Goal: Task Accomplishment & Management: Use online tool/utility

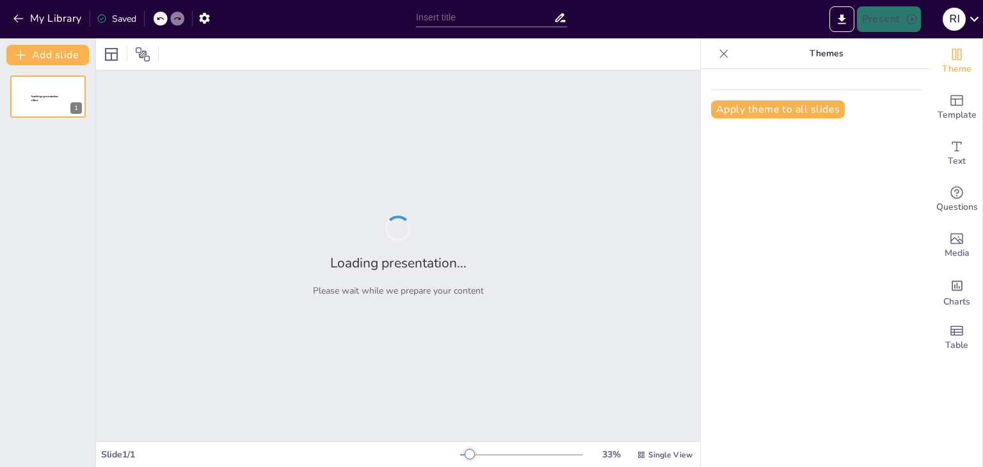
type input "Analyzing the Sequential Phases of Project Management"
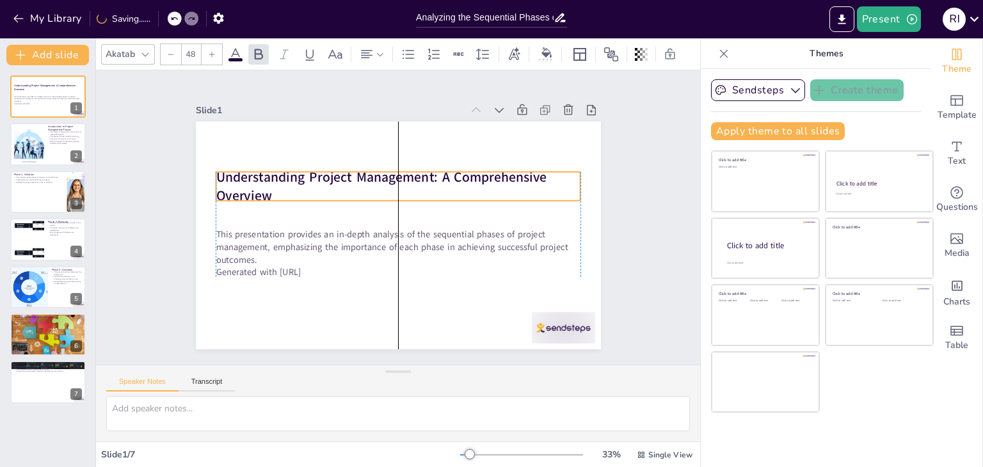
drag, startPoint x: 246, startPoint y: 204, endPoint x: 243, endPoint y: 178, distance: 26.4
click at [246, 178] on strong "Understanding Project Management: A Comprehensive Overview" at bounding box center [398, 173] width 305 height 181
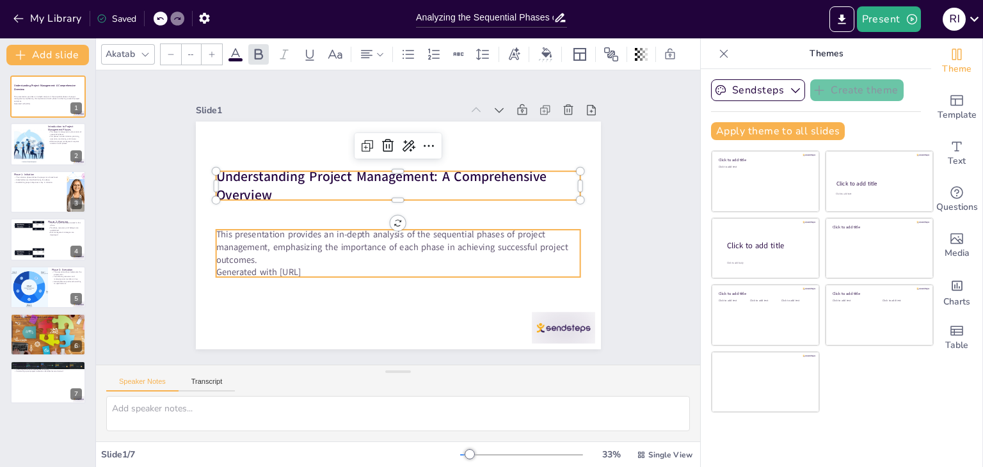
type input "32"
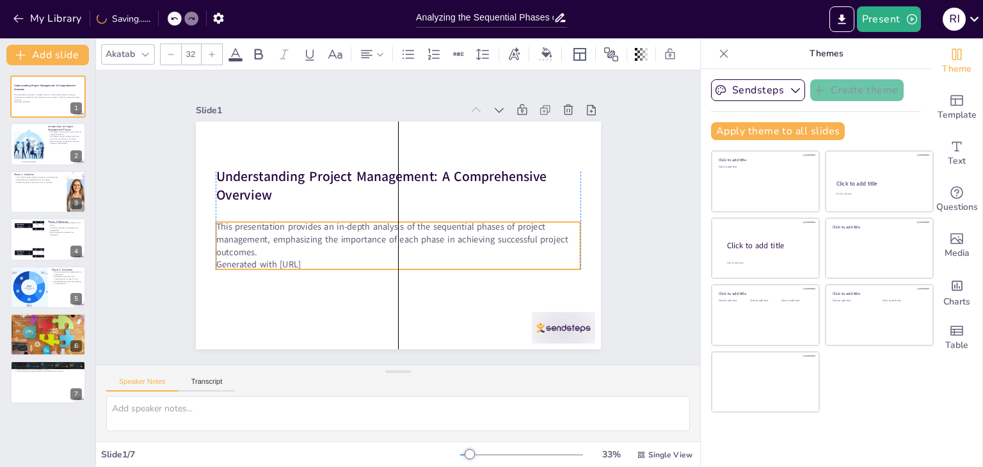
drag, startPoint x: 252, startPoint y: 241, endPoint x: 254, endPoint y: 234, distance: 7.9
click at [254, 234] on p "This presentation provides an in-depth analysis of the sequential phases of pro…" at bounding box center [395, 240] width 367 height 76
click at [630, 256] on div "Slide 1 Understanding Project Management: A Comprehensive Overview This present…" at bounding box center [397, 218] width 593 height 662
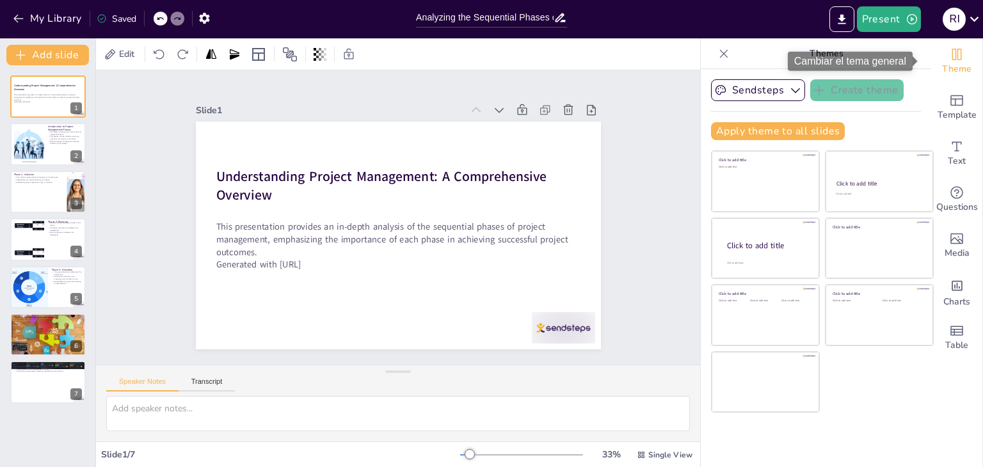
click at [947, 65] on span "Theme" at bounding box center [956, 69] width 29 height 14
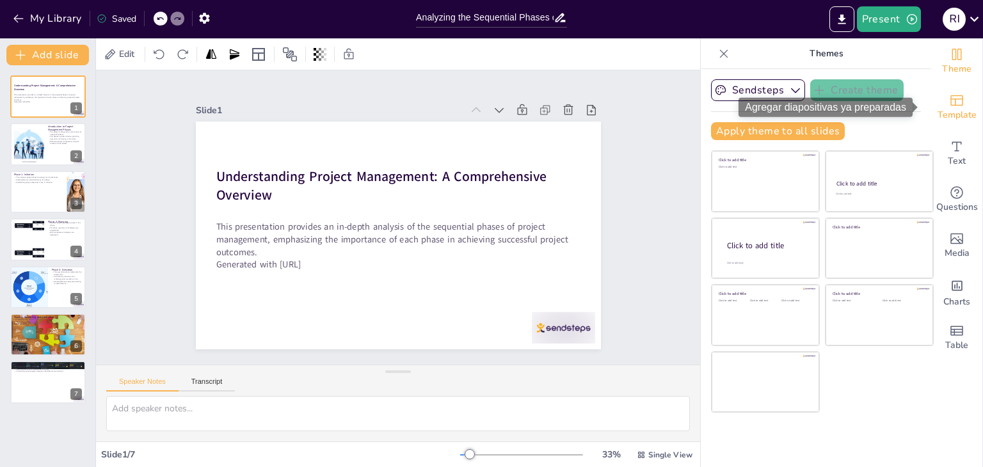
click at [957, 105] on div "Template" at bounding box center [956, 107] width 51 height 46
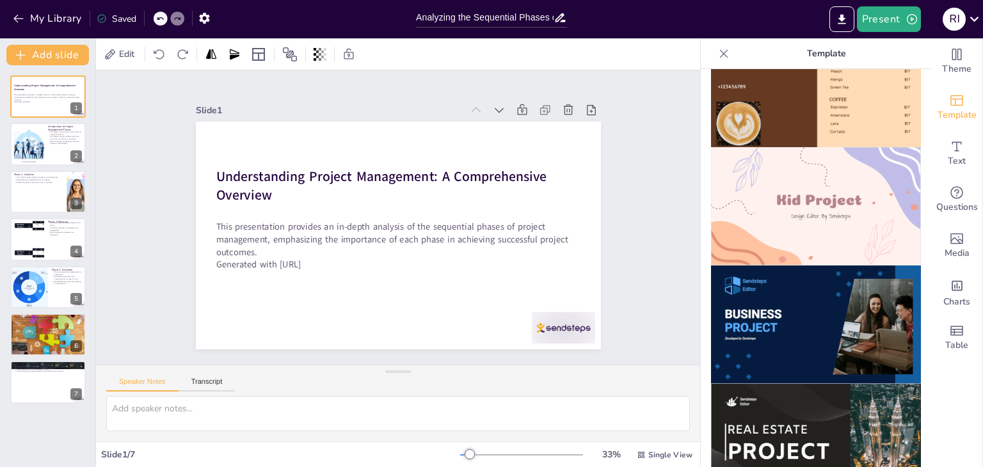
scroll to position [886, 0]
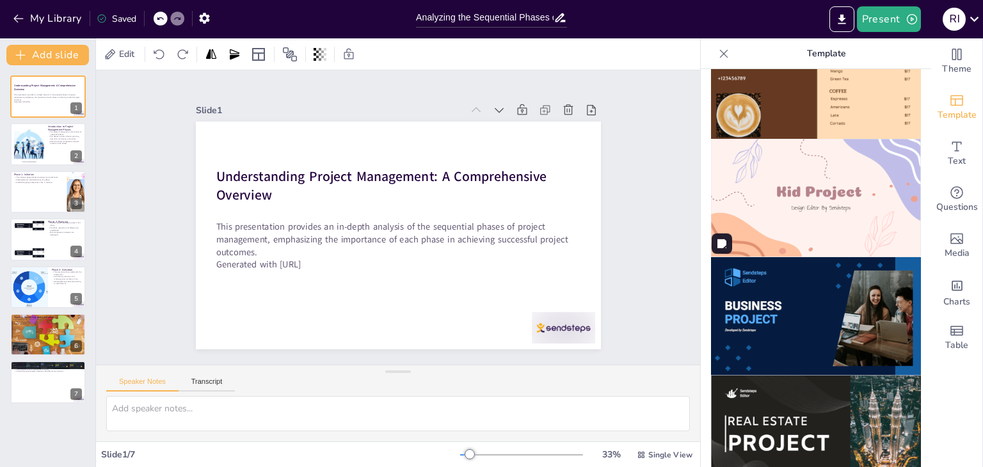
click at [759, 272] on img at bounding box center [816, 316] width 210 height 118
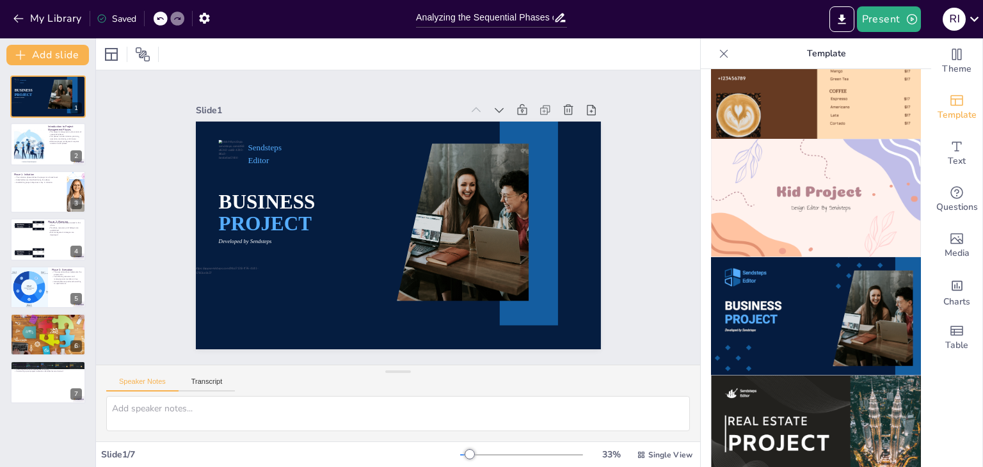
click at [155, 21] on div at bounding box center [161, 19] width 14 height 14
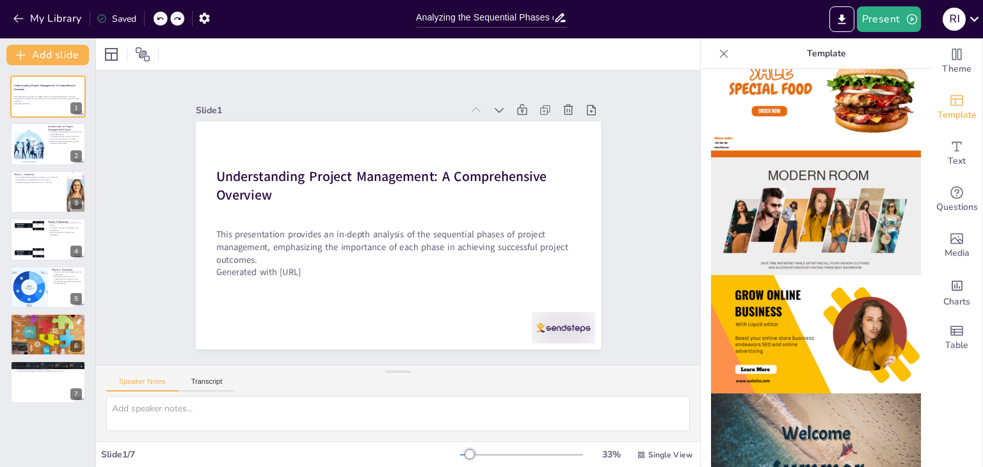
scroll to position [0, 0]
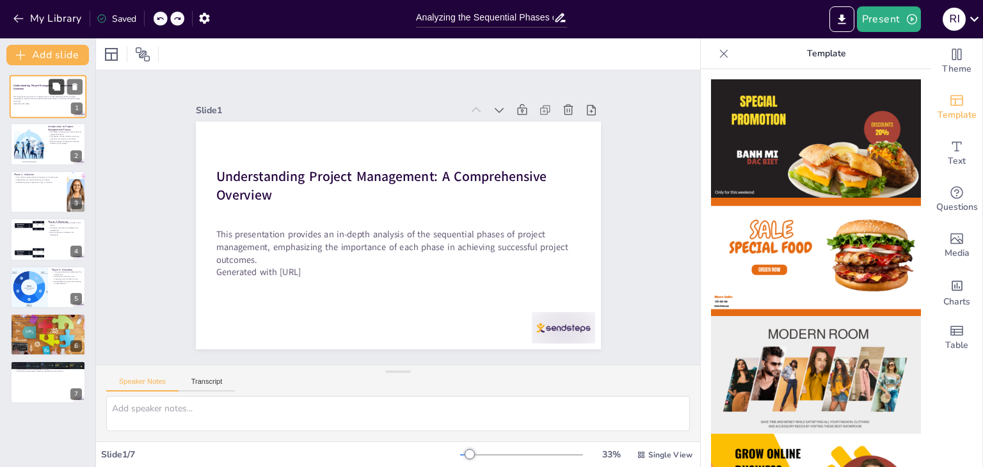
click at [61, 80] on button at bounding box center [56, 86] width 15 height 15
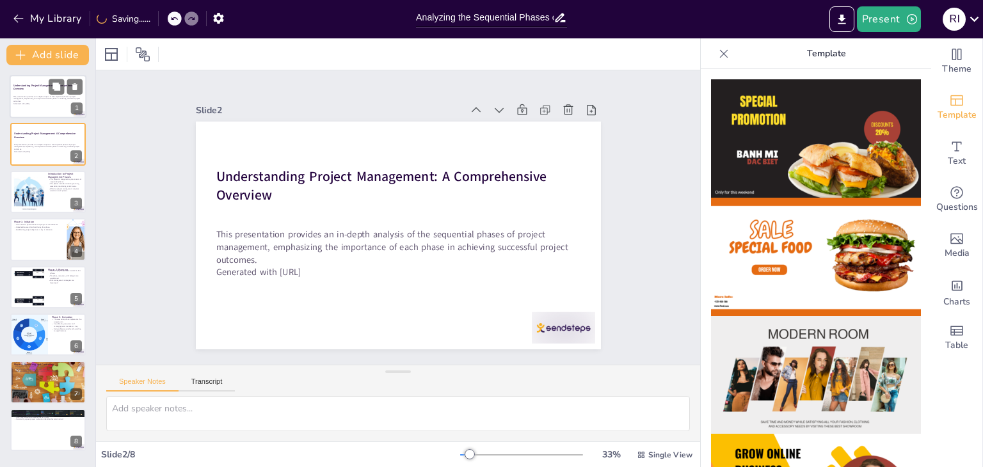
click at [54, 107] on div at bounding box center [48, 97] width 77 height 44
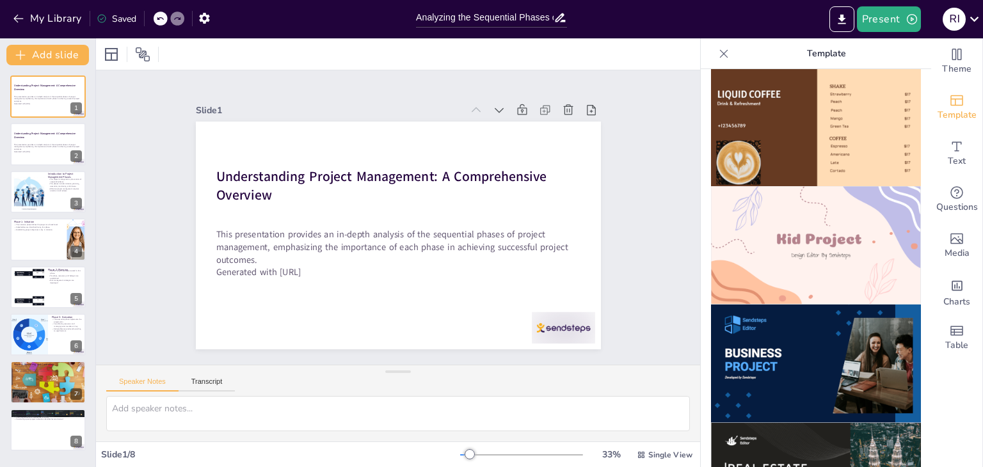
scroll to position [843, 0]
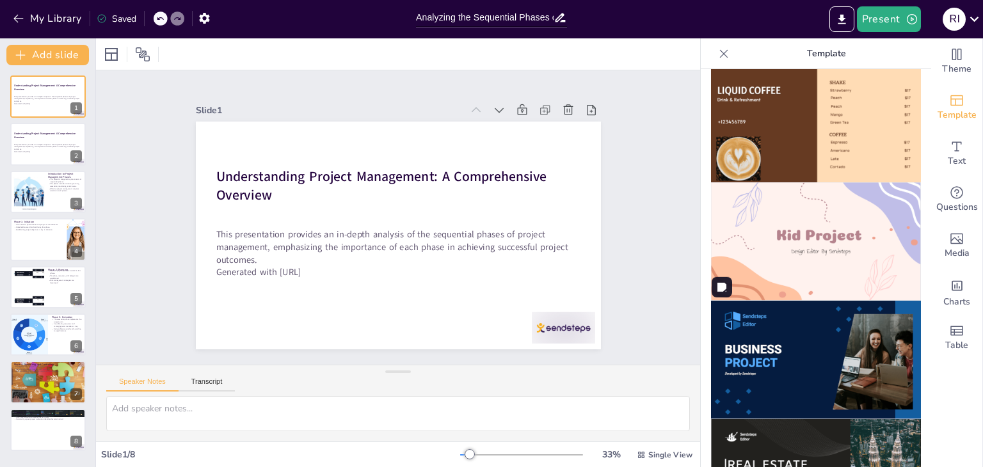
click at [804, 340] on img at bounding box center [816, 360] width 210 height 118
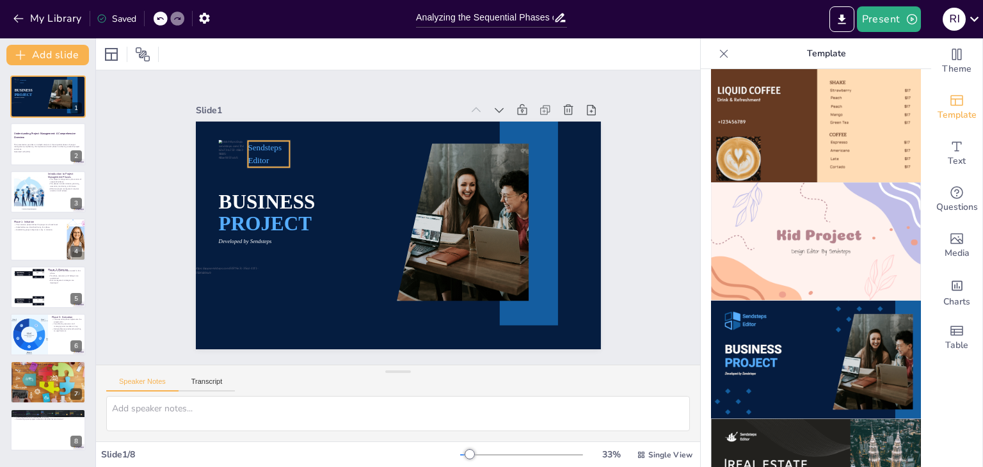
click at [321, 92] on span "Editor" at bounding box center [332, 81] width 22 height 21
click at [42, 143] on p "This presentation provides an in-depth analysis of the sequential phases of pro…" at bounding box center [47, 146] width 69 height 7
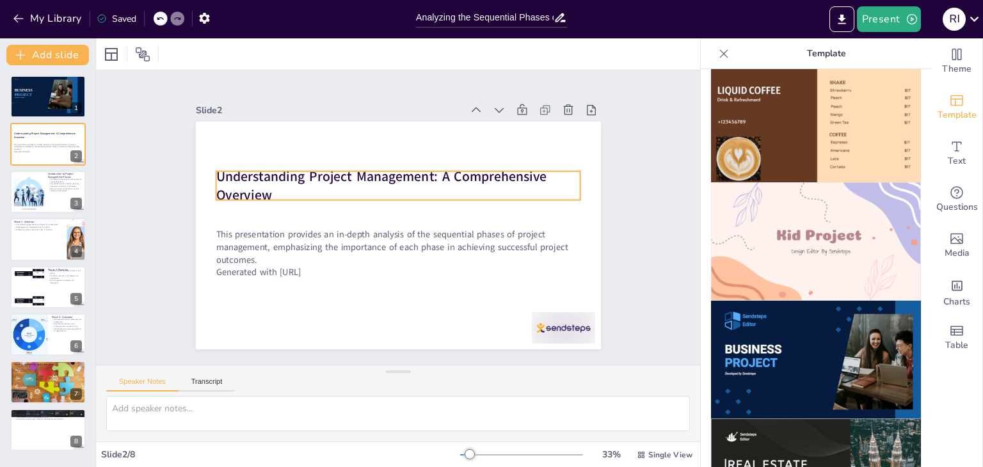
click at [265, 190] on p "Understanding Project Management: A Comprehensive Overview" at bounding box center [411, 188] width 348 height 183
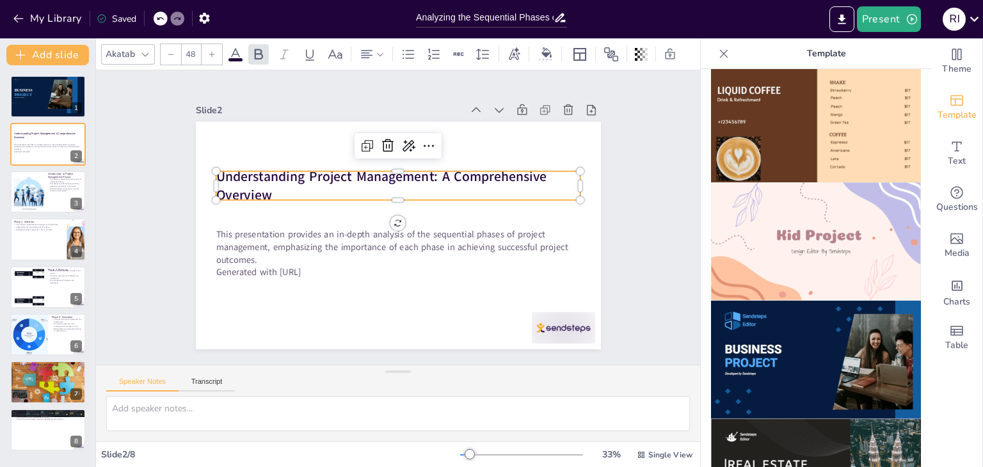
click at [399, 190] on strong "Understanding Project Management: A Comprehensive Overview" at bounding box center [442, 207] width 86 height 331
click at [354, 190] on strong "Understanding Project Management: A Comprehensive Overview" at bounding box center [423, 189] width 138 height 320
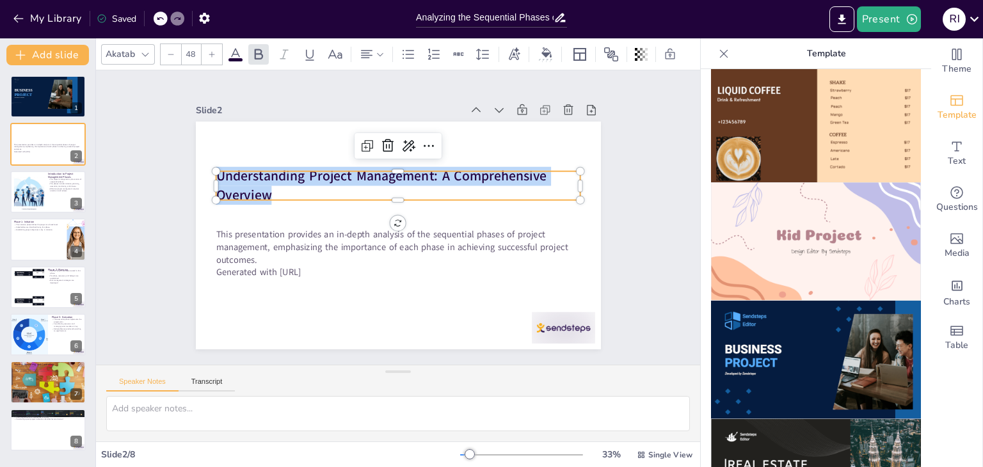
drag, startPoint x: 265, startPoint y: 189, endPoint x: 207, endPoint y: 172, distance: 60.7
click at [250, 172] on p "Understanding Project Management: A Comprehensive Overview" at bounding box center [372, 198] width 244 height 317
copy strong "Understanding Project Management: A Comprehensive Overview"
click at [13, 107] on div at bounding box center [15, 109] width 15 height 15
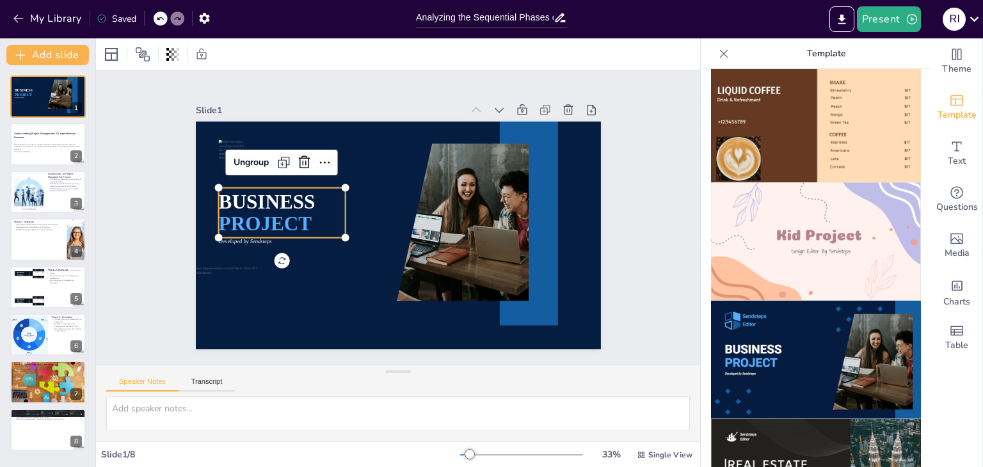
click at [292, 152] on span "BUSINESS" at bounding box center [322, 109] width 81 height 86
click at [292, 159] on span "BUSINESS" at bounding box center [310, 117] width 86 height 81
click at [300, 165] on span "BUSINESS" at bounding box center [300, 127] width 91 height 75
click at [307, 174] on p "BUSINESS" at bounding box center [342, 114] width 97 height 119
click at [307, 189] on p "BUSINESS" at bounding box center [305, 146] width 124 height 88
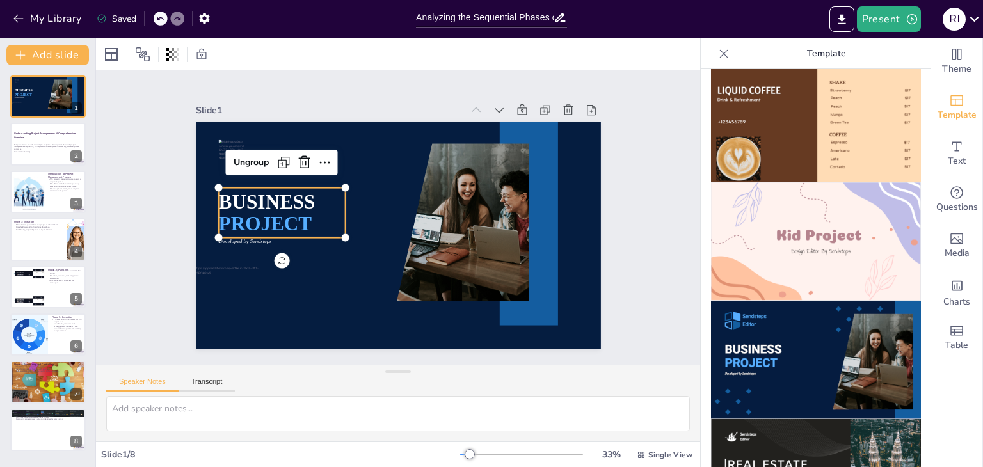
click at [365, 136] on span "BUSINESS" at bounding box center [386, 85] width 42 height 99
click at [472, 198] on span "BUSINESS" at bounding box center [519, 166] width 95 height 68
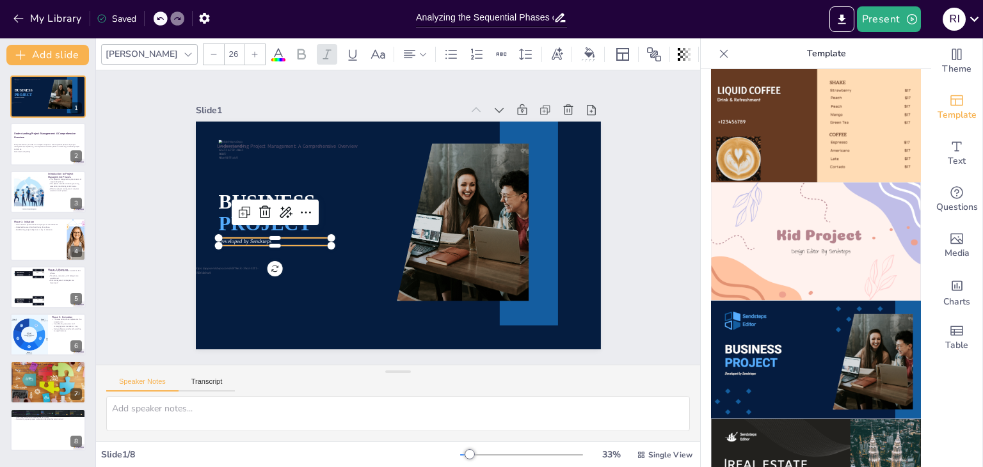
click at [253, 178] on span "Developed by Sendsteps" at bounding box center [253, 162] width 49 height 32
click at [384, 89] on span "Developed by Sendsteps" at bounding box center [390, 62] width 12 height 53
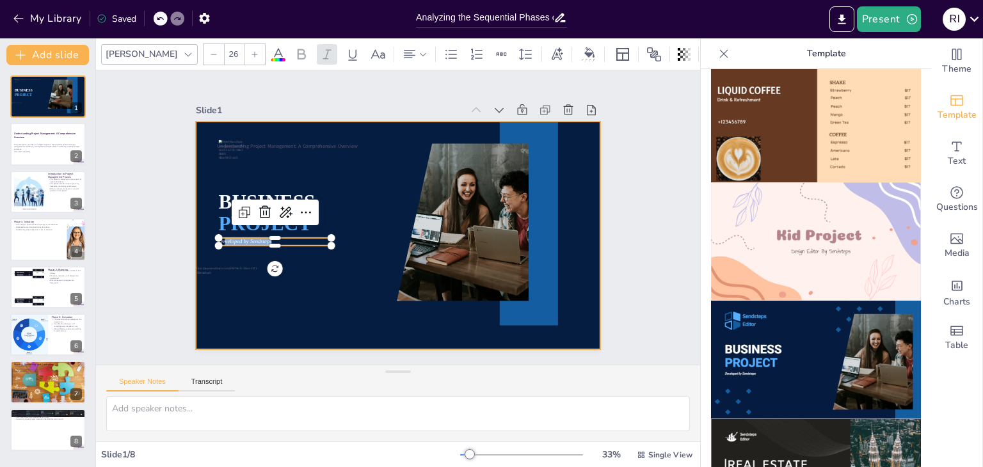
drag, startPoint x: 262, startPoint y: 237, endPoint x: 191, endPoint y: 235, distance: 71.0
click at [191, 235] on div "BUSINESS PROJECT Understanding Project Management: A Comprehensive Overview Dev…" at bounding box center [407, 202] width 465 height 399
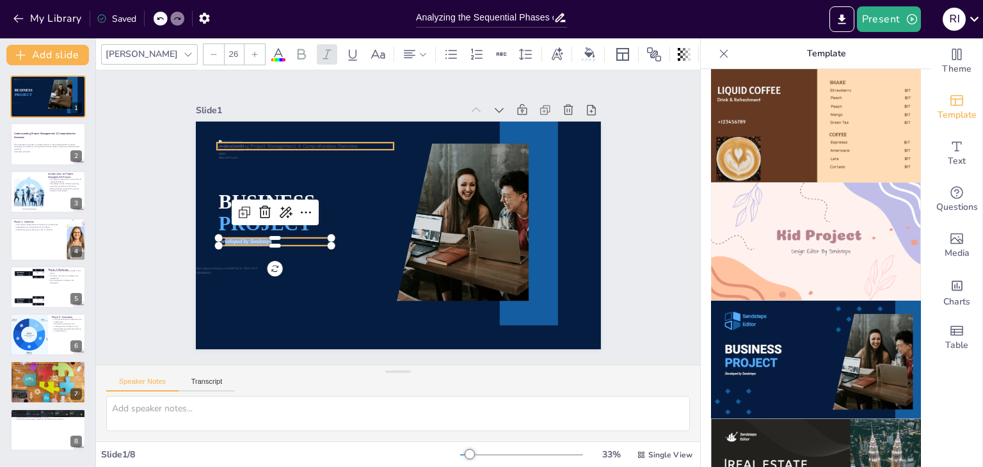
click at [319, 139] on span "Understanding Project Management: A Comprehensive Overview" at bounding box center [325, 107] width 131 height 63
type input "24"
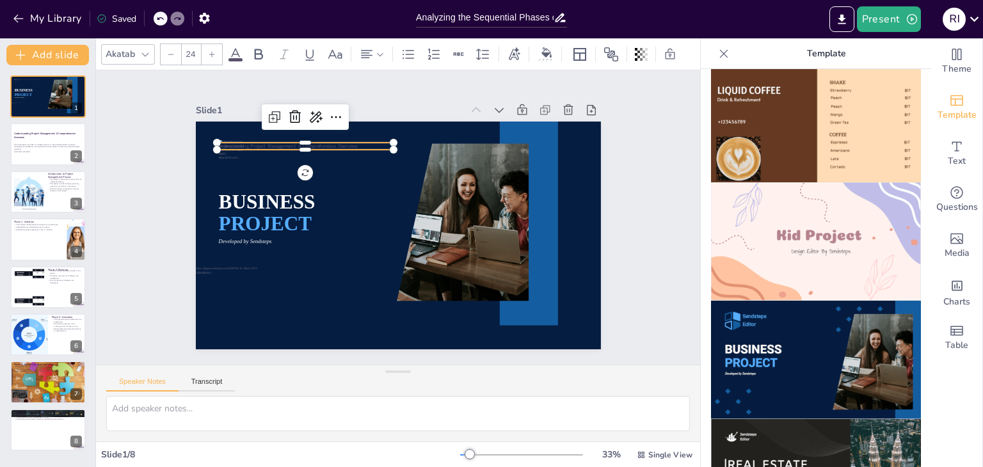
click at [319, 139] on span "Understanding Project Management: A Comprehensive Overview" at bounding box center [325, 107] width 131 height 63
drag, startPoint x: 356, startPoint y: 141, endPoint x: 185, endPoint y: 137, distance: 170.9
click at [185, 137] on div "Slide 1 BUSINESS PROJECT Developed by Sendsteps Understanding Project Managemen…" at bounding box center [397, 217] width 466 height 545
click at [418, 184] on p "PROJECT" at bounding box center [471, 126] width 106 height 113
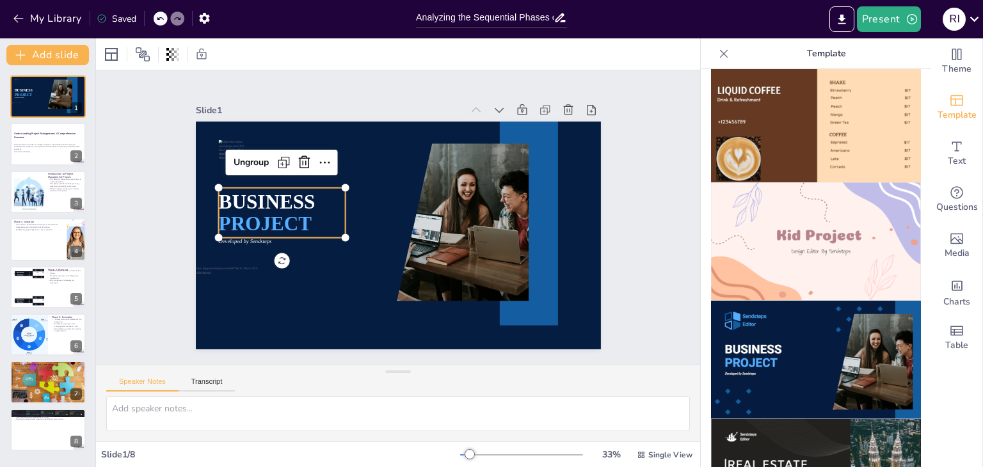
click at [305, 192] on p "PROJECT" at bounding box center [315, 135] width 106 height 113
click at [365, 136] on span "BUSINESS" at bounding box center [386, 85] width 42 height 99
click at [295, 165] on span "BUSINESS" at bounding box center [300, 127] width 91 height 75
click at [243, 181] on span "PROJECT" at bounding box center [287, 144] width 88 height 73
click at [253, 173] on span "PROJECT" at bounding box center [295, 133] width 84 height 79
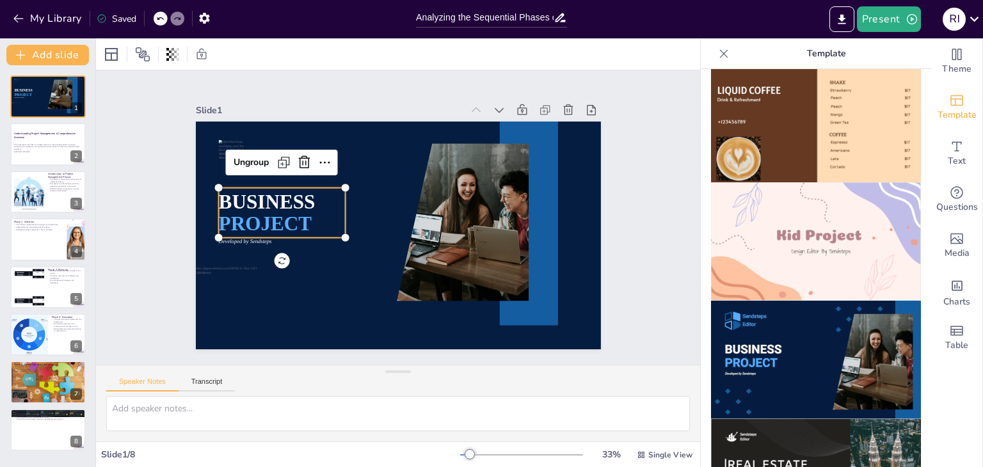
click at [406, 176] on p "PROJECT" at bounding box center [450, 114] width 88 height 124
click at [315, 197] on p "PROJECT" at bounding box center [307, 145] width 113 height 106
click at [307, 205] on p "BUSINESS" at bounding box center [282, 238] width 129 height 66
click at [337, 131] on icon at bounding box center [345, 123] width 16 height 17
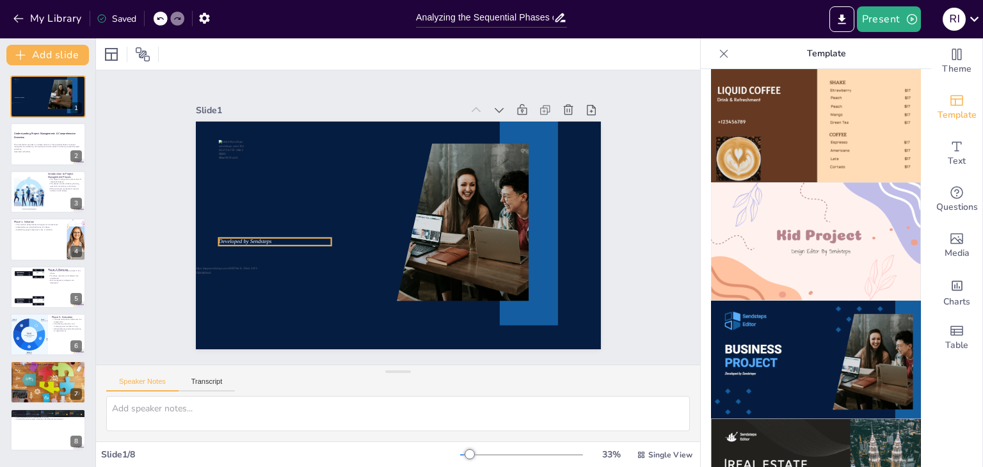
click at [344, 342] on span "Developed by Sendsteps" at bounding box center [357, 367] width 27 height 51
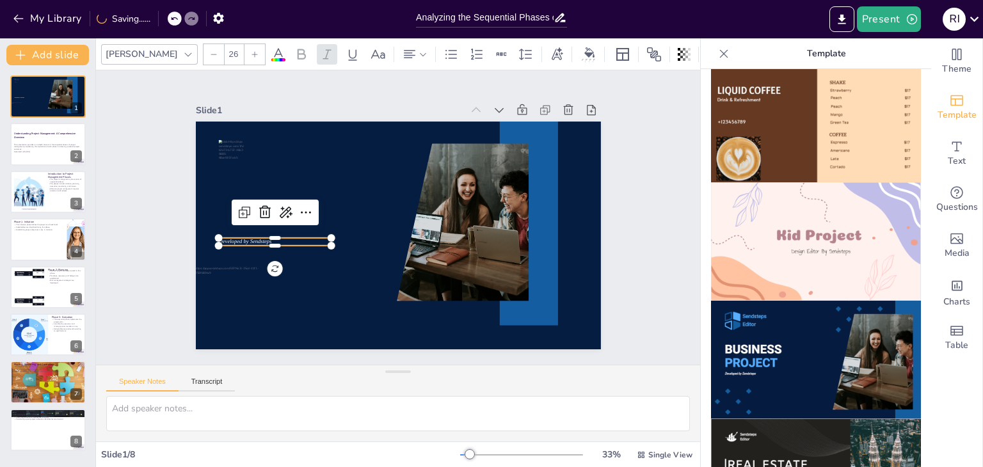
click at [398, 90] on span "Developed by Sendsteps" at bounding box center [406, 62] width 17 height 53
drag, startPoint x: 262, startPoint y: 237, endPoint x: 179, endPoint y: 236, distance: 82.6
click at [179, 236] on div "Slide 1 Developed by Sendsteps Slide 2 Understanding Project Management: A Comp…" at bounding box center [397, 217] width 530 height 515
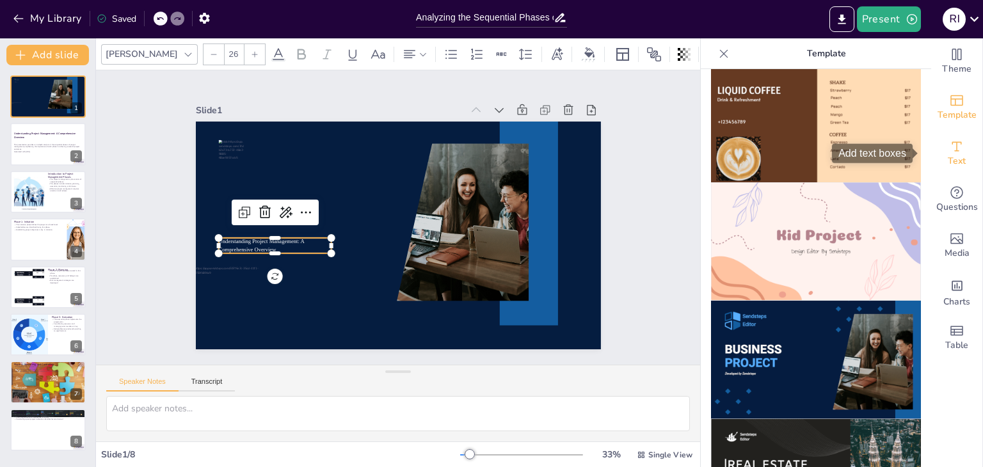
click at [949, 149] on icon "Add text boxes" at bounding box center [956, 146] width 15 height 15
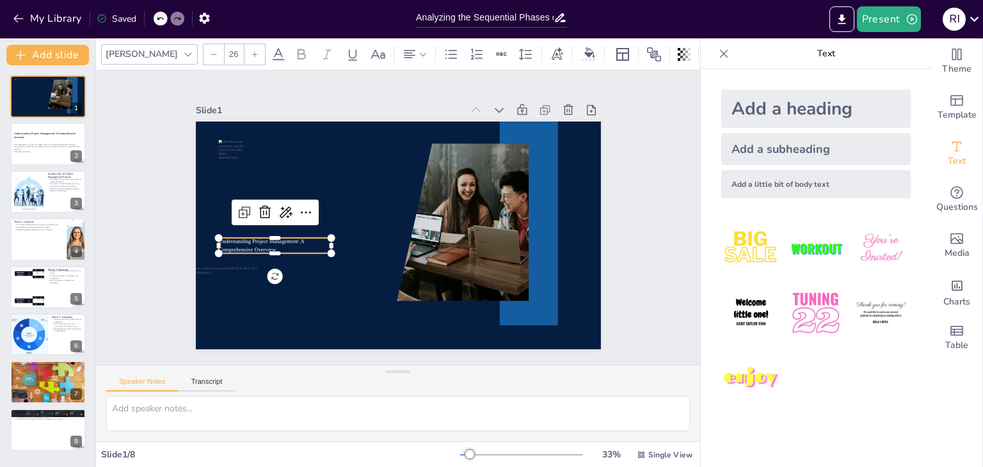
click at [306, 200] on p "Understanding Project Management: A Comprehensive Overview" at bounding box center [288, 156] width 94 height 87
click at [302, 194] on icon at bounding box center [311, 184] width 19 height 19
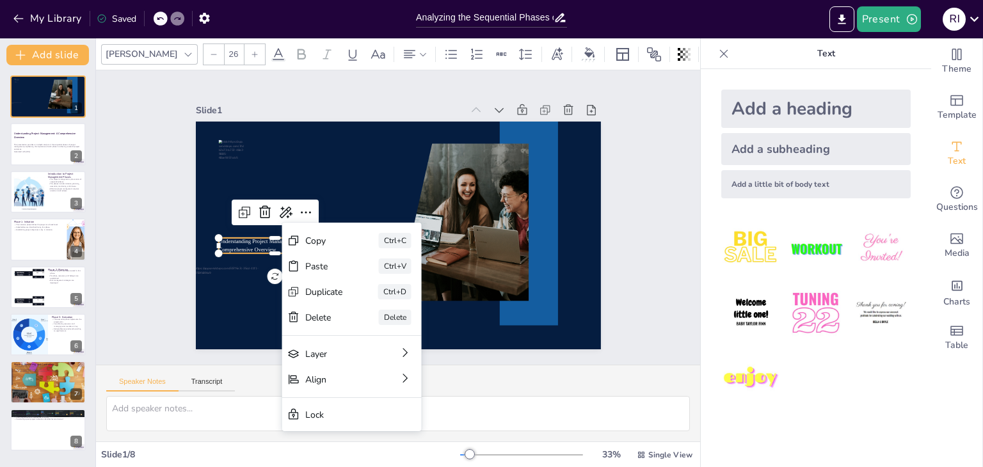
click at [244, 59] on div at bounding box center [254, 54] width 20 height 20
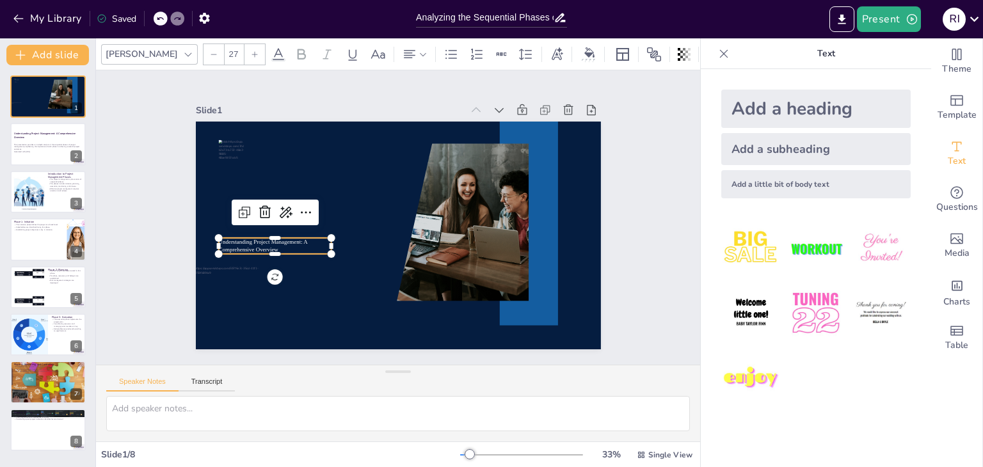
click at [244, 59] on div at bounding box center [254, 54] width 20 height 20
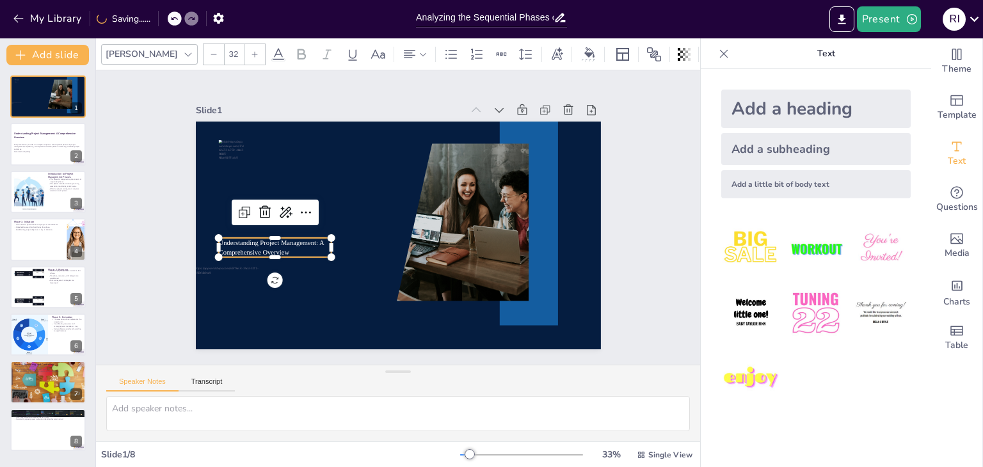
click at [244, 59] on div at bounding box center [254, 54] width 20 height 20
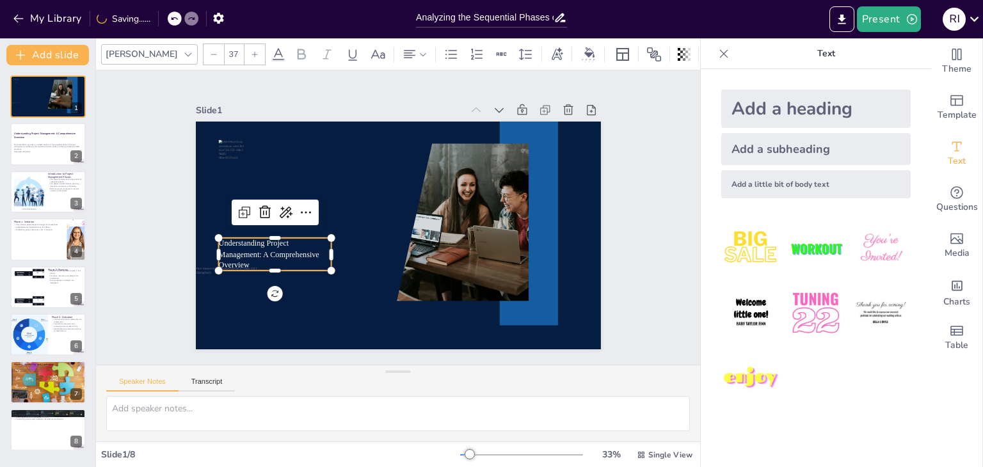
click at [244, 59] on div at bounding box center [254, 54] width 20 height 20
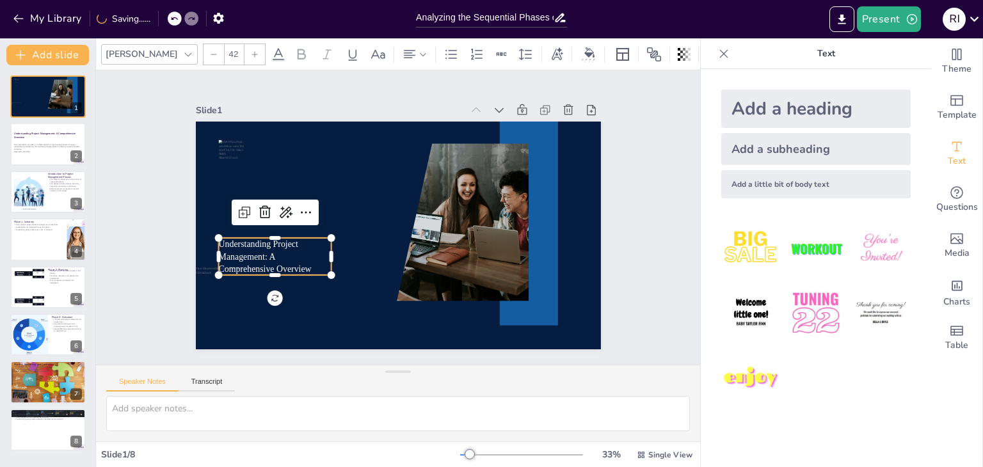
click at [244, 59] on div at bounding box center [254, 54] width 20 height 20
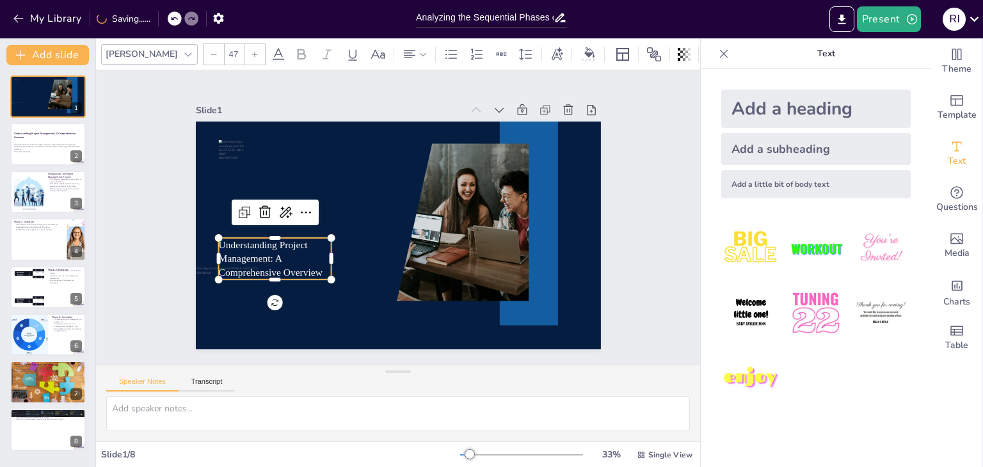
click at [244, 59] on div at bounding box center [254, 54] width 20 height 20
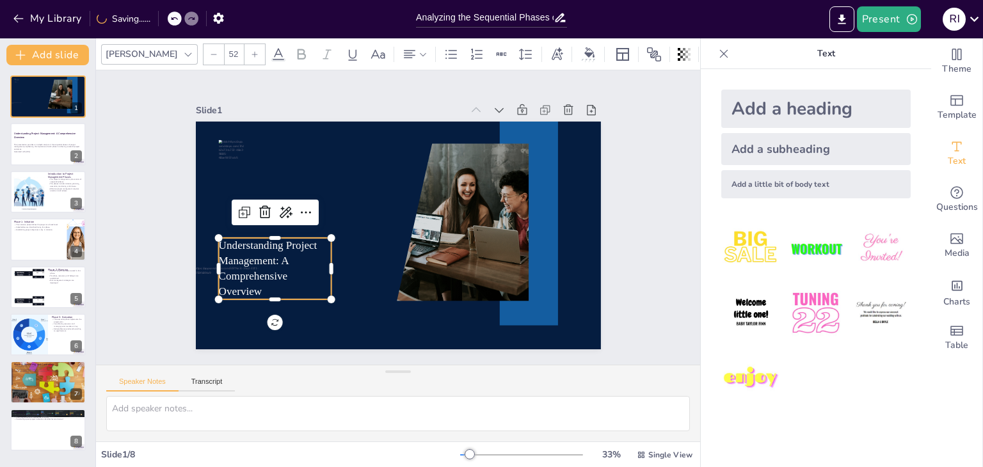
click at [244, 59] on div at bounding box center [254, 54] width 20 height 20
click at [251, 54] on icon at bounding box center [255, 55] width 8 height 8
type input "55"
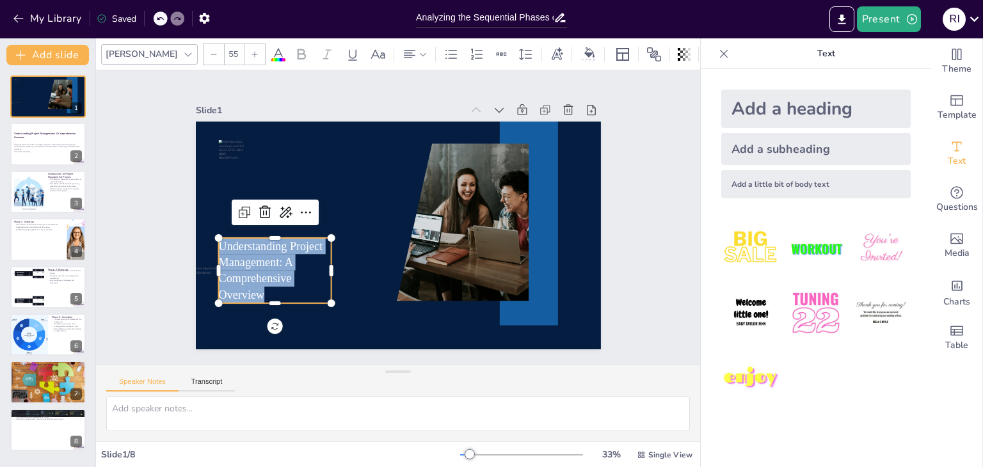
drag, startPoint x: 264, startPoint y: 288, endPoint x: 205, endPoint y: 243, distance: 73.5
click at [205, 243] on div "Understanding Project Management: A Comprehensive Overview" at bounding box center [387, 232] width 461 height 422
click at [298, 56] on icon at bounding box center [302, 54] width 8 height 11
click at [271, 52] on icon at bounding box center [278, 54] width 15 height 15
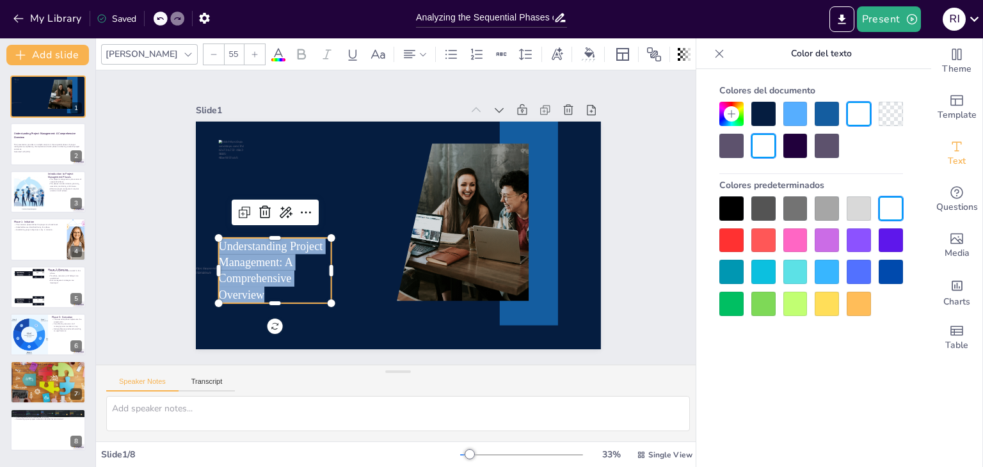
click at [763, 144] on div at bounding box center [763, 146] width 24 height 24
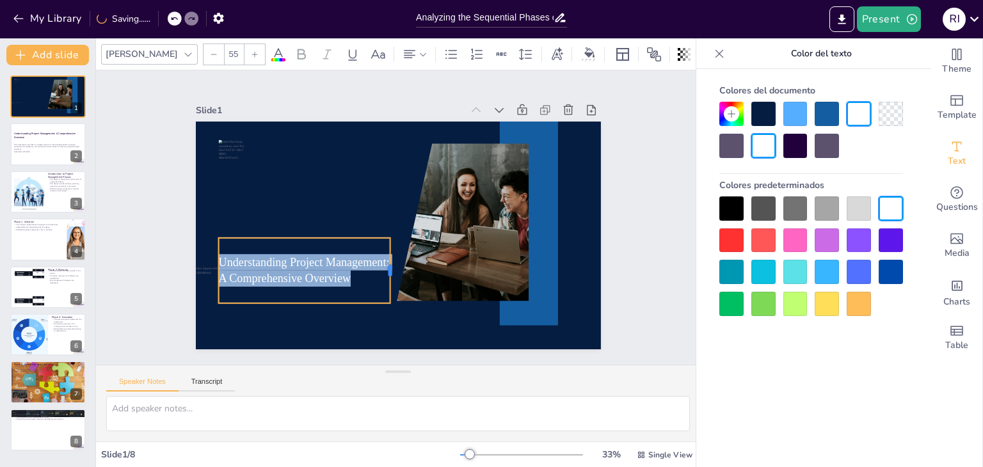
drag, startPoint x: 325, startPoint y: 265, endPoint x: 384, endPoint y: 263, distance: 58.9
click at [384, 263] on div at bounding box center [374, 264] width 36 height 63
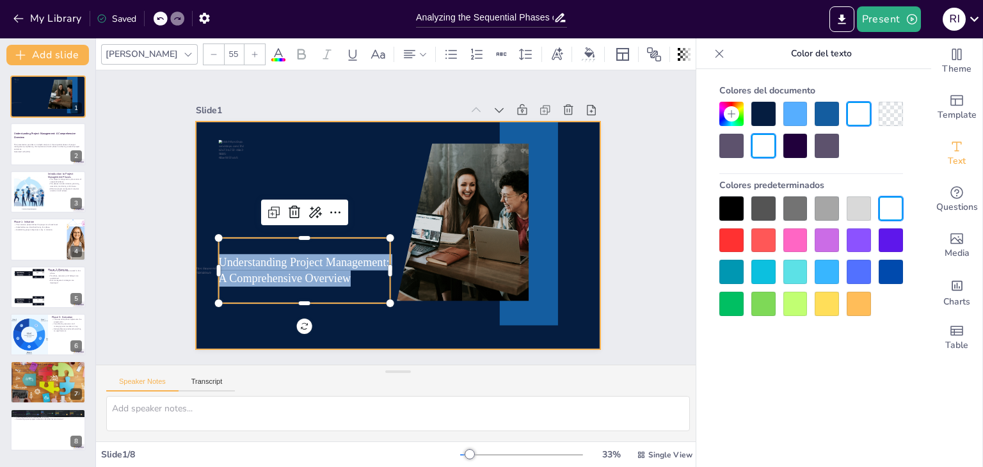
drag, startPoint x: 346, startPoint y: 241, endPoint x: 348, endPoint y: 171, distance: 70.4
click at [348, 171] on div "Understanding Project Management: A Comprehensive Overview" at bounding box center [387, 232] width 461 height 422
drag, startPoint x: 318, startPoint y: 234, endPoint x: 310, endPoint y: 155, distance: 79.8
click at [310, 155] on div "Understanding Project Management: A Comprehensive Overview" at bounding box center [390, 233] width 463 height 373
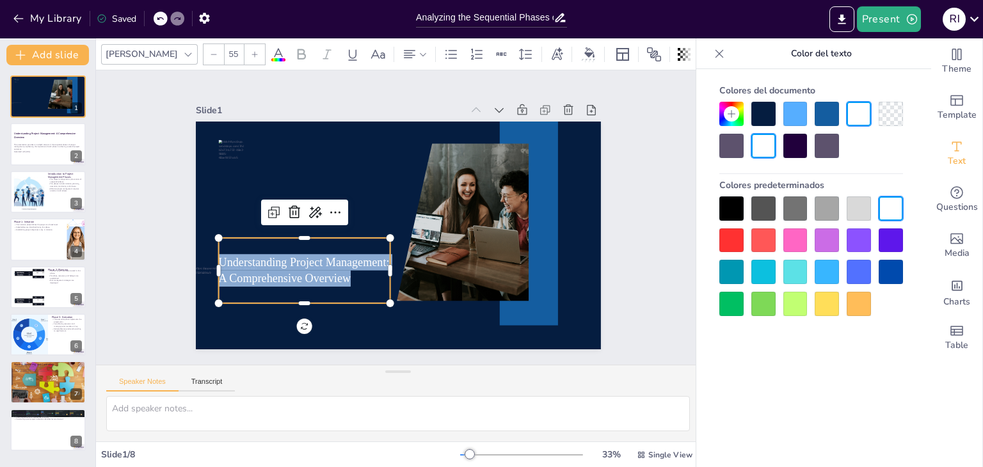
click at [369, 241] on div "Understanding Project Management: A Comprehensive Overview" at bounding box center [293, 239] width 184 height 115
click at [360, 197] on div "Understanding Project Management: A Comprehensive Overview" at bounding box center [432, 115] width 171 height 163
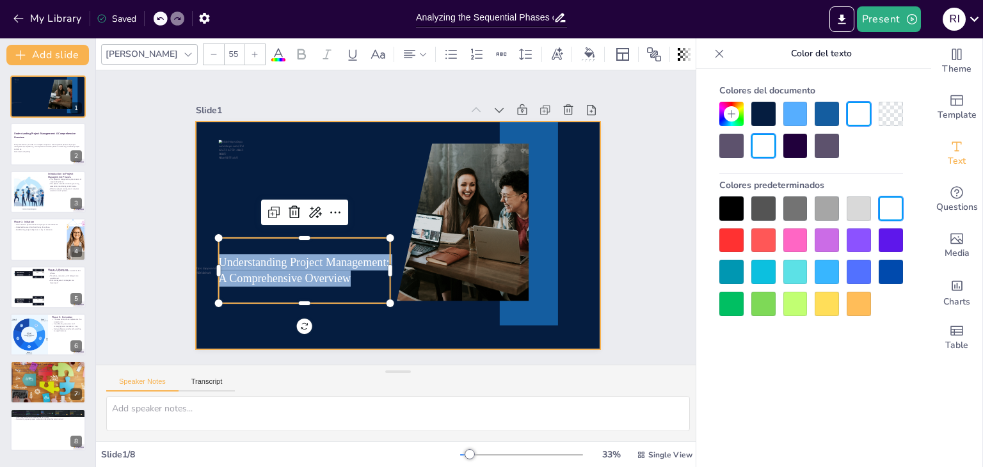
drag, startPoint x: 329, startPoint y: 287, endPoint x: 315, endPoint y: 222, distance: 66.8
click at [315, 222] on div "Understanding Project Management: A Comprehensive Overview" at bounding box center [381, 210] width 373 height 463
click at [315, 222] on div at bounding box center [392, 235] width 456 height 342
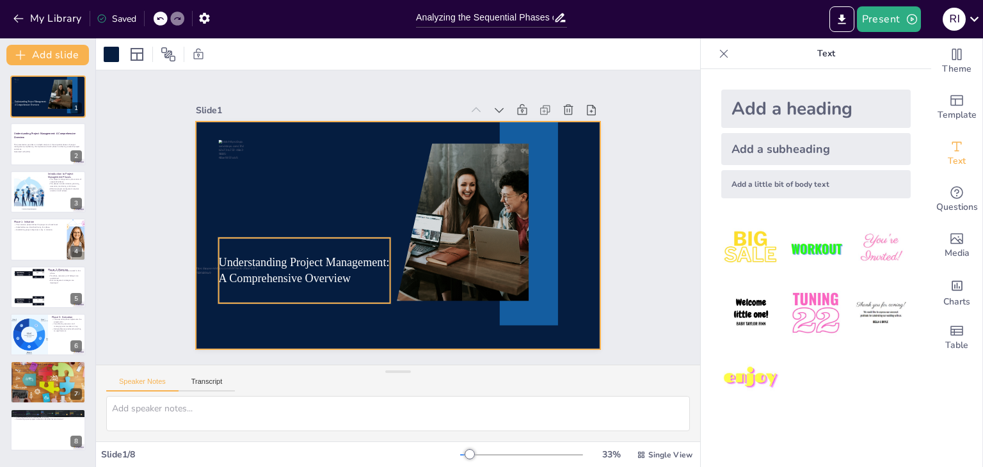
click at [333, 245] on span "Understanding Project Management: A Comprehensive Overview" at bounding box center [296, 177] width 136 height 136
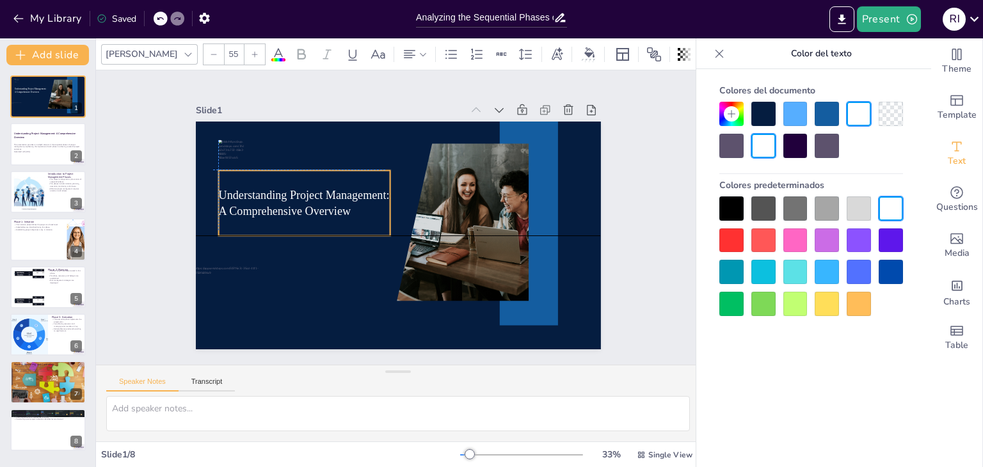
drag, startPoint x: 338, startPoint y: 259, endPoint x: 333, endPoint y: 187, distance: 72.5
click at [333, 187] on span "Understanding Project Management: A Comprehensive Overview" at bounding box center [312, 168] width 171 height 68
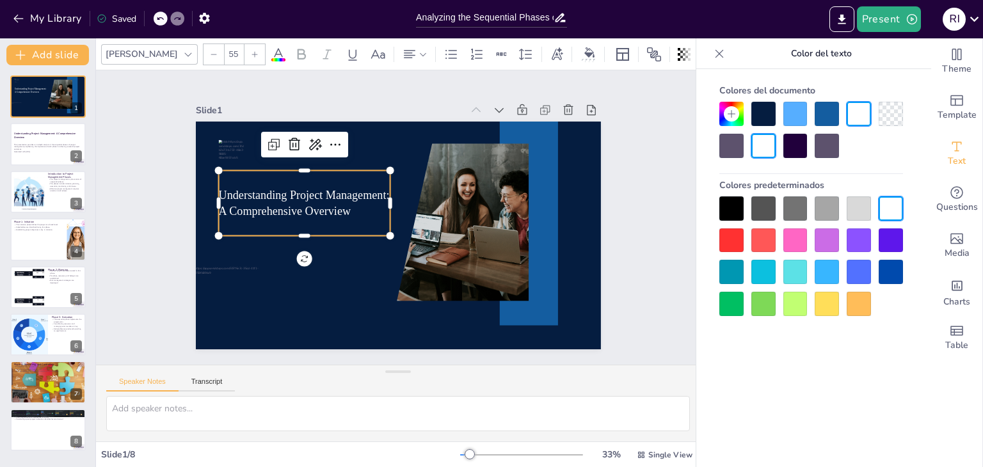
click at [222, 191] on span "Understanding Project Management: A Comprehensive Overview" at bounding box center [308, 180] width 173 height 56
click at [227, 190] on span "Understanding Project Management: A Comprehensive Overview" at bounding box center [312, 168] width 171 height 68
click at [302, 188] on span "Understanding Project Management: A Comprehensive Overview" at bounding box center [337, 138] width 147 height 124
click at [302, 188] on span "Understanding Project Management: A Comprehensive Overview" at bounding box center [346, 133] width 136 height 136
drag, startPoint x: 376, startPoint y: 191, endPoint x: 207, endPoint y: 193, distance: 169.6
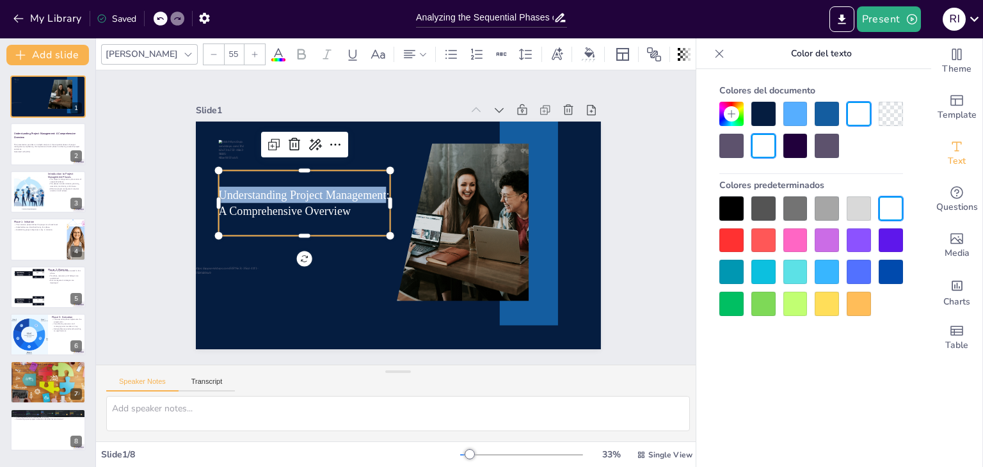
click at [207, 193] on div "Understanding Project Management: A Comprehensive Overview" at bounding box center [381, 225] width 373 height 463
click at [251, 53] on icon at bounding box center [255, 55] width 8 height 8
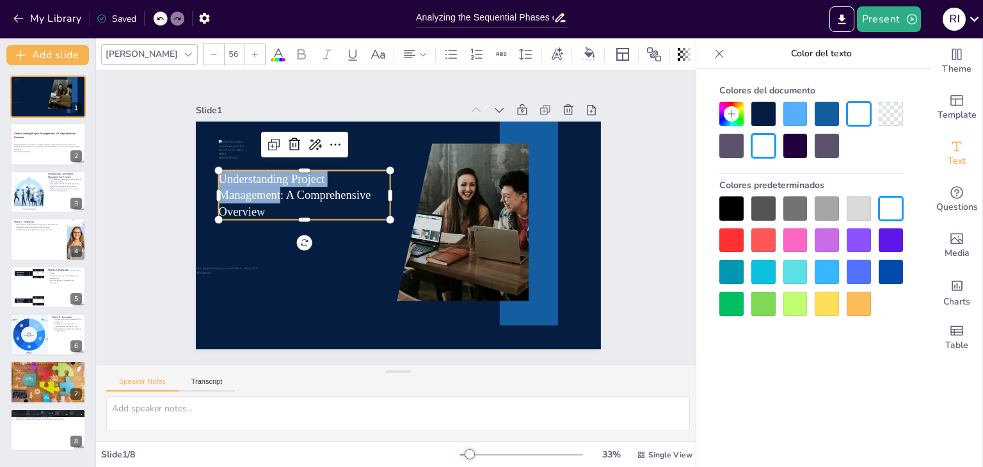
click at [251, 53] on icon at bounding box center [255, 55] width 8 height 8
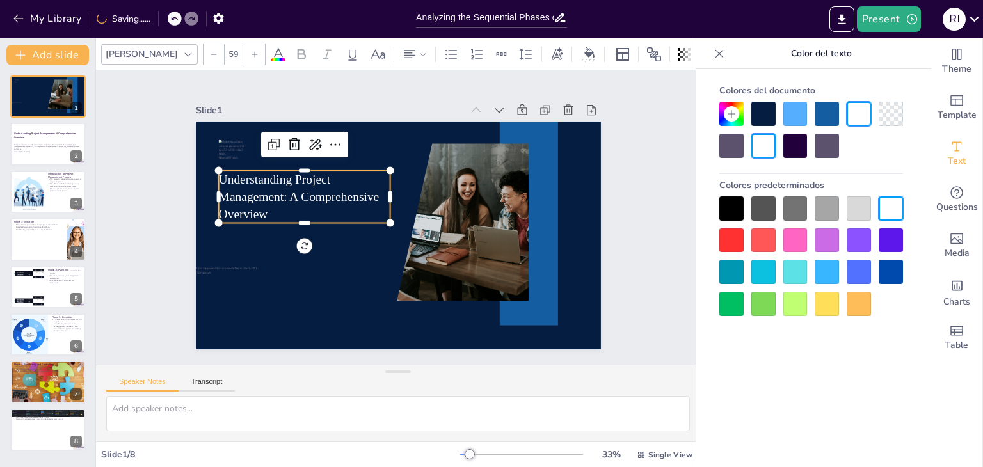
click at [251, 53] on icon at bounding box center [255, 55] width 8 height 8
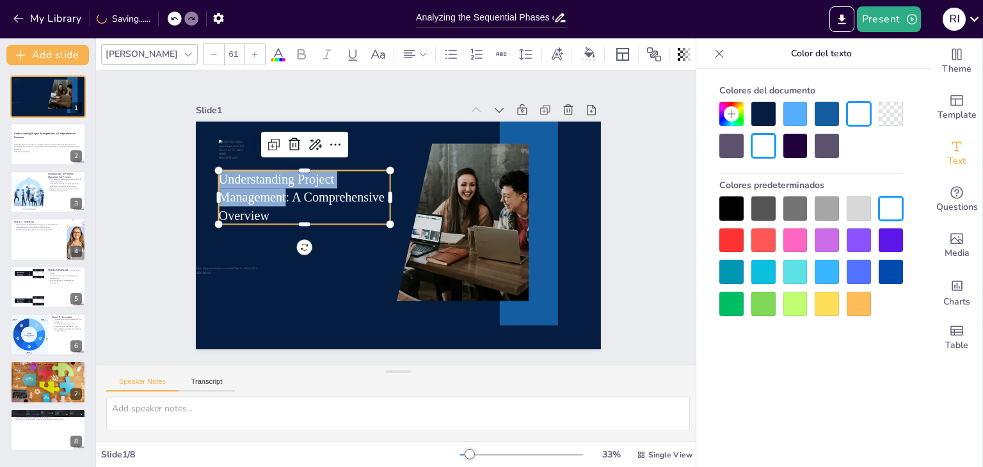
click at [251, 53] on icon at bounding box center [255, 55] width 8 height 8
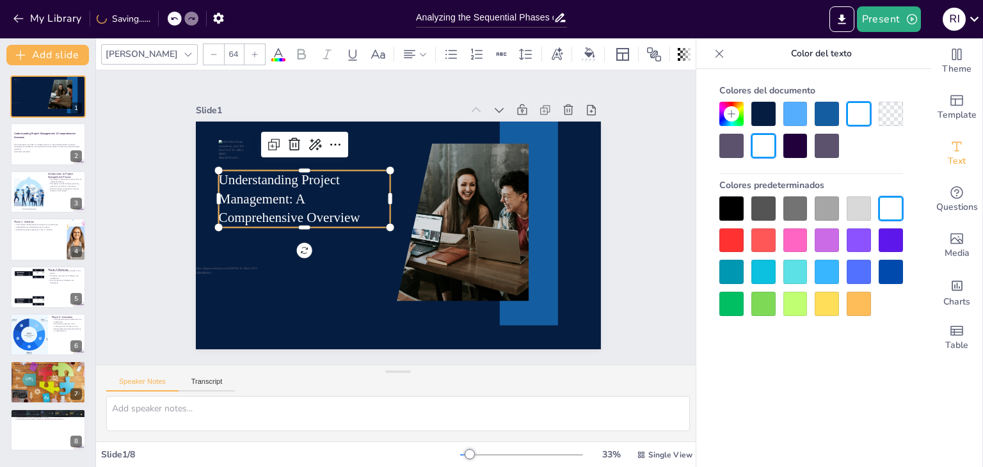
click at [251, 53] on icon at bounding box center [255, 55] width 8 height 8
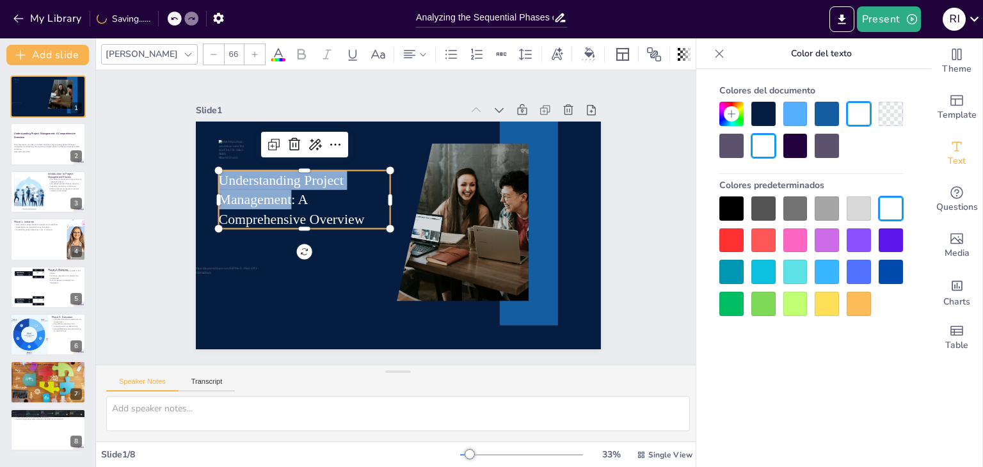
click at [251, 53] on icon at bounding box center [255, 55] width 8 height 8
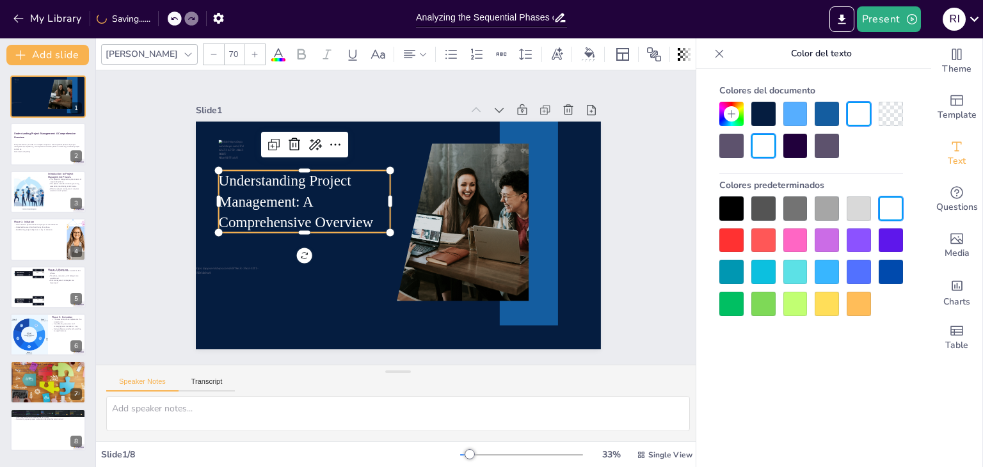
click at [251, 53] on icon at bounding box center [255, 55] width 8 height 8
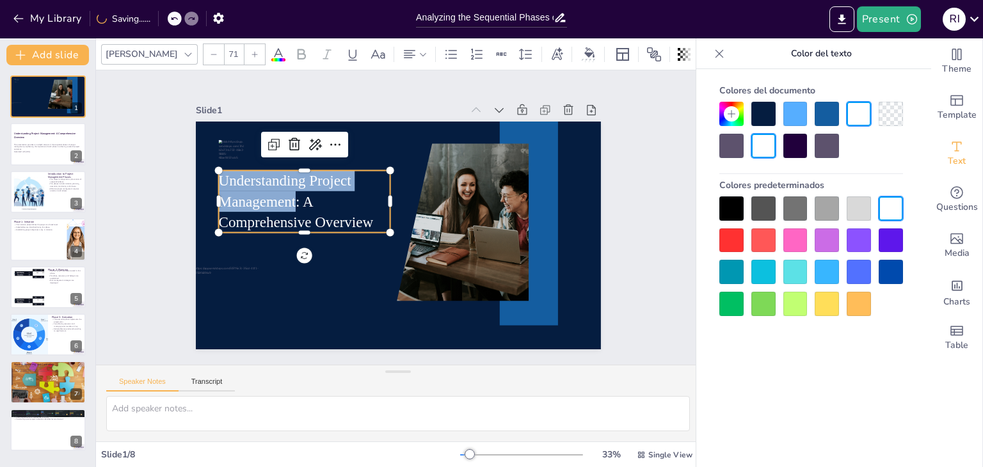
click at [251, 53] on icon at bounding box center [255, 55] width 8 height 8
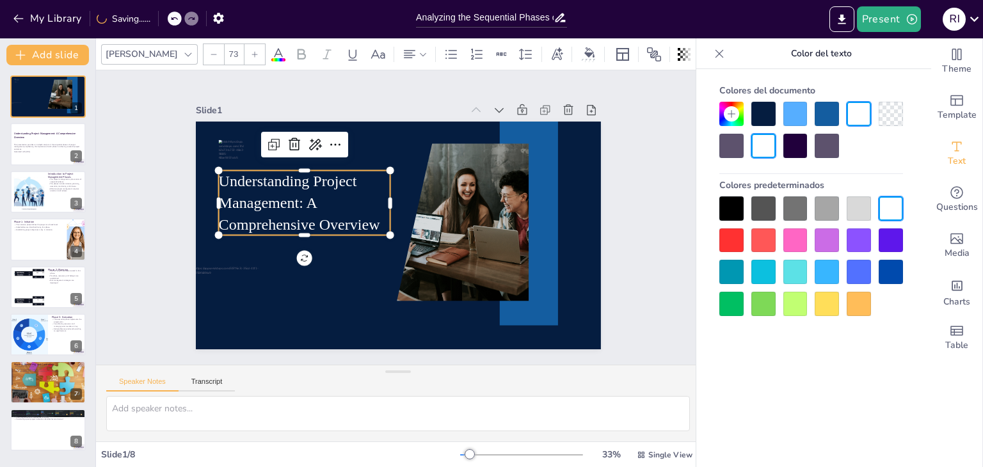
click at [251, 53] on icon at bounding box center [255, 55] width 8 height 8
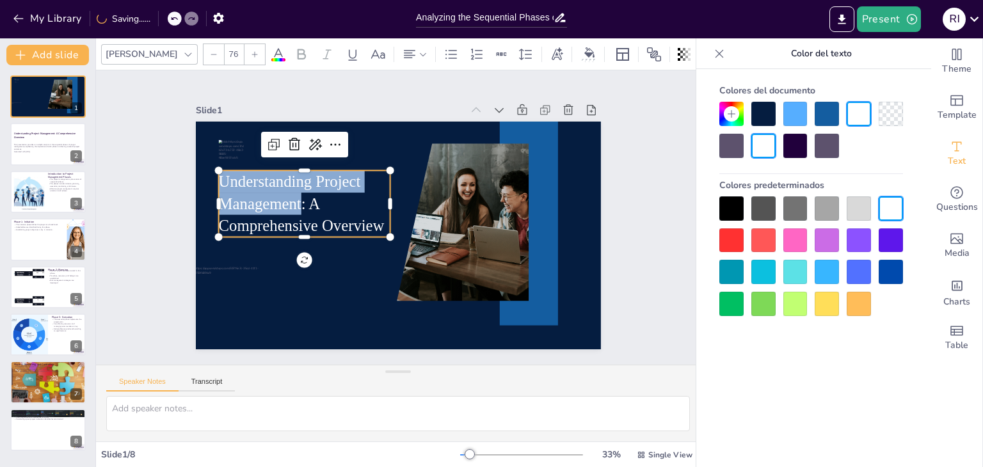
click at [251, 53] on icon at bounding box center [255, 55] width 8 height 8
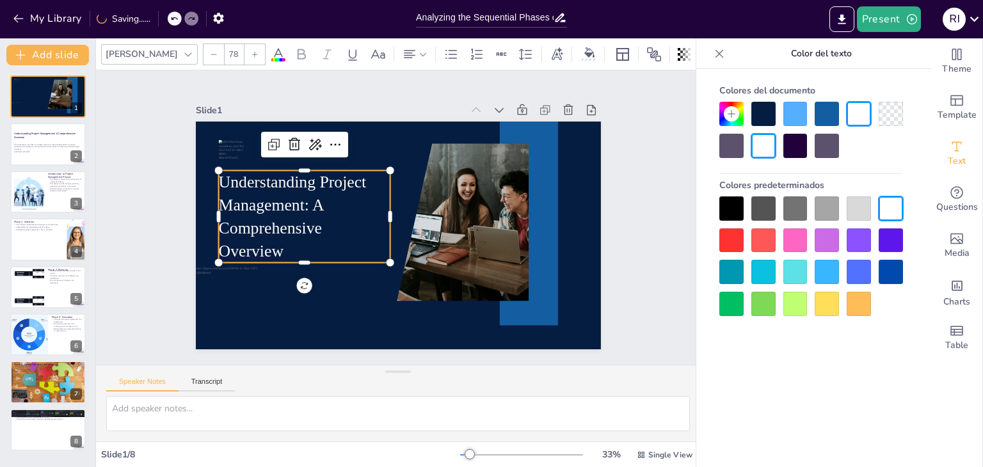
click at [183, 52] on icon at bounding box center [188, 54] width 10 height 10
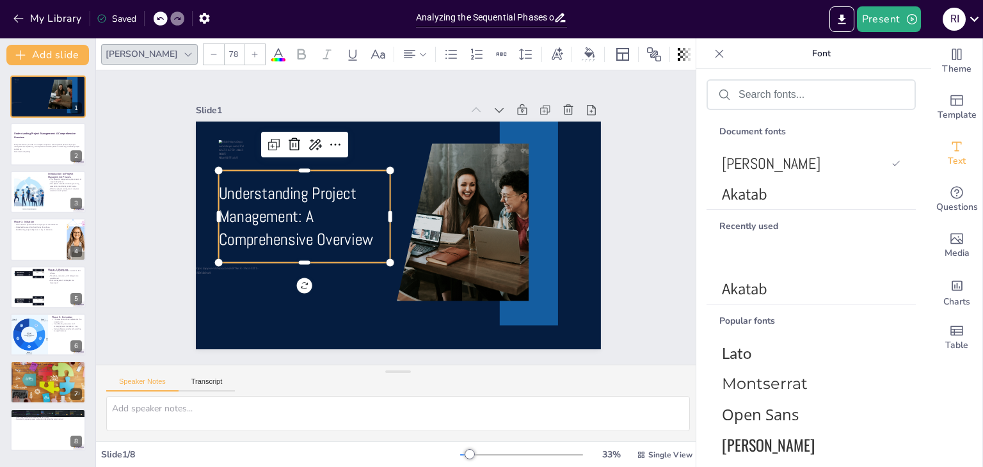
click at [183, 52] on icon at bounding box center [188, 54] width 10 height 10
click at [180, 60] on div at bounding box center [187, 54] width 15 height 15
click at [251, 56] on icon at bounding box center [255, 55] width 8 height 8
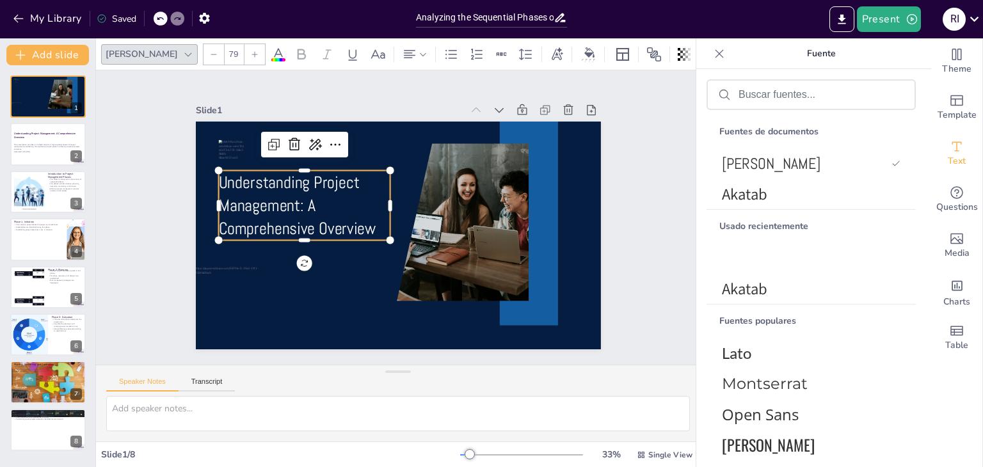
click at [251, 56] on icon at bounding box center [255, 55] width 8 height 8
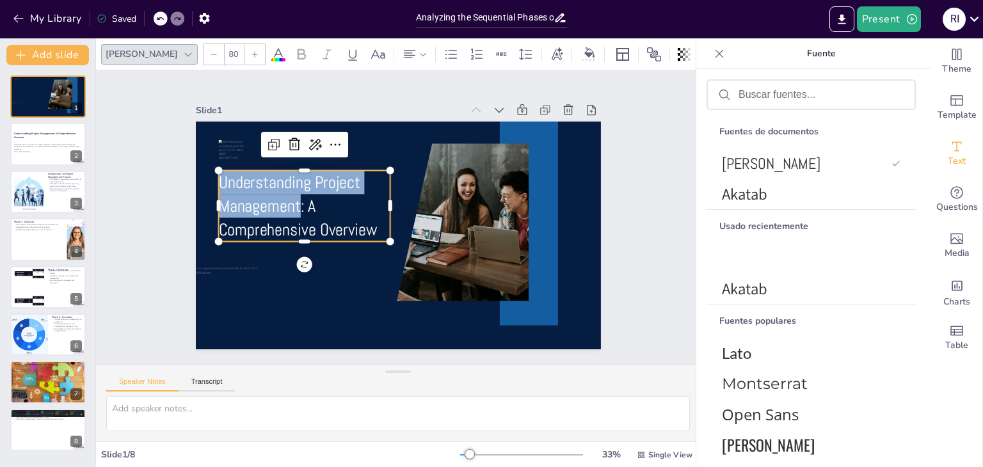
click at [251, 56] on icon at bounding box center [255, 55] width 8 height 8
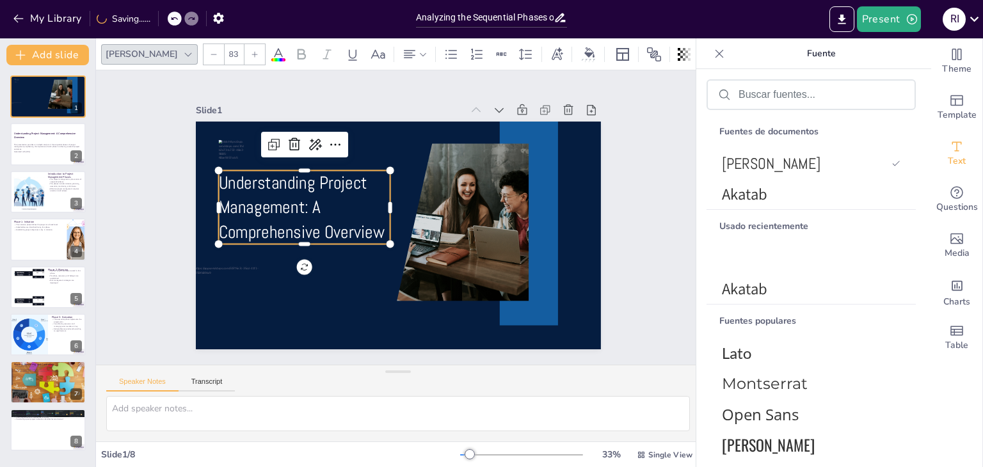
click at [251, 56] on icon at bounding box center [255, 55] width 8 height 8
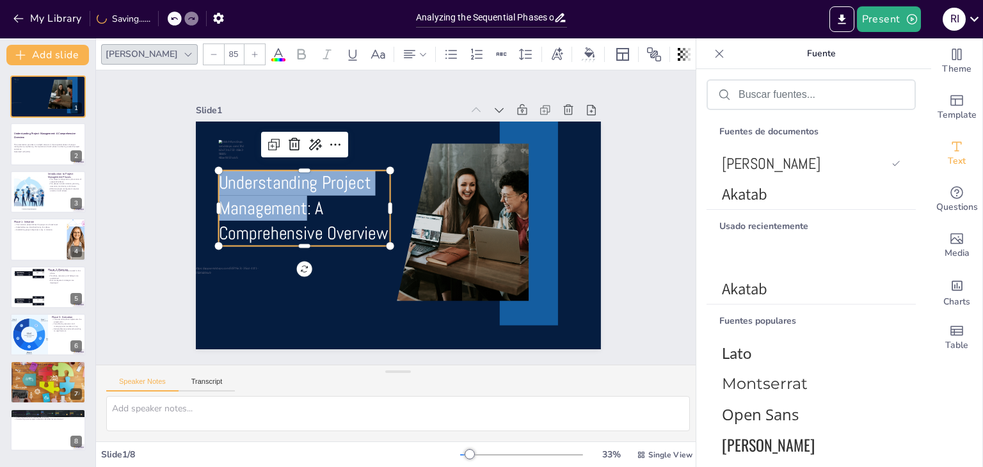
click at [251, 56] on icon at bounding box center [255, 55] width 8 height 8
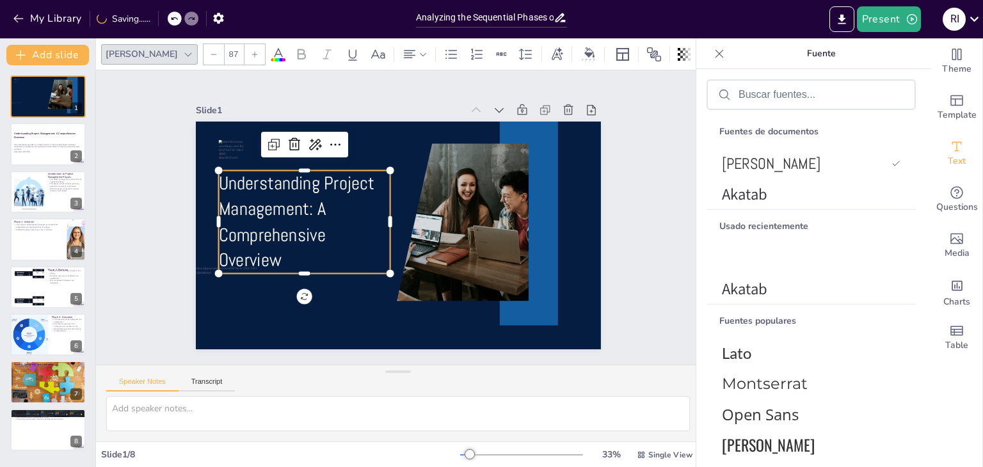
click at [251, 56] on icon at bounding box center [255, 55] width 8 height 8
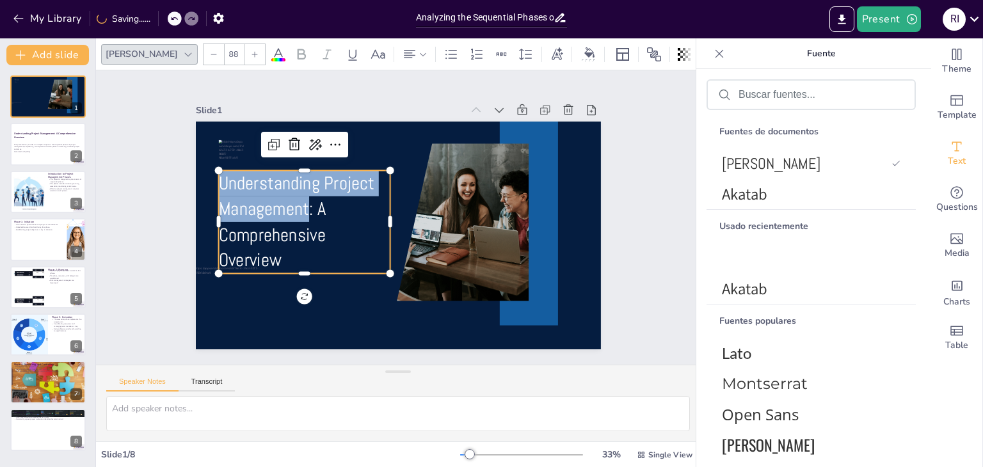
click at [251, 56] on icon at bounding box center [255, 55] width 8 height 8
type input "91"
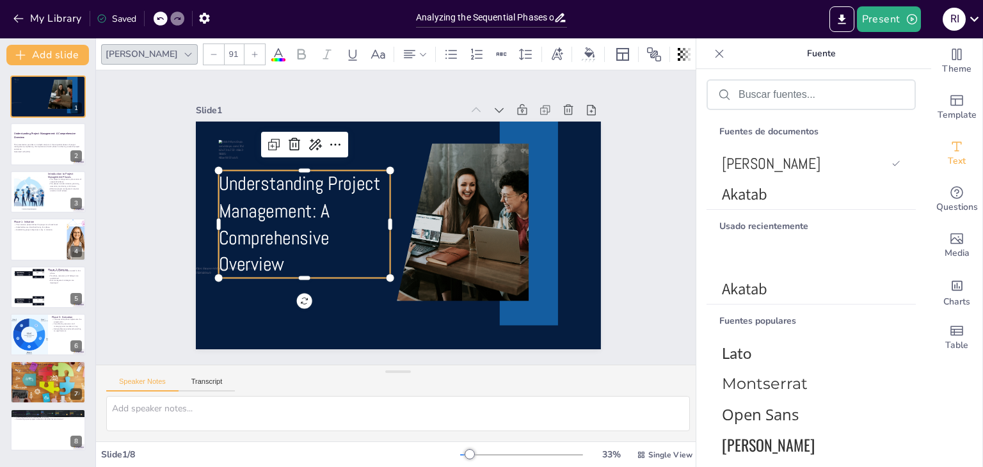
click at [313, 204] on span "Understanding Project Management: A Comprehensive Overview" at bounding box center [305, 163] width 190 height 123
click at [313, 204] on p "Understanding Project Management:" at bounding box center [327, 153] width 176 height 132
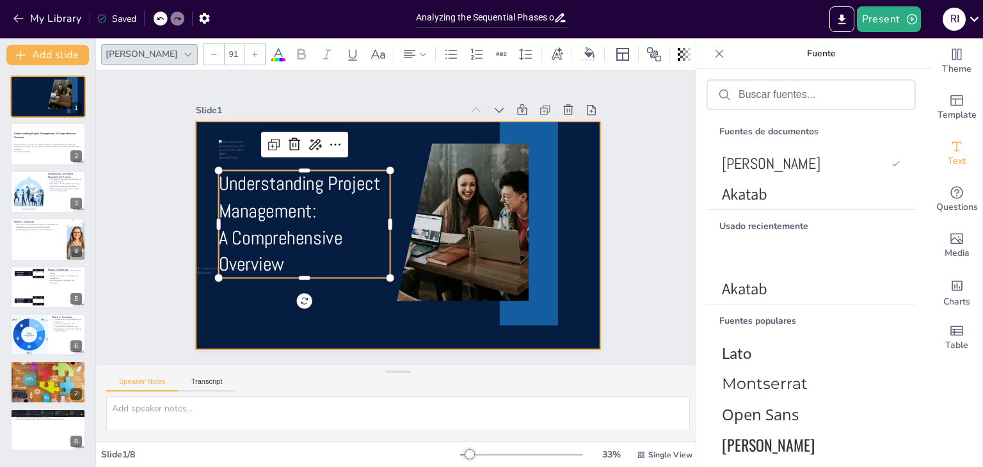
drag, startPoint x: 312, startPoint y: 207, endPoint x: 192, endPoint y: 196, distance: 120.1
click at [192, 193] on div "Understanding Project Management: A Comprehensive Overview" at bounding box center [390, 233] width 463 height 373
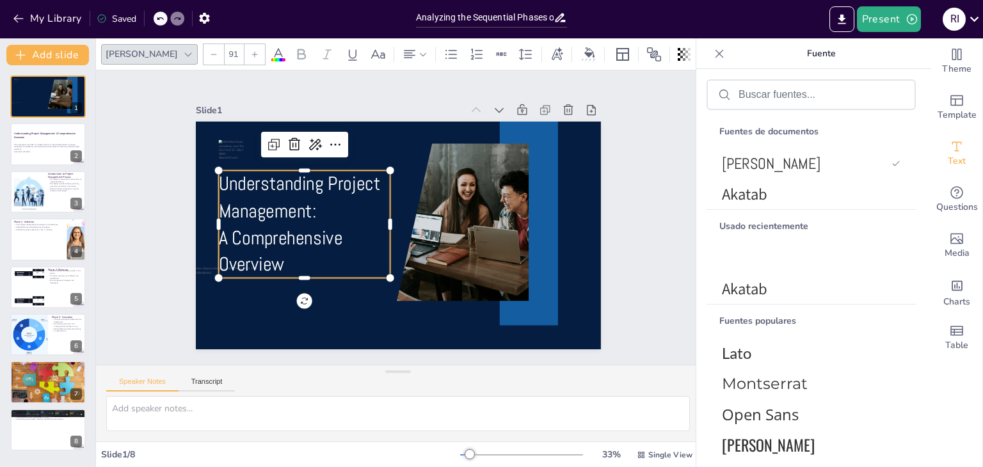
click at [248, 166] on span "Understanding Project Management:" at bounding box center [323, 139] width 166 height 102
drag, startPoint x: 214, startPoint y: 167, endPoint x: 452, endPoint y: 311, distance: 277.6
click at [452, 311] on div at bounding box center [387, 232] width 461 height 422
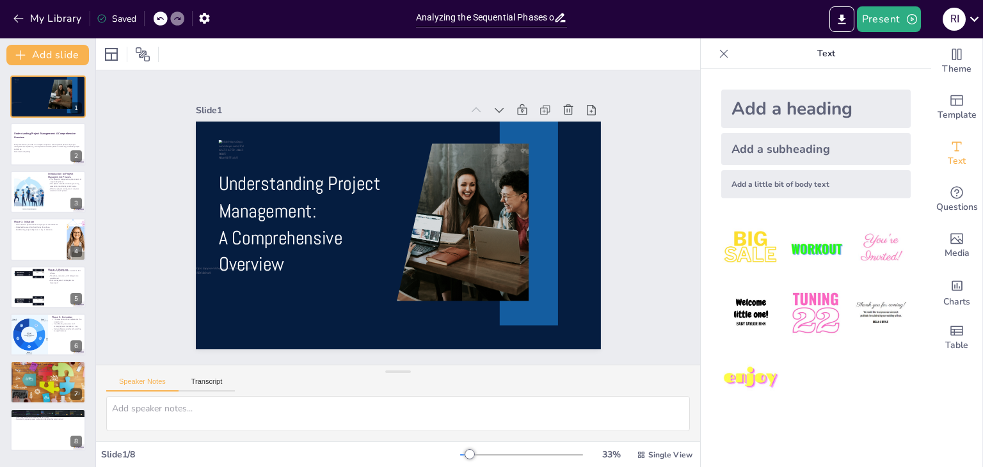
drag, startPoint x: 281, startPoint y: 211, endPoint x: 241, endPoint y: 198, distance: 42.3
drag, startPoint x: 241, startPoint y: 198, endPoint x: 296, endPoint y: 139, distance: 80.1
click at [296, 139] on p at bounding box center [322, 129] width 175 height 44
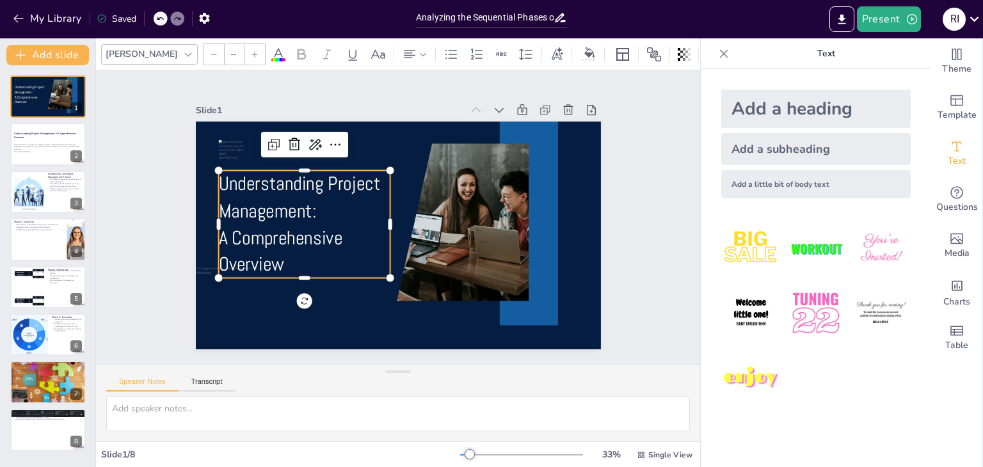
click at [317, 175] on span "Understanding Project Management:" at bounding box center [310, 157] width 170 height 79
type input "24"
click at [356, 141] on p at bounding box center [342, 115] width 164 height 79
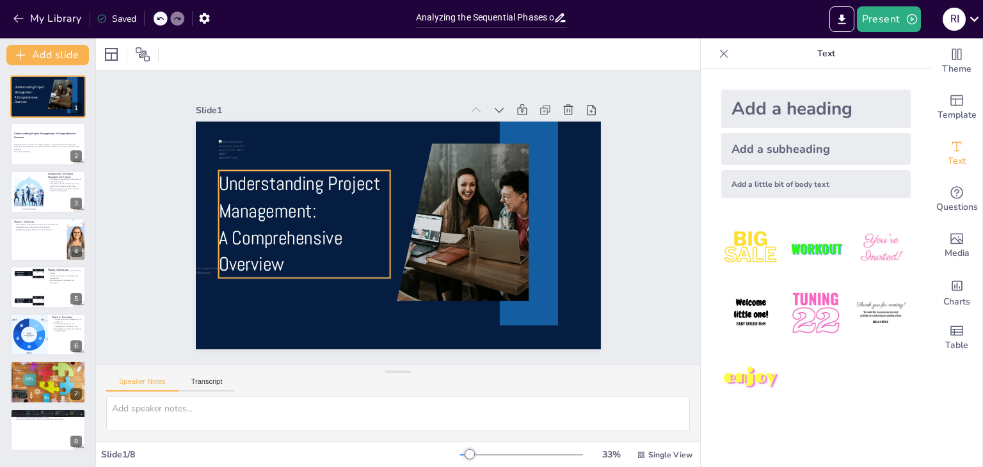
click at [303, 182] on span "Understanding Project Management:" at bounding box center [365, 115] width 125 height 152
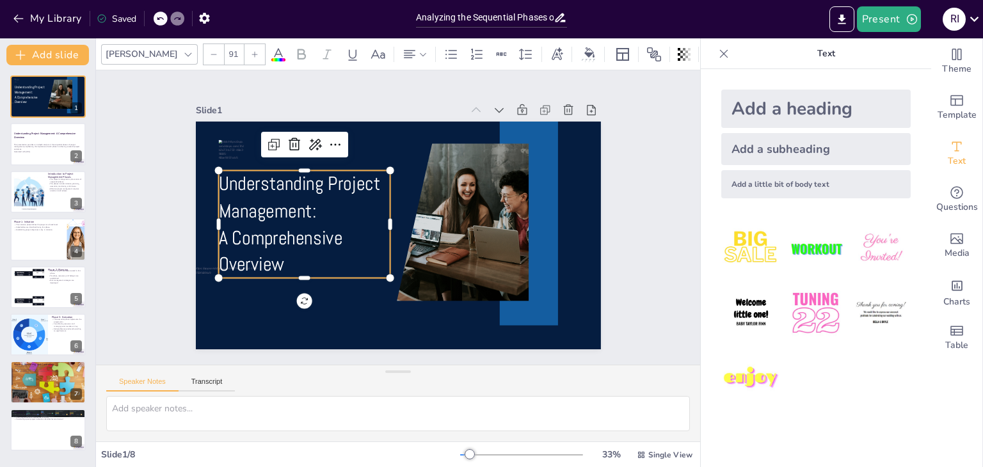
click at [183, 54] on icon at bounding box center [188, 54] width 10 height 10
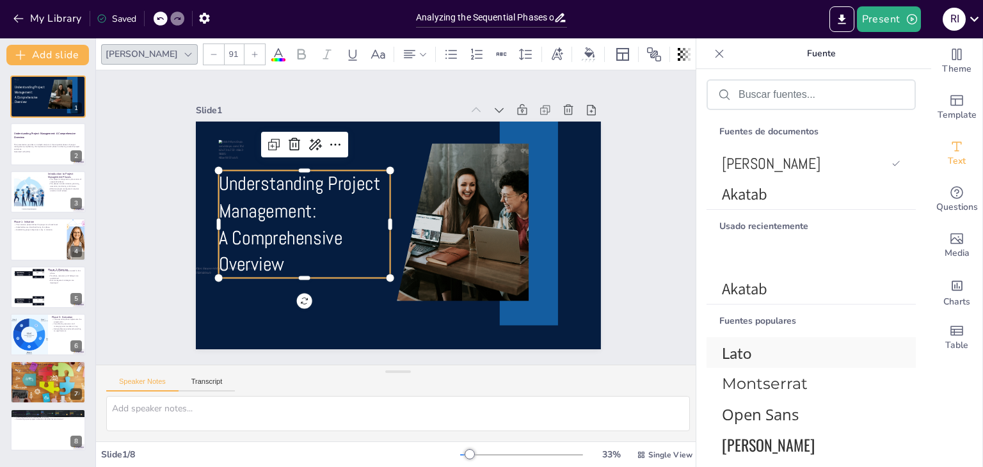
click at [745, 353] on font "Lato" at bounding box center [736, 353] width 29 height 19
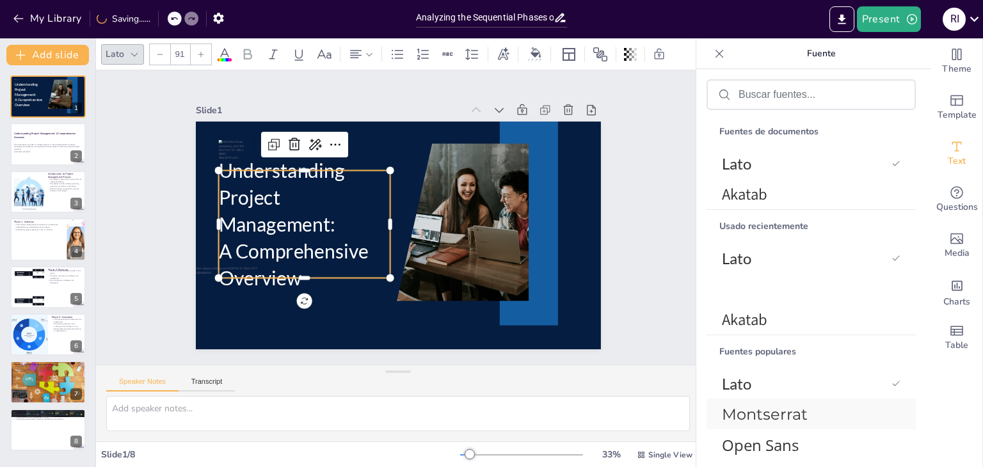
click at [763, 411] on font "Montserrat" at bounding box center [765, 414] width 86 height 19
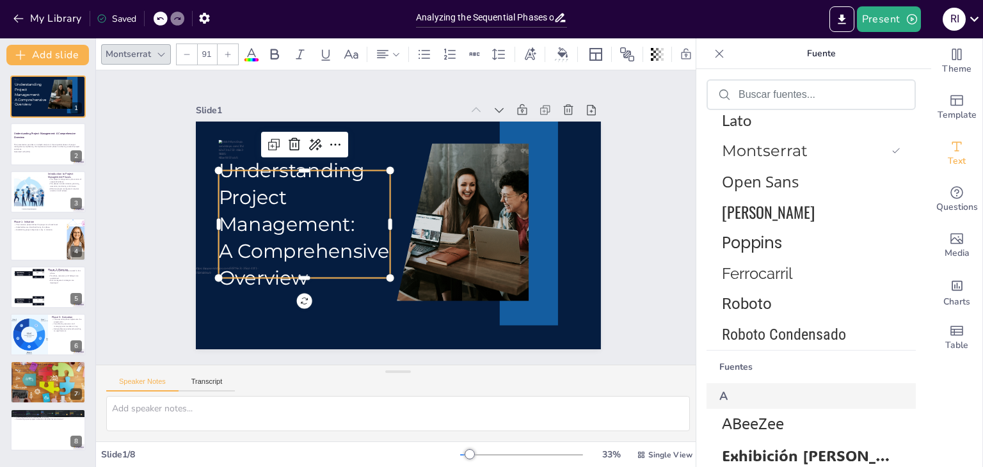
scroll to position [362, 0]
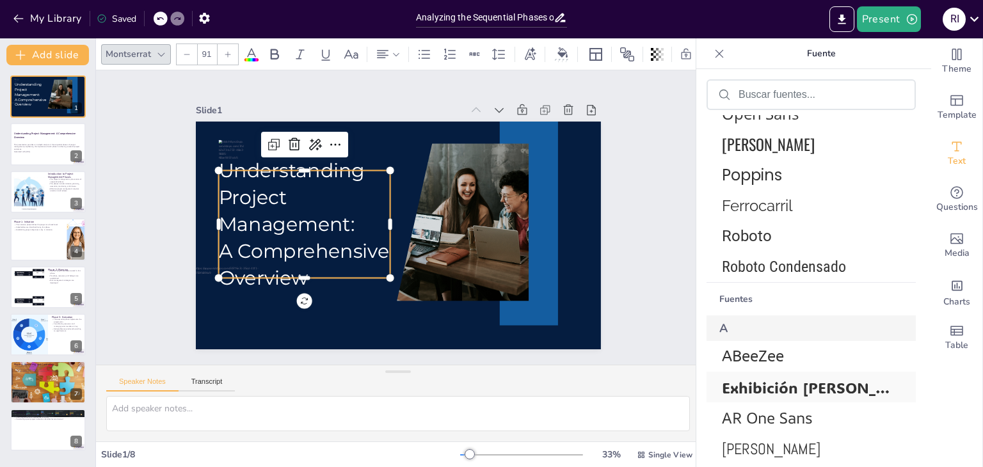
click at [796, 378] on font "Exhibición ADLaM" at bounding box center [824, 388] width 205 height 20
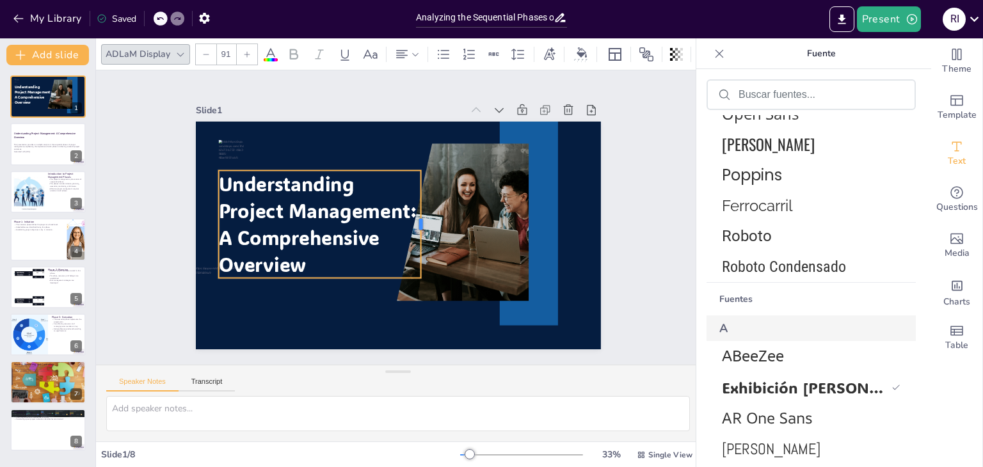
drag, startPoint x: 380, startPoint y: 215, endPoint x: 410, endPoint y: 212, distance: 29.6
click at [410, 212] on div "Understanding Project Management: A Comprehensive Overview" at bounding box center [386, 231] width 454 height 440
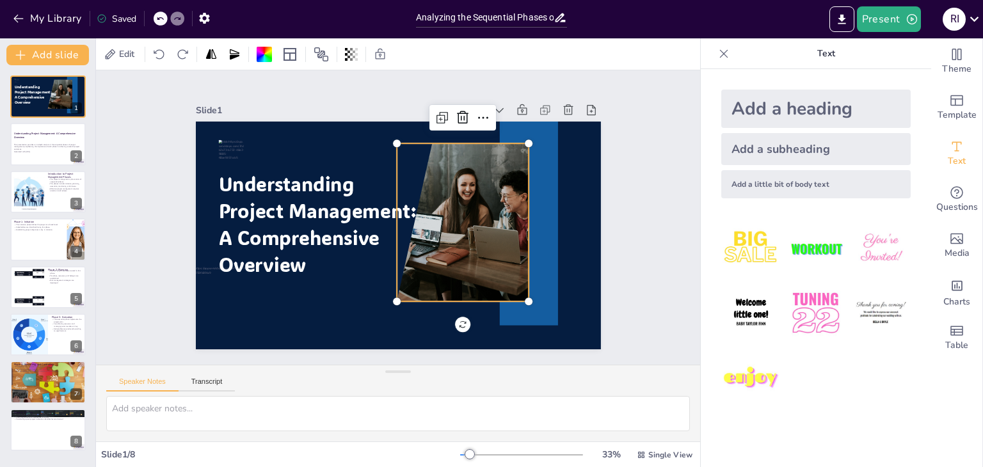
click at [446, 218] on div at bounding box center [432, 263] width 276 height 282
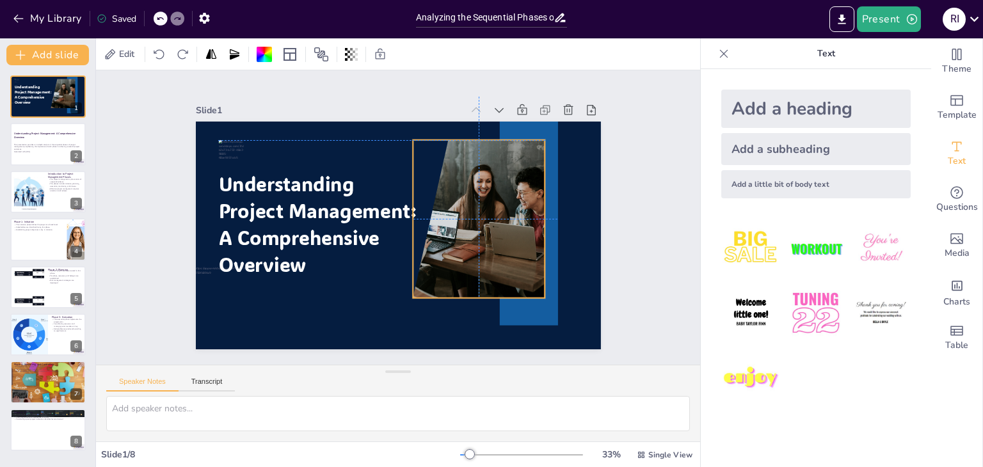
drag, startPoint x: 446, startPoint y: 218, endPoint x: 463, endPoint y: 213, distance: 17.2
click at [463, 213] on div at bounding box center [459, 254] width 284 height 255
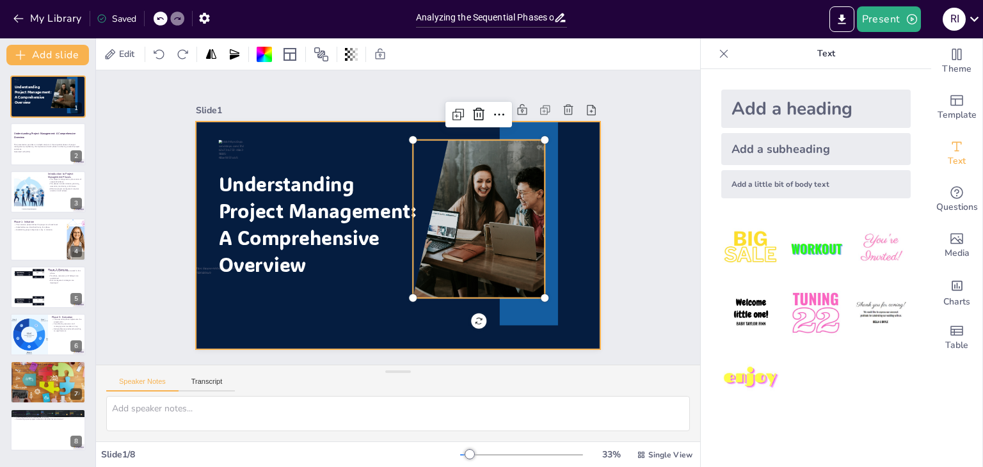
click at [566, 192] on div at bounding box center [389, 233] width 465 height 400
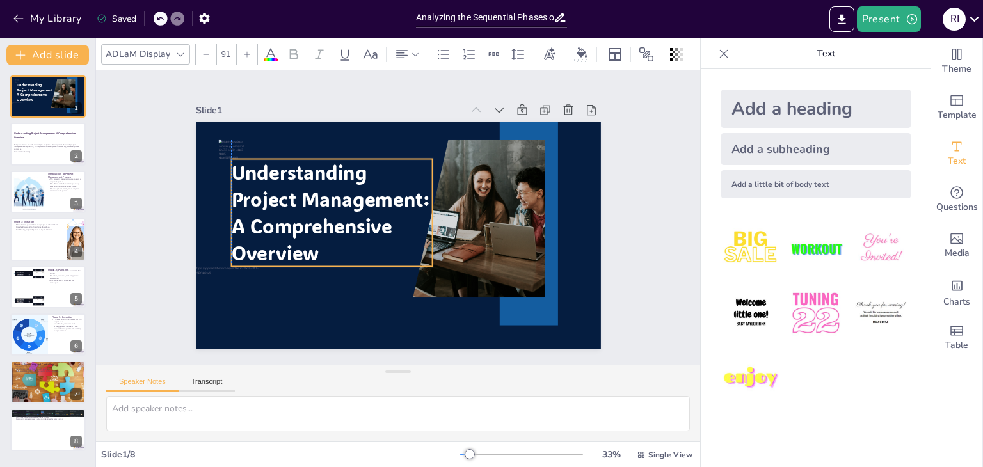
drag, startPoint x: 287, startPoint y: 198, endPoint x: 298, endPoint y: 179, distance: 21.8
click at [298, 179] on span "Understanding Project Management:" at bounding box center [349, 156] width 184 height 144
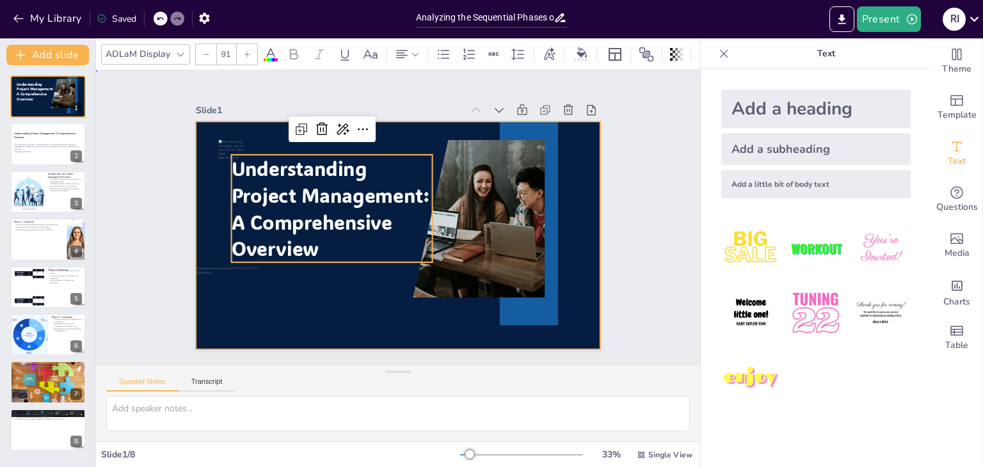
click at [207, 150] on div at bounding box center [383, 227] width 422 height 461
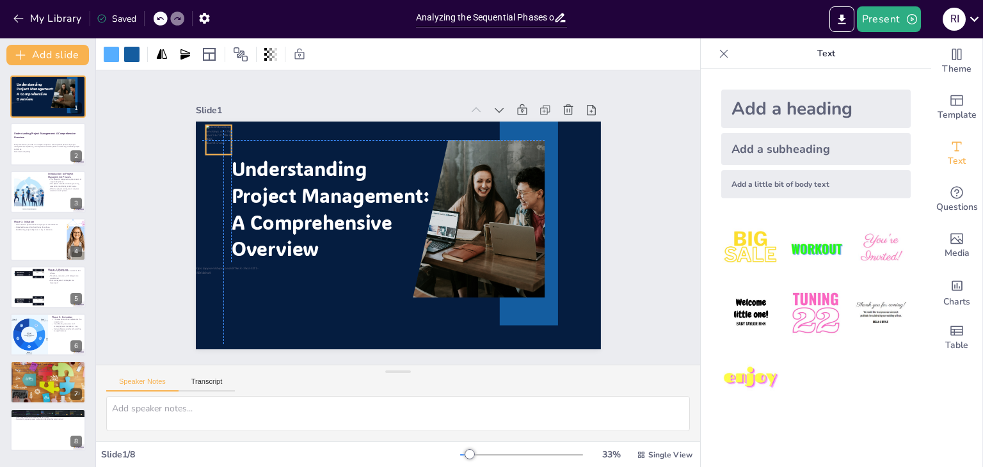
drag, startPoint x: 212, startPoint y: 150, endPoint x: 197, endPoint y: 139, distance: 18.5
click at [398, 39] on div at bounding box center [416, 22] width 36 height 33
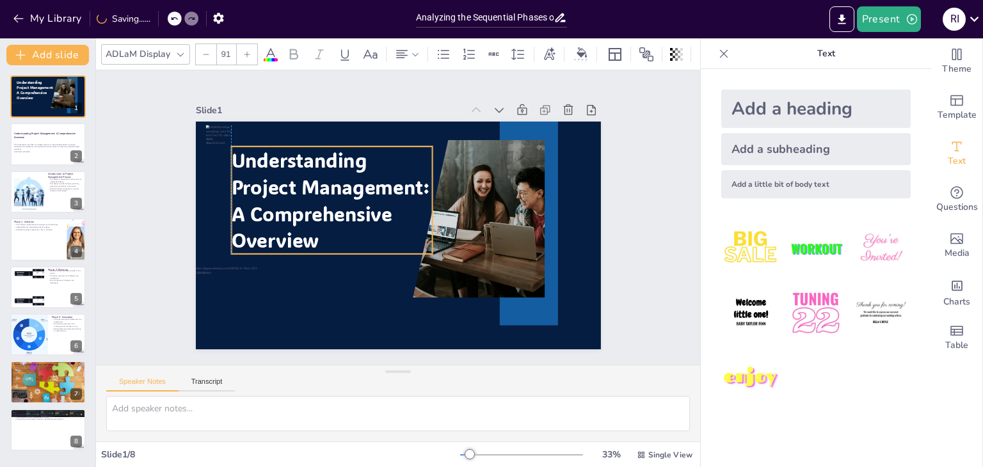
drag, startPoint x: 277, startPoint y: 177, endPoint x: 276, endPoint y: 168, distance: 9.0
click at [276, 168] on p "Understanding Project Management:" at bounding box center [348, 155] width 208 height 113
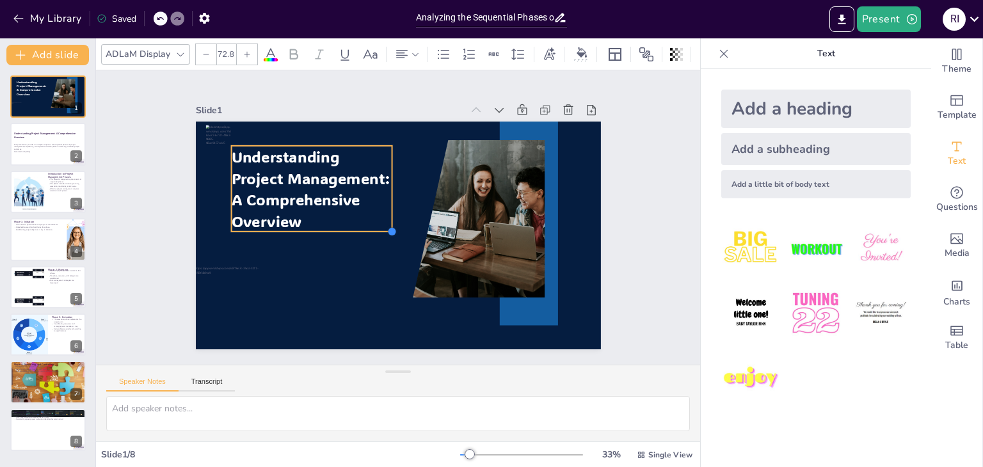
type input "73.1"
drag, startPoint x: 422, startPoint y: 245, endPoint x: 383, endPoint y: 221, distance: 46.2
click at [383, 221] on div at bounding box center [386, 228] width 14 height 14
click at [289, 182] on span "A Comprehensive Overview" at bounding box center [343, 124] width 109 height 116
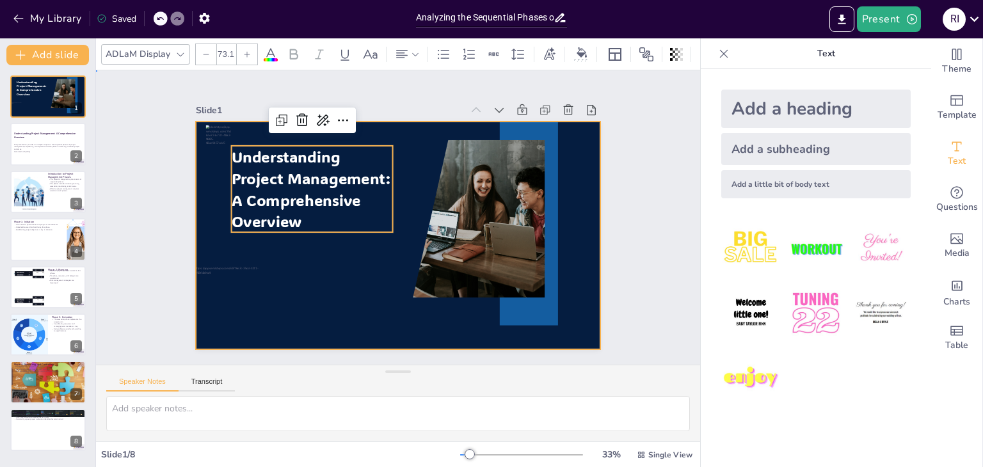
click at [328, 240] on div at bounding box center [392, 235] width 456 height 342
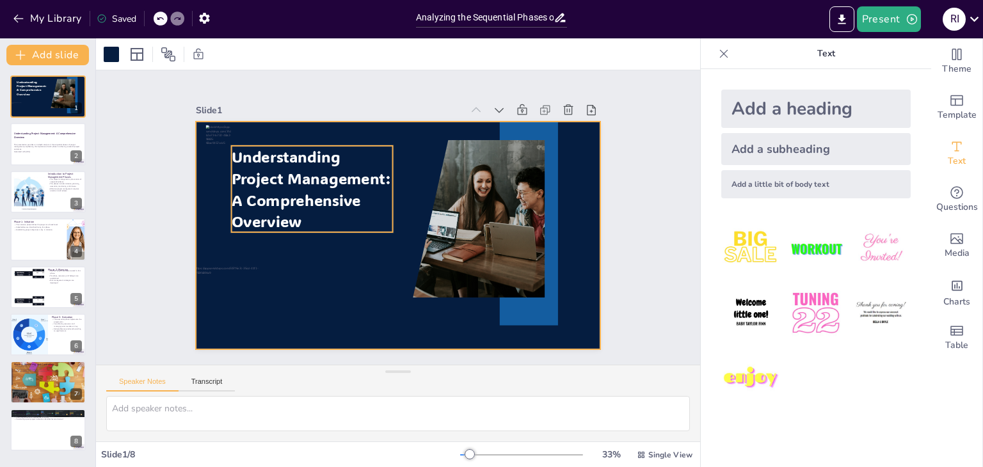
click at [290, 195] on span "A Comprehensive Overview" at bounding box center [307, 159] width 135 height 71
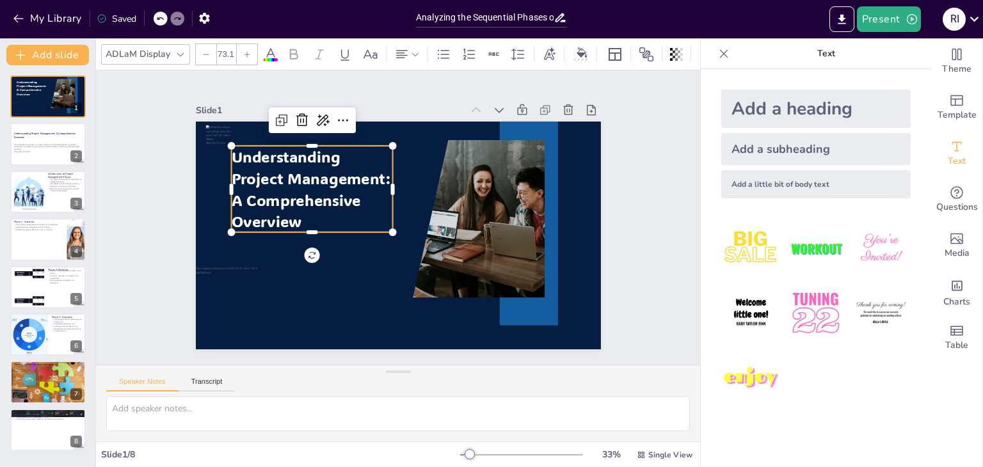
click at [433, 218] on span "A Comprehensive Overview" at bounding box center [491, 163] width 116 height 110
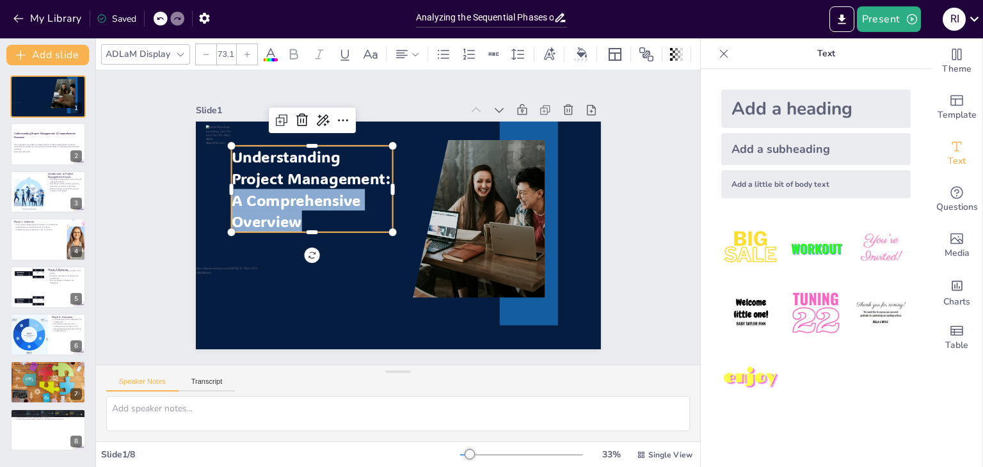
drag, startPoint x: 293, startPoint y: 221, endPoint x: 225, endPoint y: 198, distance: 71.6
click at [264, 198] on p "A Comprehensive Overview" at bounding box center [338, 154] width 149 height 140
click at [177, 49] on icon at bounding box center [180, 54] width 10 height 10
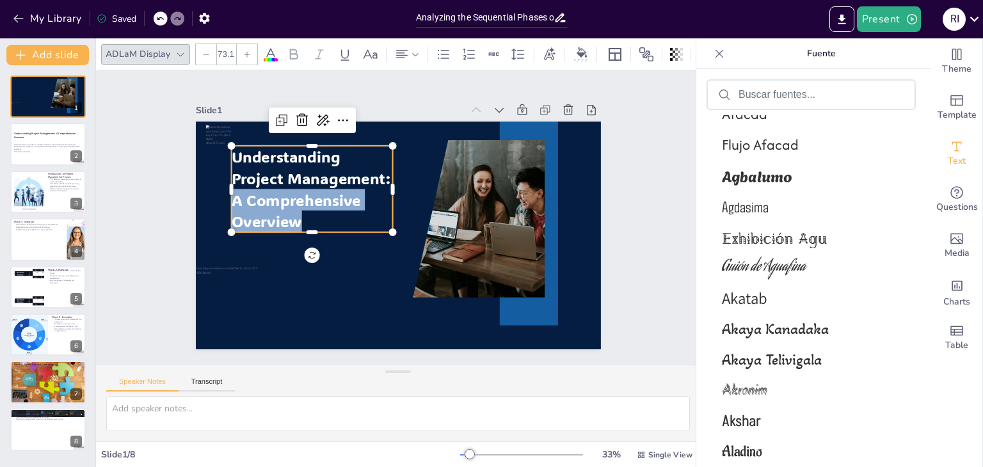
scroll to position [1040, 0]
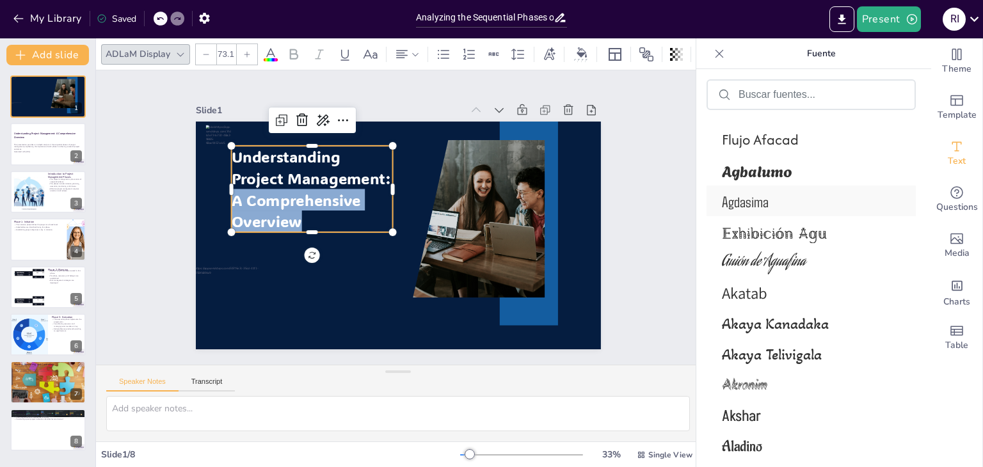
click at [754, 205] on font "Agdasima" at bounding box center [745, 201] width 47 height 19
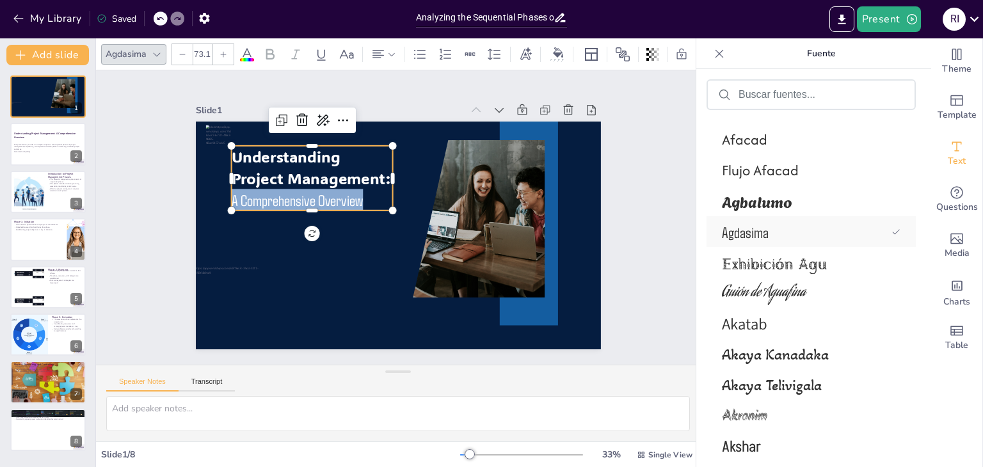
scroll to position [1070, 0]
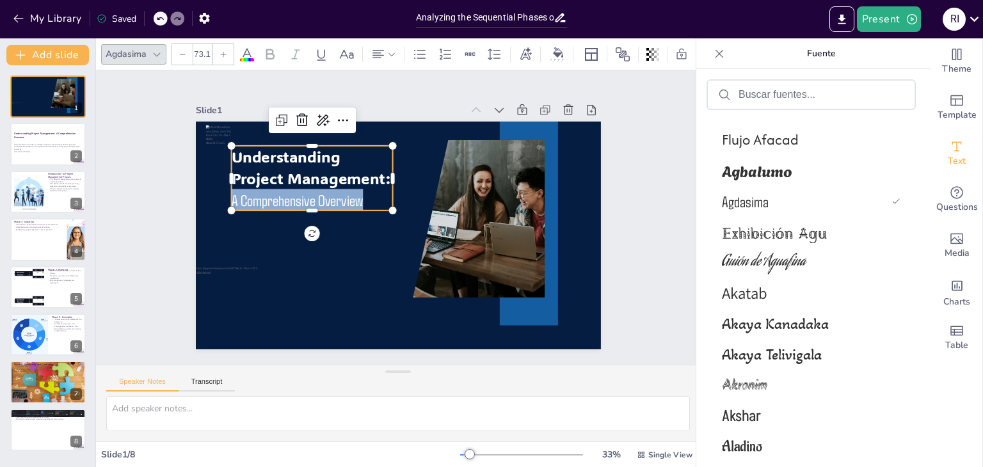
click at [367, 193] on p "A Comprehensive Overview" at bounding box center [317, 182] width 163 height 54
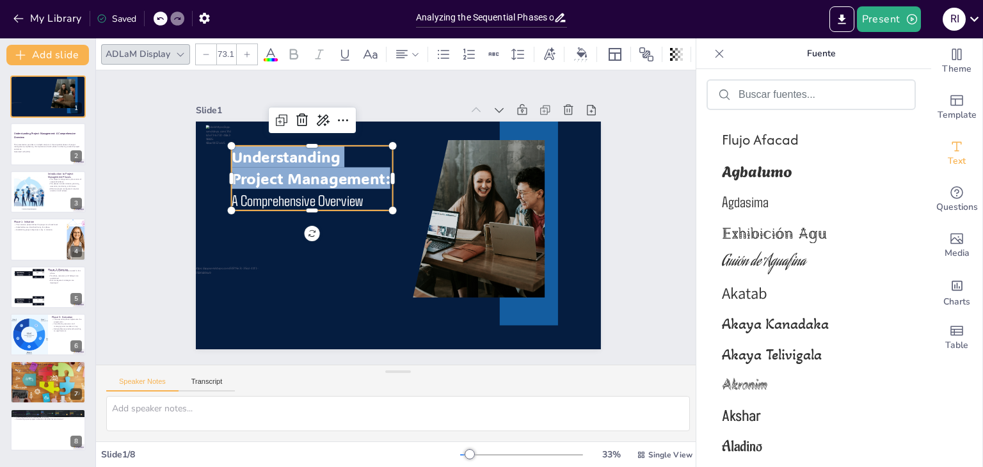
drag, startPoint x: 381, startPoint y: 175, endPoint x: 223, endPoint y: 159, distance: 158.9
click at [391, 159] on p "Understanding Project Management:" at bounding box center [429, 123] width 76 height 167
click at [271, 58] on span at bounding box center [271, 59] width 14 height 3
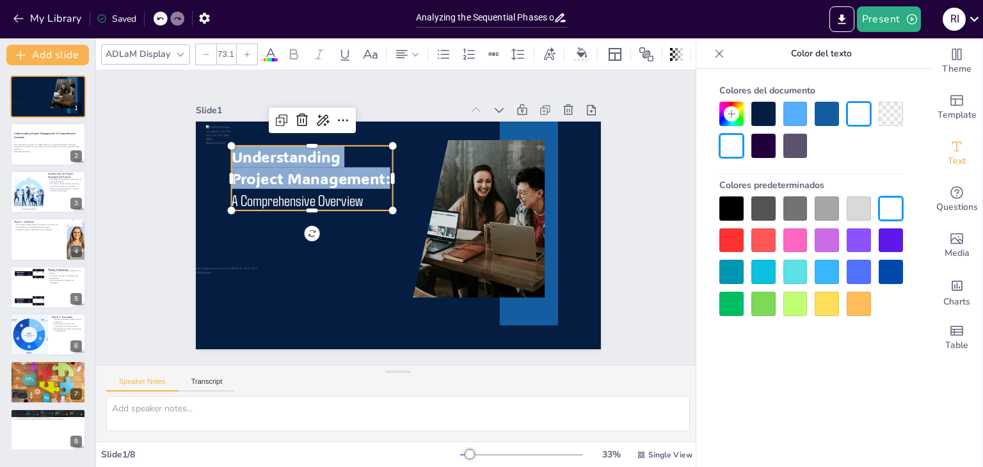
click at [793, 269] on div at bounding box center [795, 272] width 24 height 24
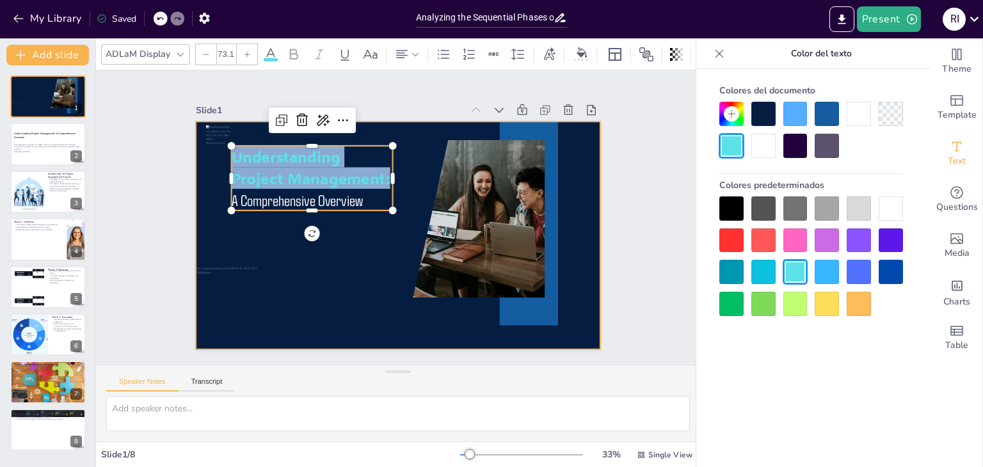
click at [331, 278] on div at bounding box center [389, 202] width 465 height 400
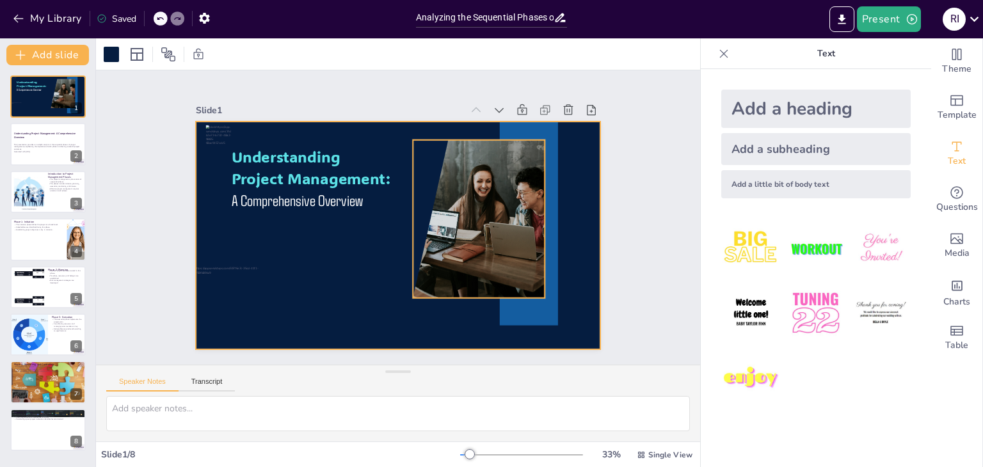
click at [462, 219] on div at bounding box center [368, 282] width 241 height 280
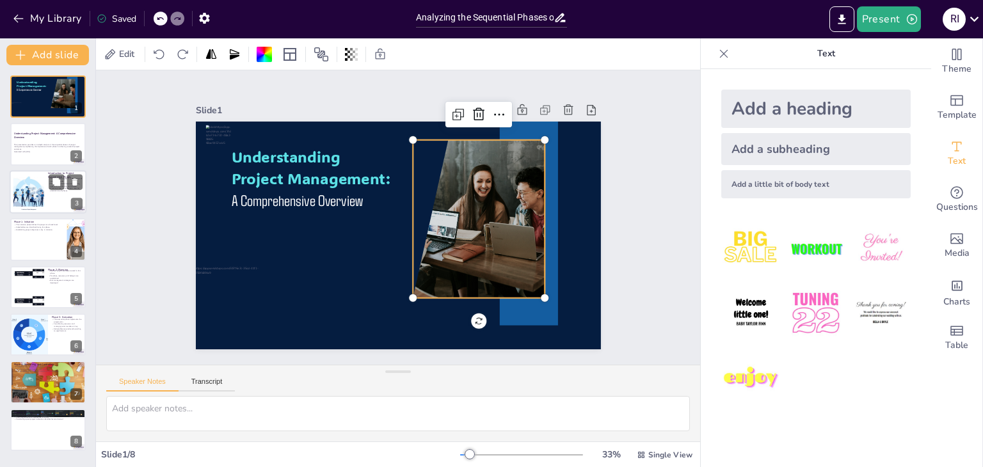
click at [39, 192] on div at bounding box center [28, 191] width 69 height 39
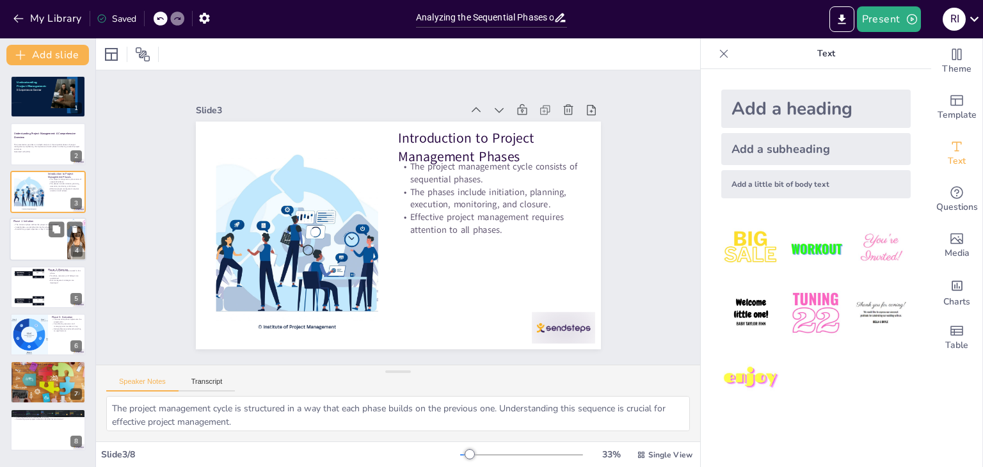
click at [43, 254] on div at bounding box center [48, 240] width 77 height 44
type textarea "Defining the project clearly at the beginning helps to align all stakeholders a…"
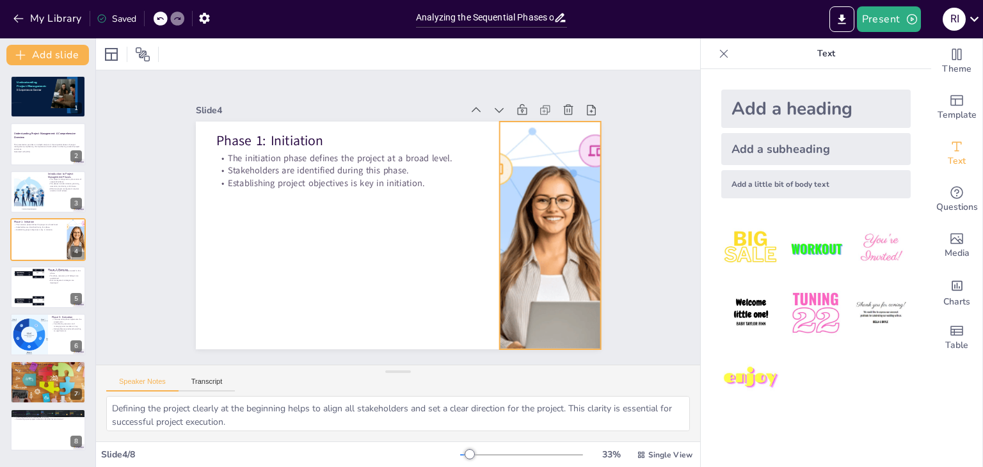
click at [527, 223] on div at bounding box center [498, 333] width 473 height 458
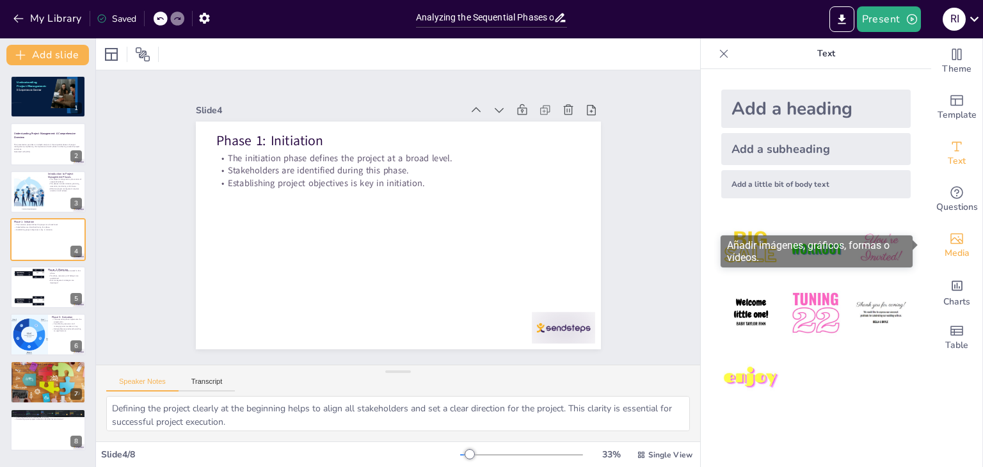
click at [949, 245] on icon "Add images, graphics, shapes or video" at bounding box center [956, 238] width 15 height 15
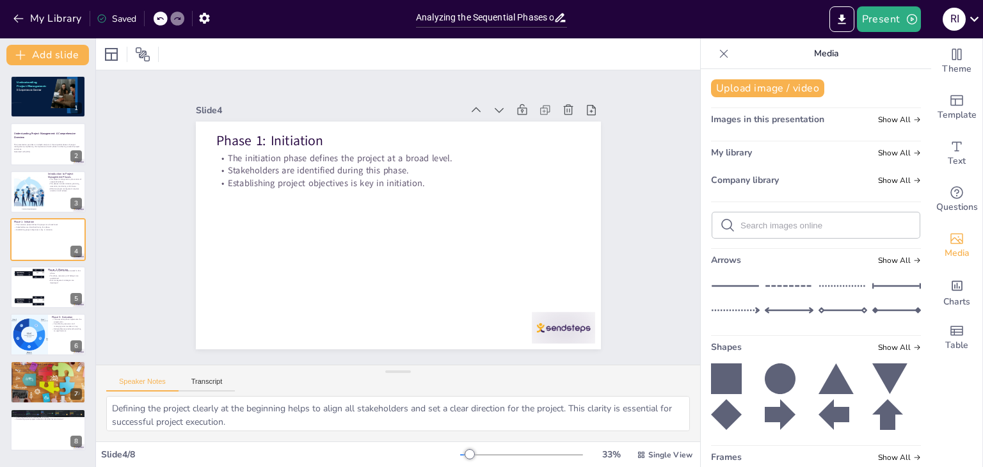
click at [755, 223] on input "text" at bounding box center [825, 226] width 171 height 10
type input "business"
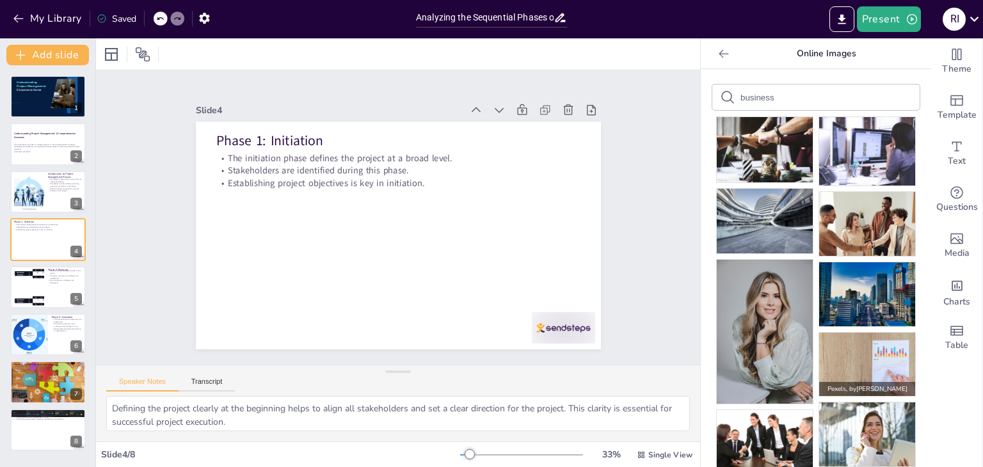
click at [861, 358] on img at bounding box center [867, 364] width 96 height 63
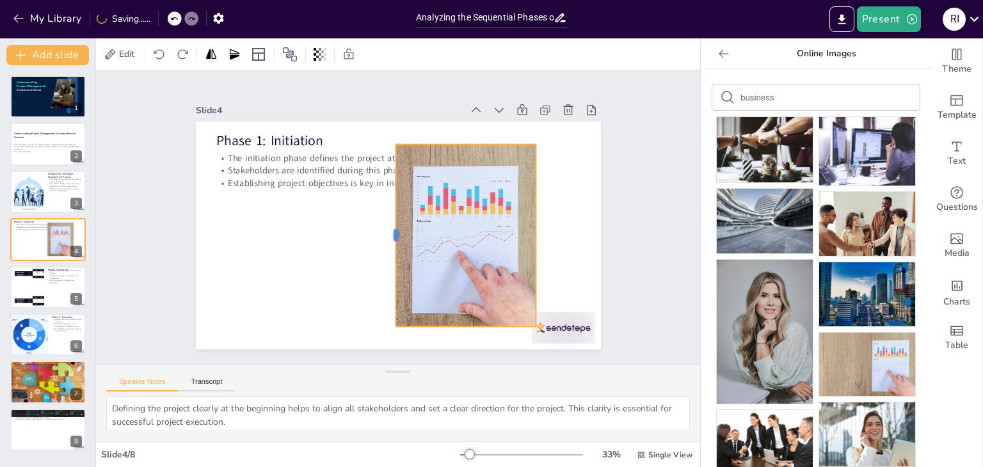
drag, startPoint x: 248, startPoint y: 232, endPoint x: 383, endPoint y: 225, distance: 135.2
click at [383, 225] on div at bounding box center [379, 226] width 129 height 142
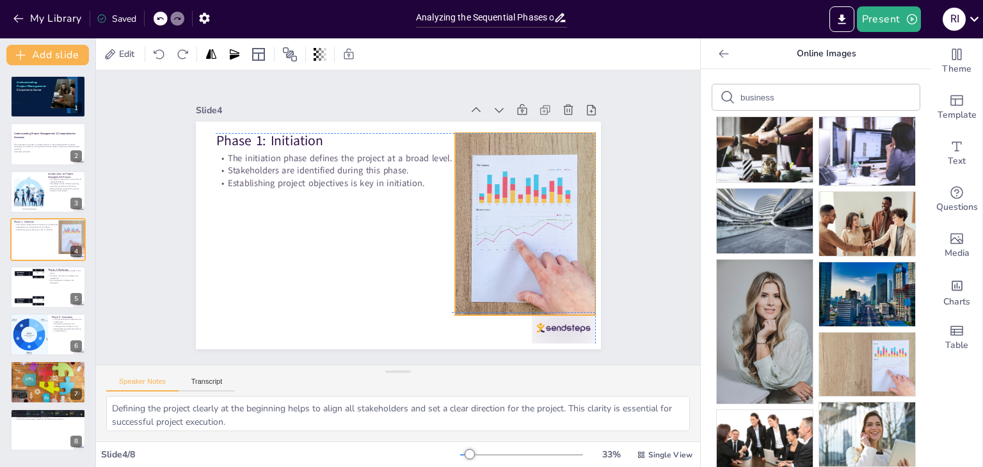
drag, startPoint x: 443, startPoint y: 225, endPoint x: 499, endPoint y: 213, distance: 57.6
click at [499, 213] on div at bounding box center [438, 261] width 326 height 319
drag, startPoint x: 590, startPoint y: 217, endPoint x: 577, endPoint y: 218, distance: 12.9
click at [577, 257] on div at bounding box center [546, 334] width 115 height 154
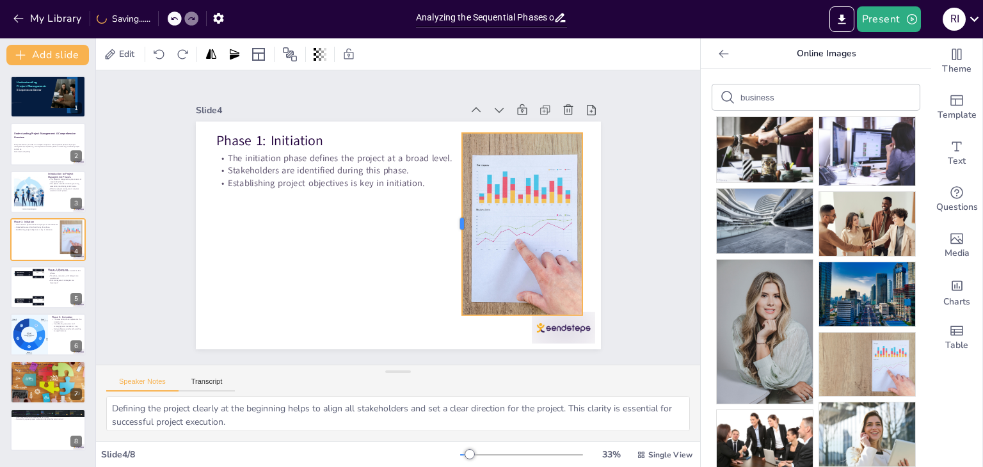
drag, startPoint x: 443, startPoint y: 221, endPoint x: 450, endPoint y: 221, distance: 7.0
click at [450, 232] on div at bounding box center [416, 273] width 171 height 83
click at [604, 227] on div "Slide 1 Understanding Project Management: A Comprehensive Overview Slide 2 Unde…" at bounding box center [397, 217] width 434 height 543
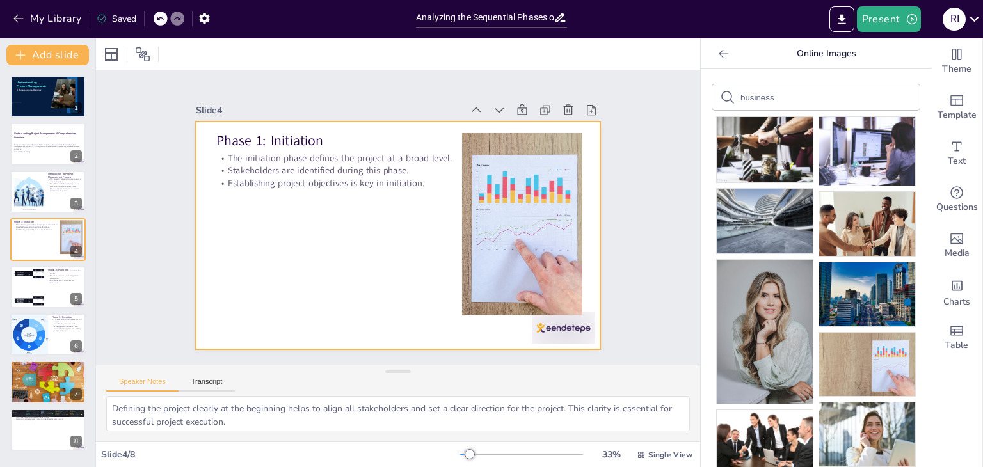
click at [391, 265] on div at bounding box center [389, 233] width 465 height 400
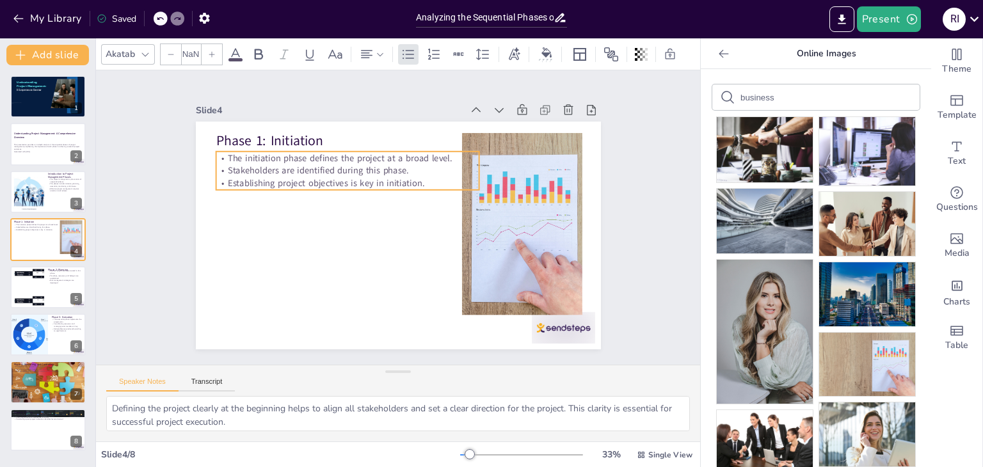
click at [316, 159] on p "Stakeholders are identified during this phase." at bounding box center [364, 157] width 254 height 93
click at [236, 48] on icon at bounding box center [236, 54] width 12 height 12
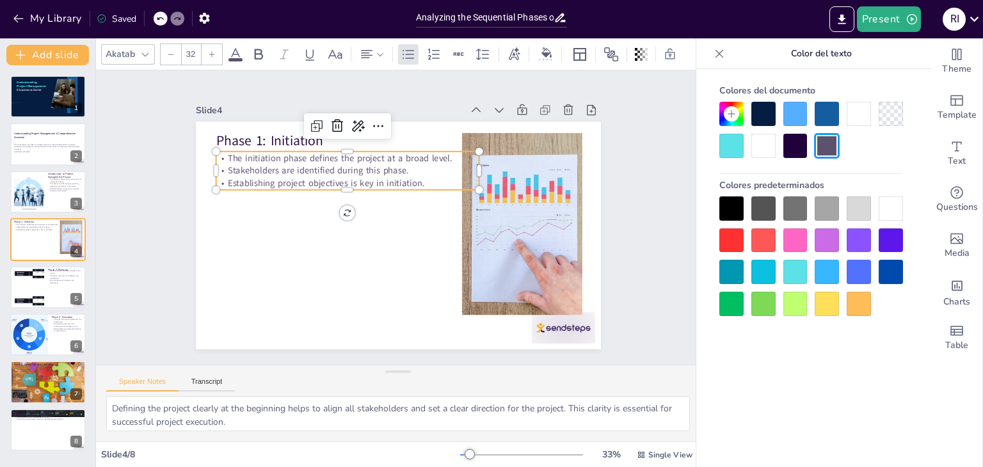
click at [883, 214] on div at bounding box center [891, 208] width 24 height 24
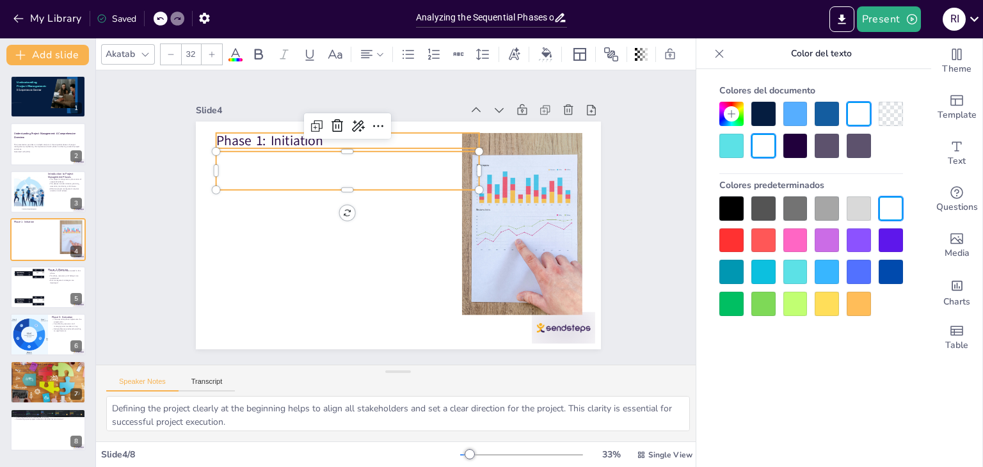
click at [365, 136] on p "Phase 1: Initiation" at bounding box center [439, 135] width 148 height 237
type input "48"
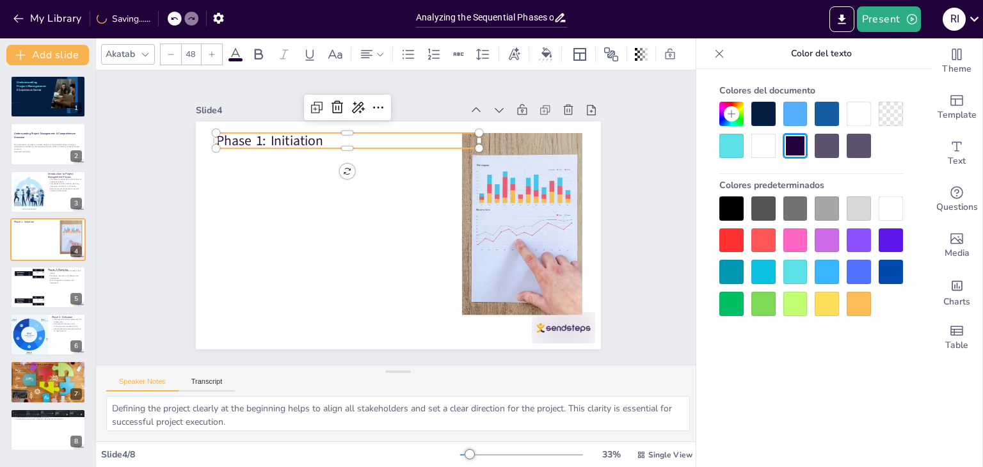
click at [235, 48] on icon at bounding box center [236, 54] width 12 height 12
click at [888, 207] on div at bounding box center [891, 208] width 24 height 24
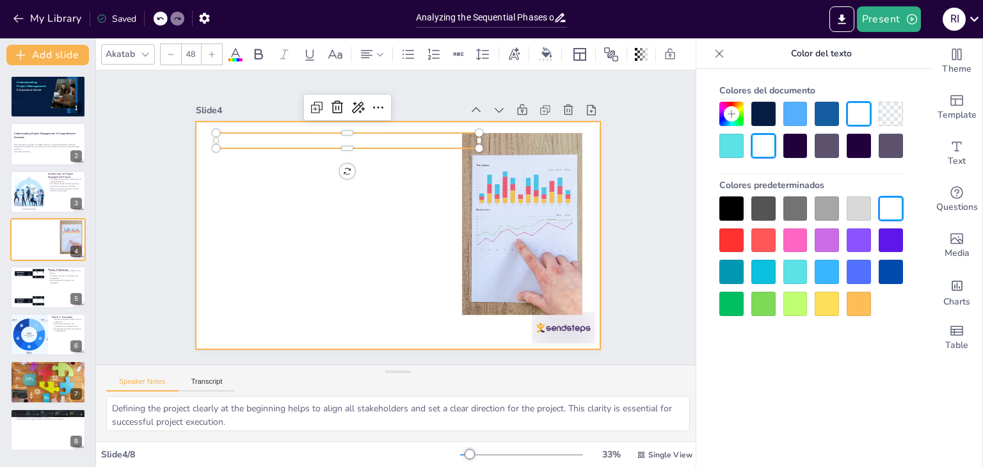
click at [399, 292] on div at bounding box center [390, 233] width 463 height 372
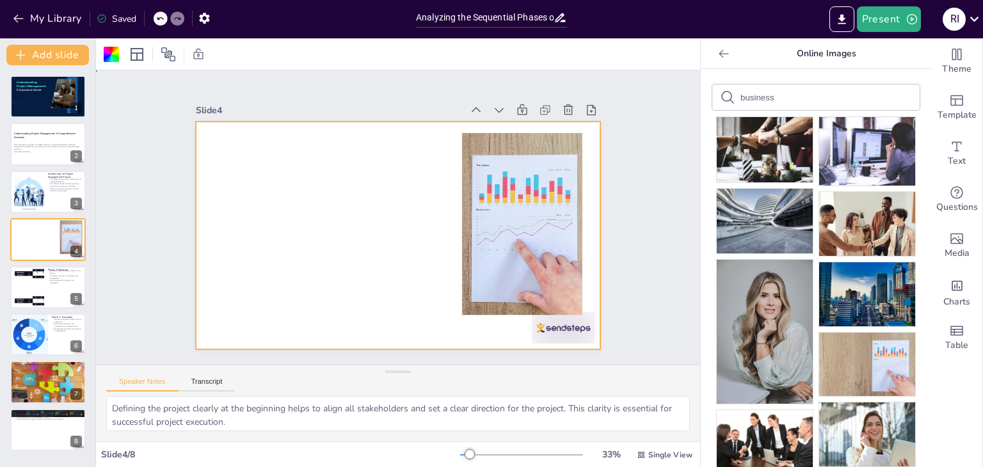
click at [413, 288] on div at bounding box center [392, 235] width 456 height 342
click at [115, 54] on div at bounding box center [111, 54] width 15 height 15
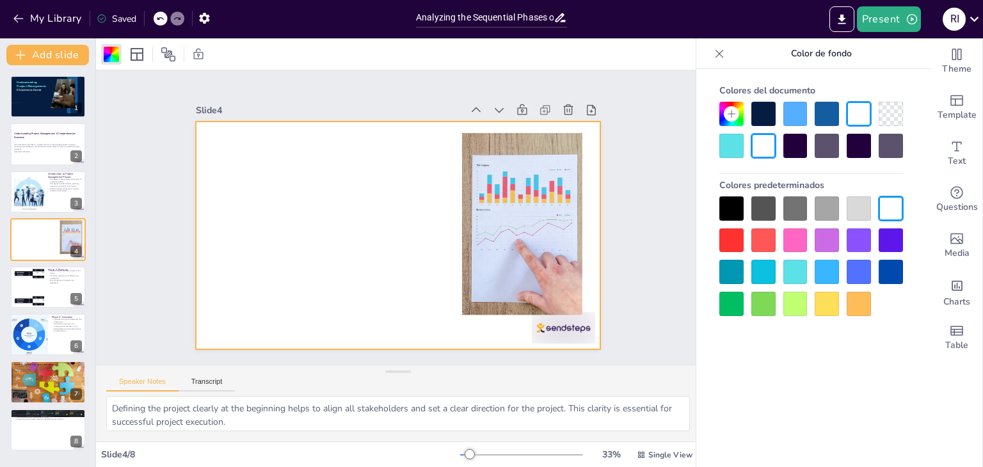
click at [757, 118] on div at bounding box center [763, 114] width 24 height 24
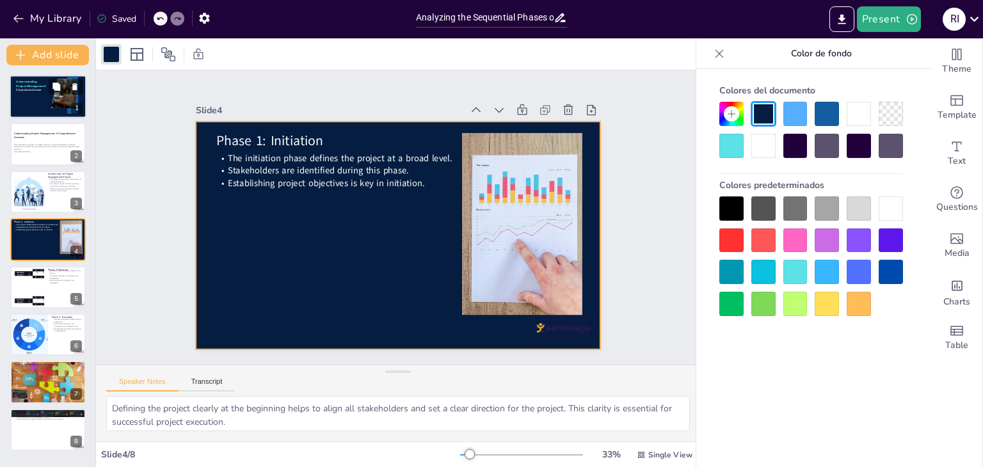
click at [28, 98] on div at bounding box center [48, 97] width 77 height 44
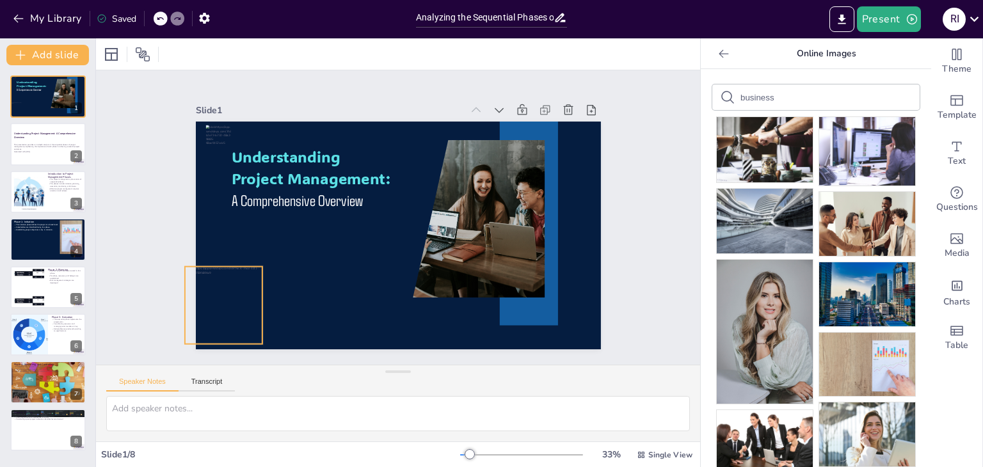
click at [215, 201] on div at bounding box center [215, 146] width 109 height 109
click at [215, 282] on div at bounding box center [204, 246] width 97 height 97
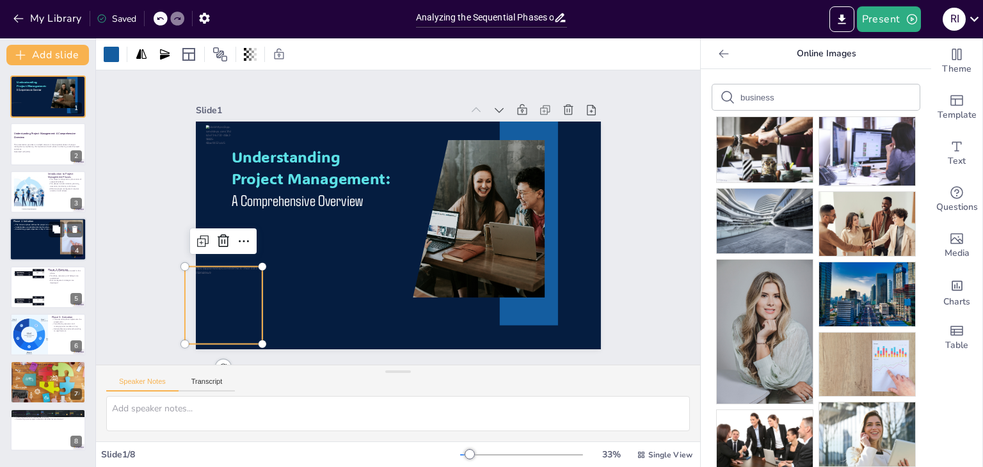
click at [43, 236] on div at bounding box center [48, 240] width 77 height 44
type textarea "Defining the project clearly at the beginning helps to align all stakeholders a…"
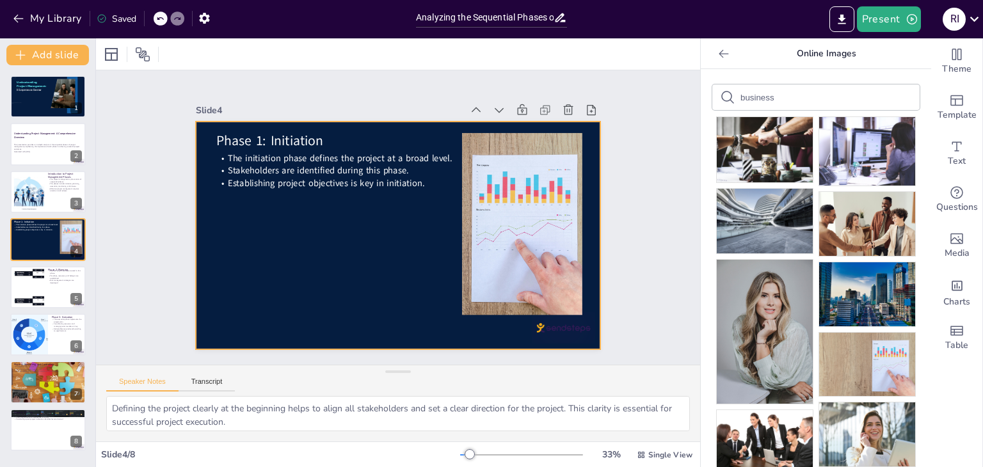
click at [206, 321] on div at bounding box center [392, 200] width 456 height 342
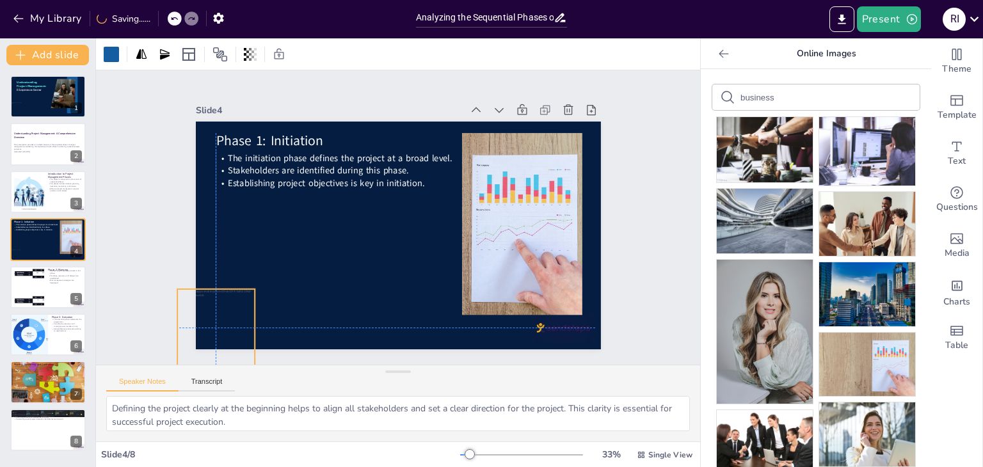
drag, startPoint x: 220, startPoint y: 274, endPoint x: 215, endPoint y: 295, distance: 21.7
click at [215, 275] on div at bounding box center [185, 222] width 106 height 106
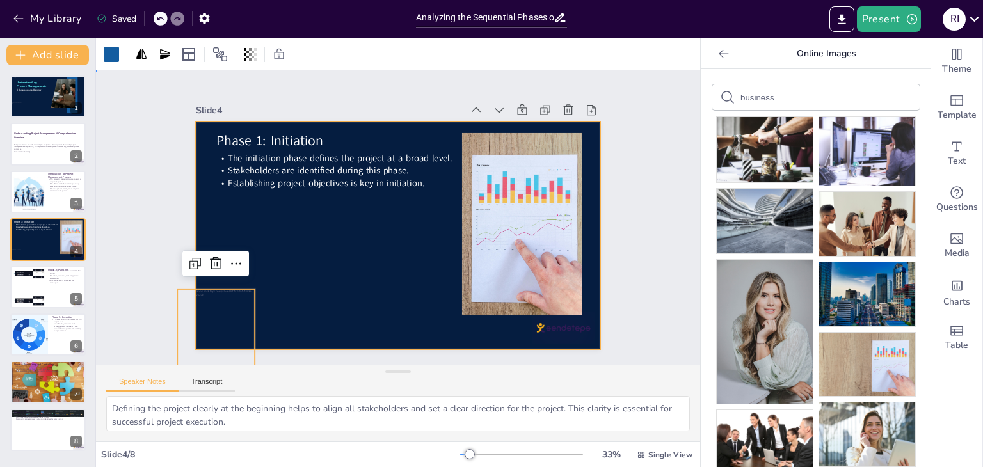
click at [361, 259] on div at bounding box center [387, 232] width 461 height 422
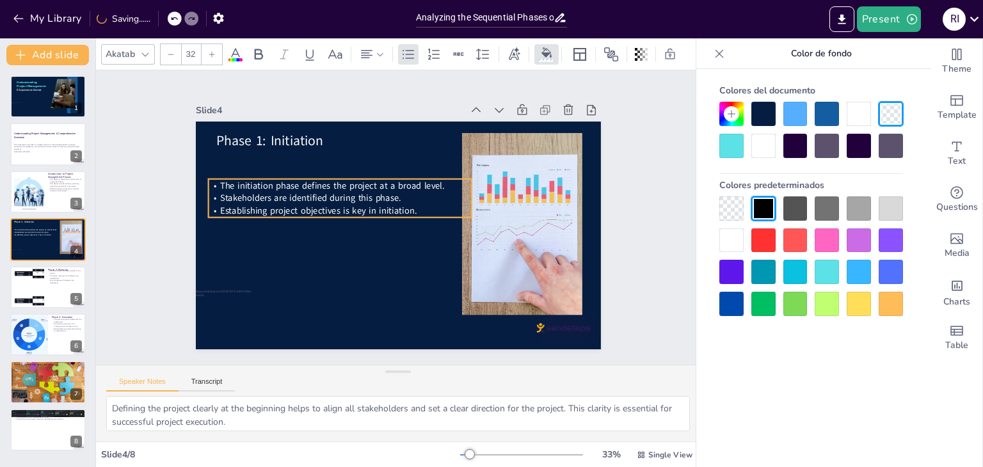
drag, startPoint x: 340, startPoint y: 161, endPoint x: 333, endPoint y: 189, distance: 28.6
click at [333, 192] on span "Stakeholders are identified during this phase." at bounding box center [309, 198] width 180 height 12
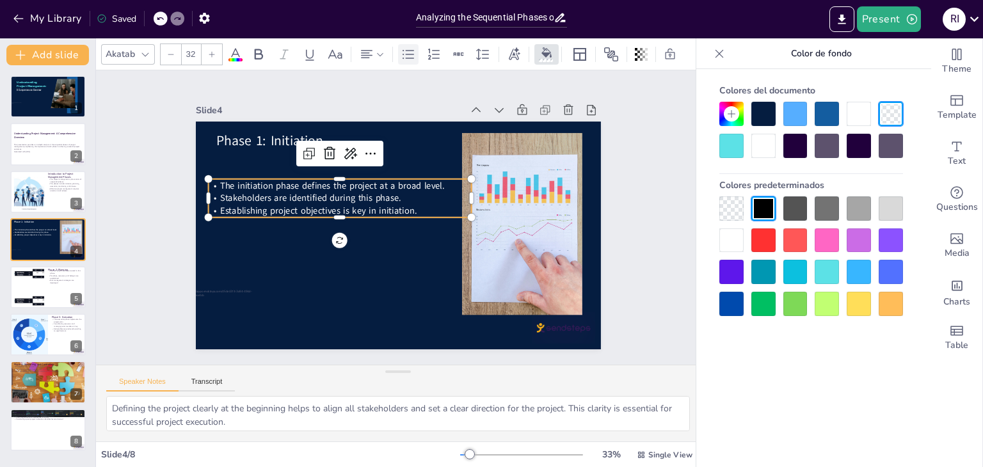
click at [411, 49] on icon at bounding box center [408, 54] width 15 height 15
click at [404, 47] on icon at bounding box center [408, 54] width 15 height 15
click at [209, 51] on icon at bounding box center [212, 55] width 8 height 8
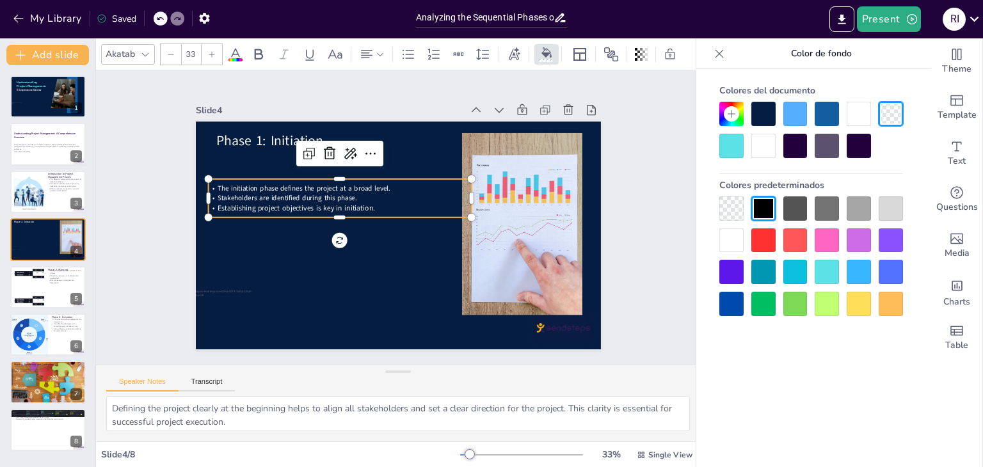
click at [209, 51] on icon at bounding box center [212, 55] width 8 height 8
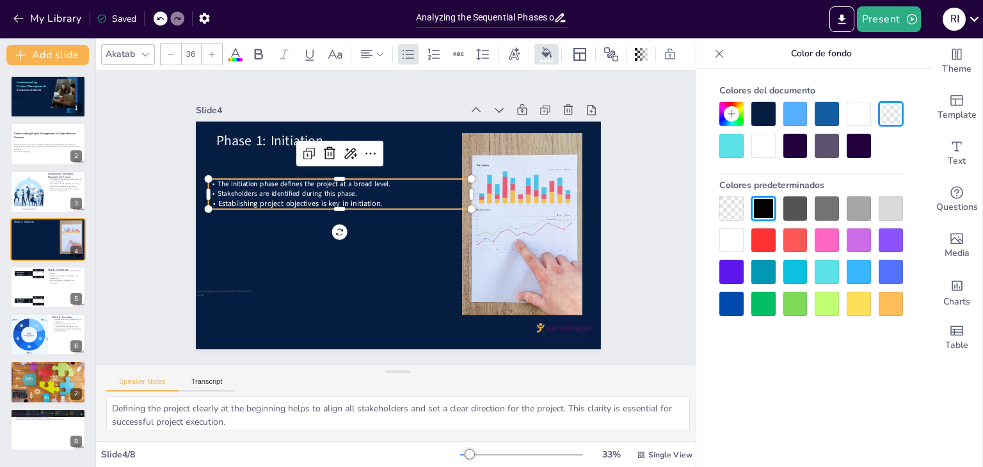
click at [209, 51] on icon at bounding box center [212, 55] width 8 height 8
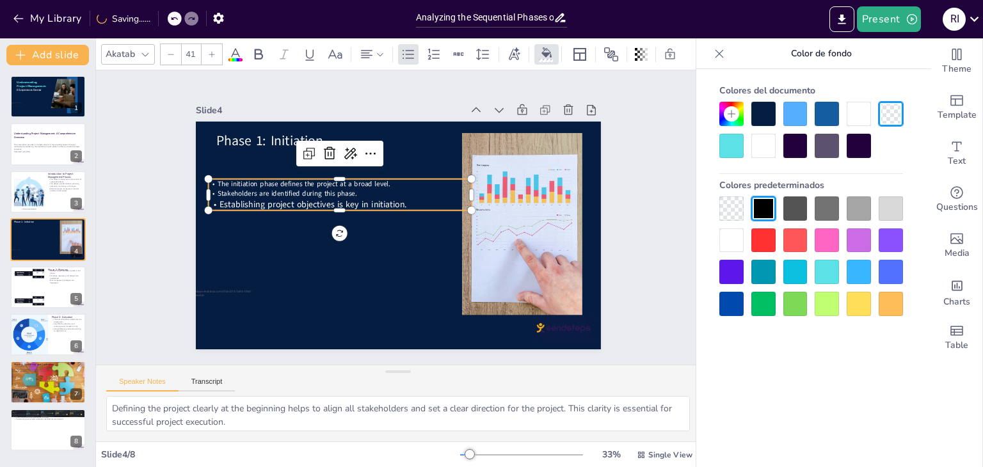
click at [209, 51] on icon at bounding box center [212, 55] width 8 height 8
type input "42"
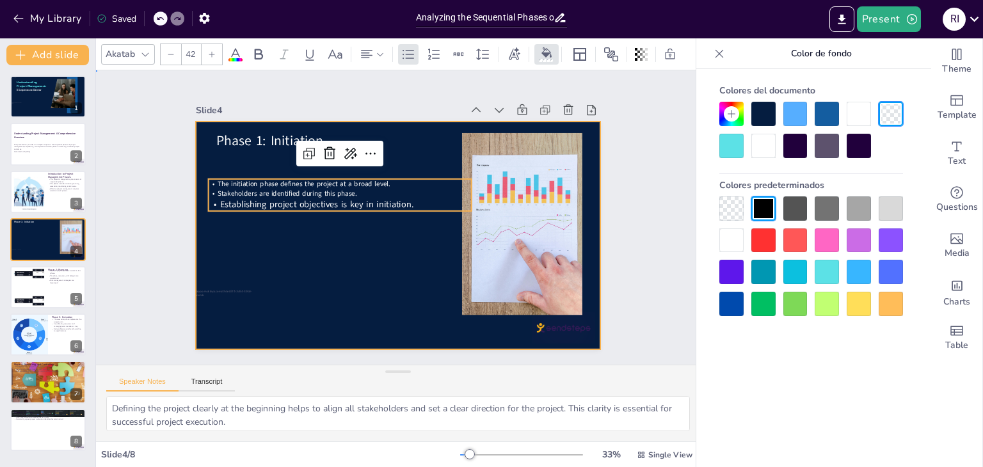
click at [322, 301] on div at bounding box center [390, 233] width 463 height 373
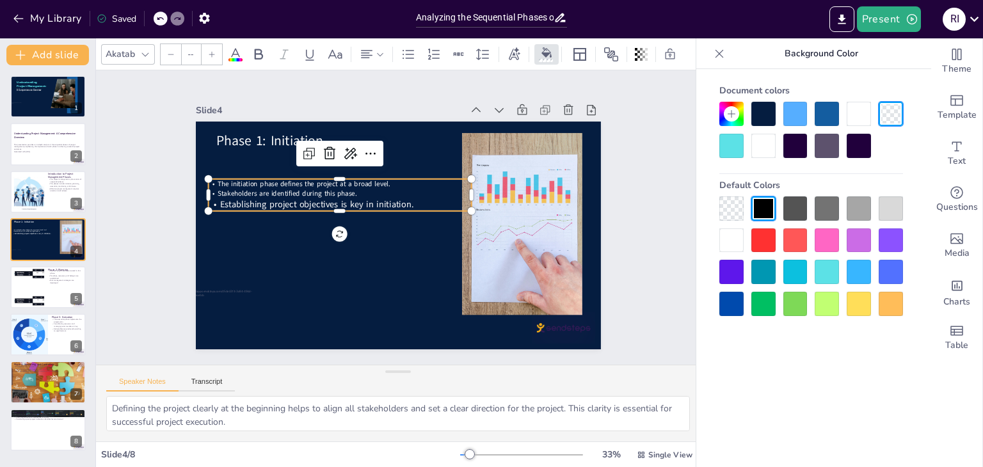
click at [401, 185] on p "Stakeholders are identified during this phase." at bounding box center [433, 166] width 65 height 260
click at [214, 51] on icon at bounding box center [212, 55] width 8 height 8
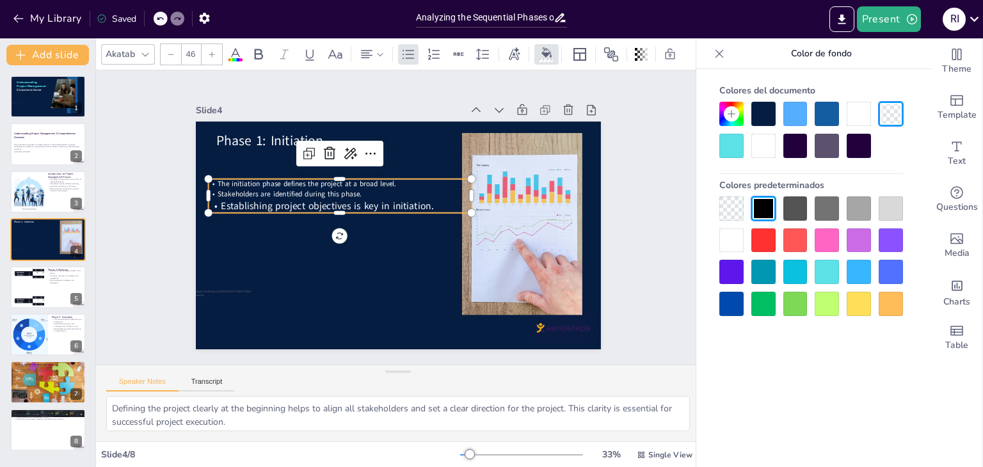
click at [214, 51] on icon at bounding box center [212, 55] width 8 height 8
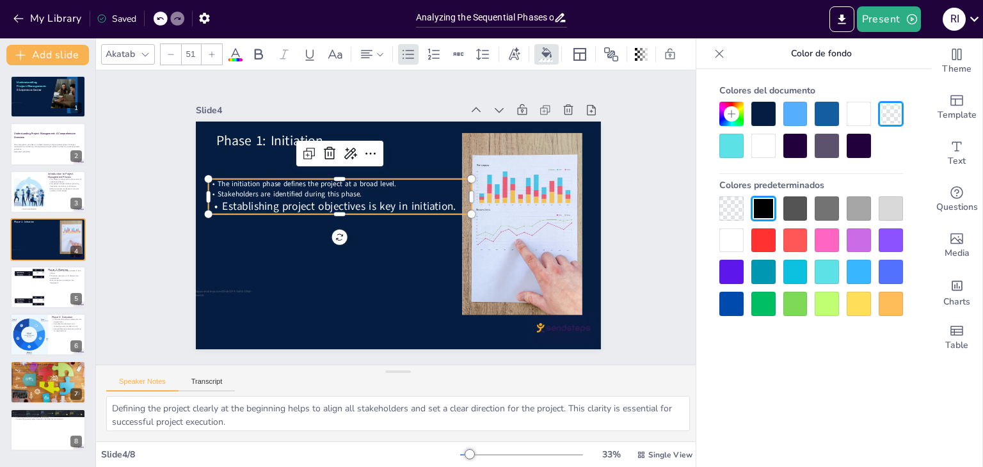
click at [155, 22] on div at bounding box center [161, 19] width 14 height 14
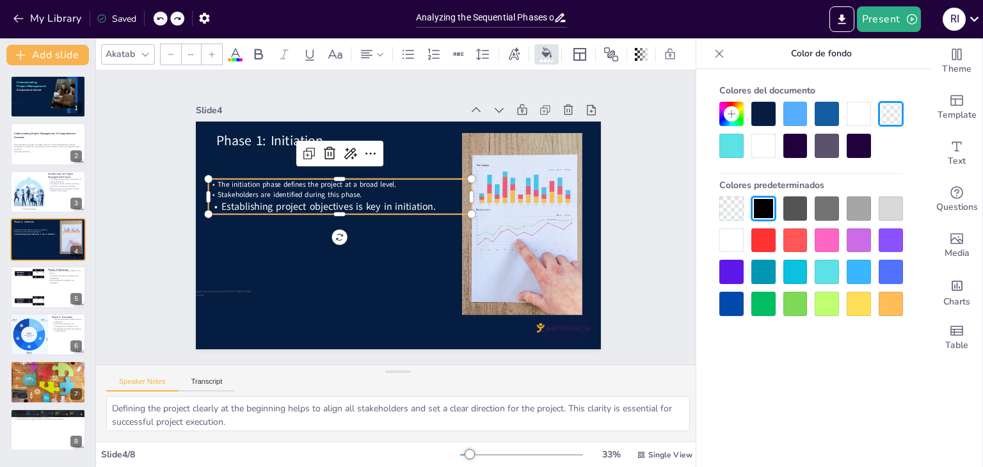
click at [155, 22] on div at bounding box center [161, 19] width 14 height 14
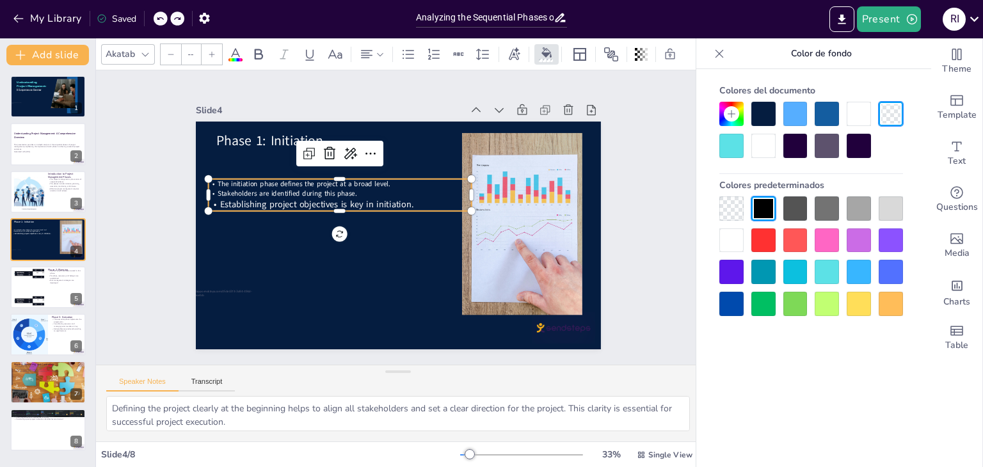
click at [155, 22] on div at bounding box center [161, 19] width 14 height 14
click at [155, 22] on div "My Library Saved" at bounding box center [108, 17] width 216 height 23
click at [155, 22] on div "My Library Saving......" at bounding box center [115, 17] width 230 height 23
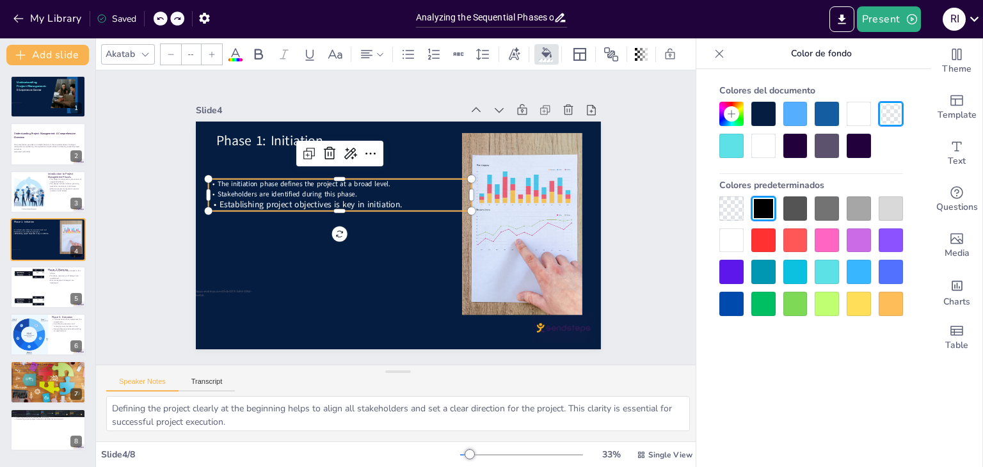
click at [174, 19] on icon at bounding box center [177, 19] width 8 height 8
click at [164, 19] on icon at bounding box center [160, 19] width 8 height 8
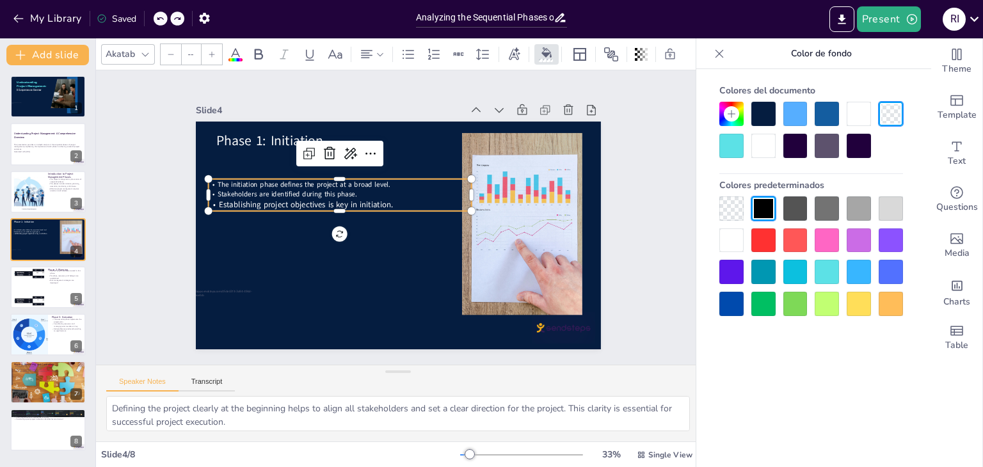
click at [164, 19] on icon at bounding box center [160, 19] width 8 height 8
click at [164, 19] on div "My Library Saved" at bounding box center [108, 17] width 216 height 23
click at [160, 19] on icon at bounding box center [160, 19] width 8 height 8
type input "33"
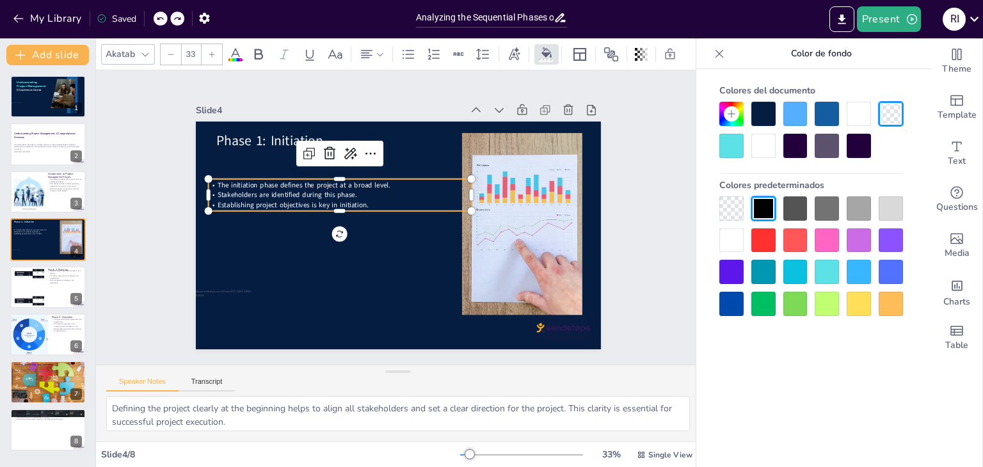
click at [160, 19] on icon at bounding box center [160, 19] width 8 height 8
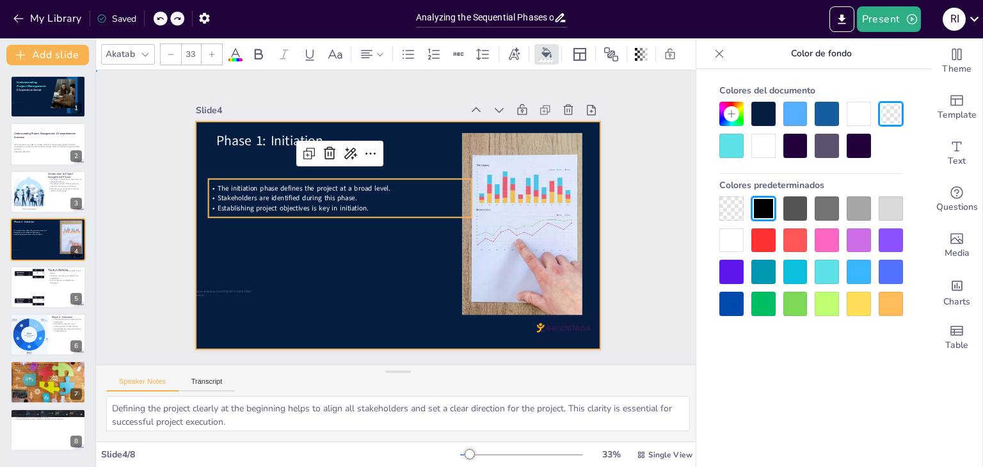
click at [367, 257] on div at bounding box center [384, 230] width 440 height 454
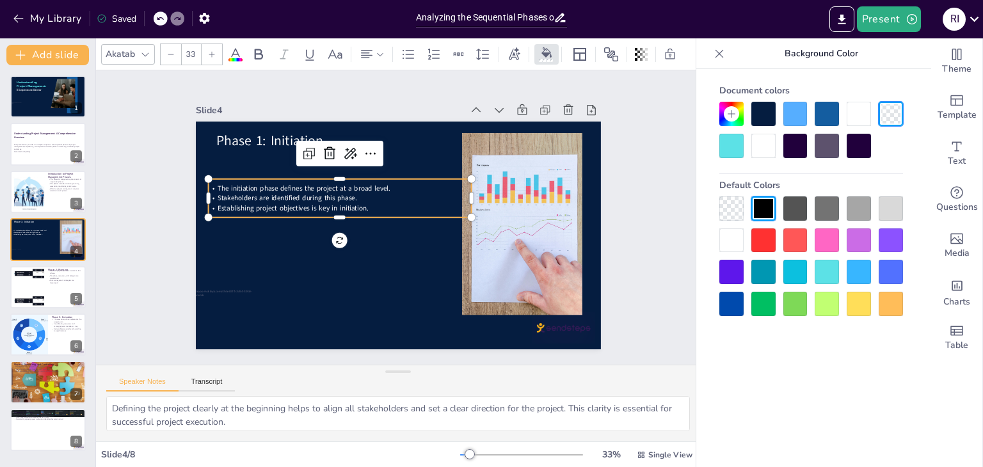
click at [360, 212] on p "Stakeholders are identified during this phase." at bounding box center [457, 230] width 263 height 37
click at [209, 51] on icon at bounding box center [212, 55] width 8 height 8
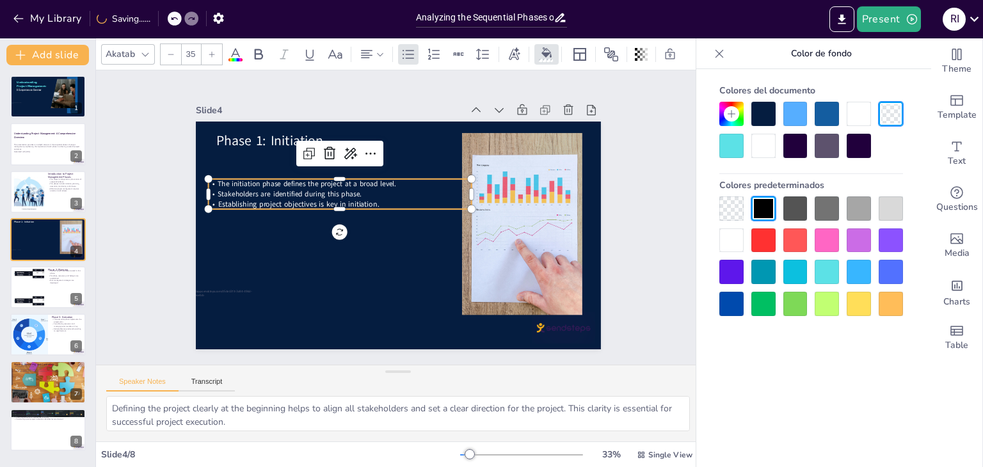
click at [209, 51] on icon at bounding box center [212, 55] width 8 height 8
click at [175, 49] on div at bounding box center [171, 54] width 20 height 20
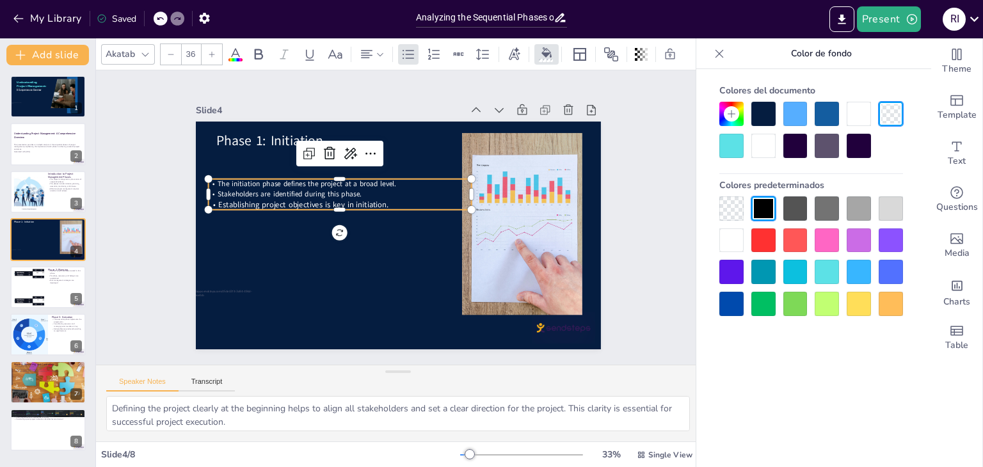
click at [175, 49] on div at bounding box center [171, 54] width 20 height 20
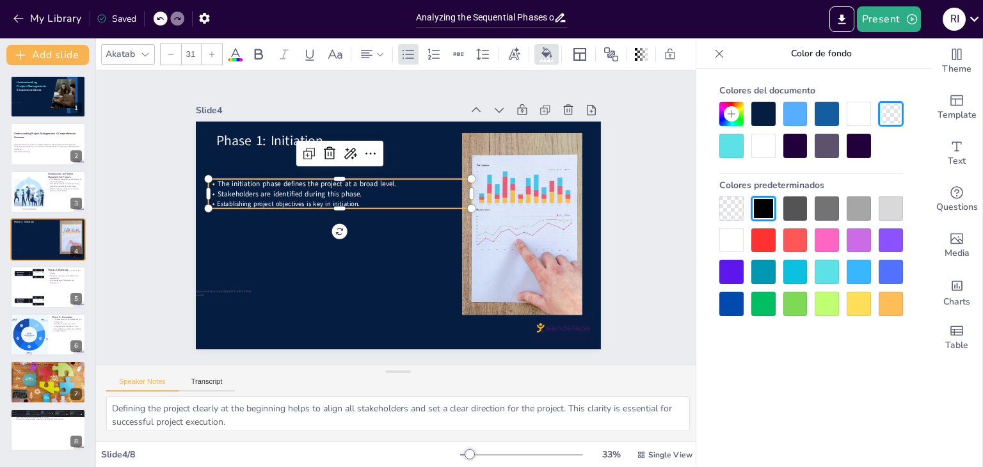
click at [175, 49] on div at bounding box center [171, 54] width 20 height 20
click at [211, 51] on icon at bounding box center [212, 54] width 6 height 6
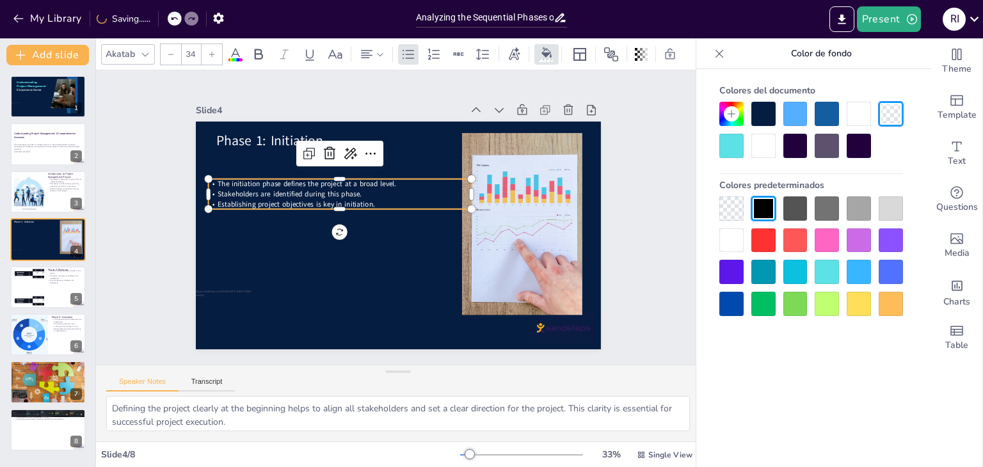
click at [211, 51] on icon at bounding box center [212, 54] width 6 height 6
click at [168, 51] on icon at bounding box center [171, 55] width 8 height 8
type input "34"
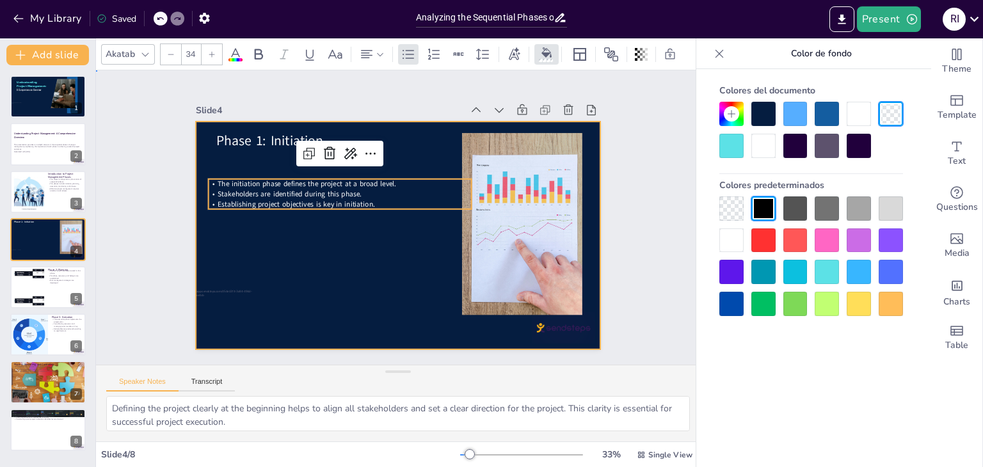
click at [435, 255] on div at bounding box center [390, 233] width 463 height 373
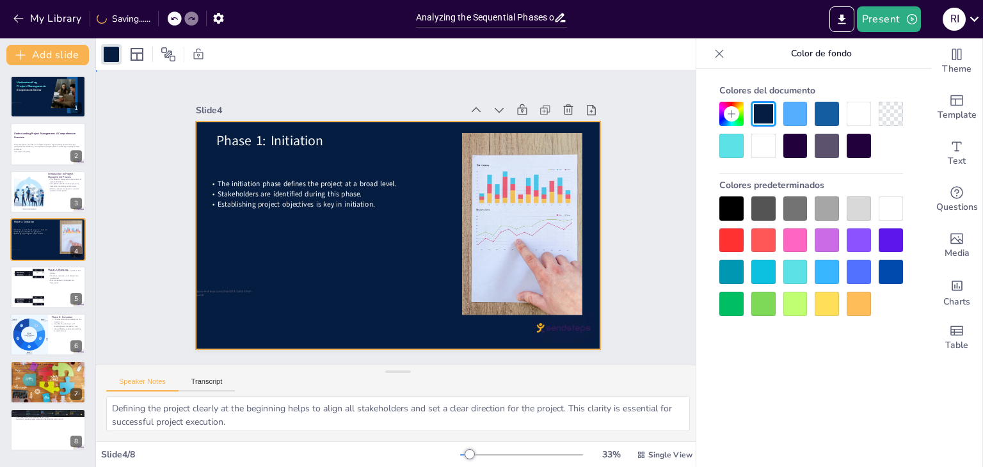
click at [335, 269] on div at bounding box center [398, 236] width 405 height 228
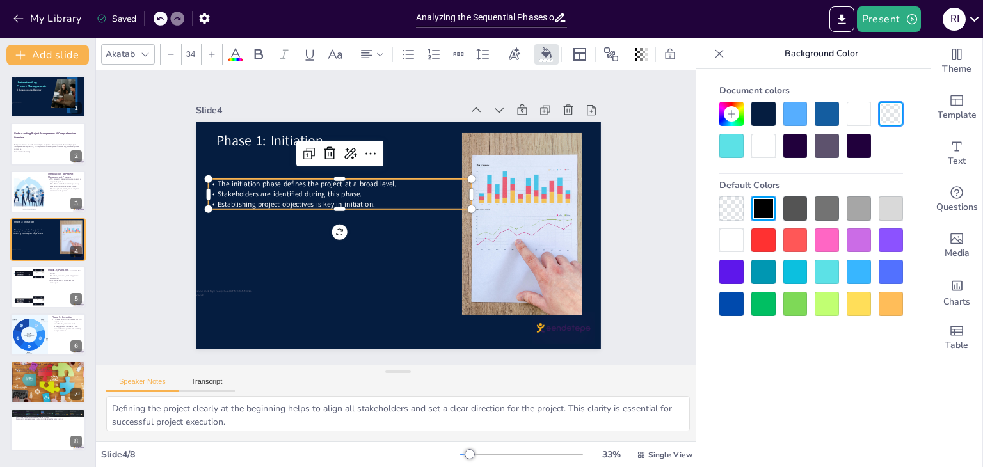
click at [360, 223] on span "The initiation phase defines the project at a broad level." at bounding box center [374, 312] width 29 height 179
click at [210, 51] on icon at bounding box center [212, 55] width 8 height 8
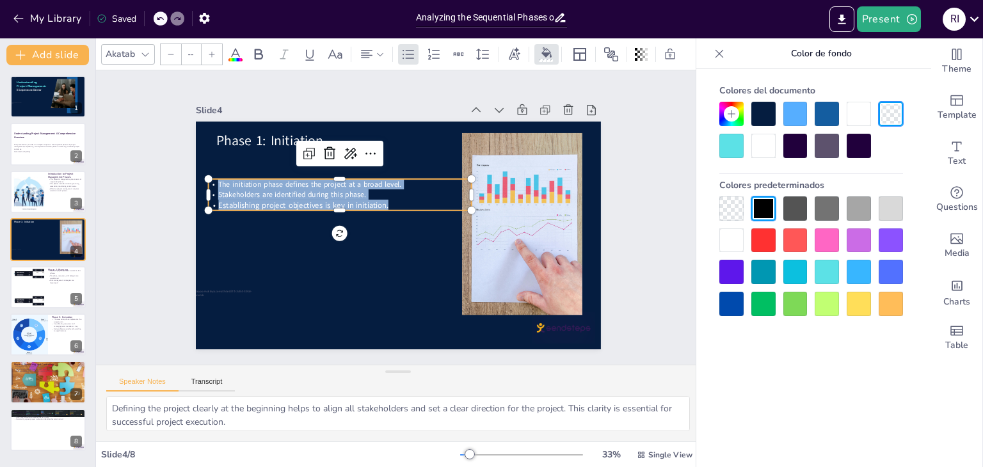
drag, startPoint x: 387, startPoint y: 200, endPoint x: 207, endPoint y: 180, distance: 180.9
click at [227, 180] on div "The initiation phase defines the project at a broad level. Stakeholders are ide…" at bounding box center [353, 173] width 253 height 136
click at [209, 51] on icon at bounding box center [212, 55] width 8 height 8
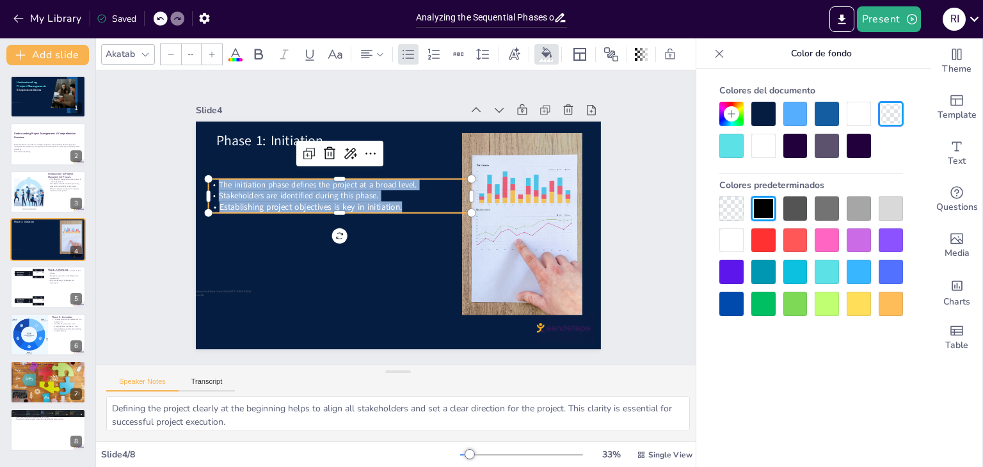
click at [209, 51] on icon at bounding box center [212, 55] width 8 height 8
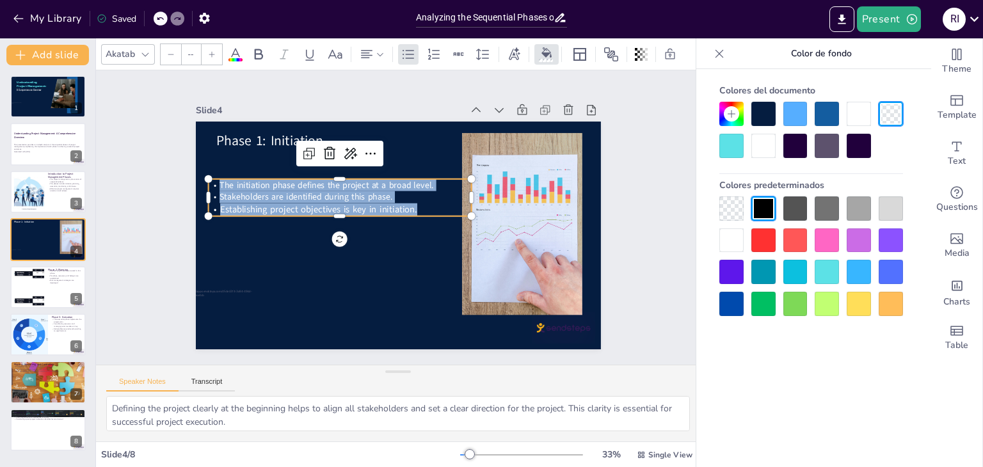
click at [267, 205] on span "Establishing project objectives is key in initiation." at bounding box center [344, 158] width 155 height 141
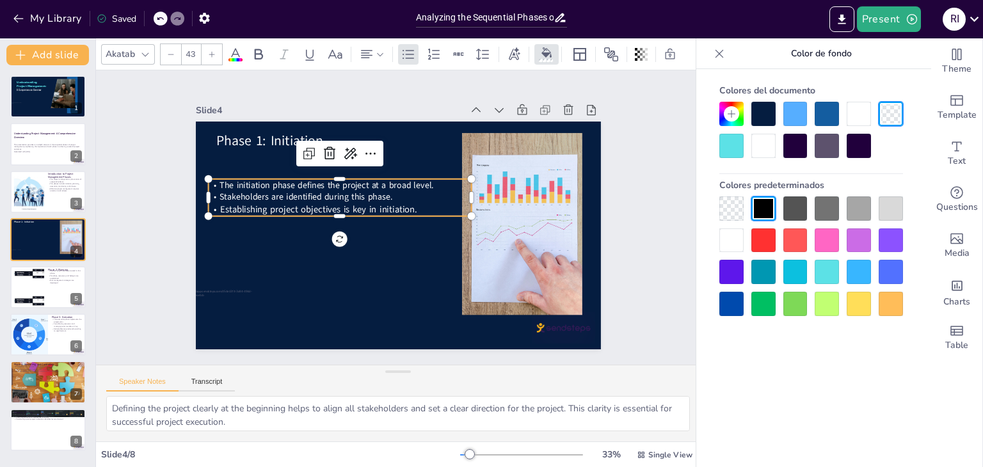
click at [173, 54] on div at bounding box center [171, 54] width 20 height 20
type input "41"
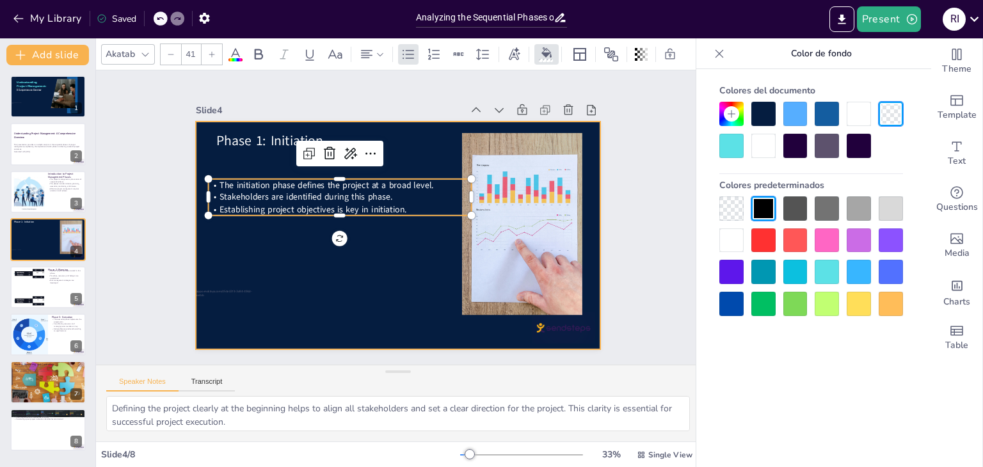
click at [295, 285] on div at bounding box center [382, 226] width 400 height 465
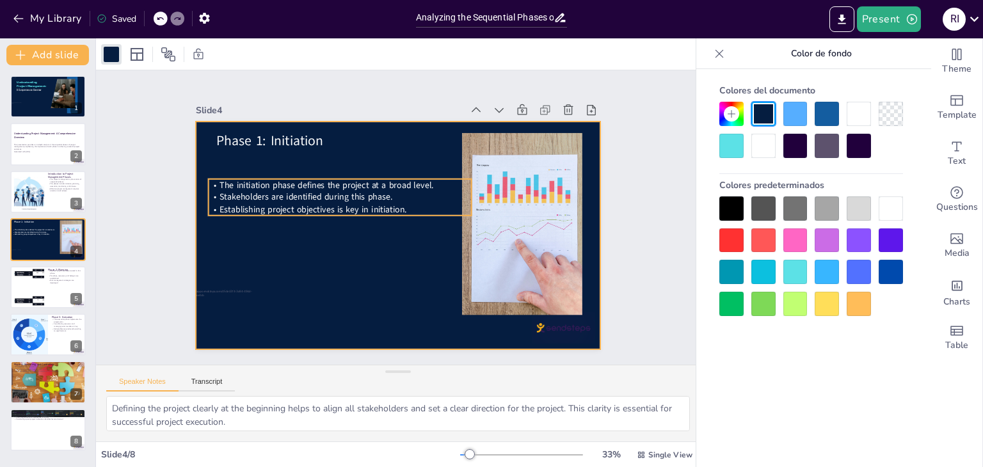
click at [431, 179] on p "The initiation phase defines the project at a broad level." at bounding box center [382, 152] width 185 height 203
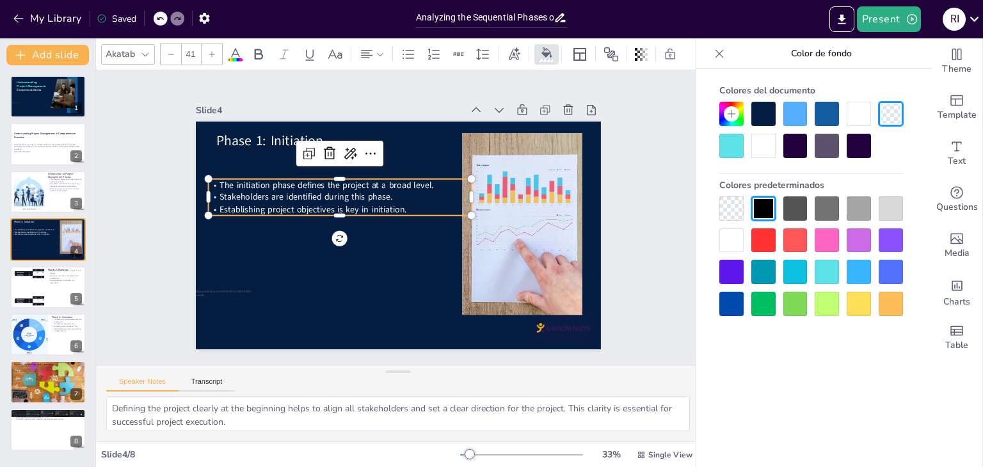
click at [431, 179] on p "The initiation phase defines the project at a broad level." at bounding box center [390, 152] width 164 height 220
click at [425, 180] on p "The initiation phase defines the project at a broad level." at bounding box center [397, 151] width 142 height 234
click at [392, 179] on span "The initiation phase defines the project at a broad level." at bounding box center [399, 138] width 98 height 200
click at [397, 218] on span "The initiation phase defines the project at a broad level." at bounding box center [437, 285] width 180 height 135
click at [397, 182] on span "The initiation phase defines the project at a broad level." at bounding box center [352, 153] width 191 height 117
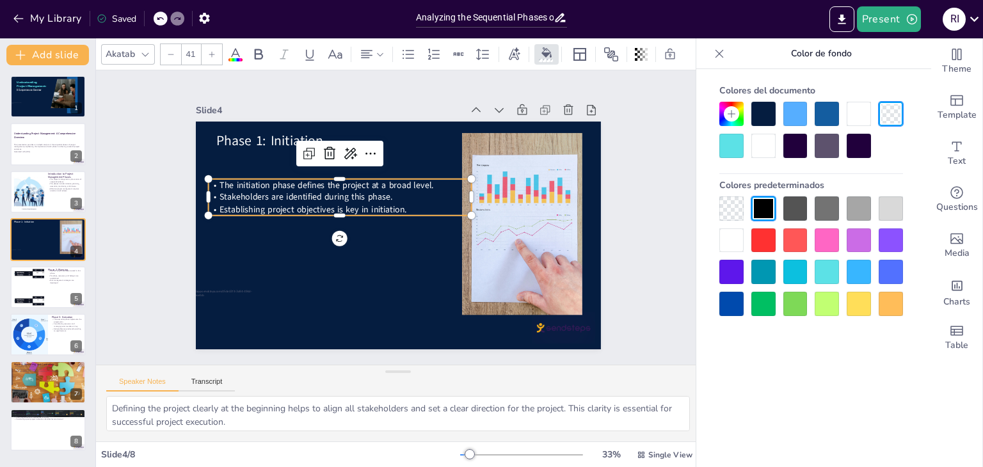
click at [427, 181] on p "The initiation phase defines the project at a broad level." at bounding box center [376, 154] width 203 height 185
click at [50, 375] on button at bounding box center [56, 372] width 15 height 15
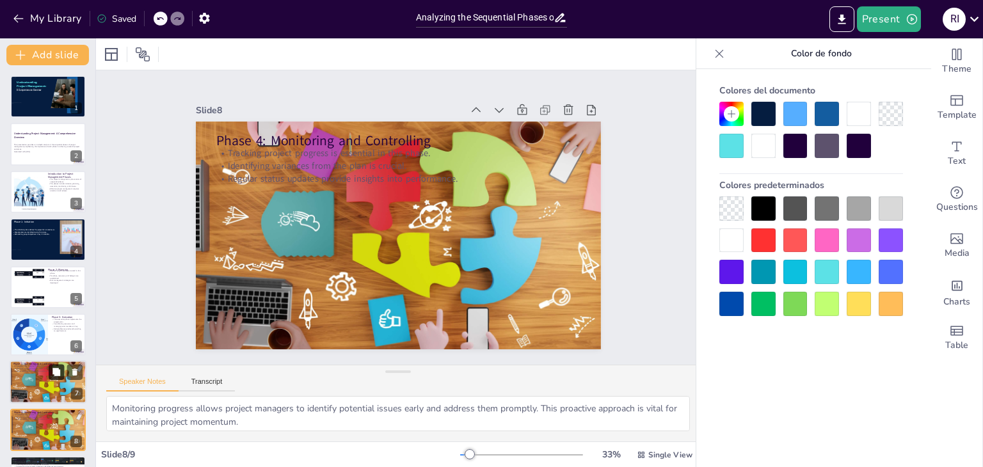
scroll to position [41, 0]
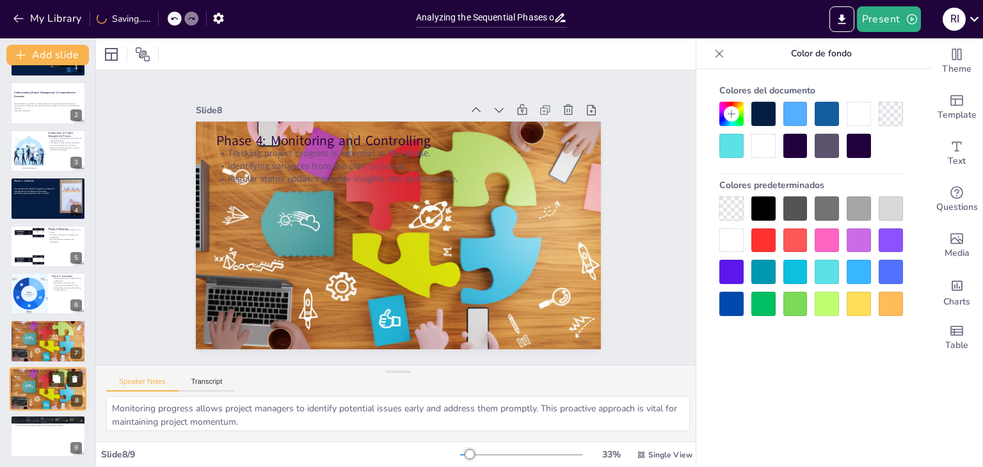
click at [77, 379] on icon at bounding box center [74, 378] width 9 height 9
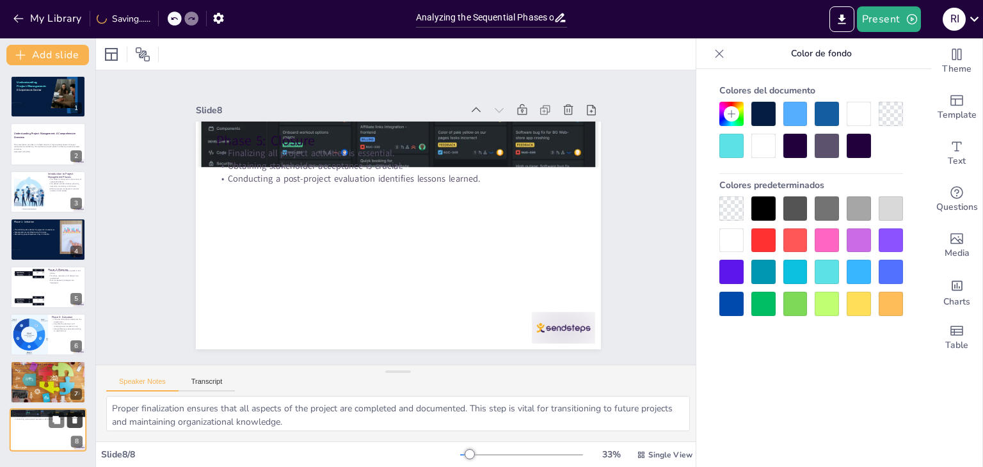
scroll to position [0, 0]
click at [28, 378] on div at bounding box center [48, 381] width 77 height 55
type textarea "Monitoring progress allows project managers to identify potential issues early …"
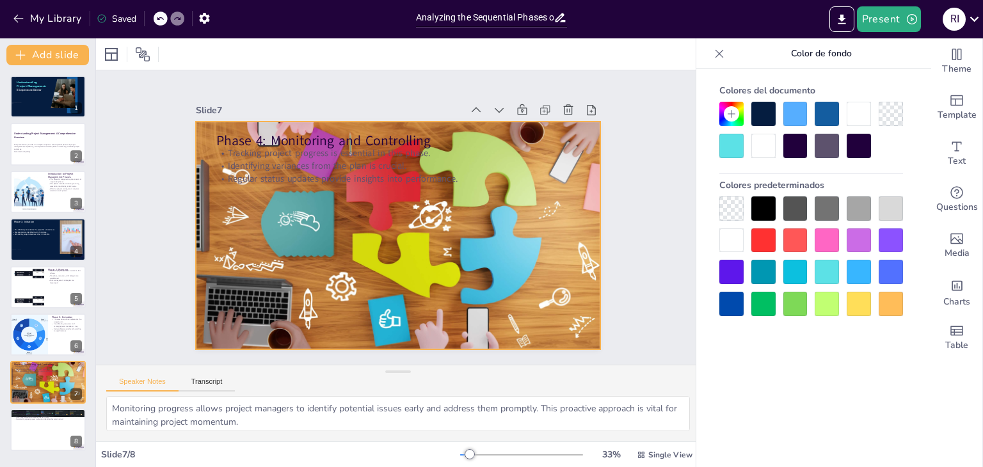
click at [356, 246] on div at bounding box center [386, 231] width 495 height 486
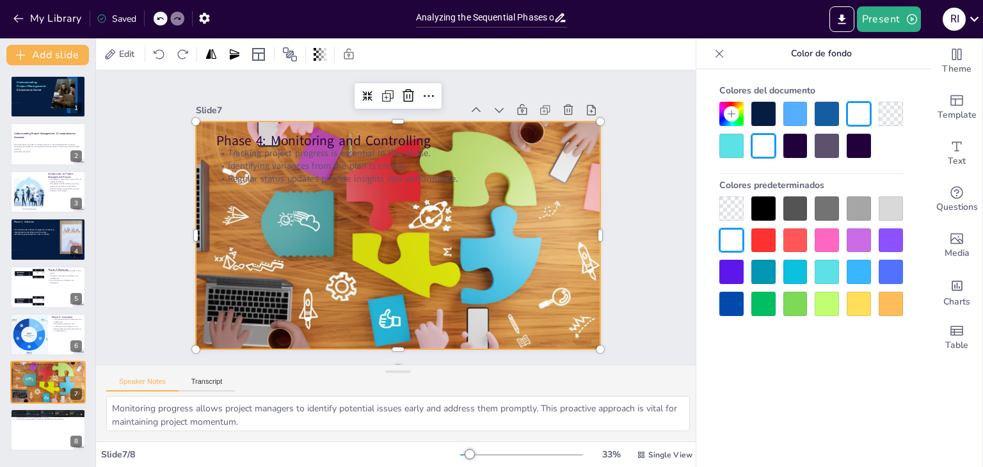
click at [765, 109] on div at bounding box center [763, 114] width 24 height 24
click at [453, 287] on div at bounding box center [394, 235] width 456 height 367
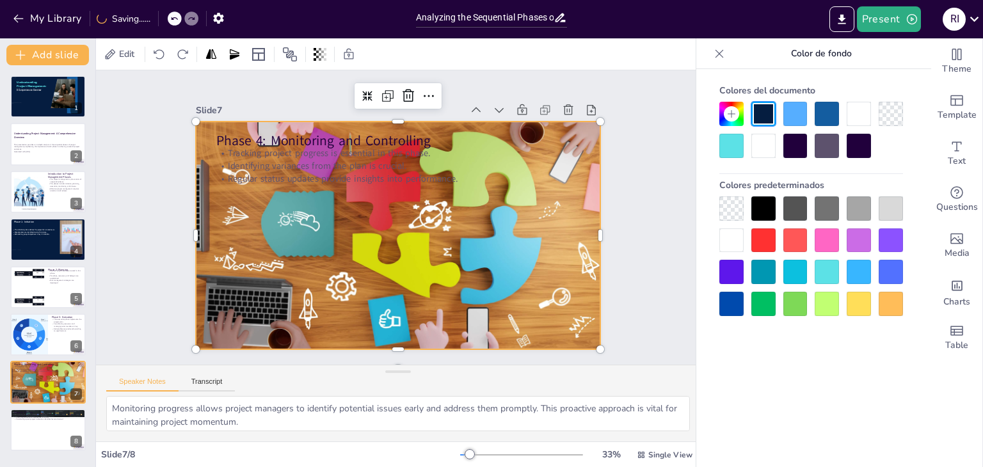
click at [770, 122] on div at bounding box center [763, 114] width 24 height 24
click at [788, 149] on div at bounding box center [795, 146] width 24 height 24
click at [761, 118] on div at bounding box center [763, 114] width 24 height 24
click at [484, 287] on div at bounding box center [391, 233] width 488 height 429
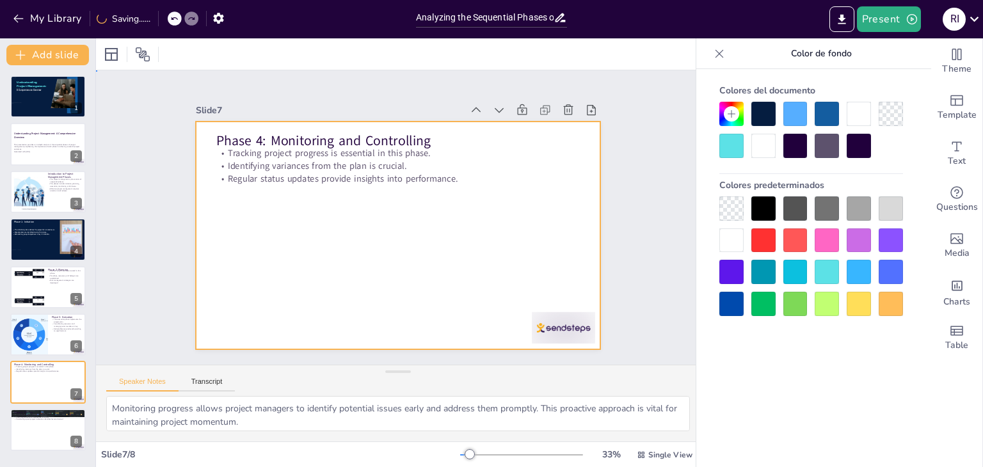
click at [484, 287] on div at bounding box center [394, 234] width 443 height 307
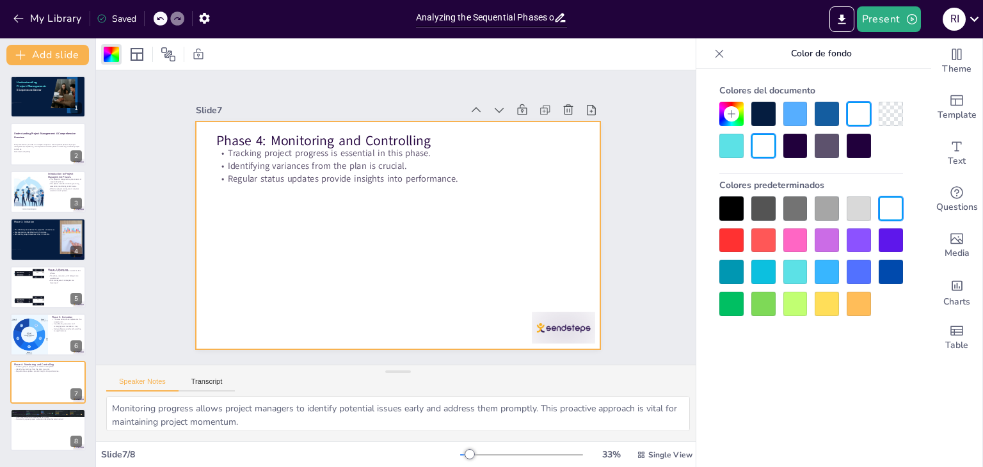
click at [765, 113] on div at bounding box center [763, 114] width 24 height 24
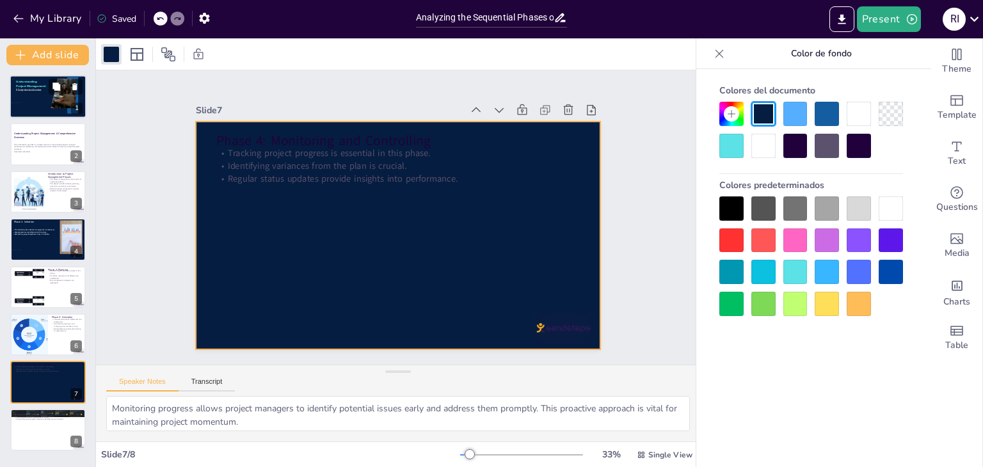
click at [44, 103] on div at bounding box center [48, 97] width 77 height 44
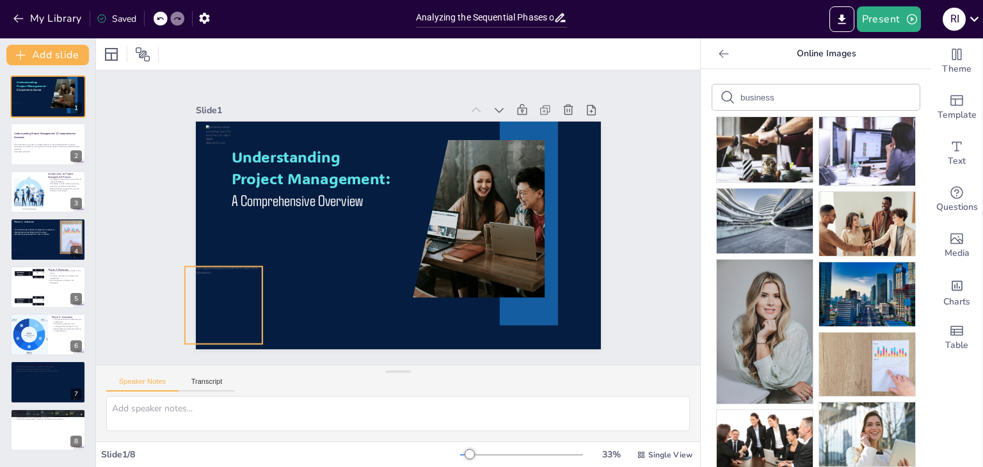
click at [187, 201] on div at bounding box center [215, 146] width 109 height 109
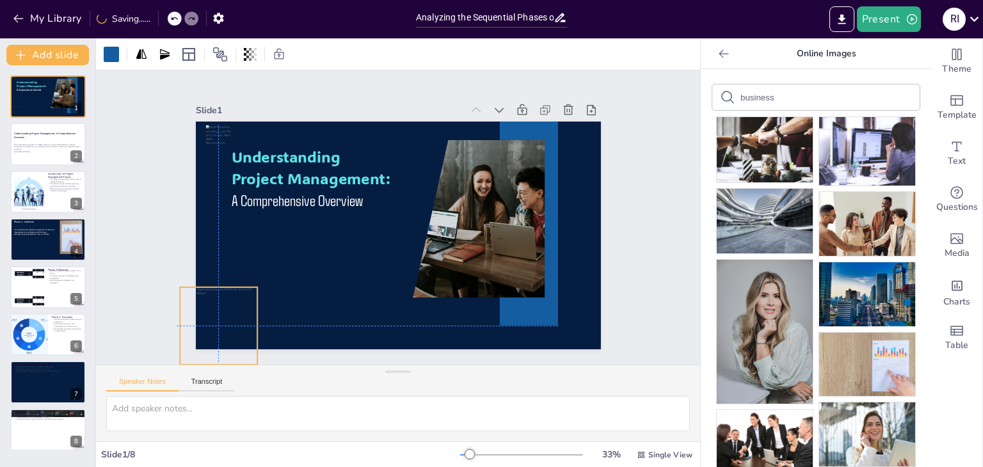
drag, startPoint x: 214, startPoint y: 290, endPoint x: 207, endPoint y: 308, distance: 19.5
click at [207, 254] on div at bounding box center [189, 200] width 108 height 108
click at [49, 184] on div at bounding box center [66, 181] width 34 height 15
type textarea "The project management cycle is structured in a way that each phase builds on t…"
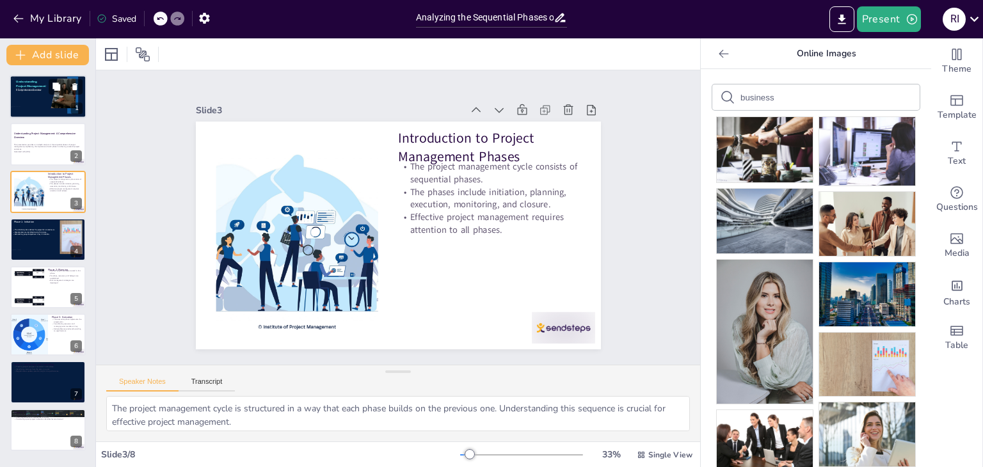
click at [37, 107] on div at bounding box center [48, 97] width 77 height 44
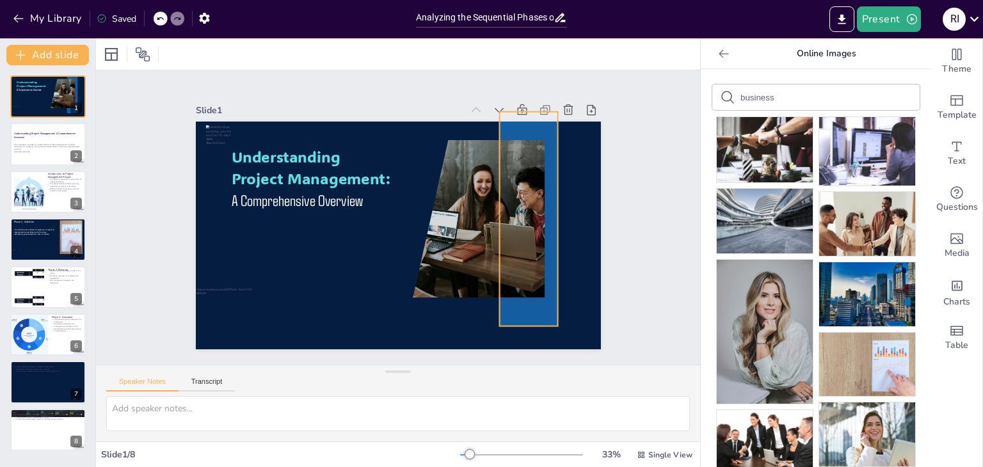
click at [542, 177] on div at bounding box center [509, 284] width 157 height 215
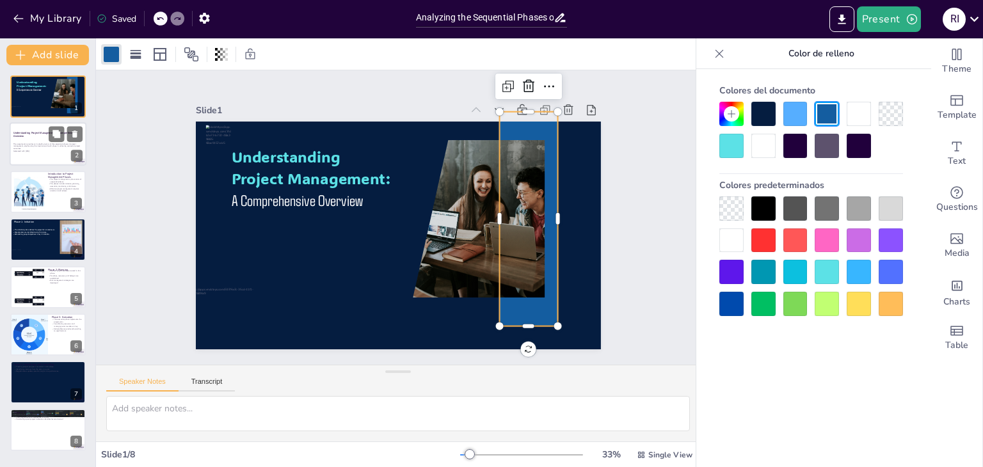
click at [42, 157] on div at bounding box center [48, 145] width 77 height 44
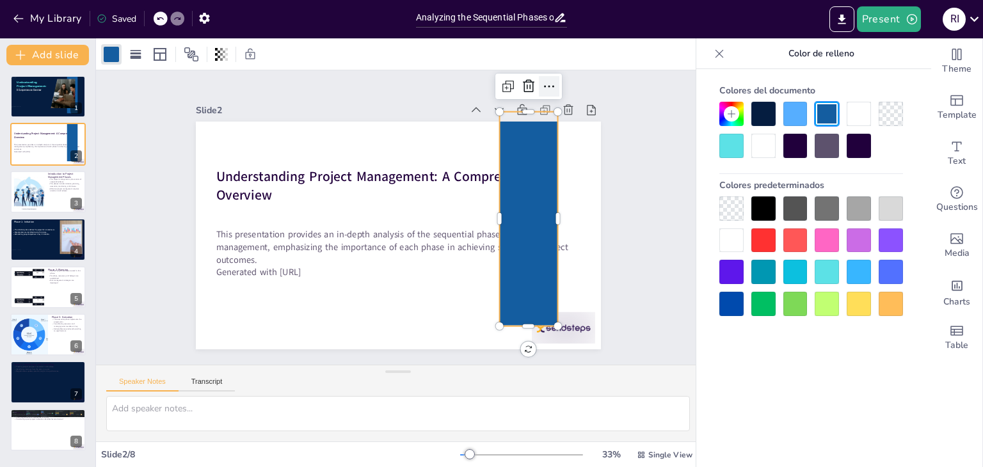
click at [579, 148] on icon at bounding box center [589, 158] width 20 height 20
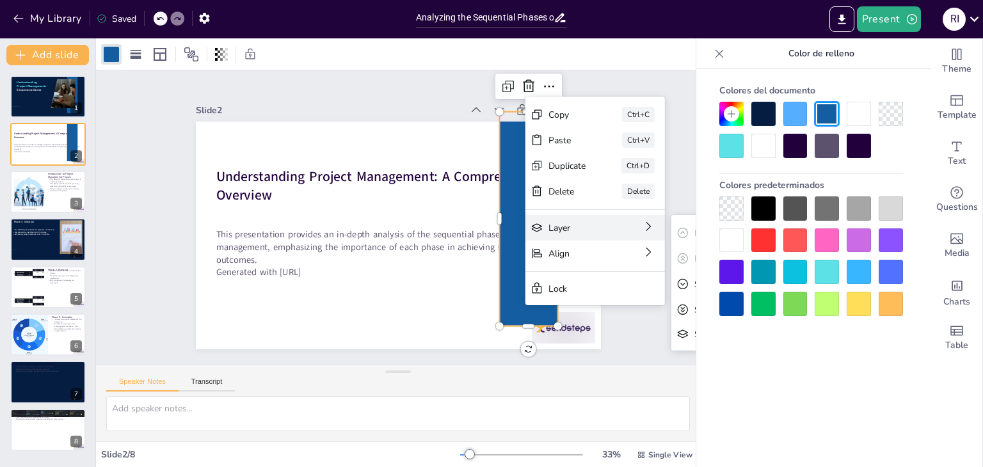
click at [588, 386] on div "Layer" at bounding box center [617, 403] width 58 height 35
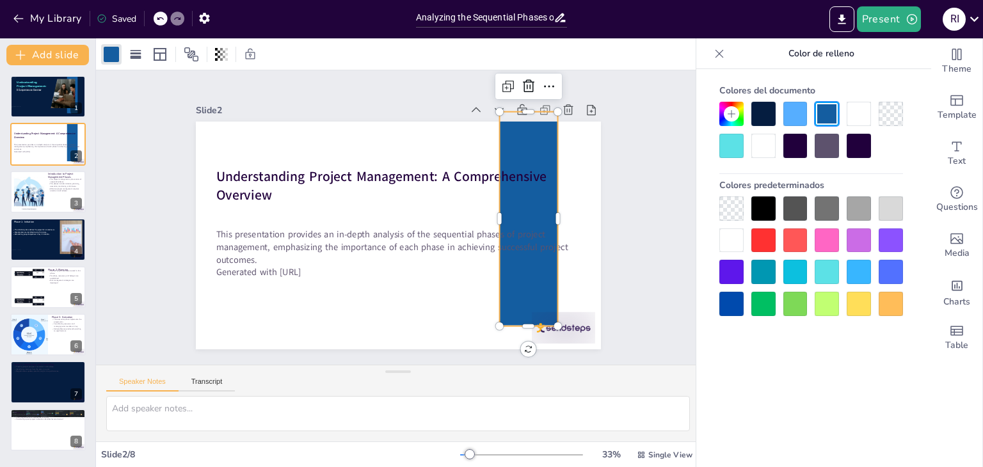
click at [726, 149] on div at bounding box center [731, 146] width 24 height 24
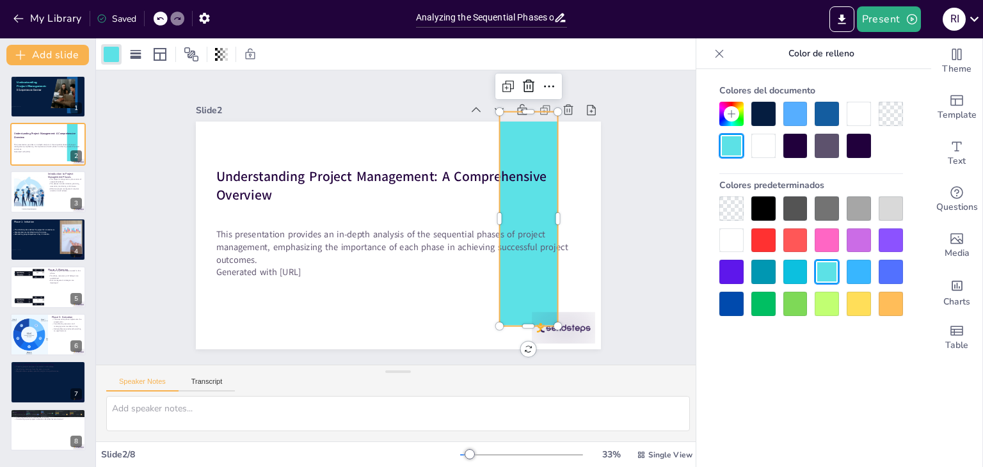
click at [887, 262] on div at bounding box center [891, 272] width 24 height 24
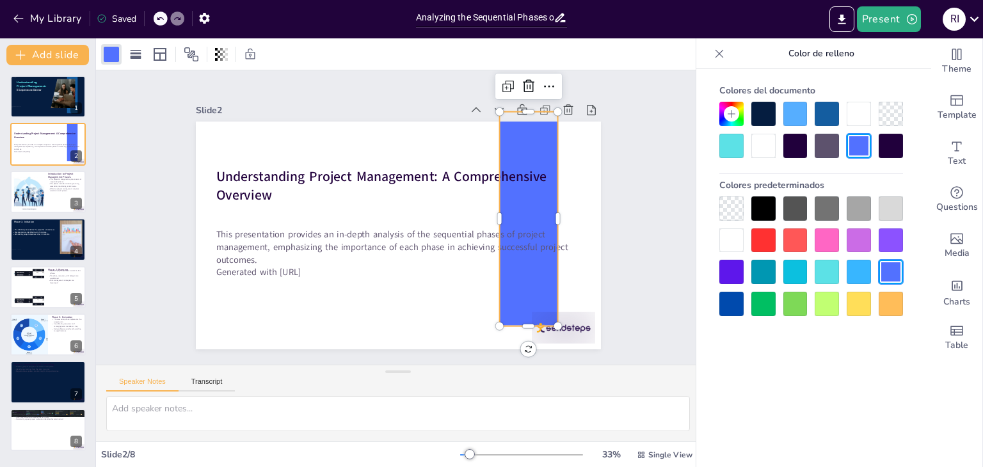
click at [722, 299] on div at bounding box center [731, 304] width 24 height 24
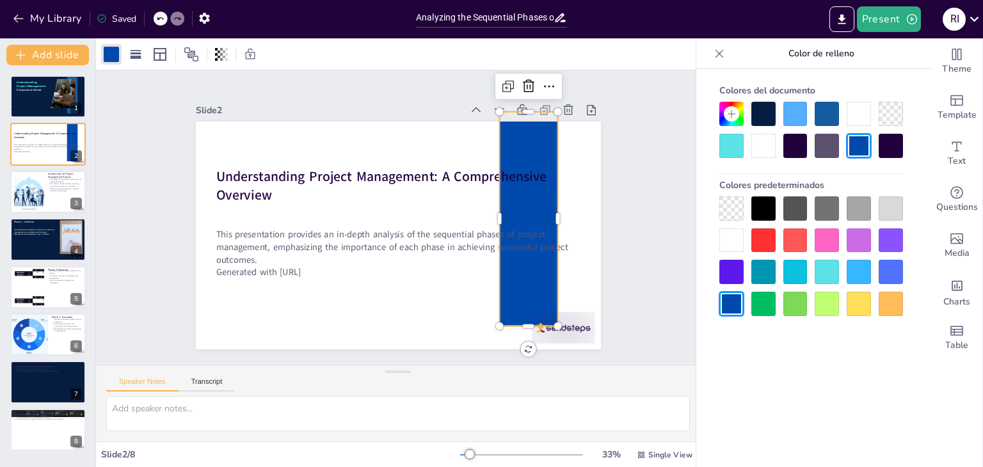
click at [726, 242] on div at bounding box center [731, 240] width 24 height 24
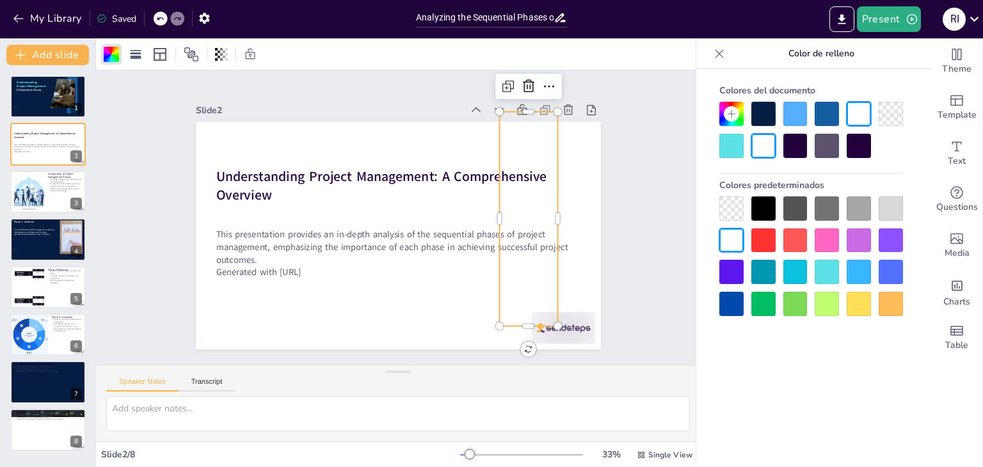
click at [734, 148] on div at bounding box center [731, 146] width 24 height 24
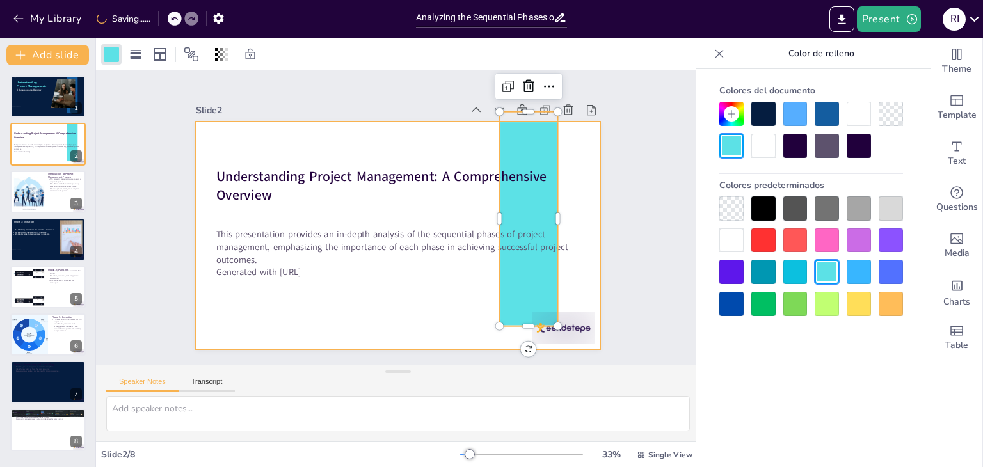
click at [404, 150] on div at bounding box center [392, 235] width 456 height 342
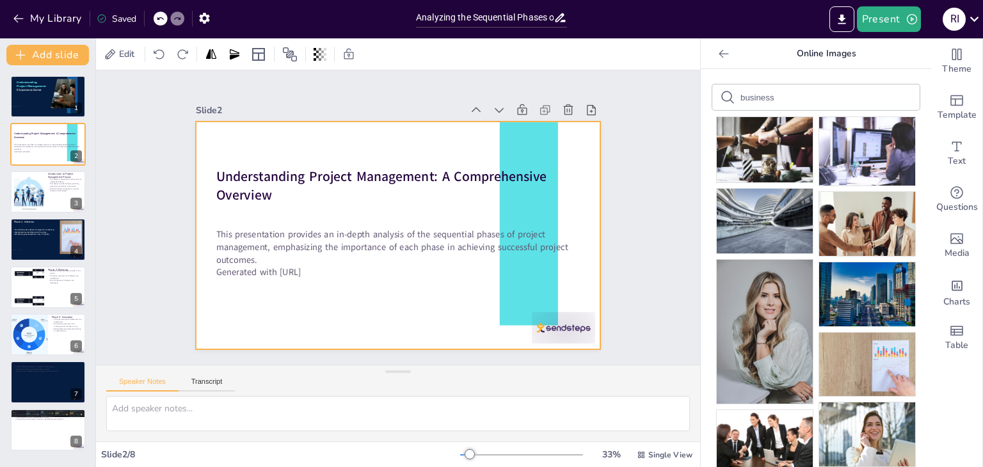
click at [404, 150] on div at bounding box center [389, 233] width 465 height 400
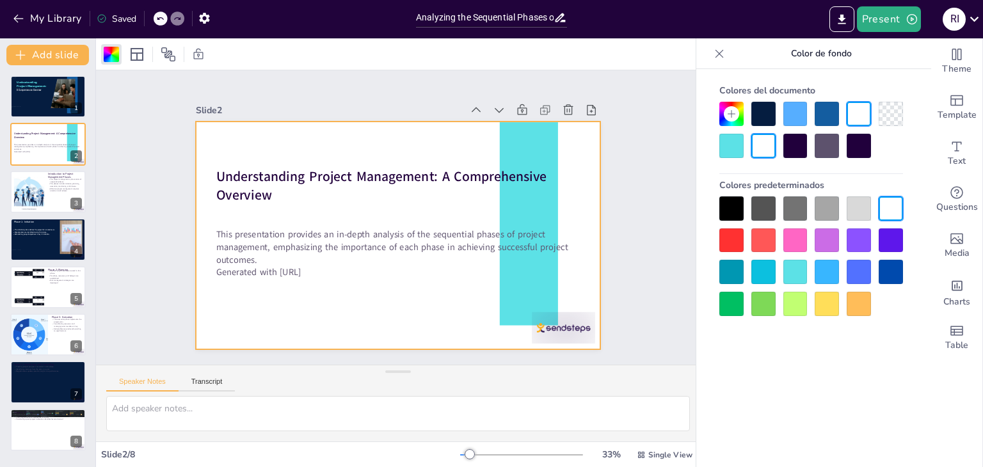
click at [863, 203] on div at bounding box center [859, 208] width 24 height 24
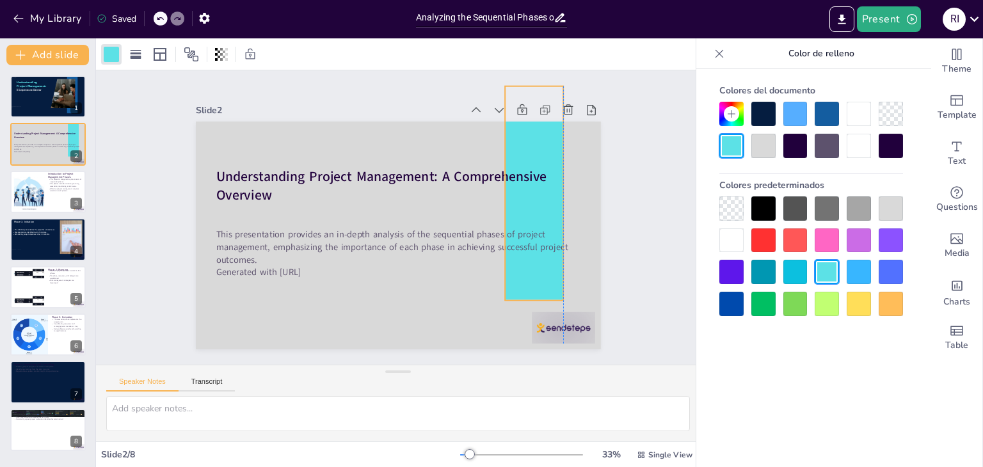
drag, startPoint x: 516, startPoint y: 150, endPoint x: 520, endPoint y: 124, distance: 26.0
click at [520, 278] on div at bounding box center [463, 339] width 222 height 122
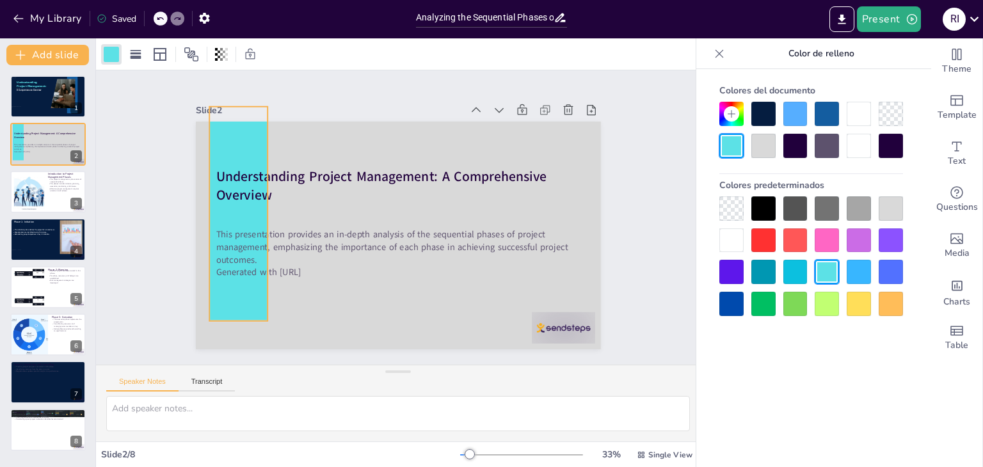
drag, startPoint x: 524, startPoint y: 139, endPoint x: 229, endPoint y: 160, distance: 295.7
click at [229, 160] on div at bounding box center [254, 149] width 141 height 219
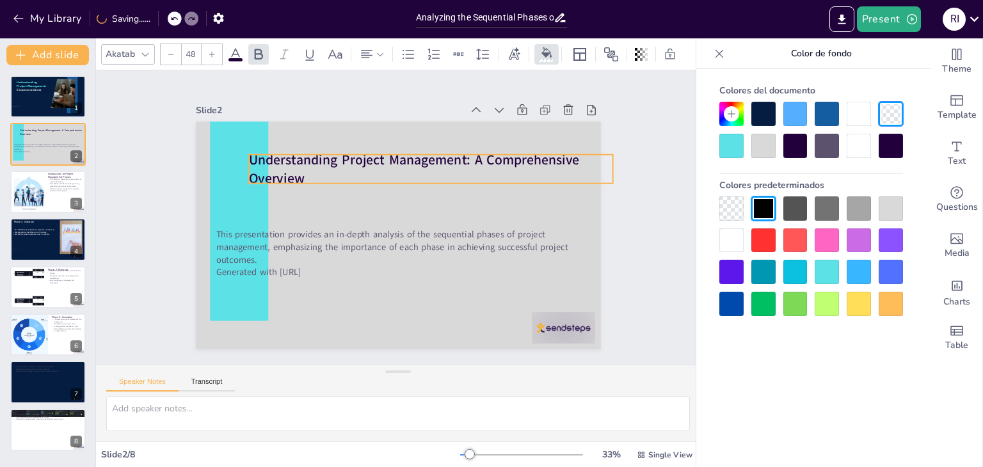
drag, startPoint x: 341, startPoint y: 171, endPoint x: 374, endPoint y: 154, distance: 36.6
click at [374, 154] on strong "Understanding Project Management: A Comprehensive Overview" at bounding box center [435, 174] width 305 height 181
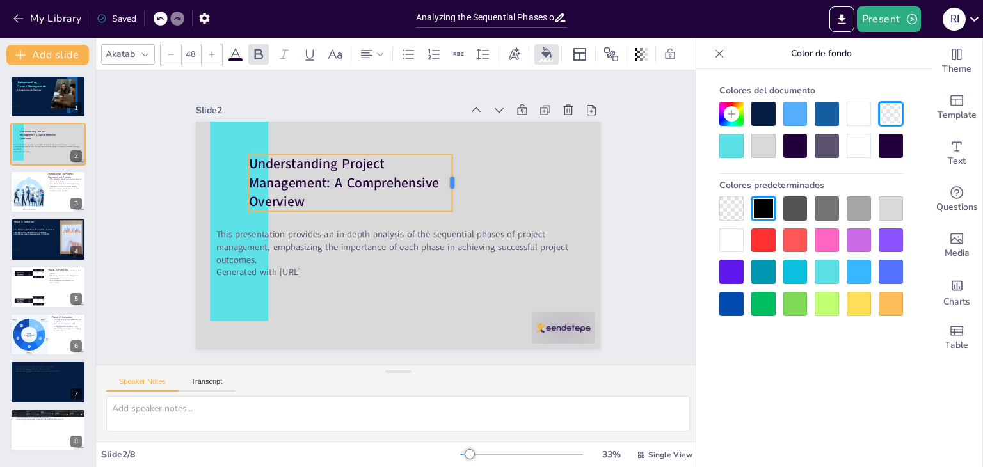
drag, startPoint x: 604, startPoint y: 163, endPoint x: 443, endPoint y: 162, distance: 160.6
click at [450, 182] on div at bounding box center [466, 210] width 33 height 56
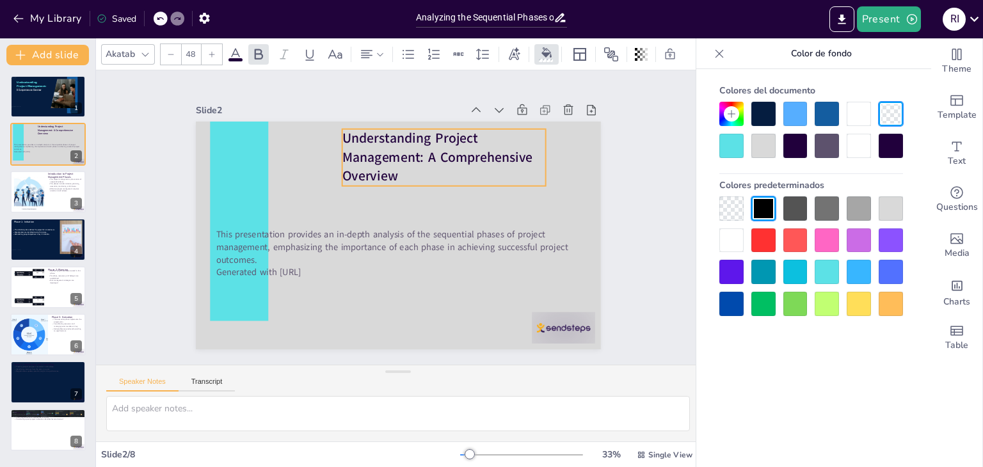
drag, startPoint x: 401, startPoint y: 155, endPoint x: 493, endPoint y: 130, distance: 96.2
click at [493, 130] on p "Understanding Project Management: A Comprehensive Overview" at bounding box center [464, 181] width 209 height 135
click at [534, 150] on p "Understanding Project Management: A Comprehensive Overview" at bounding box center [454, 168] width 211 height 98
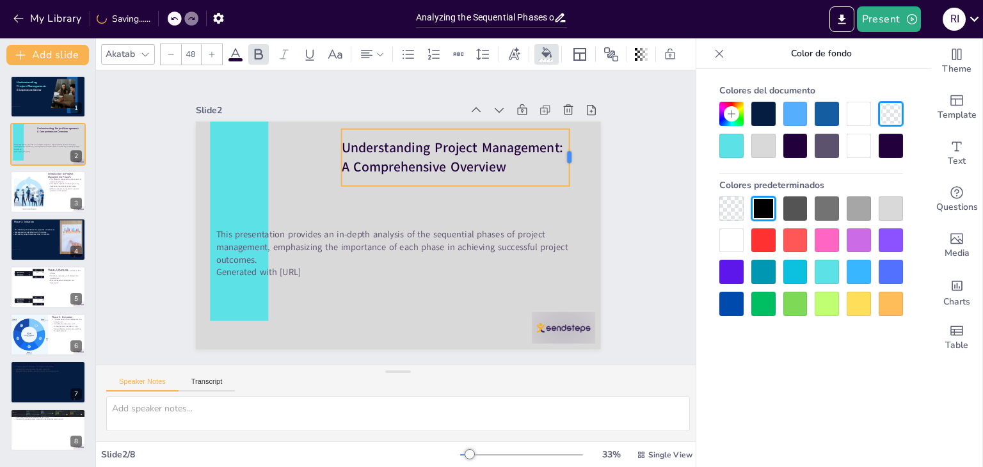
drag, startPoint x: 537, startPoint y: 152, endPoint x: 561, endPoint y: 148, distance: 24.0
click at [572, 166] on div at bounding box center [583, 195] width 22 height 58
click at [504, 162] on p "Understanding Project Management: A Comprehensive Overview" at bounding box center [466, 171] width 230 height 84
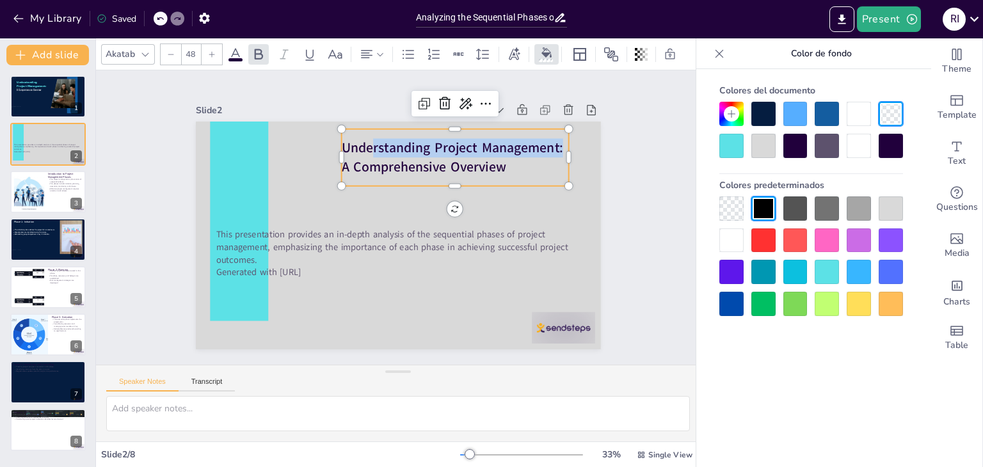
drag, startPoint x: 553, startPoint y: 144, endPoint x: 362, endPoint y: 147, distance: 190.7
click at [383, 147] on p "Understanding Project Management: A Comprehensive Overview" at bounding box center [480, 211] width 195 height 180
click at [41, 101] on div at bounding box center [48, 97] width 77 height 44
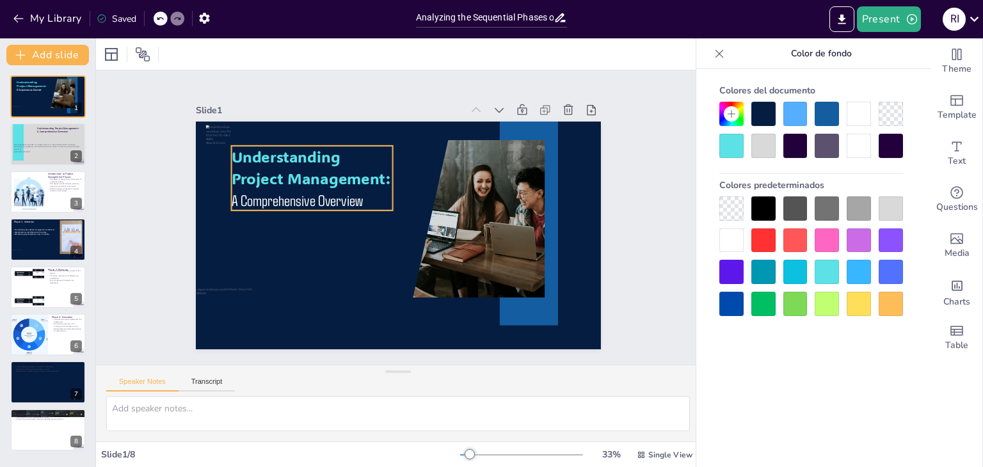
click at [308, 157] on span "Understanding Project Management:" at bounding box center [368, 119] width 121 height 146
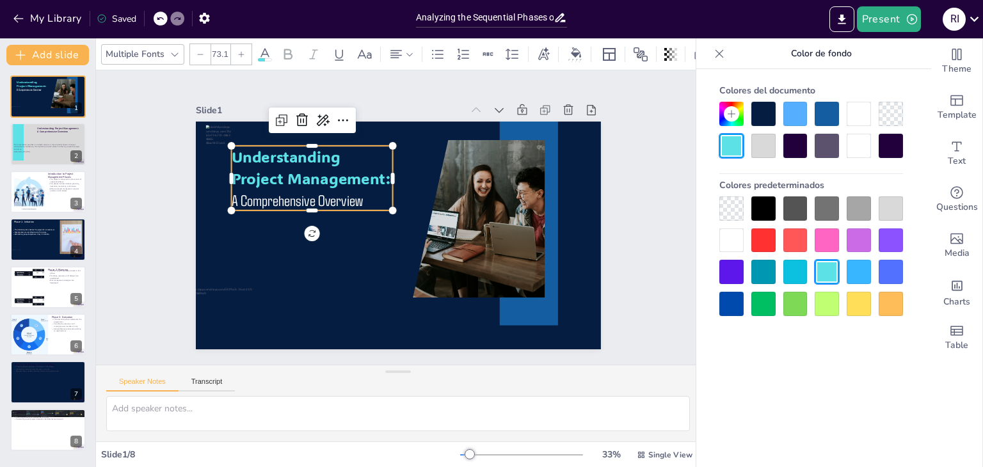
click at [279, 143] on span "Understanding Project Management:" at bounding box center [333, 135] width 153 height 102
click at [50, 139] on button at bounding box center [56, 134] width 15 height 15
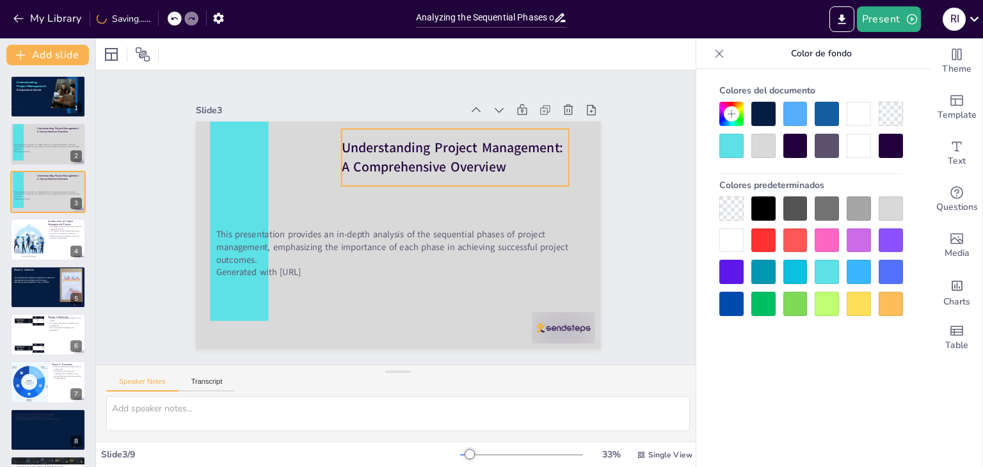
click at [413, 154] on strong "Understanding Project Management: A Comprehensive Overview" at bounding box center [475, 239] width 124 height 210
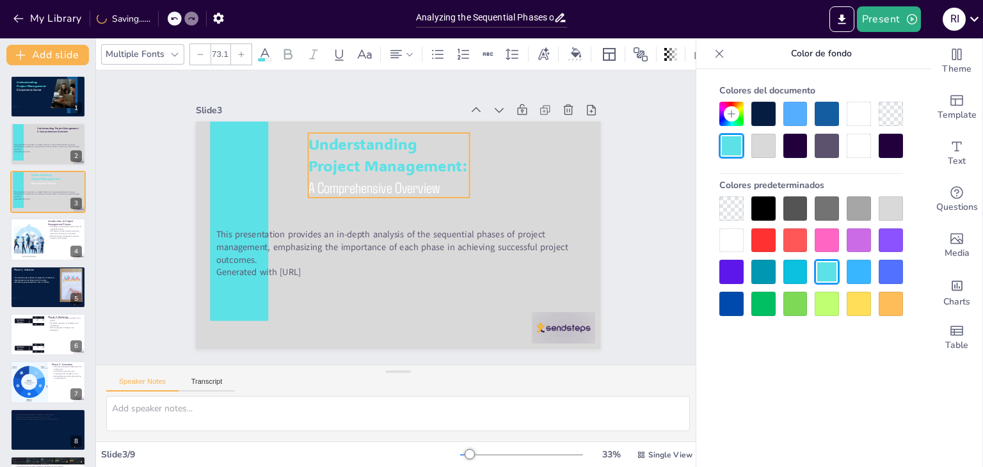
drag, startPoint x: 321, startPoint y: 152, endPoint x: 399, endPoint y: 140, distance: 79.6
click at [425, 140] on span "Understanding Project Management:" at bounding box center [462, 217] width 74 height 159
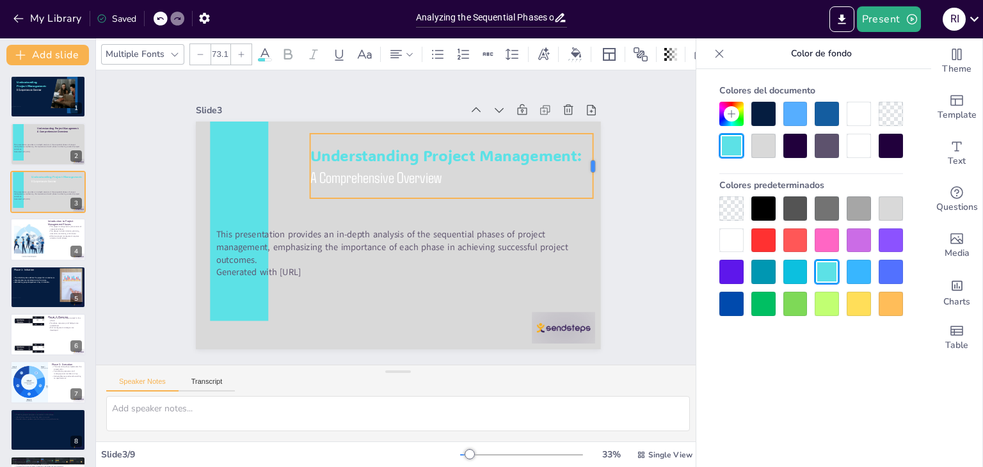
drag, startPoint x: 463, startPoint y: 157, endPoint x: 584, endPoint y: 149, distance: 120.6
click at [523, 391] on div at bounding box center [490, 403] width 65 height 24
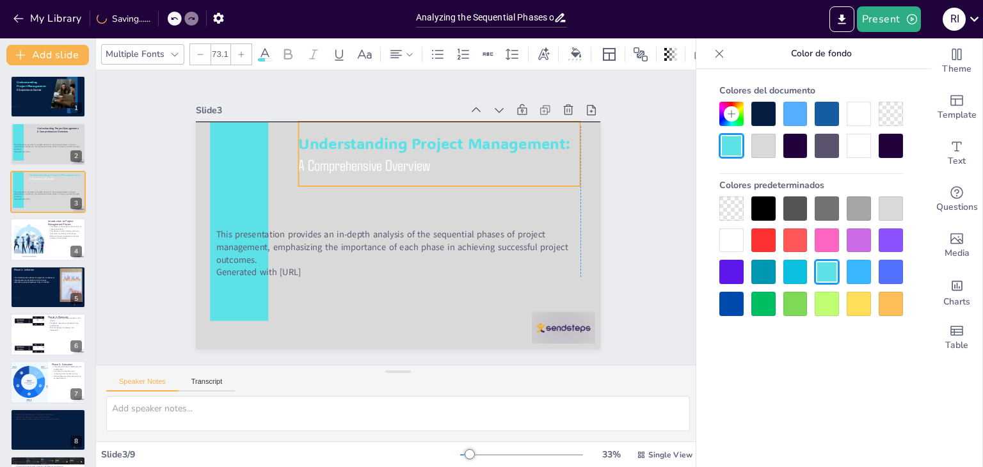
drag, startPoint x: 552, startPoint y: 143, endPoint x: 536, endPoint y: 136, distance: 17.8
click at [536, 136] on span "Understanding Project Management:" at bounding box center [449, 152] width 270 height 76
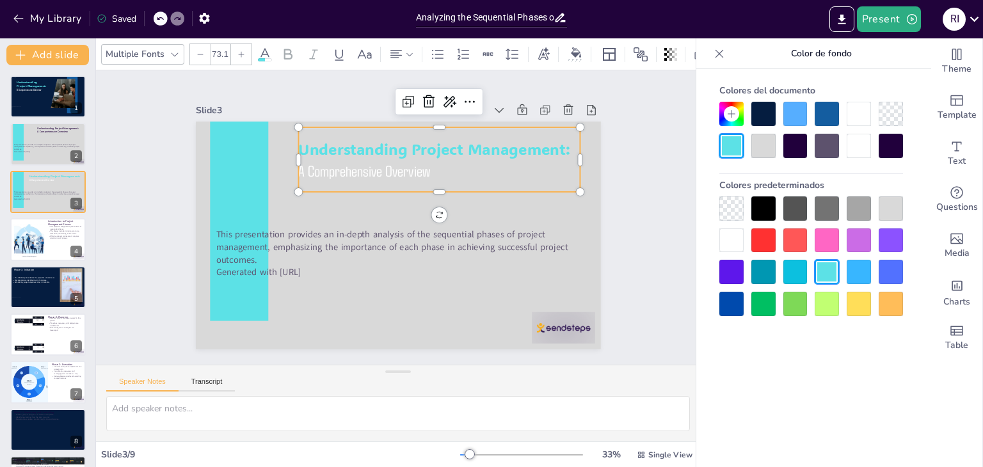
click at [544, 147] on span "Understanding Project Management:" at bounding box center [471, 190] width 216 height 197
click at [544, 147] on span "Understanding Project Management:" at bounding box center [453, 163] width 265 height 103
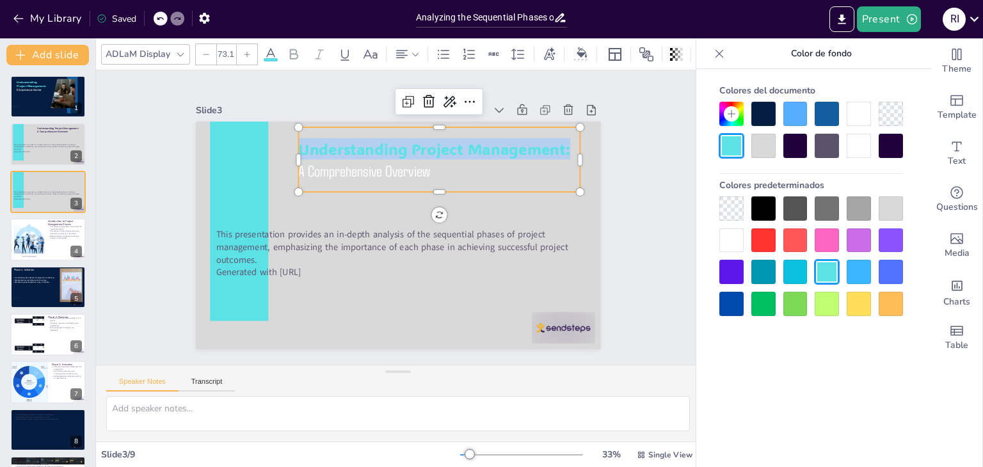
drag, startPoint x: 561, startPoint y: 147, endPoint x: 288, endPoint y: 138, distance: 272.7
click at [288, 138] on div "This presentation provides an in-depth analysis of the sequential phases of pro…" at bounding box center [392, 235] width 456 height 342
click at [760, 107] on div at bounding box center [763, 114] width 24 height 24
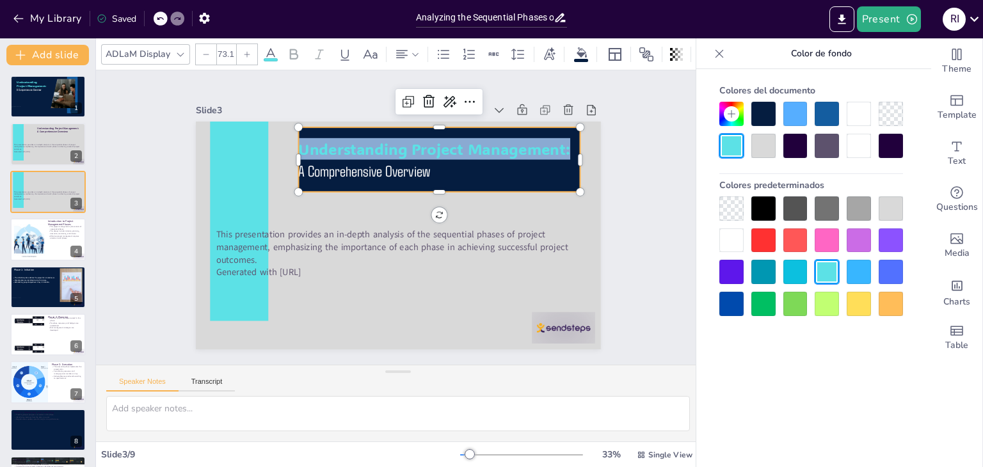
click at [158, 20] on icon at bounding box center [160, 19] width 8 height 8
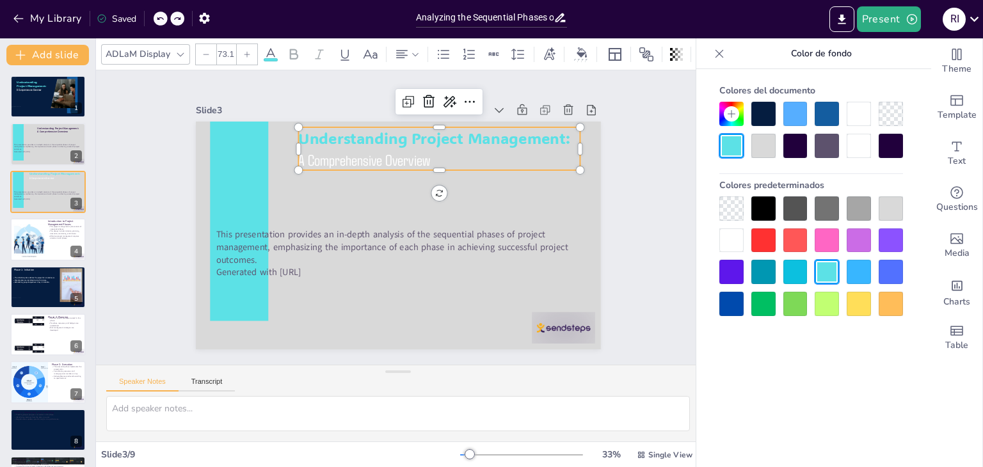
click at [472, 139] on span "Understanding Project Management:" at bounding box center [468, 167] width 245 height 154
click at [511, 132] on span "Understanding Project Management:" at bounding box center [456, 153] width 265 height 103
click at [547, 134] on span "Understanding Project Management:" at bounding box center [463, 159] width 257 height 129
click at [547, 134] on span "Understanding Project Management:" at bounding box center [485, 218] width 129 height 257
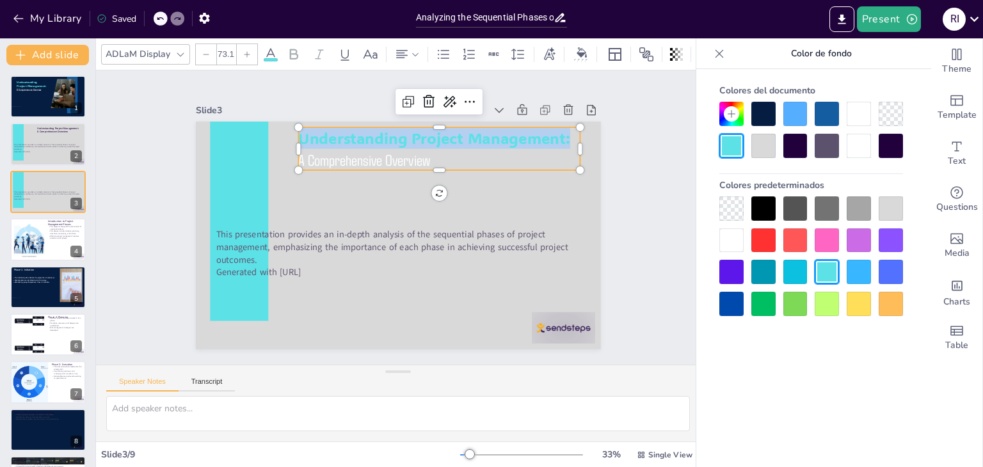
drag, startPoint x: 559, startPoint y: 134, endPoint x: 292, endPoint y: 126, distance: 267.6
click at [292, 126] on div "This presentation provides an in-depth analysis of the sequential phases of pro…" at bounding box center [389, 233] width 465 height 400
click at [269, 49] on icon at bounding box center [271, 54] width 12 height 12
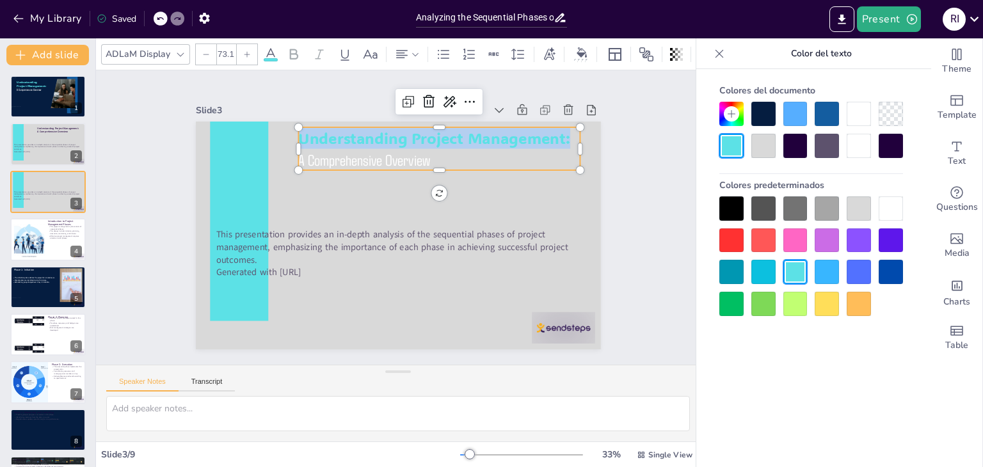
click at [766, 118] on div at bounding box center [763, 114] width 24 height 24
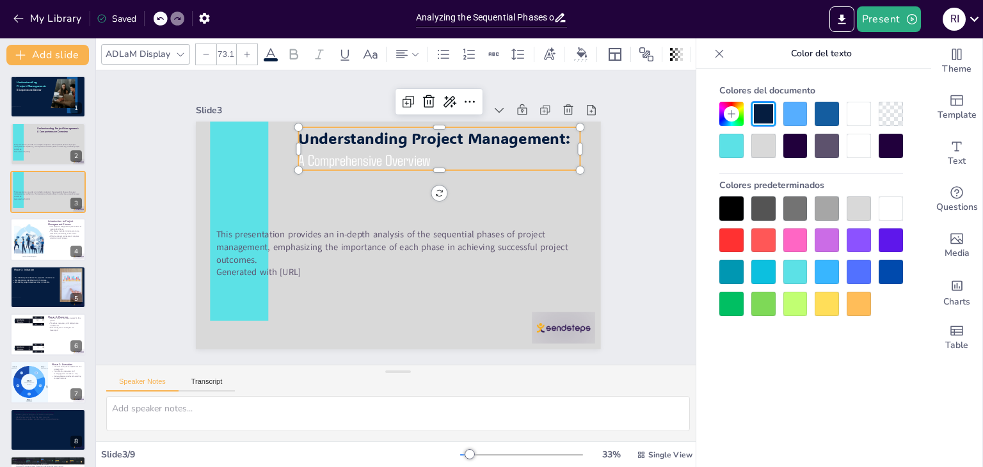
click at [568, 172] on div at bounding box center [390, 233] width 463 height 373
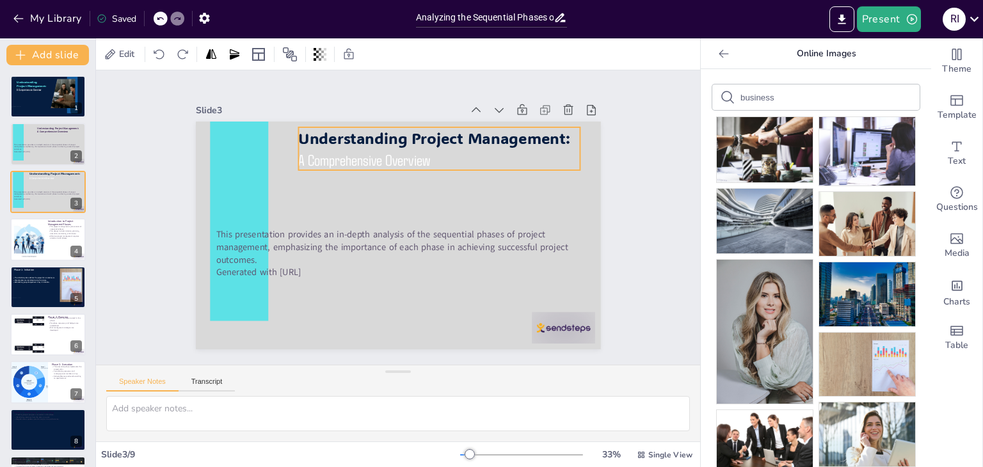
click at [411, 154] on span "A Comprehensive Overview" at bounding box center [391, 151] width 128 height 70
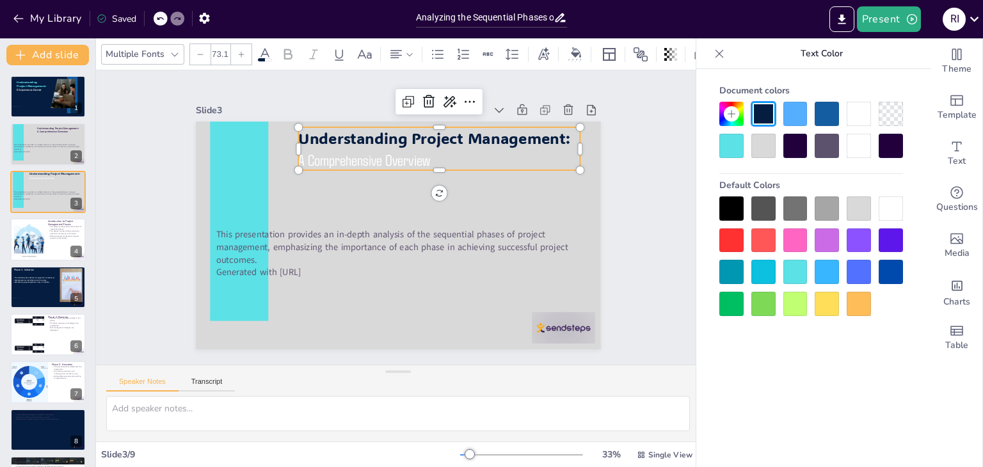
click at [411, 154] on span "A Comprehensive Overview" at bounding box center [391, 151] width 128 height 70
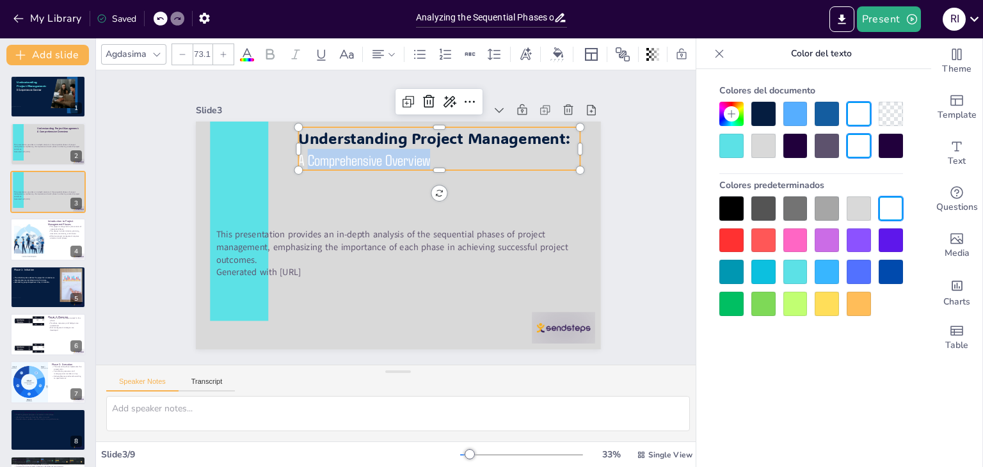
drag, startPoint x: 420, startPoint y: 157, endPoint x: 298, endPoint y: 161, distance: 122.3
click at [310, 161] on p "A Comprehensive Overview" at bounding box center [450, 170] width 280 height 80
click at [763, 203] on div at bounding box center [763, 208] width 24 height 24
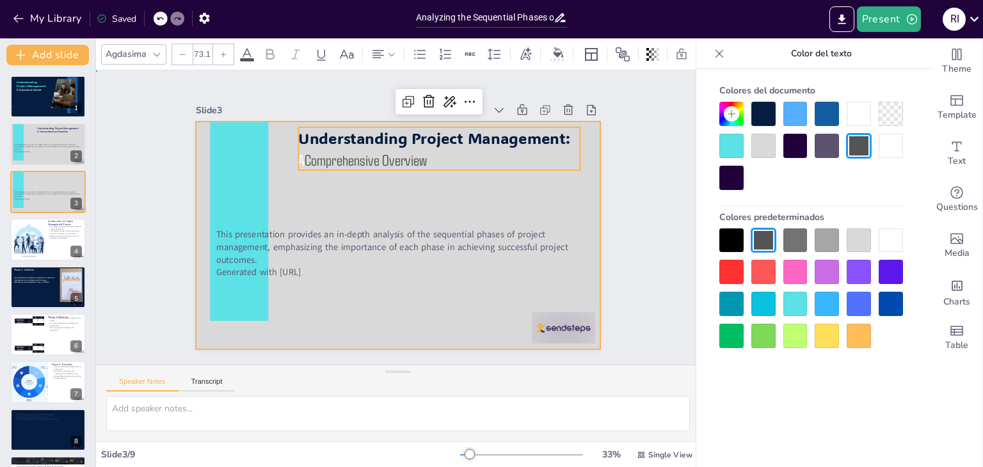
click at [371, 184] on div at bounding box center [389, 233] width 465 height 400
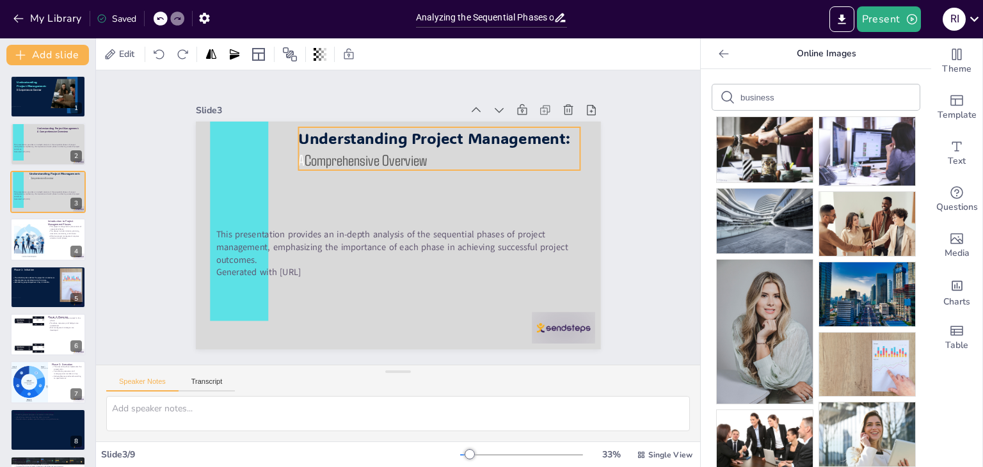
click at [336, 129] on span "A" at bounding box center [343, 118] width 15 height 19
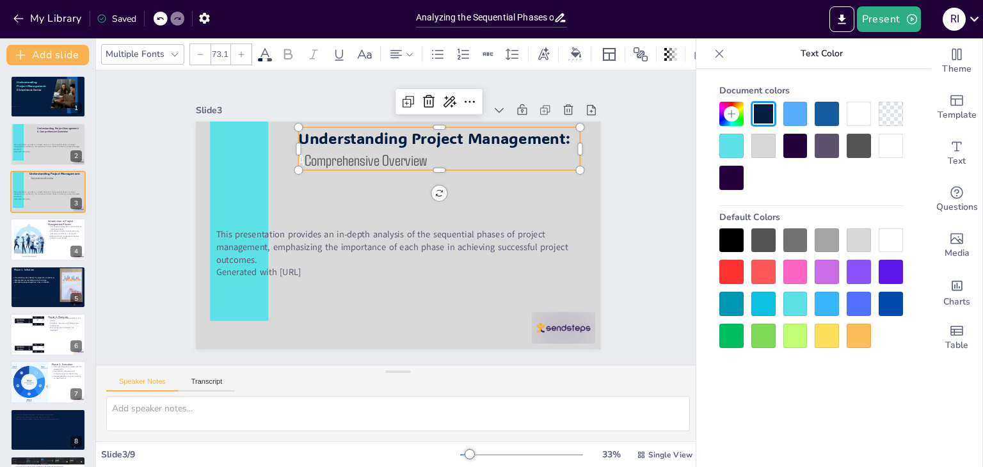
click at [336, 129] on span "A" at bounding box center [343, 118] width 15 height 19
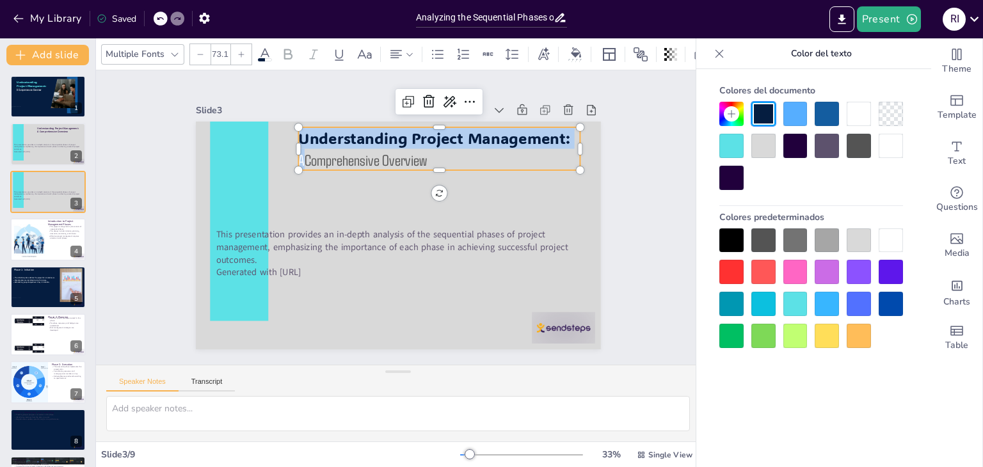
drag, startPoint x: 294, startPoint y: 157, endPoint x: 287, endPoint y: 155, distance: 7.3
click at [287, 155] on div "This presentation provides an in-depth analysis of the sequential phases of pro…" at bounding box center [387, 232] width 461 height 422
click at [760, 238] on div at bounding box center [763, 240] width 24 height 24
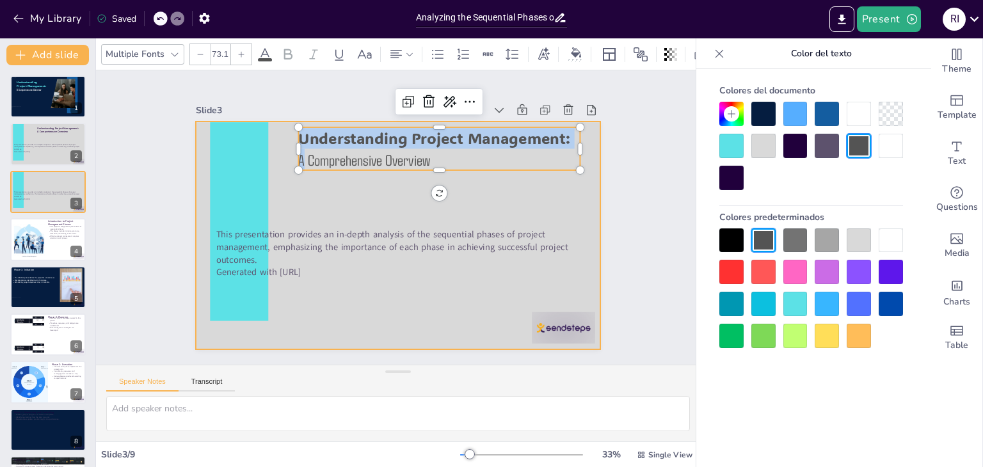
click at [445, 212] on div at bounding box center [383, 227] width 422 height 461
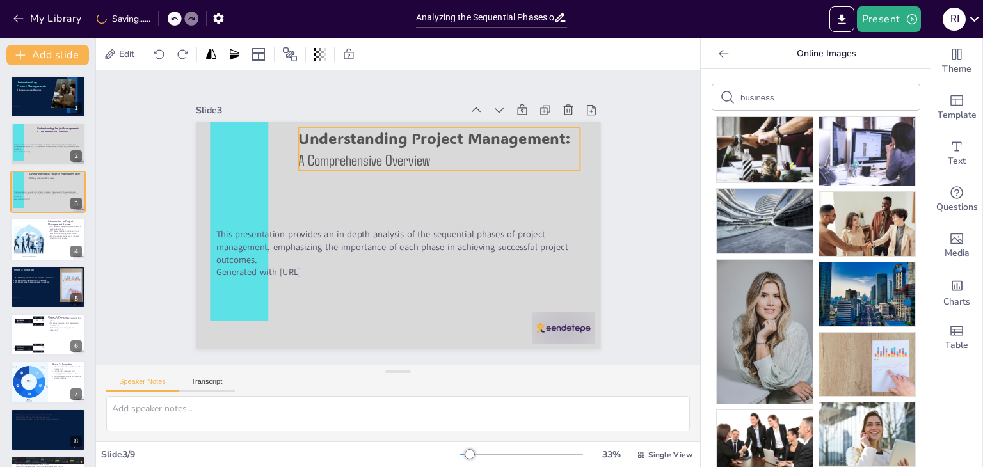
click at [561, 136] on p "Understanding Project Management:" at bounding box center [487, 213] width 159 height 255
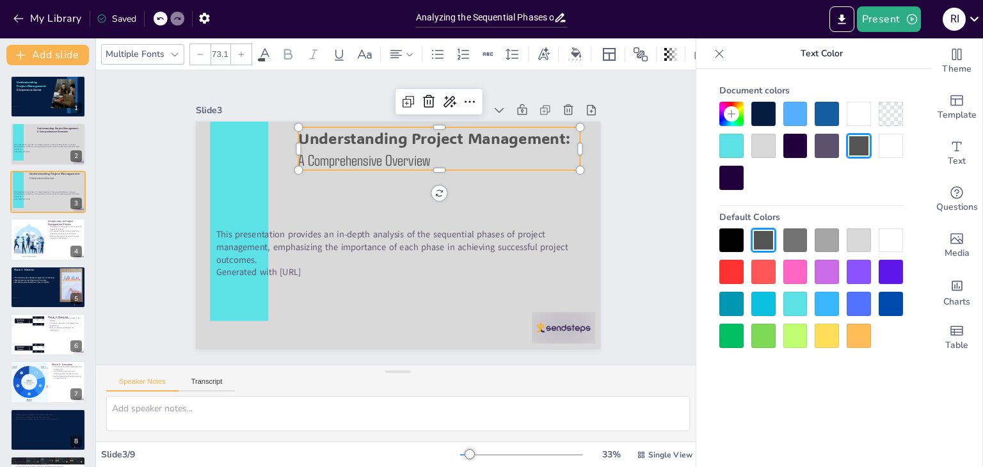
click at [507, 136] on p "Understanding Project Management:" at bounding box center [467, 274] width 80 height 280
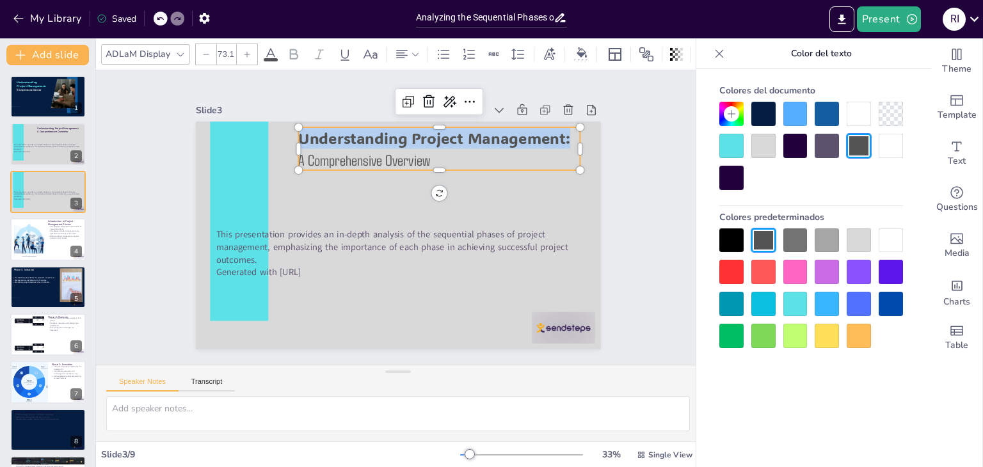
drag, startPoint x: 561, startPoint y: 136, endPoint x: 293, endPoint y: 134, distance: 267.5
click at [382, 134] on p "Understanding Project Management:" at bounding box center [484, 195] width 205 height 224
click at [763, 111] on div at bounding box center [763, 114] width 24 height 24
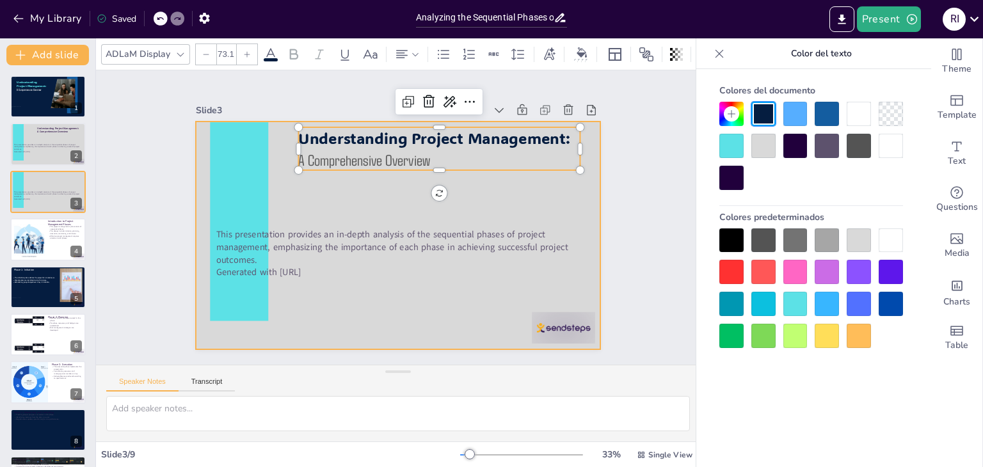
click at [571, 203] on div at bounding box center [394, 235] width 443 height 307
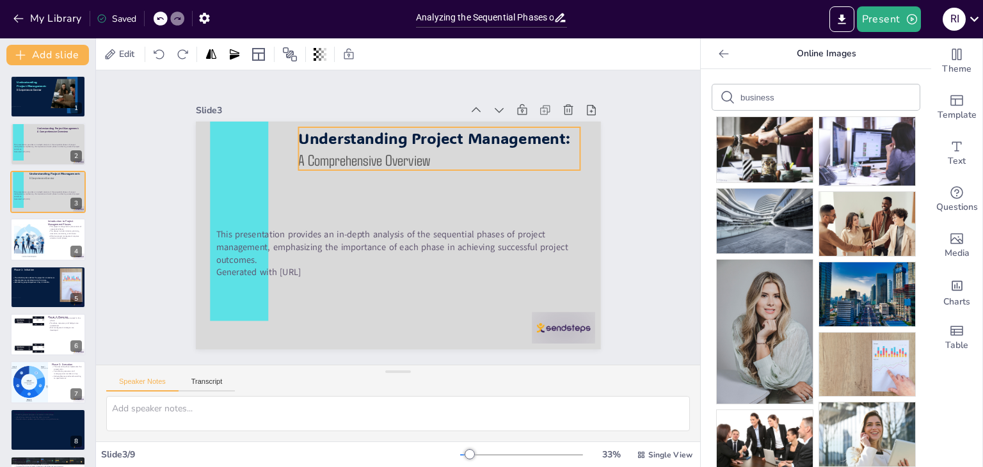
click at [403, 157] on span "Comprehensive Overview" at bounding box center [433, 163] width 77 height 115
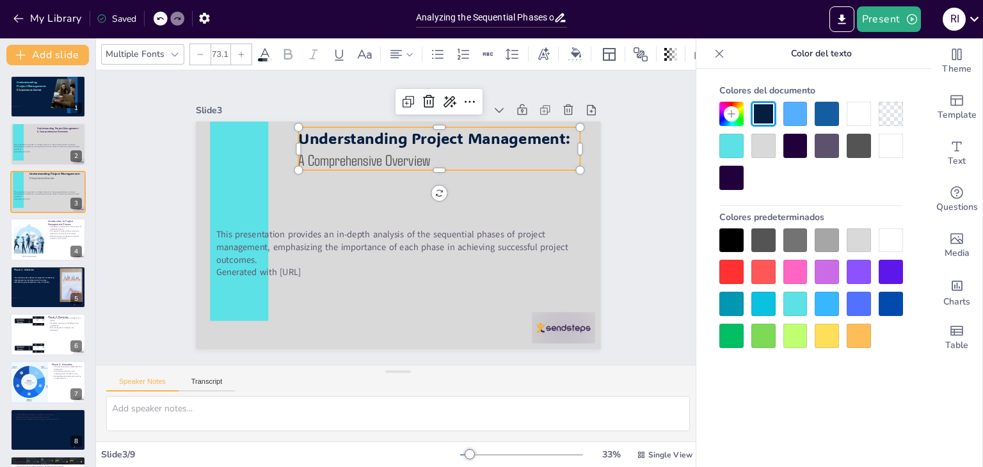
click at [239, 51] on icon at bounding box center [242, 54] width 6 height 6
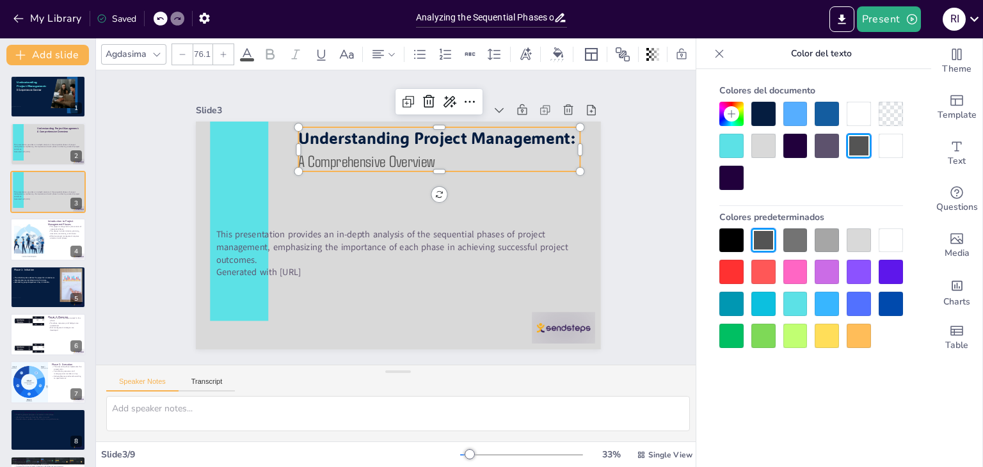
click at [238, 49] on div "Agdasima 76.1" at bounding box center [402, 55] width 602 height 22
click at [223, 51] on icon at bounding box center [223, 55] width 8 height 8
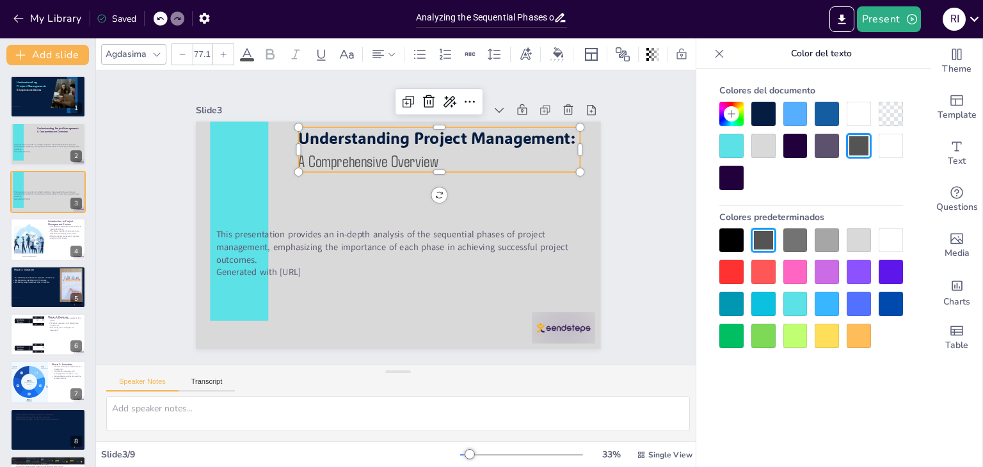
click at [223, 51] on icon at bounding box center [223, 55] width 8 height 8
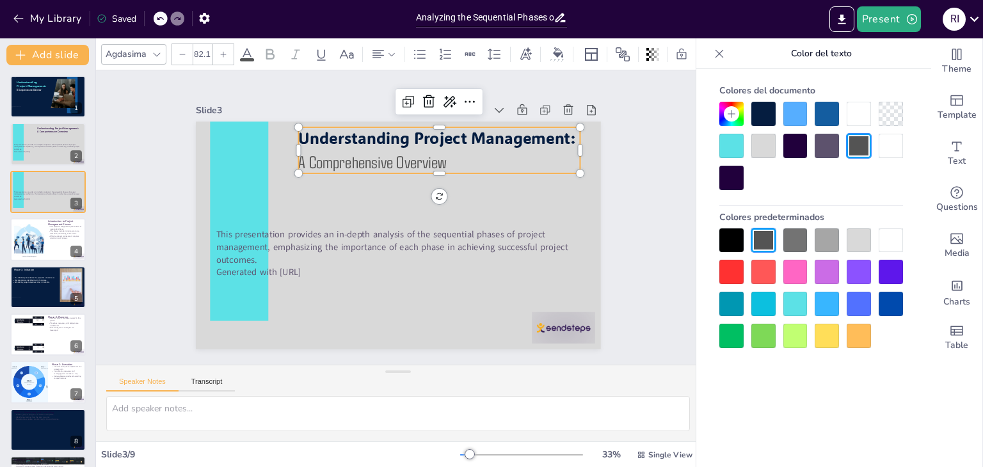
click at [223, 51] on icon at bounding box center [223, 55] width 8 height 8
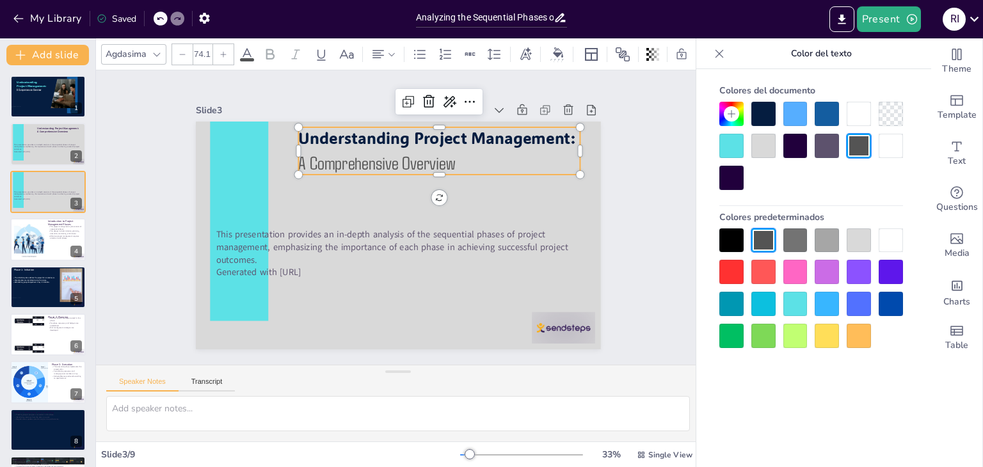
click at [506, 155] on span "Understanding Project Management:" at bounding box center [455, 285] width 131 height 261
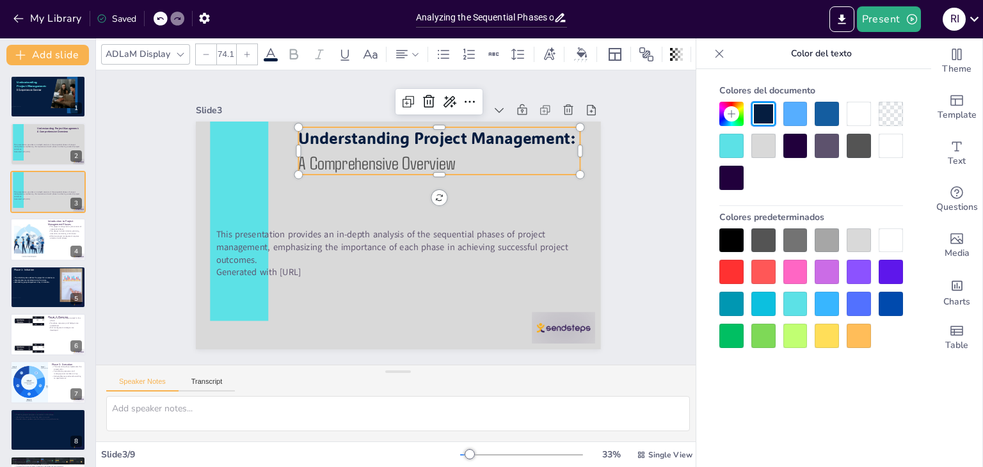
click at [241, 51] on div at bounding box center [247, 54] width 20 height 20
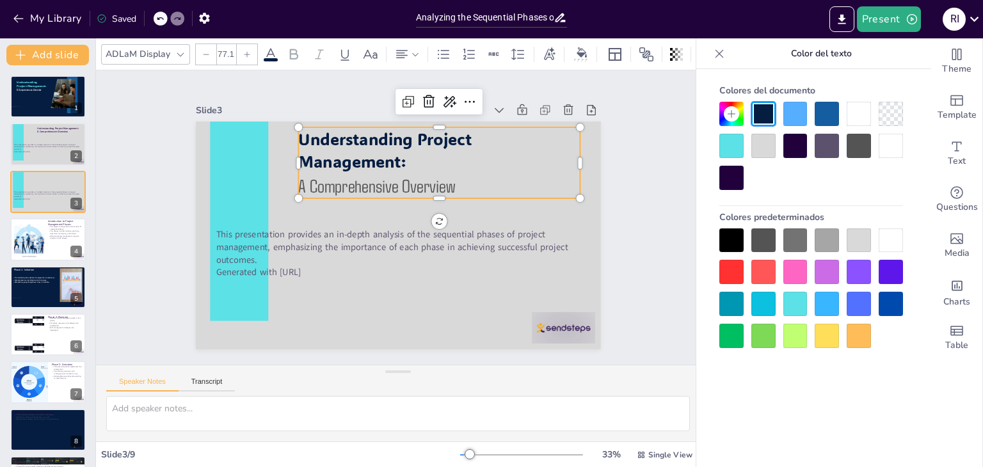
click at [241, 51] on div at bounding box center [247, 54] width 20 height 20
click at [243, 52] on icon at bounding box center [247, 55] width 8 height 8
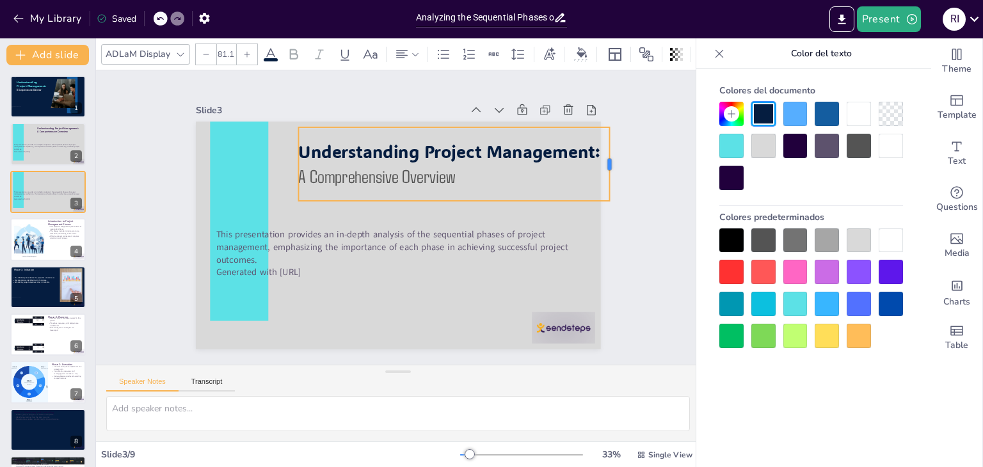
drag, startPoint x: 571, startPoint y: 159, endPoint x: 600, endPoint y: 163, distance: 29.0
click at [511, 418] on div at bounding box center [474, 427] width 74 height 18
type input "87.1"
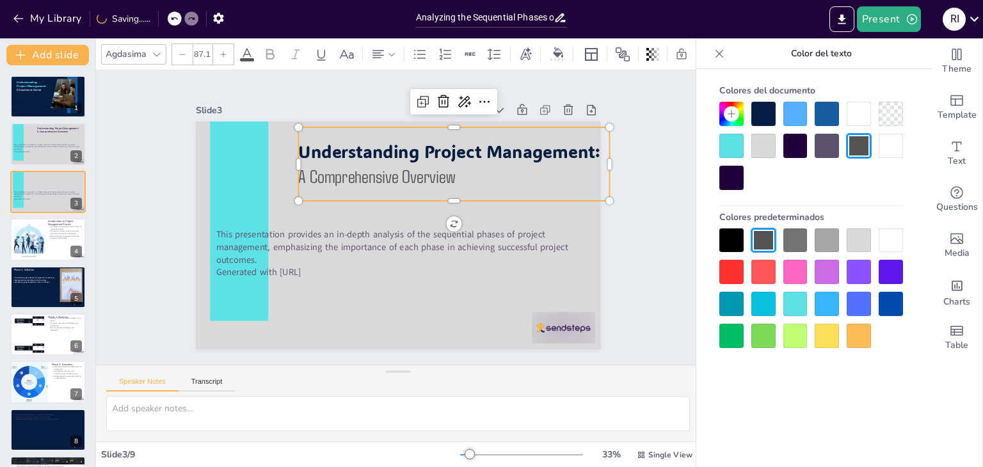
click at [472, 164] on p "A Comprehensive Overview" at bounding box center [427, 281] width 90 height 310
drag, startPoint x: 575, startPoint y: 127, endPoint x: 541, endPoint y: 116, distance: 36.2
click at [541, 116] on div "This presentation provides an in-depth analysis of the sequential phases of pro…" at bounding box center [390, 233] width 463 height 373
drag, startPoint x: 541, startPoint y: 131, endPoint x: 516, endPoint y: 123, distance: 25.3
click at [516, 123] on div "Understanding Project Management: A Comprehensive Overview" at bounding box center [464, 177] width 320 height 137
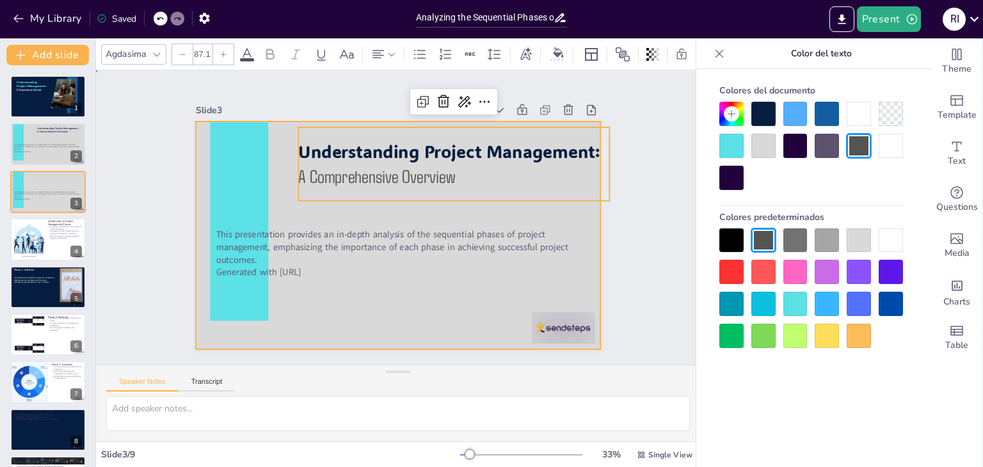
click at [507, 211] on div at bounding box center [392, 235] width 456 height 342
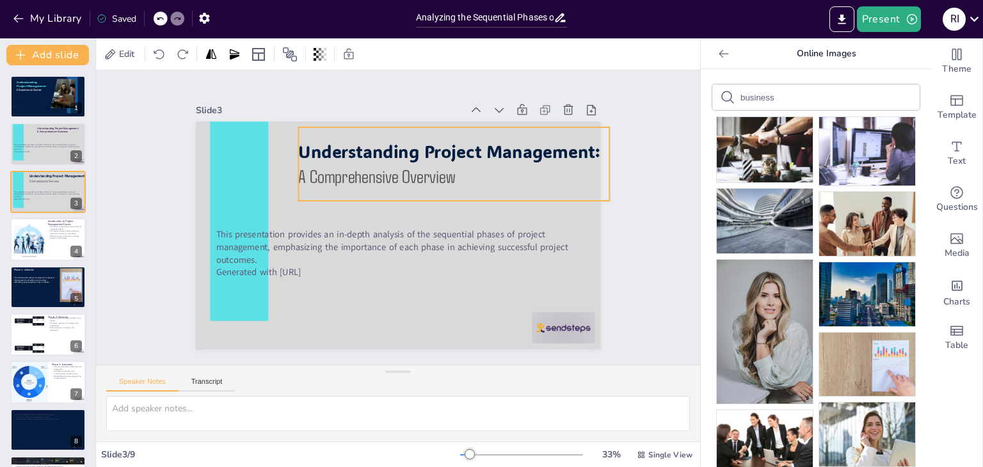
click at [443, 157] on span "Understanding Project Management:" at bounding box center [481, 211] width 218 height 239
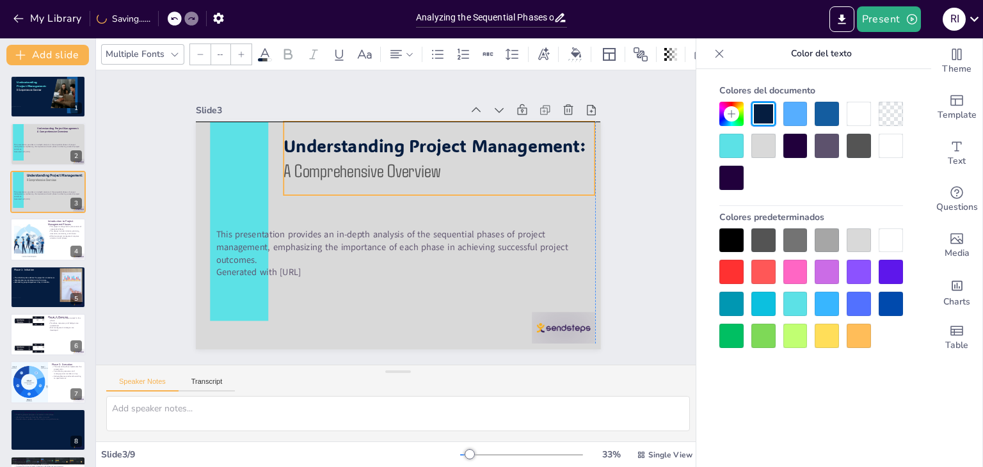
drag, startPoint x: 456, startPoint y: 162, endPoint x: 435, endPoint y: 156, distance: 21.3
click at [435, 156] on p "A Comprehensive Overview" at bounding box center [459, 204] width 267 height 204
click at [472, 161] on p "A Comprehensive Overview" at bounding box center [458, 203] width 267 height 203
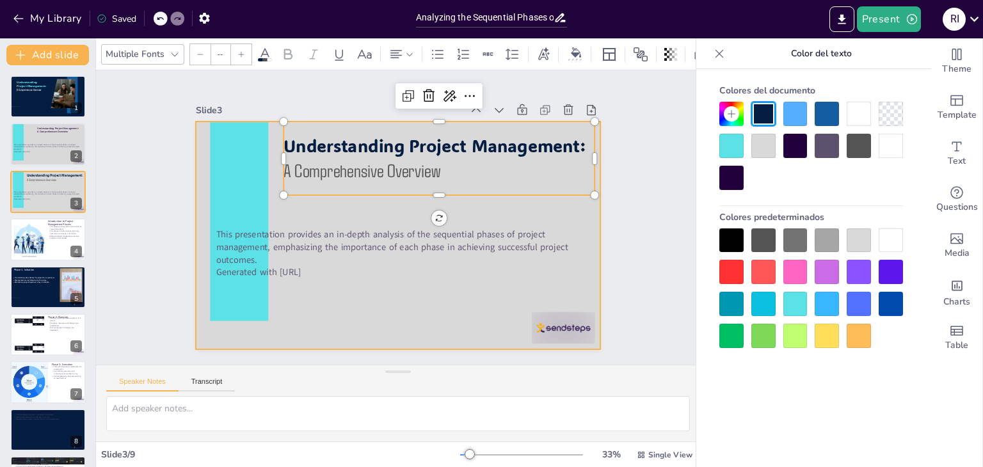
click at [486, 306] on div at bounding box center [389, 233] width 465 height 400
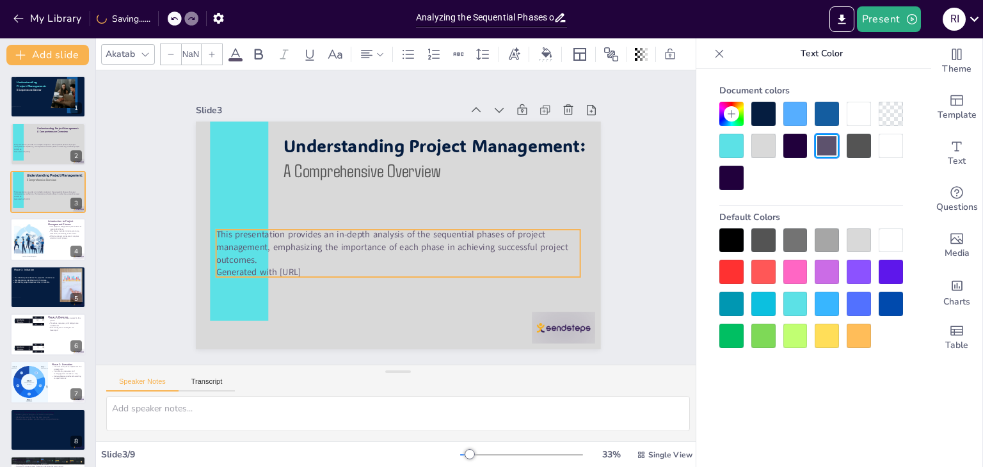
click at [325, 233] on p "This presentation provides an in-depth analysis of the sequential phases of pro…" at bounding box center [386, 244] width 348 height 183
type input "32"
click at [327, 267] on p "Generated with Sendsteps.ai" at bounding box center [362, 258] width 280 height 253
click at [319, 268] on p "Generated with Sendsteps.ai" at bounding box center [366, 262] width 302 height 225
click at [319, 268] on p "Generated with Sendsteps.ai" at bounding box center [376, 267] width 338 height 160
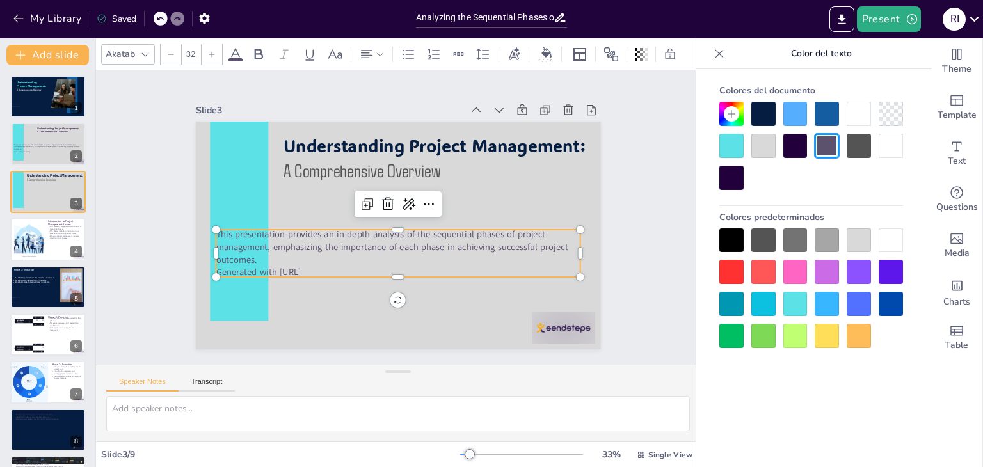
click at [319, 268] on p "Generated with Sendsteps.ai" at bounding box center [357, 254] width 253 height 279
drag, startPoint x: 326, startPoint y: 268, endPoint x: 229, endPoint y: 274, distance: 96.8
click at [246, 274] on div "Understanding Project Management: A Comprehensive Overview This presentation pr…" at bounding box center [380, 219] width 269 height 427
drag, startPoint x: 282, startPoint y: 283, endPoint x: 328, endPoint y: 275, distance: 47.4
click at [328, 275] on div at bounding box center [343, 257] width 223 height 301
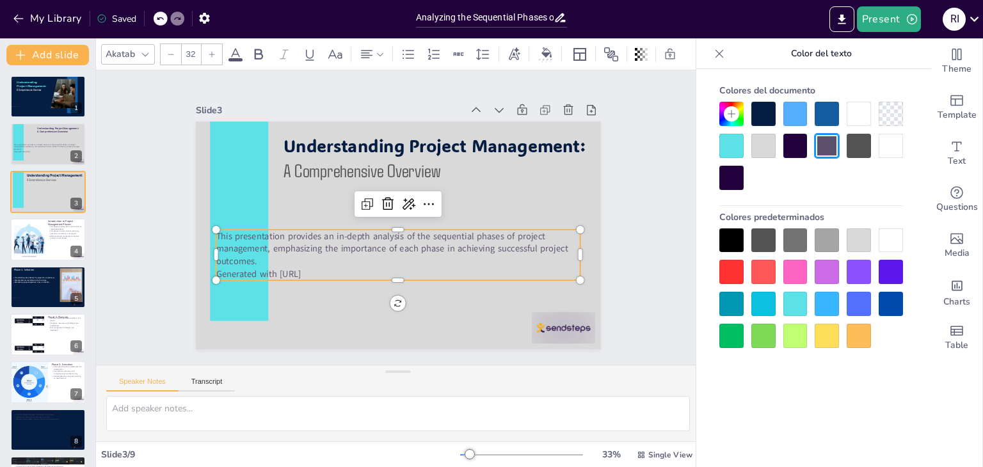
click at [328, 275] on div at bounding box center [370, 279] width 337 height 157
click at [324, 269] on p "Generated with Sendsteps.ai" at bounding box center [380, 271] width 351 height 125
click at [324, 269] on p "Generated with Sendsteps.ai" at bounding box center [375, 269] width 338 height 160
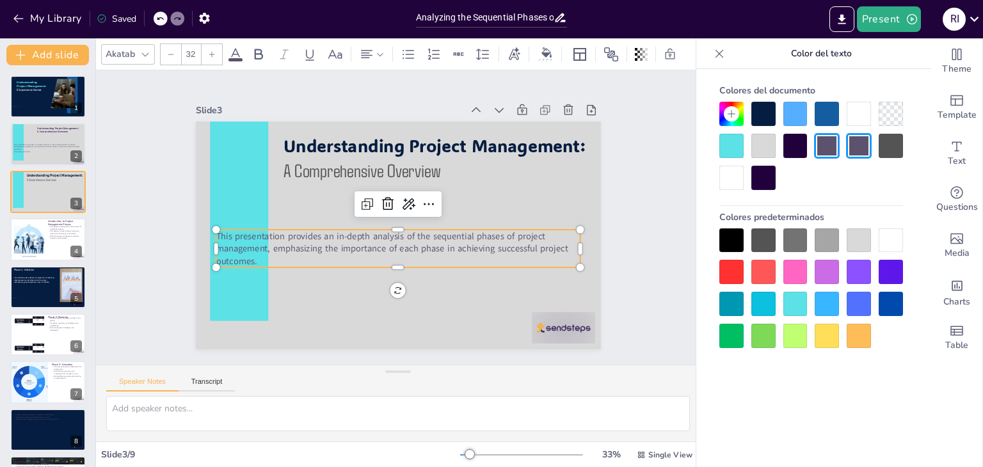
click at [548, 226] on p "This presentation provides an in-depth analysis of the sequential phases of pro…" at bounding box center [388, 247] width 358 height 148
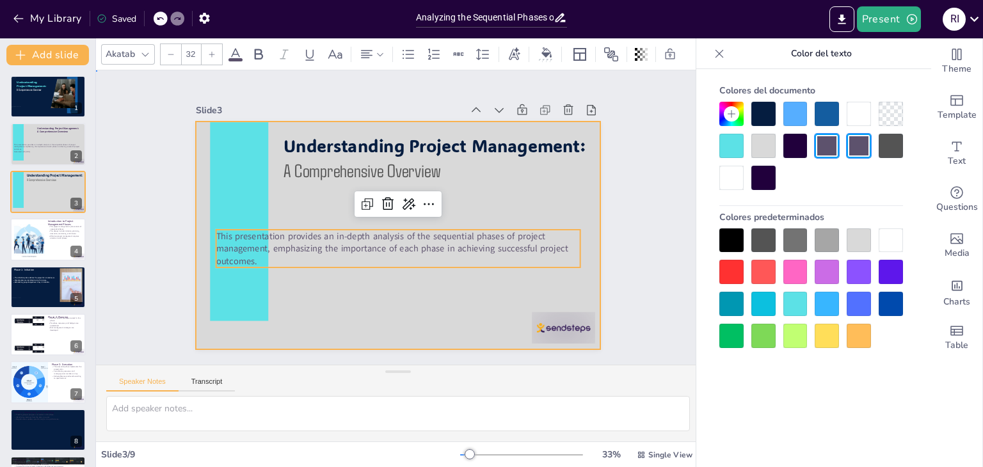
click at [525, 287] on div at bounding box center [381, 210] width 373 height 463
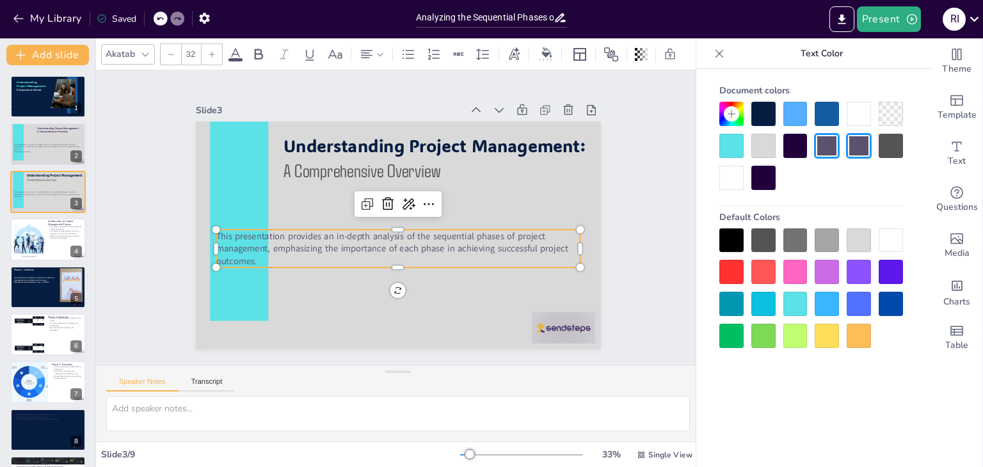
click at [540, 225] on p "This presentation provides an in-depth analysis of the sequential phases of pro…" at bounding box center [385, 246] width 348 height 182
click at [193, 47] on input "32" at bounding box center [191, 54] width 18 height 20
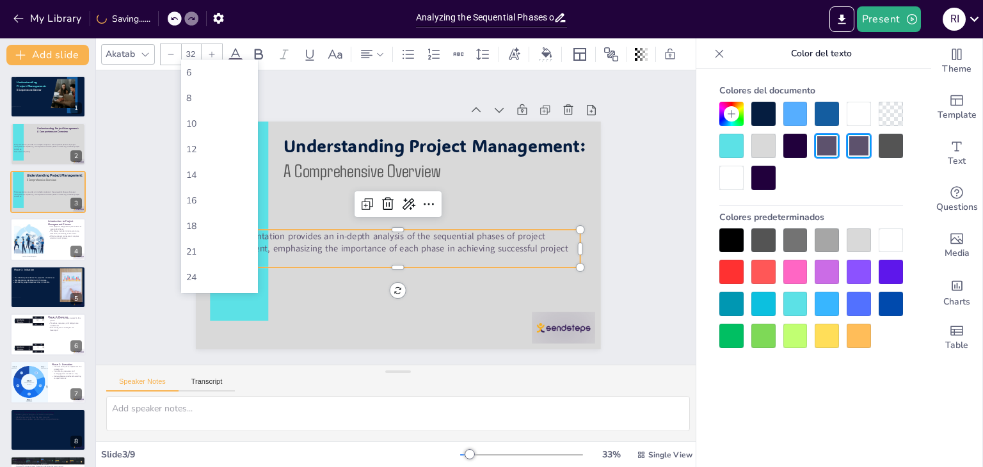
click at [193, 47] on input "32" at bounding box center [191, 54] width 18 height 20
type input "3"
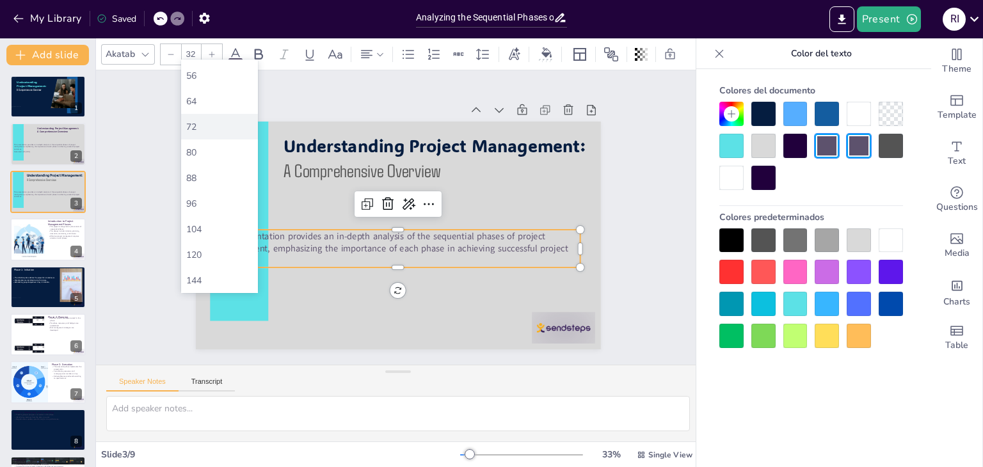
click at [194, 123] on font "72" at bounding box center [191, 127] width 10 height 12
type input "72"
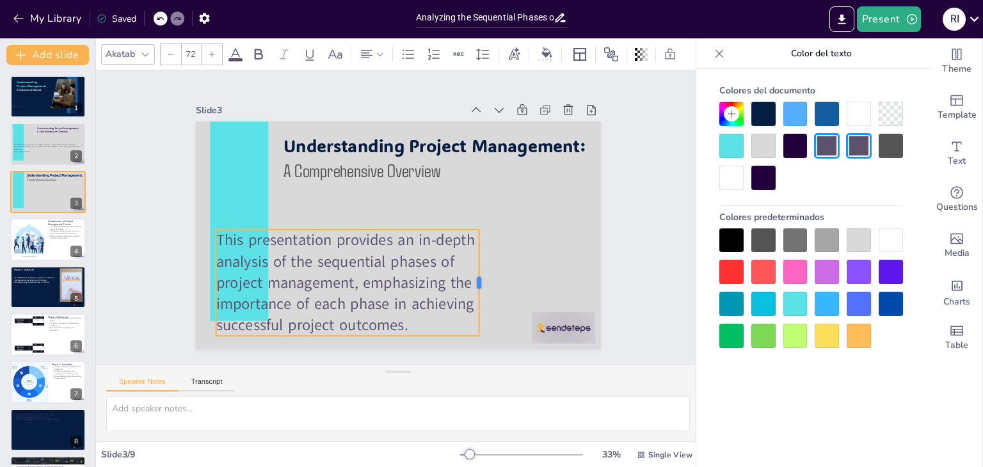
drag, startPoint x: 571, startPoint y: 243, endPoint x: 470, endPoint y: 251, distance: 101.4
click at [450, 286] on div at bounding box center [407, 325] width 86 height 79
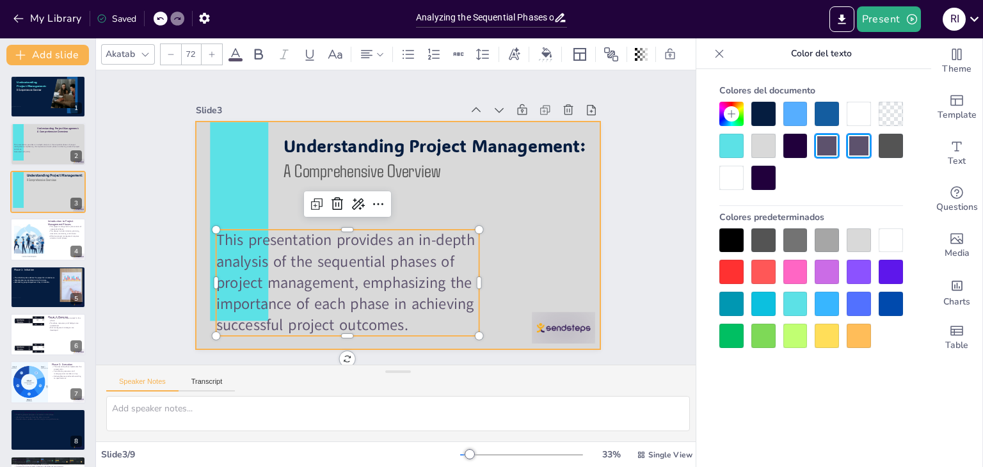
click at [491, 252] on div at bounding box center [381, 210] width 373 height 463
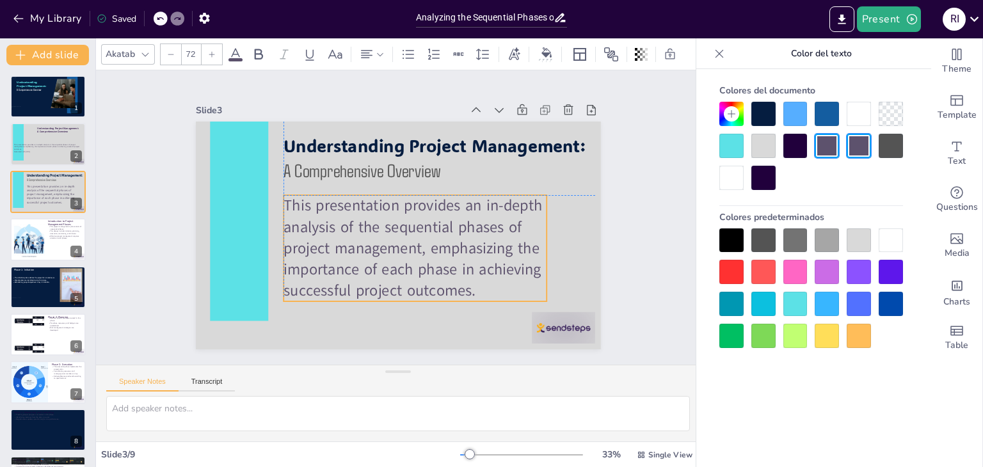
drag, startPoint x: 448, startPoint y: 253, endPoint x: 520, endPoint y: 214, distance: 81.6
click at [520, 214] on p "This presentation provides an in-depth analysis of the sequential phases of pro…" at bounding box center [397, 253] width 281 height 224
click at [39, 133] on div "Understanding Project Management: A Comprehensive Overview" at bounding box center [59, 129] width 44 height 11
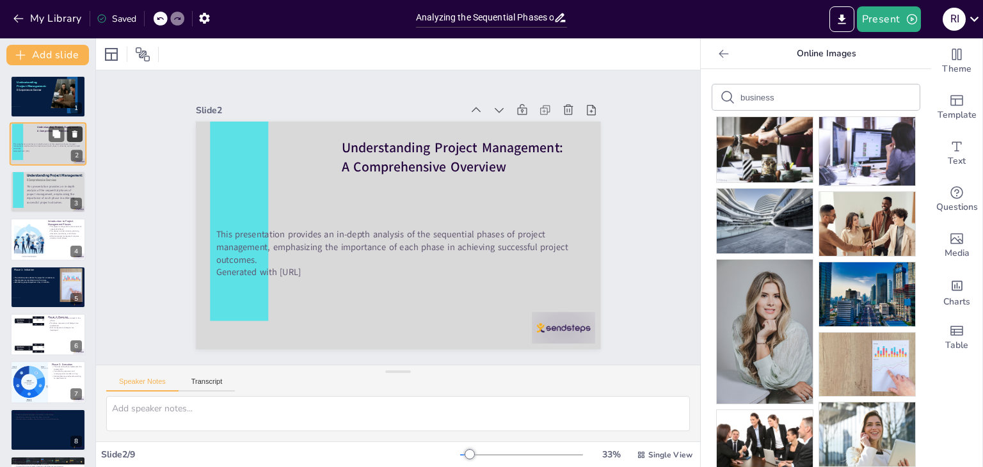
click at [77, 131] on icon at bounding box center [74, 134] width 9 height 9
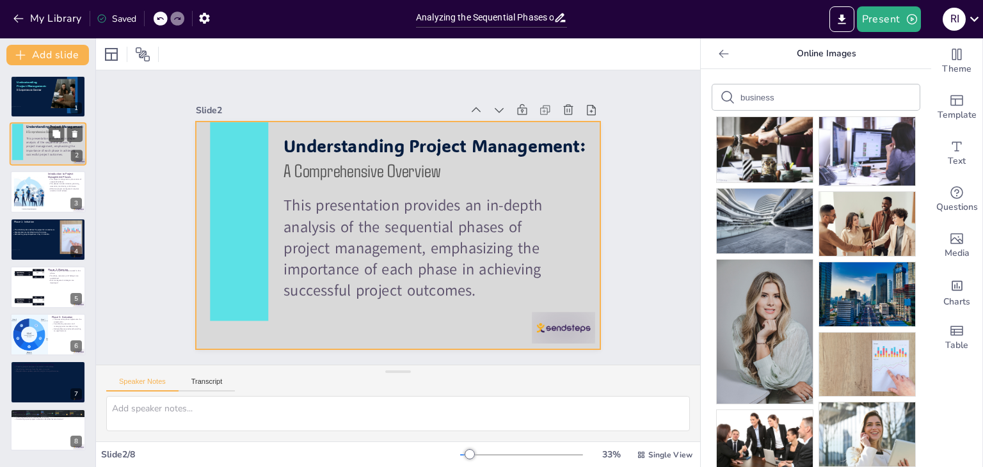
click at [23, 150] on div at bounding box center [48, 145] width 77 height 44
click at [576, 266] on div at bounding box center [383, 206] width 422 height 461
click at [534, 226] on div at bounding box center [380, 220] width 307 height 443
click at [514, 226] on div at bounding box center [380, 219] width 269 height 427
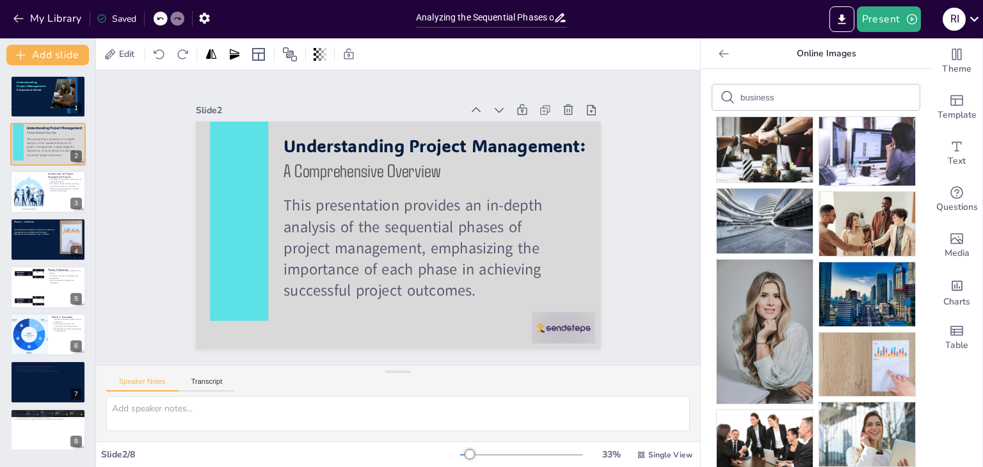
click at [579, 226] on div at bounding box center [383, 227] width 422 height 461
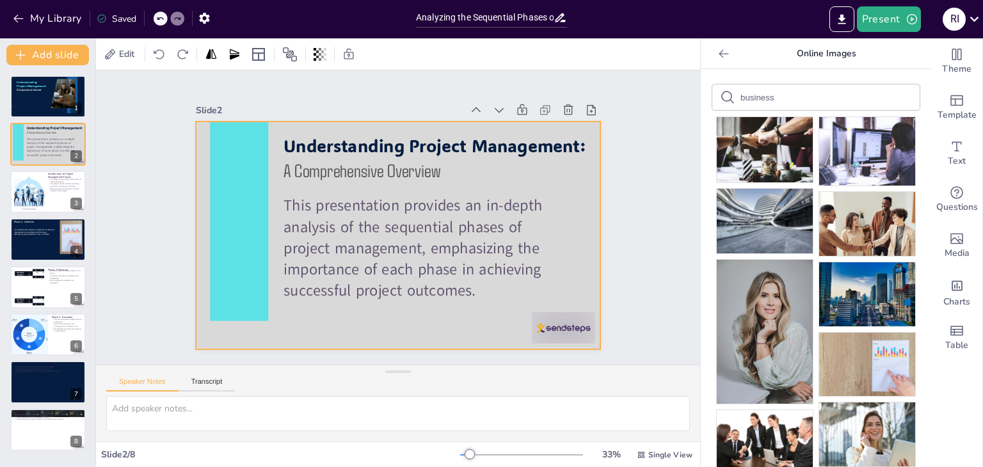
click at [534, 234] on div at bounding box center [380, 220] width 307 height 443
click at [417, 323] on div at bounding box center [392, 235] width 456 height 342
click at [417, 323] on div at bounding box center [407, 233] width 465 height 400
click at [417, 323] on div at bounding box center [387, 232] width 461 height 422
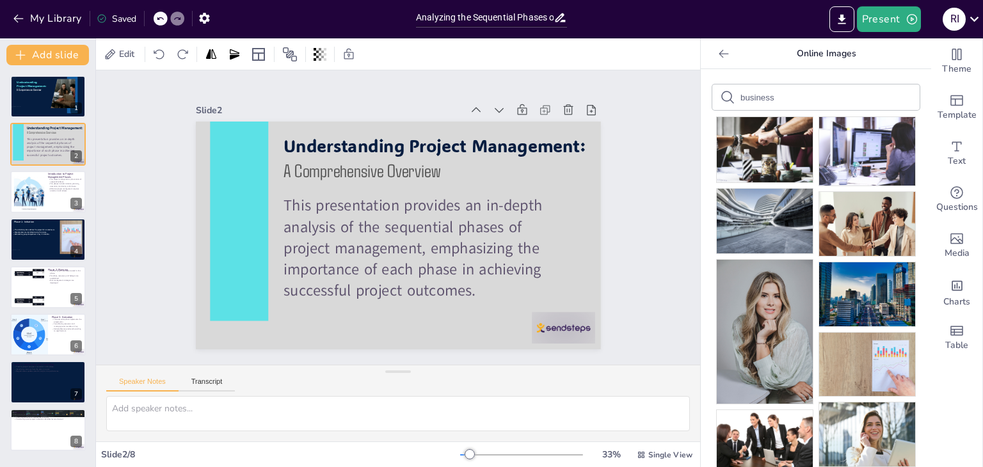
click at [417, 323] on div at bounding box center [415, 212] width 342 height 456
click at [953, 52] on icon "Change the overall theme" at bounding box center [956, 54] width 15 height 15
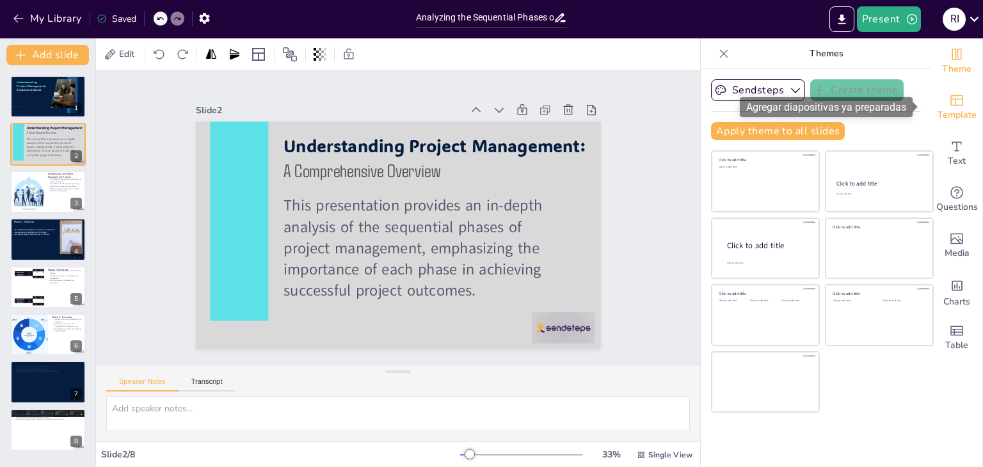
click at [950, 109] on span "Template" at bounding box center [956, 115] width 39 height 14
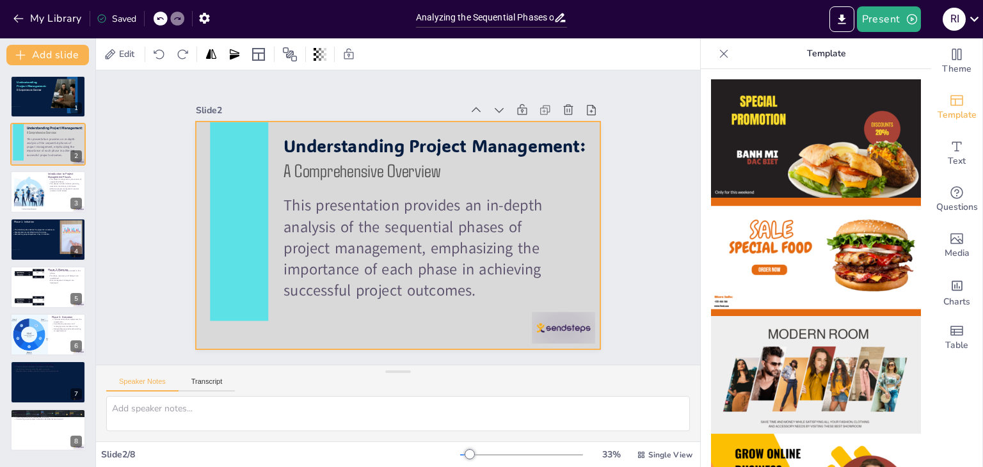
click at [565, 269] on div at bounding box center [382, 226] width 400 height 465
click at [111, 55] on div at bounding box center [111, 54] width 15 height 15
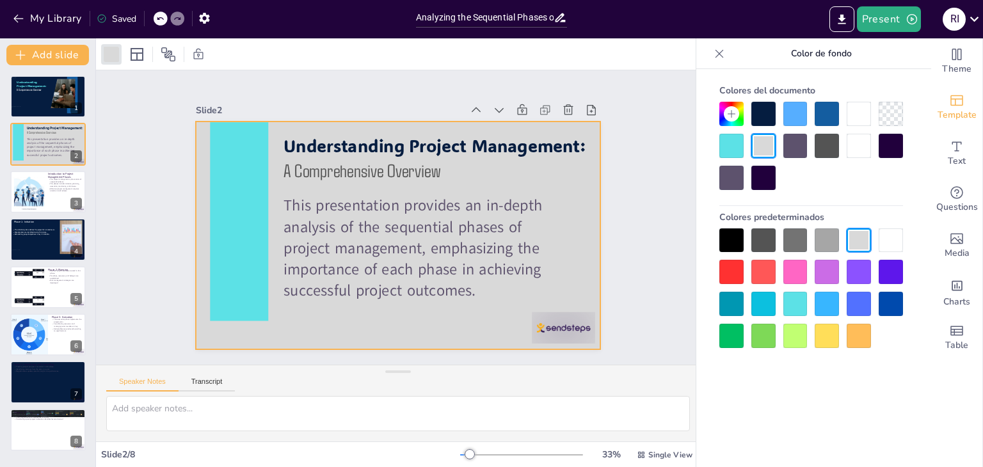
click at [864, 109] on div at bounding box center [859, 114] width 24 height 24
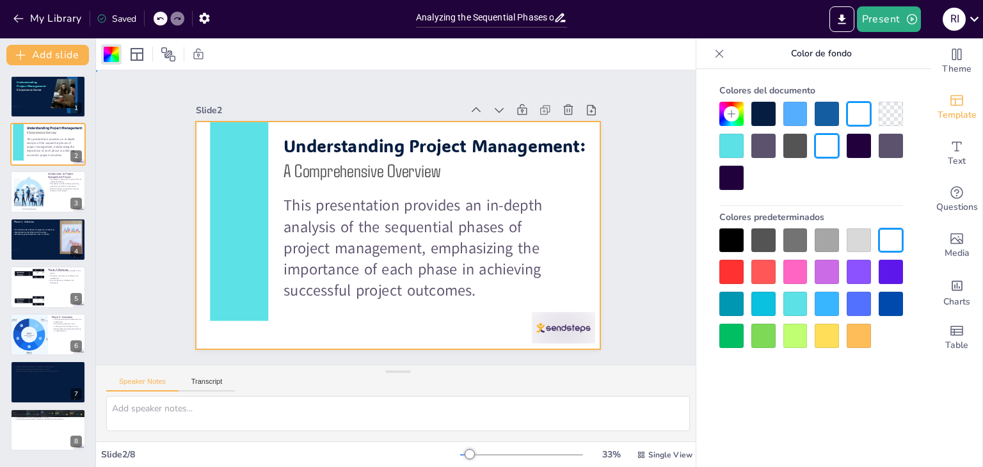
click at [197, 203] on div at bounding box center [389, 233] width 465 height 400
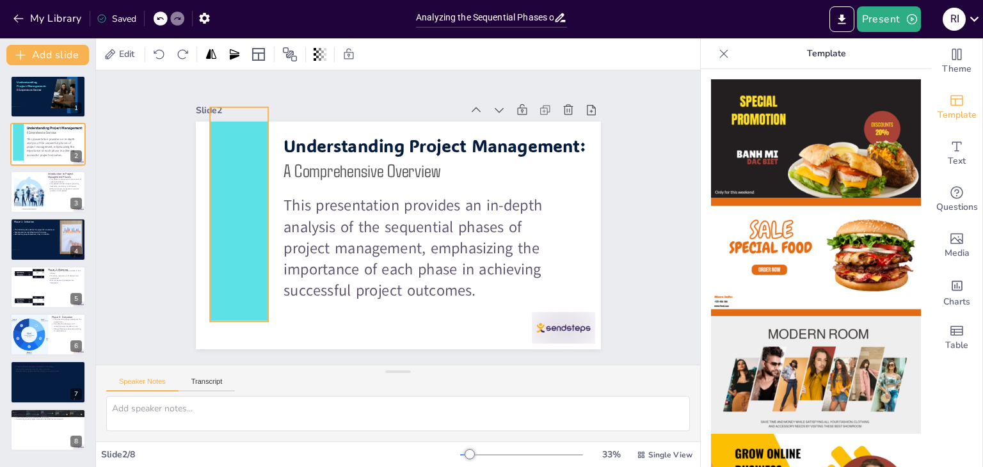
click at [218, 157] on div at bounding box center [321, 78] width 215 height 158
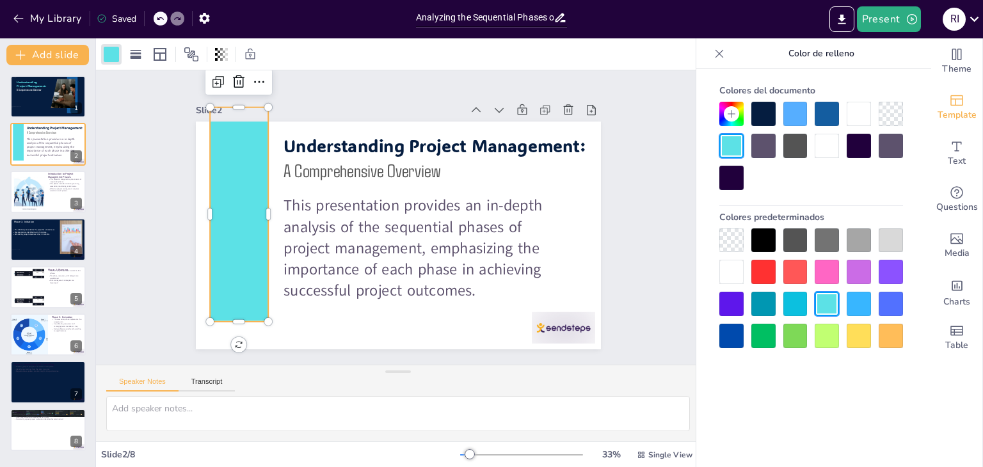
click at [764, 109] on div at bounding box center [763, 114] width 24 height 24
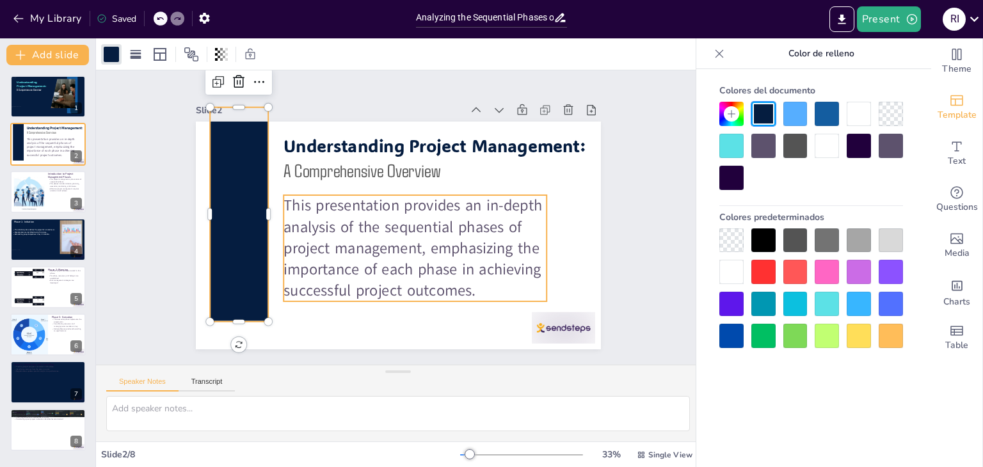
click at [481, 286] on p "This presentation provides an in-depth analysis of the sequential phases of pro…" at bounding box center [380, 248] width 224 height 282
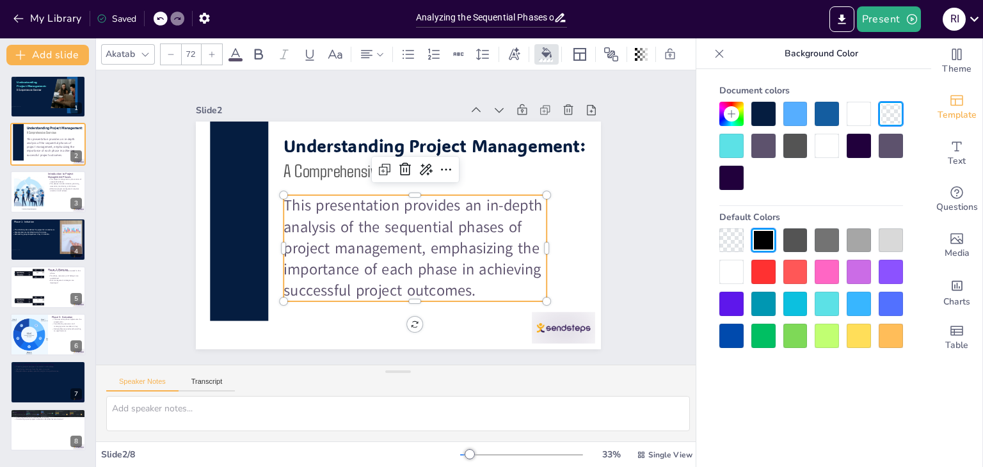
click at [481, 286] on p "This presentation provides an in-depth analysis of the sequential phases of pro…" at bounding box center [409, 184] width 255 height 267
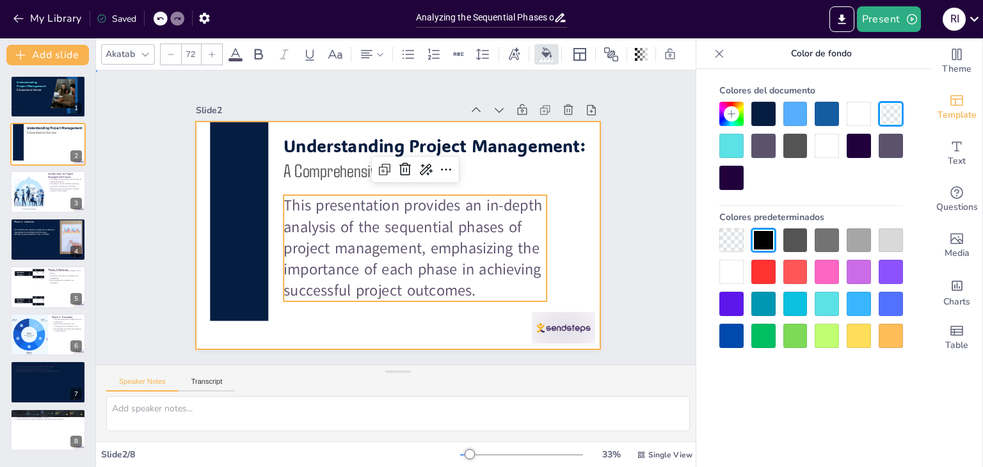
click at [484, 328] on div at bounding box center [380, 216] width 269 height 427
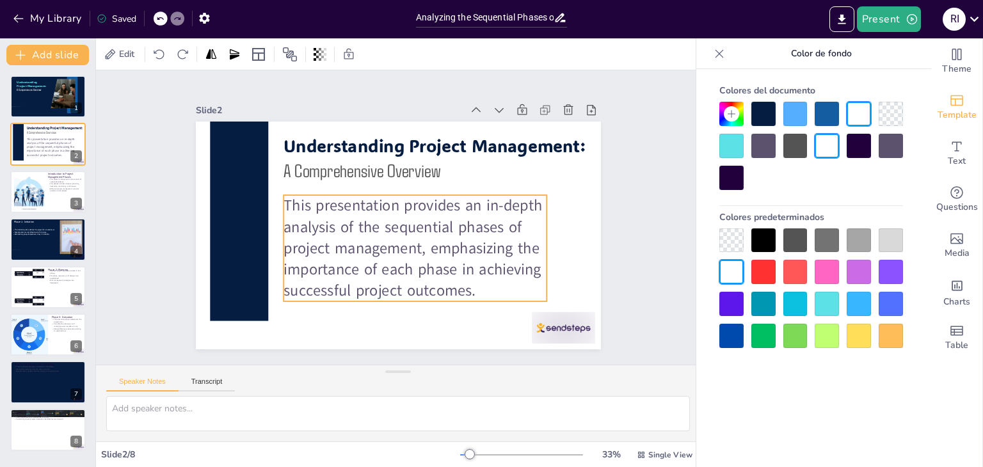
click at [447, 288] on span "This presentation provides an in-depth analysis of the sequential phases of pro…" at bounding box center [376, 238] width 202 height 269
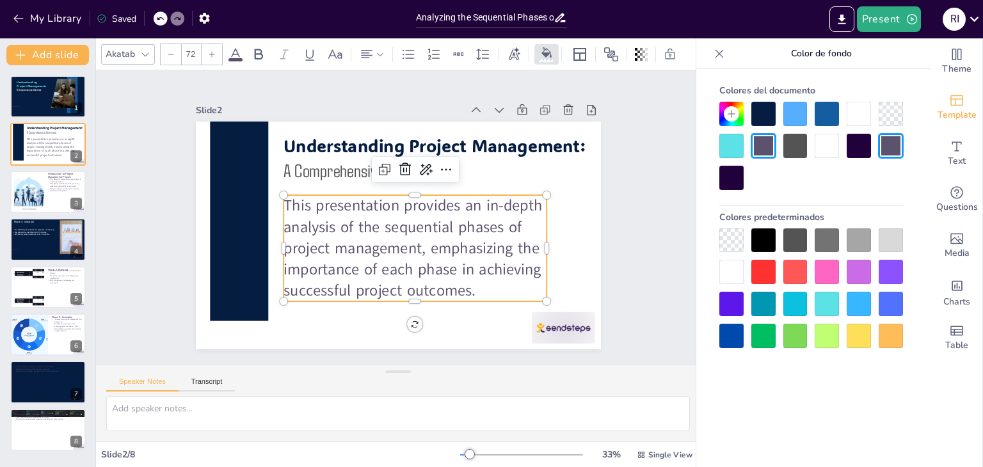
click at [823, 243] on div at bounding box center [827, 240] width 24 height 24
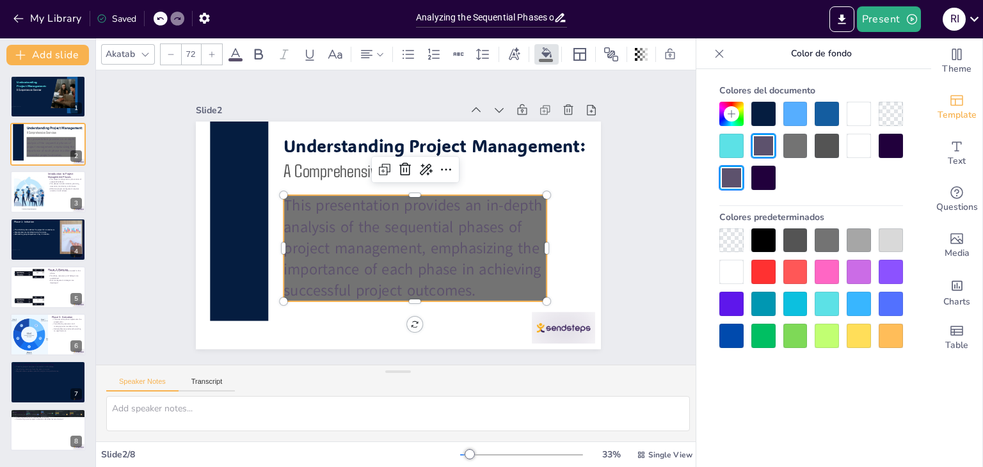
click at [161, 21] on icon at bounding box center [160, 19] width 8 height 8
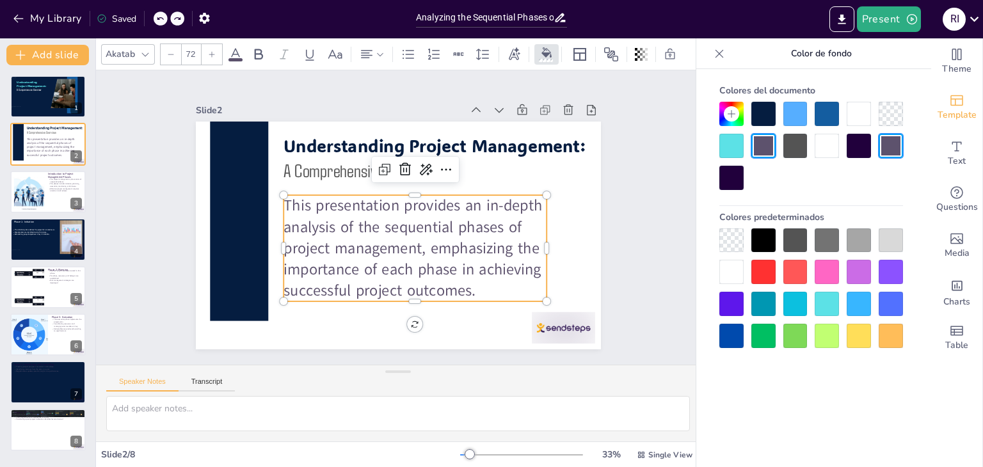
click at [235, 50] on icon at bounding box center [235, 54] width 15 height 15
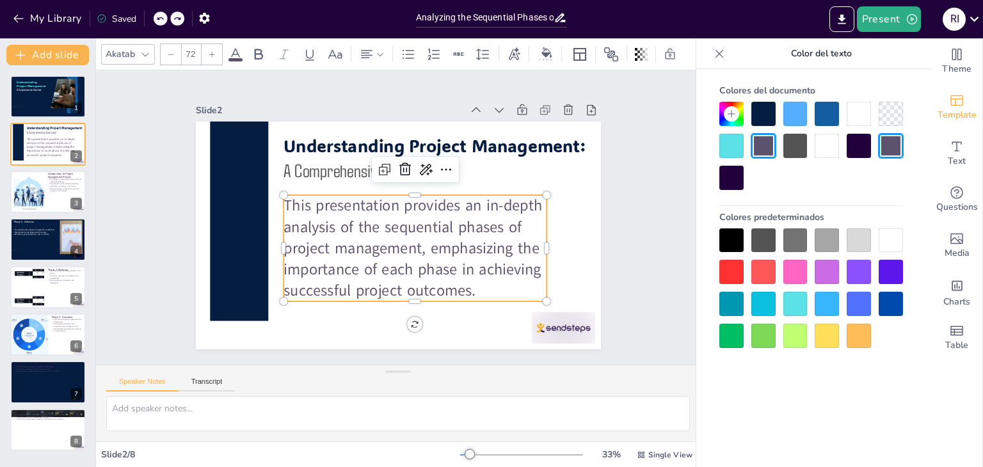
click at [790, 237] on div at bounding box center [795, 240] width 24 height 24
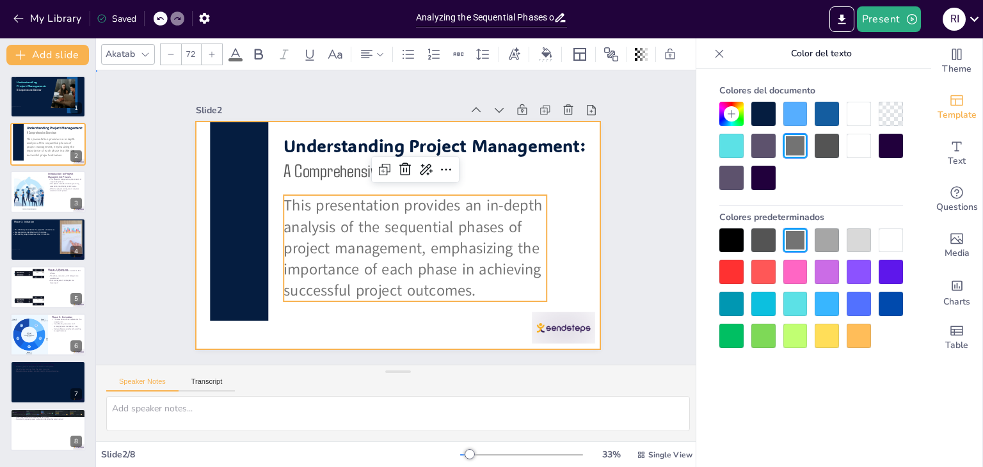
click at [566, 232] on div at bounding box center [389, 233] width 465 height 400
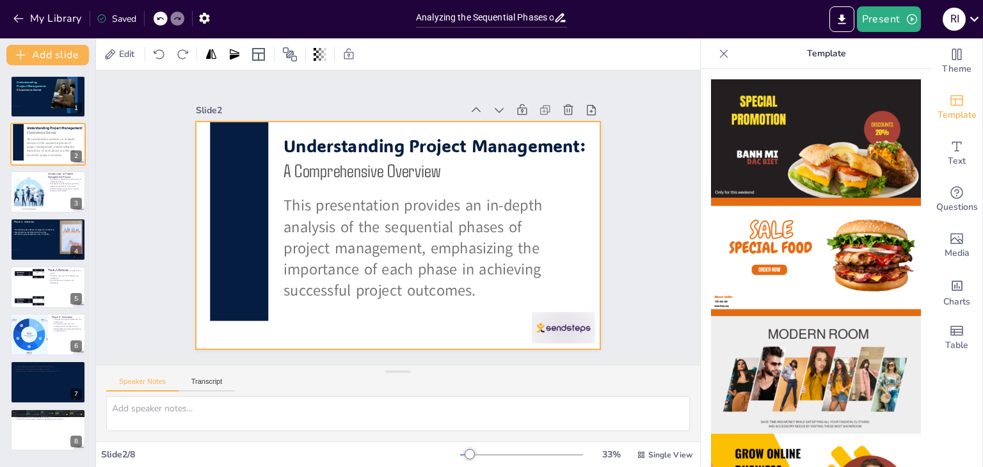
click at [450, 221] on span "This presentation provides an in-depth analysis of the sequential phases of pro…" at bounding box center [370, 234] width 157 height 269
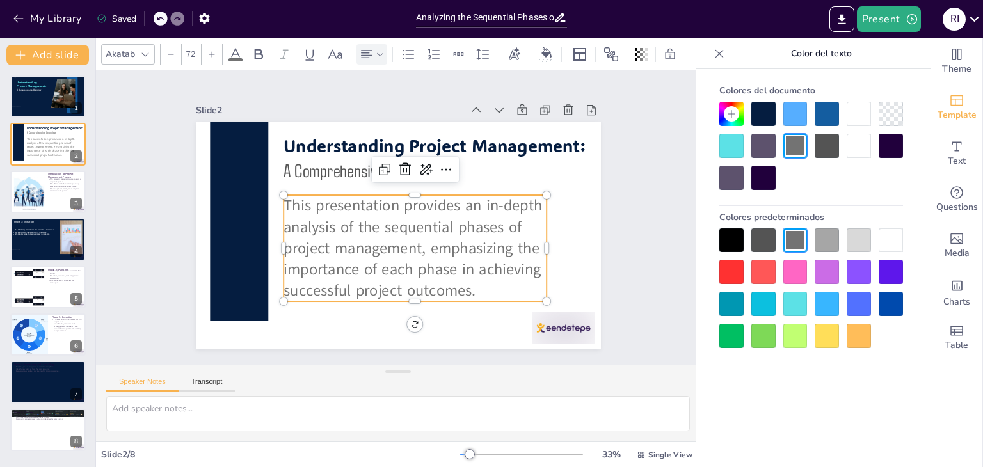
click at [378, 53] on icon at bounding box center [380, 54] width 9 height 9
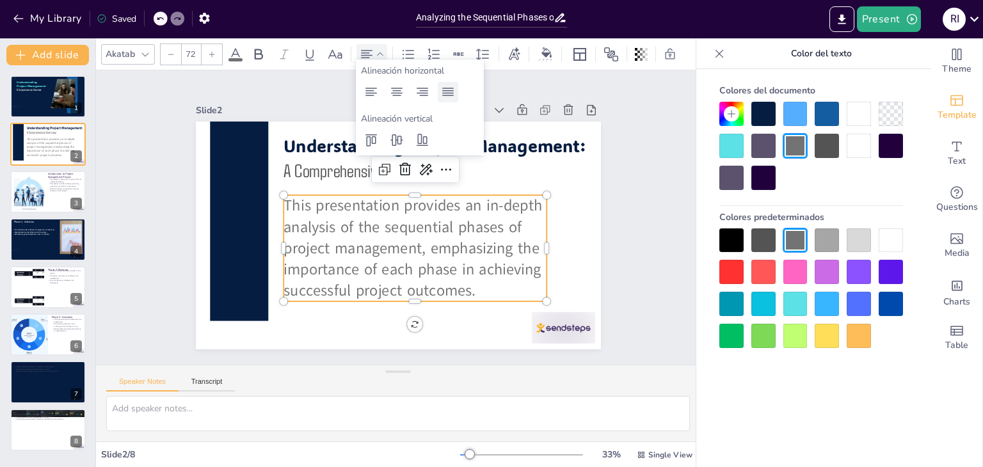
click at [441, 93] on icon at bounding box center [447, 91] width 15 height 15
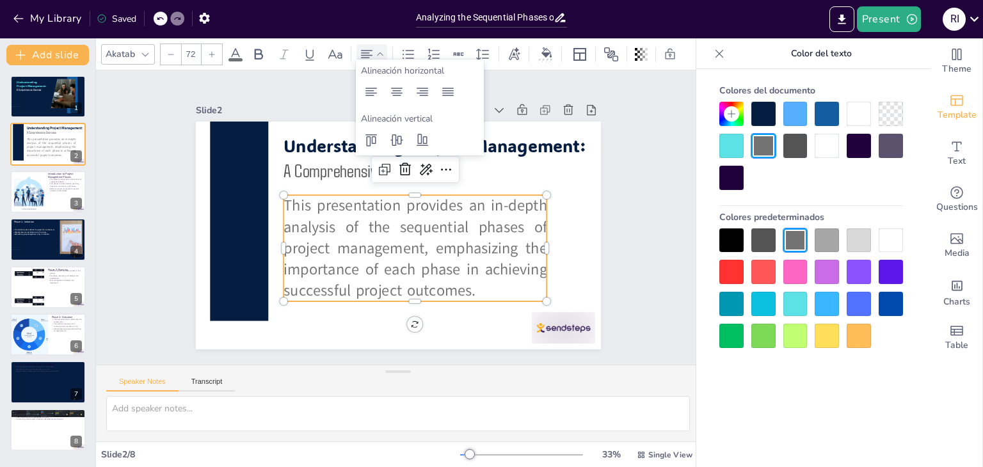
click at [594, 207] on div "Slide 1 Understanding Project Management: A Comprehensive Overview Slide 2 This…" at bounding box center [398, 217] width 541 height 493
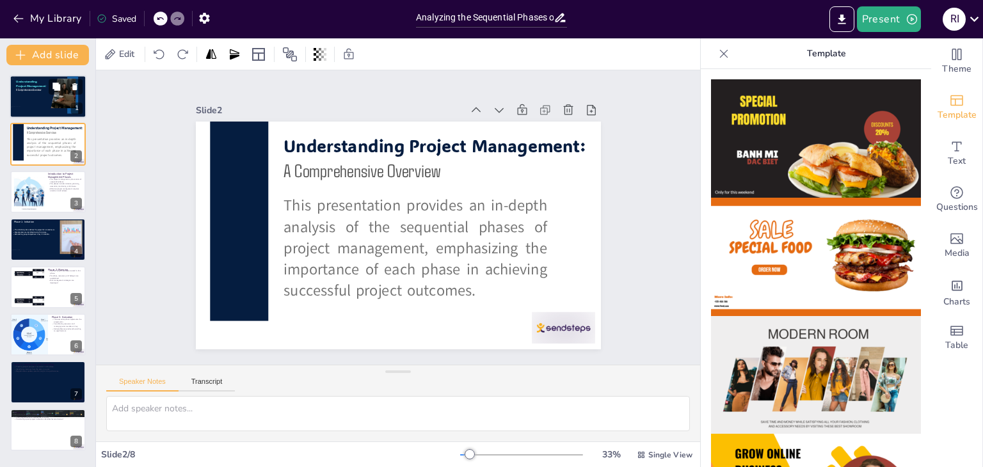
click at [27, 99] on div at bounding box center [48, 97] width 77 height 44
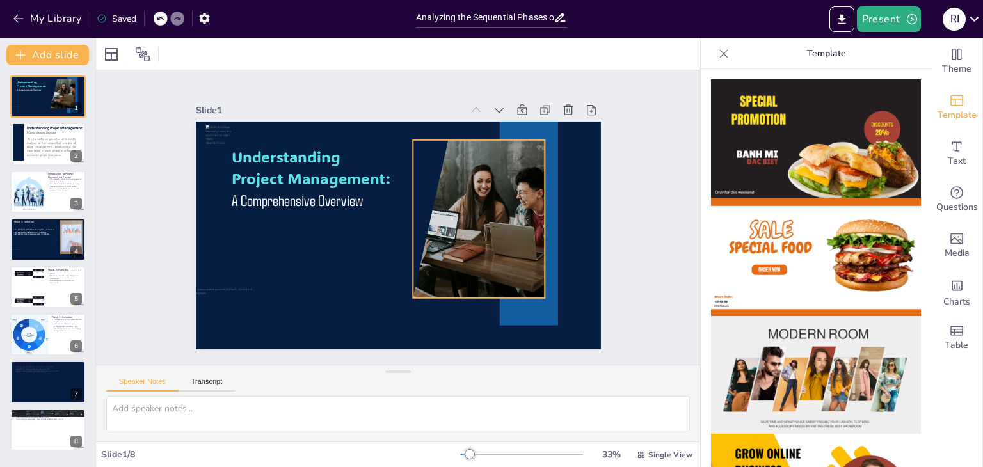
click at [402, 159] on div at bounding box center [416, 139] width 182 height 162
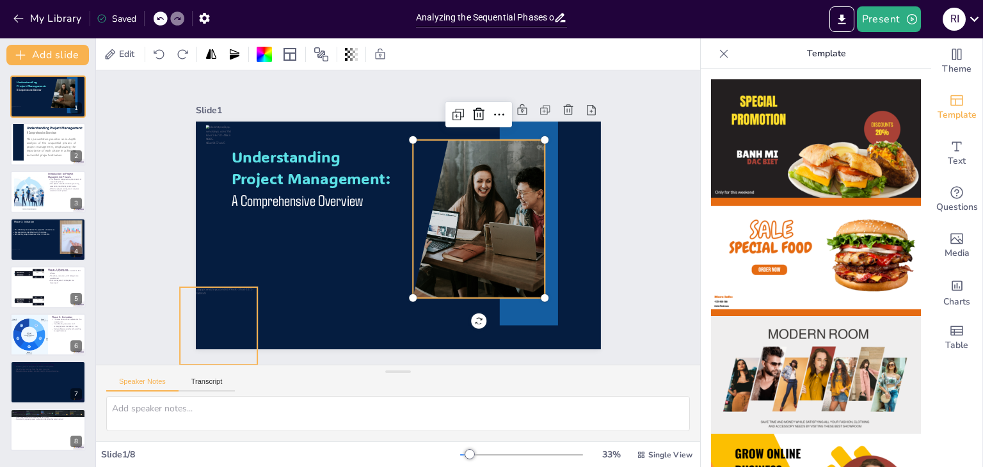
click at [229, 93] on div at bounding box center [271, 50] width 85 height 85
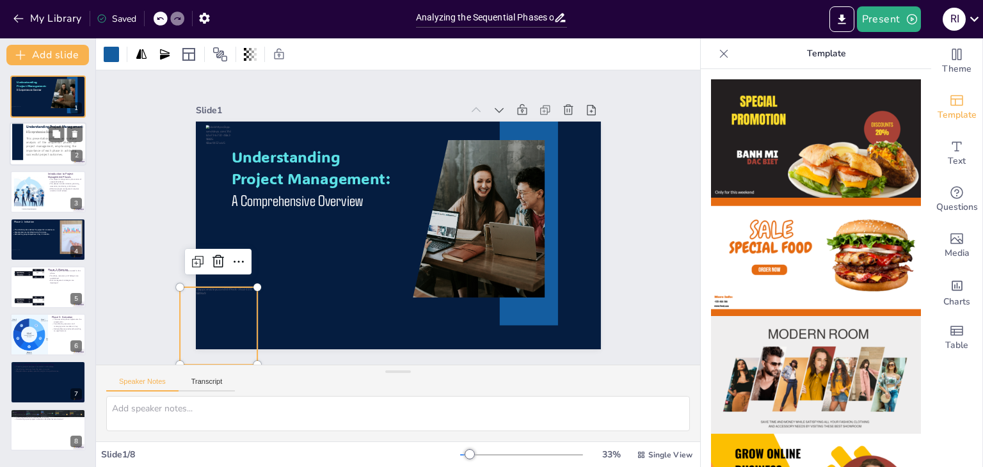
click at [33, 145] on span "This presentation provides an in-depth analysis of the sequential phases of pro…" at bounding box center [51, 147] width 50 height 20
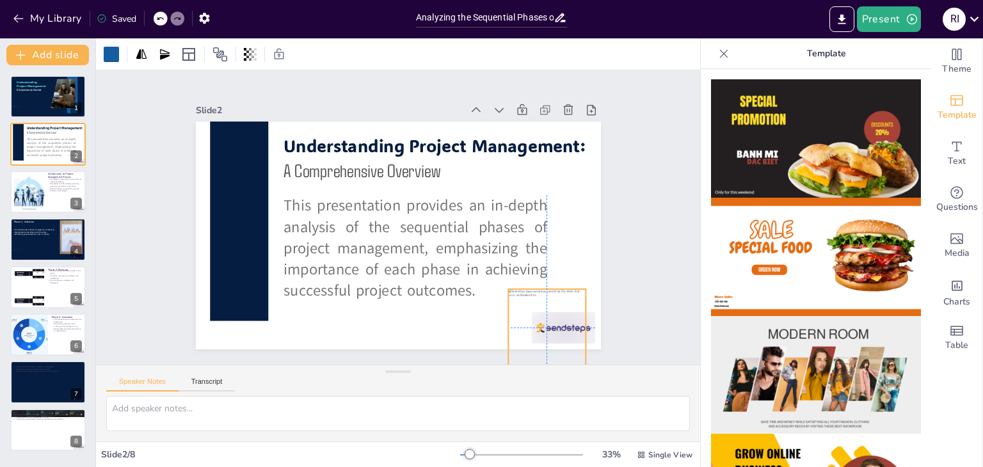
drag, startPoint x: 211, startPoint y: 317, endPoint x: 540, endPoint y: 316, distance: 328.9
click at [472, 86] on div at bounding box center [419, 34] width 106 height 106
click at [327, 364] on icon at bounding box center [318, 373] width 18 height 18
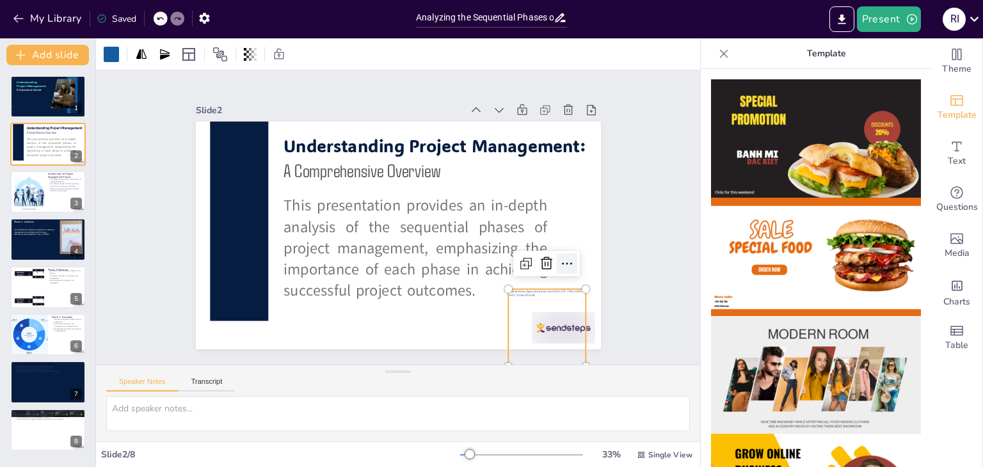
click at [343, 372] on icon at bounding box center [334, 380] width 17 height 17
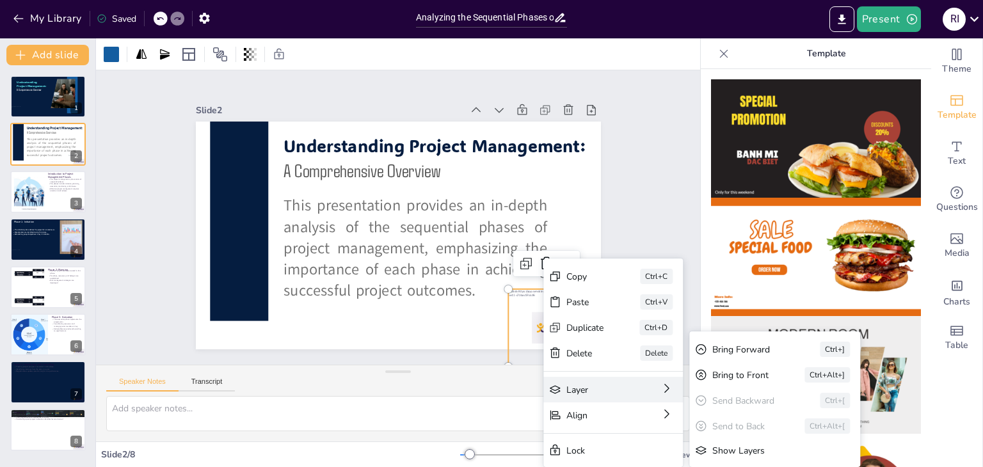
click at [123, 401] on div "Layer Bring Forward Ctrl+] Bring to Front Ctrl+Alt+] Send Backward Ctrl+[ Send …" at bounding box center [96, 472] width 54 height 142
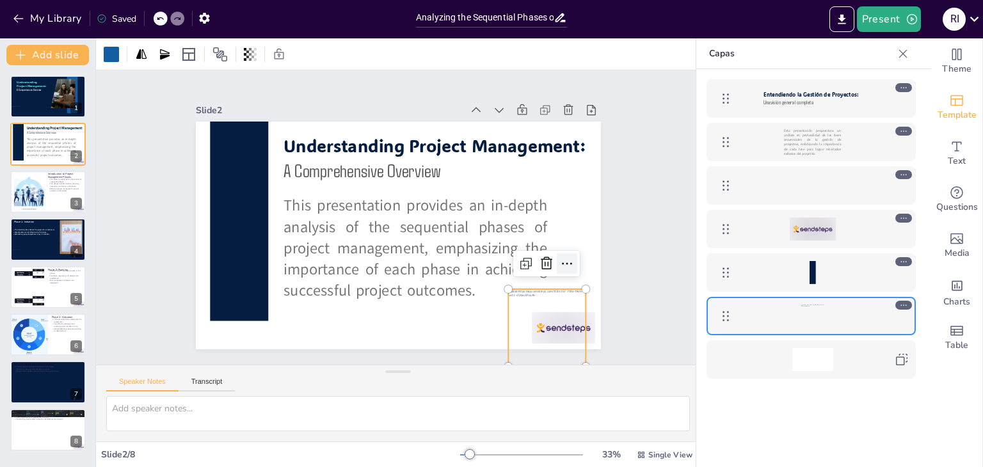
click at [298, 343] on icon at bounding box center [287, 353] width 20 height 20
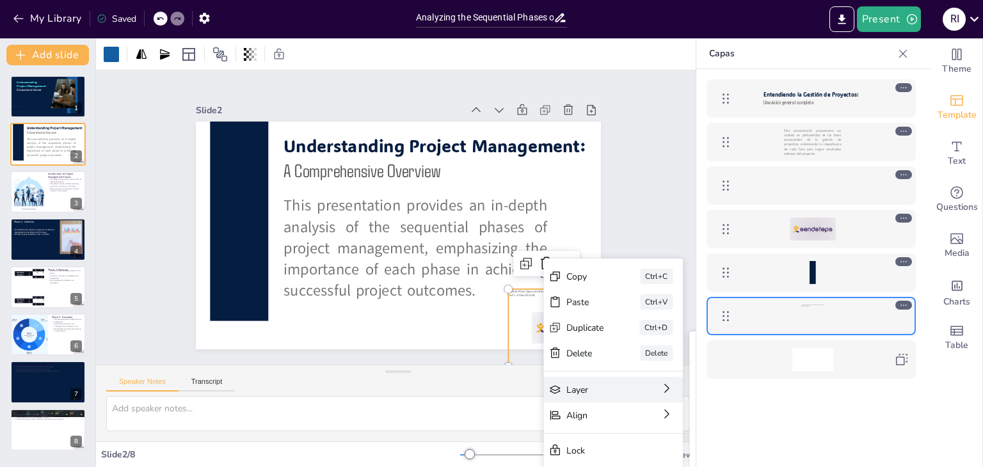
click at [384, 340] on div at bounding box center [376, 346] width 13 height 13
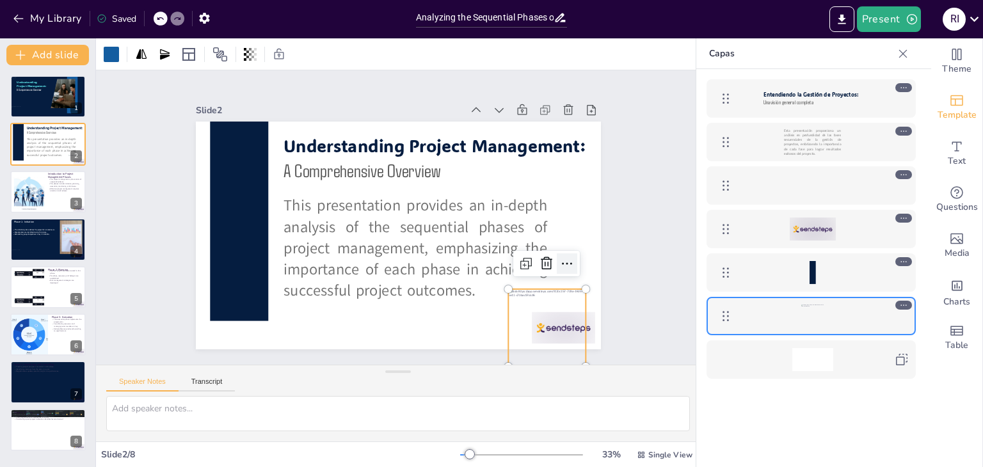
click at [488, 363] on icon at bounding box center [477, 374] width 22 height 22
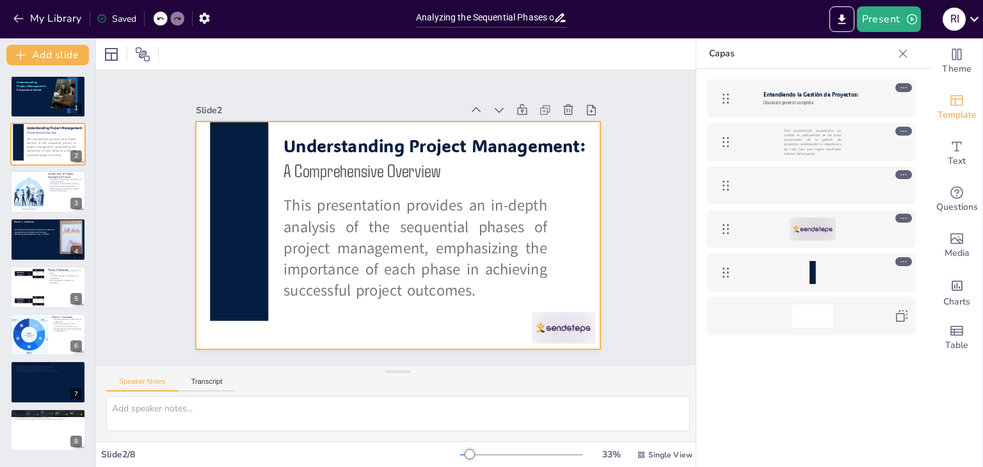
click at [539, 301] on div at bounding box center [390, 233] width 463 height 373
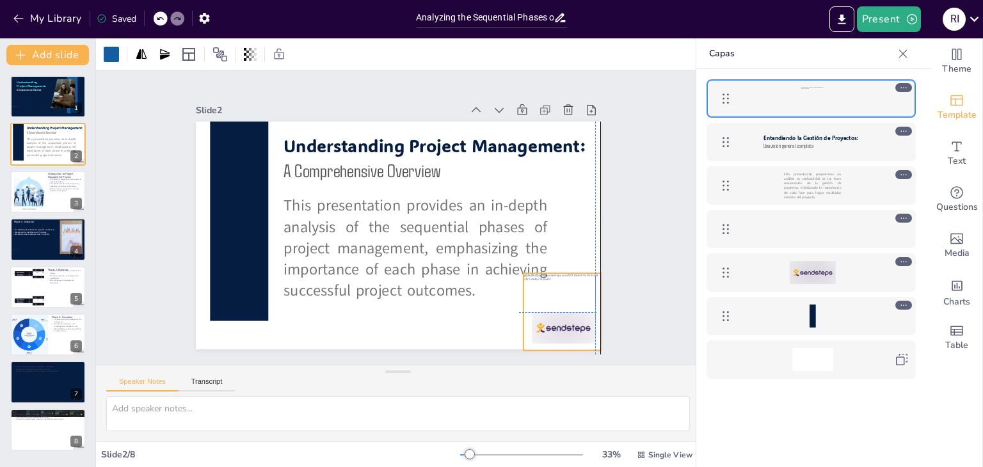
drag, startPoint x: 215, startPoint y: 319, endPoint x: 552, endPoint y: 305, distance: 337.5
click at [375, 99] on div at bounding box center [321, 45] width 108 height 108
click at [559, 308] on icon at bounding box center [549, 318] width 20 height 20
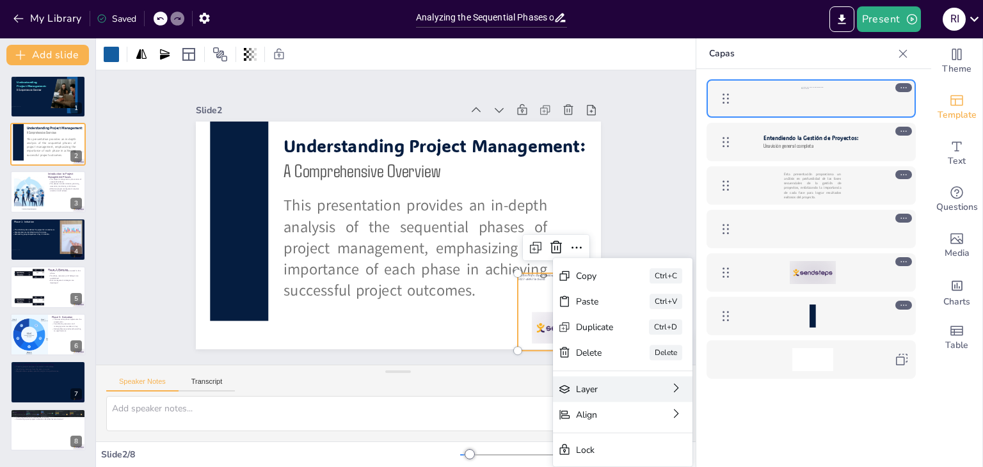
click at [695, 417] on div "Layer" at bounding box center [724, 426] width 58 height 18
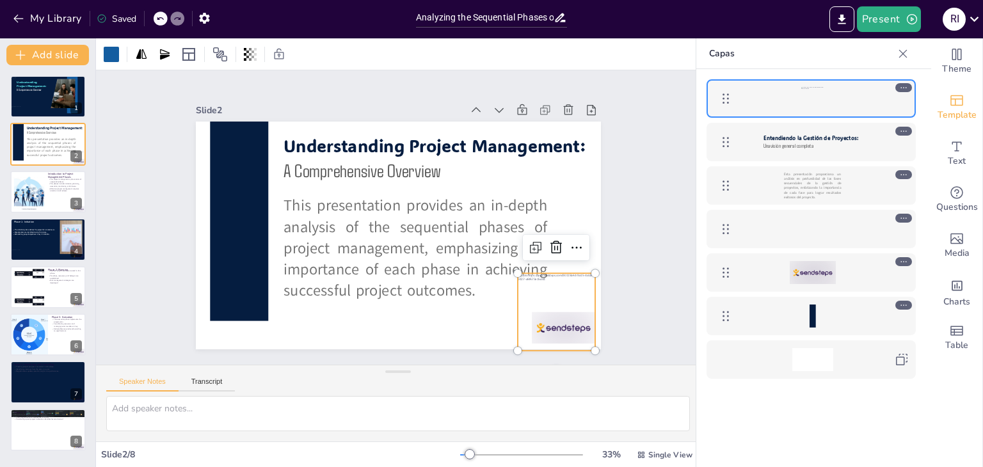
click at [755, 388] on div "Entendiendo la Gestión de Proyectos: Una visión general completa Esta presentac…" at bounding box center [811, 287] width 230 height 436
click at [612, 277] on div "Slide 1 Understanding Project Management: A Comprehensive Overview Slide 2 This…" at bounding box center [397, 217] width 545 height 466
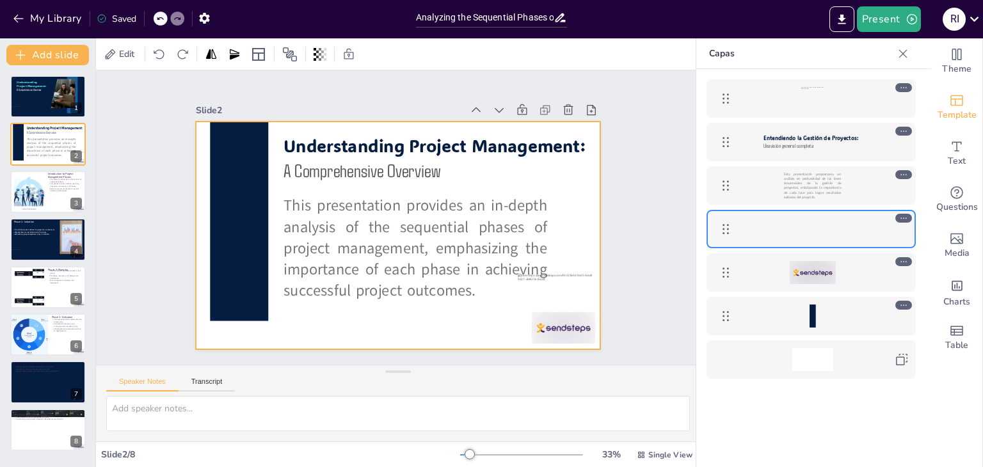
click at [587, 287] on div at bounding box center [394, 200] width 443 height 307
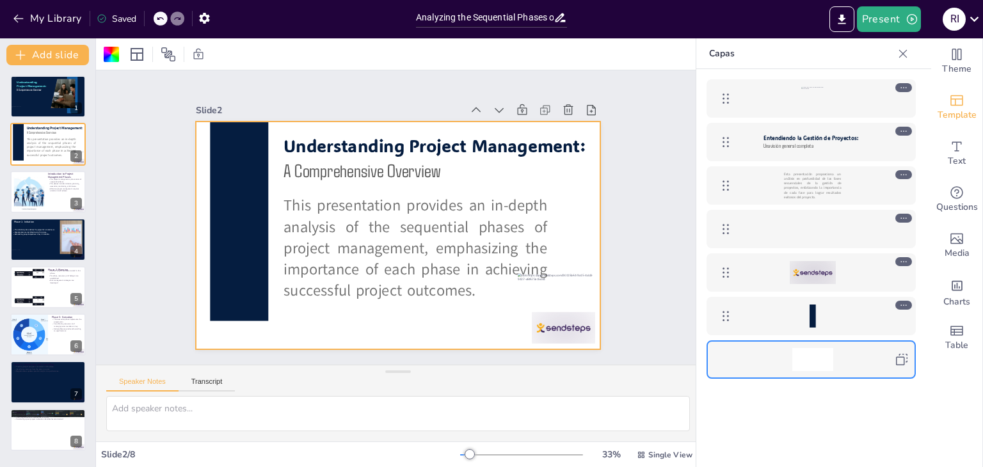
click at [540, 326] on div at bounding box center [487, 379] width 106 height 106
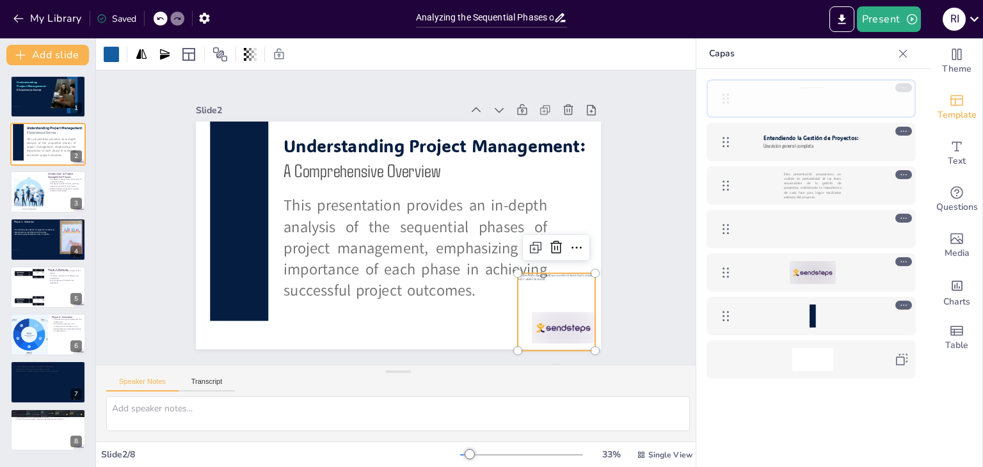
click at [722, 104] on icon at bounding box center [725, 98] width 15 height 15
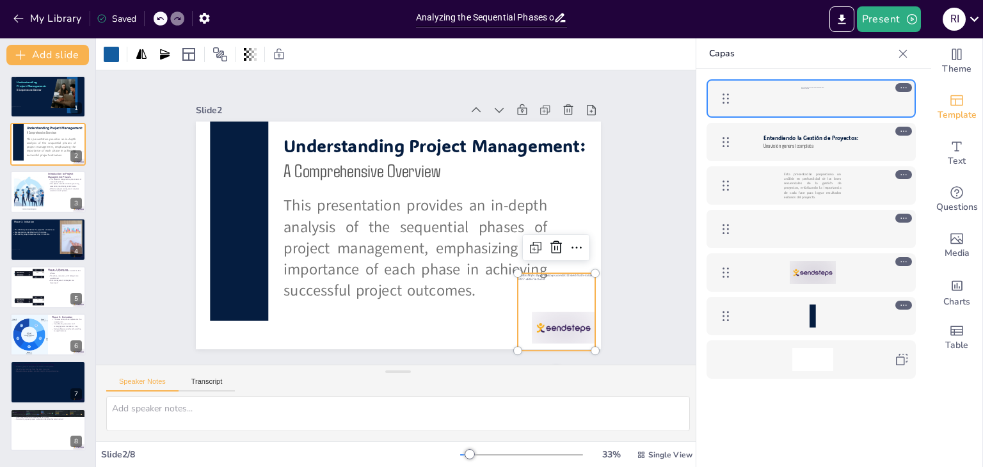
click at [905, 88] on icon at bounding box center [903, 87] width 9 height 9
click at [570, 282] on icon at bounding box center [566, 284] width 10 height 4
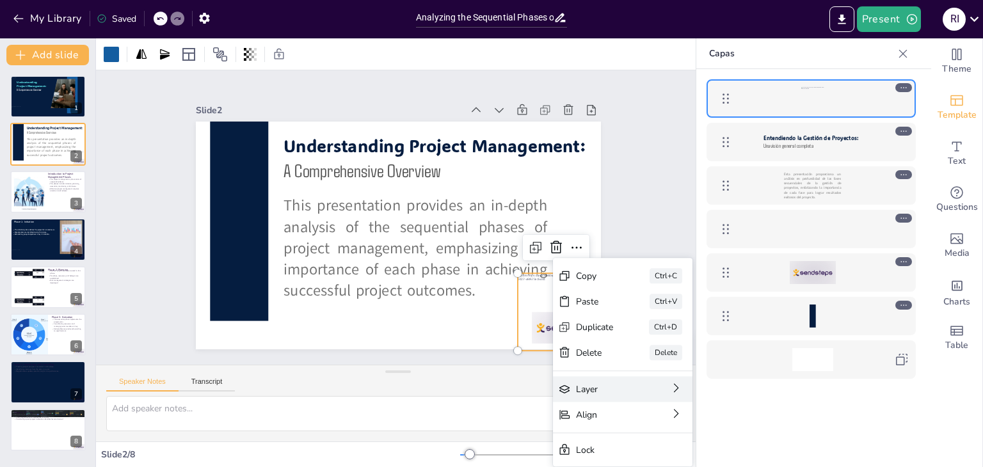
click at [300, 372] on div "Speaker Notes Transcript" at bounding box center [398, 380] width 604 height 31
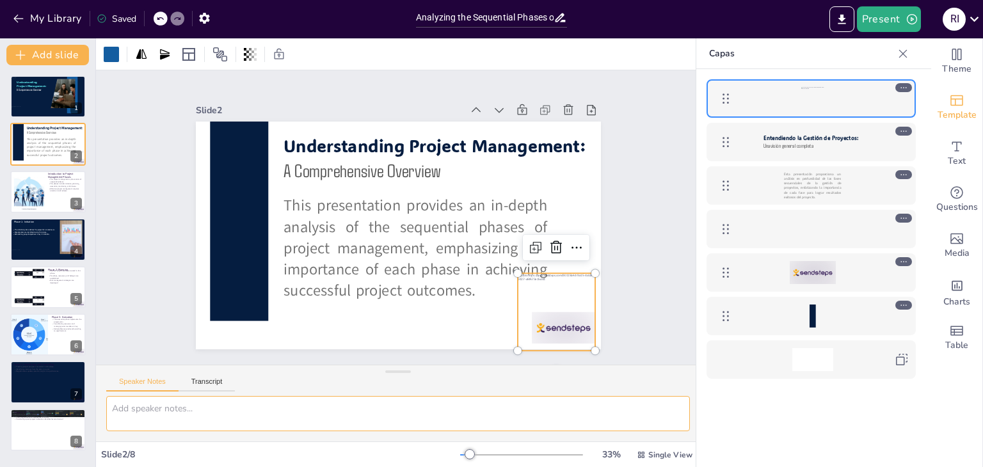
click at [573, 404] on textarea at bounding box center [398, 413] width 584 height 35
click at [553, 287] on div at bounding box center [556, 311] width 77 height 77
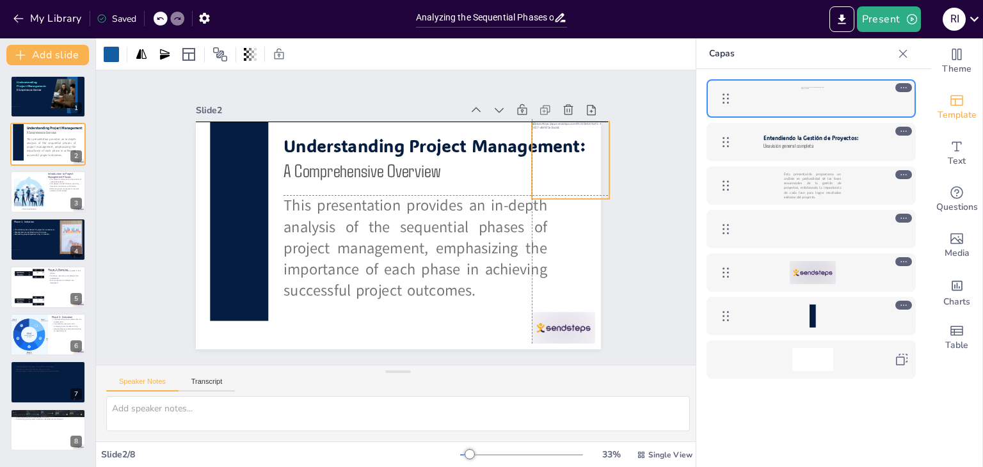
drag, startPoint x: 553, startPoint y: 287, endPoint x: 566, endPoint y: 133, distance: 154.7
click at [566, 235] on div at bounding box center [564, 289] width 109 height 109
click at [607, 264] on div "Slide 1 Understanding Project Management: A Comprehensive Overview Slide 2 This…" at bounding box center [398, 217] width 543 height 434
click at [562, 235] on div at bounding box center [564, 289] width 109 height 109
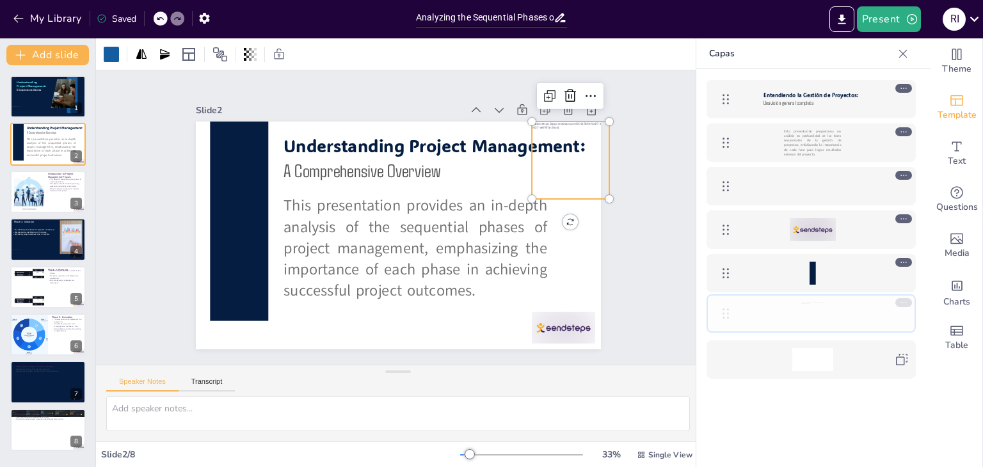
drag, startPoint x: 724, startPoint y: 94, endPoint x: 722, endPoint y: 295, distance: 200.9
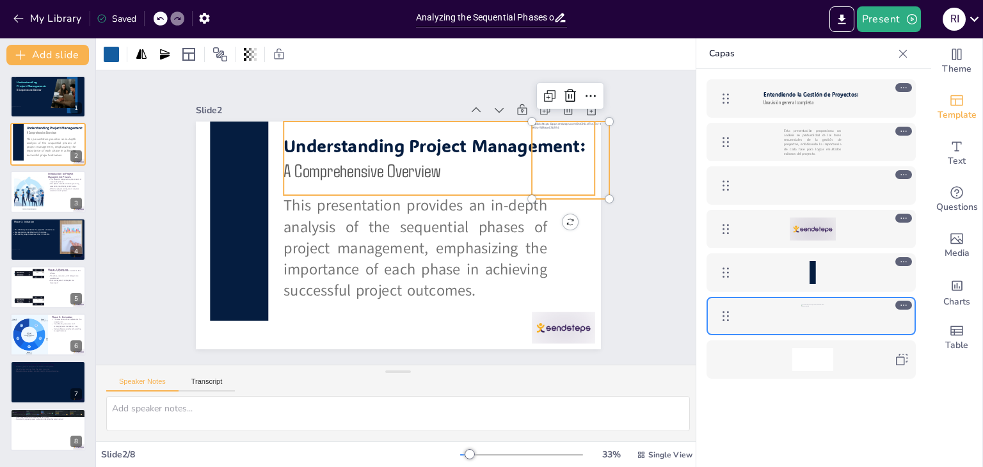
click at [489, 159] on p "A Comprehensive Overview" at bounding box center [451, 185] width 304 height 121
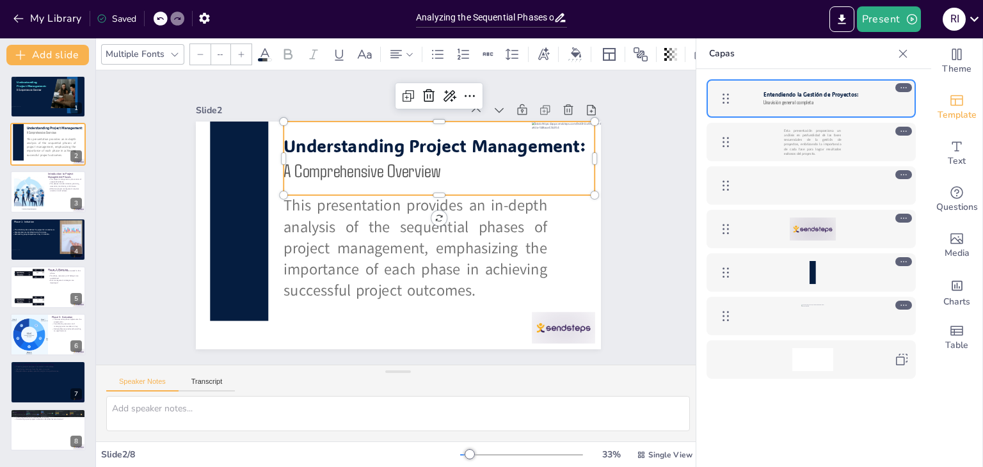
click at [545, 167] on p "A Comprehensive Overview" at bounding box center [448, 180] width 310 height 90
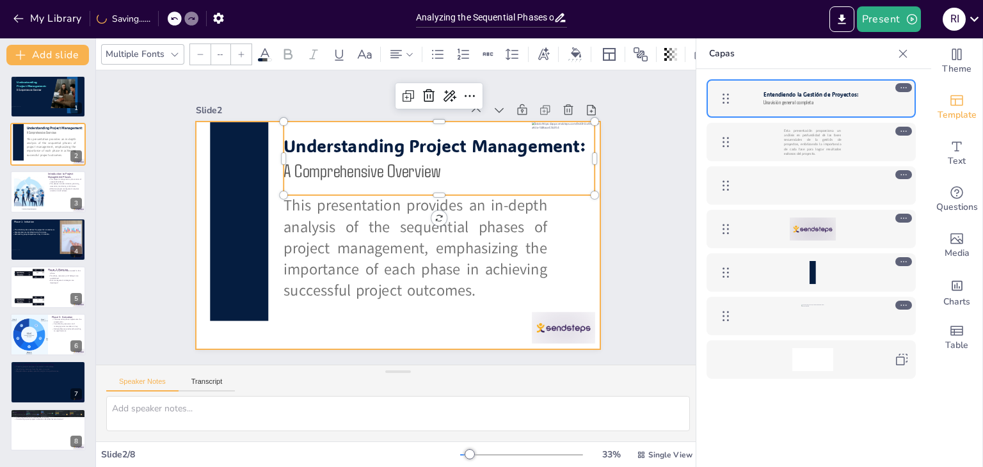
click at [571, 251] on div at bounding box center [389, 233] width 465 height 400
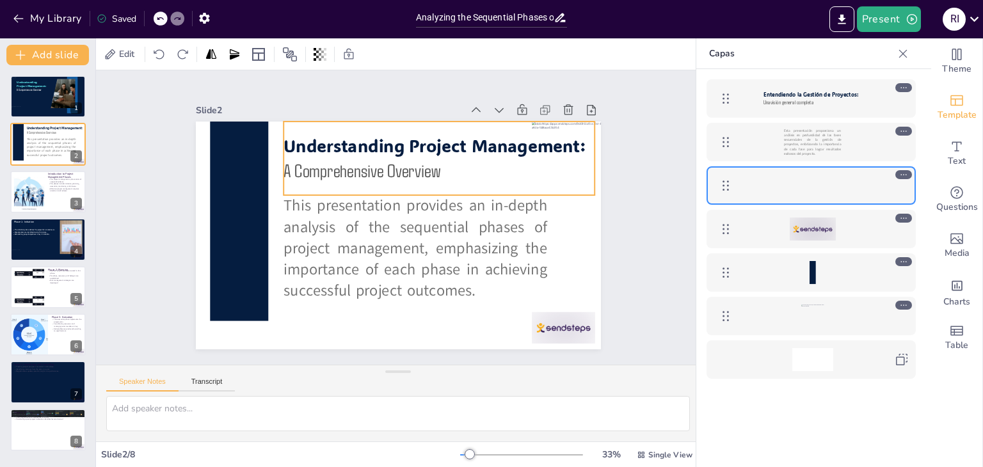
click at [516, 178] on p "A Comprehensive Overview" at bounding box center [455, 242] width 121 height 304
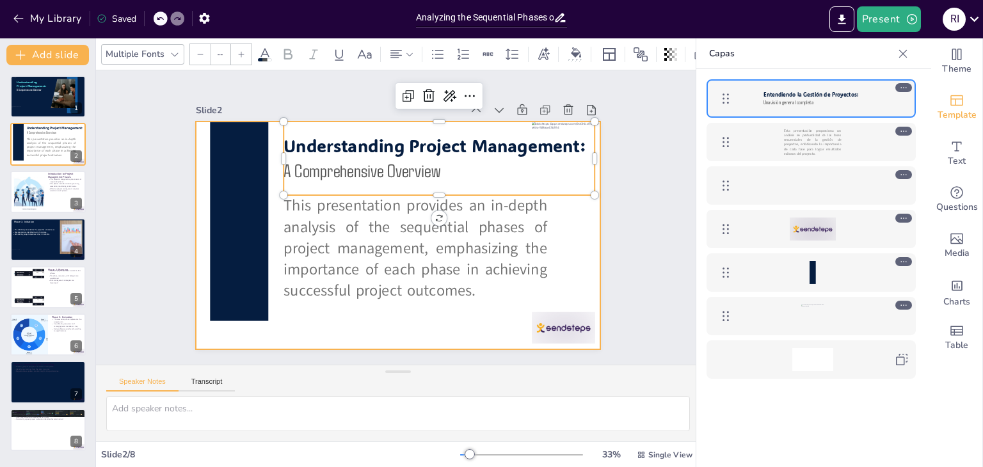
click at [566, 204] on div at bounding box center [387, 232] width 461 height 422
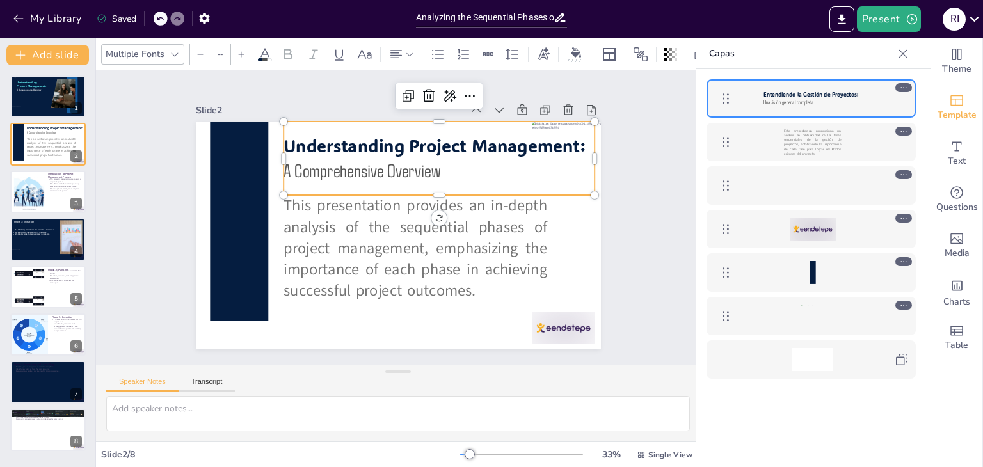
click at [523, 166] on p "A Comprehensive Overview" at bounding box center [399, 280] width 249 height 228
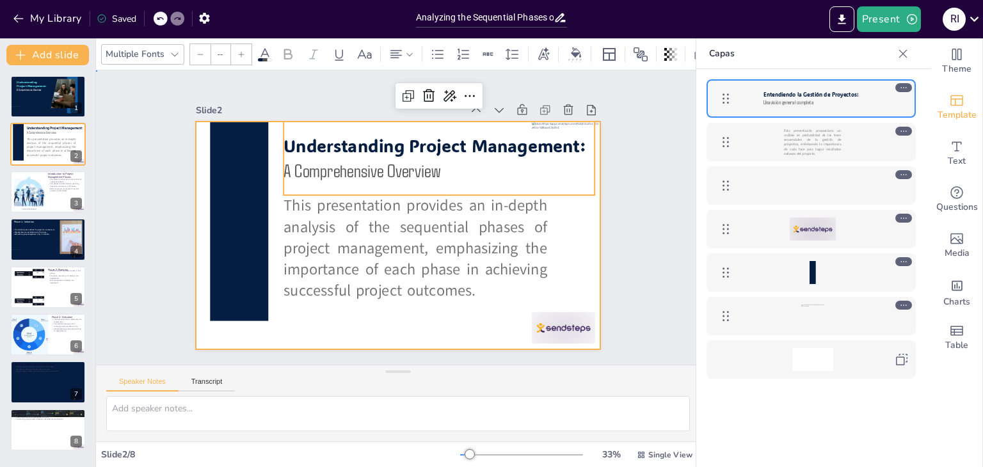
click at [578, 203] on div at bounding box center [386, 231] width 454 height 440
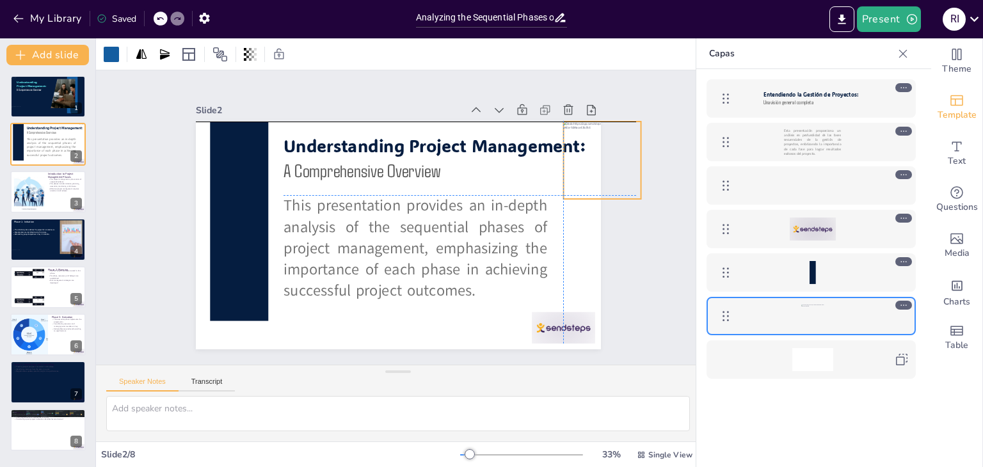
drag, startPoint x: 586, startPoint y: 157, endPoint x: 613, endPoint y: 156, distance: 26.9
click at [577, 156] on div "Slide 1 Understanding Project Management: A Comprehensive Overview Slide 2 This…" at bounding box center [397, 217] width 357 height 521
drag, startPoint x: 607, startPoint y: 166, endPoint x: 587, endPoint y: 164, distance: 19.2
click at [587, 164] on div "Slide 1 Understanding Project Management: A Comprehensive Overview Slide 2 This…" at bounding box center [397, 218] width 493 height 541
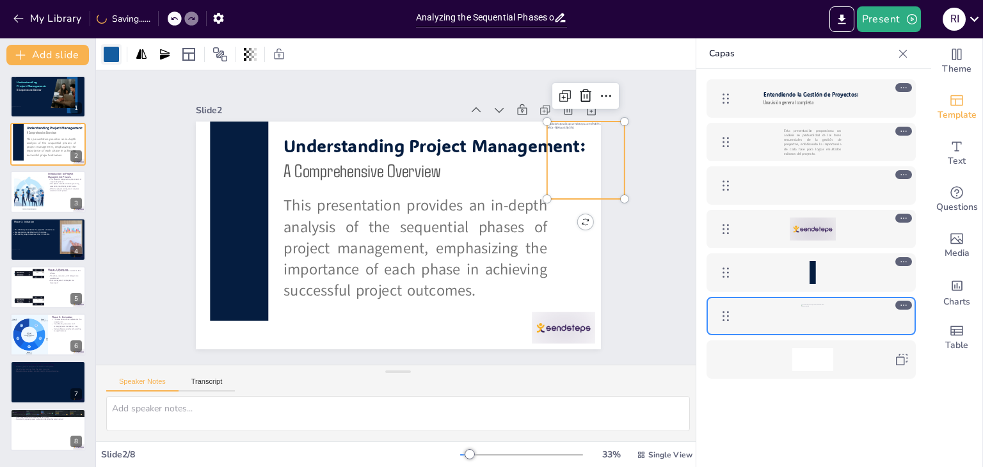
click at [113, 51] on div at bounding box center [111, 54] width 15 height 15
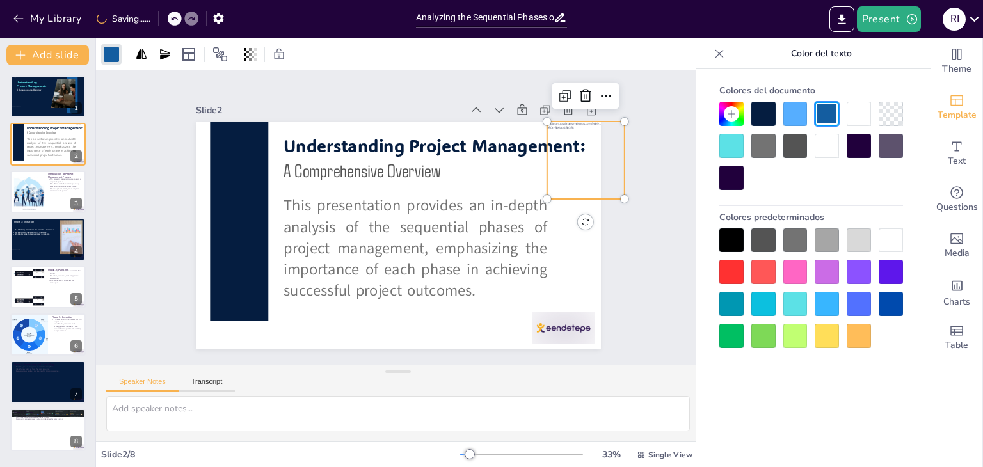
click at [735, 147] on div at bounding box center [731, 146] width 24 height 24
click at [623, 237] on div "Slide 1 Understanding Project Management: A Comprehensive Overview Slide 2 This…" at bounding box center [398, 217] width 515 height 530
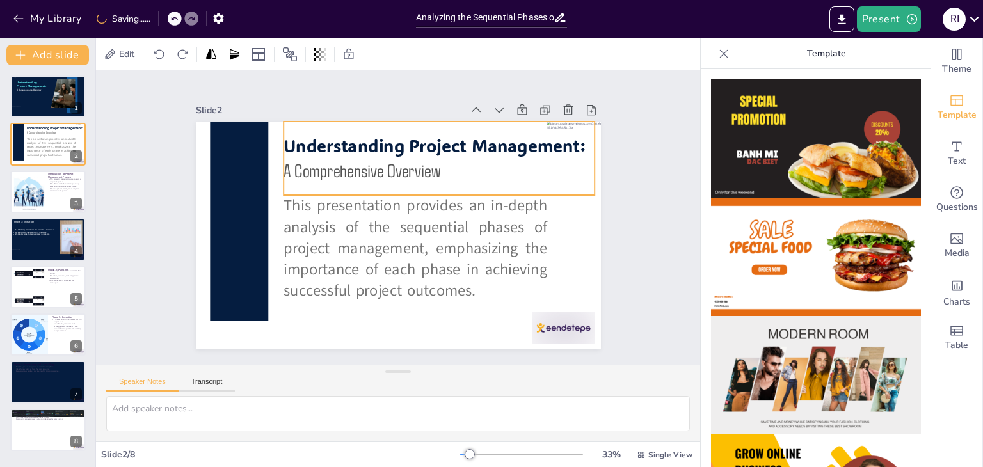
click at [564, 180] on div "Understanding Project Management: A Comprehensive Overview" at bounding box center [466, 193] width 295 height 243
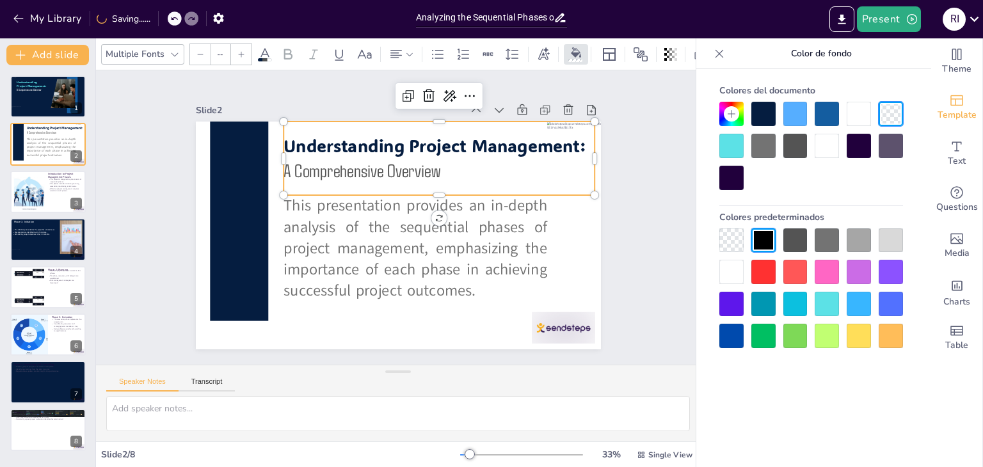
click at [577, 169] on div "Slide 1 Understanding Project Management: A Comprehensive Overview Slide 2 This…" at bounding box center [397, 217] width 357 height 521
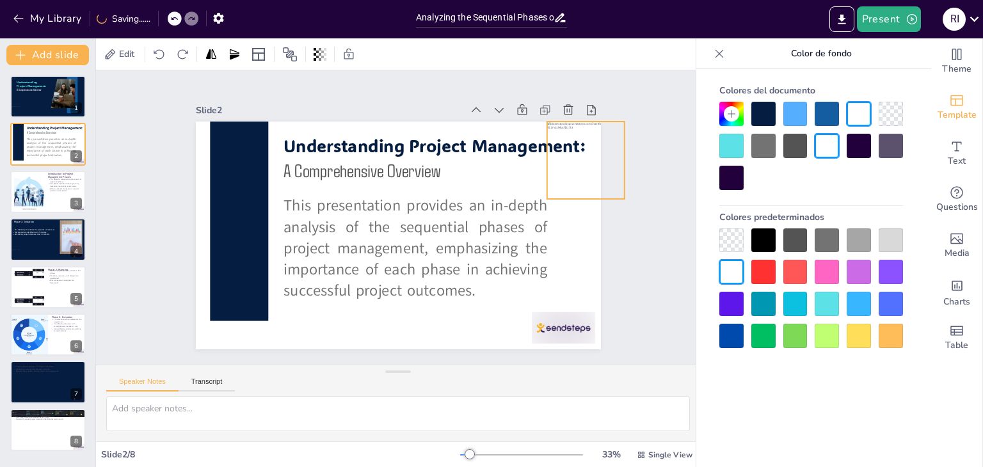
click at [588, 165] on div at bounding box center [590, 180] width 85 height 85
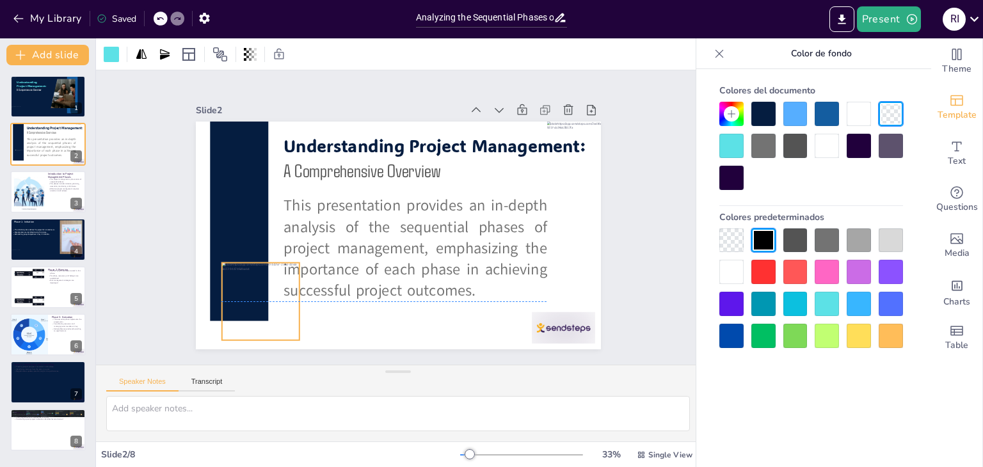
drag, startPoint x: 594, startPoint y: 168, endPoint x: 269, endPoint y: 308, distance: 353.7
click at [269, 308] on div "Slide 1 Understanding Project Management: A Comprehensive Overview Slide 2 This…" at bounding box center [397, 217] width 530 height 515
click at [440, 122] on icon at bounding box center [451, 111] width 22 height 22
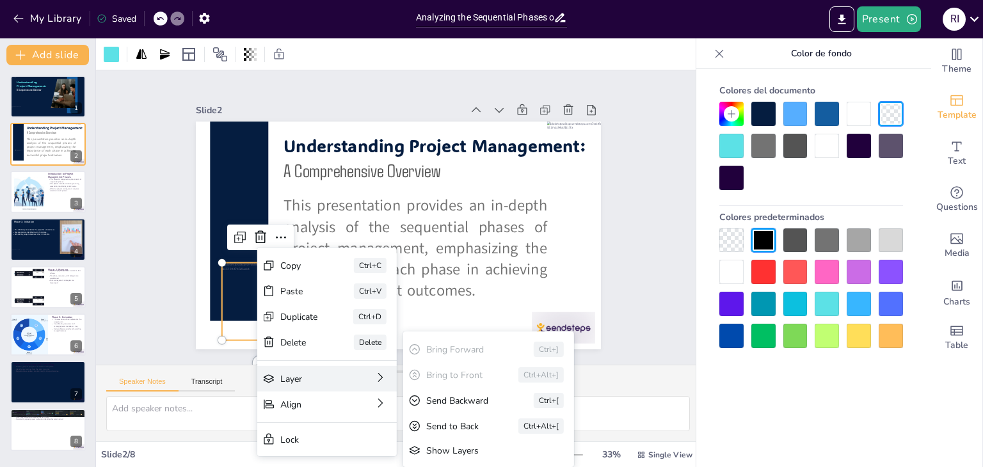
click at [445, 448] on icon at bounding box center [452, 455] width 14 height 14
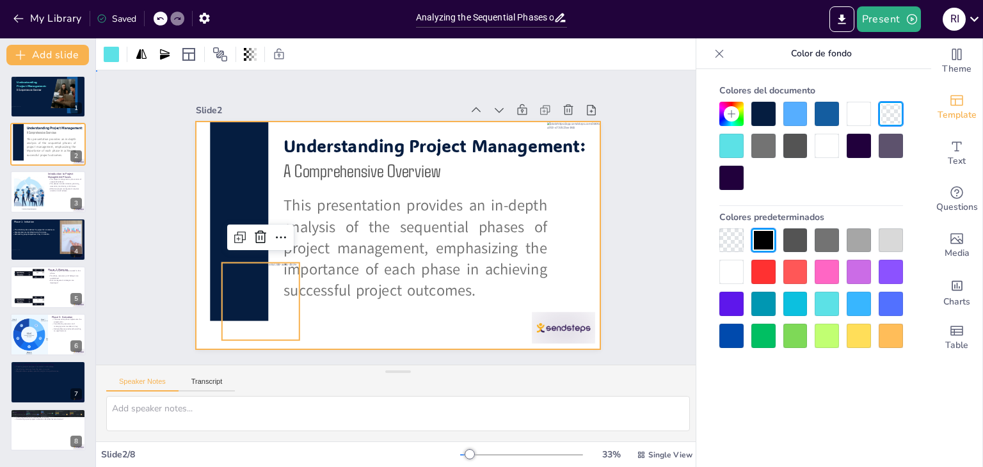
click at [349, 308] on div at bounding box center [387, 232] width 461 height 422
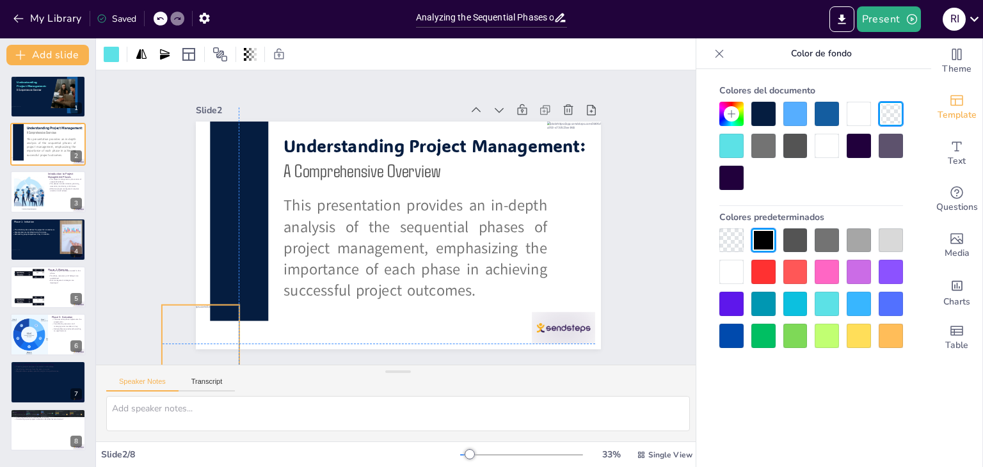
drag, startPoint x: 276, startPoint y: 306, endPoint x: 218, endPoint y: 344, distance: 69.6
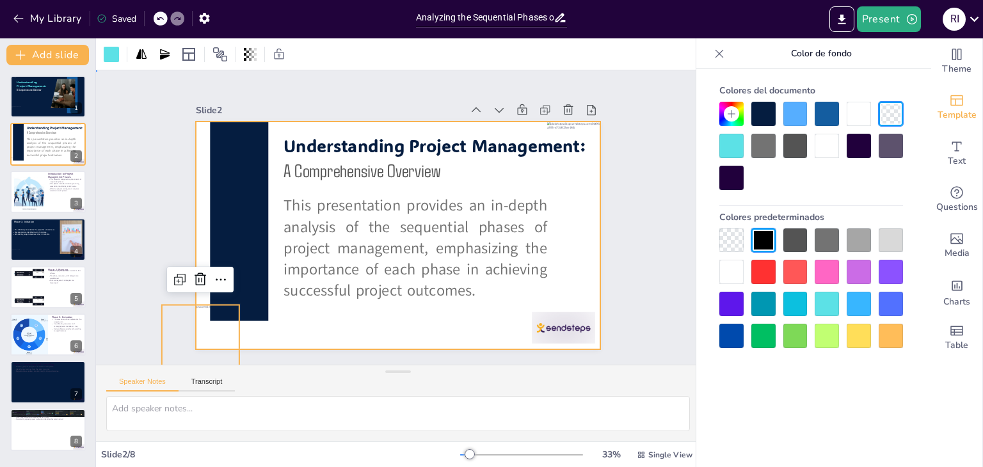
click at [267, 335] on div at bounding box center [383, 206] width 422 height 461
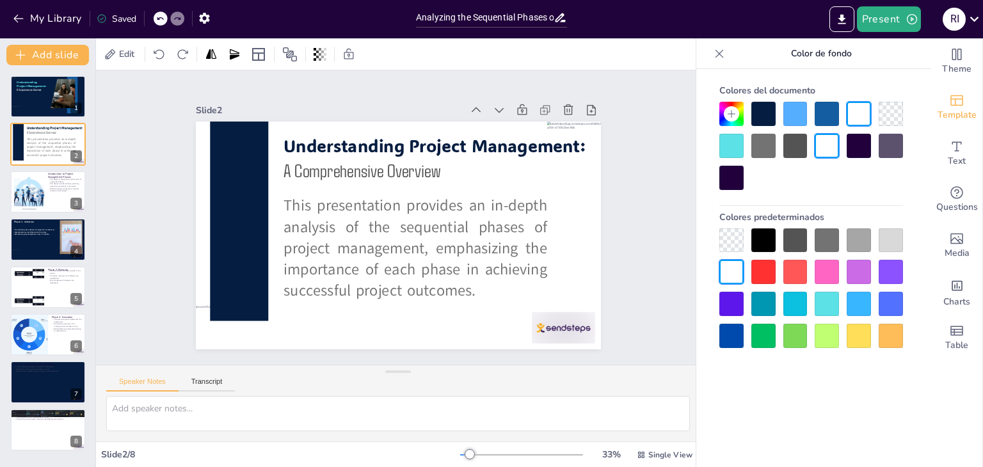
click at [409, 384] on div "Speaker Notes Transcript" at bounding box center [398, 380] width 604 height 31
click at [24, 98] on div at bounding box center [48, 97] width 77 height 44
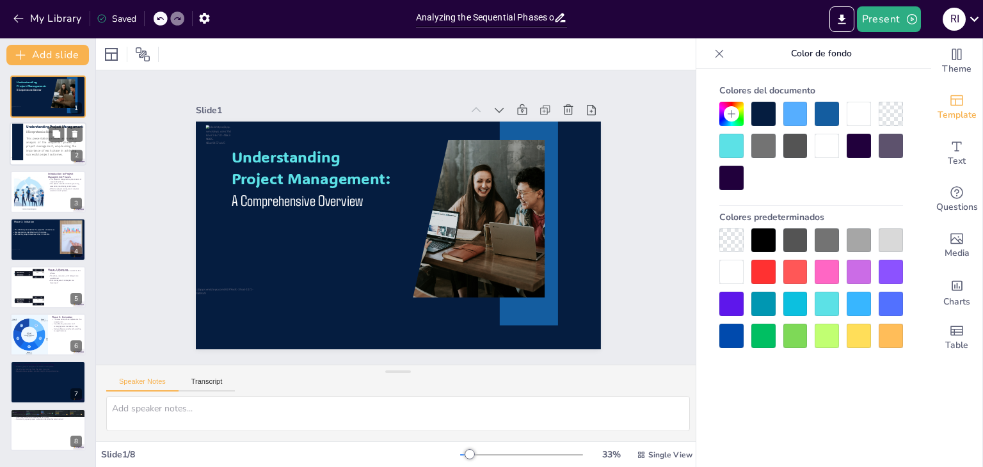
click at [38, 139] on span "This presentation provides an in-depth analysis of the sequential phases of pro…" at bounding box center [51, 147] width 50 height 20
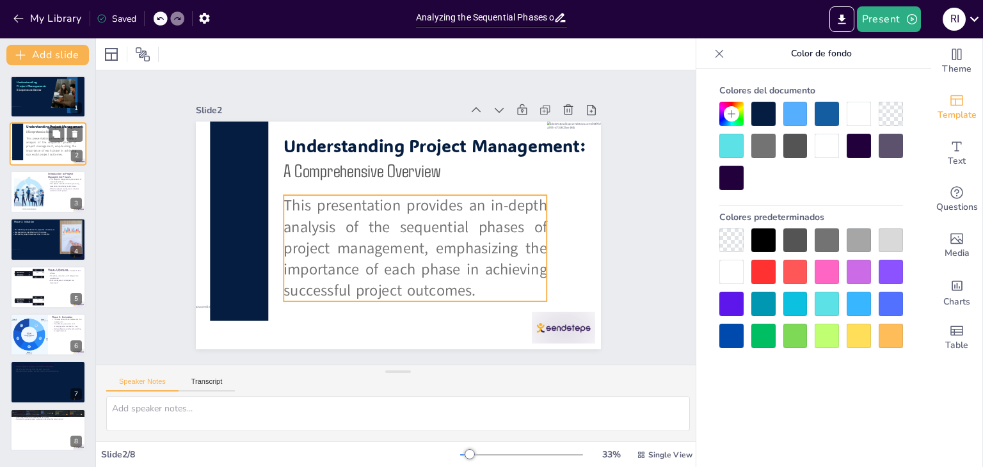
click at [41, 149] on span "This presentation provides an in-depth analysis of the sequential phases of pro…" at bounding box center [51, 147] width 50 height 20
click at [498, 230] on span "This presentation provides an in-depth analysis of the sequential phases of pro…" at bounding box center [411, 246] width 273 height 125
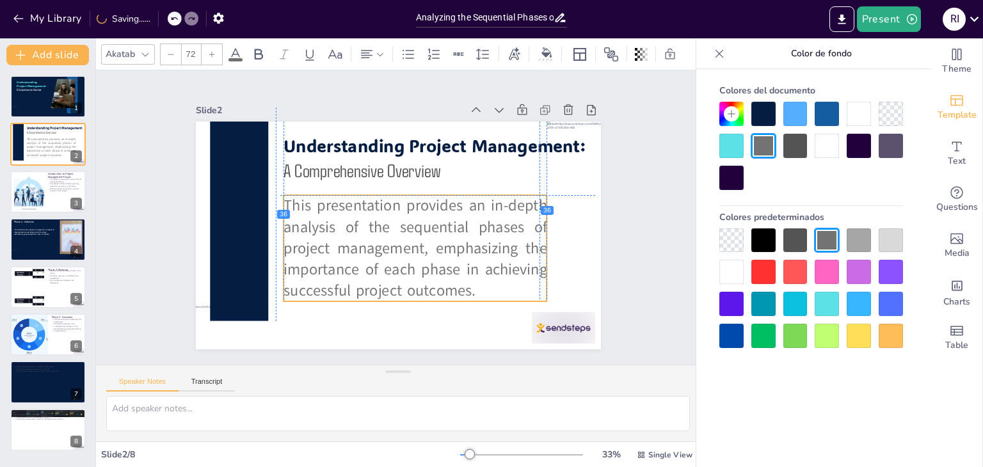
click at [532, 240] on div "This presentation provides an in-depth analysis of the sequential phases of pro…" at bounding box center [481, 265] width 202 height 351
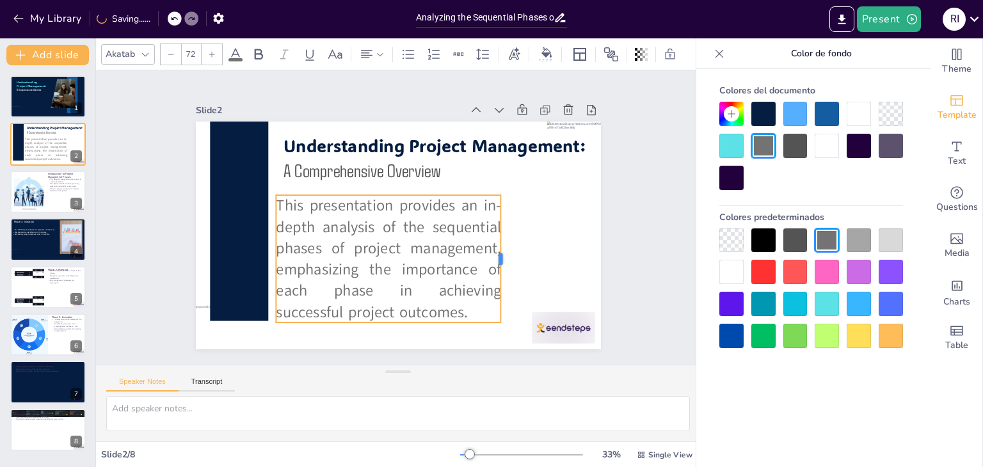
drag, startPoint x: 532, startPoint y: 246, endPoint x: 495, endPoint y: 248, distance: 37.8
click at [443, 314] on div at bounding box center [379, 332] width 127 height 36
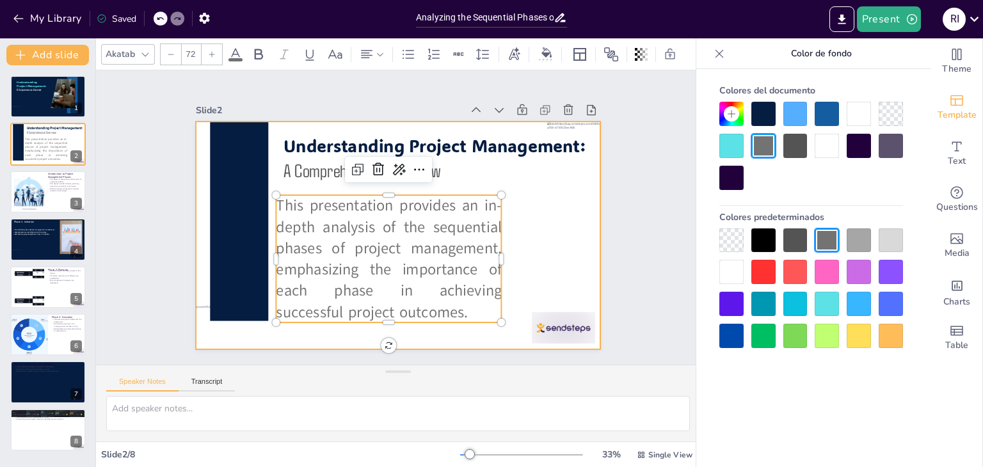
click at [540, 250] on div at bounding box center [398, 236] width 405 height 228
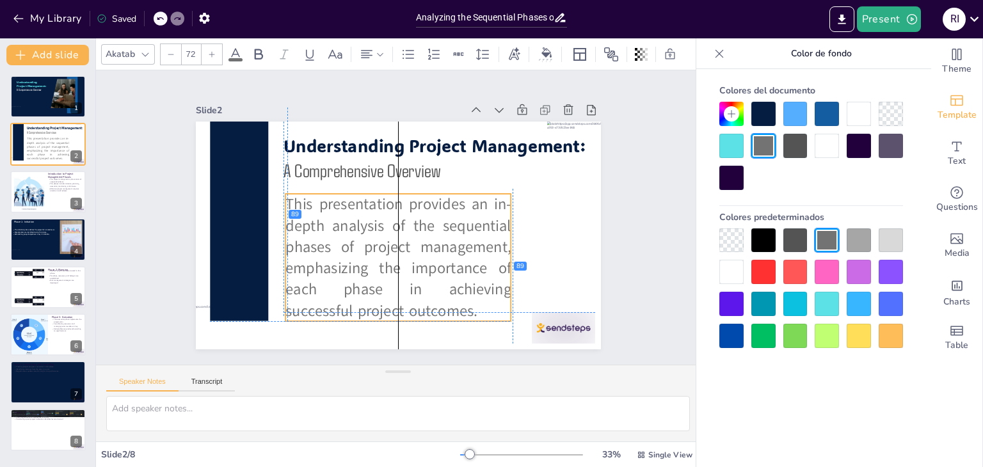
drag, startPoint x: 403, startPoint y: 251, endPoint x: 412, endPoint y: 246, distance: 10.6
click at [412, 246] on span "This presentation provides an in-depth analysis of the sequential phases of pro…" at bounding box center [374, 241] width 257 height 218
click at [475, 242] on span "This presentation provides an in-depth analysis of the sequential phases of pro…" at bounding box center [372, 197] width 206 height 259
click at [517, 244] on div at bounding box center [381, 210] width 373 height 463
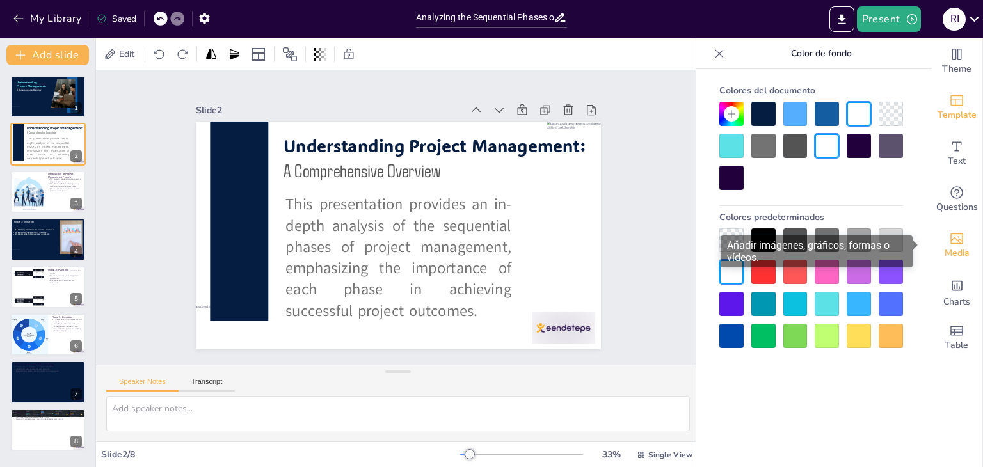
click at [953, 248] on span "Media" at bounding box center [956, 253] width 25 height 14
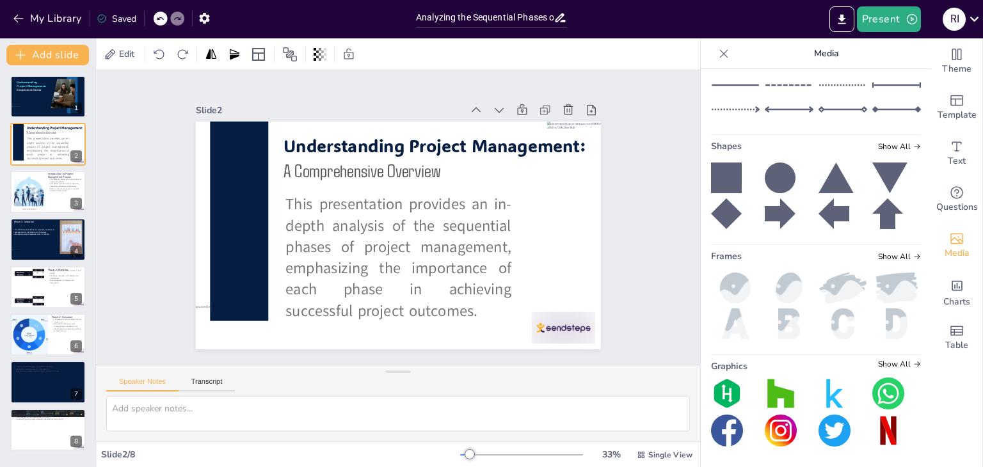
scroll to position [0, 0]
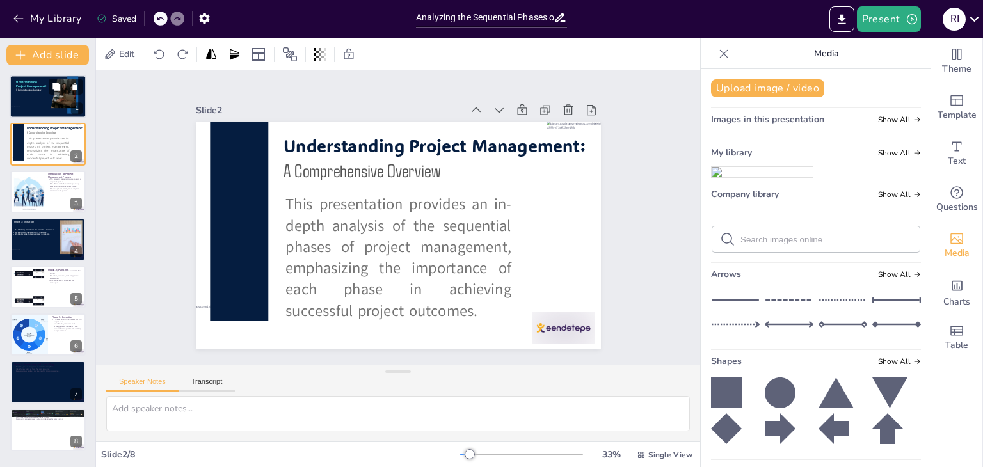
click at [35, 111] on div at bounding box center [48, 97] width 77 height 44
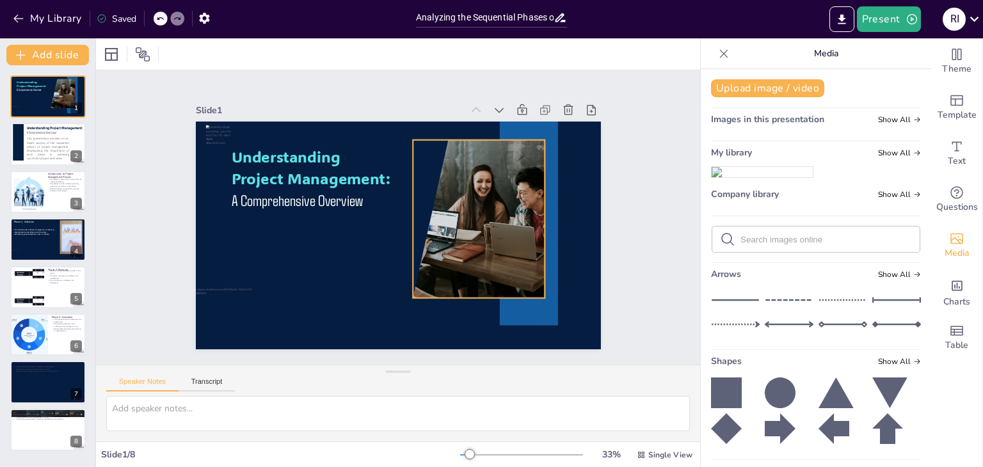
click at [468, 223] on div at bounding box center [426, 283] width 241 height 280
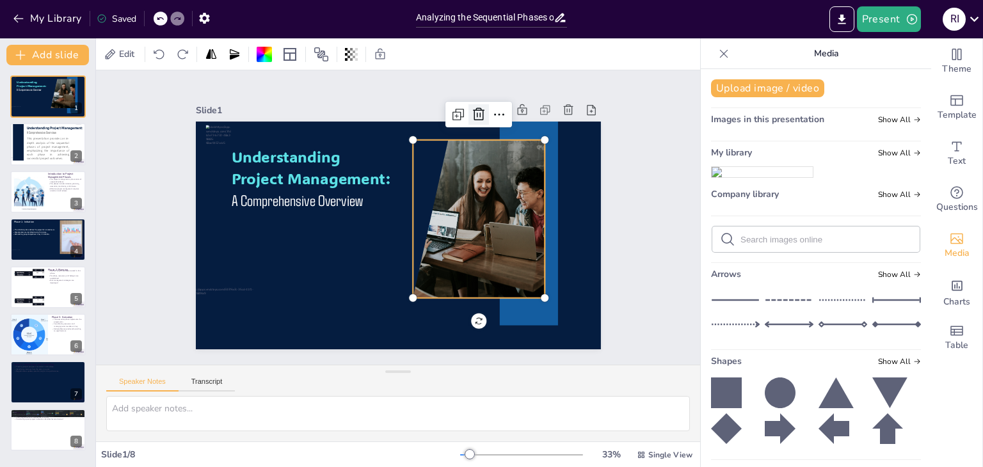
click at [504, 146] on icon at bounding box center [514, 156] width 20 height 20
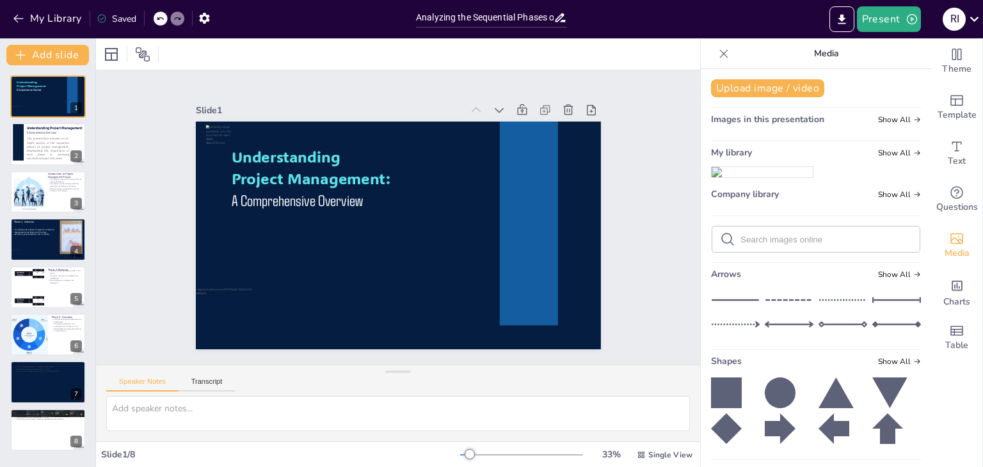
click at [154, 99] on div "Slide 1 Understanding Project Management: A Comprehensive Overview Slide 2 This…" at bounding box center [397, 217] width 545 height 466
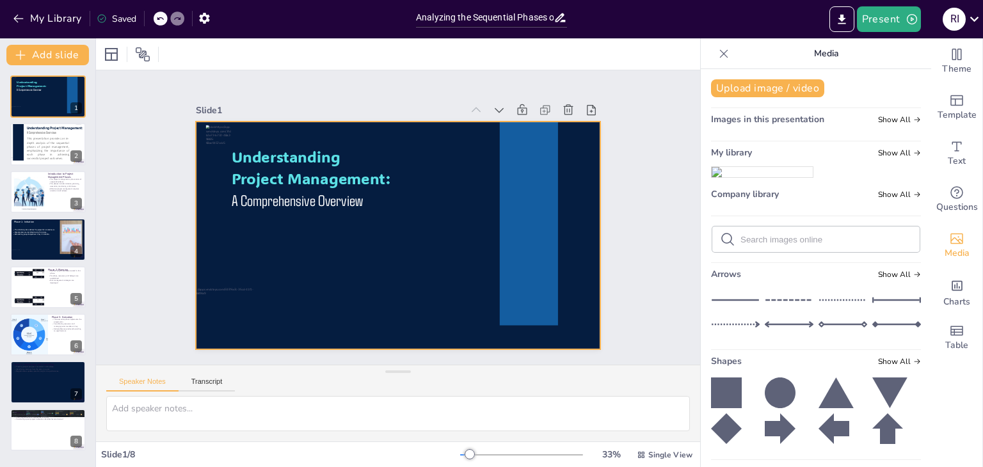
click at [363, 221] on div at bounding box center [384, 229] width 440 height 453
click at [155, 19] on div at bounding box center [161, 19] width 14 height 14
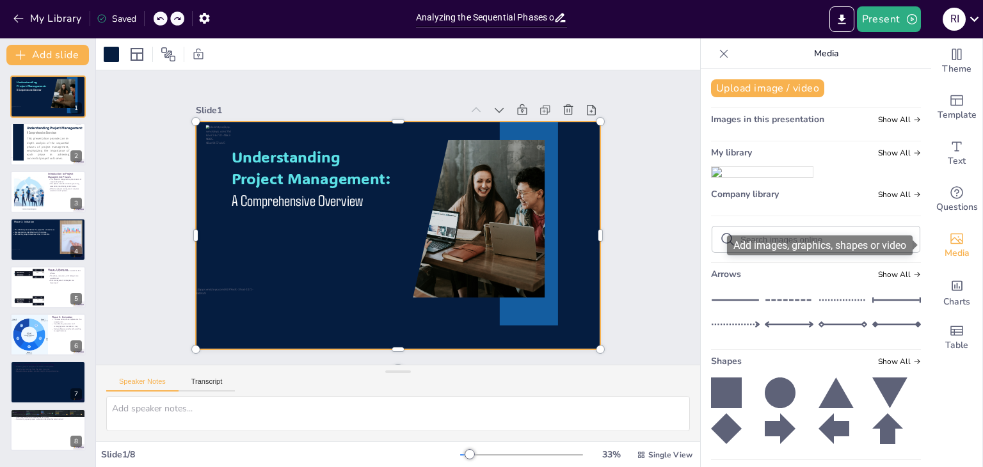
click at [950, 239] on icon "Add images, graphics, shapes or video" at bounding box center [956, 239] width 13 height 11
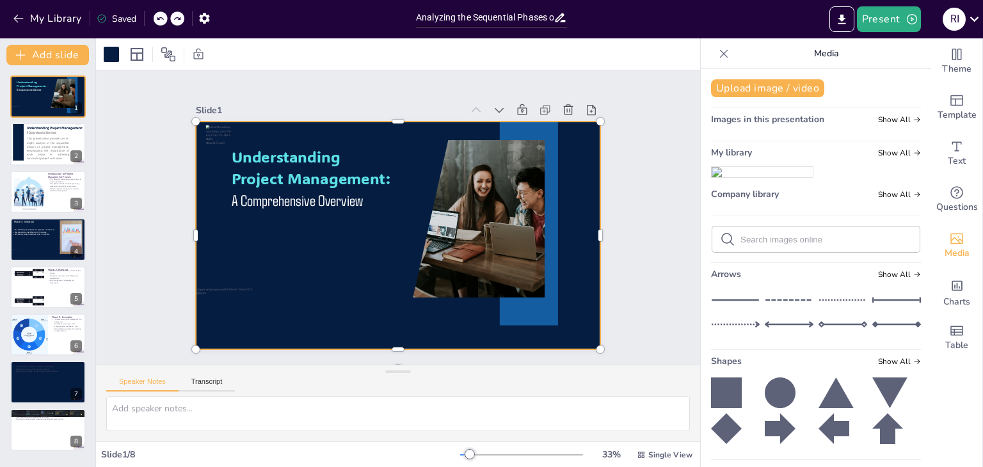
click at [781, 244] on input "text" at bounding box center [825, 240] width 171 height 10
type input "negocios"
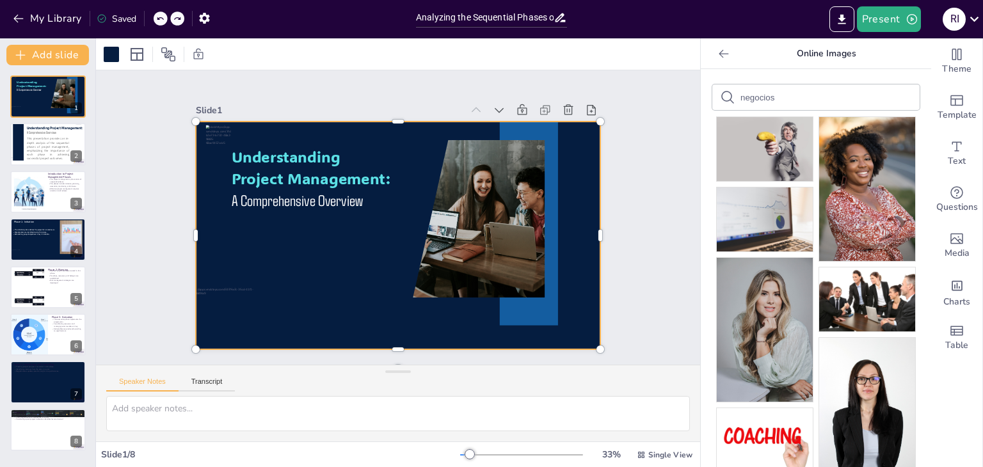
click at [773, 99] on input "negocios" at bounding box center [794, 98] width 108 height 10
type input "n"
type input "Business"
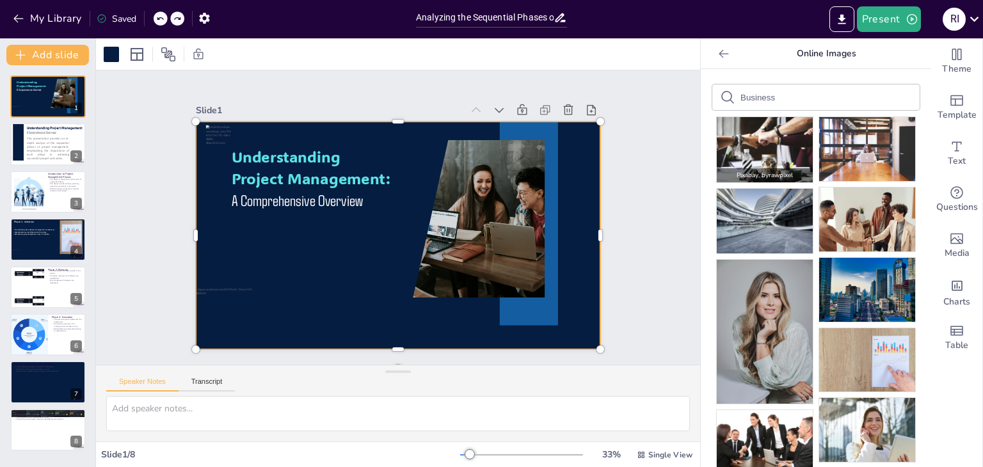
click at [751, 145] on img at bounding box center [765, 149] width 96 height 65
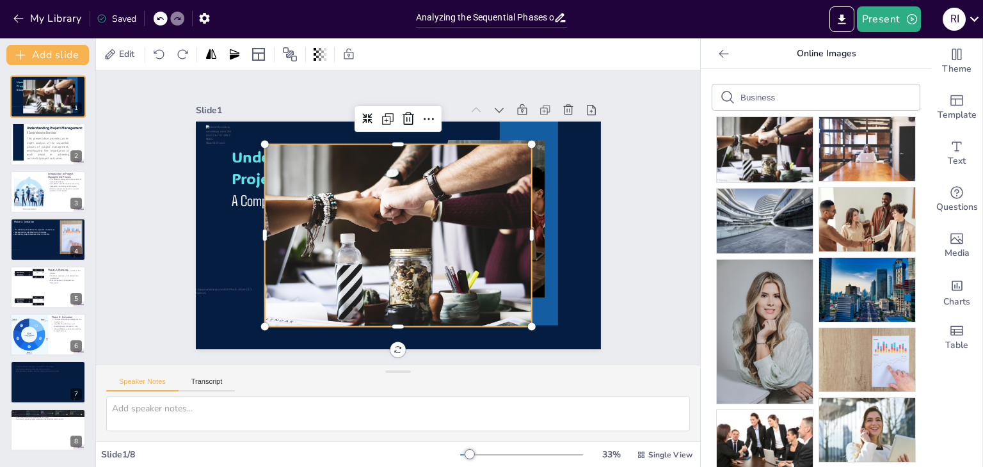
click at [425, 252] on div at bounding box center [380, 217] width 182 height 267
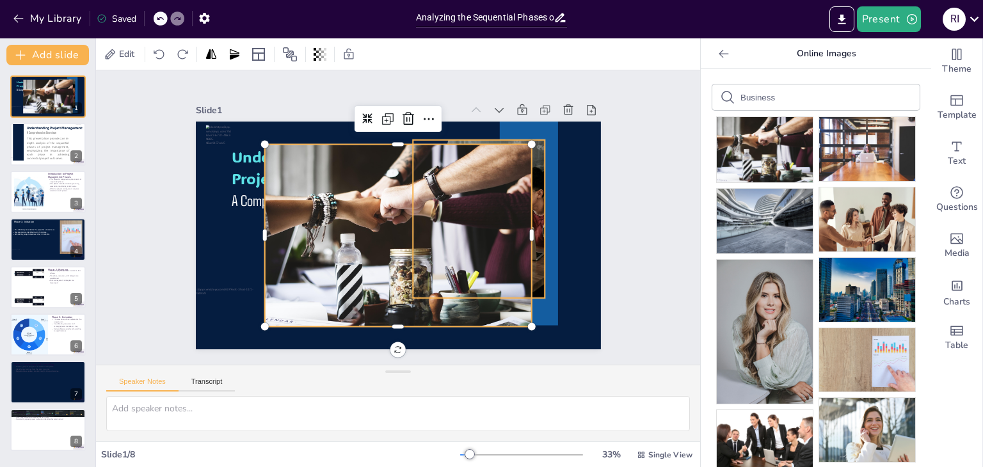
click at [527, 184] on div at bounding box center [451, 267] width 282 height 276
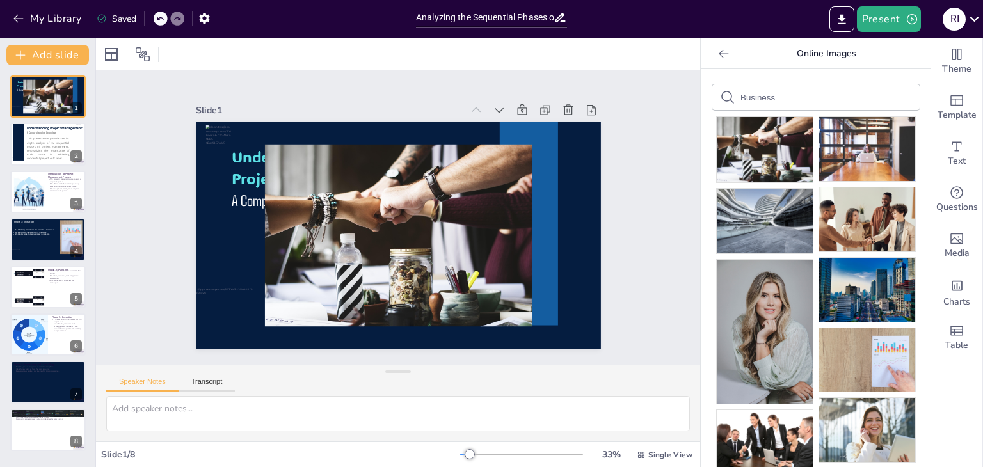
click at [173, 24] on div at bounding box center [177, 19] width 14 height 14
click at [155, 21] on div at bounding box center [161, 19] width 14 height 14
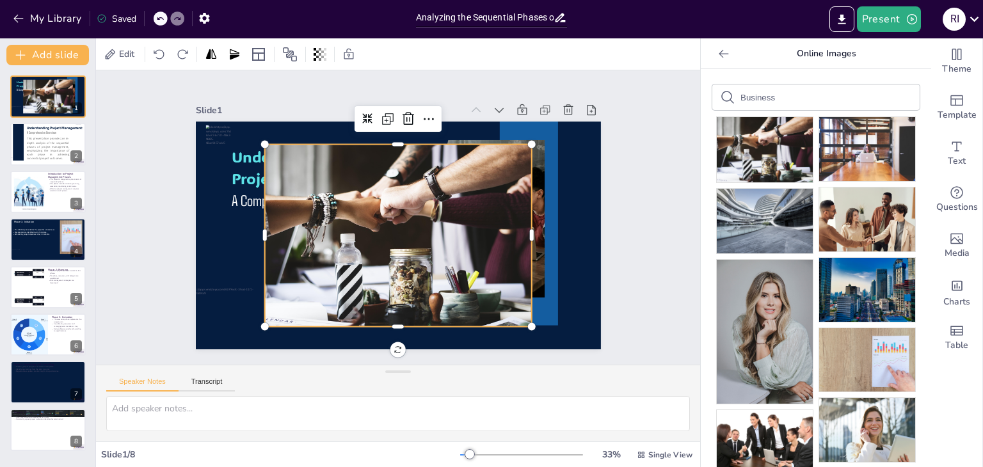
click at [381, 185] on div at bounding box center [381, 221] width 234 height 299
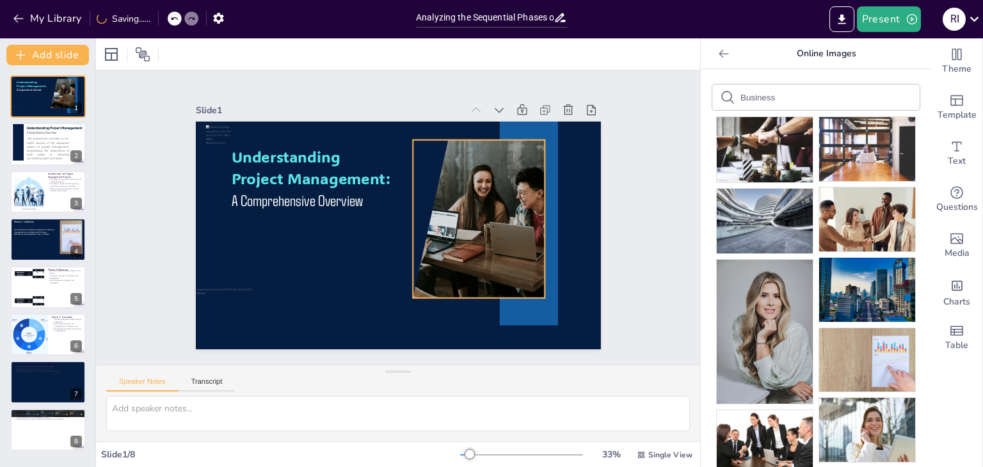
click at [456, 189] on div at bounding box center [335, 252] width 284 height 255
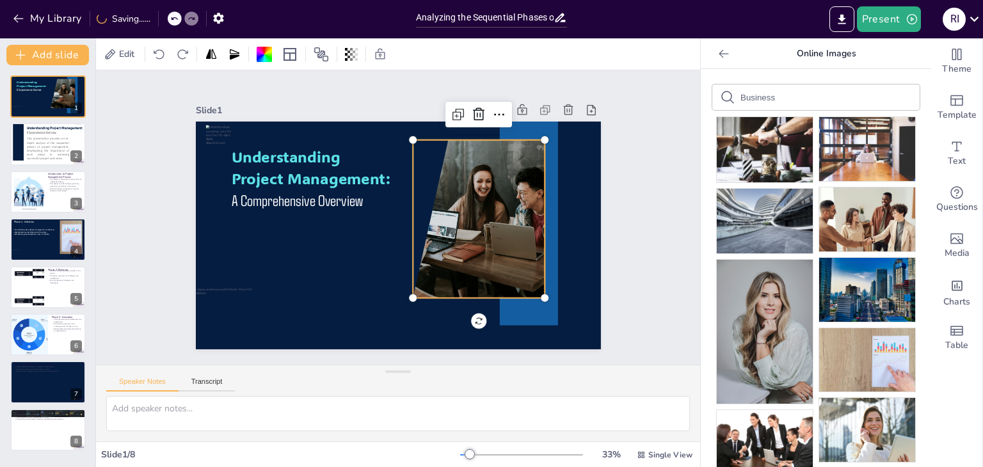
click at [456, 189] on div at bounding box center [459, 254] width 284 height 255
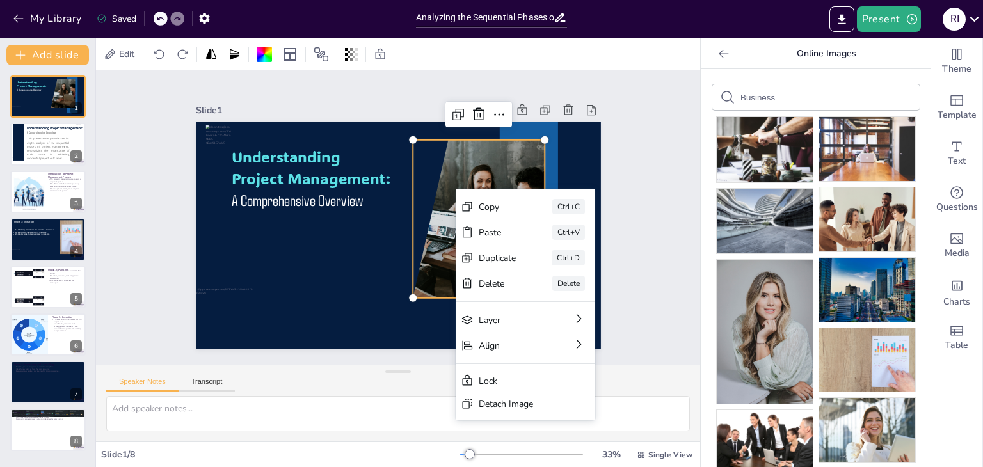
click at [456, 318] on div "Copy Ctrl+C Paste Ctrl+V Duplicate Ctrl+D Delete Delete Layer Align Lock Detach…" at bounding box center [537, 452] width 221 height 268
click at [131, 402] on div "Detach Image" at bounding box center [121, 404] width 20 height 76
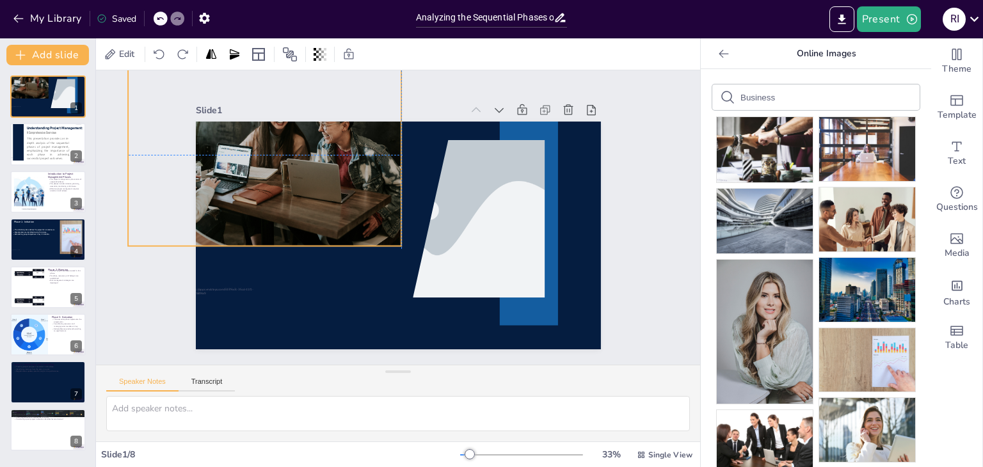
drag, startPoint x: 438, startPoint y: 304, endPoint x: 310, endPoint y: 239, distance: 143.1
click at [310, 232] on div at bounding box center [401, 70] width 278 height 324
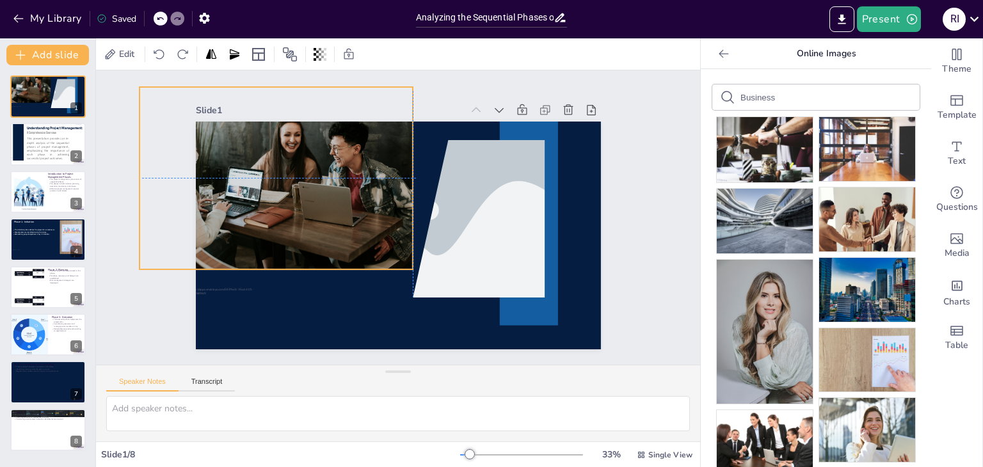
drag, startPoint x: 310, startPoint y: 246, endPoint x: 319, endPoint y: 254, distance: 11.8
click at [319, 254] on div at bounding box center [303, 132] width 324 height 278
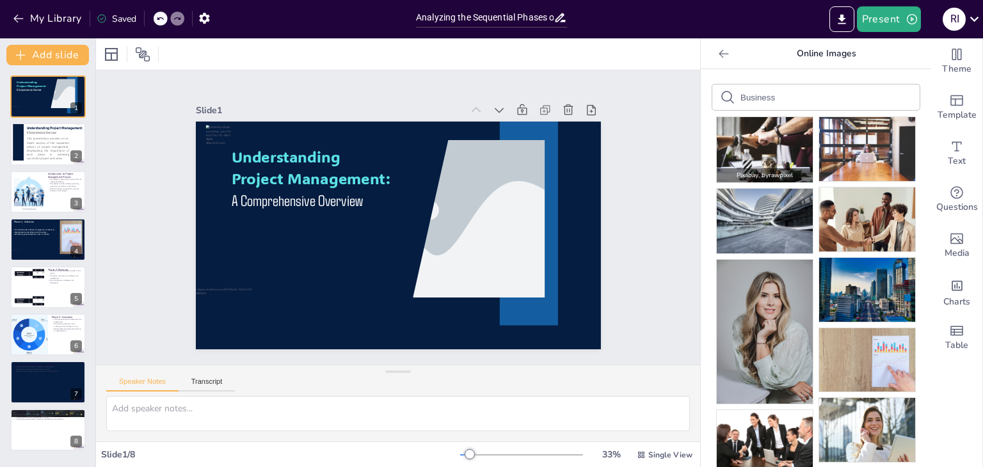
click at [757, 142] on img at bounding box center [765, 149] width 96 height 65
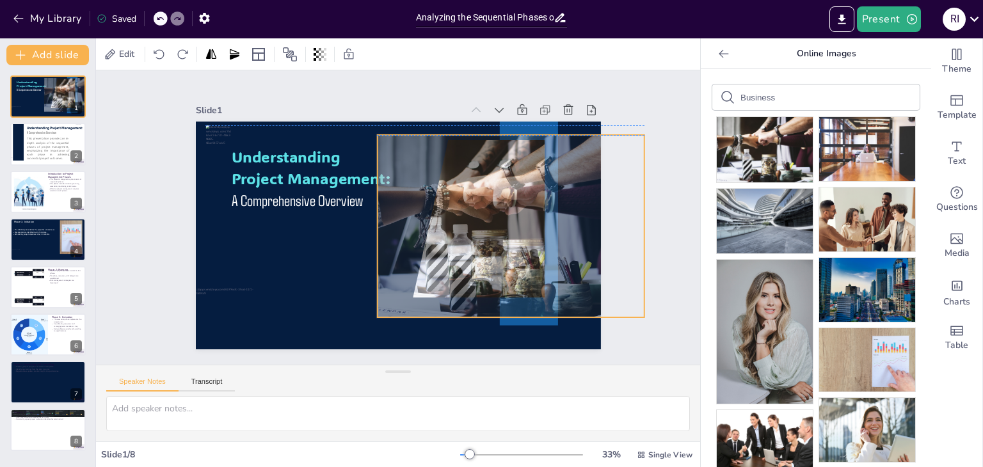
drag, startPoint x: 326, startPoint y: 250, endPoint x: 438, endPoint y: 236, distance: 113.5
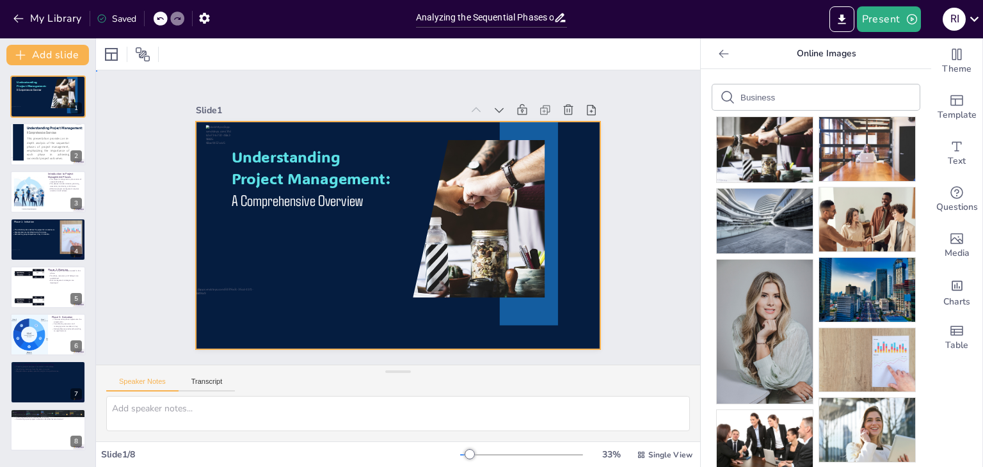
click at [315, 271] on div at bounding box center [383, 227] width 422 height 461
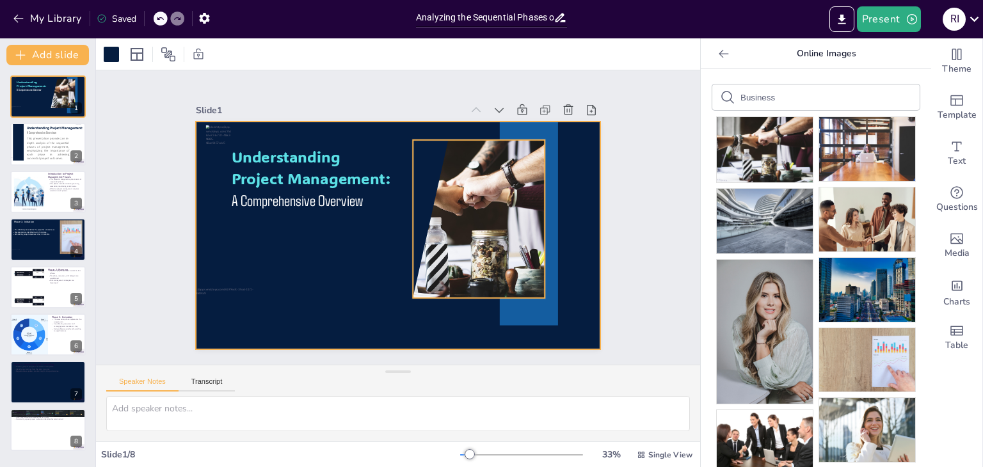
click at [497, 218] on div at bounding box center [470, 251] width 275 height 238
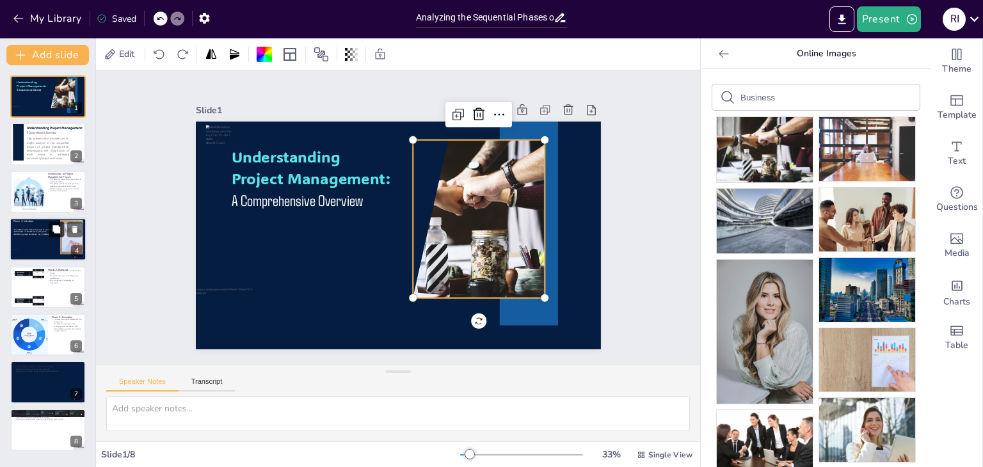
click at [59, 234] on icon at bounding box center [56, 229] width 9 height 9
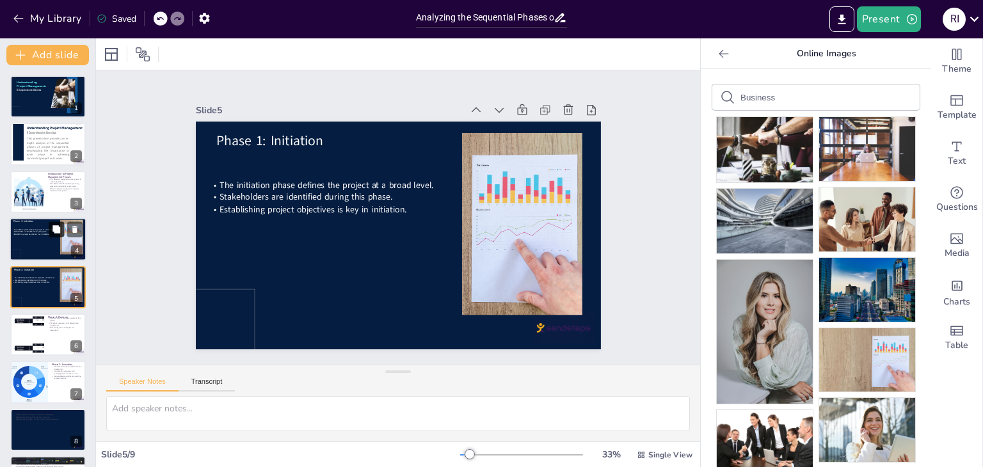
type textarea "Defining the project clearly at the beginning helps to align all stakeholders a…"
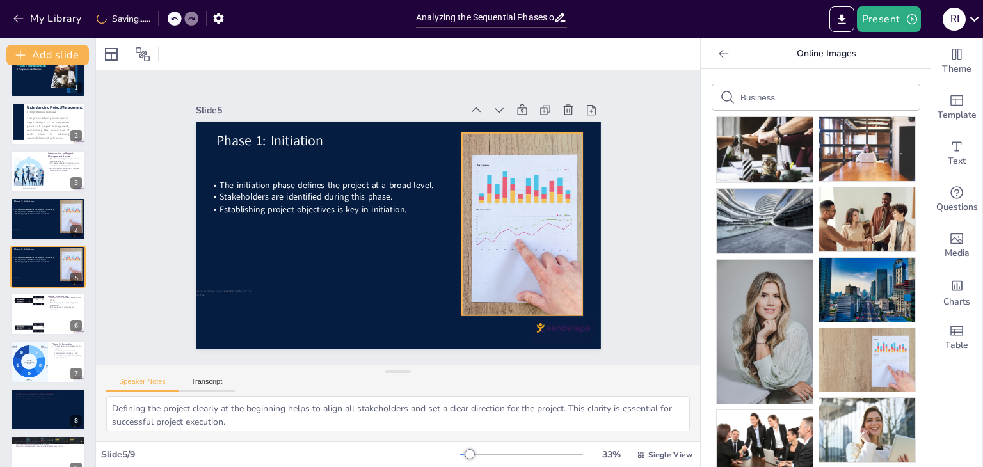
click at [500, 187] on div at bounding box center [368, 269] width 278 height 326
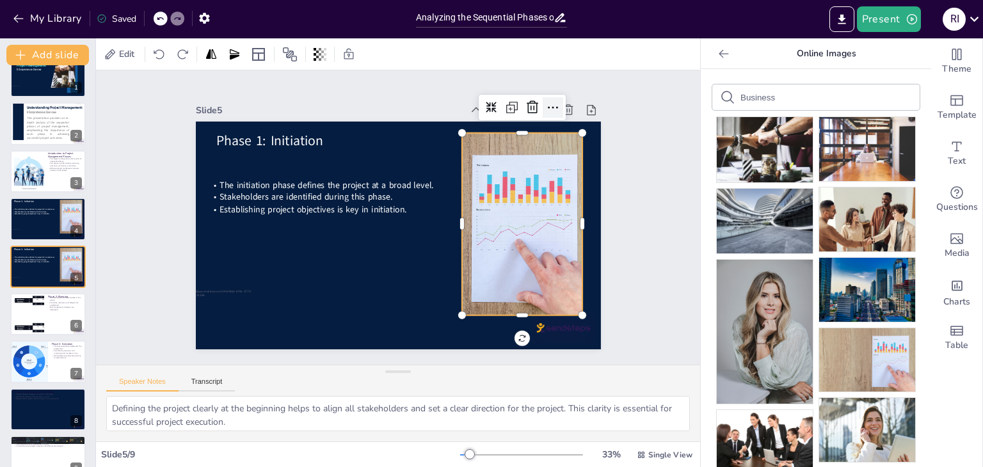
click at [573, 248] on icon at bounding box center [584, 259] width 22 height 22
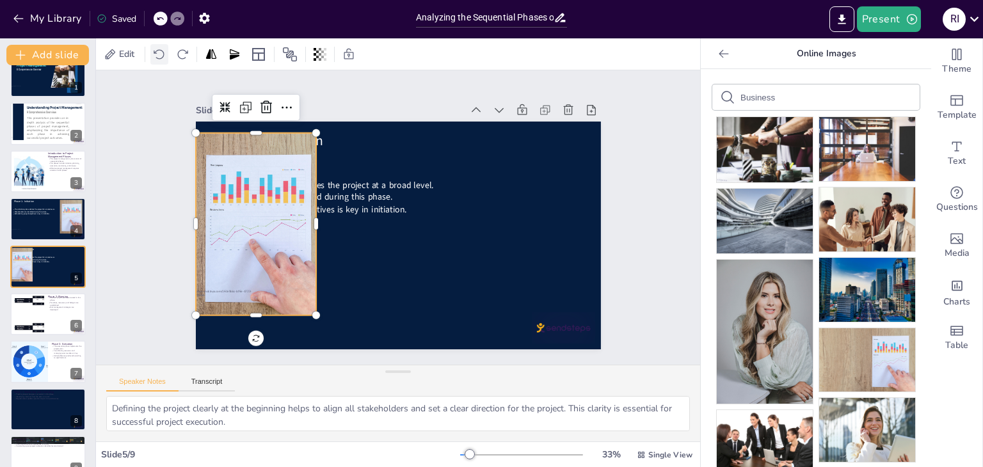
click at [160, 54] on icon at bounding box center [159, 54] width 13 height 13
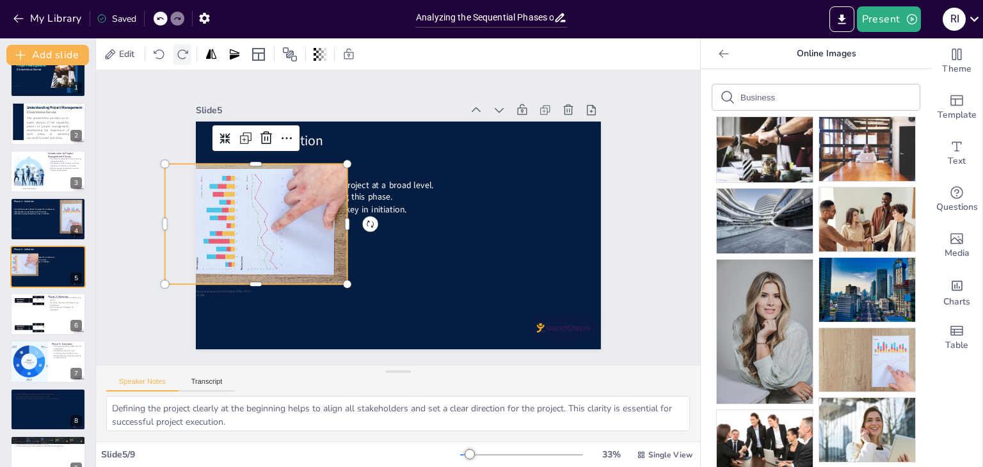
click at [186, 55] on icon at bounding box center [182, 54] width 13 height 13
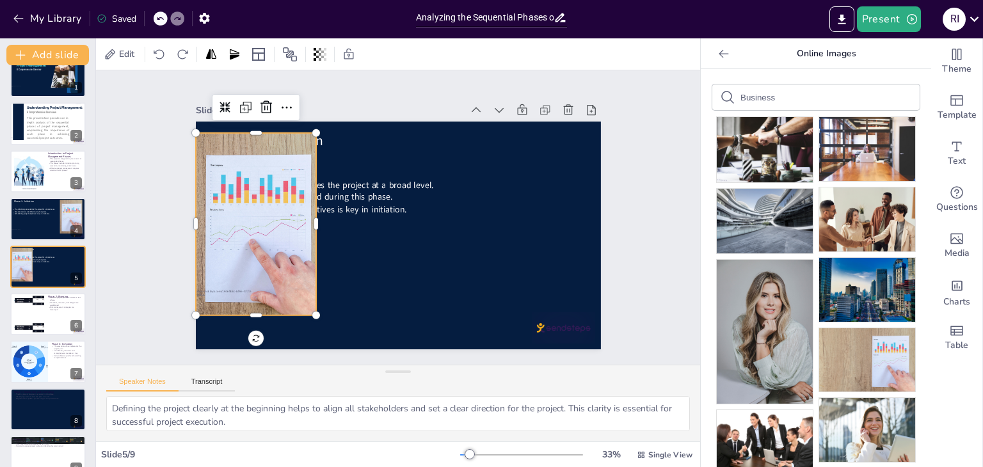
click at [161, 21] on icon at bounding box center [160, 19] width 8 height 8
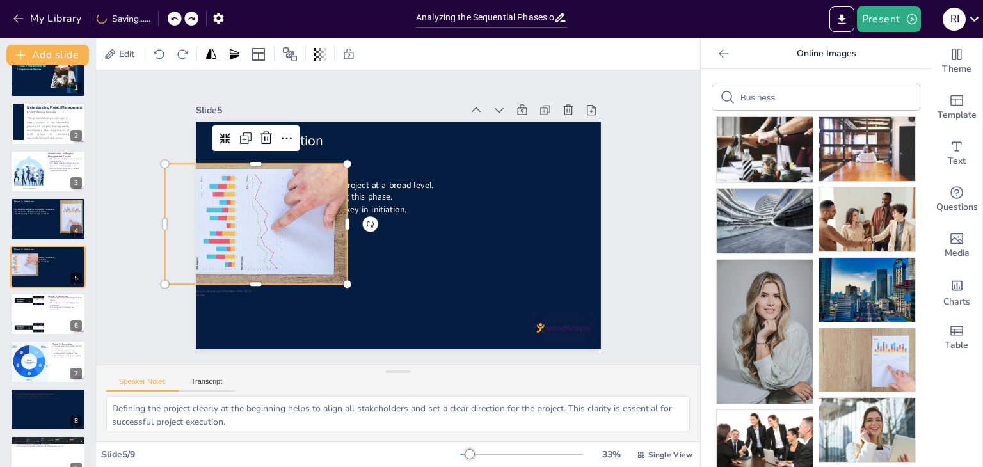
click at [161, 21] on div "My Library Saving......" at bounding box center [115, 17] width 230 height 23
click at [159, 19] on icon at bounding box center [160, 18] width 6 height 3
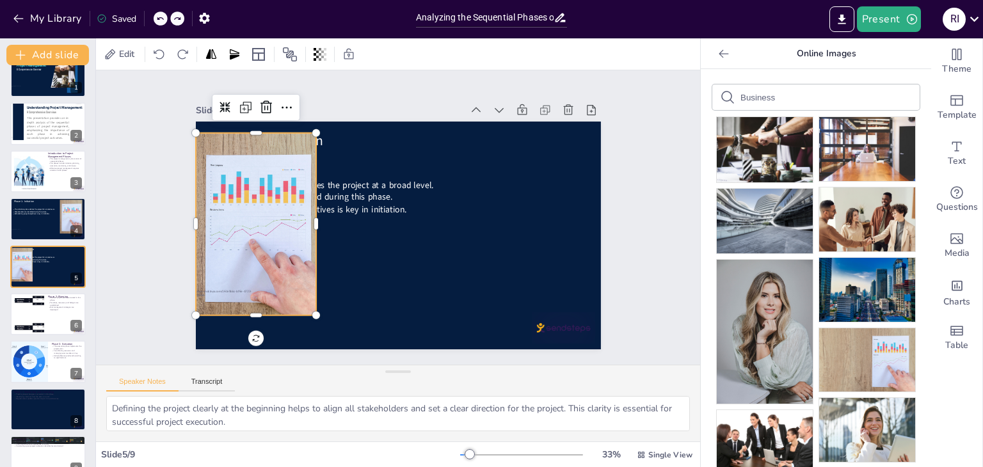
click at [159, 19] on icon at bounding box center [160, 18] width 6 height 3
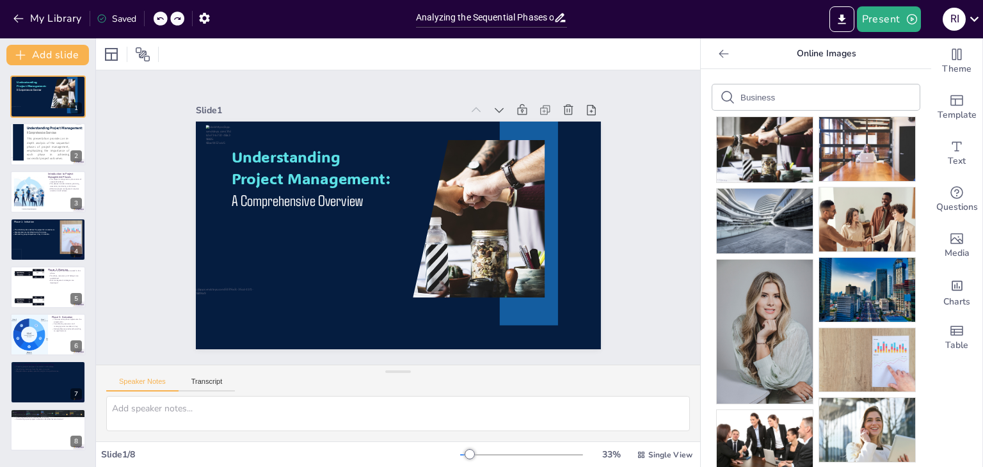
scroll to position [0, 0]
click at [49, 234] on div at bounding box center [66, 229] width 34 height 15
type textarea "Defining the project clearly at the beginning helps to align all stakeholders a…"
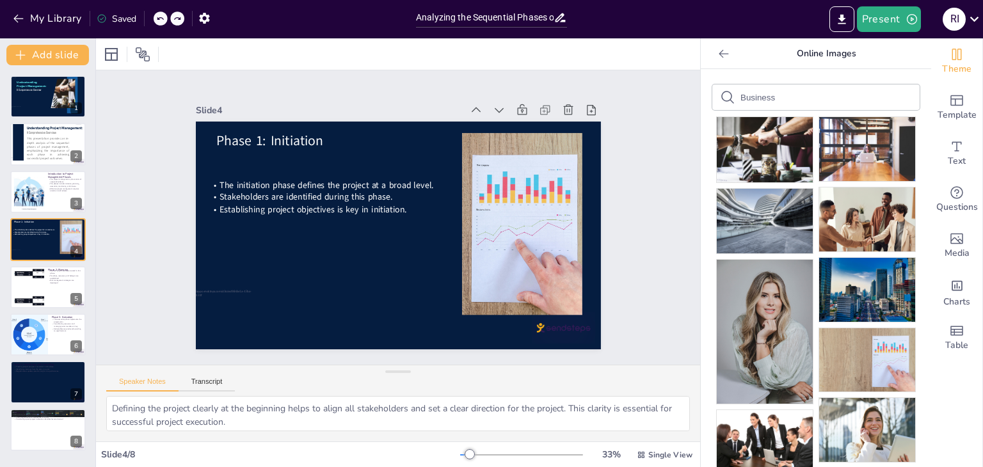
click at [955, 60] on div "Theme" at bounding box center [956, 61] width 51 height 46
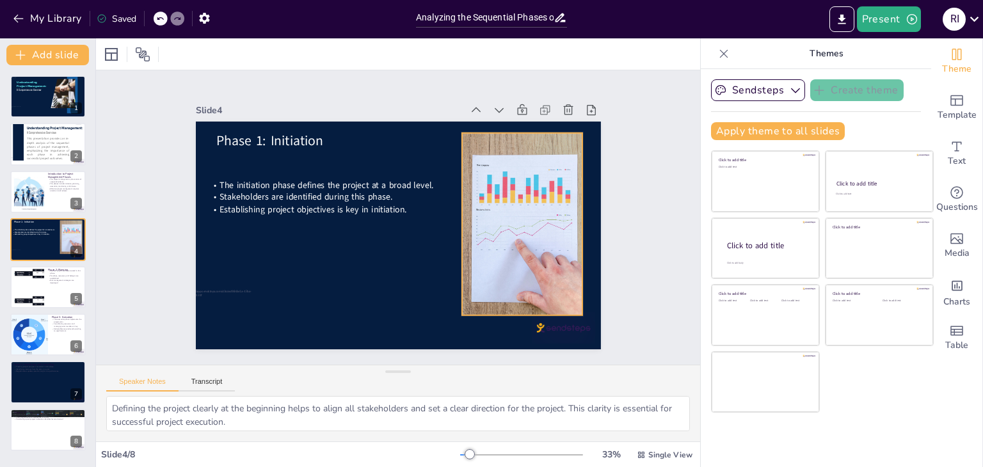
click at [476, 213] on div at bounding box center [447, 253] width 330 height 296
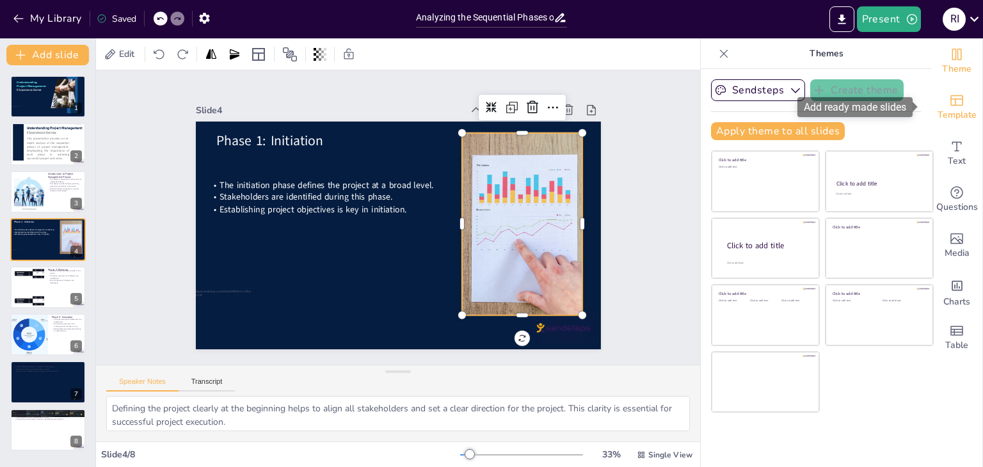
click at [959, 95] on div "Template" at bounding box center [956, 107] width 51 height 46
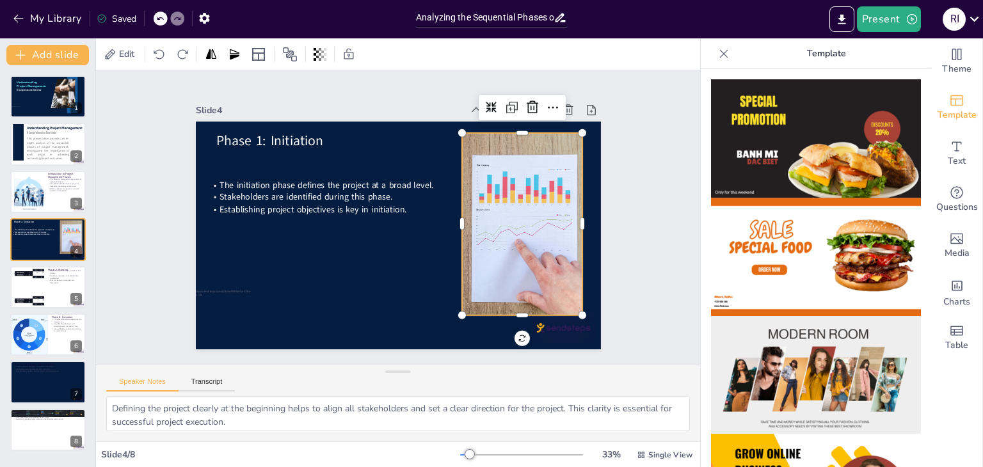
click at [466, 216] on div at bounding box center [405, 157] width 182 height 275
click at [255, 54] on icon at bounding box center [258, 54] width 15 height 15
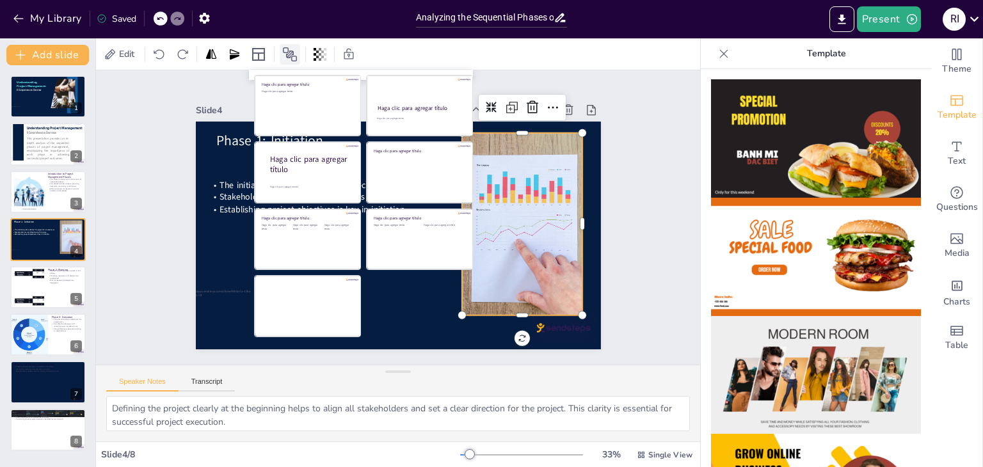
click at [290, 58] on icon at bounding box center [289, 54] width 15 height 15
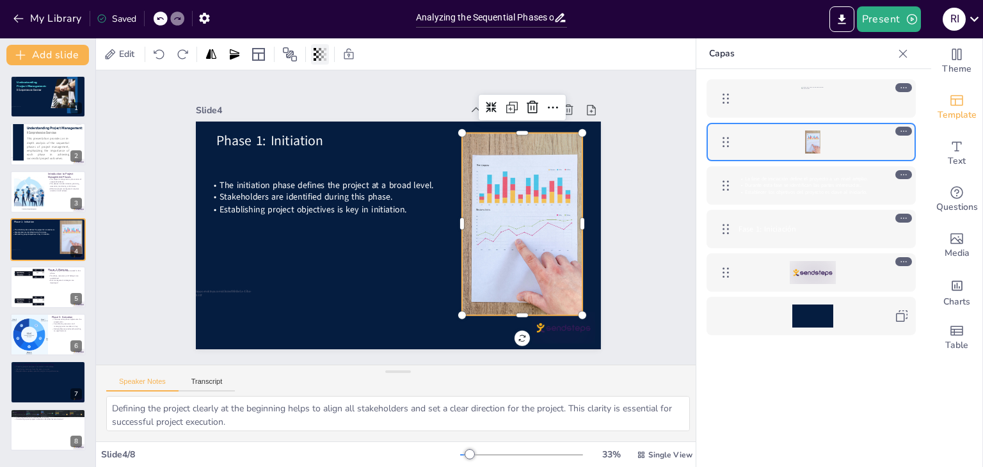
click at [324, 56] on icon at bounding box center [322, 55] width 3 height 8
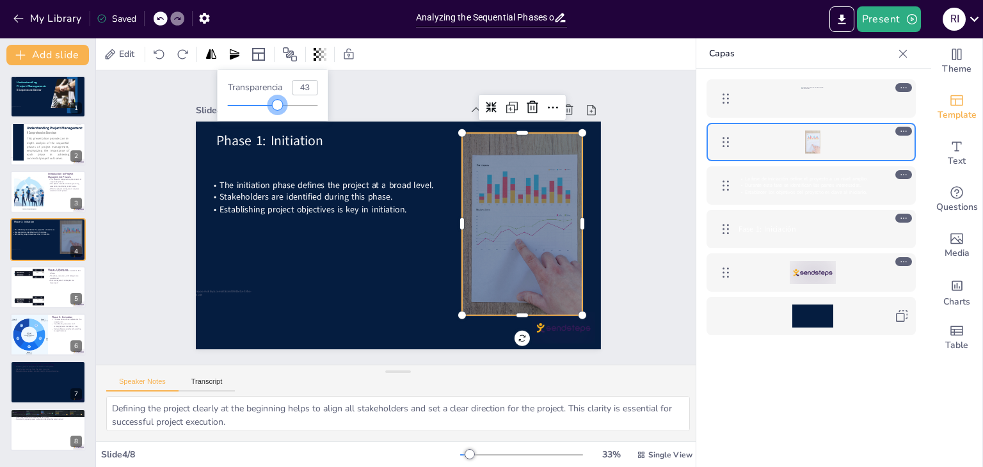
type input "42"
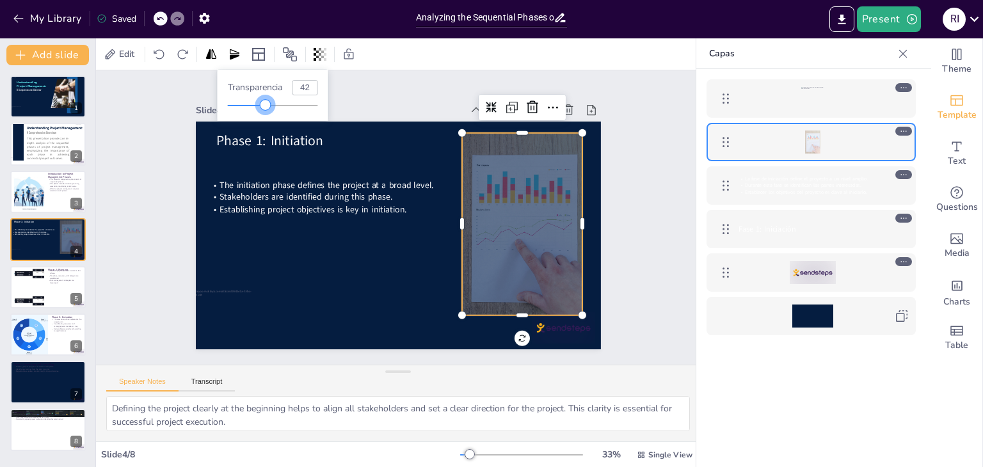
drag, startPoint x: 316, startPoint y: 106, endPoint x: 266, endPoint y: 105, distance: 49.9
click at [266, 105] on div at bounding box center [265, 105] width 10 height 10
click at [577, 236] on div at bounding box center [559, 317] width 100 height 163
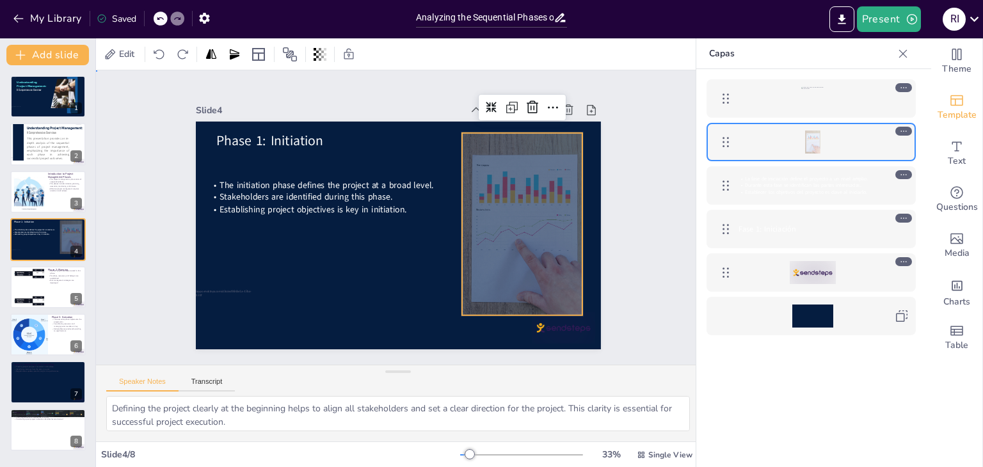
click at [628, 217] on div "Slide 1 Understanding Project Management: A Comprehensive Overview Slide 2 This…" at bounding box center [398, 217] width 671 height 557
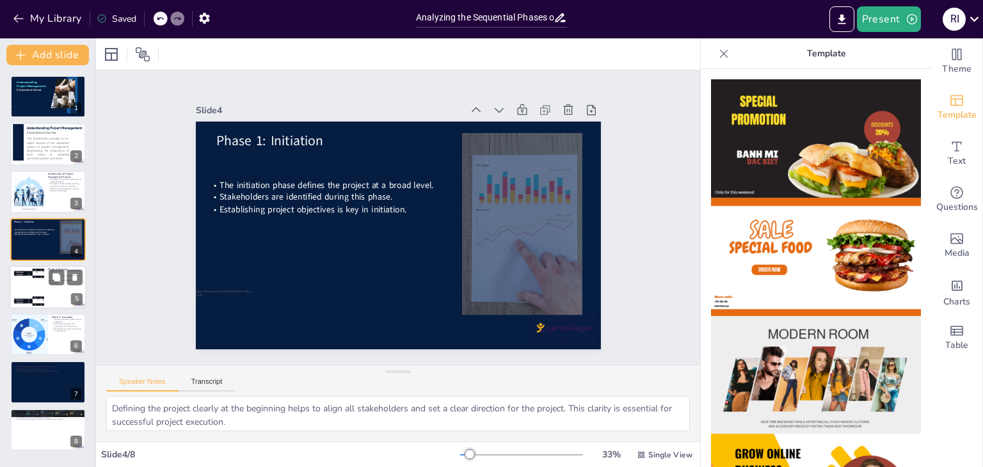
click at [23, 285] on div at bounding box center [28, 286] width 129 height 39
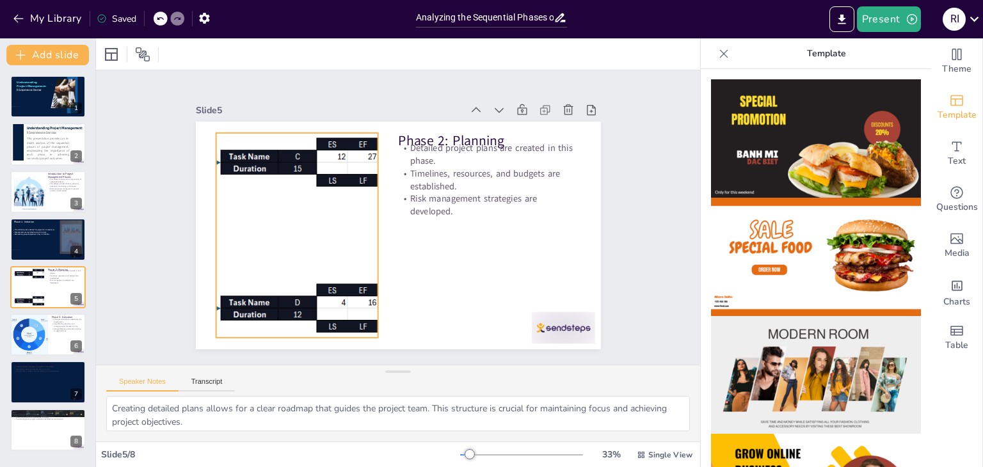
click at [308, 287] on div at bounding box center [302, 183] width 692 height 518
click at [20, 227] on div at bounding box center [48, 240] width 77 height 44
type textarea "Defining the project clearly at the beginning helps to align all stakeholders a…"
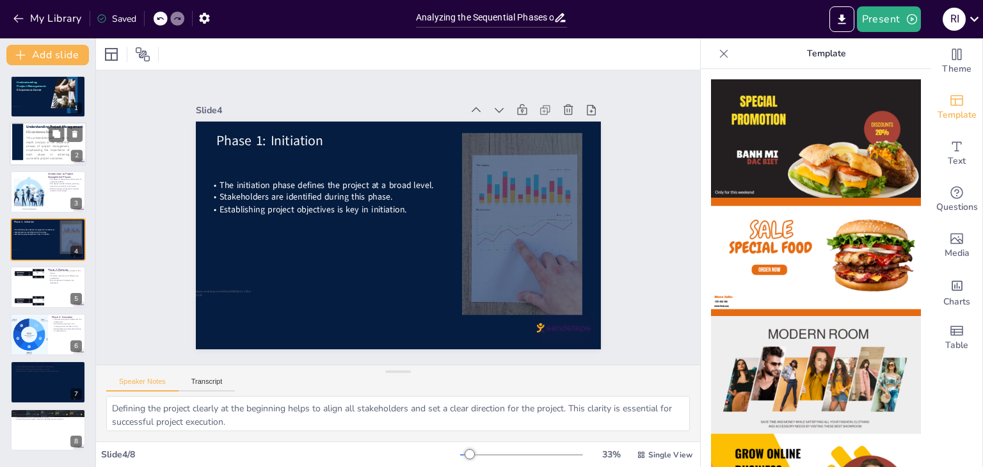
click at [35, 150] on span "This presentation provides an in-depth analysis of the sequential phases of pro…" at bounding box center [47, 148] width 43 height 24
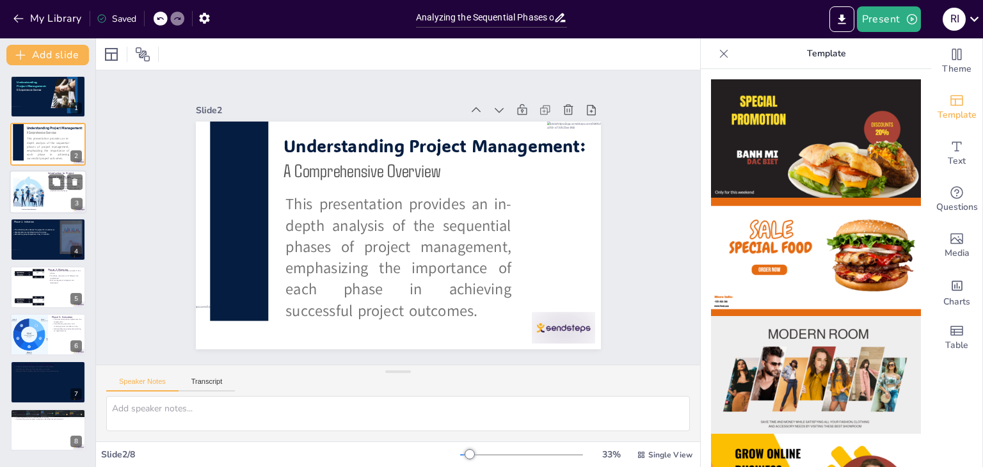
click at [43, 182] on div at bounding box center [28, 191] width 69 height 39
type textarea "The project management cycle is structured in a way that each phase builds on t…"
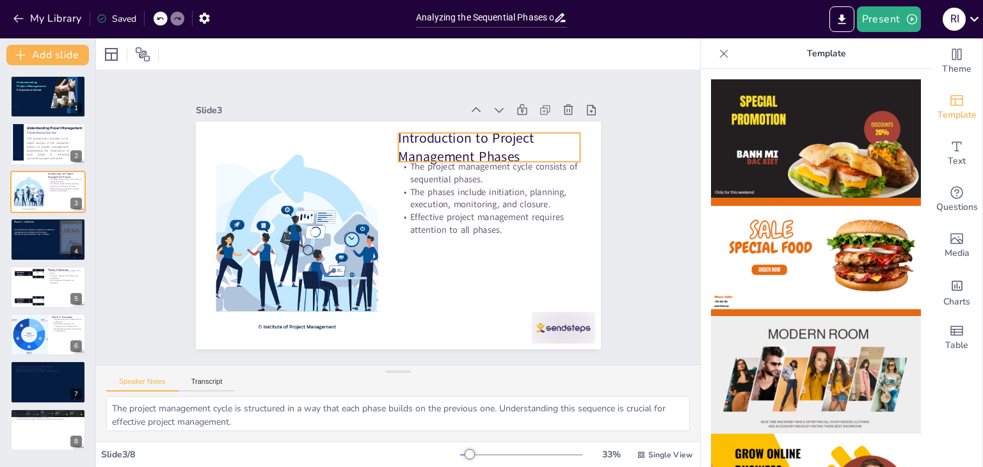
click at [499, 140] on p "Introduction to Project Management Phases" at bounding box center [512, 202] width 177 height 124
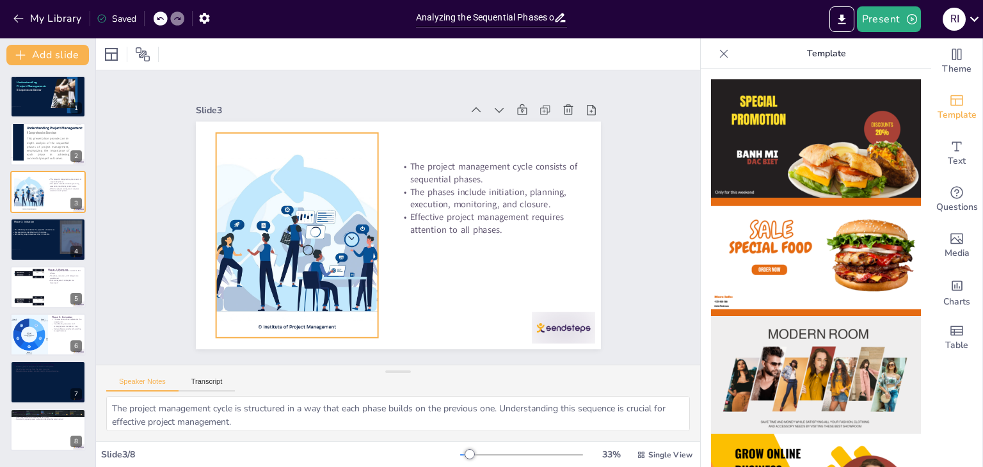
click at [269, 298] on div at bounding box center [340, 132] width 335 height 417
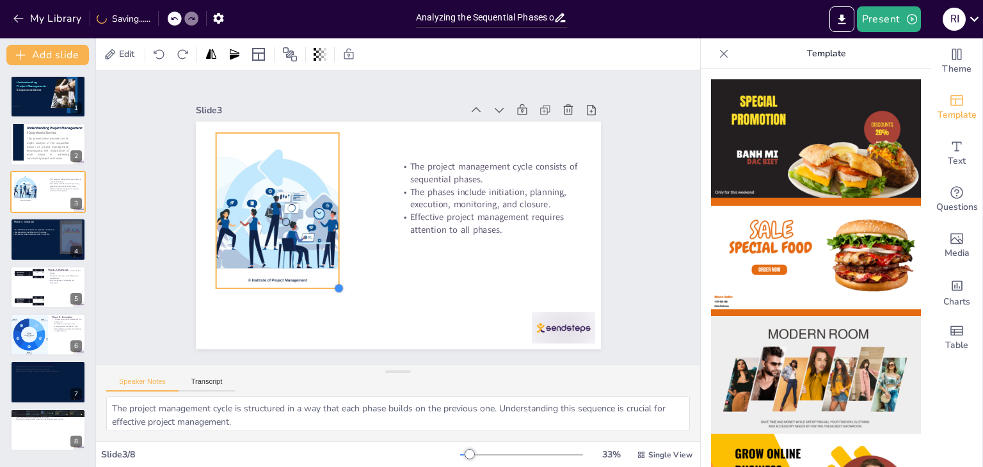
drag, startPoint x: 368, startPoint y: 333, endPoint x: 295, endPoint y: 284, distance: 88.0
click at [295, 284] on div "The project management cycle consists of sequential phases. The phases include …" at bounding box center [410, 231] width 454 height 440
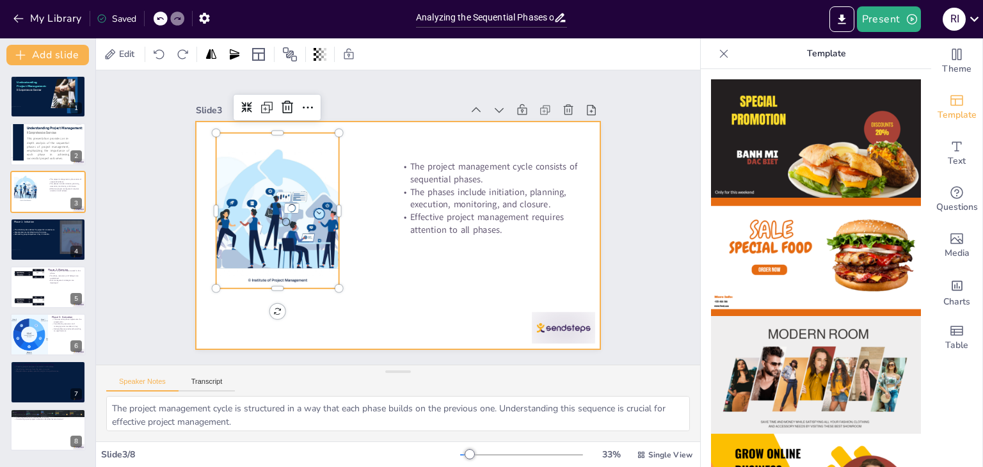
click at [366, 216] on div at bounding box center [392, 235] width 456 height 342
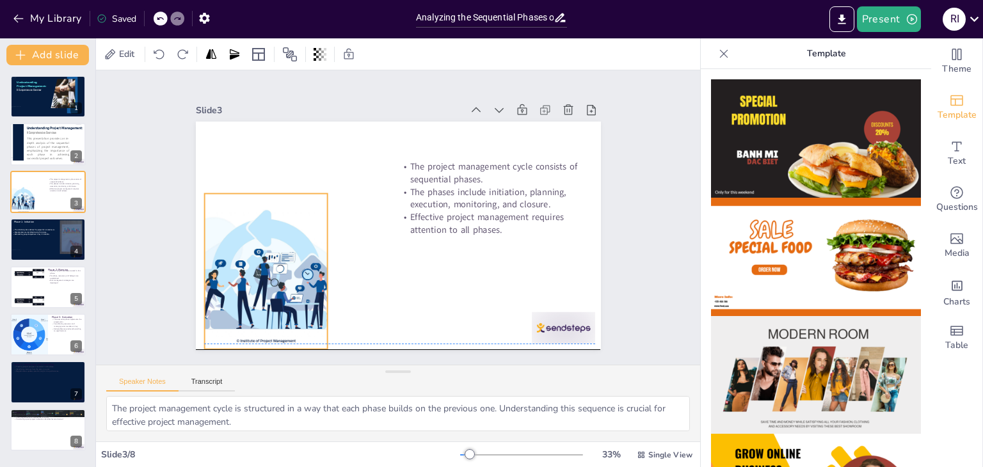
drag, startPoint x: 314, startPoint y: 202, endPoint x: 302, endPoint y: 260, distance: 60.0
click at [302, 260] on div at bounding box center [257, 243] width 303 height 210
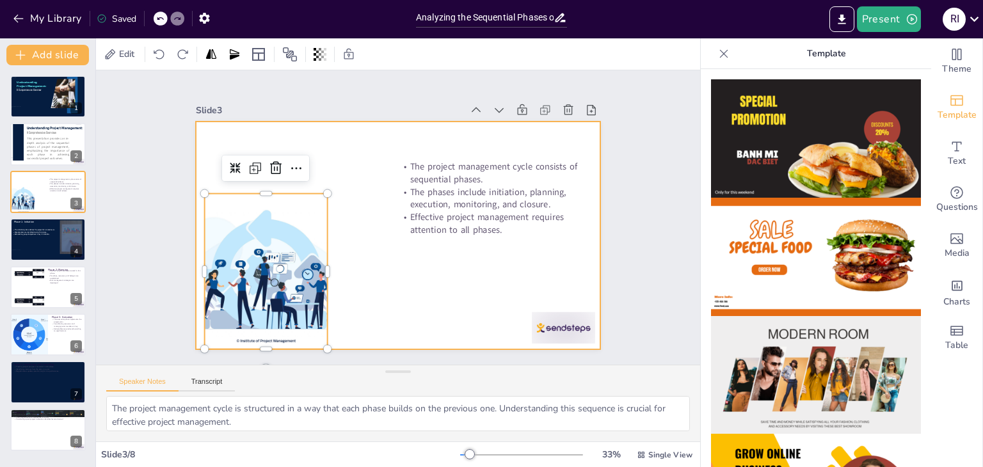
click at [393, 267] on div at bounding box center [387, 232] width 461 height 422
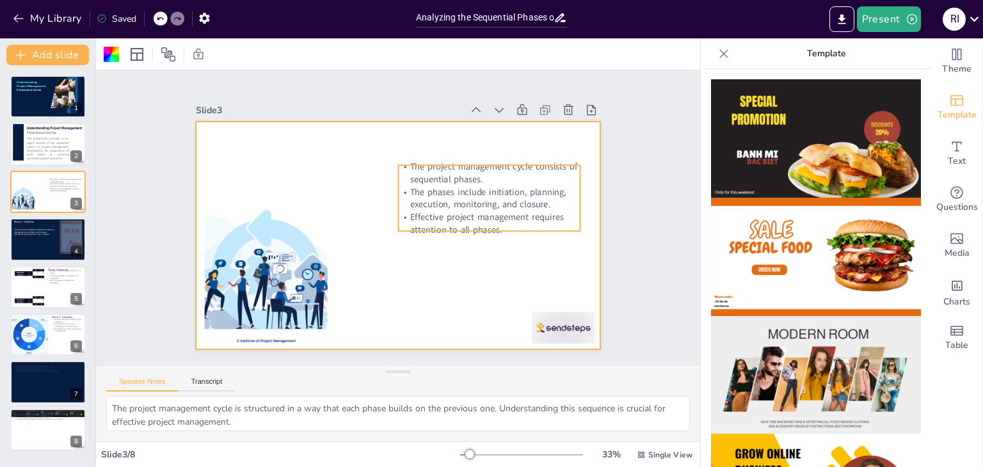
click at [453, 190] on p "The phases include initiation, planning, execution, monitoring, and closure." at bounding box center [486, 246] width 170 height 113
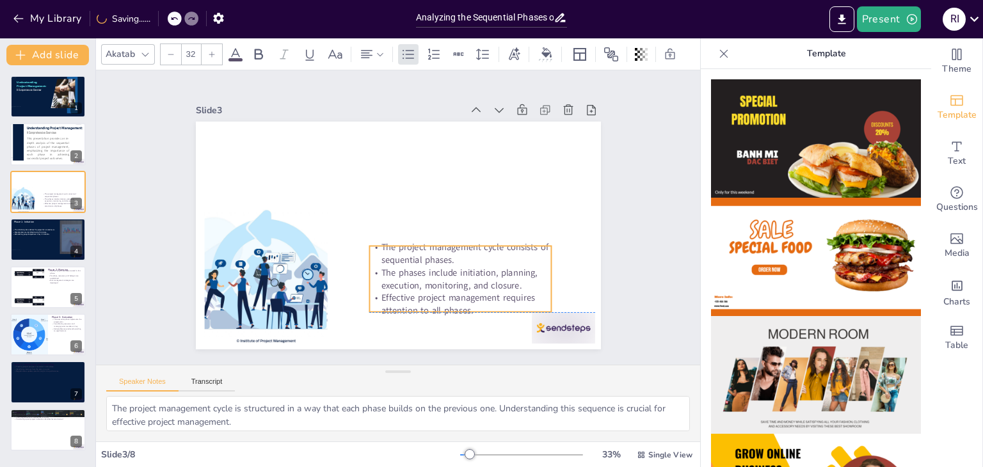
drag, startPoint x: 471, startPoint y: 177, endPoint x: 442, endPoint y: 262, distance: 89.8
click at [442, 262] on div "The project management cycle consists of sequential phases. The phases include …" at bounding box center [446, 291] width 194 height 112
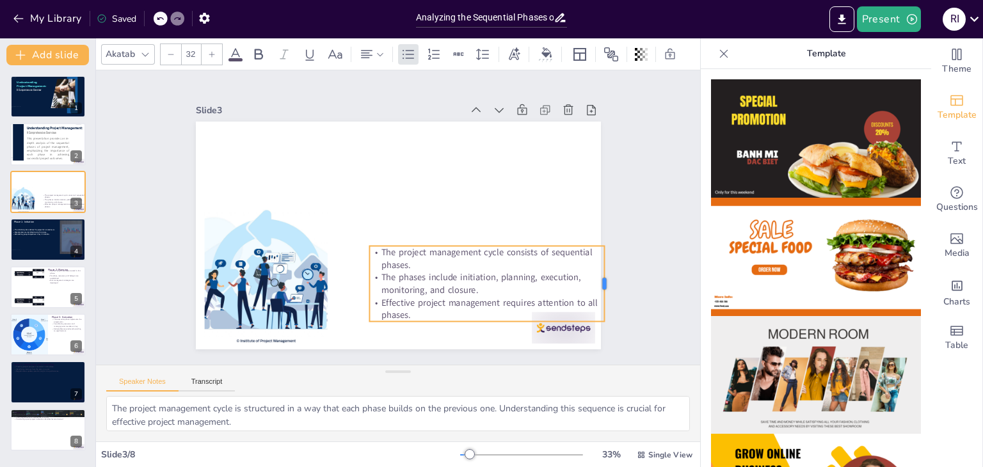
drag, startPoint x: 542, startPoint y: 276, endPoint x: 595, endPoint y: 274, distance: 53.2
click at [571, 346] on div at bounding box center [548, 381] width 47 height 70
click at [381, 52] on icon at bounding box center [380, 53] width 6 height 3
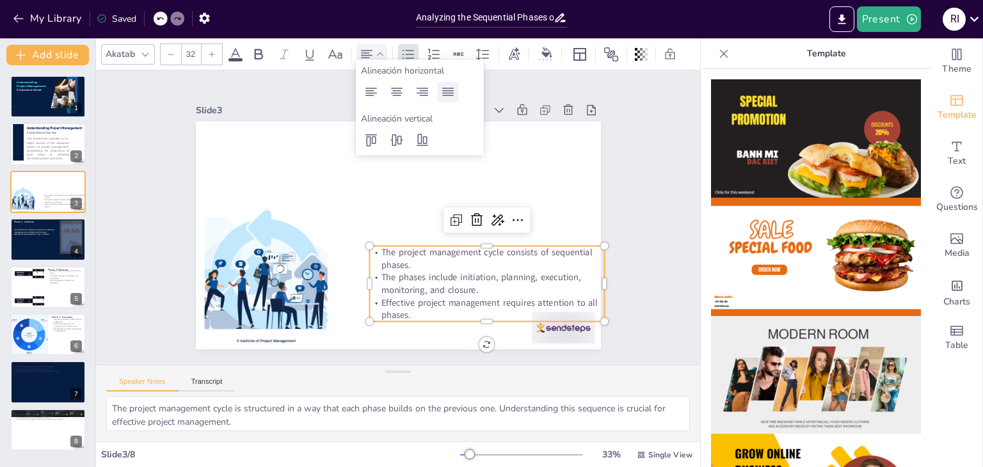
click at [453, 96] on icon at bounding box center [447, 91] width 15 height 15
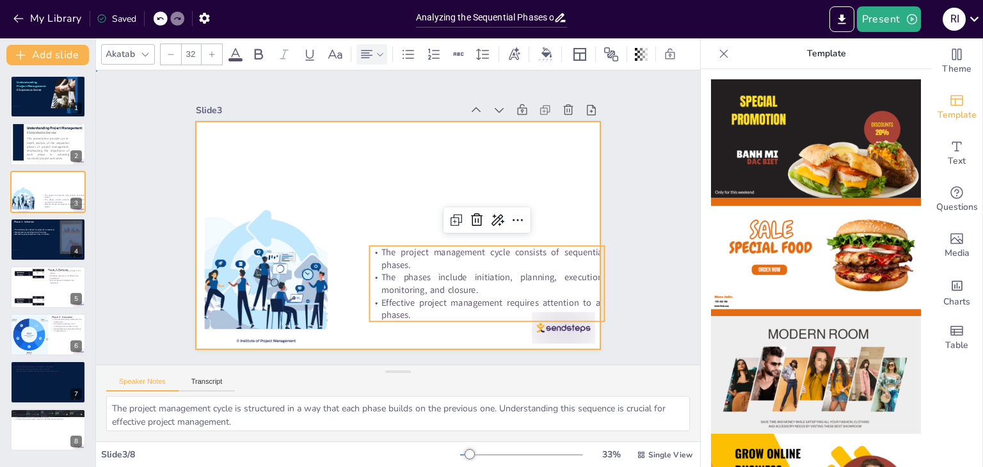
click at [576, 220] on div at bounding box center [383, 227] width 422 height 461
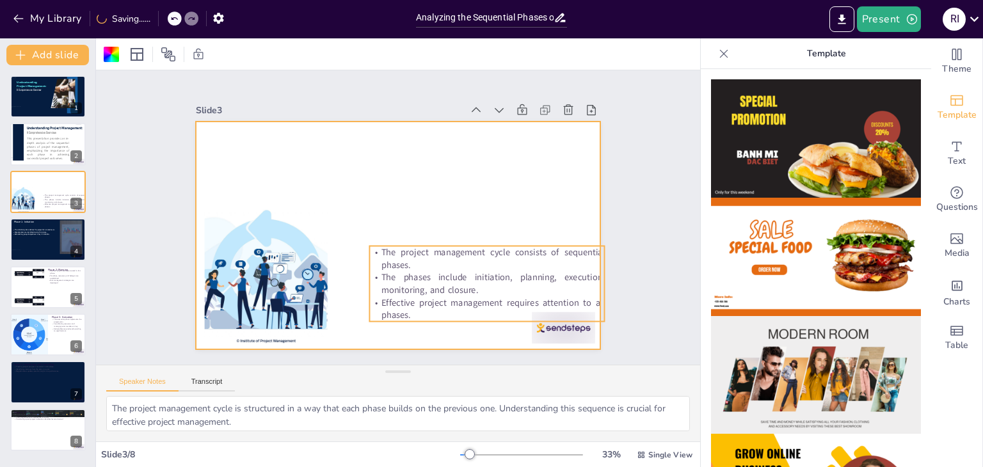
click at [566, 262] on p "The project management cycle consists of sequential phases." at bounding box center [476, 276] width 235 height 74
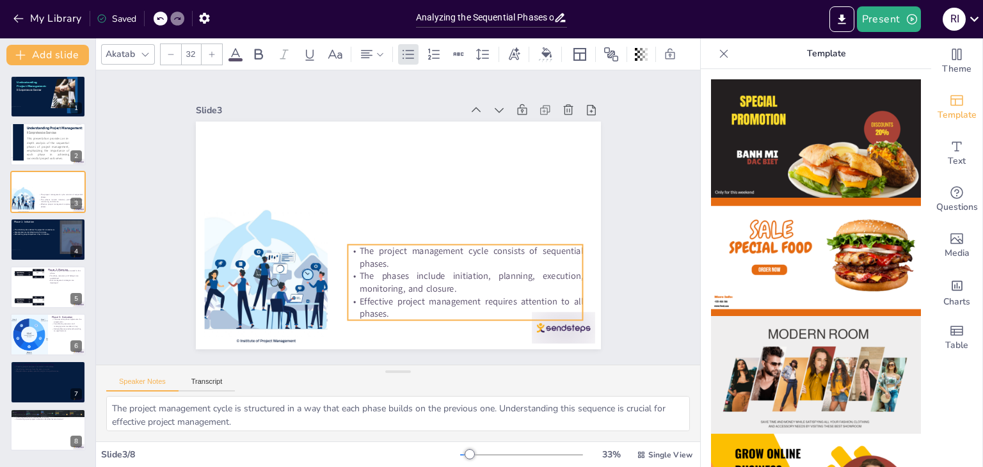
drag, startPoint x: 566, startPoint y: 262, endPoint x: 543, endPoint y: 262, distance: 22.4
click at [532, 262] on p "The project management cycle consists of sequential phases." at bounding box center [428, 289] width 205 height 159
click at [663, 253] on div "Slide 1 Understanding Project Management: A Comprehensive Overview Slide 2 This…" at bounding box center [398, 217] width 652 height 413
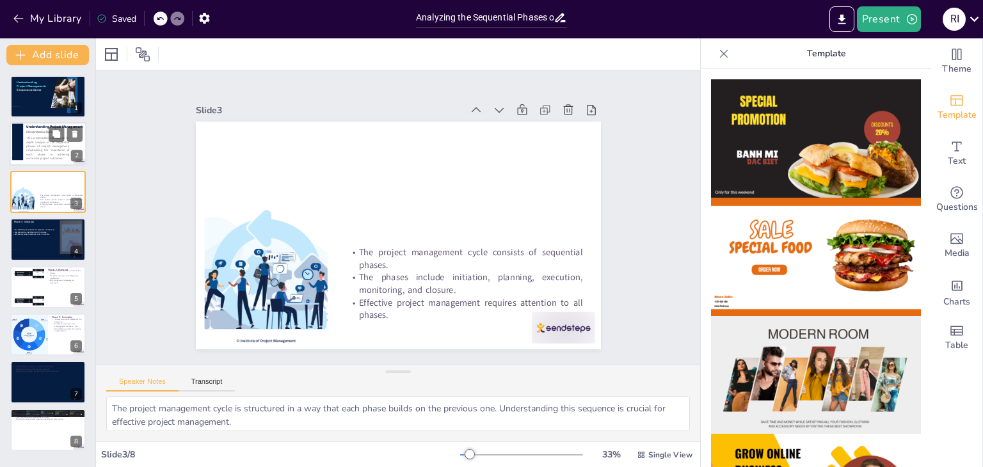
click at [22, 141] on div at bounding box center [17, 140] width 11 height 41
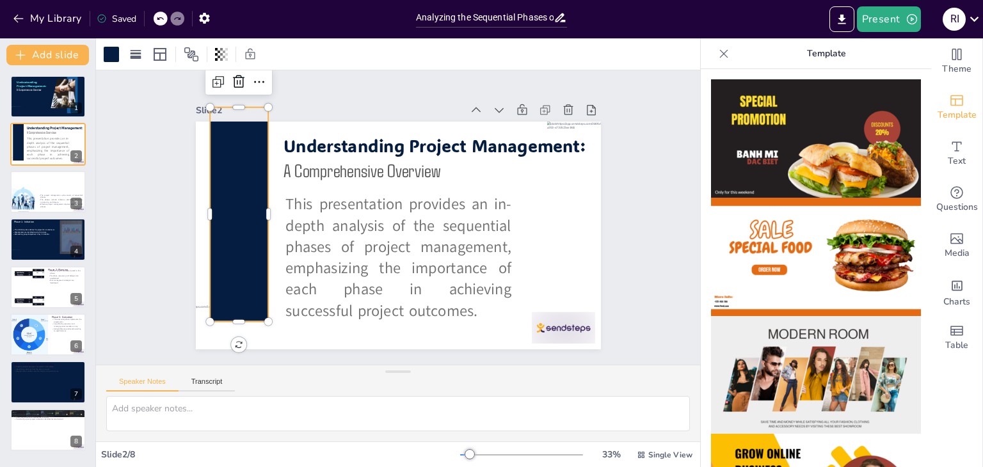
click at [240, 205] on div at bounding box center [254, 149] width 141 height 219
drag, startPoint x: 36, startPoint y: 190, endPoint x: 20, endPoint y: 185, distance: 16.2
click at [20, 185] on div at bounding box center [23, 198] width 52 height 29
type textarea "The project management cycle is structured in a way that each phase builds on t…"
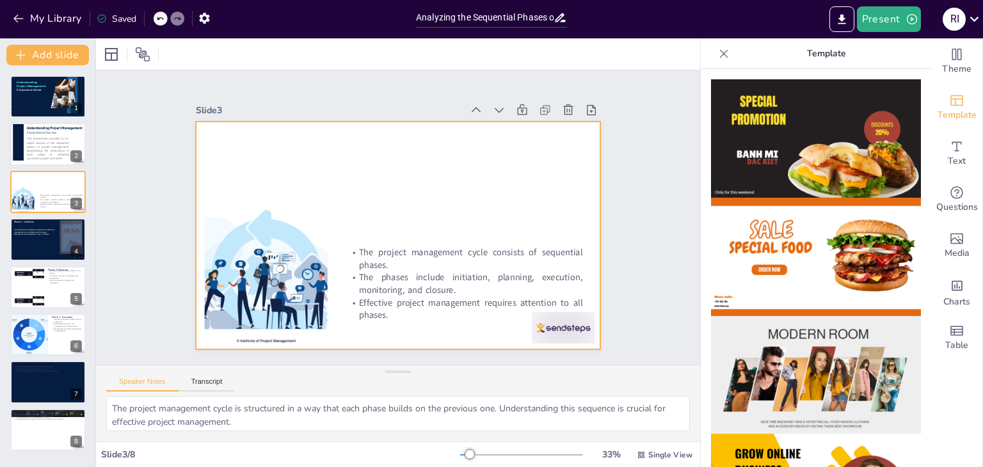
click at [246, 173] on div at bounding box center [380, 219] width 269 height 427
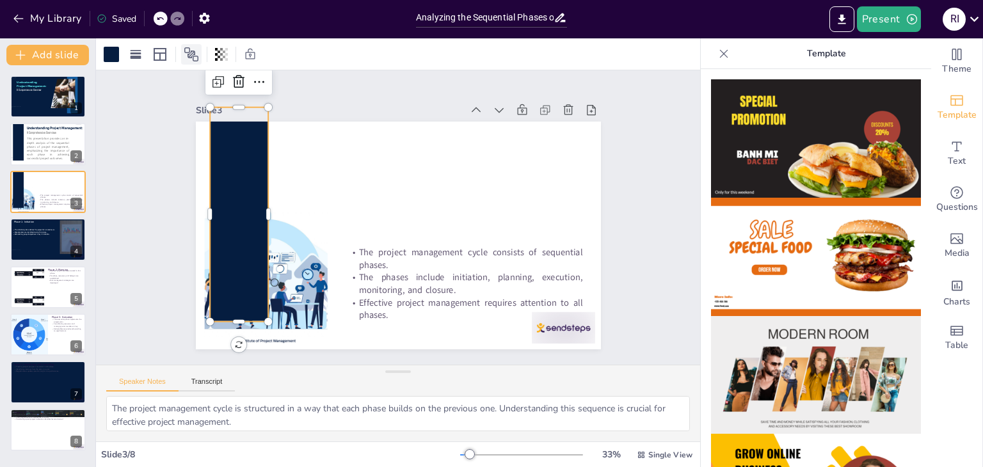
click at [187, 54] on icon at bounding box center [191, 54] width 15 height 15
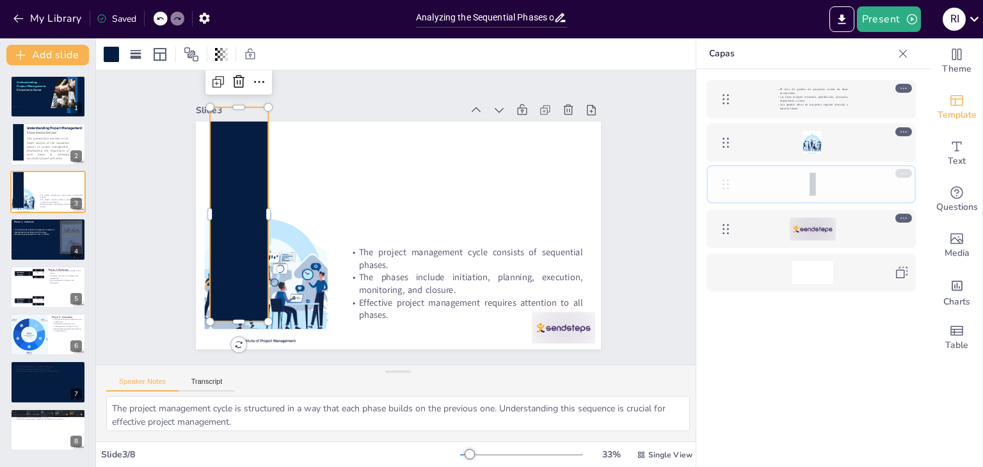
drag, startPoint x: 722, startPoint y: 97, endPoint x: 719, endPoint y: 188, distance: 91.6
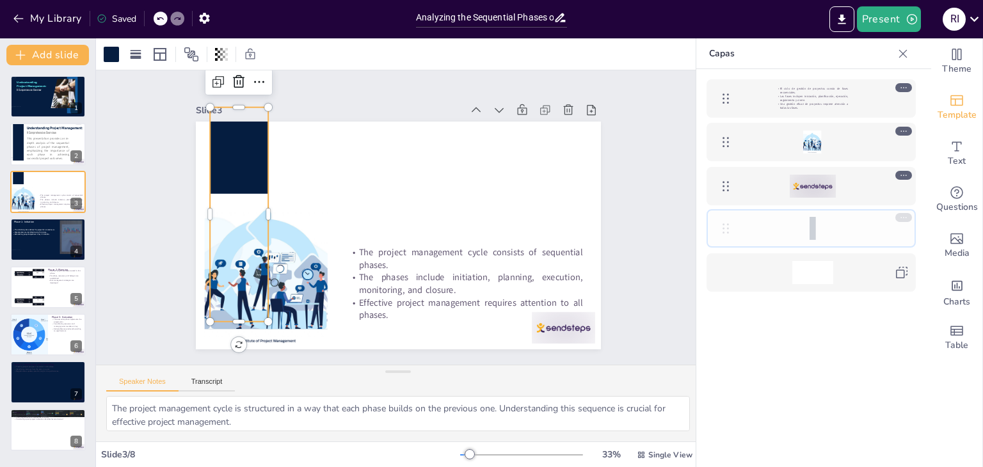
drag, startPoint x: 725, startPoint y: 187, endPoint x: 730, endPoint y: 255, distance: 68.7
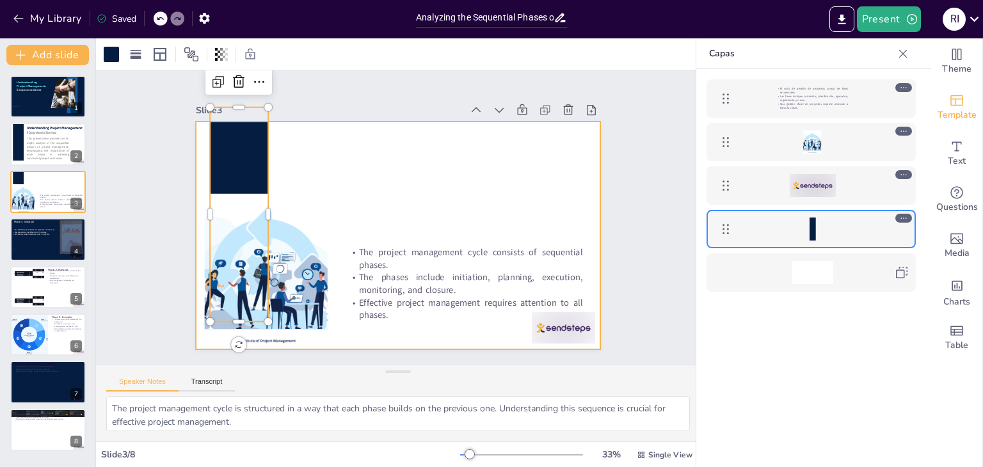
click at [304, 182] on div at bounding box center [392, 234] width 456 height 342
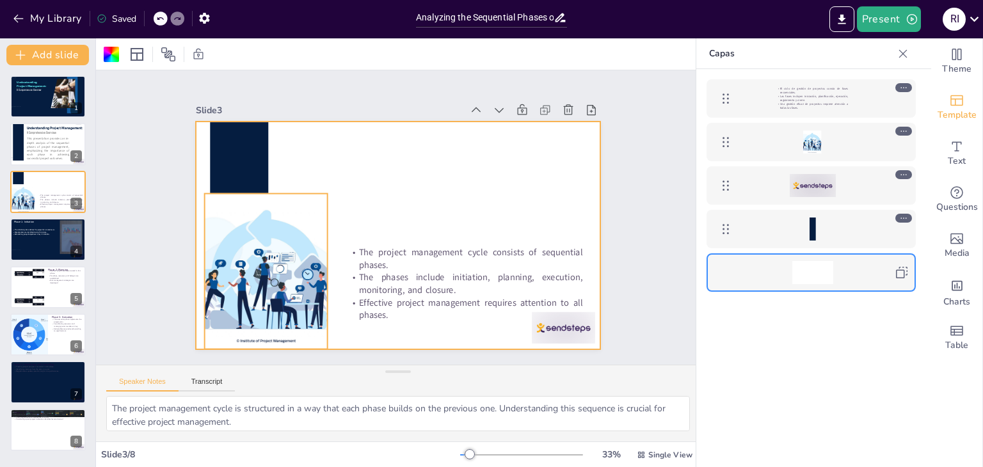
click at [253, 218] on div at bounding box center [256, 228] width 312 height 234
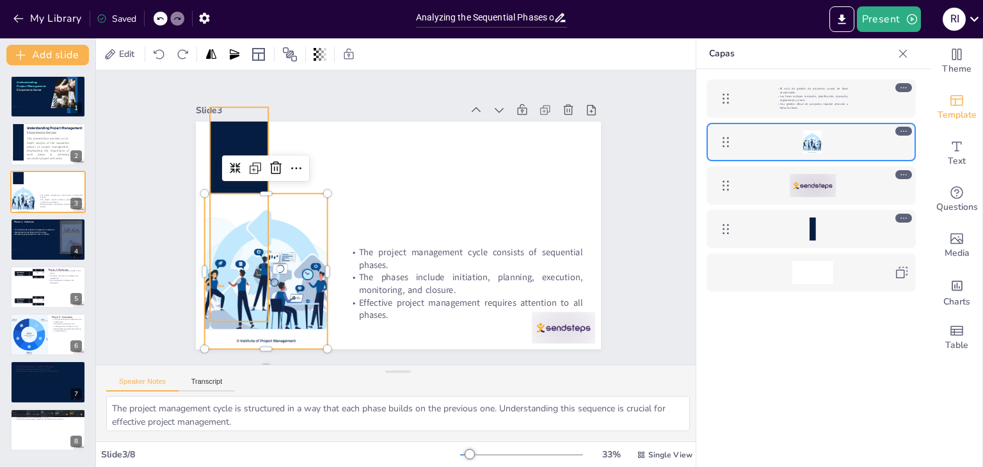
click at [230, 134] on div at bounding box center [254, 149] width 141 height 219
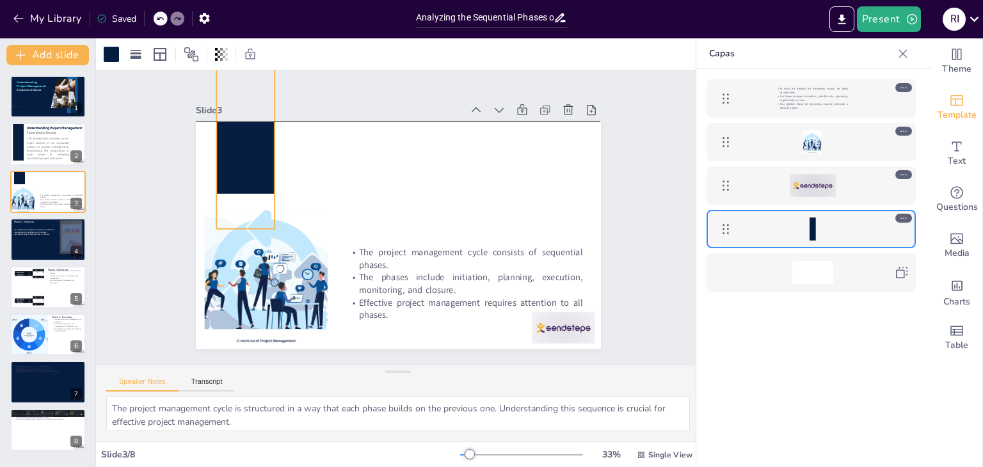
drag, startPoint x: 230, startPoint y: 134, endPoint x: 236, endPoint y: 39, distance: 95.6
click at [236, 39] on div "Slide 1 Understanding Project Management: A Comprehensive Overview Slide 2 This…" at bounding box center [398, 252] width 604 height 429
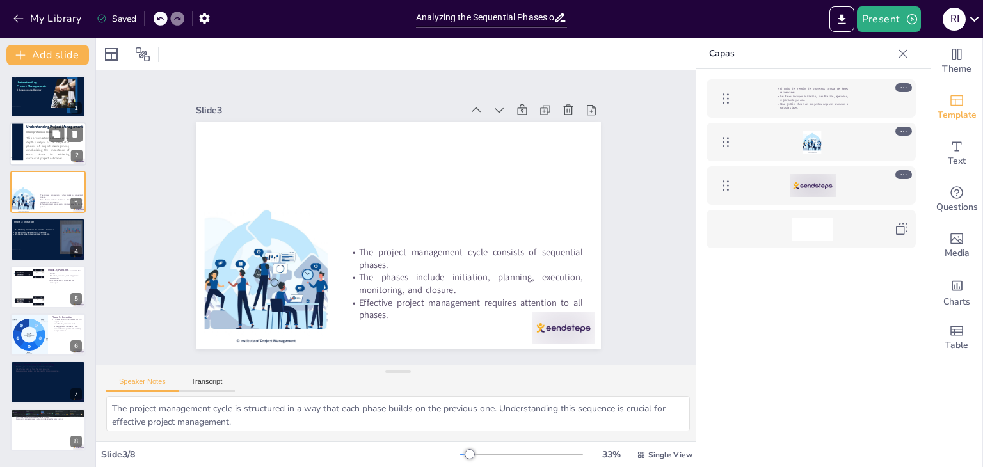
click at [36, 148] on span "This presentation provides an in-depth analysis of the sequential phases of pro…" at bounding box center [47, 148] width 43 height 24
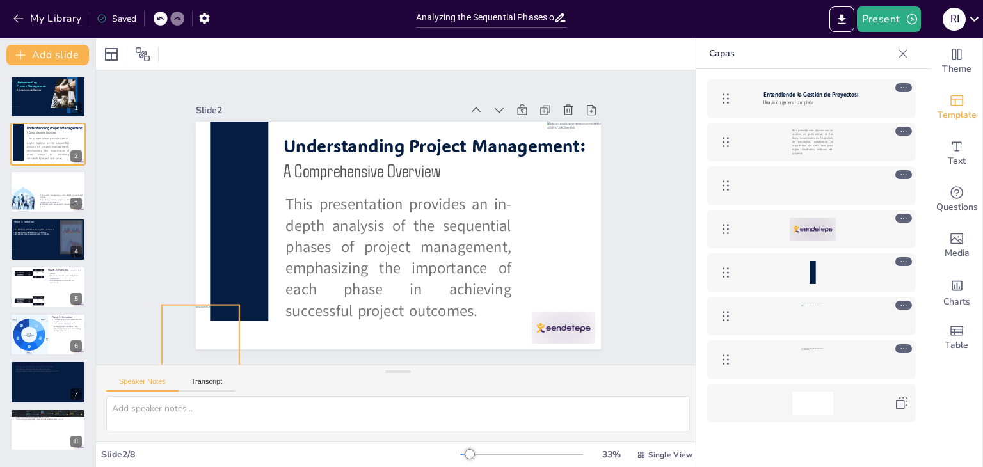
click at [215, 325] on div at bounding box center [170, 276] width 97 height 97
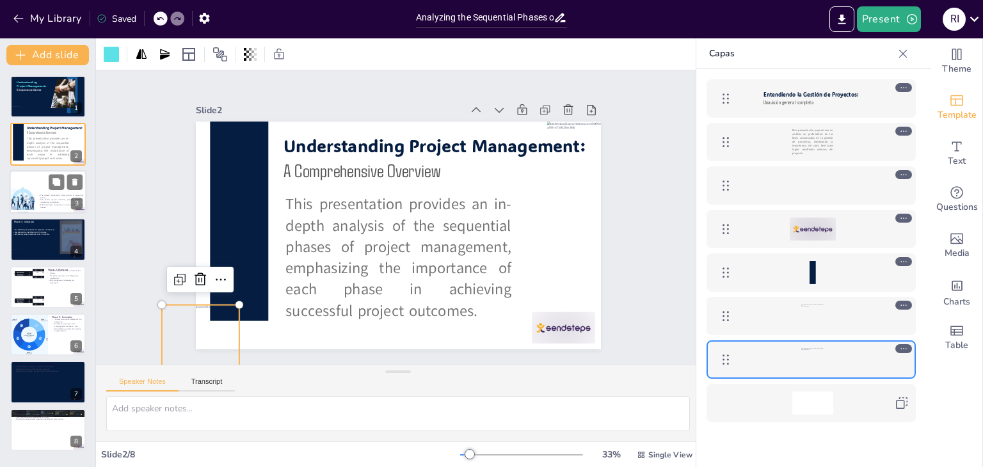
click at [41, 191] on div at bounding box center [48, 192] width 77 height 44
type textarea "The project management cycle is structured in a way that each phase builds on t…"
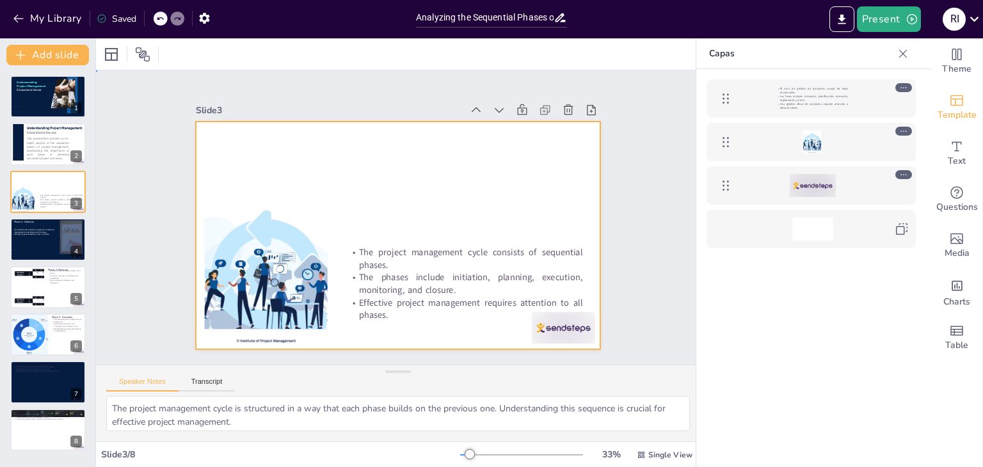
click at [322, 155] on div at bounding box center [392, 235] width 456 height 342
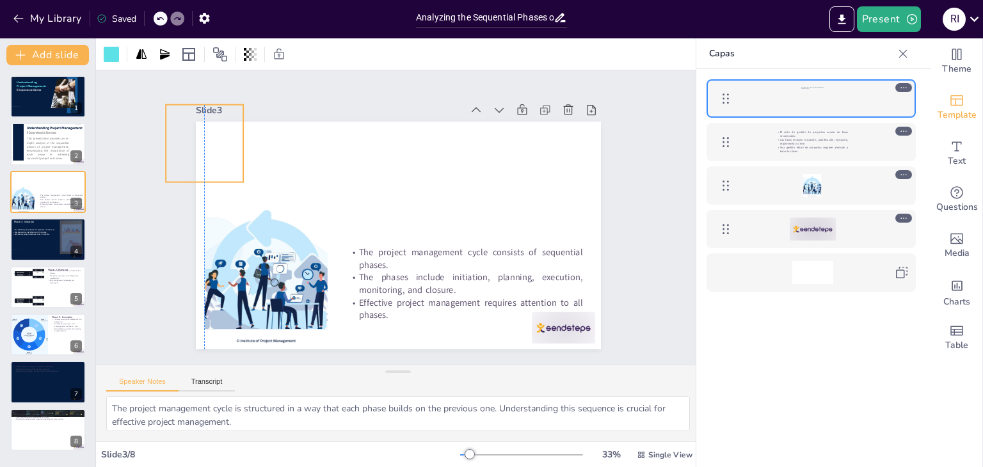
drag, startPoint x: 170, startPoint y: 312, endPoint x: 170, endPoint y: 112, distance: 200.3
click at [170, 112] on div "Slide 1 Understanding Project Management: A Comprehensive Overview Slide 2 This…" at bounding box center [397, 217] width 545 height 466
drag, startPoint x: 193, startPoint y: 198, endPoint x: 146, endPoint y: 157, distance: 63.0
click at [146, 157] on div "Slide 1 Understanding Project Management: A Comprehensive Overview Slide 2 This…" at bounding box center [398, 218] width 652 height 414
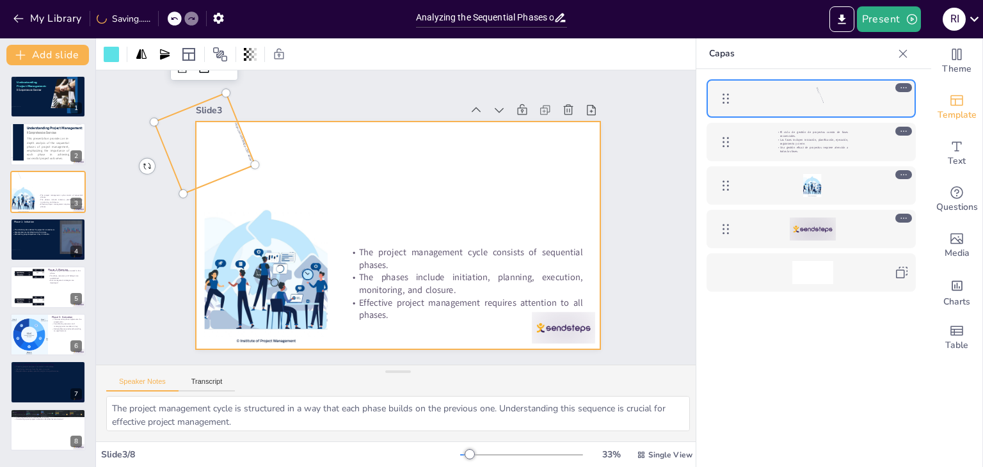
click at [271, 138] on div at bounding box center [392, 235] width 456 height 342
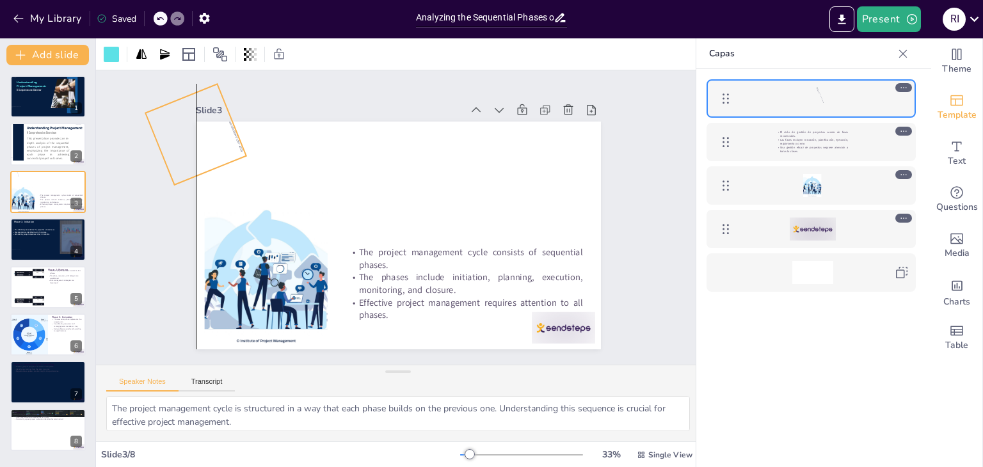
drag, startPoint x: 218, startPoint y: 143, endPoint x: 207, endPoint y: 134, distance: 14.1
click at [207, 134] on div at bounding box center [218, 94] width 90 height 90
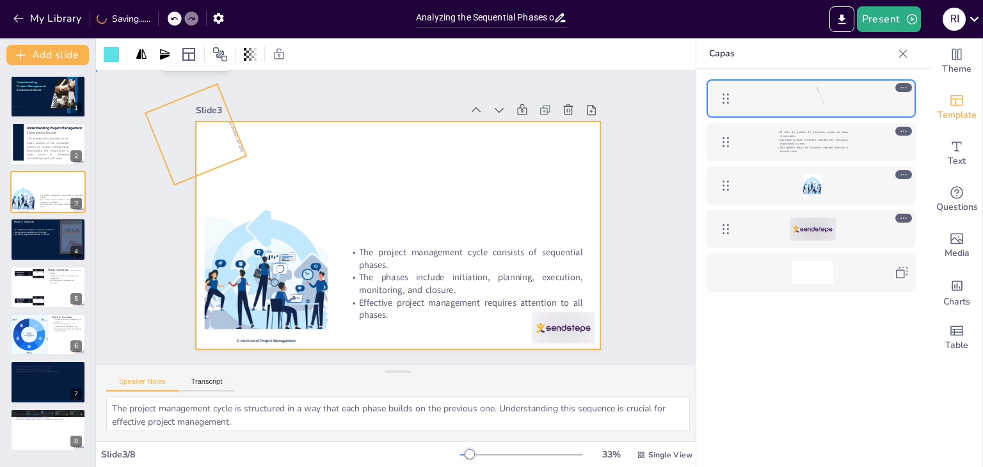
click at [326, 167] on div at bounding box center [394, 235] width 443 height 307
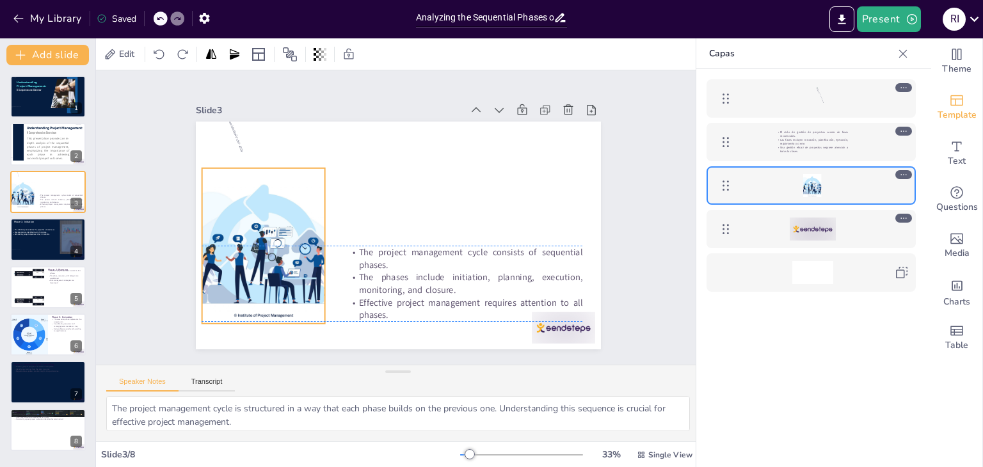
drag, startPoint x: 266, startPoint y: 259, endPoint x: 264, endPoint y: 231, distance: 28.3
click at [264, 231] on div at bounding box center [260, 218] width 303 height 210
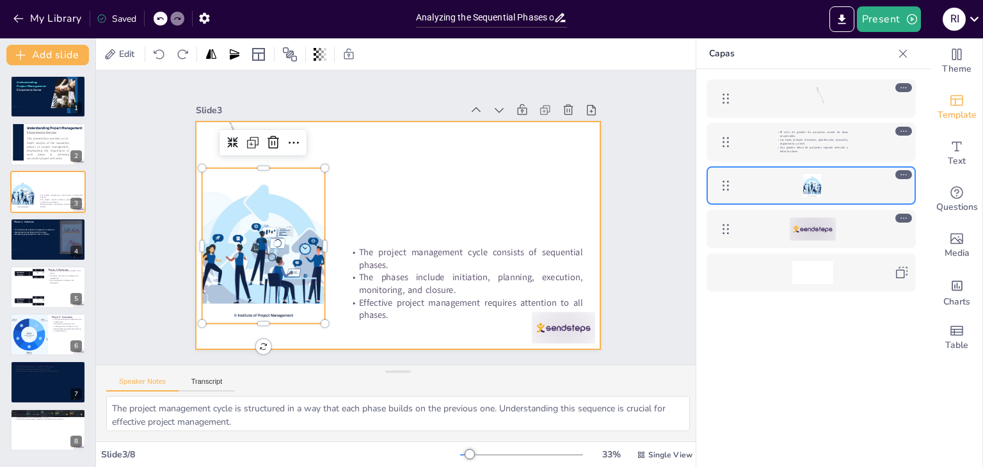
click at [354, 211] on div at bounding box center [390, 233] width 463 height 373
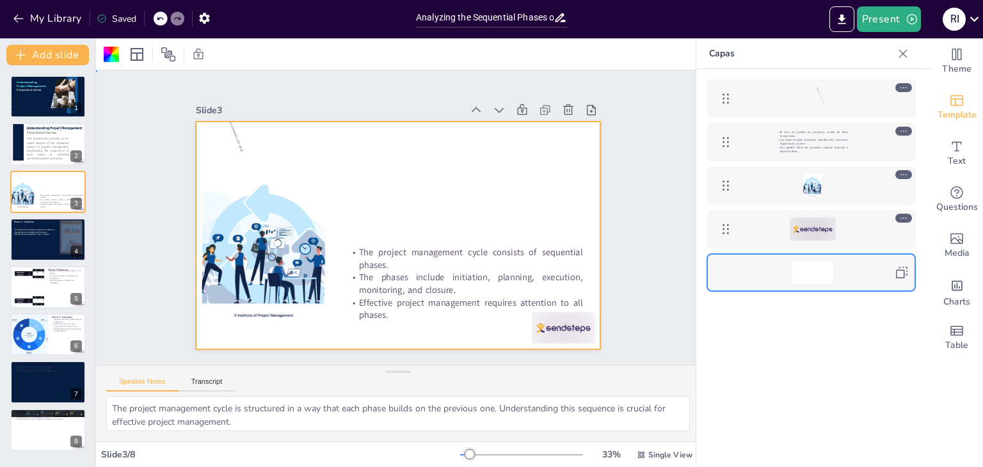
click at [418, 172] on div at bounding box center [390, 233] width 463 height 373
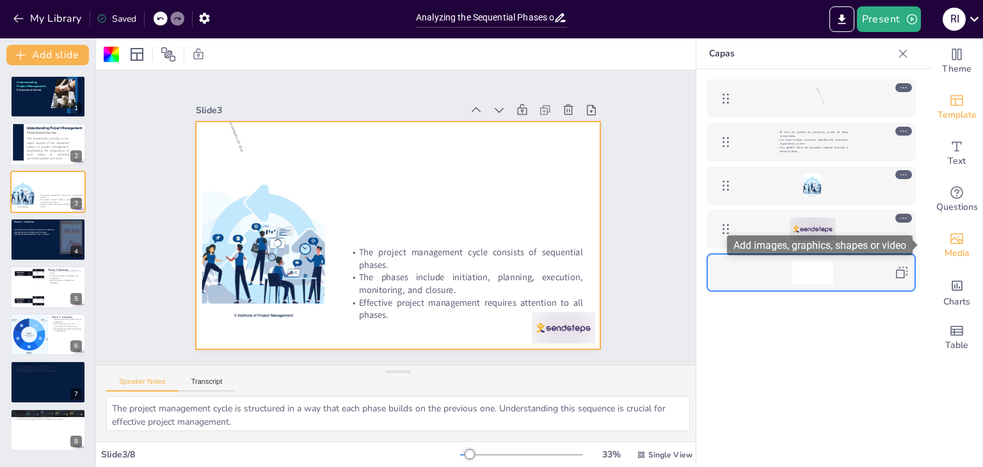
click at [955, 241] on div "Media" at bounding box center [956, 246] width 51 height 46
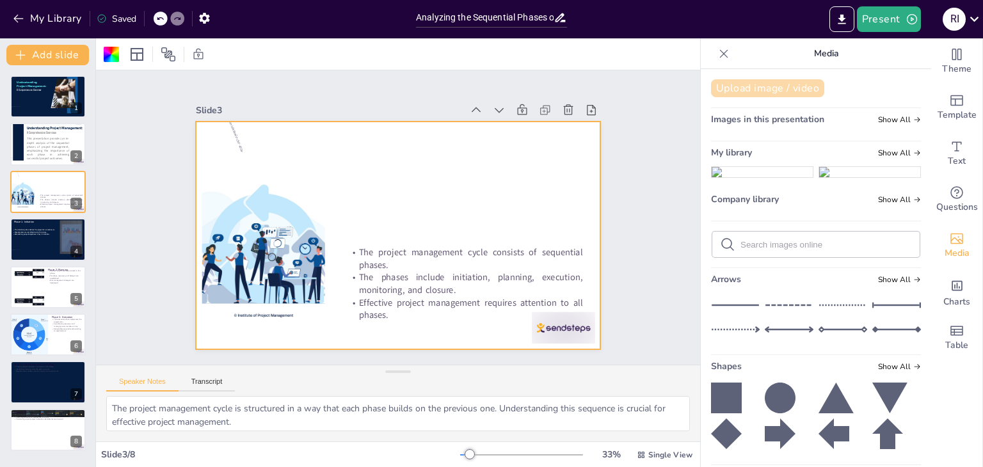
click at [740, 83] on button "Upload image / video" at bounding box center [767, 88] width 113 height 18
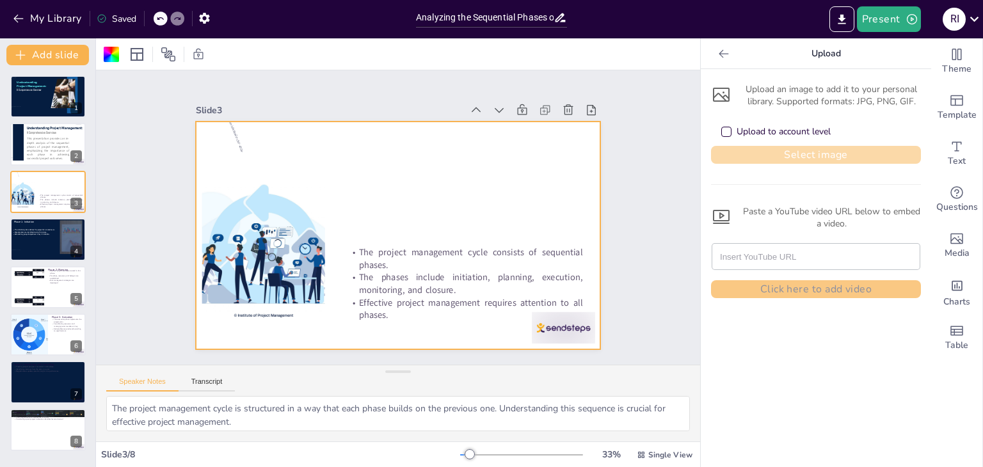
click at [781, 156] on button "Select image" at bounding box center [816, 155] width 210 height 18
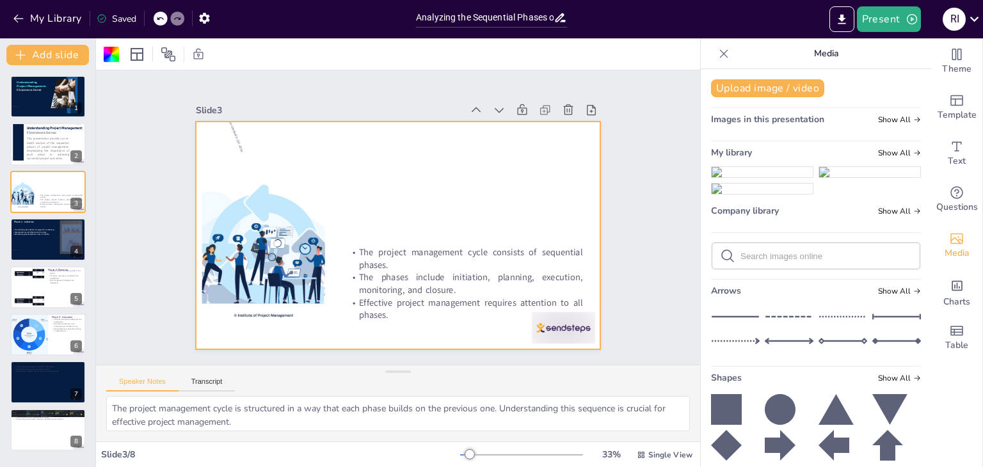
click at [778, 177] on img at bounding box center [762, 172] width 101 height 10
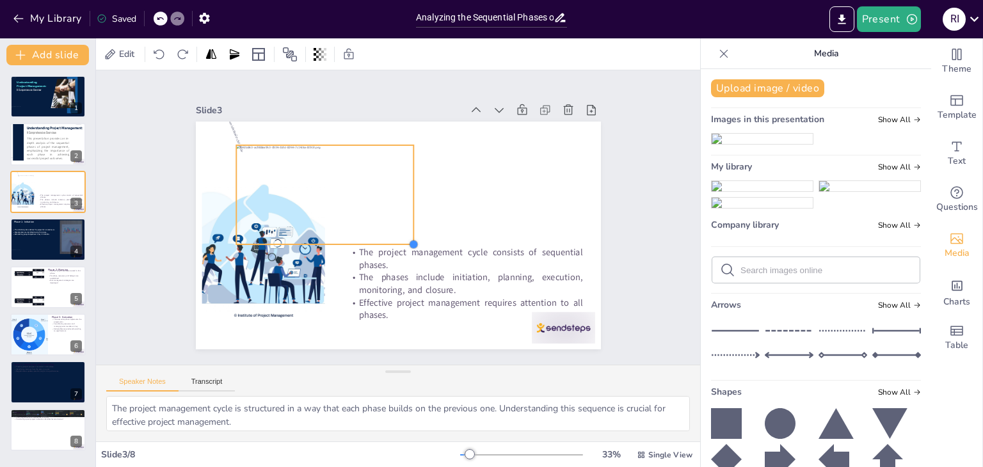
drag, startPoint x: 552, startPoint y: 320, endPoint x: 405, endPoint y: 236, distance: 169.4
click at [399, 241] on div at bounding box center [392, 248] width 15 height 15
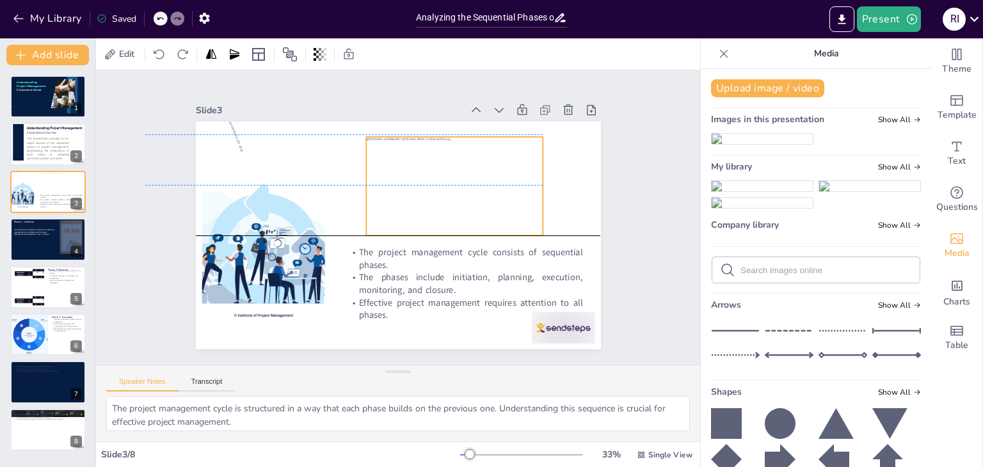
drag, startPoint x: 331, startPoint y: 198, endPoint x: 461, endPoint y: 187, distance: 130.3
click at [461, 187] on div at bounding box center [460, 231] width 197 height 191
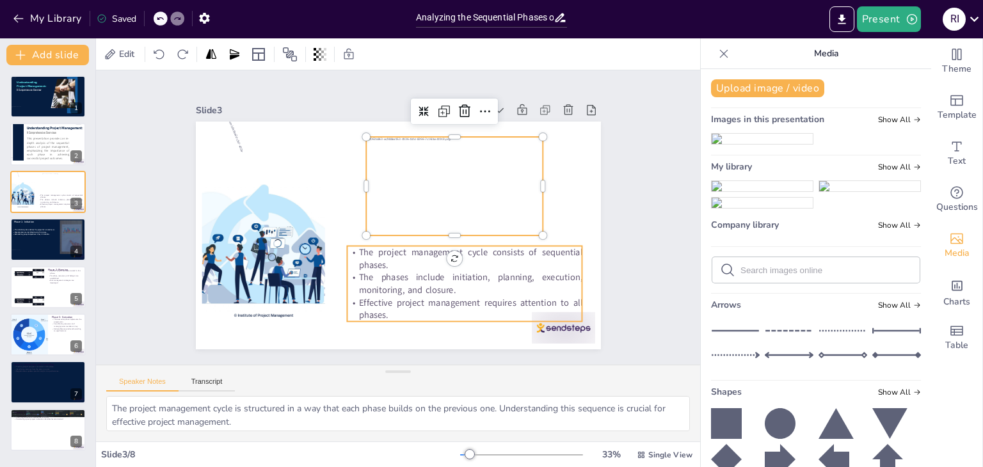
click at [463, 283] on p "The phases include initiation, planning, execution, monitoring, and closure." at bounding box center [431, 305] width 225 height 118
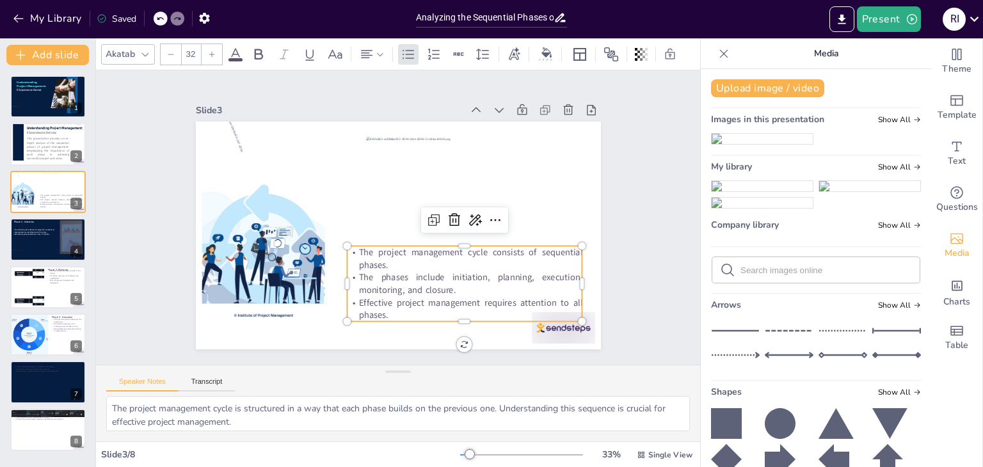
click at [177, 49] on div at bounding box center [171, 54] width 20 height 20
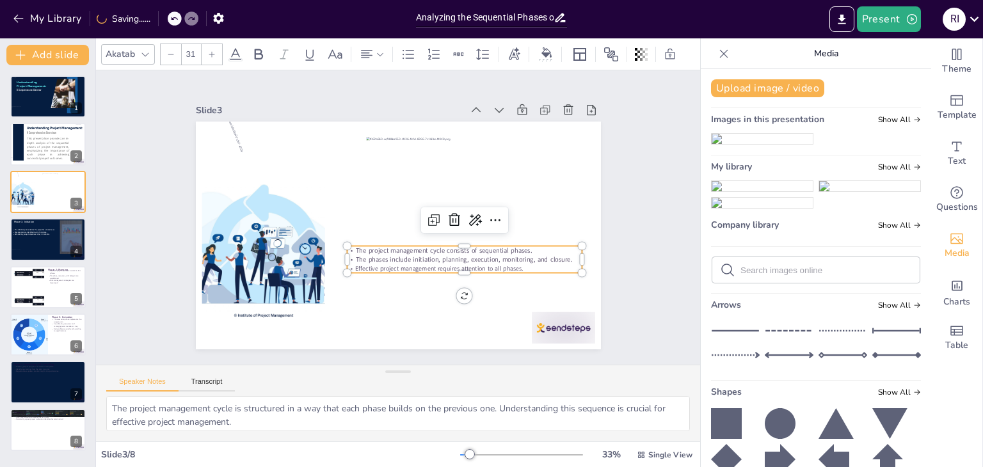
click at [177, 49] on div at bounding box center [171, 54] width 20 height 20
type input "26"
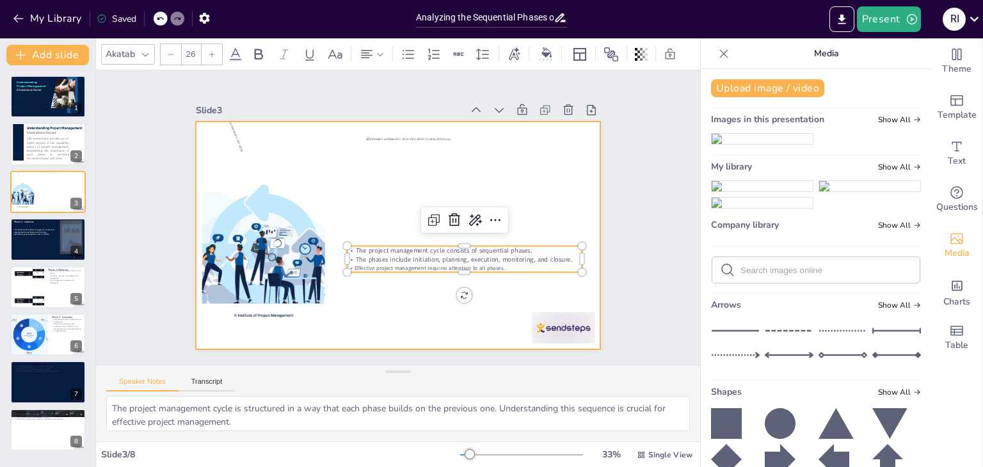
click at [560, 221] on div at bounding box center [394, 234] width 443 height 307
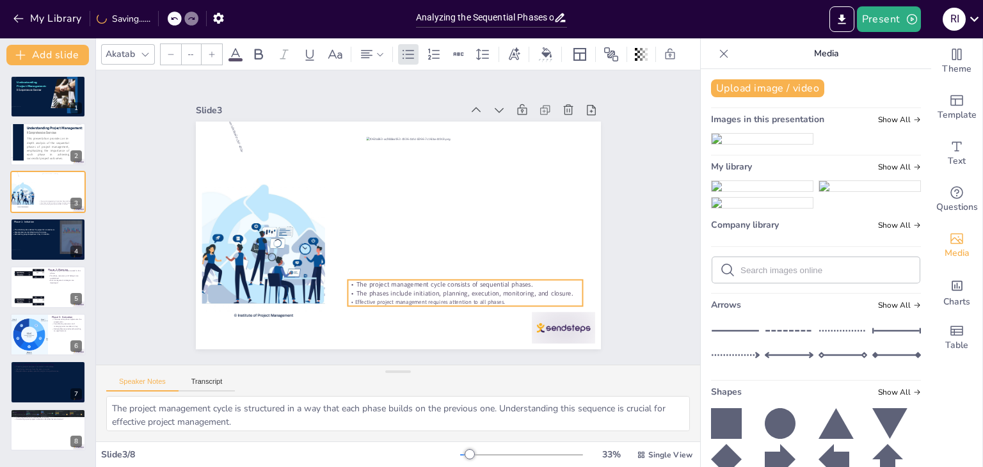
drag, startPoint x: 552, startPoint y: 249, endPoint x: 553, endPoint y: 283, distance: 34.6
click at [553, 283] on div "The project management cycle consists of sequential phases. The phases include …" at bounding box center [438, 309] width 232 height 97
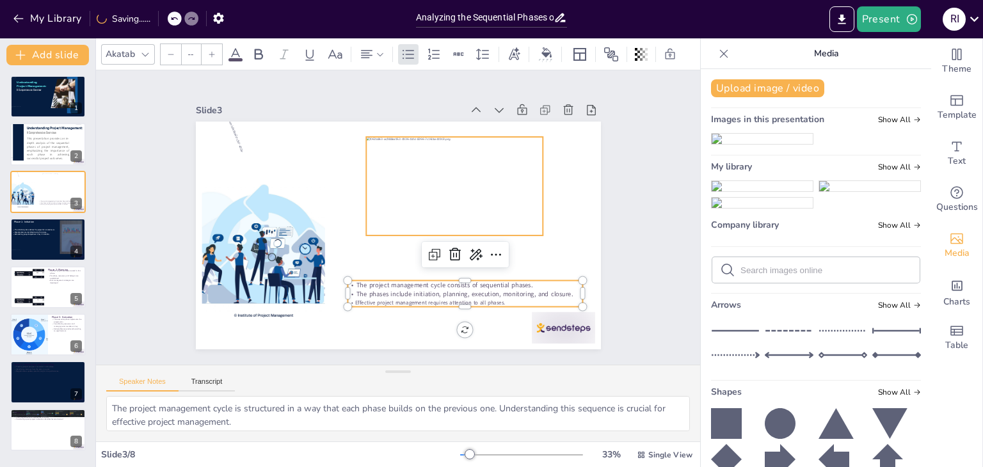
click at [459, 185] on div at bounding box center [462, 226] width 201 height 184
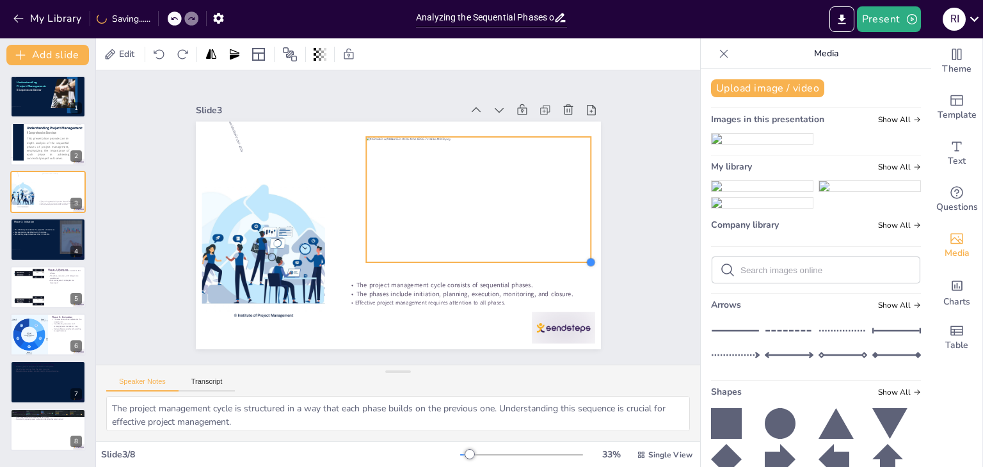
drag, startPoint x: 535, startPoint y: 230, endPoint x: 583, endPoint y: 256, distance: 54.4
click at [550, 346] on div at bounding box center [543, 353] width 14 height 14
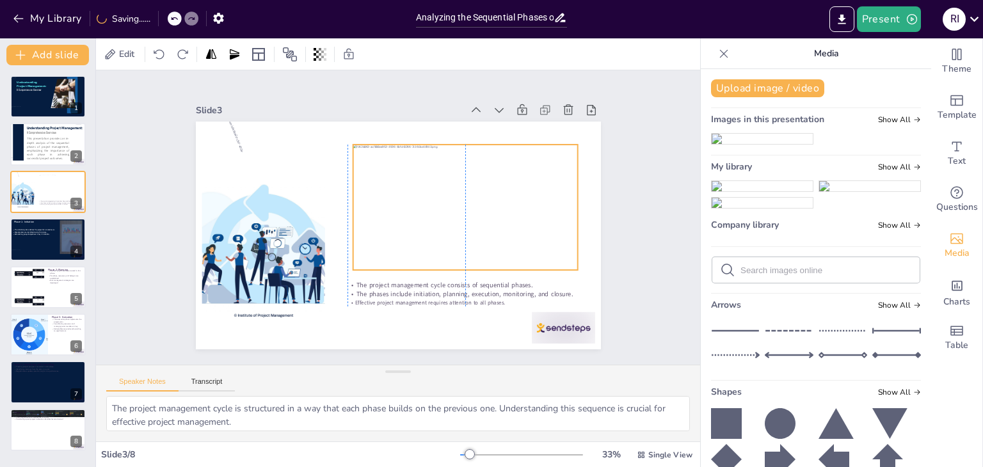
drag, startPoint x: 512, startPoint y: 223, endPoint x: 497, endPoint y: 230, distance: 16.6
click at [497, 230] on div at bounding box center [463, 235] width 257 height 206
click at [525, 228] on icon at bounding box center [536, 239] width 22 height 22
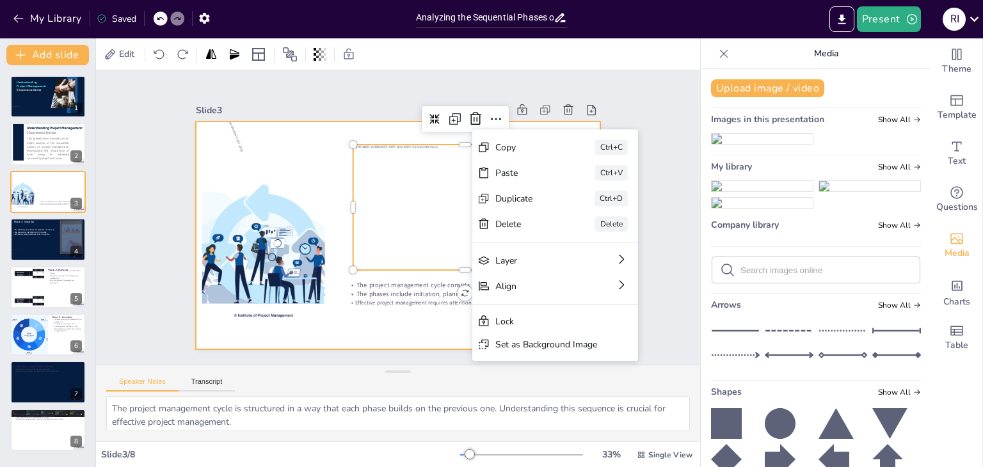
click at [276, 137] on div at bounding box center [387, 232] width 461 height 422
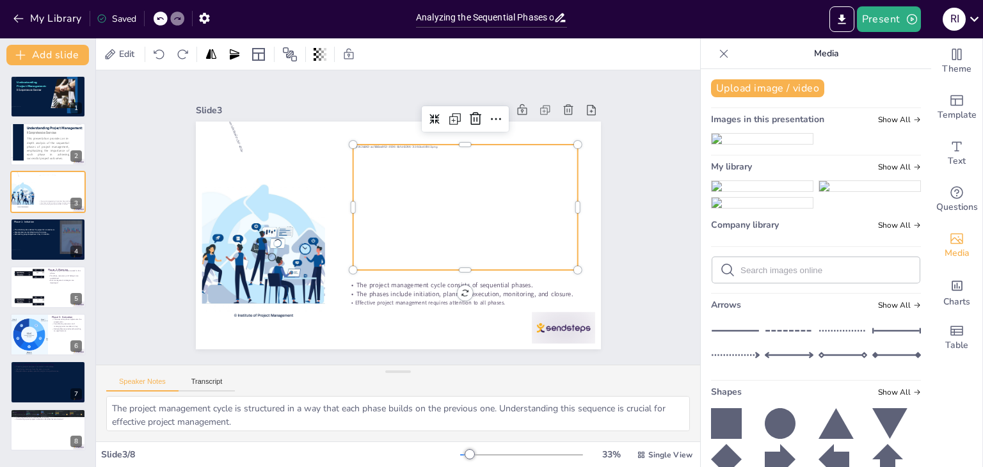
click at [422, 193] on div at bounding box center [461, 242] width 257 height 221
click at [717, 54] on icon at bounding box center [723, 53] width 13 height 13
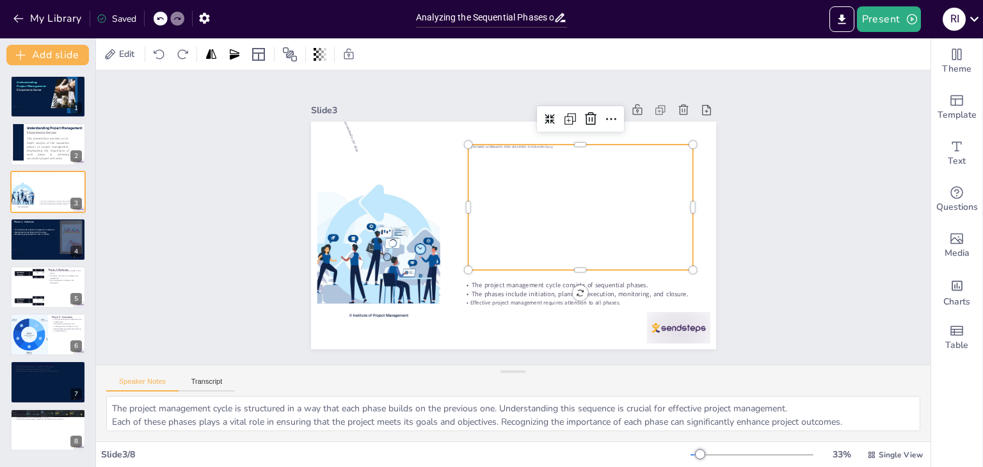
click at [610, 187] on div at bounding box center [578, 235] width 257 height 206
click at [126, 56] on span "Edit" at bounding box center [126, 54] width 20 height 12
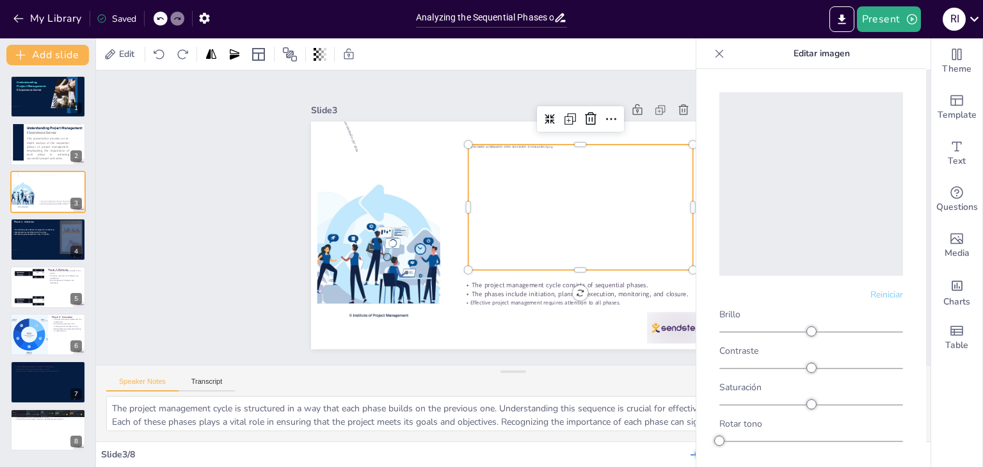
scroll to position [60, 0]
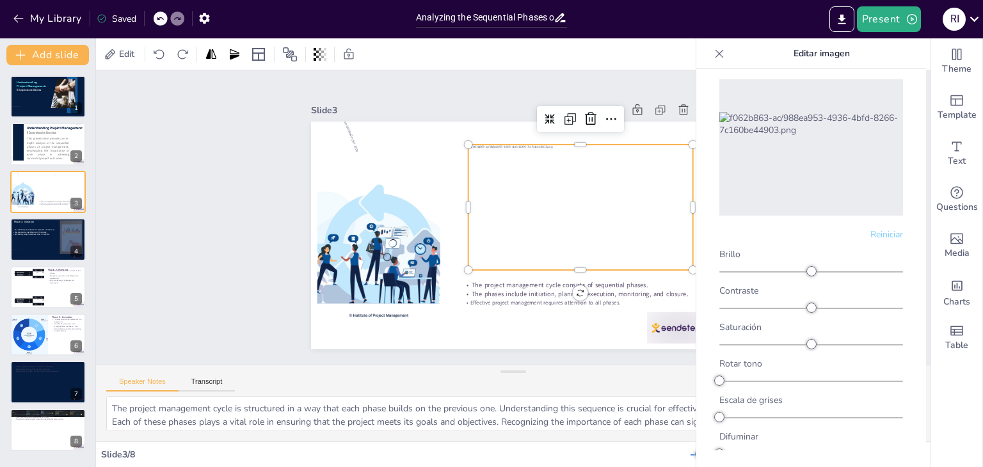
click at [722, 58] on icon at bounding box center [719, 53] width 13 height 13
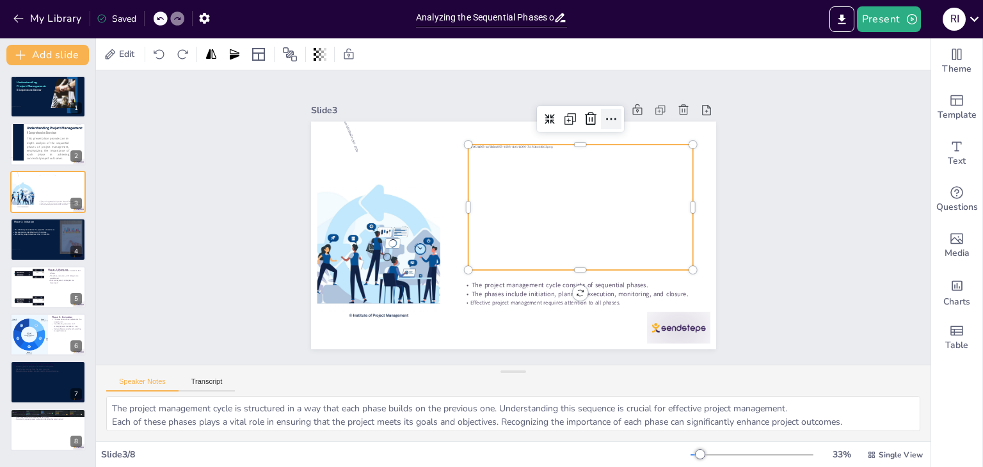
click at [637, 171] on icon at bounding box center [647, 181] width 21 height 21
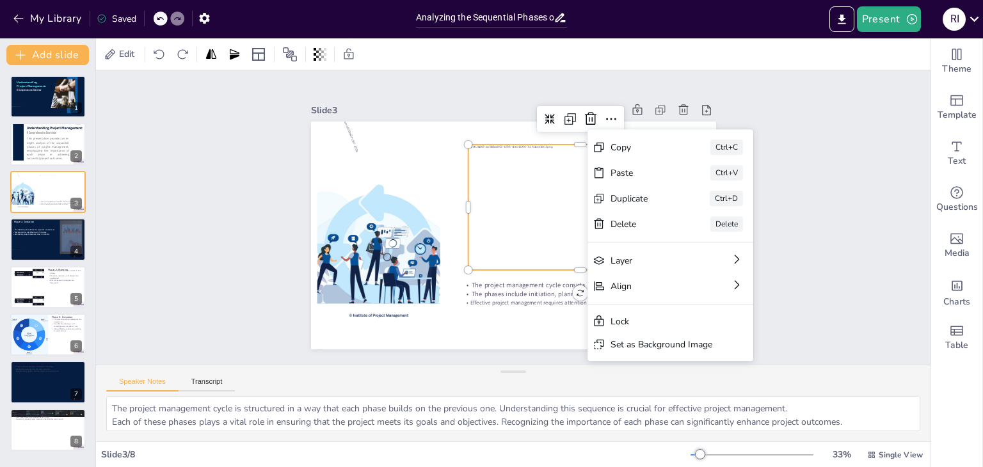
click at [516, 179] on div at bounding box center [580, 228] width 253 height 189
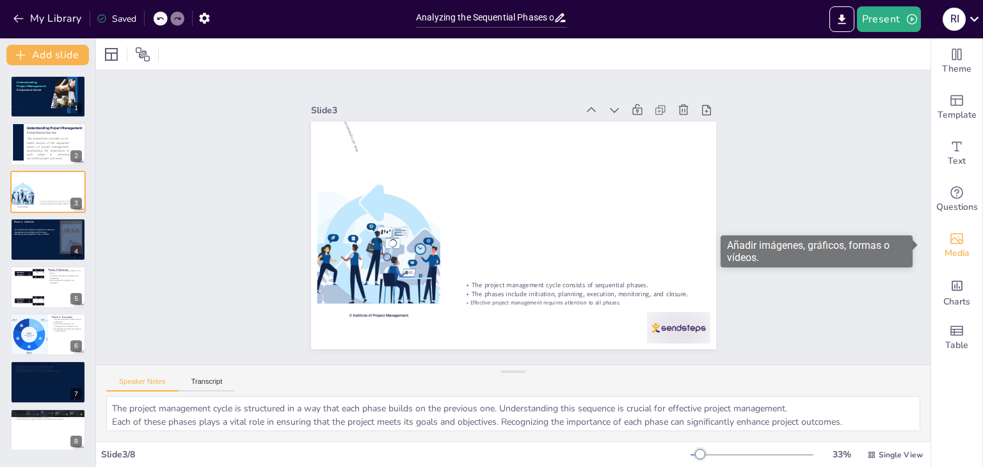
click at [944, 254] on span "Media" at bounding box center [956, 253] width 25 height 14
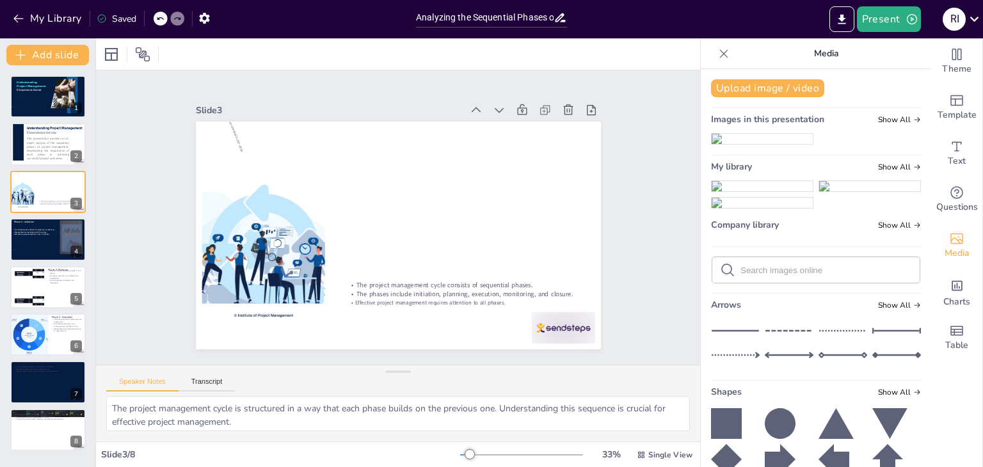
drag, startPoint x: 774, startPoint y: 152, endPoint x: 830, endPoint y: 126, distance: 61.9
click at [830, 126] on div "Images in this presentation Show All" at bounding box center [816, 121] width 210 height 17
click at [768, 83] on button "Upload image / video" at bounding box center [767, 88] width 113 height 18
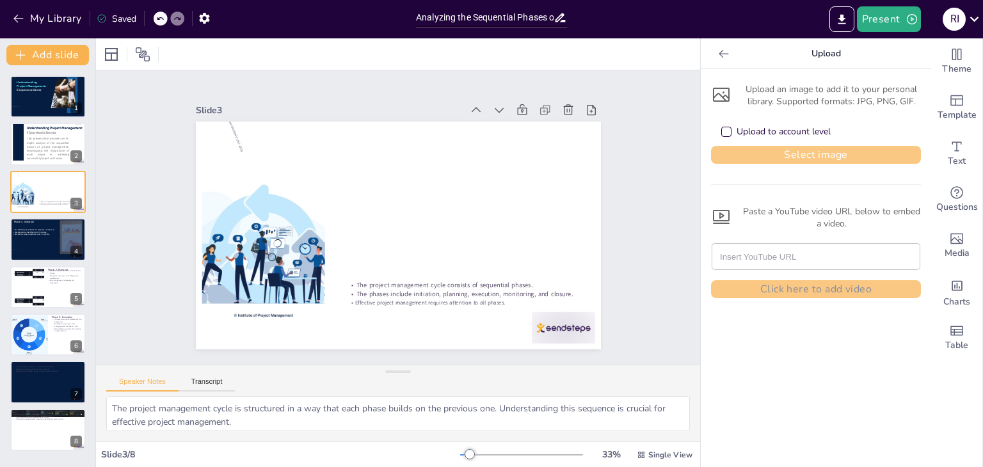
click at [783, 149] on button "Select image" at bounding box center [816, 155] width 210 height 18
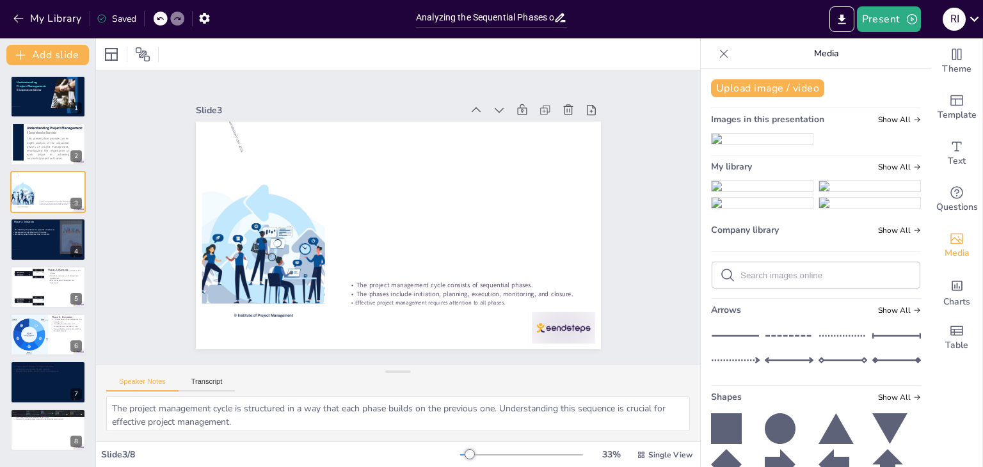
click at [752, 191] on img at bounding box center [762, 186] width 101 height 10
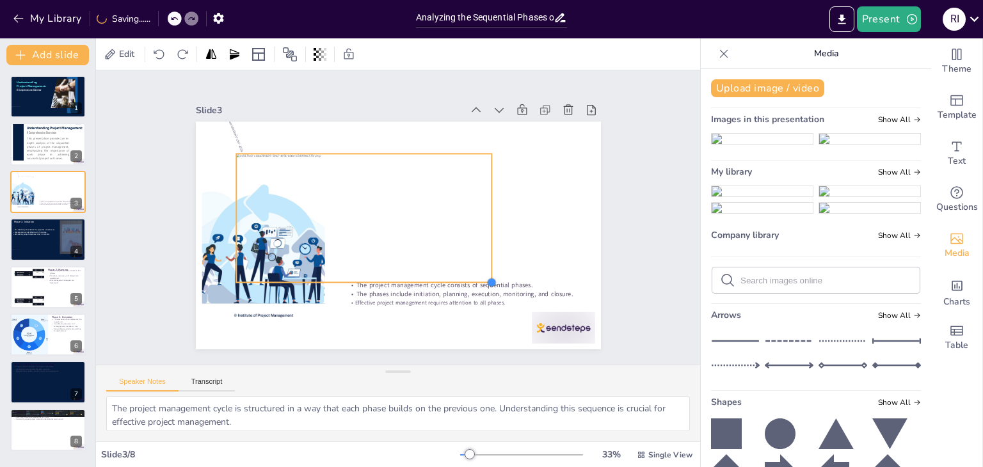
drag, startPoint x: 553, startPoint y: 310, endPoint x: 481, endPoint y: 276, distance: 79.6
click at [431, 321] on div at bounding box center [424, 328] width 15 height 15
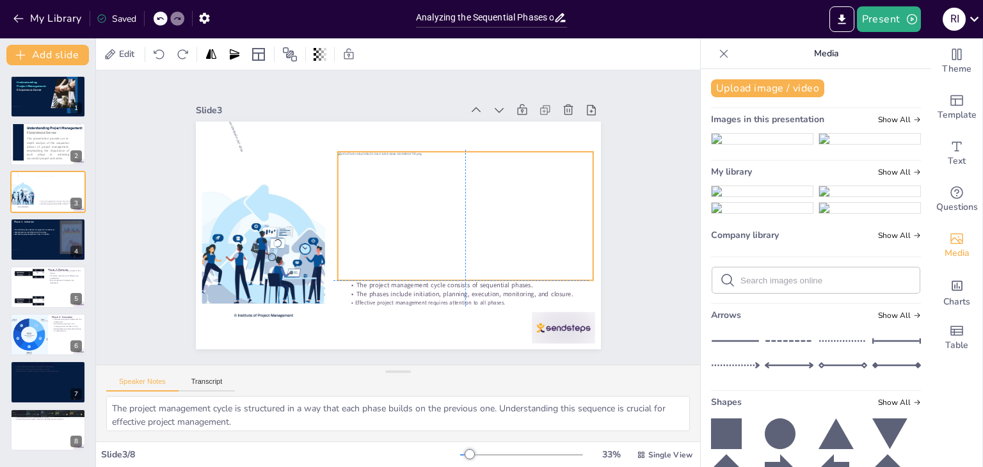
drag, startPoint x: 385, startPoint y: 244, endPoint x: 479, endPoint y: 240, distance: 94.8
click at [479, 240] on div at bounding box center [453, 256] width 282 height 254
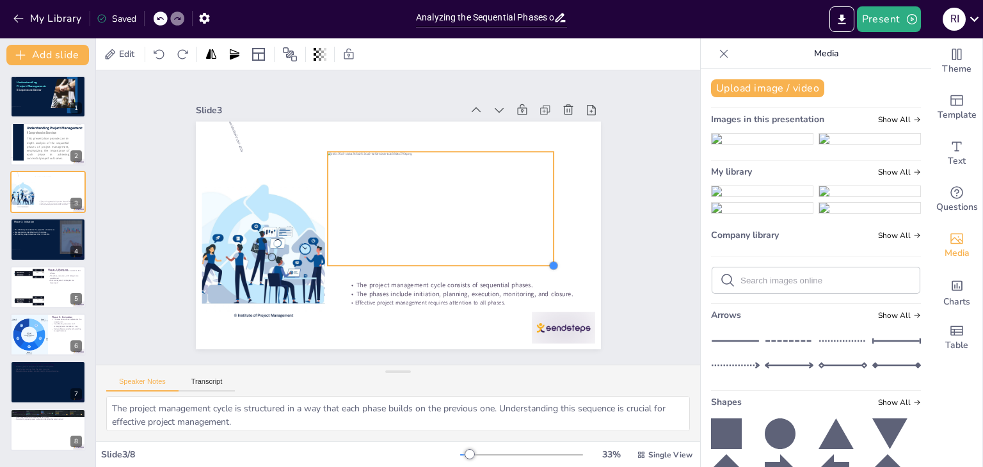
drag, startPoint x: 556, startPoint y: 262, endPoint x: 545, endPoint y: 257, distance: 12.9
click at [527, 318] on div at bounding box center [520, 324] width 13 height 13
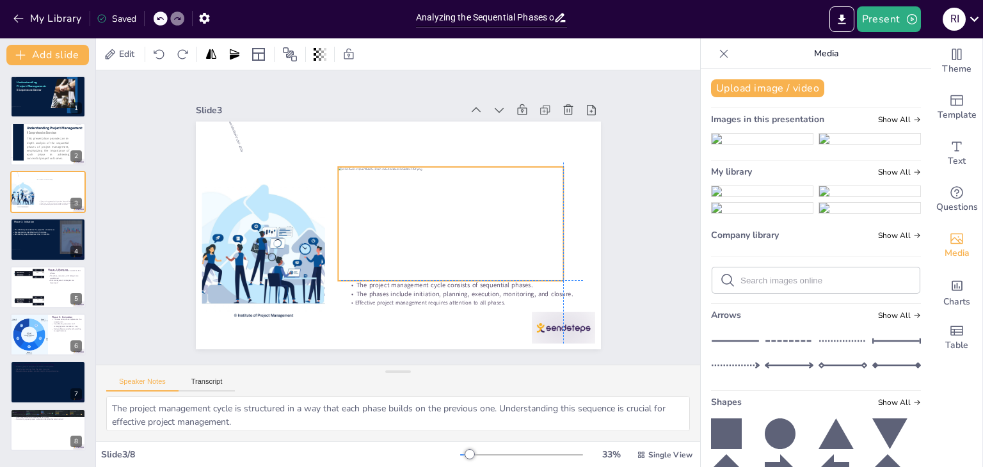
drag, startPoint x: 463, startPoint y: 244, endPoint x: 477, endPoint y: 255, distance: 17.3
click at [477, 255] on div at bounding box center [436, 253] width 249 height 225
click at [478, 297] on p "Effective project management requires attention to all phases." at bounding box center [446, 315] width 232 height 56
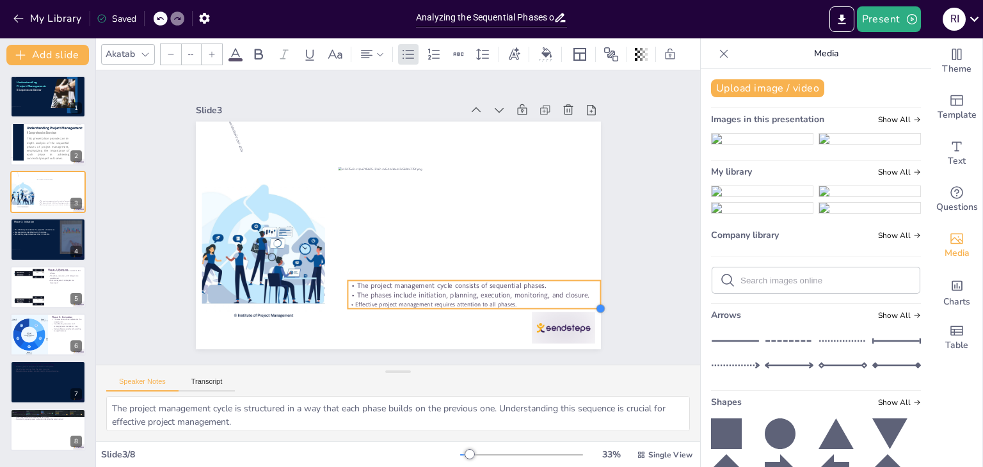
click at [570, 300] on div "The project management cycle consists of sequential phases. The phases include …" at bounding box center [382, 226] width 400 height 465
click at [518, 299] on p "Effective project management requires attention to all phases." at bounding box center [443, 323] width 243 height 86
click at [380, 292] on p "Effective project management requires attention to all phases." at bounding box center [283, 203] width 193 height 175
click at [404, 299] on p "Effective project management requires attention to all phases." at bounding box center [349, 322] width 110 height 234
click at [509, 292] on p "The phases include initiation, planning, execution, monitoring, and closure." at bounding box center [413, 325] width 211 height 157
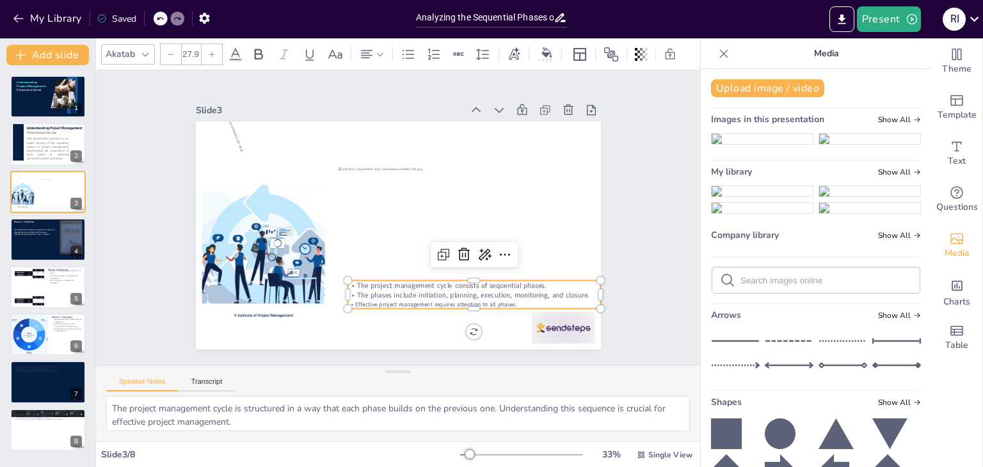
click at [427, 298] on p "Effective project management requires attention to all phases." at bounding box center [361, 326] width 134 height 223
click at [466, 147] on p "Effective project management requires attention to all phases." at bounding box center [342, 116] width 249 height 61
click at [208, 55] on div at bounding box center [212, 54] width 20 height 20
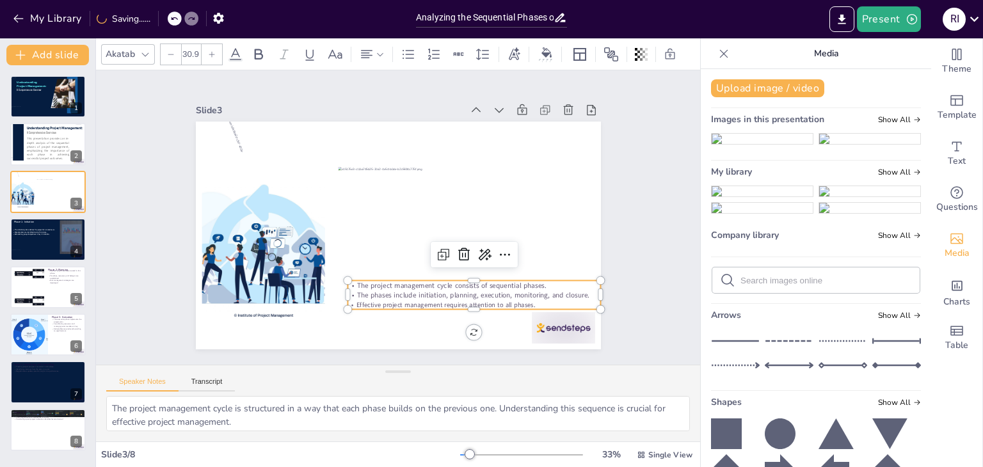
click at [191, 51] on input "30.9" at bounding box center [191, 54] width 18 height 20
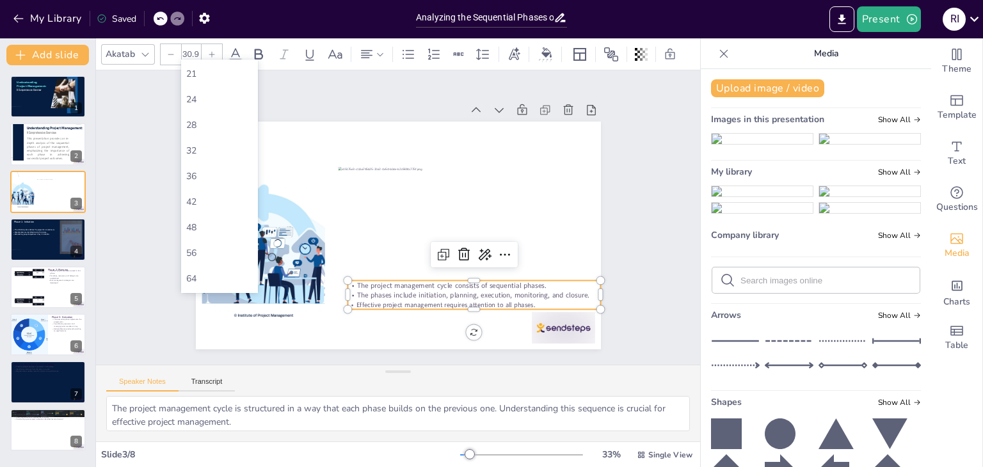
scroll to position [175, 0]
click at [195, 153] on font "32" at bounding box center [191, 154] width 10 height 12
type input "32"
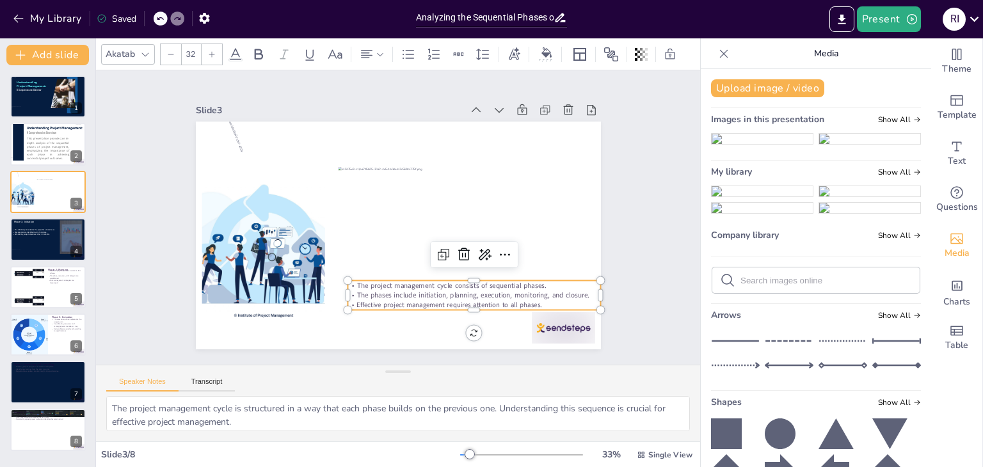
click at [513, 298] on p "Effective project management requires attention to all phases." at bounding box center [408, 333] width 210 height 156
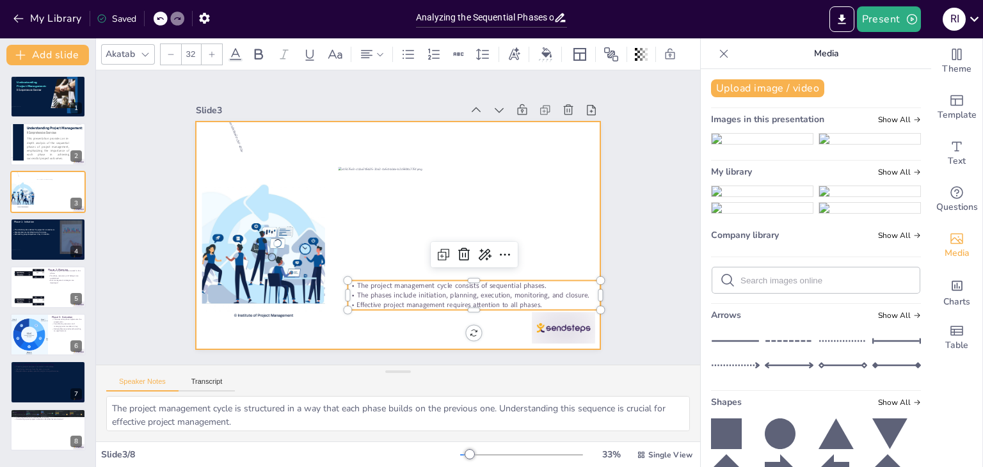
click at [394, 328] on div at bounding box center [387, 232] width 461 height 422
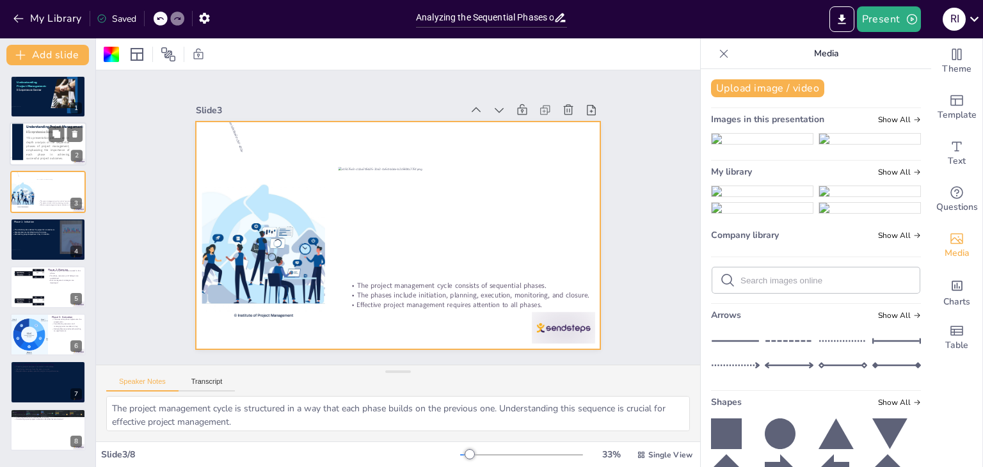
click at [45, 145] on span "This presentation provides an in-depth analysis of the sequential phases of pro…" at bounding box center [47, 148] width 43 height 24
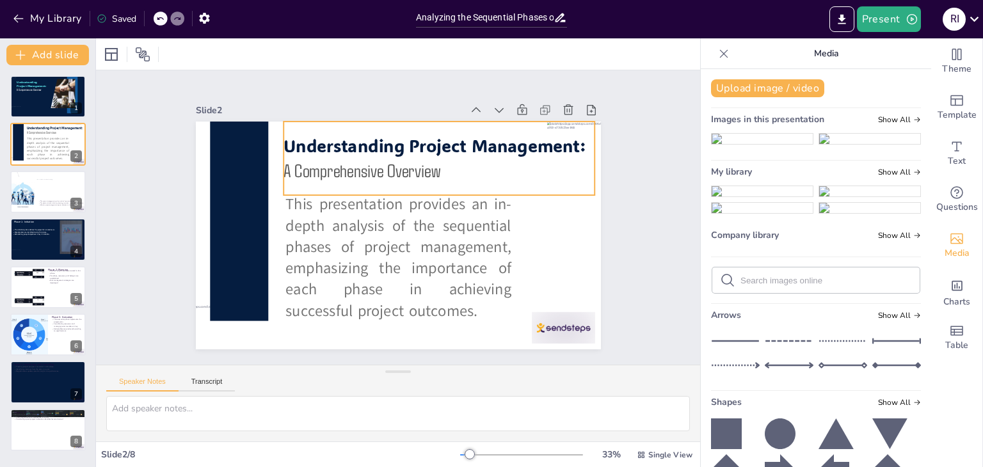
click at [367, 162] on span "Comprehensive Overview" at bounding box center [389, 161] width 142 height 79
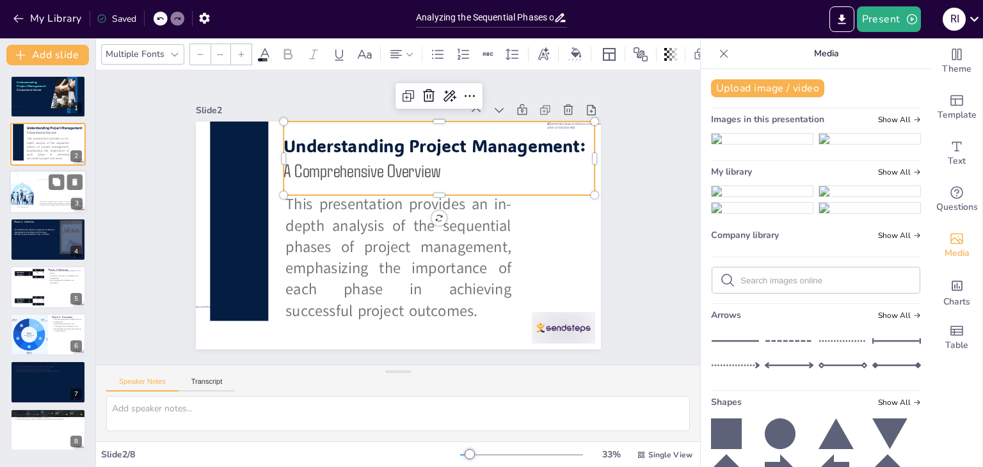
click at [36, 189] on div at bounding box center [57, 190] width 43 height 22
type textarea "The project management cycle is structured in a way that each phase builds on t…"
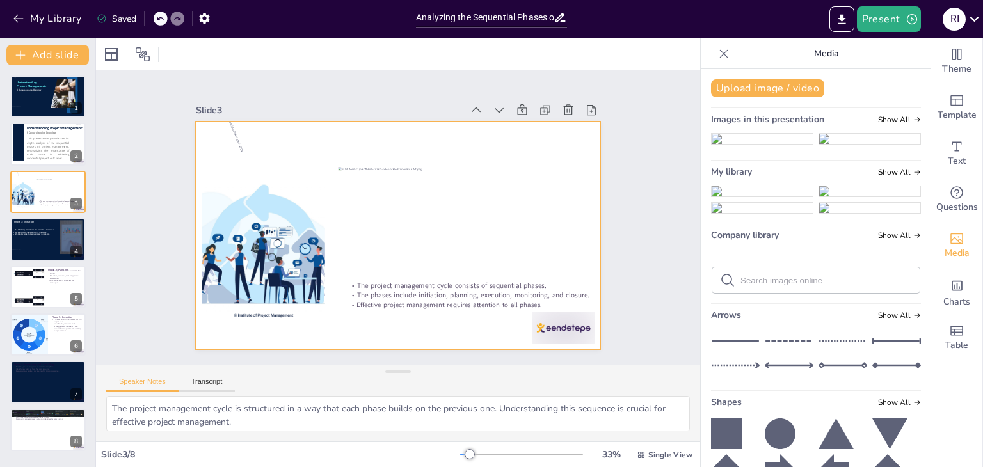
click at [328, 151] on div at bounding box center [394, 235] width 443 height 307
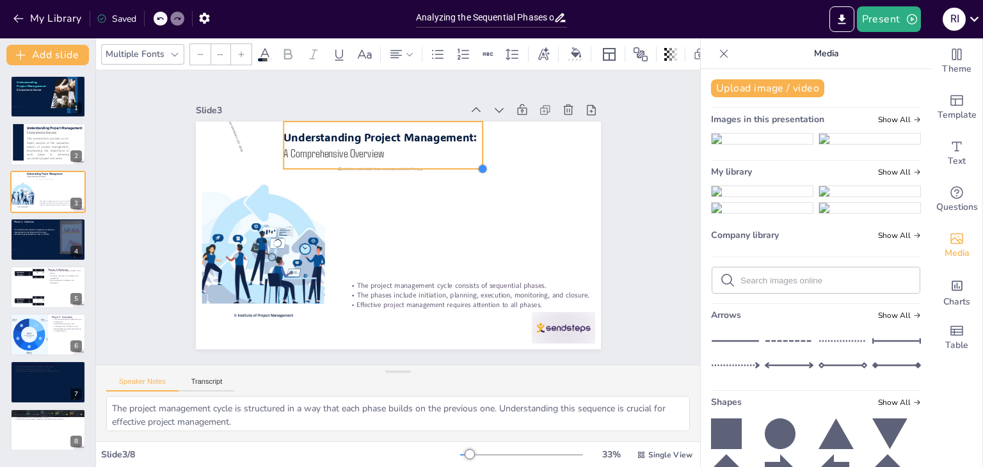
drag, startPoint x: 583, startPoint y: 189, endPoint x: 472, endPoint y: 148, distance: 117.8
click at [472, 148] on div "The project management cycle consists of sequential phases. The phases include …" at bounding box center [384, 205] width 440 height 453
click at [384, 154] on p "A Comprehensive Overview" at bounding box center [418, 154] width 182 height 115
click at [389, 150] on p "A Comprehensive Overview" at bounding box center [446, 173] width 115 height 182
click at [376, 150] on p "A Comprehensive Overview" at bounding box center [411, 152] width 190 height 97
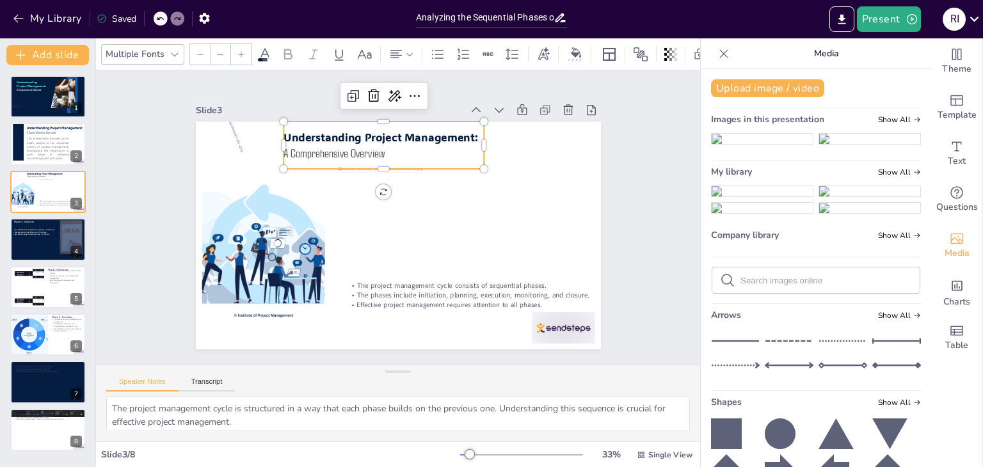
click at [416, 150] on p "A Comprehensive Overview" at bounding box center [455, 184] width 78 height 196
type input "56.1"
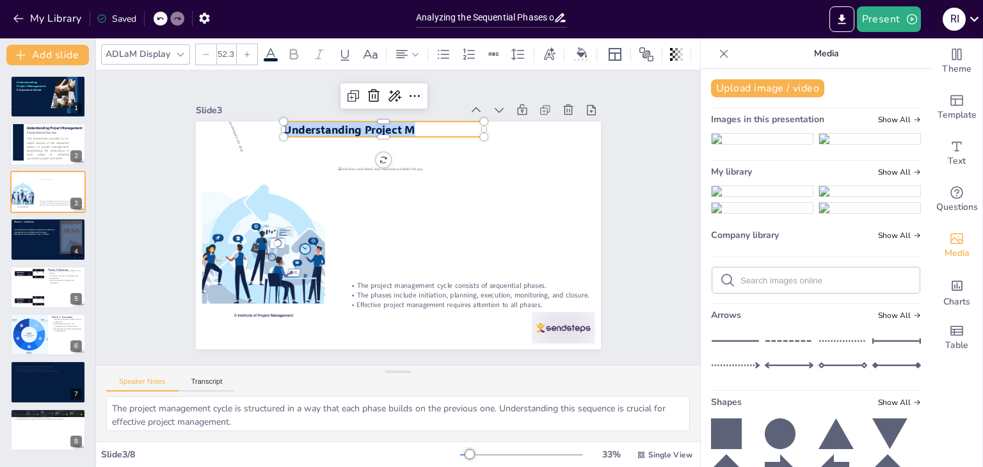
drag, startPoint x: 404, startPoint y: 127, endPoint x: 277, endPoint y: 128, distance: 127.3
click at [277, 128] on div "The project management cycle consists of sequential phases. The phases include …" at bounding box center [381, 225] width 373 height 463
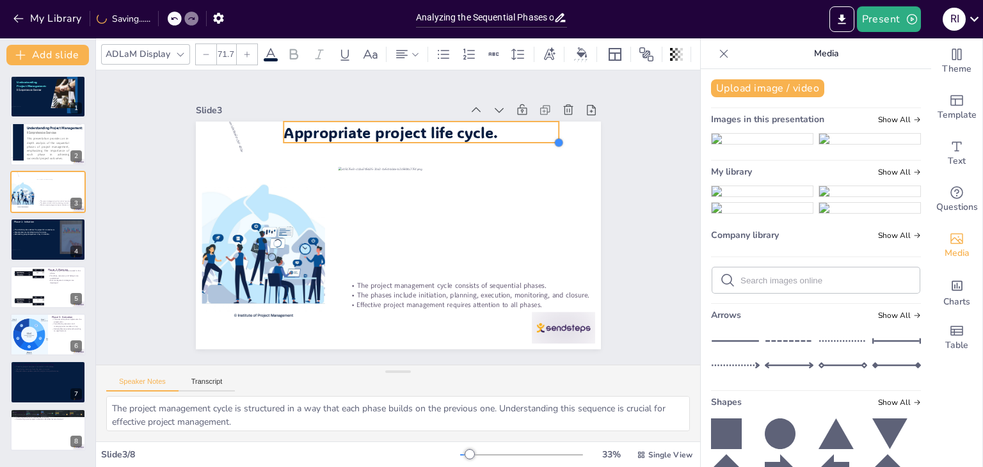
drag, startPoint x: 474, startPoint y: 130, endPoint x: 488, endPoint y: 136, distance: 14.9
click at [488, 136] on div "The project management cycle consists of sequential phases. The phases include …" at bounding box center [394, 200] width 443 height 307
type input "73.8"
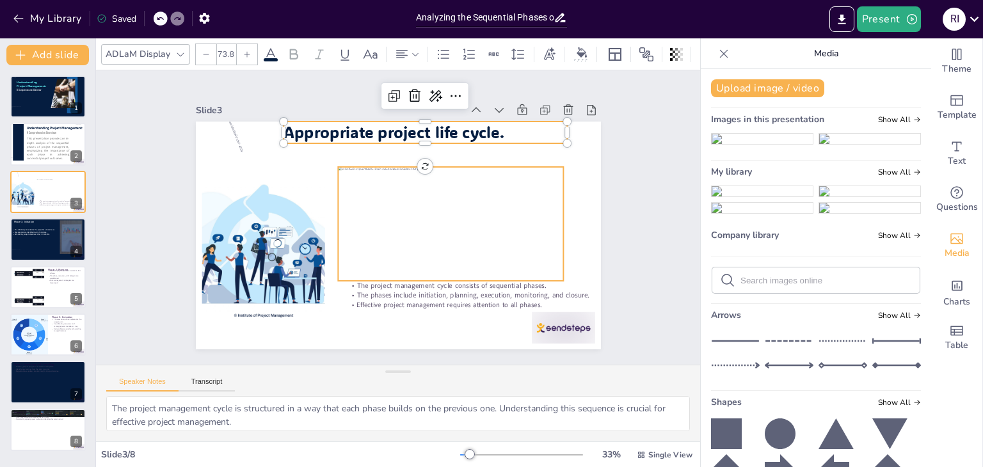
click at [482, 168] on div at bounding box center [403, 270] width 158 height 244
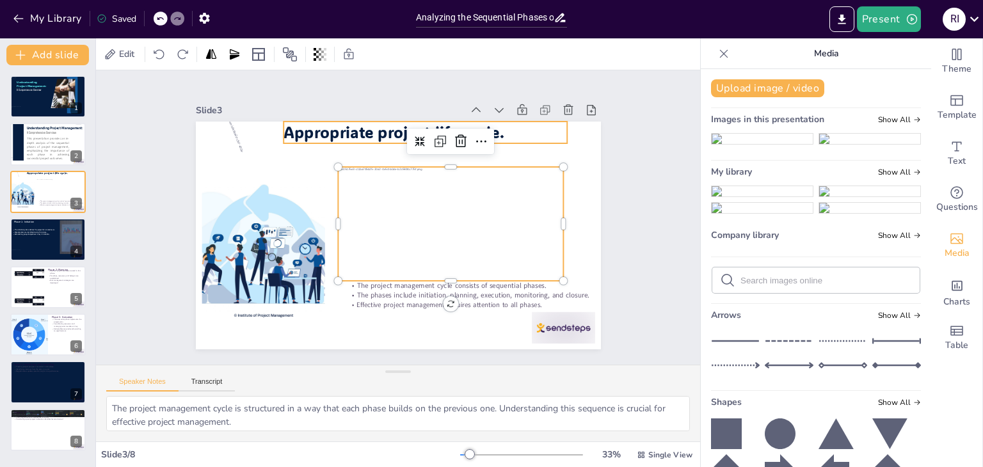
click at [509, 129] on p "Appropriate project life cycle." at bounding box center [487, 226] width 81 height 282
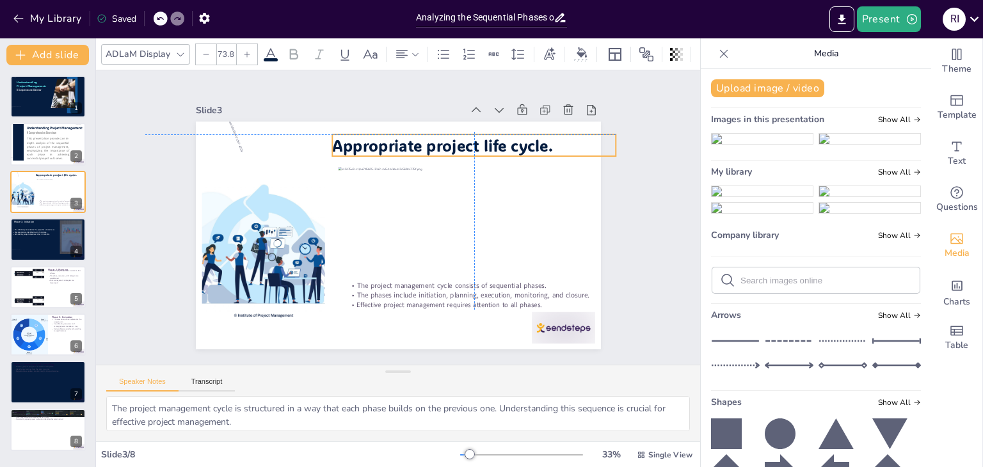
drag, startPoint x: 509, startPoint y: 129, endPoint x: 558, endPoint y: 139, distance: 49.7
click at [558, 139] on p "Appropriate project life cycle." at bounding box center [492, 172] width 276 height 108
click at [632, 193] on div "Slide 1 Understanding Project Management: A Comprehensive Overview Slide 2 This…" at bounding box center [398, 217] width 646 height 623
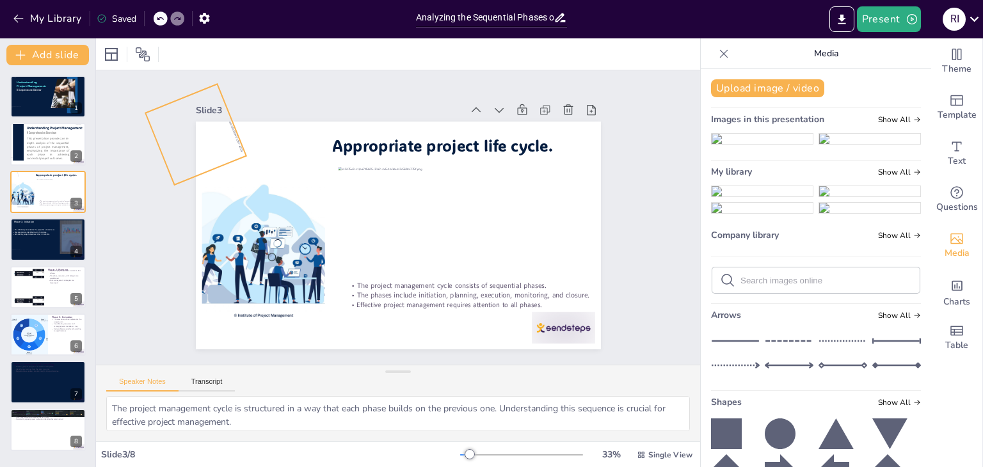
click at [550, 250] on div at bounding box center [600, 300] width 100 height 100
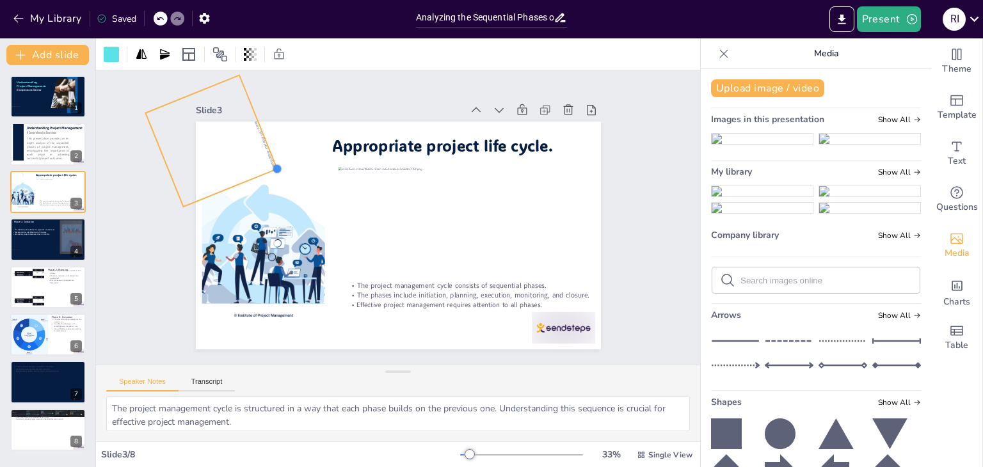
drag, startPoint x: 235, startPoint y: 148, endPoint x: 257, endPoint y: 139, distance: 23.8
click at [257, 139] on div "The project management cycle consists of sequential phases. The phases include …" at bounding box center [386, 231] width 454 height 440
drag, startPoint x: 132, startPoint y: 163, endPoint x: 123, endPoint y: 136, distance: 27.7
click at [164, 136] on div "Slide 1 Understanding Project Management: A Comprehensive Overview Slide 2 This…" at bounding box center [397, 217] width 466 height 665
click at [130, 139] on div "Slide 1 Understanding Project Management: A Comprehensive Overview Slide 2 This…" at bounding box center [398, 217] width 662 height 593
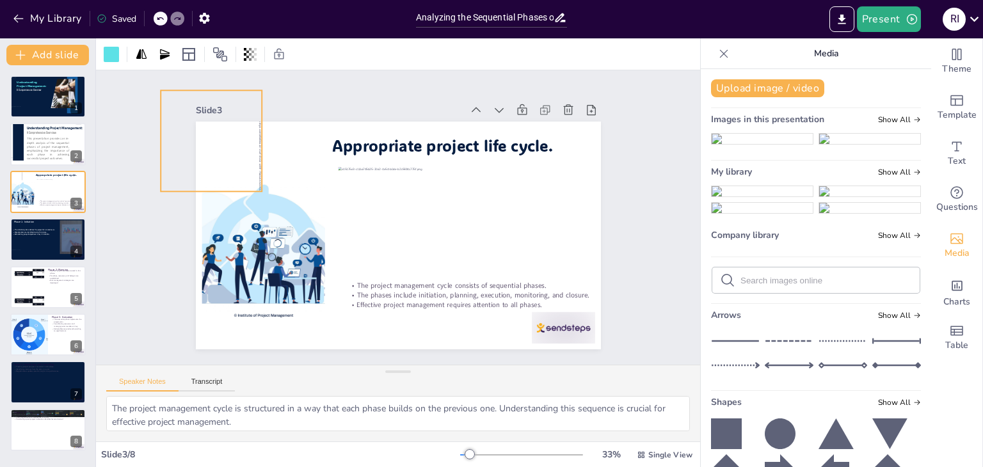
click at [123, 137] on div "Slide 1 Understanding Project Management: A Comprehensive Overview Slide 2 This…" at bounding box center [398, 217] width 557 height 671
drag, startPoint x: 127, startPoint y: 132, endPoint x: 125, endPoint y: 139, distance: 6.5
click at [125, 139] on div "Slide 1 Understanding Project Management: A Comprehensive Overview Slide 2 This…" at bounding box center [398, 217] width 604 height 294
click at [220, 137] on div "Slide 1 Understanding Project Management: A Comprehensive Overview Slide 2 This…" at bounding box center [398, 218] width 356 height 632
click at [125, 138] on div "Slide 1 Understanding Project Management: A Comprehensive Overview Slide 2 This…" at bounding box center [398, 217] width 646 height 623
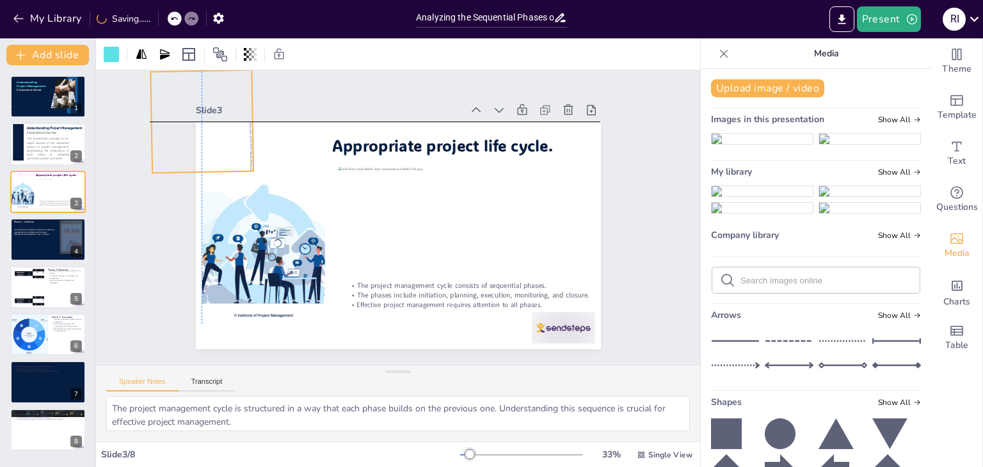
drag, startPoint x: 199, startPoint y: 159, endPoint x: 191, endPoint y: 141, distance: 20.3
click at [191, 141] on div at bounding box center [201, 121] width 103 height 103
click at [487, 123] on div at bounding box center [550, 60] width 126 height 126
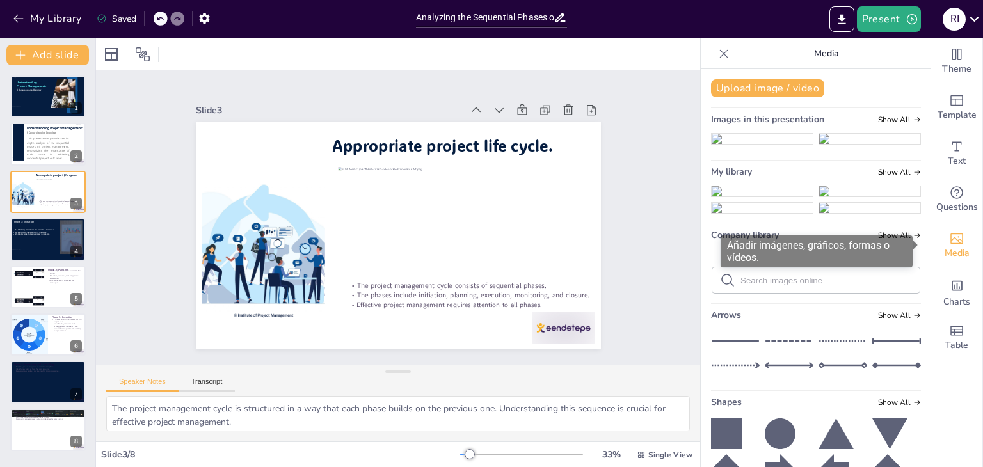
click at [965, 244] on div "Media" at bounding box center [956, 246] width 51 height 46
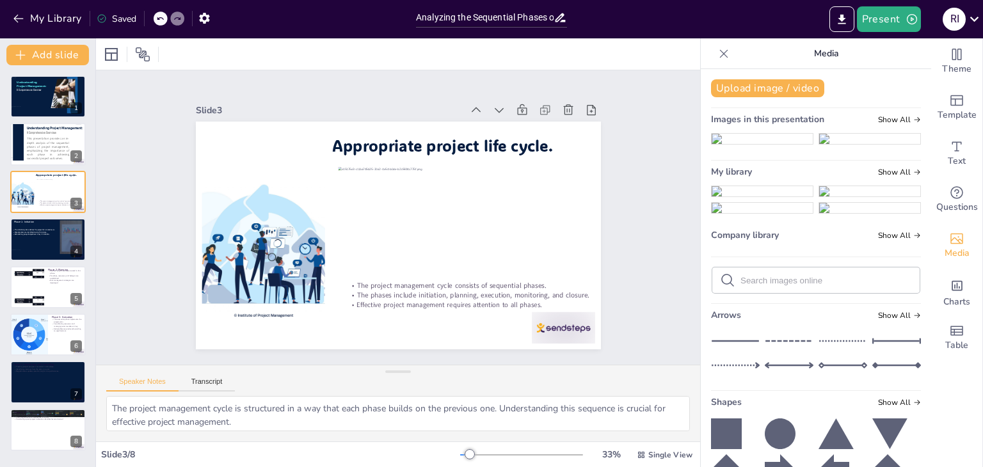
click at [717, 58] on icon at bounding box center [723, 53] width 13 height 13
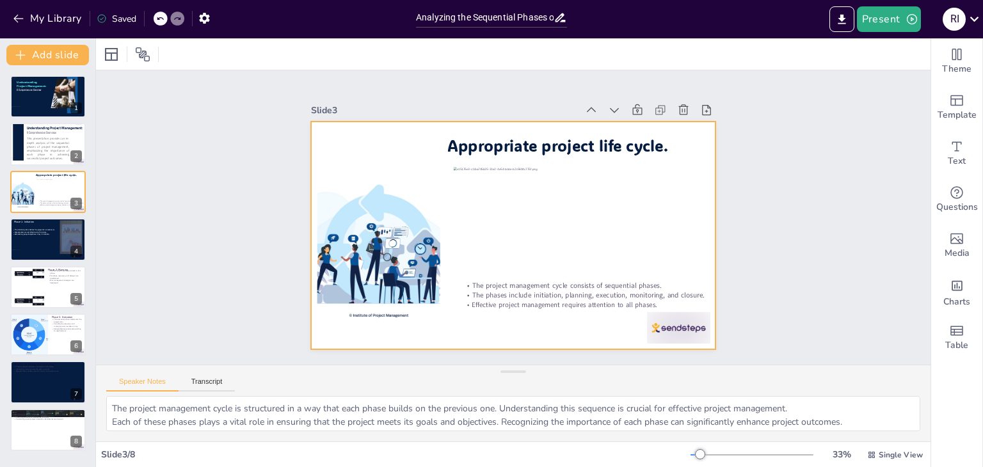
click at [408, 155] on div at bounding box center [515, 235] width 427 height 269
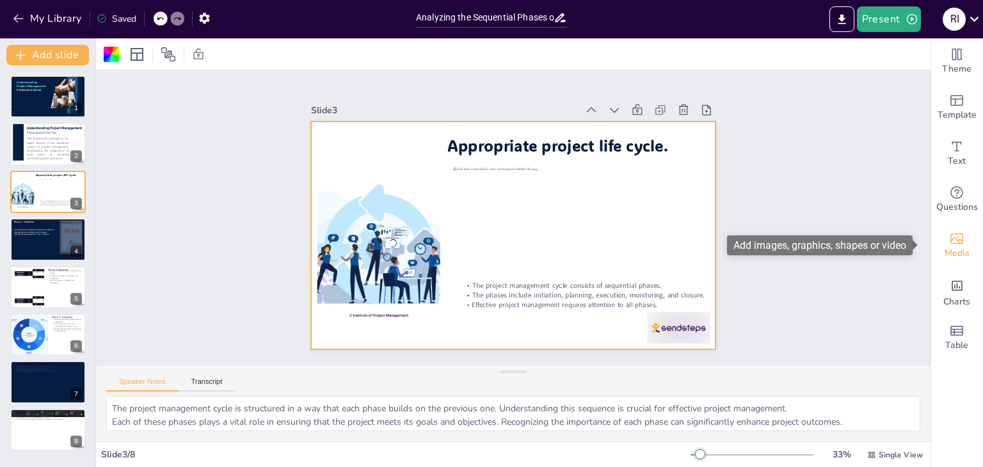
click at [949, 245] on icon "Add images, graphics, shapes or video" at bounding box center [956, 238] width 15 height 15
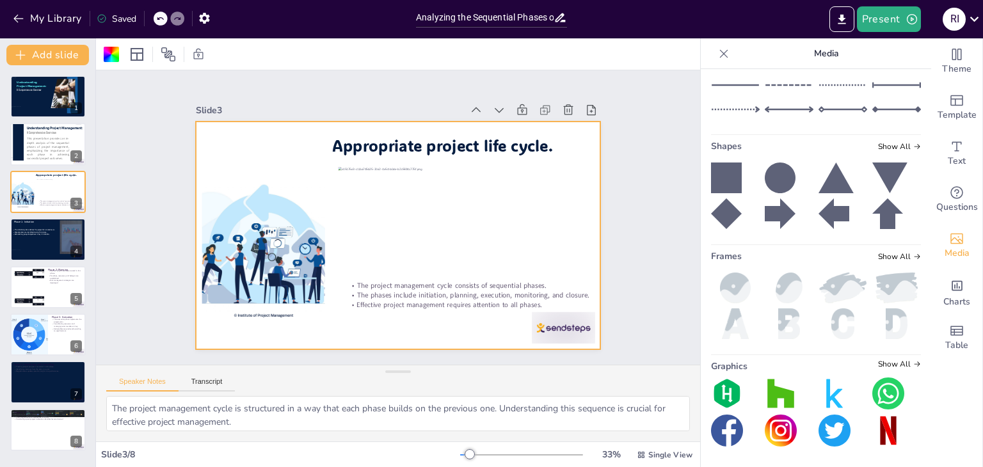
scroll to position [403, 0]
click at [897, 251] on div "Frames Show All" at bounding box center [816, 258] width 210 height 17
click at [891, 254] on span "Show All" at bounding box center [899, 256] width 43 height 9
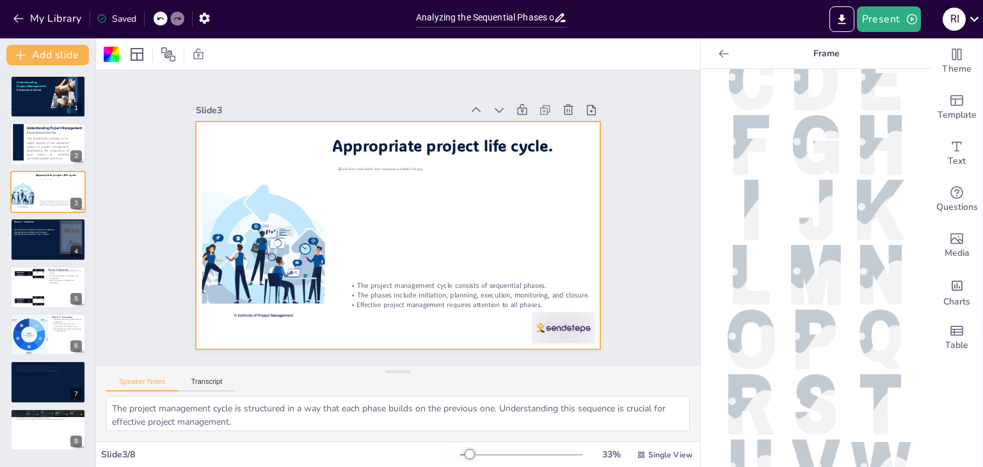
scroll to position [0, 0]
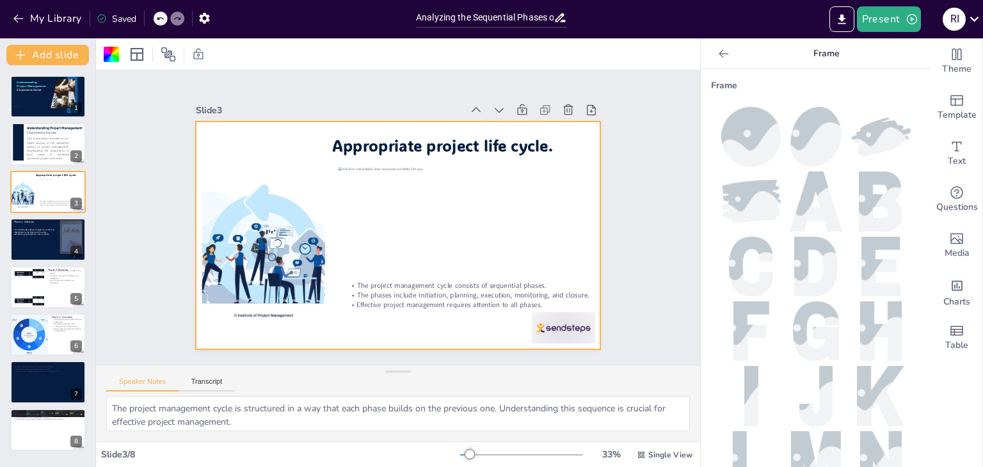
click at [717, 57] on icon at bounding box center [723, 53] width 13 height 13
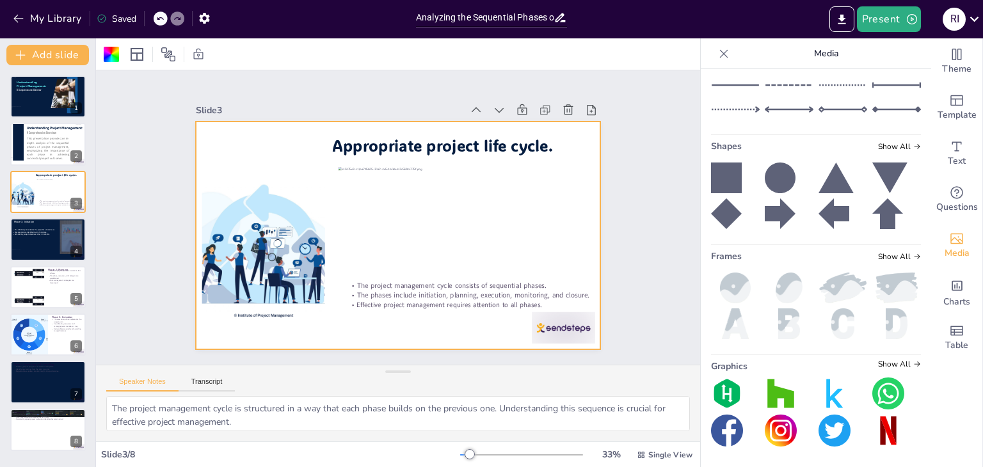
scroll to position [403, 0]
click at [881, 145] on span "Show All" at bounding box center [899, 146] width 43 height 9
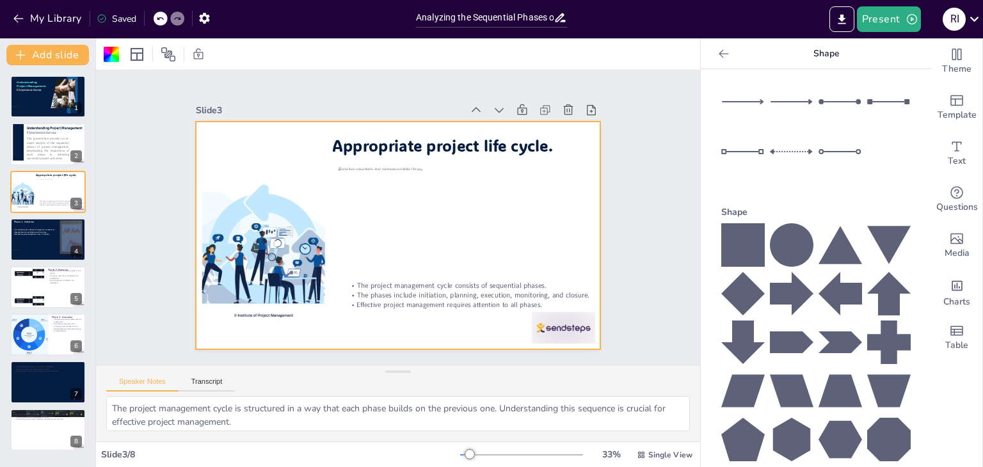
scroll to position [0, 0]
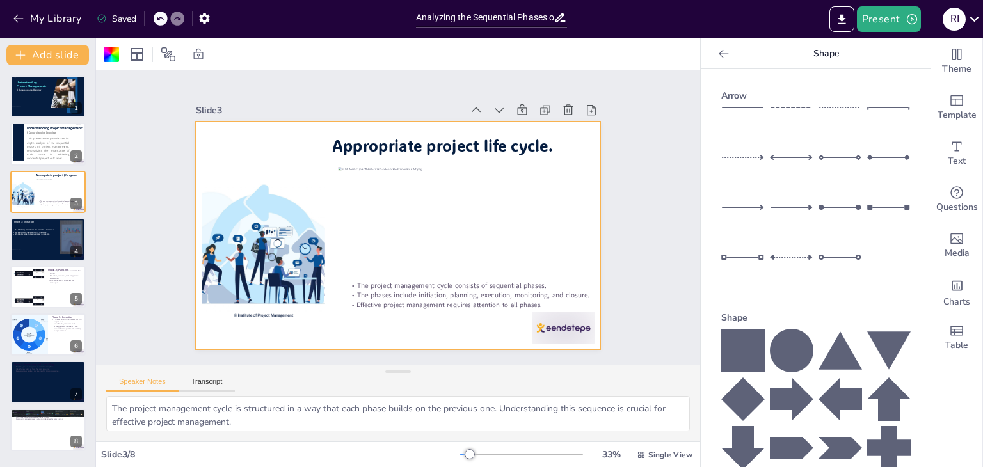
click at [717, 56] on icon at bounding box center [723, 53] width 13 height 13
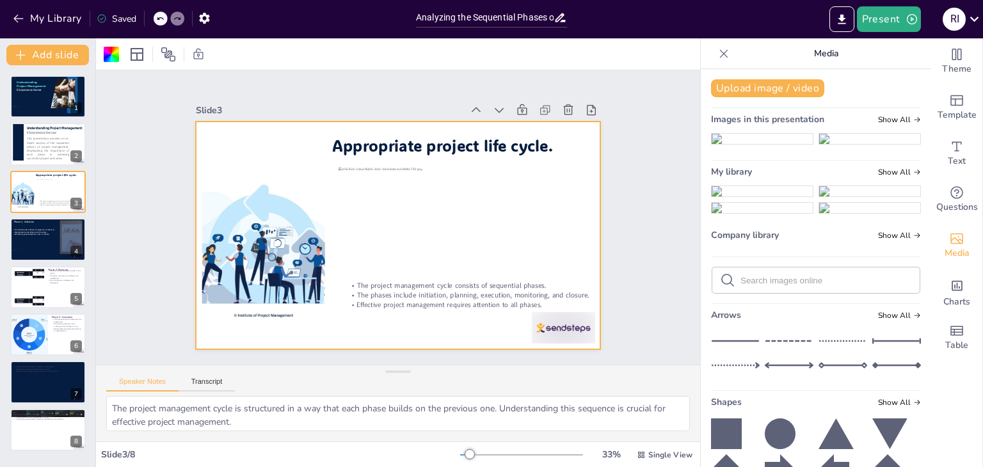
click at [717, 49] on icon at bounding box center [723, 53] width 13 height 13
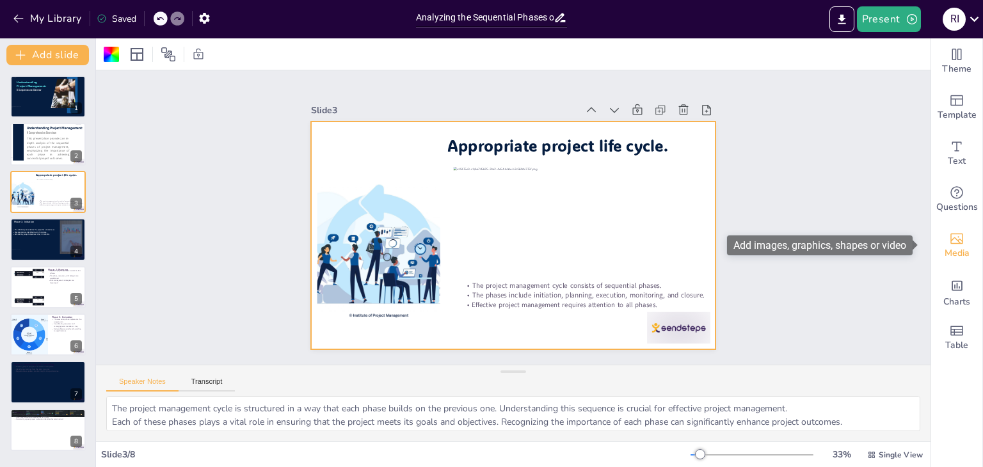
click at [949, 238] on icon "Add images, graphics, shapes or video" at bounding box center [956, 238] width 15 height 15
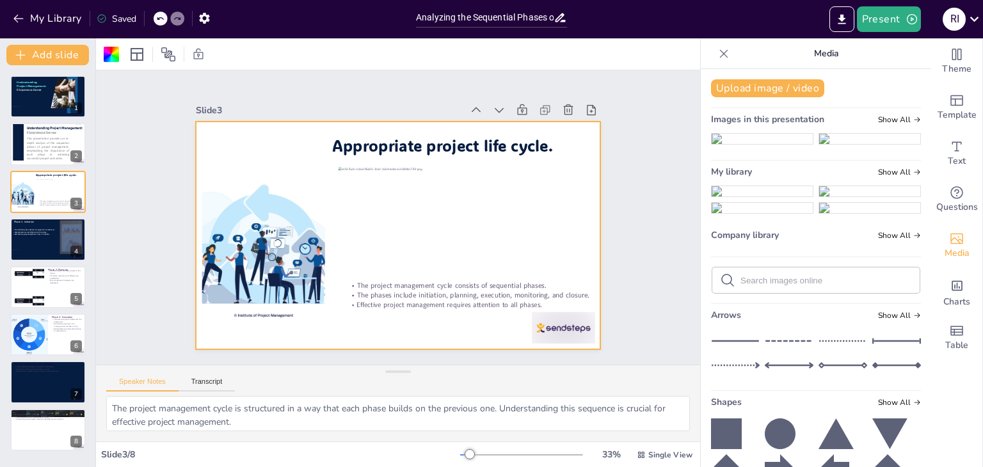
drag, startPoint x: 918, startPoint y: 104, endPoint x: 914, endPoint y: 323, distance: 218.9
click at [755, 285] on input "text" at bounding box center [825, 281] width 171 height 10
type input "Esquinas"
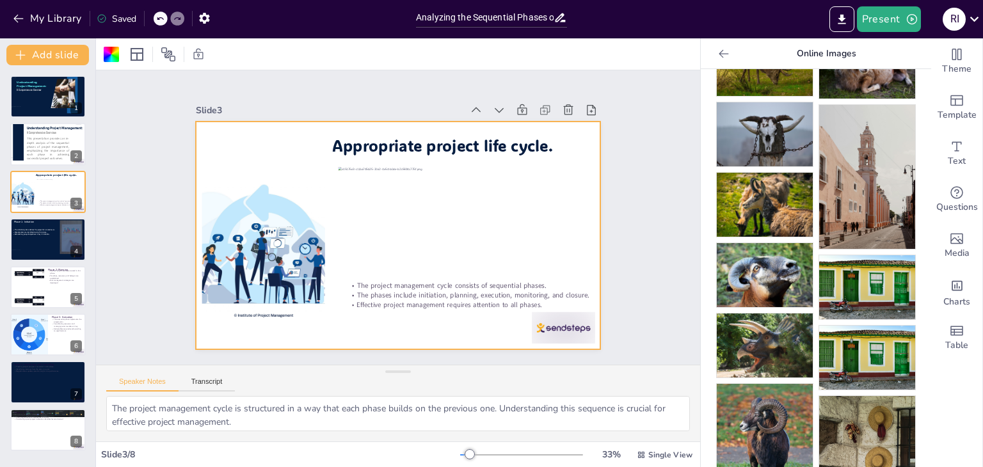
scroll to position [17, 0]
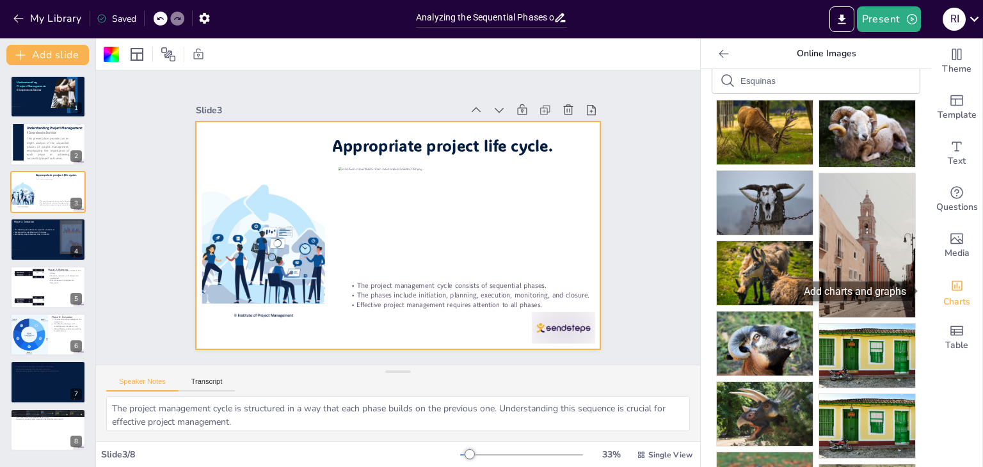
click at [957, 293] on div "Charts" at bounding box center [956, 292] width 51 height 46
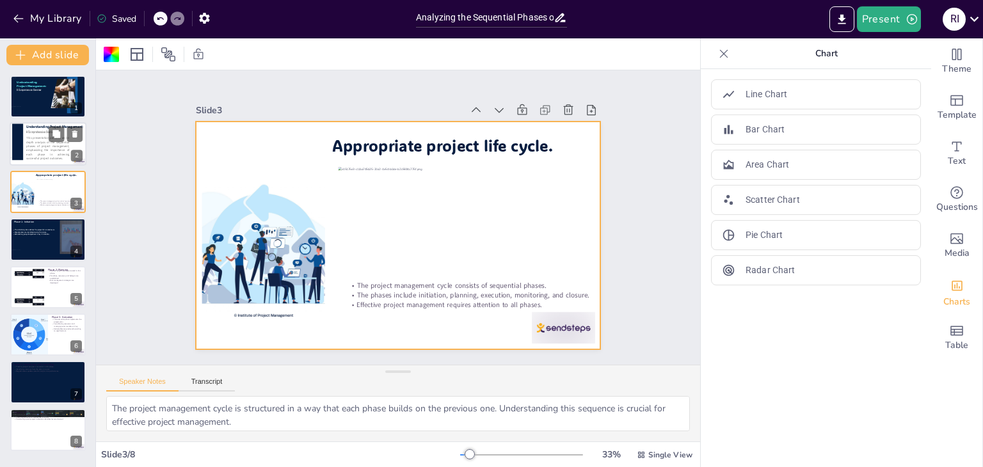
click at [42, 139] on span "This presentation provides an in-depth analysis of the sequential phases of pro…" at bounding box center [47, 148] width 43 height 24
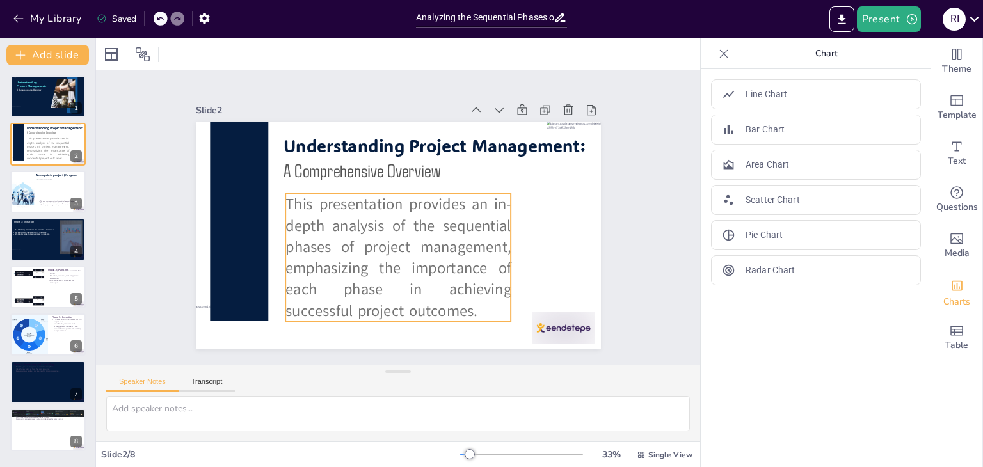
click at [351, 243] on span "This presentation provides an in-depth analysis of the sequential phases of pro…" at bounding box center [433, 225] width 164 height 247
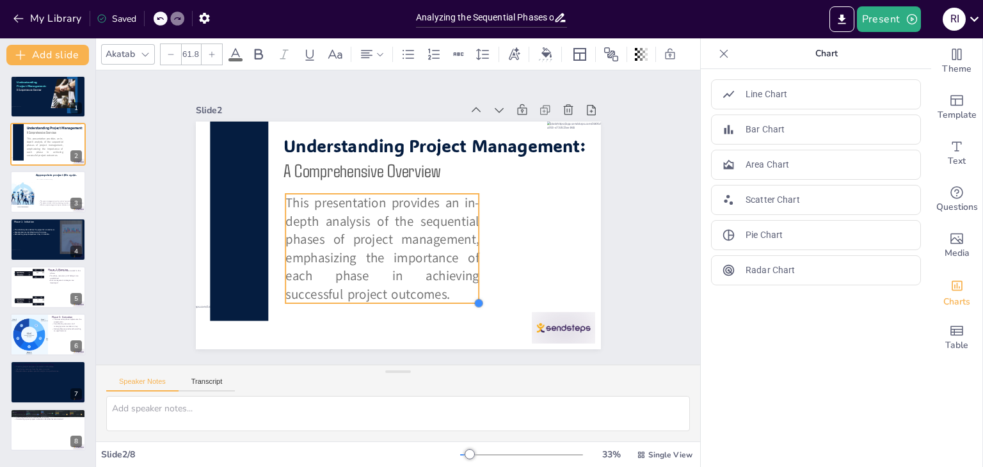
type input "62"
drag, startPoint x: 499, startPoint y: 315, endPoint x: 468, endPoint y: 292, distance: 39.3
click at [468, 292] on div "This presentation provides an in-depth analysis of the sequential phases of pro…" at bounding box center [398, 200] width 405 height 228
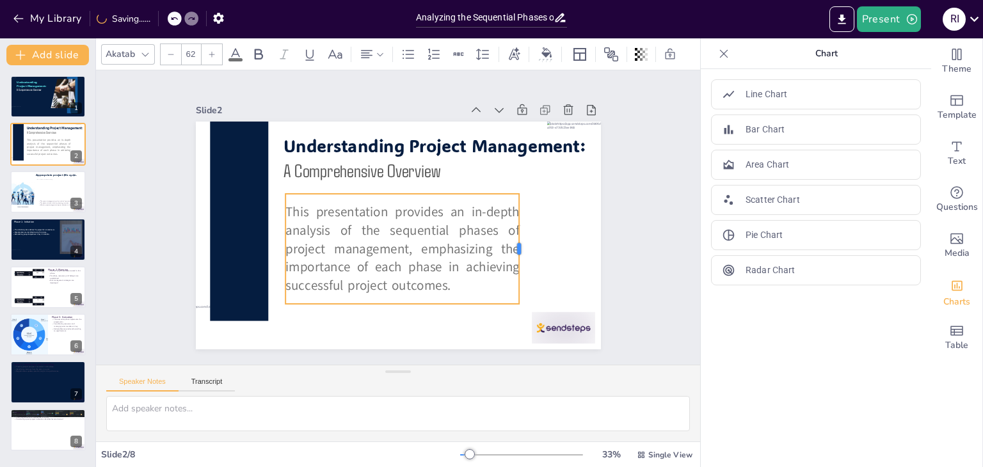
drag, startPoint x: 469, startPoint y: 244, endPoint x: 509, endPoint y: 244, distance: 39.7
click at [509, 244] on div "This presentation provides an in-depth analysis of the sequential phases of pro…" at bounding box center [396, 235] width 426 height 269
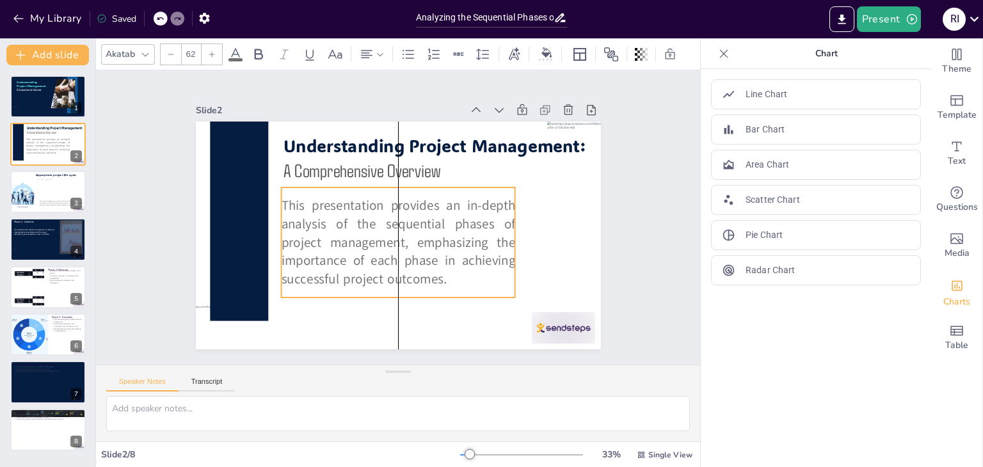
drag, startPoint x: 468, startPoint y: 244, endPoint x: 461, endPoint y: 237, distance: 10.0
click at [431, 237] on span "This presentation provides an in-depth analysis of the sequential phases of pro…" at bounding box center [373, 219] width 115 height 240
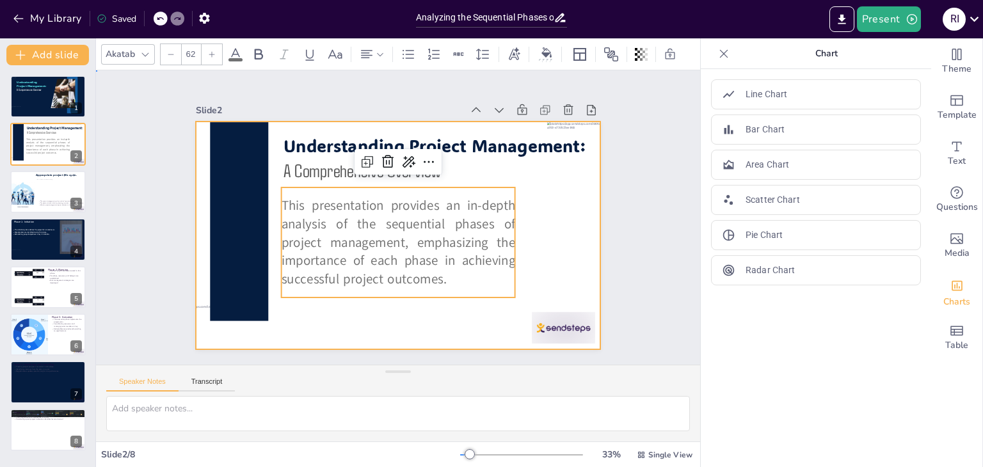
click at [550, 247] on div at bounding box center [382, 226] width 400 height 465
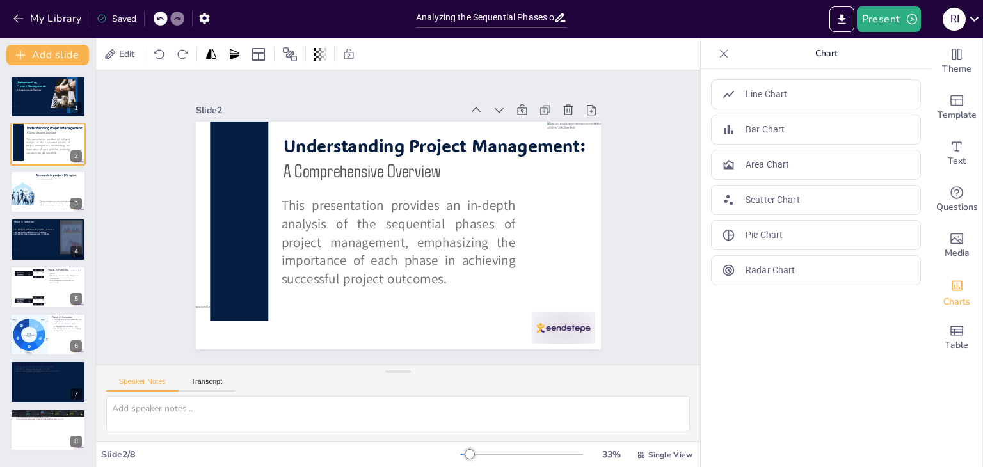
click at [718, 45] on div at bounding box center [723, 54] width 20 height 20
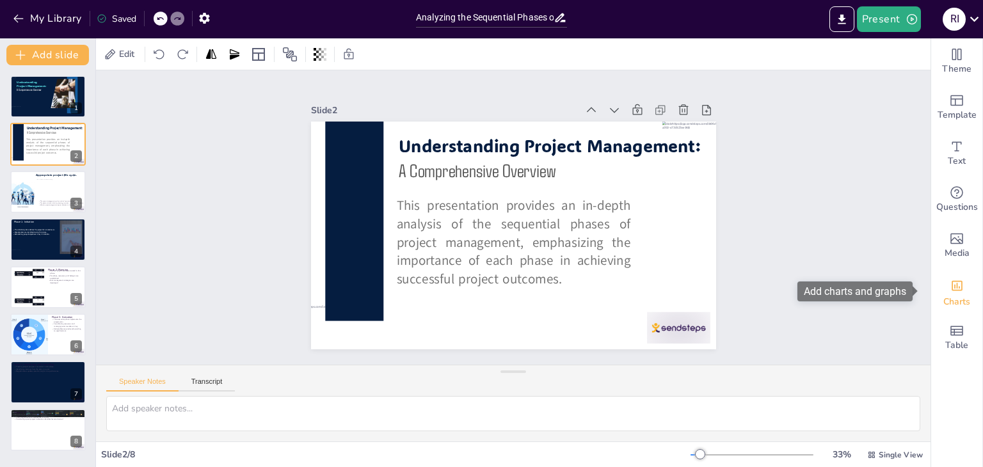
click at [950, 271] on div "Charts" at bounding box center [956, 292] width 51 height 46
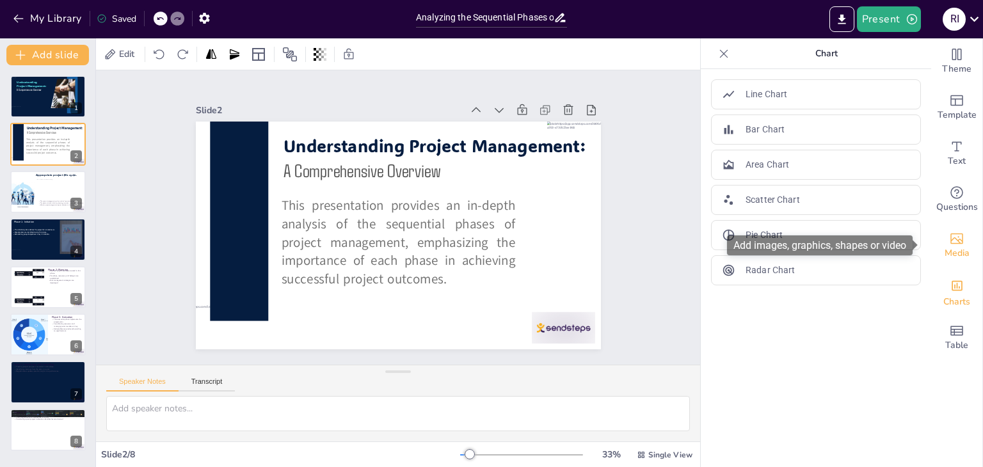
click at [952, 244] on icon "Add images, graphics, shapes or video" at bounding box center [956, 238] width 15 height 15
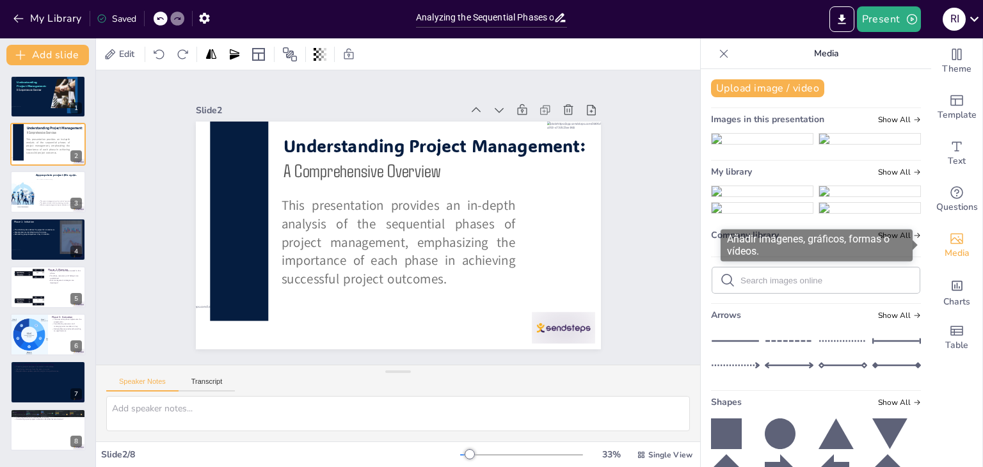
click at [952, 244] on icon "Add images, graphics, shapes or video" at bounding box center [956, 238] width 15 height 15
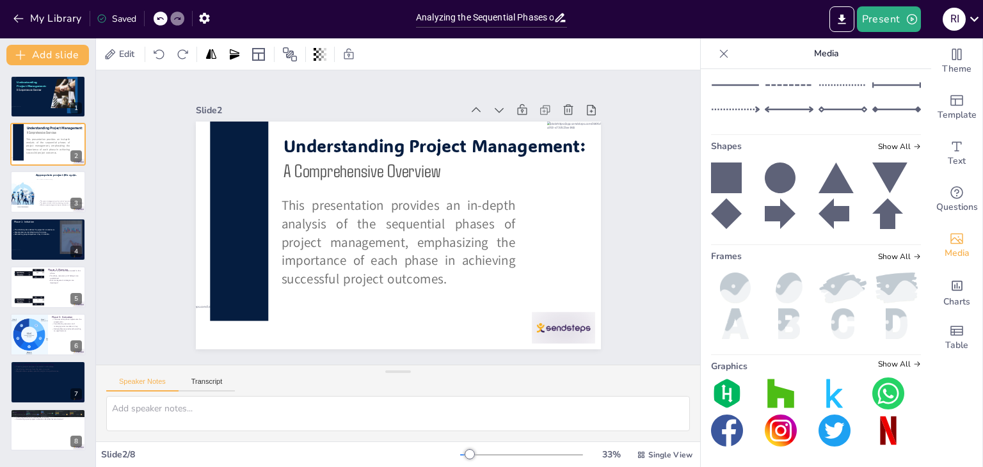
scroll to position [403, 0]
click at [890, 253] on span "Show All" at bounding box center [899, 256] width 43 height 9
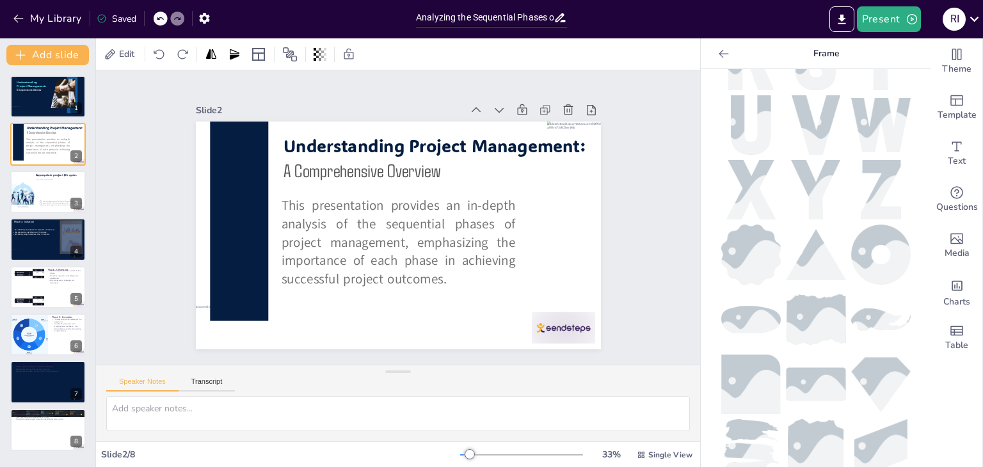
scroll to position [594, 0]
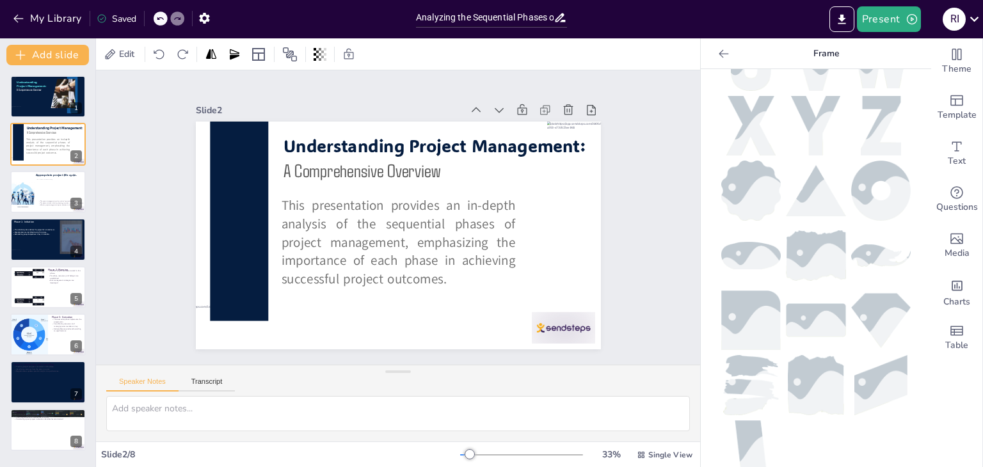
click at [745, 290] on img at bounding box center [751, 320] width 60 height 60
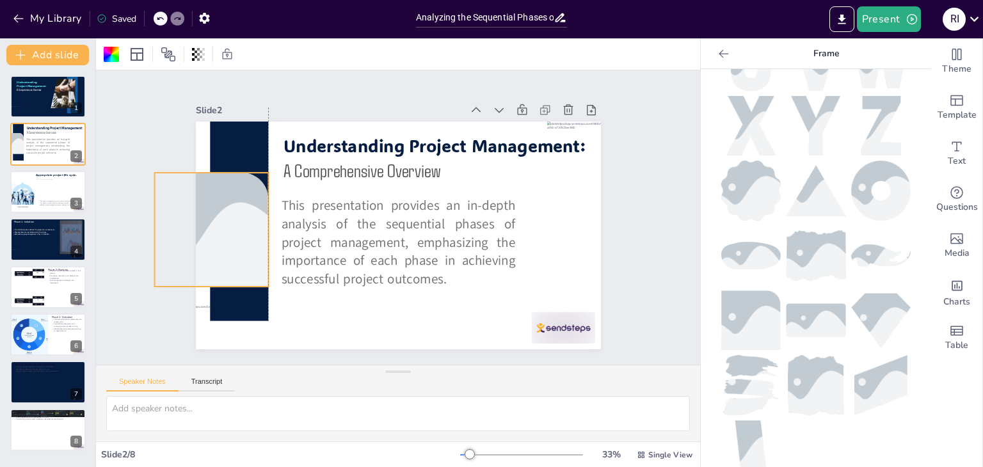
drag, startPoint x: 397, startPoint y: 198, endPoint x: 207, endPoint y: 193, distance: 190.1
click at [376, 143] on div at bounding box center [462, 41] width 173 height 202
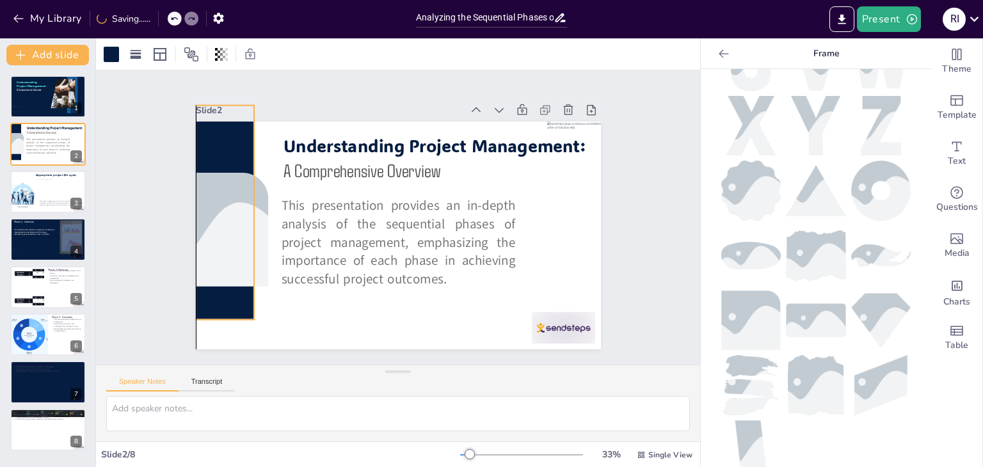
drag, startPoint x: 244, startPoint y: 141, endPoint x: 227, endPoint y: 139, distance: 16.7
click at [449, 219] on div at bounding box center [535, 322] width 173 height 207
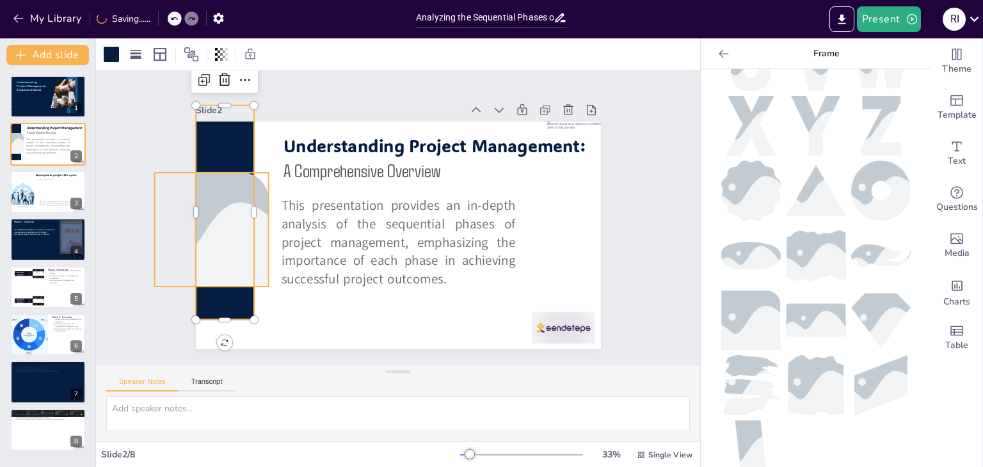
click at [235, 213] on div at bounding box center [217, 171] width 198 height 161
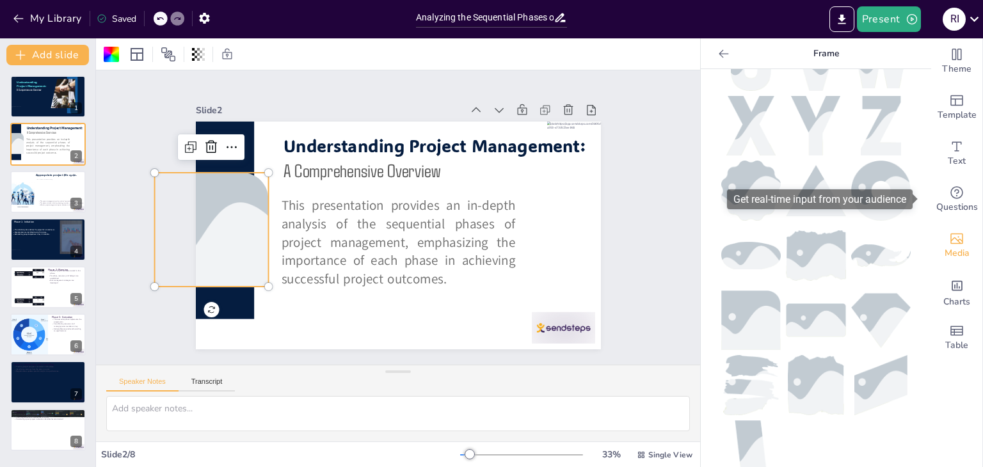
click at [952, 226] on div "Media" at bounding box center [956, 246] width 51 height 46
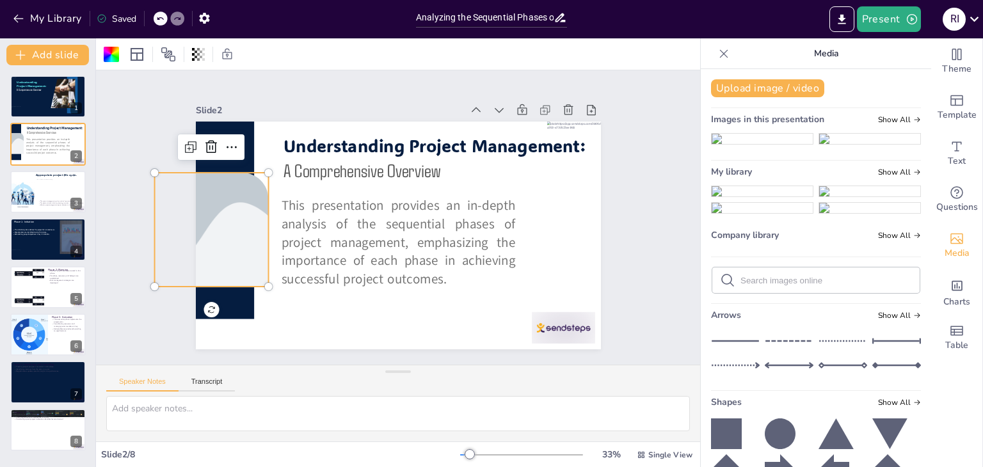
scroll to position [86, 0]
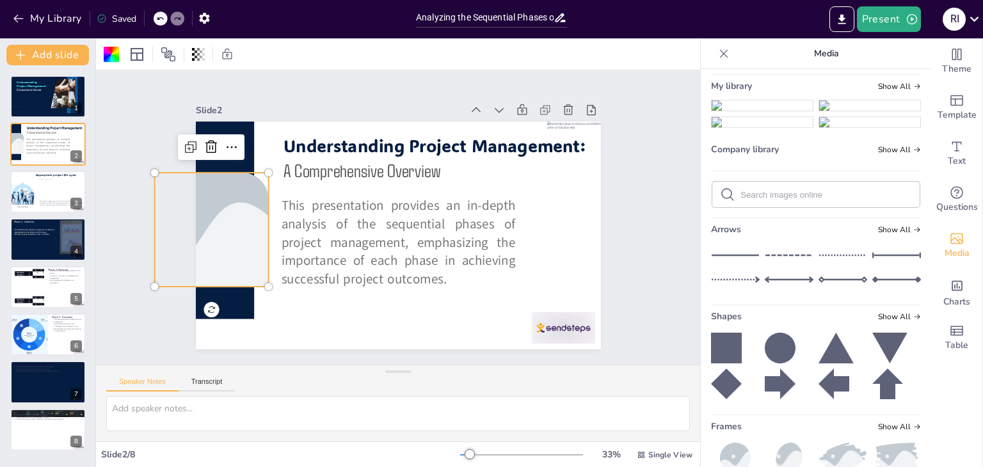
click at [784, 201] on form at bounding box center [825, 195] width 171 height 12
click at [788, 200] on input "text" at bounding box center [825, 195] width 171 height 10
type input "business"
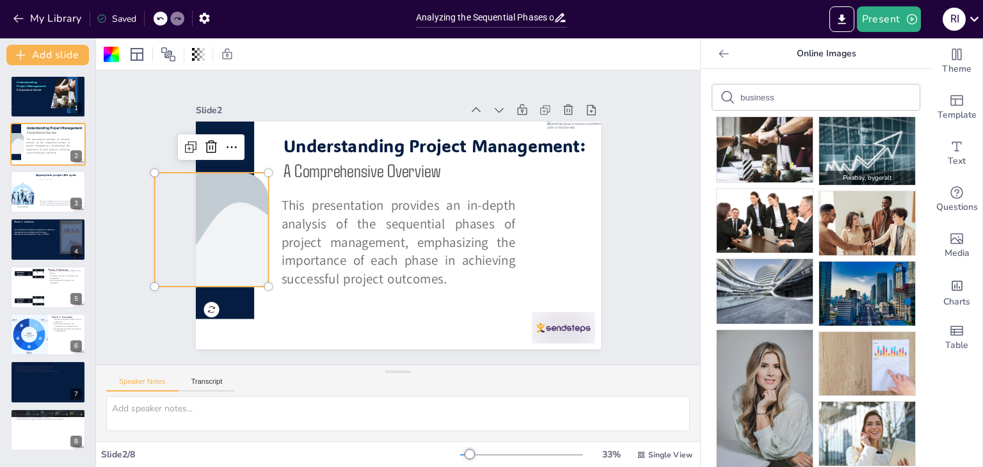
click at [831, 134] on img at bounding box center [867, 151] width 96 height 68
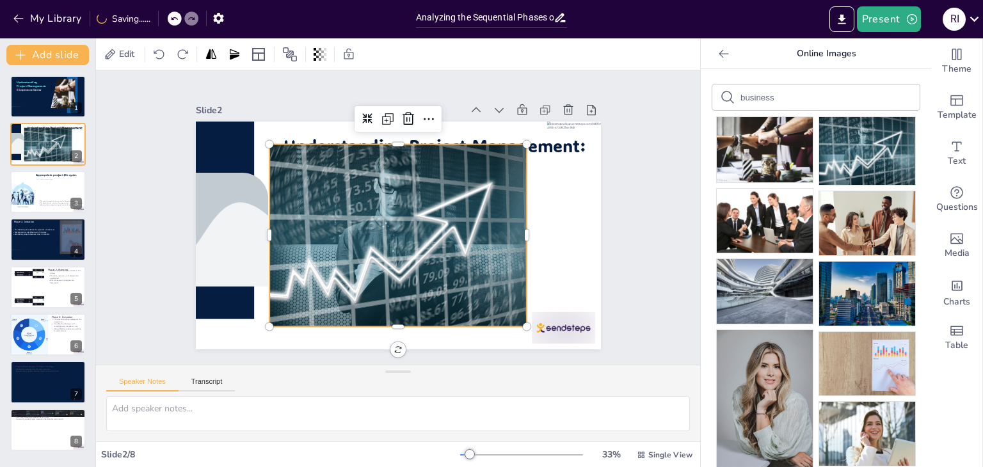
drag, startPoint x: 484, startPoint y: 166, endPoint x: 325, endPoint y: 171, distance: 158.8
click at [325, 171] on div at bounding box center [398, 236] width 258 height 182
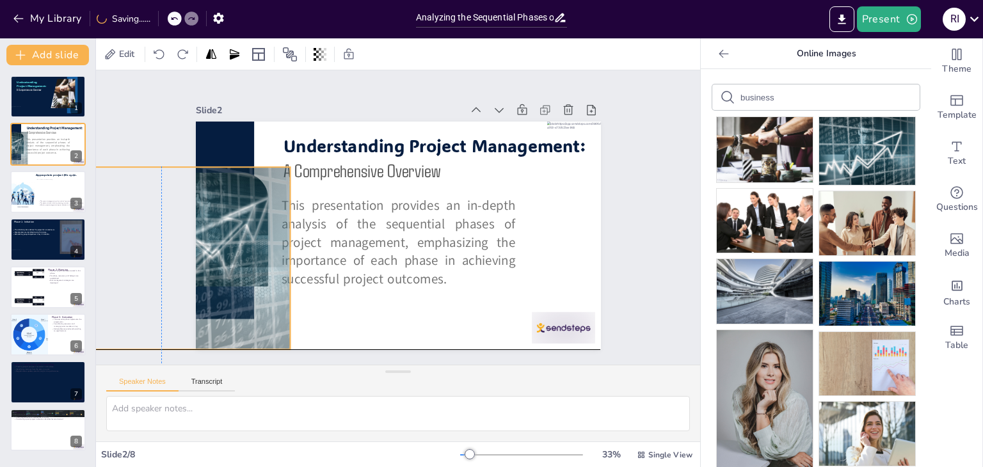
drag, startPoint x: 325, startPoint y: 171, endPoint x: 248, endPoint y: 187, distance: 78.3
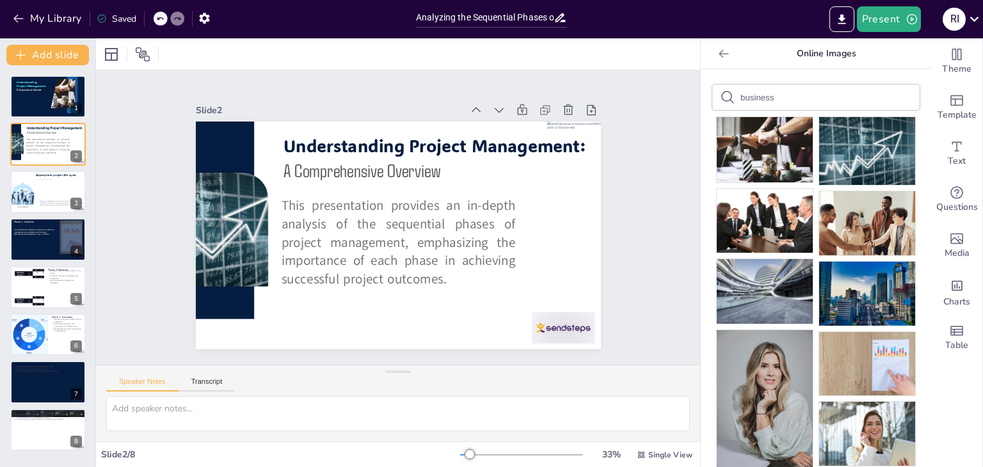
click at [655, 211] on div "Slide 1 Understanding Project Management: A Comprehensive Overview Slide 2 This…" at bounding box center [398, 217] width 514 height 671
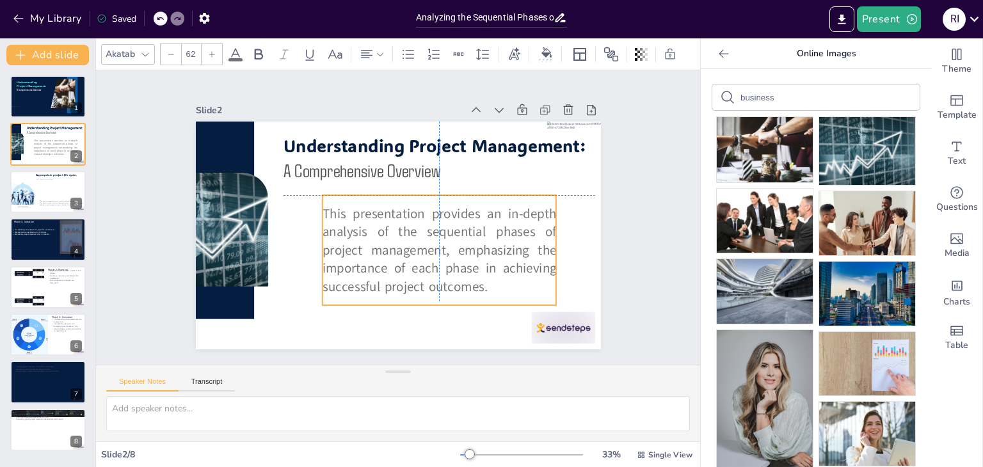
drag, startPoint x: 468, startPoint y: 227, endPoint x: 506, endPoint y: 231, distance: 38.6
click at [506, 231] on span "This presentation provides an in-depth analysis of the sequential phases of pro…" at bounding box center [445, 225] width 239 height 196
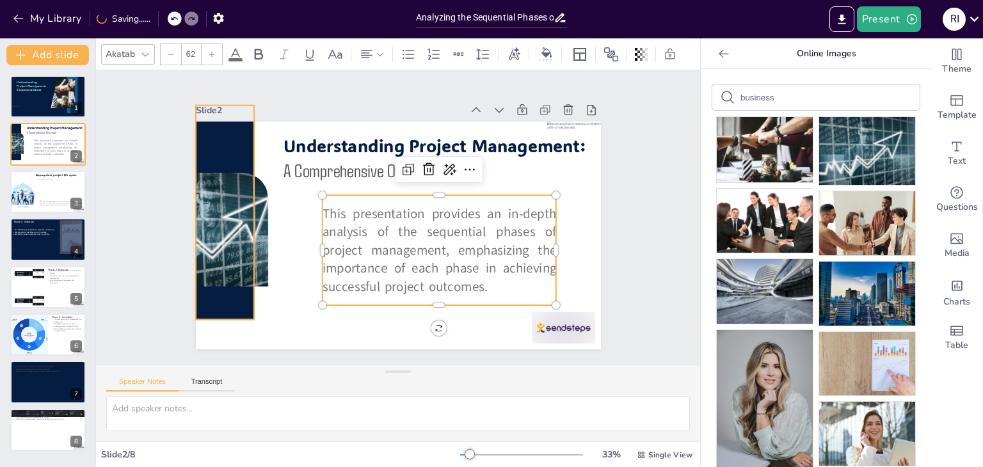
click at [346, 115] on div at bounding box center [457, 55] width 222 height 122
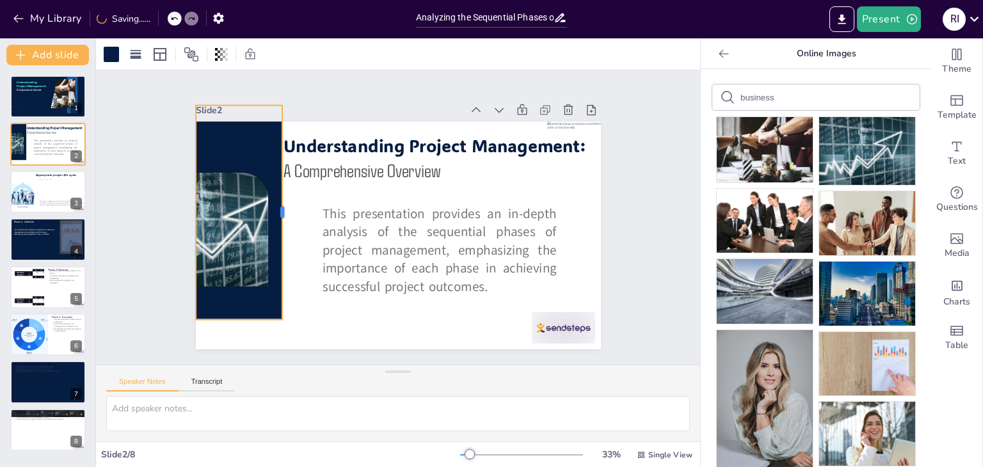
drag, startPoint x: 245, startPoint y: 206, endPoint x: 273, endPoint y: 206, distance: 28.2
click at [273, 206] on div at bounding box center [300, 268] width 116 height 191
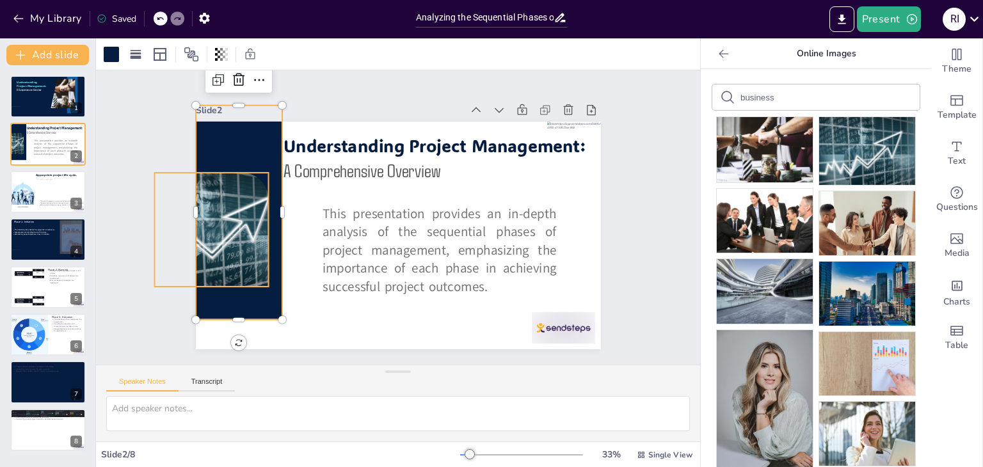
click at [443, 191] on div at bounding box center [541, 97] width 197 height 187
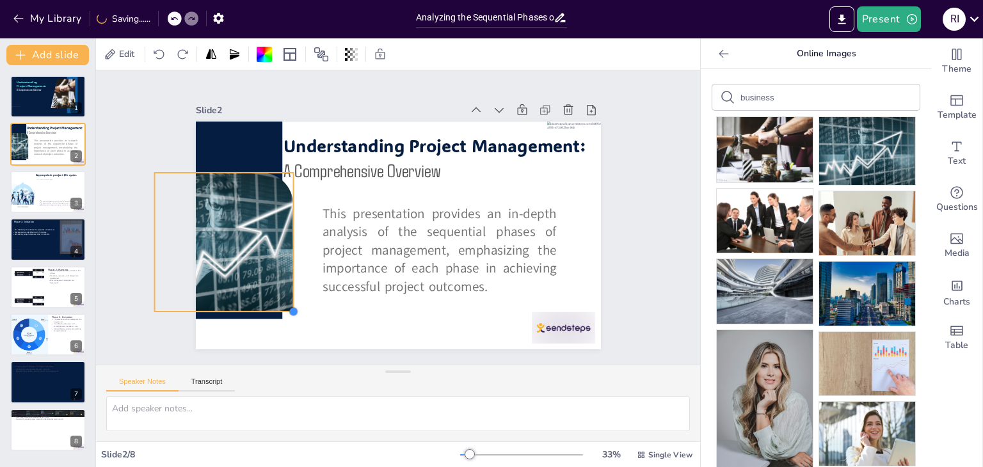
drag, startPoint x: 261, startPoint y: 282, endPoint x: 285, endPoint y: 290, distance: 24.9
click at [285, 290] on div "This presentation provides an in-depth analysis of the sequential phases of pro…" at bounding box center [405, 201] width 463 height 372
click at [322, 312] on div at bounding box center [382, 208] width 400 height 465
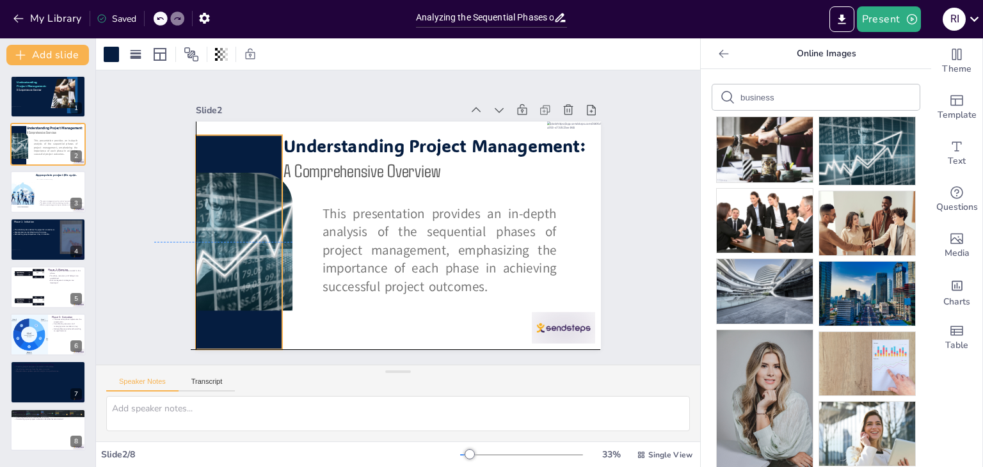
drag, startPoint x: 230, startPoint y: 147, endPoint x: 225, endPoint y: 177, distance: 30.5
click at [271, 177] on div "This presentation provides an in-depth analysis of the sequential phases of pro…" at bounding box center [446, 134] width 351 height 202
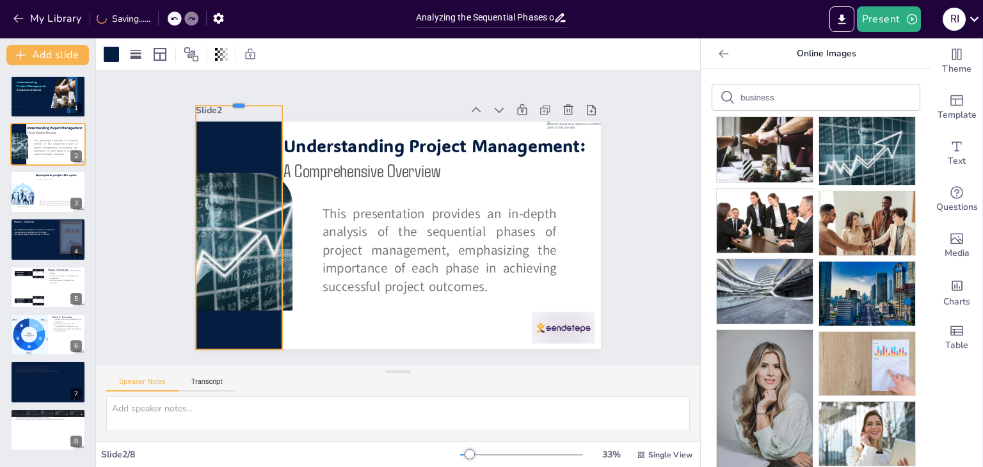
drag, startPoint x: 229, startPoint y: 128, endPoint x: 227, endPoint y: 100, distance: 27.6
click at [510, 100] on div at bounding box center [515, 58] width 10 height 86
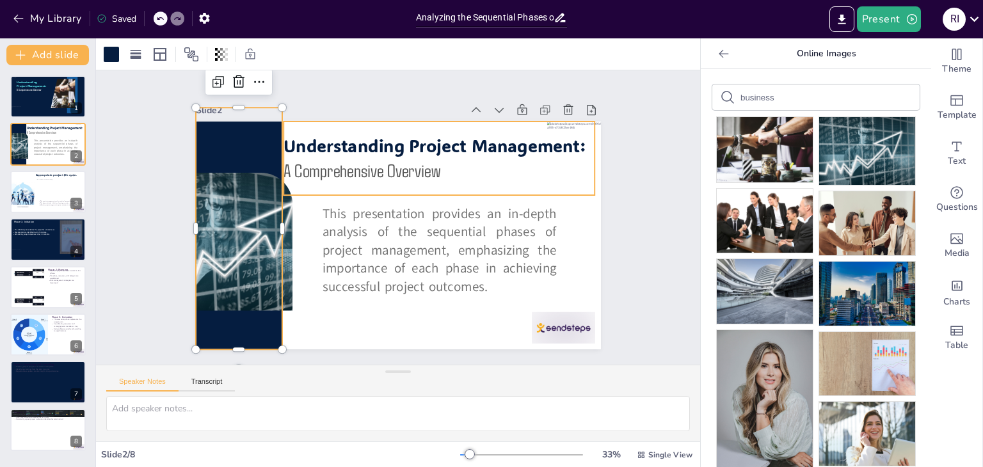
click at [363, 163] on p "A Comprehensive Overview" at bounding box center [351, 176] width 26 height 312
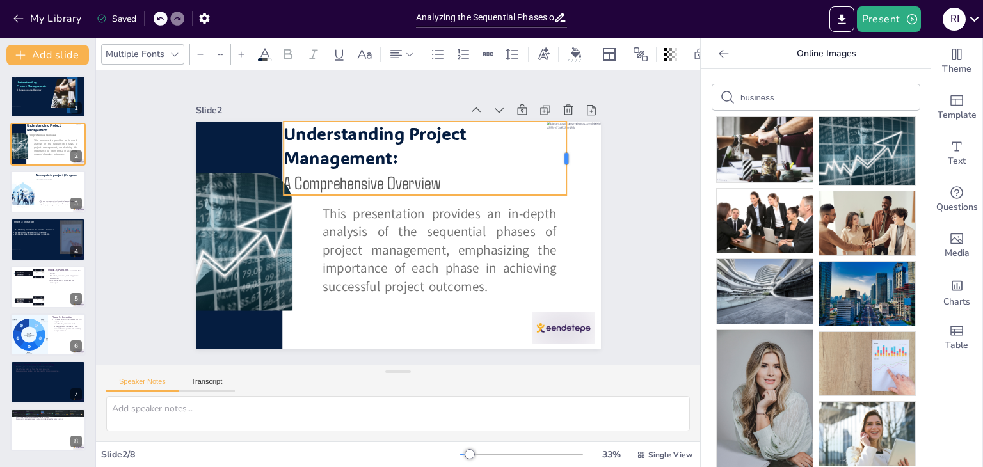
drag, startPoint x: 586, startPoint y: 154, endPoint x: 558, endPoint y: 154, distance: 28.2
click at [558, 333] on div at bounding box center [523, 352] width 72 height 39
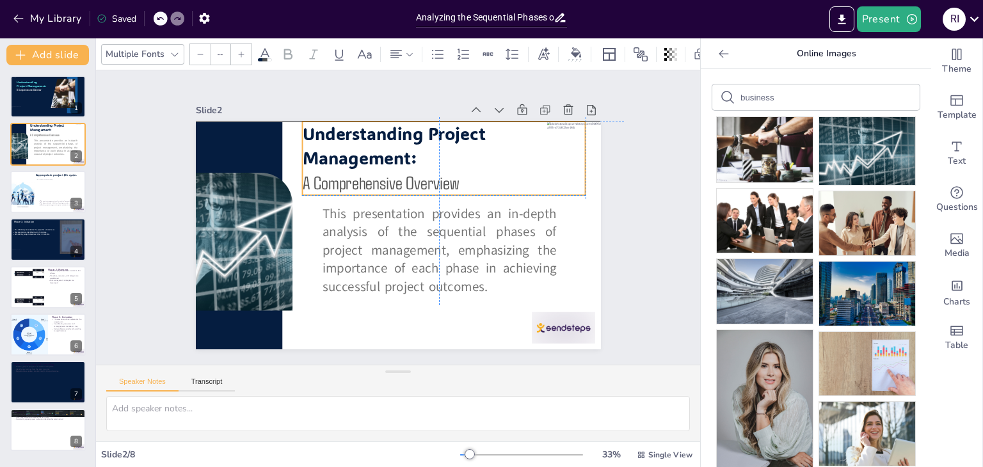
drag, startPoint x: 433, startPoint y: 148, endPoint x: 451, endPoint y: 144, distance: 19.1
click at [451, 144] on p "Understanding Project Management:" at bounding box center [452, 283] width 133 height 284
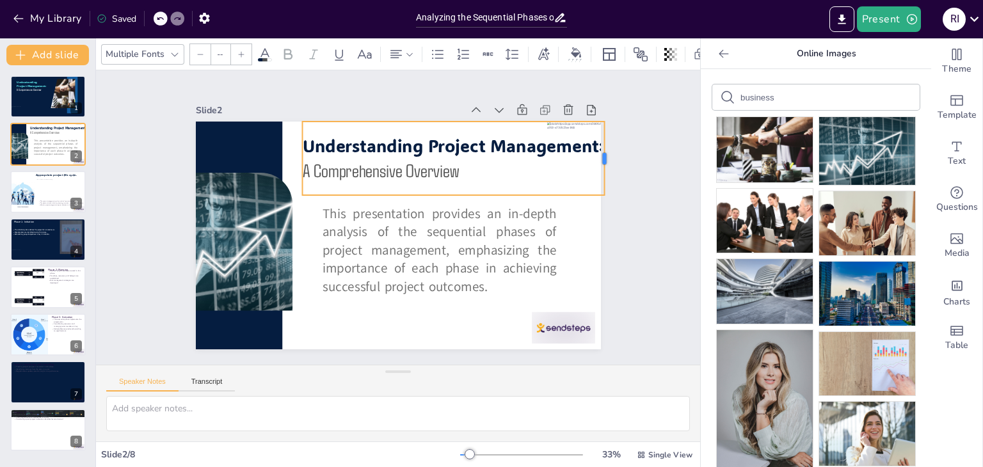
drag, startPoint x: 575, startPoint y: 150, endPoint x: 594, endPoint y: 150, distance: 19.2
click at [232, 303] on div at bounding box center [215, 339] width 33 height 73
drag, startPoint x: 537, startPoint y: 142, endPoint x: 526, endPoint y: 139, distance: 12.0
click at [385, 139] on span "Understanding Project Management:" at bounding box center [313, 205] width 143 height 285
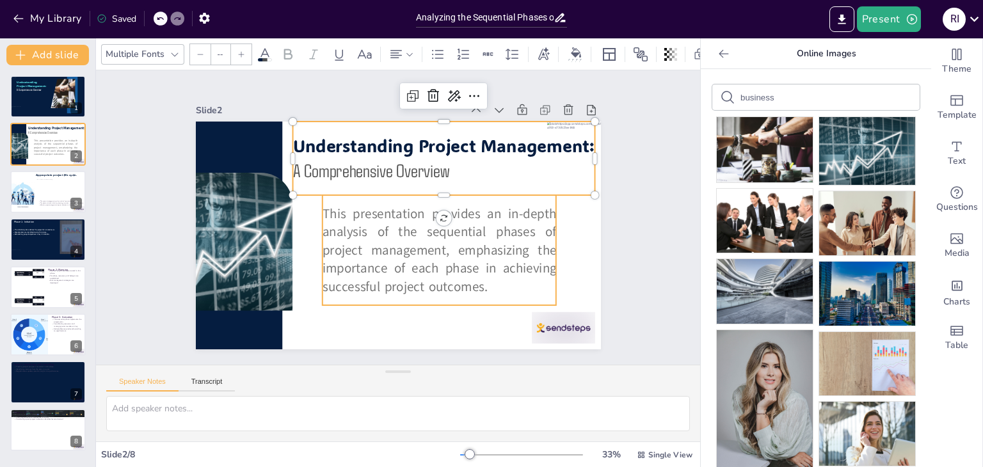
click at [447, 273] on p "This presentation provides an in-depth analysis of the sequential phases of pro…" at bounding box center [349, 237] width 196 height 248
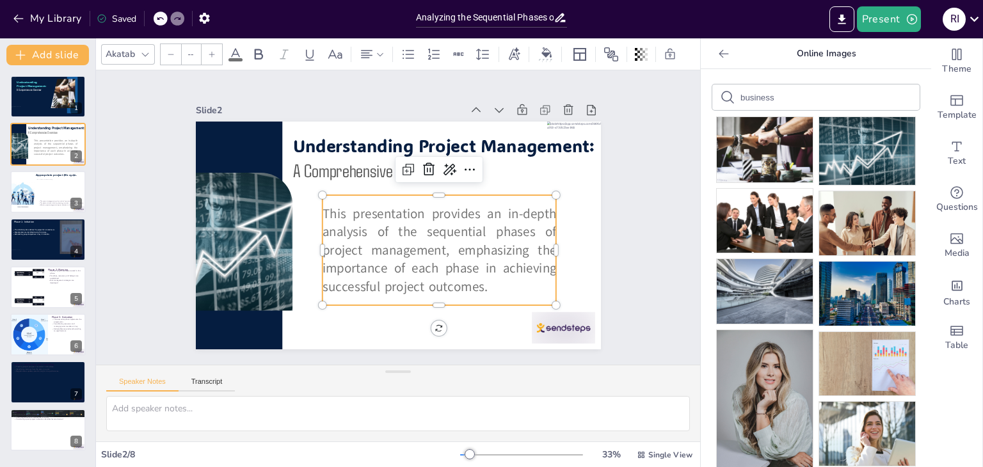
type input "62"
drag, startPoint x: 494, startPoint y: 253, endPoint x: 484, endPoint y: 249, distance: 10.9
click at [458, 249] on span "This presentation provides an in-depth analysis of the sequential phases of pro…" at bounding box center [353, 226] width 211 height 235
click at [452, 245] on span "This presentation provides an in-depth analysis of the sequential phases of pro…" at bounding box center [362, 229] width 180 height 248
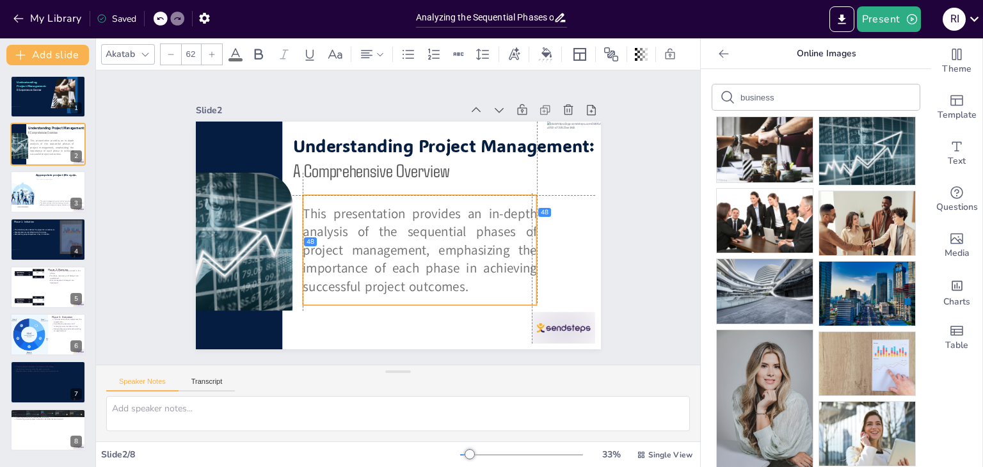
drag, startPoint x: 536, startPoint y: 242, endPoint x: 523, endPoint y: 241, distance: 12.8
click at [523, 241] on div "This presentation provides an in-depth analysis of the sequential phases of pro…" at bounding box center [485, 257] width 165 height 370
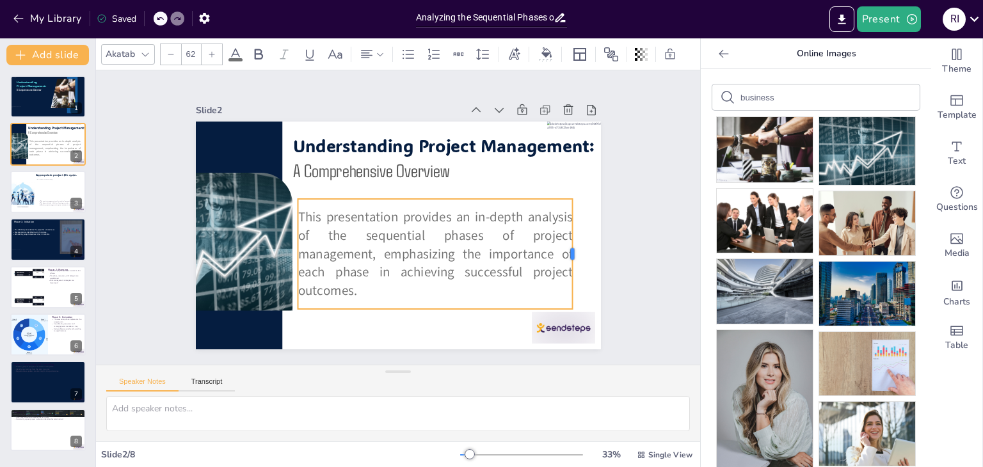
drag, startPoint x: 523, startPoint y: 247, endPoint x: 564, endPoint y: 244, distance: 41.7
click at [327, 323] on div at bounding box center [277, 355] width 100 height 64
click at [664, 231] on div "Slide 1 Understanding Project Management: A Comprehensive Overview Slide 2 This…" at bounding box center [397, 217] width 623 height 646
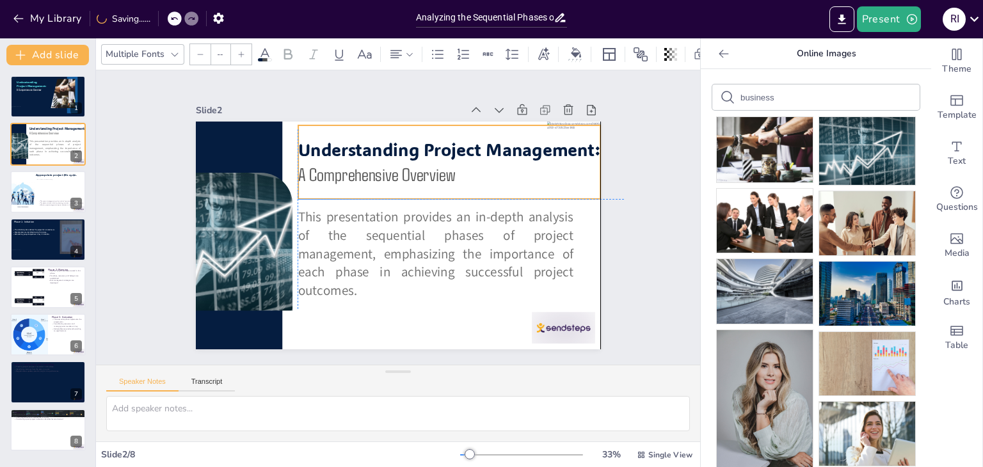
drag, startPoint x: 463, startPoint y: 148, endPoint x: 470, endPoint y: 155, distance: 10.0
click at [470, 155] on p "Understanding Project Management:" at bounding box center [479, 192] width 259 height 197
click at [446, 172] on p "A Comprehensive Overview" at bounding box center [464, 205] width 275 height 173
click at [440, 218] on span "Comprehensive Overview" at bounding box center [390, 264] width 137 height 92
click at [436, 171] on span "Comprehensive Overview" at bounding box center [365, 184] width 142 height 79
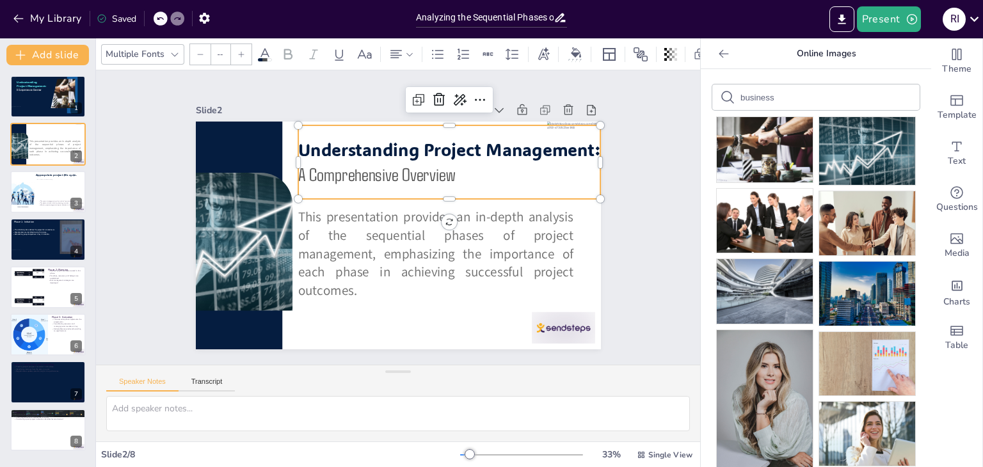
click at [206, 49] on div at bounding box center [200, 54] width 20 height 20
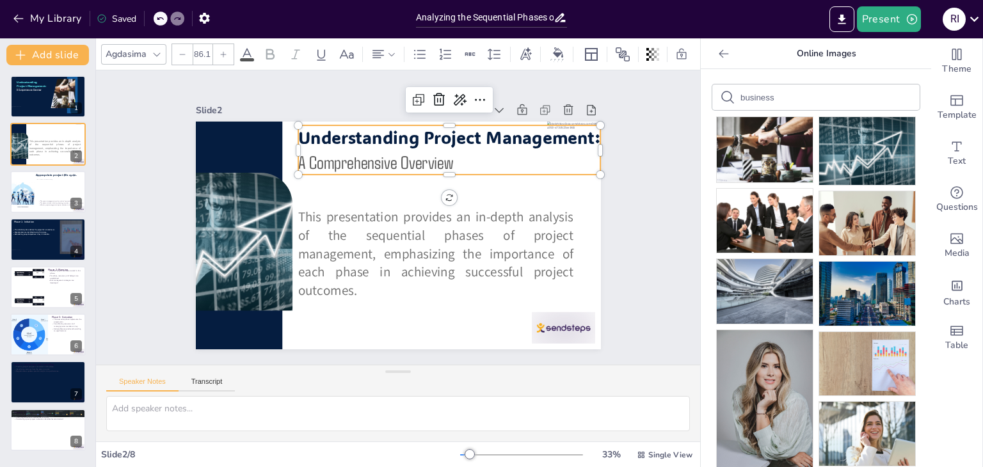
click at [206, 49] on input "86.1" at bounding box center [202, 54] width 18 height 20
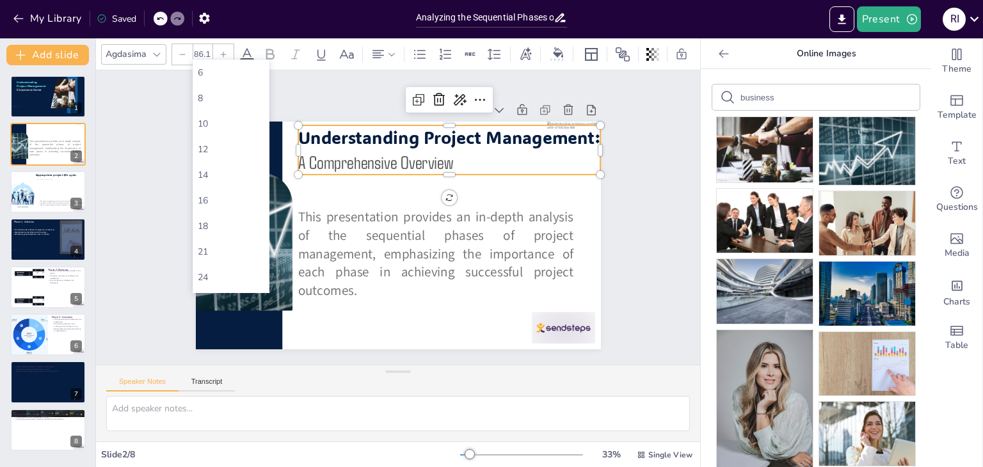
click at [180, 54] on icon at bounding box center [183, 54] width 6 height 1
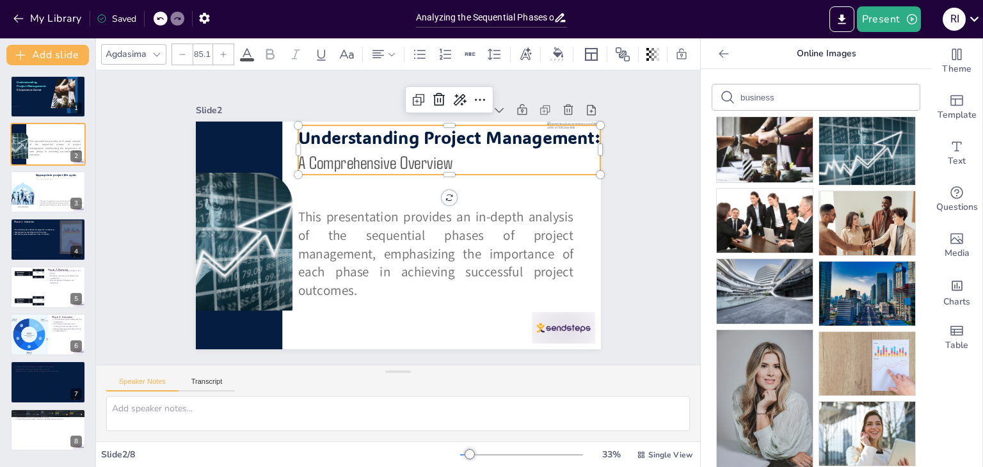
click at [180, 54] on icon at bounding box center [183, 54] width 6 height 1
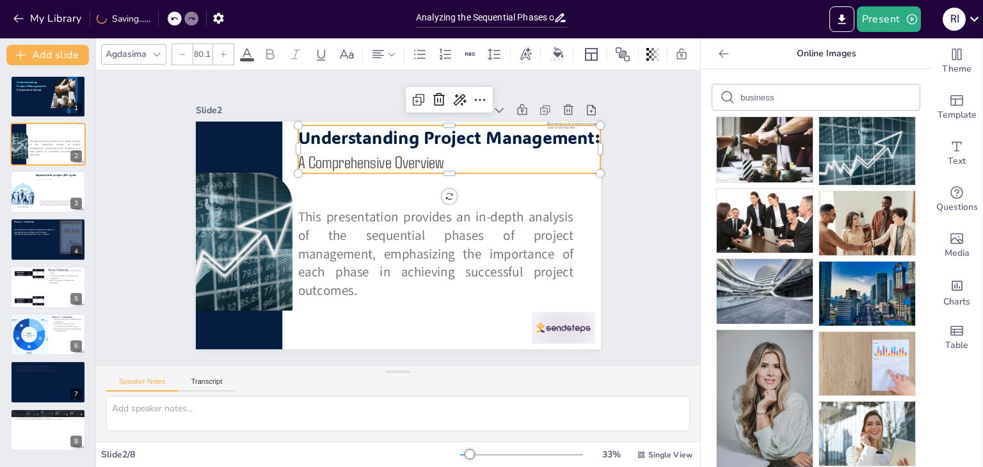
click at [180, 54] on icon at bounding box center [183, 54] width 6 height 1
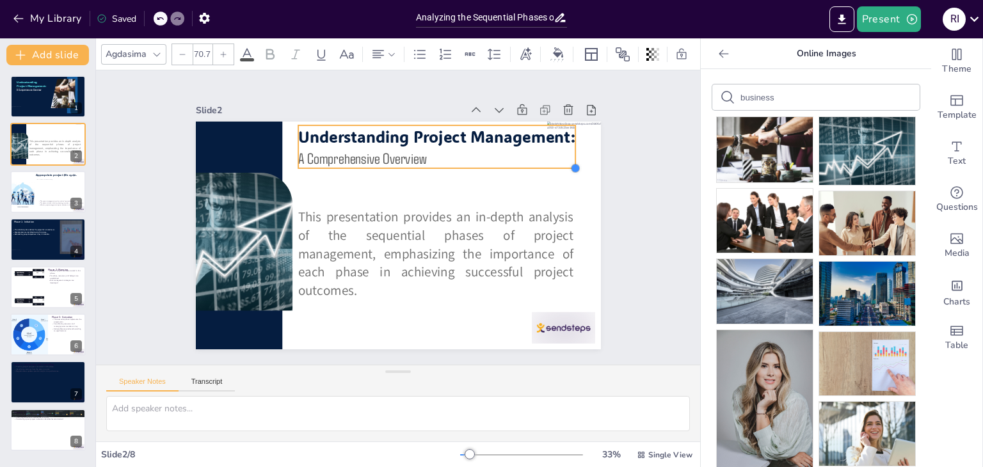
type input "69.7"
drag, startPoint x: 589, startPoint y: 167, endPoint x: 549, endPoint y: 163, distance: 40.6
click at [549, 163] on div "This presentation provides an in-depth analysis of the sequential phases of pro…" at bounding box center [407, 202] width 465 height 400
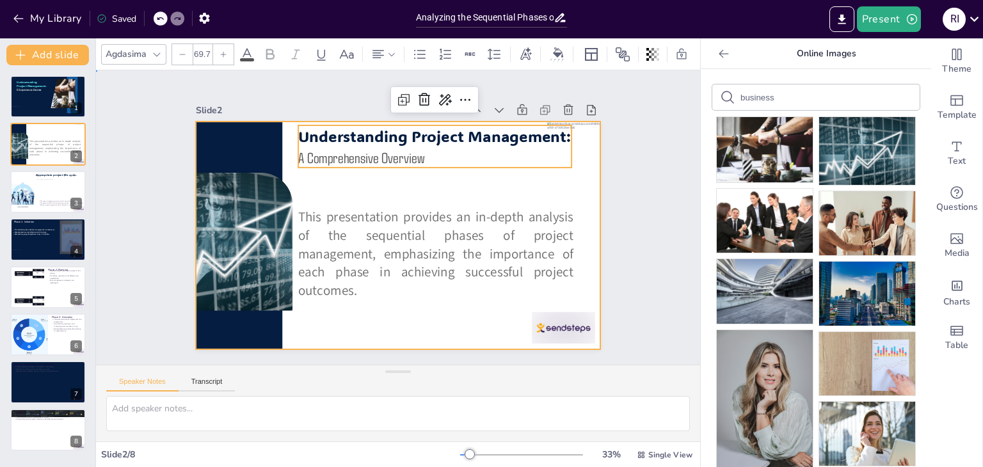
click at [519, 182] on div at bounding box center [387, 232] width 461 height 422
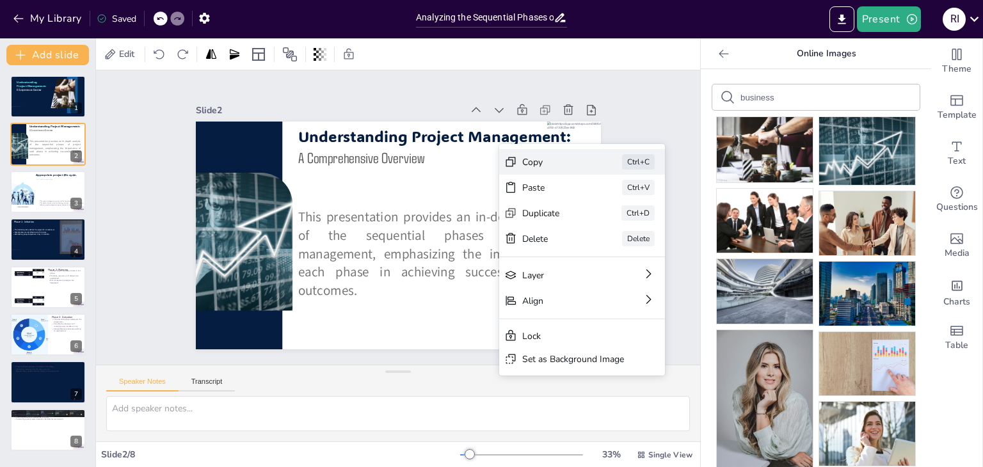
drag, startPoint x: 499, startPoint y: 144, endPoint x: 500, endPoint y: 162, distance: 17.9
click at [268, 211] on div "Copy Ctrl+C Paste Ctrl+V Duplicate Ctrl+D Delete Delete Layer Align Lock Set as…" at bounding box center [126, 350] width 283 height 278
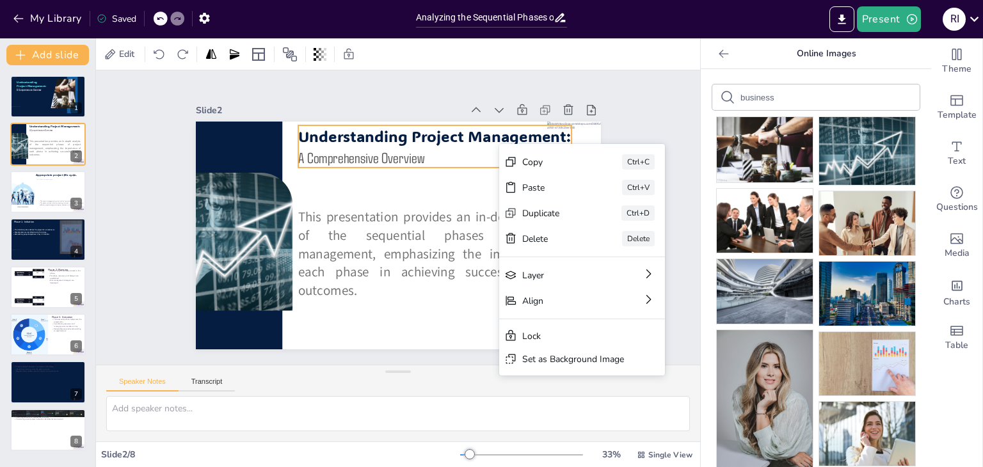
click at [463, 203] on span "Understanding Project Management:" at bounding box center [425, 301] width 216 height 197
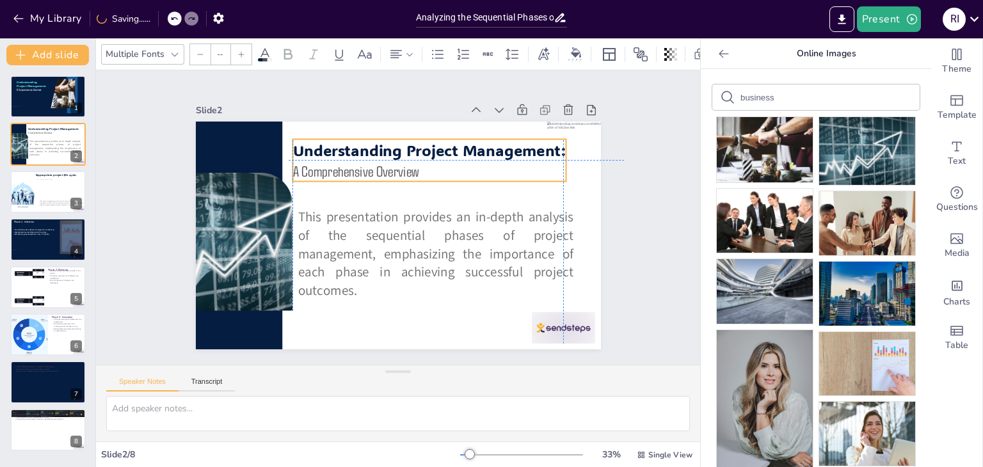
drag, startPoint x: 463, startPoint y: 138, endPoint x: 453, endPoint y: 154, distance: 18.1
click at [453, 154] on span "Understanding Project Management:" at bounding box center [458, 174] width 246 height 154
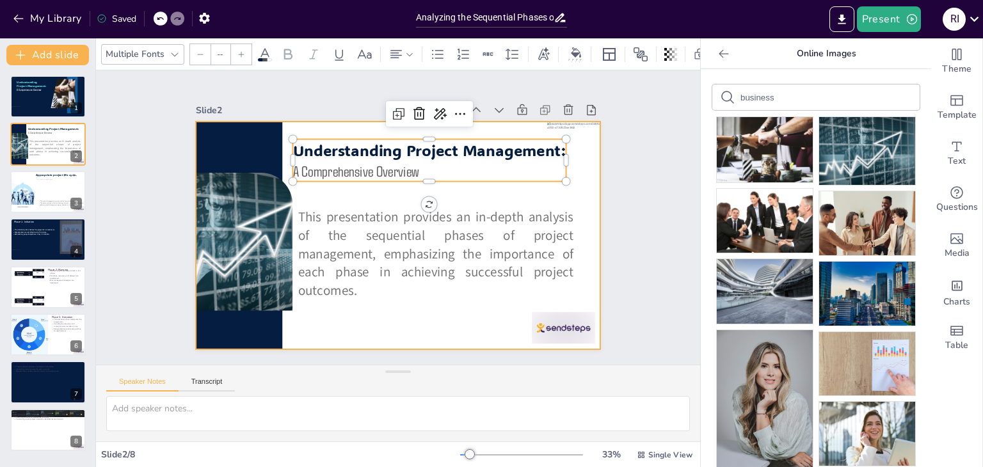
click at [484, 315] on div at bounding box center [383, 206] width 422 height 461
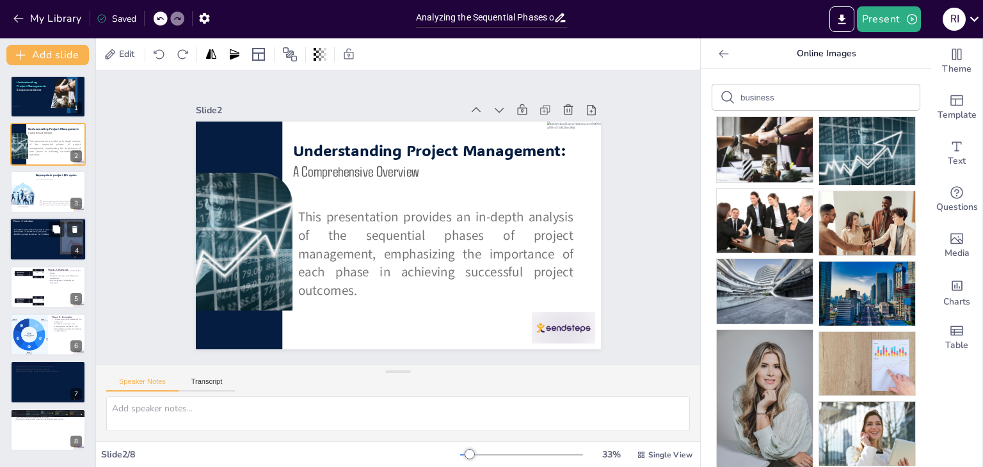
click at [33, 241] on div at bounding box center [48, 240] width 77 height 44
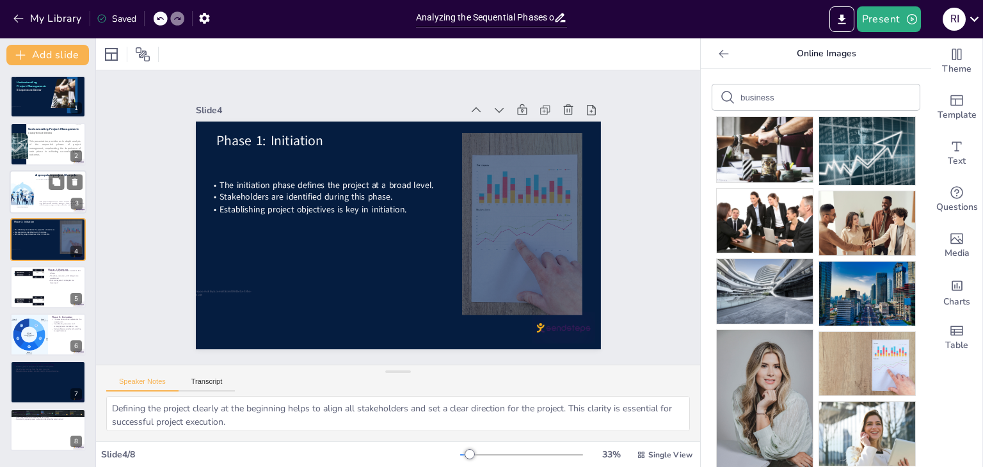
click at [29, 184] on div at bounding box center [22, 193] width 52 height 29
type textarea "The project management cycle is structured in a way that each phase builds on t…"
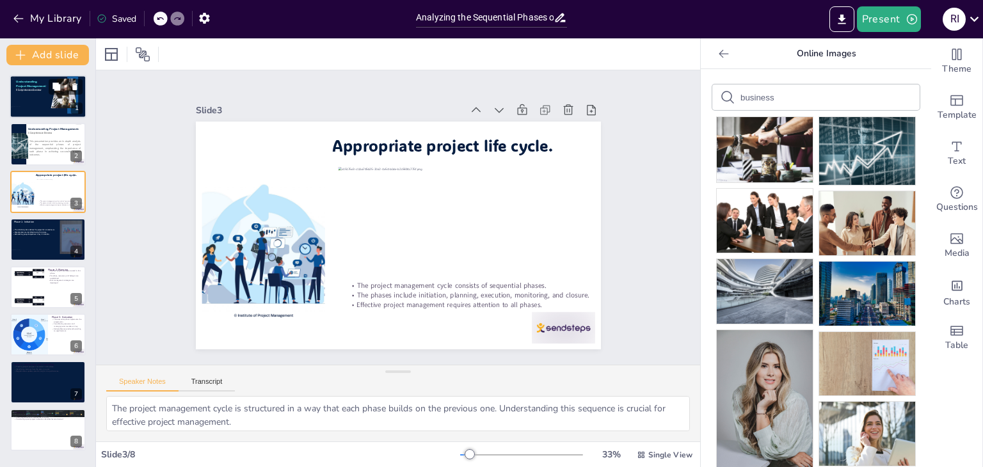
click at [26, 88] on p "A Comprehensive Overview" at bounding box center [31, 90] width 31 height 4
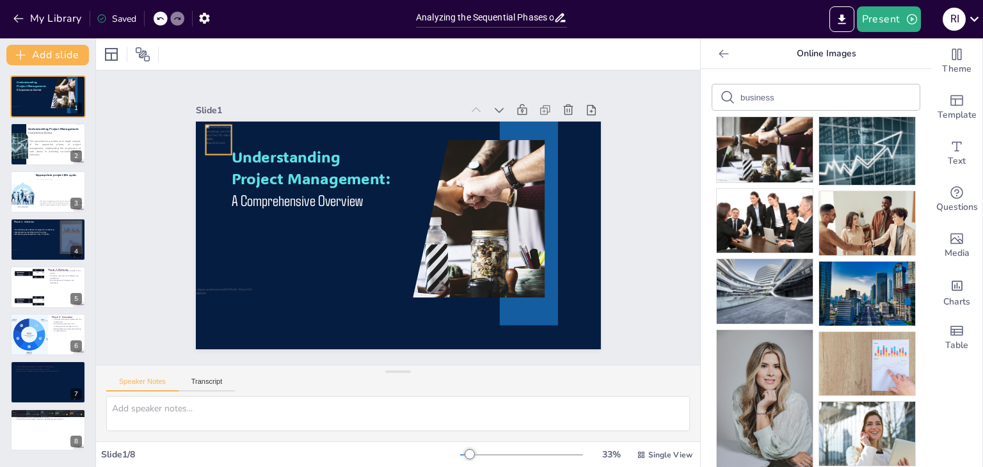
click at [528, 329] on div at bounding box center [544, 347] width 33 height 36
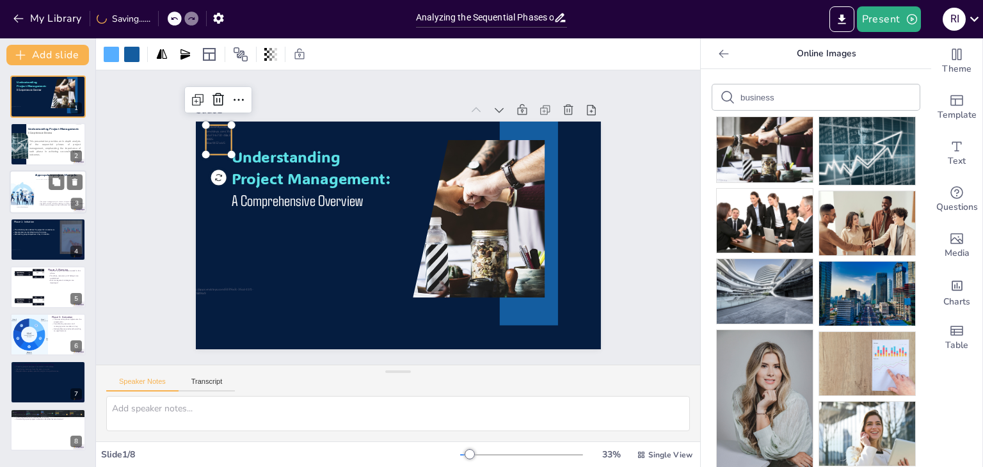
click at [40, 187] on div at bounding box center [57, 190] width 43 height 22
type textarea "The project management cycle is structured in a way that each phase builds on t…"
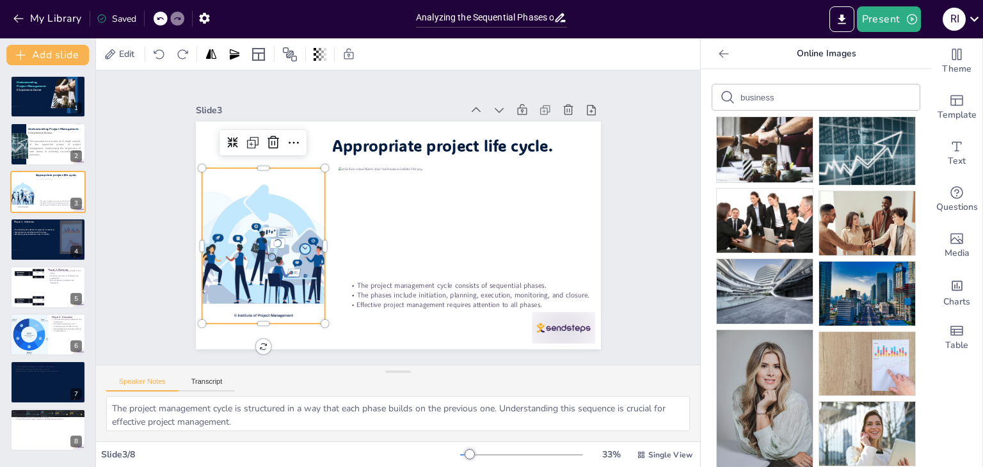
click at [299, 163] on div at bounding box center [426, 82] width 255 height 316
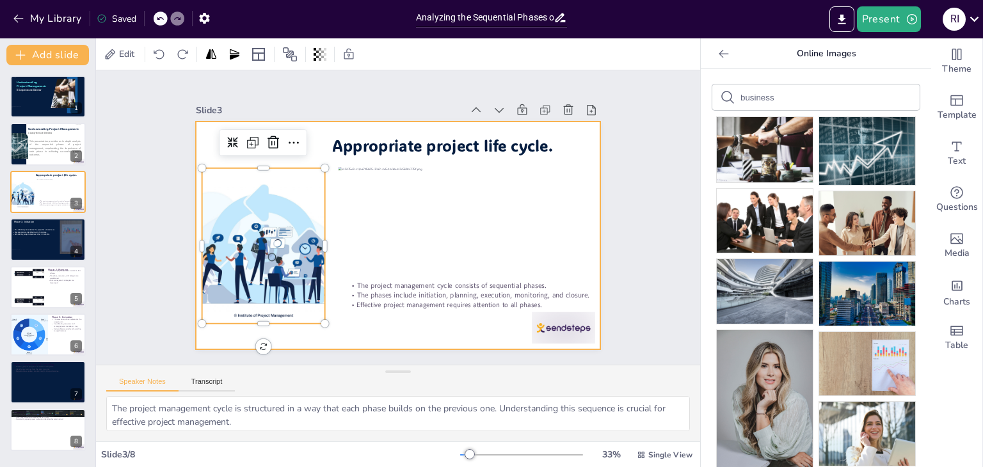
click at [200, 144] on div at bounding box center [408, 203] width 461 height 422
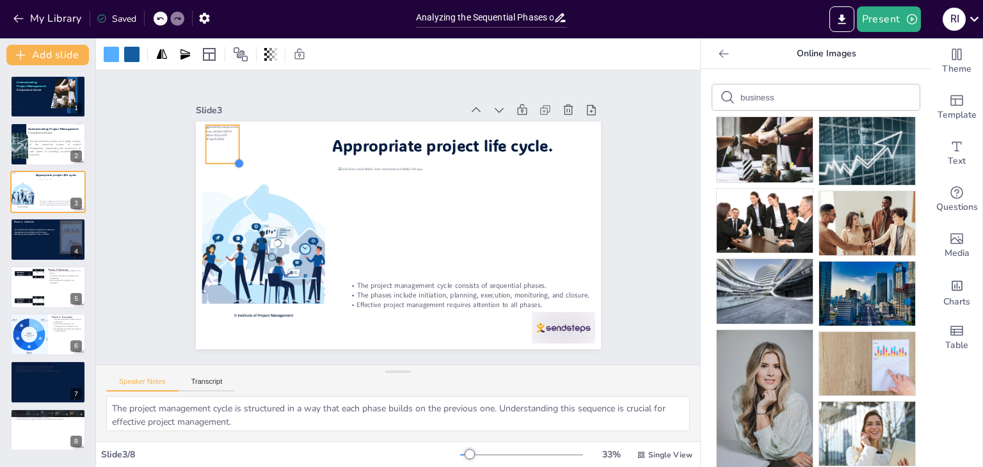
drag, startPoint x: 223, startPoint y: 149, endPoint x: 232, endPoint y: 148, distance: 9.7
click at [232, 148] on div "The project management cycle consists of sequential phases. The phases include …" at bounding box center [383, 227] width 422 height 461
drag, startPoint x: 211, startPoint y: 139, endPoint x: 225, endPoint y: 137, distance: 14.8
click at [352, 69] on div at bounding box center [378, 44] width 53 height 51
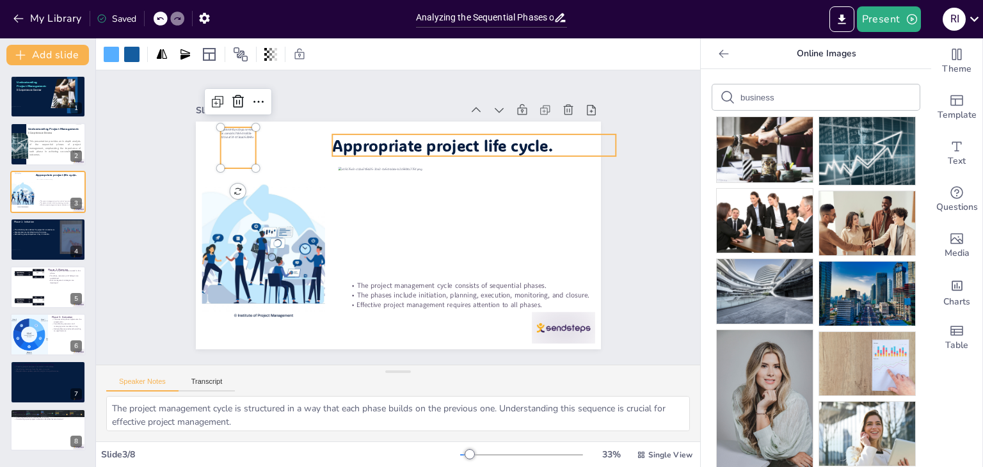
click at [400, 149] on span "Appropriate project life cycle." at bounding box center [481, 202] width 163 height 178
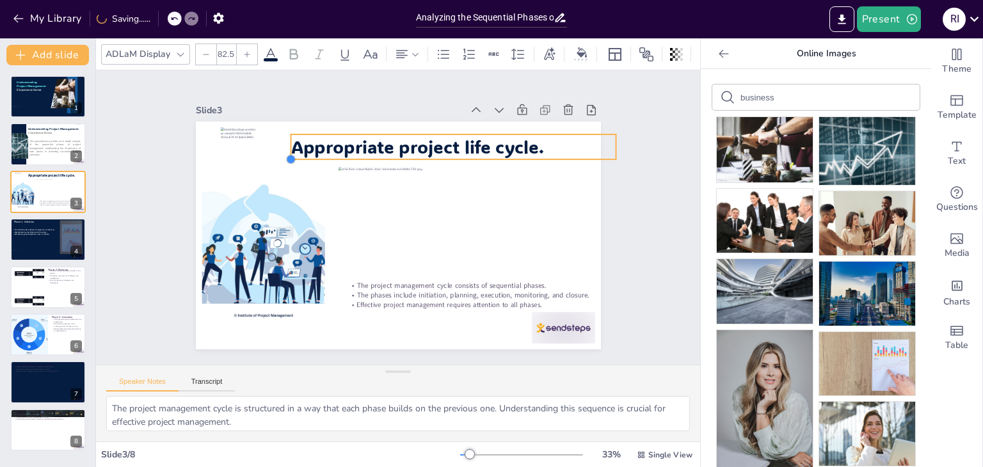
type input "84.6"
drag, startPoint x: 323, startPoint y: 153, endPoint x: 333, endPoint y: 156, distance: 10.1
click at [333, 156] on div "The project management cycle consists of sequential phases. The phases include …" at bounding box center [404, 200] width 456 height 342
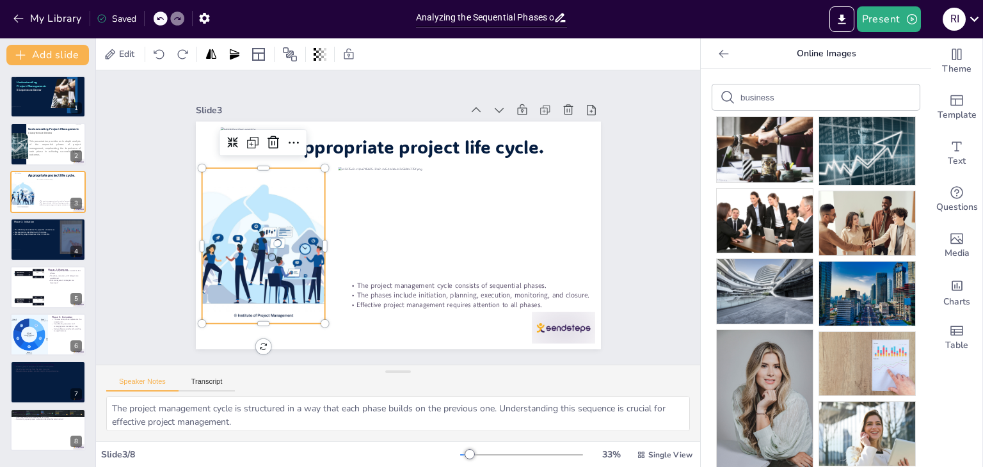
click at [276, 239] on div at bounding box center [263, 188] width 316 height 255
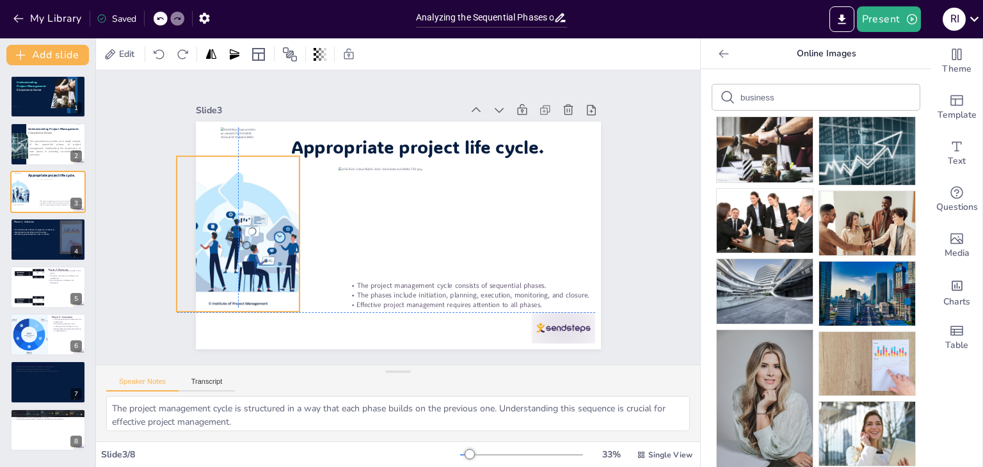
drag, startPoint x: 297, startPoint y: 262, endPoint x: 273, endPoint y: 246, distance: 28.8
click at [273, 246] on div at bounding box center [258, 136] width 315 height 289
click at [322, 56] on icon at bounding box center [322, 55] width 3 height 8
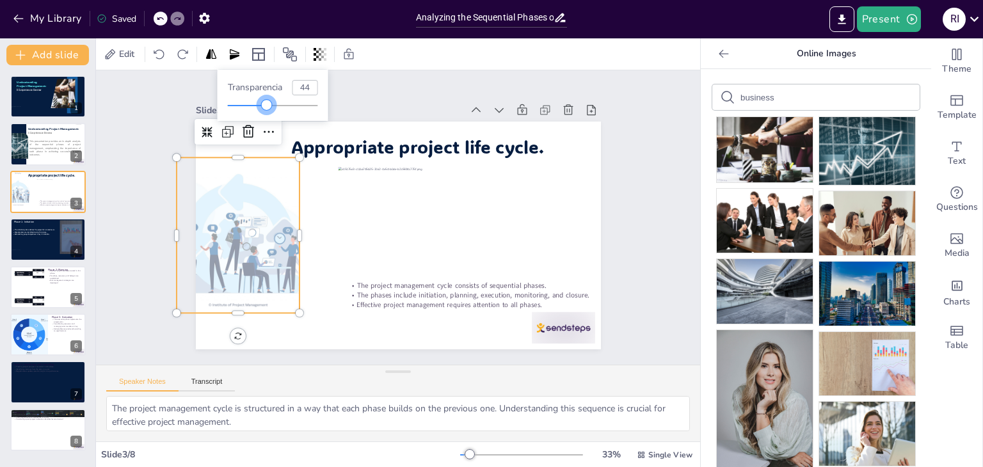
type input "45"
drag, startPoint x: 321, startPoint y: 100, endPoint x: 269, endPoint y: 106, distance: 52.1
click at [269, 106] on div at bounding box center [268, 105] width 10 height 10
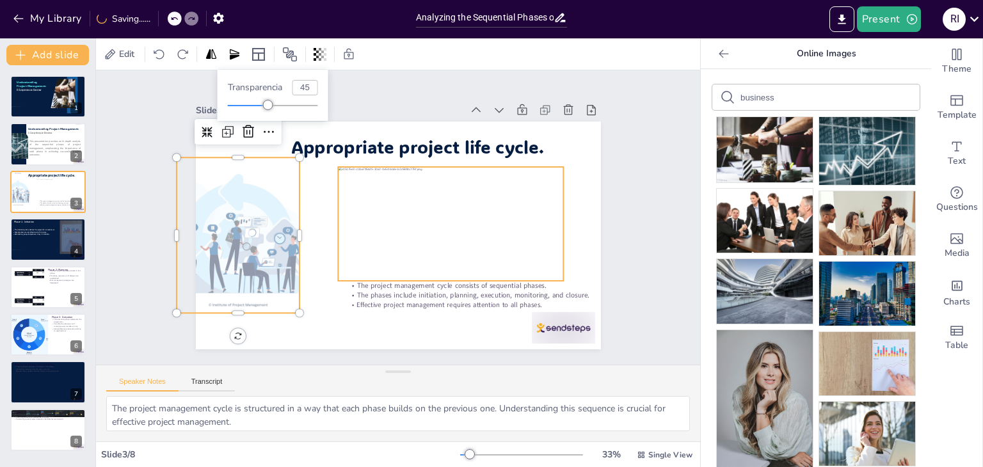
click at [379, 200] on div at bounding box center [443, 244] width 252 height 195
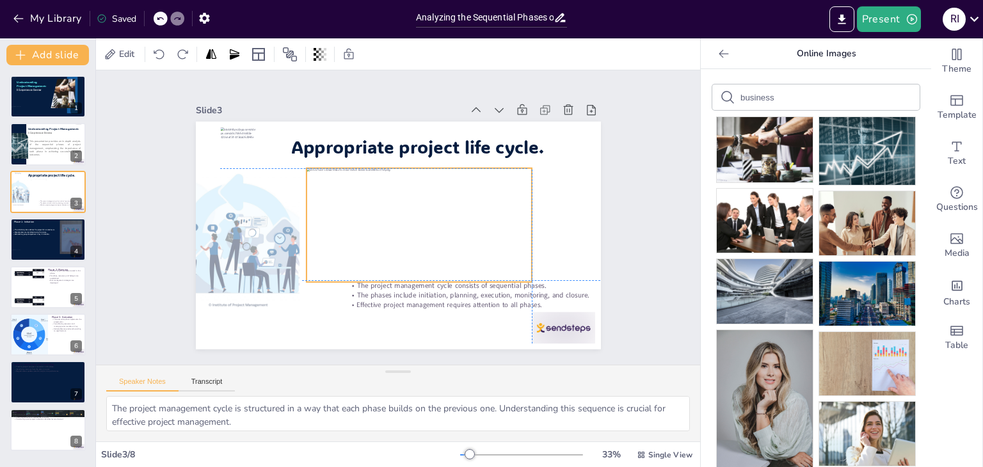
drag, startPoint x: 379, startPoint y: 200, endPoint x: 343, endPoint y: 203, distance: 36.0
click at [343, 203] on div at bounding box center [413, 234] width 252 height 211
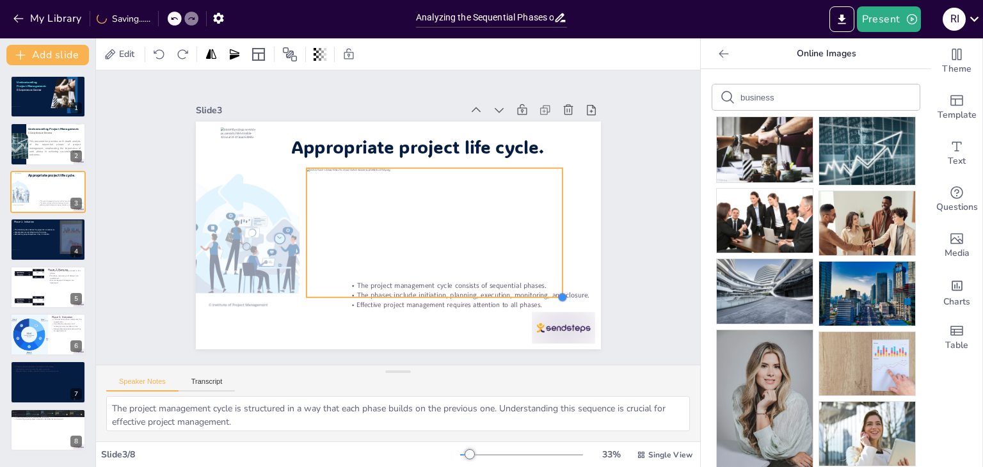
drag, startPoint x: 520, startPoint y: 275, endPoint x: 551, endPoint y: 267, distance: 31.7
click at [551, 267] on div "The project management cycle consists of sequential phases. The phases include …" at bounding box center [386, 231] width 454 height 440
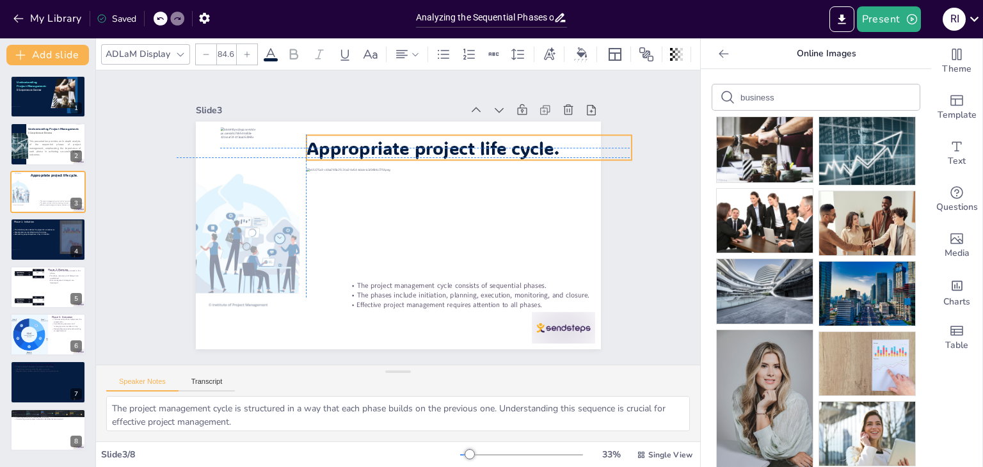
drag, startPoint x: 372, startPoint y: 147, endPoint x: 386, endPoint y: 147, distance: 14.1
click at [436, 147] on span "Appropriate project life cycle." at bounding box center [474, 237] width 76 height 252
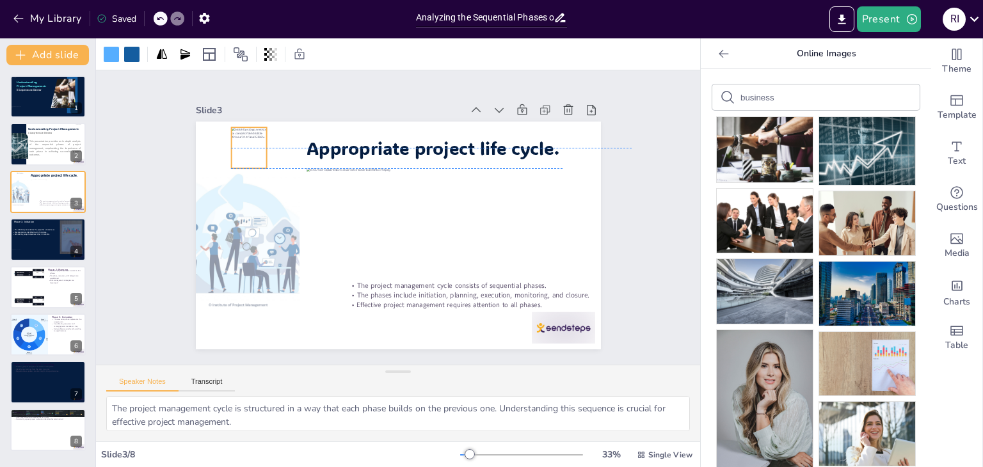
drag, startPoint x: 227, startPoint y: 145, endPoint x: 237, endPoint y: 145, distance: 10.9
click at [307, 93] on div at bounding box center [333, 66] width 53 height 54
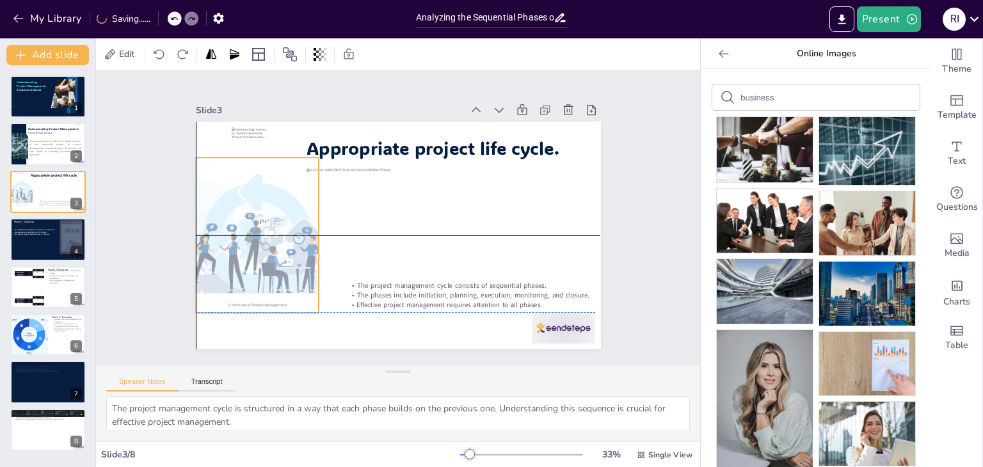
drag, startPoint x: 235, startPoint y: 226, endPoint x: 257, endPoint y: 221, distance: 22.3
click at [257, 221] on div at bounding box center [300, 113] width 289 height 315
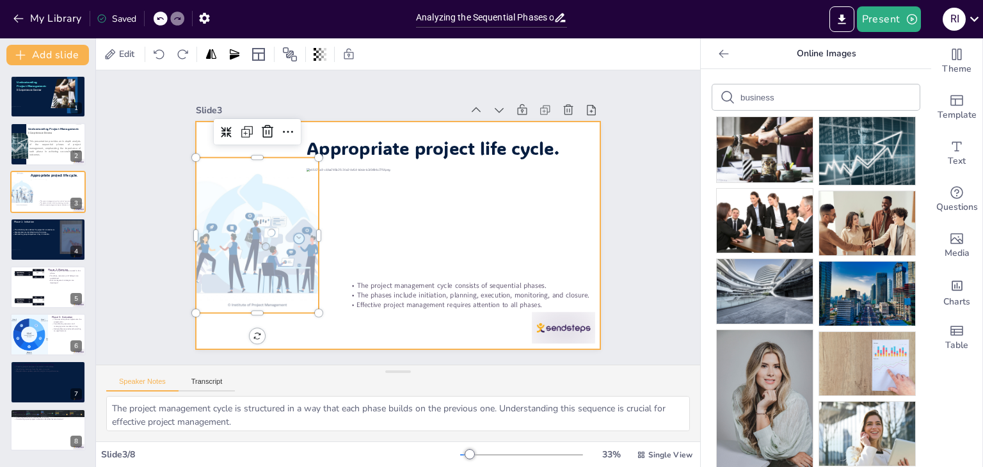
click at [339, 323] on div at bounding box center [389, 233] width 465 height 400
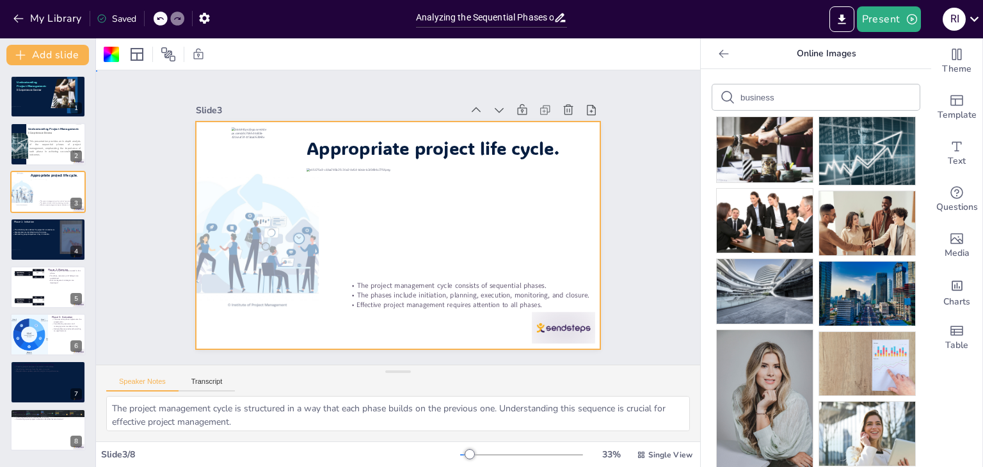
click at [399, 306] on div at bounding box center [390, 233] width 463 height 373
click at [382, 302] on p "Effective project management requires attention to all phases." at bounding box center [338, 316] width 87 height 243
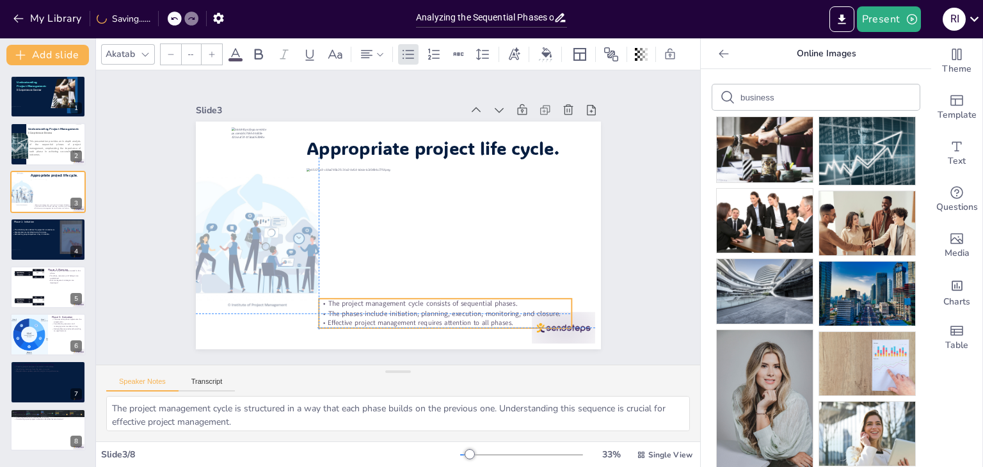
drag, startPoint x: 498, startPoint y: 298, endPoint x: 468, endPoint y: 318, distance: 36.0
click at [468, 318] on p "Effective project management requires attention to all phases." at bounding box center [422, 330] width 249 height 62
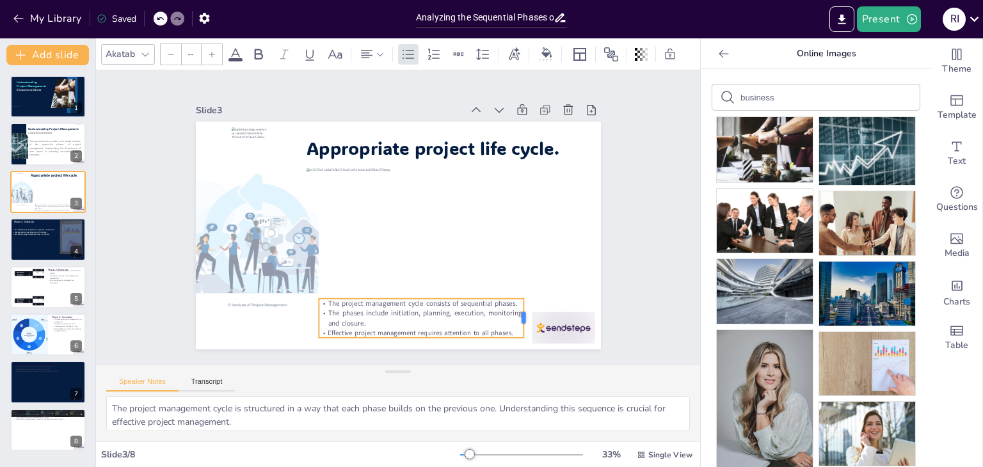
drag, startPoint x: 562, startPoint y: 307, endPoint x: 514, endPoint y: 306, distance: 48.0
click at [475, 351] on div at bounding box center [461, 370] width 28 height 39
click at [597, 248] on div "Slide 1 Understanding Project Management: A Comprehensive Overview Slide 2 This…" at bounding box center [398, 217] width 398 height 535
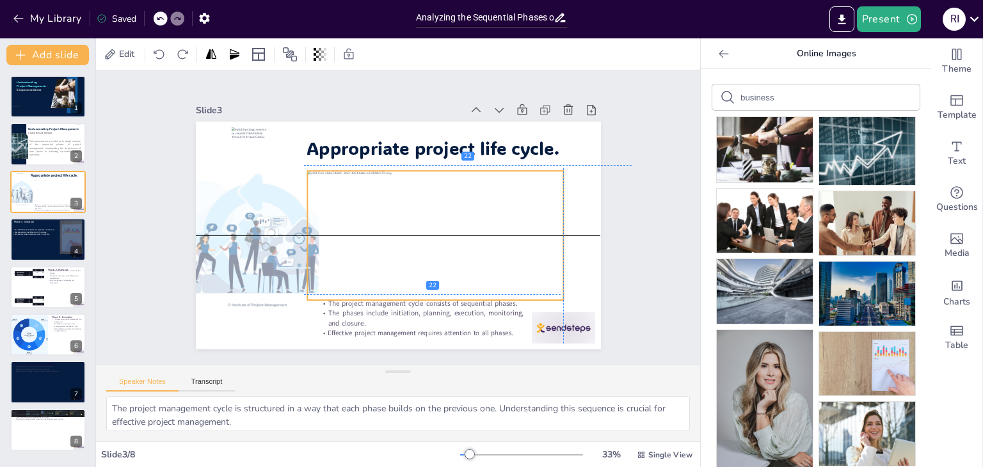
click at [454, 236] on div at bounding box center [376, 252] width 155 height 268
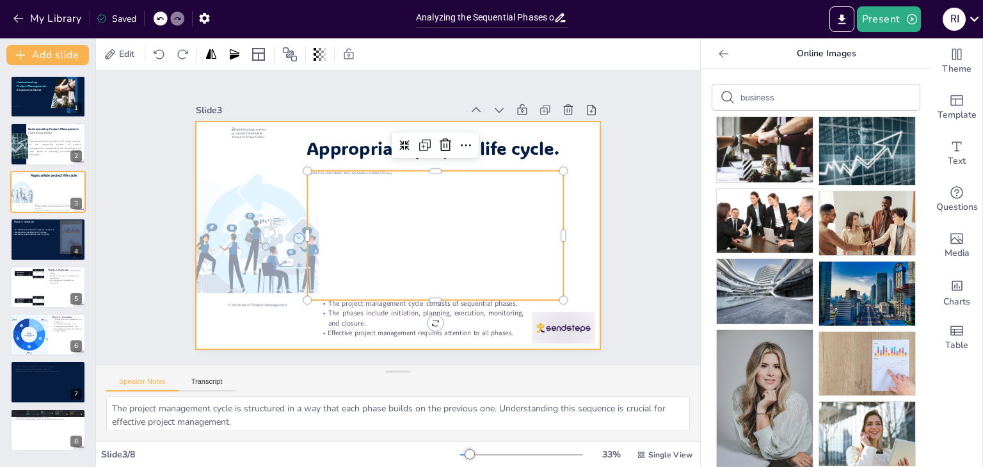
click at [584, 158] on div at bounding box center [390, 233] width 463 height 372
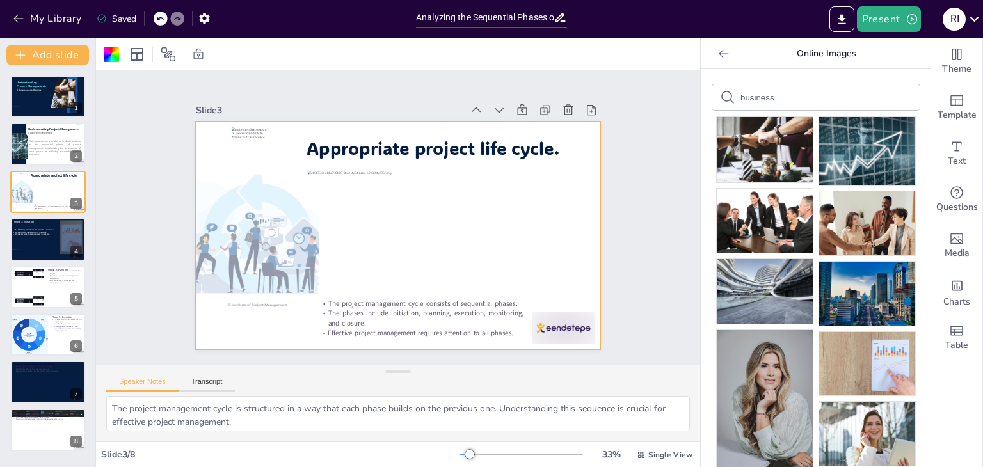
click at [604, 202] on div "Slide 1 Understanding Project Management: A Comprehensive Overview Slide 2 This…" at bounding box center [397, 217] width 530 height 515
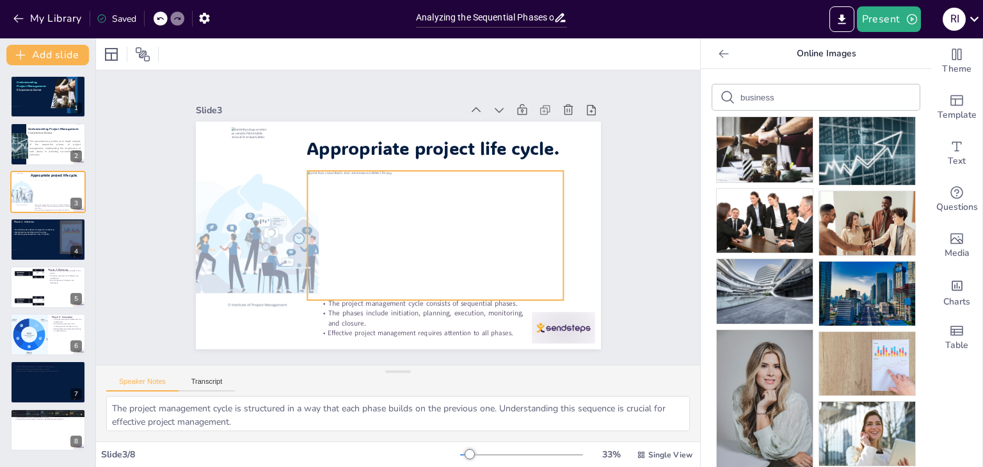
click at [462, 238] on div at bounding box center [383, 256] width 155 height 268
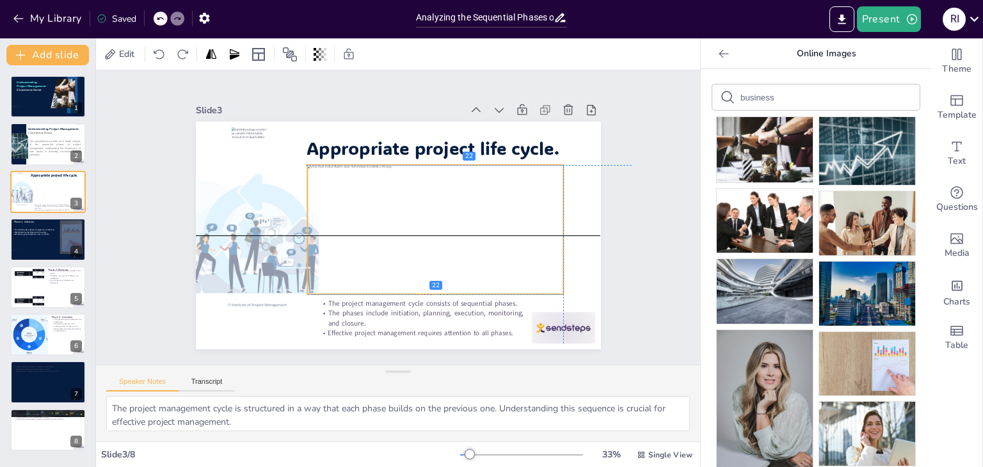
click at [467, 233] on div at bounding box center [402, 256] width 222 height 287
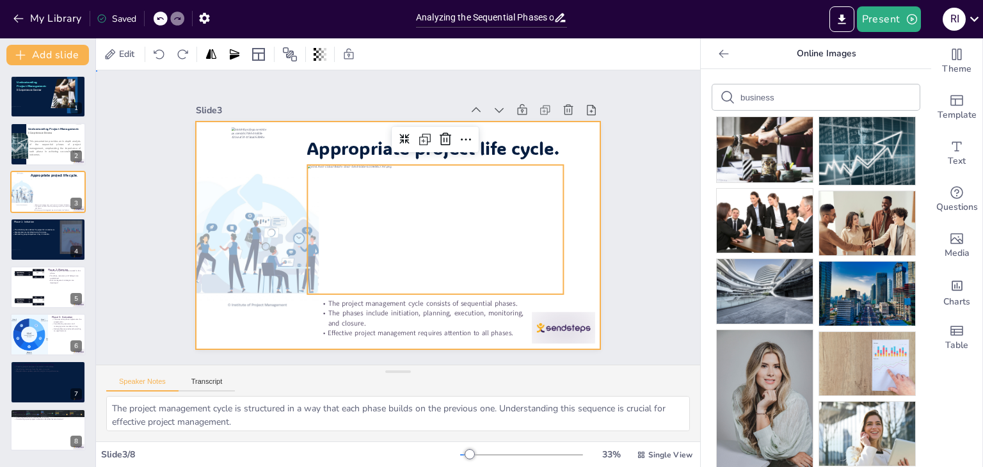
click at [494, 268] on div at bounding box center [380, 217] width 228 height 405
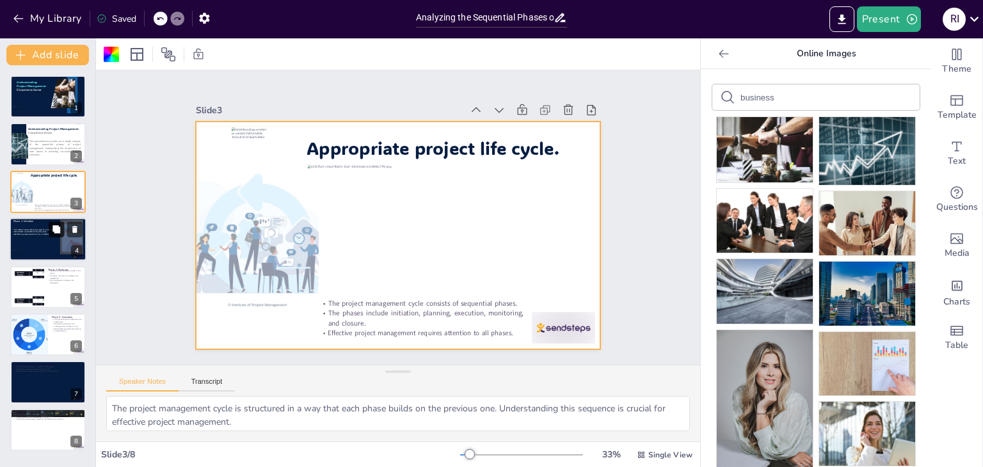
click at [52, 234] on icon at bounding box center [56, 229] width 9 height 9
type textarea "Defining the project clearly at the beginning helps to align all stakeholders a…"
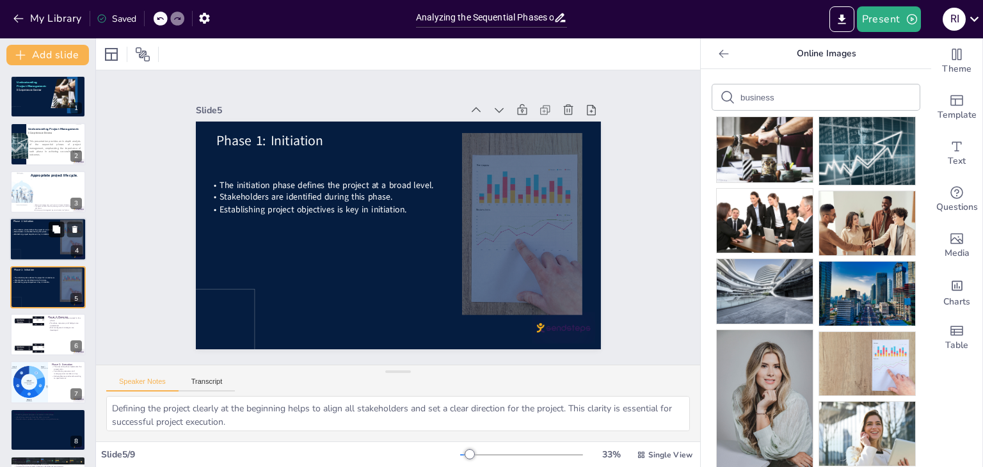
scroll to position [20, 0]
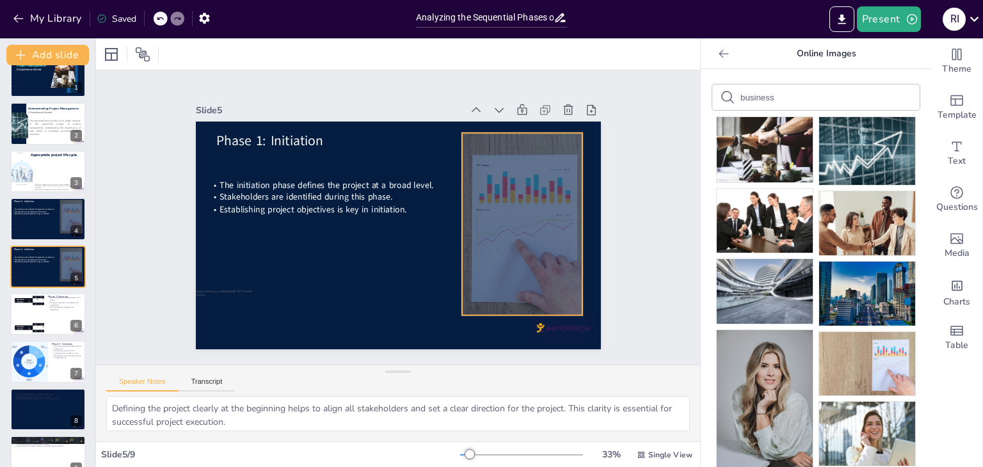
click at [523, 256] on div at bounding box center [438, 261] width 326 height 319
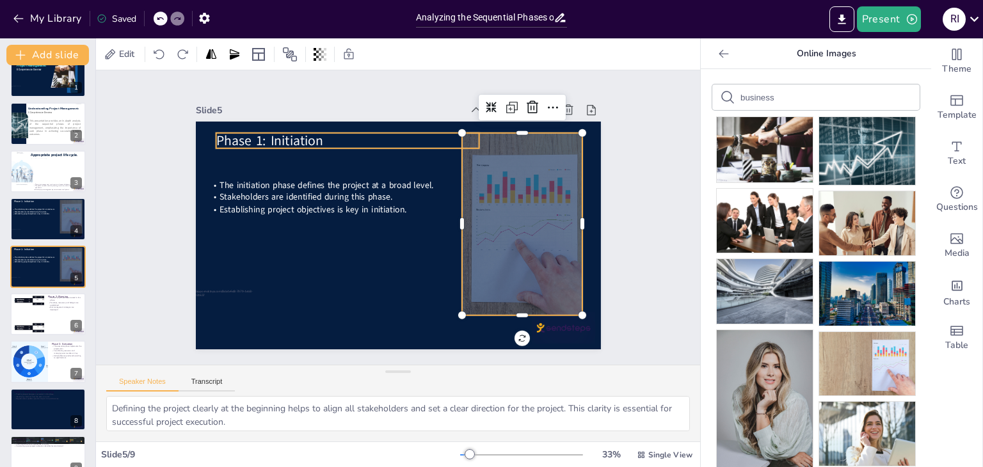
click at [474, 136] on span "Phase 1: Initiation" at bounding box center [488, 98] width 29 height 109
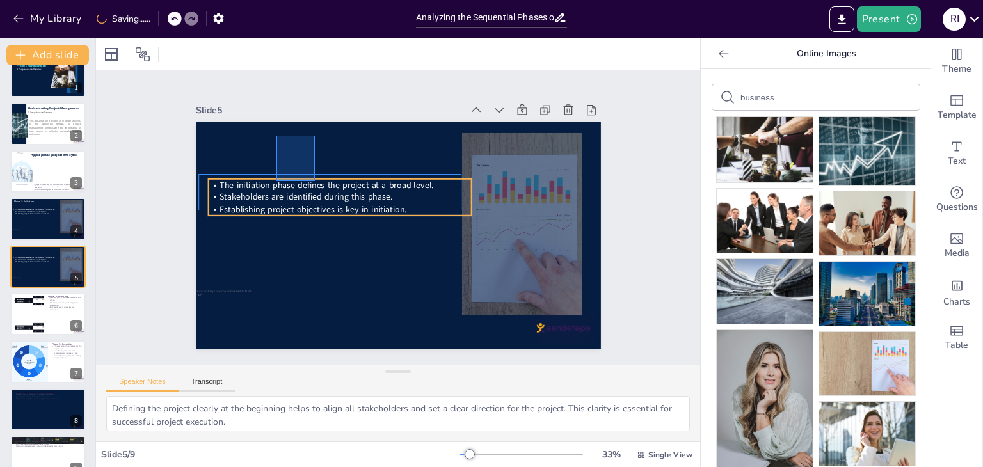
drag, startPoint x: 276, startPoint y: 136, endPoint x: 315, endPoint y: 181, distance: 59.5
click at [380, 181] on div "The initiation phase defines the project at a broad level. Stakeholders are ide…" at bounding box center [481, 265] width 203 height 351
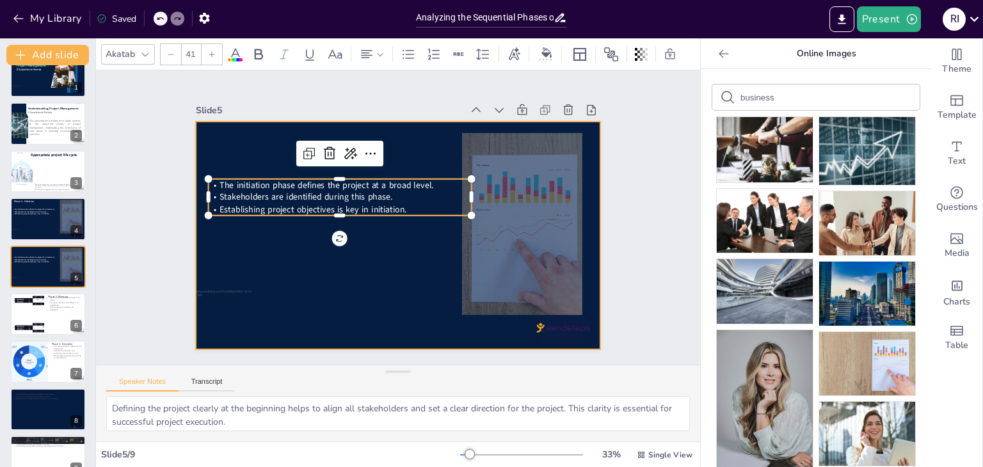
click at [392, 241] on div at bounding box center [386, 231] width 454 height 440
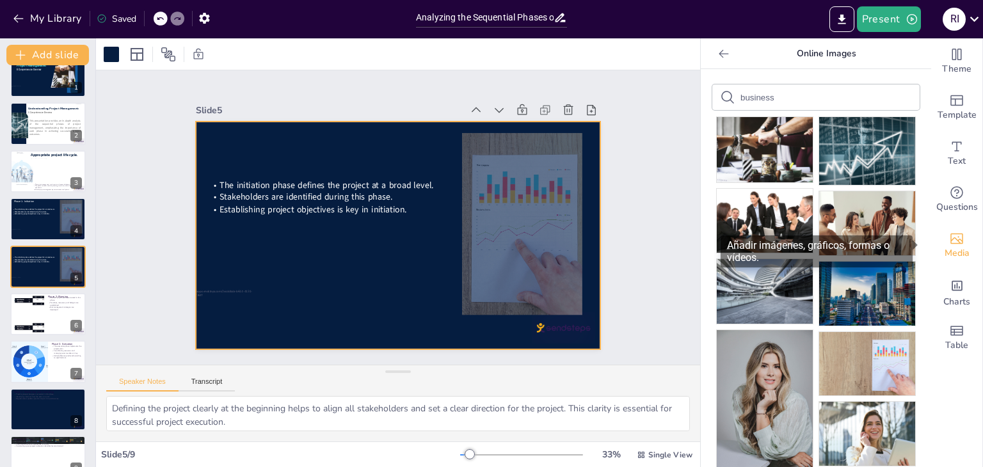
click at [949, 243] on icon "Add images, graphics, shapes or video" at bounding box center [956, 238] width 15 height 15
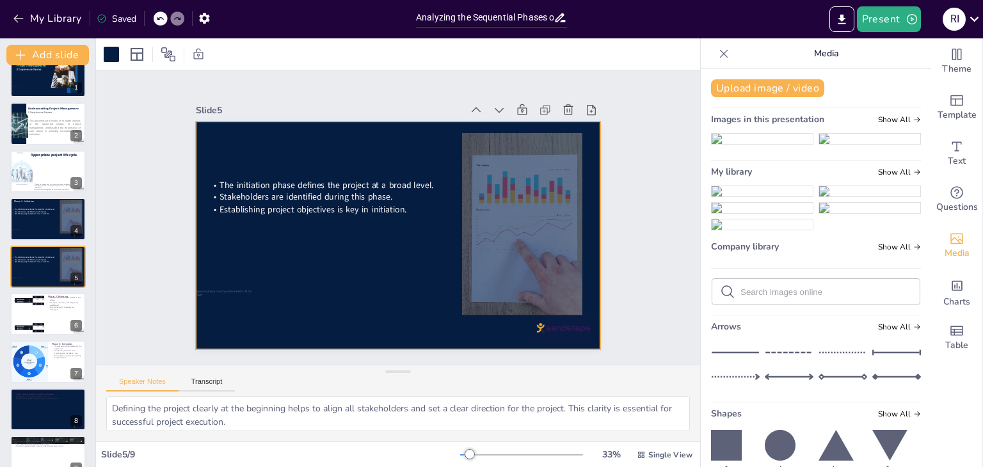
click at [914, 337] on div "Upload image / video Images in this presentation Show All My library Show All C…" at bounding box center [816, 268] width 230 height 398
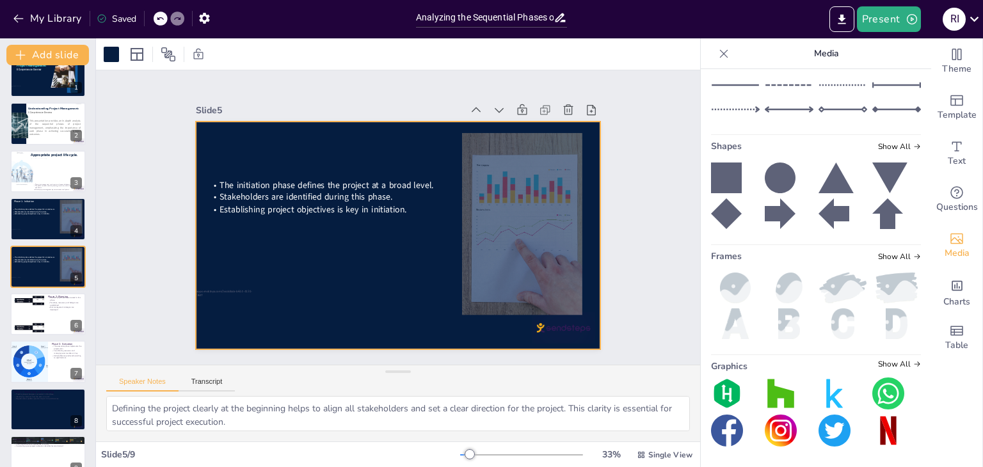
click at [728, 303] on img at bounding box center [735, 288] width 49 height 31
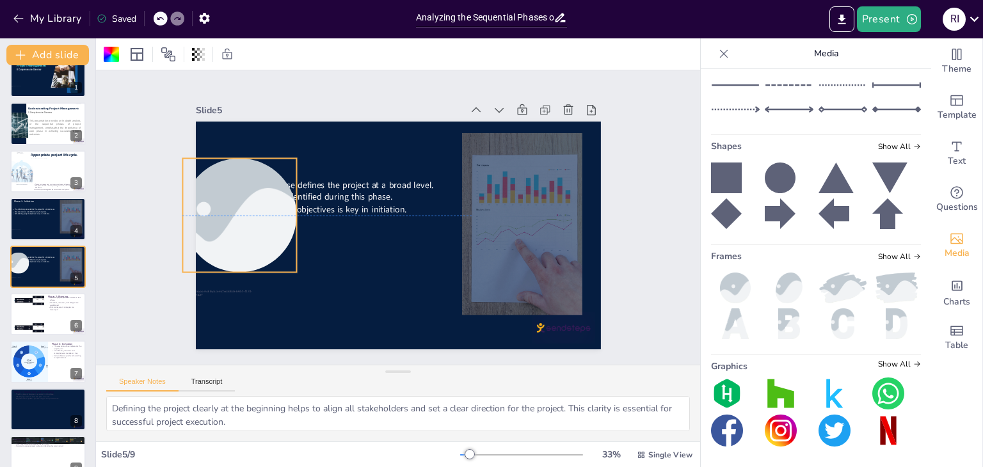
drag, startPoint x: 372, startPoint y: 215, endPoint x: 214, endPoint y: 191, distance: 160.5
click at [214, 191] on div at bounding box center [254, 150] width 202 height 173
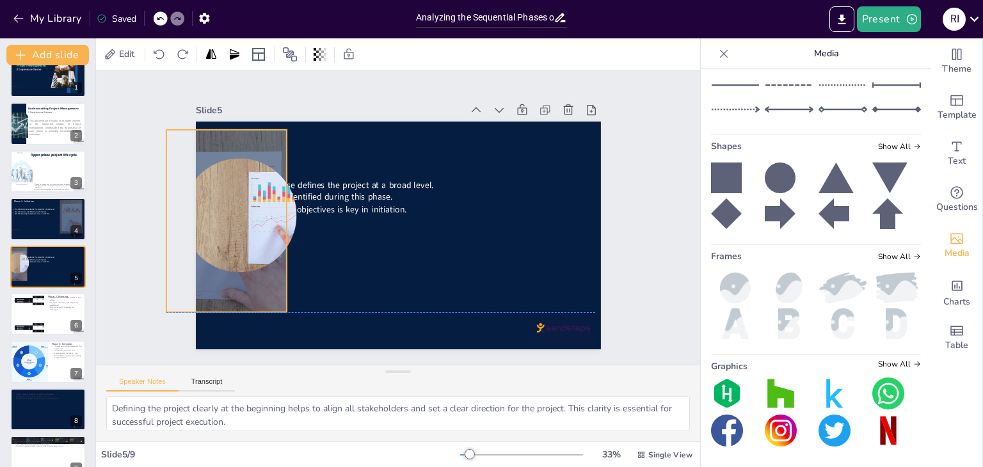
drag, startPoint x: 561, startPoint y: 205, endPoint x: 265, endPoint y: 200, distance: 295.7
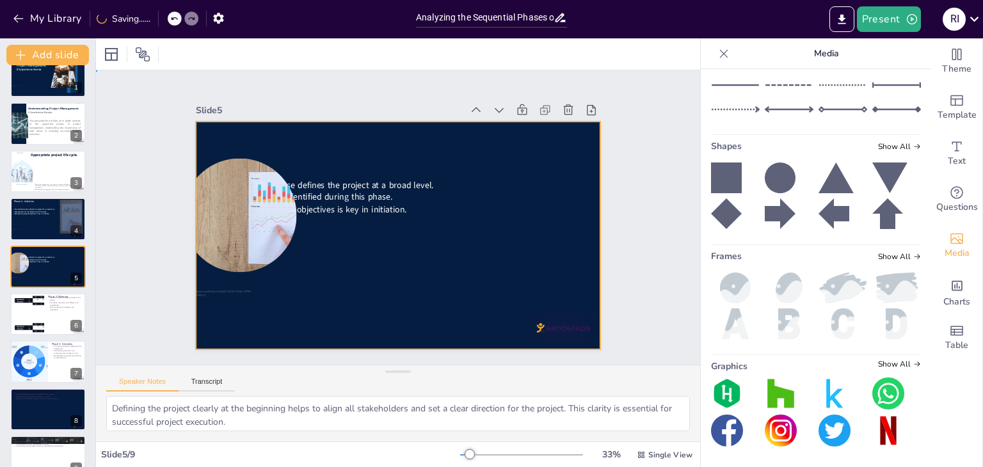
click at [383, 255] on div at bounding box center [394, 235] width 443 height 307
click at [241, 219] on div at bounding box center [253, 151] width 203 height 174
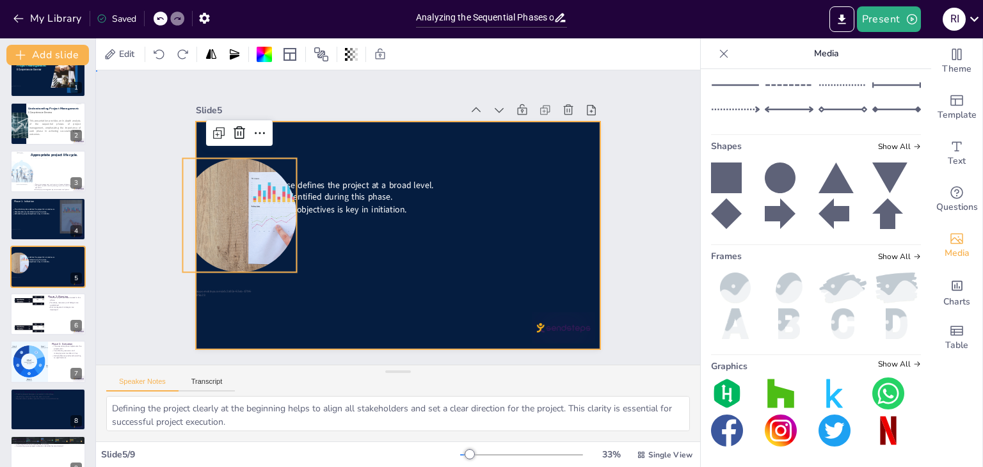
click at [325, 238] on div at bounding box center [392, 235] width 456 height 342
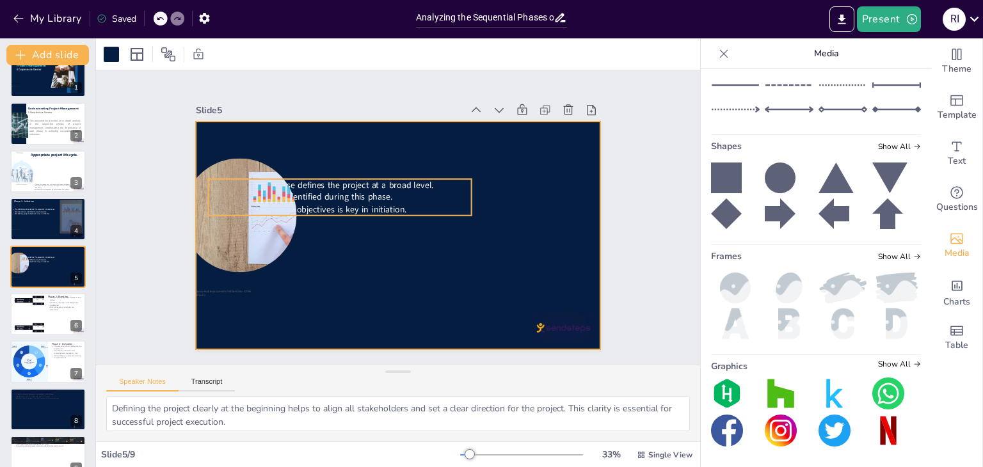
click at [331, 200] on span "Establishing project objectives is key in initiation." at bounding box center [320, 182] width 182 height 69
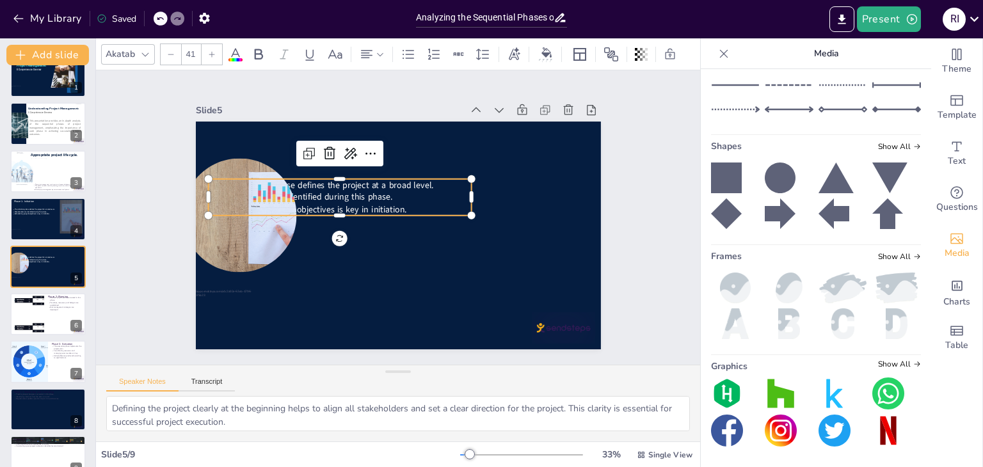
click at [230, 216] on div at bounding box center [253, 151] width 203 height 174
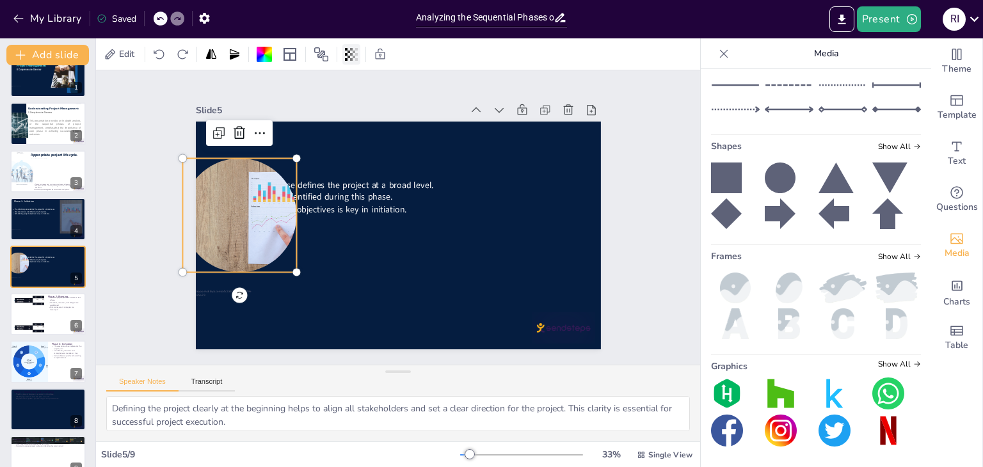
click at [356, 47] on div at bounding box center [351, 54] width 18 height 20
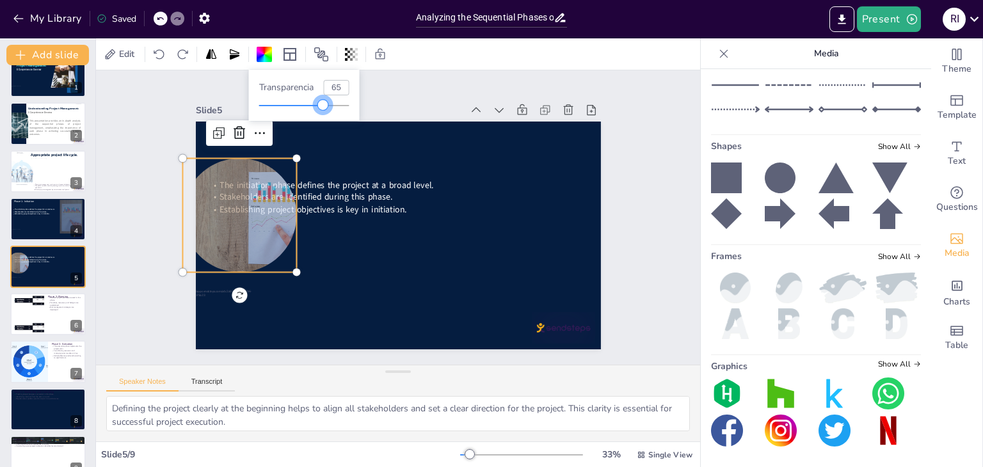
type input "61"
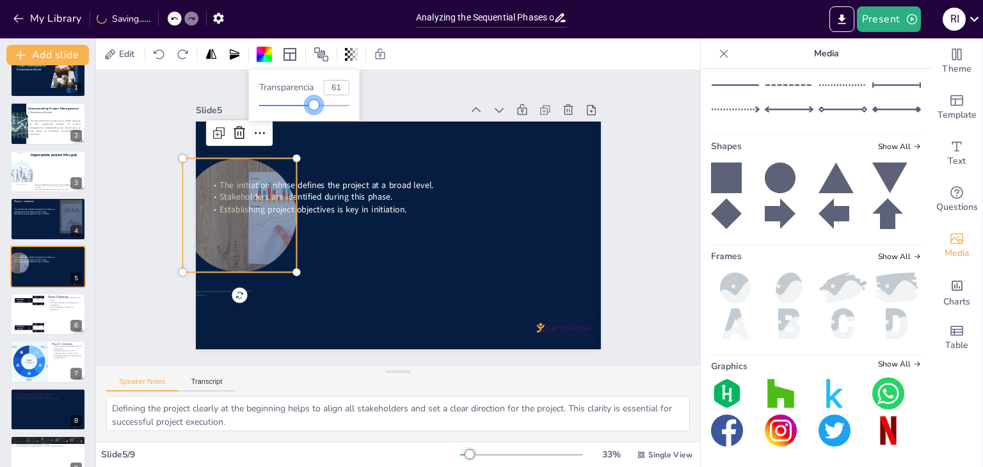
drag, startPoint x: 350, startPoint y: 105, endPoint x: 315, endPoint y: 107, distance: 35.3
click at [315, 107] on div at bounding box center [313, 105] width 10 height 10
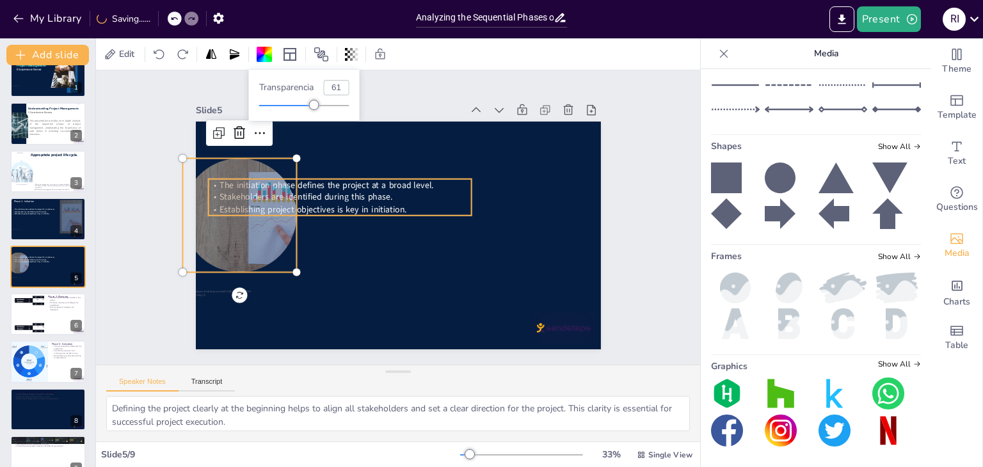
click at [404, 246] on div at bounding box center [394, 234] width 443 height 307
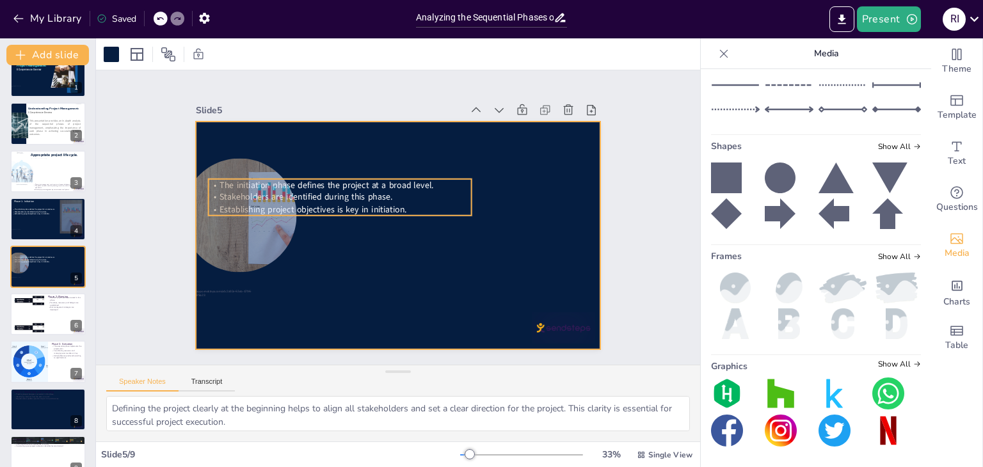
click at [356, 198] on span "Establishing project objectives is key in initiation." at bounding box center [323, 175] width 176 height 87
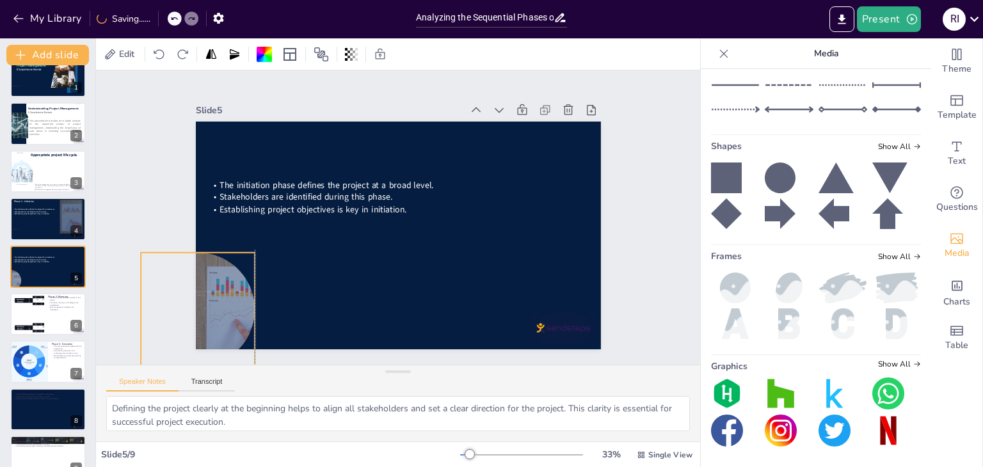
drag, startPoint x: 218, startPoint y: 235, endPoint x: 177, endPoint y: 326, distance: 99.7
click at [177, 326] on div "Slide 1 Understanding Project Management: A Comprehensive Overview Slide 2 This…" at bounding box center [397, 217] width 545 height 466
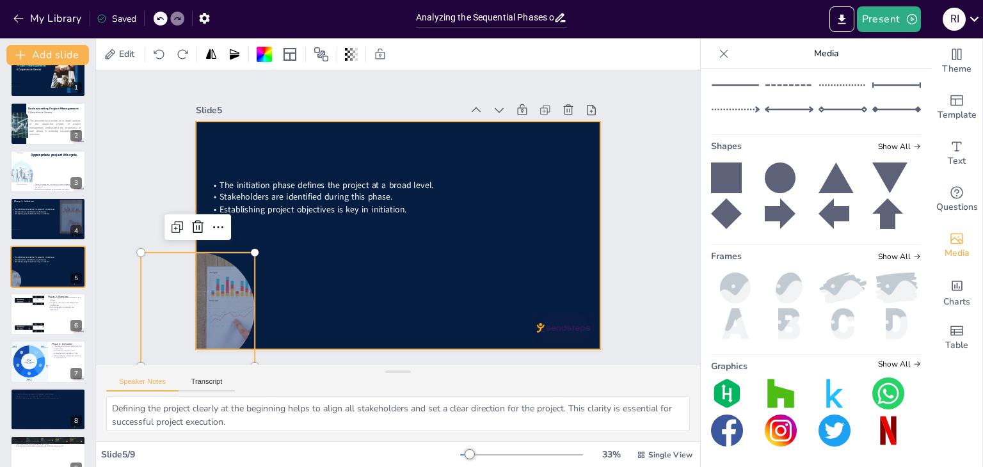
click at [296, 315] on div at bounding box center [394, 234] width 443 height 307
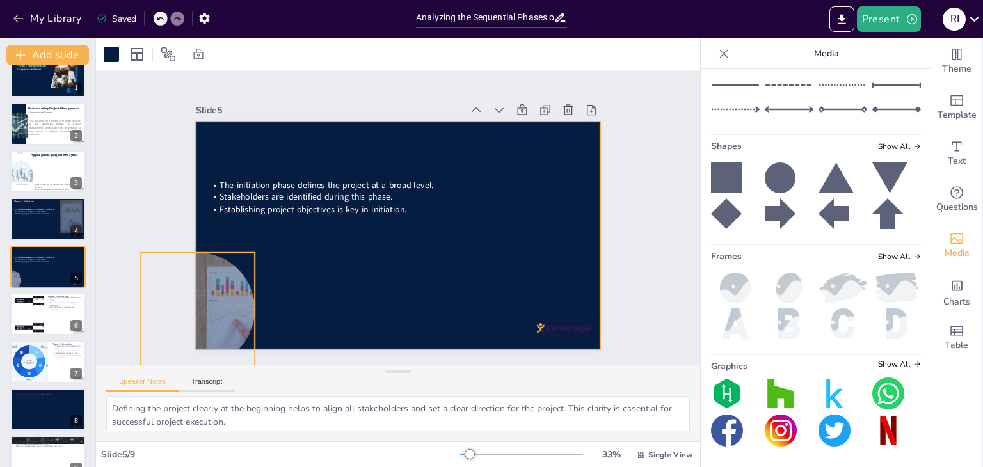
click at [237, 307] on div at bounding box center [177, 220] width 203 height 174
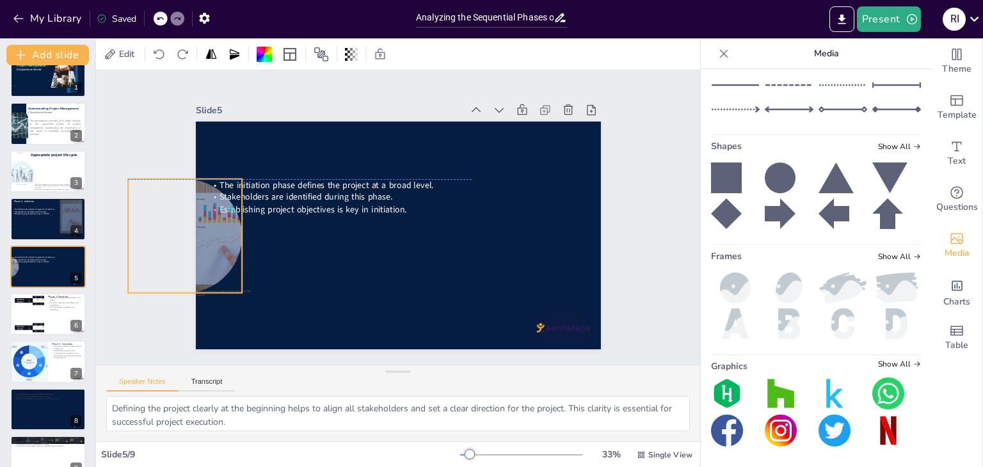
drag, startPoint x: 233, startPoint y: 308, endPoint x: 220, endPoint y: 239, distance: 70.9
click at [220, 239] on div at bounding box center [186, 191] width 192 height 147
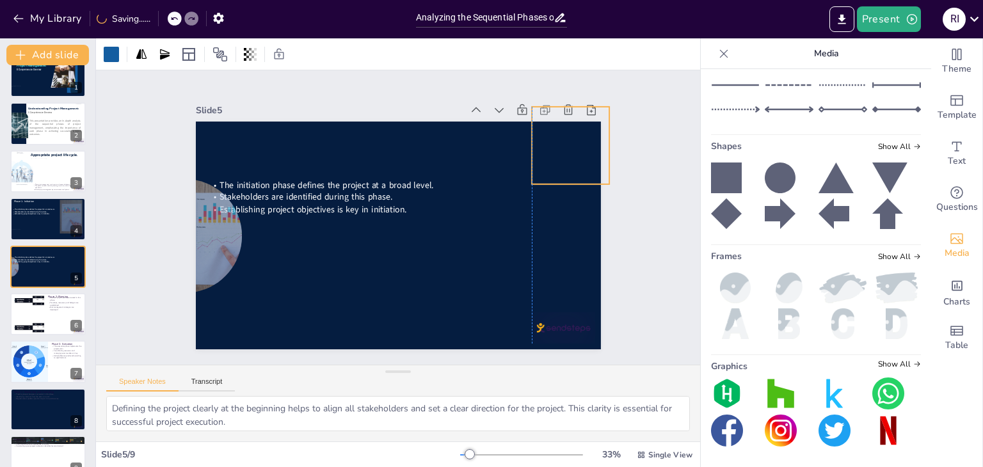
drag, startPoint x: 225, startPoint y: 316, endPoint x: 581, endPoint y: 134, distance: 399.8
click at [581, 137] on div at bounding box center [582, 183] width 92 height 92
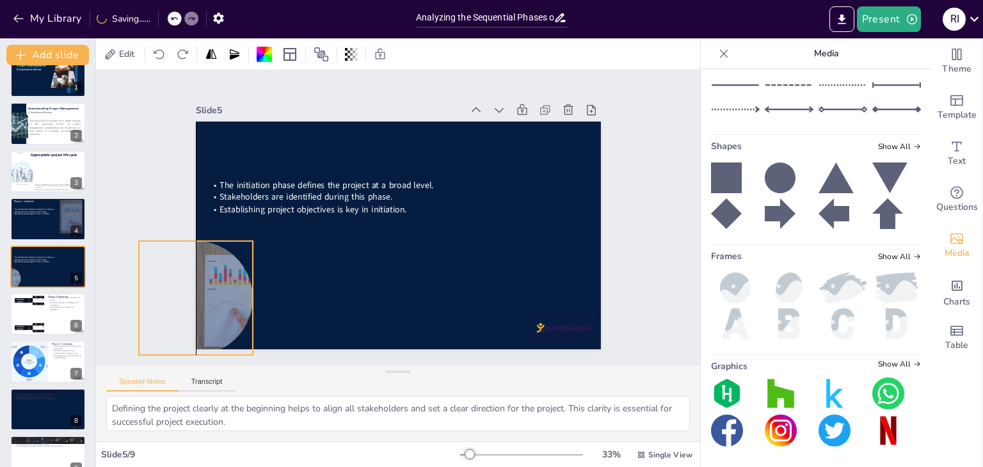
drag, startPoint x: 213, startPoint y: 249, endPoint x: 220, endPoint y: 311, distance: 62.5
click at [220, 296] on div at bounding box center [180, 209] width 203 height 174
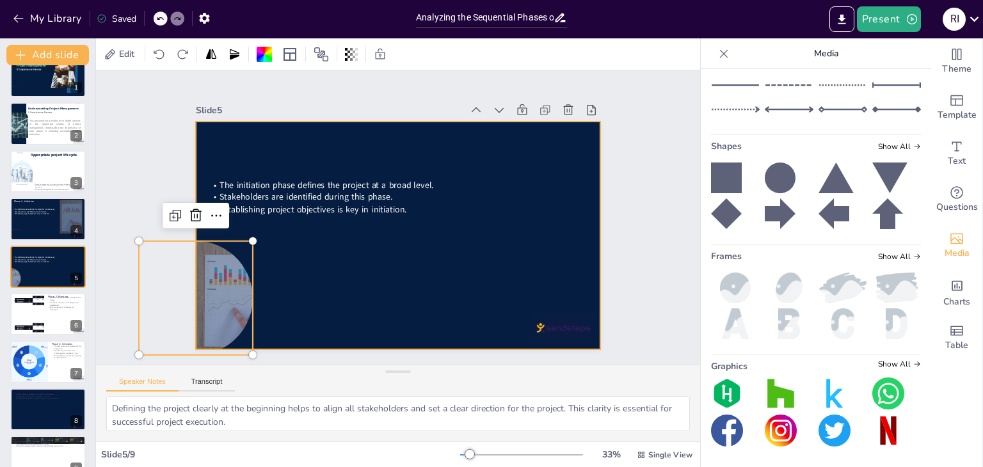
click at [388, 269] on div at bounding box center [390, 233] width 463 height 373
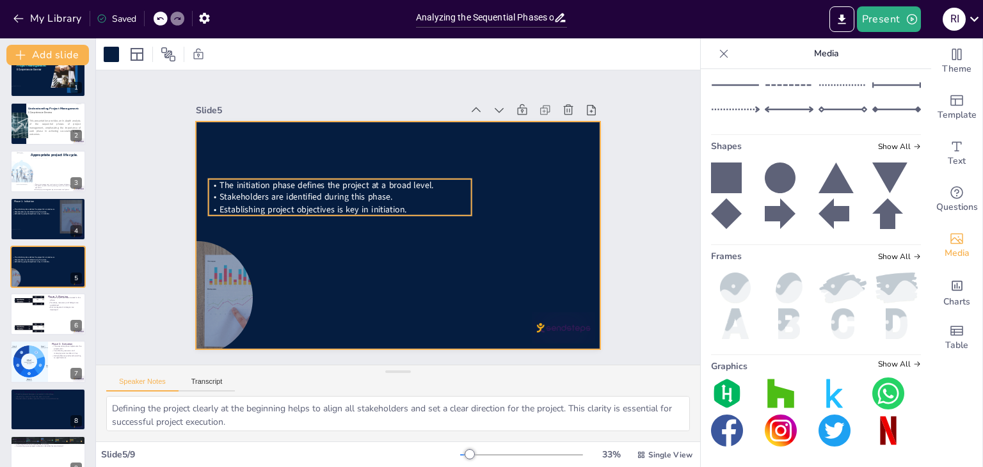
click at [363, 175] on span "The initiation phase defines the project at a broad level." at bounding box center [339, 163] width 207 height 77
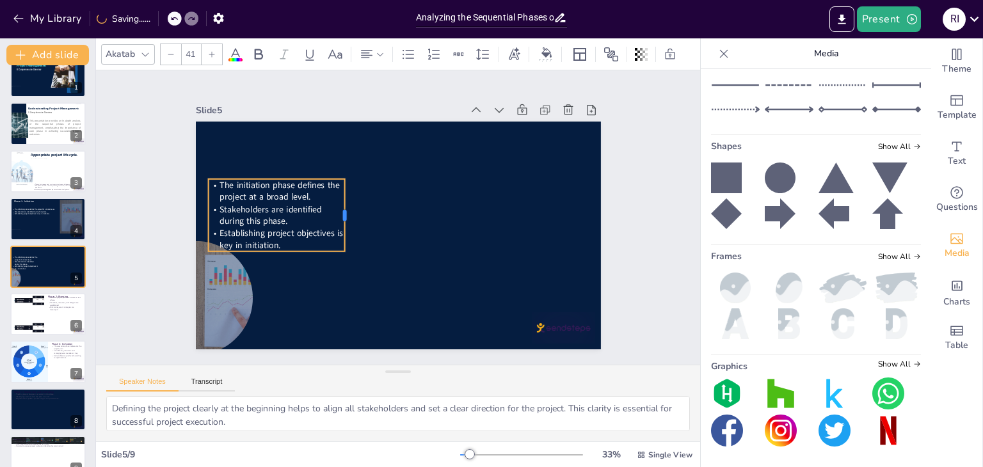
drag, startPoint x: 461, startPoint y: 189, endPoint x: 335, endPoint y: 193, distance: 126.7
click at [354, 182] on div at bounding box center [390, 169] width 73 height 25
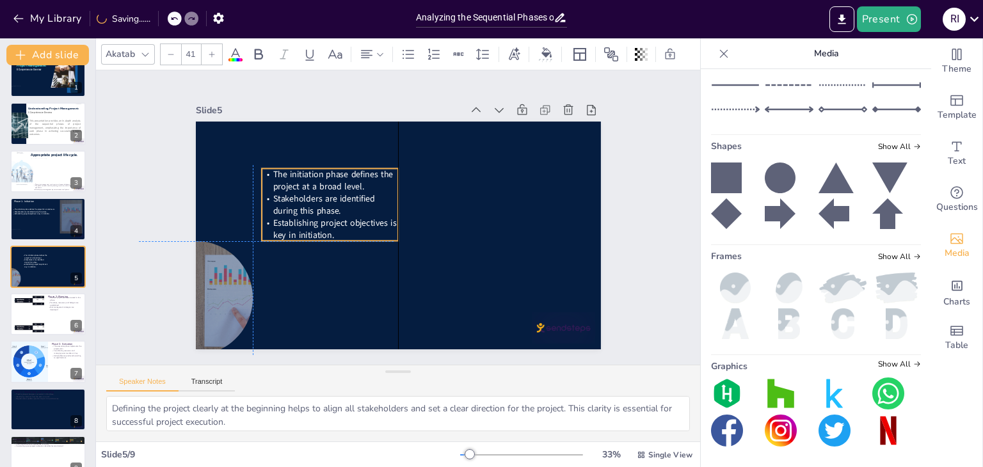
drag, startPoint x: 314, startPoint y: 195, endPoint x: 363, endPoint y: 181, distance: 50.6
click at [363, 181] on p "The initiation phase defines the project at a broad level." at bounding box center [350, 155] width 134 height 77
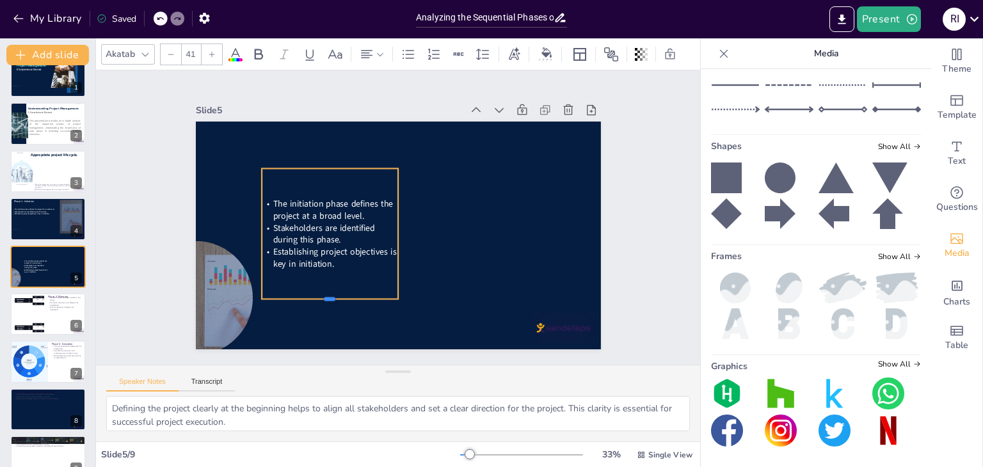
drag, startPoint x: 321, startPoint y: 237, endPoint x: 322, endPoint y: 297, distance: 60.2
click at [322, 272] on div at bounding box center [287, 213] width 88 height 116
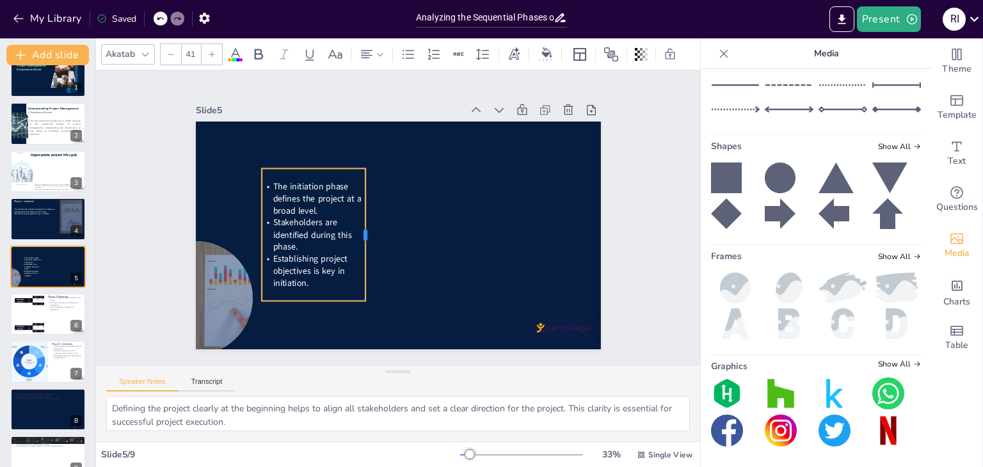
drag, startPoint x: 388, startPoint y: 232, endPoint x: 356, endPoint y: 233, distance: 32.7
click at [356, 233] on div at bounding box center [366, 225] width 51 height 129
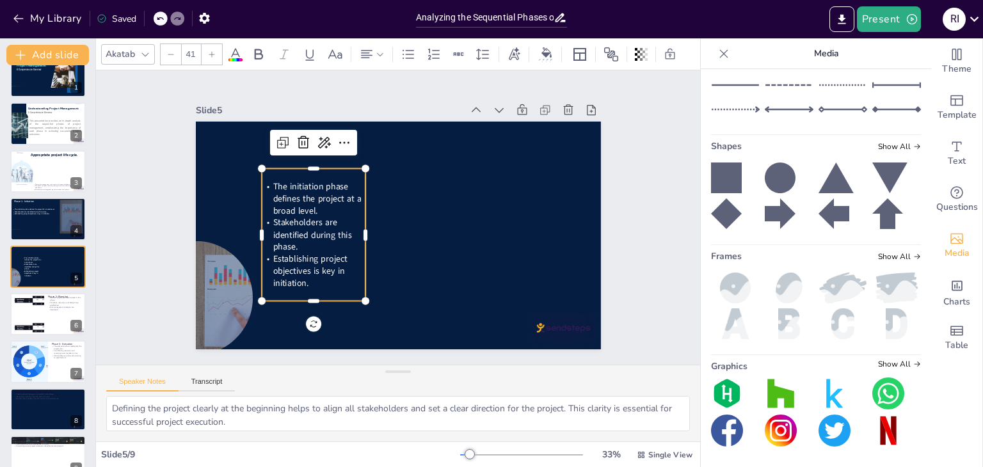
click at [302, 203] on div "The initiation phase defines the project at a broad level. Stakeholders are ide…" at bounding box center [364, 138] width 152 height 129
click at [302, 281] on div "The initiation phase defines the project at a broad level. Stakeholders are ide…" at bounding box center [313, 199] width 149 height 164
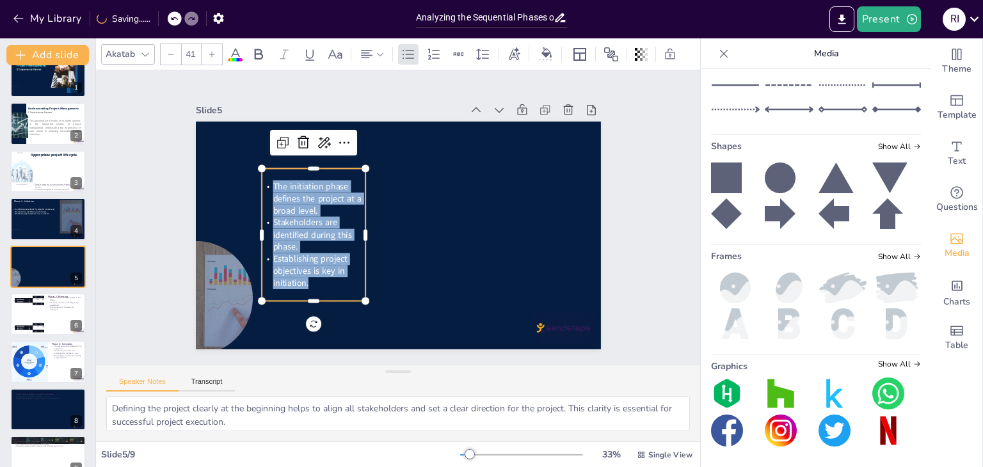
drag, startPoint x: 303, startPoint y: 280, endPoint x: 257, endPoint y: 180, distance: 110.2
click at [257, 180] on div "The initiation phase defines the project at a broad level. Stakeholders are ide…" at bounding box center [316, 190] width 145 height 147
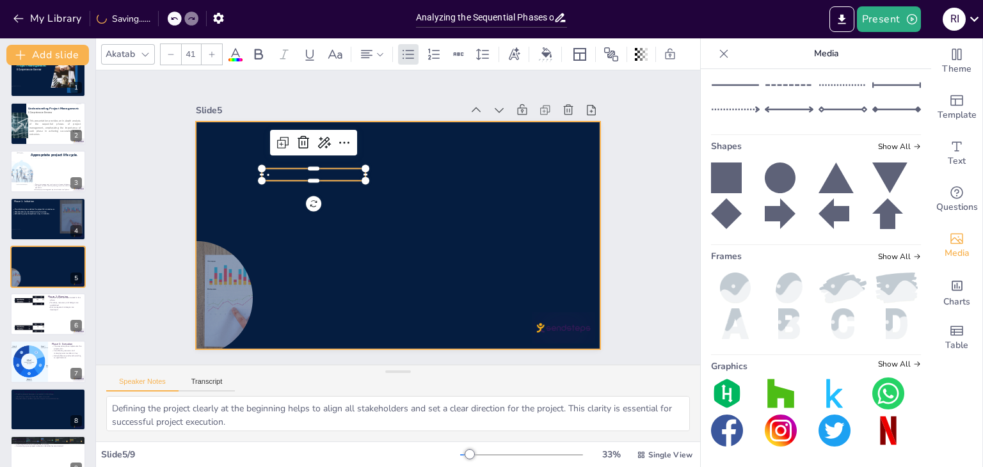
click at [429, 308] on div at bounding box center [381, 210] width 373 height 463
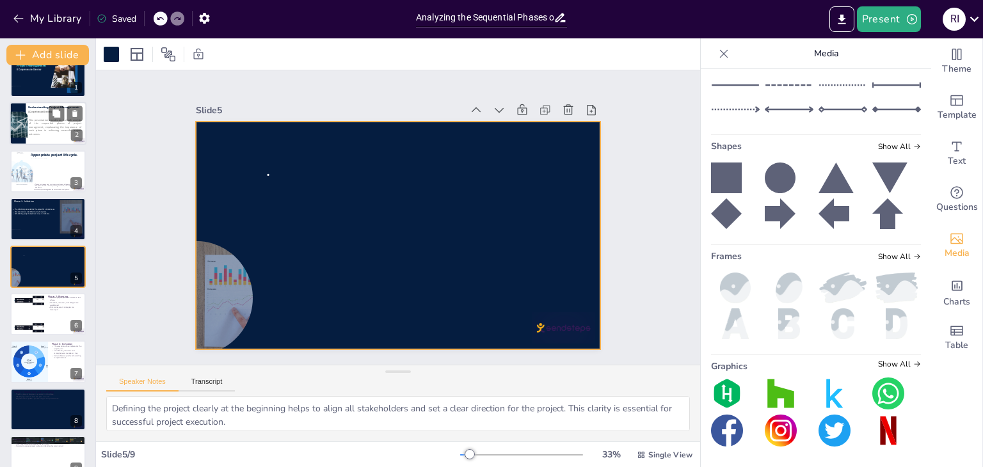
click at [41, 115] on div at bounding box center [48, 124] width 77 height 44
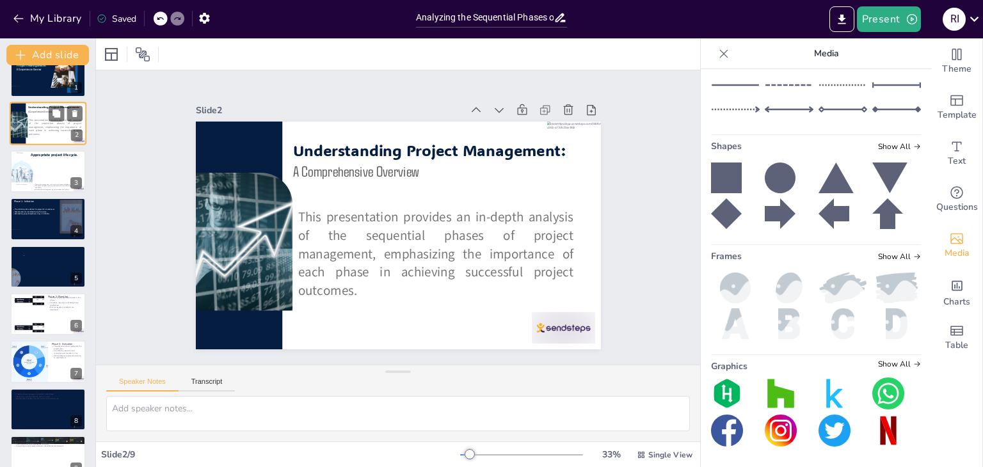
scroll to position [0, 0]
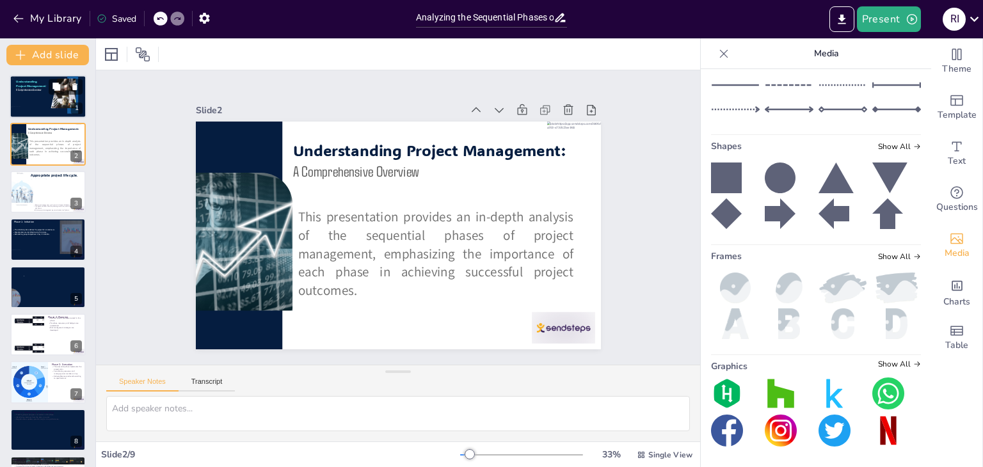
click at [33, 88] on span "A Comprehensive Overview" at bounding box center [28, 89] width 25 height 3
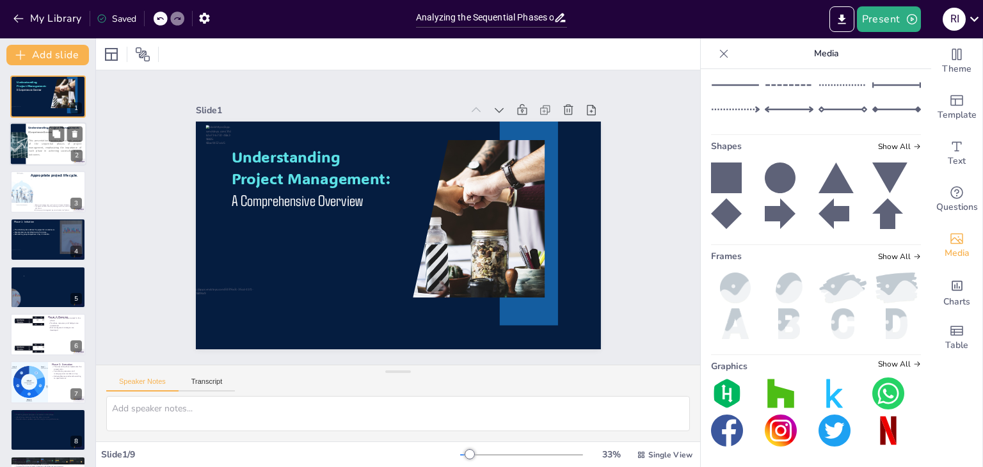
click at [36, 152] on span "This presentation provides an in-depth analysis of the sequential phases of pro…" at bounding box center [55, 147] width 52 height 17
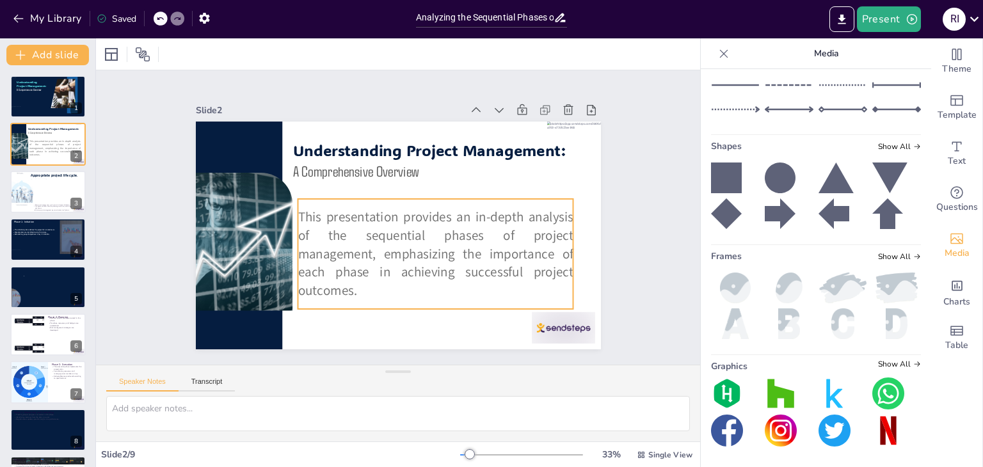
click at [402, 239] on span "This presentation provides an in-depth analysis of the sequential phases of pro…" at bounding box center [402, 262] width 266 height 239
click at [164, 50] on div at bounding box center [171, 54] width 20 height 20
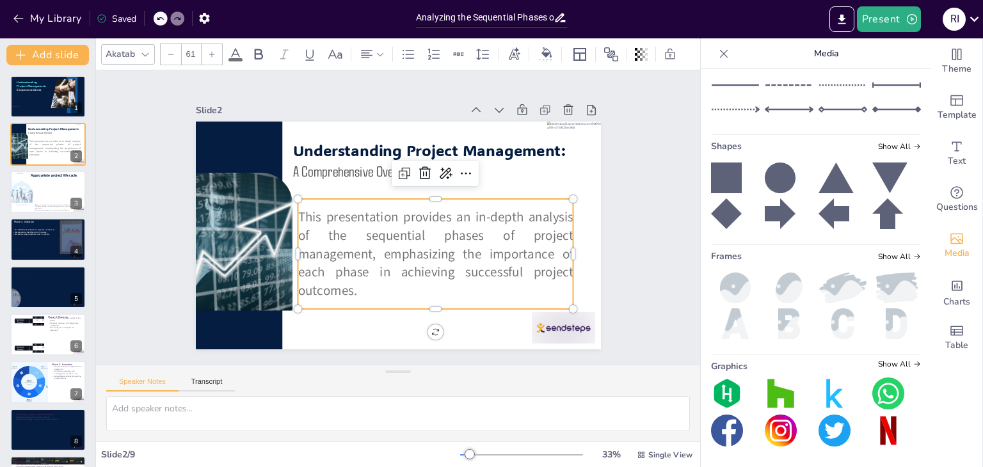
click at [164, 50] on div at bounding box center [171, 54] width 20 height 20
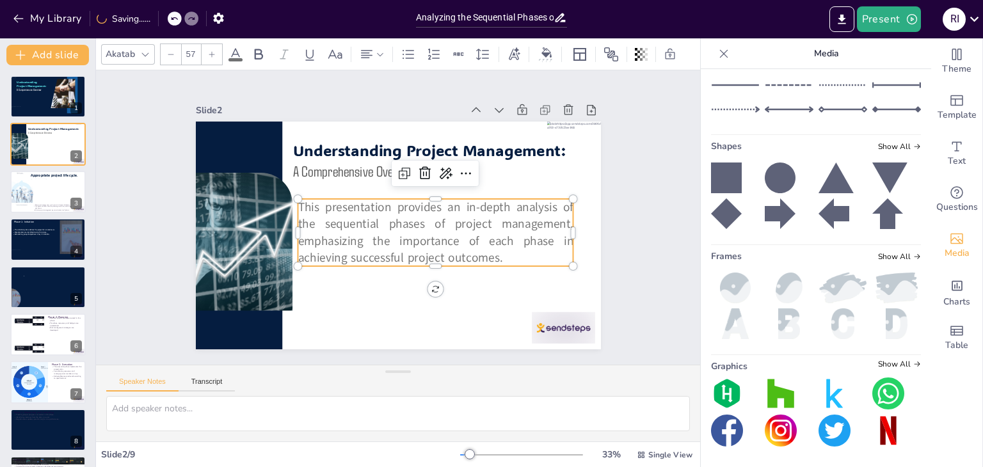
click at [164, 50] on div at bounding box center [171, 54] width 20 height 20
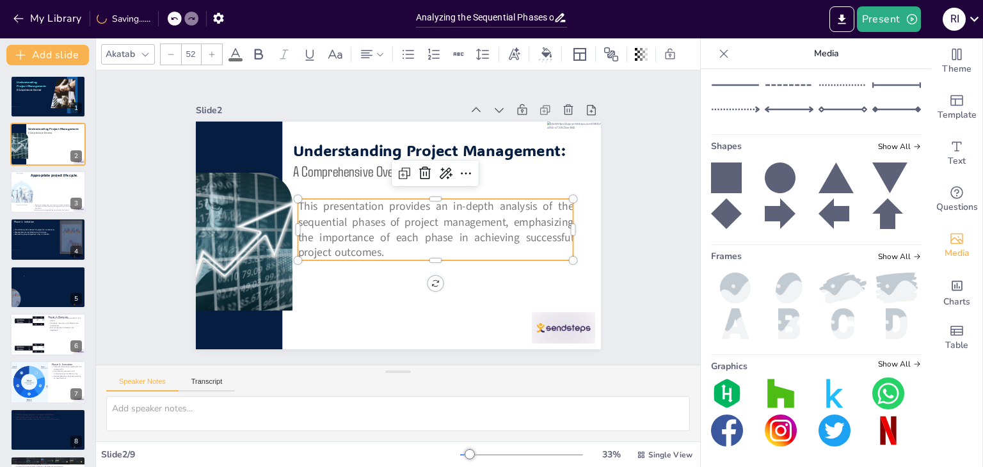
click at [164, 50] on div at bounding box center [171, 54] width 20 height 20
type input "51"
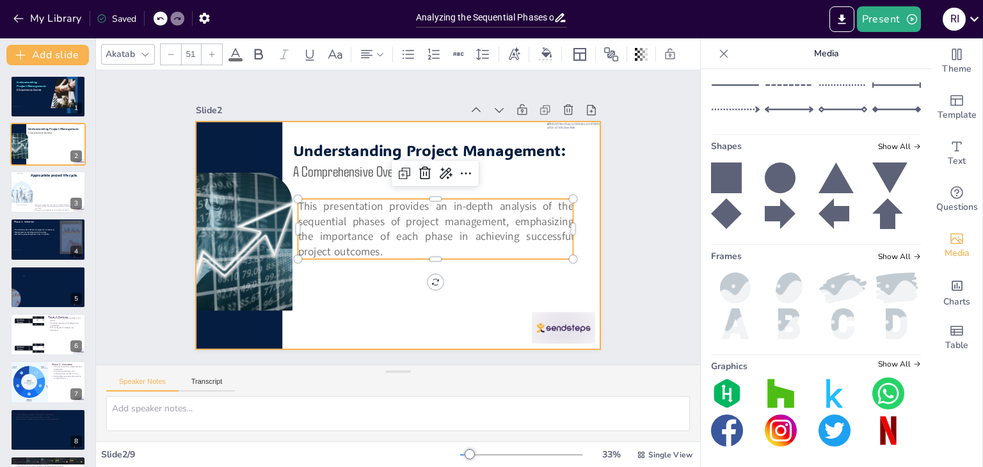
click at [539, 282] on div at bounding box center [389, 233] width 465 height 400
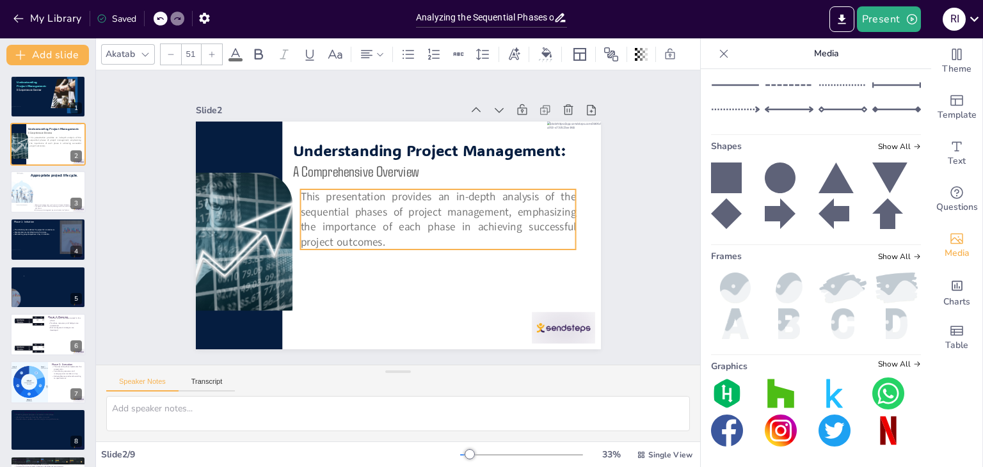
drag, startPoint x: 507, startPoint y: 234, endPoint x: 509, endPoint y: 224, distance: 9.9
click at [509, 224] on span "This presentation provides an in-depth analysis of the sequential phases of pro…" at bounding box center [429, 237] width 258 height 198
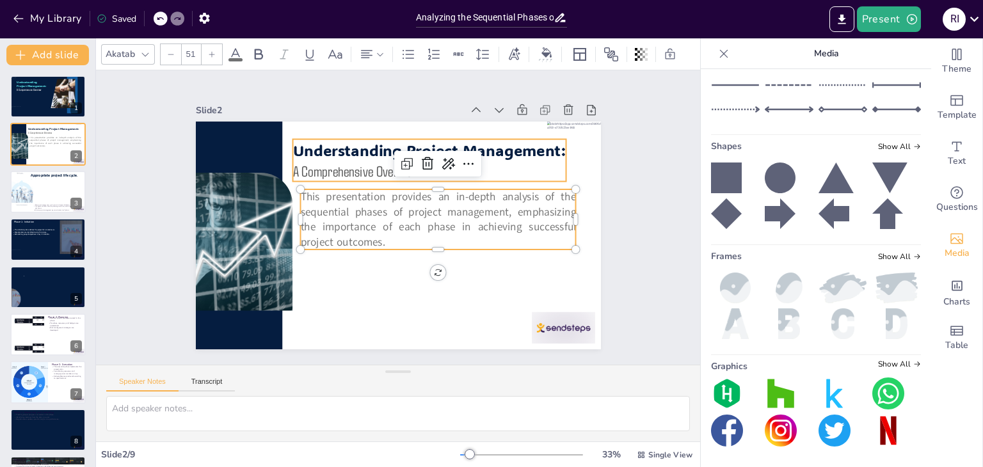
type input "--"
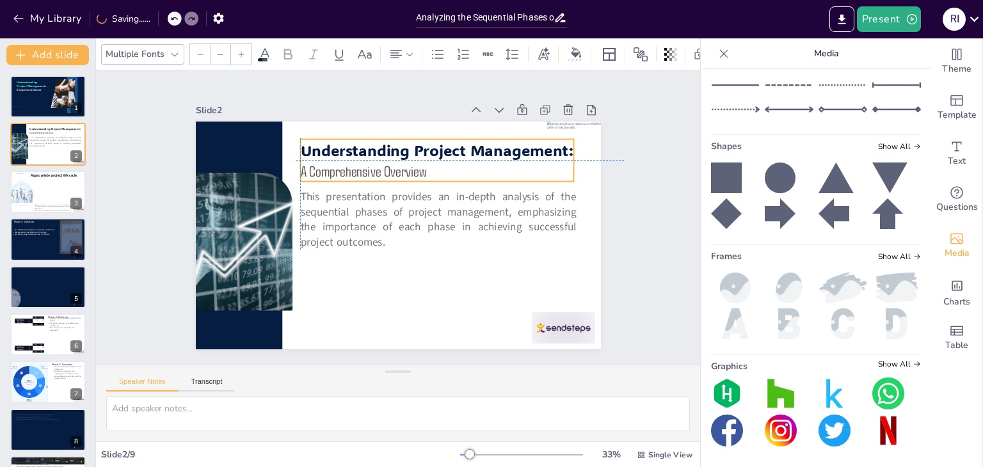
click at [486, 148] on span "Understanding Project Management:" at bounding box center [475, 209] width 177 height 232
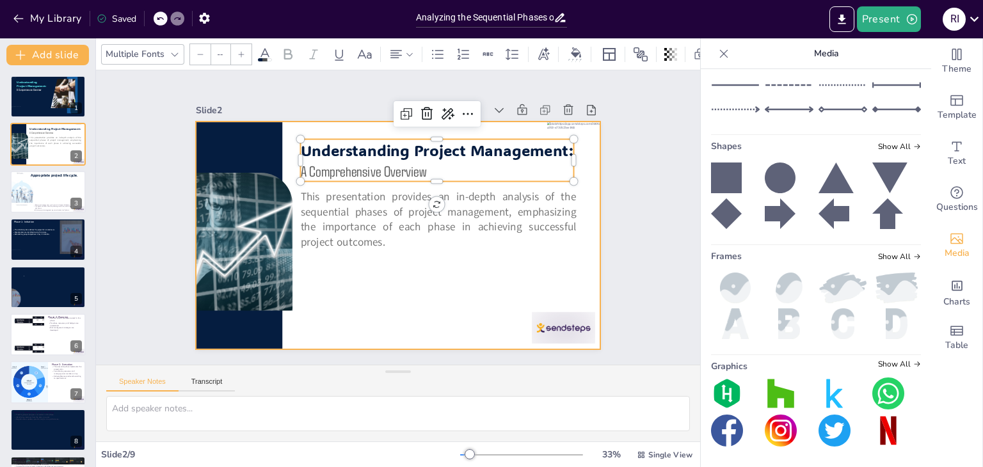
click at [475, 290] on div at bounding box center [389, 233] width 465 height 400
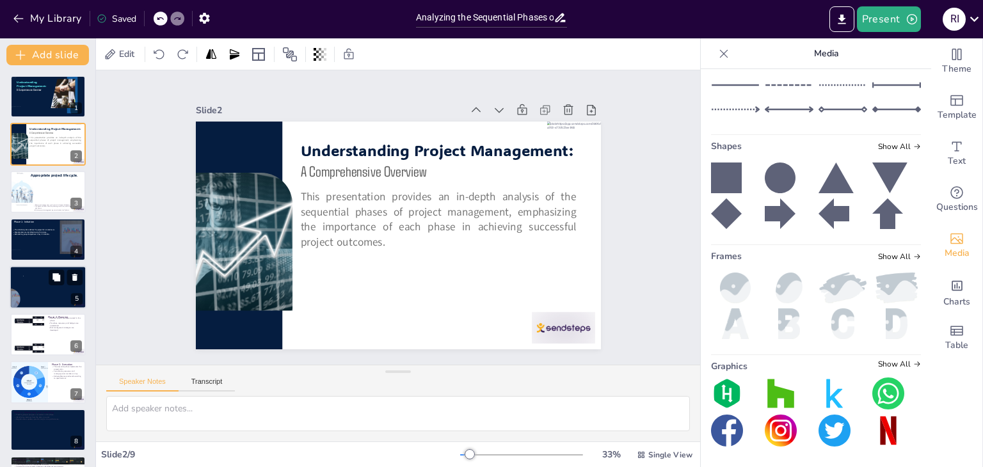
click at [10, 276] on div at bounding box center [48, 288] width 77 height 44
type textarea "Defining the project clearly at the beginning helps to align all stakeholders a…"
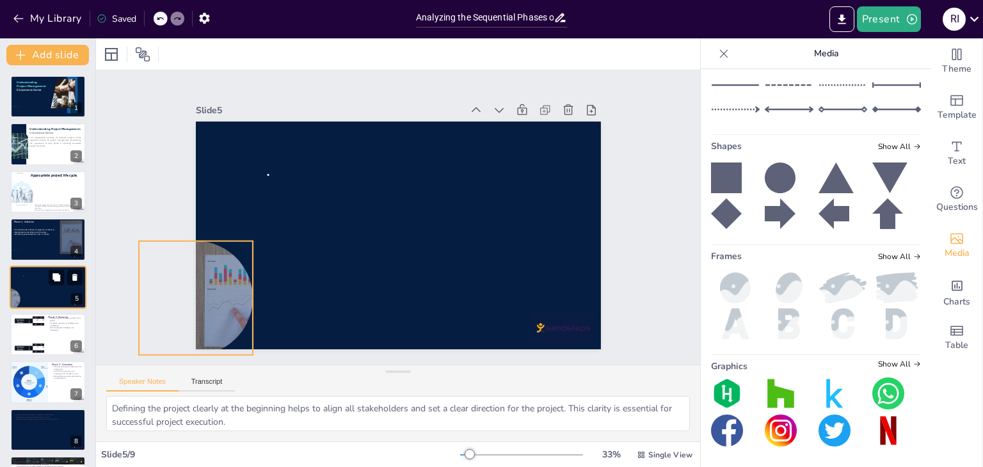
scroll to position [20, 0]
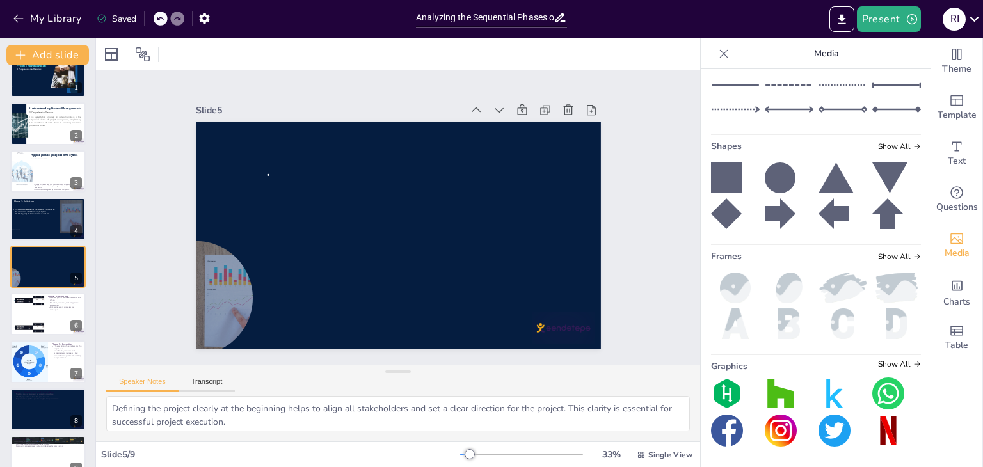
click at [843, 29] on input "text" at bounding box center [825, 25] width 171 height 10
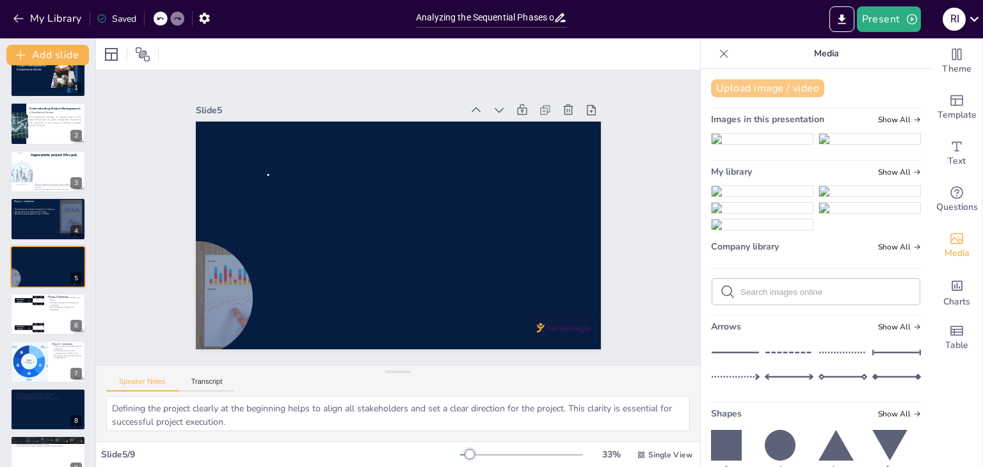
click at [798, 88] on button "Upload image / video" at bounding box center [767, 88] width 113 height 18
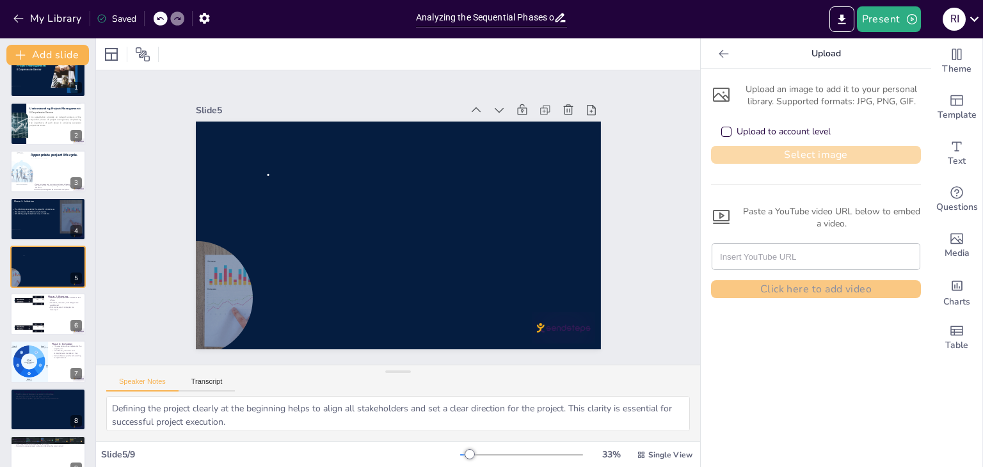
click at [782, 147] on button "Select image" at bounding box center [816, 155] width 210 height 18
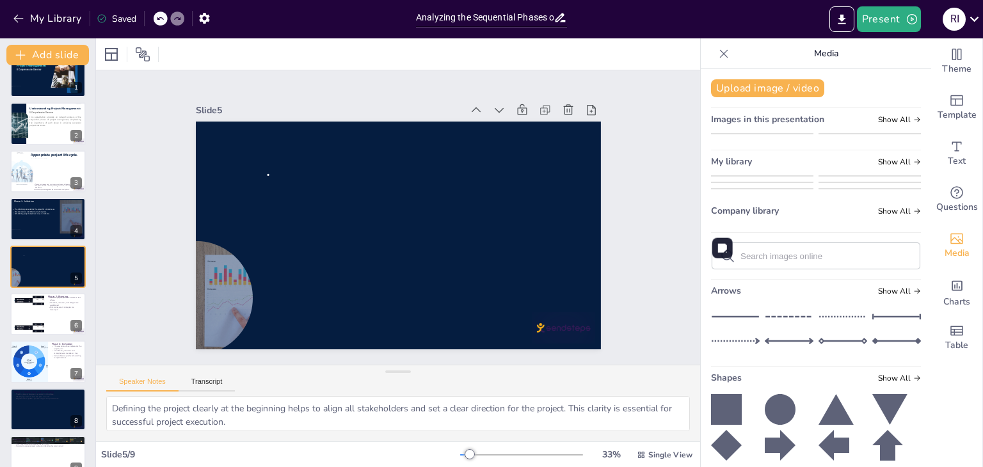
click at [754, 176] on img at bounding box center [762, 176] width 101 height 0
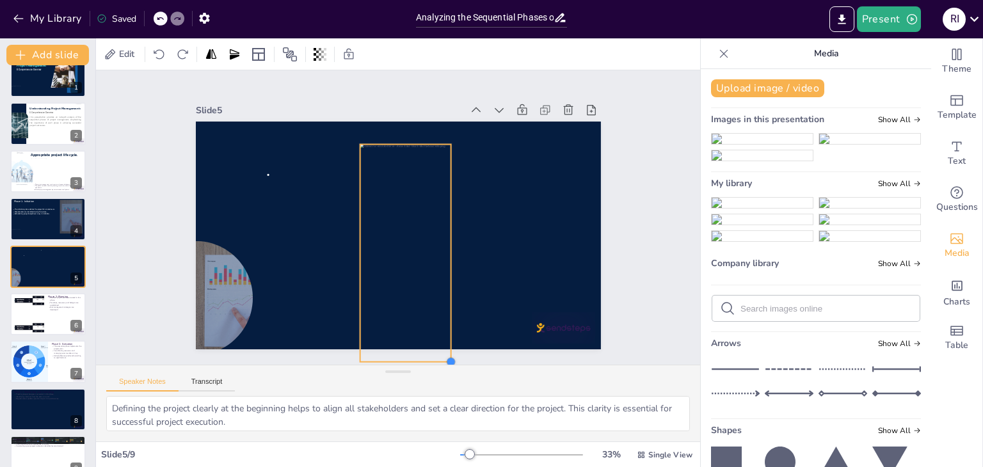
drag, startPoint x: 426, startPoint y: 320, endPoint x: 440, endPoint y: 326, distance: 15.8
click at [440, 326] on div at bounding box center [387, 232] width 461 height 422
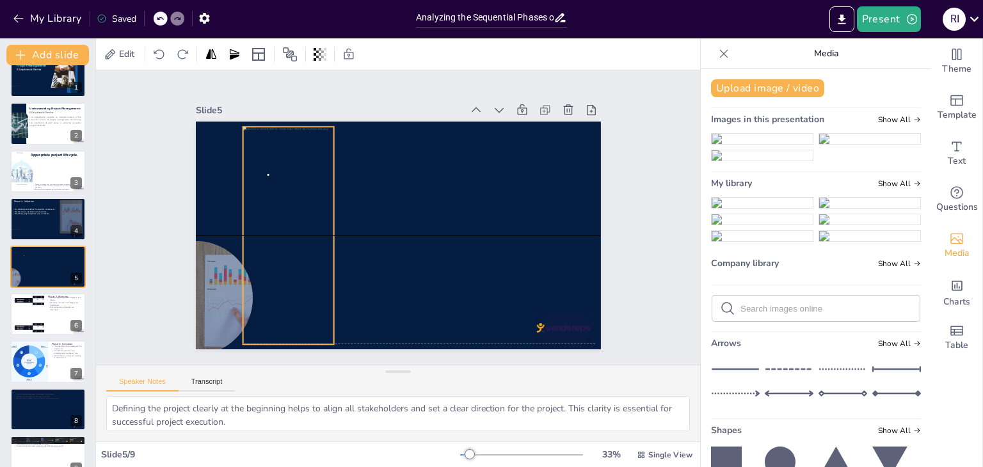
drag, startPoint x: 417, startPoint y: 301, endPoint x: 300, endPoint y: 280, distance: 119.0
click at [300, 280] on div at bounding box center [290, 189] width 171 height 235
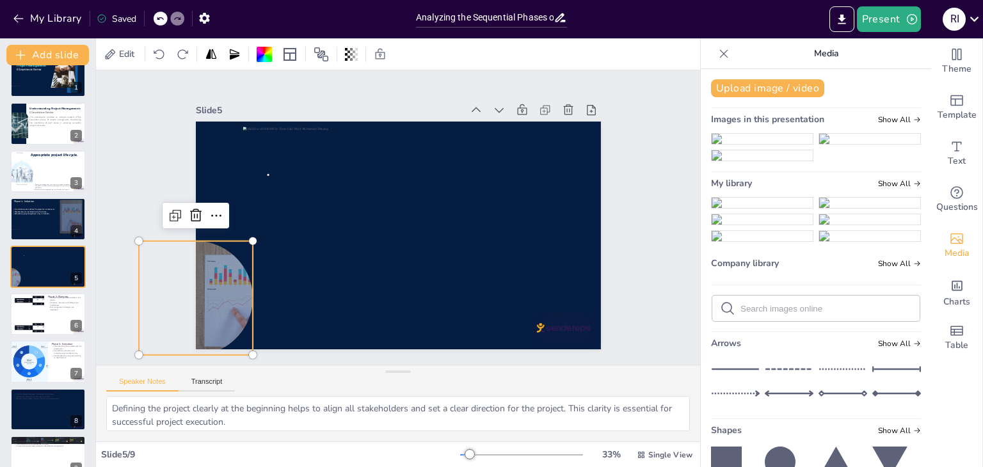
click at [320, 102] on div at bounding box center [407, -1] width 174 height 203
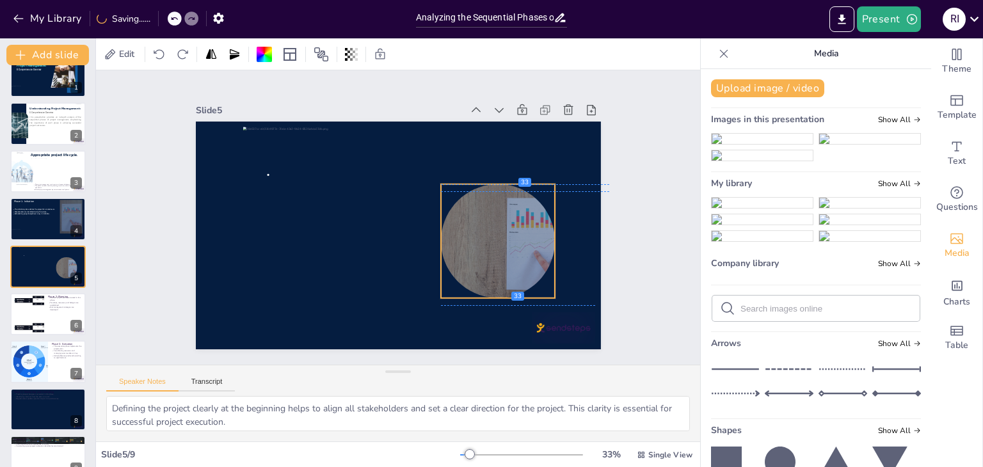
drag, startPoint x: 214, startPoint y: 294, endPoint x: 517, endPoint y: 240, distance: 307.4
click at [517, 240] on div at bounding box center [472, 287] width 206 height 185
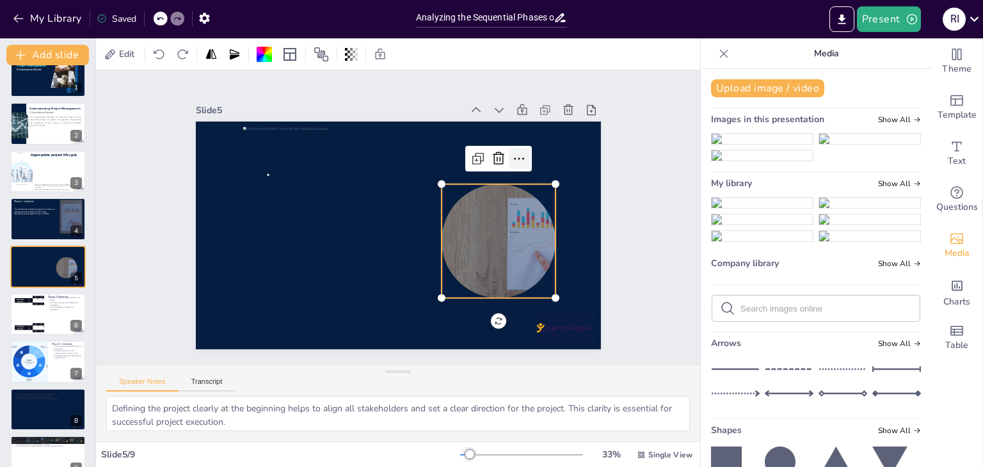
click at [521, 216] on icon at bounding box center [531, 226] width 21 height 21
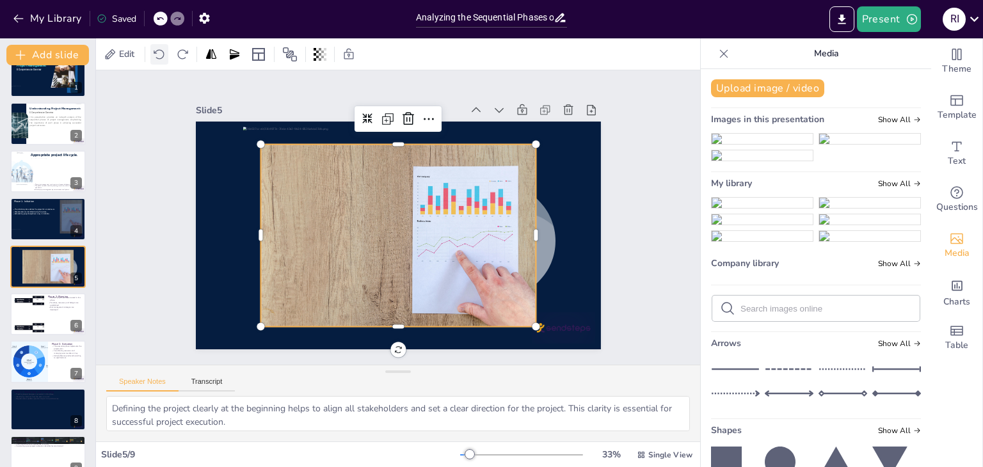
click at [161, 52] on icon at bounding box center [159, 54] width 13 height 13
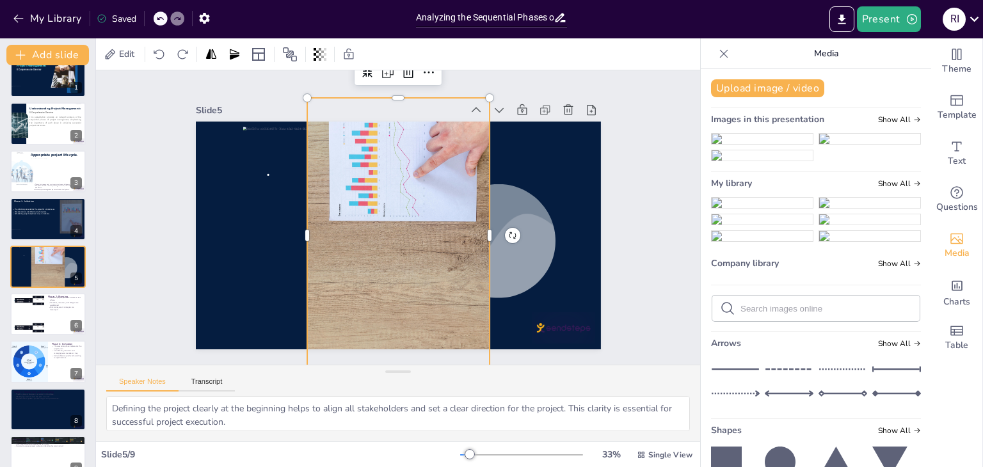
click at [161, 20] on icon at bounding box center [160, 19] width 8 height 8
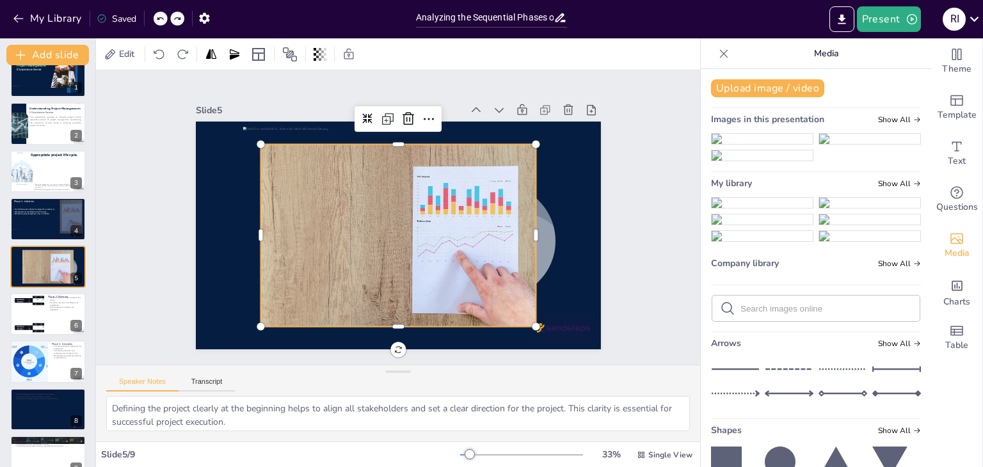
click at [161, 20] on icon at bounding box center [160, 19] width 8 height 8
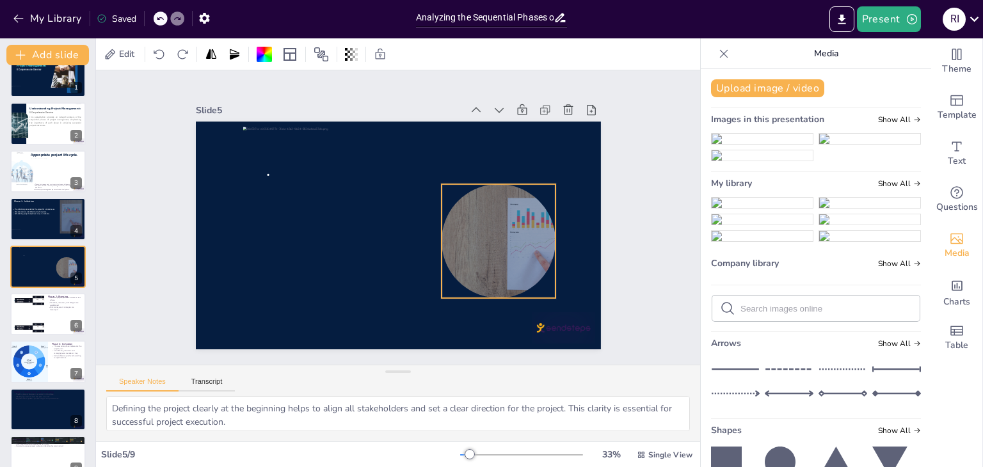
click at [513, 236] on div at bounding box center [456, 302] width 204 height 200
click at [210, 57] on icon at bounding box center [211, 54] width 10 height 10
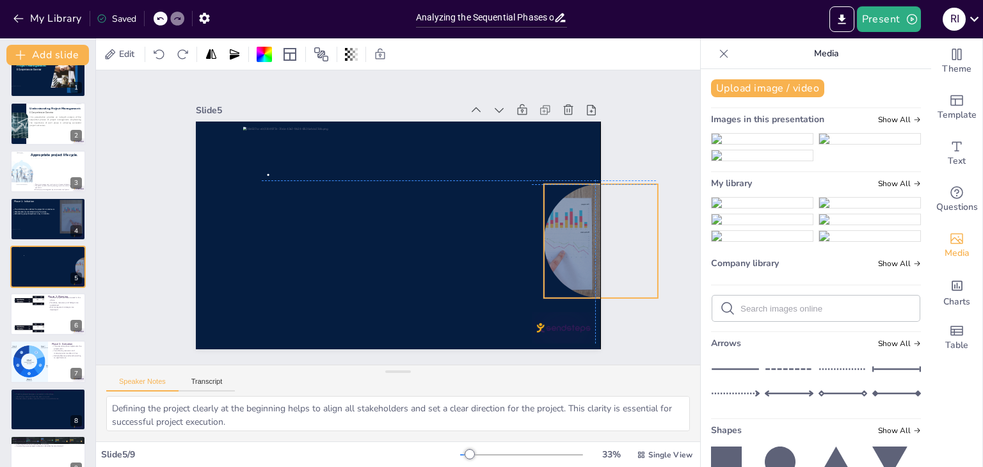
drag, startPoint x: 516, startPoint y: 232, endPoint x: 617, endPoint y: 227, distance: 100.6
click at [617, 227] on div "Slide 1 Understanding Project Management: A Comprehensive Overview Slide 2 This…" at bounding box center [398, 217] width 543 height 434
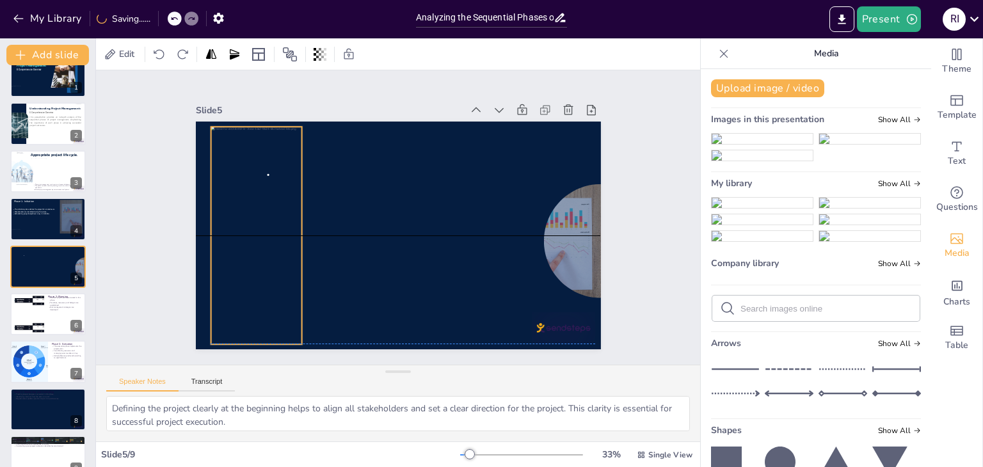
drag, startPoint x: 285, startPoint y: 214, endPoint x: 253, endPoint y: 213, distance: 32.0
click at [253, 213] on div at bounding box center [257, 191] width 154 height 235
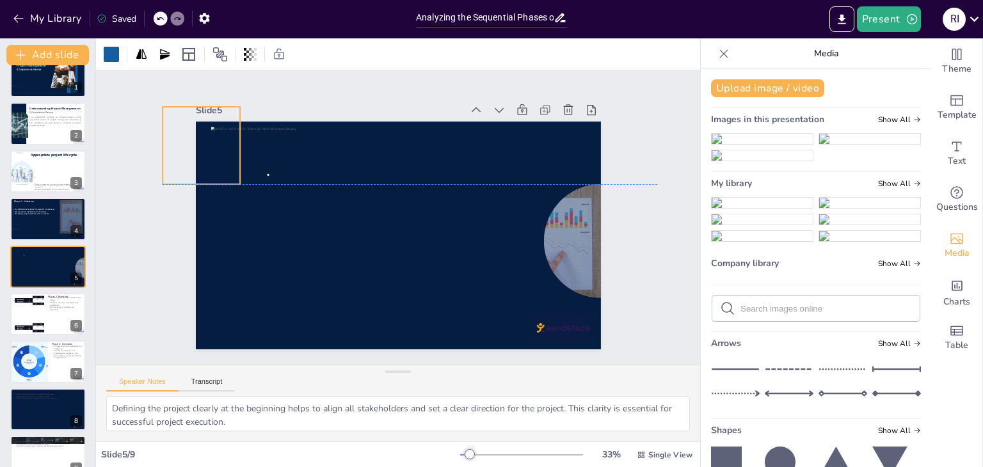
drag, startPoint x: 546, startPoint y: 147, endPoint x: 187, endPoint y: 148, distance: 359.0
click at [187, 148] on div at bounding box center [221, 106] width 92 height 92
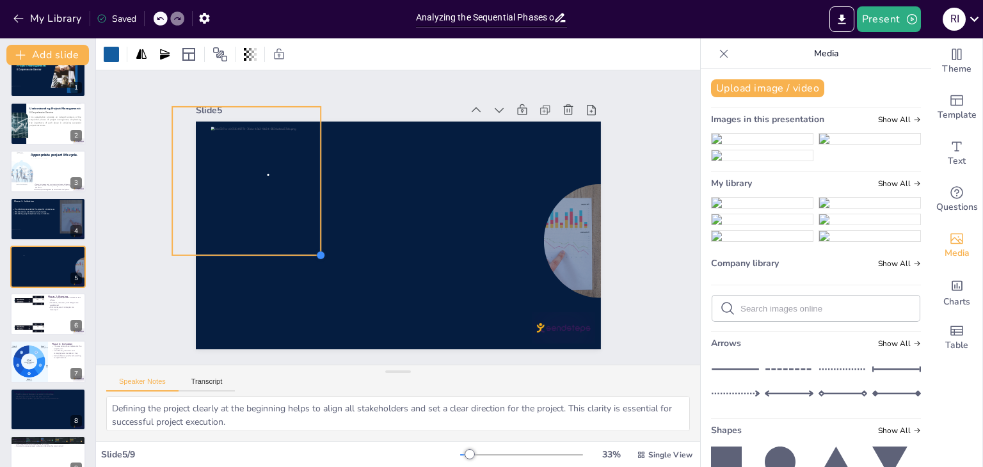
drag, startPoint x: 241, startPoint y: 177, endPoint x: 312, endPoint y: 234, distance: 90.6
click at [312, 234] on div at bounding box center [386, 231] width 454 height 440
click at [246, 54] on icon at bounding box center [250, 54] width 13 height 13
type input "48"
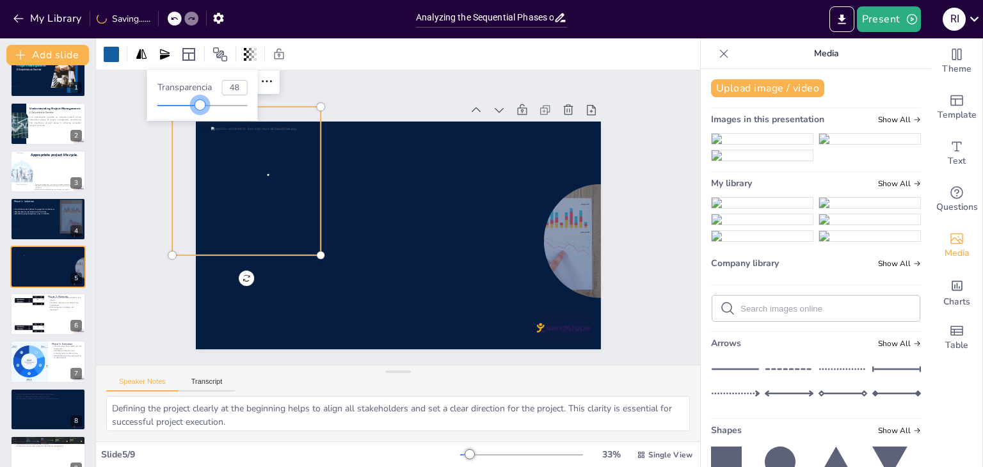
drag, startPoint x: 248, startPoint y: 104, endPoint x: 201, endPoint y: 104, distance: 46.7
click at [201, 104] on div at bounding box center [200, 105] width 10 height 10
click at [306, 186] on div at bounding box center [257, 150] width 176 height 176
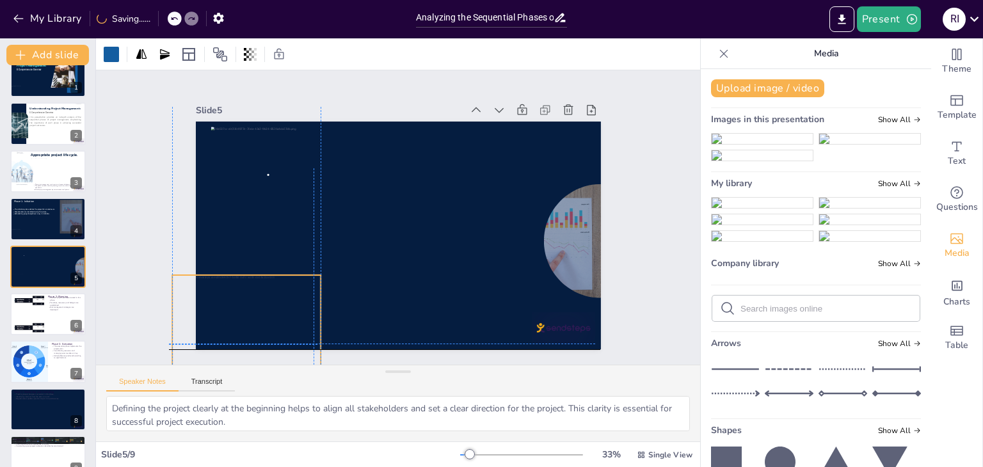
drag, startPoint x: 299, startPoint y: 199, endPoint x: 296, endPoint y: 366, distance: 167.0
click at [296, 366] on div "Slide 1 Understanding Project Management: A Comprehensive Overview Slide 2 This…" at bounding box center [398, 255] width 604 height 371
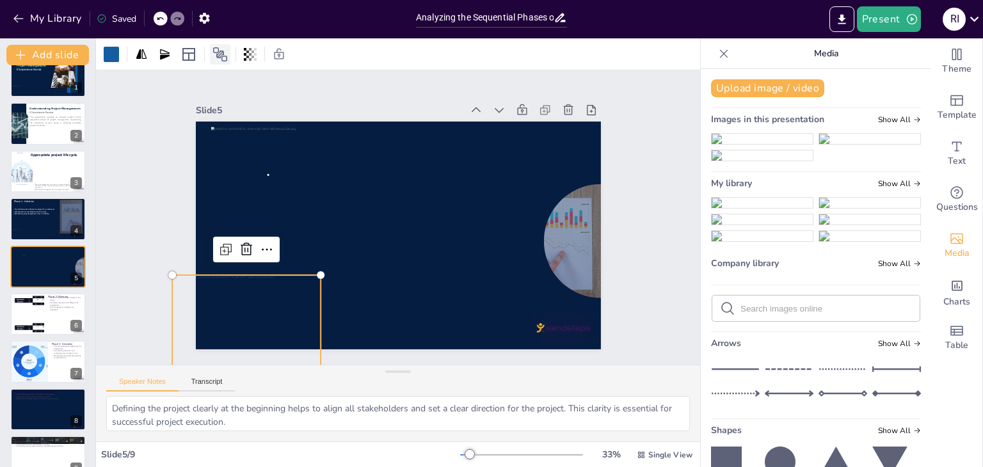
click at [218, 54] on icon at bounding box center [219, 54] width 15 height 15
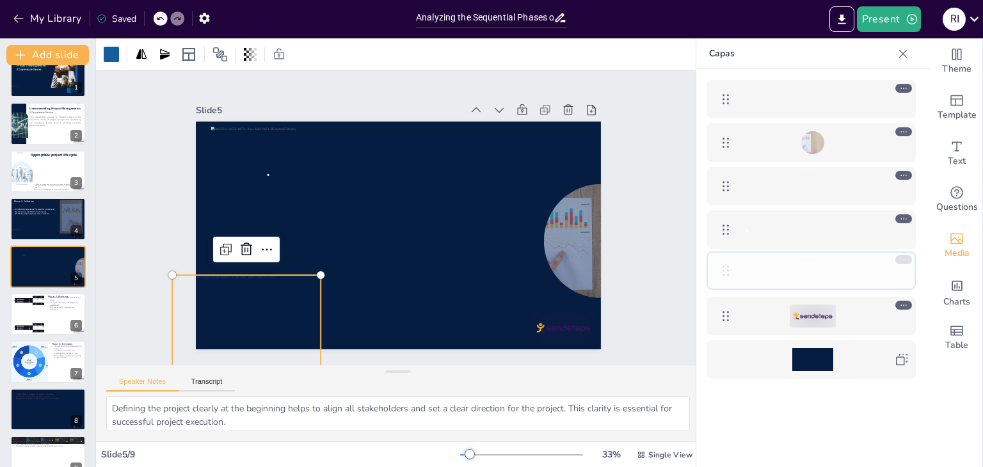
drag, startPoint x: 720, startPoint y: 97, endPoint x: 720, endPoint y: 260, distance: 163.8
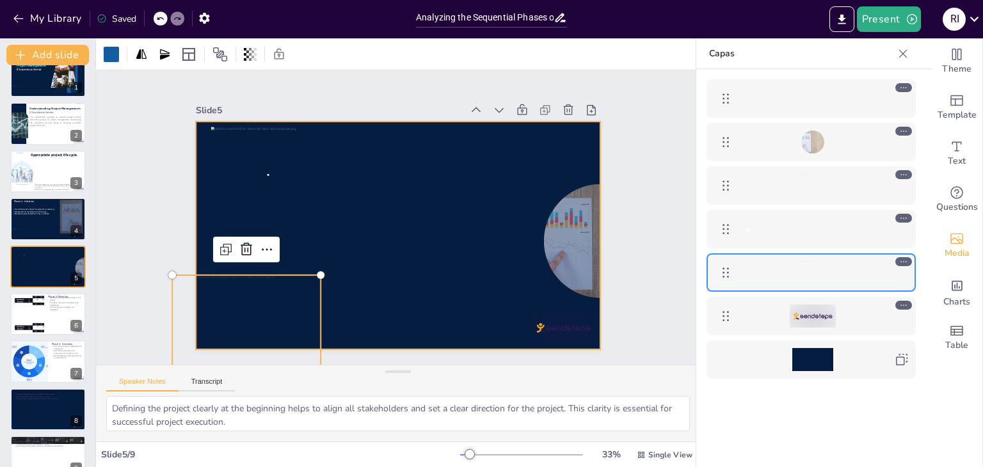
click at [470, 243] on div at bounding box center [389, 233] width 465 height 400
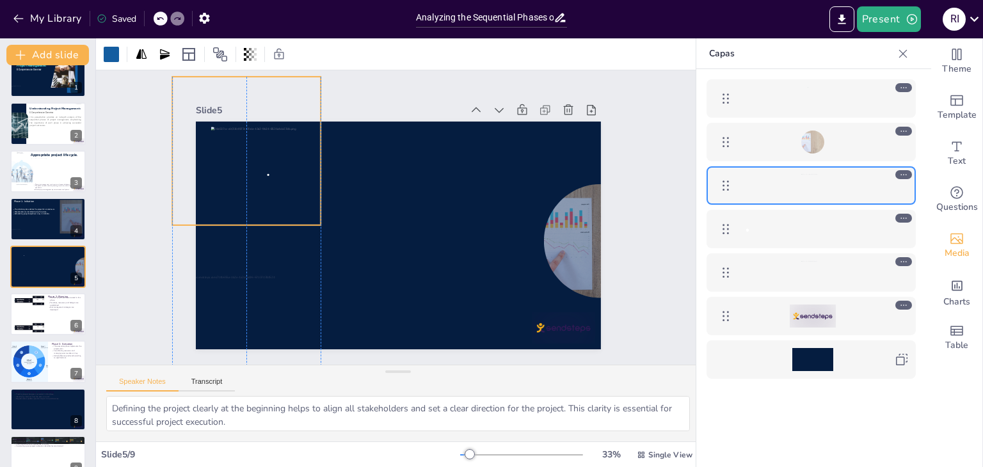
drag, startPoint x: 300, startPoint y: 215, endPoint x: 303, endPoint y: 184, distance: 31.5
click at [303, 184] on div at bounding box center [273, 107] width 187 height 187
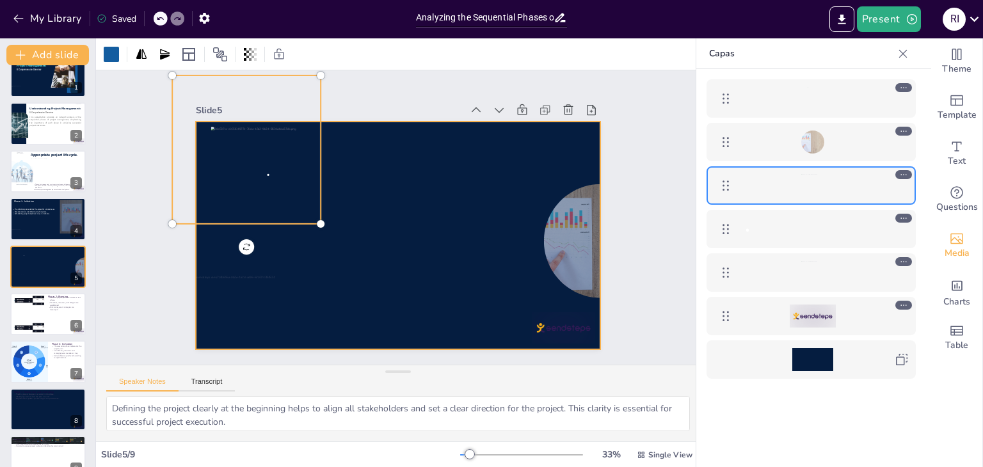
click at [358, 233] on div at bounding box center [394, 234] width 443 height 307
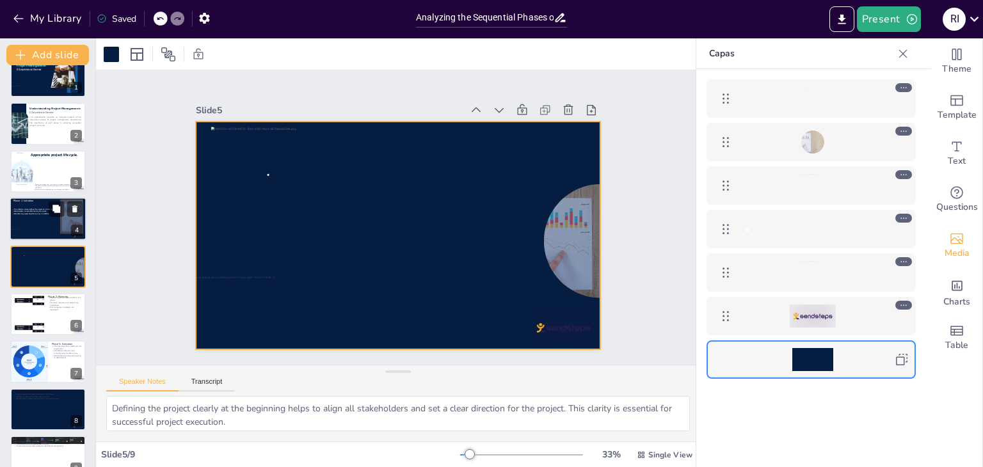
click at [53, 225] on div at bounding box center [48, 219] width 77 height 44
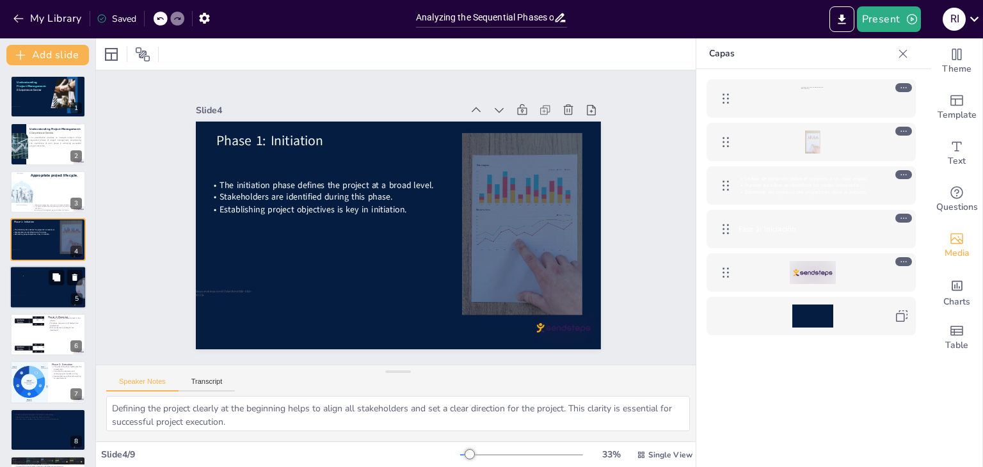
click at [38, 289] on div at bounding box center [48, 288] width 77 height 44
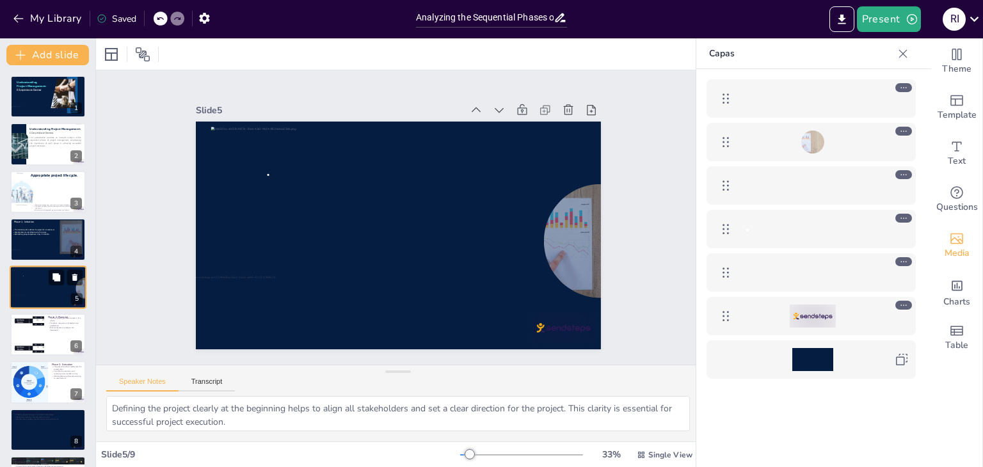
scroll to position [20, 0]
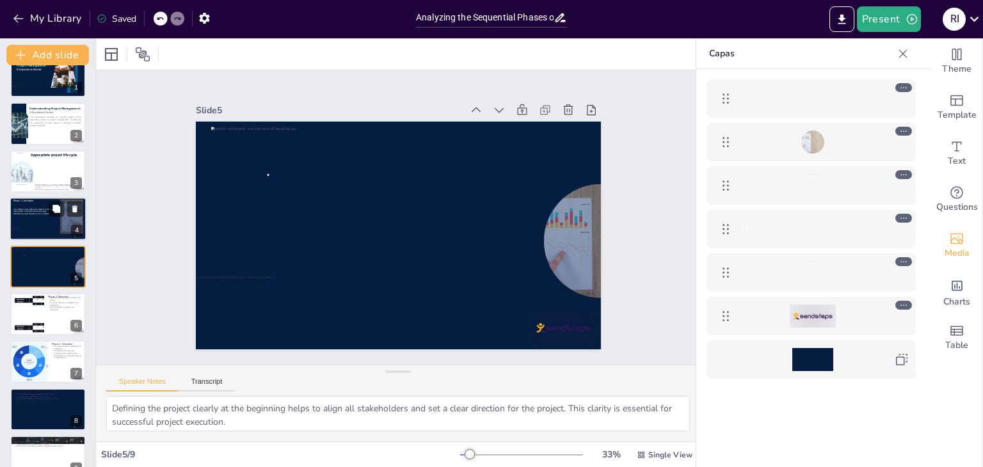
click at [33, 215] on div at bounding box center [48, 219] width 77 height 44
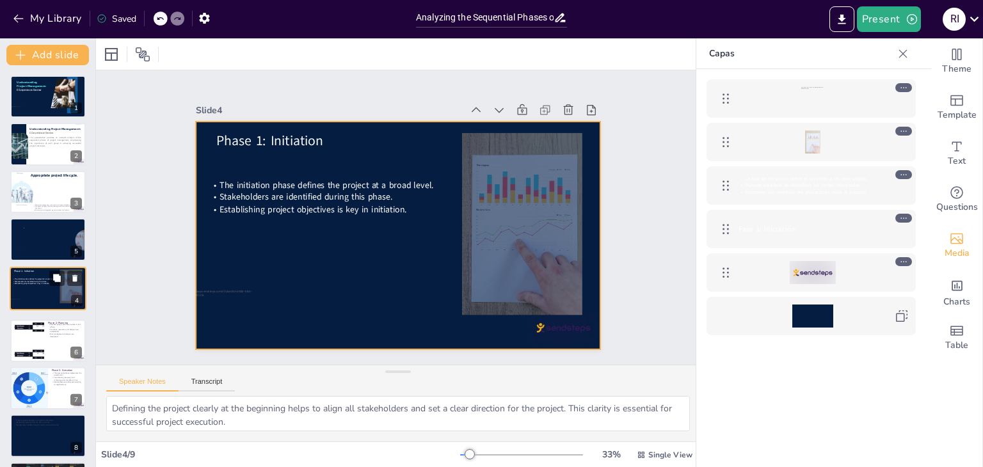
drag, startPoint x: 37, startPoint y: 239, endPoint x: 37, endPoint y: 294, distance: 55.0
click at [37, 294] on div at bounding box center [48, 288] width 76 height 42
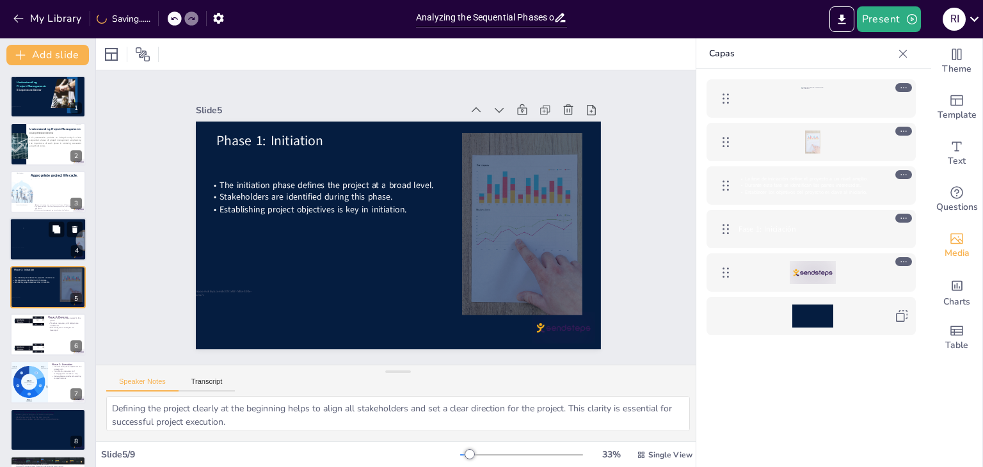
click at [44, 237] on div at bounding box center [48, 240] width 77 height 44
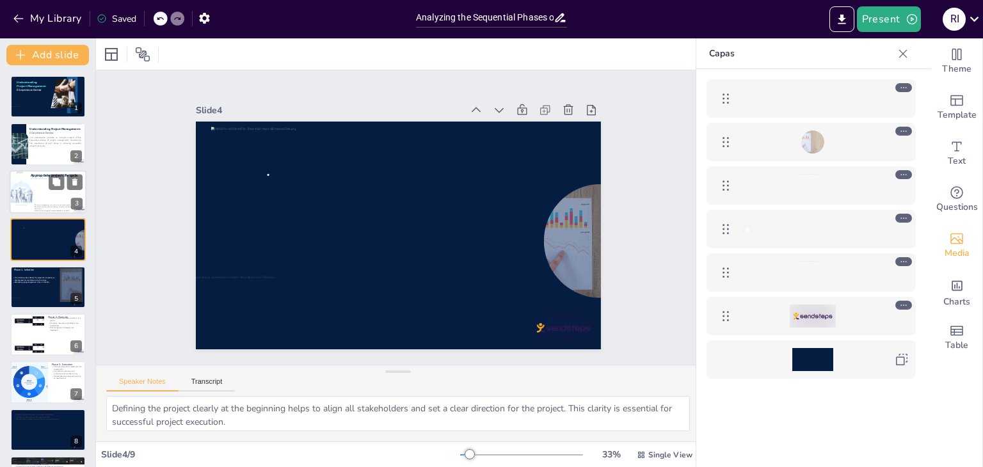
click at [38, 193] on div at bounding box center [55, 191] width 49 height 24
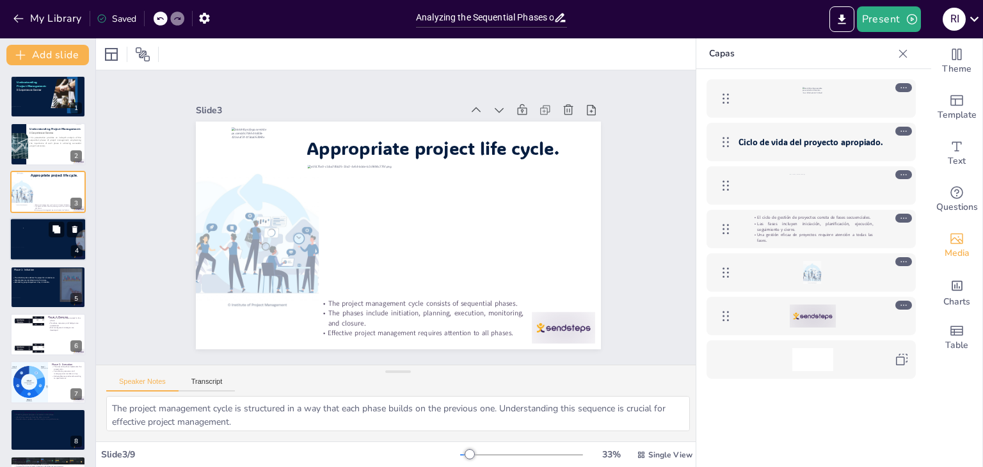
click at [40, 232] on div at bounding box center [48, 240] width 77 height 44
type textarea "Defining the project clearly at the beginning helps to align all stakeholders a…"
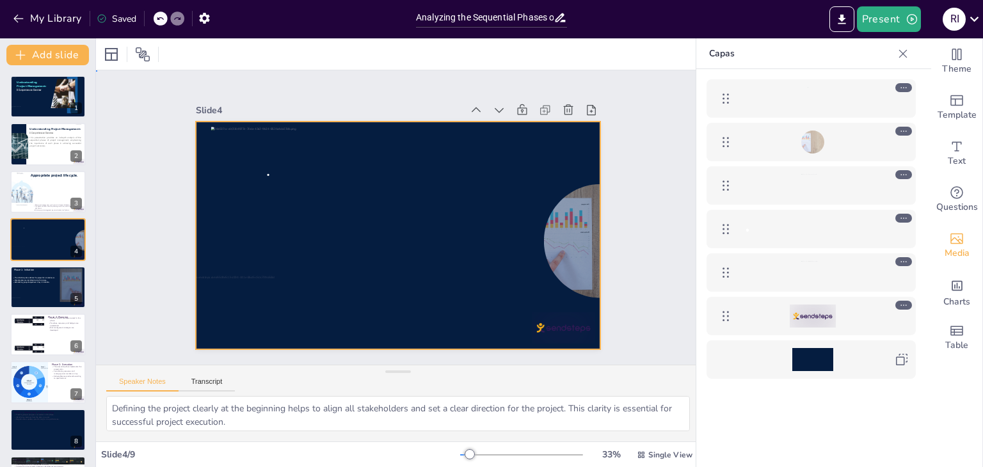
click at [397, 215] on div at bounding box center [392, 235] width 456 height 342
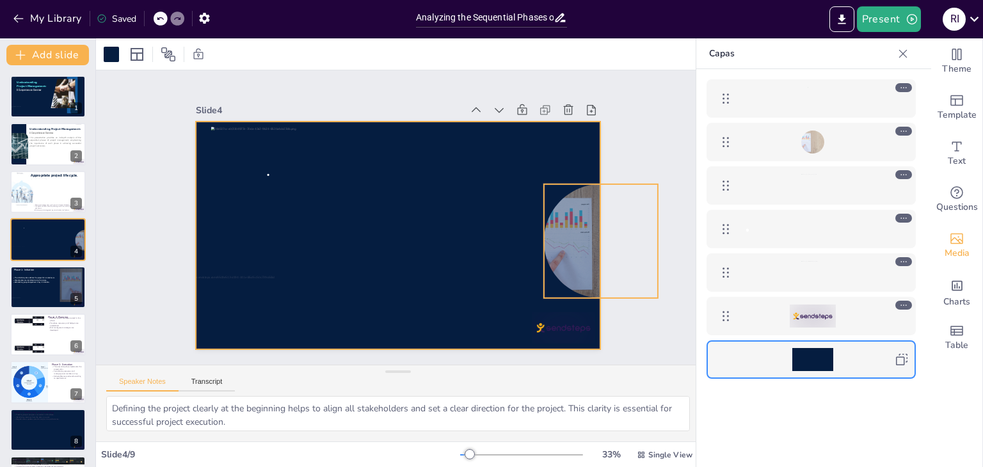
click at [553, 234] on div at bounding box center [596, 261] width 183 height 131
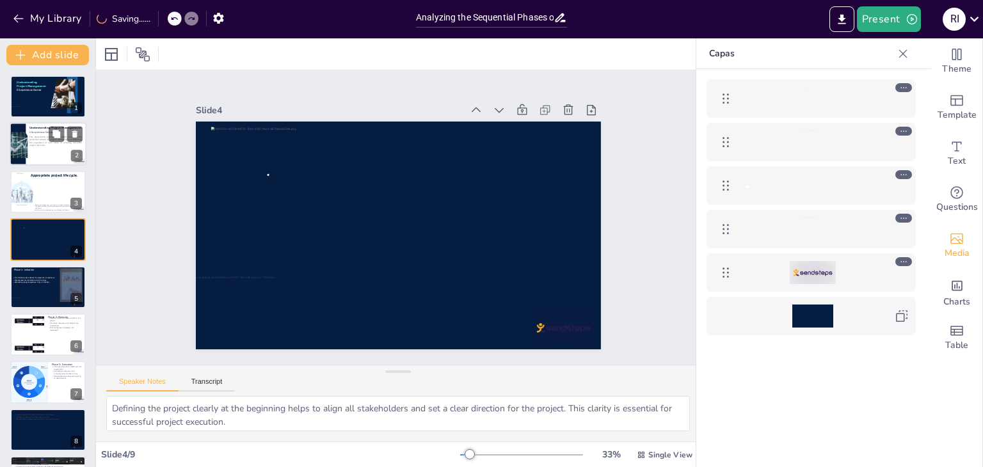
click at [42, 156] on div at bounding box center [48, 145] width 77 height 44
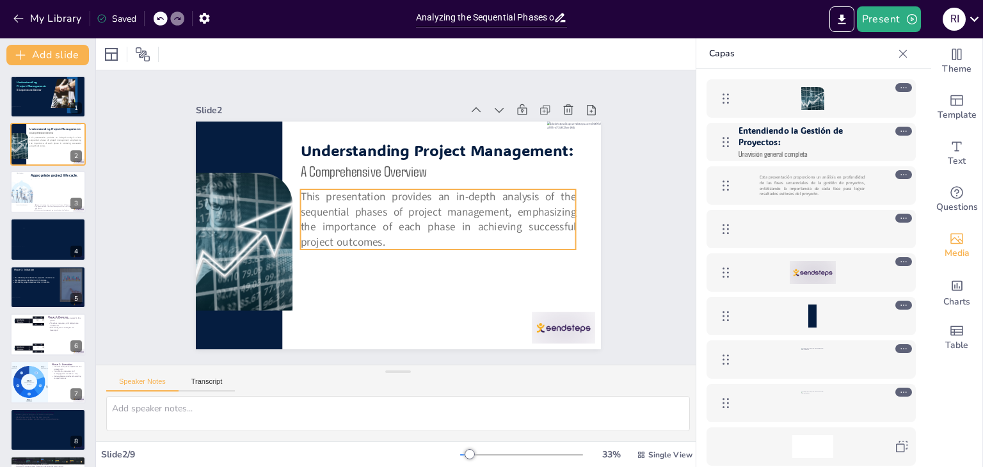
click at [402, 207] on span "This presentation provides an in-depth analysis of the sequential phases of pro…" at bounding box center [437, 220] width 282 height 101
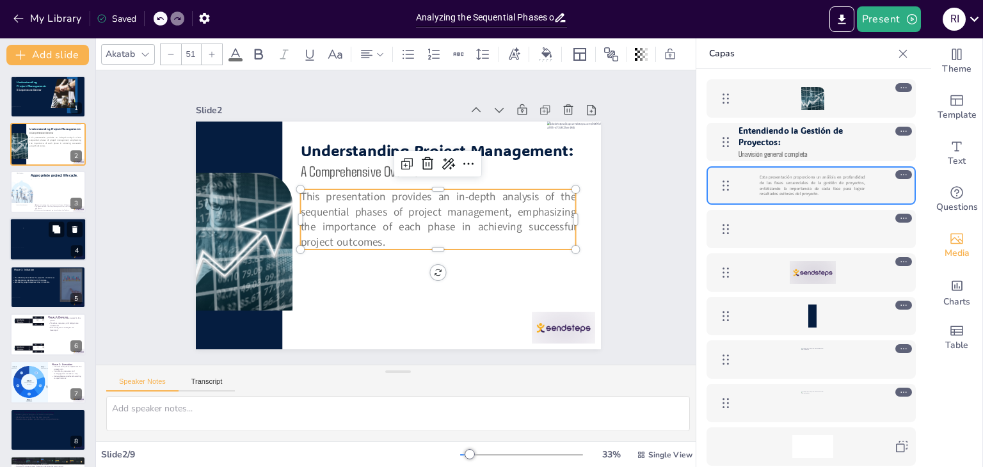
click at [55, 243] on div at bounding box center [48, 240] width 77 height 44
type textarea "Defining the project clearly at the beginning helps to align all stakeholders a…"
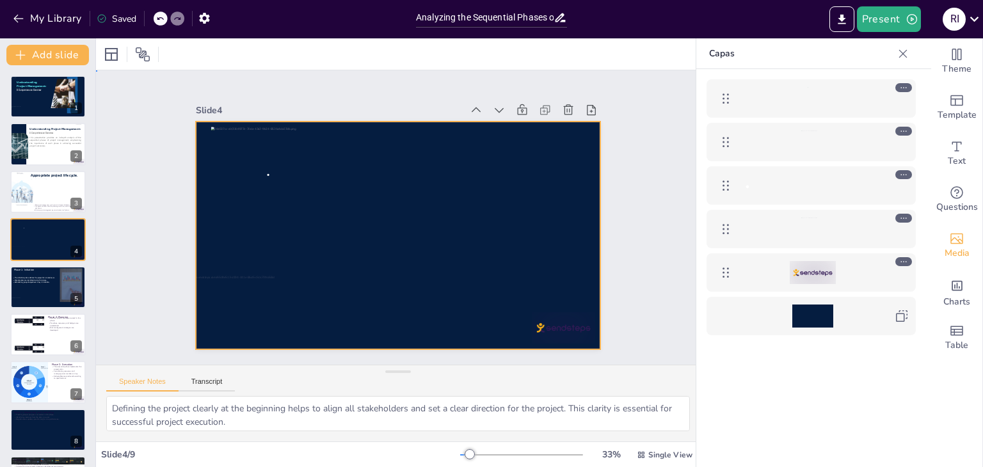
click at [344, 236] on div at bounding box center [384, 230] width 440 height 454
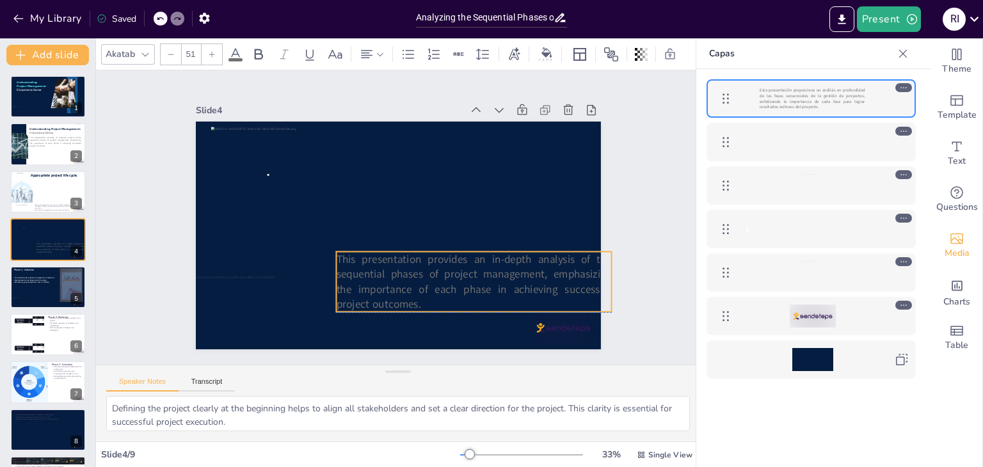
drag, startPoint x: 427, startPoint y: 212, endPoint x: 458, endPoint y: 266, distance: 62.1
click at [458, 266] on span "This presentation provides an in-depth analysis of the sequential phases of pro…" at bounding box center [466, 282] width 280 height 74
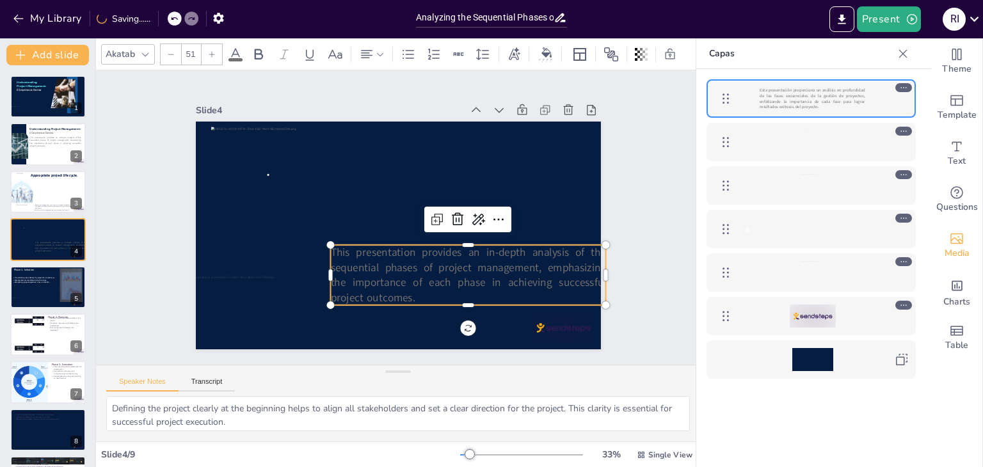
click at [409, 295] on p "This presentation provides an in-depth analysis of the sequential phases of pro…" at bounding box center [421, 305] width 259 height 211
click at [405, 294] on span "This presentation provides an in-depth analysis of the sequential phases of pro…" at bounding box center [421, 299] width 258 height 198
click at [405, 294] on span "This presentation provides an in-depth analysis of the sequential phases of pro…" at bounding box center [446, 287] width 280 height 128
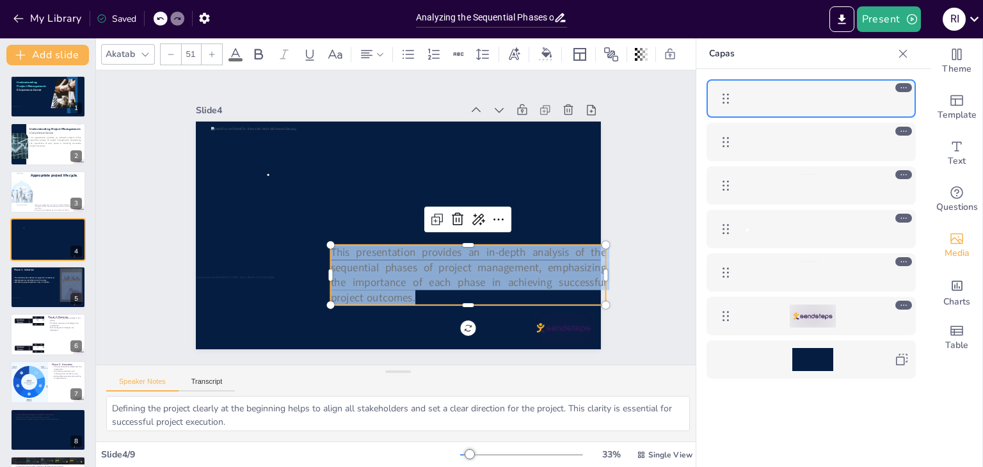
drag, startPoint x: 405, startPoint y: 294, endPoint x: 321, endPoint y: 248, distance: 95.9
click at [321, 248] on span "This presentation provides an in-depth analysis of the sequential phases of pro…" at bounding box center [383, 303] width 189 height 261
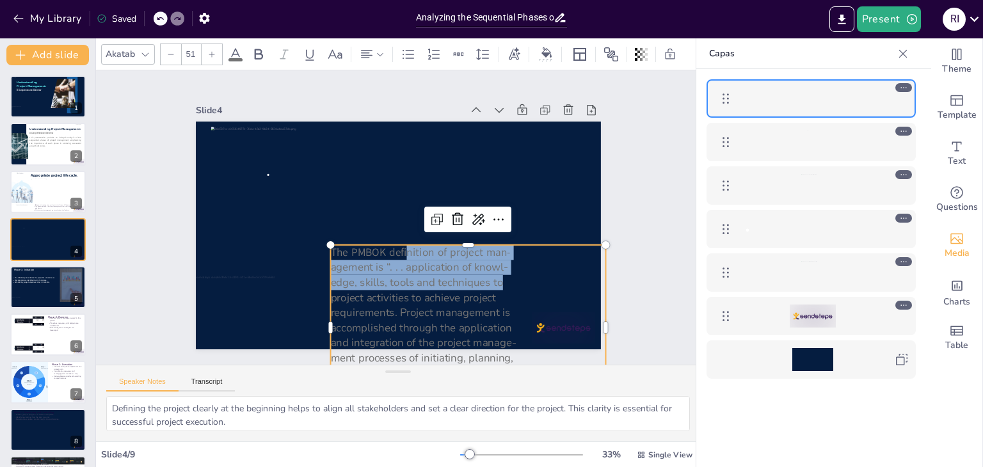
type input "--"
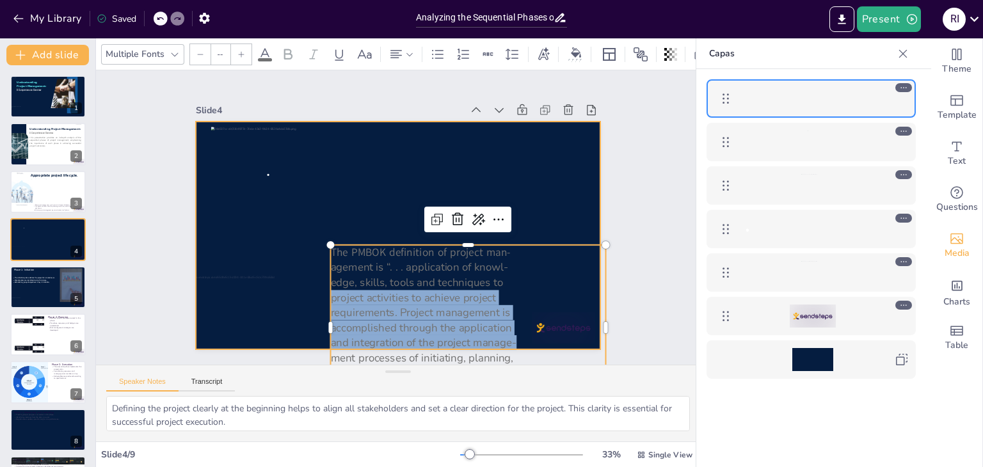
drag, startPoint x: 552, startPoint y: 283, endPoint x: 559, endPoint y: 218, distance: 65.6
click at [559, 218] on div "The PMBOK definition of project man- agement is “. . . application of knowl- ed…" at bounding box center [387, 232] width 461 height 422
click at [564, 192] on div at bounding box center [389, 233] width 465 height 400
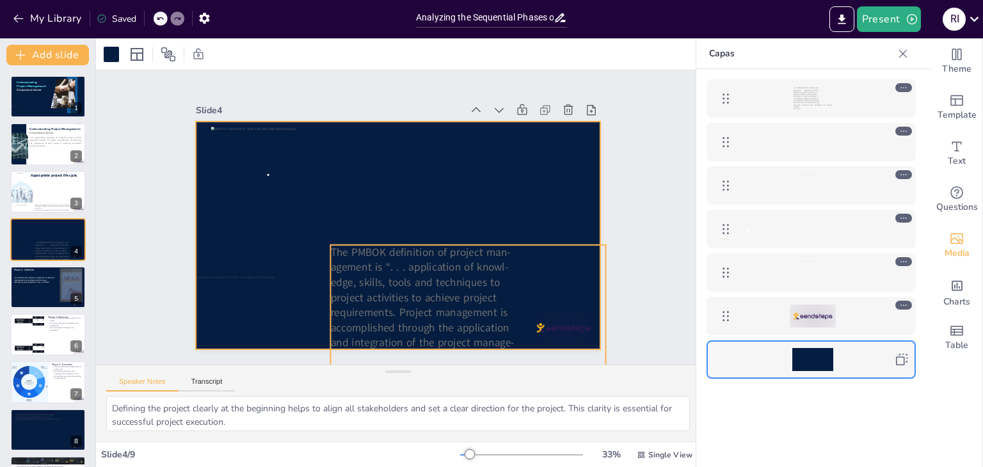
click at [552, 256] on p "agement is “. . . application of knowl-" at bounding box center [442, 292] width 258 height 126
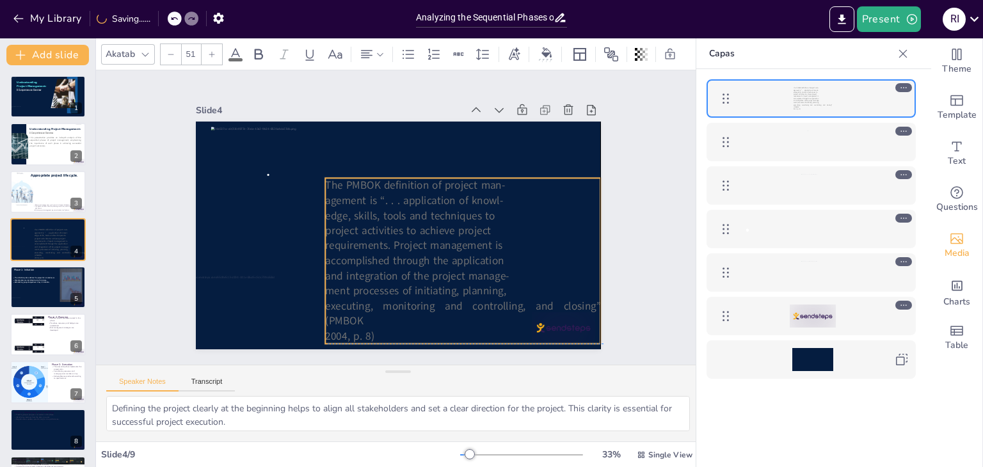
drag, startPoint x: 552, startPoint y: 256, endPoint x: 549, endPoint y: 185, distance: 71.1
click at [549, 185] on div "The PMBOK definition of project man- agement is “. . . application of knowl- ed…" at bounding box center [425, 291] width 321 height 296
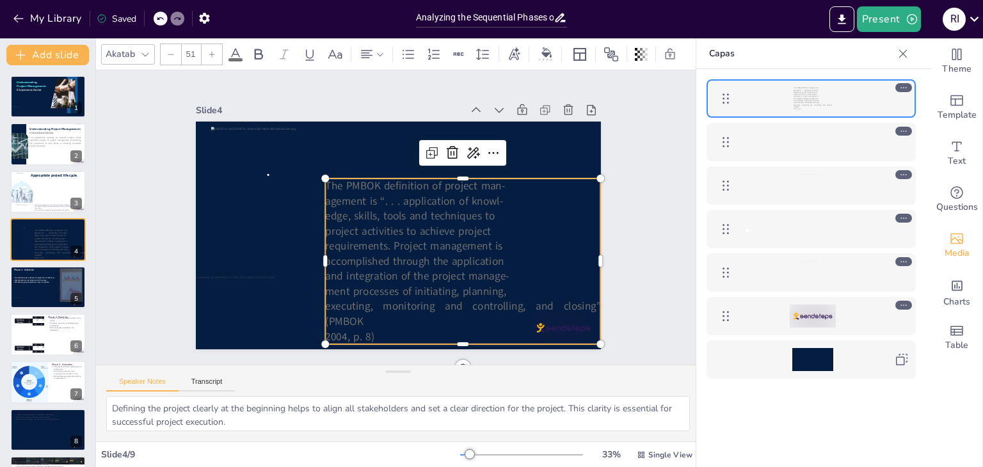
click at [369, 195] on span "agement is “. . . application of knowl-" at bounding box center [420, 222] width 102 height 161
click at [328, 195] on span "agement is “. . . application of knowl-" at bounding box center [416, 204] width 177 height 51
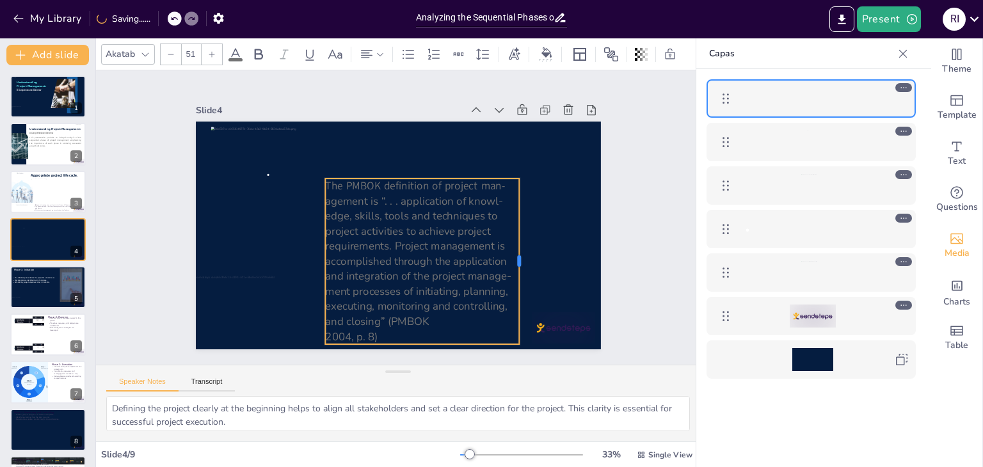
drag, startPoint x: 593, startPoint y: 258, endPoint x: 512, endPoint y: 249, distance: 81.8
click at [512, 249] on div at bounding box center [496, 308] width 77 height 155
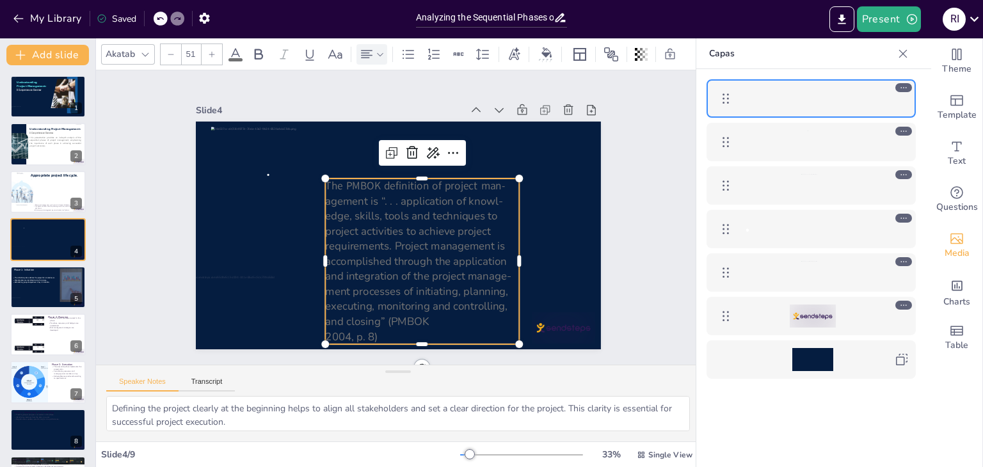
click at [379, 50] on icon at bounding box center [380, 54] width 9 height 9
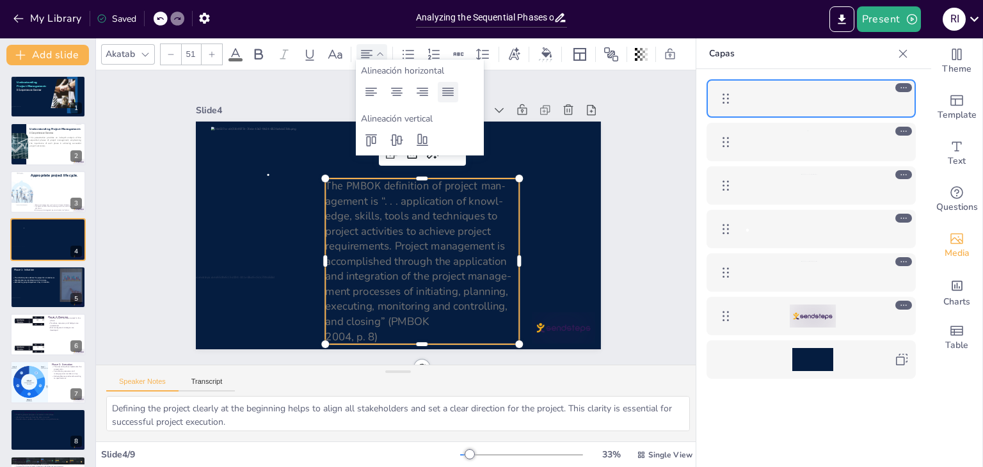
click at [446, 92] on icon at bounding box center [447, 91] width 15 height 15
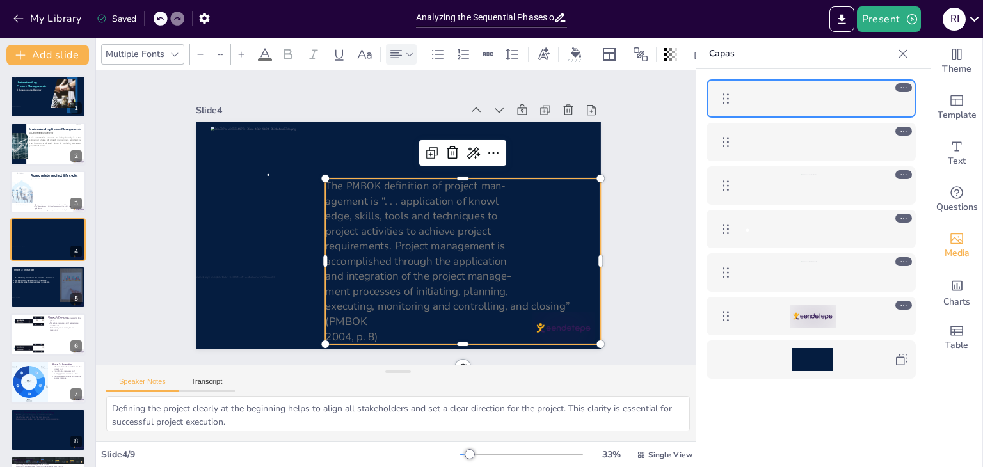
click at [354, 189] on span "agement is “. . . application of knowl-" at bounding box center [405, 239] width 102 height 161
click at [363, 196] on span "agement is “. . . application of knowl-" at bounding box center [421, 221] width 116 height 152
click at [335, 198] on span "agement is “. . . application of knowl-" at bounding box center [419, 209] width 168 height 86
type input "51"
click at [327, 211] on span "edge, skills, tools and techniques to" at bounding box center [411, 220] width 168 height 67
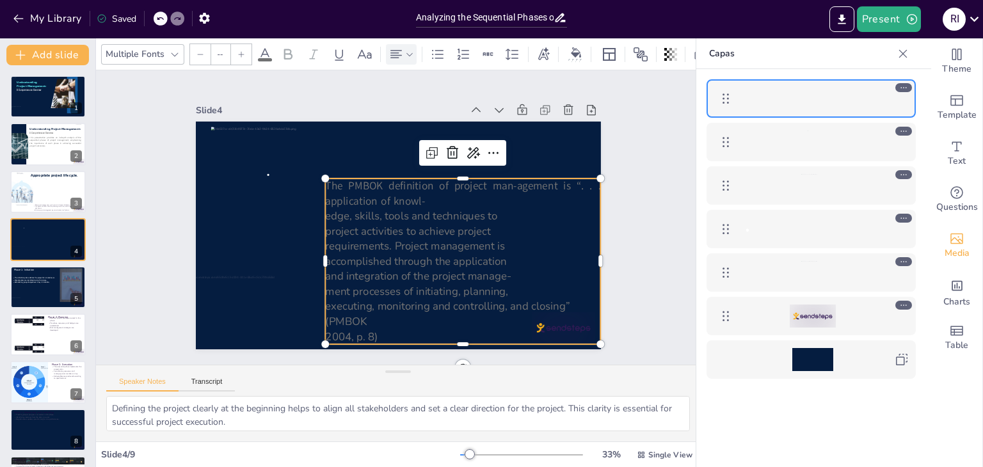
click at [335, 211] on span "edge, skills, tools and techniques to" at bounding box center [409, 224] width 148 height 113
click at [327, 211] on span "edge, skills, tools and techniques to" at bounding box center [411, 219] width 168 height 67
click at [372, 211] on span "edge, skills, tools and techniques to" at bounding box center [397, 230] width 51 height 171
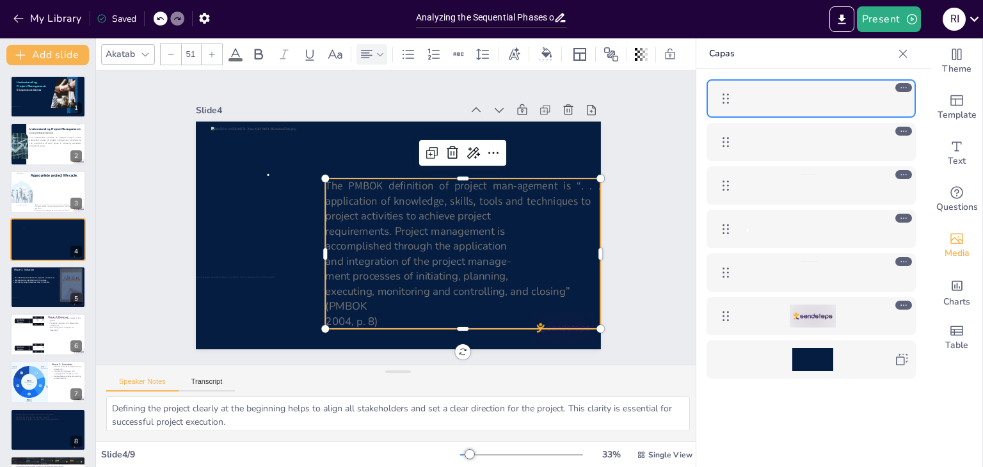
click at [507, 185] on span "The PMBOK definition of project man-agement is “. . . application of knowledge,…" at bounding box center [464, 233] width 241 height 180
type input "--"
click at [324, 226] on span "requirements. Project management is" at bounding box center [405, 237] width 163 height 102
click at [319, 239] on span "accomplished through the application" at bounding box center [399, 252] width 164 height 104
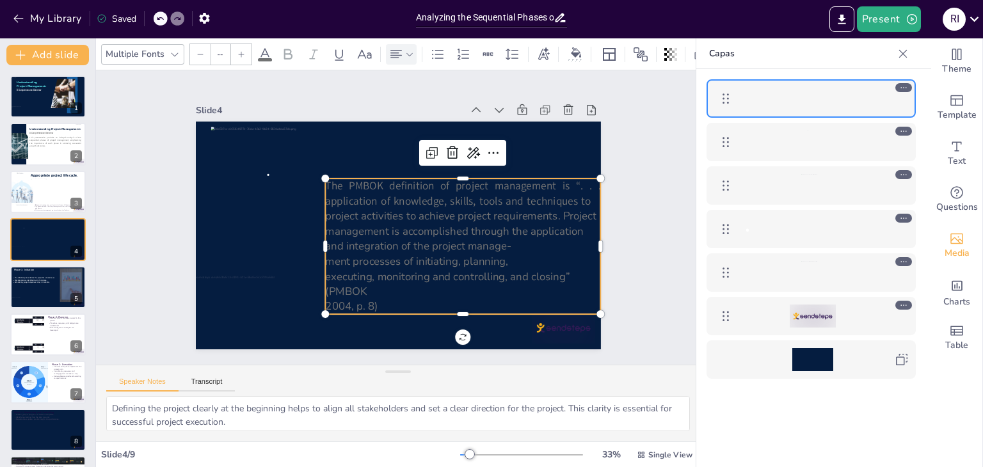
click at [321, 259] on span "ment processes of initiating, planning," at bounding box center [407, 264] width 182 height 52
click at [321, 259] on span "ment processes of initiating, planning," at bounding box center [402, 265] width 179 height 70
click at [320, 268] on span "executing, monitoring and controlling, and closing” (PMBOK" at bounding box center [415, 291] width 235 height 113
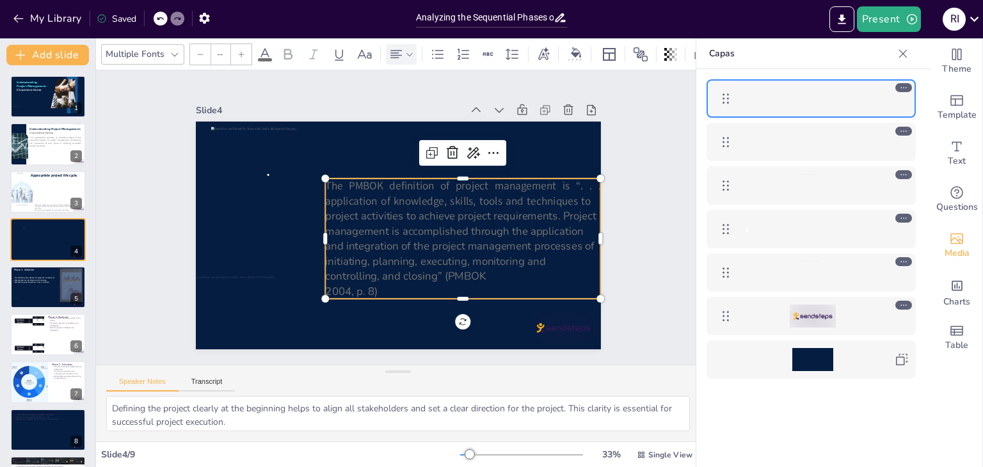
click at [316, 276] on span "and integration of the project management processes of initiating, planning, ex…" at bounding box center [422, 277] width 244 height 170
click at [316, 273] on span "and integration of the project management processes of initiating, planning, ex…" at bounding box center [443, 263] width 270 height 97
click at [316, 273] on span "and integration of the project management processes of initiating, planning, ex…" at bounding box center [449, 261] width 273 height 77
click at [413, 50] on icon at bounding box center [409, 54] width 9 height 9
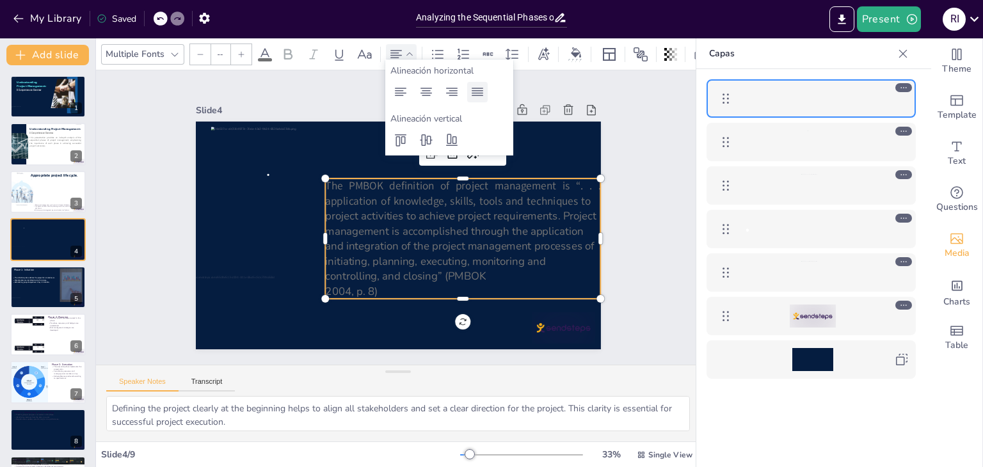
click at [474, 92] on icon at bounding box center [477, 91] width 15 height 15
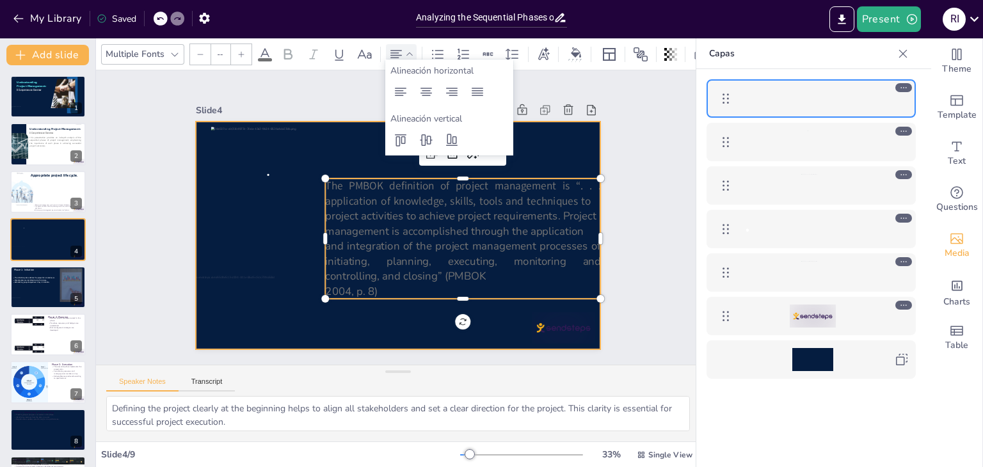
click at [479, 308] on div at bounding box center [389, 233] width 465 height 400
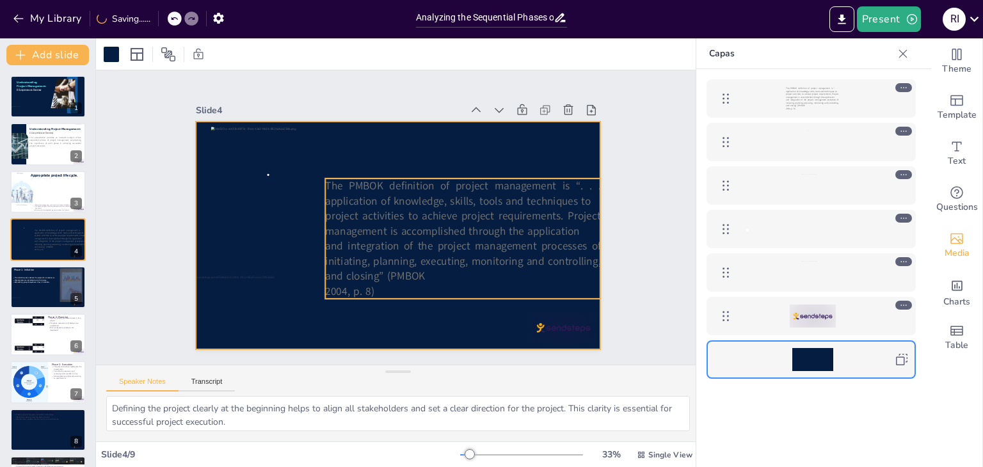
click at [471, 230] on span "project activities to achieve project requirements. Project management is accom…" at bounding box center [457, 239] width 271 height 107
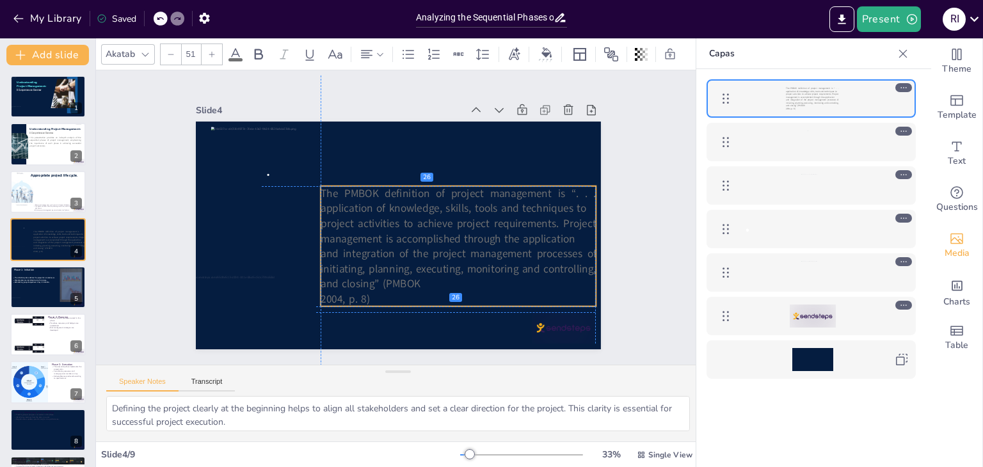
drag, startPoint x: 535, startPoint y: 205, endPoint x: 525, endPoint y: 215, distance: 13.6
click at [525, 215] on span "project activities to achieve project requirements. Project management is accom…" at bounding box center [450, 245] width 271 height 107
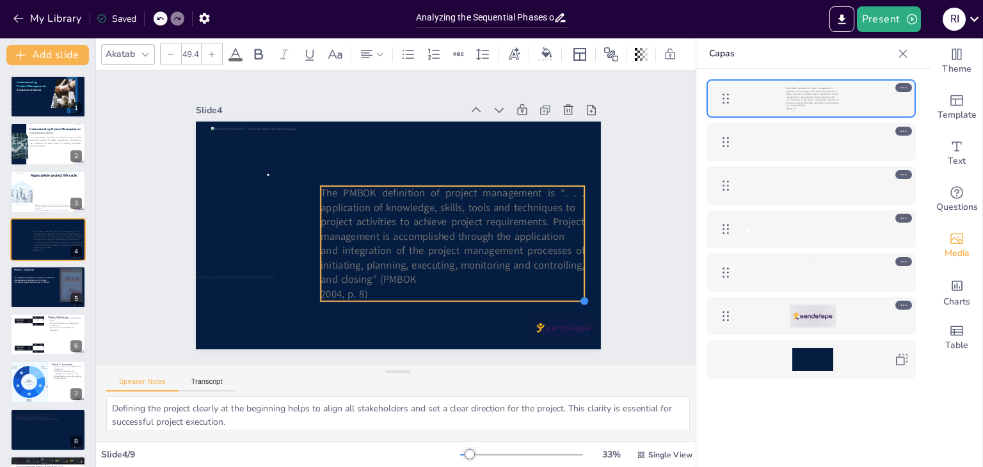
type input "48.8"
drag, startPoint x: 584, startPoint y: 299, endPoint x: 569, endPoint y: 294, distance: 15.6
click at [569, 332] on div at bounding box center [563, 338] width 12 height 12
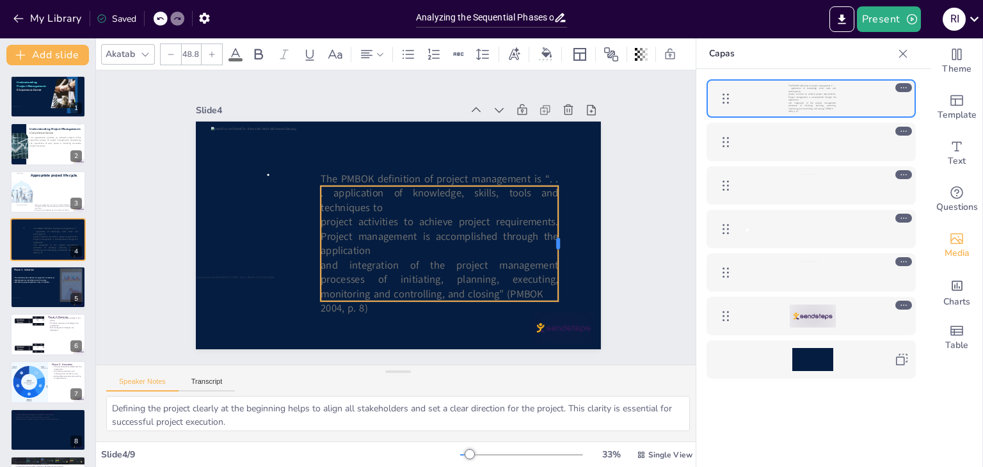
drag, startPoint x: 574, startPoint y: 239, endPoint x: 548, endPoint y: 240, distance: 26.3
click at [362, 330] on div at bounding box center [306, 358] width 109 height 56
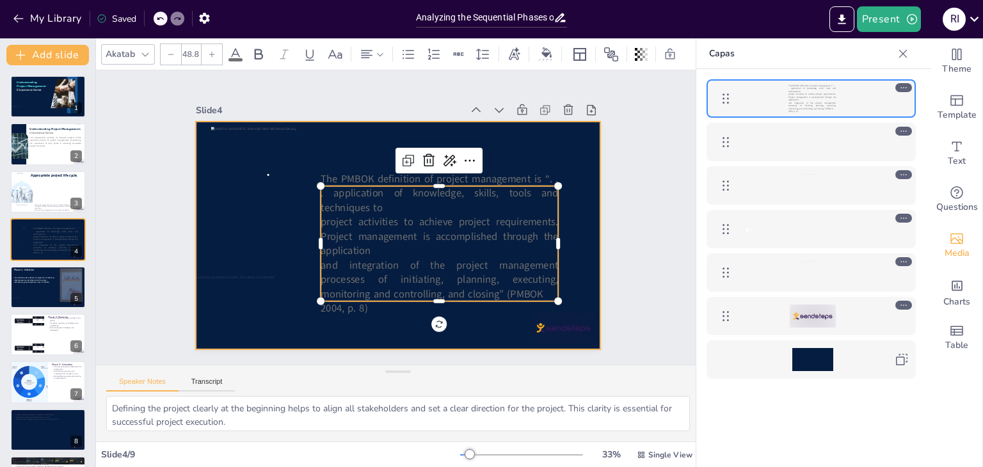
click at [568, 229] on div at bounding box center [392, 235] width 456 height 342
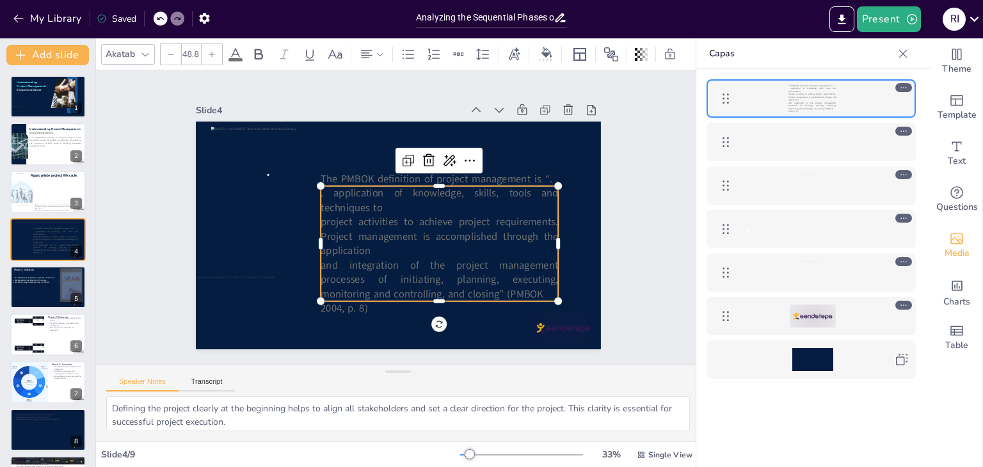
click at [316, 218] on span "project activities to achieve project requirements. Project management is accom…" at bounding box center [421, 251] width 218 height 163
click at [316, 218] on span "project activities to achieve project requirements. Project management is accom…" at bounding box center [423, 248] width 227 height 143
click at [316, 218] on span "project activities to achieve project requirements. Project management is accom…" at bounding box center [416, 254] width 205 height 180
click at [316, 218] on span "project activities to achieve project requirements. Project management is accom…" at bounding box center [422, 243] width 223 height 119
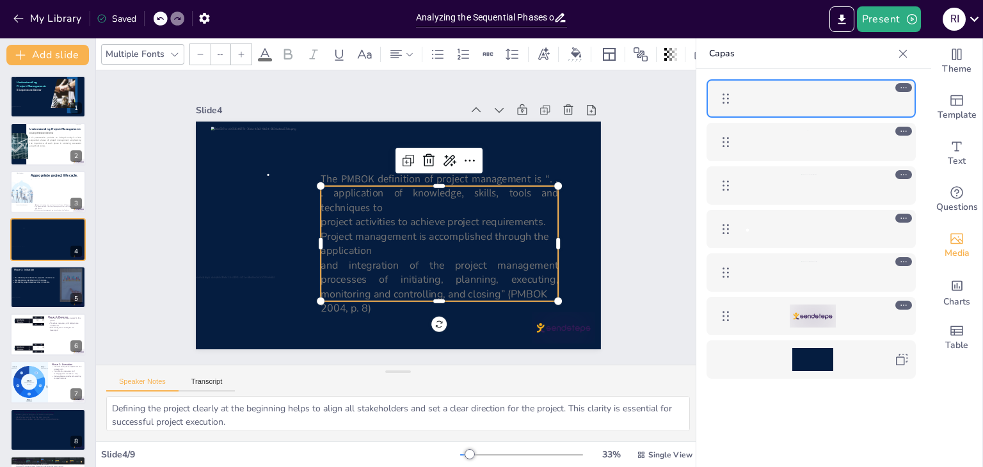
type input "48.8"
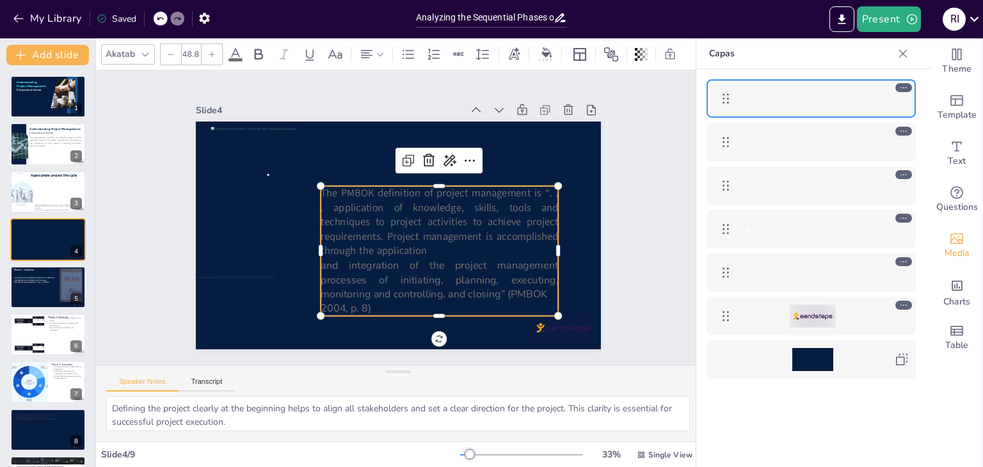
click at [322, 206] on span "The PMBOK definition of project management is “. . . application of knowledge, …" at bounding box center [438, 224] width 248 height 106
click at [318, 259] on span "and integration of the project management processes of initiating, planning, ex…" at bounding box center [339, 264] width 67 height 239
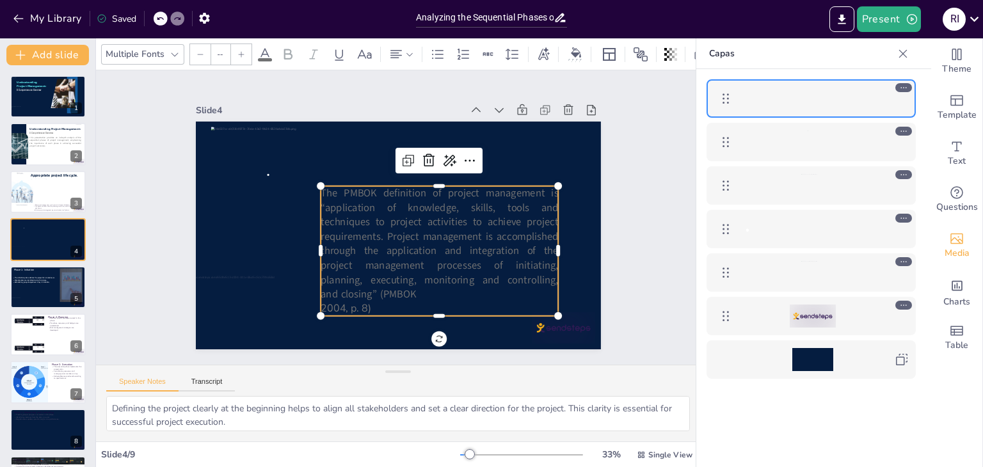
click at [320, 296] on span "2004, p. 8)" at bounding box center [313, 278] width 52 height 33
type input "48.8"
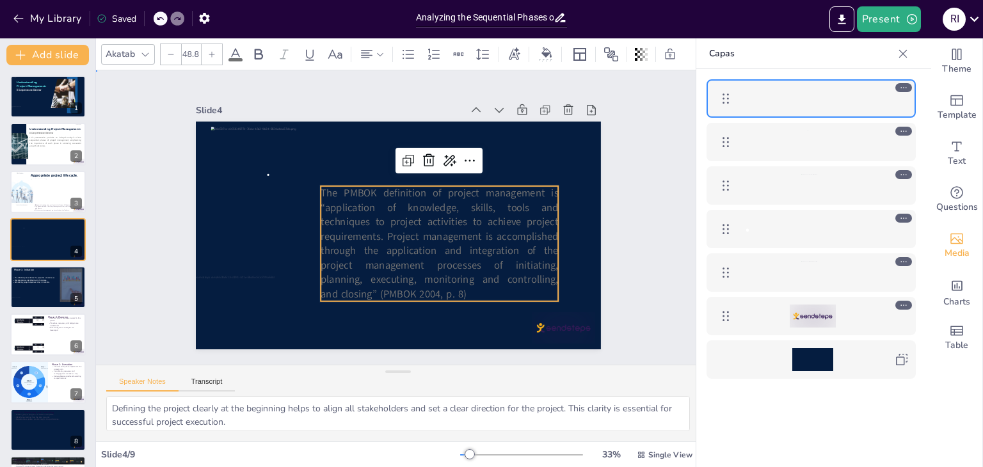
click at [605, 280] on div "Slide 1 Understanding Project Management: A Comprehensive Overview Slide 2 This…" at bounding box center [398, 218] width 535 height 398
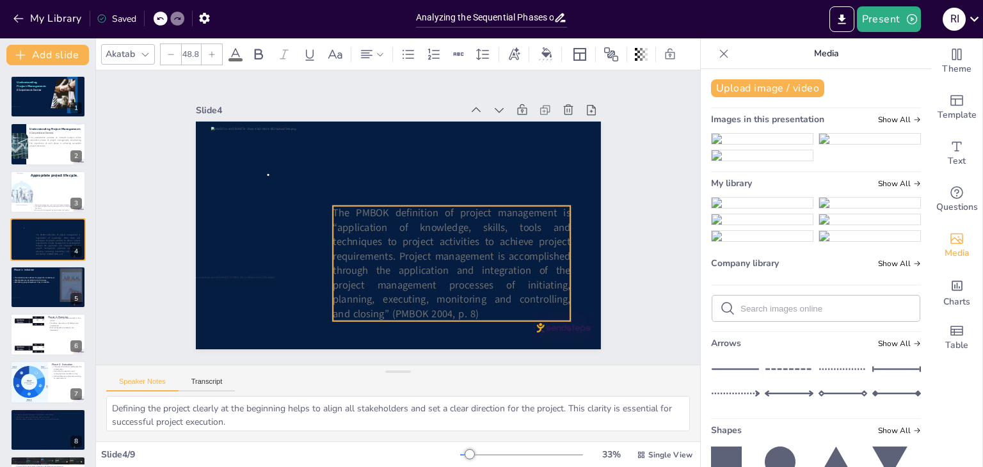
drag, startPoint x: 418, startPoint y: 241, endPoint x: 429, endPoint y: 261, distance: 22.9
click at [429, 261] on span "The PMBOK definition of project management is “application of knowledge, skills…" at bounding box center [392, 283] width 233 height 251
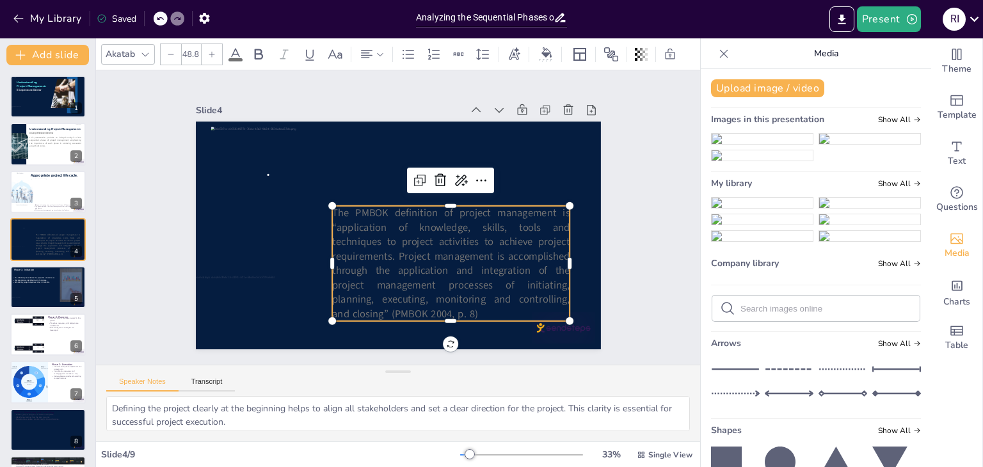
click at [239, 47] on icon at bounding box center [235, 54] width 15 height 15
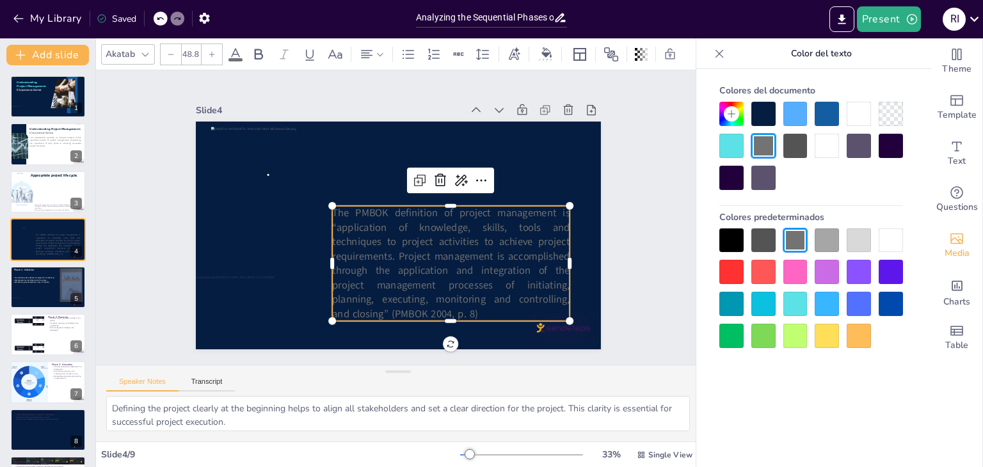
click at [885, 235] on div at bounding box center [891, 240] width 24 height 24
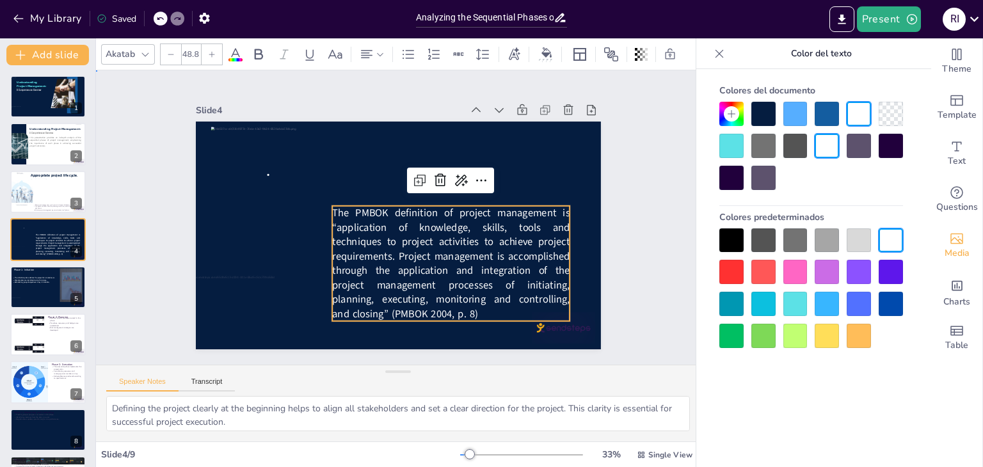
click at [616, 243] on div "Slide 1 Understanding Project Management: A Comprehensive Overview Slide 2 This…" at bounding box center [398, 217] width 543 height 434
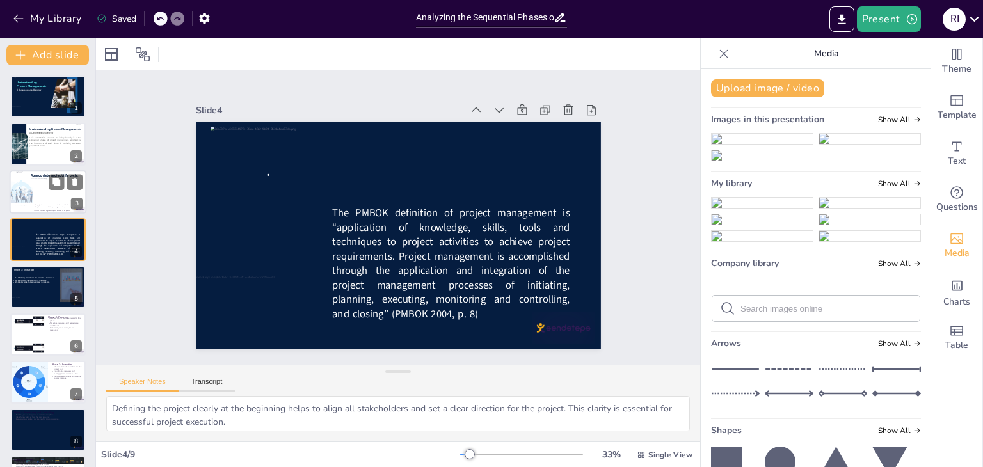
click at [47, 189] on div at bounding box center [55, 191] width 49 height 24
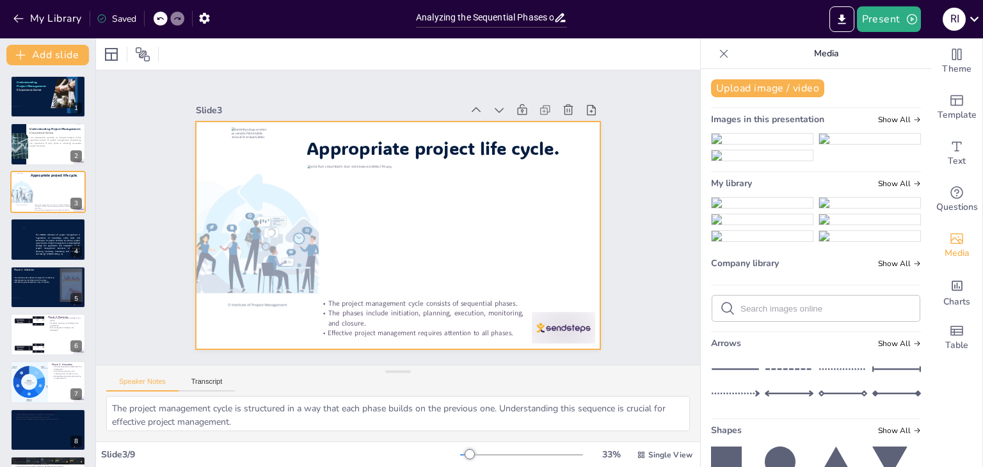
click at [424, 152] on span "Appropriate project life cycle." at bounding box center [458, 168] width 241 height 124
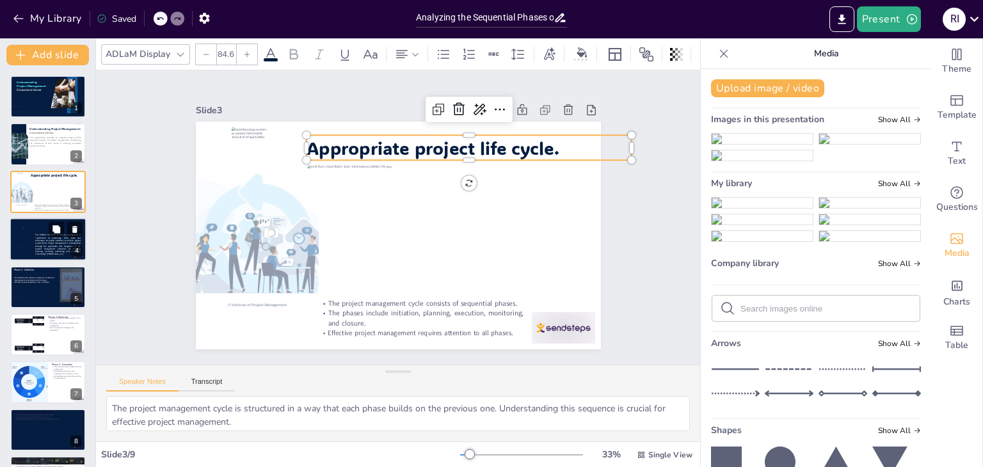
click at [42, 253] on span "The PMBOK definition of project management is “application of knowledge, skills…" at bounding box center [57, 245] width 45 height 22
type textarea "Defining the project clearly at the beginning helps to align all stakeholders a…"
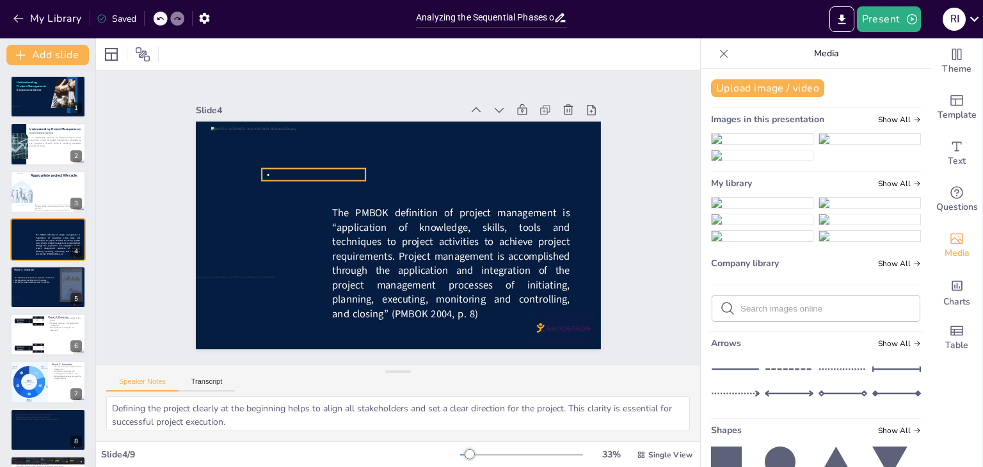
click at [340, 169] on p at bounding box center [354, 133] width 91 height 71
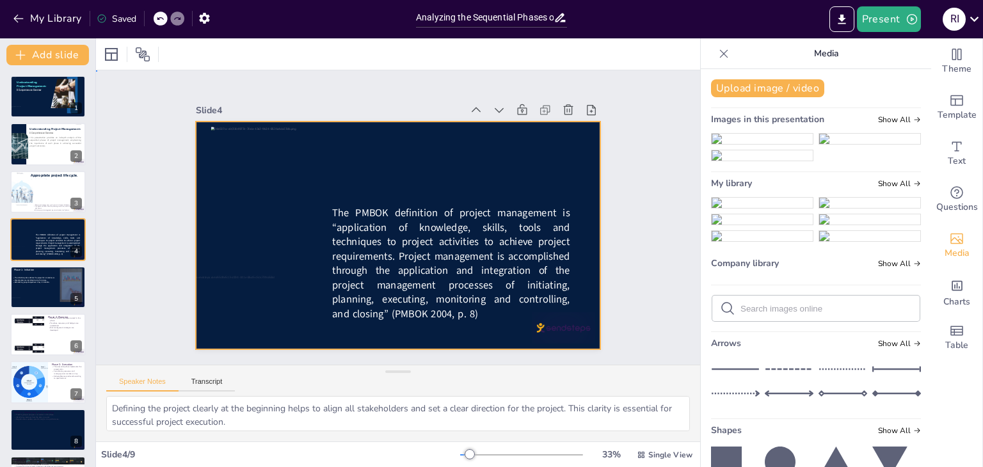
click at [377, 163] on div at bounding box center [394, 234] width 443 height 307
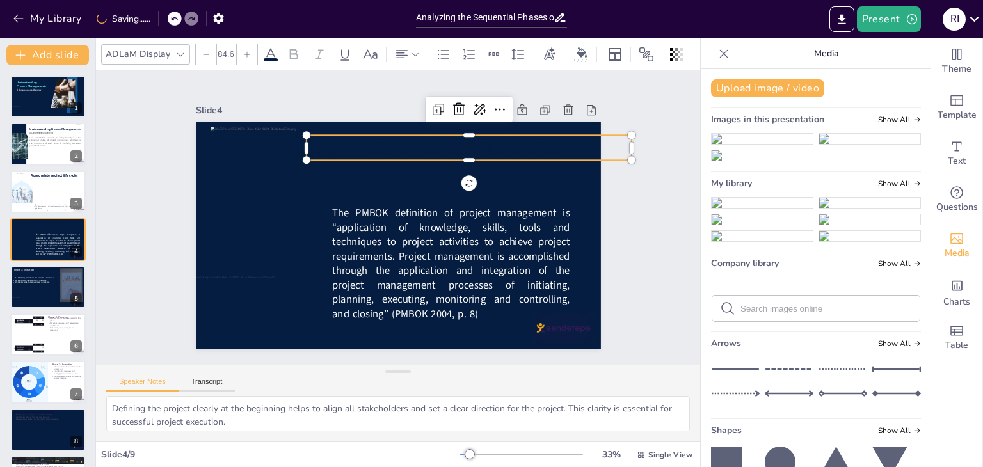
click at [270, 52] on icon at bounding box center [270, 54] width 15 height 15
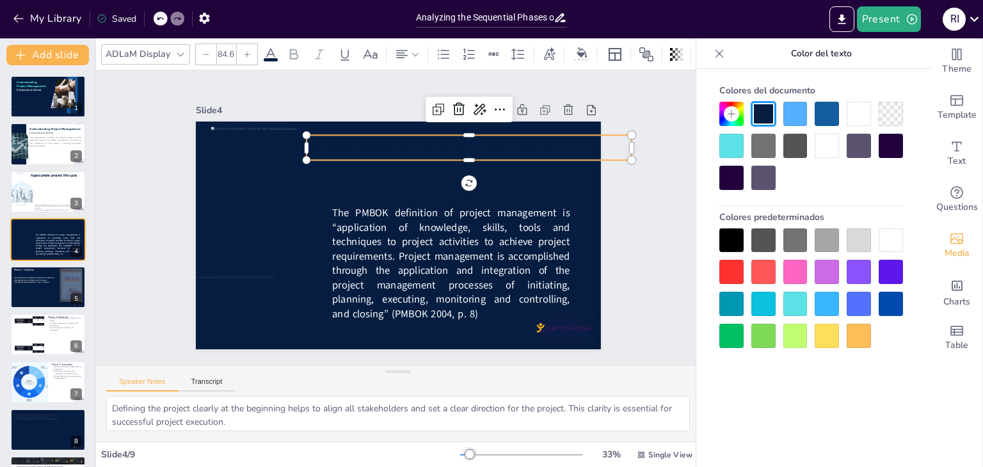
click at [791, 115] on div at bounding box center [795, 114] width 24 height 24
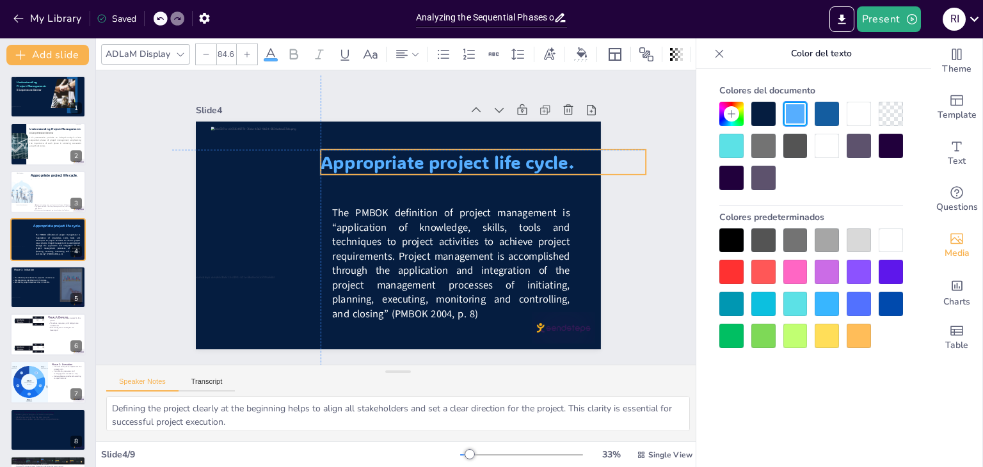
drag, startPoint x: 568, startPoint y: 138, endPoint x: 581, endPoint y: 152, distance: 18.6
click at [581, 152] on p "Appropriate project life cycle." at bounding box center [496, 244] width 236 height 259
click at [553, 162] on span "Appropriate project life cycle." at bounding box center [468, 193] width 231 height 147
click at [553, 162] on span "Appropriate project life cycle." at bounding box center [457, 174] width 252 height 76
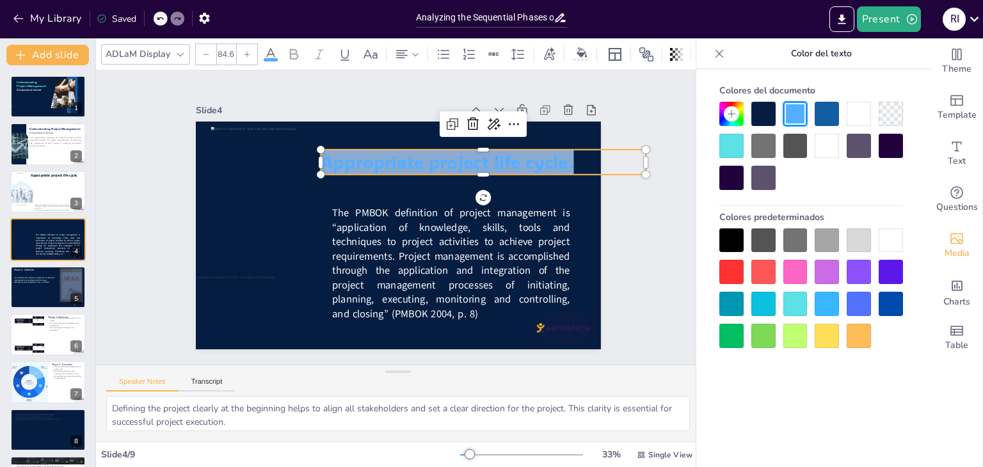
drag, startPoint x: 567, startPoint y: 159, endPoint x: 315, endPoint y: 158, distance: 251.5
click at [387, 158] on p "Appropriate project life cycle." at bounding box center [492, 254] width 211 height 278
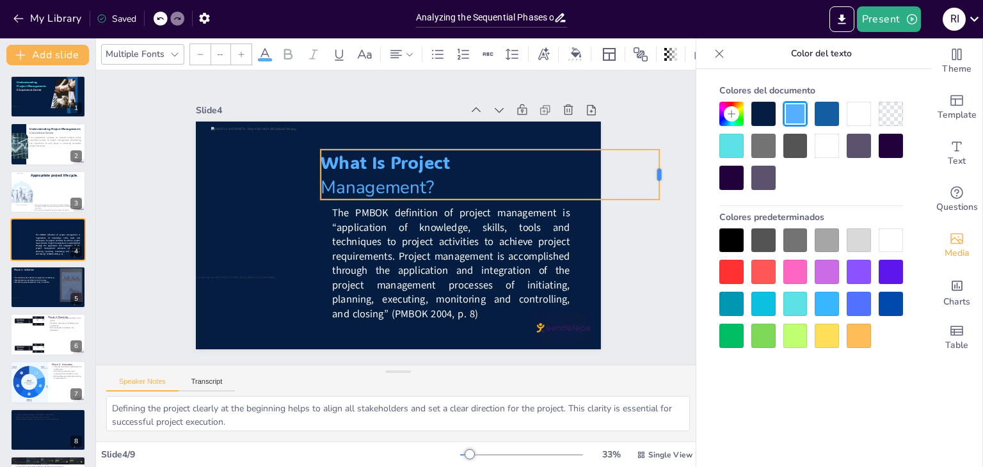
drag, startPoint x: 637, startPoint y: 172, endPoint x: 650, endPoint y: 171, distance: 13.5
click at [657, 205] on div at bounding box center [667, 230] width 20 height 51
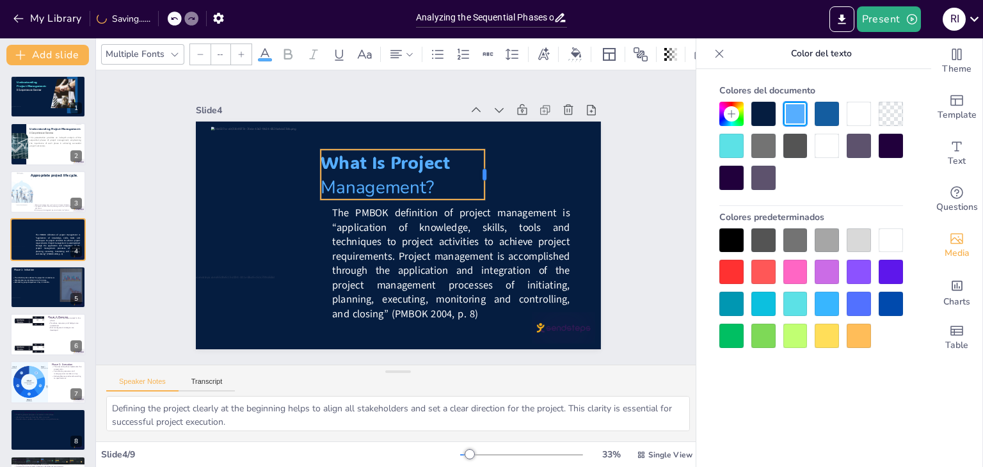
drag, startPoint x: 650, startPoint y: 171, endPoint x: 473, endPoint y: 172, distance: 177.2
click at [473, 236] on div at bounding box center [491, 256] width 44 height 41
click at [326, 180] on span "Management?" at bounding box center [384, 183] width 116 height 47
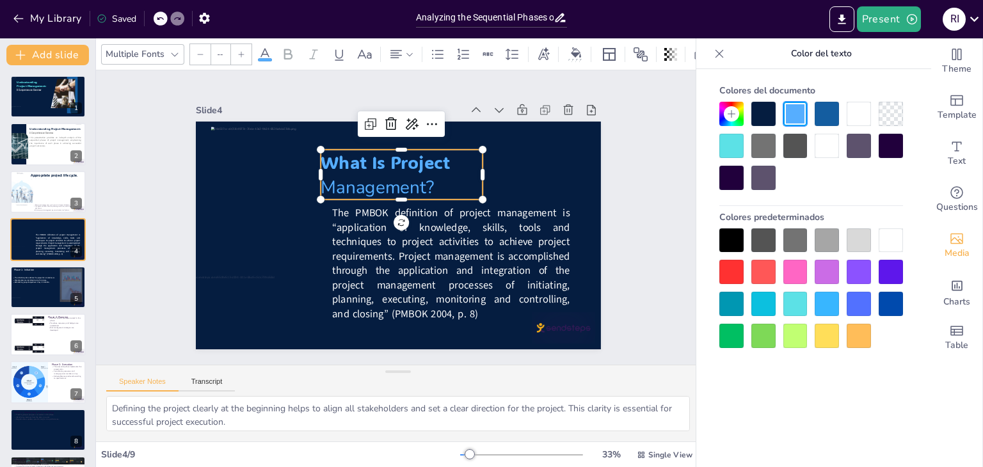
type input "84.6"
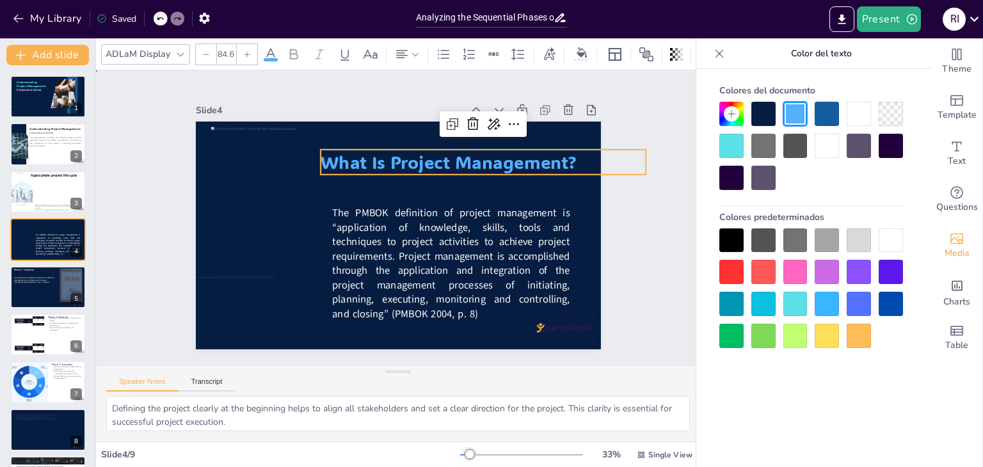
click at [615, 190] on div "Slide 1 Understanding Project Management: A Comprehensive Overview Slide 2 This…" at bounding box center [398, 217] width 521 height 357
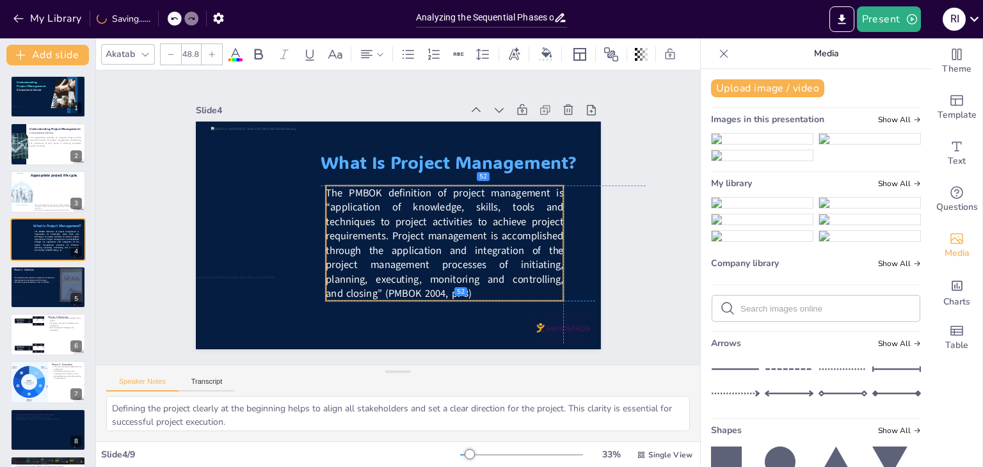
drag, startPoint x: 481, startPoint y: 240, endPoint x: 475, endPoint y: 223, distance: 17.6
click at [475, 223] on span "The PMBOK definition of project management is “application of knowledge, skills…" at bounding box center [415, 262] width 253 height 234
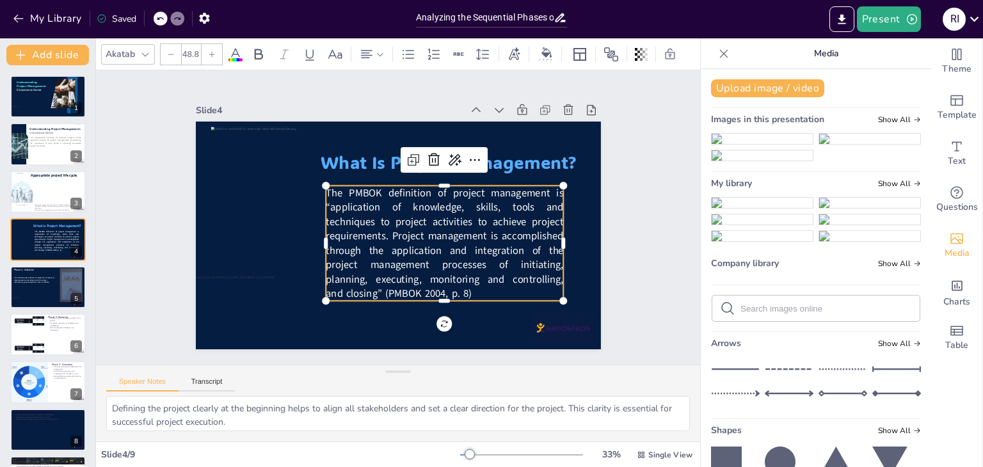
click at [577, 271] on div "Slide 1 Understanding Project Management: A Comprehensive Overview Slide 2 This…" at bounding box center [397, 217] width 357 height 521
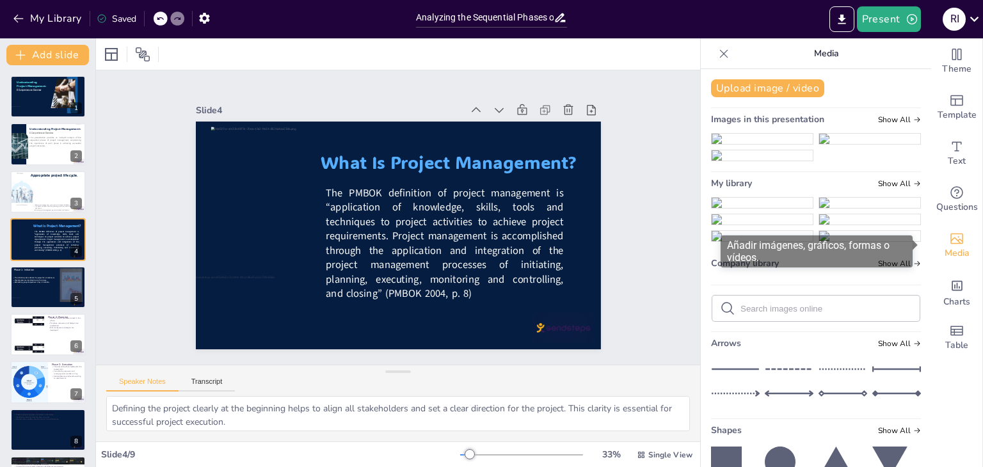
click at [950, 236] on icon "Add images, graphics, shapes or video" at bounding box center [956, 238] width 15 height 15
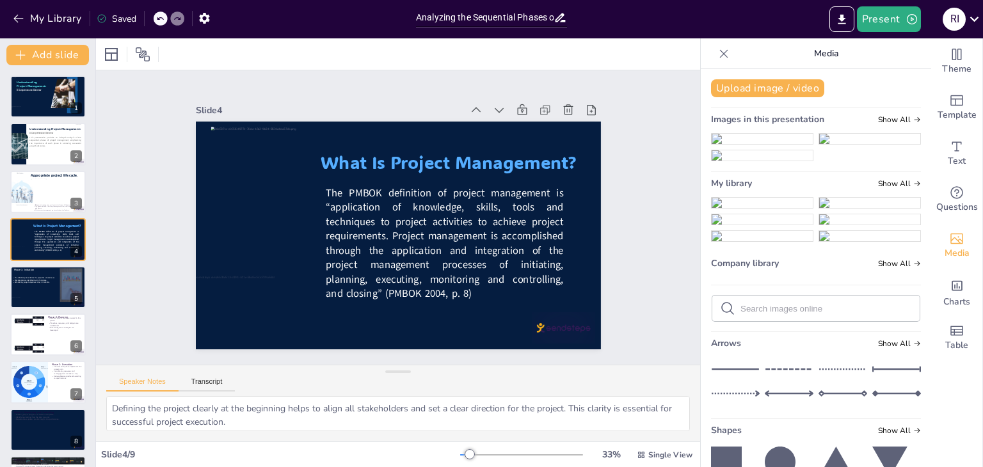
click at [912, 269] on div "Upload image / video Images in this presentation Show All My library Show All C…" at bounding box center [816, 268] width 230 height 398
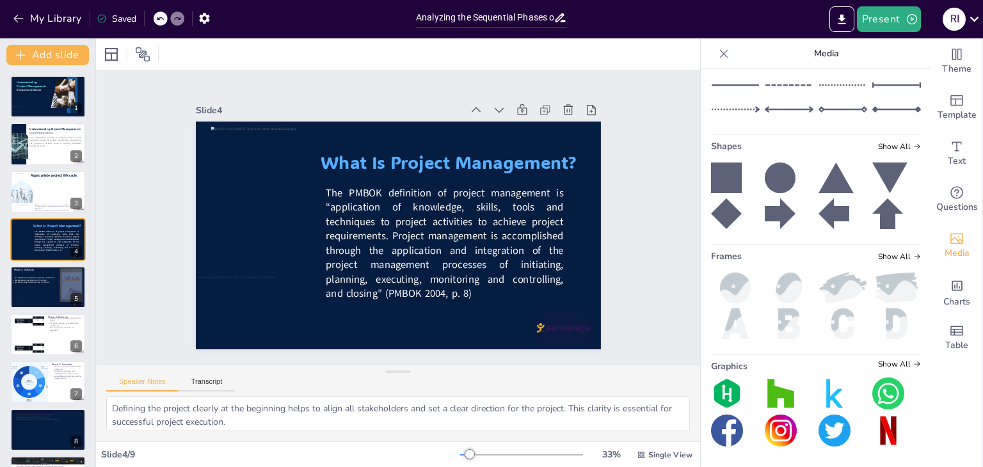
scroll to position [696, 0]
click at [765, 193] on icon at bounding box center [780, 178] width 31 height 31
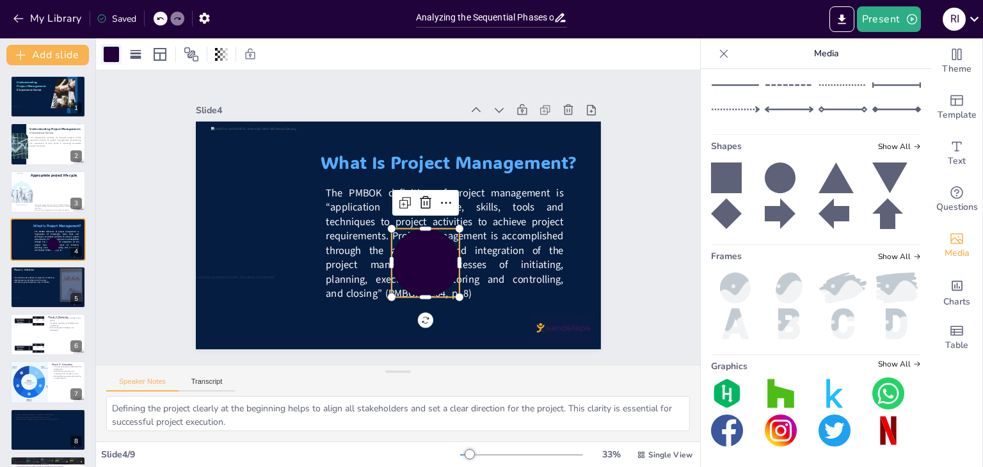
click at [115, 54] on div at bounding box center [111, 54] width 15 height 15
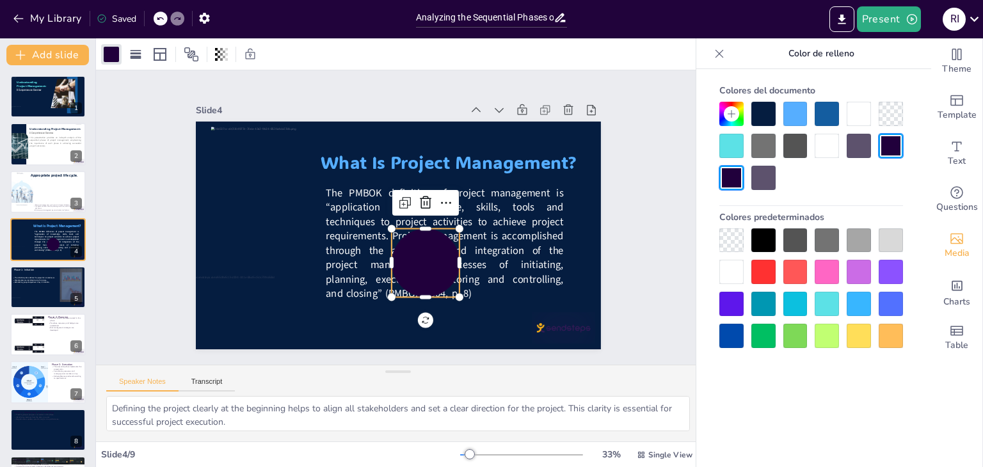
click at [792, 120] on div at bounding box center [795, 114] width 24 height 24
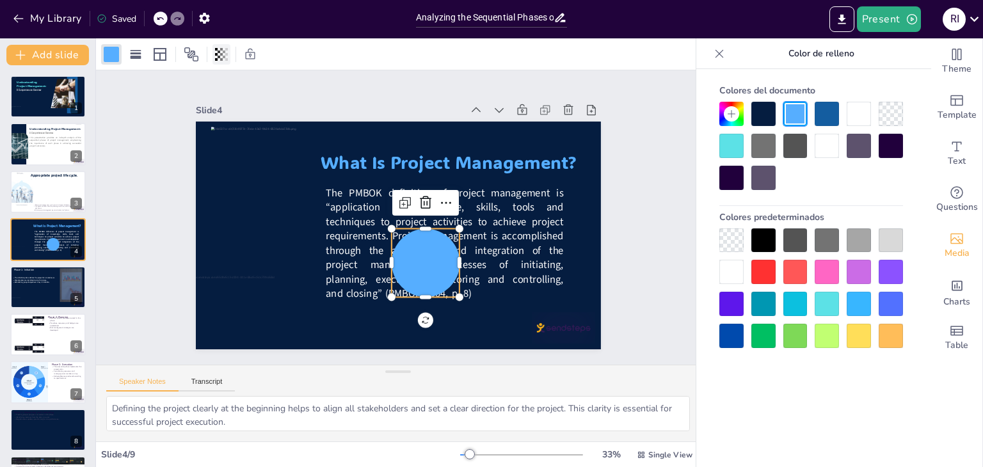
click at [223, 60] on icon at bounding box center [221, 54] width 3 height 13
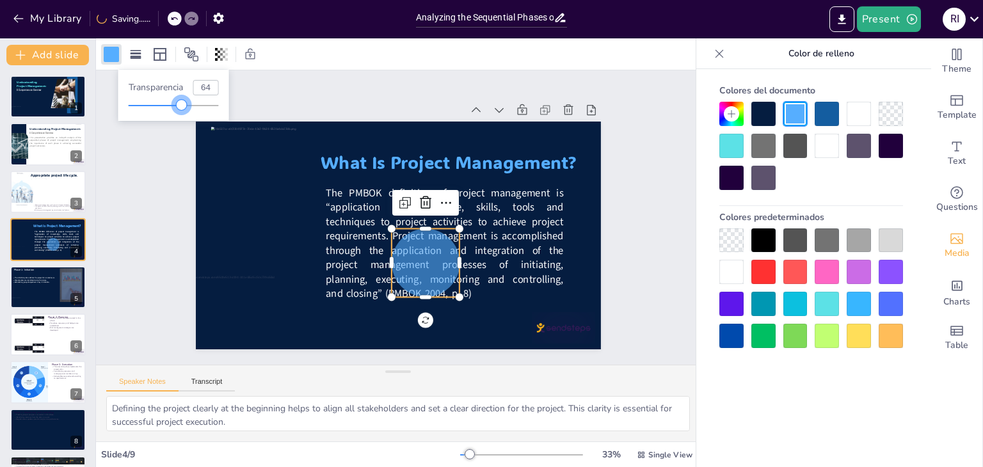
drag, startPoint x: 219, startPoint y: 103, endPoint x: 188, endPoint y: 105, distance: 30.8
click at [187, 105] on div at bounding box center [182, 105] width 10 height 10
type input "65"
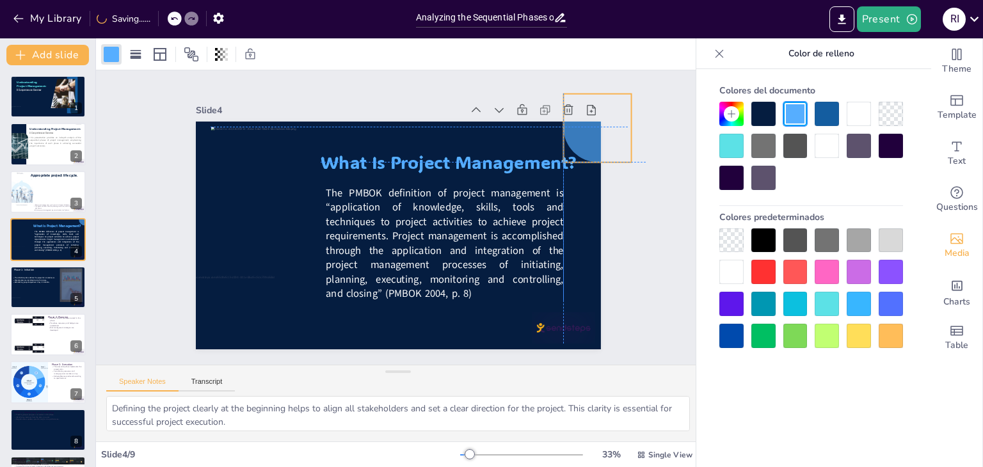
drag, startPoint x: 433, startPoint y: 266, endPoint x: 601, endPoint y: 131, distance: 216.2
click at [601, 131] on div "Slide 1 Understanding Project Management: A Comprehensive Overview Slide 2 This…" at bounding box center [397, 217] width 530 height 515
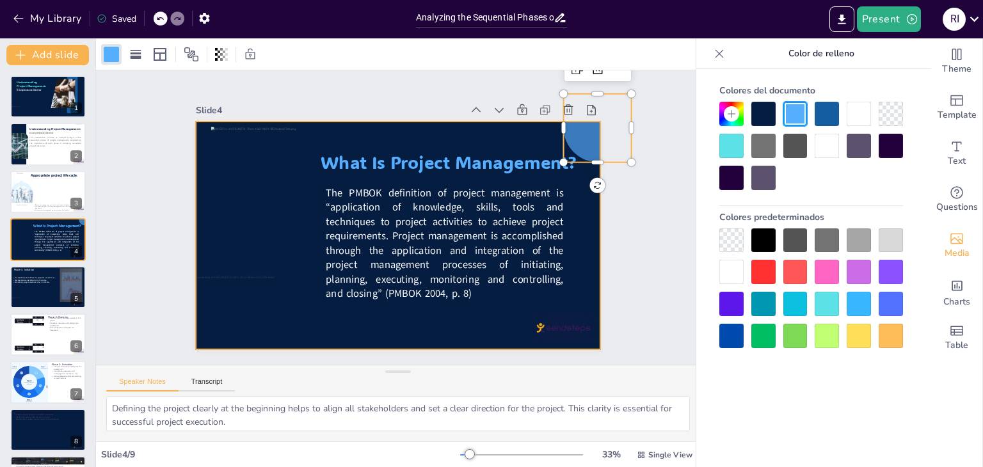
click at [464, 323] on div at bounding box center [394, 235] width 443 height 307
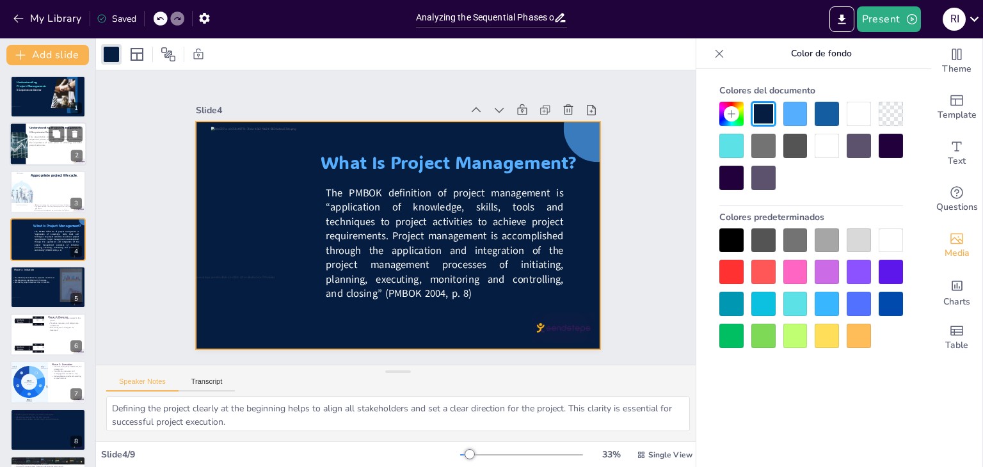
click at [37, 142] on span "This presentation provides an in-depth analysis of the sequential phases of pro…" at bounding box center [55, 142] width 52 height 12
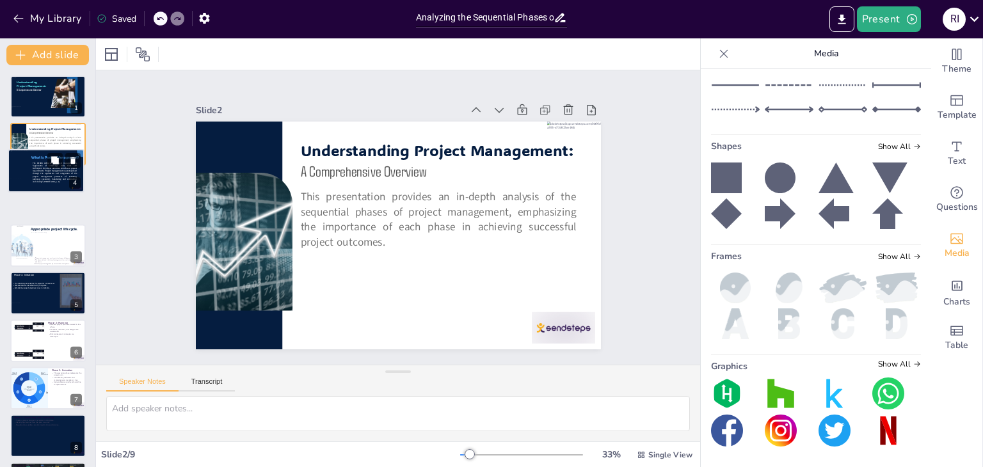
drag, startPoint x: 40, startPoint y: 242, endPoint x: 38, endPoint y: 168, distance: 74.2
click at [38, 168] on span "The PMBOK definition of project management is “application of knowledge, skills…" at bounding box center [55, 173] width 44 height 22
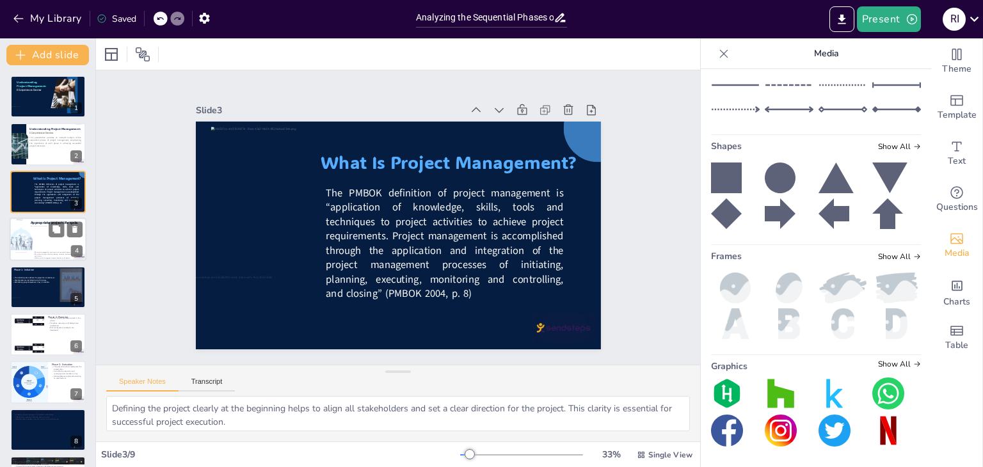
click at [32, 235] on div at bounding box center [55, 238] width 49 height 24
type textarea "The project management cycle is structured in a way that each phase builds on t…"
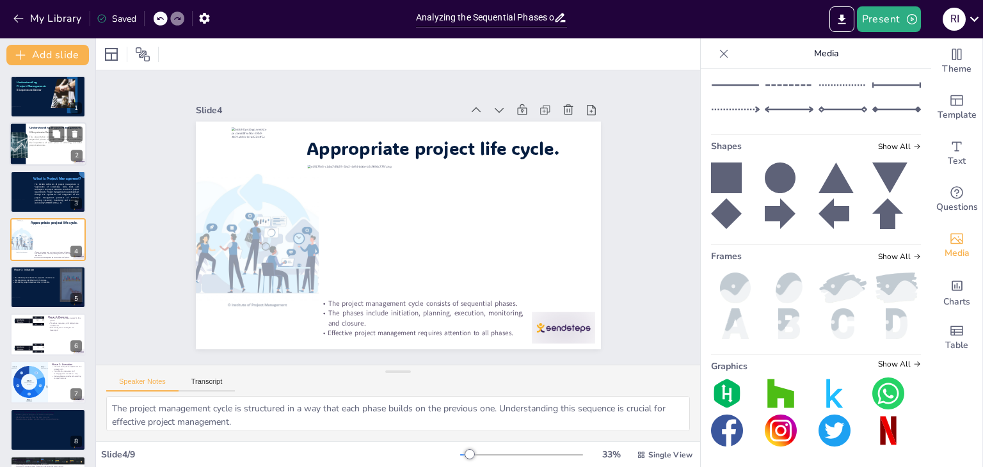
click at [31, 138] on span "This presentation provides an in-depth analysis of the sequential phases of pro…" at bounding box center [55, 142] width 52 height 12
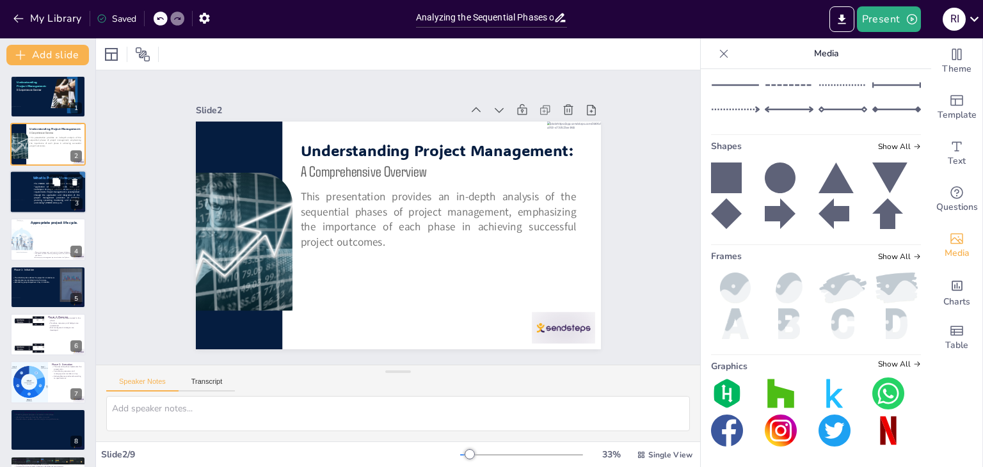
click at [36, 194] on span "The PMBOK definition of project management is “application of knowledge, skills…" at bounding box center [56, 193] width 45 height 22
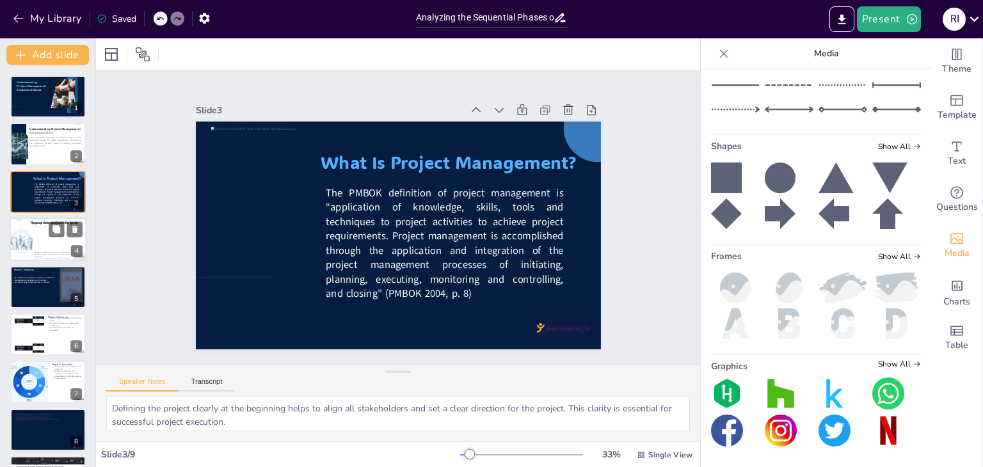
click at [36, 251] on p "The project management cycle consists of sequential phases." at bounding box center [52, 252] width 39 height 2
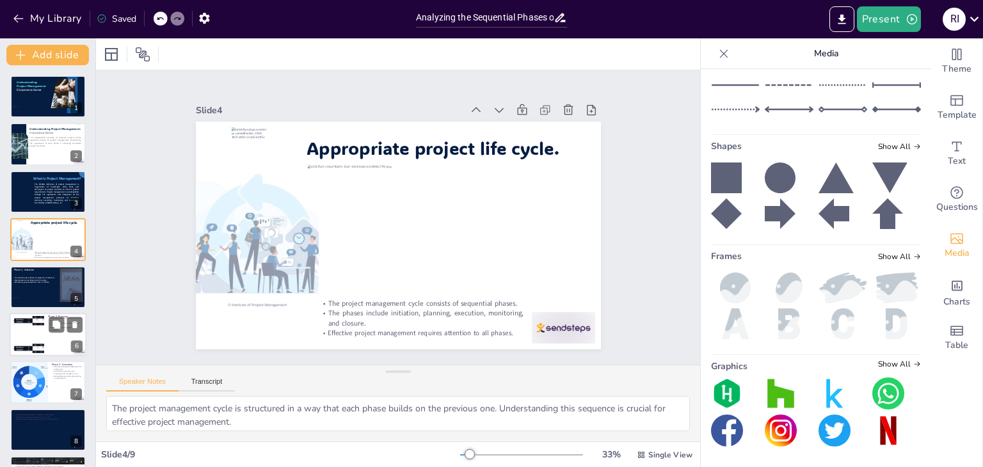
click at [33, 340] on div at bounding box center [28, 334] width 129 height 39
type textarea "Creating detailed plans allows for a clear roadmap that guides the project team…"
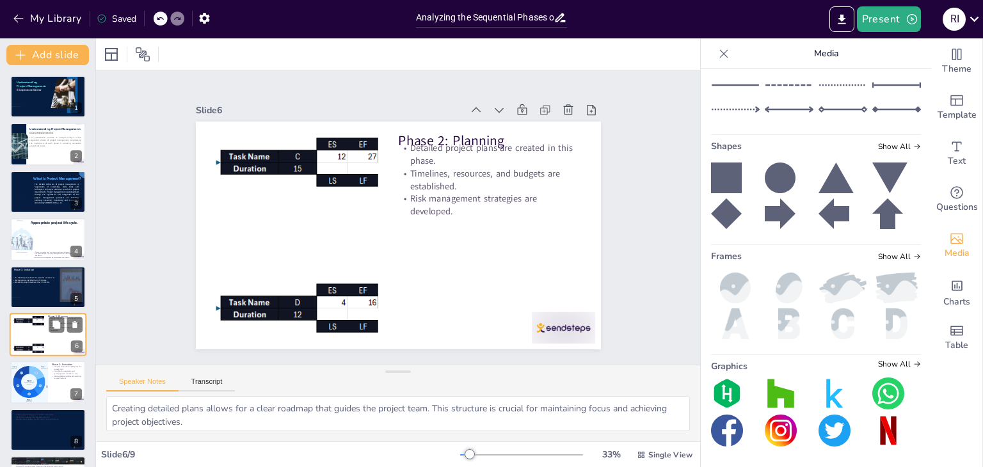
scroll to position [42, 0]
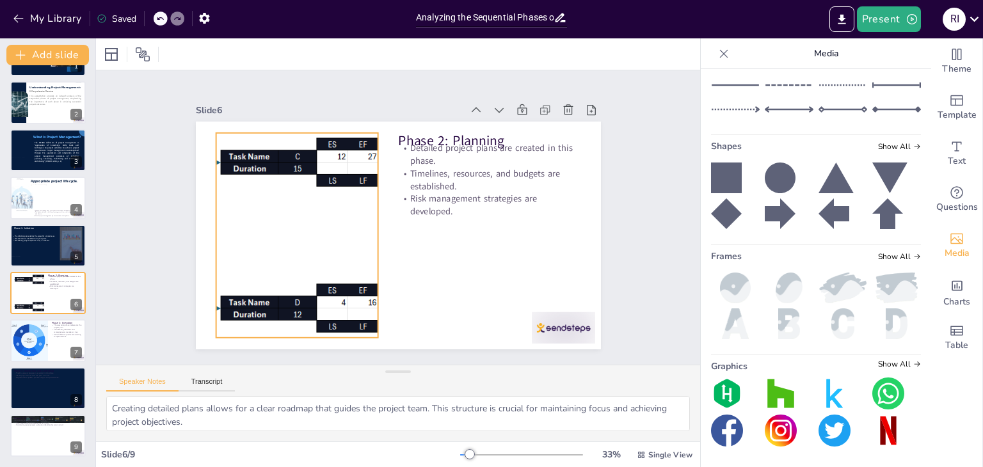
click at [256, 171] on div at bounding box center [298, 193] width 704 height 464
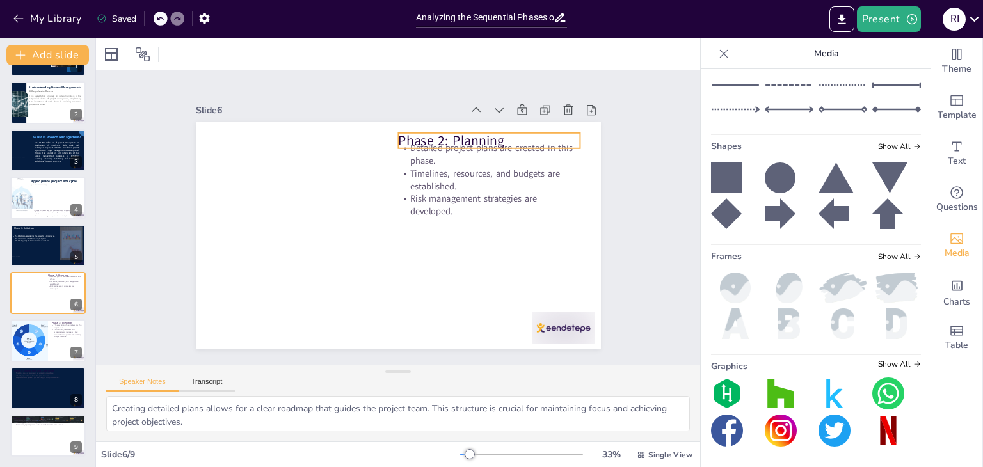
click at [426, 139] on p "Phase 2: Planning" at bounding box center [513, 185] width 174 height 92
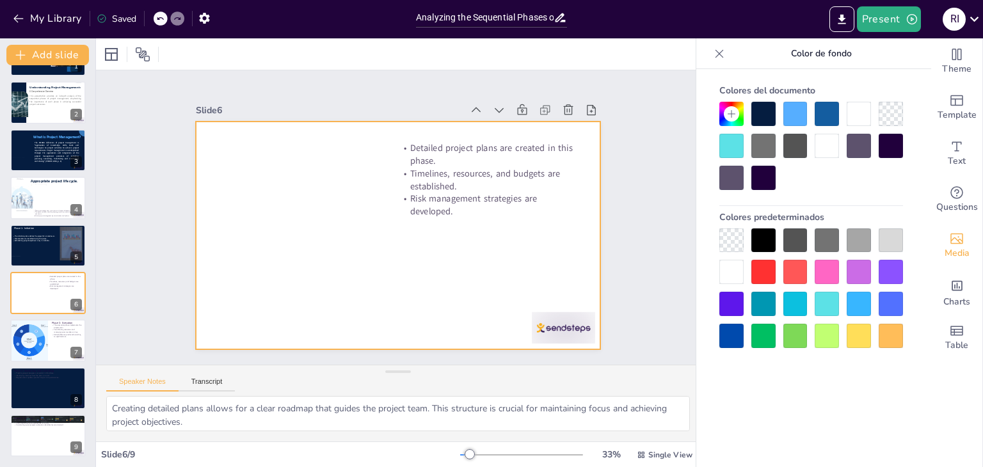
click at [455, 159] on p "Detailed project plans are created in this phase." at bounding box center [508, 208] width 170 height 113
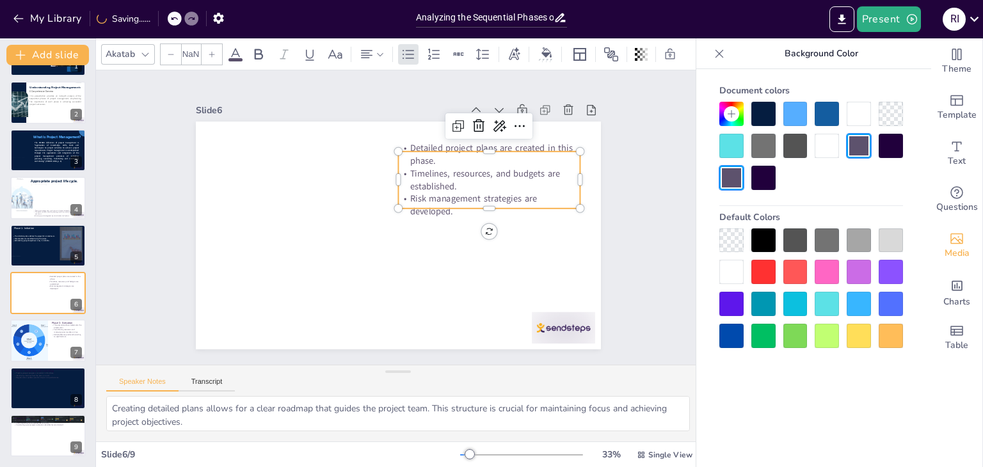
type input "32"
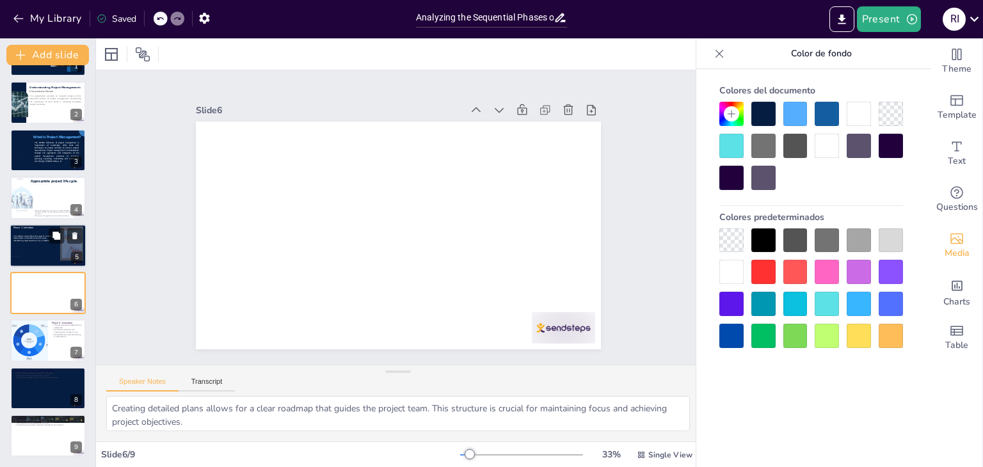
click at [35, 241] on span "Establishing project objectives is key in initiation." at bounding box center [32, 240] width 36 height 3
type textarea "Defining the project clearly at the beginning helps to align all stakeholders a…"
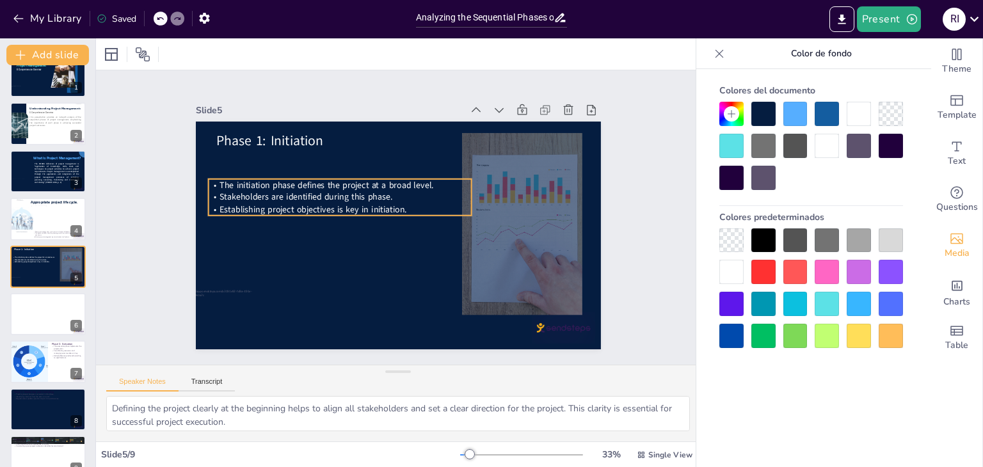
click at [304, 195] on span "Stakeholders are identified during this phase." at bounding box center [316, 169] width 168 height 65
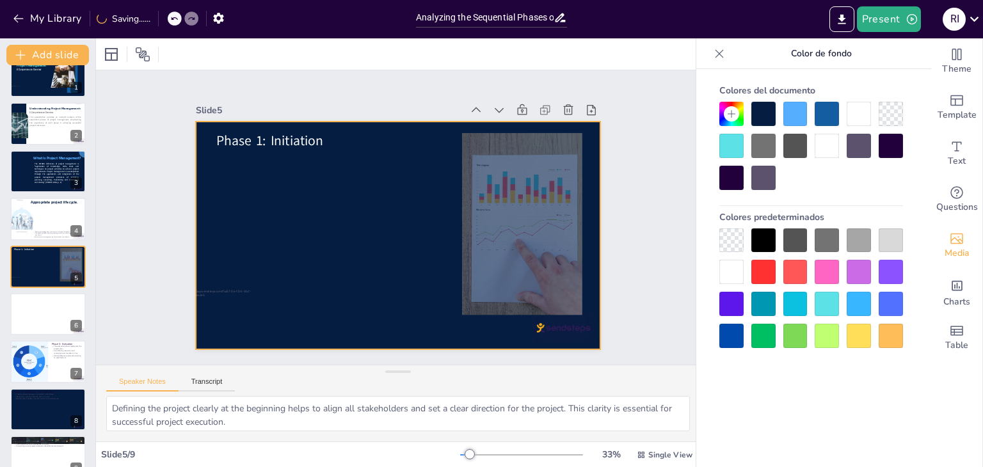
click at [276, 144] on div "Phase 1: Initiation" at bounding box center [392, 235] width 456 height 342
click at [475, 177] on div at bounding box center [456, 230] width 292 height 210
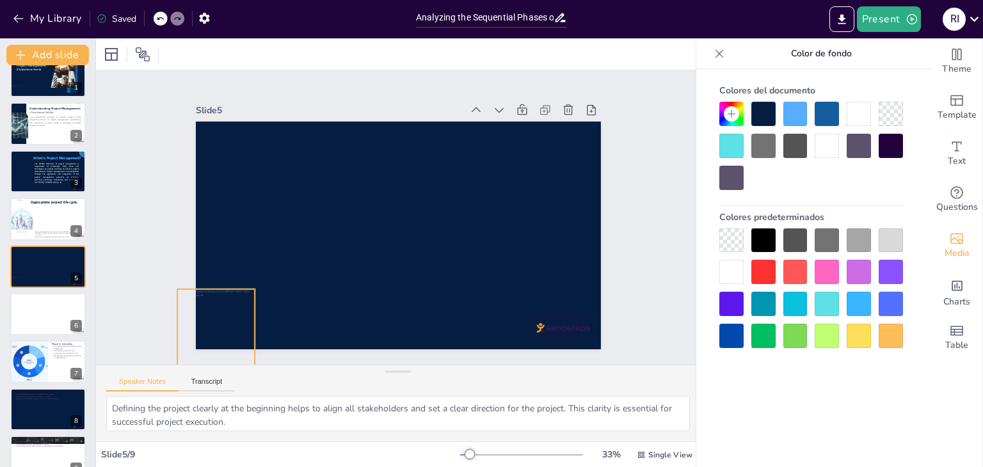
click at [218, 326] on div at bounding box center [197, 288] width 92 height 92
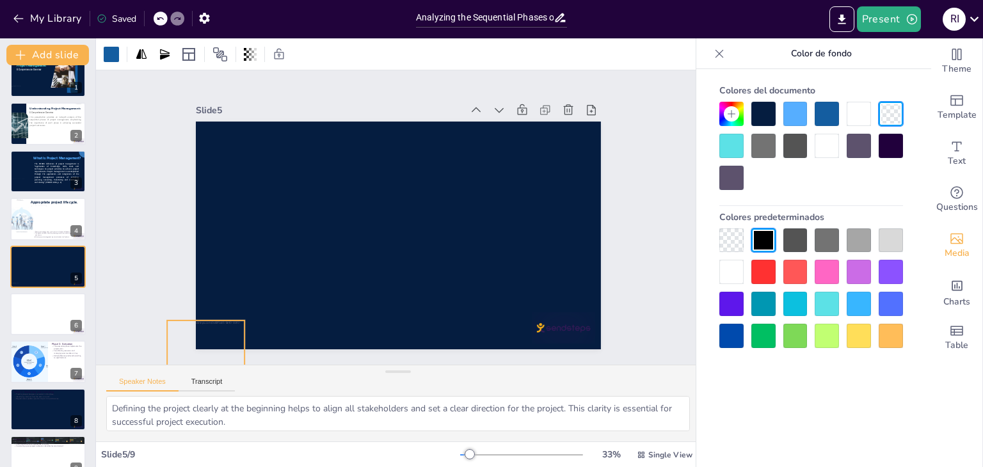
drag, startPoint x: 220, startPoint y: 295, endPoint x: 210, endPoint y: 326, distance: 33.0
click at [210, 249] on div at bounding box center [160, 193] width 109 height 109
drag, startPoint x: 205, startPoint y: 331, endPoint x: 582, endPoint y: 109, distance: 437.4
click at [582, 109] on div "Slide 5" at bounding box center [395, 225] width 462 height 362
click at [621, 180] on div "Slide 1 Understanding Project Management: A Comprehensive Overview Slide 2 This…" at bounding box center [398, 217] width 521 height 357
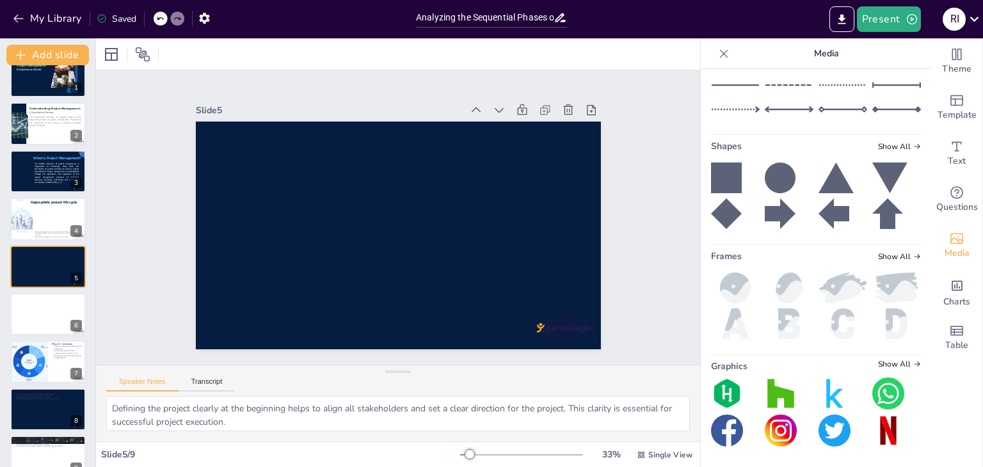
click at [886, 303] on img at bounding box center [896, 288] width 49 height 31
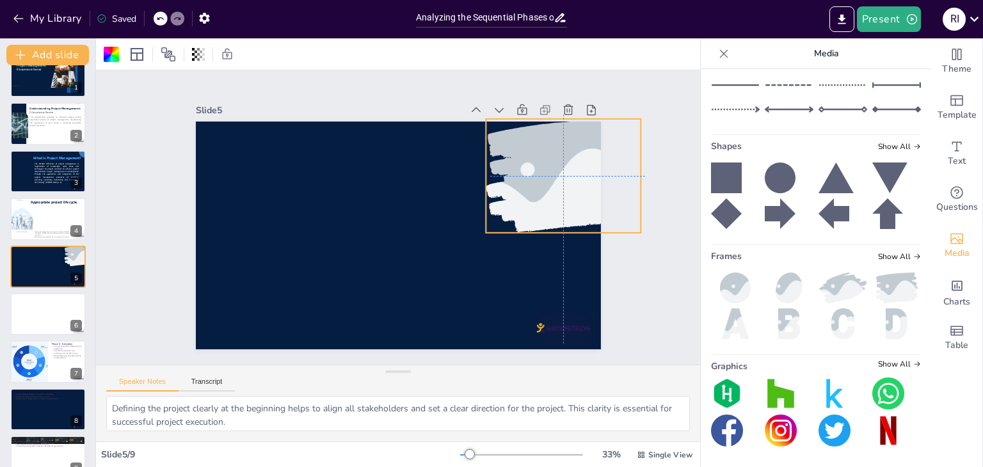
drag, startPoint x: 368, startPoint y: 217, endPoint x: 538, endPoint y: 152, distance: 182.3
click at [538, 160] on div at bounding box center [566, 246] width 202 height 173
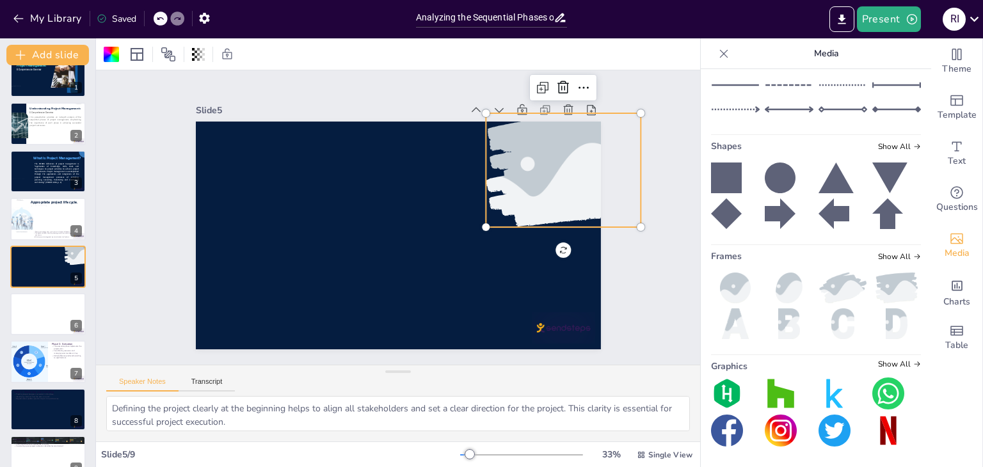
scroll to position [489, 0]
click at [809, 37] on div at bounding box center [815, 25] width 207 height 26
click at [798, 37] on div at bounding box center [815, 25] width 207 height 26
click at [793, 29] on input "text" at bounding box center [825, 25] width 171 height 10
type input "planear"
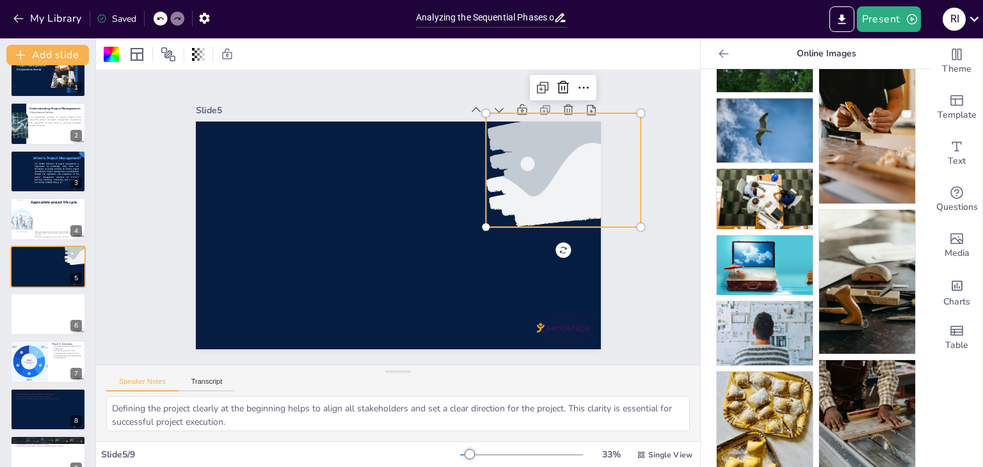
scroll to position [206, 0]
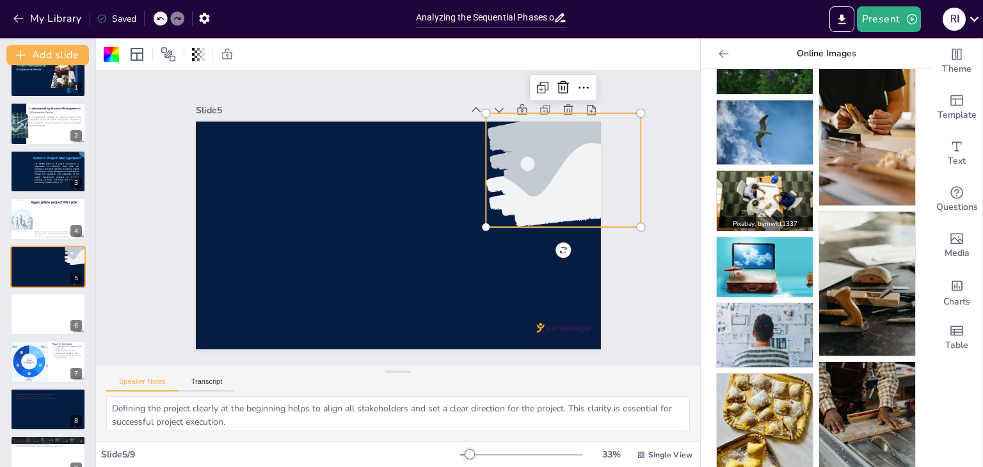
click at [733, 187] on img at bounding box center [765, 201] width 96 height 60
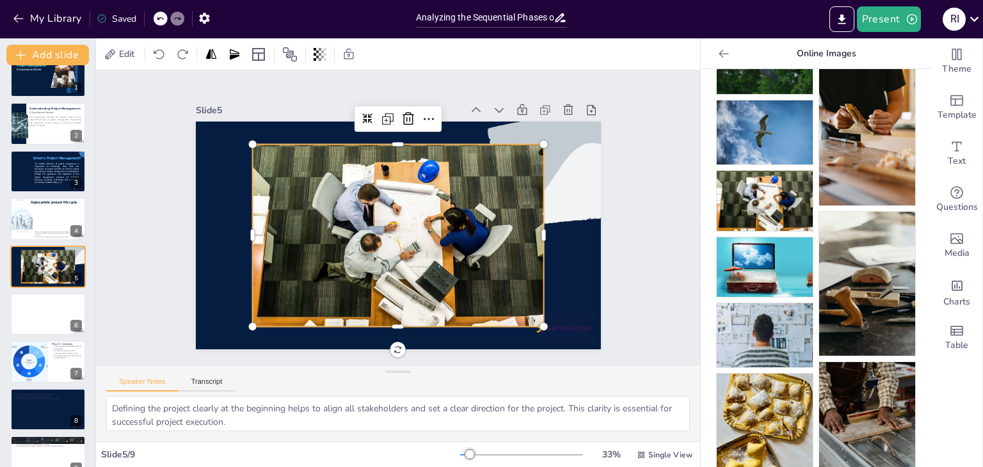
click at [285, 266] on div at bounding box center [380, 221] width 239 height 323
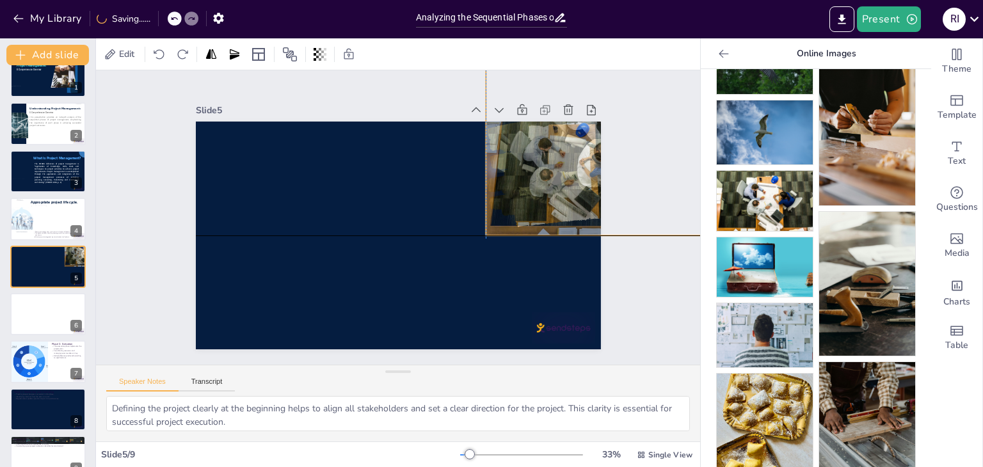
drag, startPoint x: 287, startPoint y: 265, endPoint x: 522, endPoint y: 177, distance: 251.3
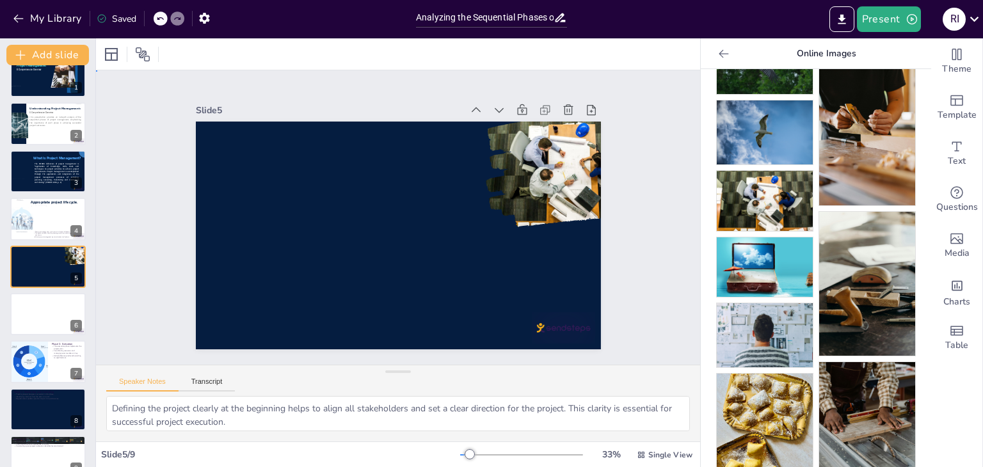
click at [603, 259] on div "Slide 1 Understanding Project Management: A Comprehensive Overview Slide 2 This…" at bounding box center [398, 217] width 543 height 434
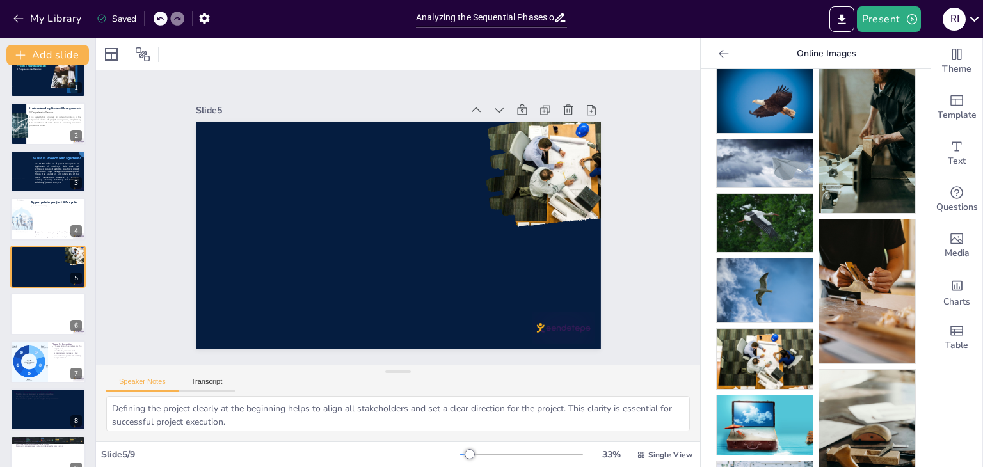
scroll to position [10, 0]
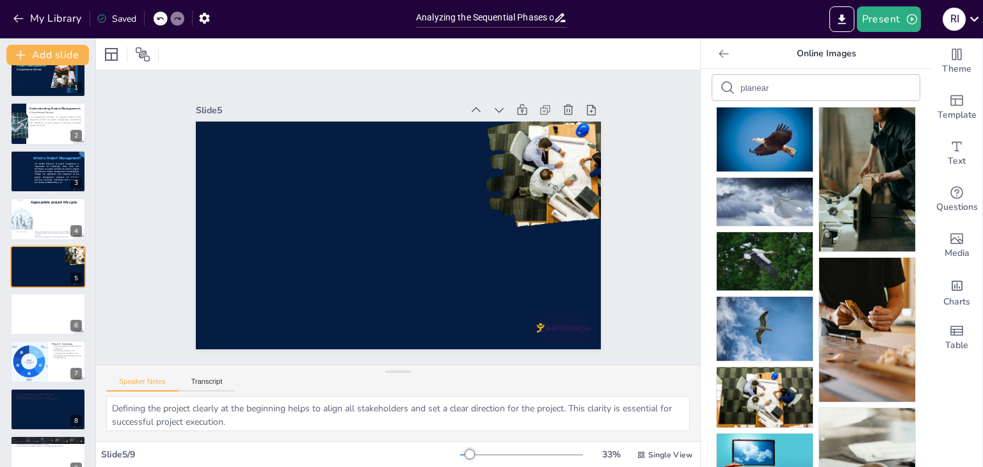
click at [717, 52] on icon at bounding box center [723, 53] width 13 height 13
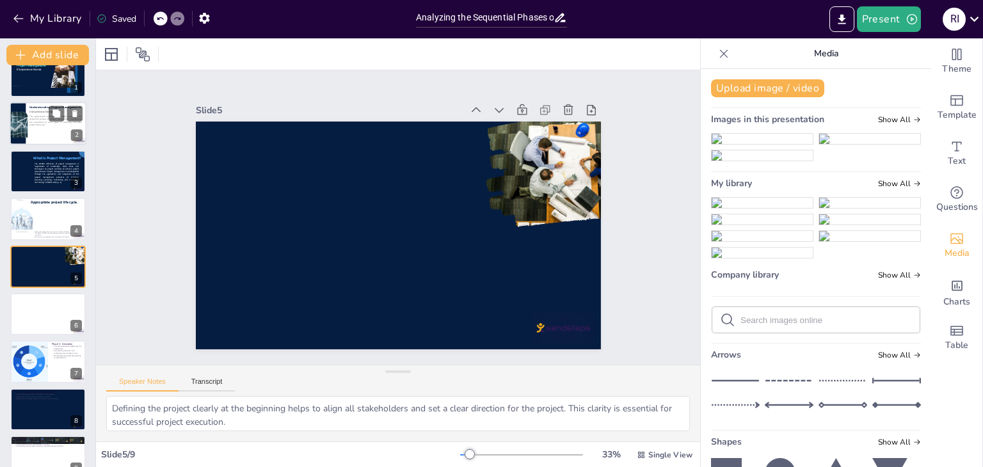
click at [33, 121] on span "This presentation provides an in-depth analysis of the sequential phases of pro…" at bounding box center [55, 121] width 52 height 12
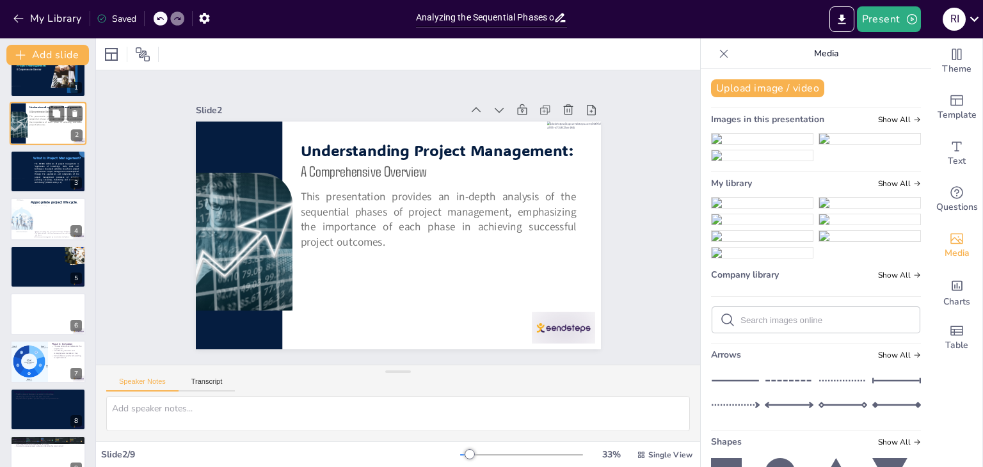
scroll to position [0, 0]
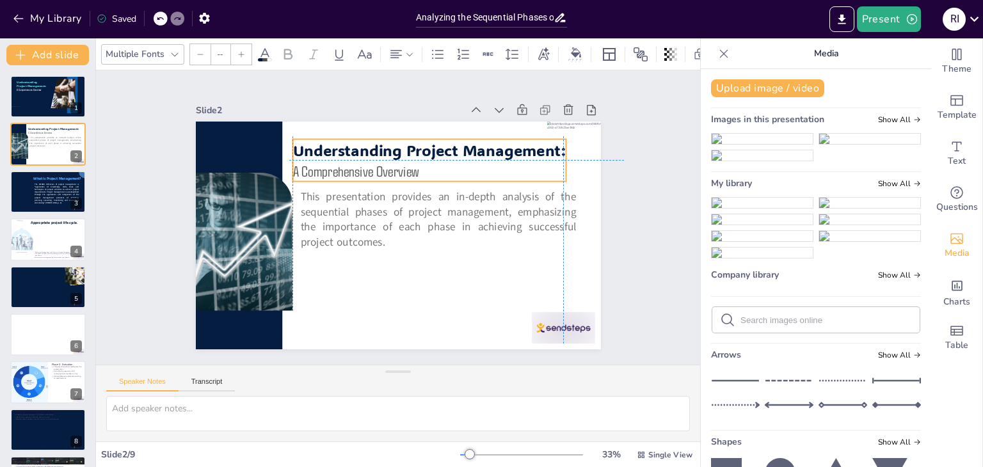
drag, startPoint x: 376, startPoint y: 155, endPoint x: 363, endPoint y: 150, distance: 13.6
click at [363, 150] on p "Understanding Project Management:" at bounding box center [442, 158] width 272 height 78
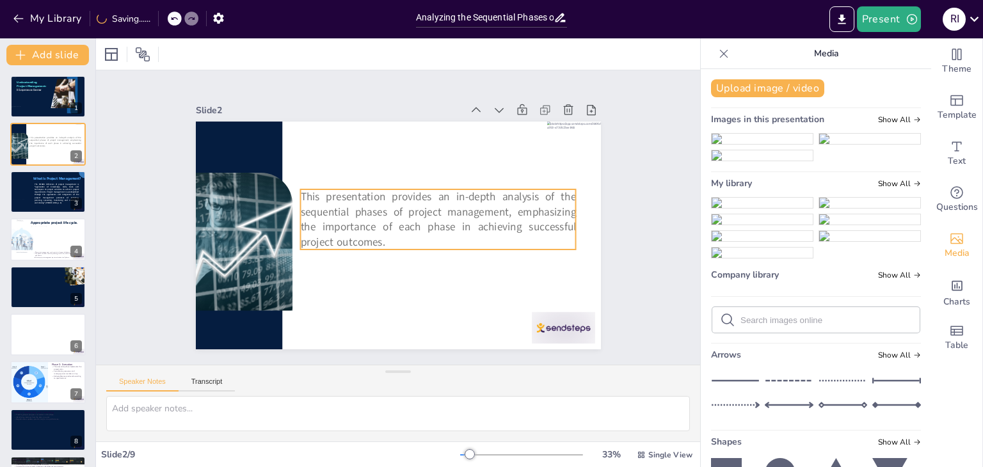
click at [381, 193] on span "This presentation provides an in-depth analysis of the sequential phases of pro…" at bounding box center [423, 243] width 229 height 235
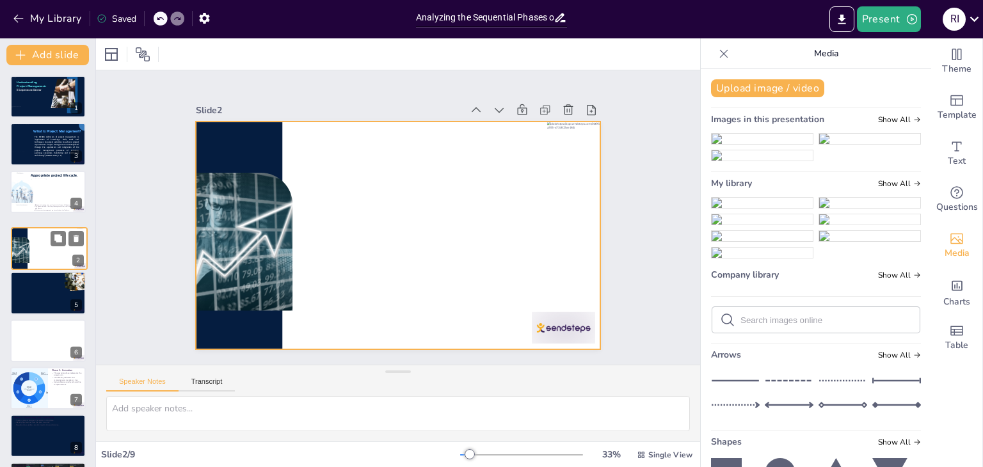
drag, startPoint x: 33, startPoint y: 139, endPoint x: 36, endPoint y: 257, distance: 117.8
click at [36, 257] on div at bounding box center [50, 248] width 76 height 42
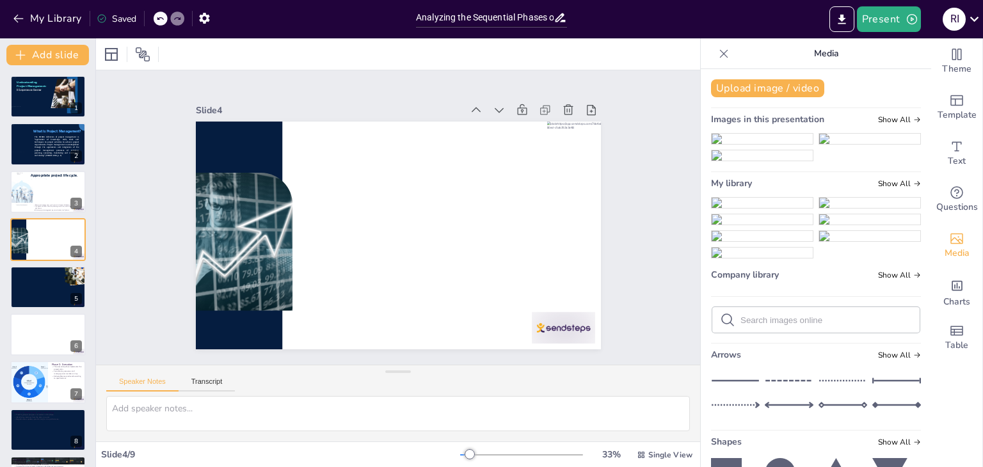
click at [125, 230] on div "Slide 1 Understanding Project Management: A Comprehensive Overview Slide 2 The …" at bounding box center [397, 217] width 671 height 514
click at [54, 193] on div at bounding box center [55, 191] width 49 height 24
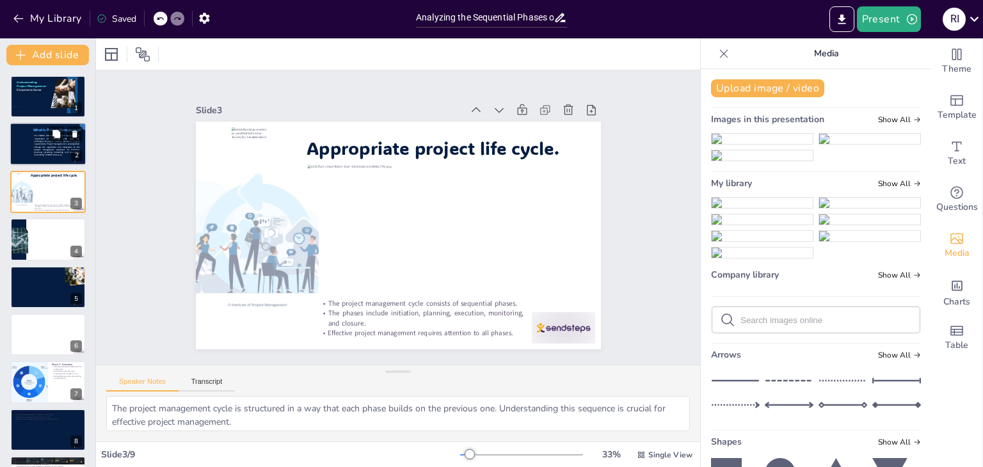
click at [36, 143] on span "The PMBOK definition of project management is “application of knowledge, skills…" at bounding box center [56, 146] width 45 height 22
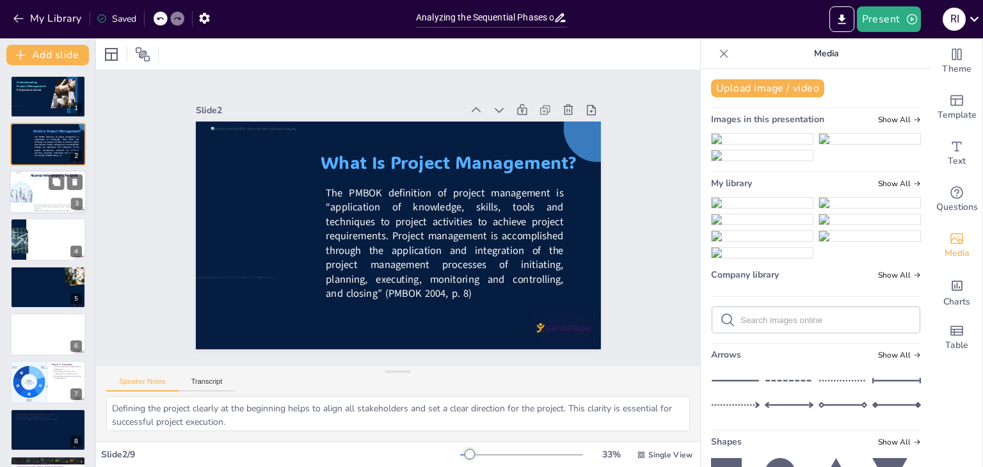
click at [37, 179] on div at bounding box center [55, 191] width 49 height 24
type textarea "The project management cycle is structured in a way that each phase builds on t…"
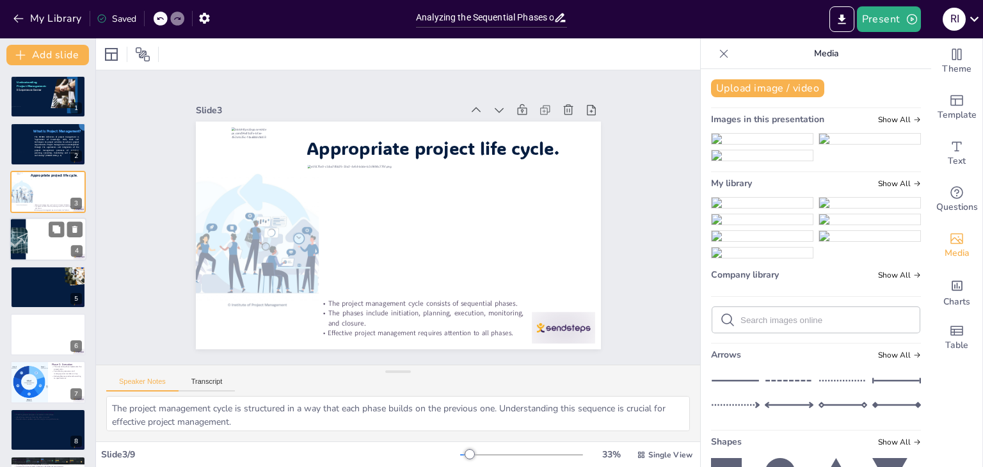
click at [27, 233] on div at bounding box center [14, 241] width 37 height 26
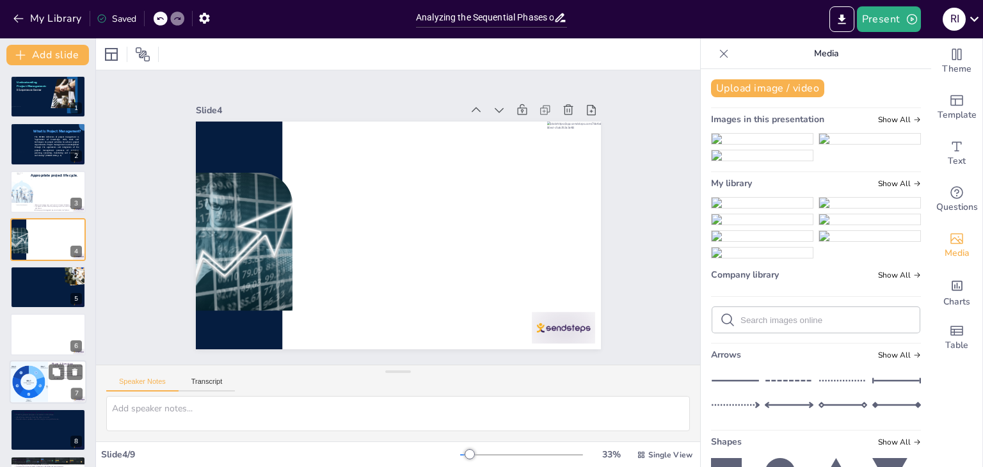
click at [54, 386] on div at bounding box center [48, 383] width 77 height 44
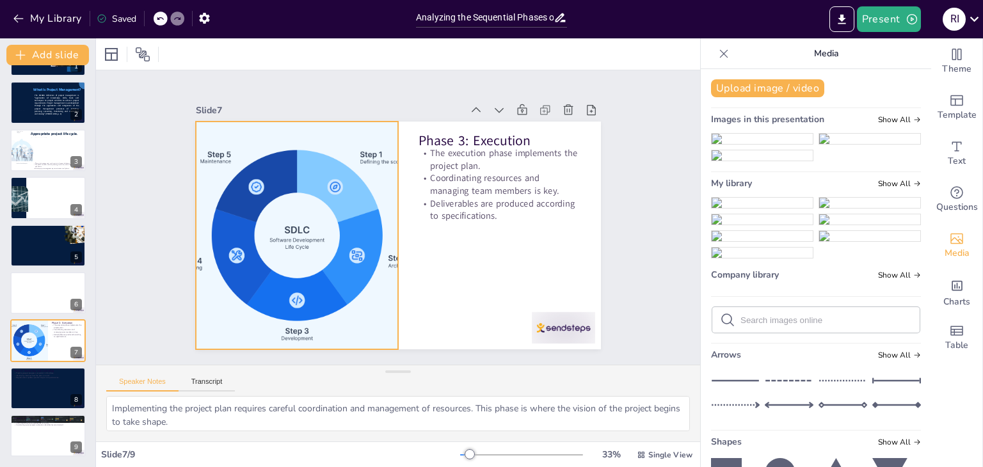
click at [301, 213] on div at bounding box center [297, 203] width 428 height 333
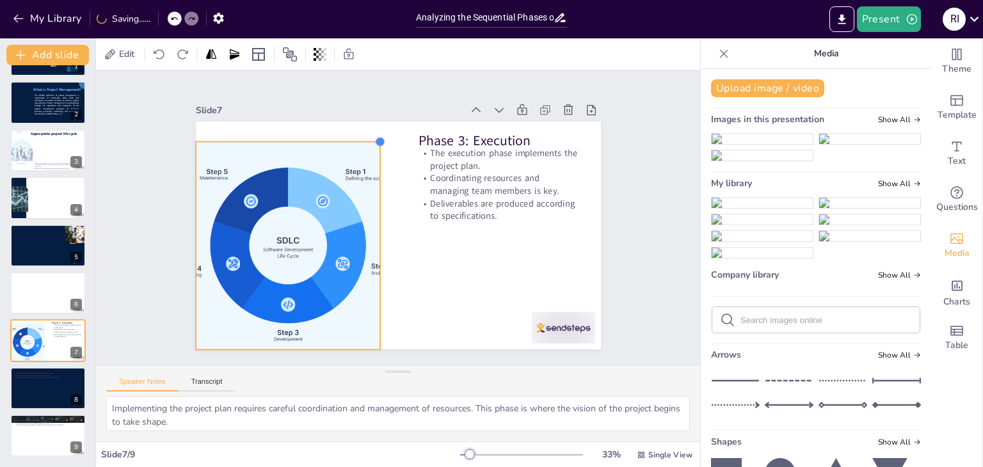
drag, startPoint x: 386, startPoint y: 118, endPoint x: 365, endPoint y: 163, distance: 49.8
click at [365, 163] on div "Phase 3: Execution The execution phase implements the project plan. Coordinatin…" at bounding box center [396, 235] width 427 height 269
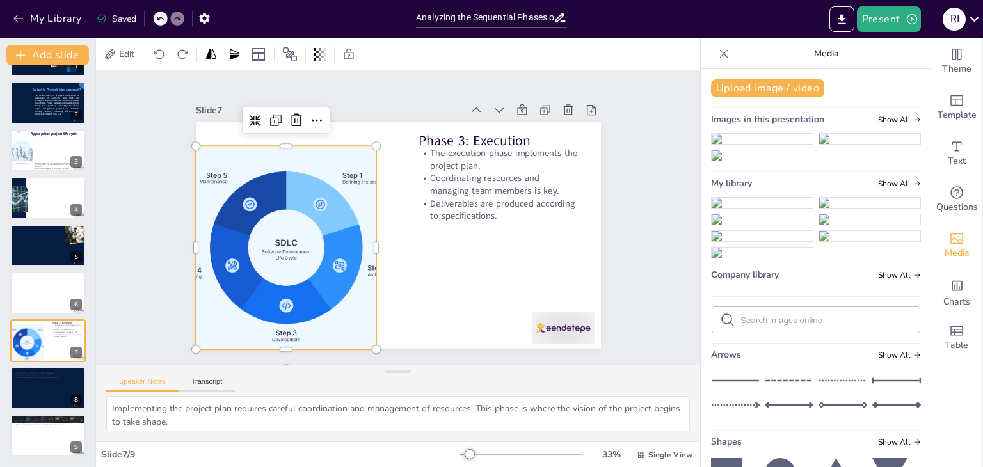
click at [328, 200] on div at bounding box center [282, 224] width 370 height 269
click at [328, 200] on div at bounding box center [283, 235] width 354 height 237
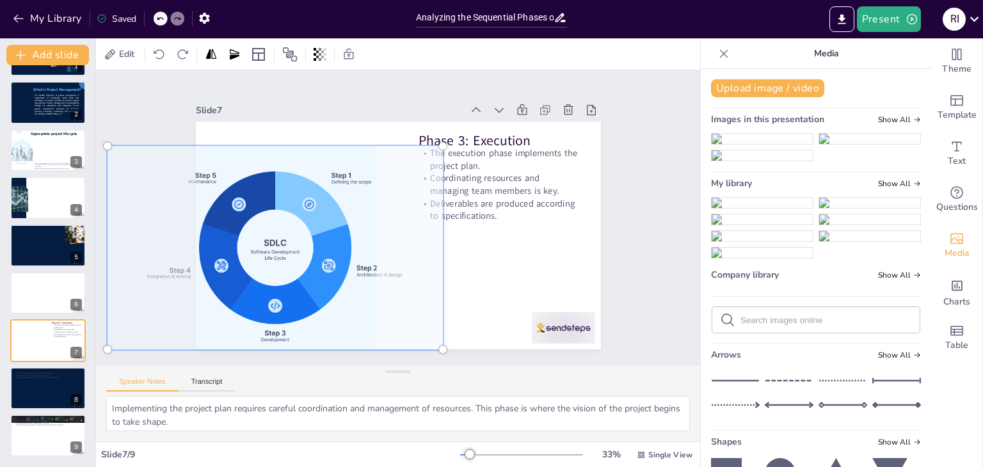
drag, startPoint x: 328, startPoint y: 200, endPoint x: 319, endPoint y: 205, distance: 10.9
click at [319, 205] on div at bounding box center [273, 195] width 410 height 342
click at [486, 267] on div at bounding box center [392, 235] width 456 height 342
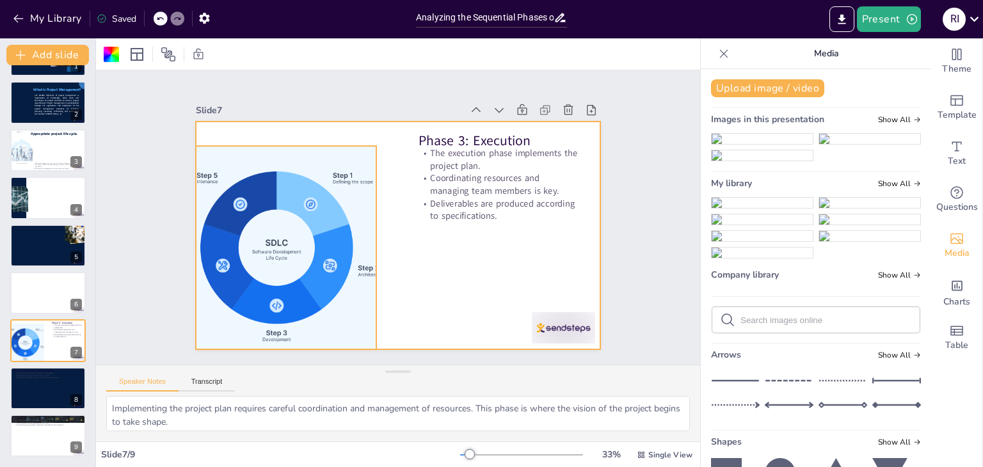
click at [252, 209] on div at bounding box center [287, 159] width 385 height 376
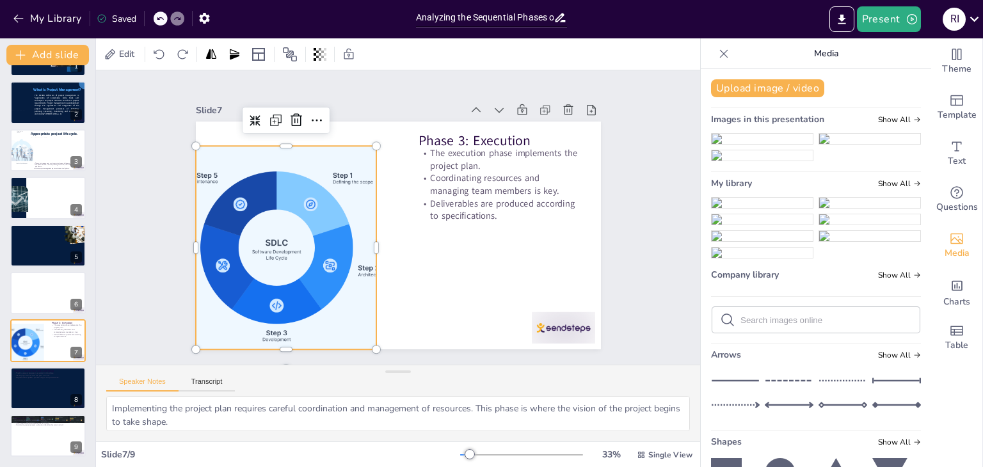
click at [252, 209] on div at bounding box center [273, 208] width 382 height 297
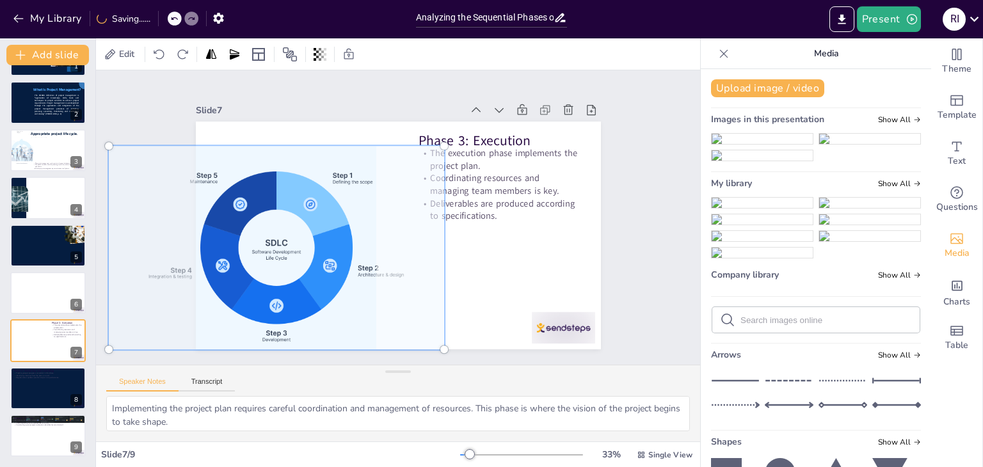
click at [481, 264] on div at bounding box center [394, 234] width 443 height 307
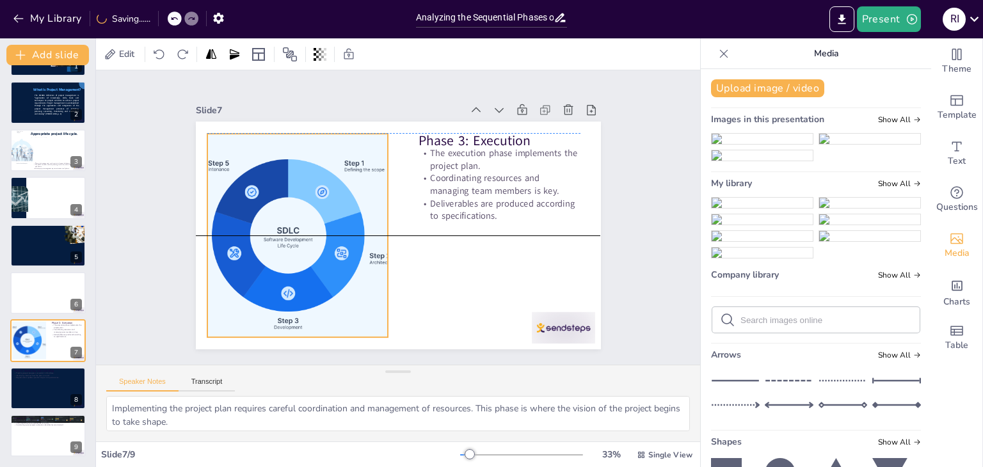
drag, startPoint x: 320, startPoint y: 212, endPoint x: 331, endPoint y: 197, distance: 19.2
click at [331, 197] on div at bounding box center [286, 212] width 370 height 269
click at [331, 197] on div at bounding box center [298, 168] width 391 height 362
click at [331, 197] on div at bounding box center [289, 189] width 389 height 322
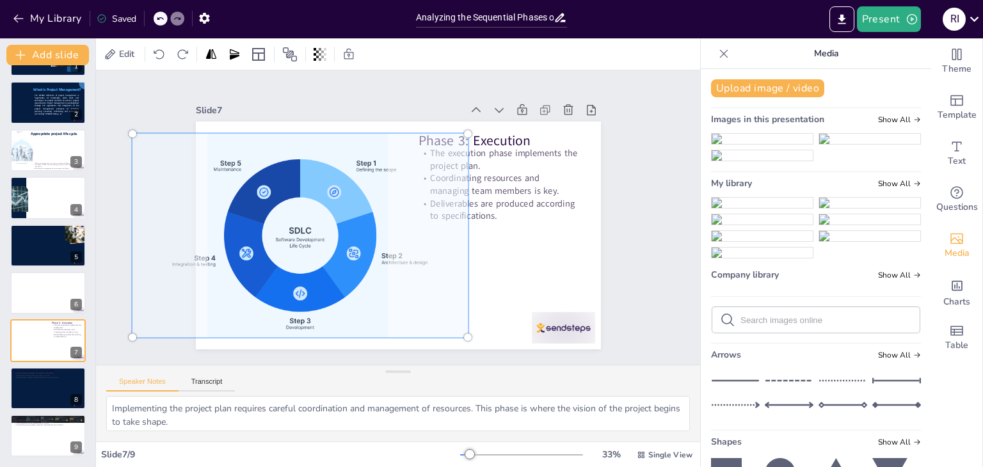
drag, startPoint x: 331, startPoint y: 197, endPoint x: 344, endPoint y: 197, distance: 12.2
click at [344, 197] on div at bounding box center [308, 174] width 412 height 383
click at [436, 259] on div at bounding box center [303, 184] width 413 height 365
click at [468, 273] on div at bounding box center [394, 234] width 443 height 307
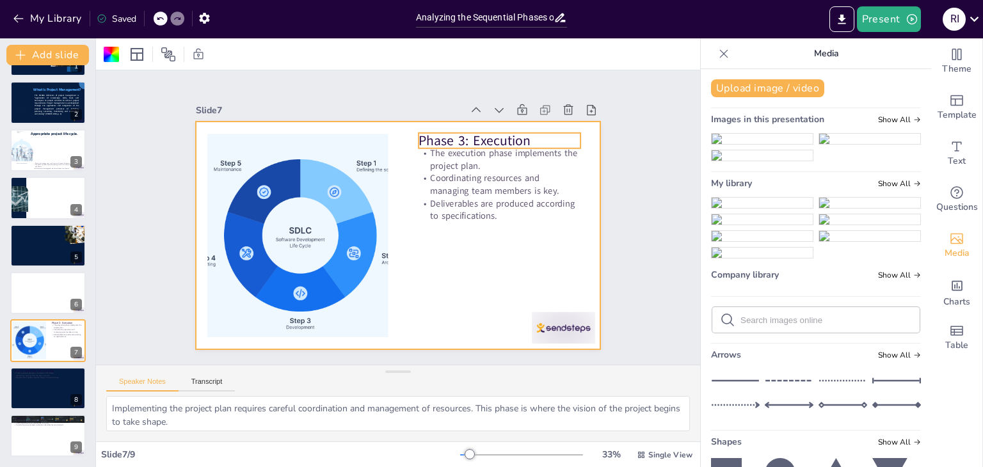
click at [462, 175] on p "Phase 3: Execution" at bounding box center [523, 241] width 122 height 133
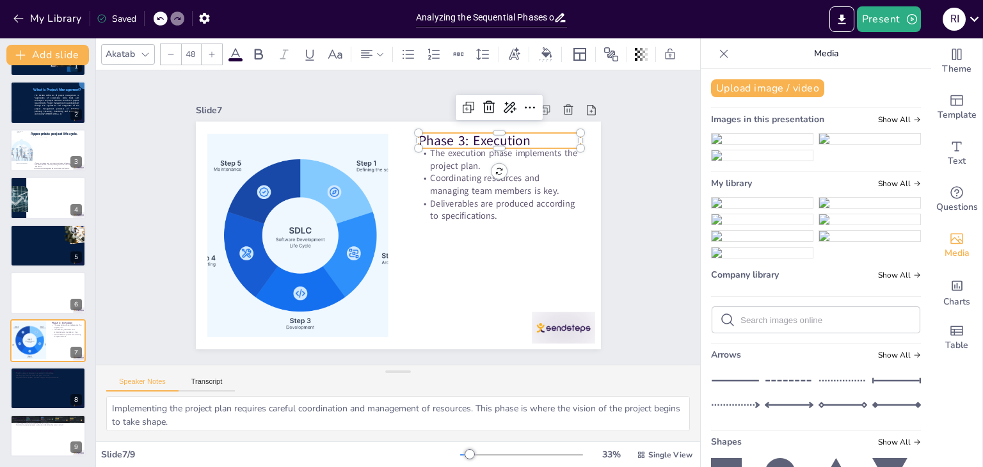
click at [458, 159] on p "Phase 3: Execution" at bounding box center [525, 214] width 142 height 111
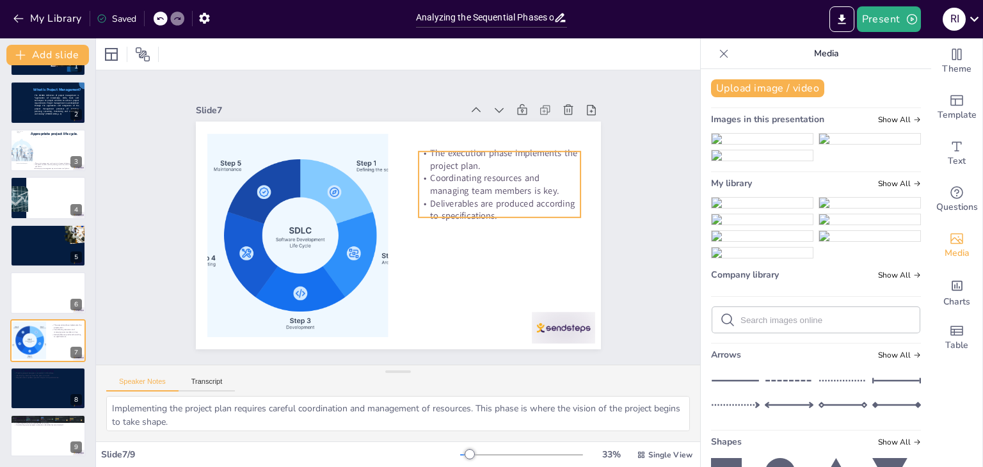
click at [464, 180] on p "Coordinating resources and managing team members is key." at bounding box center [505, 217] width 162 height 74
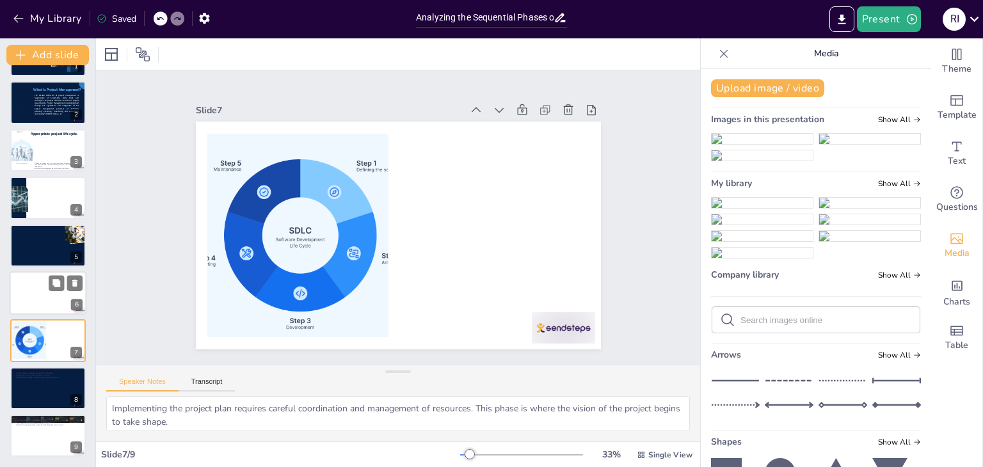
click at [38, 287] on div at bounding box center [48, 293] width 77 height 44
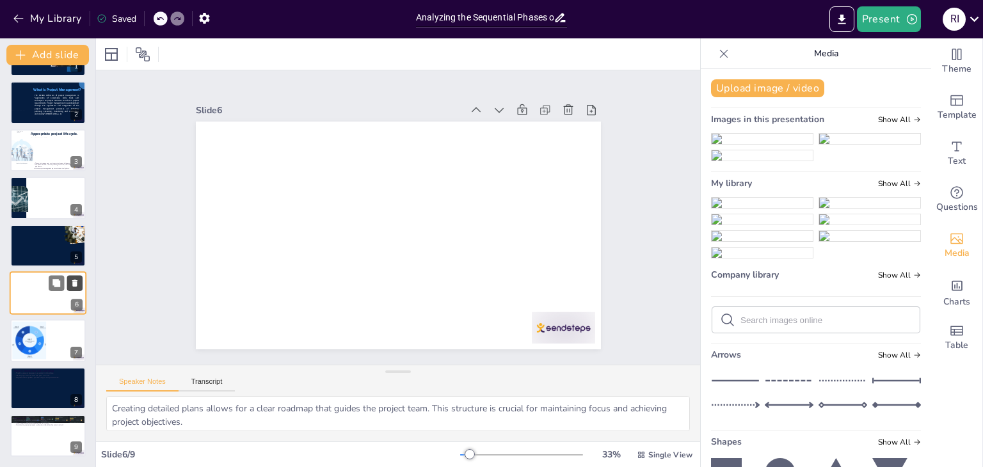
click at [77, 282] on icon at bounding box center [74, 282] width 9 height 9
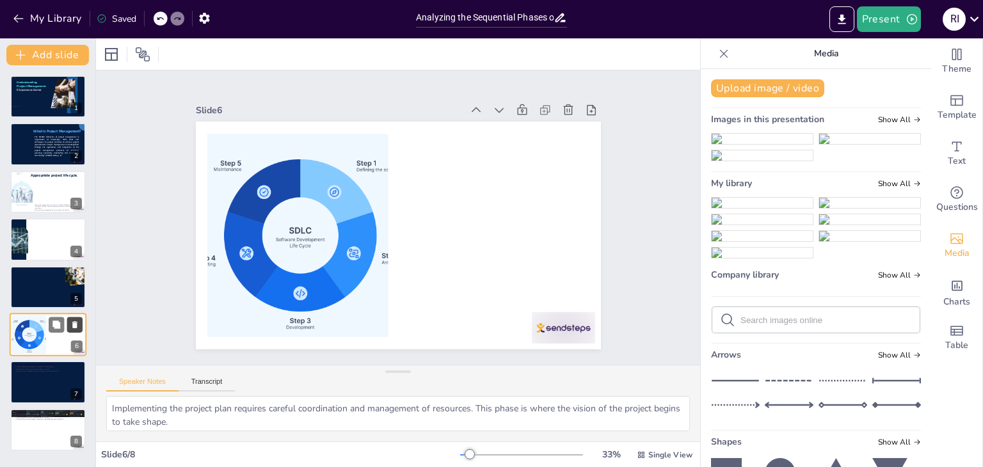
scroll to position [0, 0]
click at [41, 368] on p "Identifying variances from the plan is crucial." at bounding box center [47, 369] width 69 height 3
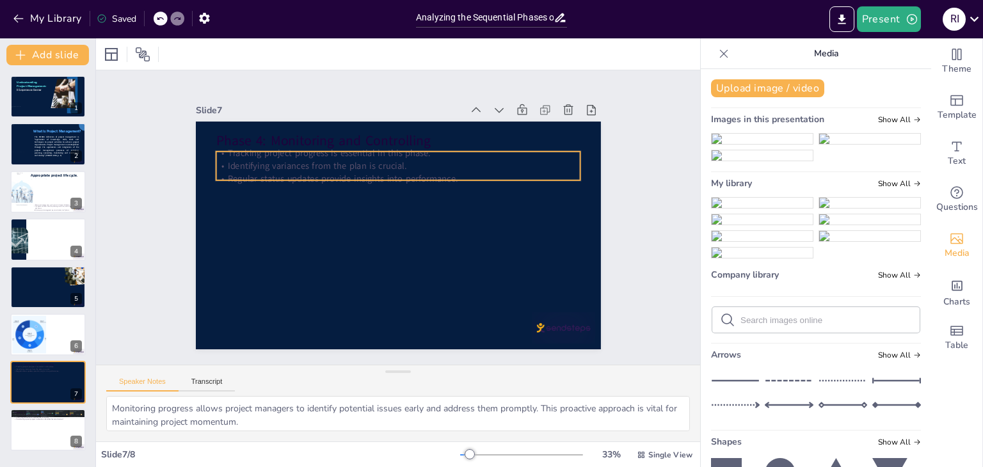
click at [288, 163] on p "Identifying variances from the plan is crucial." at bounding box center [414, 168] width 351 height 125
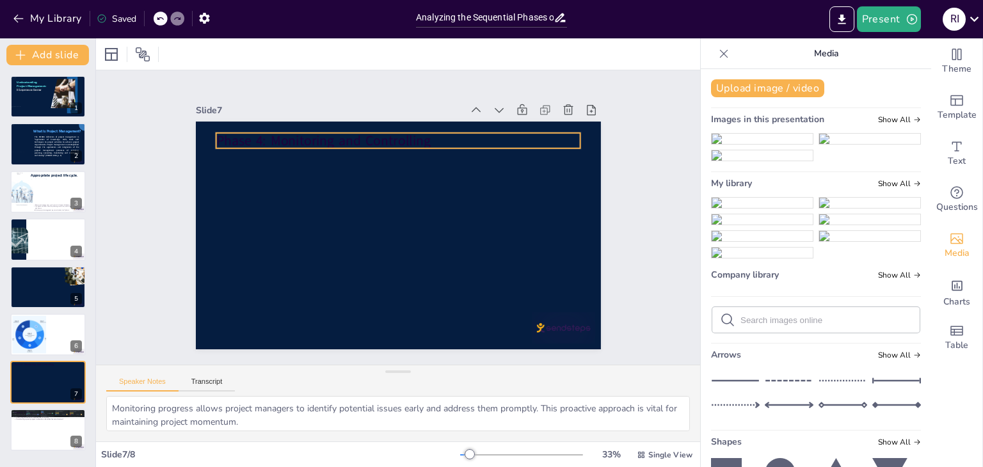
click at [281, 141] on p "Phase 4: Monitoring and Controlling" at bounding box center [422, 144] width 353 height 131
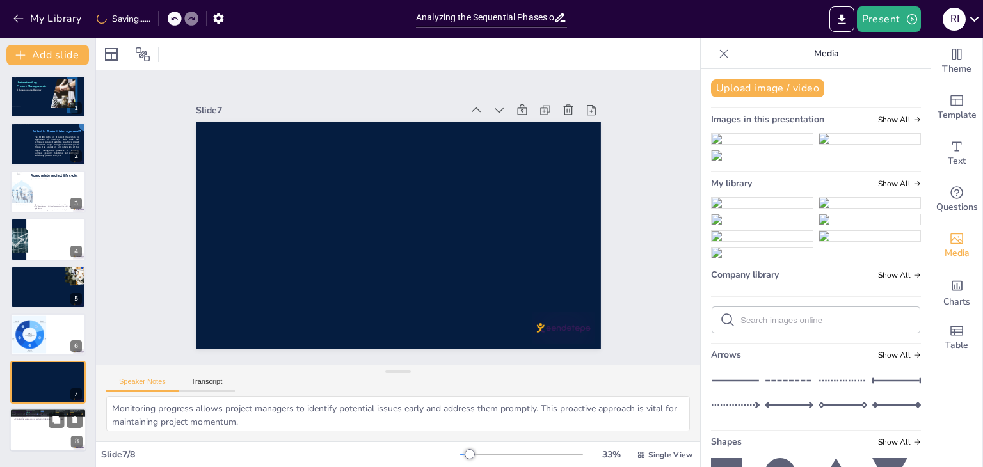
click at [45, 415] on p "Obtaining stakeholder acceptance is crucial." at bounding box center [47, 416] width 69 height 3
type textarea "Proper finalization ensures that all aspects of the project are completed and d…"
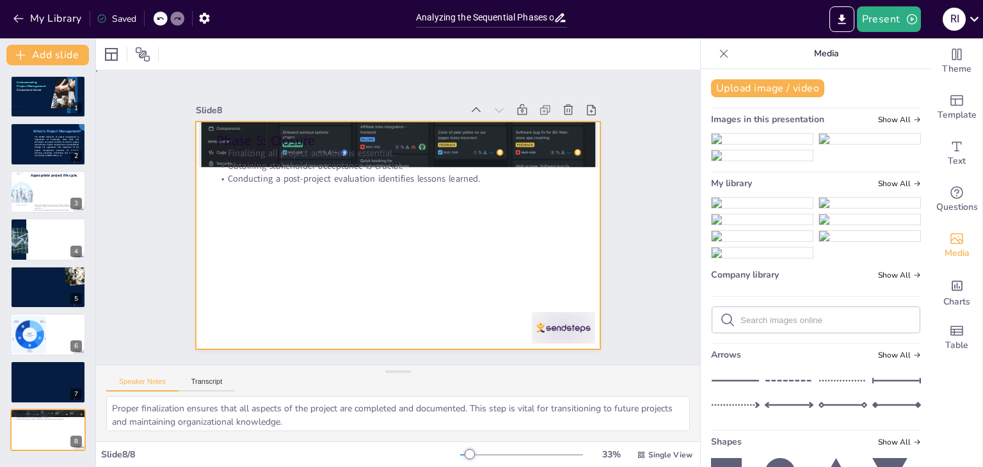
click at [518, 188] on div at bounding box center [392, 235] width 456 height 342
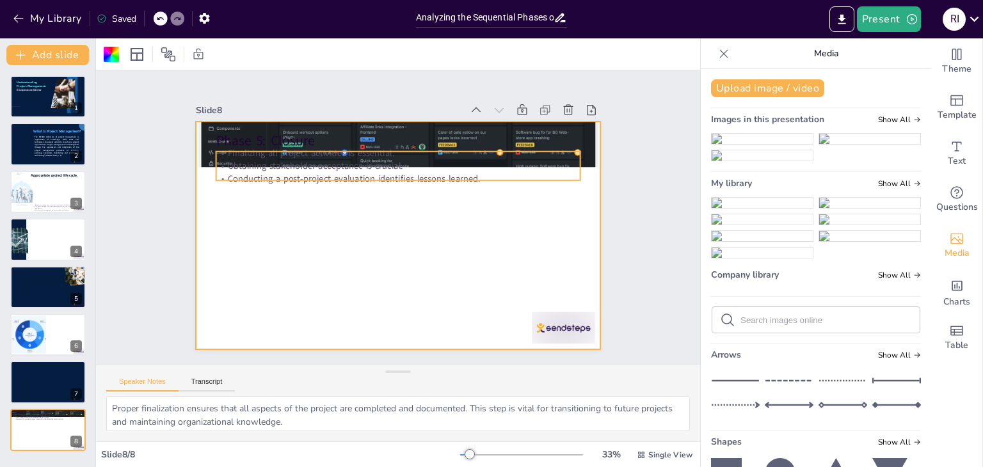
click at [514, 148] on p "Finalizing all project activities is essential." at bounding box center [424, 159] width 338 height 160
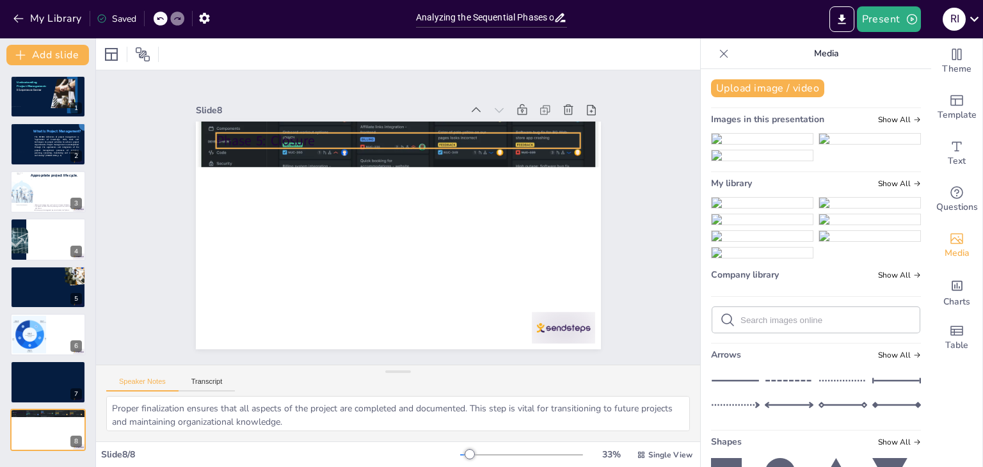
click at [489, 141] on p "Phase 5: Closure" at bounding box center [414, 142] width 360 height 94
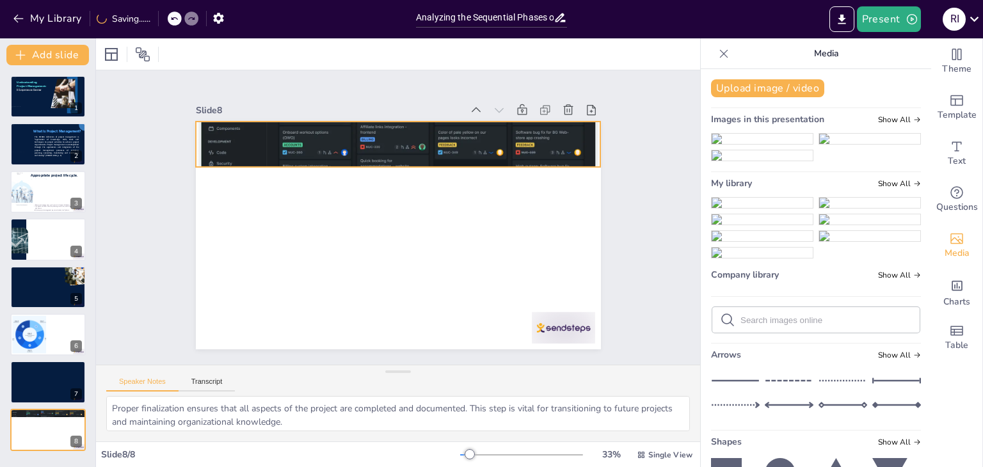
click at [481, 139] on div at bounding box center [468, 195] width 378 height 467
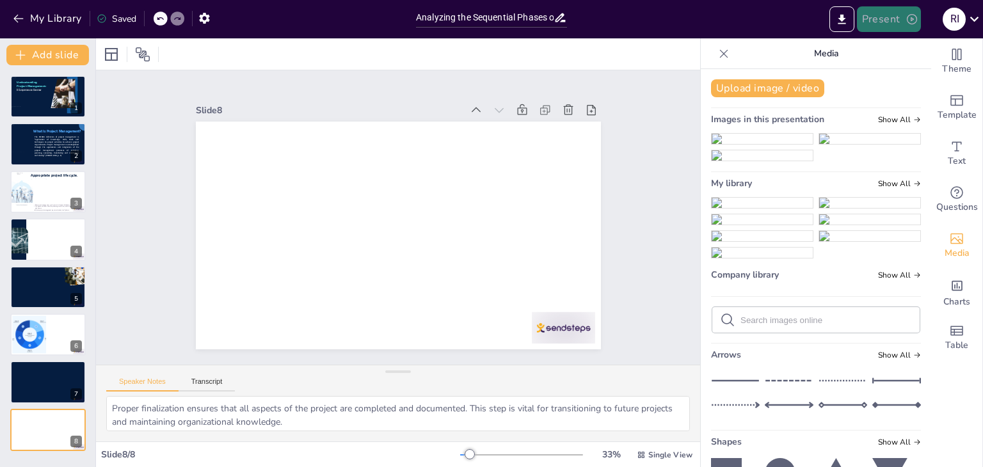
click at [905, 17] on icon "button" at bounding box center [911, 19] width 13 height 13
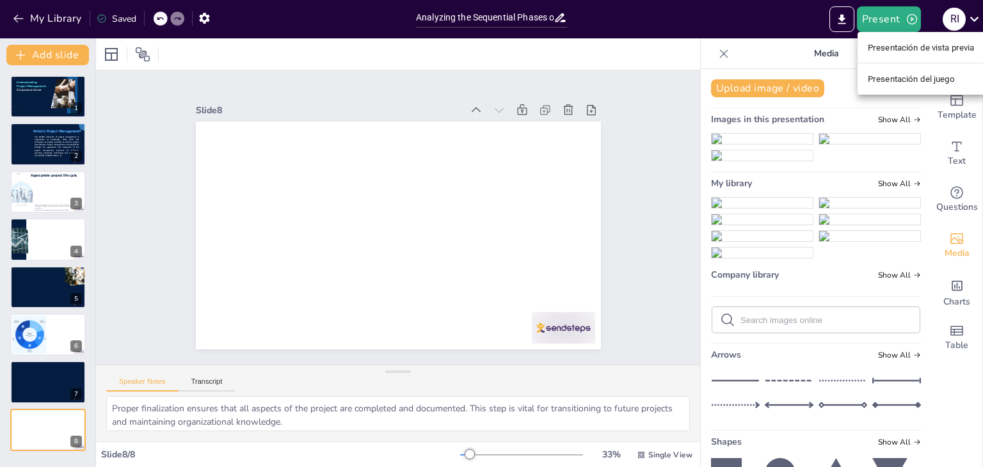
click at [907, 50] on font "Presentación de vista previa" at bounding box center [921, 48] width 107 height 10
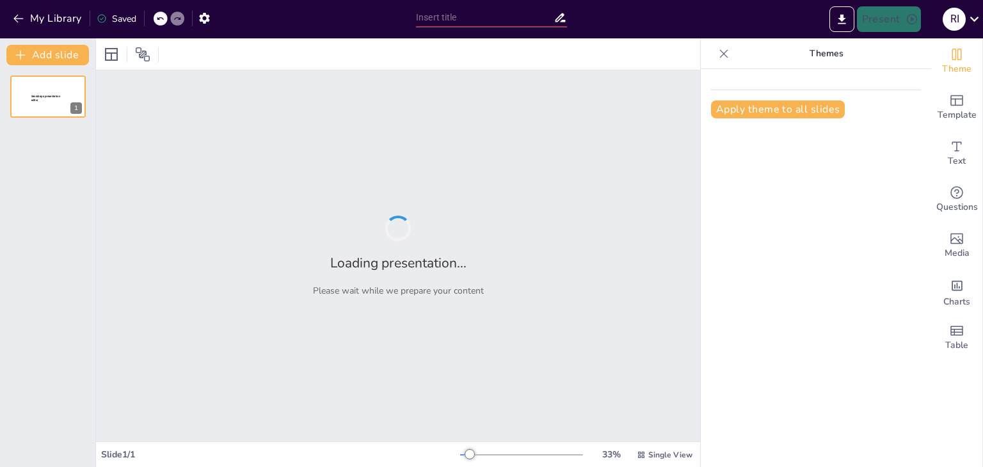
type input "Analyzing the Sequential Phases of Project Management"
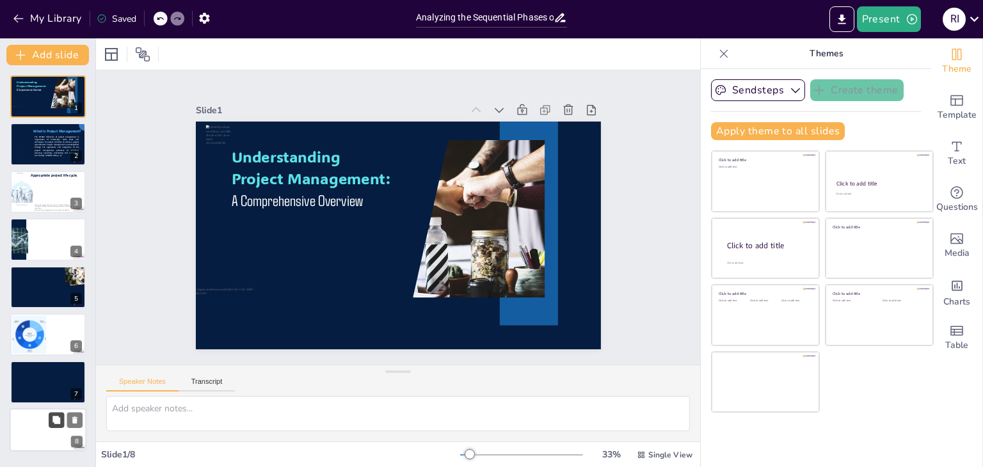
click at [51, 424] on button at bounding box center [56, 419] width 15 height 15
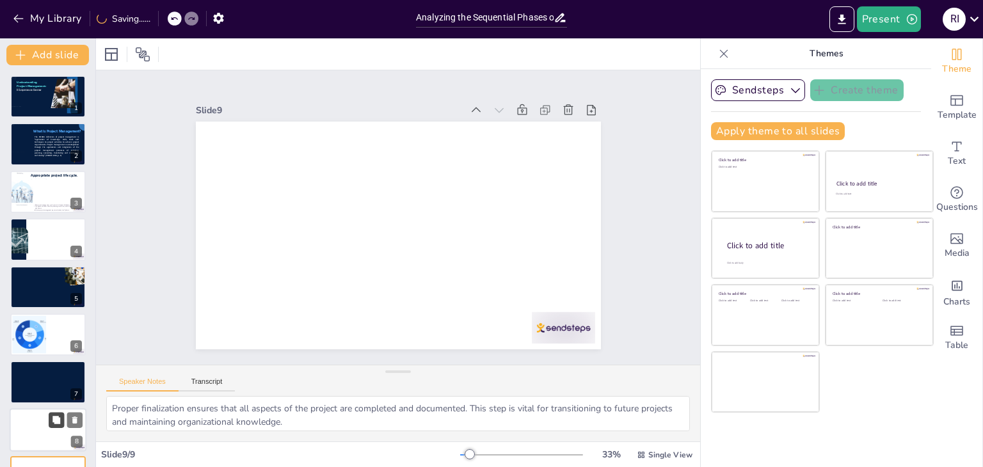
scroll to position [42, 0]
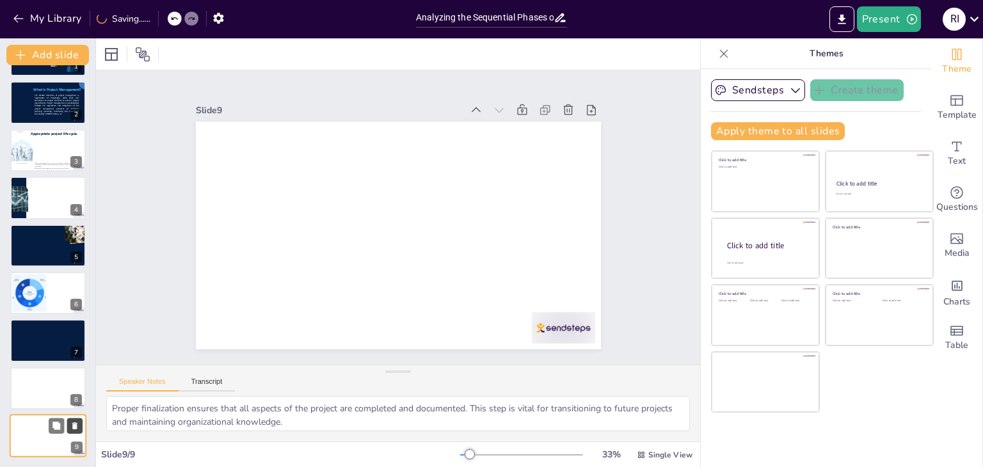
click at [77, 424] on icon at bounding box center [74, 426] width 9 height 9
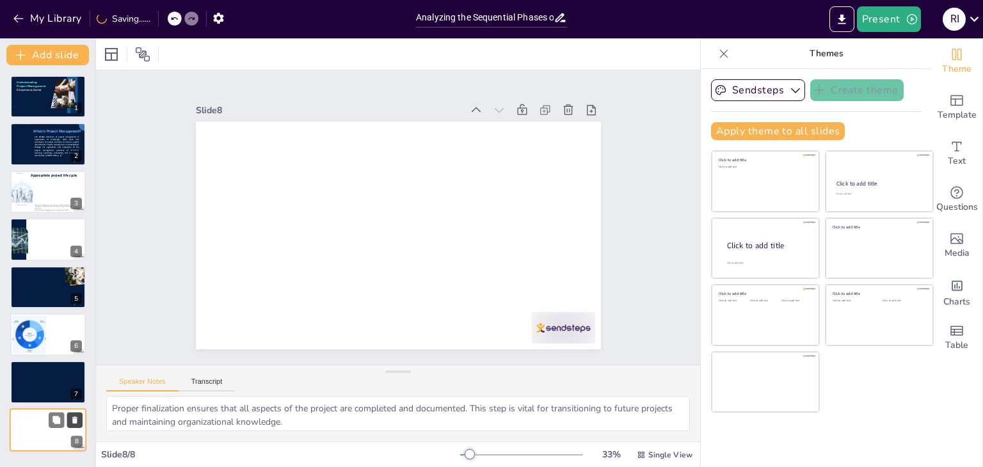
click at [76, 417] on icon at bounding box center [74, 420] width 5 height 7
type textarea "Monitoring progress allows project managers to identify potential issues early …"
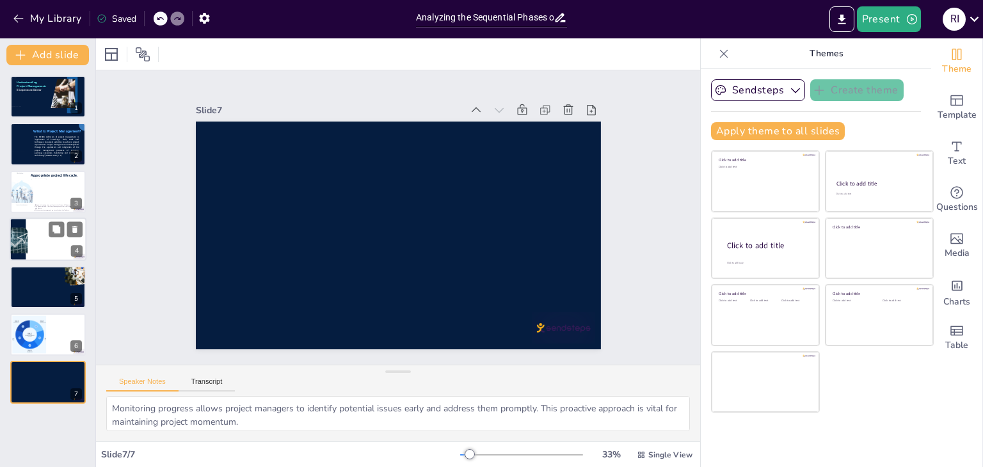
click at [46, 236] on div at bounding box center [48, 240] width 77 height 44
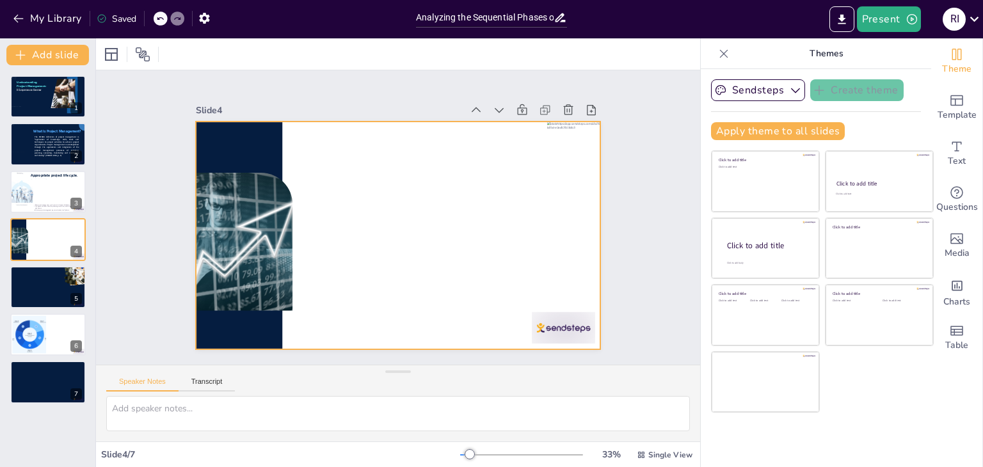
click at [325, 165] on div at bounding box center [398, 236] width 405 height 228
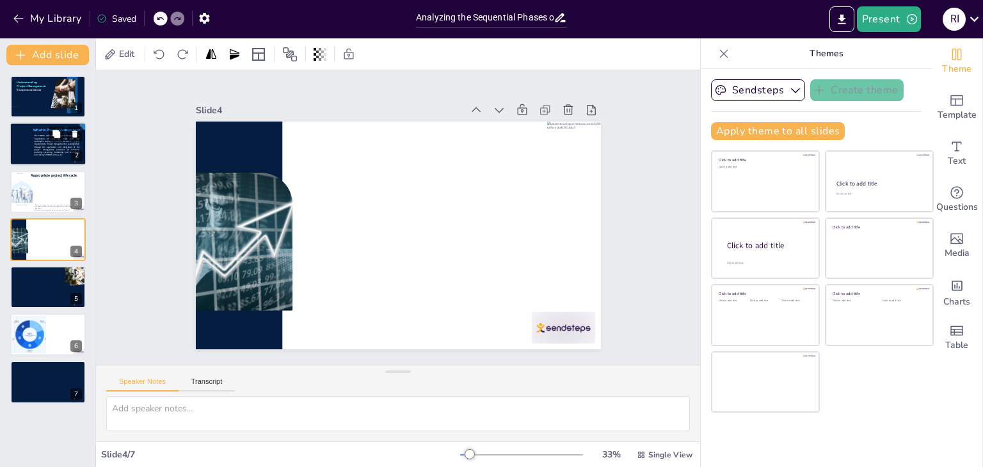
click at [44, 136] on span "The PMBOK definition of project management is “application of knowledge, skills…" at bounding box center [56, 146] width 45 height 22
type textarea "Defining the project clearly at the beginning helps to align all stakeholders a…"
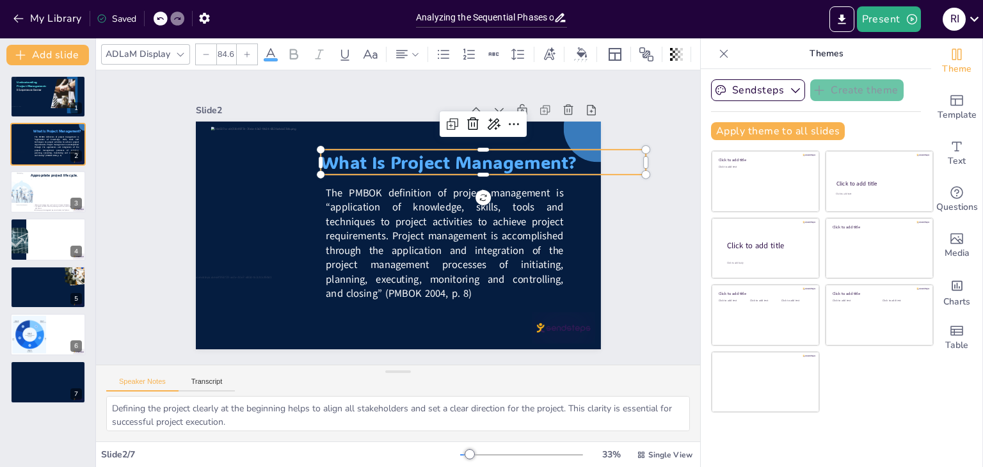
click at [385, 166] on span "What Is Project Management?" at bounding box center [454, 168] width 257 height 50
click at [47, 244] on div at bounding box center [48, 240] width 77 height 44
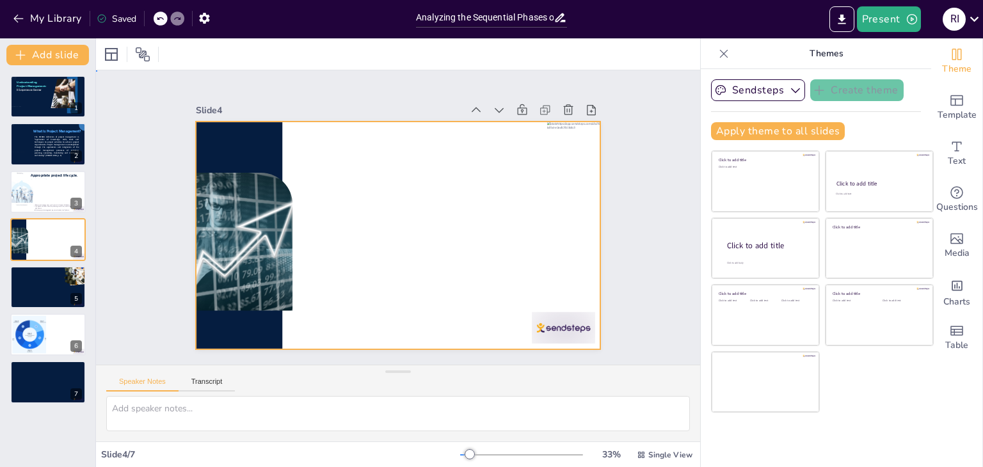
click at [351, 167] on div at bounding box center [396, 235] width 427 height 269
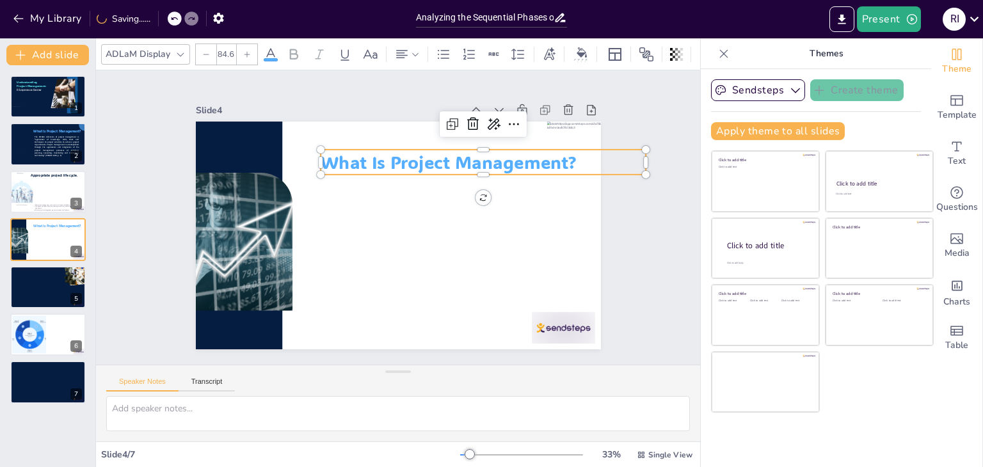
click at [561, 158] on span "What Is Project Management?" at bounding box center [448, 161] width 255 height 23
click at [561, 158] on span "What Is Project Management?" at bounding box center [454, 168] width 257 height 50
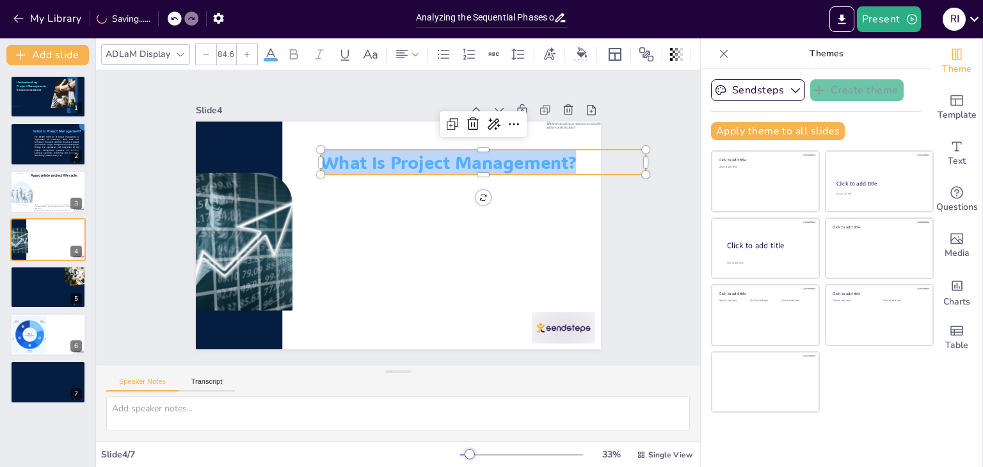
drag, startPoint x: 564, startPoint y: 158, endPoint x: 310, endPoint y: 162, distance: 254.7
click at [310, 162] on div "What Is Project Management?" at bounding box center [396, 235] width 427 height 269
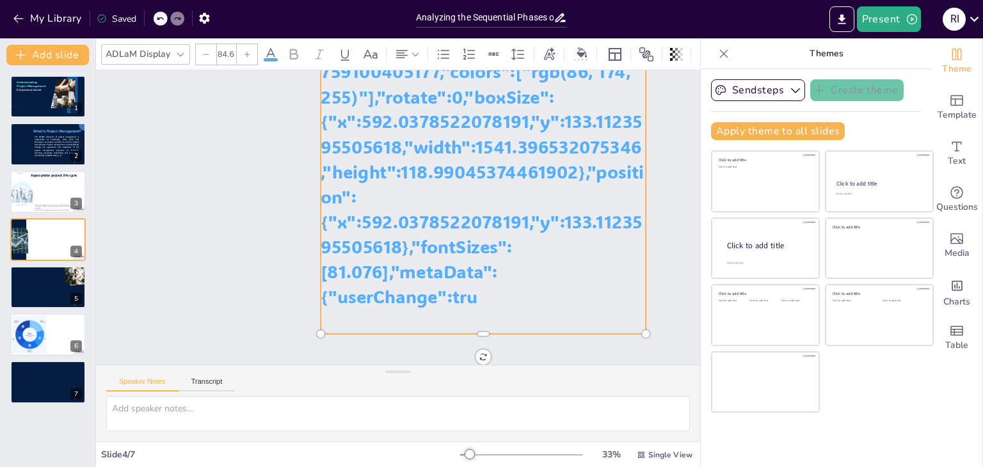
scroll to position [695, 0]
click at [155, 15] on div at bounding box center [161, 19] width 14 height 14
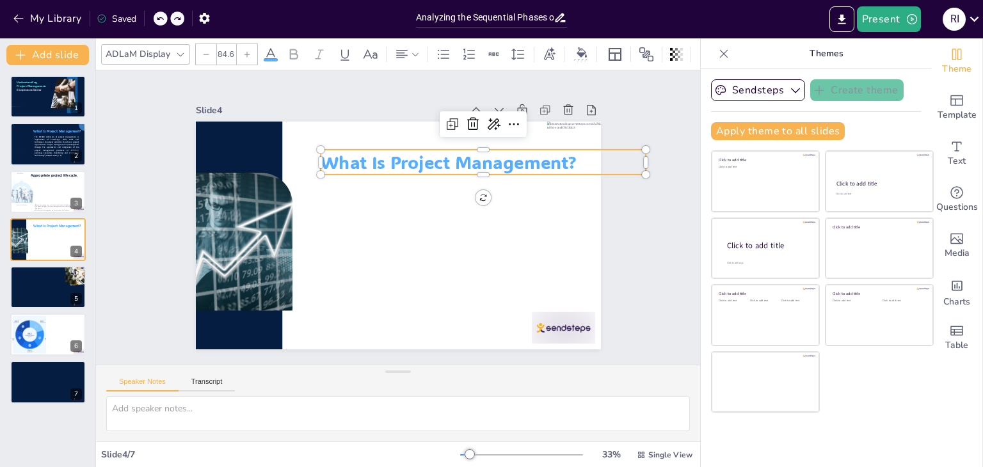
scroll to position [0, 0]
click at [568, 157] on p "What Is Project Management?" at bounding box center [483, 162] width 325 height 25
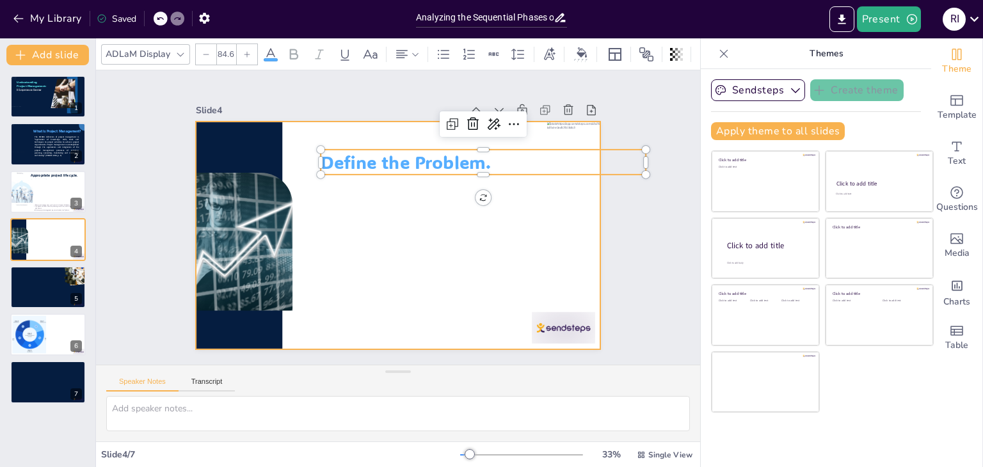
click at [561, 215] on div at bounding box center [398, 236] width 405 height 228
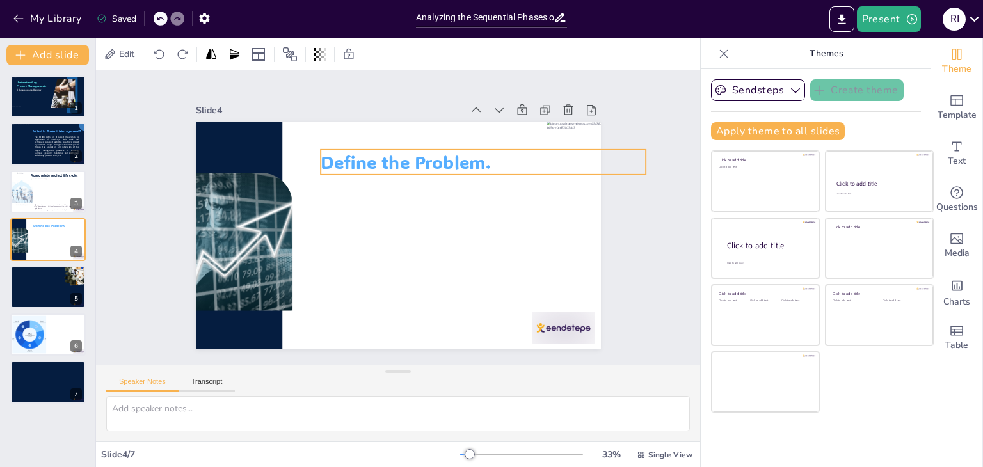
click at [512, 152] on p "Define the Problem." at bounding box center [483, 162] width 325 height 25
drag, startPoint x: 636, startPoint y: 161, endPoint x: 532, endPoint y: 159, distance: 103.7
click at [532, 159] on div "Define the Problem." at bounding box center [396, 235] width 427 height 269
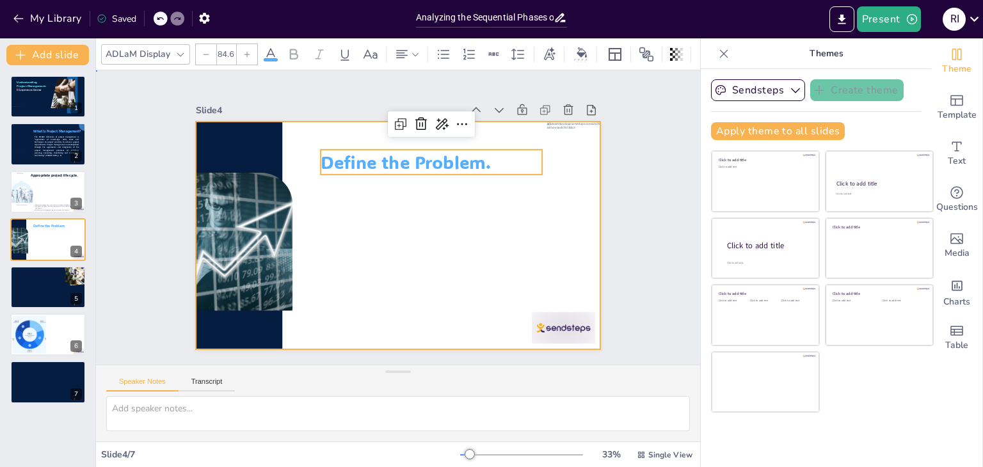
click at [489, 205] on div at bounding box center [392, 234] width 456 height 342
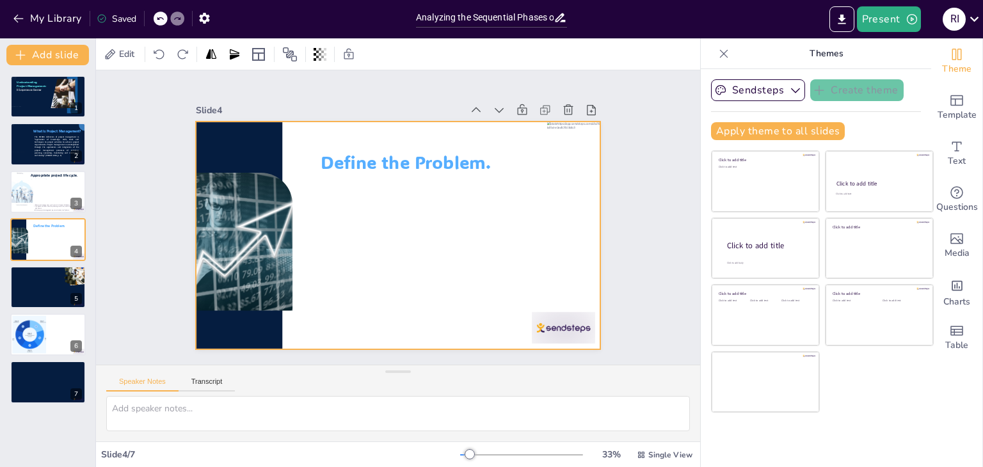
click at [551, 170] on div at bounding box center [590, 180] width 85 height 85
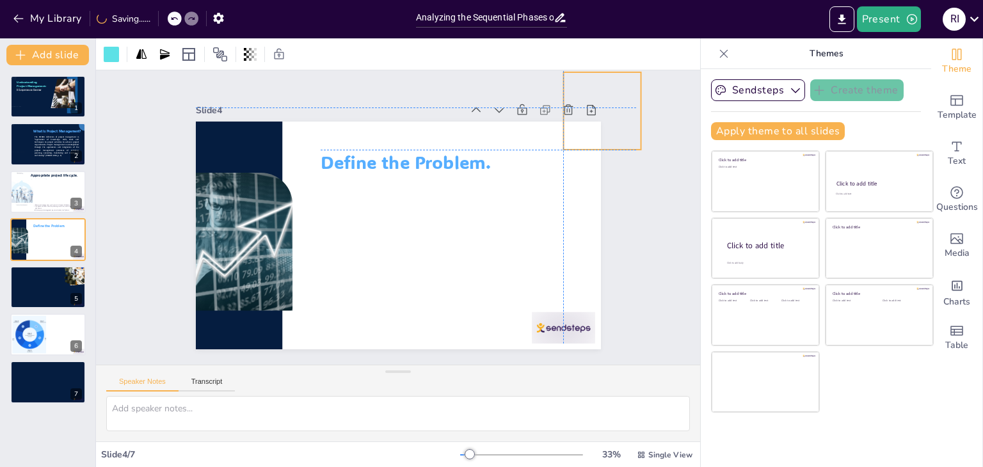
drag, startPoint x: 551, startPoint y: 170, endPoint x: 563, endPoint y: 116, distance: 55.1
click at [563, 116] on div at bounding box center [601, 110] width 77 height 77
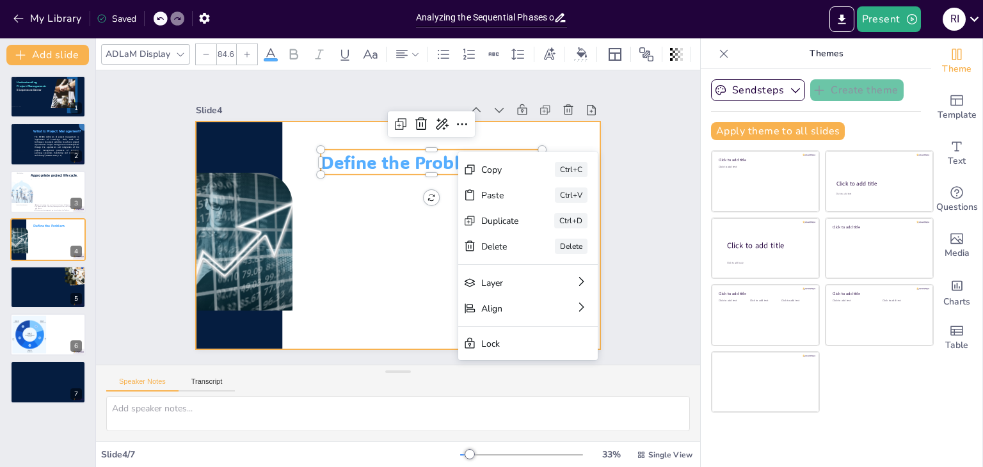
click at [385, 193] on div at bounding box center [394, 234] width 443 height 307
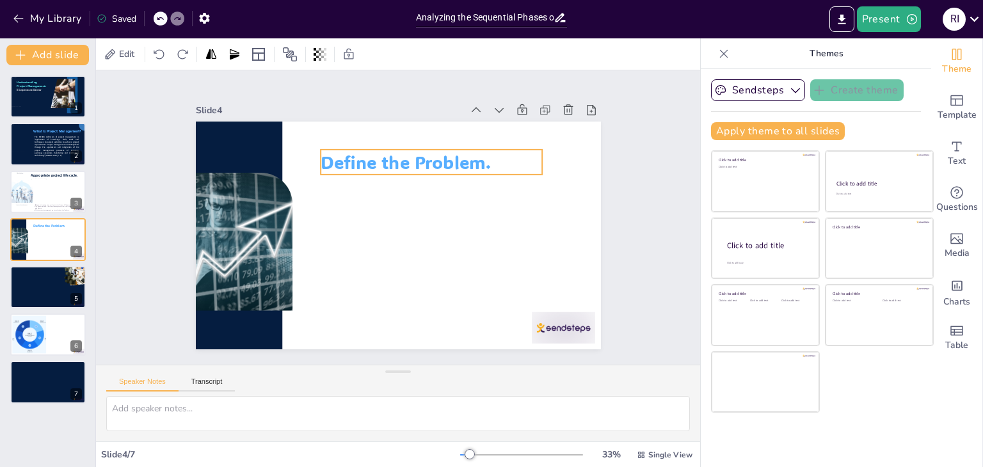
click at [456, 154] on span "Define the Problem." at bounding box center [406, 161] width 170 height 23
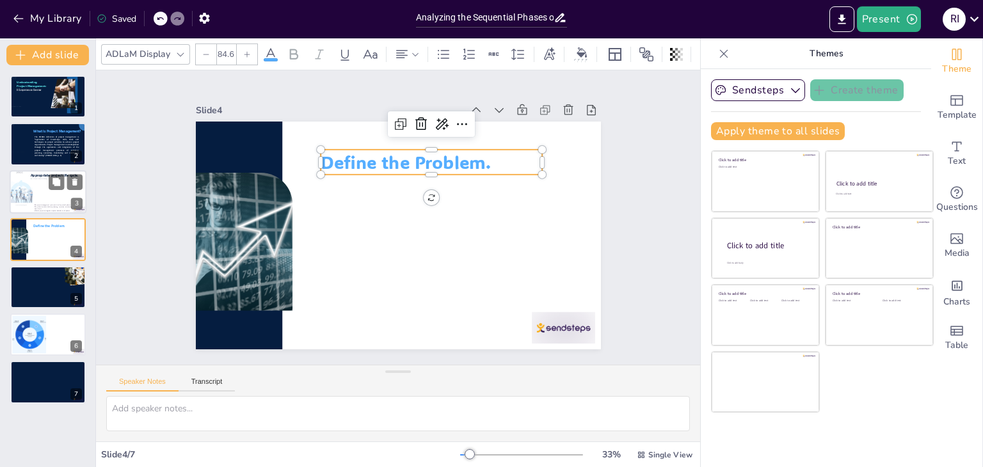
click at [44, 208] on p "The phases include initiation, planning, execution, monitoring, and closure." at bounding box center [52, 208] width 39 height 4
type textarea "The project management cycle is structured in a way that each phase builds on t…"
click at [44, 208] on p "The phases include initiation, planning, execution, monitoring, and closure." at bounding box center [52, 208] width 39 height 4
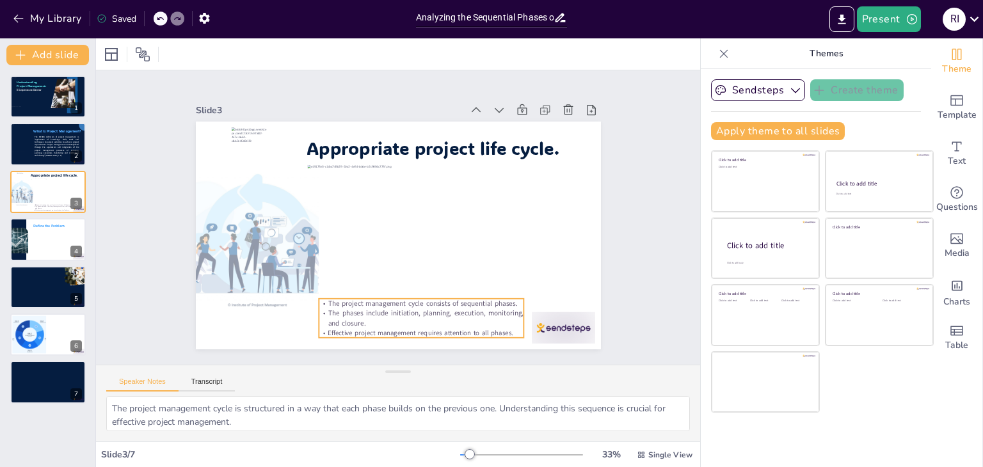
click at [411, 308] on p "The phases include initiation, planning, execution, monitoring, and closure." at bounding box center [421, 318] width 205 height 20
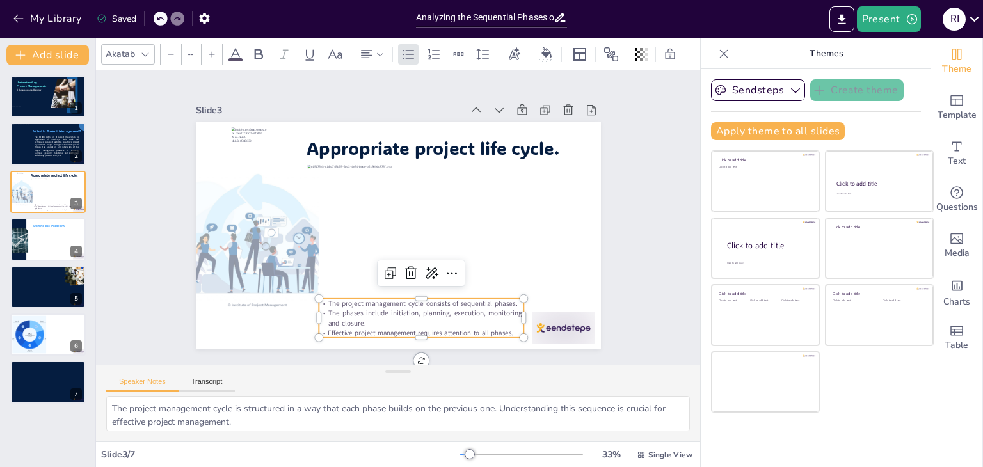
click at [411, 308] on p "The phases include initiation, planning, execution, monitoring, and closure." at bounding box center [410, 320] width 205 height 41
type input "33.3"
drag, startPoint x: 507, startPoint y: 300, endPoint x: 330, endPoint y: 301, distance: 177.2
click at [330, 301] on p "The project management cycle consists of sequential phases." at bounding box center [421, 304] width 205 height 10
copy span "project management cycle consists of sequential phases."
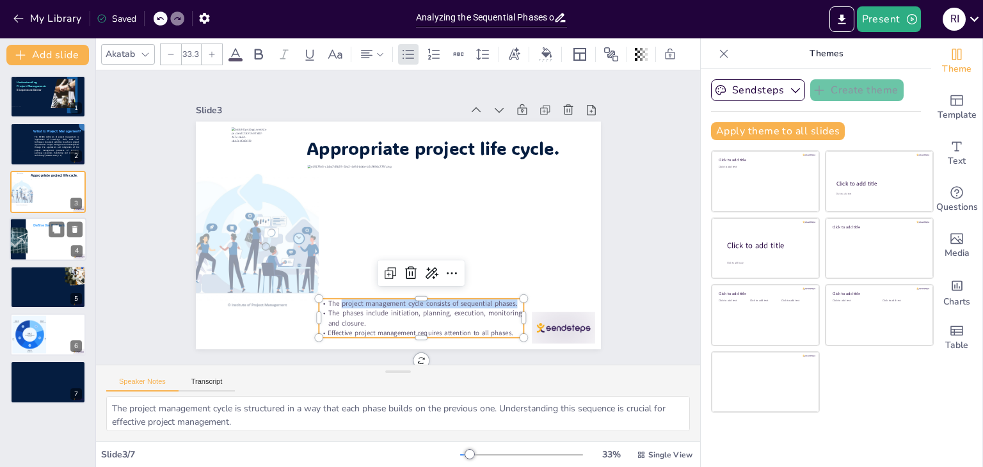
click at [42, 246] on div at bounding box center [48, 240] width 77 height 44
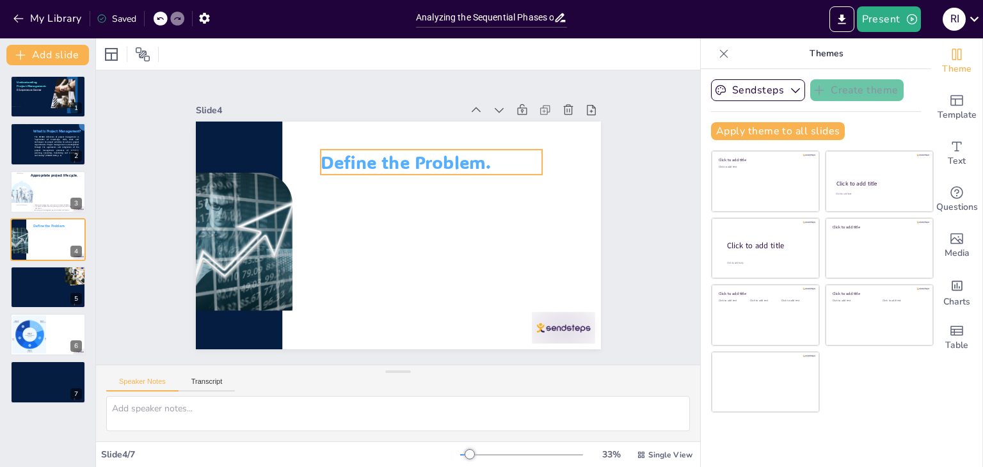
click at [494, 162] on p "Define the Problem." at bounding box center [436, 166] width 223 height 48
click at [494, 162] on p "Define the Problem." at bounding box center [431, 162] width 221 height 25
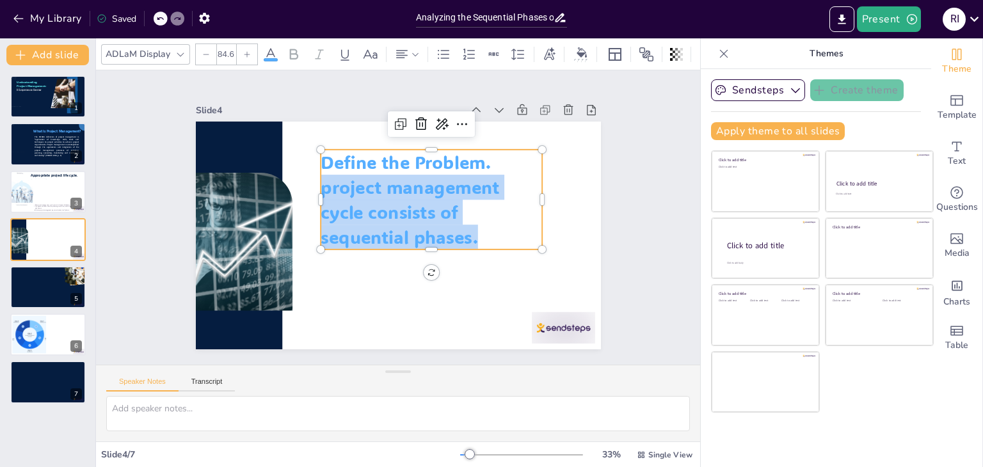
drag, startPoint x: 474, startPoint y: 235, endPoint x: 314, endPoint y: 190, distance: 165.7
click at [321, 190] on p "project management cycle consists of sequential phases." at bounding box center [431, 212] width 221 height 75
click at [180, 49] on icon at bounding box center [180, 54] width 10 height 10
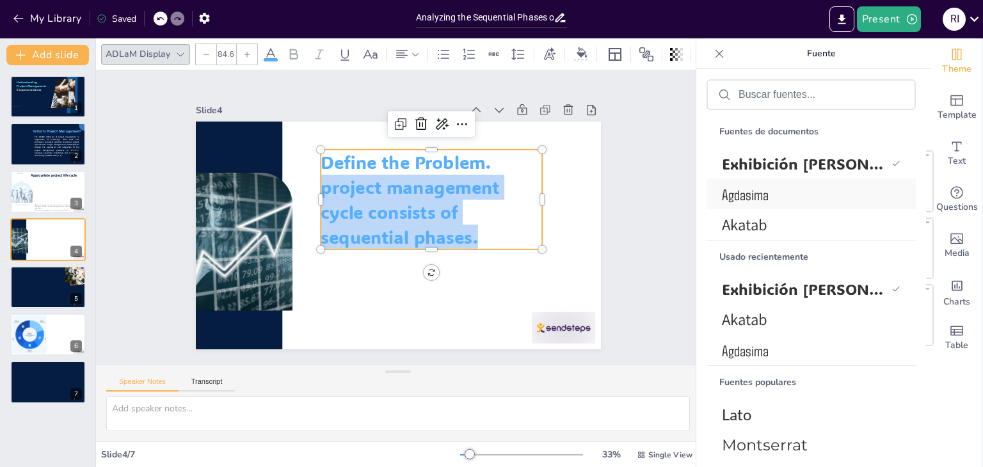
click at [745, 191] on font "Agdasima" at bounding box center [745, 194] width 47 height 19
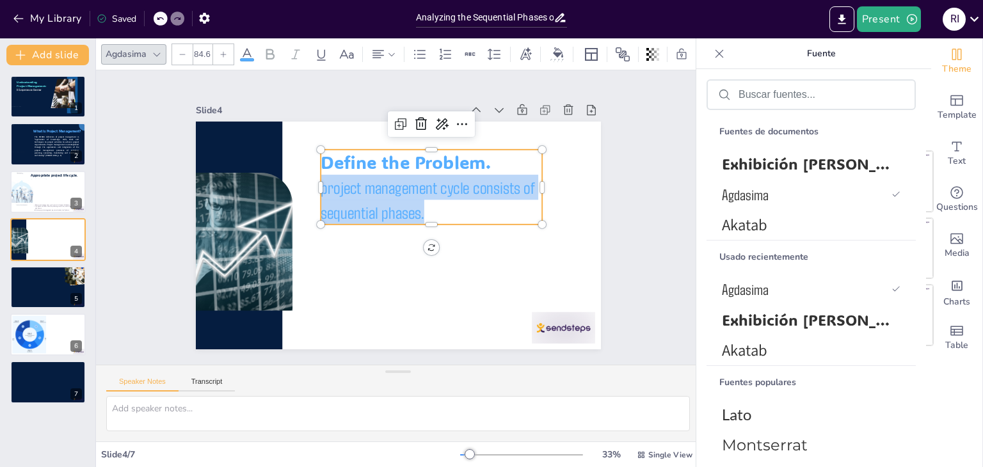
click at [187, 49] on div at bounding box center [182, 54] width 20 height 20
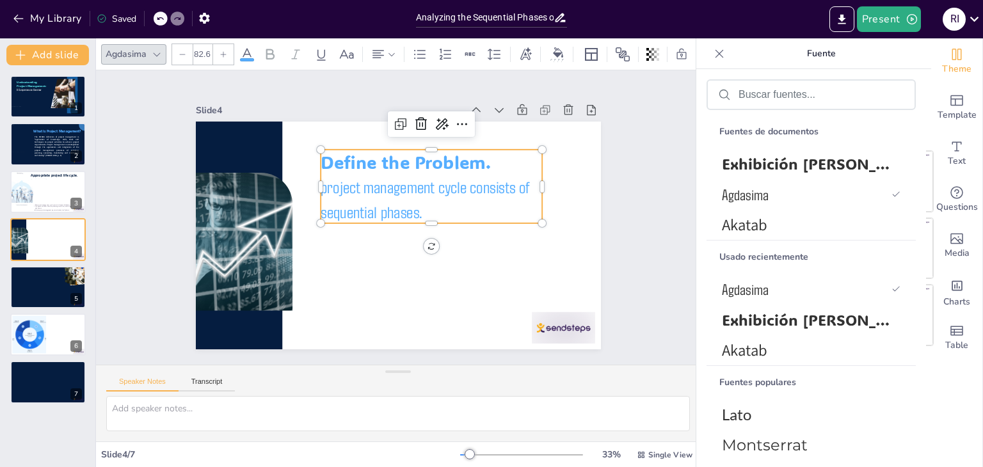
click at [201, 47] on input "82.6" at bounding box center [202, 54] width 18 height 20
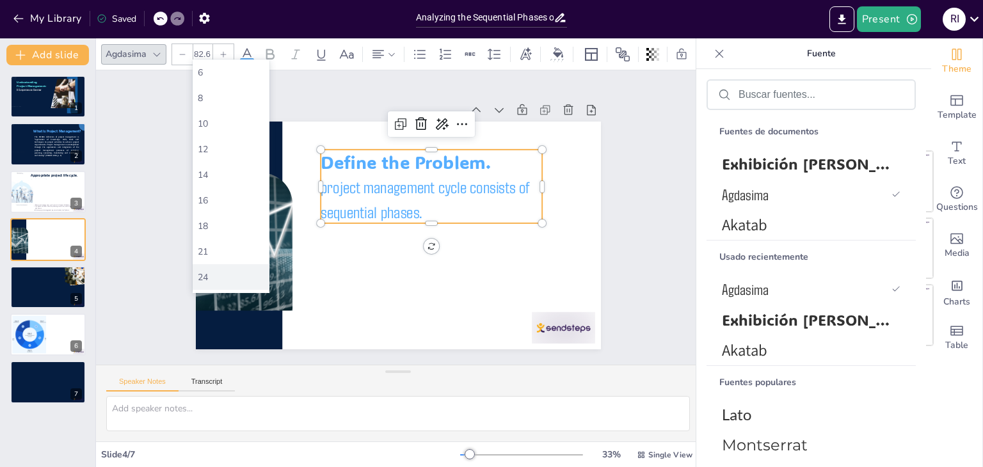
click at [212, 277] on div "24" at bounding box center [231, 277] width 67 height 12
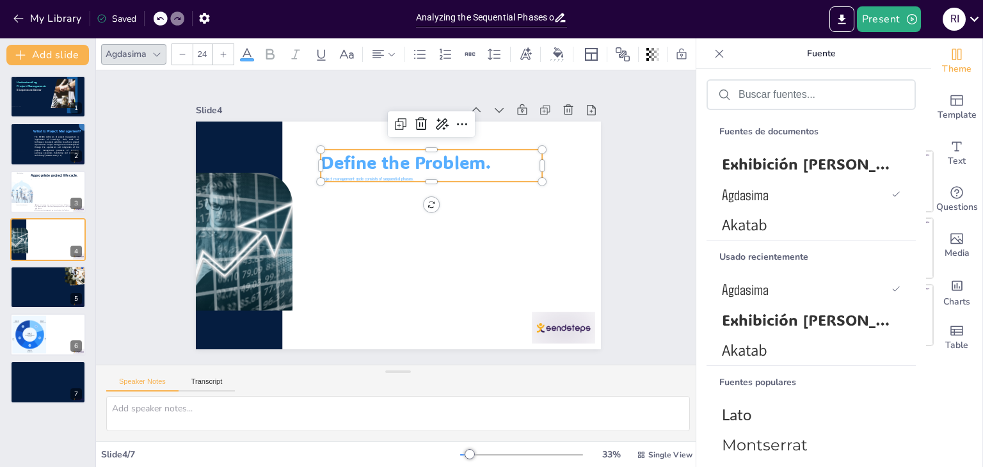
click at [201, 45] on input "24" at bounding box center [202, 54] width 18 height 20
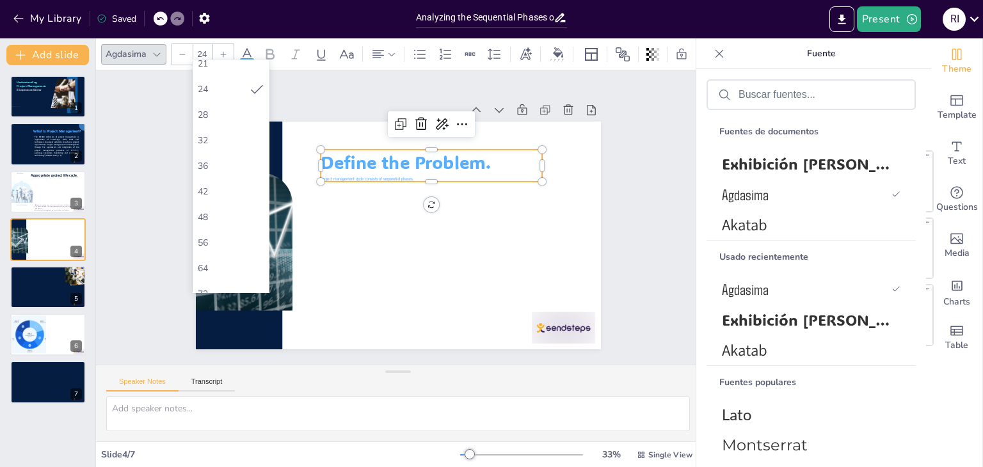
scroll to position [205, 0]
click at [212, 168] on div "42" at bounding box center [231, 175] width 77 height 26
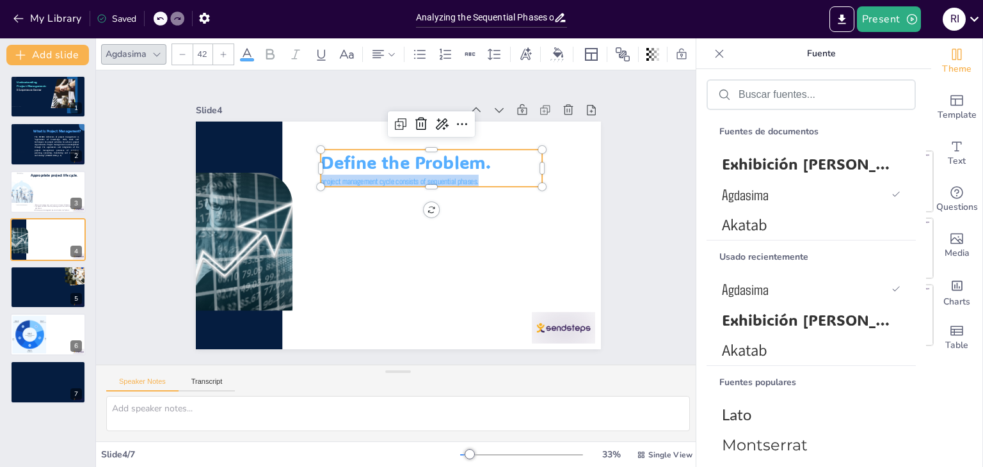
click at [248, 47] on icon at bounding box center [246, 54] width 15 height 15
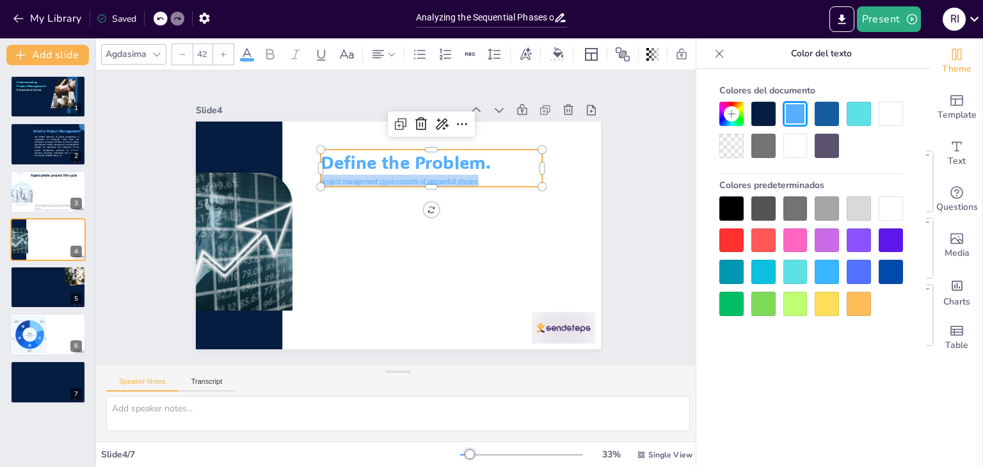
click at [758, 211] on div at bounding box center [763, 208] width 24 height 24
click at [209, 49] on input "42" at bounding box center [202, 54] width 18 height 20
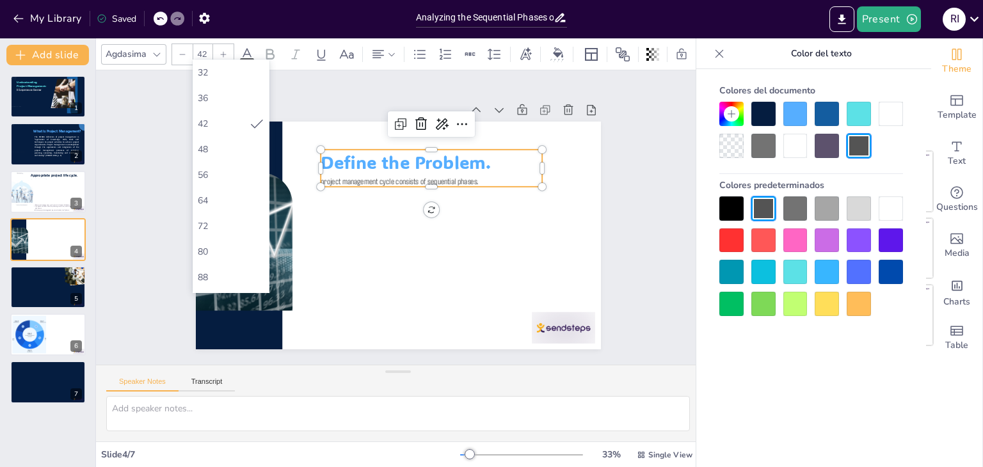
scroll to position [282, 0]
click at [206, 151] on font "56" at bounding box center [203, 149] width 10 height 12
type input "56"
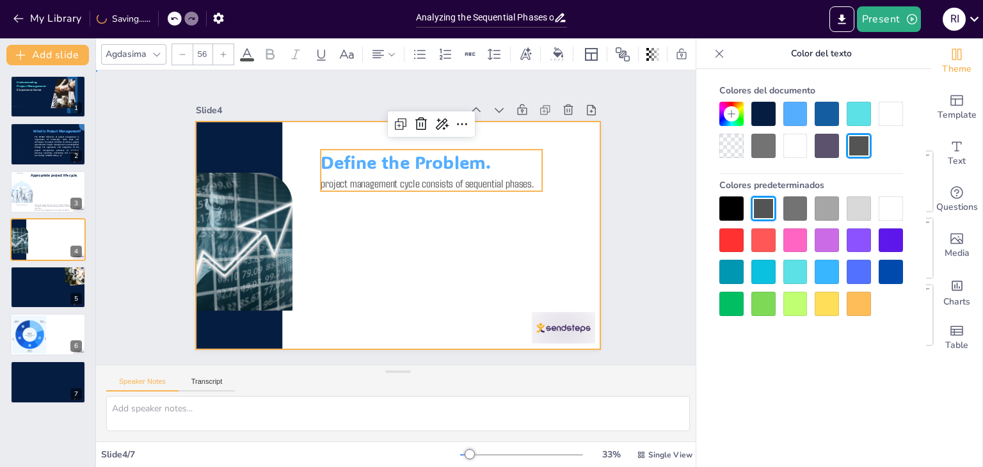
click at [369, 275] on div at bounding box center [396, 235] width 427 height 269
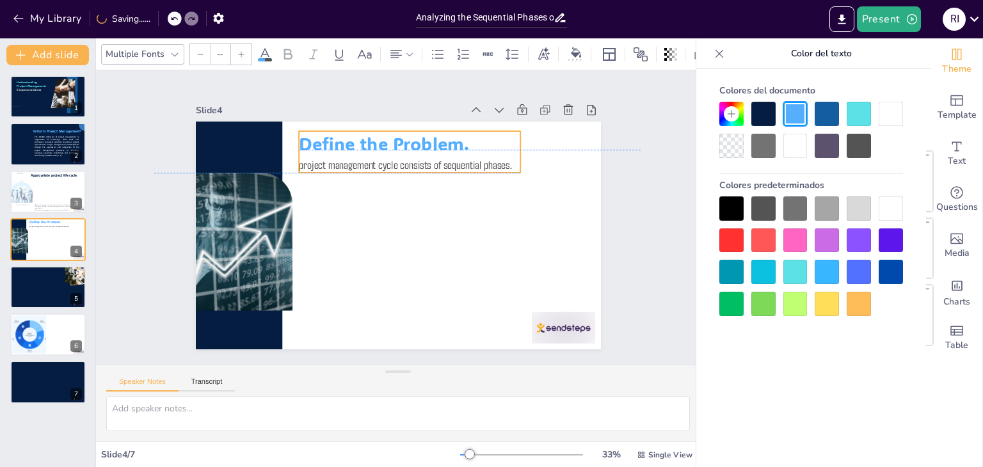
drag, startPoint x: 427, startPoint y: 157, endPoint x: 406, endPoint y: 134, distance: 31.7
click at [406, 134] on span "Define the Problem." at bounding box center [384, 143] width 170 height 23
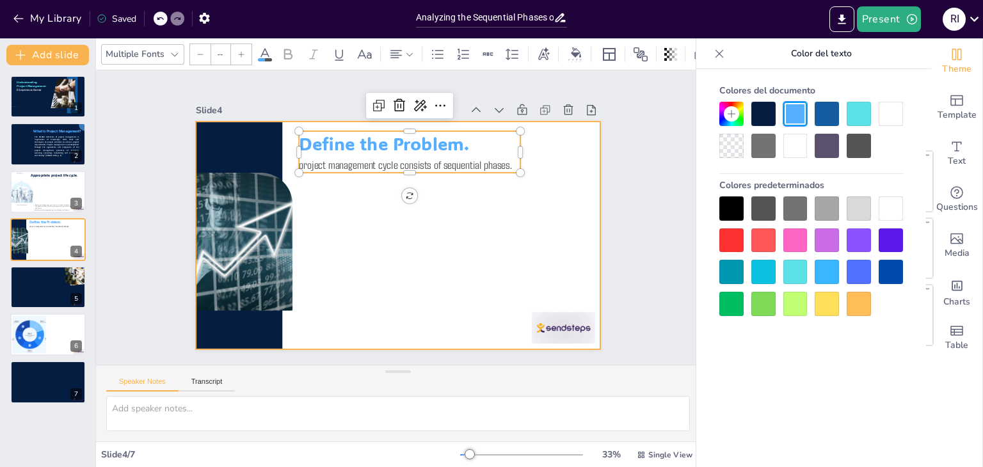
click at [432, 240] on div at bounding box center [394, 234] width 443 height 307
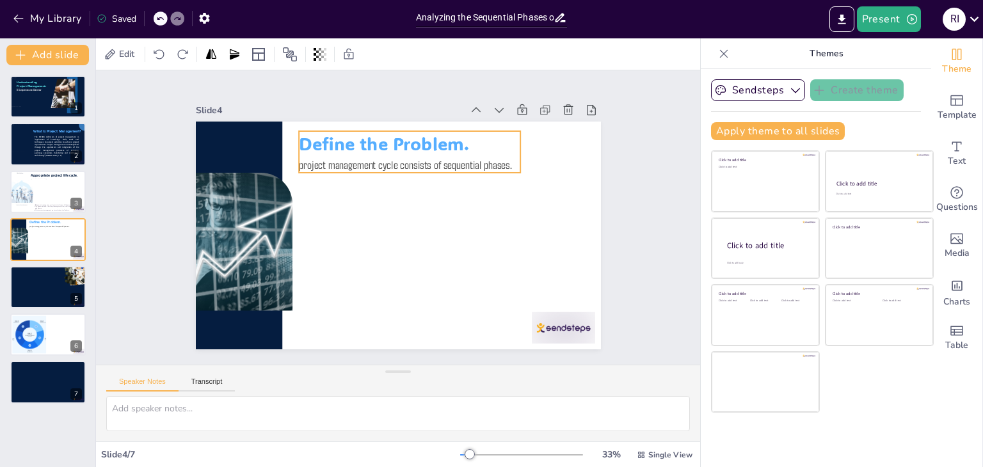
click at [377, 160] on span "project management cycle consists of sequential phases." at bounding box center [445, 192] width 136 height 180
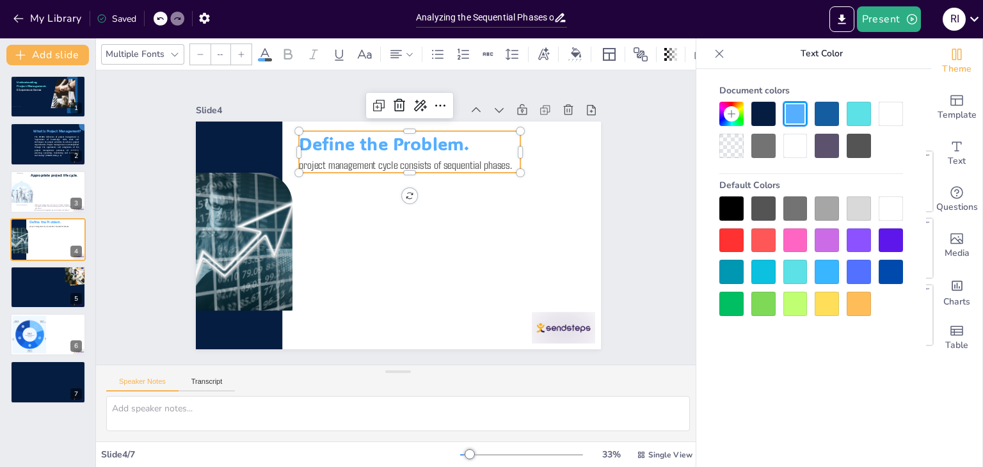
click at [365, 160] on span "project management cycle consists of sequential phases." at bounding box center [410, 165] width 213 height 36
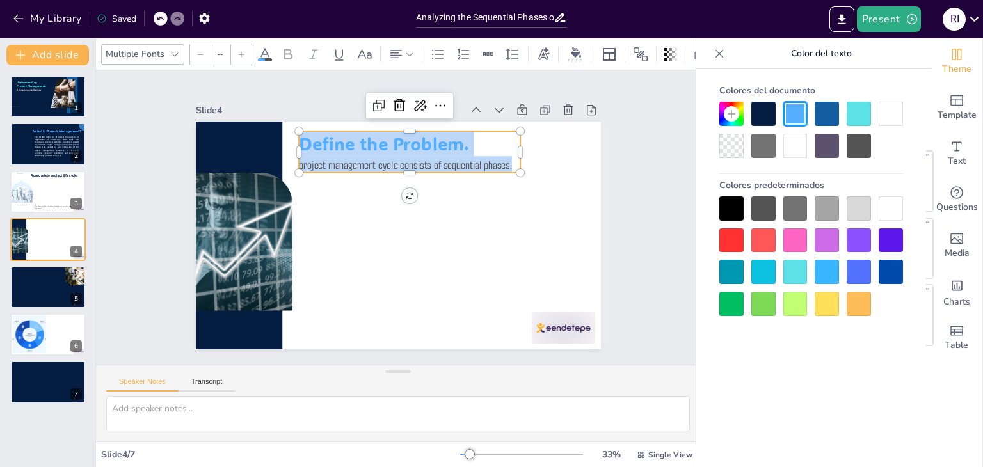
type input "56"
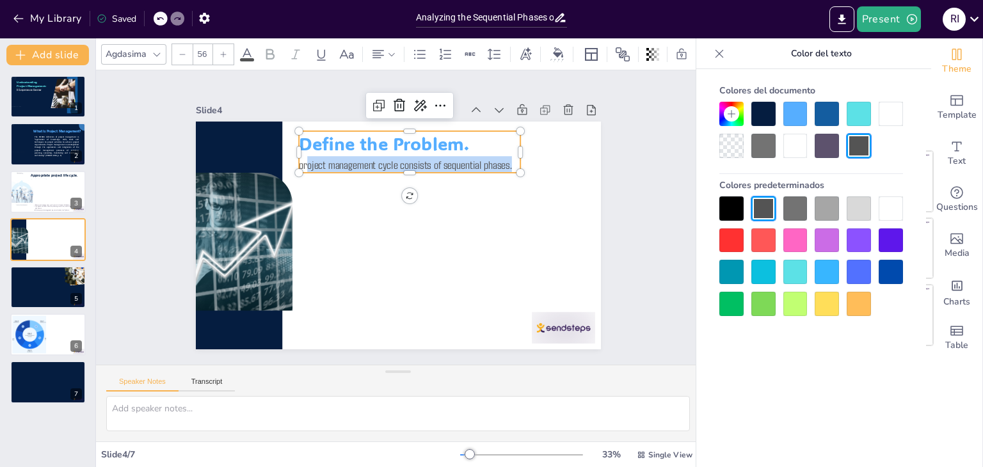
drag, startPoint x: 505, startPoint y: 161, endPoint x: 297, endPoint y: 162, distance: 208.0
click at [326, 162] on p "project management cycle consists of sequential phases." at bounding box center [430, 173] width 209 height 105
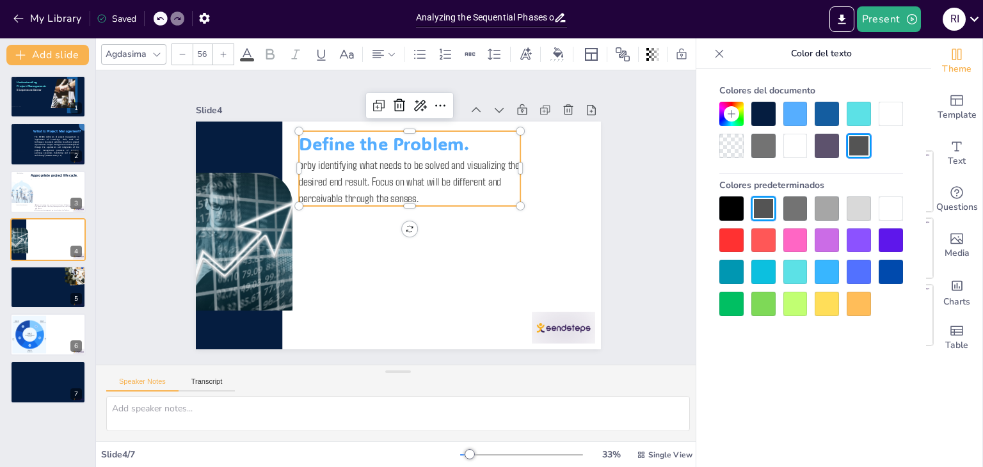
click at [299, 162] on p "pr by identifying what needs to be solved and visualizing the desired end resul…" at bounding box center [409, 181] width 221 height 50
click at [179, 51] on icon at bounding box center [183, 55] width 8 height 8
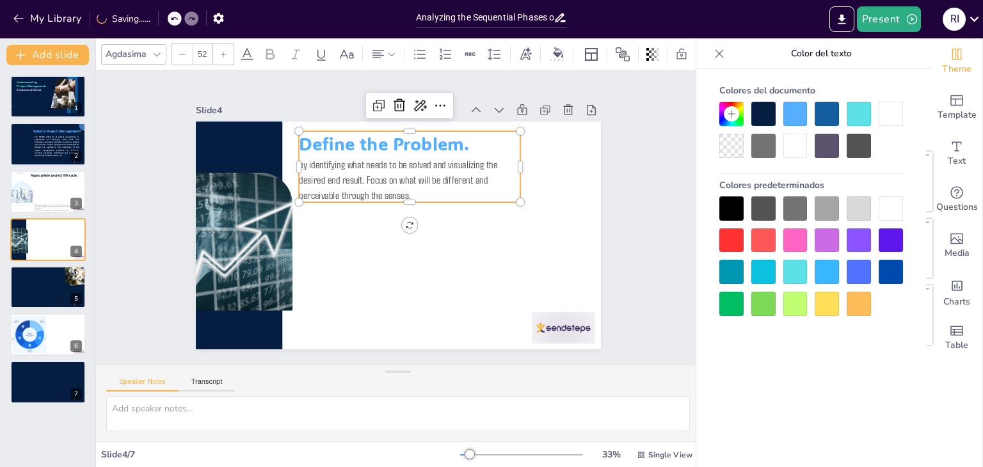
click at [219, 51] on icon at bounding box center [223, 55] width 8 height 8
type input "53"
click at [509, 163] on p "by identifying what needs to be solved and visualizing the desired end result. …" at bounding box center [413, 181] width 225 height 70
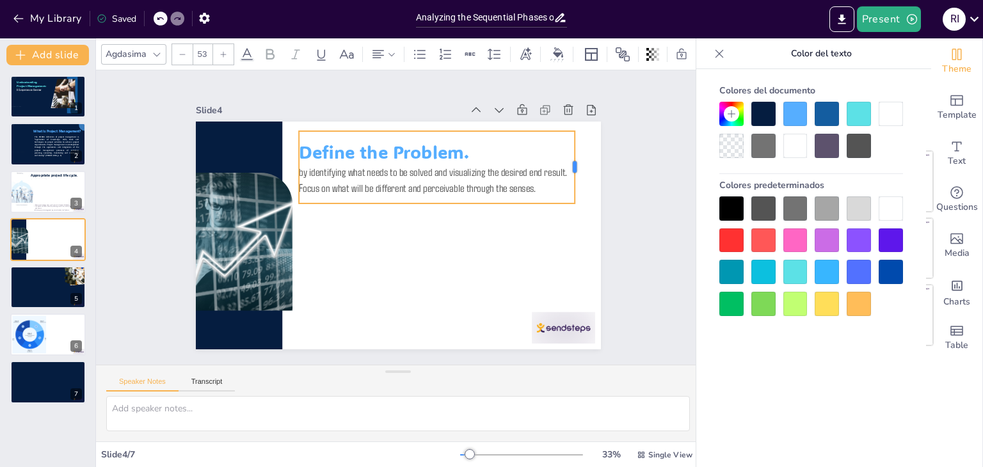
drag, startPoint x: 512, startPoint y: 163, endPoint x: 566, endPoint y: 161, distance: 53.8
click at [575, 161] on div at bounding box center [580, 167] width 10 height 72
click at [386, 47] on div at bounding box center [383, 54] width 26 height 15
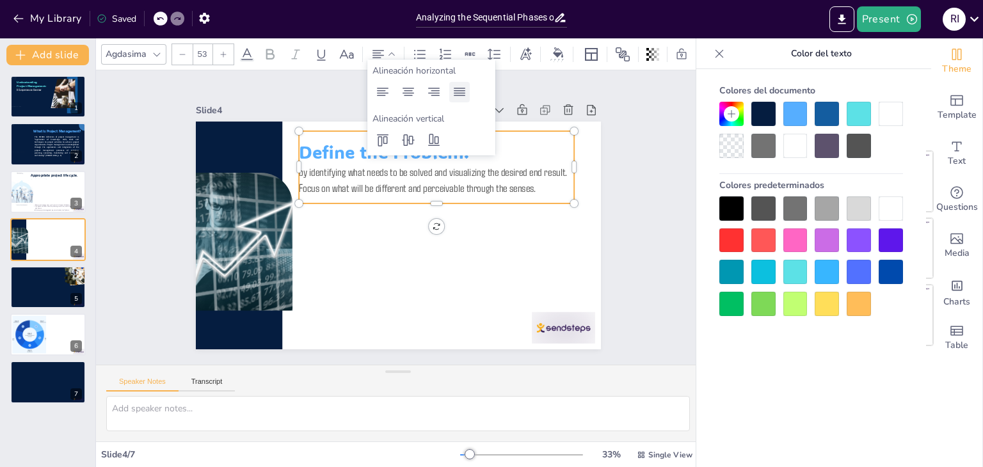
click at [463, 90] on icon at bounding box center [459, 91] width 15 height 15
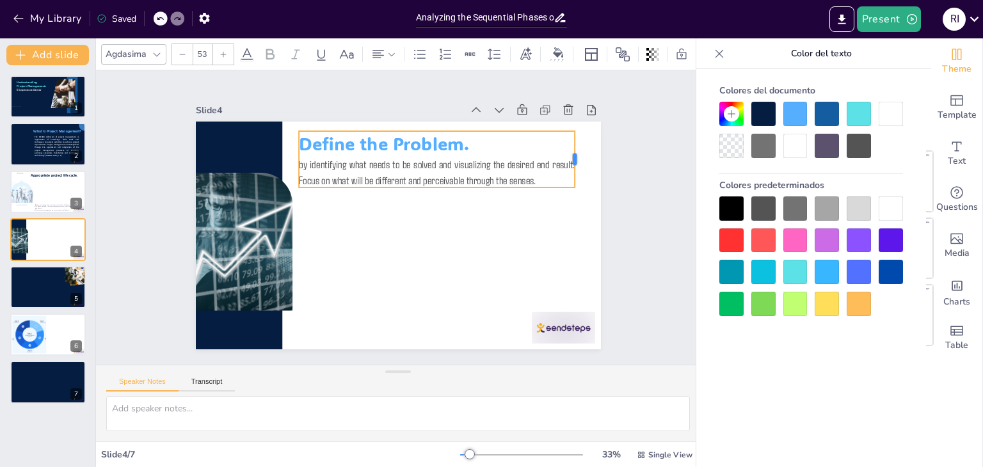
drag, startPoint x: 512, startPoint y: 154, endPoint x: 566, endPoint y: 153, distance: 54.4
click at [577, 153] on div at bounding box center [585, 178] width 16 height 57
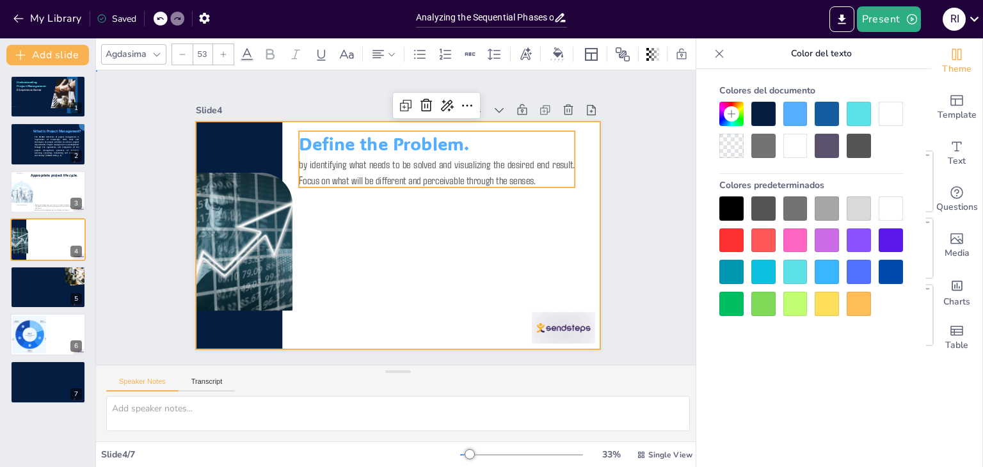
click at [537, 194] on div at bounding box center [396, 235] width 427 height 269
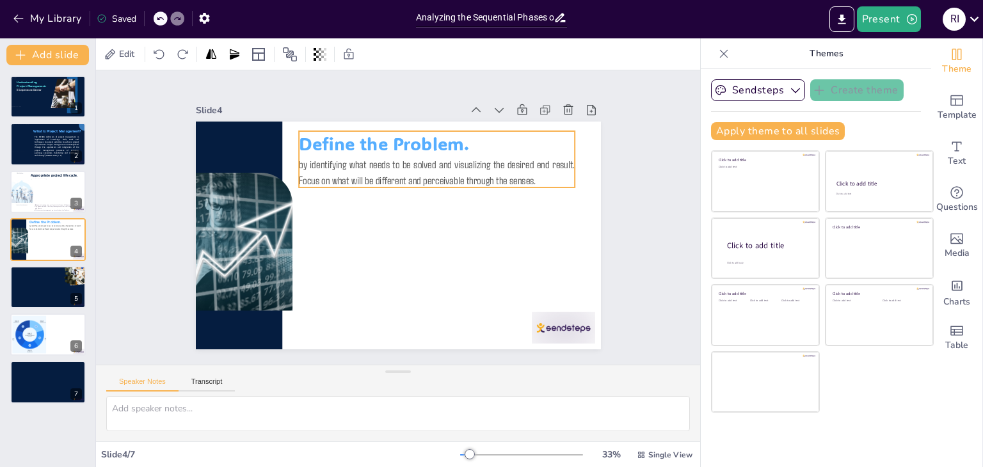
click at [454, 159] on p "by identifying what needs to be solved and visualizing the desired end result. …" at bounding box center [437, 171] width 276 height 31
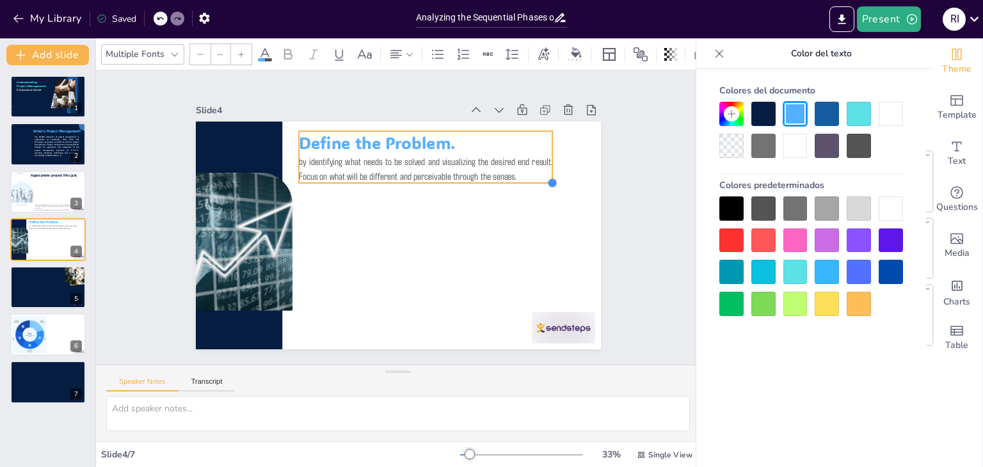
drag, startPoint x: 564, startPoint y: 180, endPoint x: 530, endPoint y: 175, distance: 34.8
click at [530, 175] on div "Define the Problem. by identifying what needs to be solved and visualizing the …" at bounding box center [382, 226] width 400 height 465
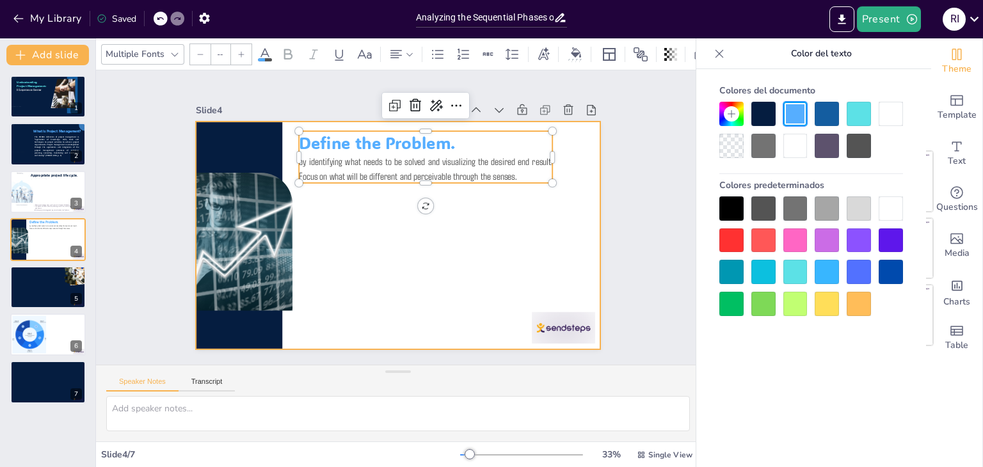
click at [504, 211] on div at bounding box center [386, 231] width 454 height 440
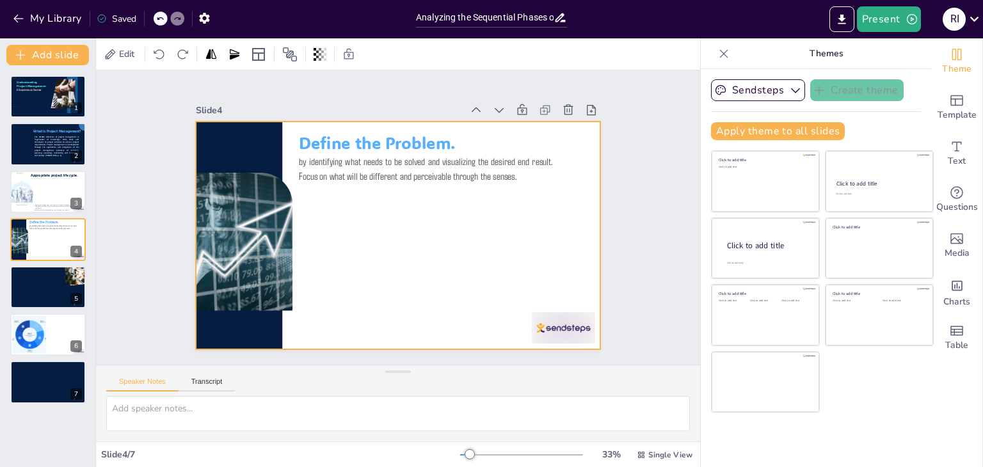
click at [417, 231] on div at bounding box center [396, 235] width 427 height 269
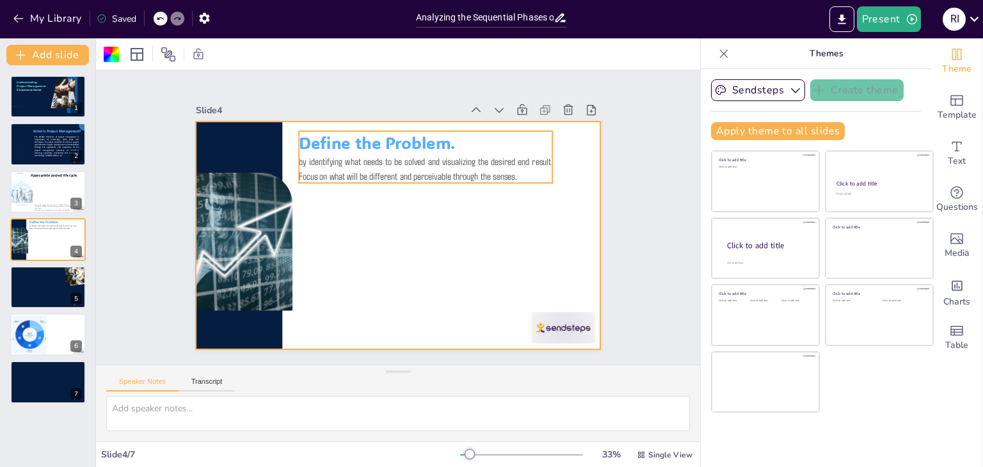
click at [343, 146] on span "Define the Problem." at bounding box center [377, 143] width 157 height 22
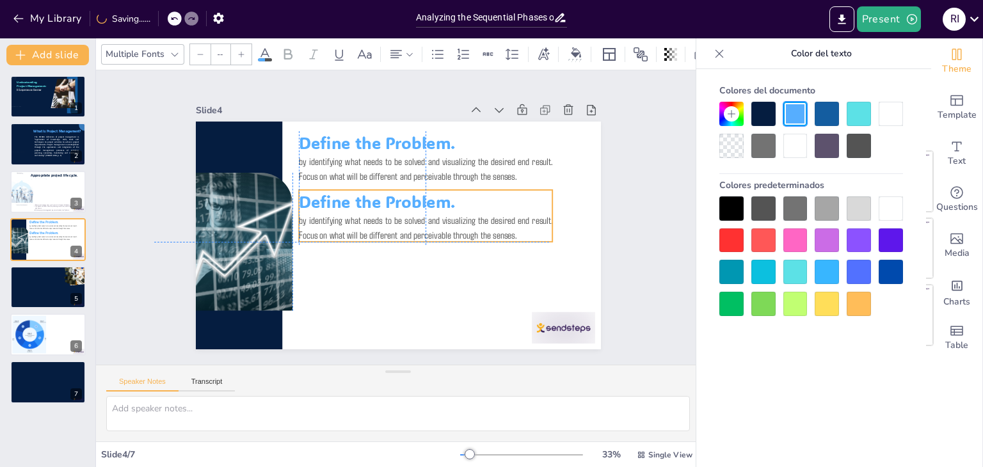
drag, startPoint x: 465, startPoint y: 141, endPoint x: 461, endPoint y: 203, distance: 62.2
click at [461, 203] on p "Define the Problem." at bounding box center [426, 204] width 255 height 49
click at [440, 198] on span "Define the Problem." at bounding box center [378, 199] width 158 height 38
click at [442, 198] on span "Define the Problem." at bounding box center [380, 198] width 157 height 54
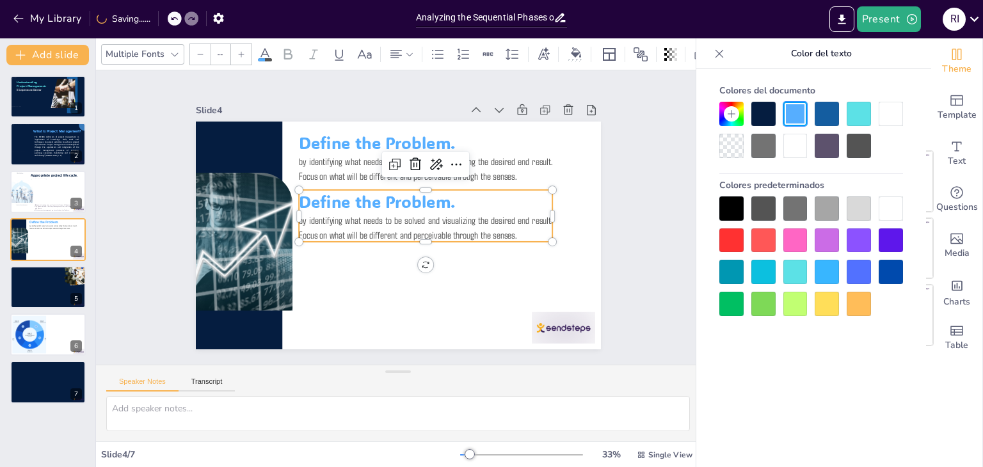
type input "77.9"
click at [442, 198] on span "Define the Problem." at bounding box center [378, 199] width 158 height 38
click at [442, 198] on span "Develop Solution option." at bounding box center [397, 202] width 196 height 22
click at [480, 194] on span "Develop Solution Option." at bounding box center [398, 202] width 198 height 22
type input "48.8"
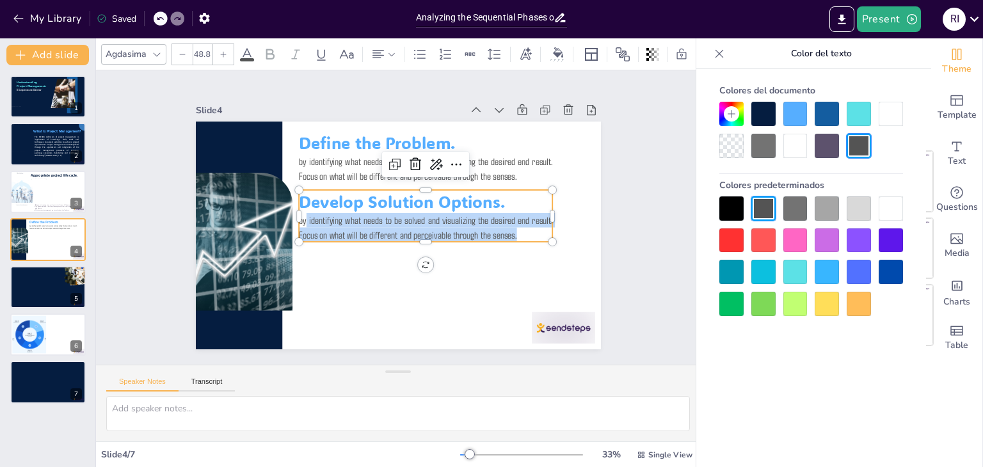
drag, startPoint x: 511, startPoint y: 232, endPoint x: 294, endPoint y: 221, distance: 217.2
click at [296, 221] on p "by identifying what needs to be solved and visualizing the desired end result. …" at bounding box center [423, 233] width 255 height 81
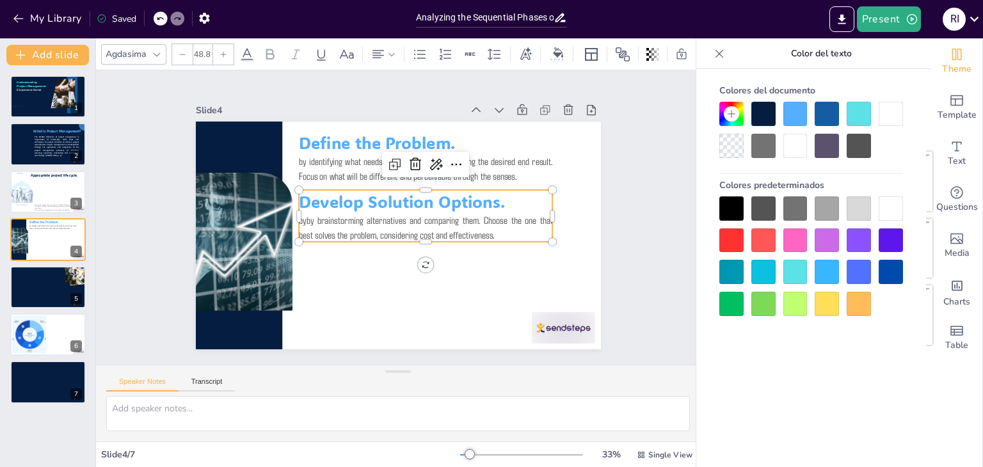
click at [297, 219] on p "byby brainstorming alternatives and comparing them. Choose the one that best so…" at bounding box center [424, 230] width 255 height 55
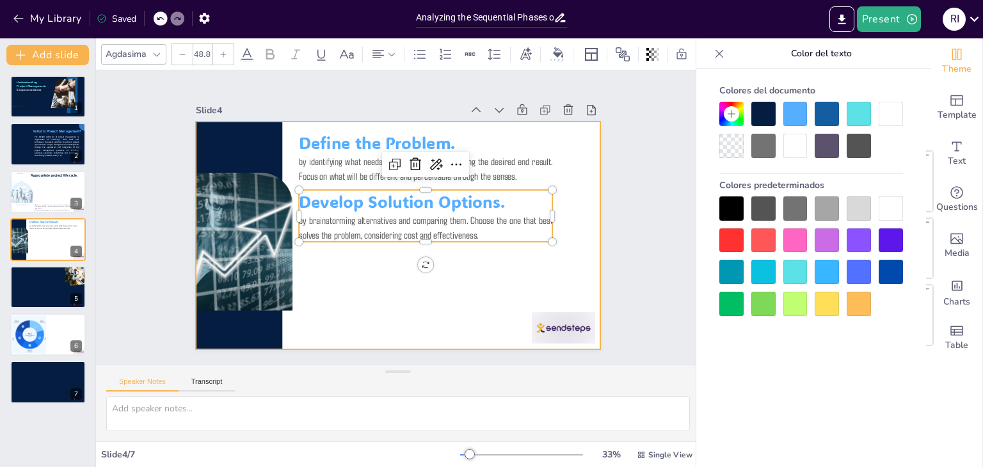
click at [567, 267] on div at bounding box center [396, 235] width 427 height 269
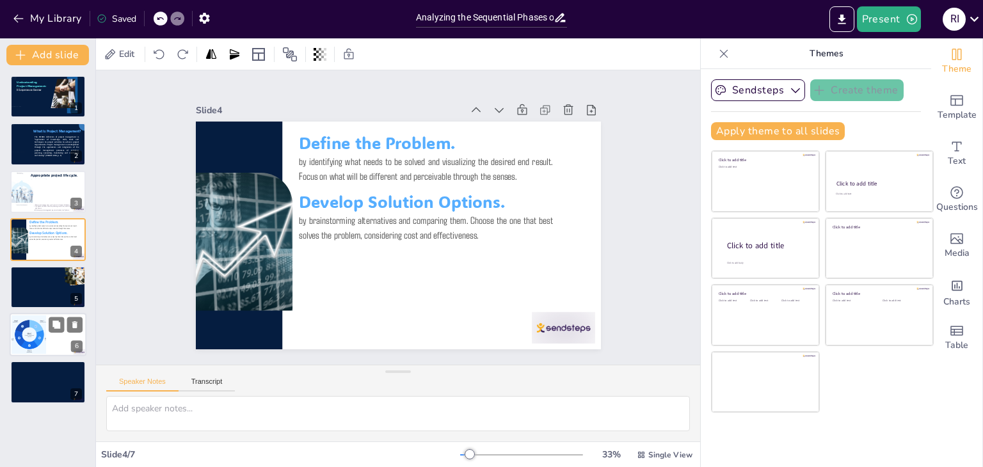
click at [36, 335] on div at bounding box center [29, 334] width 64 height 38
type textarea "Implementing the project plan requires careful coordination and management of r…"
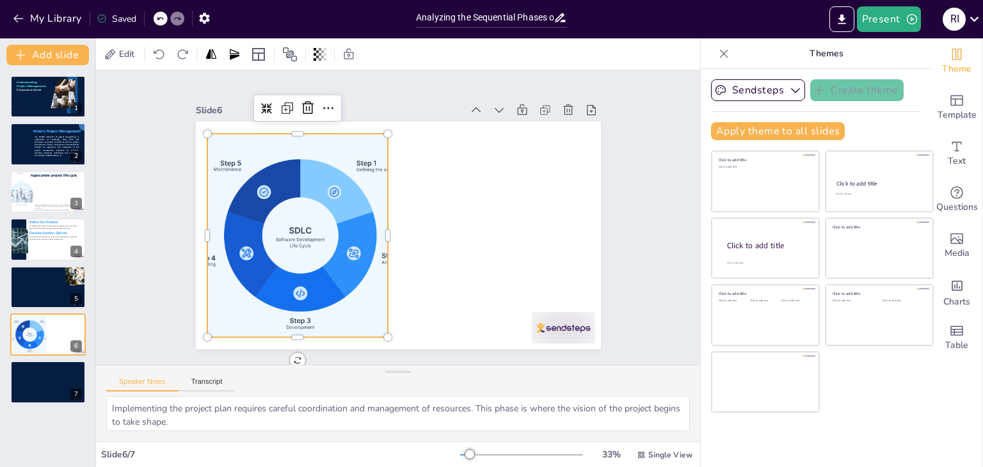
click at [225, 214] on div at bounding box center [299, 235] width 335 height 203
click at [225, 214] on div at bounding box center [298, 224] width 355 height 237
click at [360, 158] on div at bounding box center [299, 235] width 335 height 203
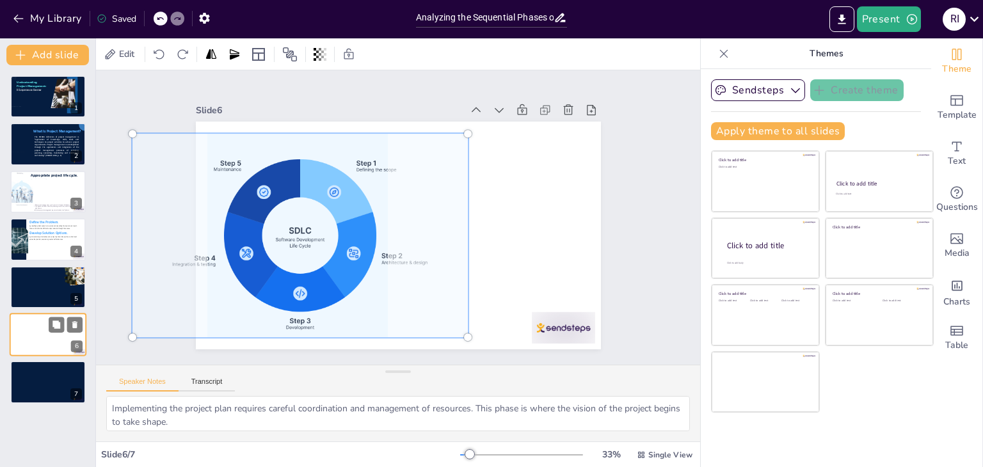
click at [30, 333] on div at bounding box center [29, 334] width 35 height 38
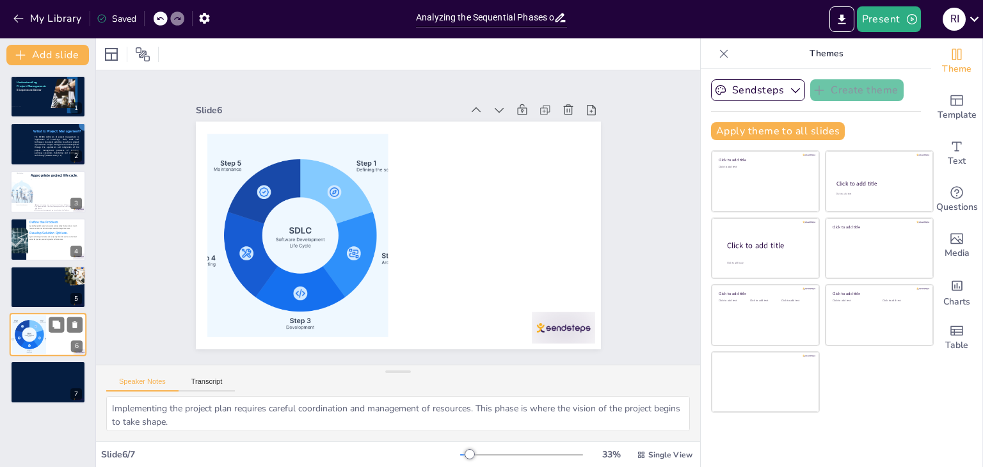
scroll to position [0, 0]
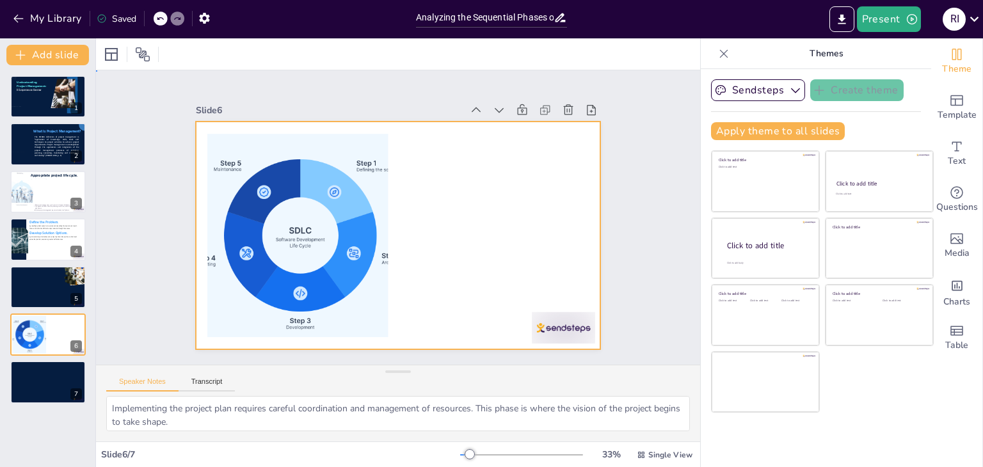
click at [508, 281] on div at bounding box center [398, 236] width 405 height 228
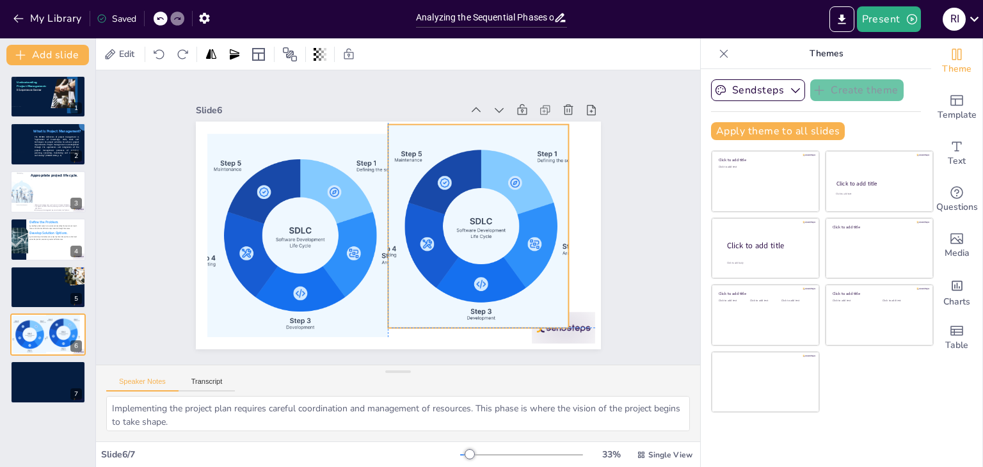
drag, startPoint x: 351, startPoint y: 251, endPoint x: 535, endPoint y: 240, distance: 184.6
click at [535, 240] on div at bounding box center [479, 234] width 355 height 237
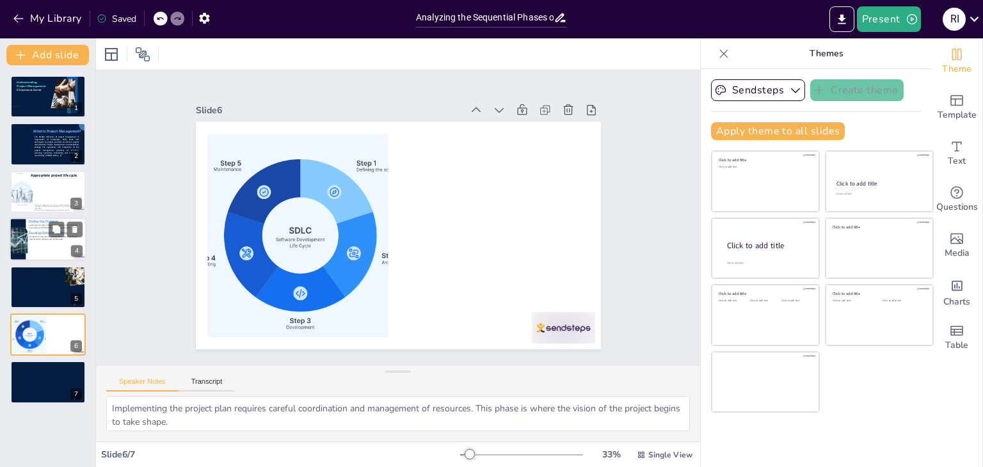
click at [33, 243] on div at bounding box center [48, 240] width 77 height 44
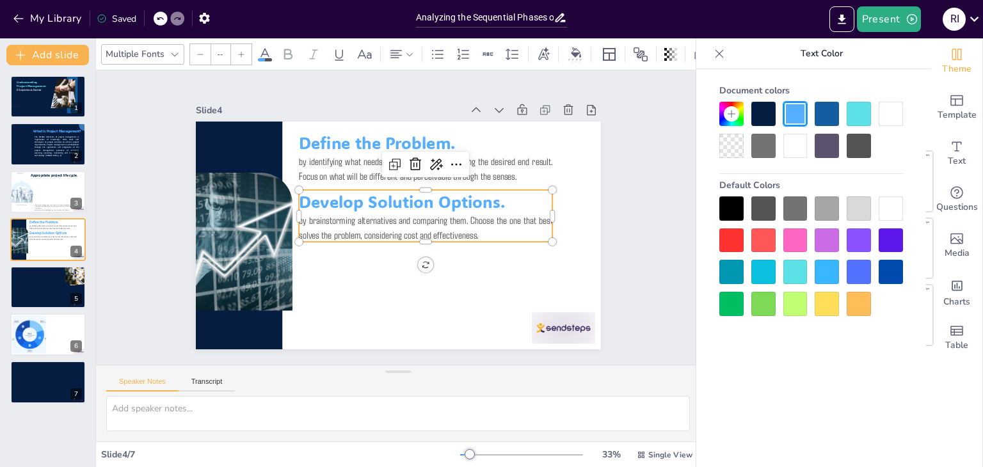
click at [378, 193] on span "Develop Solution Options." at bounding box center [402, 201] width 207 height 43
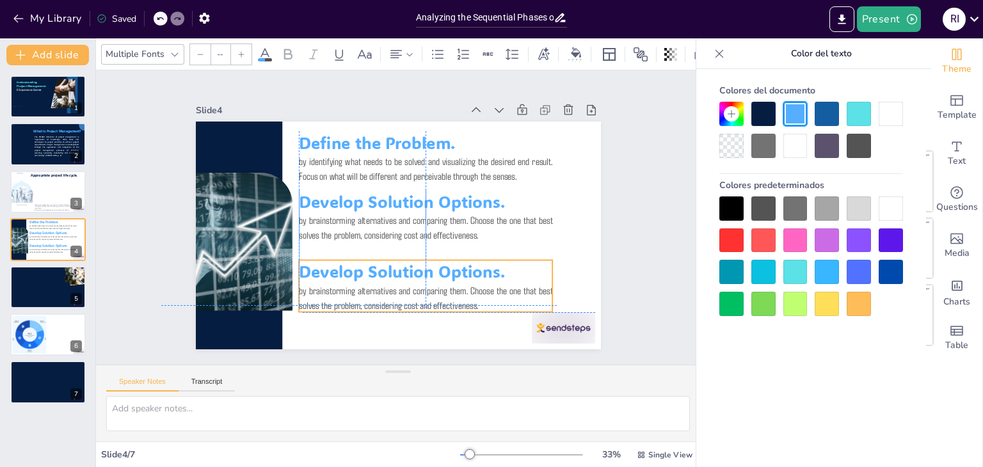
drag, startPoint x: 519, startPoint y: 198, endPoint x: 523, endPoint y: 264, distance: 66.7
click at [523, 264] on p "Develop Solution Options." at bounding box center [426, 271] width 254 height 23
click at [489, 270] on span "Develop Solution Options." at bounding box center [402, 272] width 206 height 22
click at [489, 270] on span "Develop Solution Options." at bounding box center [395, 271] width 207 height 43
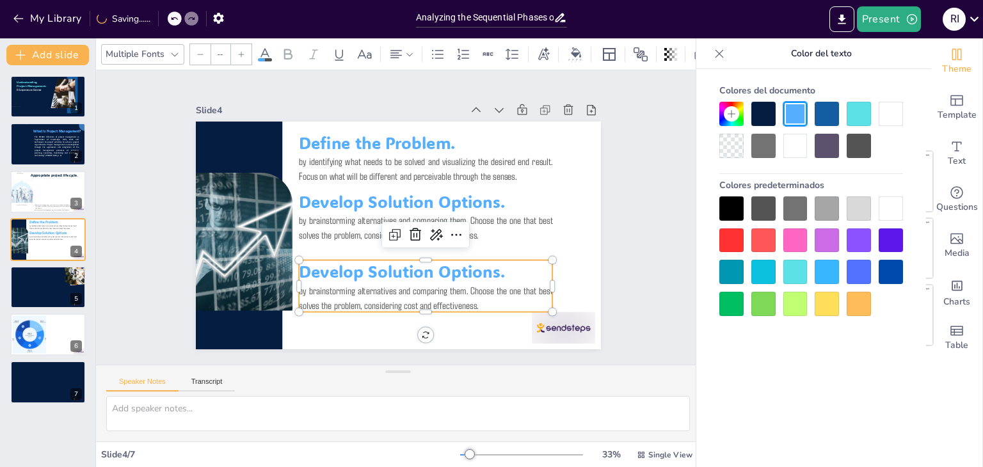
type input "48.8"
click at [491, 262] on span "Develop Solution Options." at bounding box center [402, 272] width 206 height 22
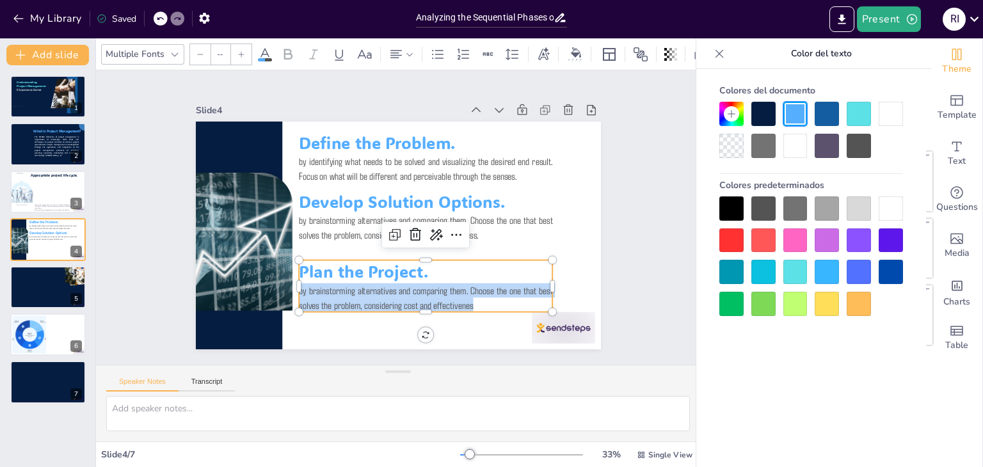
type input "48.8"
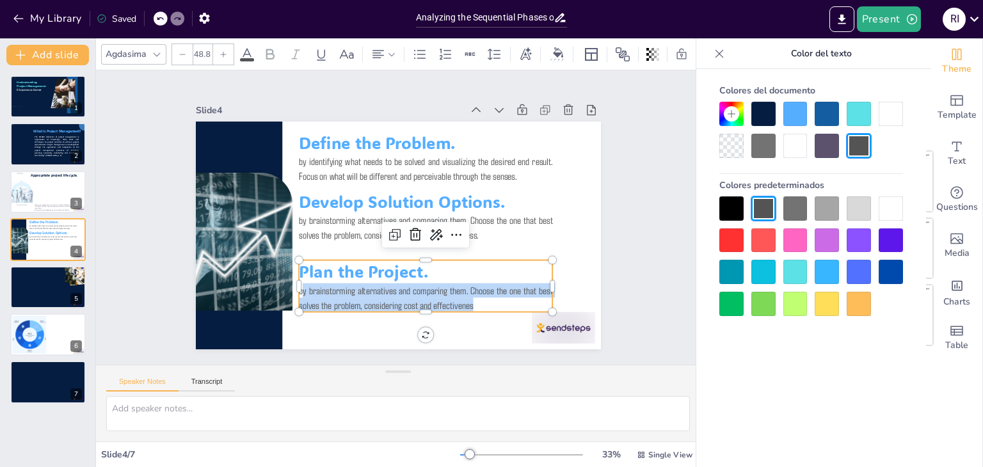
drag, startPoint x: 464, startPoint y: 302, endPoint x: 293, endPoint y: 288, distance: 171.4
click at [293, 288] on p "by brainstorming alternatives and comparing them. Choose the one that best solv…" at bounding box center [416, 300] width 255 height 55
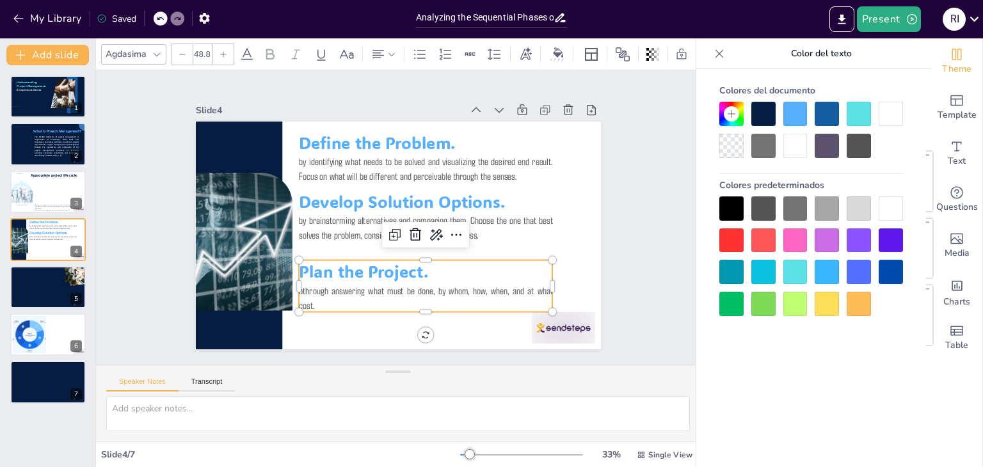
click at [299, 288] on p "bthrough answering what must be done, by whom, how, when, and at what cost." at bounding box center [426, 297] width 254 height 29
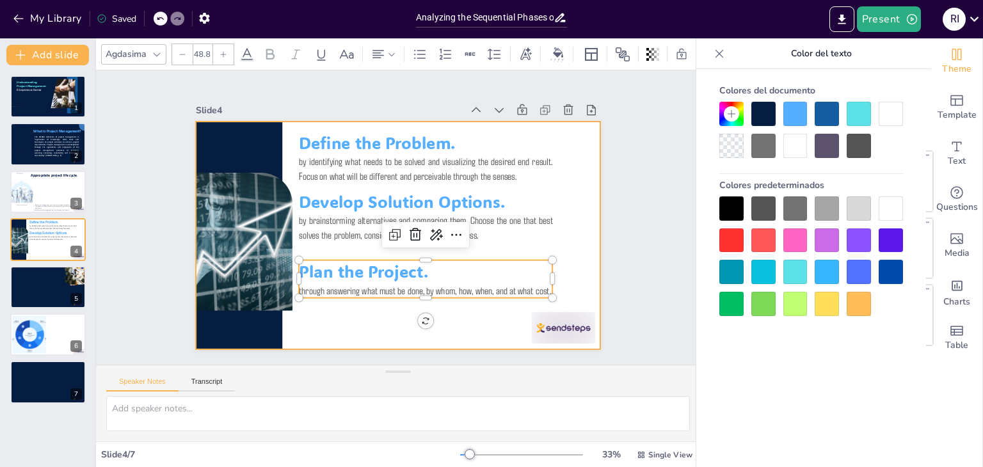
click at [335, 315] on div at bounding box center [398, 236] width 405 height 228
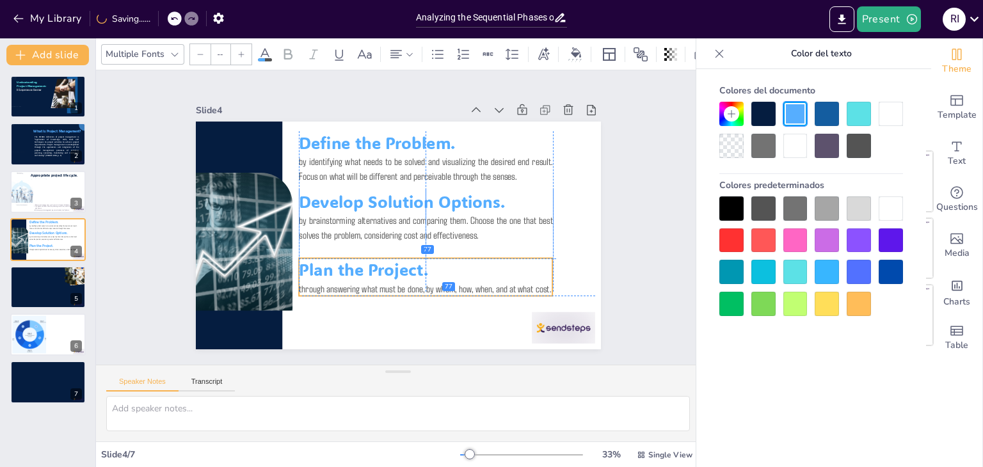
click at [370, 273] on div "Plan the Project. through answering what must be done, by whom, how, when, and …" at bounding box center [426, 277] width 254 height 37
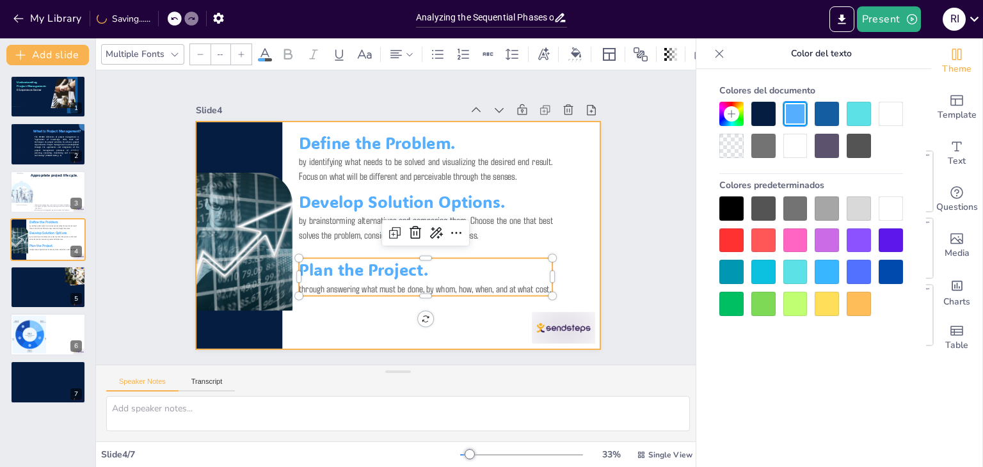
click at [397, 323] on div at bounding box center [398, 236] width 405 height 228
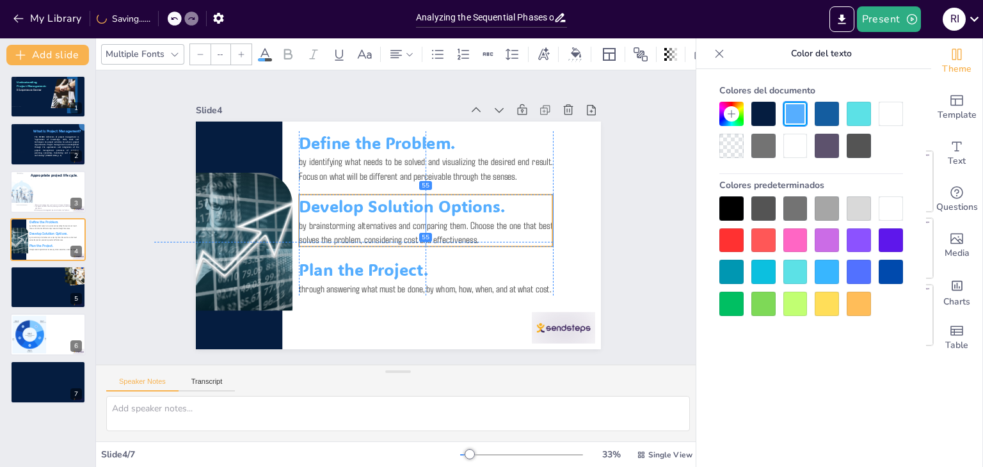
click at [374, 218] on p "by brainstorming alternatives and comparing them. Choose the one that best solv…" at bounding box center [426, 232] width 254 height 29
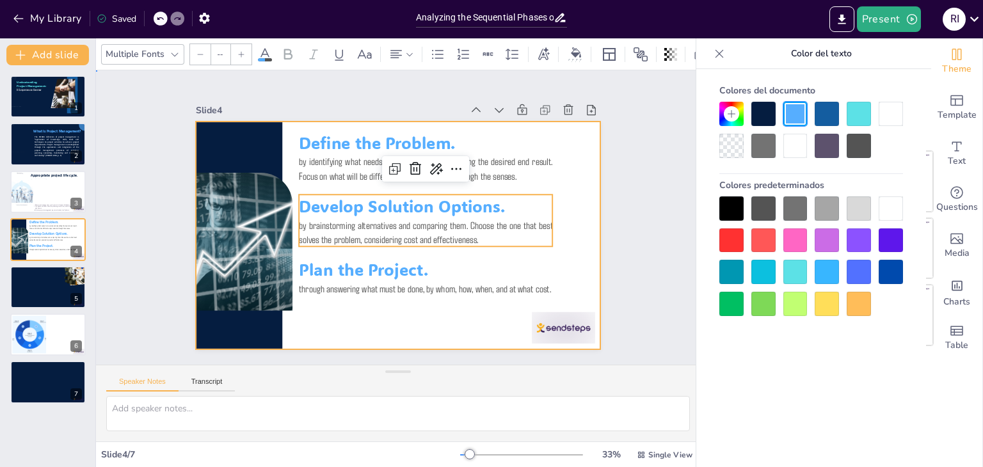
click at [573, 269] on div at bounding box center [396, 235] width 427 height 269
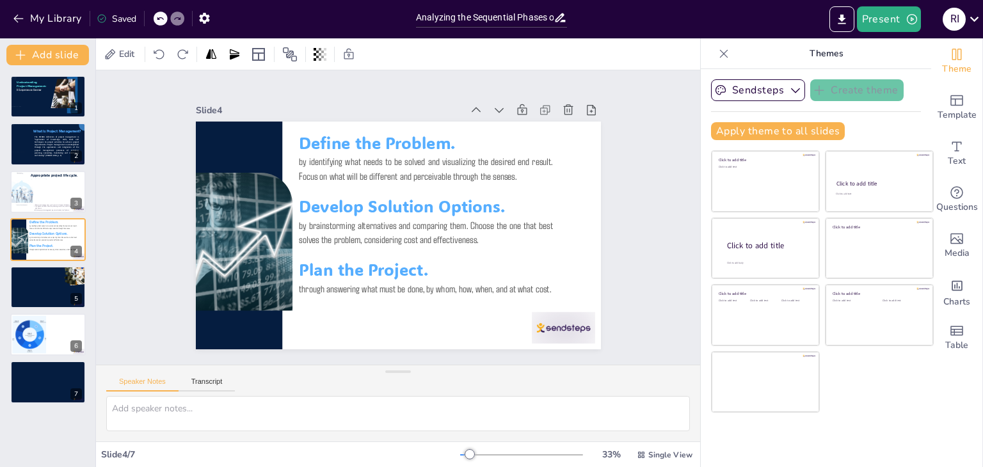
click at [717, 54] on icon at bounding box center [723, 53] width 13 height 13
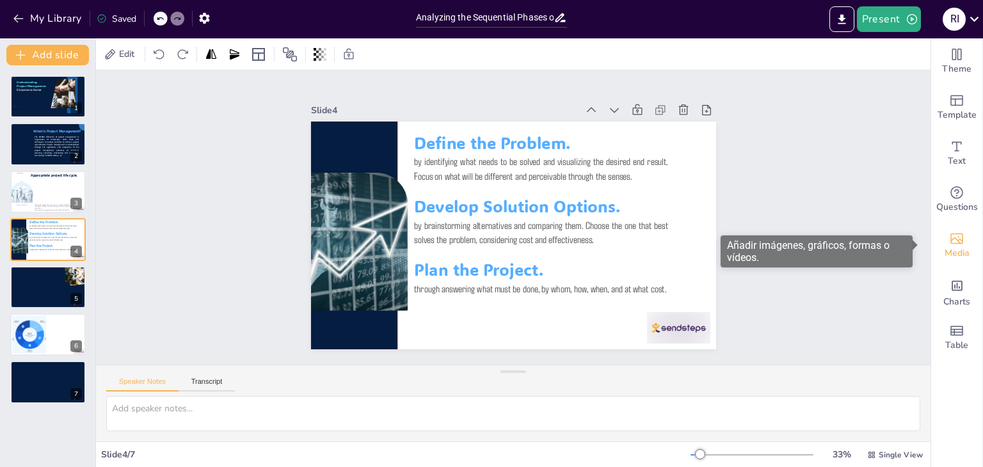
click at [957, 232] on div "Media" at bounding box center [956, 246] width 51 height 46
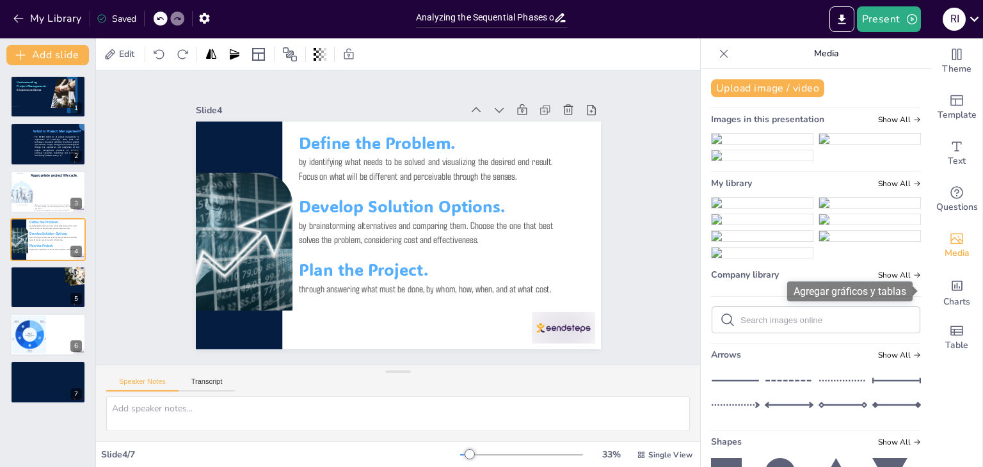
click at [916, 298] on div "Agregar gráficos y tablas" at bounding box center [854, 292] width 134 height 20
click at [931, 317] on div "Table" at bounding box center [956, 338] width 51 height 46
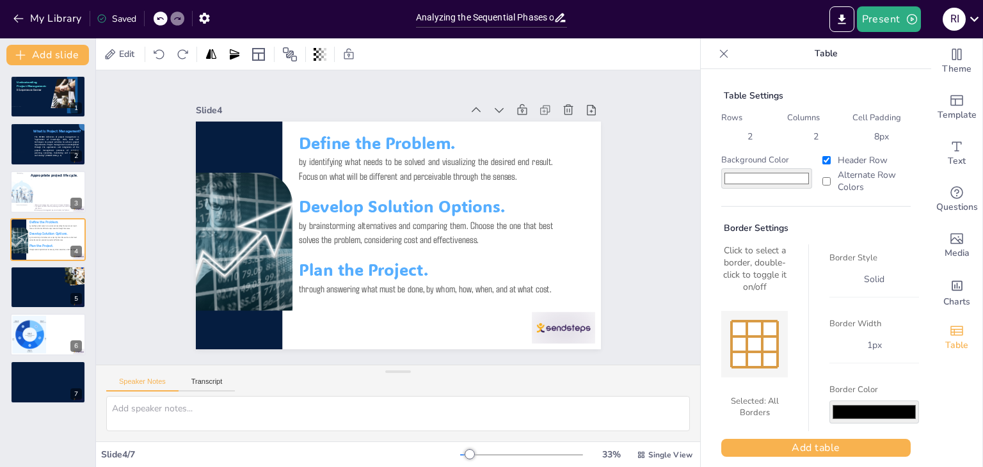
click at [717, 57] on icon at bounding box center [723, 53] width 13 height 13
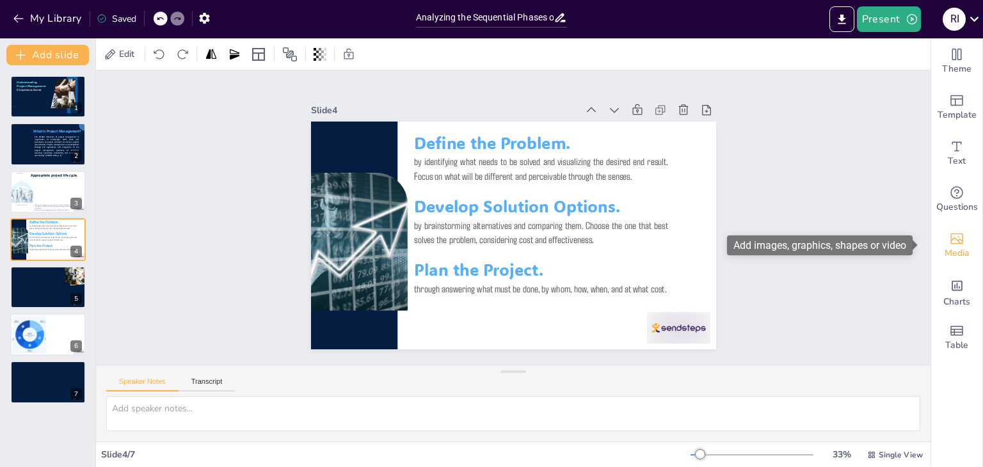
click at [952, 246] on span "Media" at bounding box center [956, 253] width 25 height 14
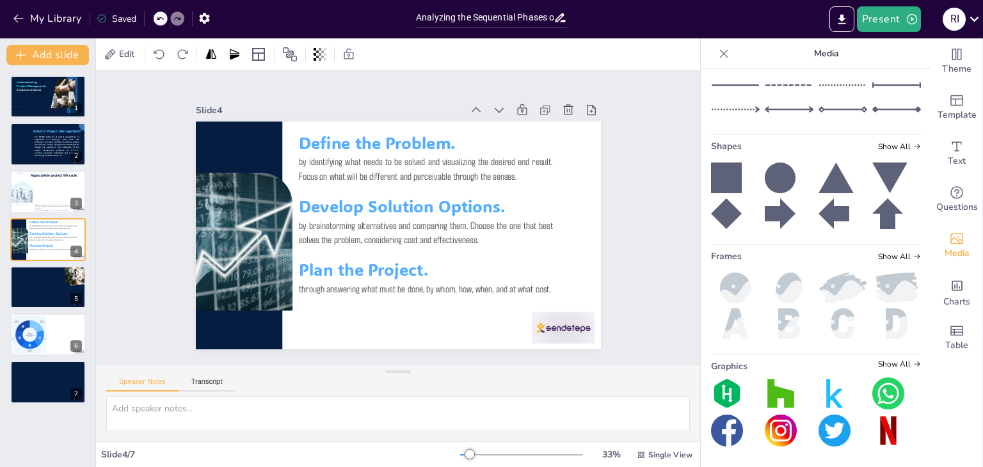
scroll to position [658, 0]
click at [882, 64] on span "Show All" at bounding box center [899, 59] width 43 height 9
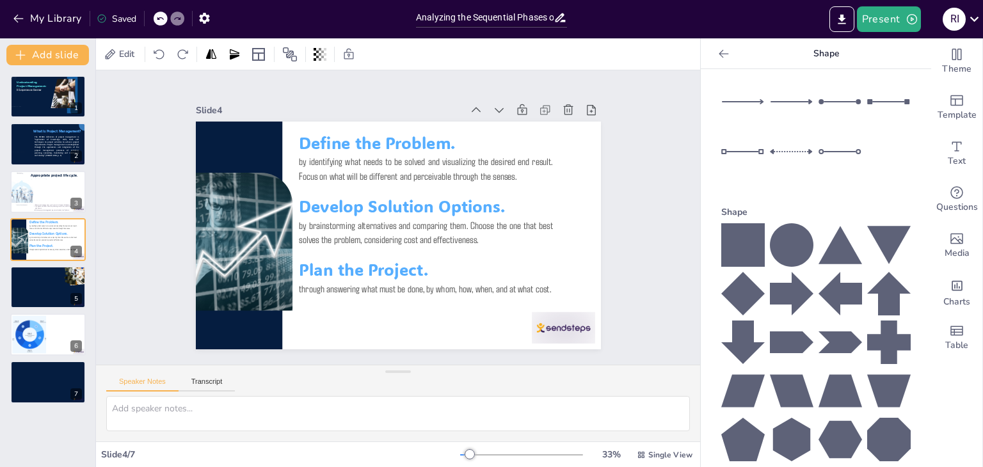
scroll to position [0, 0]
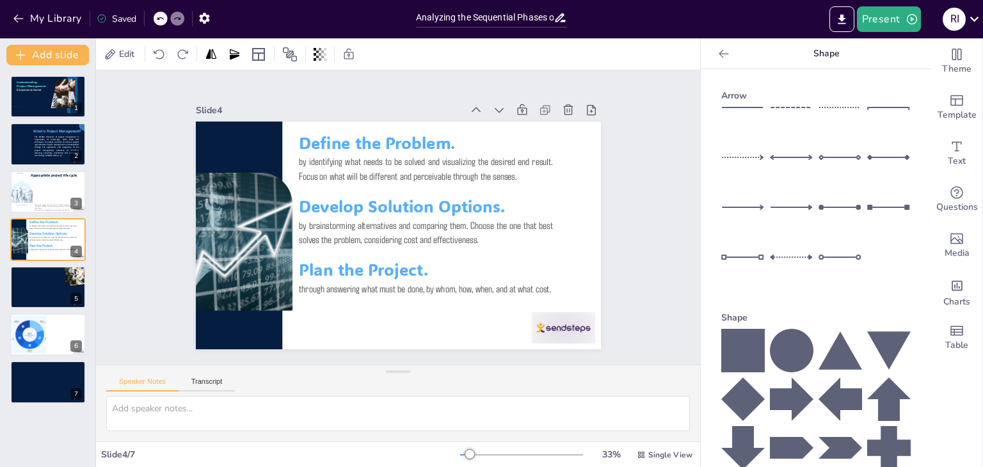
click at [728, 154] on div at bounding box center [815, 204] width 189 height 195
click at [733, 157] on div at bounding box center [743, 179] width 44 height 45
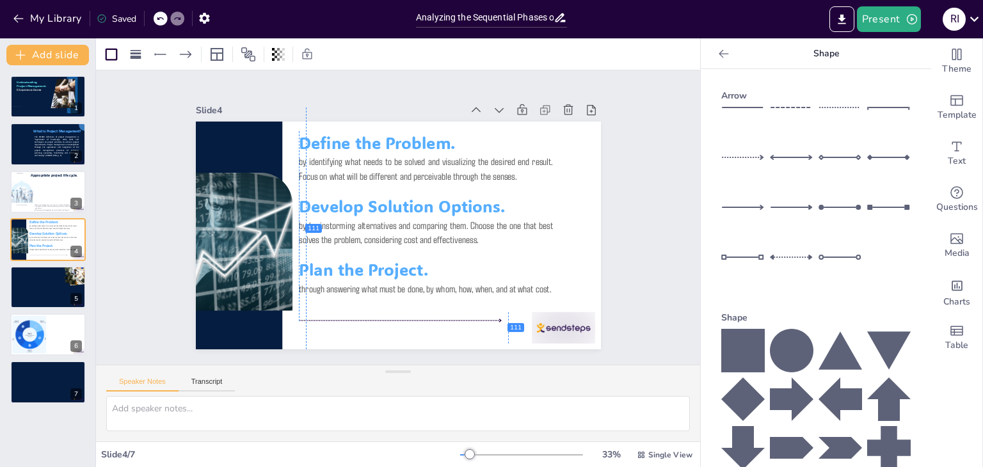
drag, startPoint x: 479, startPoint y: 230, endPoint x: 484, endPoint y: 315, distance: 85.3
click at [484, 317] on div at bounding box center [400, 320] width 202 height 7
click at [187, 52] on icon at bounding box center [185, 54] width 15 height 15
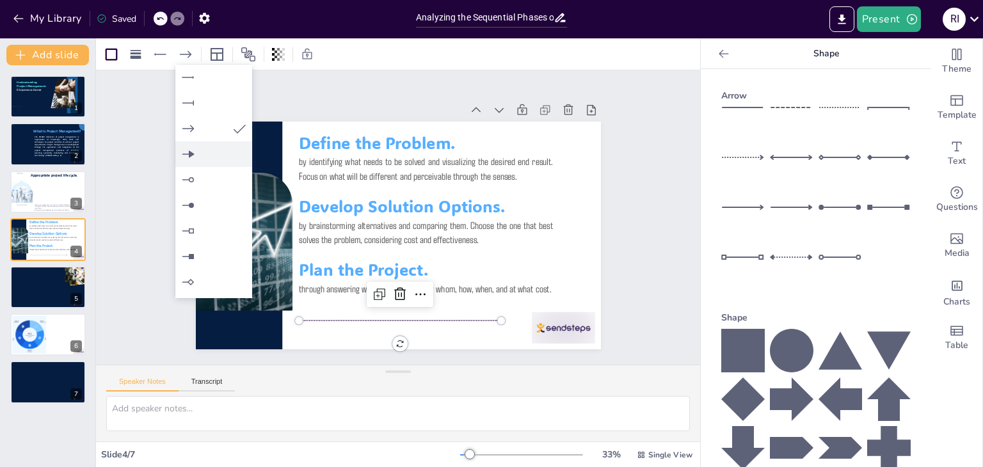
click at [189, 157] on icon at bounding box center [187, 154] width 15 height 15
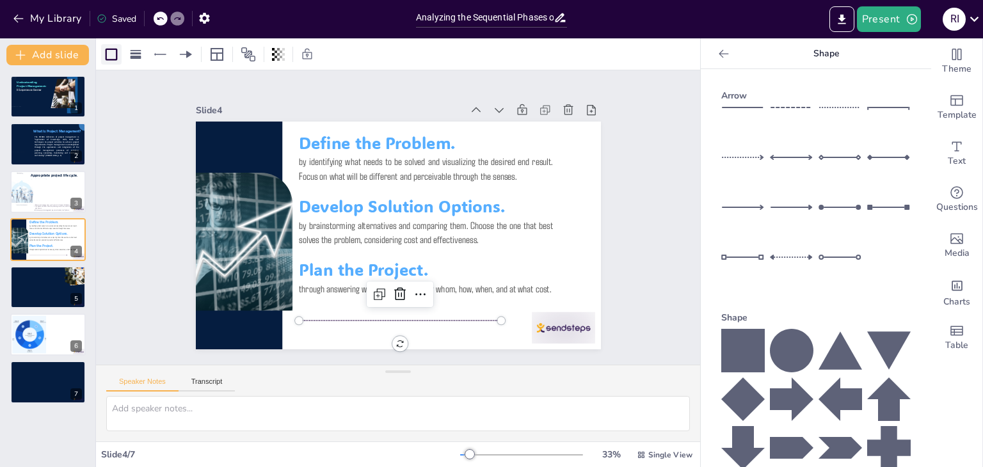
click at [113, 50] on icon at bounding box center [111, 54] width 15 height 15
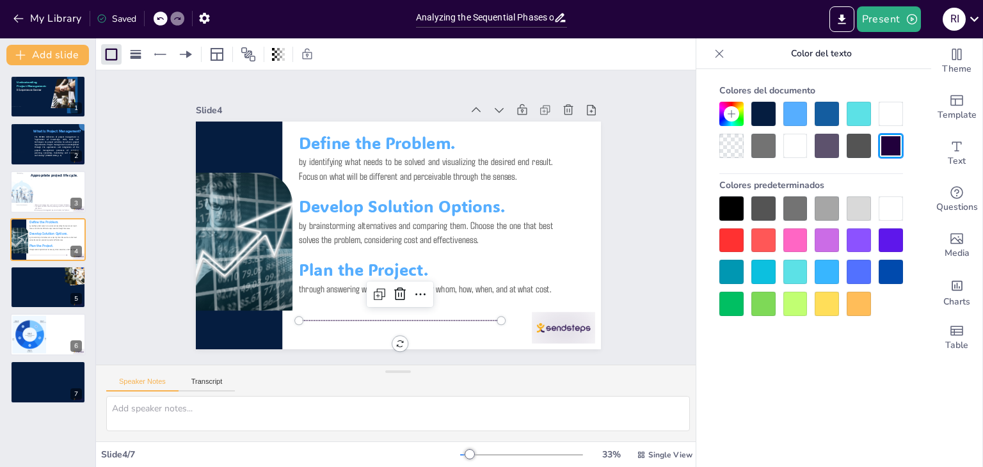
click at [792, 118] on div at bounding box center [795, 114] width 24 height 24
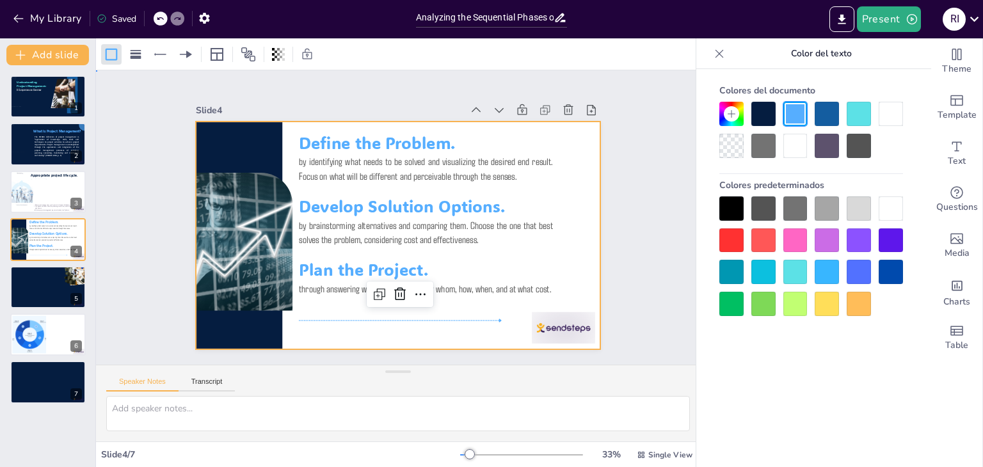
click at [567, 262] on div at bounding box center [398, 236] width 405 height 228
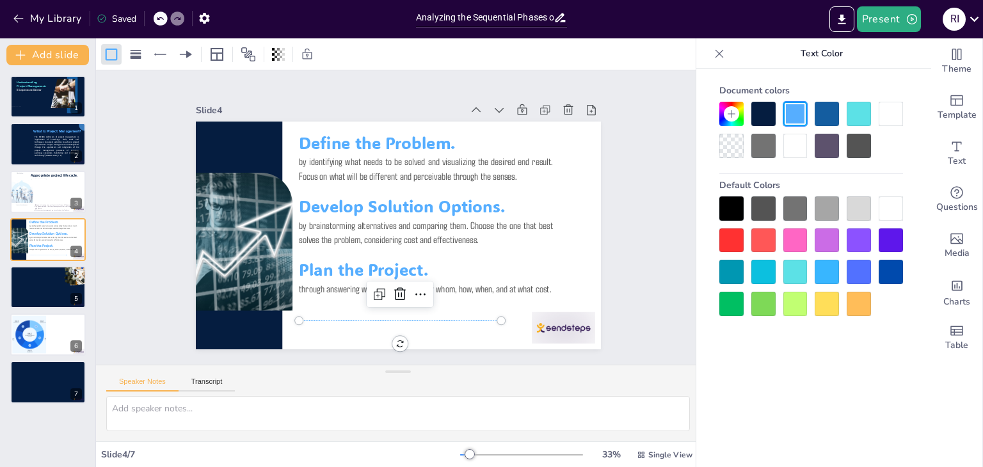
click at [484, 317] on div at bounding box center [400, 320] width 202 height 7
click at [128, 52] on div at bounding box center [136, 54] width 18 height 20
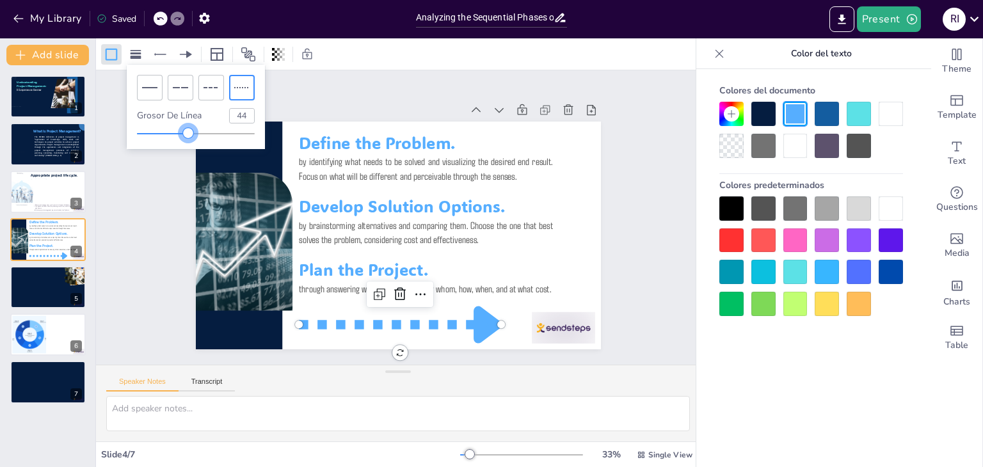
click at [187, 134] on div at bounding box center [196, 134] width 118 height 10
click at [164, 132] on div at bounding box center [196, 134] width 118 height 10
type input "19"
click at [159, 132] on div at bounding box center [158, 133] width 10 height 10
click at [614, 244] on div "Slide 1 Understanding Project Management: A Comprehensive Overview Slide 2 The …" at bounding box center [398, 217] width 502 height 312
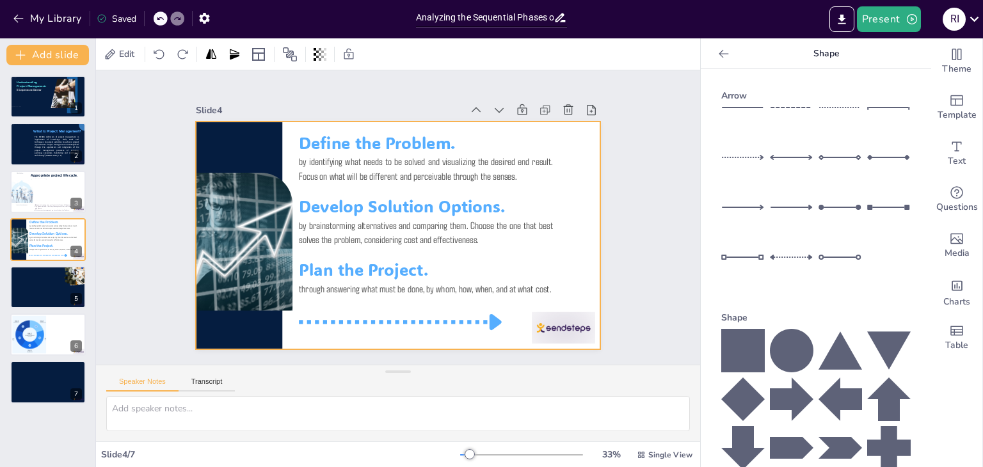
click at [413, 319] on div at bounding box center [400, 322] width 202 height 7
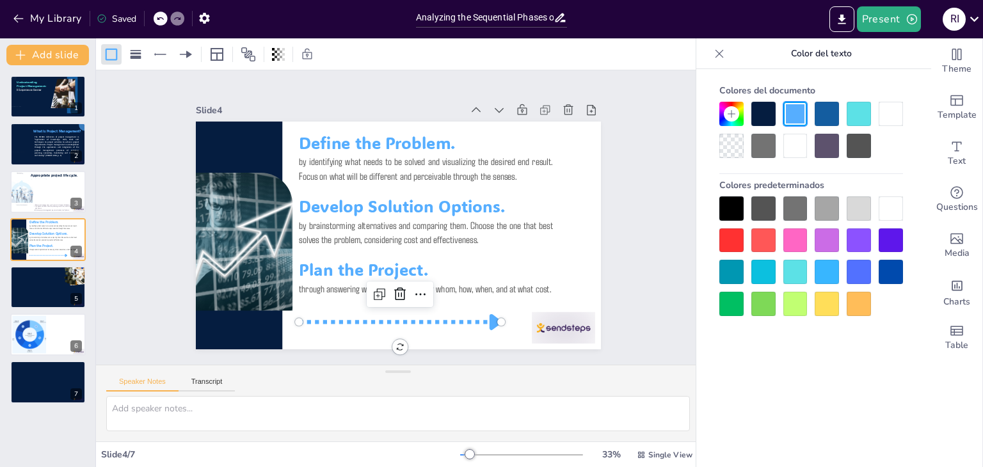
click at [768, 121] on div at bounding box center [763, 114] width 24 height 24
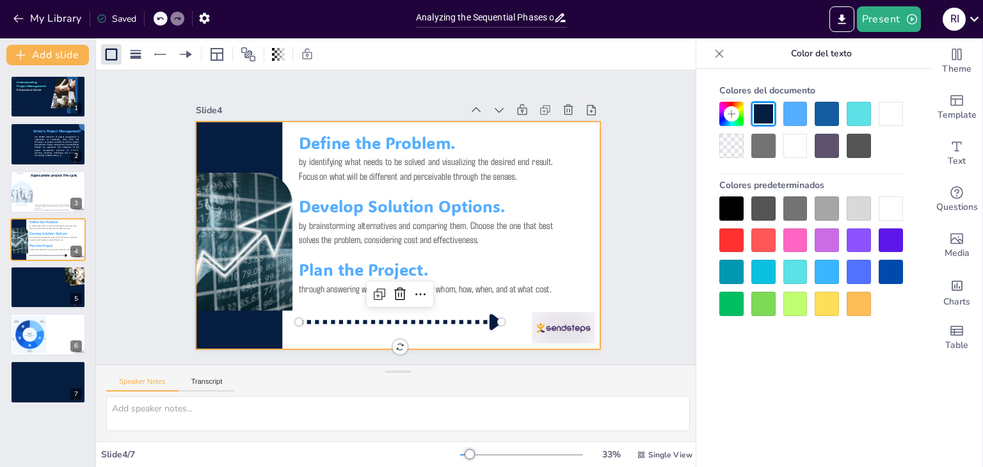
click at [587, 276] on div at bounding box center [396, 235] width 427 height 269
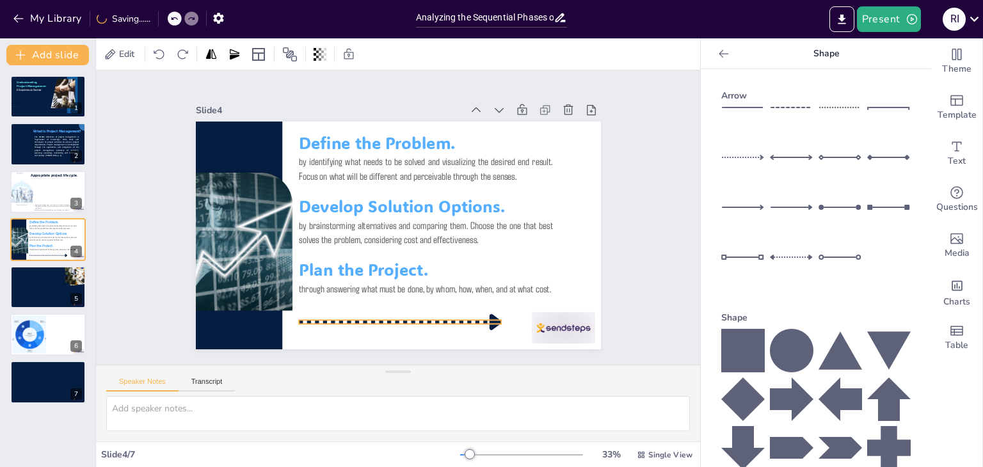
click at [477, 319] on div at bounding box center [400, 322] width 202 height 7
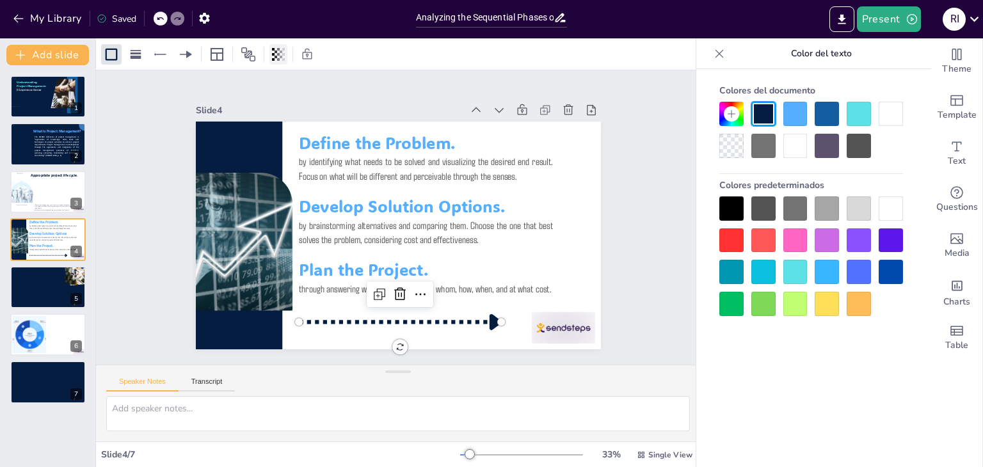
click at [279, 56] on icon at bounding box center [278, 54] width 13 height 13
click at [243, 103] on div at bounding box center [231, 105] width 90 height 10
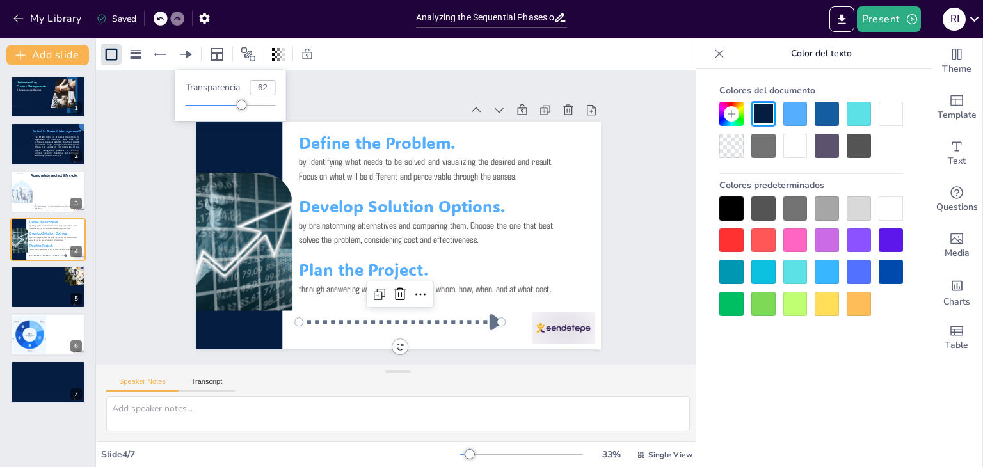
type input "82"
click at [260, 105] on div at bounding box center [231, 105] width 90 height 10
click at [623, 254] on div "Slide 1 Understanding Project Management: A Comprehensive Overview Slide 2 The …" at bounding box center [398, 218] width 477 height 264
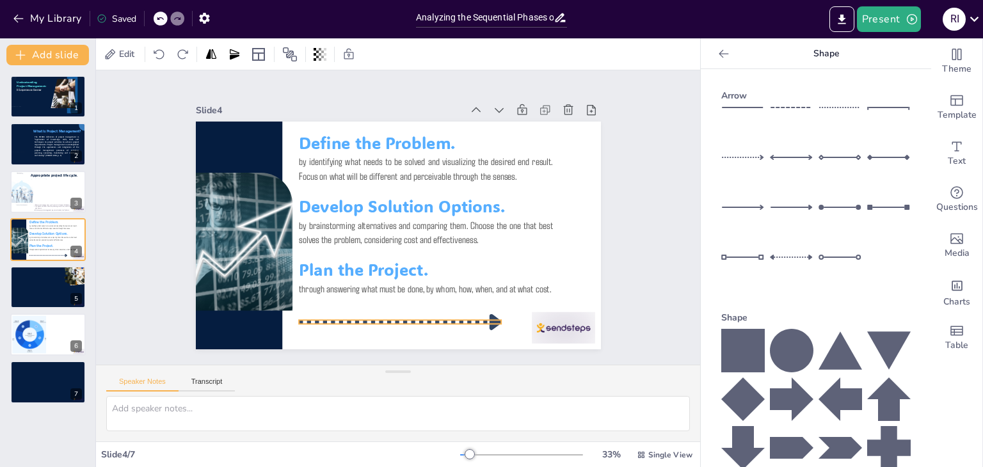
click at [442, 319] on div at bounding box center [400, 322] width 202 height 7
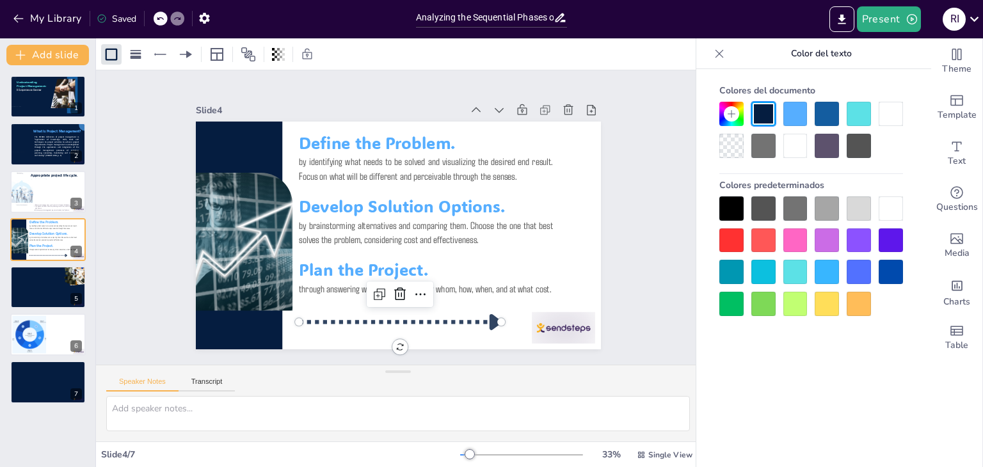
click at [770, 152] on div at bounding box center [763, 146] width 24 height 24
click at [280, 60] on icon at bounding box center [278, 54] width 13 height 13
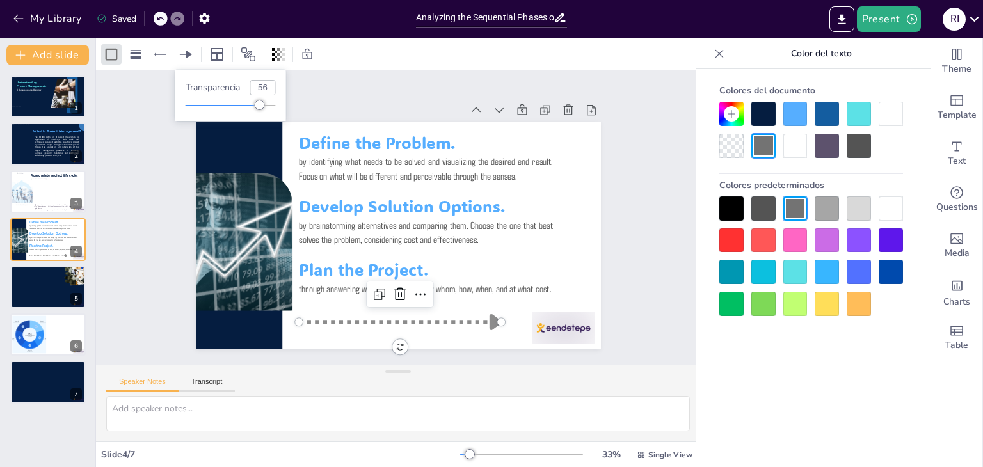
click at [237, 106] on div at bounding box center [231, 105] width 90 height 10
type input "75"
click at [254, 106] on div at bounding box center [231, 105] width 90 height 10
click at [609, 252] on div "Slide 1 Understanding Project Management: A Comprehensive Overview Slide 2 The …" at bounding box center [398, 218] width 477 height 264
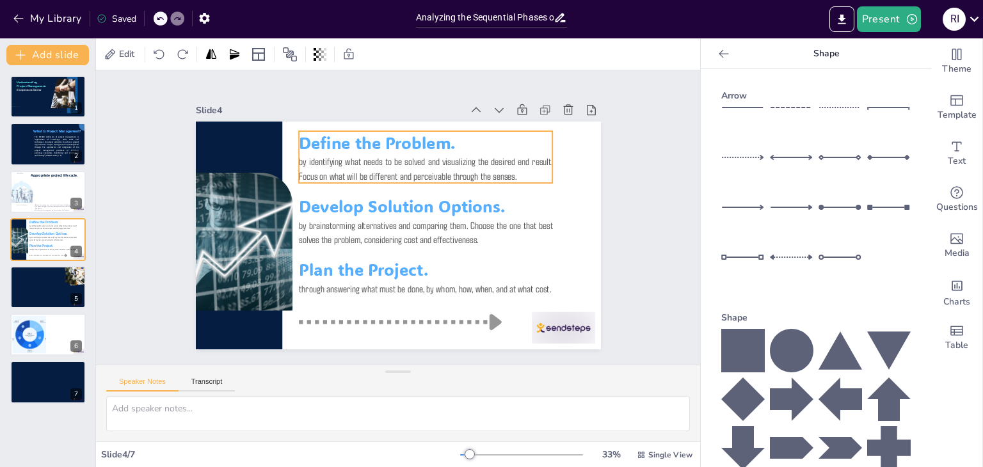
click at [325, 134] on span "Define the Problem." at bounding box center [385, 141] width 158 height 38
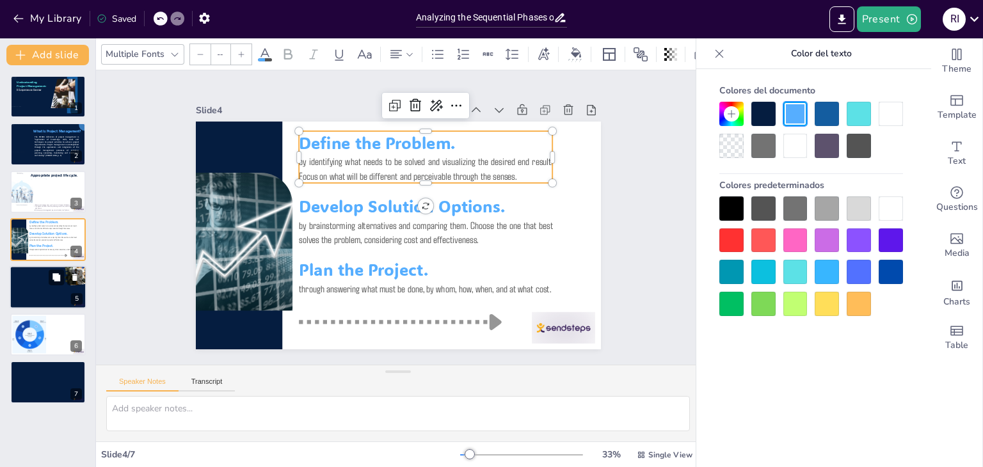
click at [33, 285] on div at bounding box center [48, 288] width 77 height 44
type textarea "Defining the project clearly at the beginning helps to align all stakeholders a…"
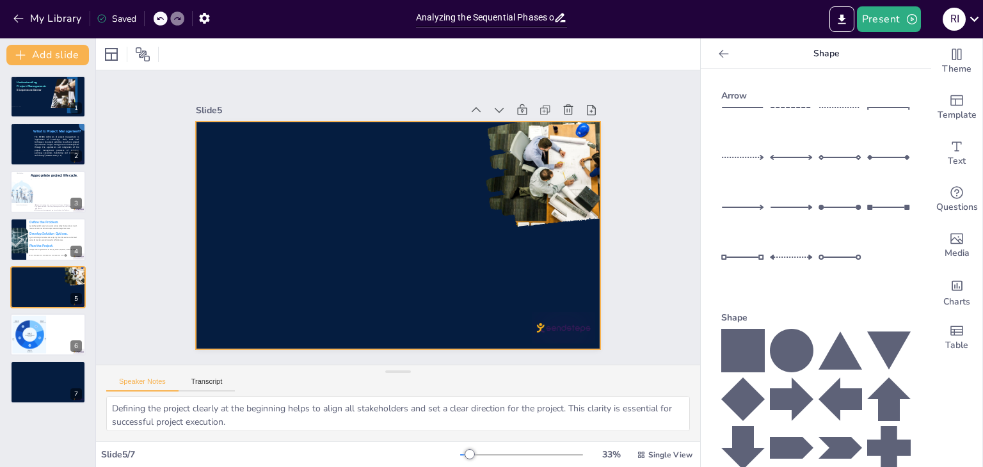
click at [218, 178] on div at bounding box center [396, 235] width 427 height 269
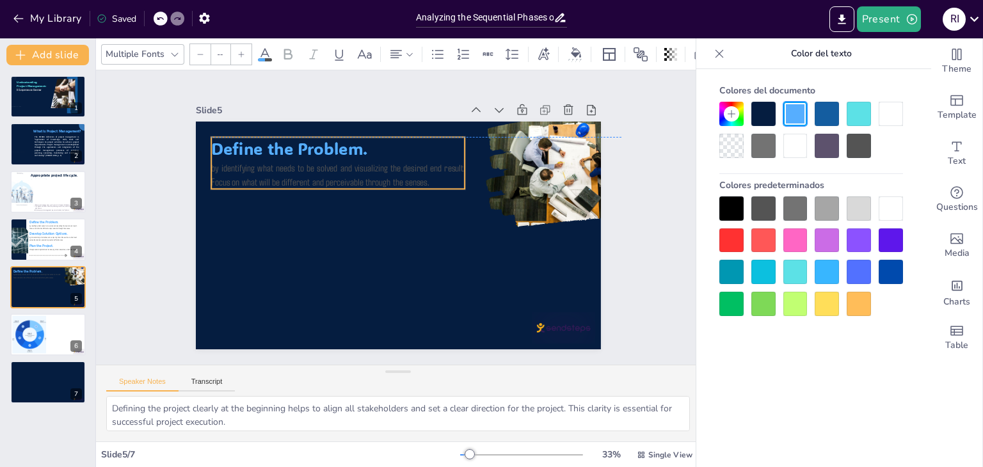
drag, startPoint x: 474, startPoint y: 135, endPoint x: 386, endPoint y: 136, distance: 87.7
click at [386, 137] on p "Define the Problem." at bounding box center [338, 148] width 254 height 23
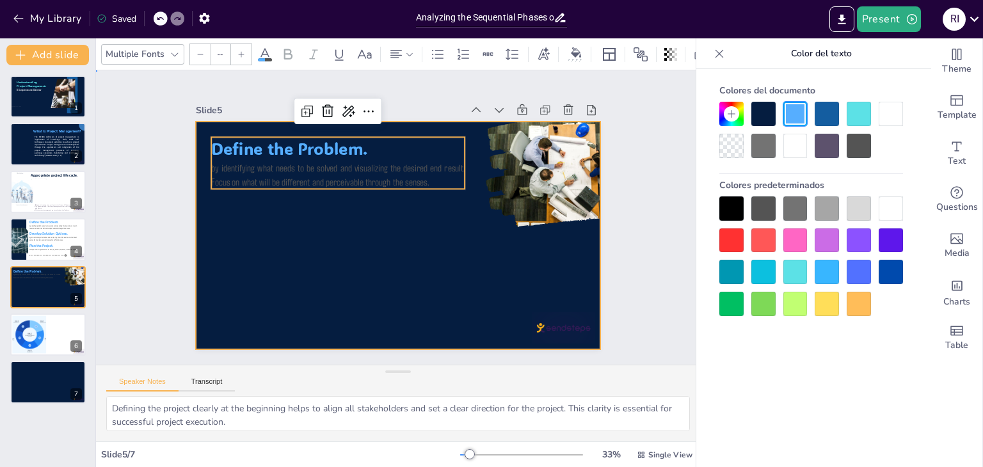
click at [422, 232] on div at bounding box center [398, 236] width 405 height 228
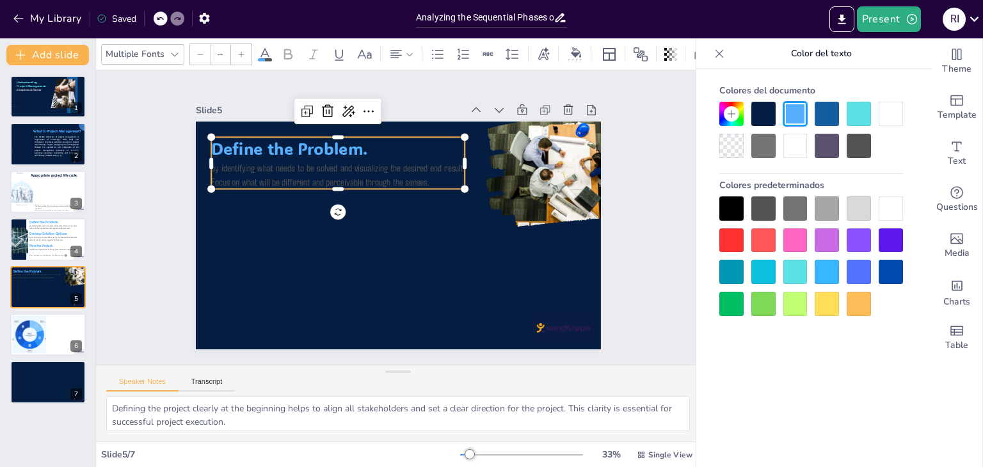
click at [338, 160] on p "by identifying what needs to be solved and visualizing the desired end result. …" at bounding box center [338, 174] width 254 height 29
click at [359, 144] on p "Define the Problem." at bounding box center [338, 148] width 254 height 23
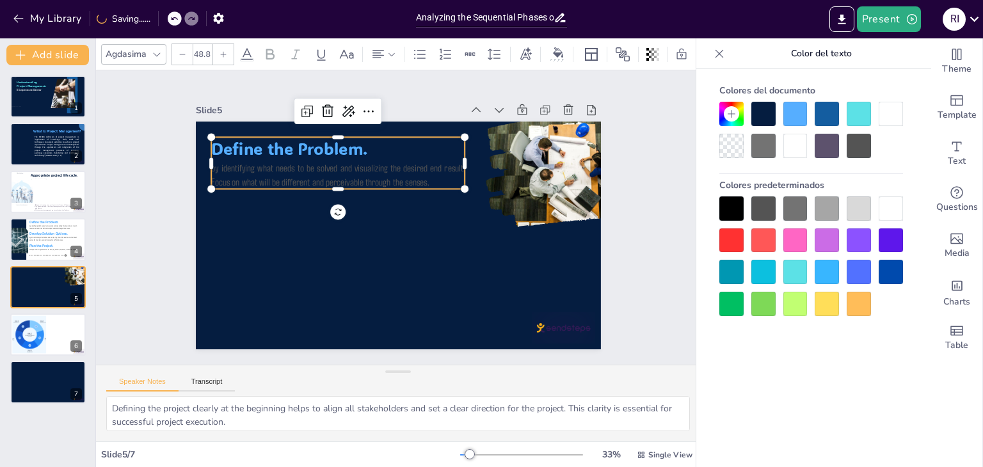
click at [426, 175] on p "by identifying what needs to be solved and visualizing the desired end result. …" at bounding box center [342, 168] width 255 height 55
drag, startPoint x: 426, startPoint y: 175, endPoint x: 274, endPoint y: 171, distance: 151.7
click at [274, 171] on p "by identifying what needs to be solved and visualizing the desired end result. …" at bounding box center [342, 168] width 255 height 55
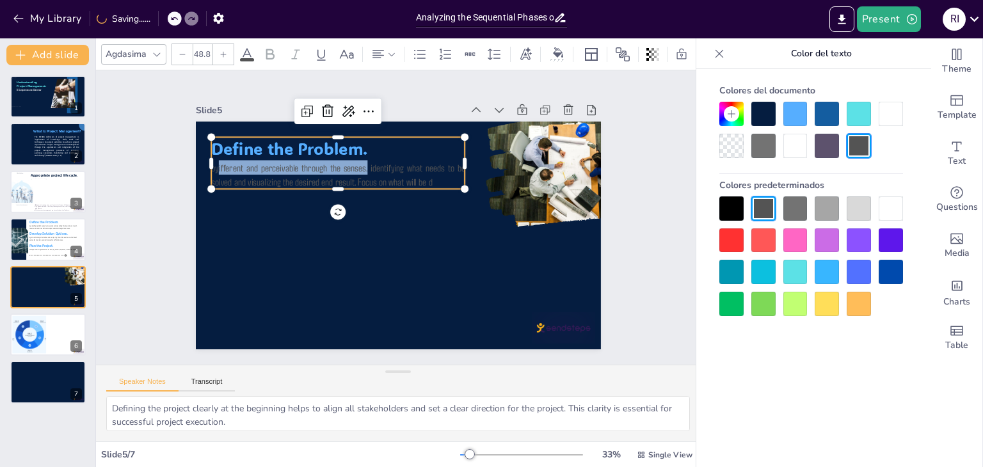
click at [325, 160] on p "byifferent and perceivable through the senses. identifying what needs to be sol…" at bounding box center [338, 174] width 254 height 29
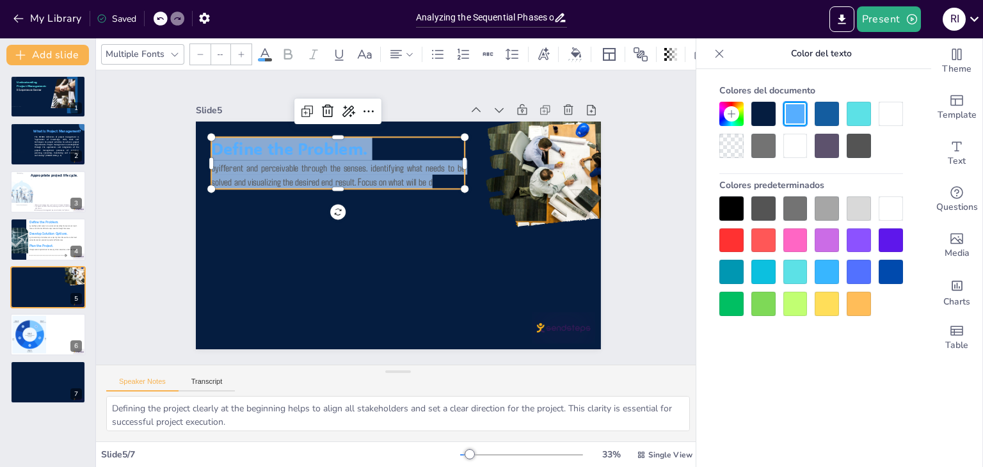
type input "48.8"
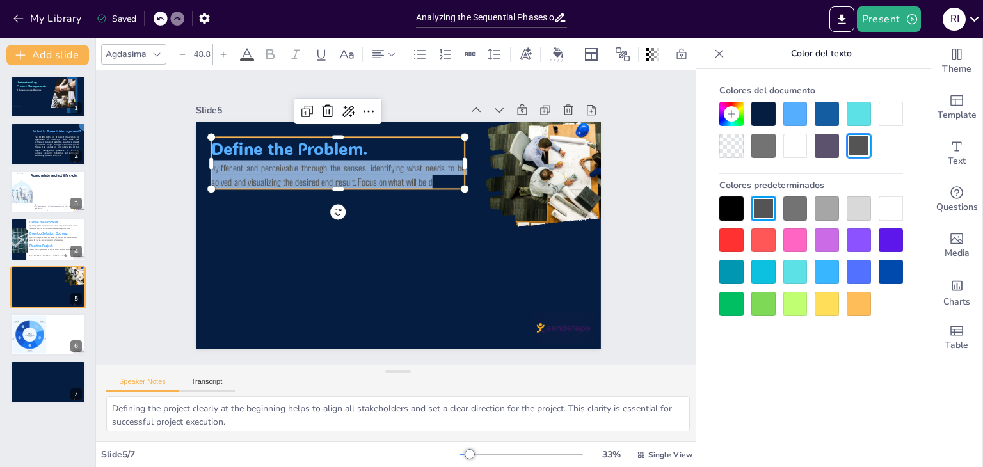
drag, startPoint x: 427, startPoint y: 177, endPoint x: 202, endPoint y: 164, distance: 225.6
click at [215, 164] on p "byifferent and perceivable through the senses. identifying what needs to be sol…" at bounding box center [342, 168] width 255 height 55
click at [249, 51] on icon at bounding box center [246, 54] width 15 height 15
click at [249, 47] on icon at bounding box center [246, 54] width 15 height 15
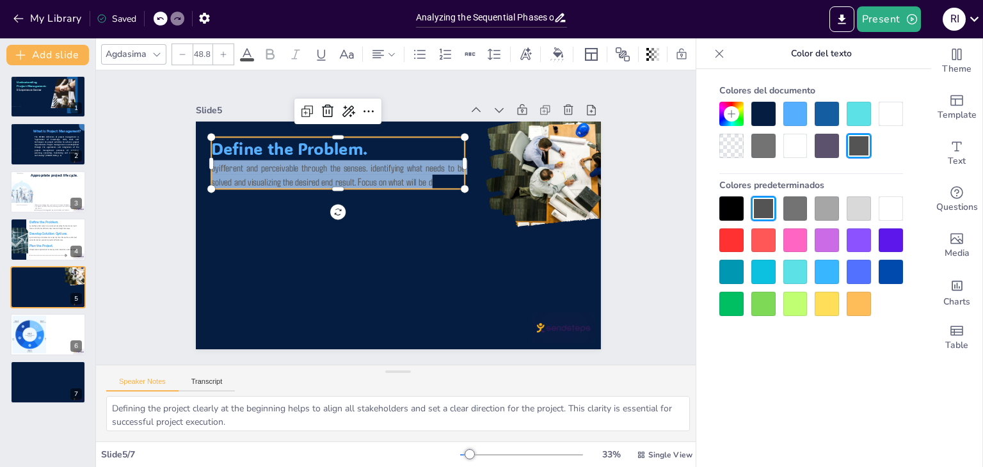
click at [237, 54] on div "Agdasima 48.8" at bounding box center [402, 55] width 602 height 22
click at [886, 208] on div at bounding box center [891, 208] width 24 height 24
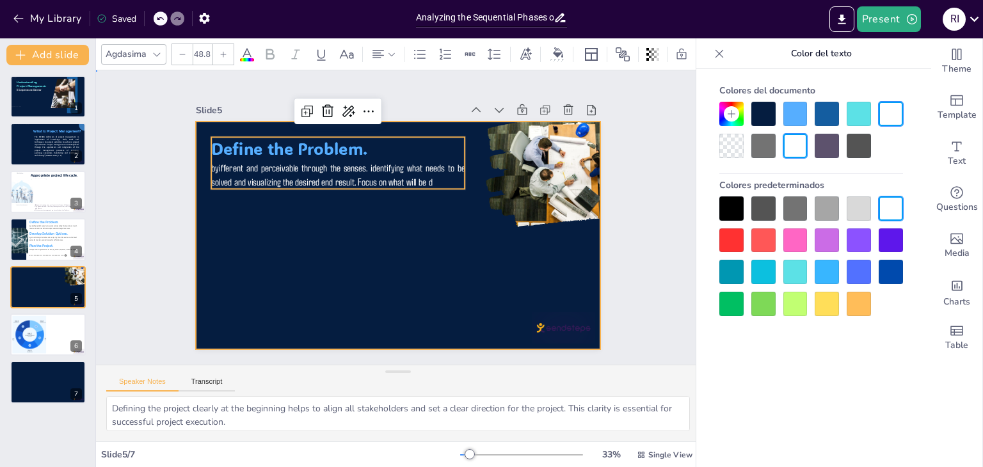
click at [471, 259] on div at bounding box center [380, 213] width 307 height 443
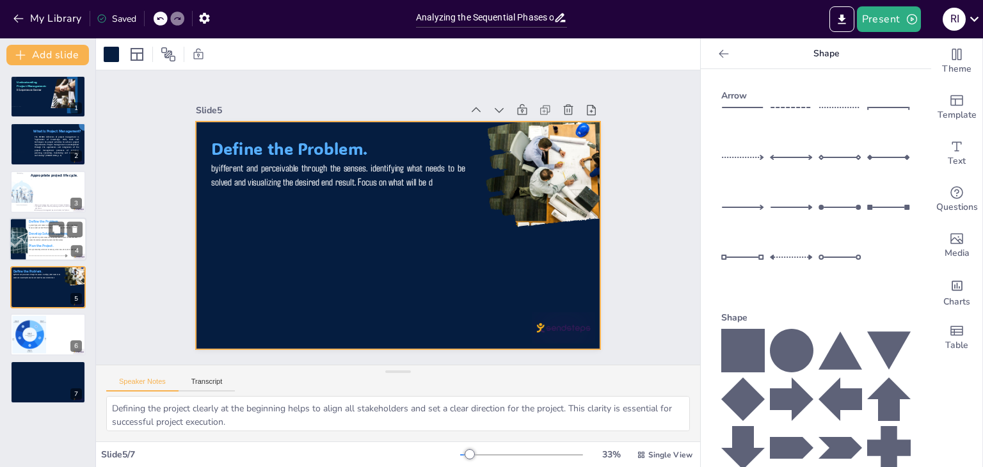
click at [49, 243] on div at bounding box center [48, 240] width 77 height 44
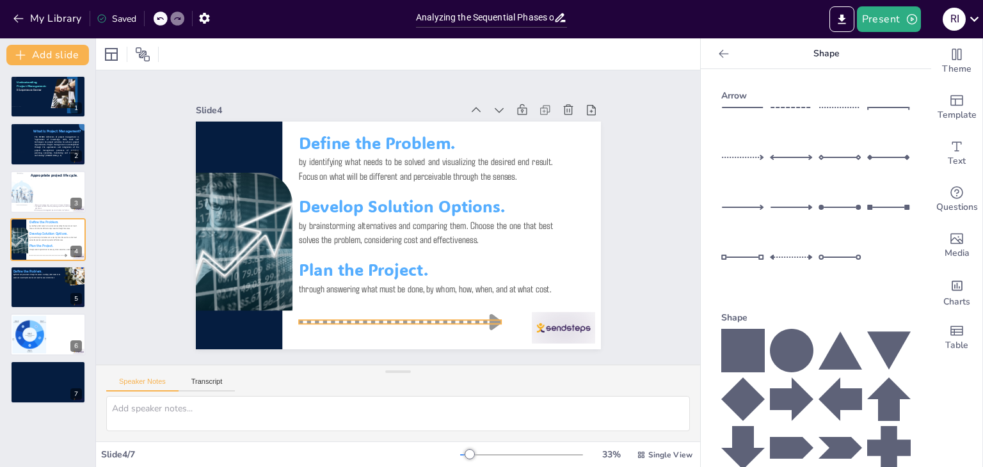
click at [387, 319] on div at bounding box center [400, 322] width 202 height 7
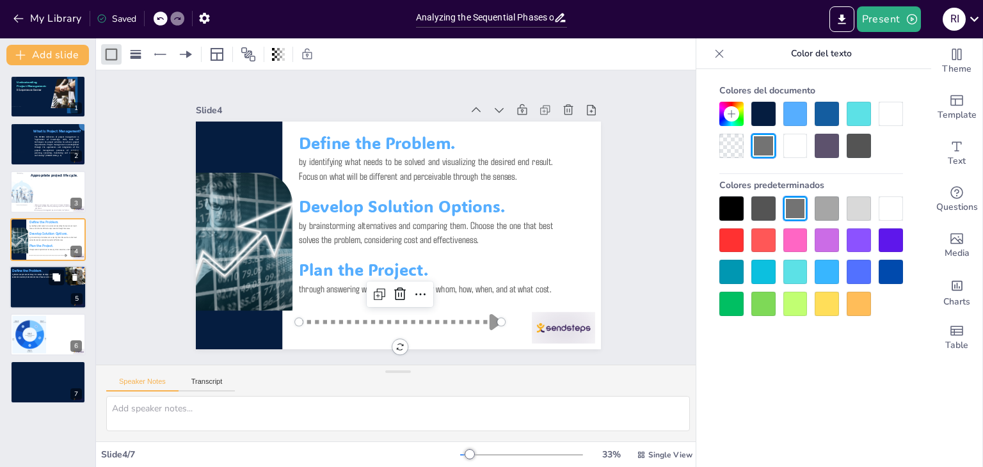
click at [46, 277] on p "byifferent and perceivable through the senses. identifying what needs to be sol…" at bounding box center [36, 276] width 48 height 6
type textarea "Defining the project clearly at the beginning helps to align all stakeholders a…"
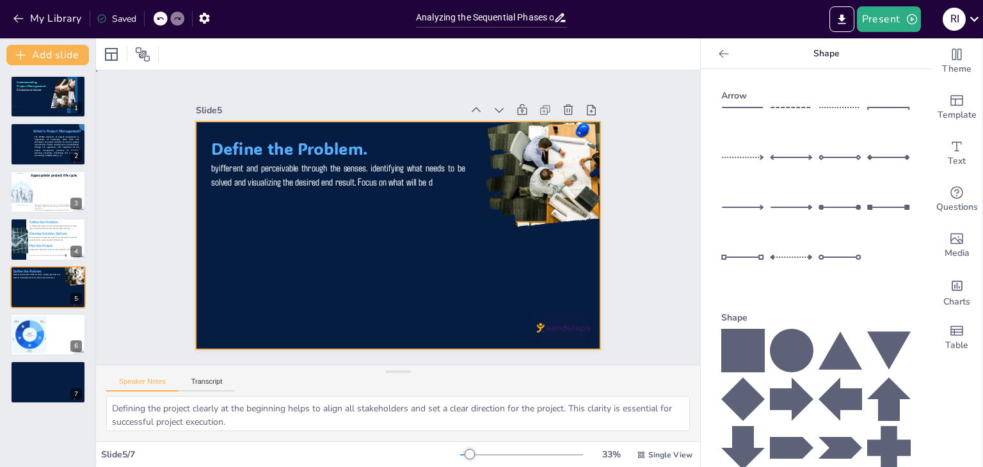
click at [305, 308] on div at bounding box center [396, 235] width 427 height 269
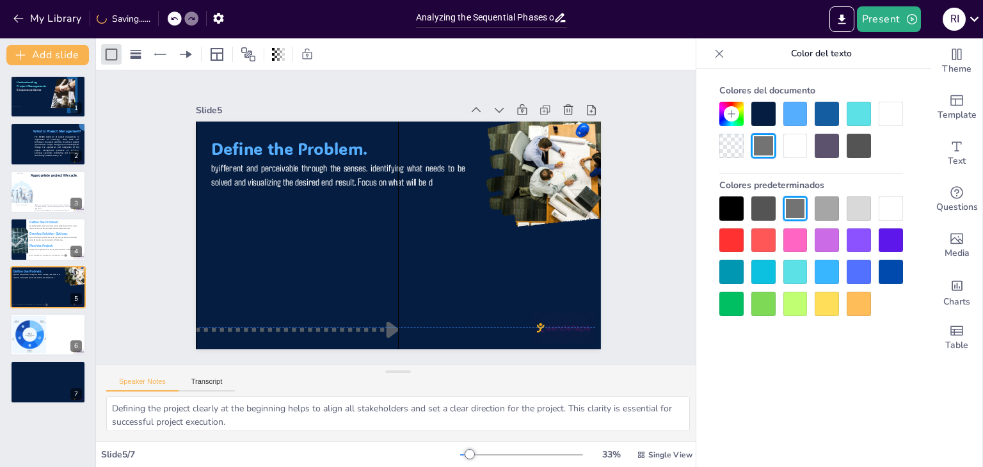
drag, startPoint x: 365, startPoint y: 317, endPoint x: 265, endPoint y: 325, distance: 100.2
click at [265, 326] on div at bounding box center [297, 329] width 202 height 7
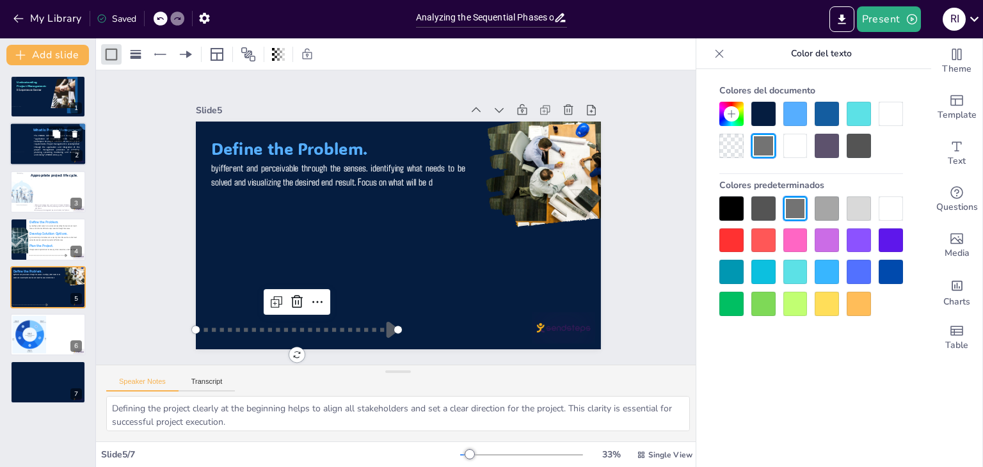
click at [61, 147] on span "The PMBOK definition of project management is “application of knowledge, skills…" at bounding box center [56, 146] width 45 height 22
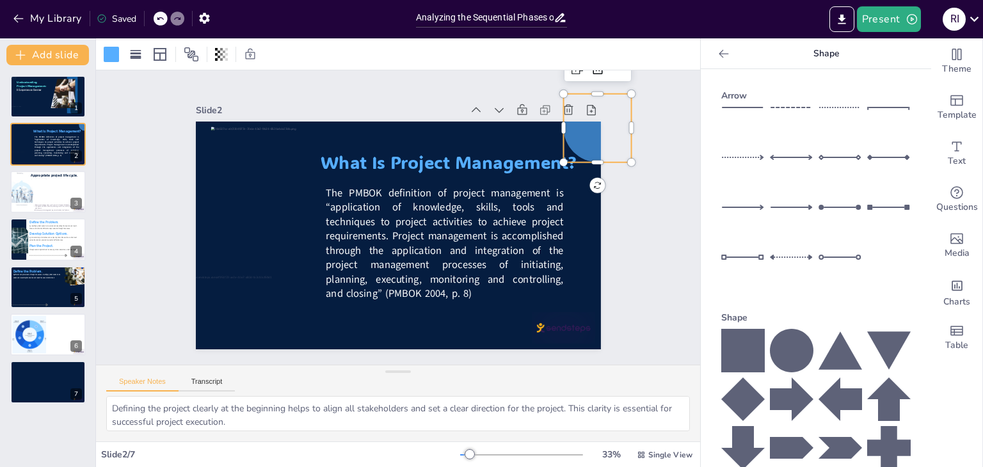
click at [573, 131] on div at bounding box center [605, 149] width 75 height 75
click at [61, 292] on div at bounding box center [48, 288] width 77 height 44
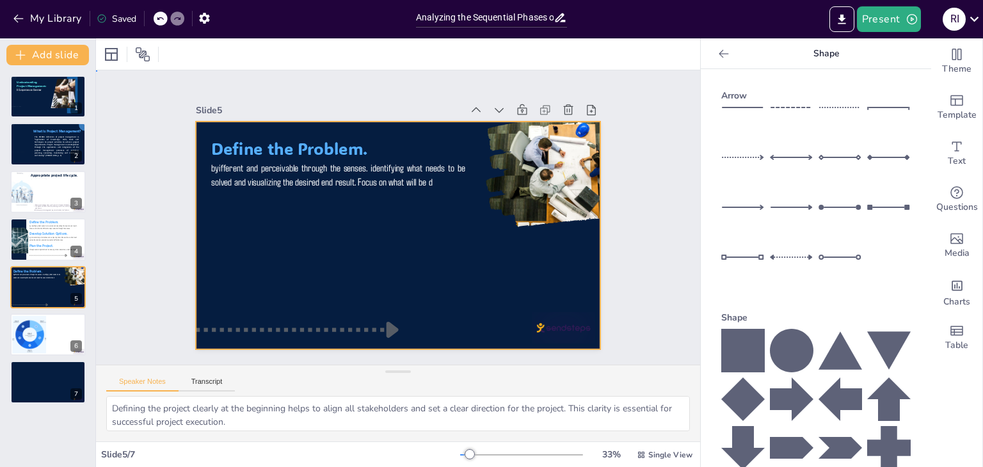
click at [257, 276] on div at bounding box center [396, 235] width 427 height 269
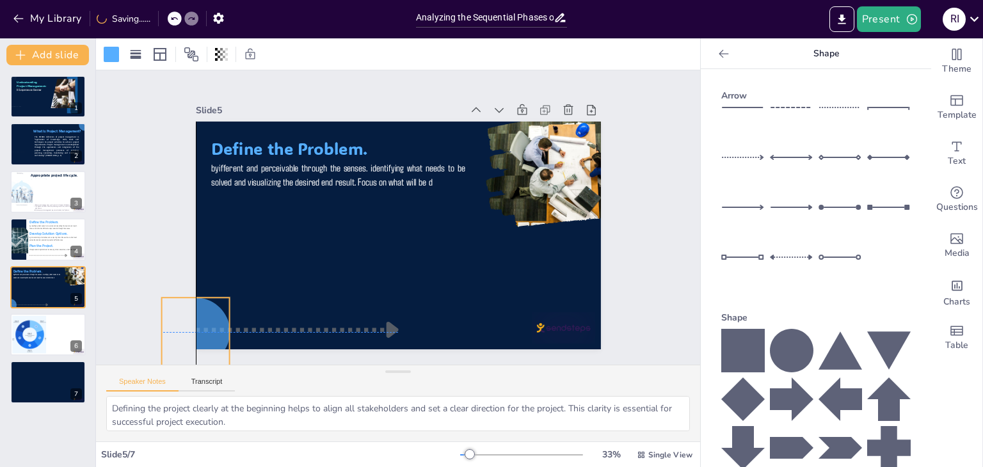
drag, startPoint x: 609, startPoint y: 118, endPoint x: 209, endPoint y: 324, distance: 449.9
click at [209, 324] on div "Slide 1 Understanding Project Management: A Comprehensive Overview Slide 2 The …" at bounding box center [398, 218] width 477 height 264
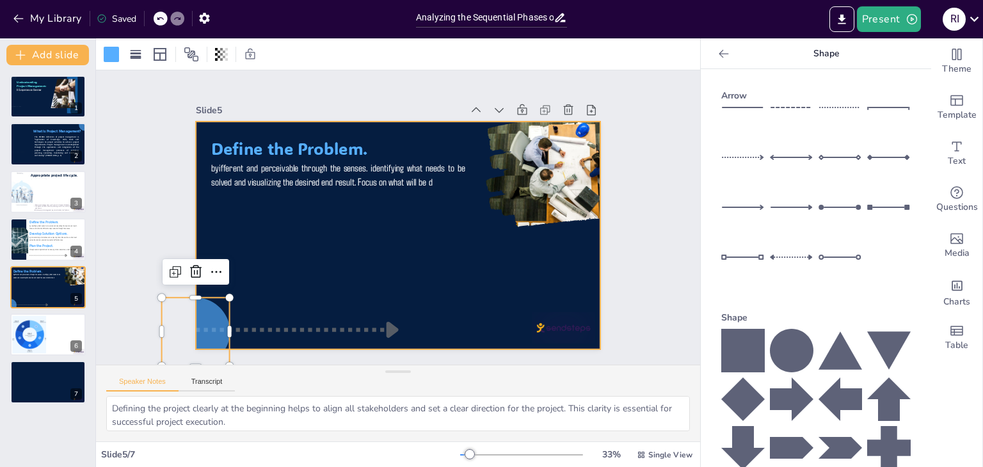
click at [446, 295] on div at bounding box center [387, 232] width 461 height 422
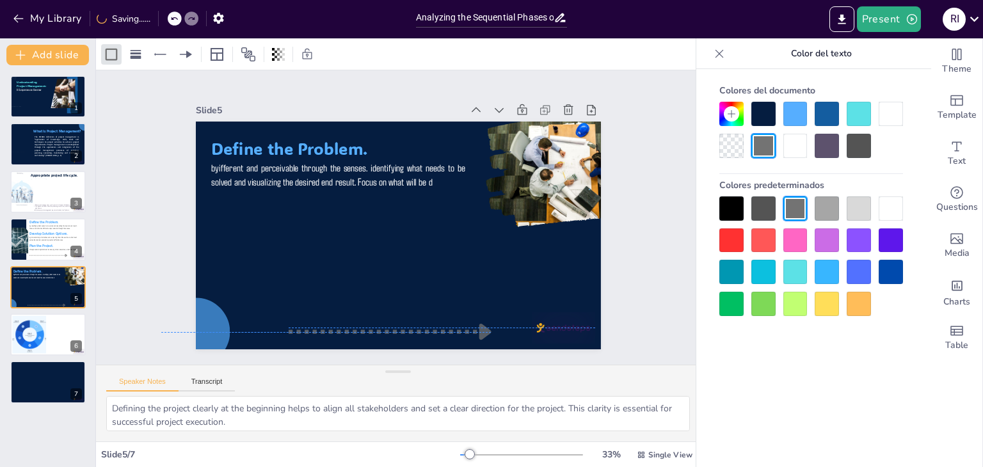
drag, startPoint x: 351, startPoint y: 323, endPoint x: 443, endPoint y: 321, distance: 92.8
click at [443, 143] on div "Define the Problem. byifferent and perceivable through the senses. identifying …" at bounding box center [408, 122] width 402 height 42
drag, startPoint x: 278, startPoint y: 328, endPoint x: 177, endPoint y: 328, distance: 101.7
click at [181, 328] on div at bounding box center [186, 333] width 10 height 10
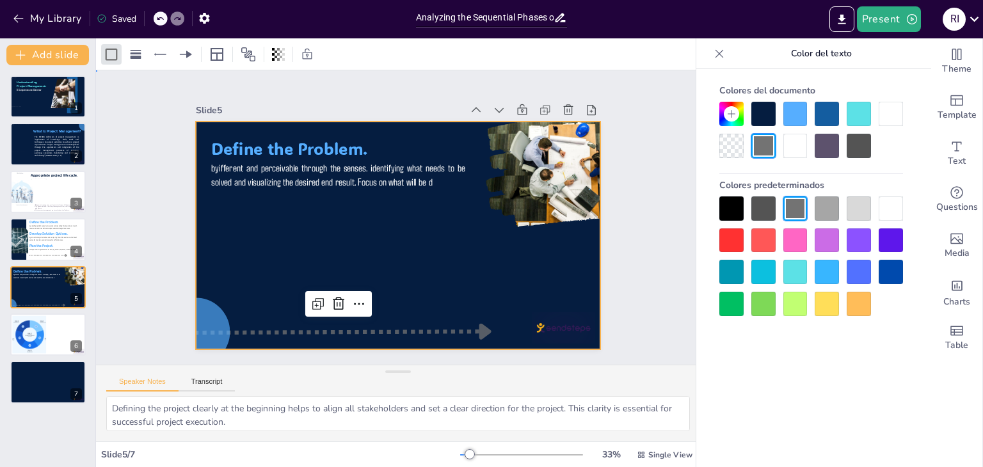
click at [513, 303] on div at bounding box center [398, 236] width 405 height 228
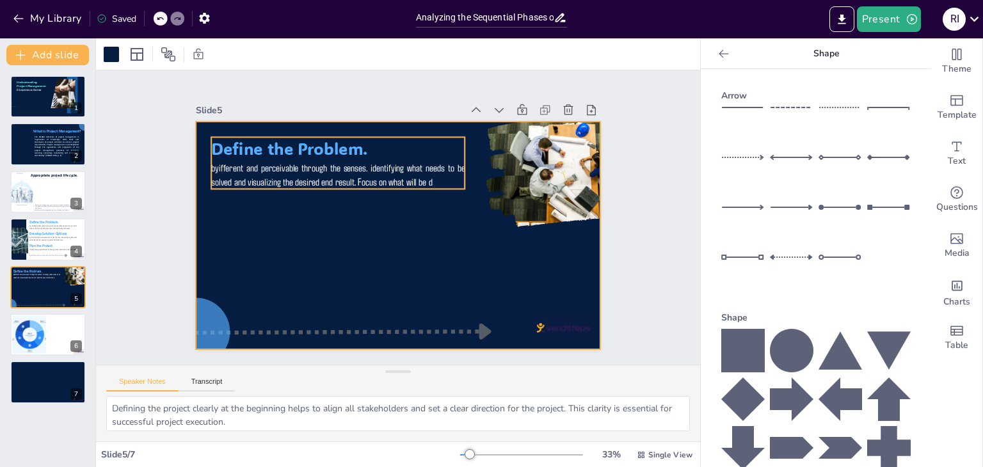
click at [354, 147] on span "Define the Problem." at bounding box center [289, 149] width 157 height 22
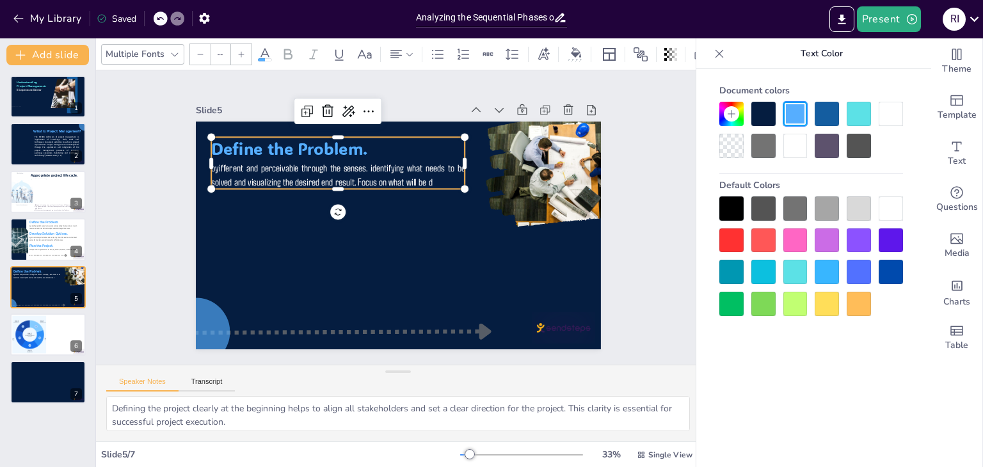
click at [354, 147] on span "Define the Problem." at bounding box center [297, 138] width 158 height 38
type input "77.9"
click at [354, 147] on span "Define the Problem." at bounding box center [297, 138] width 158 height 38
type input "48.8"
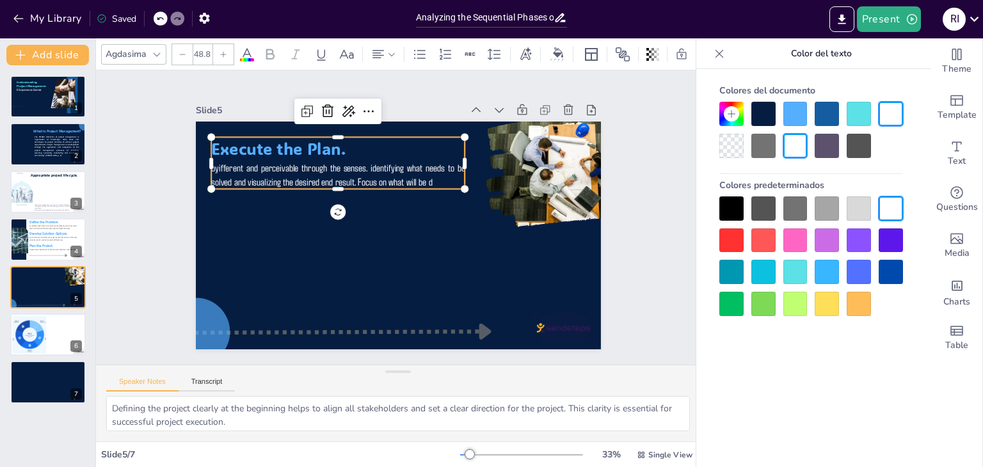
click at [356, 173] on span "byifferent and perceivable through the senses. identifying what needs to be sol…" at bounding box center [342, 166] width 255 height 49
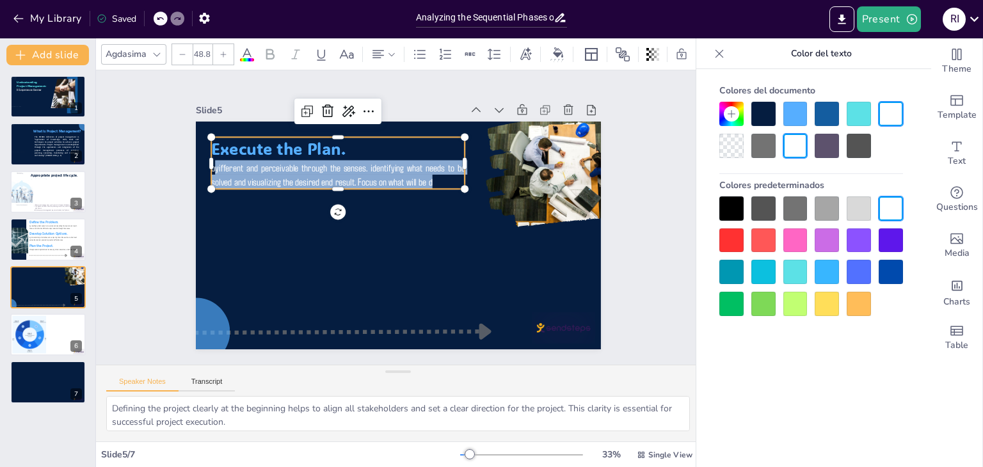
drag, startPoint x: 427, startPoint y: 177, endPoint x: 205, endPoint y: 169, distance: 222.2
click at [211, 169] on p "byifferent and perceivable through the senses. identifying what needs to be sol…" at bounding box center [338, 174] width 254 height 29
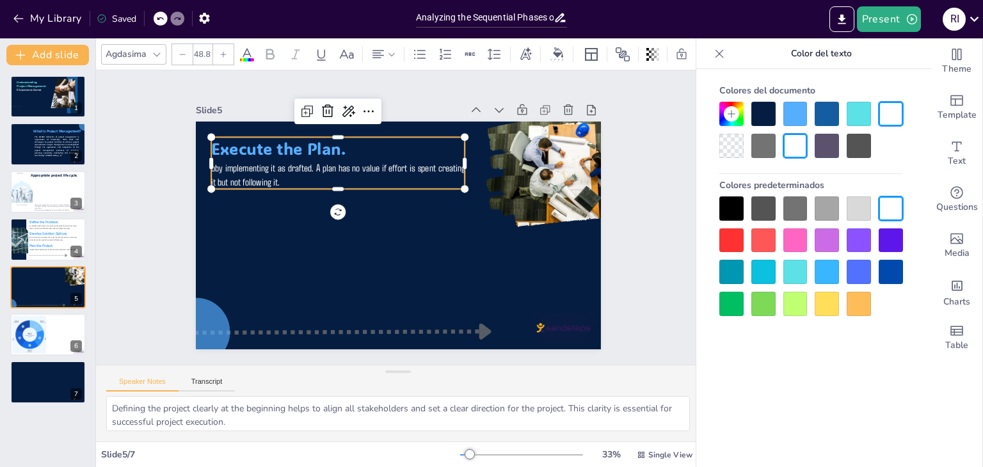
click at [221, 169] on p "b by implementing it as drafted. A plan has no value if effort is spent creatin…" at bounding box center [348, 163] width 255 height 81
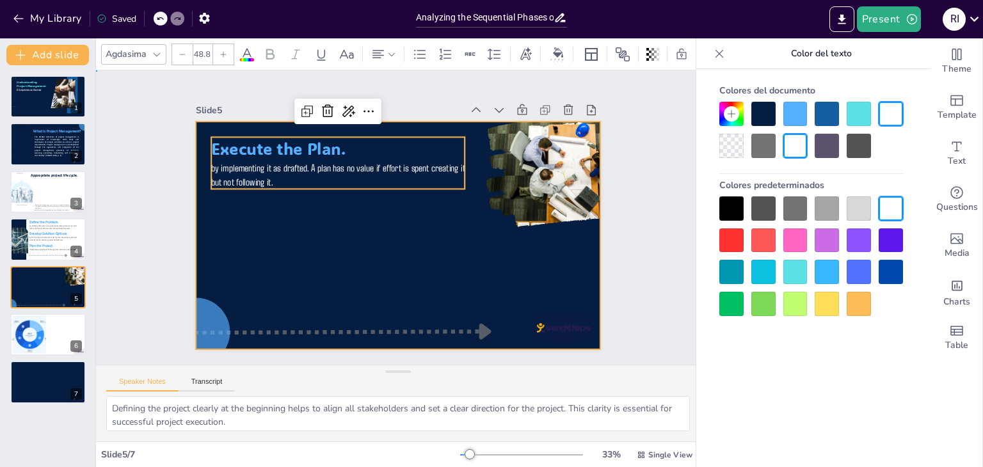
click at [386, 262] on div at bounding box center [396, 235] width 427 height 269
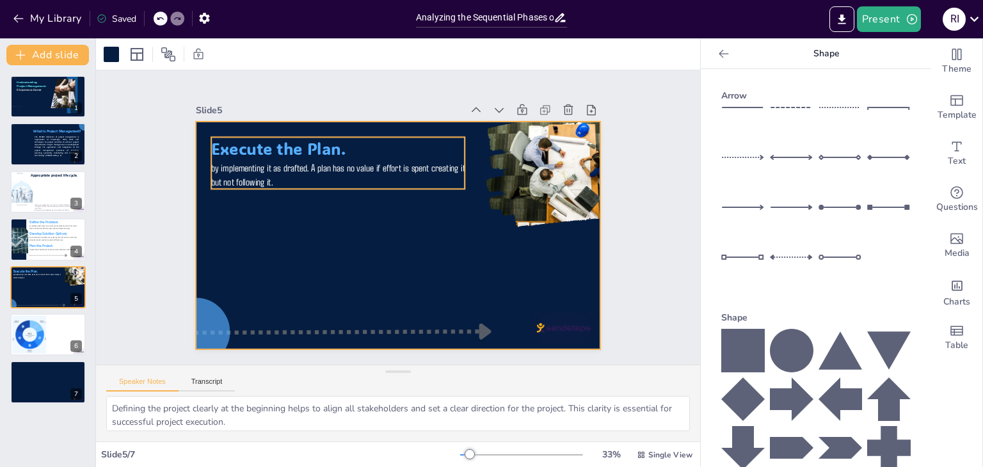
click at [261, 175] on p "by implementing it as drafted. A plan has no value if effort is spent creating …" at bounding box center [342, 168] width 255 height 55
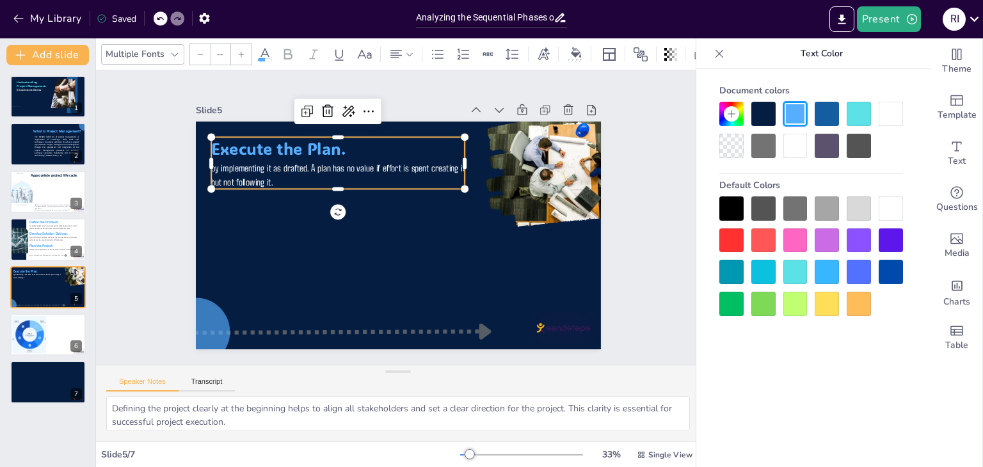
click at [261, 175] on p "by implementing it as drafted. A plan has no value if effort is spent creating …" at bounding box center [338, 174] width 254 height 29
click at [264, 177] on p "by implementing it as drafted. A plan has no value if effort is spent creating …" at bounding box center [338, 174] width 254 height 29
type input "48.8"
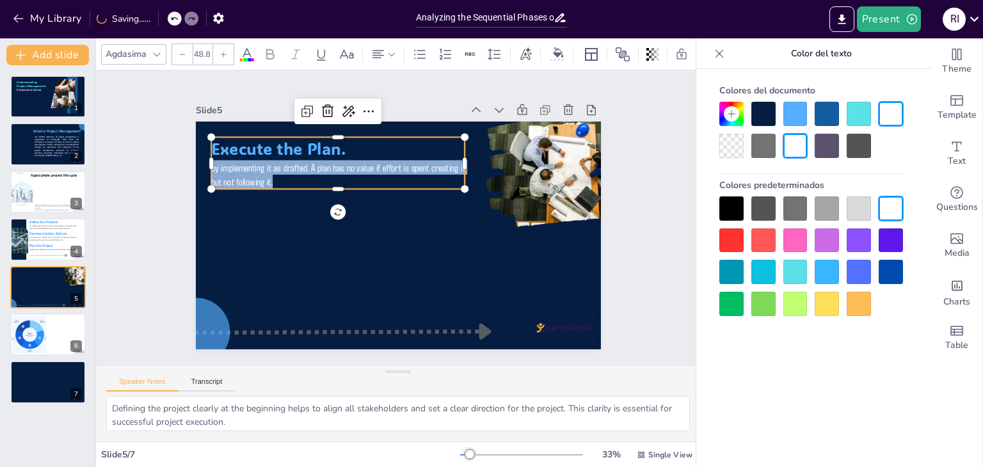
drag, startPoint x: 264, startPoint y: 177, endPoint x: 205, endPoint y: 167, distance: 59.6
click at [211, 167] on p "by implementing it as drafted. A plan has no value if effort is spent creating …" at bounding box center [338, 174] width 254 height 29
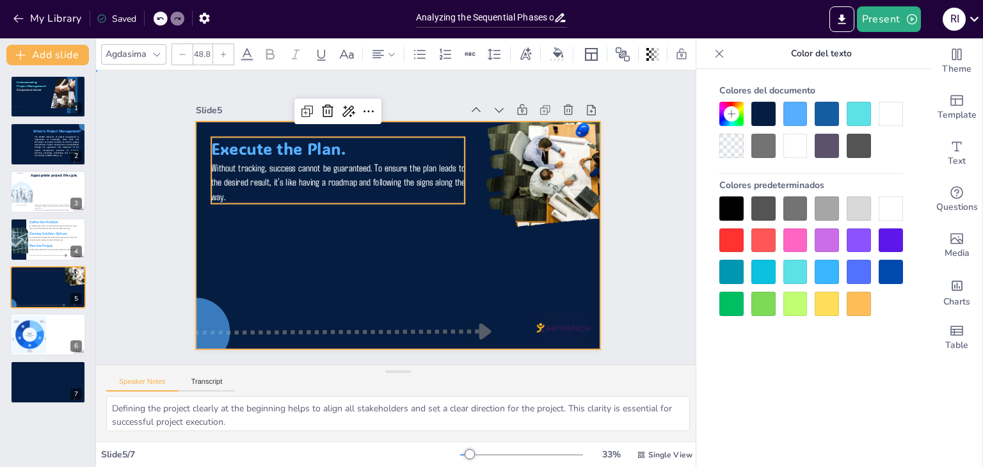
click at [398, 221] on div at bounding box center [396, 235] width 427 height 269
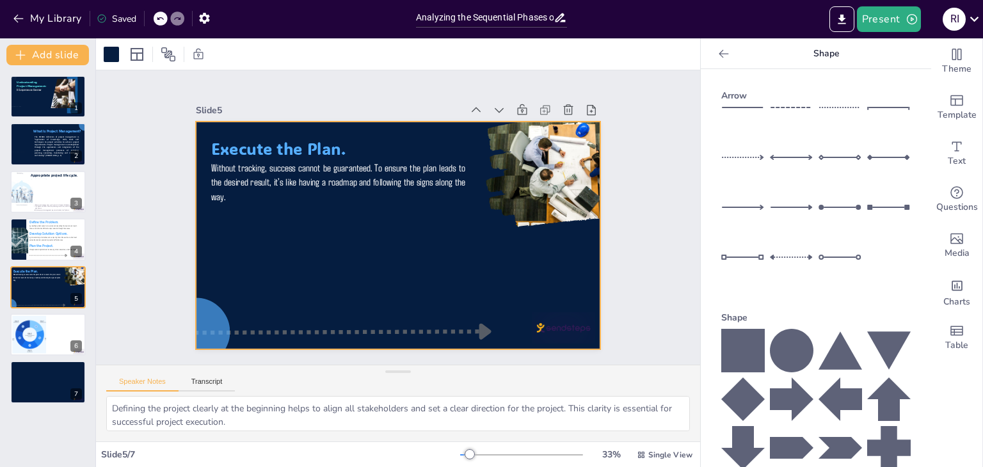
click at [160, 21] on icon at bounding box center [160, 19] width 8 height 8
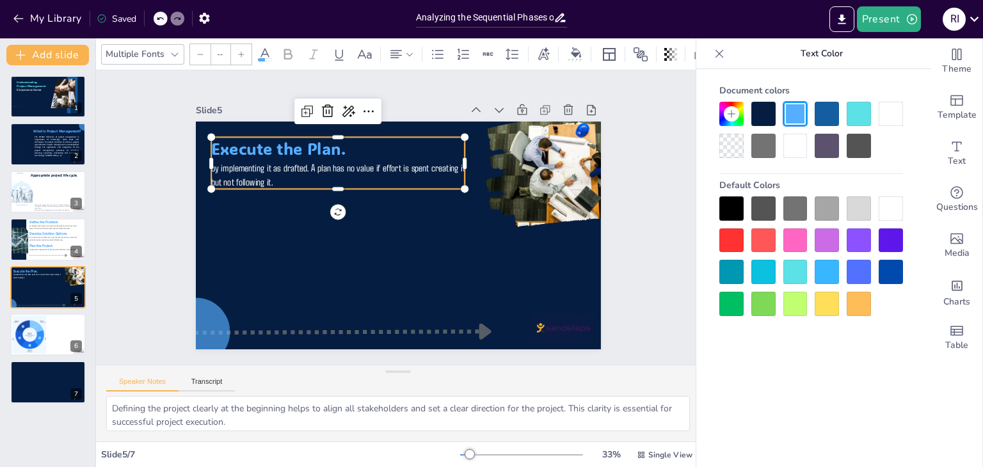
click at [260, 157] on p "by implementing it as drafted. A plan has no value if effort is spent creating …" at bounding box center [342, 168] width 255 height 55
type input "24"
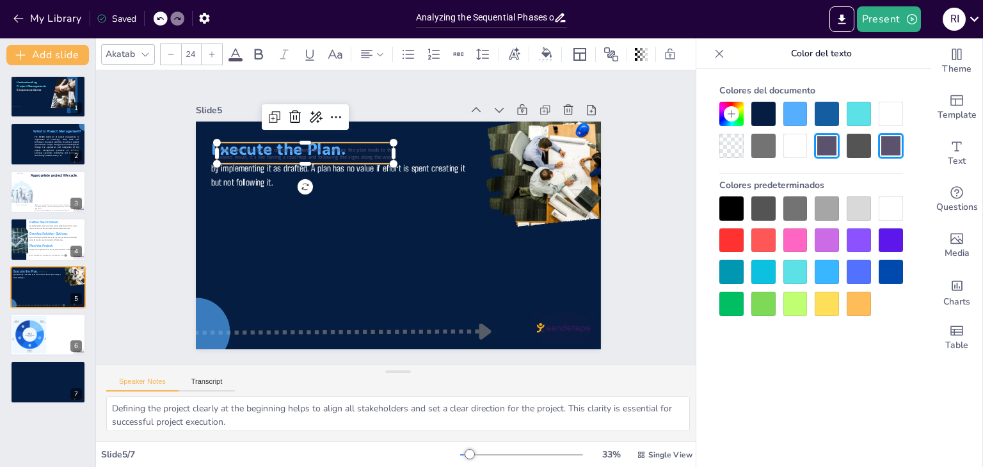
click at [158, 22] on div at bounding box center [161, 19] width 14 height 14
click at [158, 22] on div "My Library Saving......" at bounding box center [115, 17] width 230 height 23
click at [157, 13] on div at bounding box center [161, 19] width 14 height 14
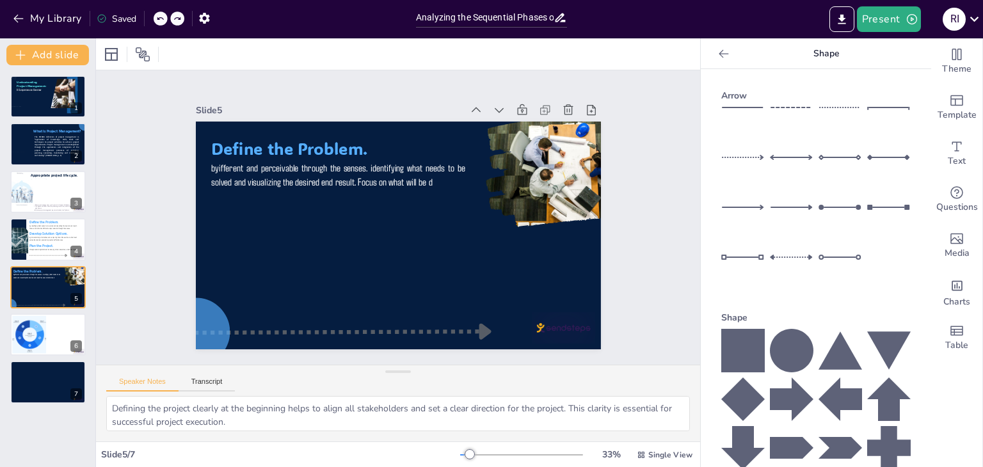
click at [175, 16] on icon at bounding box center [177, 19] width 8 height 8
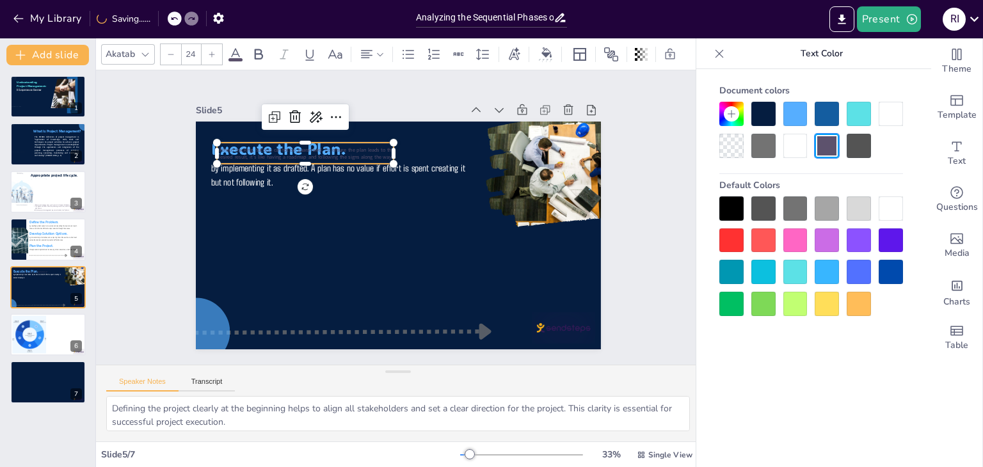
click at [350, 147] on span "Without tracking, success cannot be guaranteed. To ensure the plan leads to the…" at bounding box center [311, 144] width 177 height 32
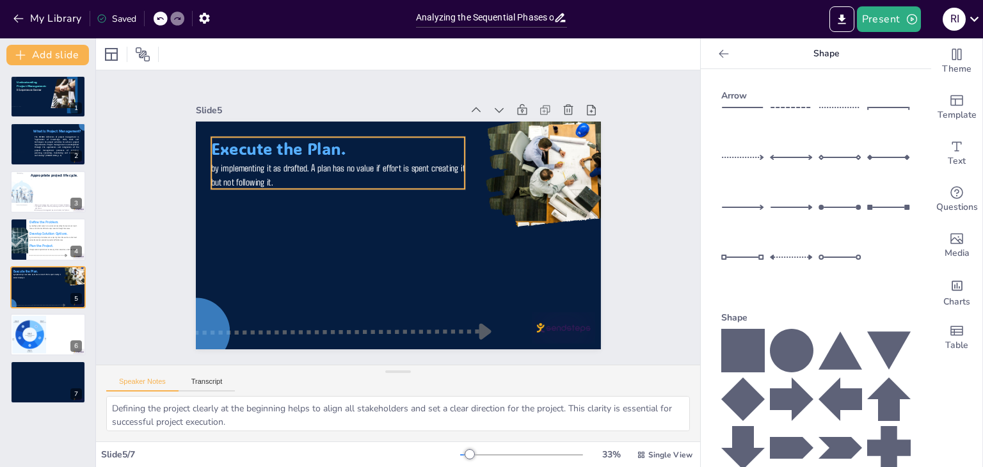
click at [281, 160] on p "by implementing it as drafted. A plan has no value if effort is spent creating …" at bounding box center [338, 174] width 254 height 29
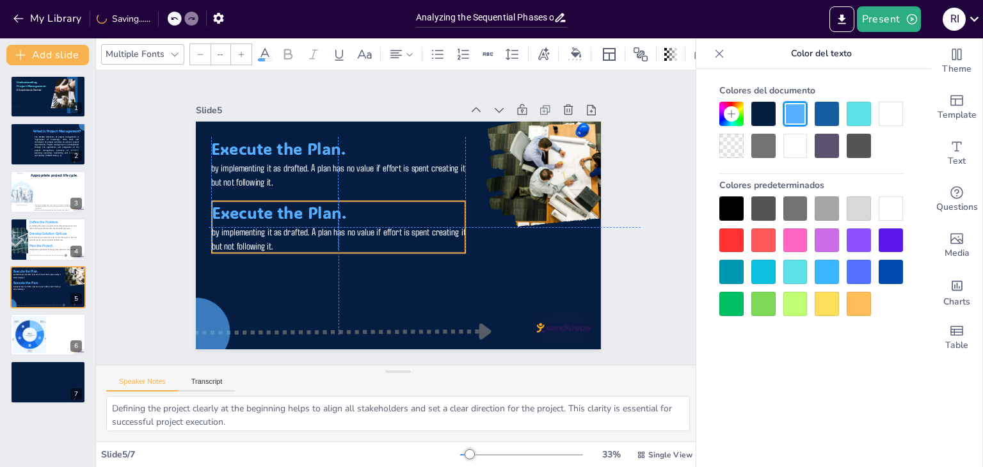
drag, startPoint x: 292, startPoint y: 150, endPoint x: 288, endPoint y: 211, distance: 60.9
click at [288, 211] on span "Execute the Plan." at bounding box center [279, 213] width 134 height 22
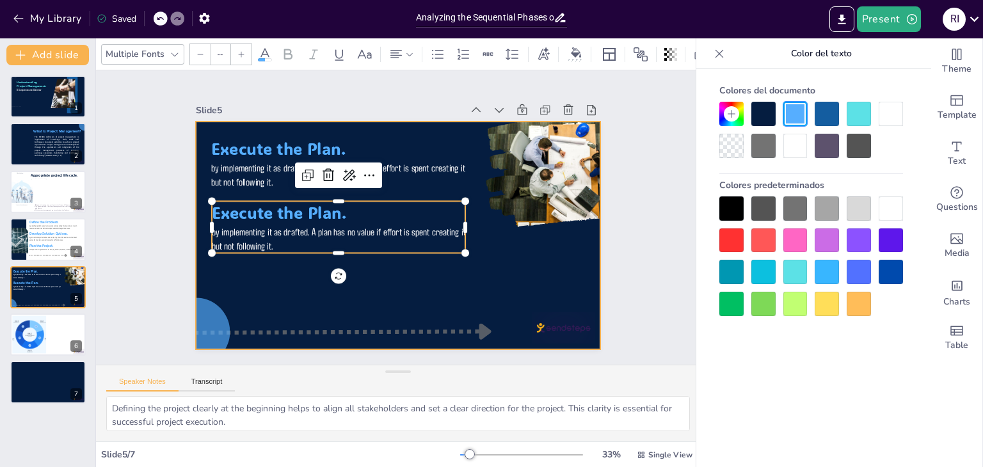
click at [304, 282] on div at bounding box center [392, 235] width 456 height 342
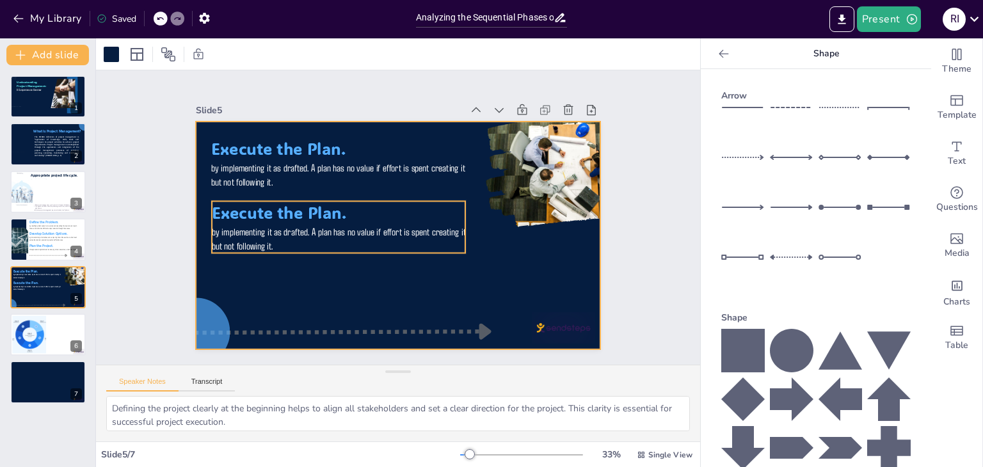
click at [330, 207] on span "Execute the Plan." at bounding box center [279, 213] width 134 height 22
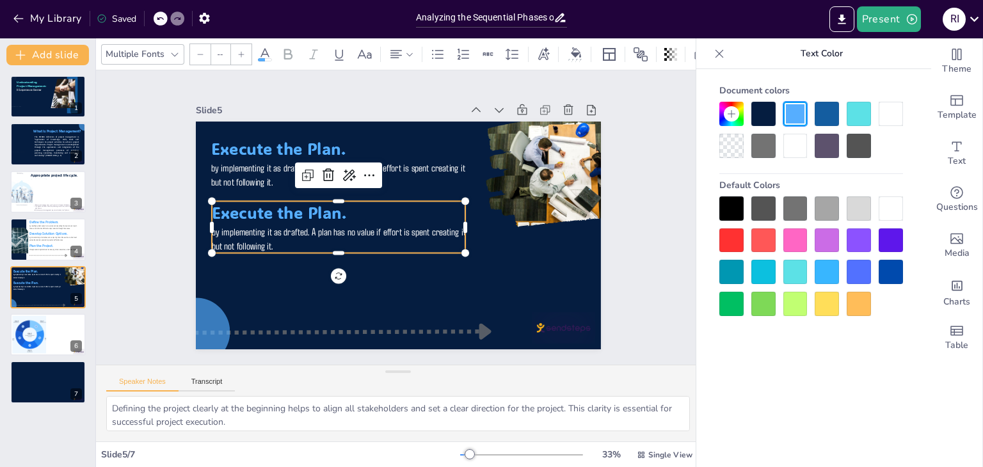
click at [330, 207] on span "Execute the Plan." at bounding box center [286, 176] width 134 height 62
type input "77.9"
click at [414, 177] on span "Execute the Plan." at bounding box center [451, 111] width 74 height 132
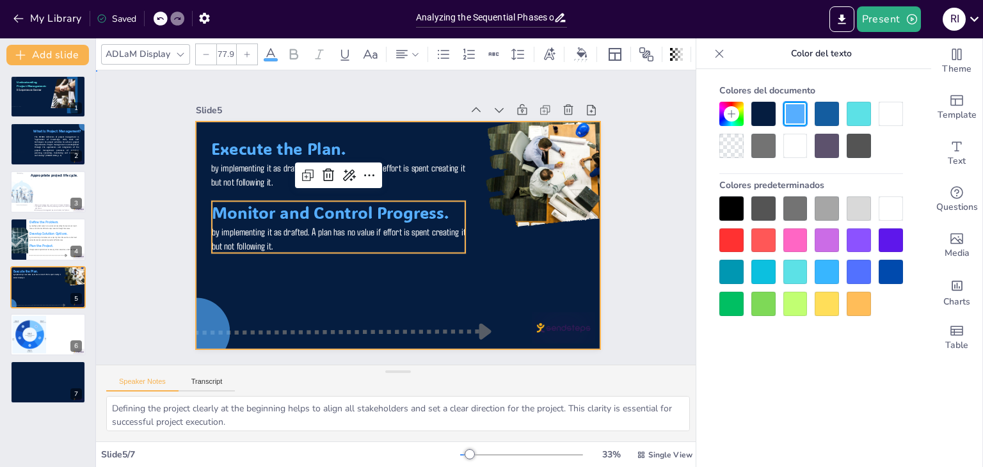
click at [386, 272] on div at bounding box center [396, 235] width 427 height 269
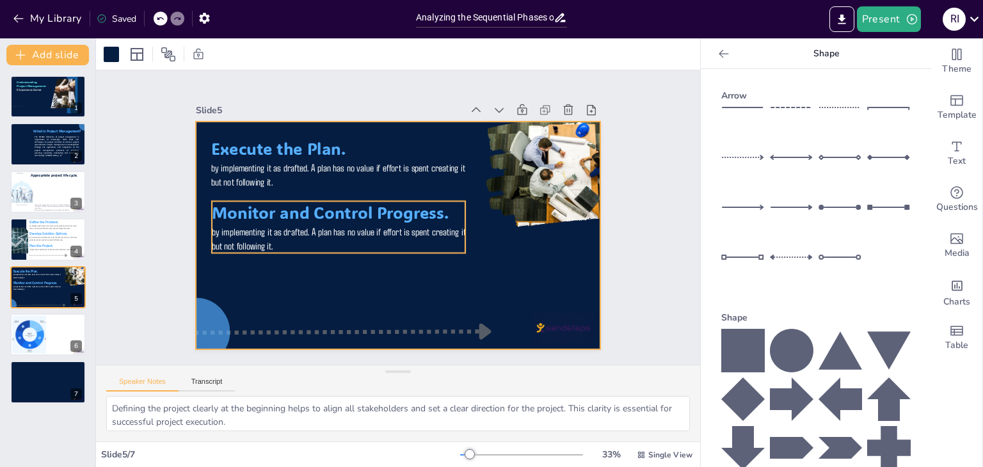
click at [260, 241] on p "by implementing it as drafted. A plan has no value if effort is spent creating …" at bounding box center [346, 181] width 173 height 223
click at [259, 241] on p "by implementing it as drafted. A plan has no value if effort is spent creating …" at bounding box center [339, 238] width 254 height 29
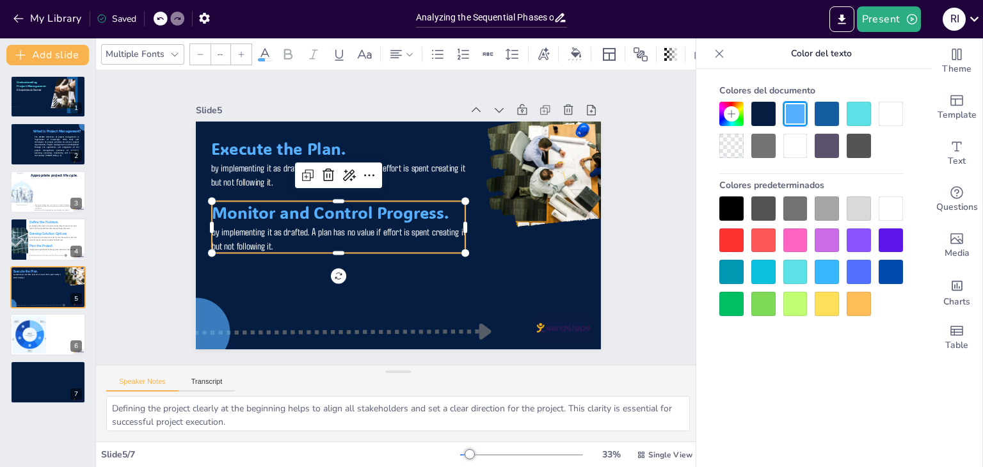
type input "48.8"
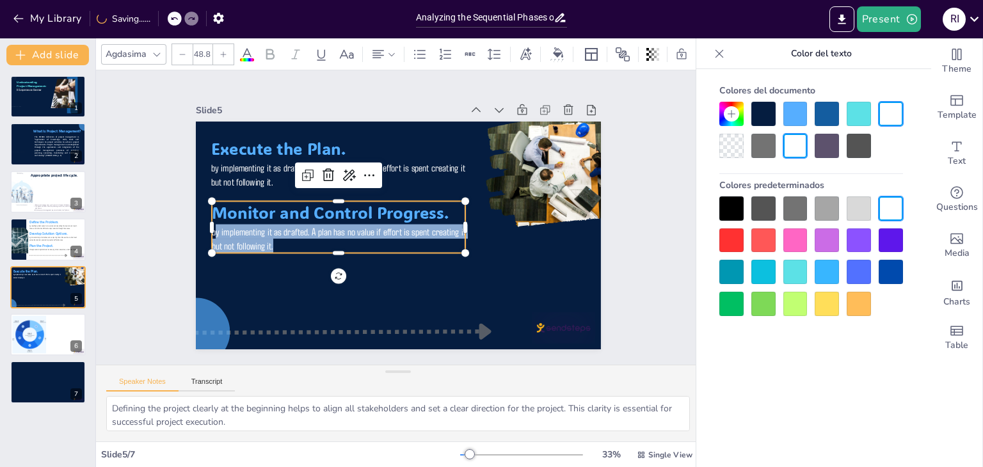
drag, startPoint x: 266, startPoint y: 243, endPoint x: 206, endPoint y: 230, distance: 61.4
click at [212, 230] on p "by implementing it as drafted. A plan has no value if effort is spent creating …" at bounding box center [339, 238] width 254 height 29
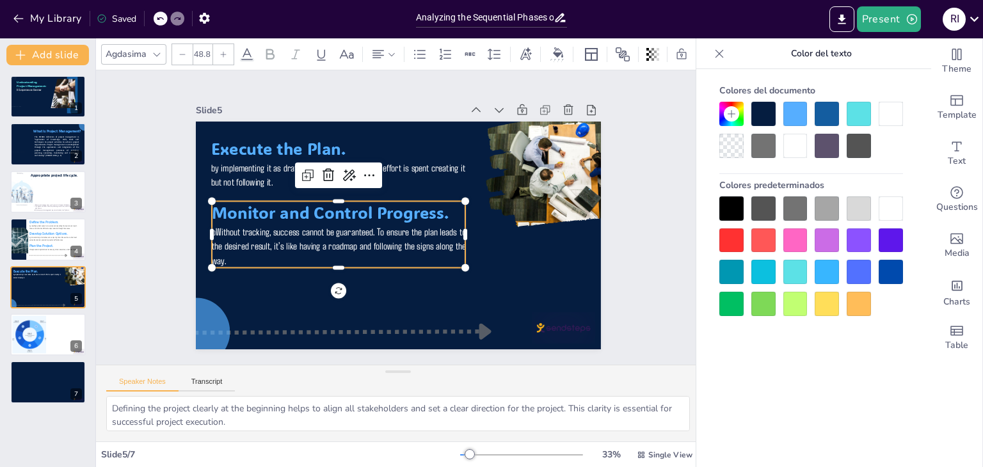
click at [212, 228] on p "bWithout tracking, success cannot be guaranteed. To ensure the plan leads to th…" at bounding box center [339, 246] width 254 height 44
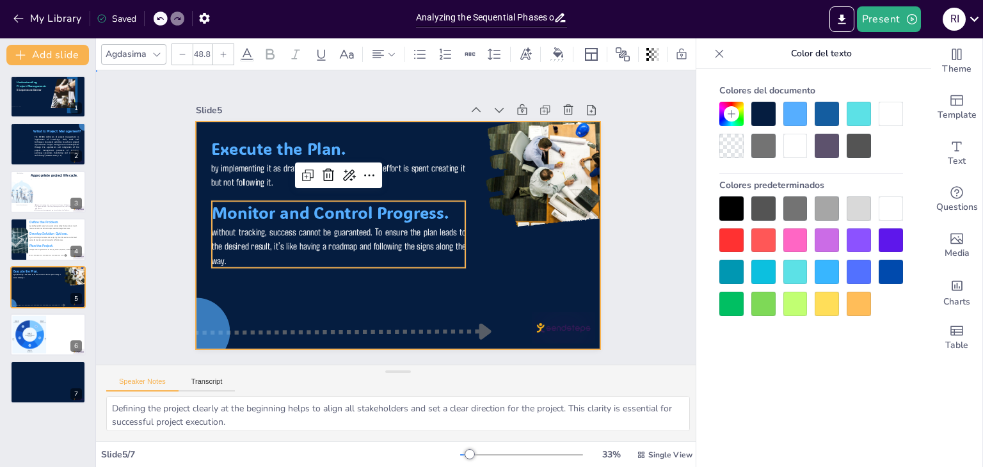
click at [484, 271] on div at bounding box center [398, 236] width 405 height 228
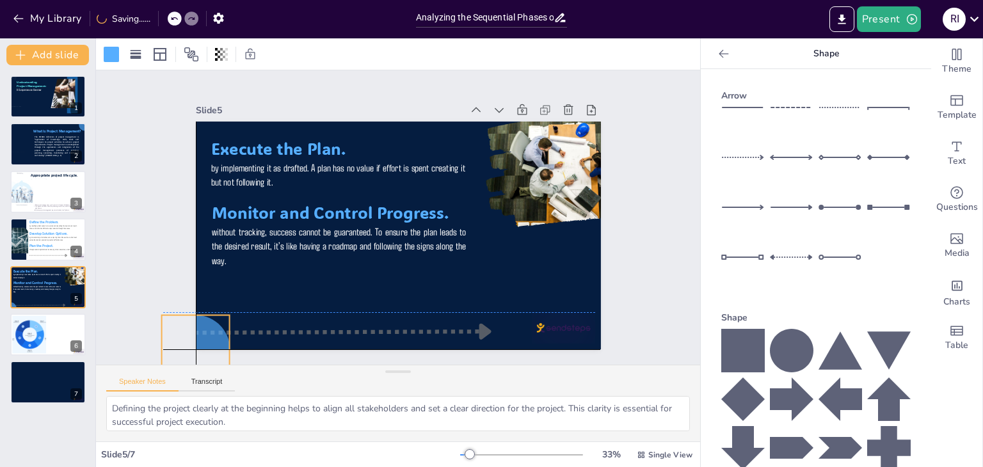
drag, startPoint x: 197, startPoint y: 303, endPoint x: 199, endPoint y: 317, distance: 13.6
click at [199, 317] on div at bounding box center [195, 349] width 68 height 68
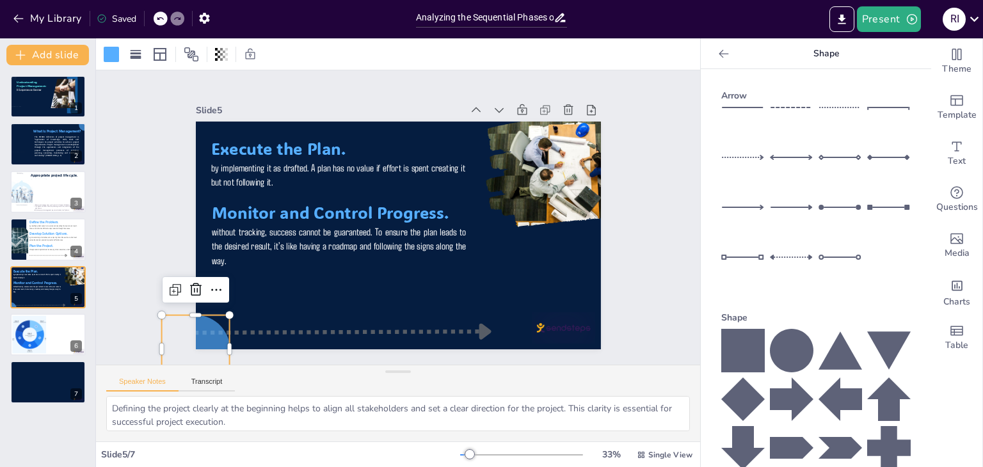
click at [642, 264] on div "Slide 1 Understanding Project Management: A Comprehensive Overview Slide 2 The …" at bounding box center [398, 218] width 632 height 356
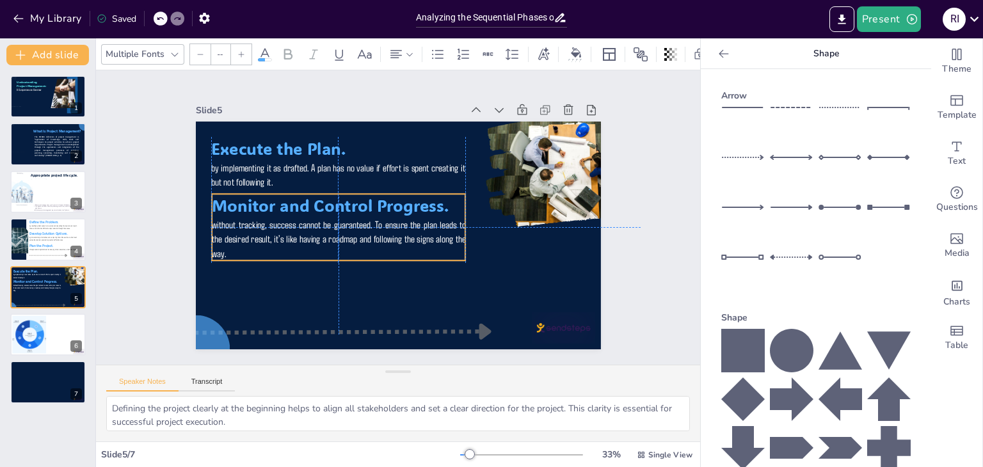
click at [308, 209] on span "Monitor and Control Progress." at bounding box center [330, 206] width 237 height 22
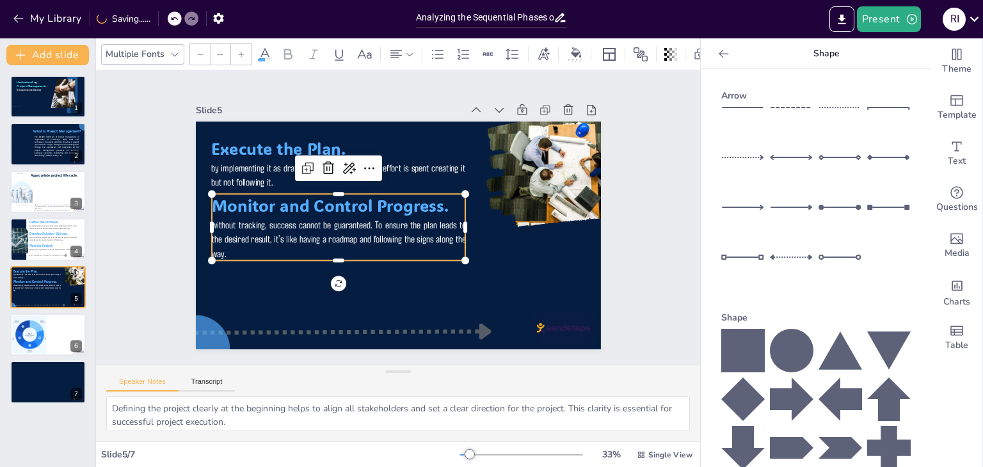
click at [296, 248] on p "without tracking, success cannot be guaranteed. To ensure the plan leads to the…" at bounding box center [339, 239] width 254 height 44
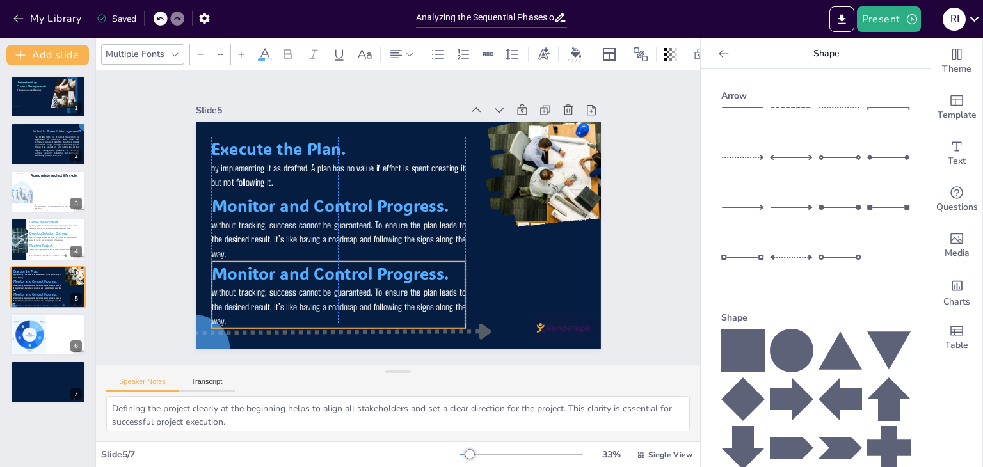
drag, startPoint x: 330, startPoint y: 207, endPoint x: 325, endPoint y: 269, distance: 62.9
click at [325, 269] on span "Monitor and Control Progress." at bounding box center [324, 266] width 238 height 46
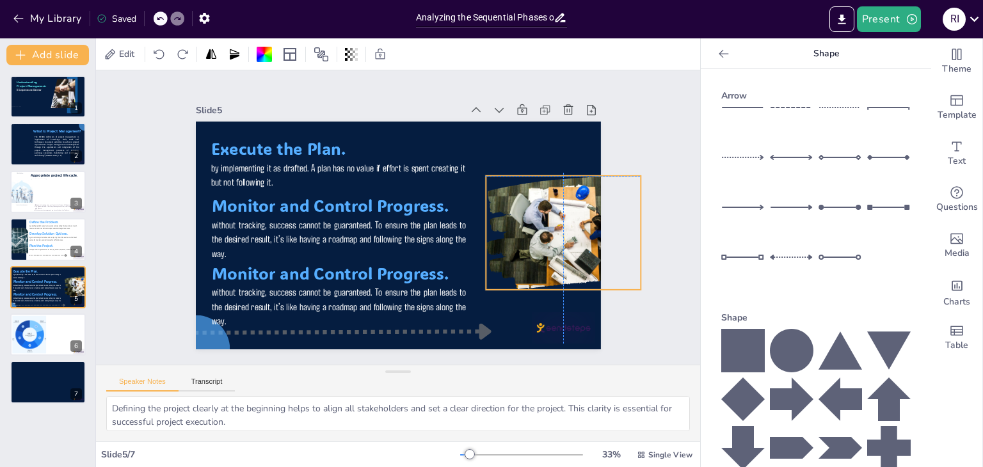
drag, startPoint x: 530, startPoint y: 160, endPoint x: 529, endPoint y: 218, distance: 58.2
click at [529, 218] on div at bounding box center [563, 233] width 182 height 114
click at [665, 180] on div "Slide 1 Understanding Project Management: A Comprehensive Overview Slide 2 The …" at bounding box center [398, 217] width 604 height 294
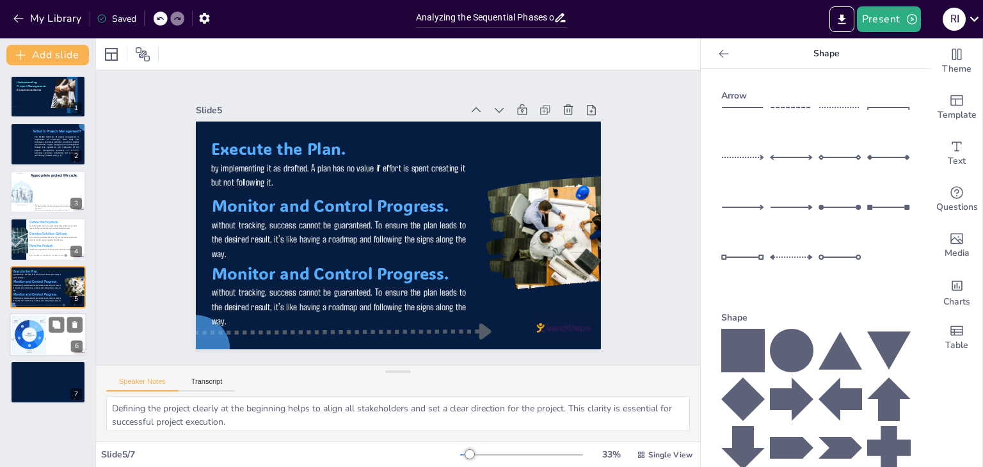
click at [44, 344] on div at bounding box center [29, 334] width 64 height 38
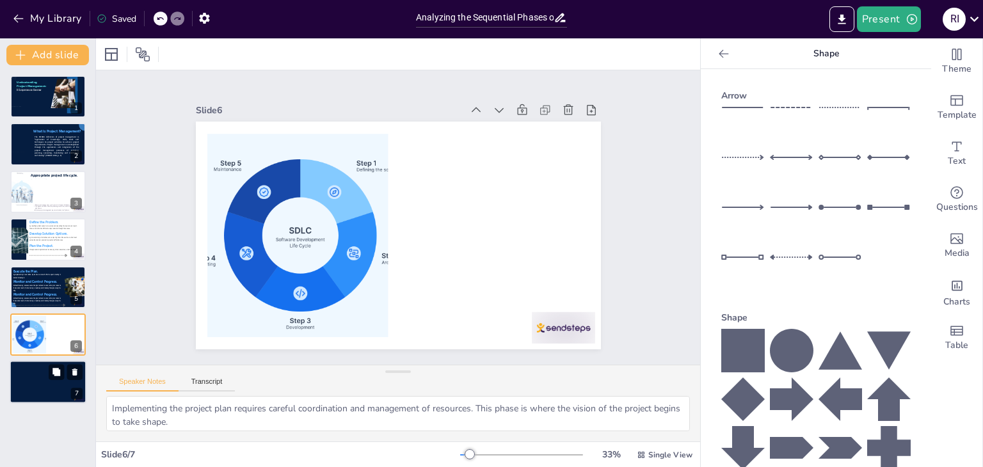
click at [26, 390] on div at bounding box center [48, 383] width 77 height 44
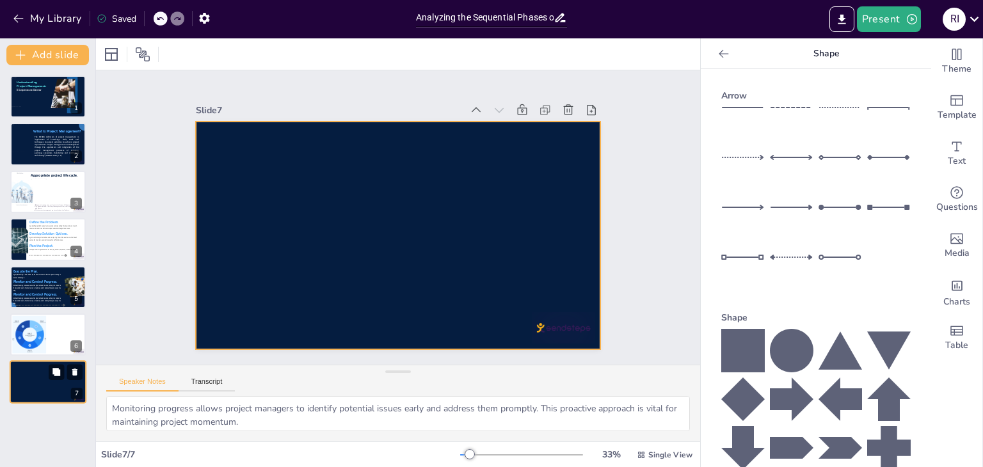
click at [44, 370] on div at bounding box center [48, 383] width 77 height 44
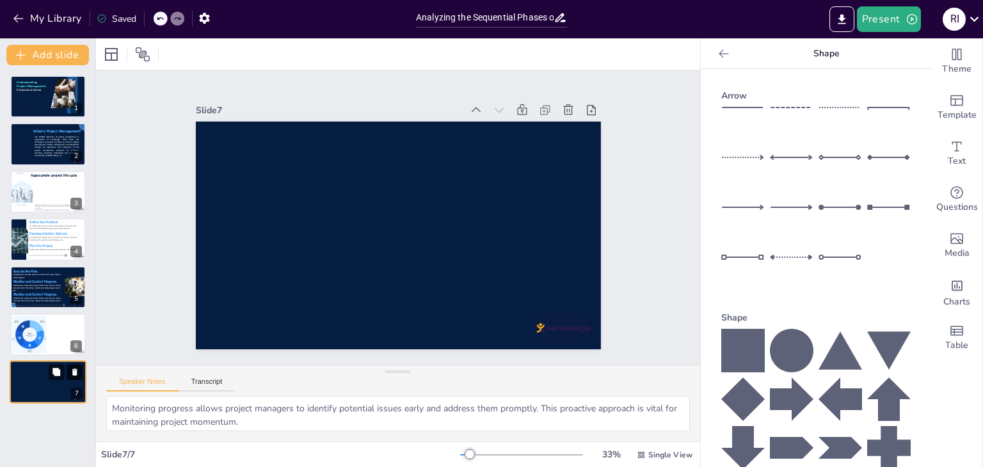
click at [77, 372] on icon at bounding box center [74, 372] width 9 height 9
type textarea "Implementing the project plan requires careful coordination and management of r…"
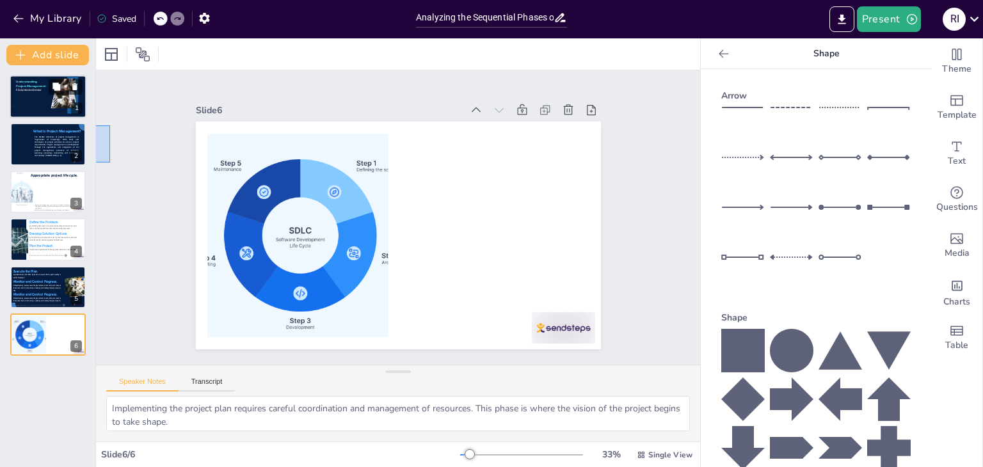
drag, startPoint x: 110, startPoint y: 163, endPoint x: 29, endPoint y: 86, distance: 111.8
click at [29, 86] on div "Document fonts ADLaM Display Agdasima Akatab Recently used Agdasima ADLaM Displ…" at bounding box center [491, 252] width 983 height 429
click at [29, 86] on span "Understanding Project Management:" at bounding box center [31, 84] width 30 height 8
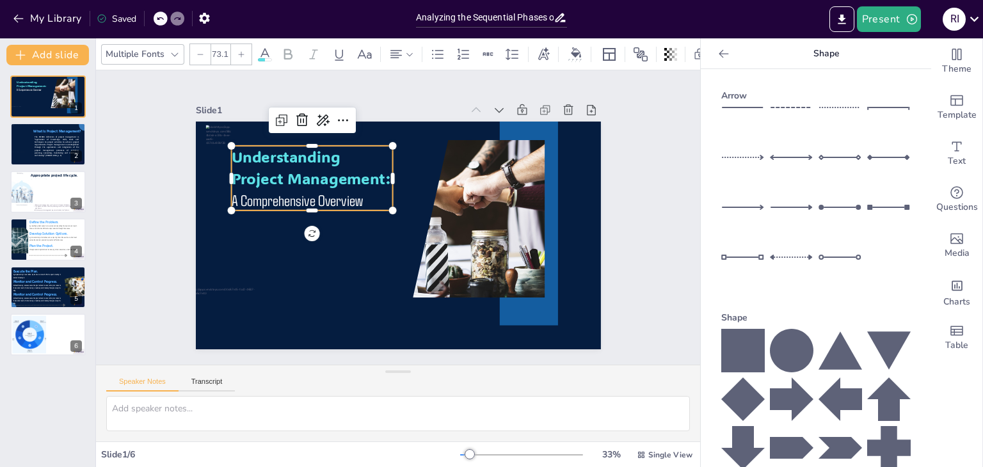
click at [295, 172] on span "Understanding Project Management:" at bounding box center [310, 168] width 159 height 42
type input "73.1"
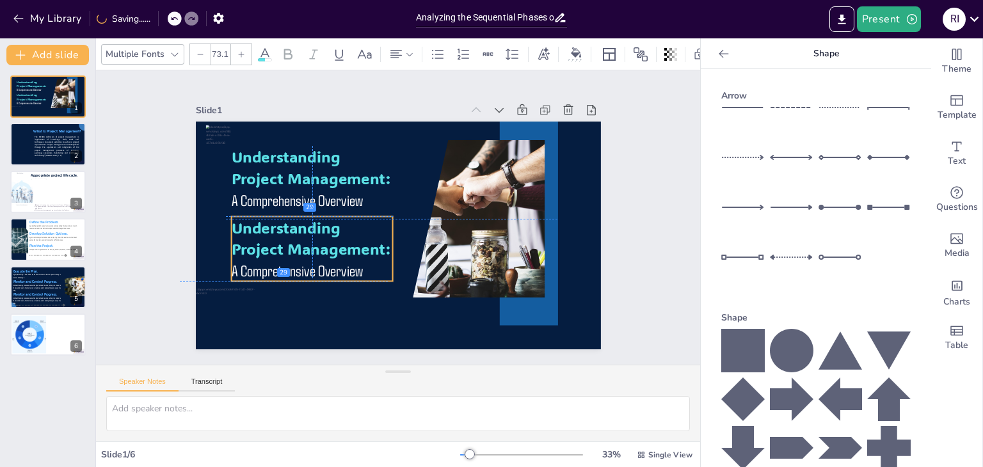
drag, startPoint x: 369, startPoint y: 191, endPoint x: 363, endPoint y: 259, distance: 68.0
click at [363, 259] on p "A Comprehensive Overview" at bounding box center [306, 261] width 163 height 38
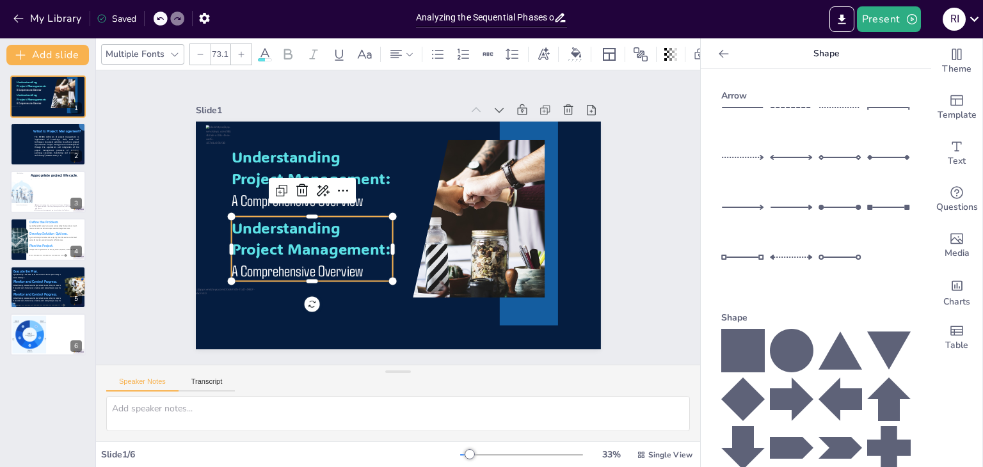
click at [354, 267] on p "A Comprehensive Overview" at bounding box center [312, 271] width 162 height 22
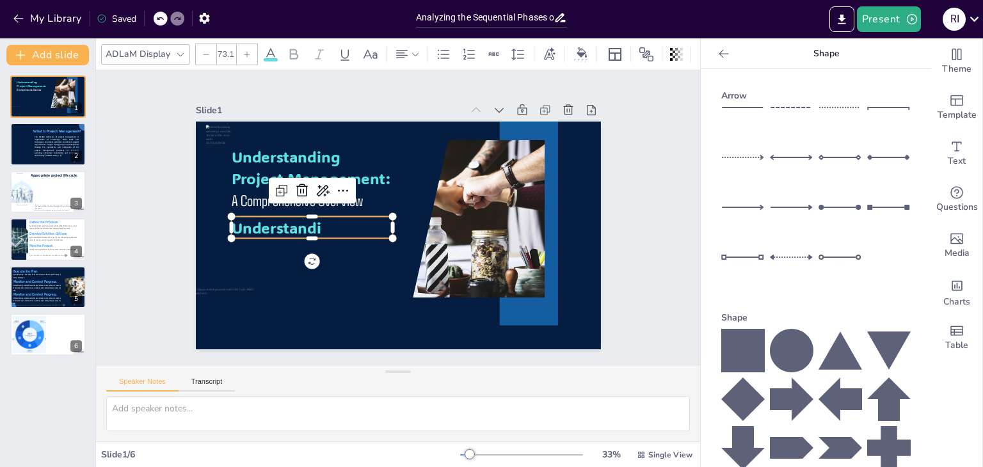
click at [161, 17] on icon at bounding box center [160, 18] width 6 height 3
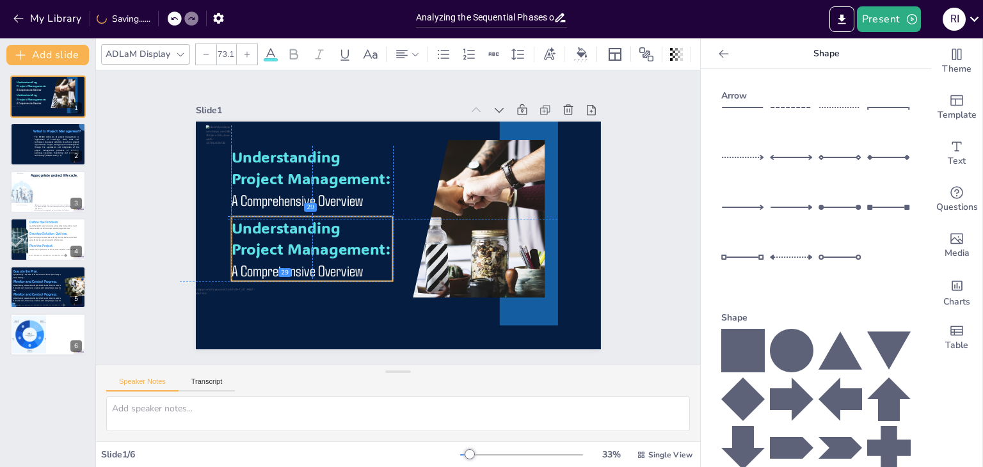
drag, startPoint x: 346, startPoint y: 157, endPoint x: 343, endPoint y: 226, distance: 68.5
click at [343, 226] on p "Understanding Project Management:" at bounding box center [310, 229] width 165 height 60
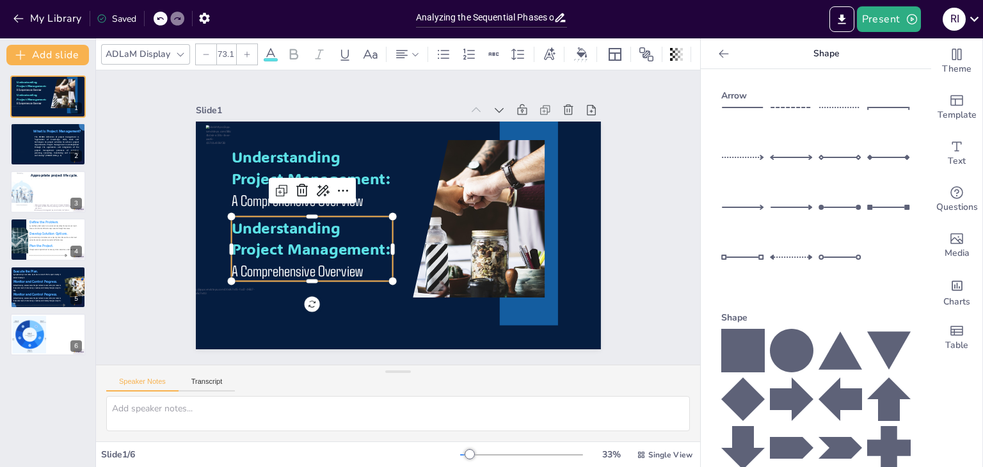
click at [369, 260] on p "A Comprehensive Overview" at bounding box center [312, 271] width 162 height 22
click at [379, 247] on span "Understanding Project Management:" at bounding box center [310, 238] width 159 height 42
click at [379, 246] on span "Understanding Project Management:" at bounding box center [308, 229] width 160 height 58
click at [379, 246] on span "Understanding Project Management:" at bounding box center [310, 238] width 159 height 42
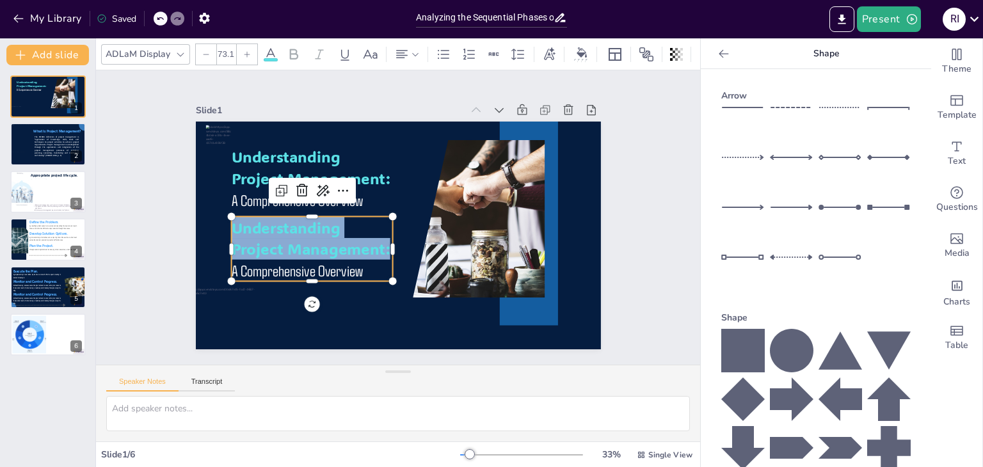
drag, startPoint x: 379, startPoint y: 246, endPoint x: 218, endPoint y: 216, distance: 164.0
click at [218, 216] on div "Understanding Project Management: A Comprehensive Overview Understanding Projec…" at bounding box center [396, 235] width 427 height 269
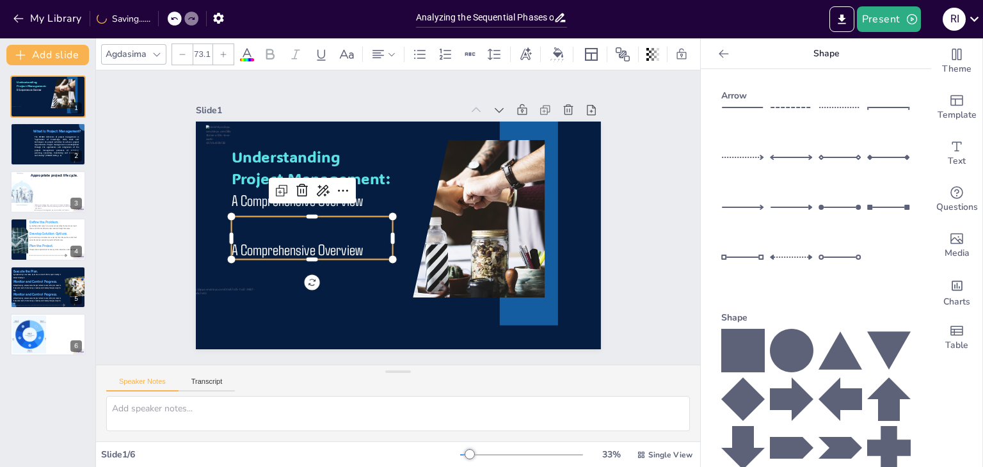
click at [228, 246] on span "A Comprehensive Overview" at bounding box center [294, 238] width 133 height 32
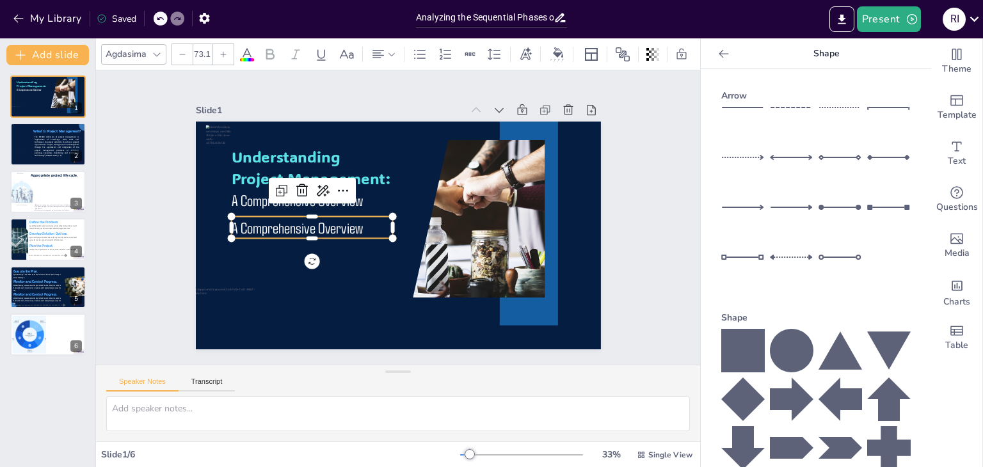
click at [351, 222] on span "A Comprehensive Overview" at bounding box center [296, 216] width 133 height 32
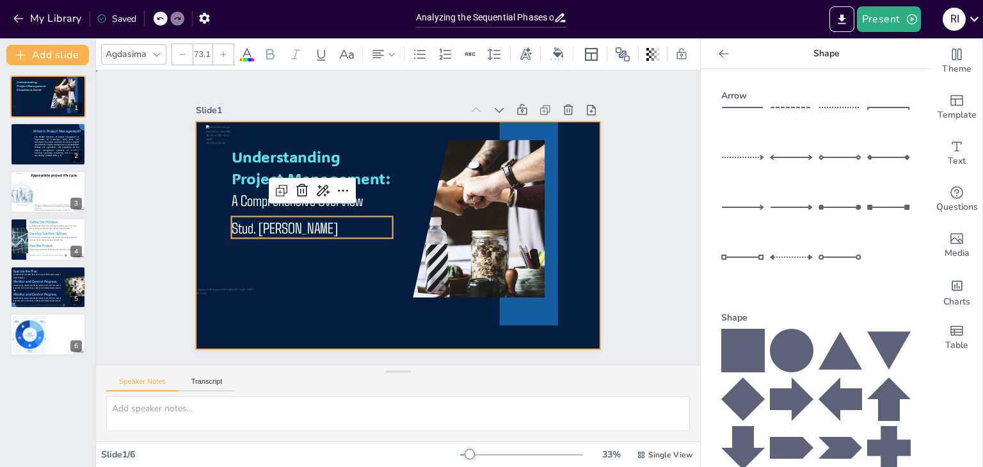
click at [379, 266] on div at bounding box center [396, 235] width 427 height 269
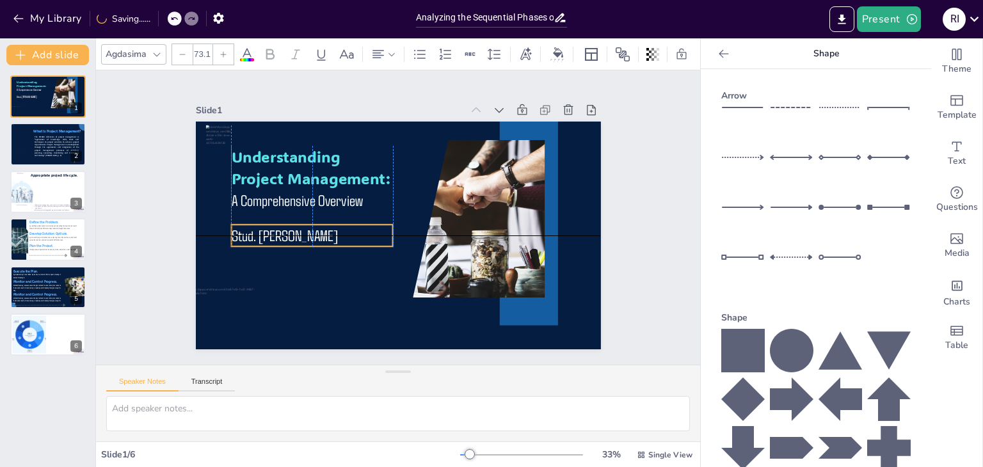
drag, startPoint x: 367, startPoint y: 220, endPoint x: 363, endPoint y: 230, distance: 10.3
click at [363, 230] on p "Stud. Robinson Ibáñez Conde" at bounding box center [310, 226] width 163 height 38
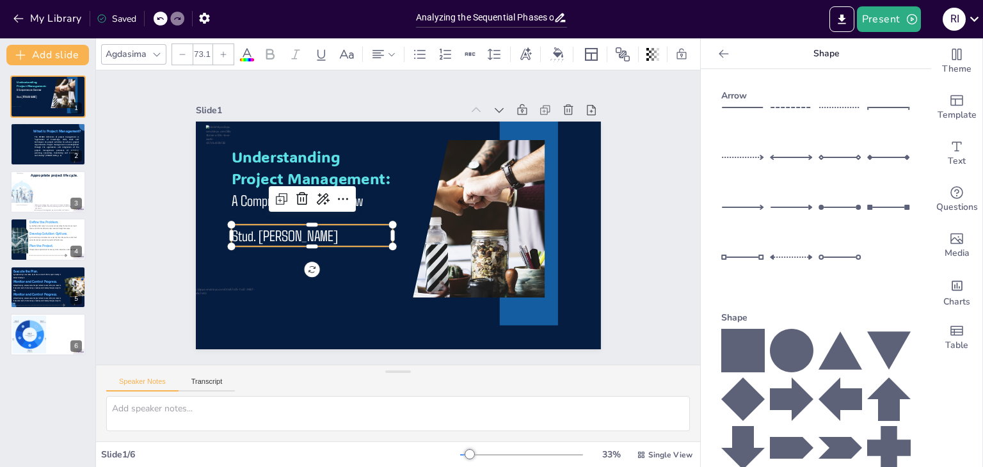
click at [296, 230] on span "Stud. Robinson Ibáñez Conde" at bounding box center [284, 236] width 106 height 19
click at [296, 230] on span "Stud. Robinson Ibáñez Conde" at bounding box center [282, 223] width 107 height 29
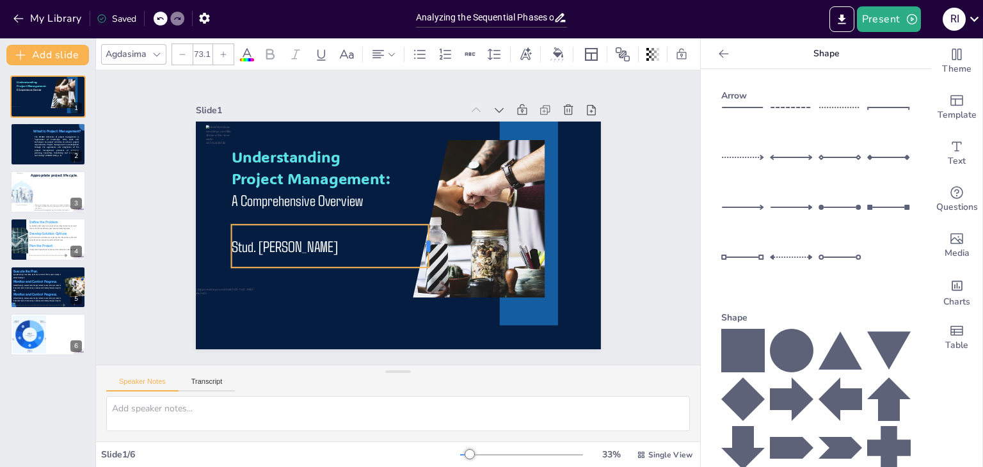
drag, startPoint x: 383, startPoint y: 241, endPoint x: 418, endPoint y: 239, distance: 35.9
click at [423, 239] on div at bounding box center [430, 250] width 15 height 44
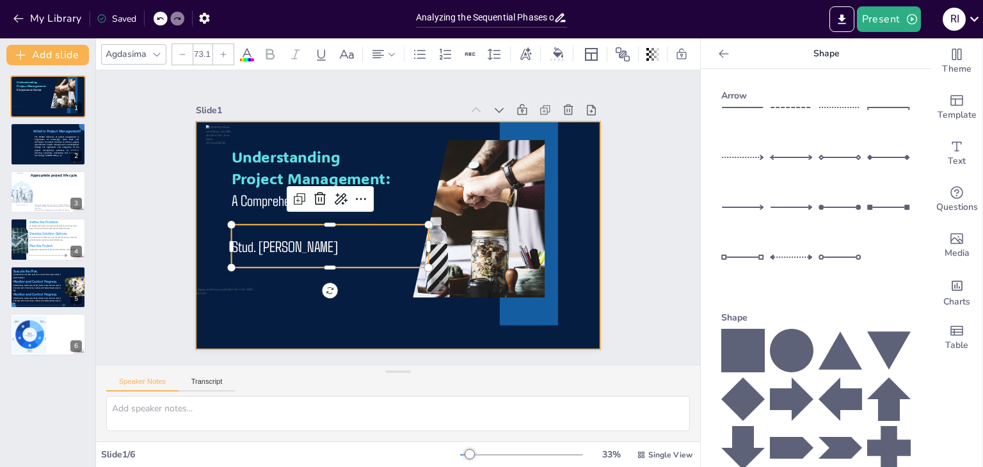
click at [386, 300] on div at bounding box center [389, 202] width 465 height 400
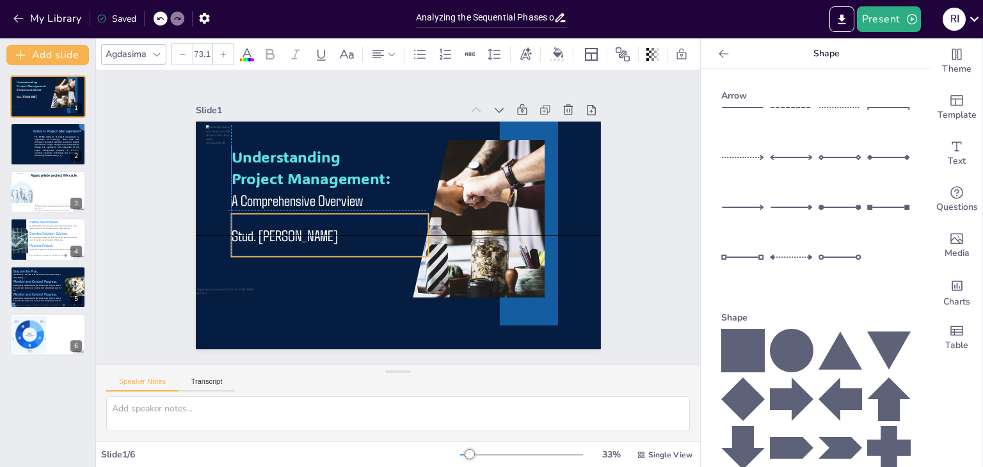
drag, startPoint x: 376, startPoint y: 243, endPoint x: 374, endPoint y: 230, distance: 12.4
click at [337, 230] on span "Stud. [PERSON_NAME]" at bounding box center [282, 223] width 107 height 29
click at [179, 51] on icon at bounding box center [183, 55] width 8 height 8
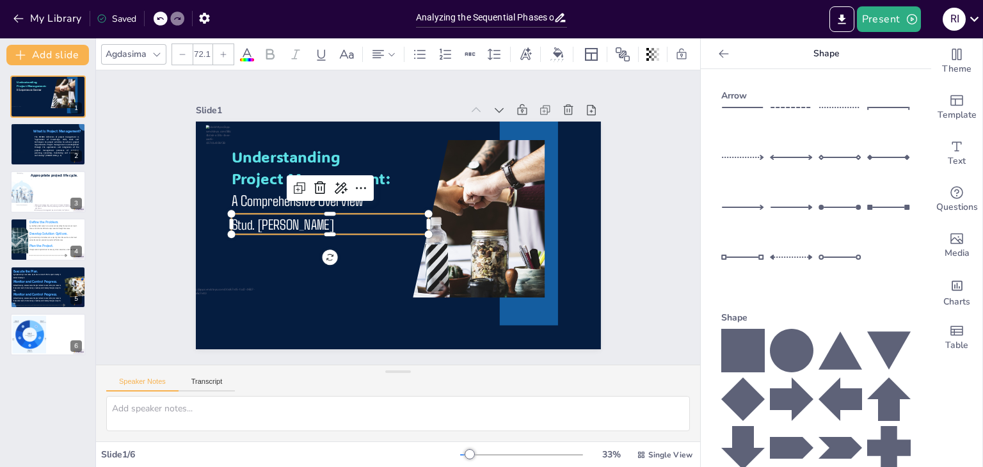
click at [179, 51] on icon at bounding box center [183, 55] width 8 height 8
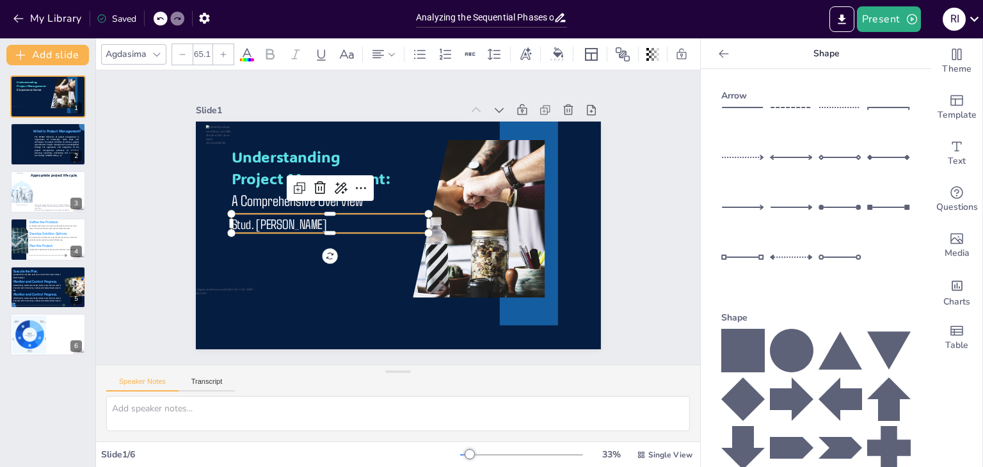
click at [179, 51] on icon at bounding box center [183, 55] width 8 height 8
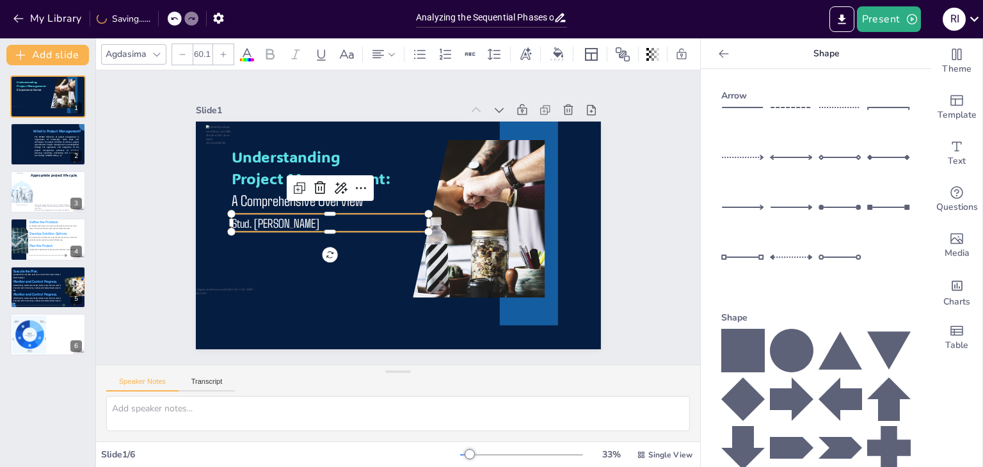
click at [179, 51] on icon at bounding box center [183, 55] width 8 height 8
type input "56.1"
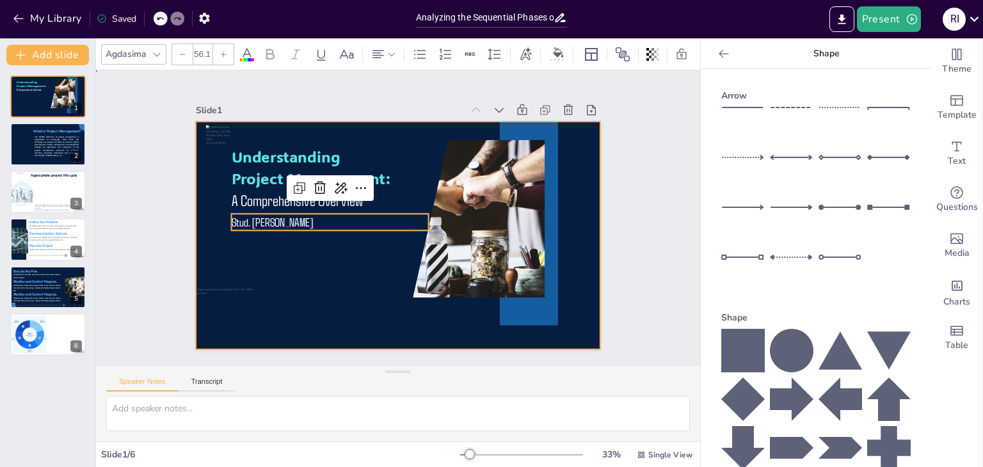
click at [385, 248] on div at bounding box center [398, 236] width 405 height 228
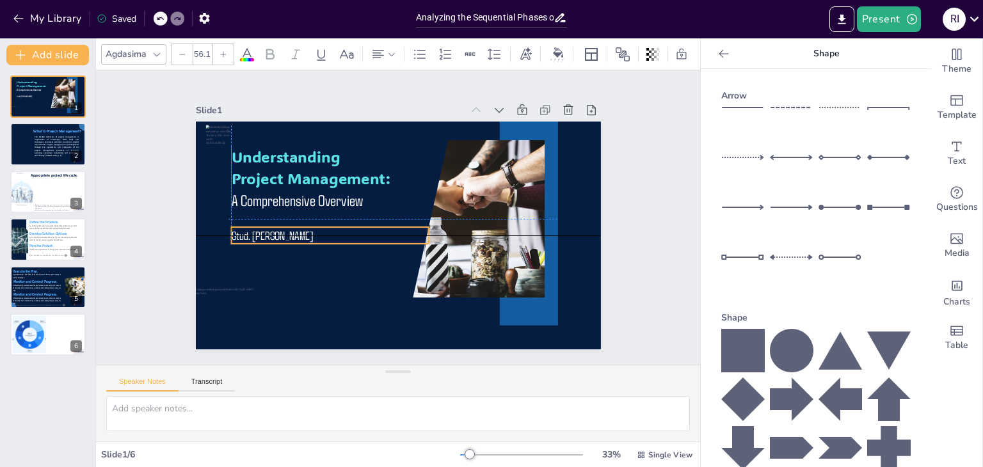
drag, startPoint x: 379, startPoint y: 219, endPoint x: 377, endPoint y: 229, distance: 9.9
click at [377, 229] on p "Stud. [PERSON_NAME]" at bounding box center [328, 228] width 198 height 37
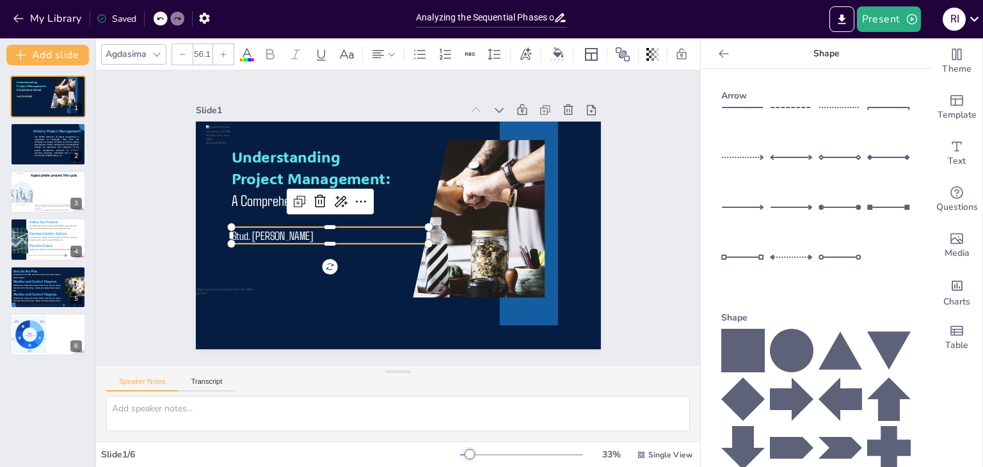
click at [163, 49] on div at bounding box center [156, 54] width 15 height 15
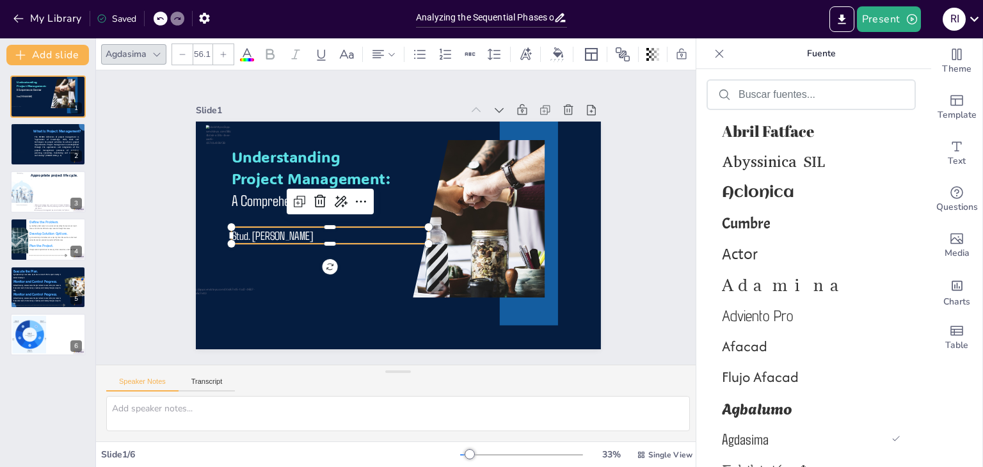
scroll to position [801, 0]
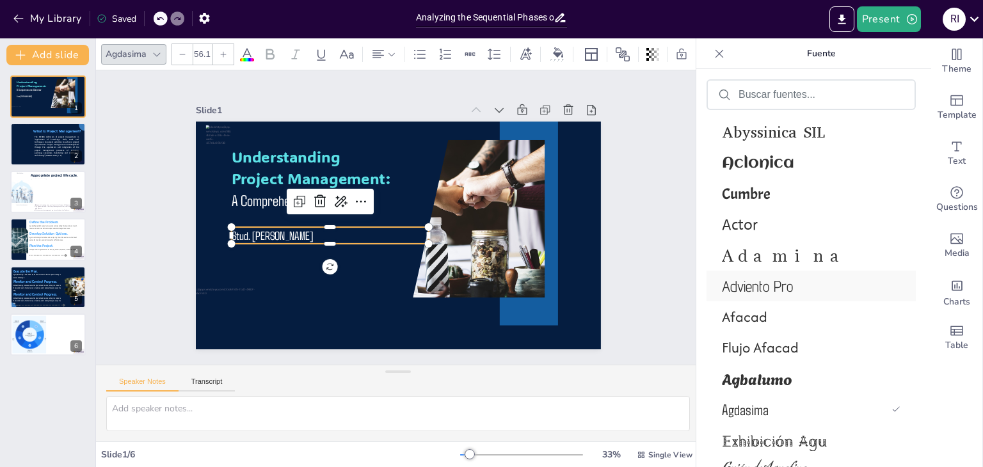
click at [762, 279] on font "Adviento Pro" at bounding box center [757, 286] width 71 height 19
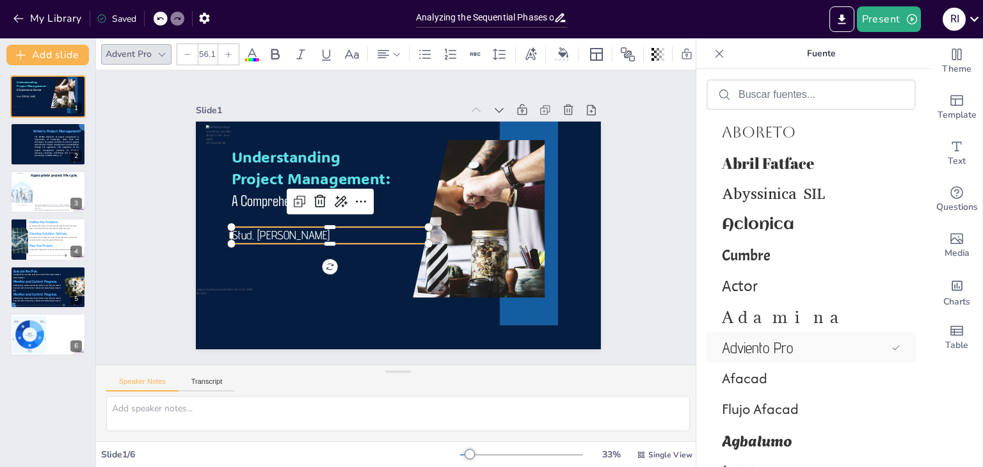
scroll to position [863, 0]
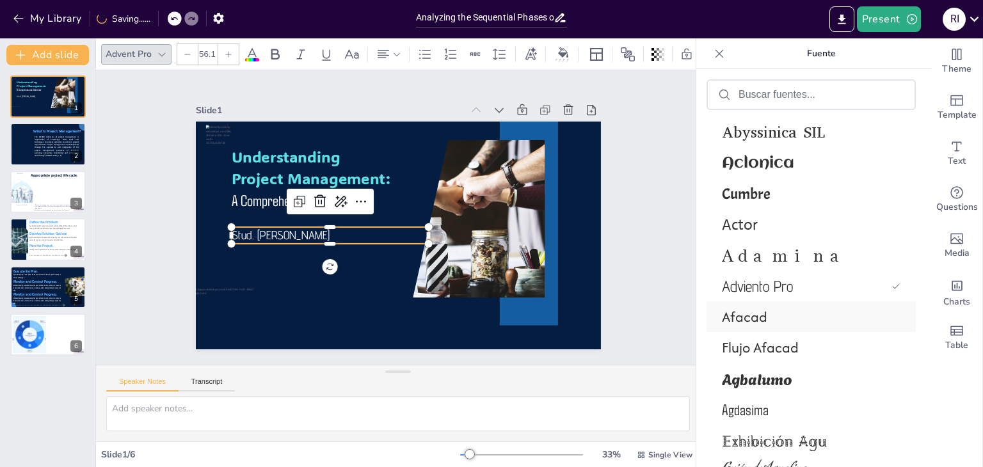
click at [742, 315] on font "Afacad" at bounding box center [744, 316] width 45 height 20
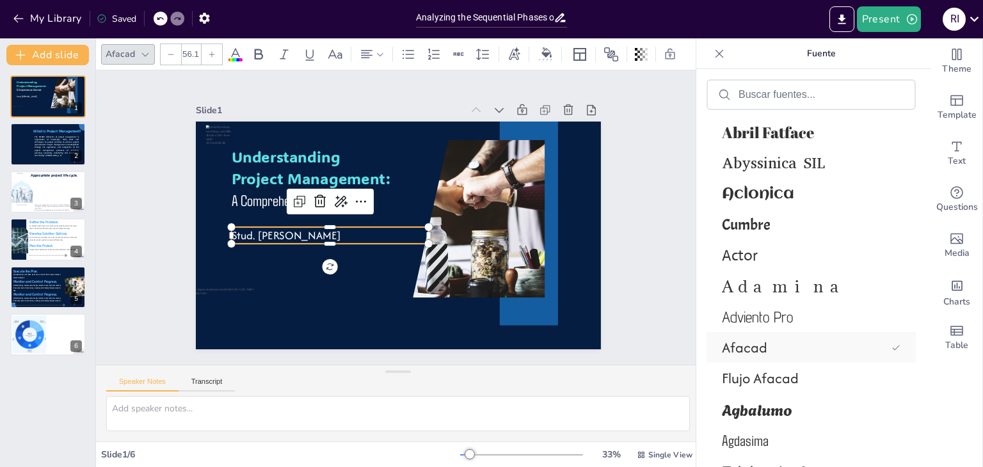
scroll to position [893, 0]
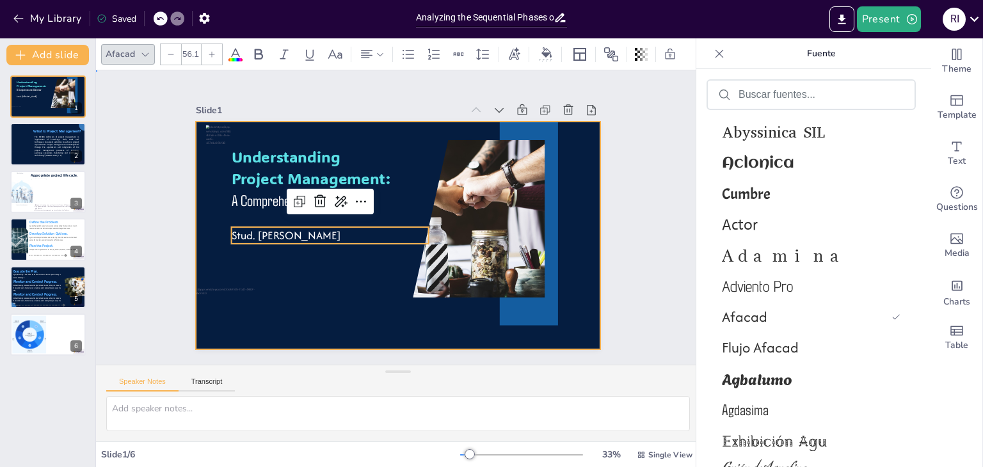
click at [372, 292] on div at bounding box center [396, 235] width 427 height 269
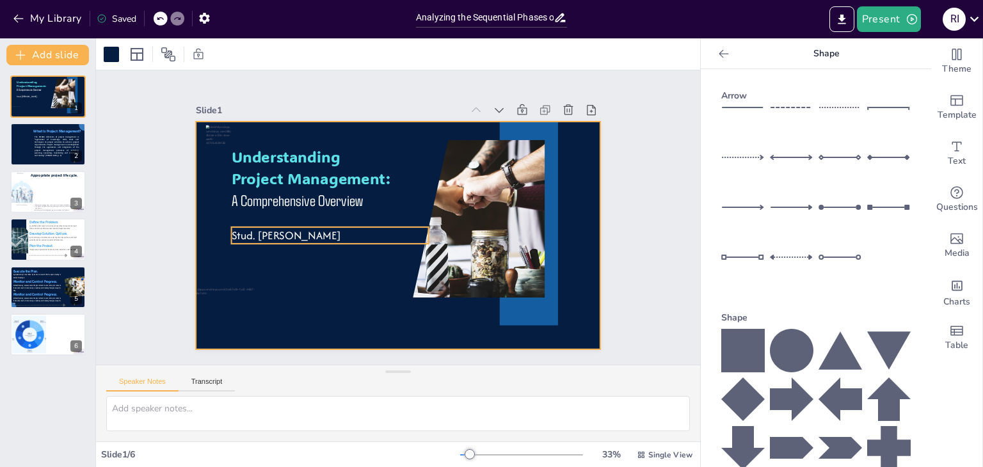
click at [340, 234] on span "Stud. [PERSON_NAME]" at bounding box center [285, 235] width 109 height 16
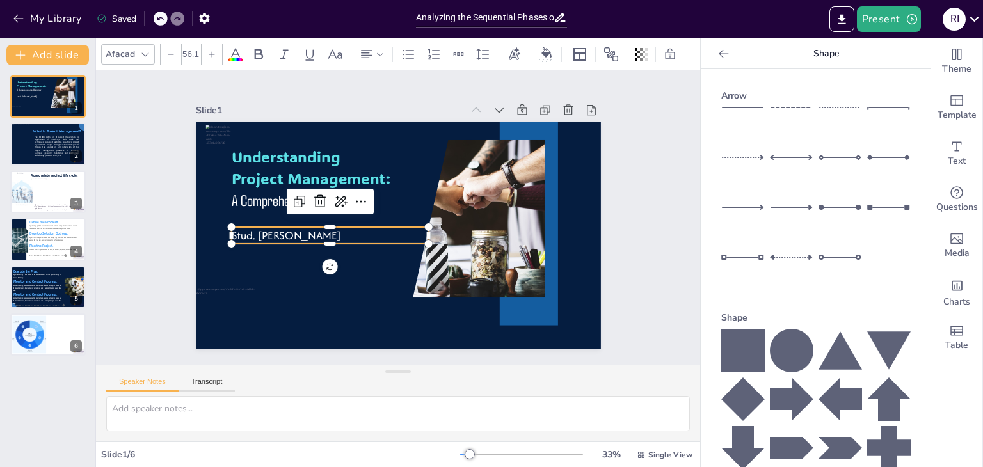
click at [339, 234] on span "Stud. [PERSON_NAME]" at bounding box center [284, 223] width 110 height 27
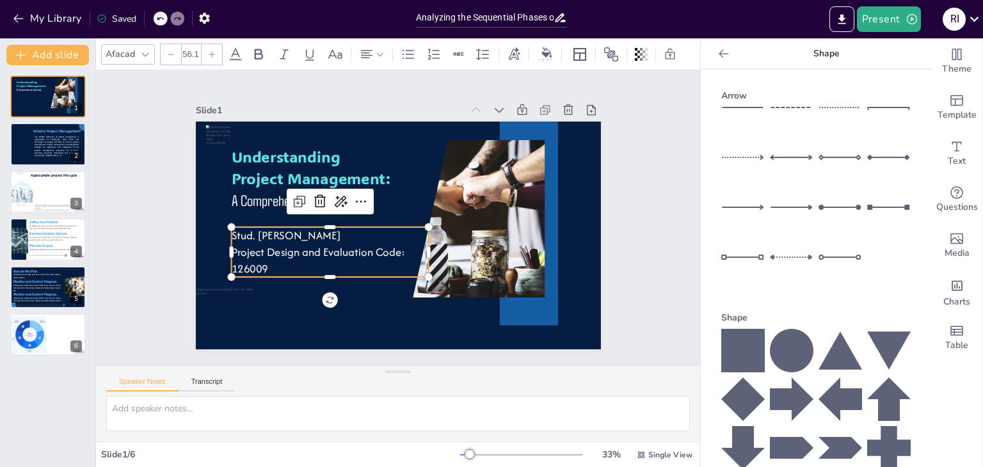
click at [392, 247] on p "Project Design and Evaluation Code: 126009" at bounding box center [330, 260] width 198 height 33
click at [249, 249] on p "Project Design and Evaluation" at bounding box center [330, 252] width 198 height 17
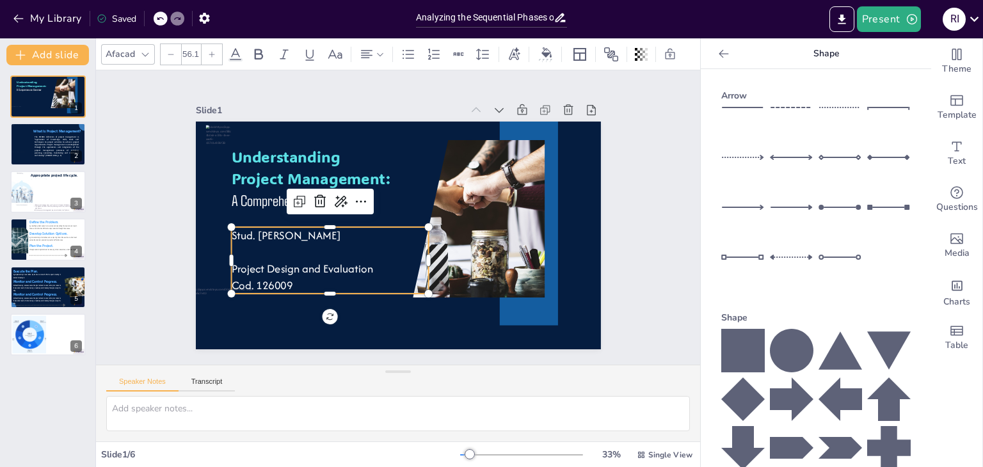
click at [388, 254] on p at bounding box center [473, 229] width 170 height 129
click at [231, 265] on p "Project Design and Evaluation" at bounding box center [330, 268] width 198 height 17
click at [226, 265] on p "Project Design and Evaluation" at bounding box center [325, 261] width 198 height 37
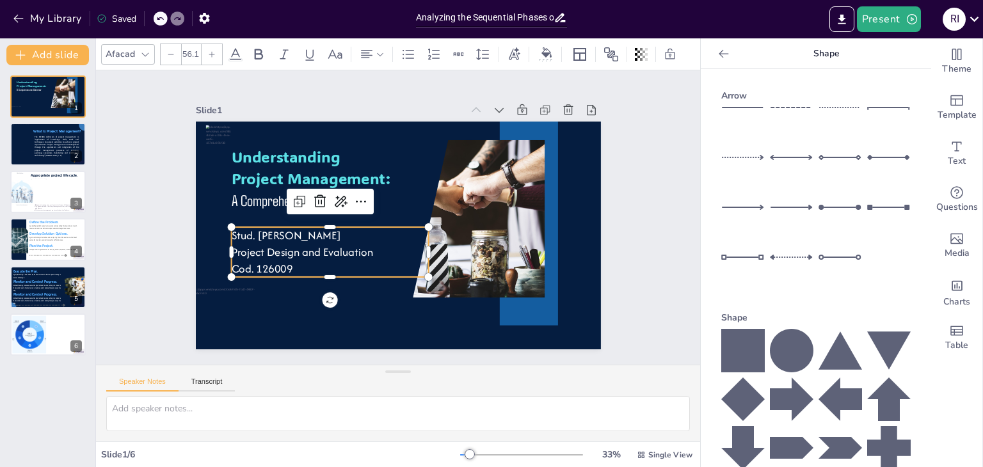
click at [290, 262] on p "Cod. 126009" at bounding box center [330, 268] width 198 height 17
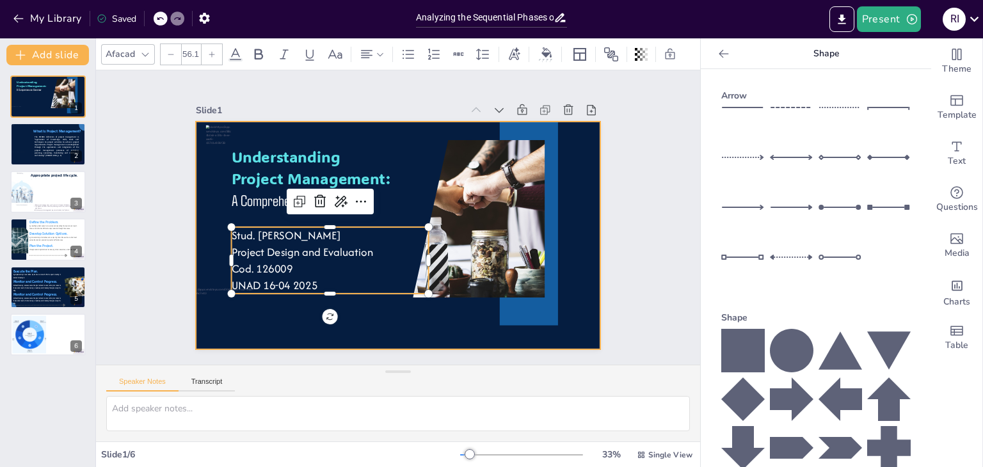
click at [379, 310] on div at bounding box center [396, 235] width 427 height 269
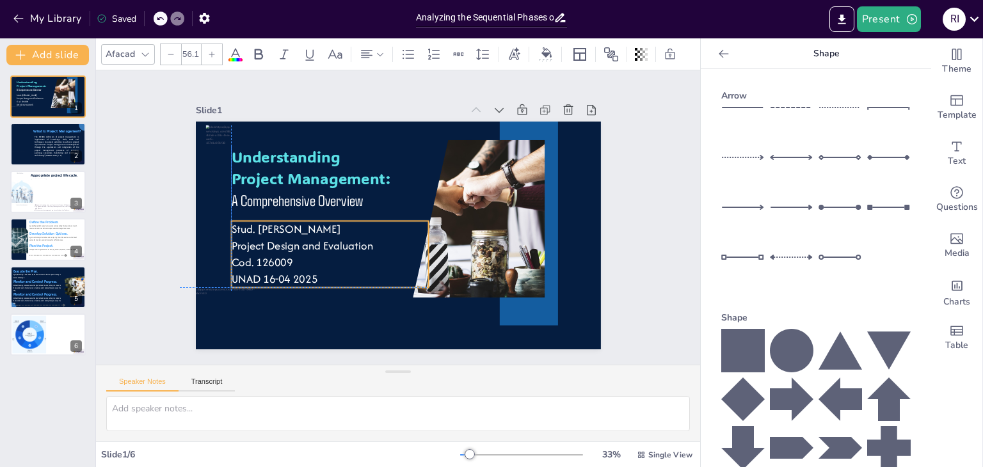
click at [340, 244] on p "Project Design and Evaluation" at bounding box center [330, 245] width 198 height 17
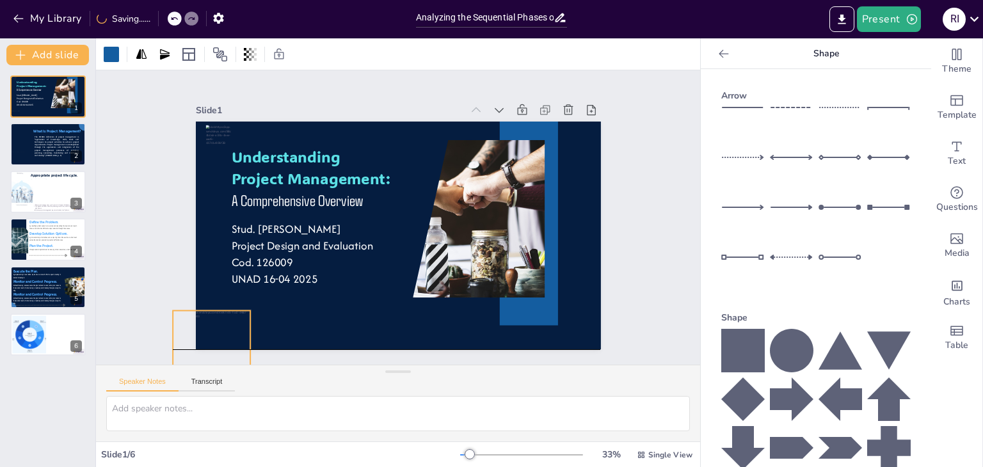
drag, startPoint x: 219, startPoint y: 303, endPoint x: 212, endPoint y: 324, distance: 22.1
click at [212, 324] on div at bounding box center [211, 349] width 77 height 77
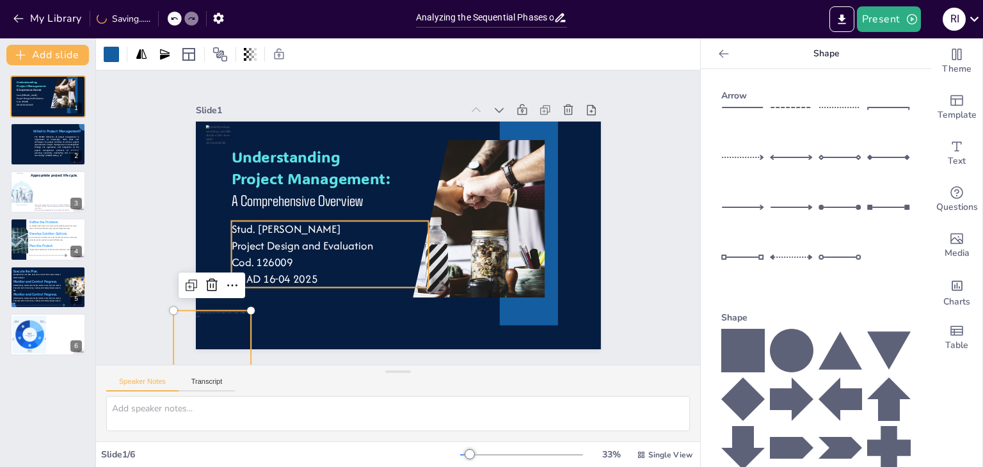
click at [285, 254] on p "Cod. 126009" at bounding box center [330, 262] width 198 height 17
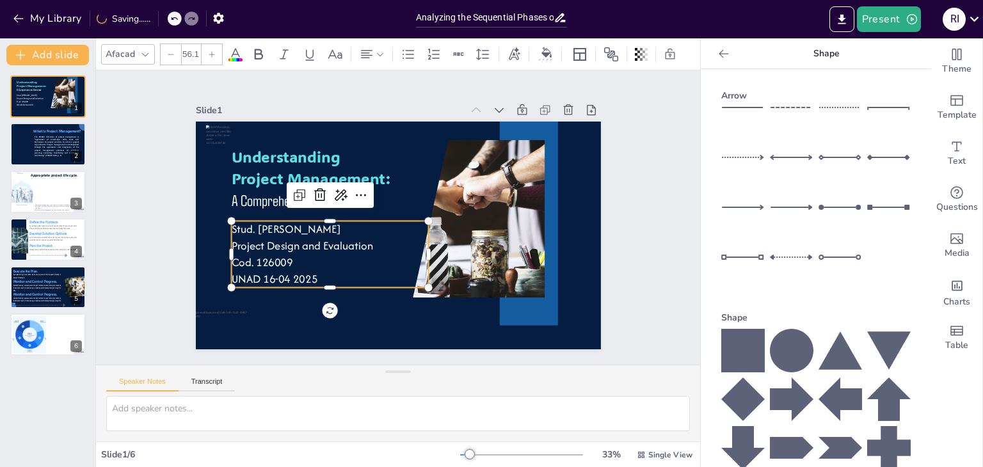
click at [167, 54] on icon at bounding box center [171, 55] width 8 height 8
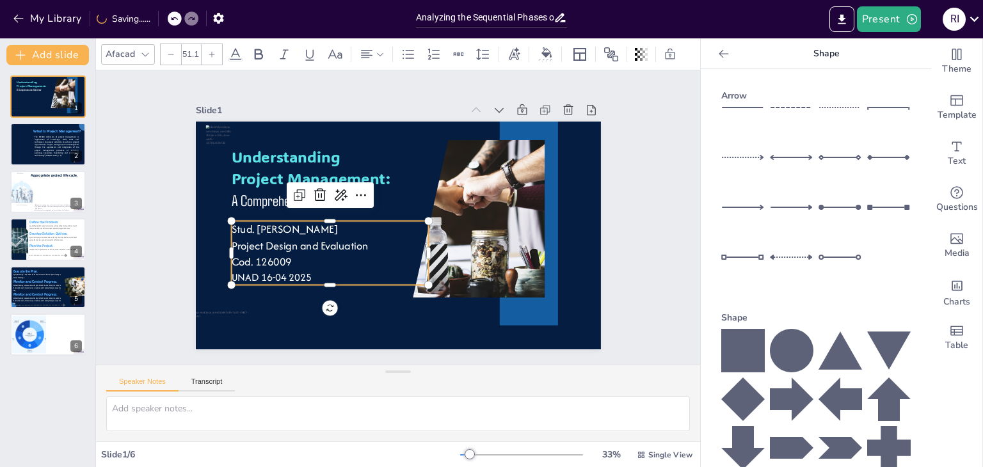
click at [167, 54] on icon at bounding box center [171, 55] width 8 height 8
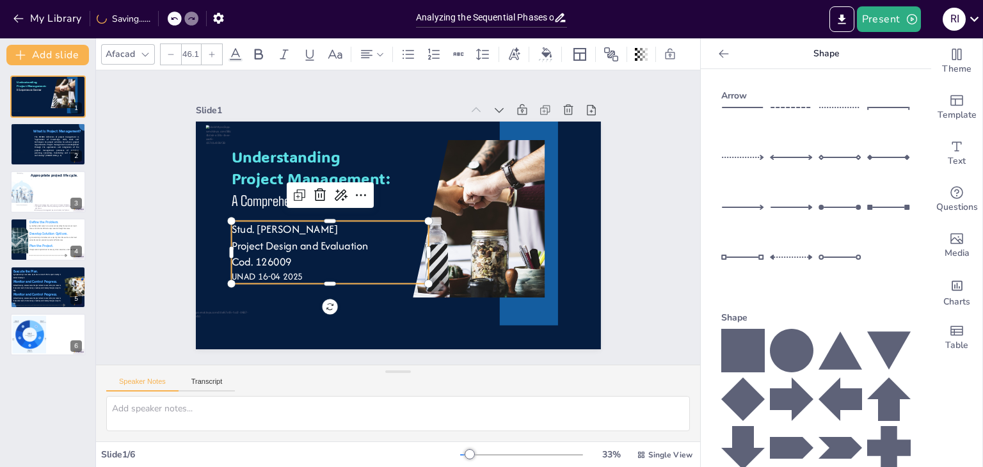
click at [167, 54] on icon at bounding box center [171, 55] width 8 height 8
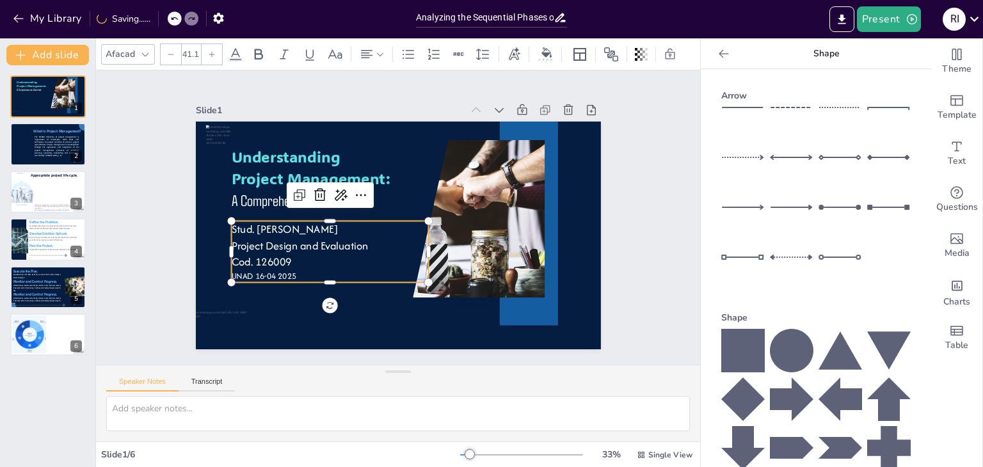
click at [167, 54] on icon at bounding box center [171, 55] width 8 height 8
click at [287, 260] on p "Cod. 126009" at bounding box center [330, 261] width 198 height 16
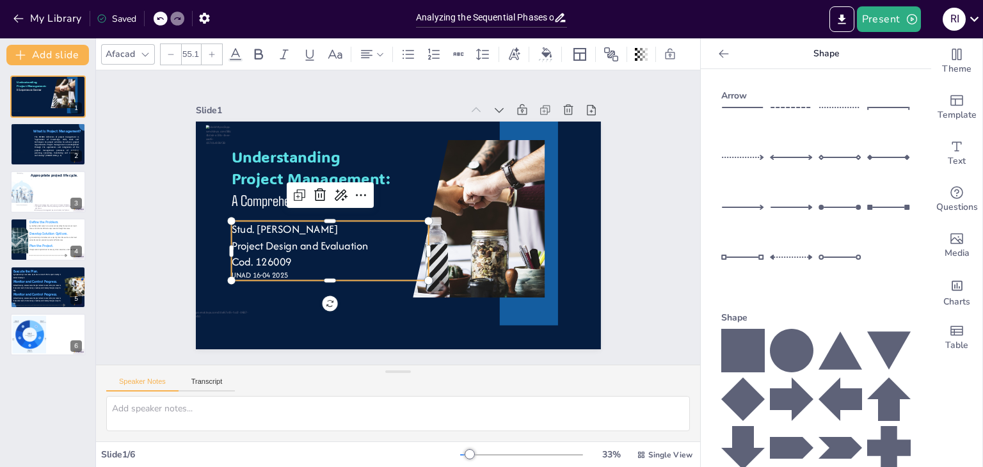
click at [176, 54] on div at bounding box center [171, 54] width 20 height 20
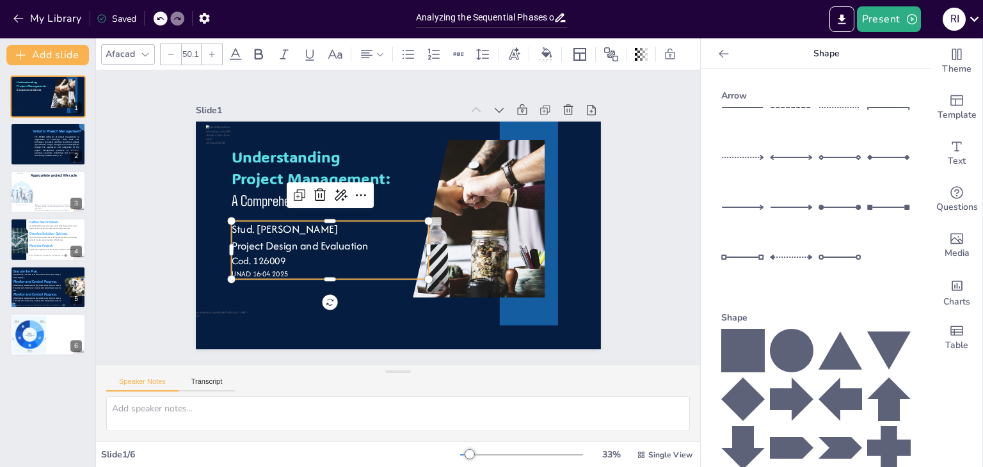
click at [176, 54] on div at bounding box center [171, 54] width 20 height 20
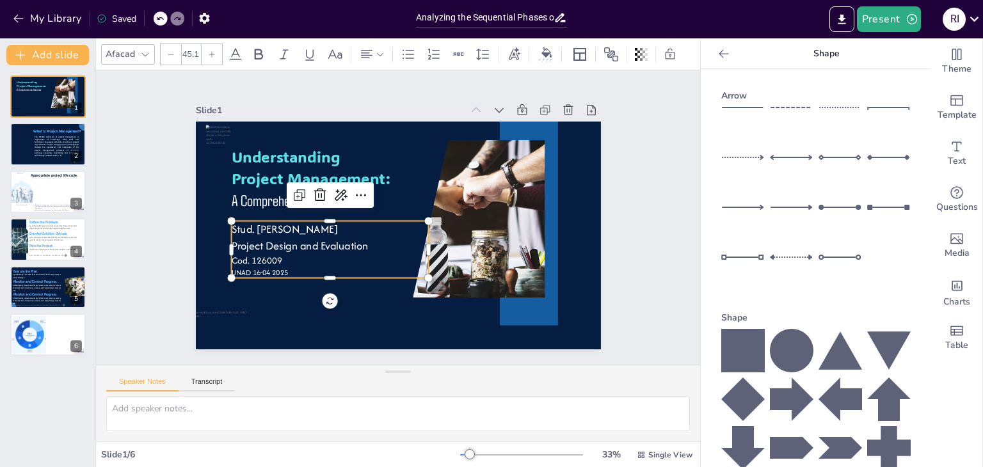
click at [176, 54] on div at bounding box center [171, 54] width 20 height 20
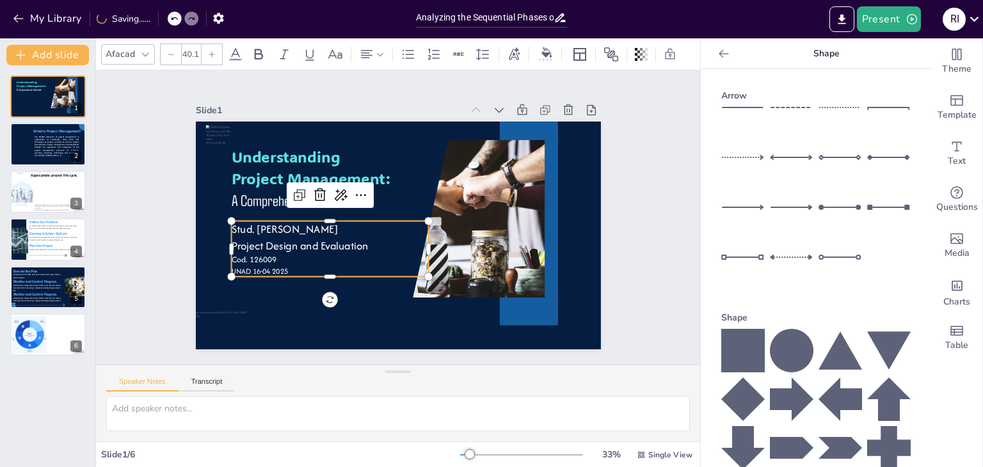
click at [176, 54] on div at bounding box center [171, 54] width 20 height 20
click at [392, 226] on p "Stud. [PERSON_NAME]" at bounding box center [330, 229] width 198 height 16
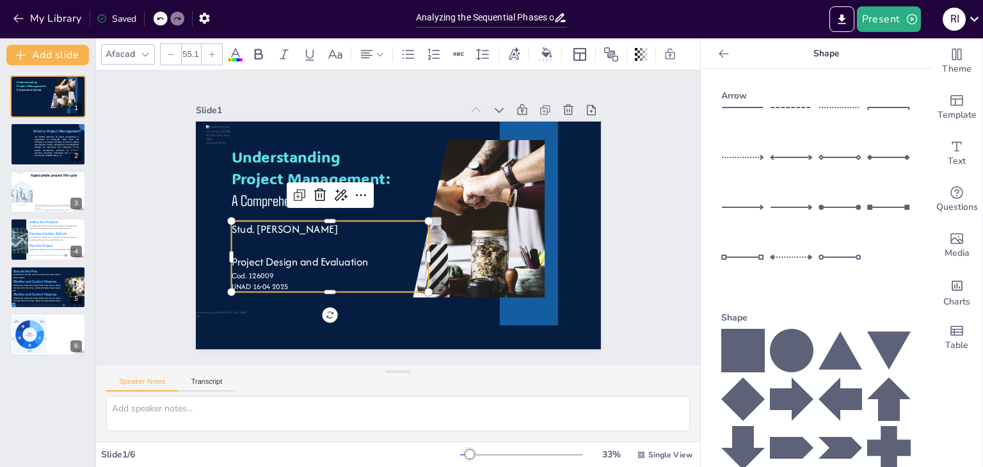
click at [163, 54] on div at bounding box center [171, 54] width 20 height 20
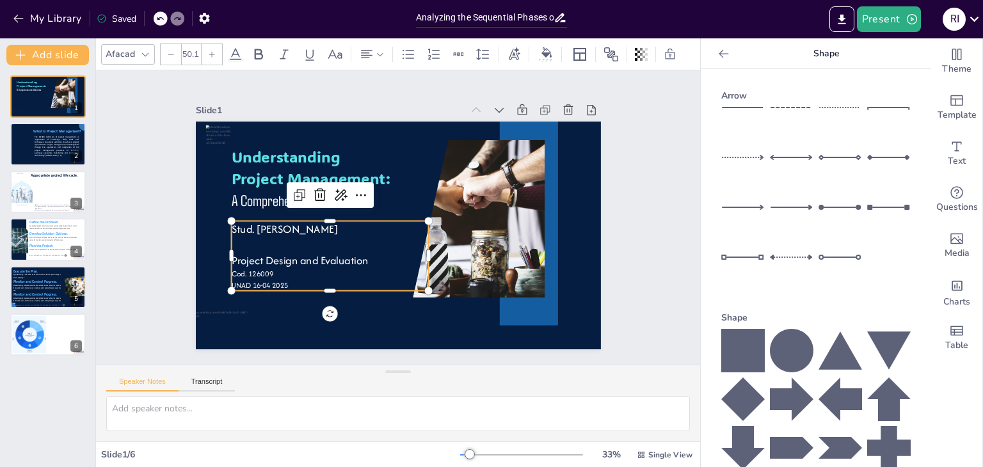
click at [163, 54] on div at bounding box center [171, 54] width 20 height 20
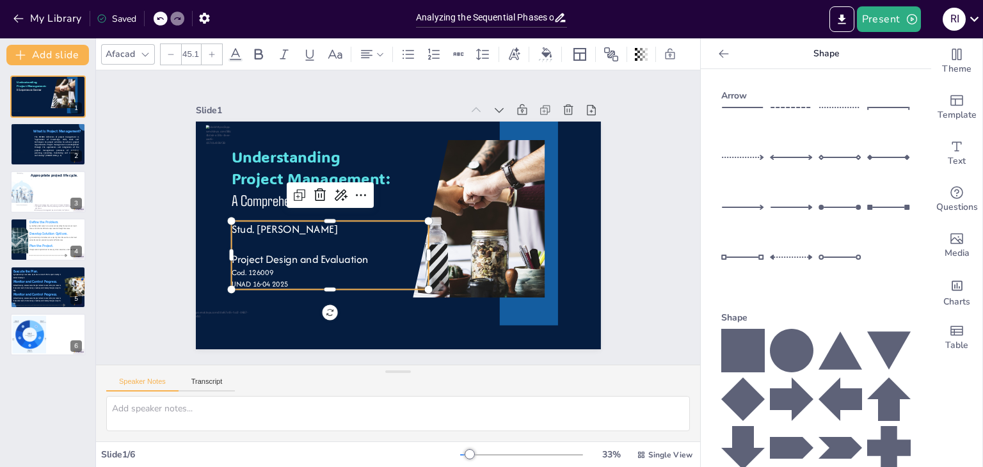
click at [163, 54] on div at bounding box center [171, 54] width 20 height 20
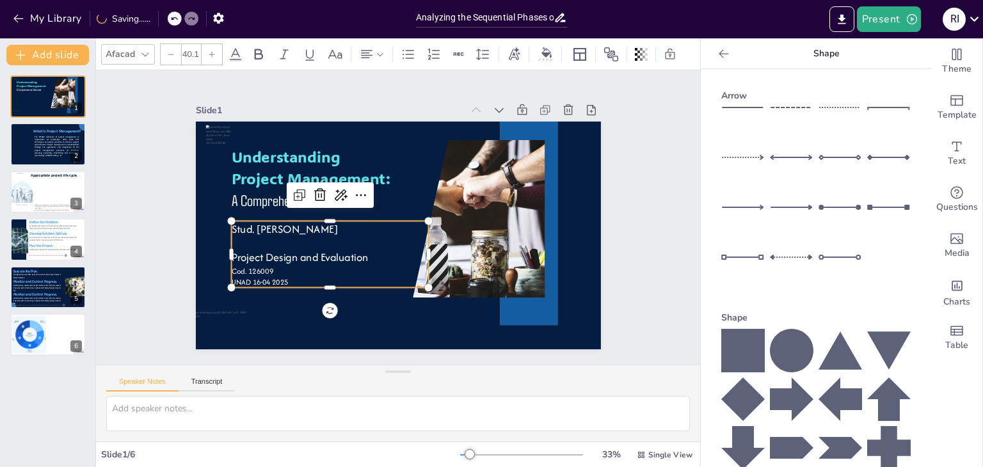
click at [163, 54] on div at bounding box center [171, 54] width 20 height 20
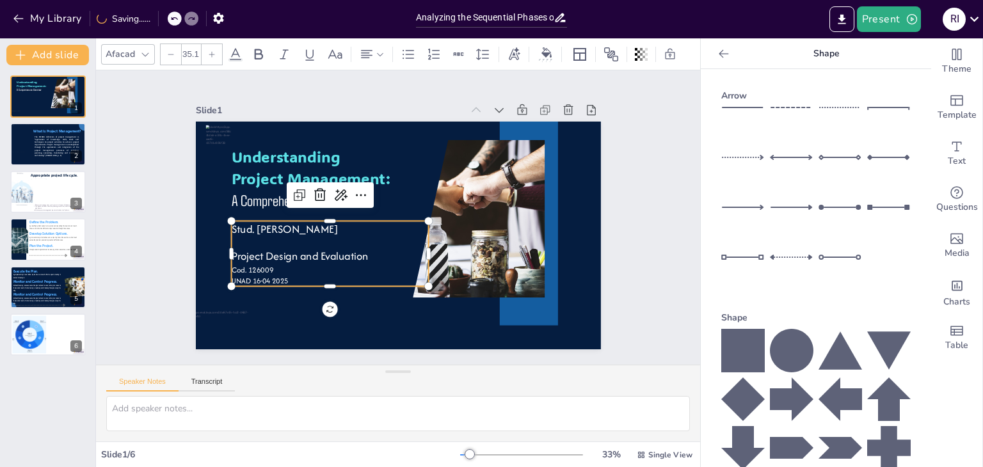
click at [163, 54] on div at bounding box center [171, 54] width 20 height 20
type input "55.1"
click at [402, 247] on p "Project Design and Evaluation" at bounding box center [330, 255] width 198 height 16
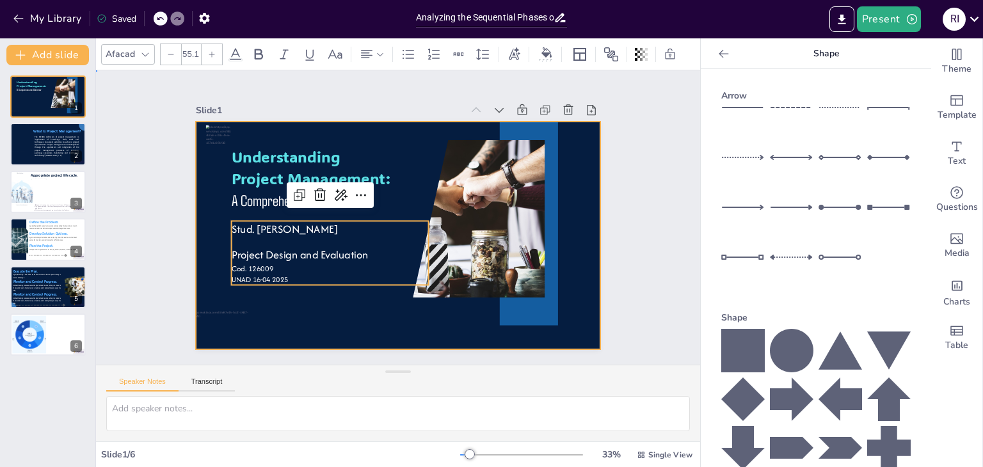
click at [370, 331] on div at bounding box center [396, 235] width 427 height 269
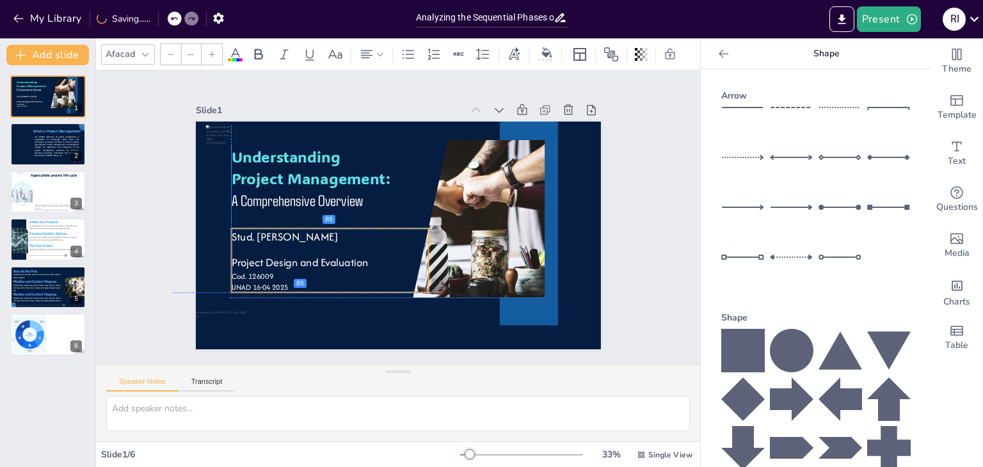
drag, startPoint x: 379, startPoint y: 228, endPoint x: 378, endPoint y: 236, distance: 8.4
click at [337, 236] on span "Stud. [PERSON_NAME]" at bounding box center [282, 224] width 107 height 26
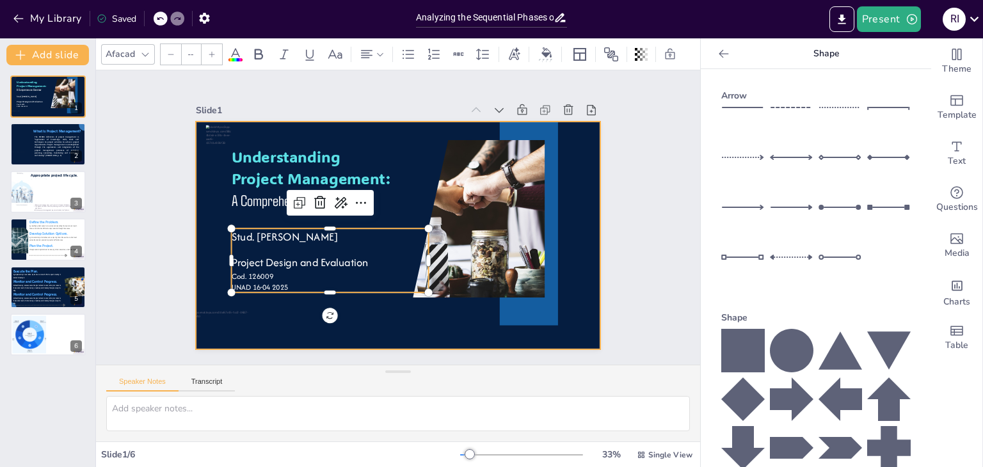
click at [408, 318] on div at bounding box center [398, 236] width 405 height 228
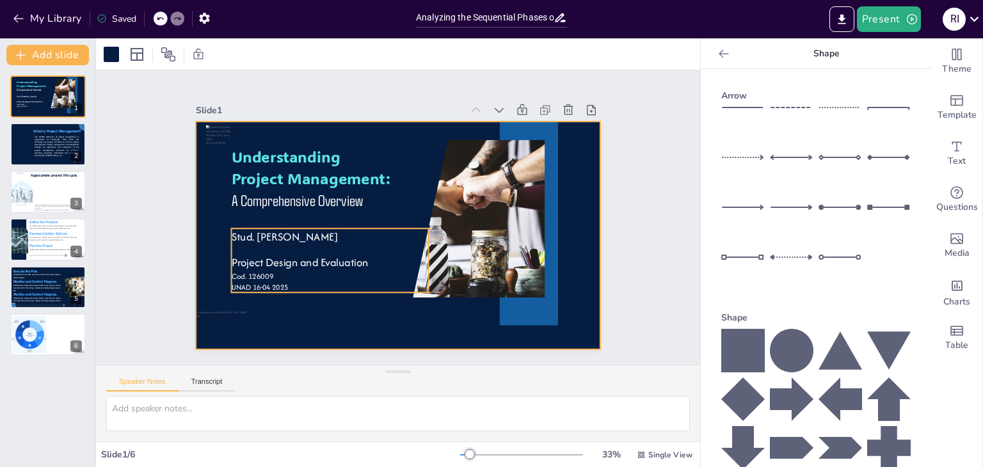
click at [393, 235] on p "Stud. [PERSON_NAME]" at bounding box center [330, 236] width 198 height 16
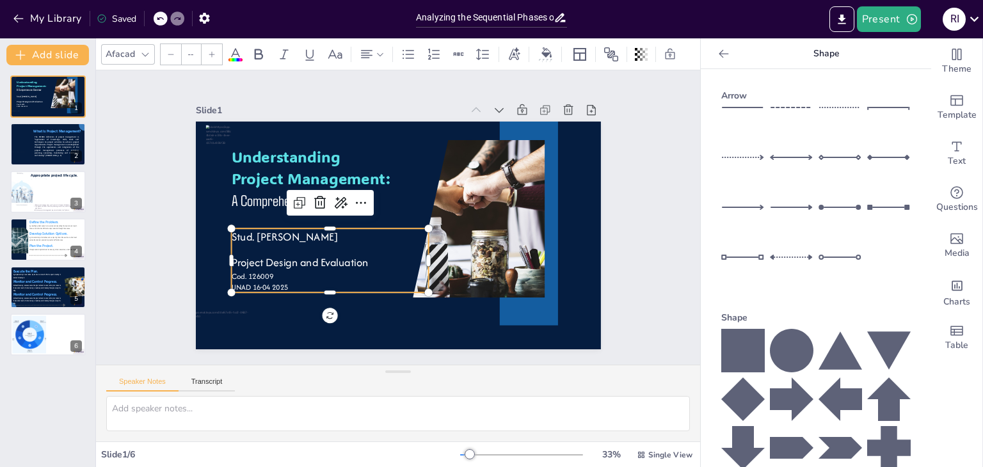
click at [393, 235] on p "Stud. [PERSON_NAME]" at bounding box center [328, 229] width 198 height 36
type input "55.1"
drag, startPoint x: 393, startPoint y: 234, endPoint x: 223, endPoint y: 228, distance: 169.7
click at [223, 228] on div "Understanding Project Management: A Comprehensive Overview Stud. Robinson André…" at bounding box center [381, 212] width 342 height 456
click at [289, 60] on icon at bounding box center [283, 54] width 15 height 15
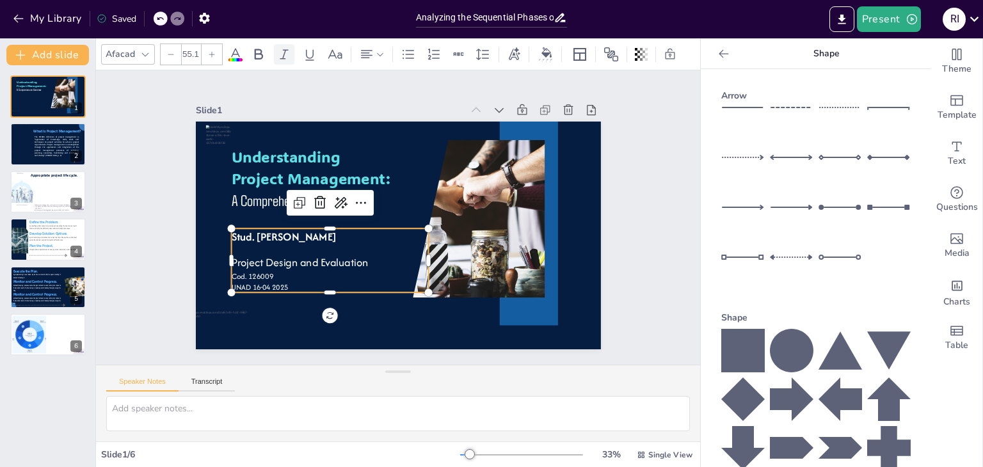
click at [286, 57] on icon at bounding box center [283, 54] width 15 height 15
click at [143, 49] on icon at bounding box center [145, 54] width 10 height 10
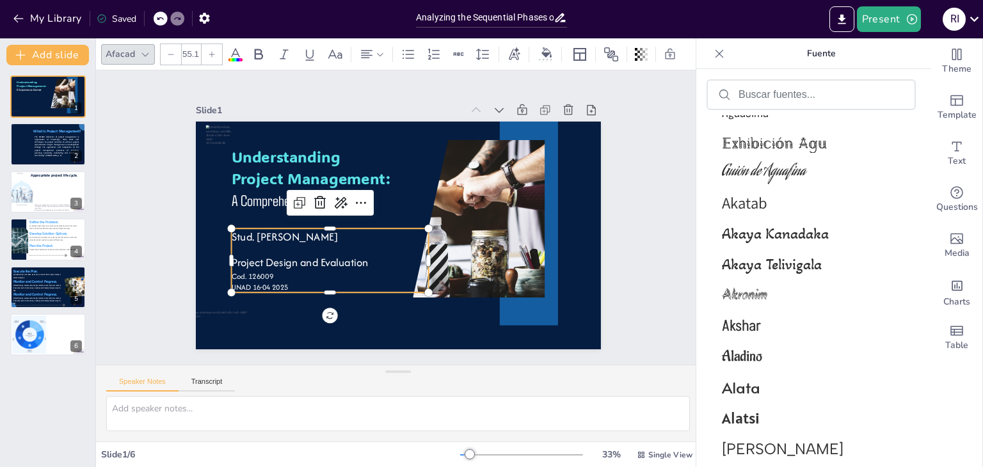
scroll to position [1213, 0]
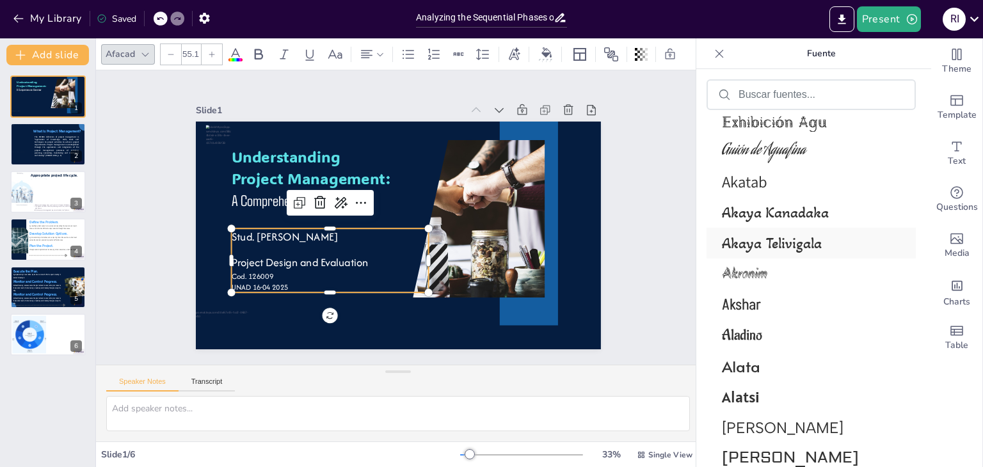
click at [761, 244] on font "Akaya Telivigala" at bounding box center [772, 243] width 100 height 19
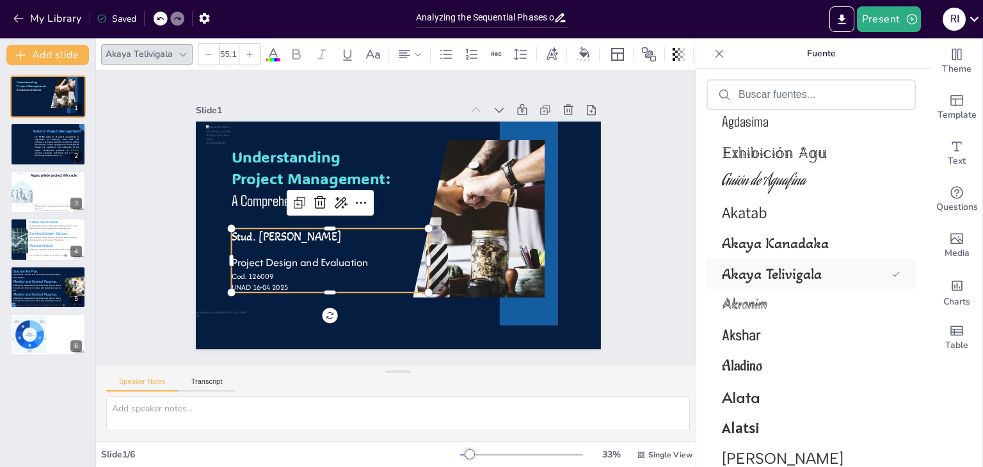
scroll to position [1243, 0]
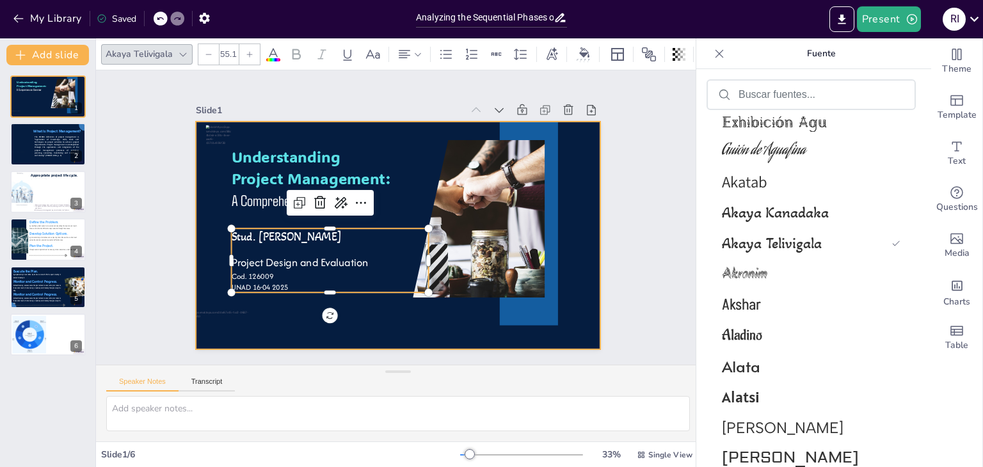
click at [468, 326] on div at bounding box center [396, 235] width 427 height 269
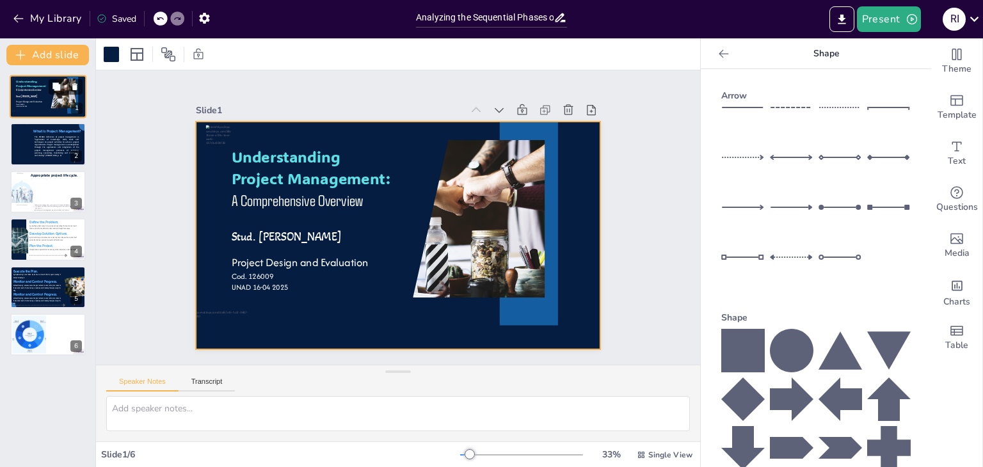
click at [47, 111] on div at bounding box center [48, 97] width 77 height 44
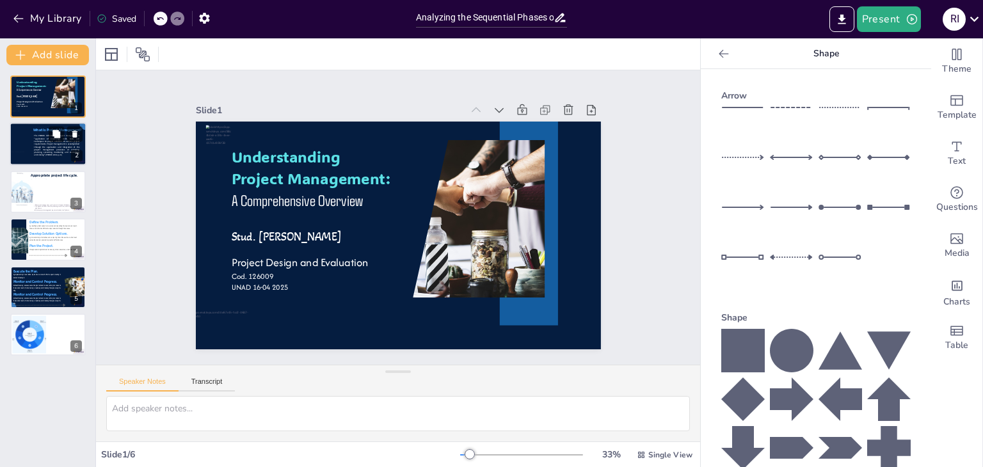
click at [49, 145] on span "The PMBOK definition of project management is “application of knowledge, skills…" at bounding box center [56, 146] width 45 height 22
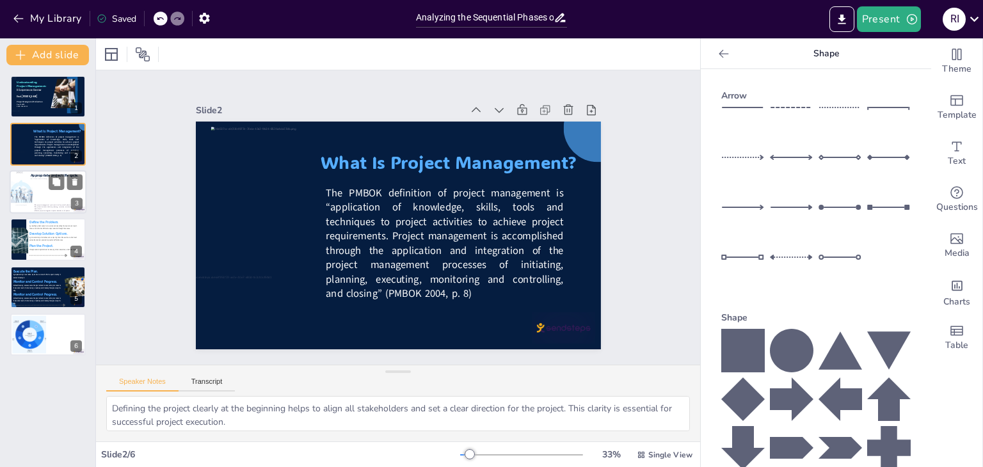
click at [41, 200] on div at bounding box center [55, 191] width 49 height 24
type textarea "The project management cycle is structured in a way that each phase builds on t…"
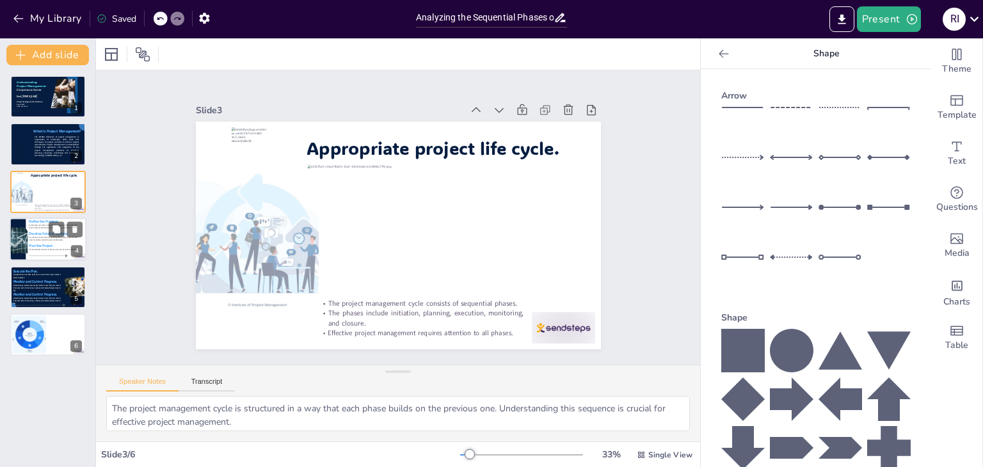
click at [44, 234] on span "Develop Solution Options." at bounding box center [48, 234] width 39 height 4
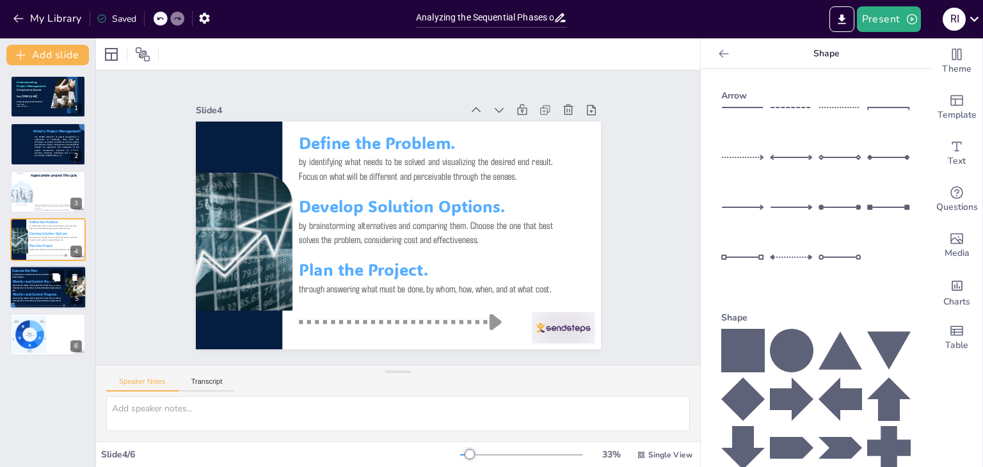
click at [44, 293] on span "Monitor and Control Progress." at bounding box center [35, 294] width 45 height 4
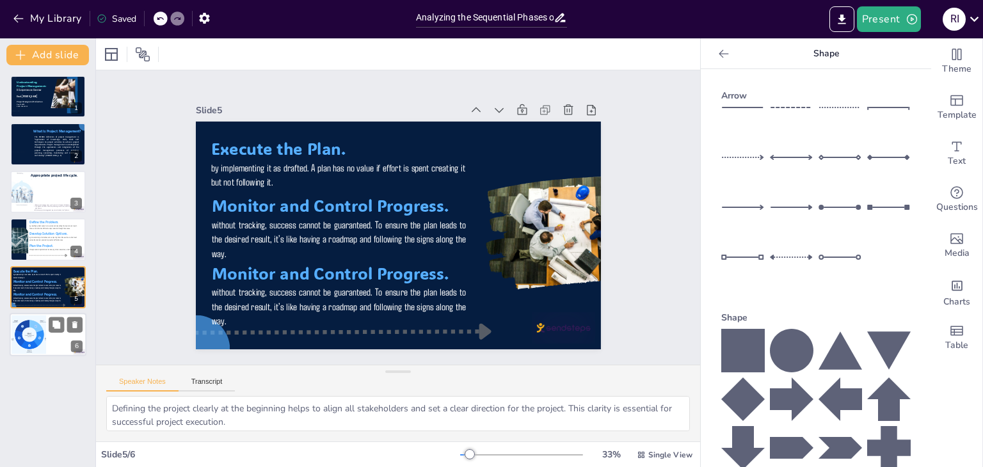
click at [46, 340] on div at bounding box center [48, 335] width 77 height 44
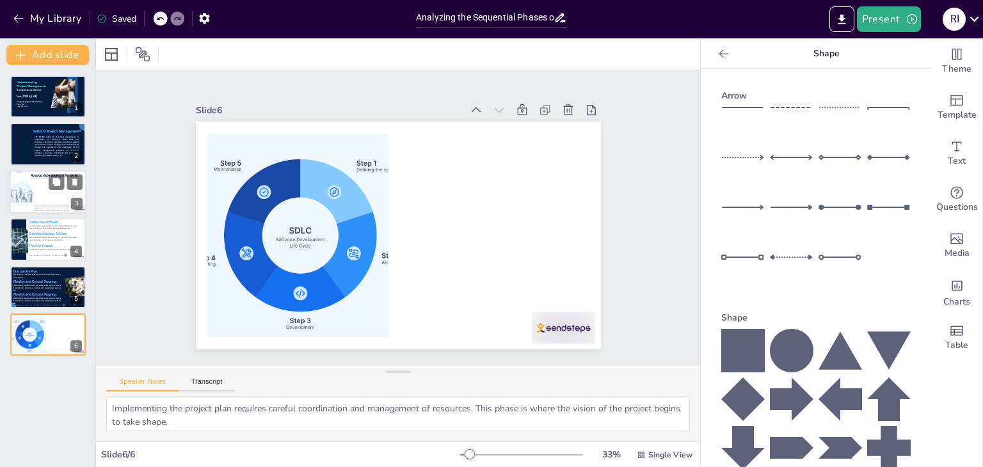
click at [33, 196] on div at bounding box center [55, 191] width 49 height 24
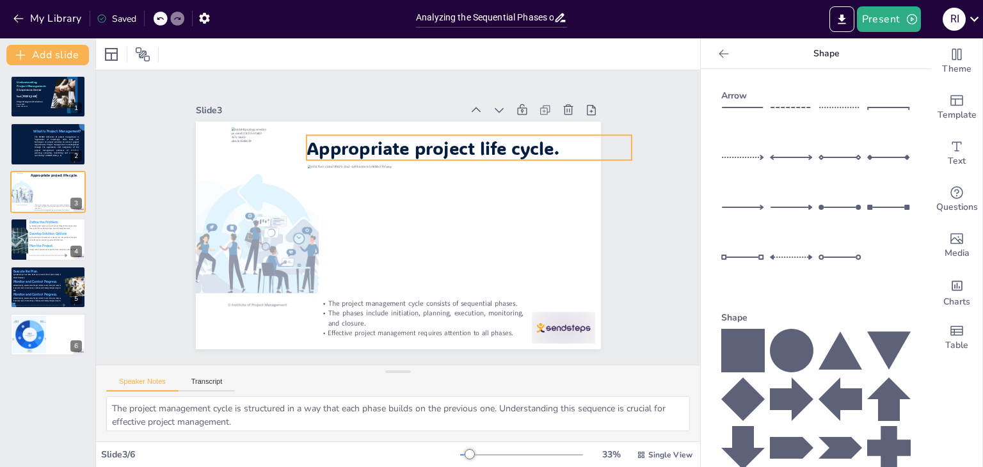
click at [381, 138] on span "Appropriate project life cycle." at bounding box center [432, 147] width 253 height 23
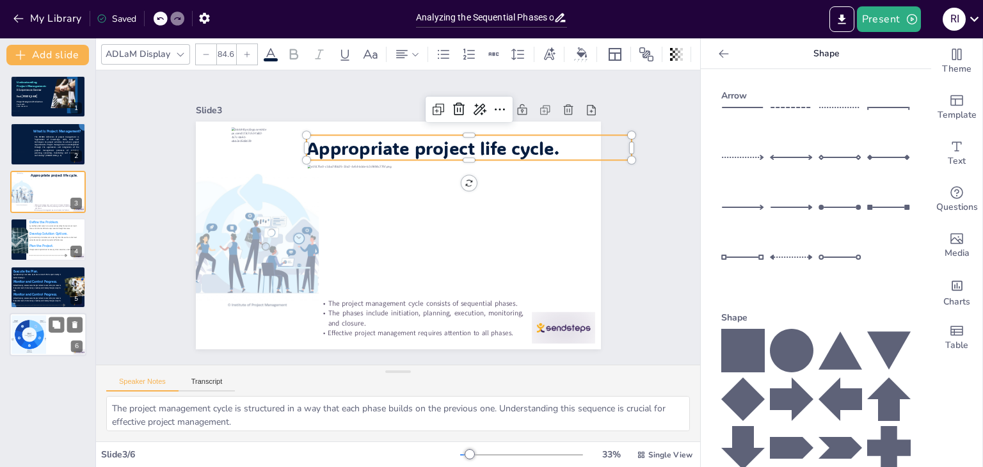
click at [49, 338] on div at bounding box center [48, 335] width 77 height 44
type textarea "Implementing the project plan requires careful coordination and management of r…"
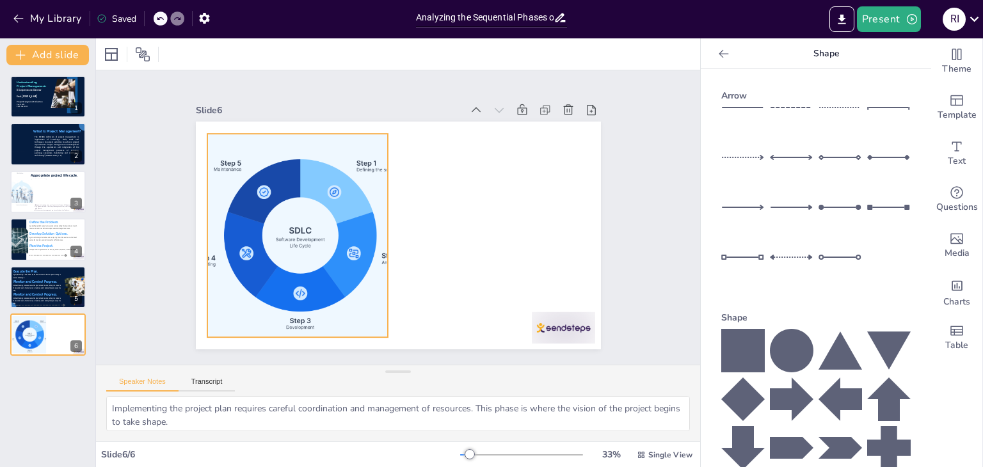
click at [323, 218] on div at bounding box center [299, 235] width 335 height 203
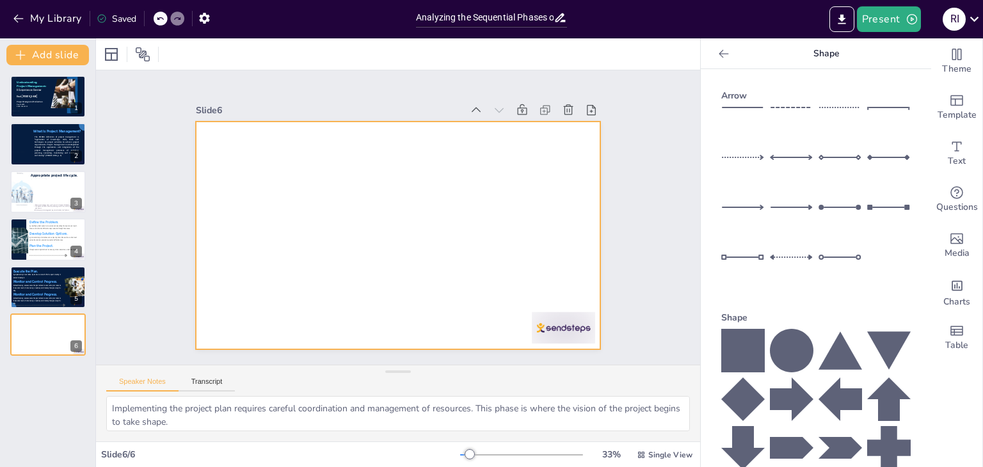
click at [323, 218] on div at bounding box center [398, 236] width 405 height 228
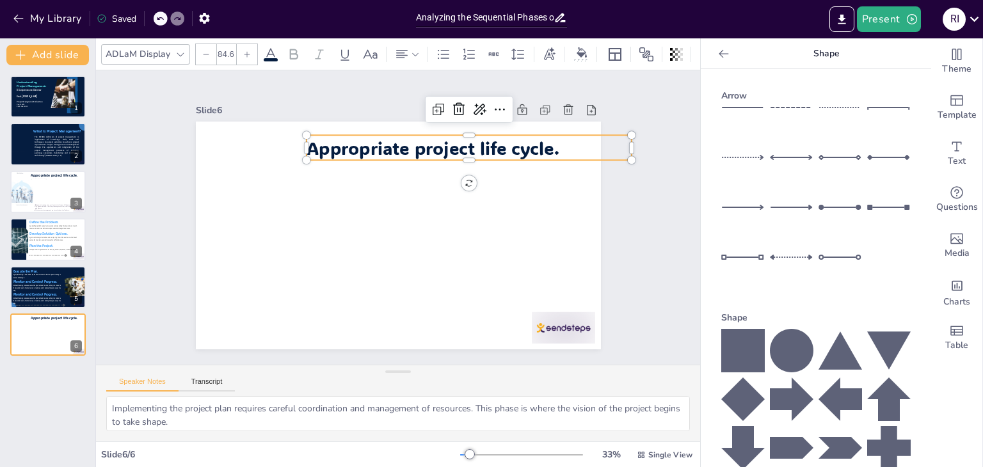
click at [497, 139] on span "Appropriate project life cycle." at bounding box center [432, 147] width 253 height 23
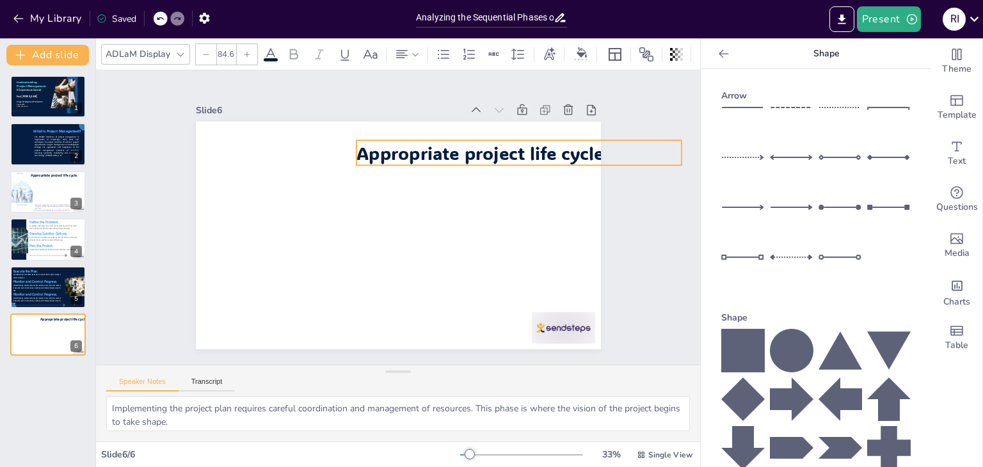
drag, startPoint x: 497, startPoint y: 139, endPoint x: 550, endPoint y: 145, distance: 53.4
click at [550, 145] on span "Appropriate project life cycle." at bounding box center [489, 161] width 254 height 49
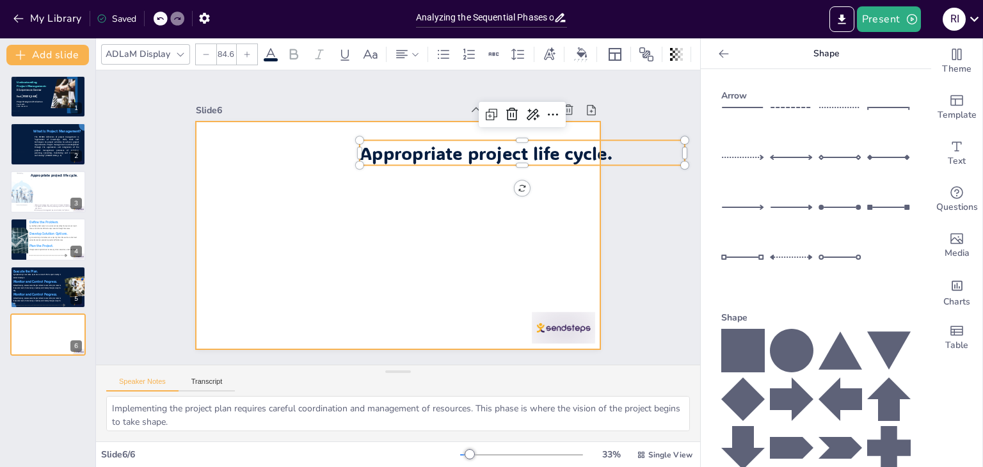
click at [334, 228] on div at bounding box center [396, 235] width 427 height 269
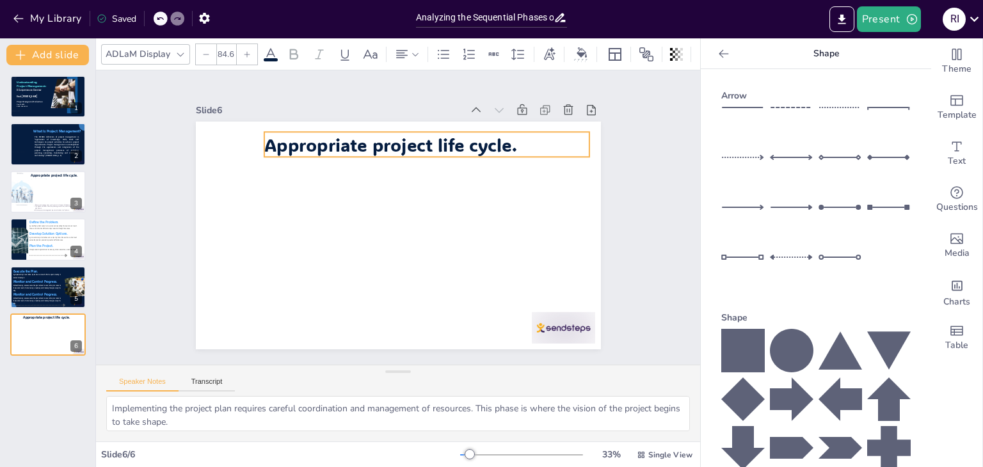
drag, startPoint x: 406, startPoint y: 144, endPoint x: 312, endPoint y: 136, distance: 95.1
click at [312, 136] on span "Appropriate project life cycle." at bounding box center [390, 143] width 253 height 23
click at [505, 143] on span "Appropriate project life cycle." at bounding box center [404, 145] width 254 height 50
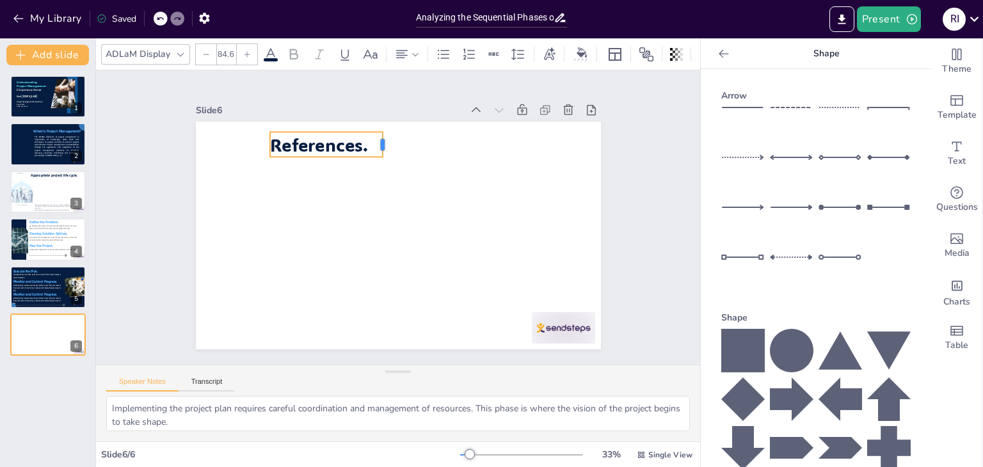
drag, startPoint x: 589, startPoint y: 139, endPoint x: 377, endPoint y: 149, distance: 212.7
click at [377, 149] on div "References." at bounding box center [396, 235] width 427 height 269
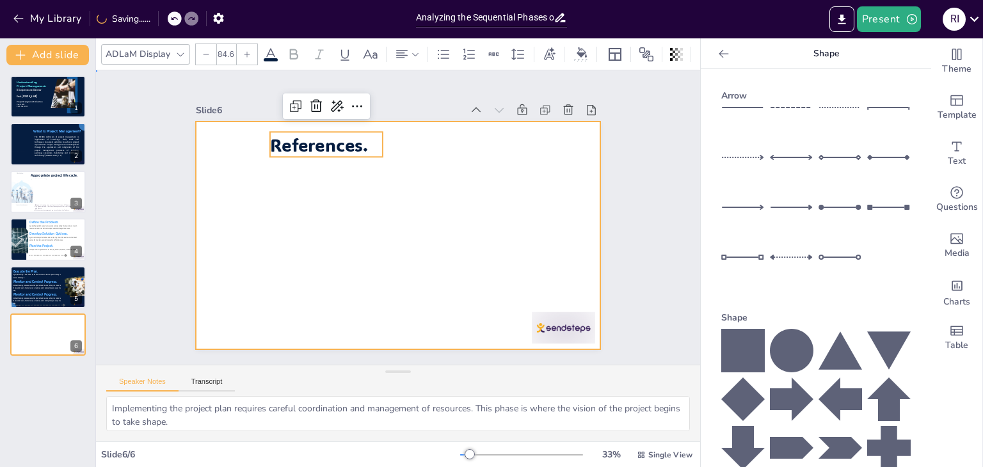
click at [351, 205] on div at bounding box center [396, 235] width 427 height 269
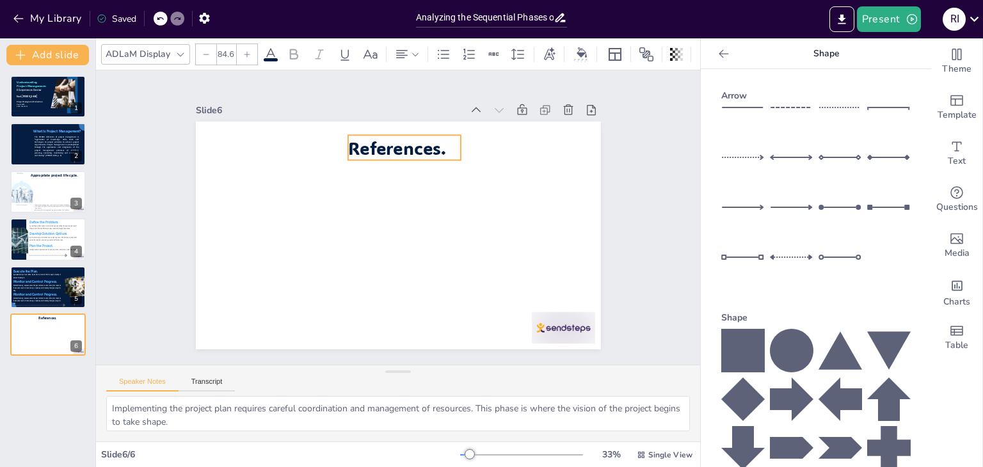
drag, startPoint x: 328, startPoint y: 138, endPoint x: 406, endPoint y: 141, distance: 78.1
click at [406, 141] on span "References." at bounding box center [404, 147] width 100 height 33
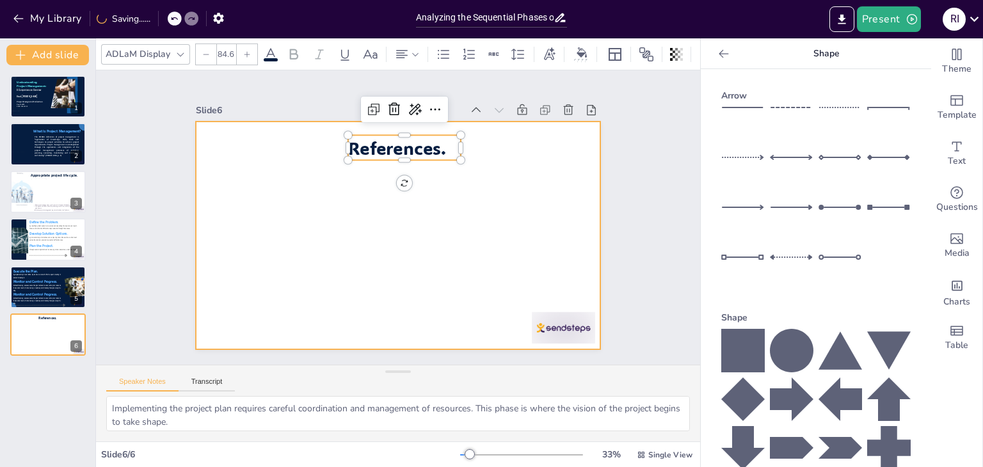
click at [431, 241] on div at bounding box center [398, 236] width 405 height 228
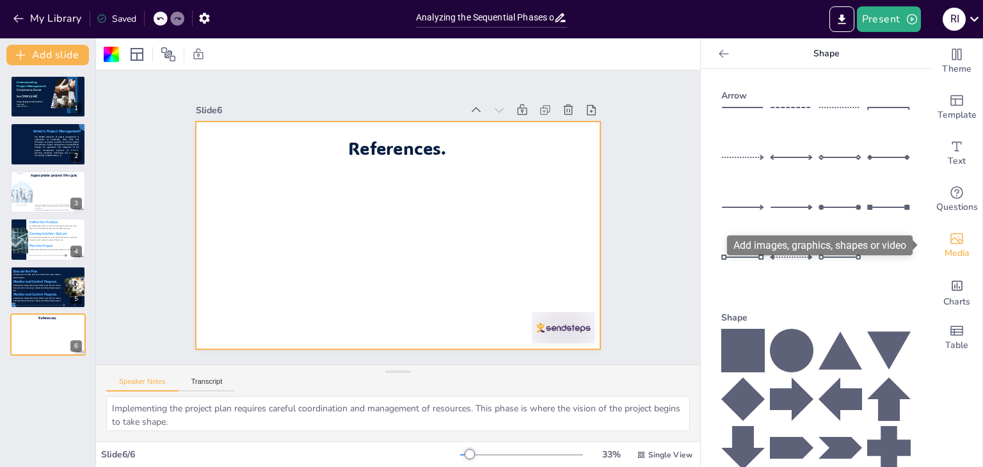
click at [945, 248] on span "Media" at bounding box center [956, 253] width 25 height 14
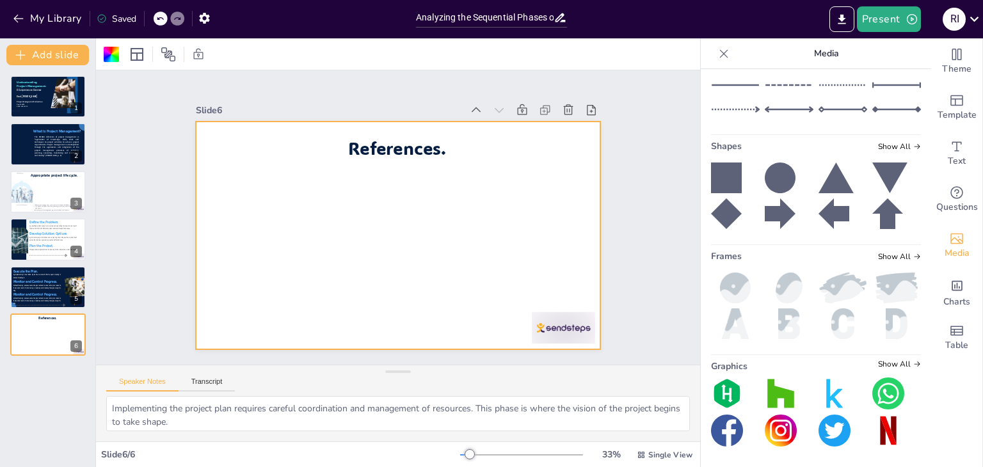
scroll to position [771, 0]
click at [827, 287] on img at bounding box center [842, 288] width 49 height 31
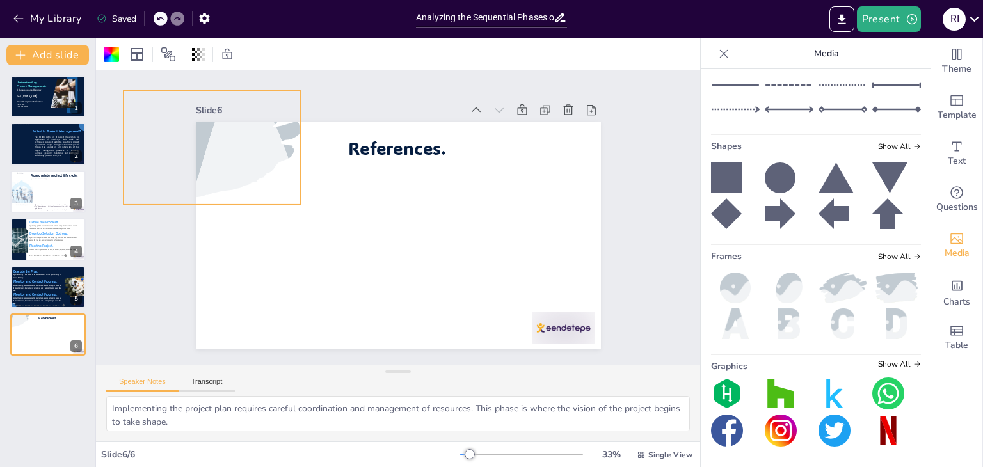
drag, startPoint x: 388, startPoint y: 209, endPoint x: 202, endPoint y: 124, distance: 204.5
click at [202, 124] on div at bounding box center [211, 148] width 177 height 266
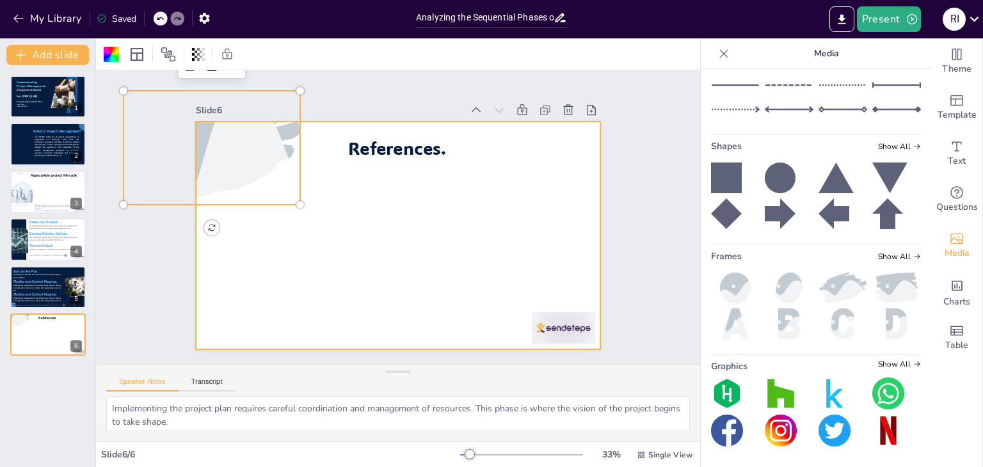
click at [362, 192] on div at bounding box center [396, 235] width 427 height 269
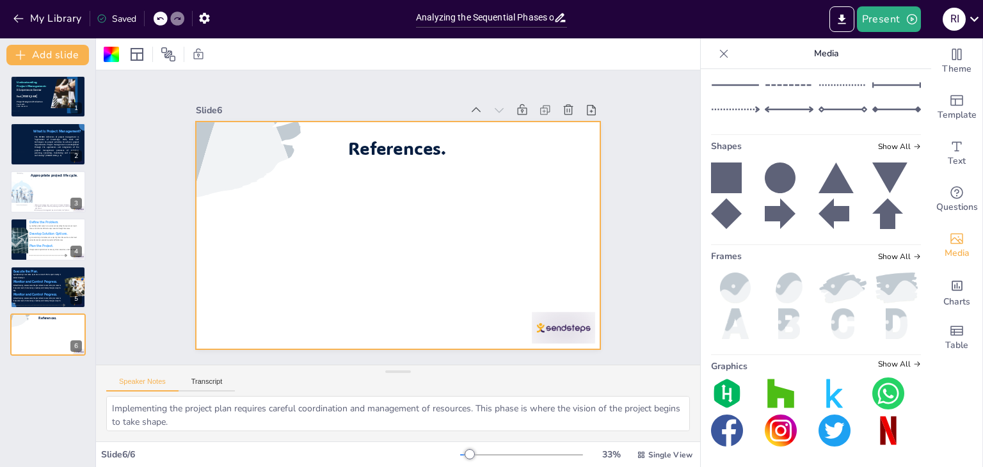
scroll to position [423, 0]
click at [39, 93] on div at bounding box center [48, 97] width 77 height 44
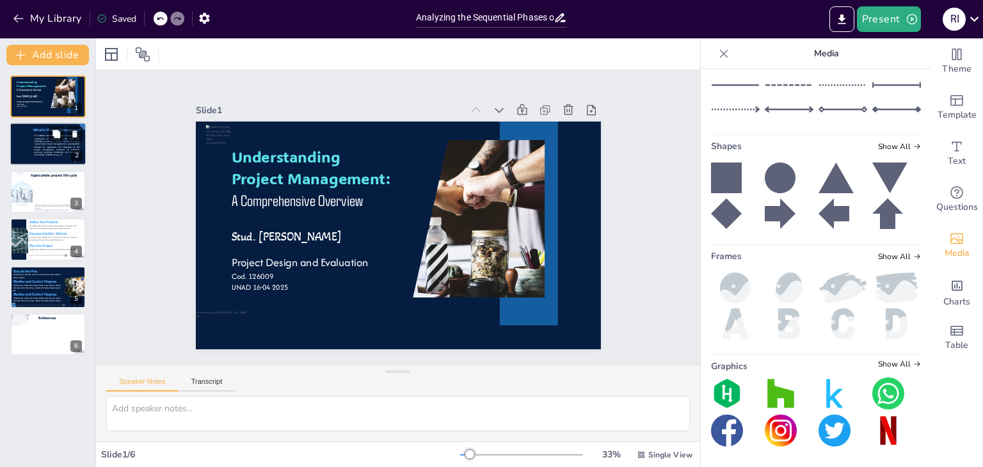
click at [40, 145] on span "The PMBOK definition of project management is “application of knowledge, skills…" at bounding box center [56, 146] width 45 height 22
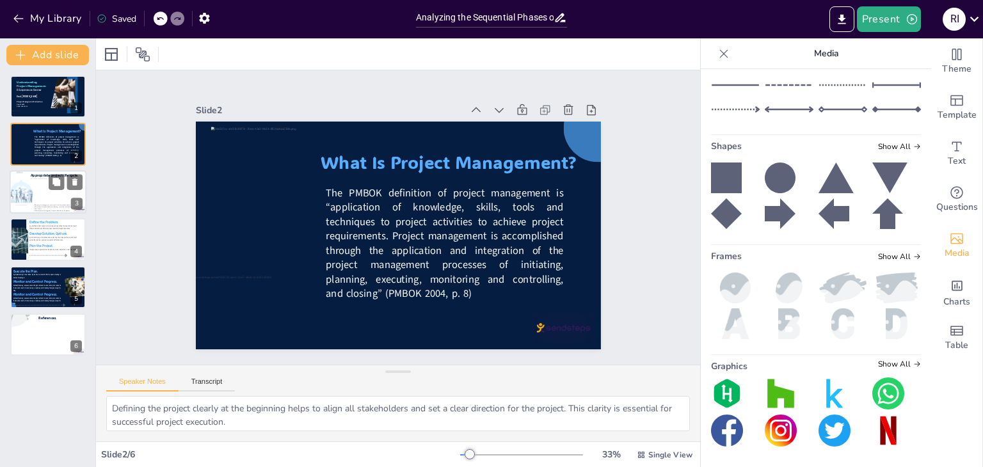
click at [38, 182] on div at bounding box center [55, 191] width 49 height 24
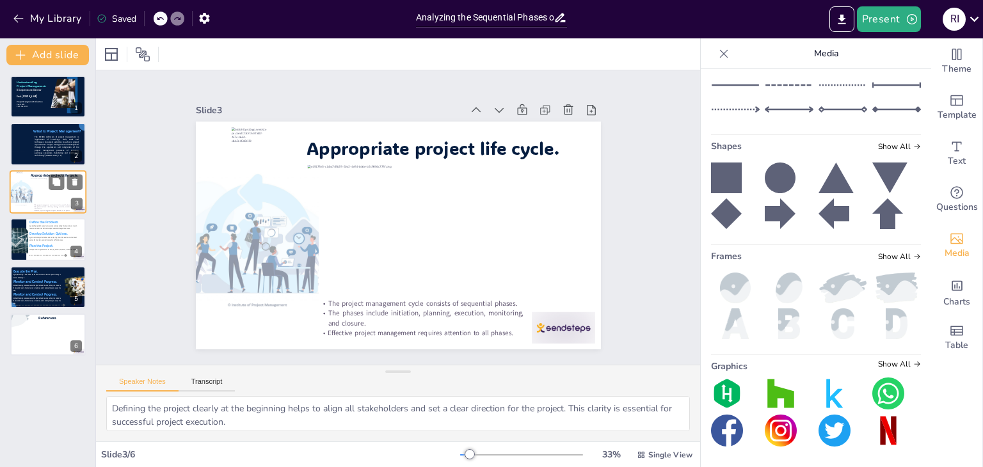
type textarea "The project management cycle is structured in a way that each phase builds on t…"
click at [43, 236] on p "by brainstorming alternatives and comparing them. Choose the one that best solv…" at bounding box center [53, 239] width 48 height 6
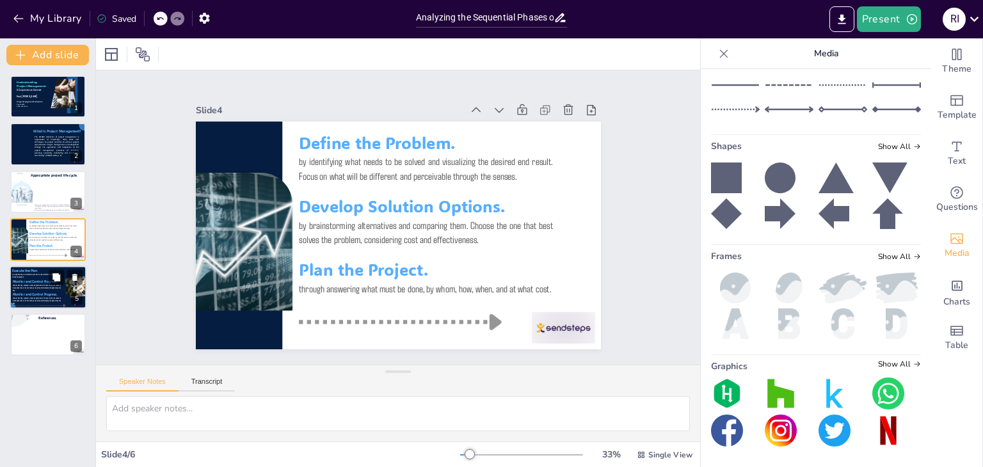
click at [49, 296] on p "without tracking, success cannot be guaranteed. To ensure the plan leads to the…" at bounding box center [37, 300] width 48 height 8
type textarea "Defining the project clearly at the beginning helps to align all stakeholders a…"
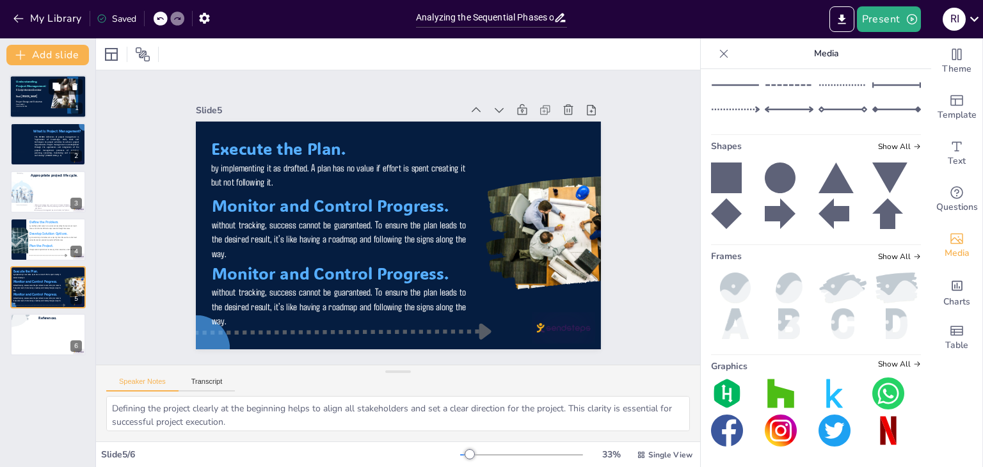
click at [36, 98] on span "Stud. [PERSON_NAME]" at bounding box center [26, 96] width 21 height 3
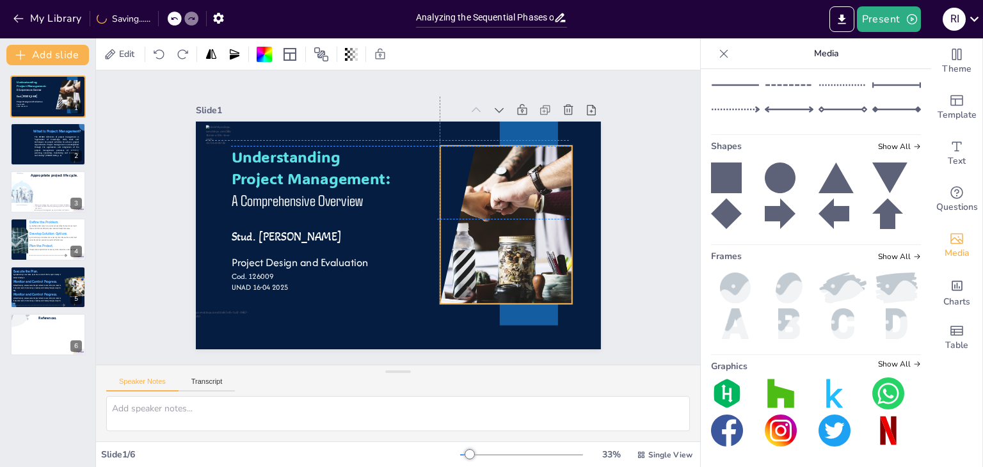
drag, startPoint x: 475, startPoint y: 218, endPoint x: 500, endPoint y: 222, distance: 24.6
click at [500, 222] on div at bounding box center [504, 235] width 246 height 181
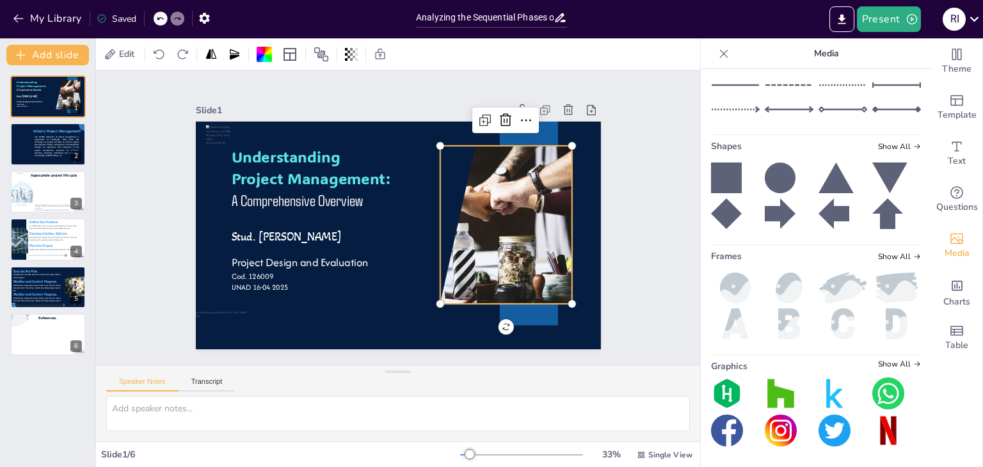
click at [161, 16] on icon at bounding box center [160, 19] width 8 height 8
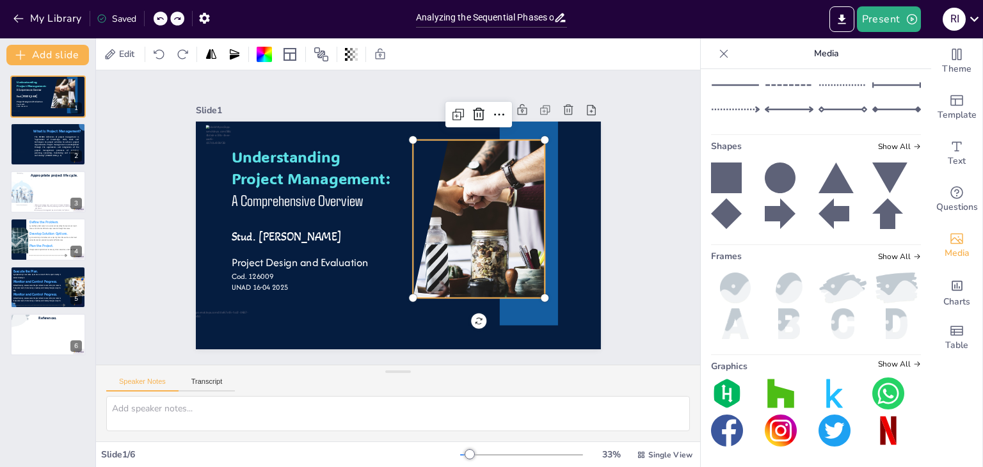
click at [487, 246] on div at bounding box center [477, 227] width 246 height 181
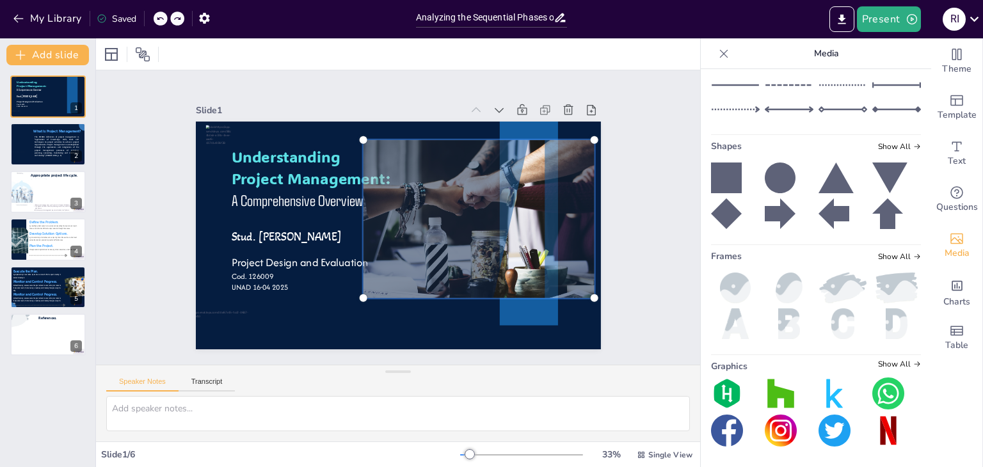
scroll to position [424, 0]
click at [640, 251] on div "Slide 1 Understanding Project Management: A Comprehensive Overview Stud. Robins…" at bounding box center [398, 217] width 604 height 294
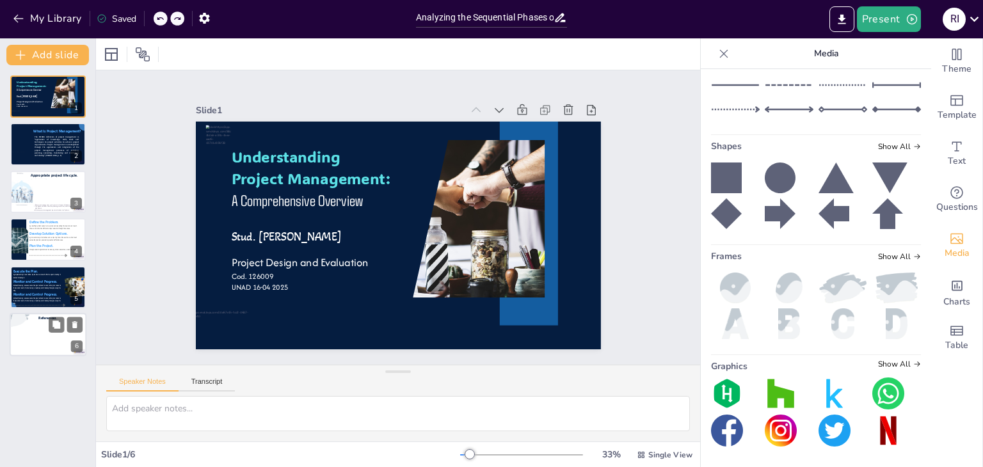
click at [41, 336] on div at bounding box center [48, 335] width 77 height 44
type textarea "Implementing the project plan requires careful coordination and management of r…"
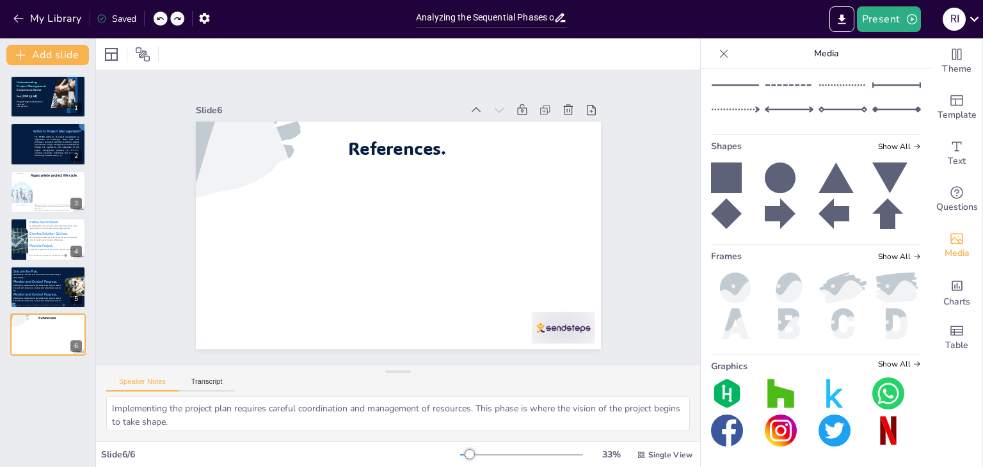
click at [811, 29] on input "text" at bounding box center [825, 25] width 171 height 10
type input "proyect"
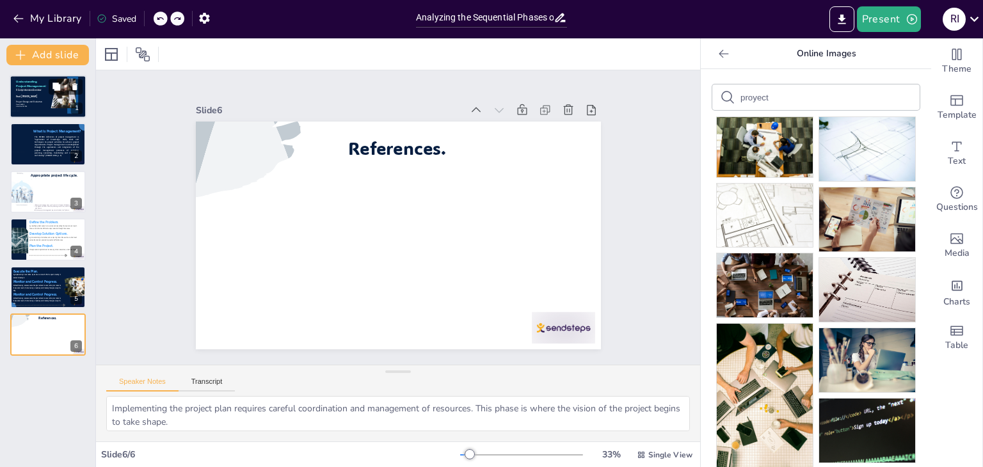
click at [26, 100] on p "Project Design and Evaluation" at bounding box center [35, 101] width 38 height 3
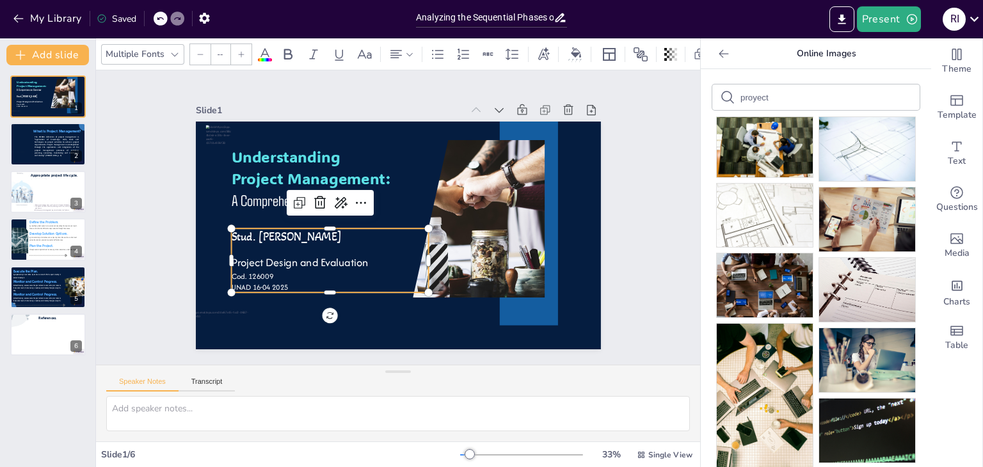
click at [242, 267] on p "Cod. 126009" at bounding box center [314, 252] width 191 height 72
click at [42, 333] on div at bounding box center [48, 335] width 77 height 44
type textarea "Implementing the project plan requires careful coordination and management of r…"
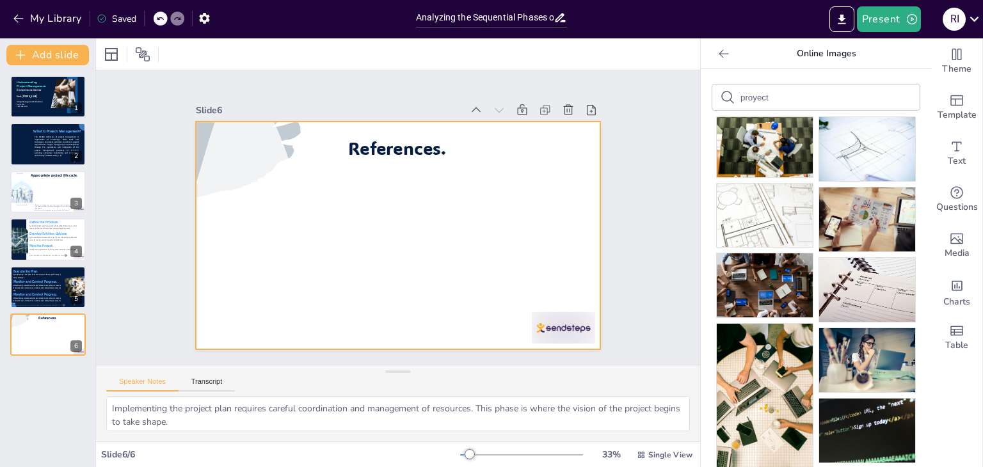
click at [265, 239] on div at bounding box center [398, 236] width 405 height 228
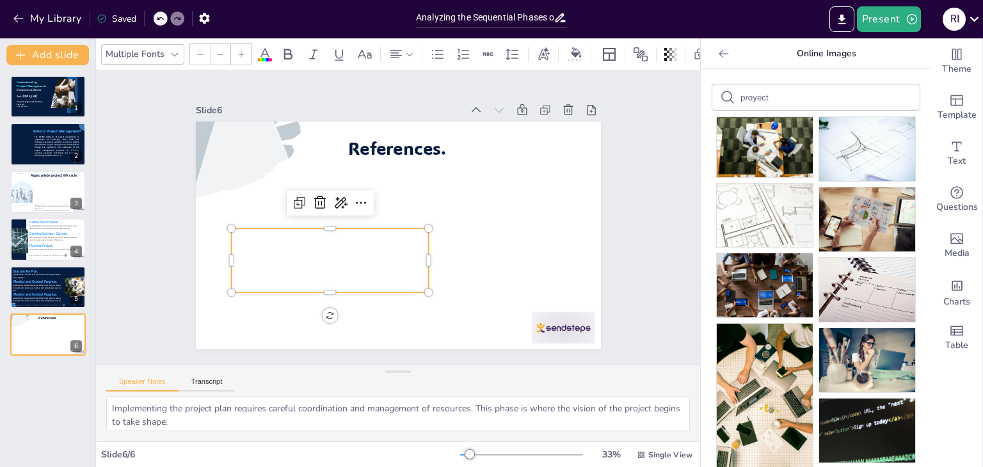
click at [260, 49] on icon at bounding box center [264, 54] width 15 height 15
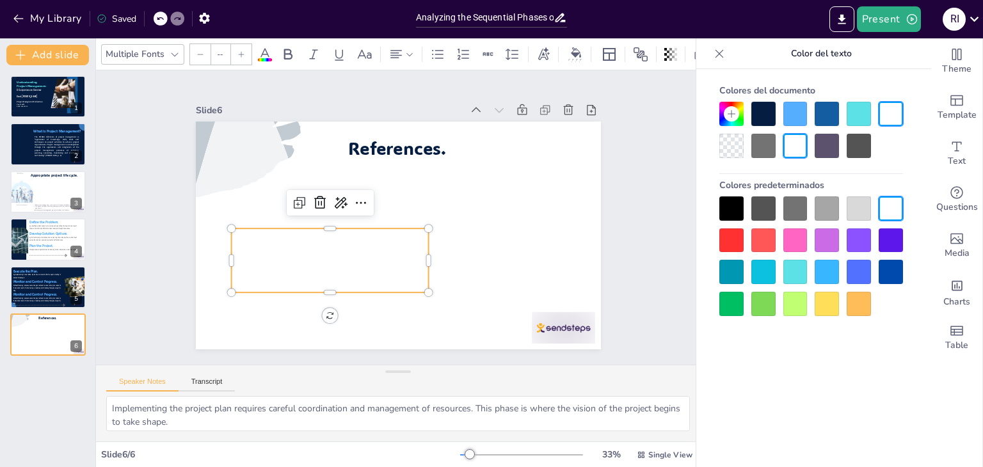
click at [793, 202] on div at bounding box center [795, 208] width 24 height 24
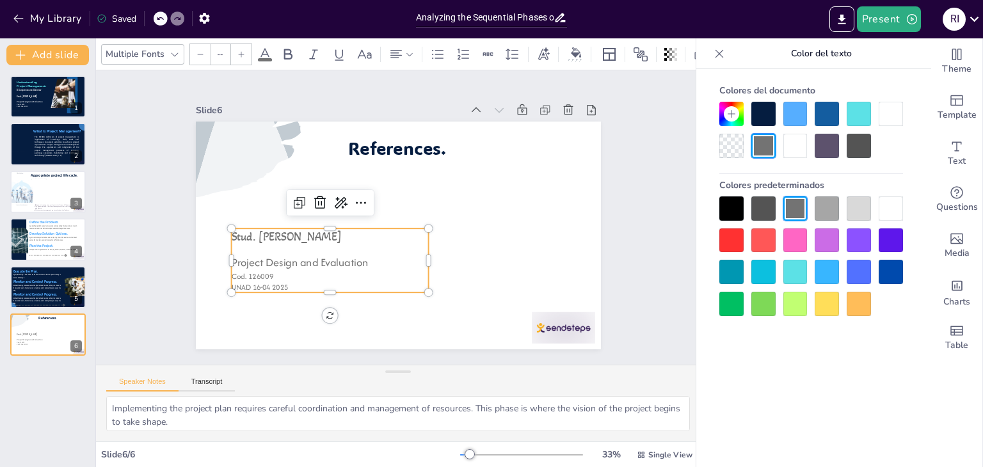
click at [288, 272] on p "Cod. 126009" at bounding box center [324, 269] width 198 height 32
click at [288, 272] on p "Cod. 126009" at bounding box center [330, 277] width 198 height 12
click at [281, 282] on p "UNAD 16-04 2025" at bounding box center [330, 287] width 198 height 11
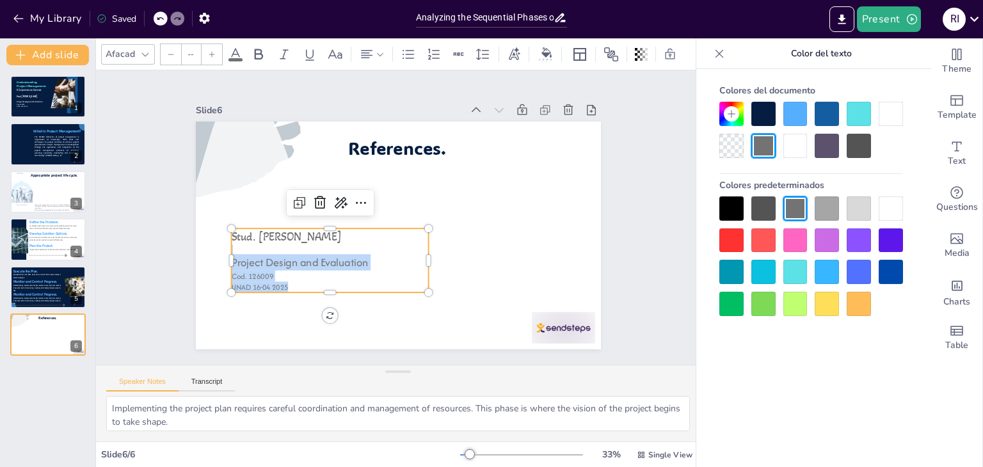
drag, startPoint x: 281, startPoint y: 280, endPoint x: 226, endPoint y: 246, distance: 64.3
click at [231, 246] on div "Stud. Robinson Andrés Ibáñez Conde Project Design and Evaluation Cod. 126009 UN…" at bounding box center [330, 260] width 198 height 64
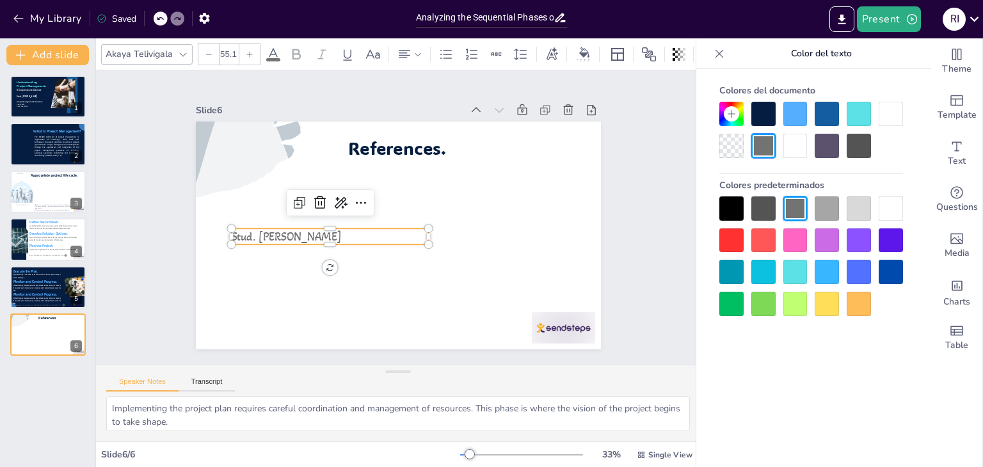
drag, startPoint x: 288, startPoint y: 226, endPoint x: 222, endPoint y: 234, distance: 66.4
click at [229, 234] on p "Stud. [PERSON_NAME]" at bounding box center [328, 229] width 198 height 37
type input "--"
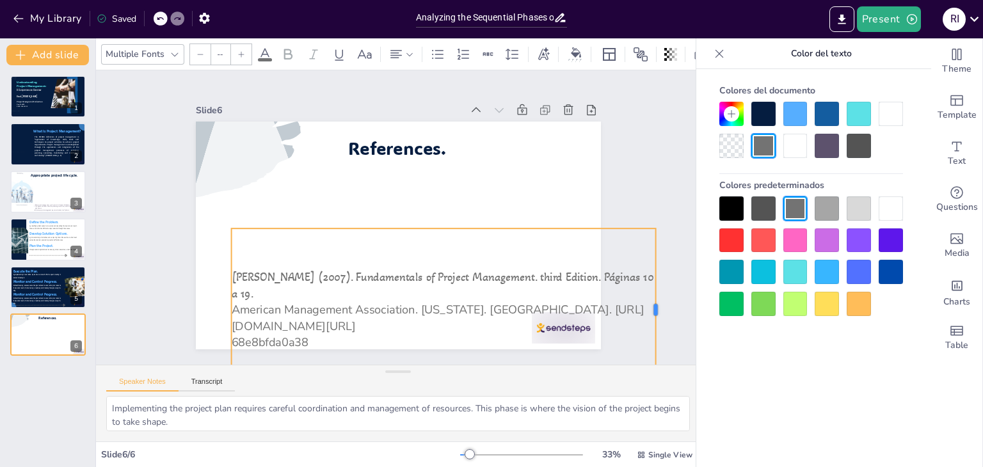
drag, startPoint x: 420, startPoint y: 303, endPoint x: 647, endPoint y: 282, distance: 228.1
click at [656, 282] on div at bounding box center [661, 309] width 10 height 163
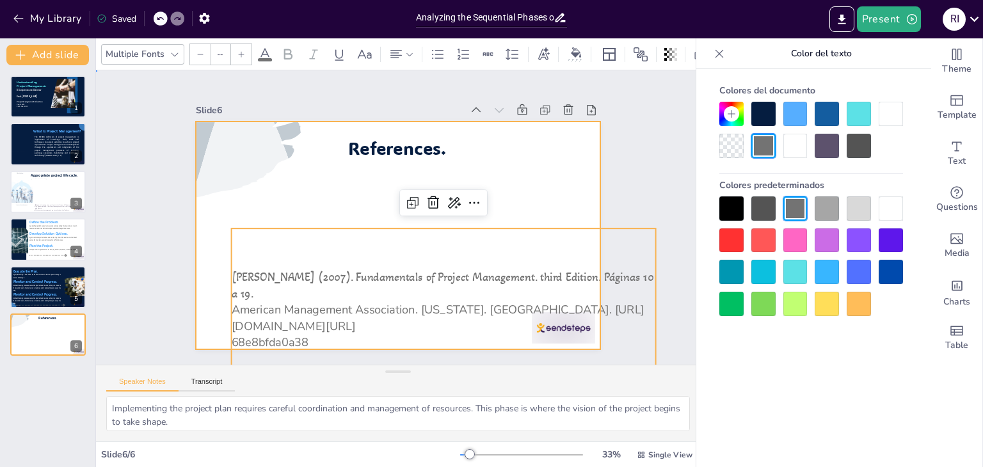
click at [502, 179] on div at bounding box center [396, 235] width 427 height 269
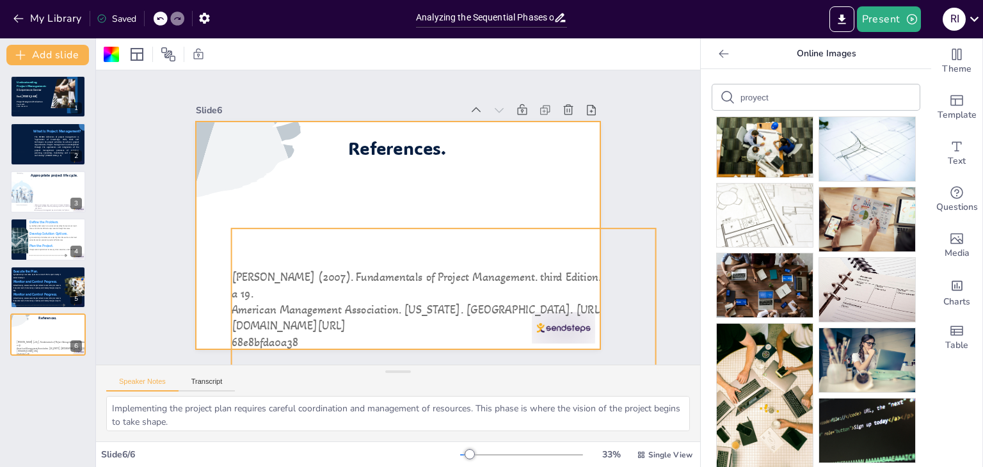
click at [421, 286] on span "Lewis, P (2007). Fundamentals of Project Management. third Edition. Páginas 10 …" at bounding box center [434, 282] width 423 height 58
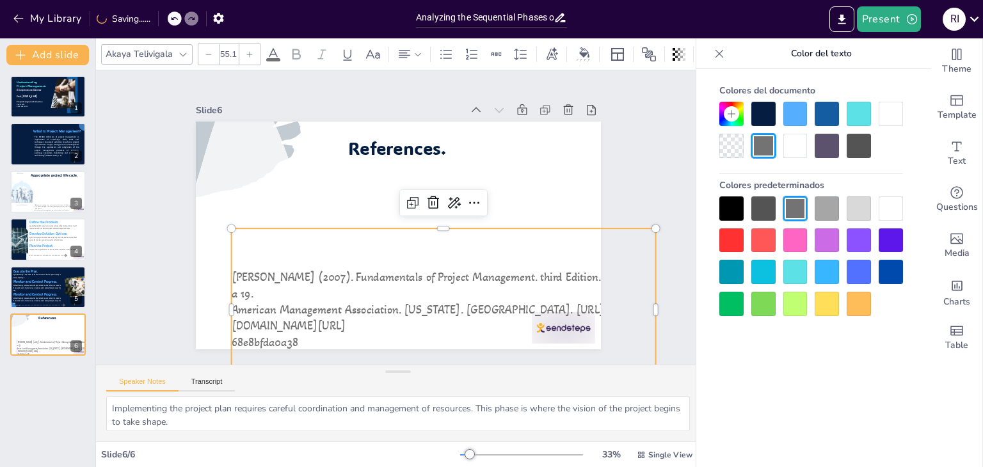
click at [223, 47] on input "55.1" at bounding box center [228, 54] width 18 height 20
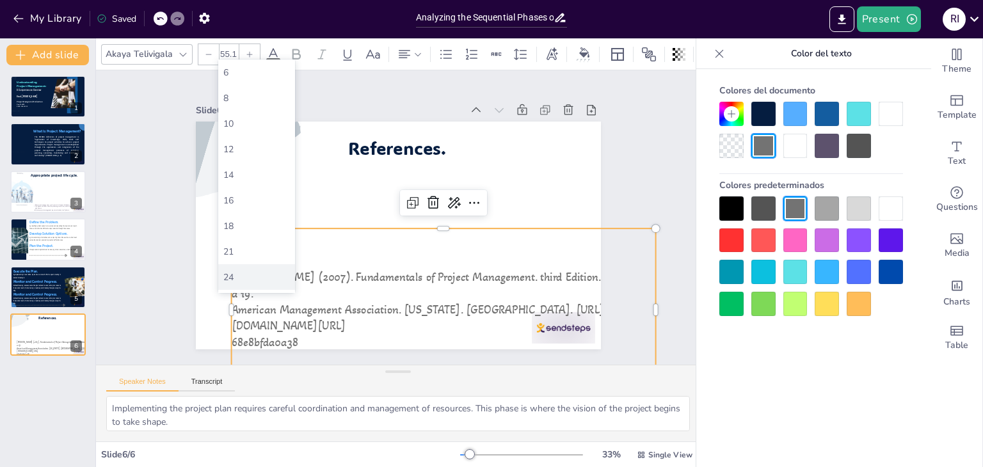
click at [255, 278] on div "24" at bounding box center [256, 277] width 67 height 12
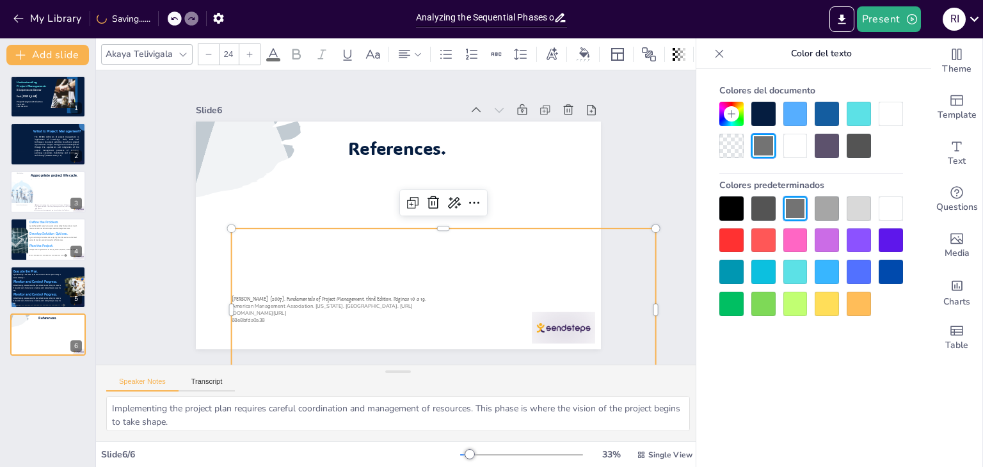
click at [227, 52] on input "24" at bounding box center [228, 54] width 18 height 20
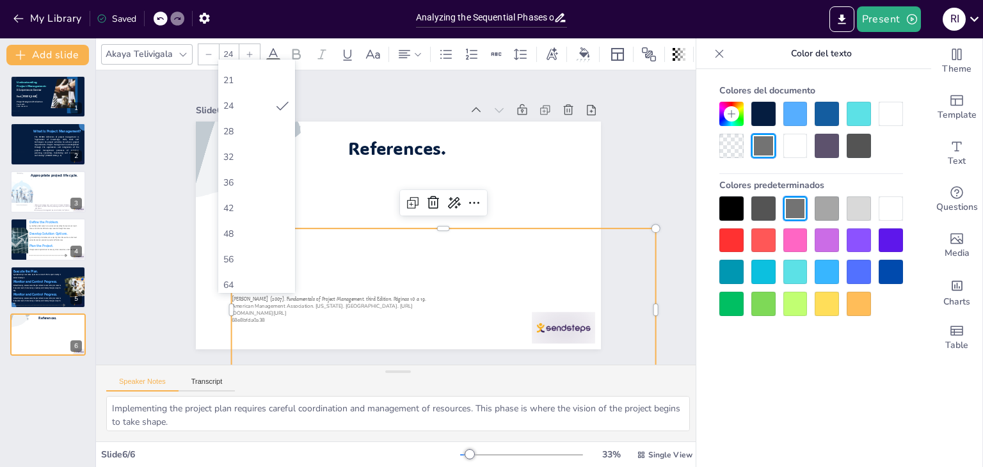
scroll to position [179, 0]
click at [243, 174] on div "36" at bounding box center [256, 175] width 67 height 12
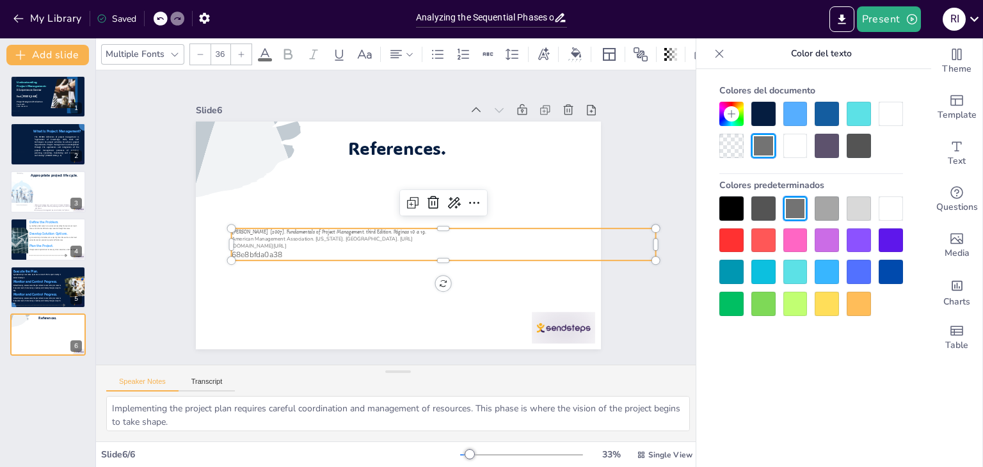
click at [221, 45] on input "36" at bounding box center [220, 54] width 18 height 20
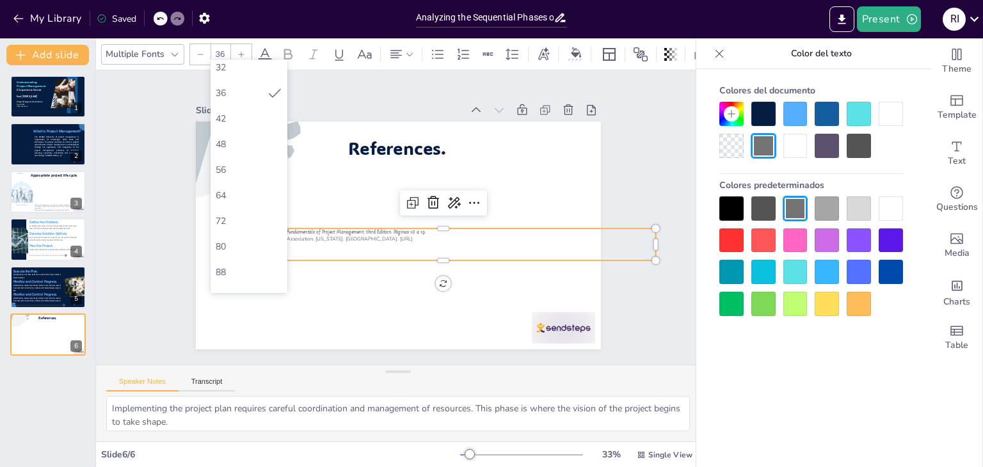
scroll to position [260, 0]
click at [228, 167] on div "56" at bounding box center [249, 171] width 67 height 12
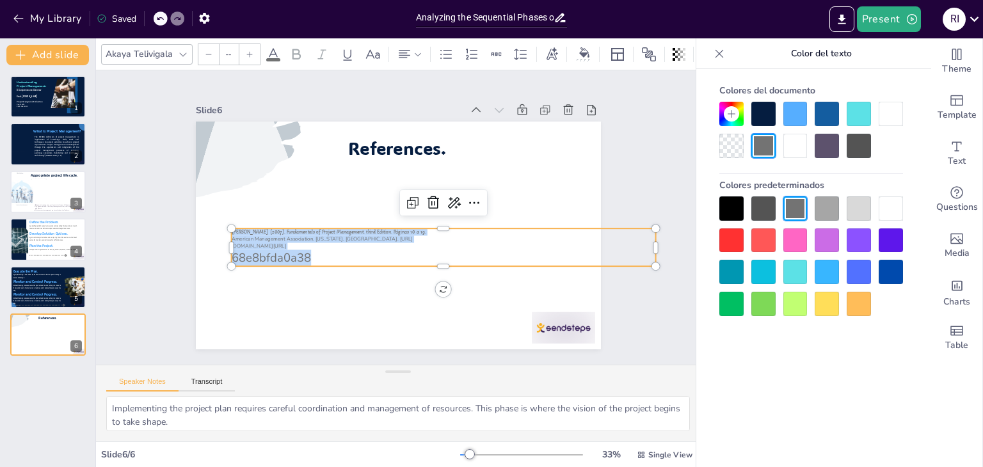
drag, startPoint x: 305, startPoint y: 252, endPoint x: 220, endPoint y: 224, distance: 89.6
click at [220, 224] on div "References. Lewis, P (2007). Fundamentals of Project Management. third Edition.…" at bounding box center [398, 236] width 405 height 228
click at [231, 44] on input "--" at bounding box center [228, 54] width 18 height 20
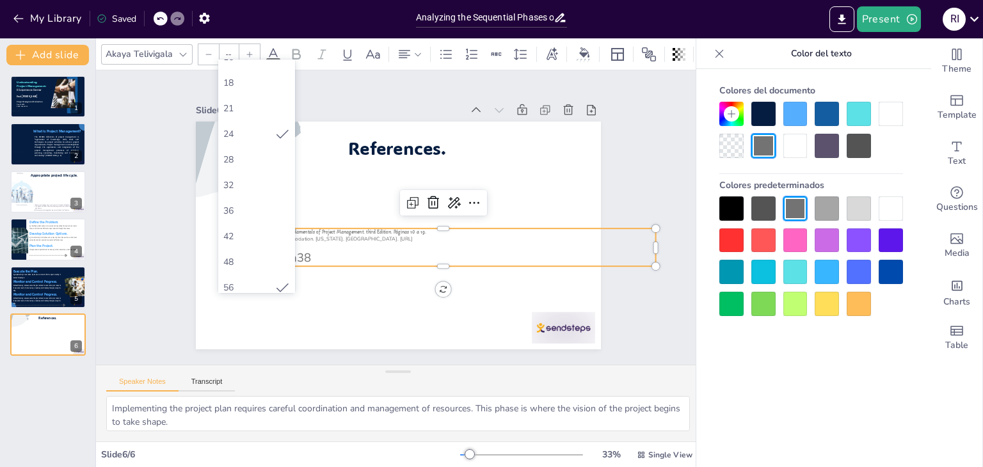
scroll to position [146, 0]
click at [243, 183] on div "32" at bounding box center [256, 183] width 67 height 12
type input "32"
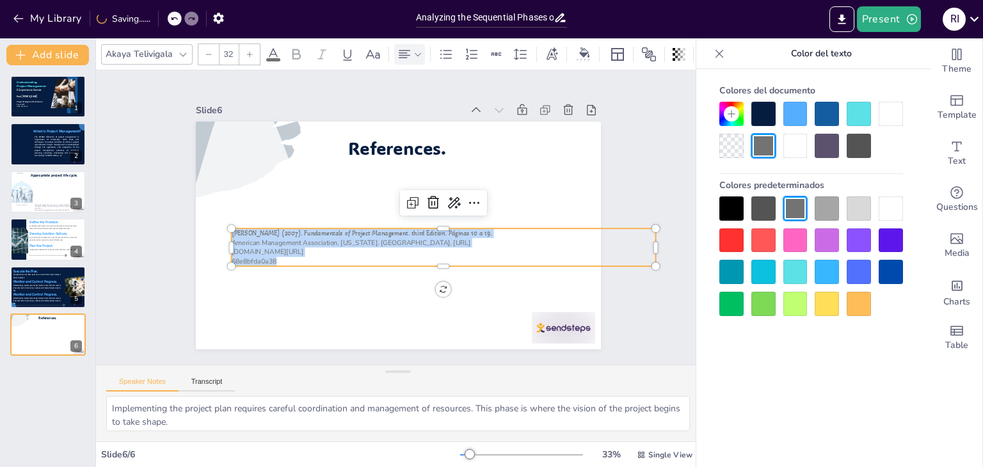
click at [415, 50] on icon at bounding box center [417, 54] width 9 height 9
click at [484, 92] on icon at bounding box center [484, 91] width 15 height 15
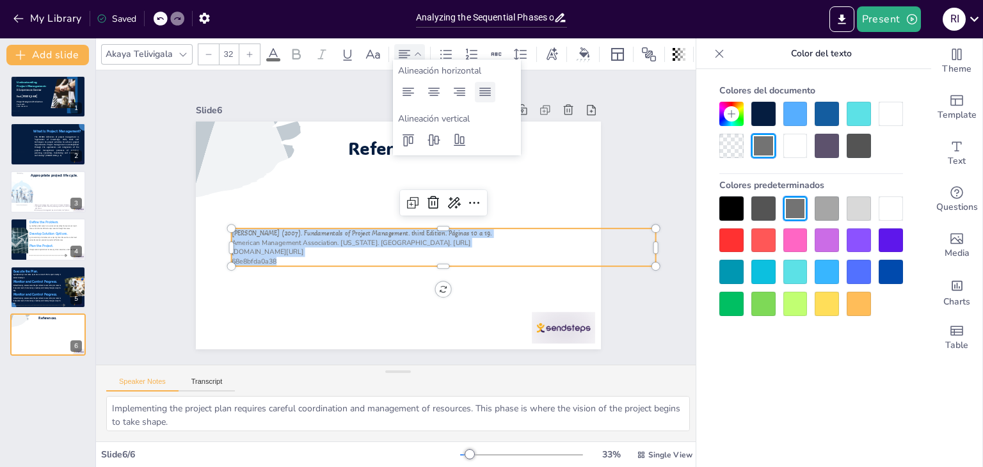
click at [484, 92] on icon at bounding box center [484, 91] width 15 height 15
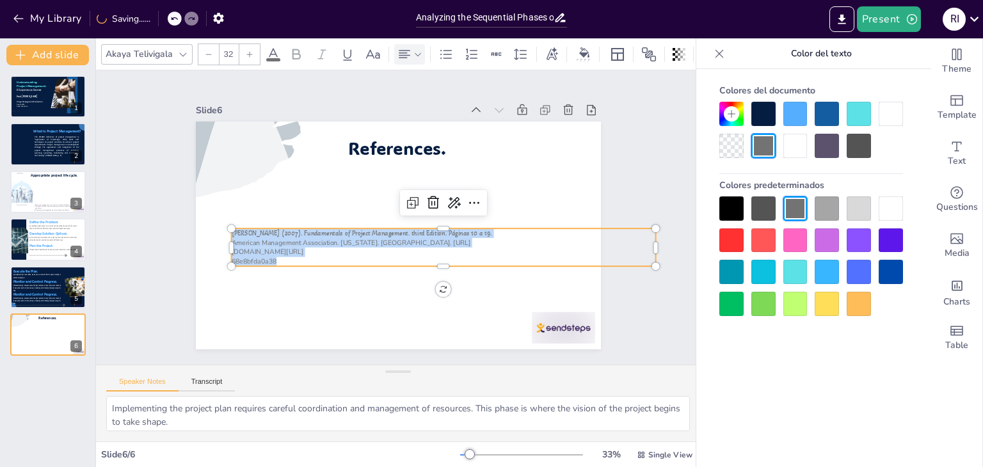
click at [259, 229] on span "Lewis, P (2007). Fundamentals of Project Management. third Edition. Páginas 10 …" at bounding box center [361, 233] width 260 height 8
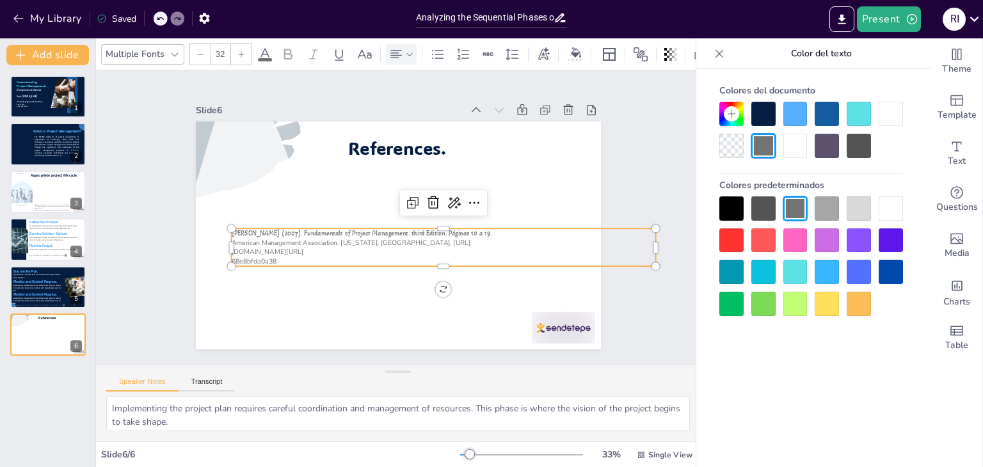
click at [231, 240] on span "American Management Association. New York. Estados Unidos. https://research-ebs…" at bounding box center [350, 242] width 239 height 9
click at [230, 239] on span "American Management Association. New York. Estados Unidos. https://research-ebs…" at bounding box center [348, 237] width 239 height 34
click at [241, 248] on span "com.bibliotecavirtual.unad.edu.co/linkprocessor/plink?id=06735933-cf56-3356-9e5…" at bounding box center [267, 252] width 72 height 9
click at [231, 248] on span "com.bibliotecavirtual.unad.edu.co/linkprocessor/plink?id=06735933-cf56-3356-9e5…" at bounding box center [267, 252] width 72 height 9
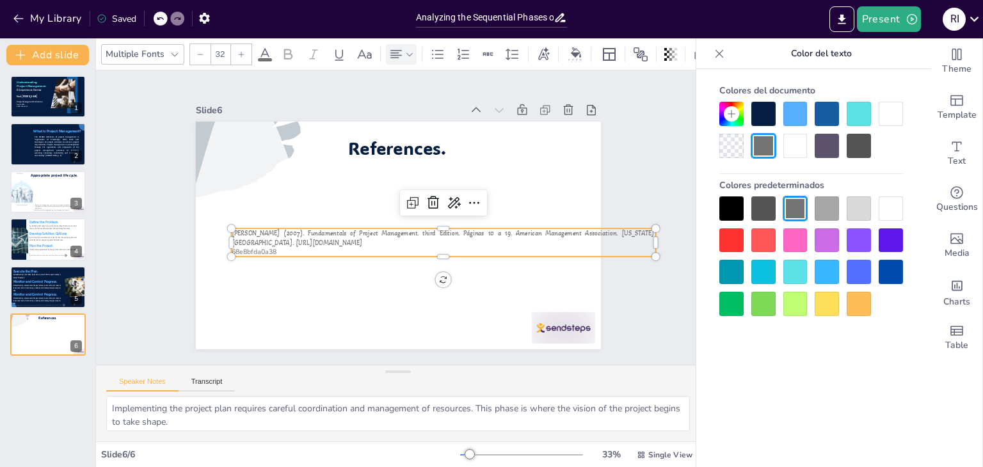
click at [231, 248] on span "68e8bfda0a38" at bounding box center [253, 252] width 45 height 9
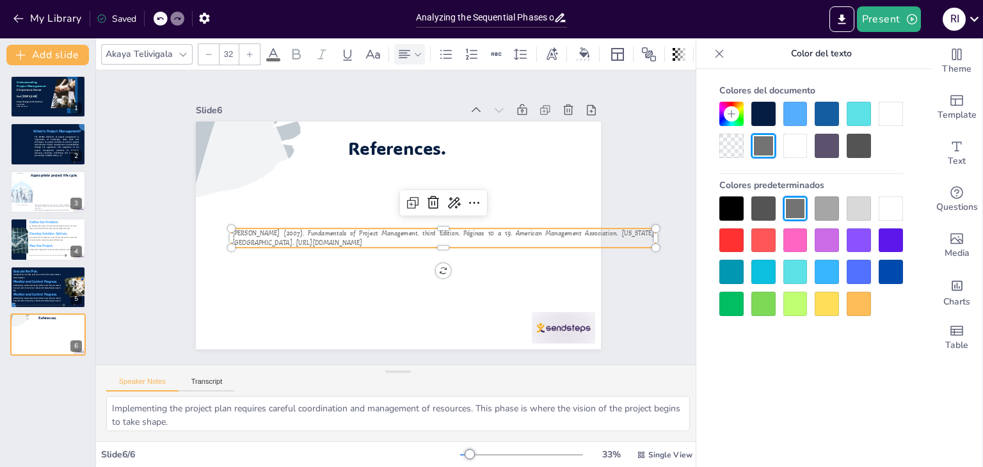
click at [241, 231] on span "[PERSON_NAME] (2007). Fundamentals of Project Management. third Edition. Página…" at bounding box center [443, 237] width 425 height 17
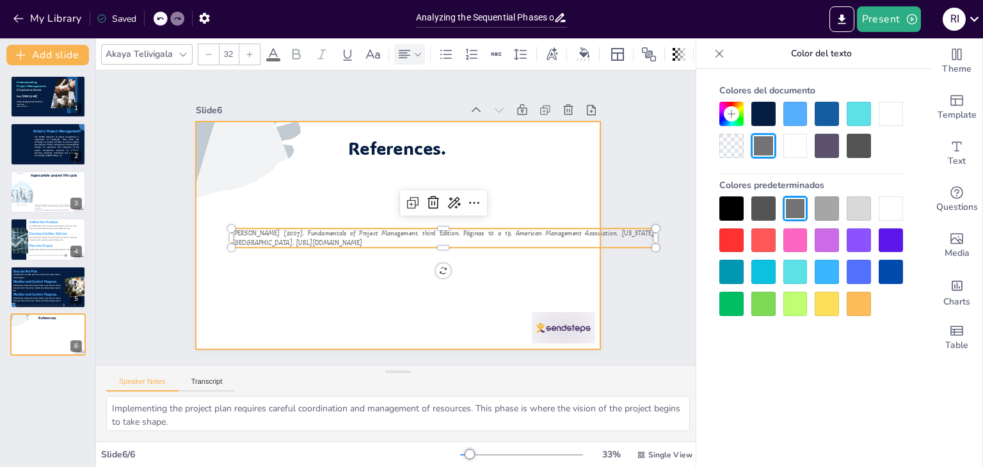
click at [248, 257] on div at bounding box center [398, 236] width 405 height 228
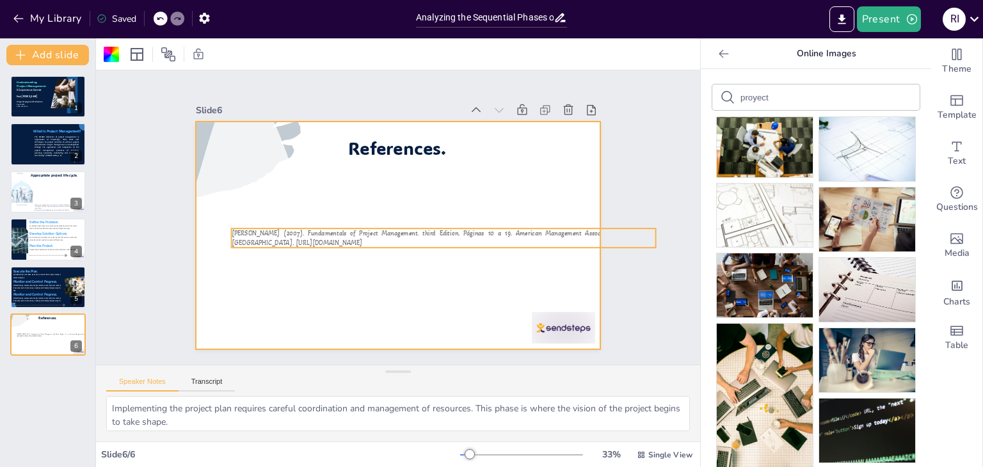
click at [231, 229] on span "[PERSON_NAME] (2007). Fundamentals of Project Management. third Edition. Página…" at bounding box center [443, 237] width 425 height 17
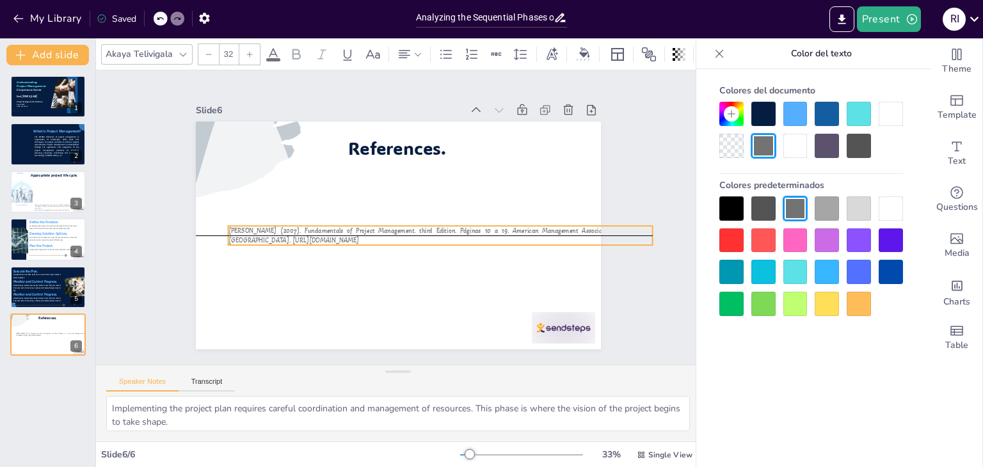
click at [226, 227] on span "[PERSON_NAME] (2007). Fundamentals of Project Management. third Edition. Página…" at bounding box center [438, 235] width 424 height 52
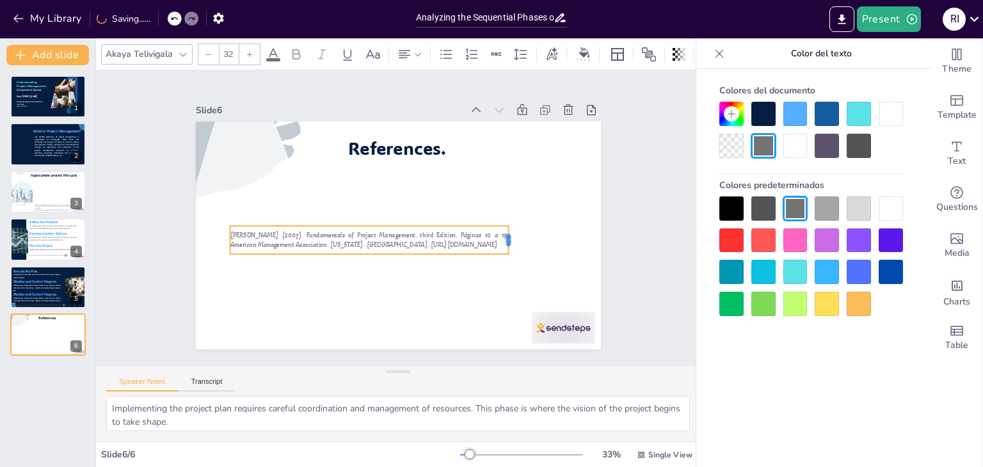
drag, startPoint x: 645, startPoint y: 231, endPoint x: 499, endPoint y: 223, distance: 146.1
click at [499, 223] on div "References. Lewis, P (2007). Fundamentals of Project Management. third Edition.…" at bounding box center [396, 235] width 427 height 269
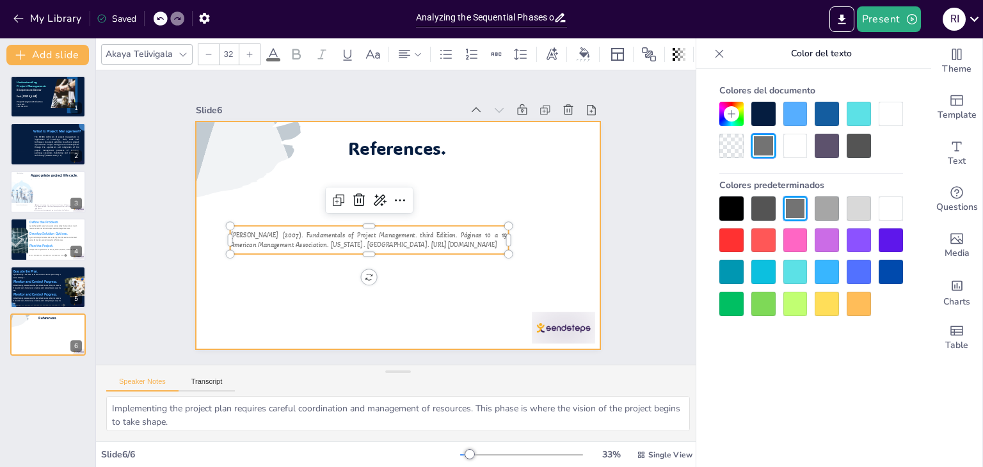
click at [531, 243] on div at bounding box center [396, 235] width 427 height 269
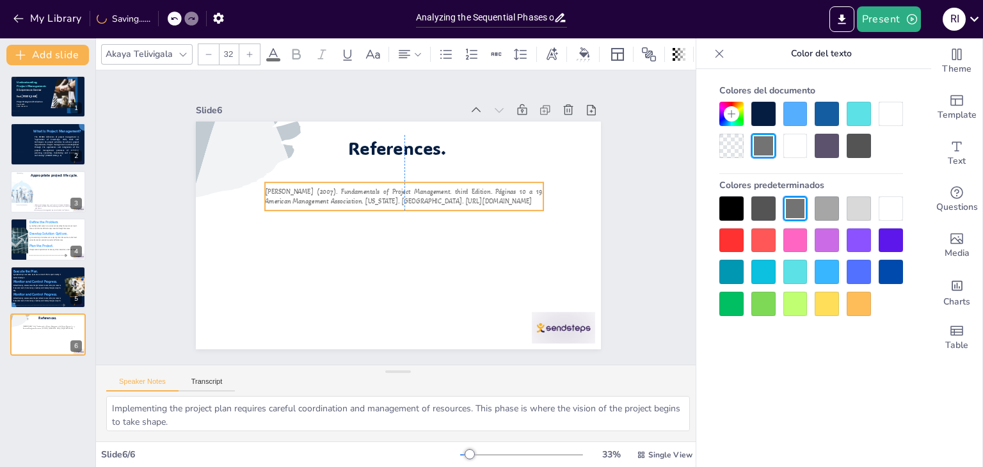
drag, startPoint x: 449, startPoint y: 235, endPoint x: 479, endPoint y: 191, distance: 52.9
click at [479, 191] on span "[PERSON_NAME] (2007). Fundamentals of Project Management. third Edition. Página…" at bounding box center [406, 196] width 279 height 45
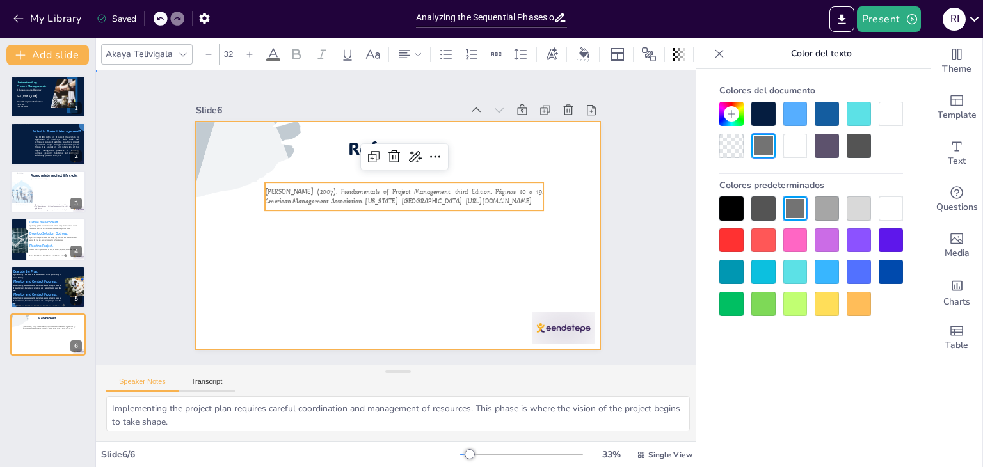
click at [466, 139] on div at bounding box center [396, 235] width 427 height 269
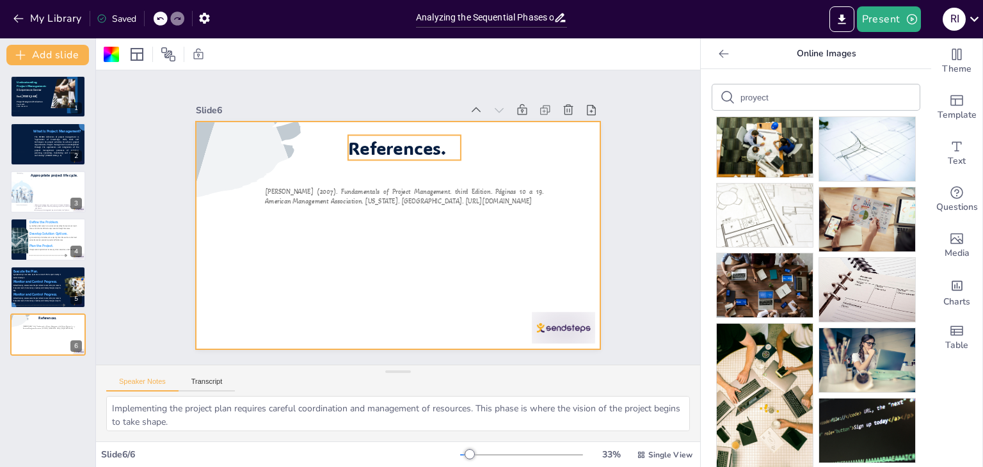
click at [397, 141] on span "References." at bounding box center [411, 149] width 101 height 44
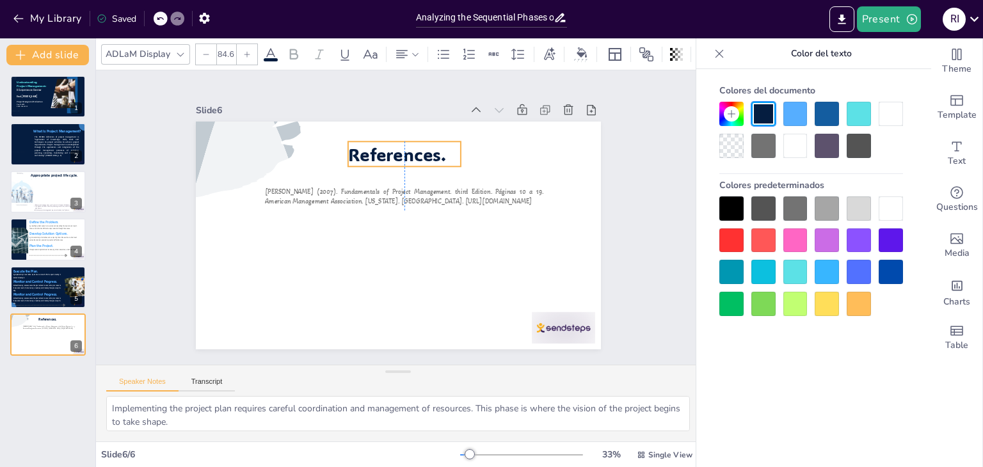
drag, startPoint x: 397, startPoint y: 141, endPoint x: 399, endPoint y: 148, distance: 6.9
click at [399, 148] on span "References." at bounding box center [403, 154] width 100 height 33
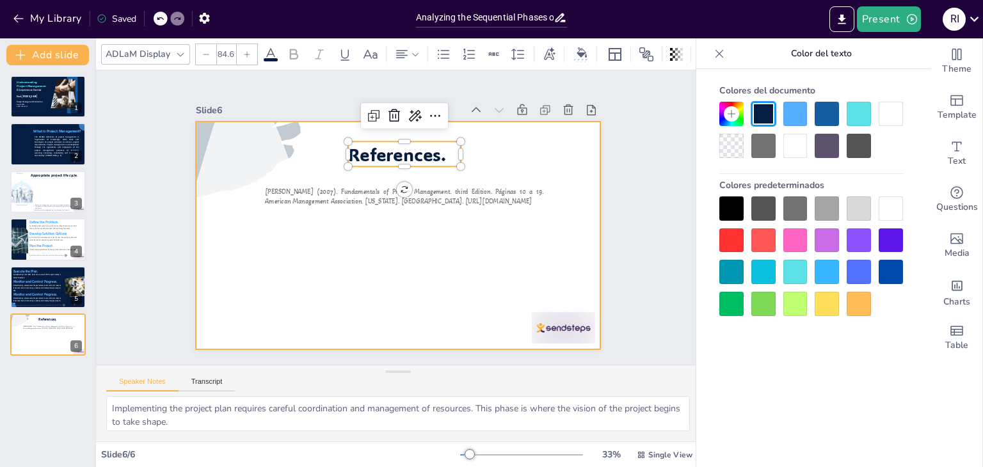
click at [507, 243] on div at bounding box center [396, 235] width 427 height 269
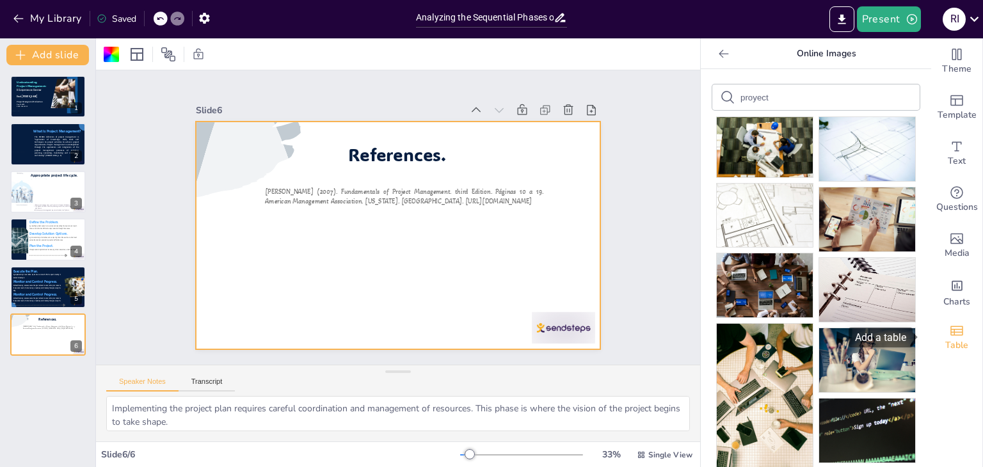
drag, startPoint x: 918, startPoint y: 251, endPoint x: 924, endPoint y: 328, distance: 77.0
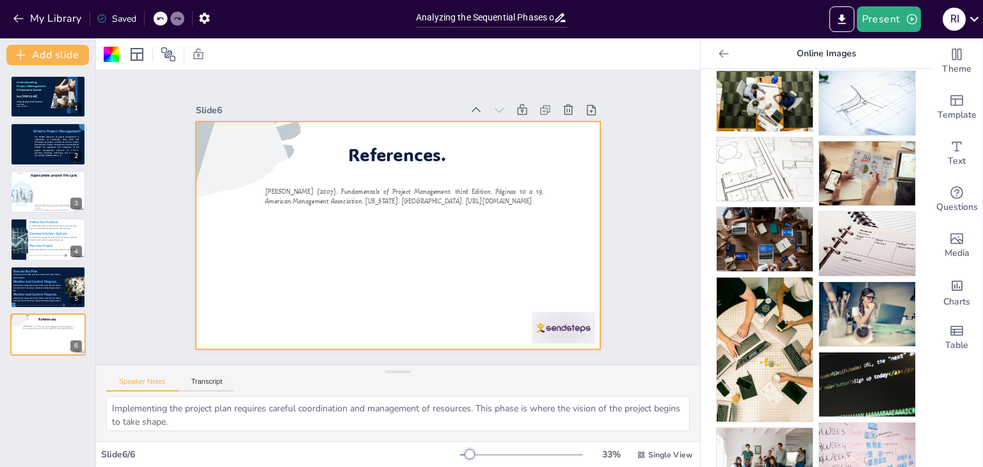
scroll to position [136, 0]
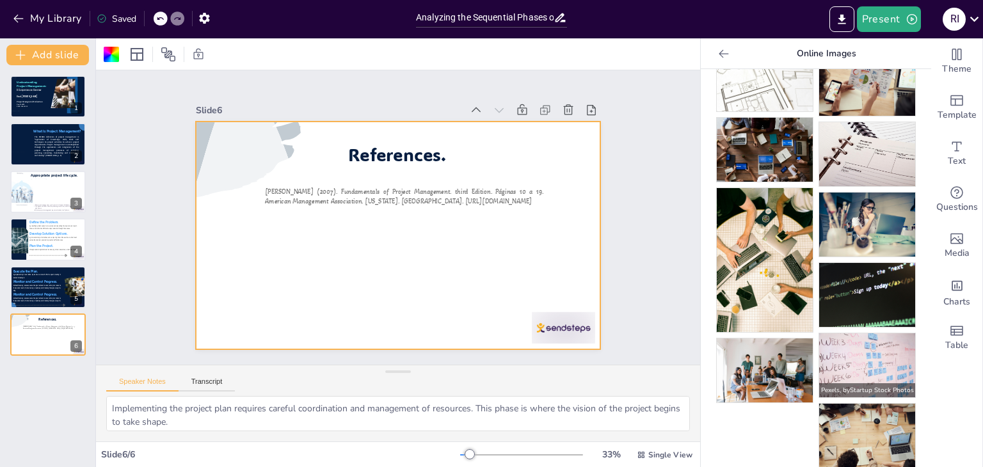
click at [852, 344] on img at bounding box center [867, 365] width 96 height 64
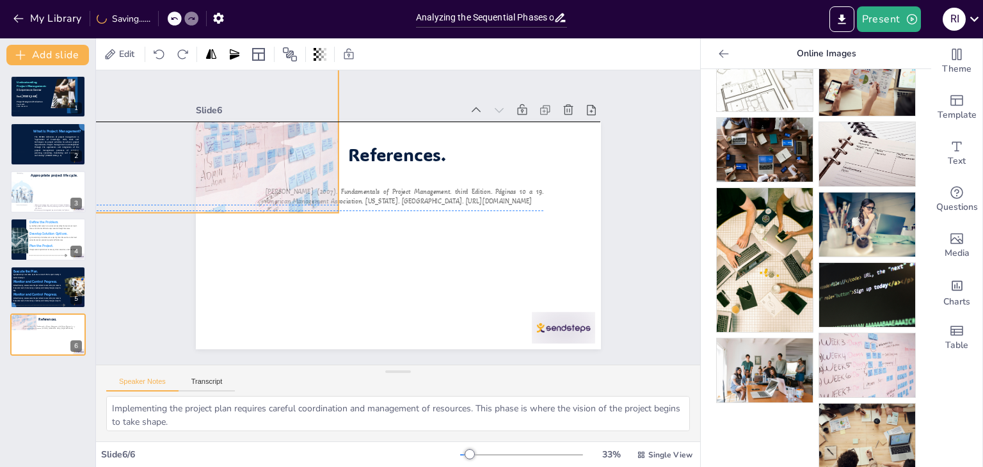
drag, startPoint x: 374, startPoint y: 249, endPoint x: 178, endPoint y: 131, distance: 229.0
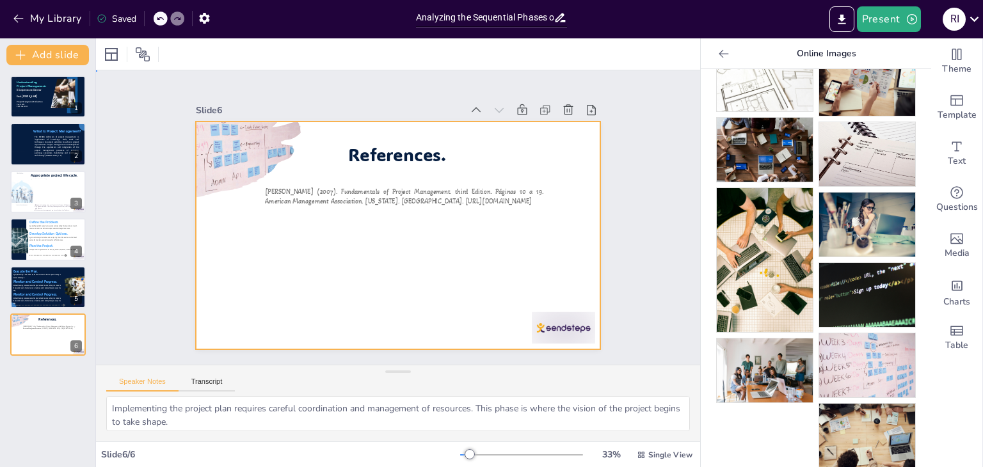
click at [340, 280] on div at bounding box center [398, 236] width 405 height 228
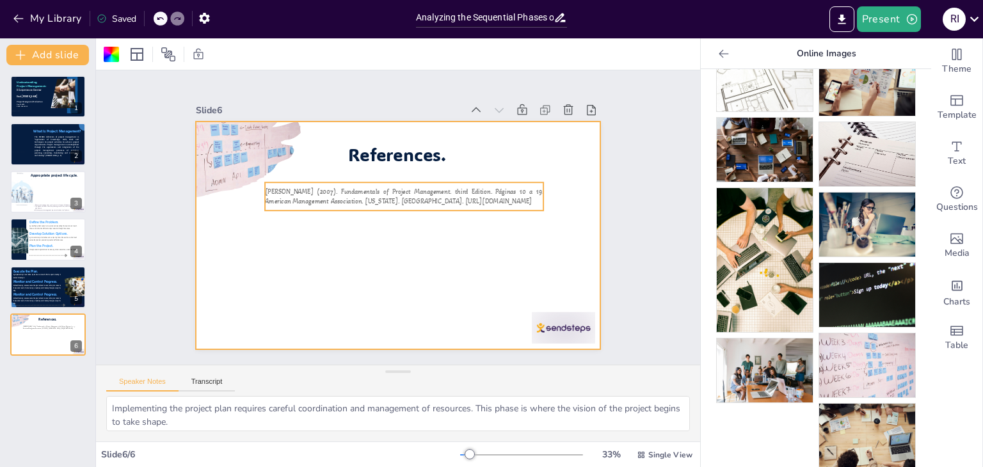
click at [440, 199] on span "[PERSON_NAME] (2007). Fundamentals of Project Management. third Edition. Página…" at bounding box center [418, 205] width 200 height 212
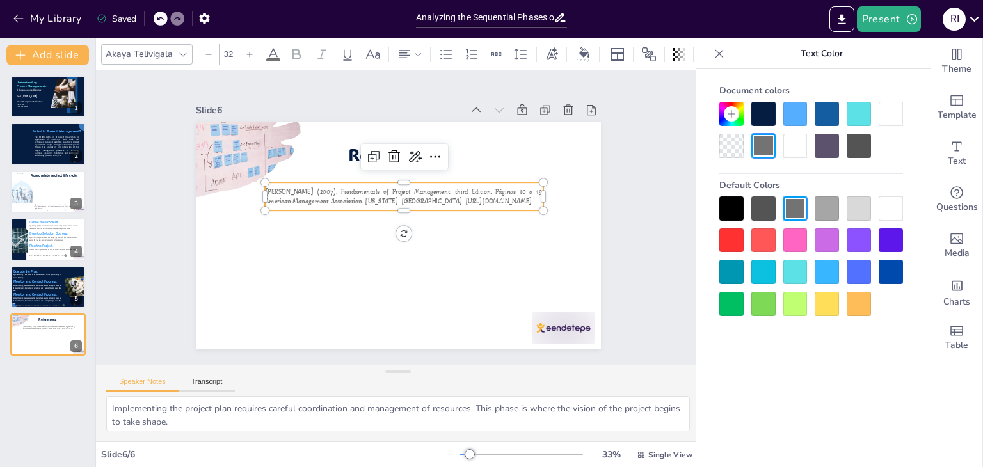
click at [440, 199] on span "[PERSON_NAME] (2007). Fundamentals of Project Management. third Edition. Página…" at bounding box center [406, 196] width 279 height 45
click at [522, 201] on p "[PERSON_NAME] (2007). Fundamentals of Project Management. third Edition. Página…" at bounding box center [404, 196] width 279 height 19
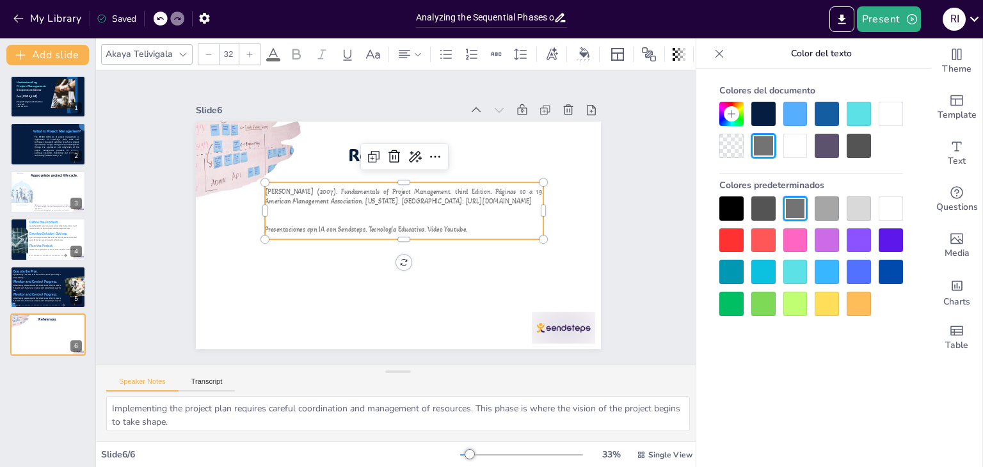
click at [415, 230] on span "Presentaciones cpn IA con Sendsteps. Tecnología Educativa. Video Youtube." at bounding box center [366, 230] width 202 height 8
click at [418, 230] on span "Presentaciones cpn IA con Sendsteps. Tecnología Educativa. Video Youtube." at bounding box center [366, 230] width 202 height 8
click at [418, 230] on span "Presentaciones cpn IA con Sendsteps. Tecnología Educativa. 2014, Video Youtube." at bounding box center [374, 230] width 218 height 8
click at [437, 231] on span "Presentaciones cpn IA con Sendsteps. Tecnología Educativa, año 2014, Video Yout…" at bounding box center [379, 228] width 230 height 32
click at [489, 231] on p "Presentaciones cpn IA con Sendsteps. Tecnología Educativa, año 2024, Video Yout…" at bounding box center [400, 231] width 268 height 95
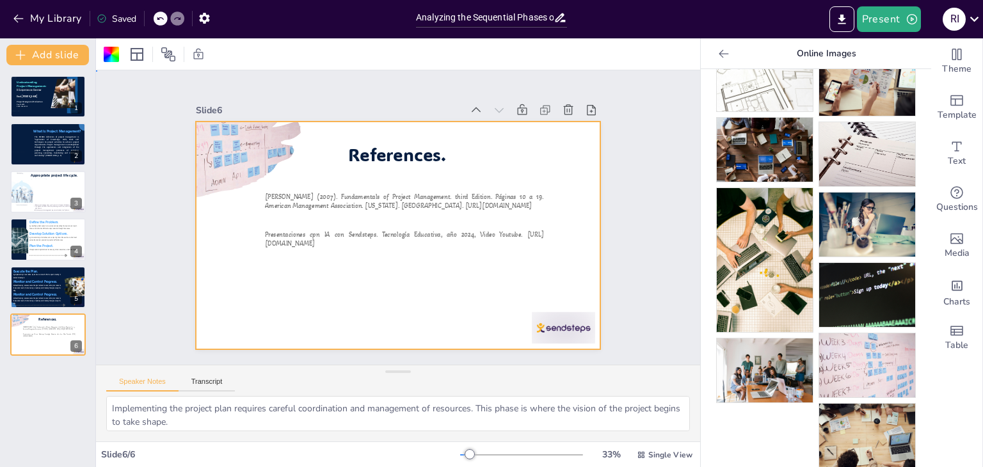
click at [476, 283] on div at bounding box center [396, 235] width 427 height 269
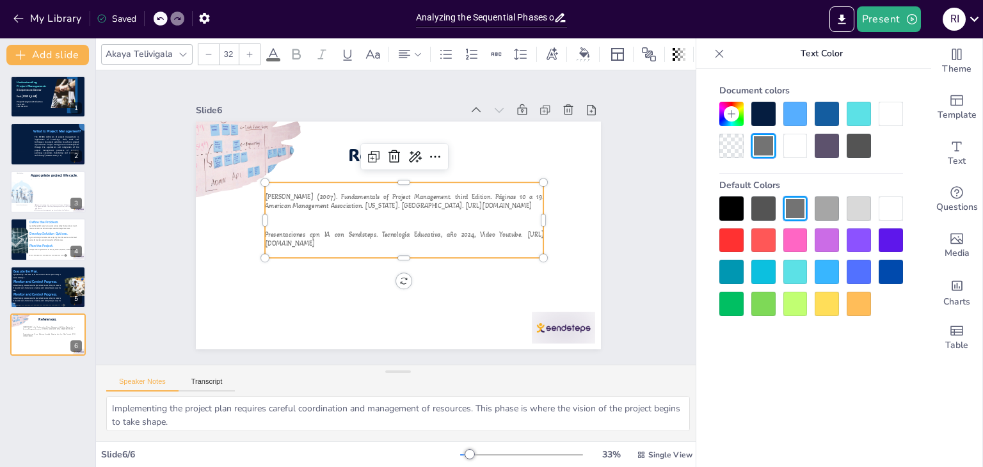
click at [310, 232] on span "Presentaciones cpn IA con Sendsteps. Tecnología Educativa, año 2024, Video Yout…" at bounding box center [384, 232] width 178 height 230
click at [312, 230] on span "Presentaciones cpn IA con Sendsteps. Tecnología Educativa, año 2024, Video Yout…" at bounding box center [404, 238] width 279 height 17
click at [312, 230] on span "Presentaciones cpn IA con Sendsteps. Tecnología Educativa, año 2024, Video Yout…" at bounding box center [401, 234] width 279 height 37
click at [312, 230] on span "Presentaciones cpn IA con Sendsteps. Tecnología Educativa, año 2024, Video Yout…" at bounding box center [404, 238] width 279 height 17
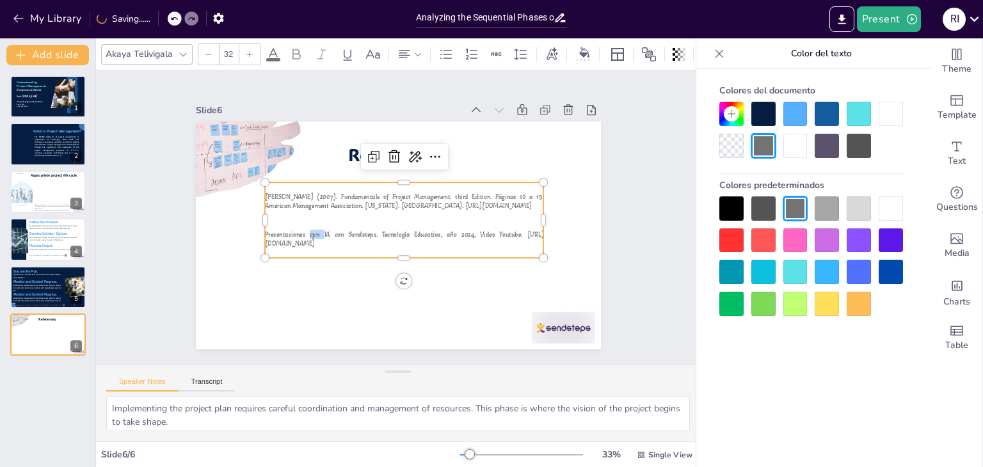
click at [312, 230] on span "Presentaciones cpn IA con Sendsteps. Tecnología Educativa, año 2024, Video Yout…" at bounding box center [404, 238] width 279 height 17
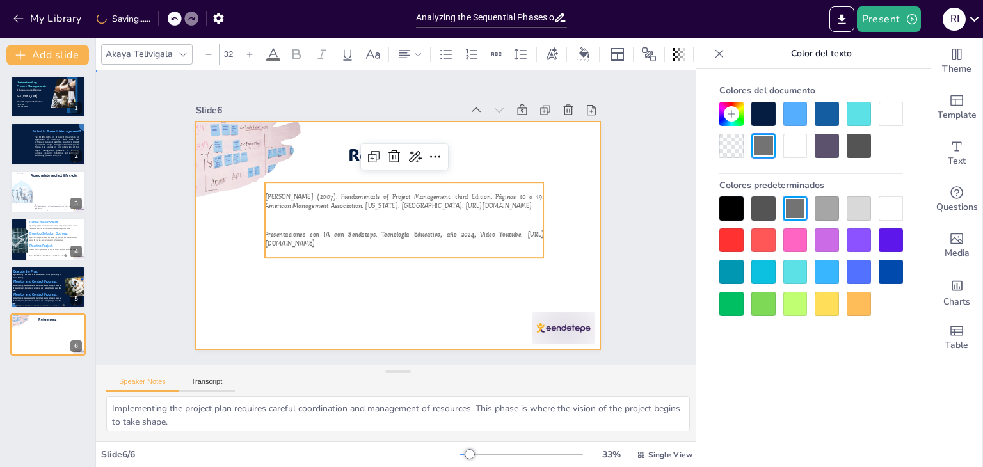
click at [351, 288] on div at bounding box center [392, 234] width 456 height 342
click at [351, 288] on div at bounding box center [398, 236] width 405 height 228
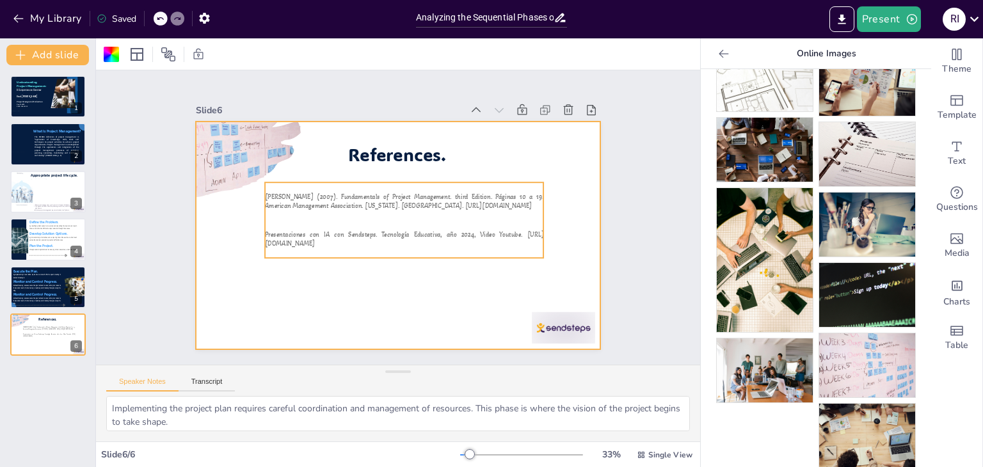
click at [391, 232] on span "Presentaciones con IA con Sendsteps. Tecnología Educativa, año 2024, Video Yout…" at bounding box center [401, 234] width 279 height 37
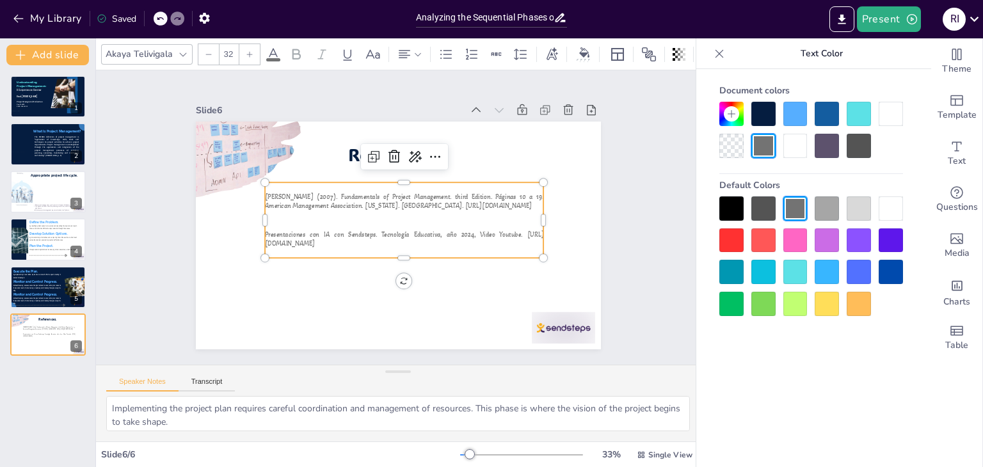
click at [391, 232] on span "Presentaciones con IA con Sendsteps. Tecnología Educativa, año 2024, Video Yout…" at bounding box center [404, 238] width 279 height 17
click at [397, 230] on span "Presentaciones con IA con Sendsteps, Tecnología Educativa, año 2024, Video Yout…" at bounding box center [401, 234] width 279 height 37
click at [463, 232] on span "Presentaciones con IA con Sendsteps, Tecnología Educativa, año 2024, Video Yout…" at bounding box center [401, 234] width 279 height 37
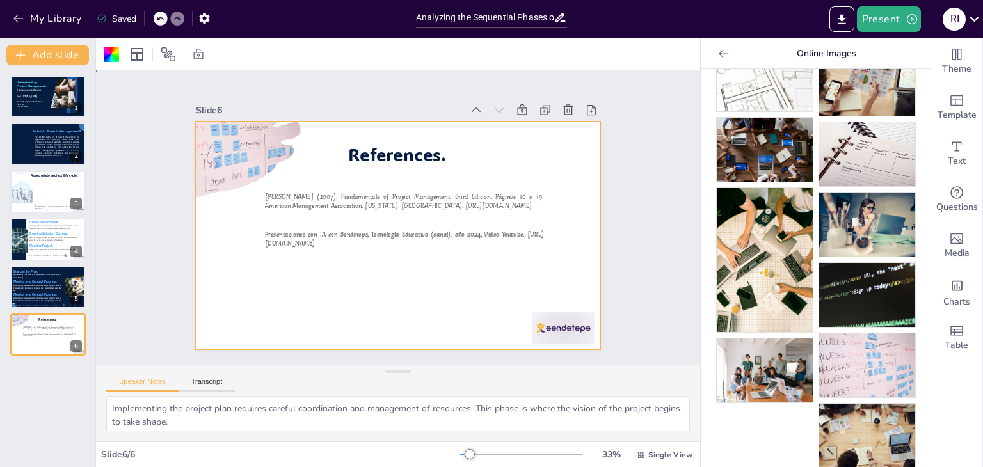
click at [627, 227] on div "Slide 1 Understanding Project Management: A Comprehensive Overview Stud. Robins…" at bounding box center [398, 217] width 604 height 294
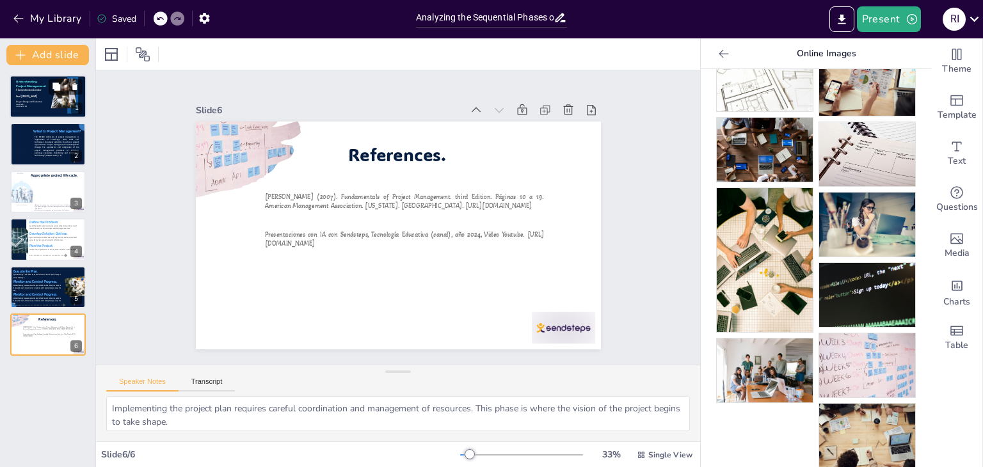
click at [37, 95] on span "Stud. [PERSON_NAME]" at bounding box center [26, 96] width 21 height 3
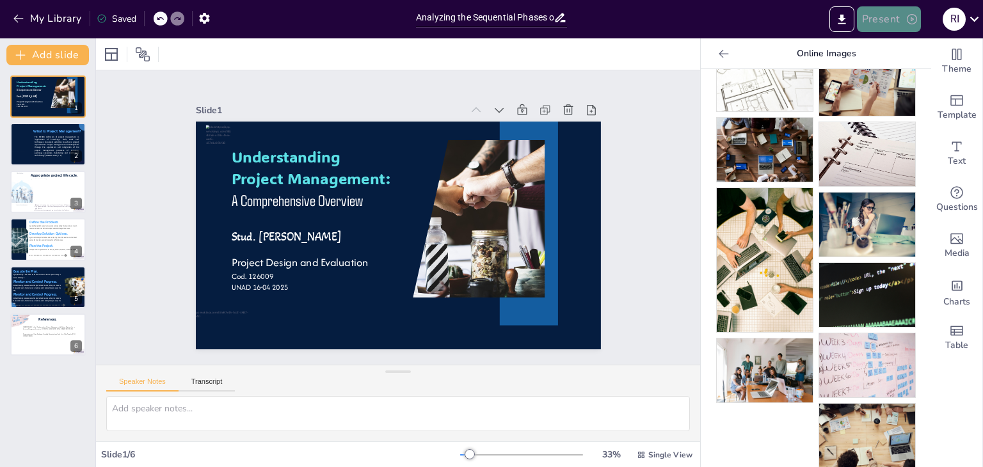
click at [898, 19] on button "Present" at bounding box center [889, 19] width 64 height 26
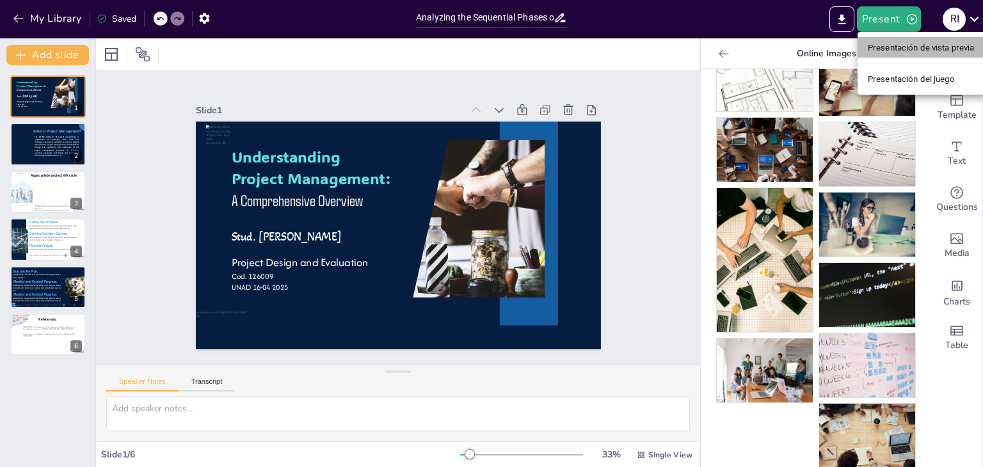
click at [916, 46] on font "Presentación de vista previa" at bounding box center [921, 48] width 107 height 10
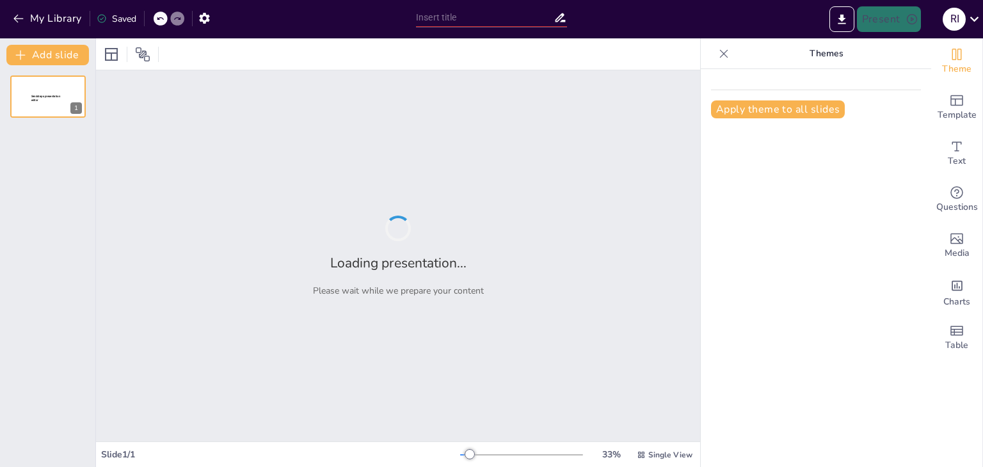
type input "Analyzing the Sequential Phases of Project Management"
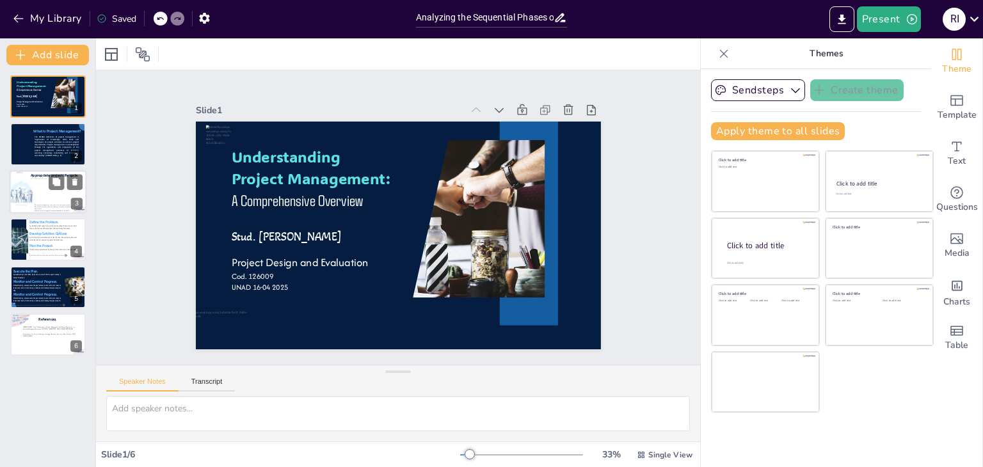
click at [39, 190] on div at bounding box center [55, 191] width 49 height 24
type textarea "The project management cycle is structured in a way that each phase builds on t…"
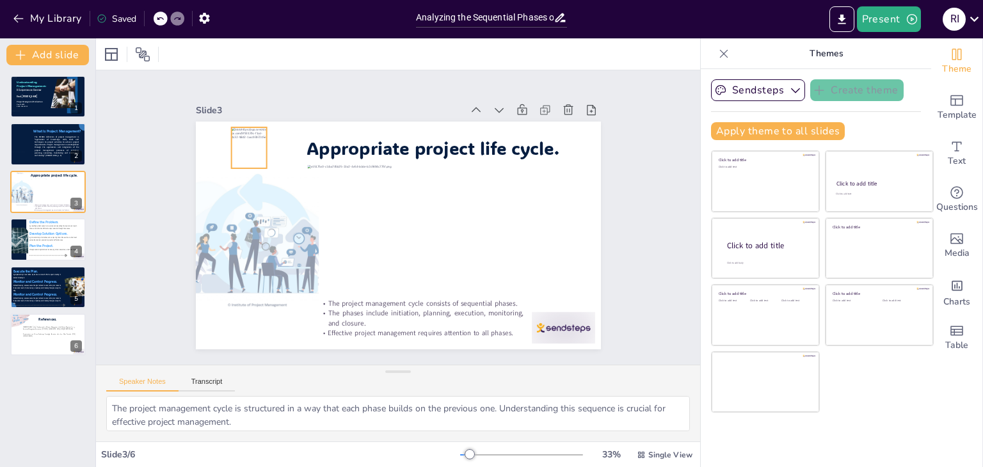
click at [255, 130] on div at bounding box center [278, 105] width 46 height 50
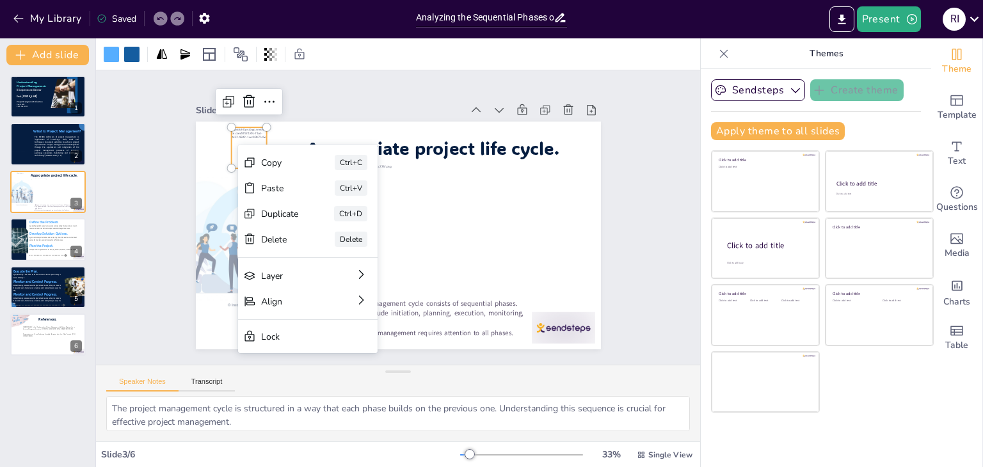
click at [534, 159] on div at bounding box center [560, 186] width 52 height 54
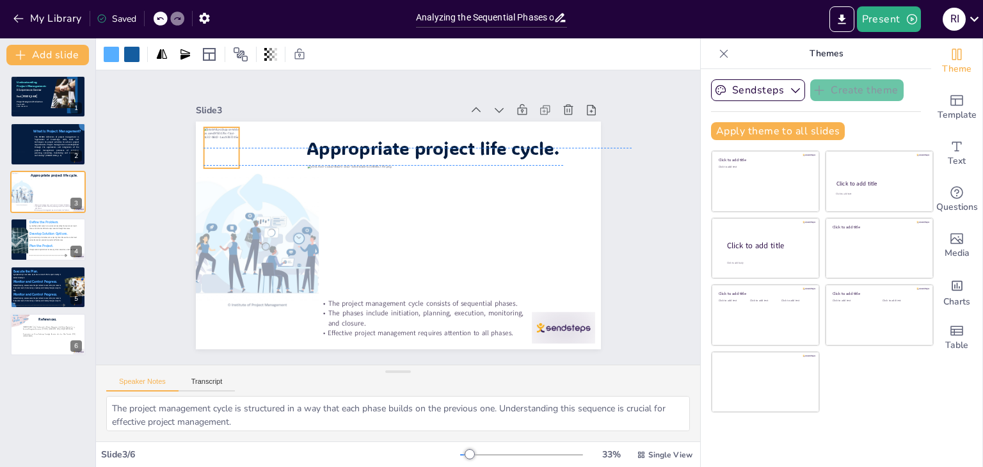
drag, startPoint x: 240, startPoint y: 136, endPoint x: 212, endPoint y: 136, distance: 27.5
click at [324, 60] on div at bounding box center [351, 33] width 54 height 52
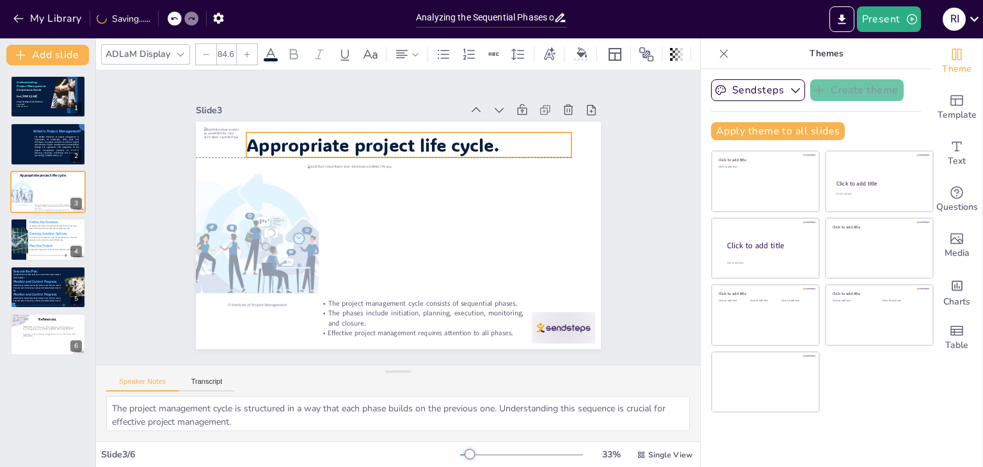
drag, startPoint x: 349, startPoint y: 143, endPoint x: 289, endPoint y: 139, distance: 60.3
click at [352, 178] on span "Appropriate project life cycle." at bounding box center [461, 262] width 218 height 168
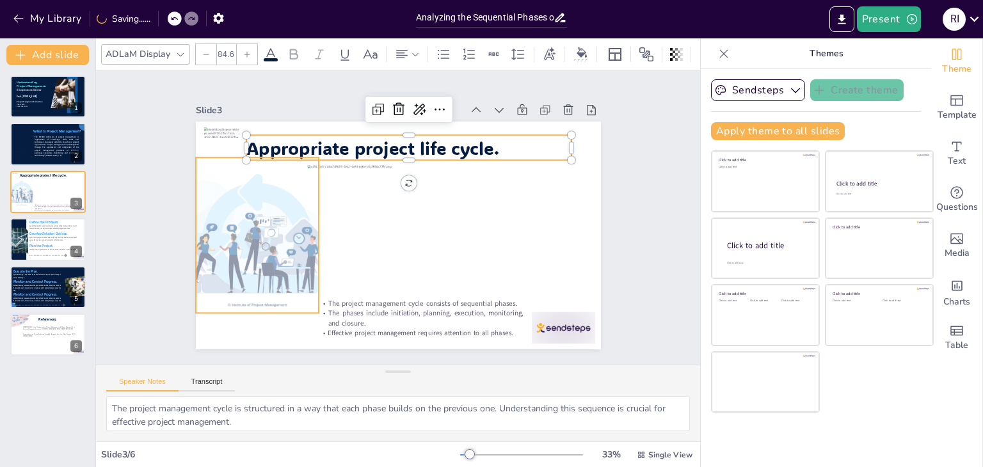
click at [264, 226] on div at bounding box center [281, 136] width 310 height 301
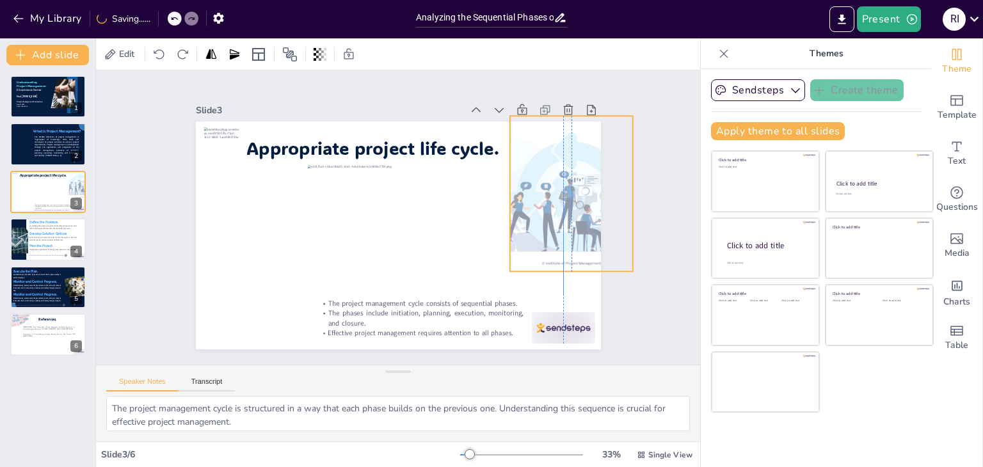
drag, startPoint x: 264, startPoint y: 226, endPoint x: 574, endPoint y: 184, distance: 312.5
click at [574, 184] on div at bounding box center [551, 299] width 315 height 289
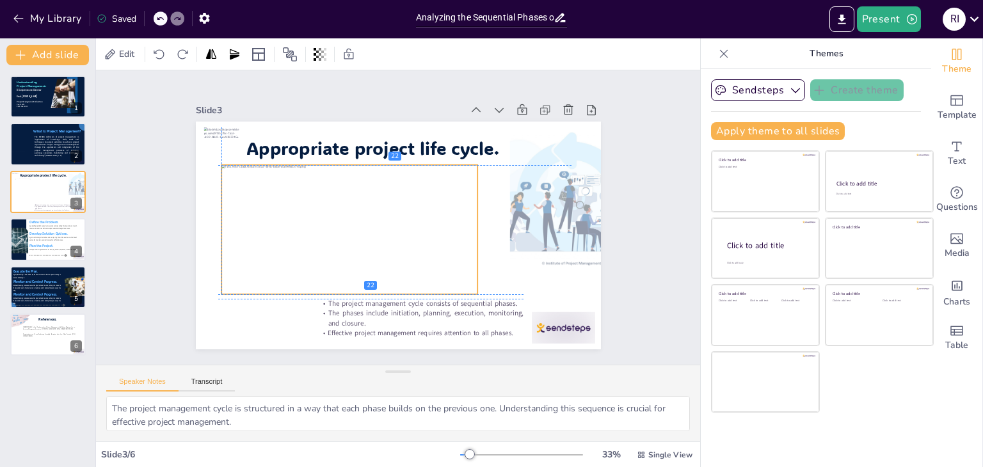
drag, startPoint x: 459, startPoint y: 195, endPoint x: 374, endPoint y: 196, distance: 85.1
click at [374, 196] on div at bounding box center [354, 193] width 276 height 267
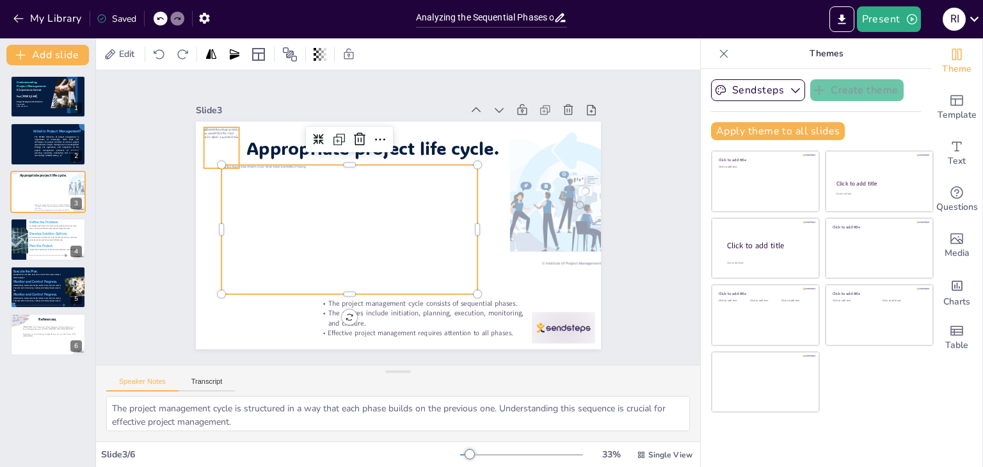
click at [254, 95] on div at bounding box center [279, 68] width 51 height 53
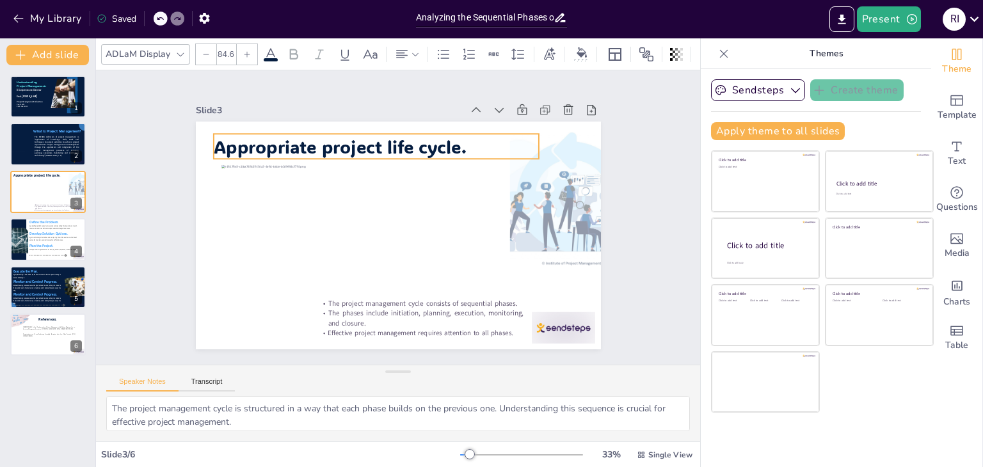
drag, startPoint x: 281, startPoint y: 136, endPoint x: 248, endPoint y: 136, distance: 32.6
click at [319, 136] on span "Appropriate project life cycle." at bounding box center [412, 126] width 187 height 203
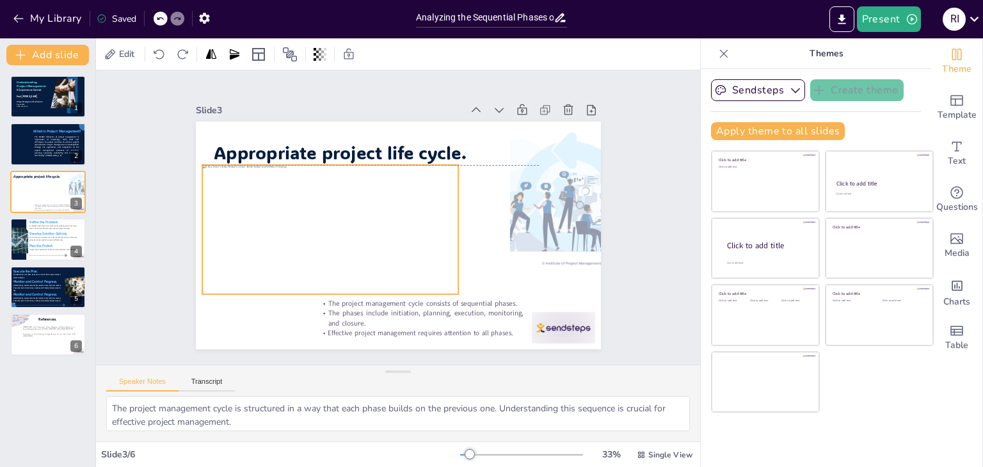
drag, startPoint x: 312, startPoint y: 198, endPoint x: 293, endPoint y: 198, distance: 19.2
click at [330, 198] on div at bounding box center [464, 198] width 268 height 155
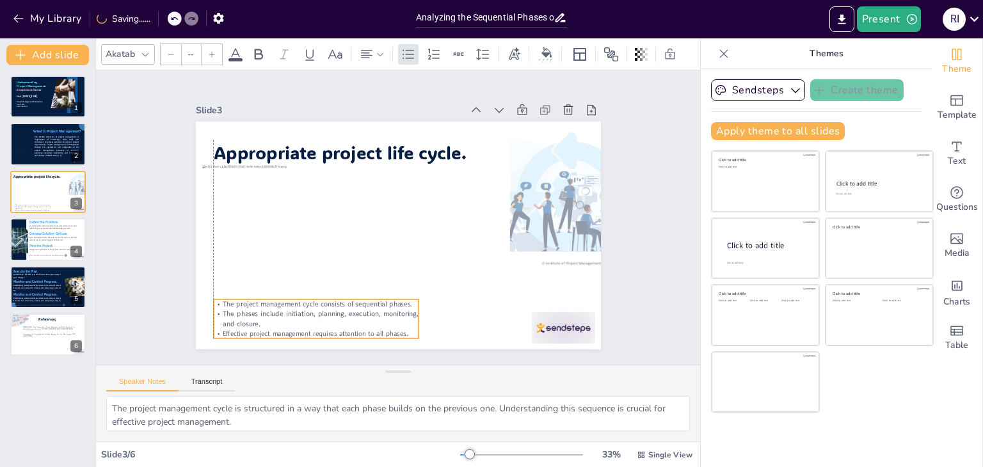
drag, startPoint x: 340, startPoint y: 316, endPoint x: 312, endPoint y: 310, distance: 29.4
click at [312, 307] on p "The phases include initiation, planning, execution, monitoring, and closure." at bounding box center [268, 224] width 152 height 165
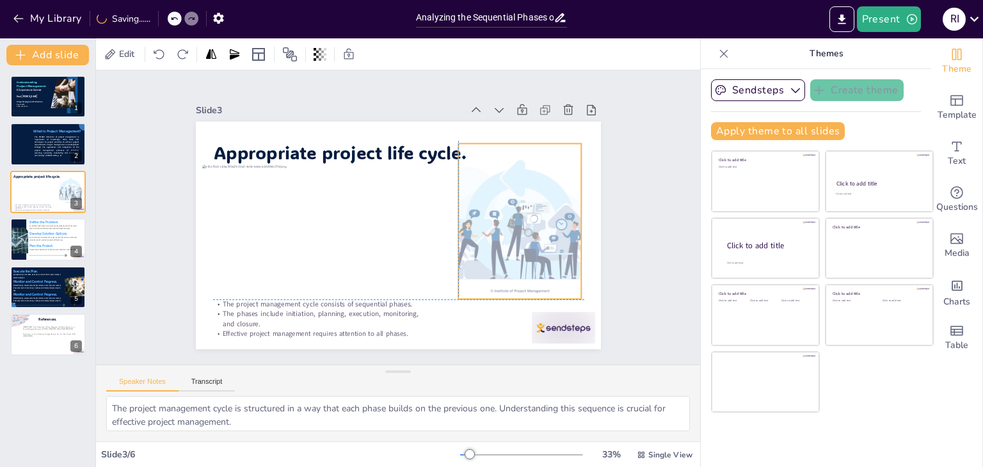
drag, startPoint x: 549, startPoint y: 198, endPoint x: 500, endPoint y: 223, distance: 54.7
click at [500, 223] on div at bounding box center [516, 247] width 303 height 210
click at [624, 240] on div "Slide 1 Understanding Project Management: A Comprehensive Overview Stud. Robins…" at bounding box center [397, 217] width 530 height 515
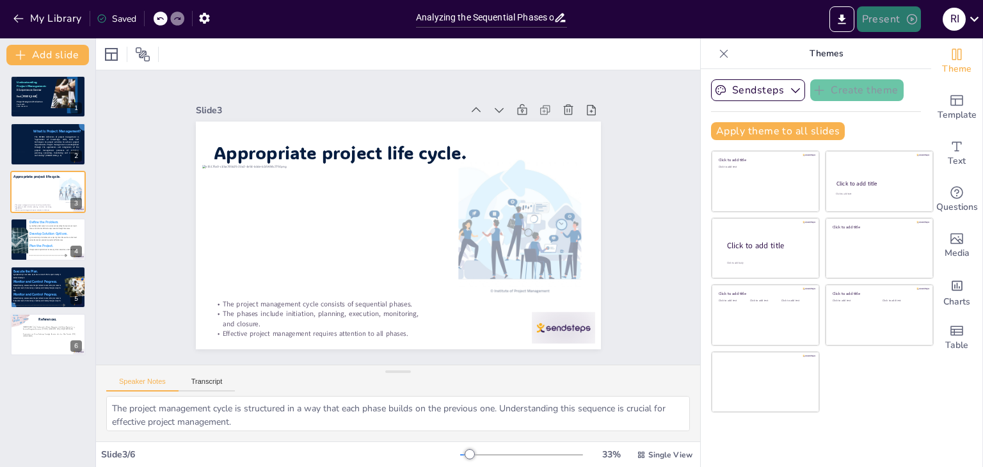
click at [881, 15] on button "Present" at bounding box center [889, 19] width 64 height 26
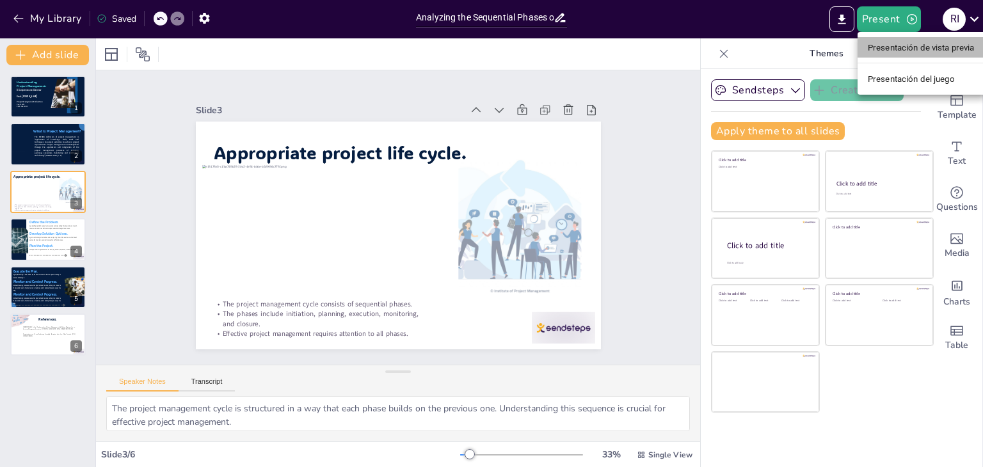
click at [938, 44] on font "Presentación de vista previa" at bounding box center [921, 48] width 107 height 10
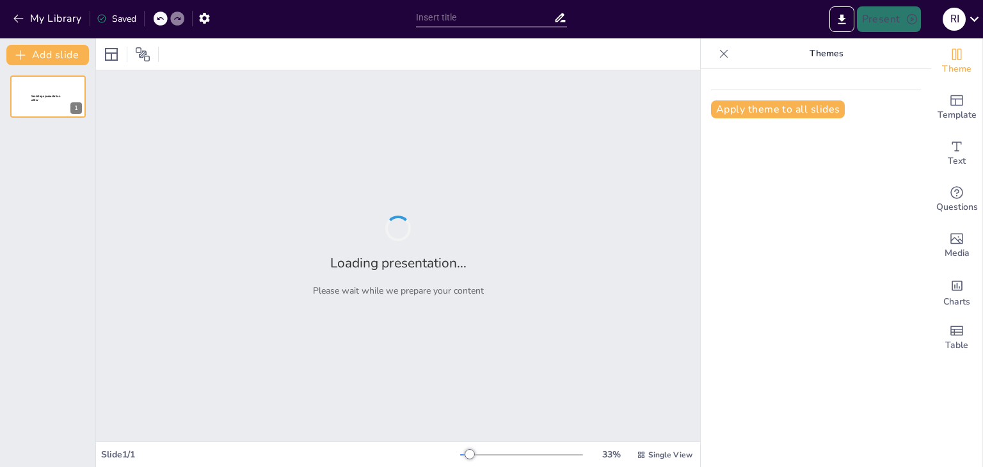
type input "Analyzing the Sequential Phases of Project Management"
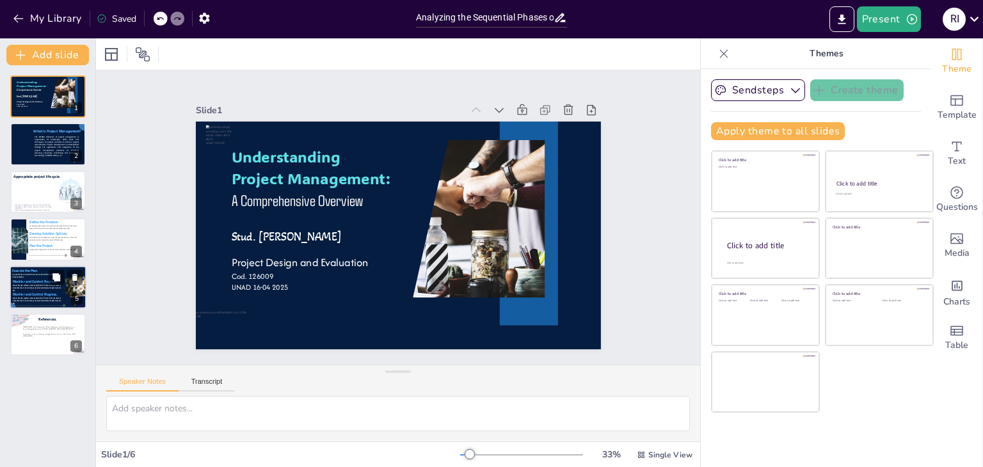
click at [37, 292] on span "Monitor and Control Progress." at bounding box center [35, 294] width 45 height 4
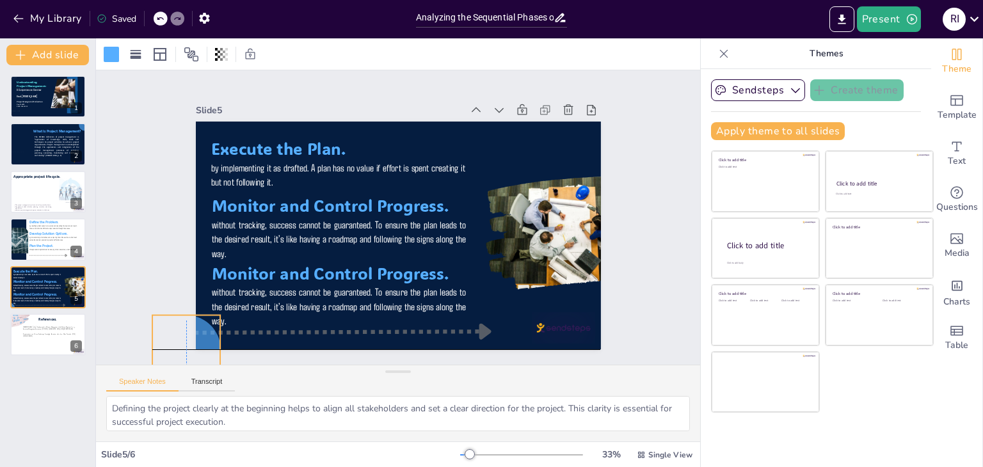
drag, startPoint x: 201, startPoint y: 334, endPoint x: 192, endPoint y: 339, distance: 10.3
click at [192, 339] on div at bounding box center [186, 349] width 68 height 68
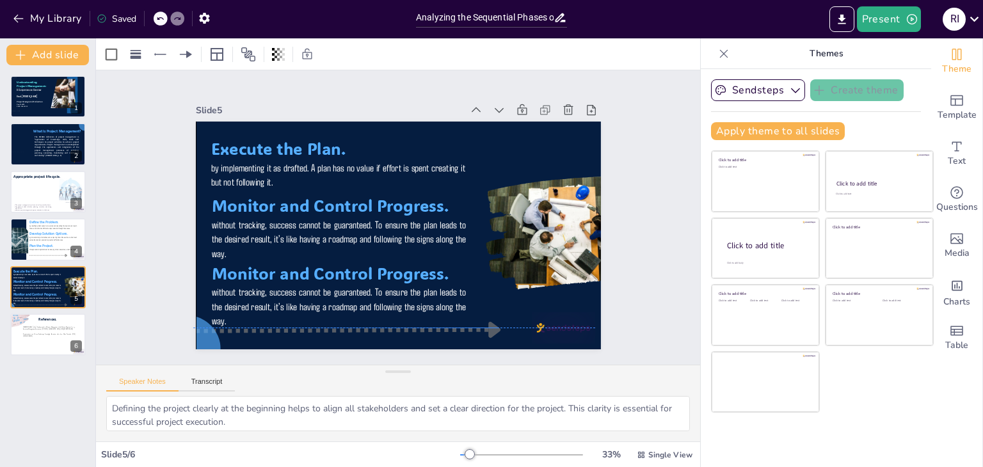
drag, startPoint x: 280, startPoint y: 326, endPoint x: 287, endPoint y: 328, distance: 7.5
click at [287, 328] on div at bounding box center [336, 324] width 304 height 37
click at [427, 365] on div "Speaker Notes Transcript" at bounding box center [398, 380] width 604 height 31
click at [623, 312] on div "Slide 1 Understanding Project Management: A Comprehensive Overview Stud. [PERSO…" at bounding box center [398, 218] width 477 height 264
click at [57, 340] on div at bounding box center [48, 335] width 77 height 44
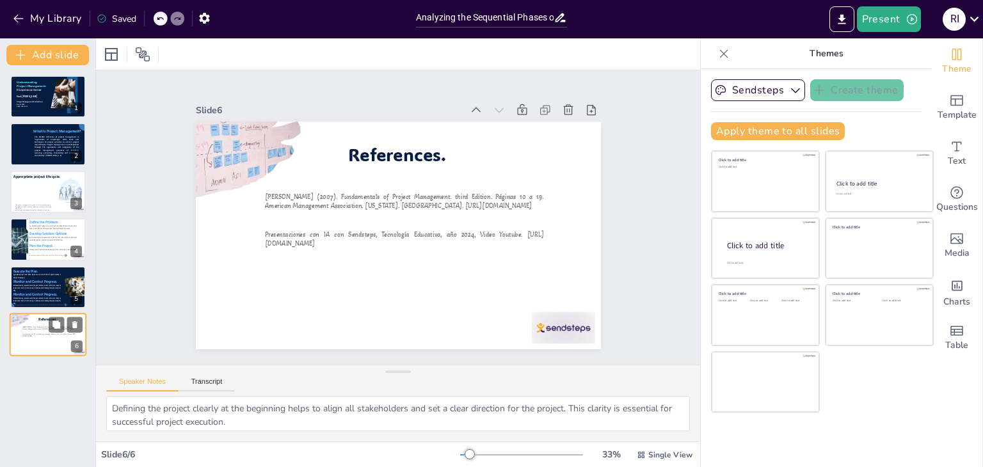
type textarea "Implementing the project plan requires careful coordination and management of r…"
click at [47, 102] on p "Project Design and Evaluation" at bounding box center [35, 101] width 38 height 3
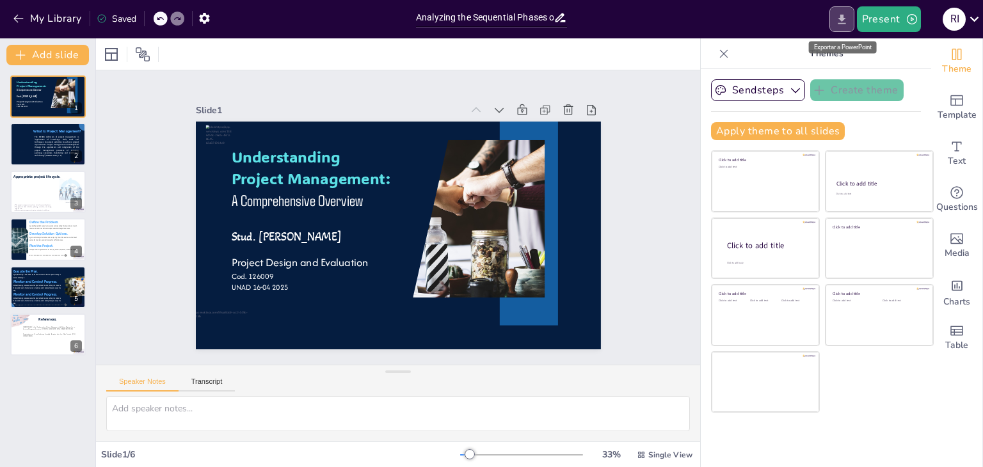
click at [844, 19] on icon "Export to PowerPoint" at bounding box center [842, 19] width 8 height 10
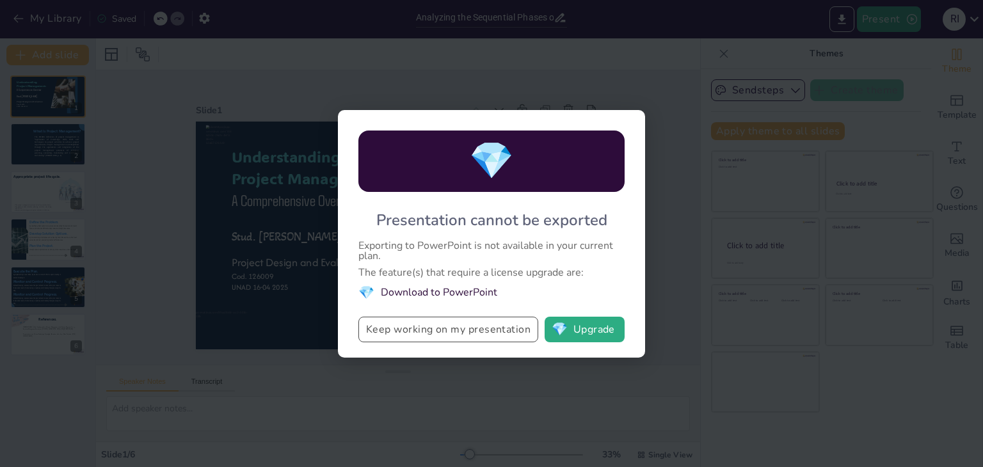
click at [439, 323] on button "Keep working on my presentation" at bounding box center [448, 330] width 180 height 26
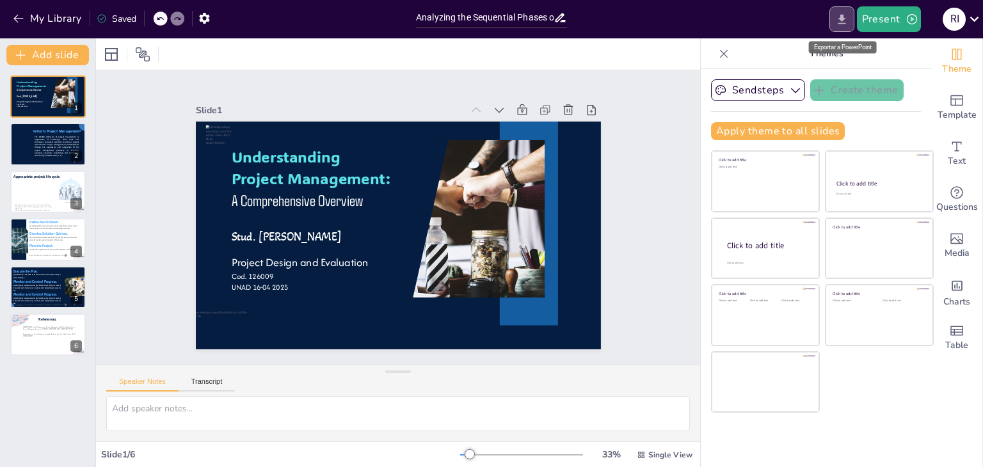
click at [845, 20] on icon "Export to PowerPoint" at bounding box center [841, 19] width 13 height 13
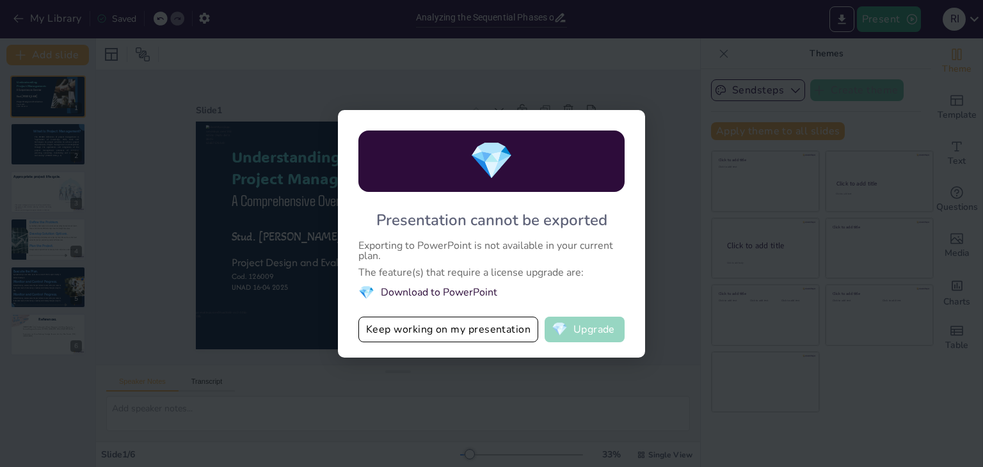
click at [585, 325] on button "💎 Upgrade" at bounding box center [585, 330] width 80 height 26
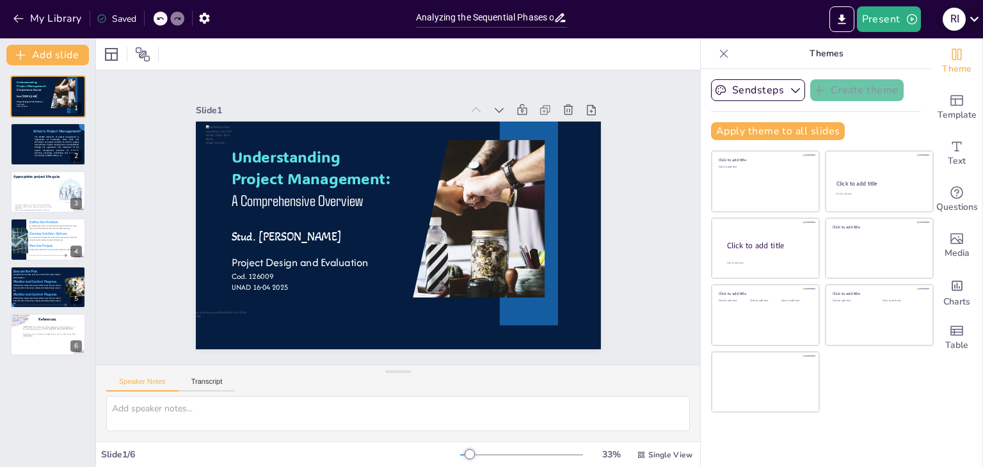
click at [976, 20] on icon at bounding box center [974, 18] width 17 height 17
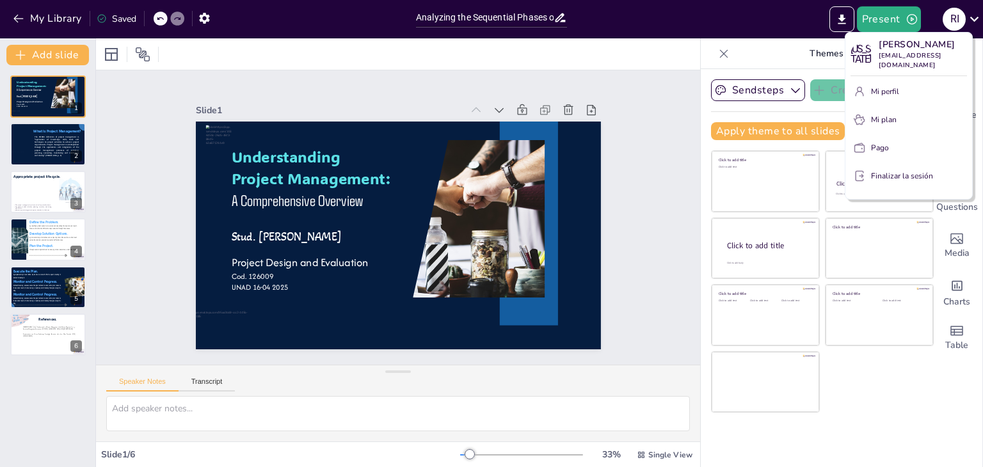
click at [648, 86] on div at bounding box center [491, 233] width 983 height 467
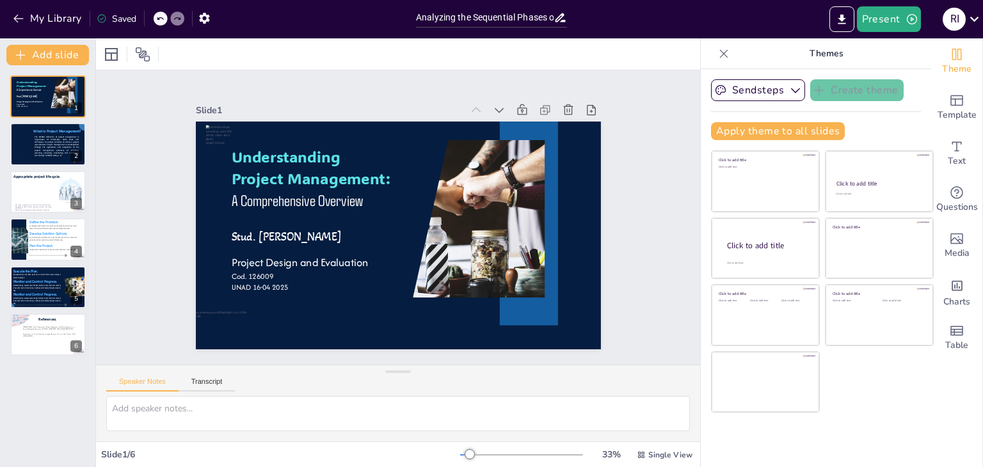
click at [717, 49] on icon at bounding box center [723, 53] width 13 height 13
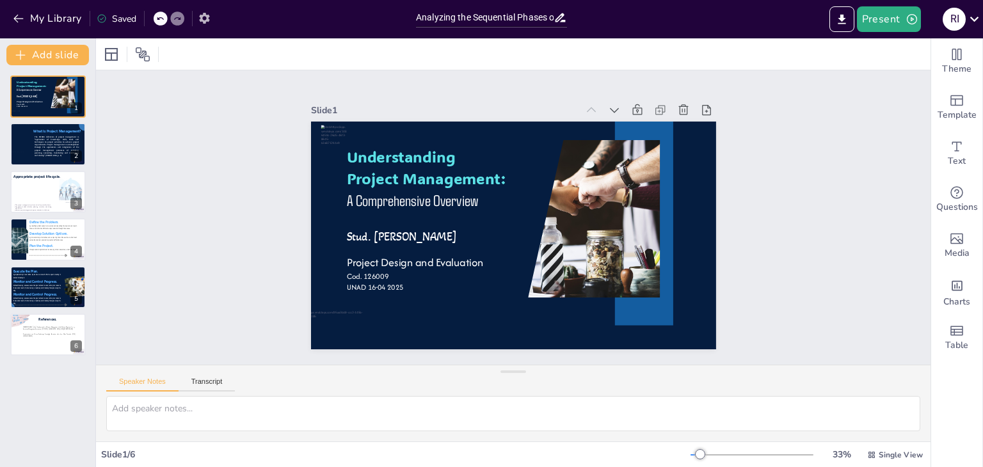
click at [199, 15] on icon "button" at bounding box center [204, 18] width 13 height 13
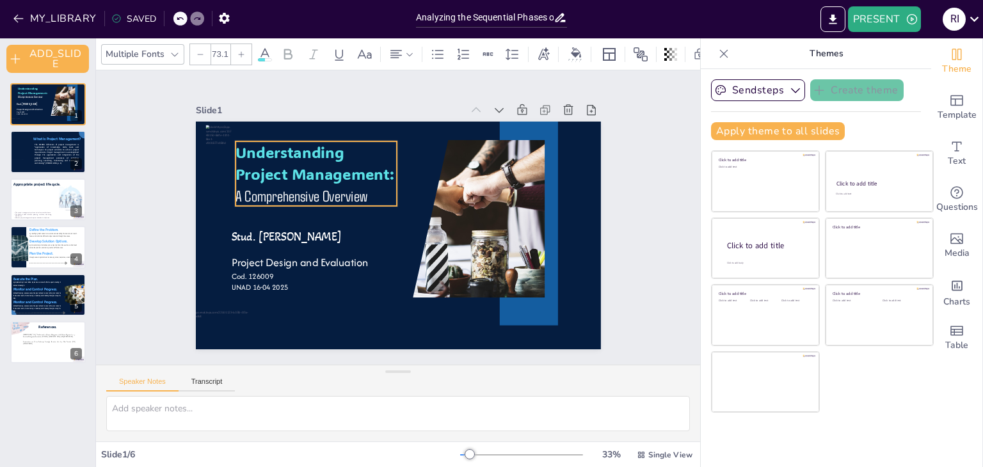
click at [282, 164] on span "Understanding Project Management:" at bounding box center [314, 163] width 159 height 42
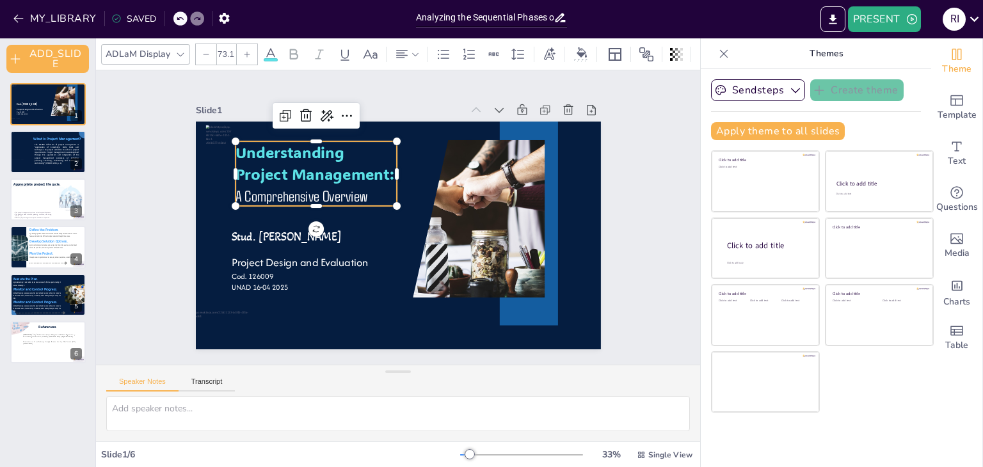
click at [354, 141] on p "Understanding Project Management:" at bounding box center [316, 162] width 162 height 43
click at [182, 14] on div at bounding box center [180, 19] width 14 height 14
click at [179, 21] on icon at bounding box center [180, 19] width 8 height 8
click at [352, 198] on span "A Comprehensive Overview" at bounding box center [301, 195] width 132 height 19
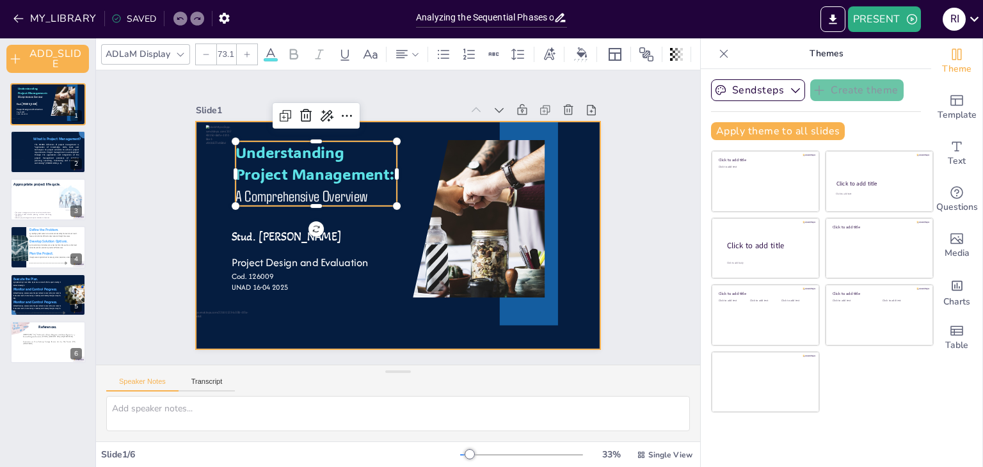
click at [374, 300] on div at bounding box center [398, 236] width 405 height 228
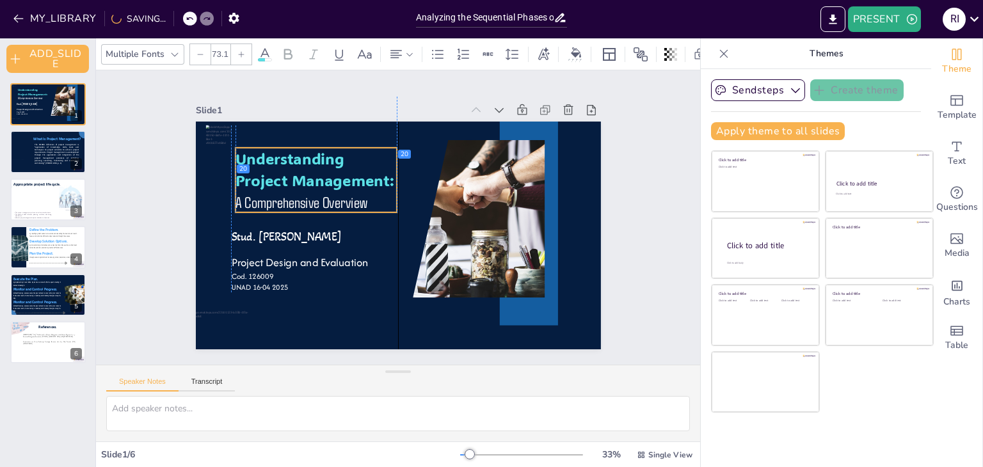
drag, startPoint x: 361, startPoint y: 187, endPoint x: 358, endPoint y: 193, distance: 6.9
click at [358, 193] on p "A Comprehensive Overview" at bounding box center [316, 202] width 162 height 22
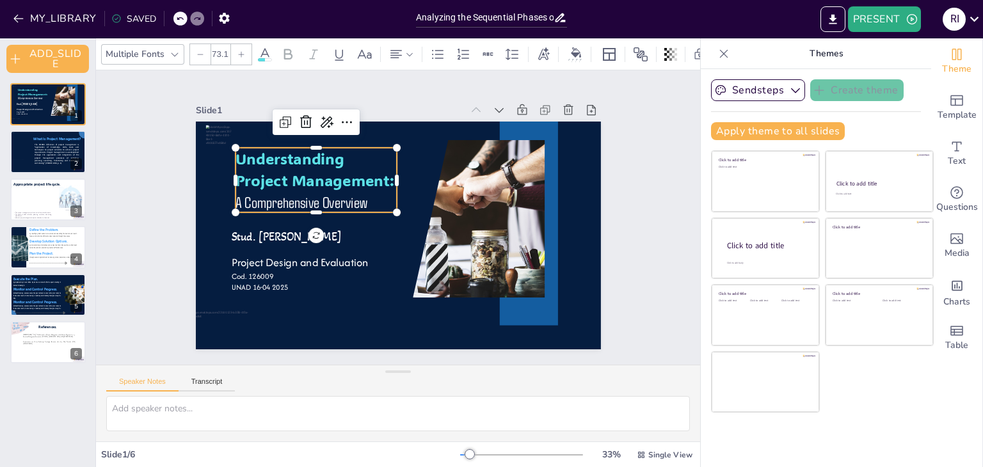
click at [353, 196] on span "A Comprehensive Overview" at bounding box center [301, 202] width 132 height 19
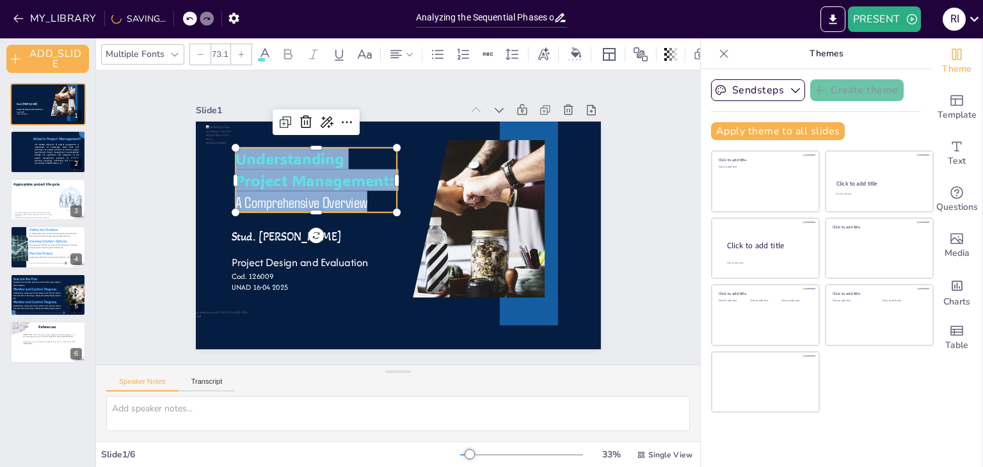
drag, startPoint x: 357, startPoint y: 197, endPoint x: 224, endPoint y: 152, distance: 140.4
click at [224, 152] on div "Stud. [PERSON_NAME] Conde Project Design and Evaluation Cod. 126009 UNAD 16-04 …" at bounding box center [398, 236] width 405 height 228
copy div "Understanding Project Management: A Comprehensive Overview"
click at [560, 17] on icon at bounding box center [559, 17] width 13 height 13
click at [588, 19] on div "PRESENT R I" at bounding box center [778, 19] width 410 height 26
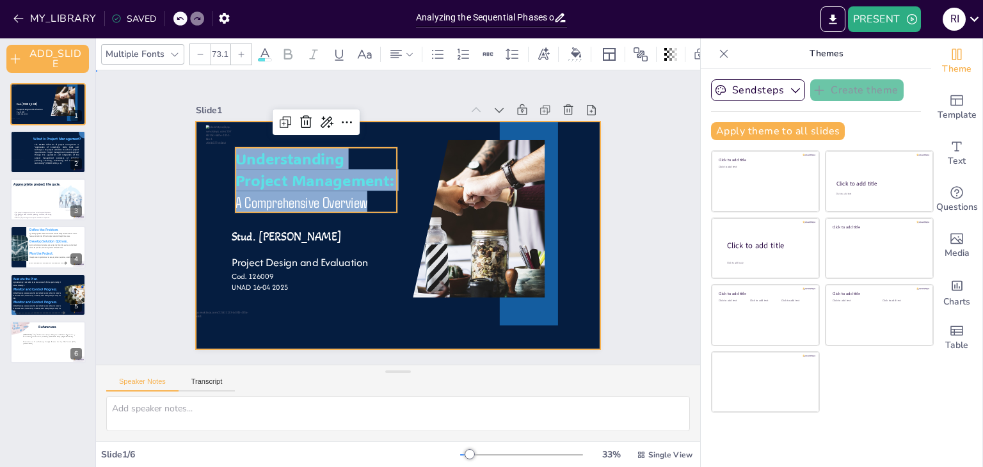
click at [560, 192] on div at bounding box center [398, 236] width 405 height 228
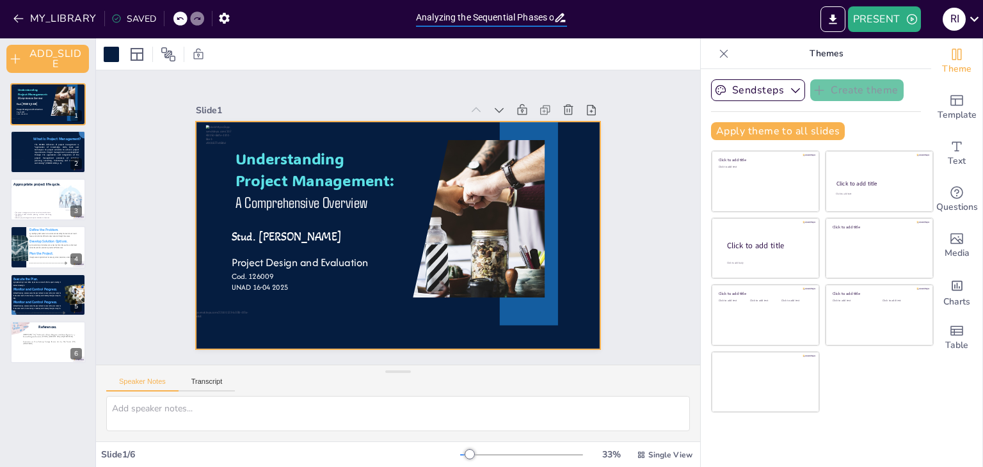
click at [550, 19] on input "Analyzing the Sequential Phases of Project Management" at bounding box center [485, 17] width 138 height 19
type input "t"
paste input "Understanding Project Management: A Comprehensive Overview"
type input "Understanding Project Management: A Comprehensive Overview"
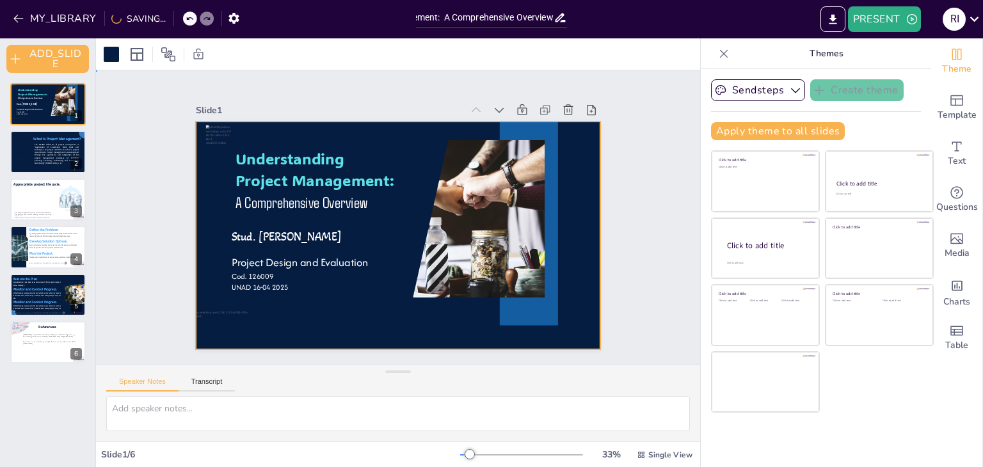
scroll to position [0, 0]
click at [667, 102] on div "Slide 1 Understanding Project Management: A Comprehensive Overview Stud. [PERSO…" at bounding box center [398, 217] width 604 height 294
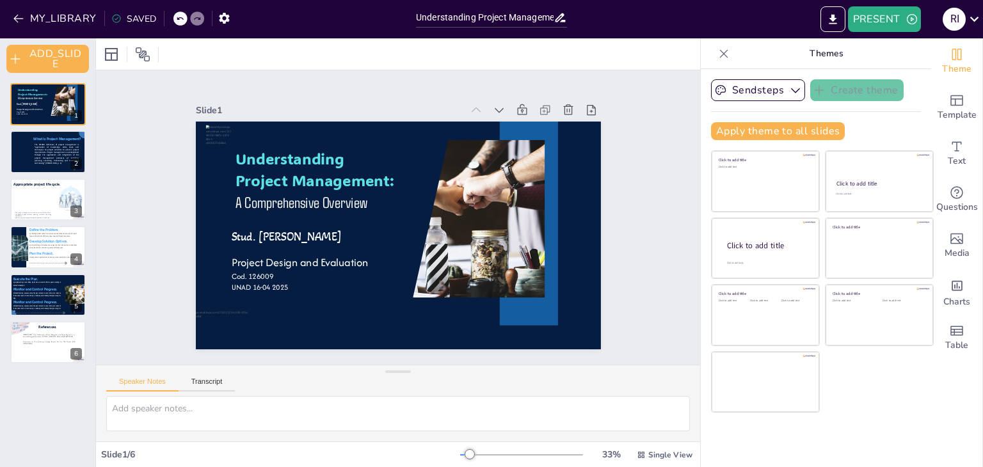
click at [717, 51] on icon at bounding box center [723, 53] width 13 height 13
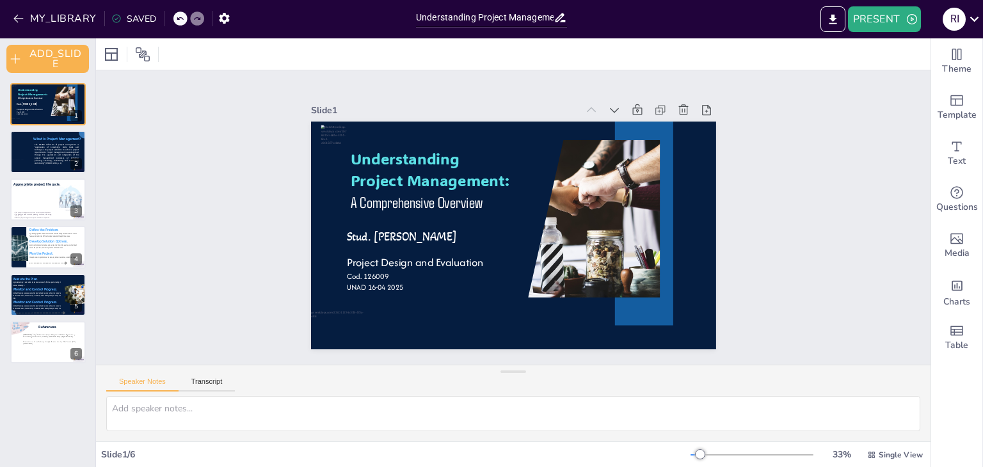
click at [133, 17] on div "SAVED" at bounding box center [133, 19] width 45 height 12
click at [880, 20] on button "PRESENT" at bounding box center [884, 19] width 73 height 26
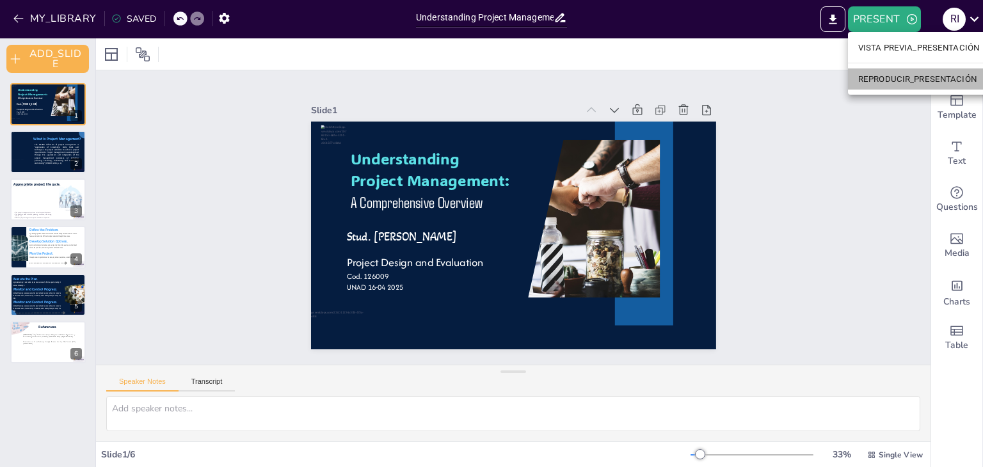
click at [911, 83] on font "REPRODUCIR_PRESENTACIÓN" at bounding box center [917, 79] width 118 height 10
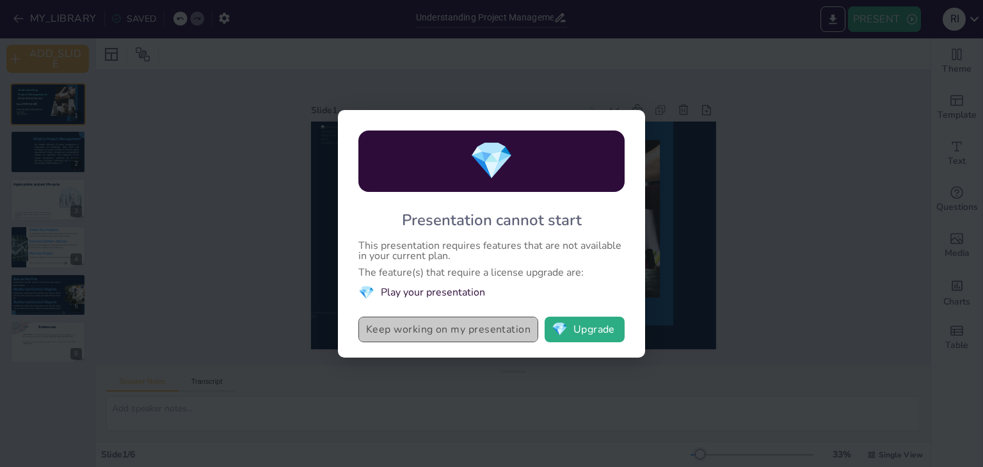
click at [486, 330] on button "Keep working on my presentation" at bounding box center [448, 330] width 180 height 26
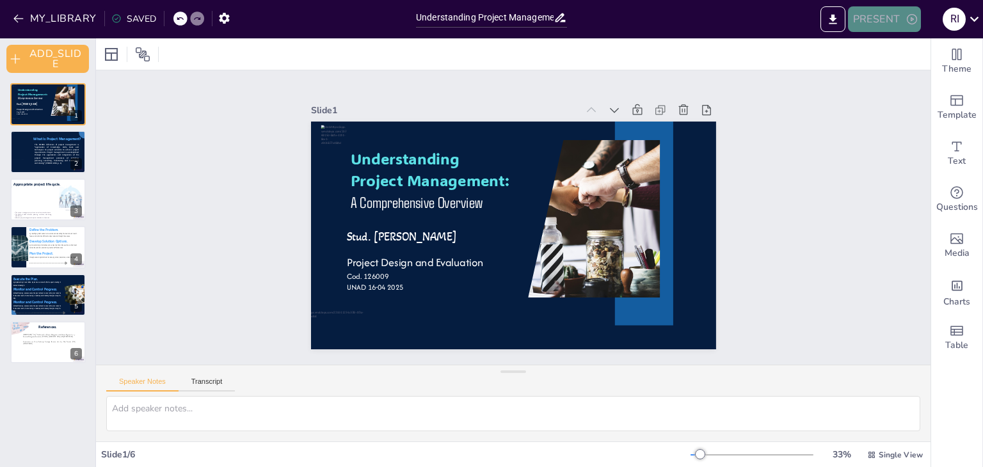
click at [906, 13] on icon "button" at bounding box center [911, 19] width 13 height 13
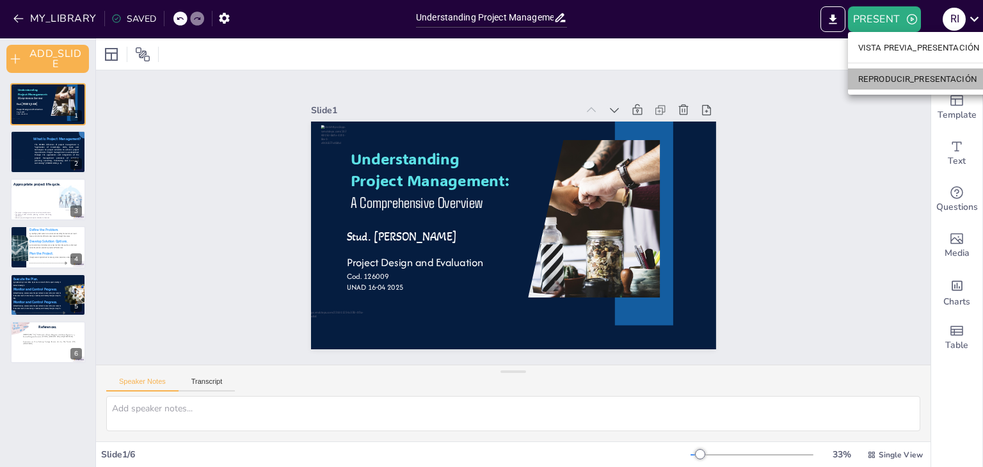
click at [916, 80] on font "REPRODUCIR_PRESENTACIÓN" at bounding box center [917, 79] width 118 height 10
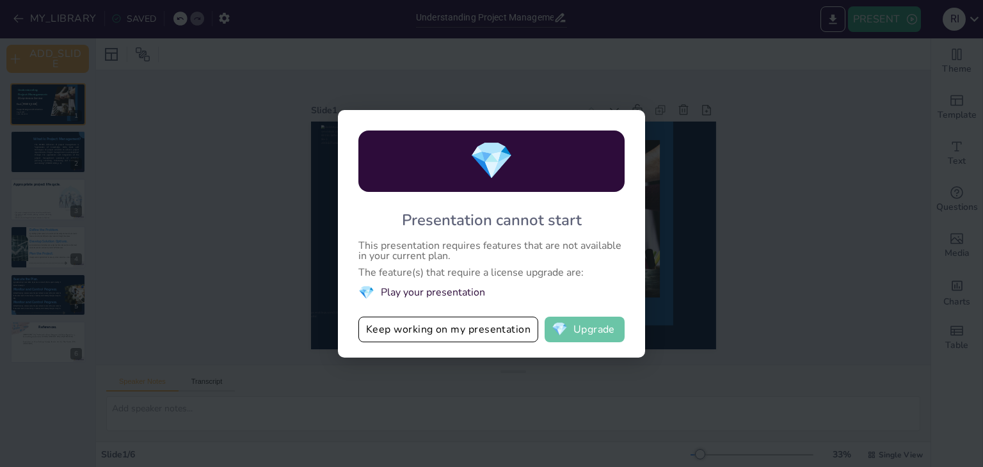
click at [573, 333] on button "💎 Upgrade" at bounding box center [585, 330] width 80 height 26
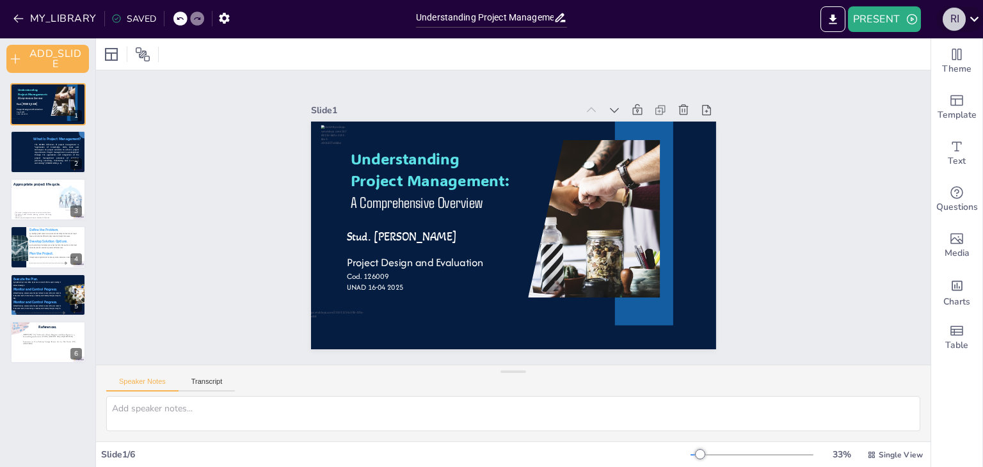
click at [948, 19] on div "R I" at bounding box center [954, 19] width 23 height 23
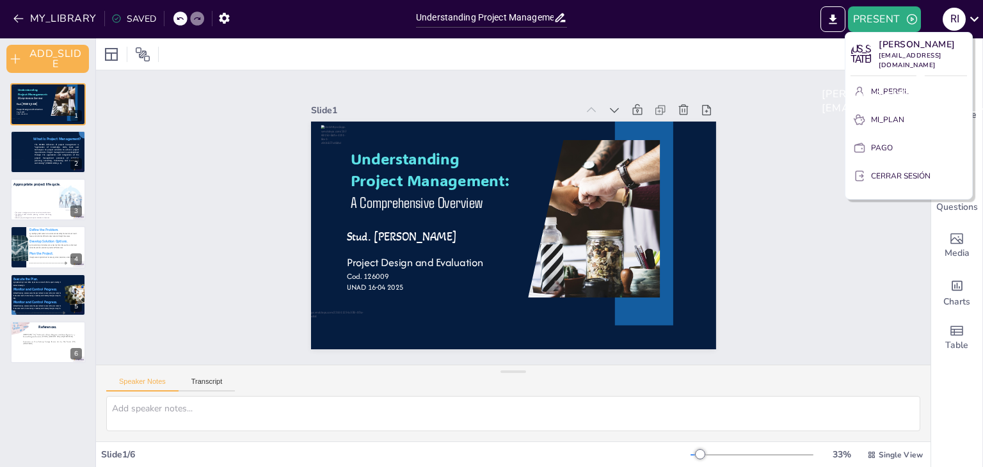
click at [891, 90] on div "[PERSON_NAME] [EMAIL_ADDRESS][DOMAIN_NAME]" at bounding box center [917, 101] width 213 height 49
click at [896, 96] on div "[PERSON_NAME] [EMAIL_ADDRESS][DOMAIN_NAME]" at bounding box center [917, 101] width 213 height 49
click at [891, 90] on div "[PERSON_NAME] [EMAIL_ADDRESS][DOMAIN_NAME]" at bounding box center [917, 101] width 213 height 49
click at [199, 167] on div at bounding box center [491, 233] width 983 height 467
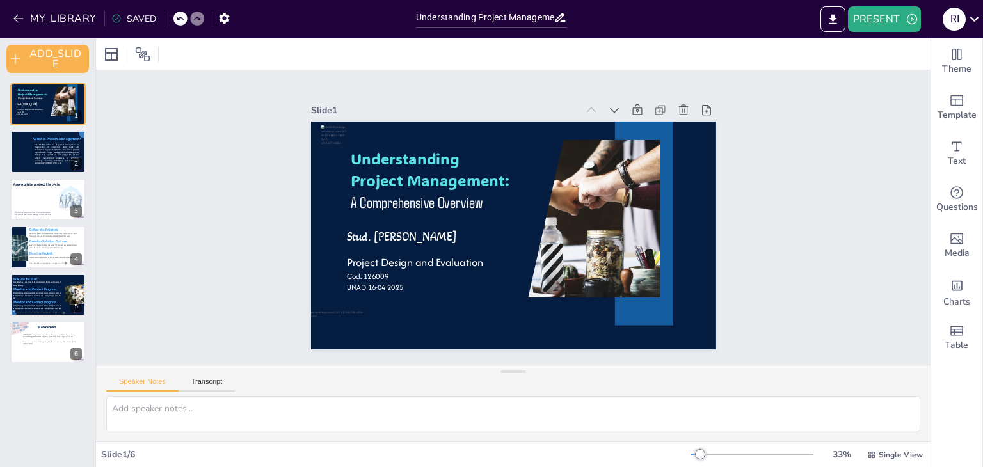
click at [139, 12] on div "SAVED" at bounding box center [130, 17] width 51 height 23
click at [40, 17] on button "MY_LIBRARY" at bounding box center [56, 18] width 92 height 20
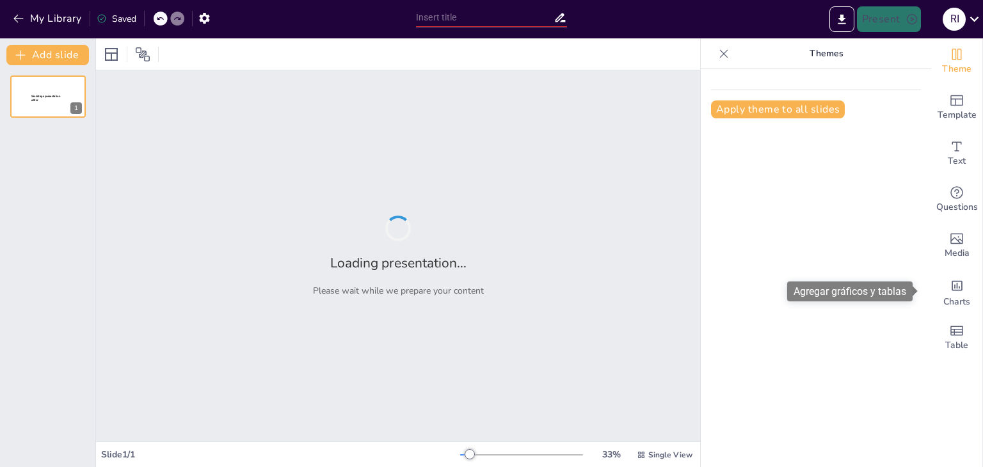
type input "Understanding Project Management: A Comprehensive Overview"
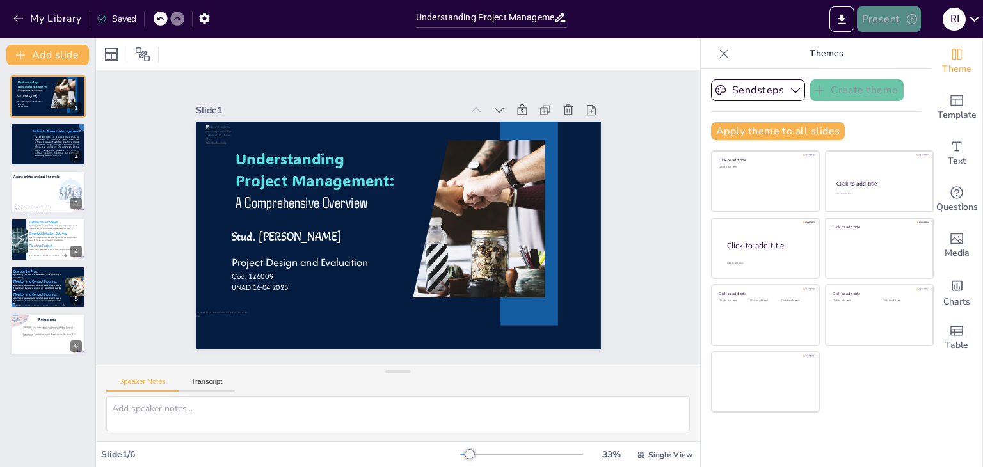
click at [914, 19] on icon "button" at bounding box center [911, 19] width 13 height 13
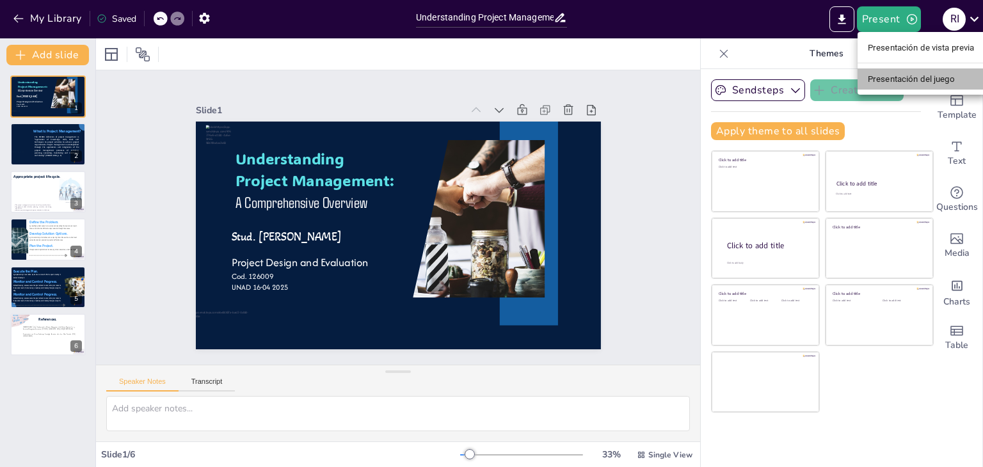
click at [917, 83] on font "Presentación del juego" at bounding box center [911, 79] width 87 height 10
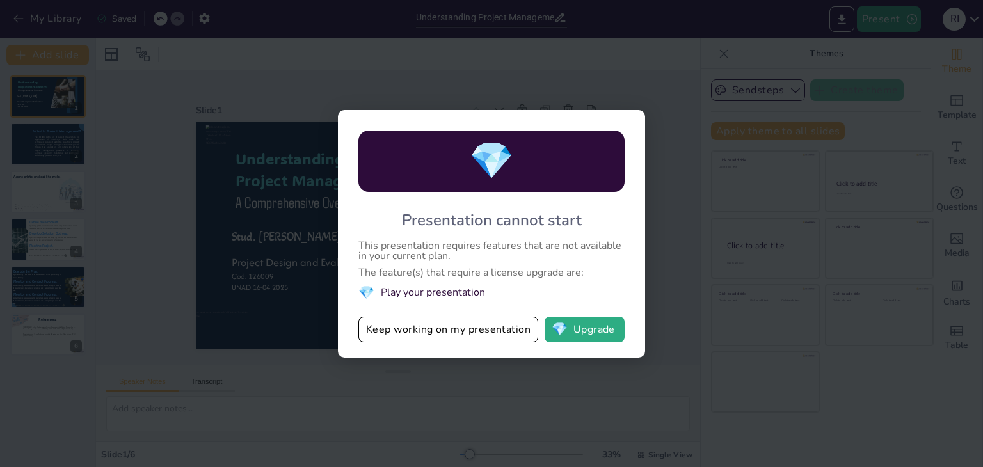
click at [658, 92] on div "💎 Presentation cannot start This presentation requires features that are not av…" at bounding box center [491, 233] width 983 height 467
click at [514, 322] on button "Keep working on my presentation" at bounding box center [448, 330] width 180 height 26
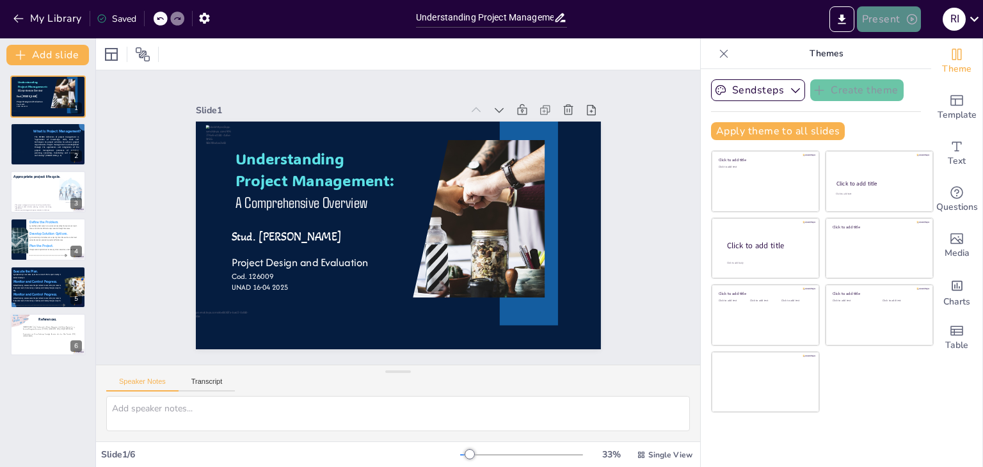
click at [909, 26] on button "Present" at bounding box center [889, 19] width 64 height 26
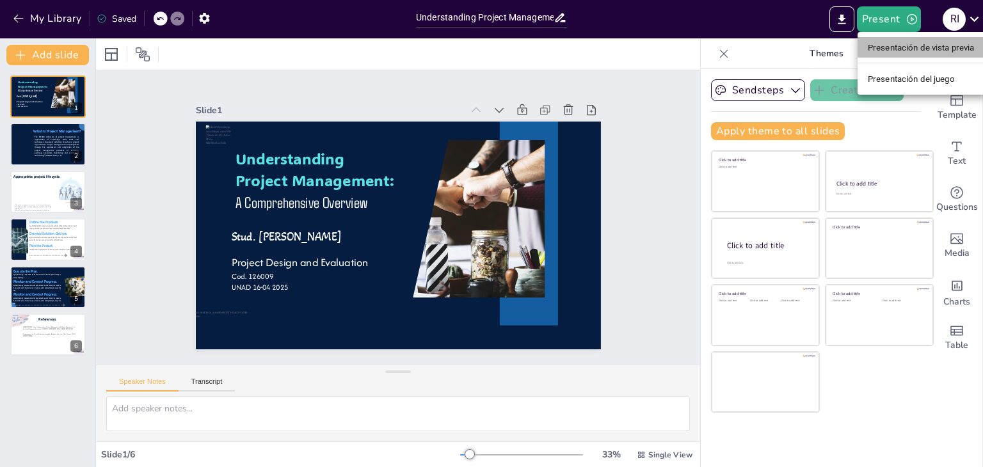
click at [918, 49] on font "Presentación de vista previa" at bounding box center [921, 48] width 107 height 10
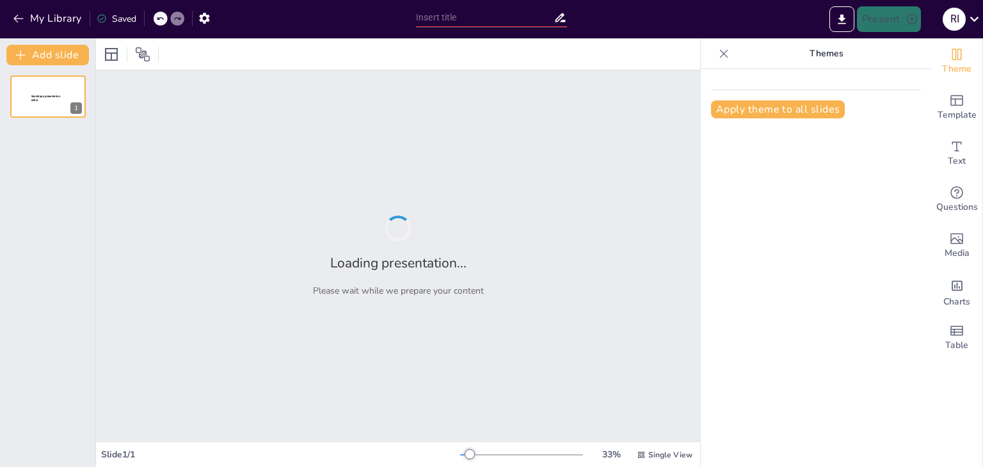
type input "Understanding Project Management: A Comprehensive Overview"
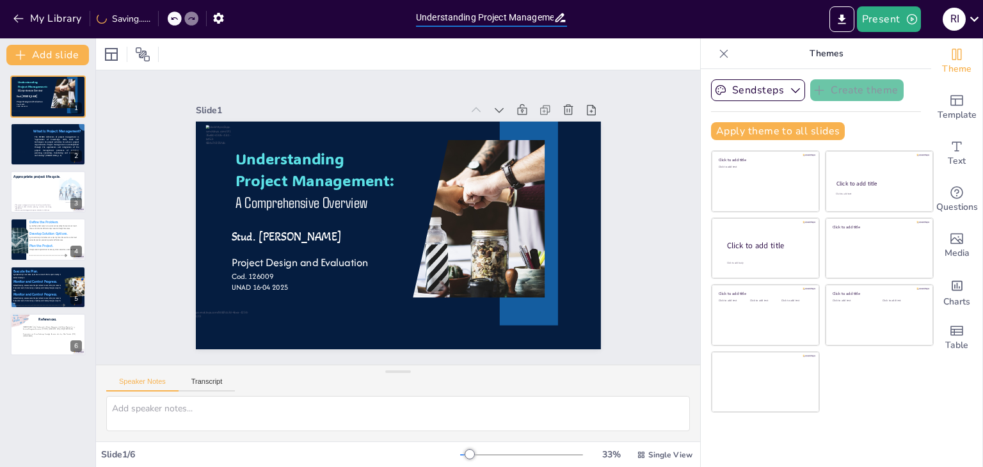
scroll to position [0, 125]
drag, startPoint x: 417, startPoint y: 16, endPoint x: 605, endPoint y: 29, distance: 189.2
click at [605, 29] on div "My Library Saving...... Understanding Project Management: A Comprehensive Overv…" at bounding box center [491, 19] width 983 height 38
click at [48, 16] on button "My Library" at bounding box center [48, 18] width 77 height 20
